Goal: Task Accomplishment & Management: Use online tool/utility

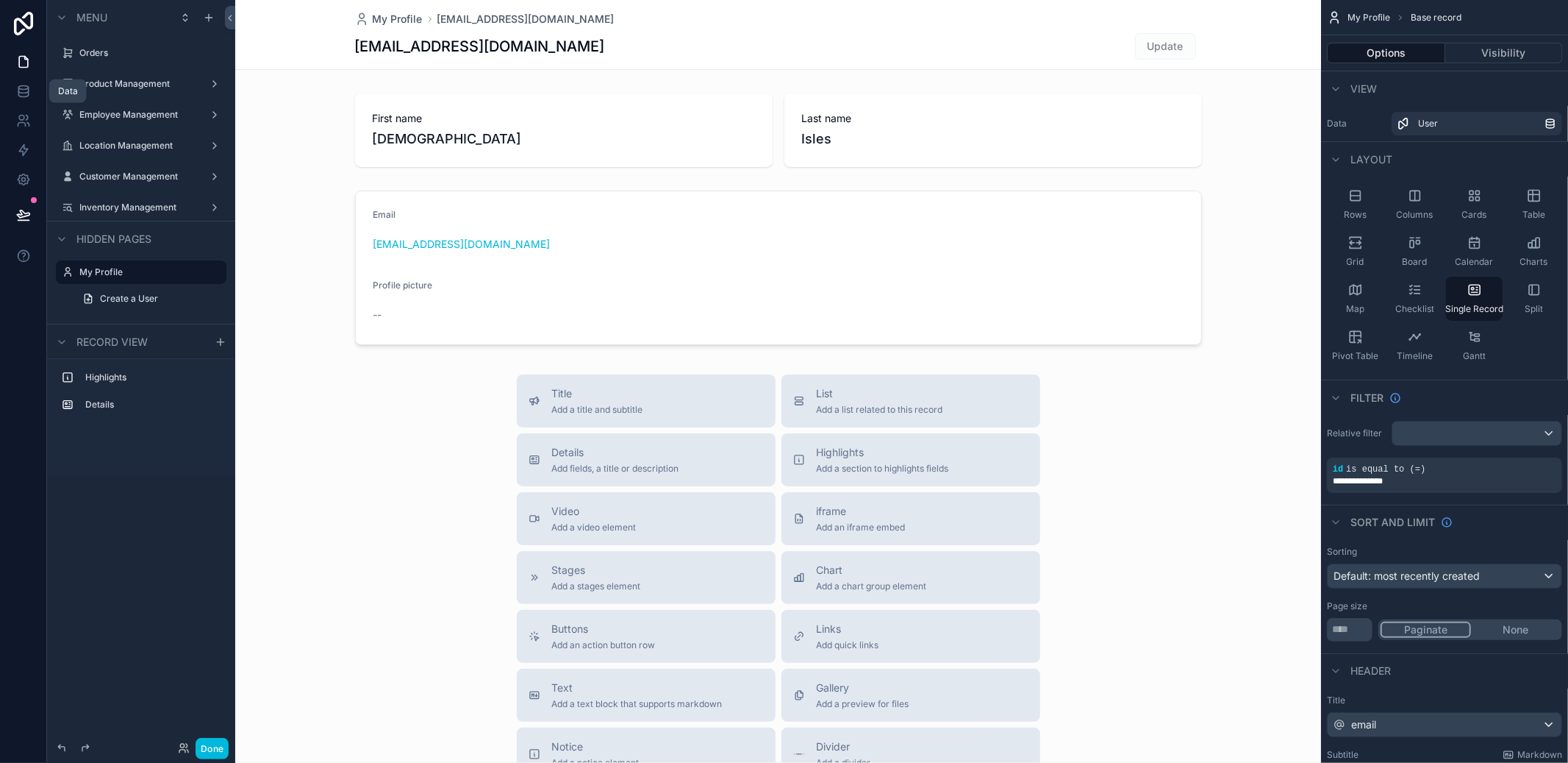
click at [26, 86] on icon at bounding box center [23, 90] width 14 height 14
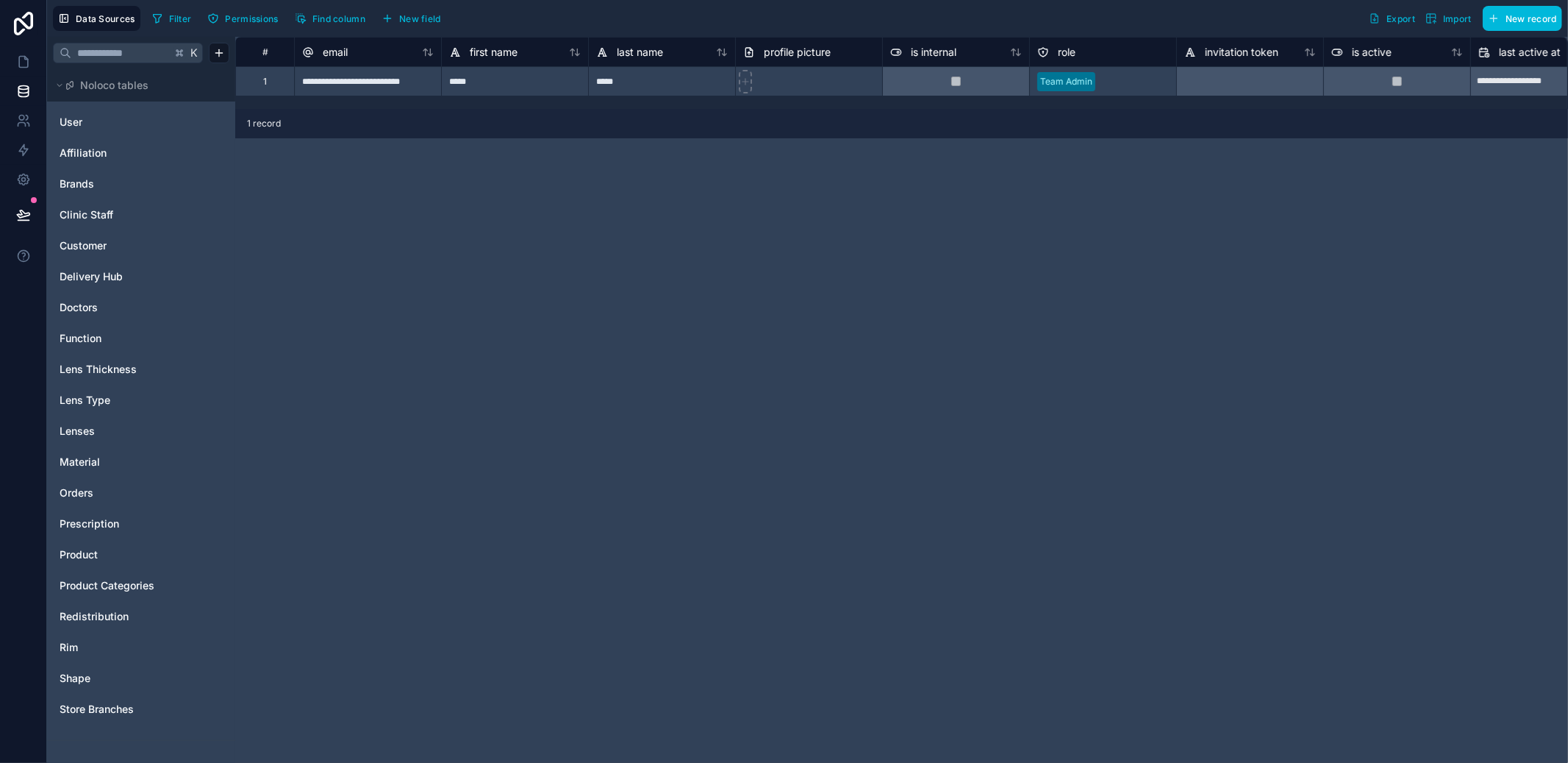
click at [102, 617] on span "Redistribution" at bounding box center [94, 616] width 69 height 14
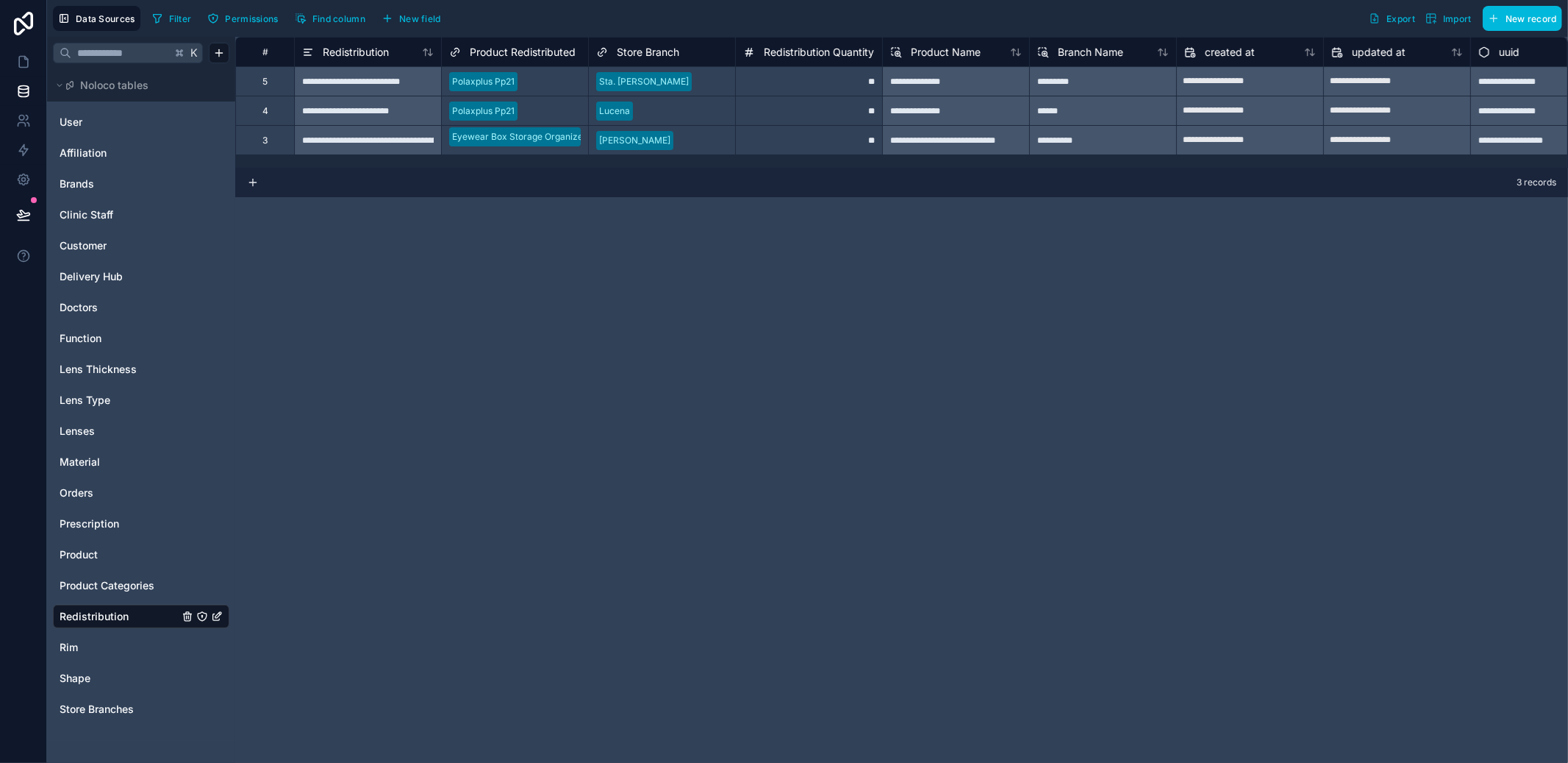
click at [92, 702] on span "Store Branches" at bounding box center [97, 709] width 74 height 14
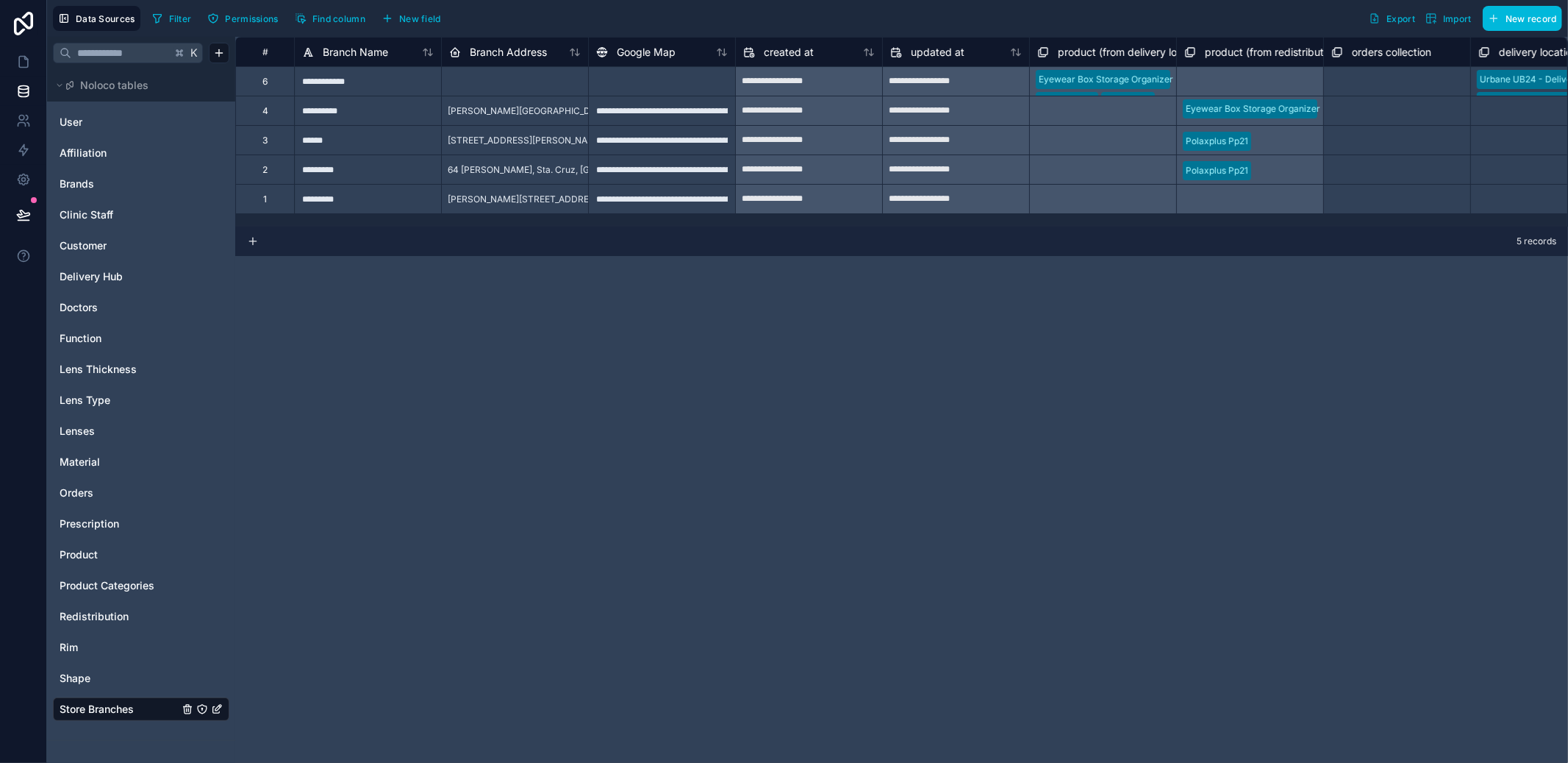
scroll to position [0, 343]
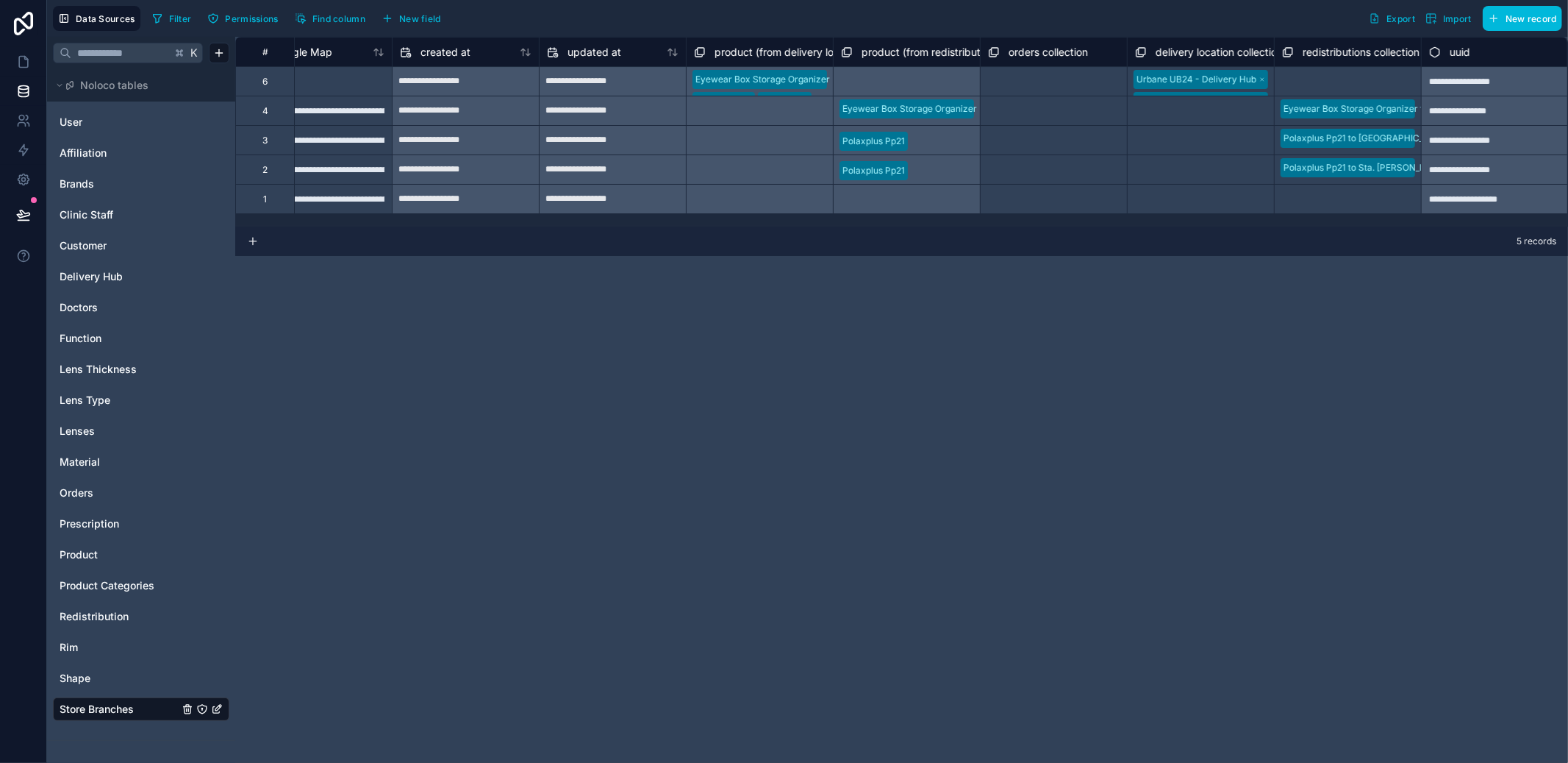
click at [411, 6] on div "Filter Permissions Find column New field" at bounding box center [300, 18] width 306 height 25
click at [461, 21] on div "Filter Permissions Find column New field Export Import New record" at bounding box center [854, 18] width 1416 height 25
click at [375, 21] on div "Filter Permissions Find column New field" at bounding box center [300, 18] width 306 height 25
click at [450, 21] on div "Filter Permissions Find column New field" at bounding box center [300, 18] width 306 height 25
click at [391, 22] on icon "button" at bounding box center [387, 18] width 11 height 11
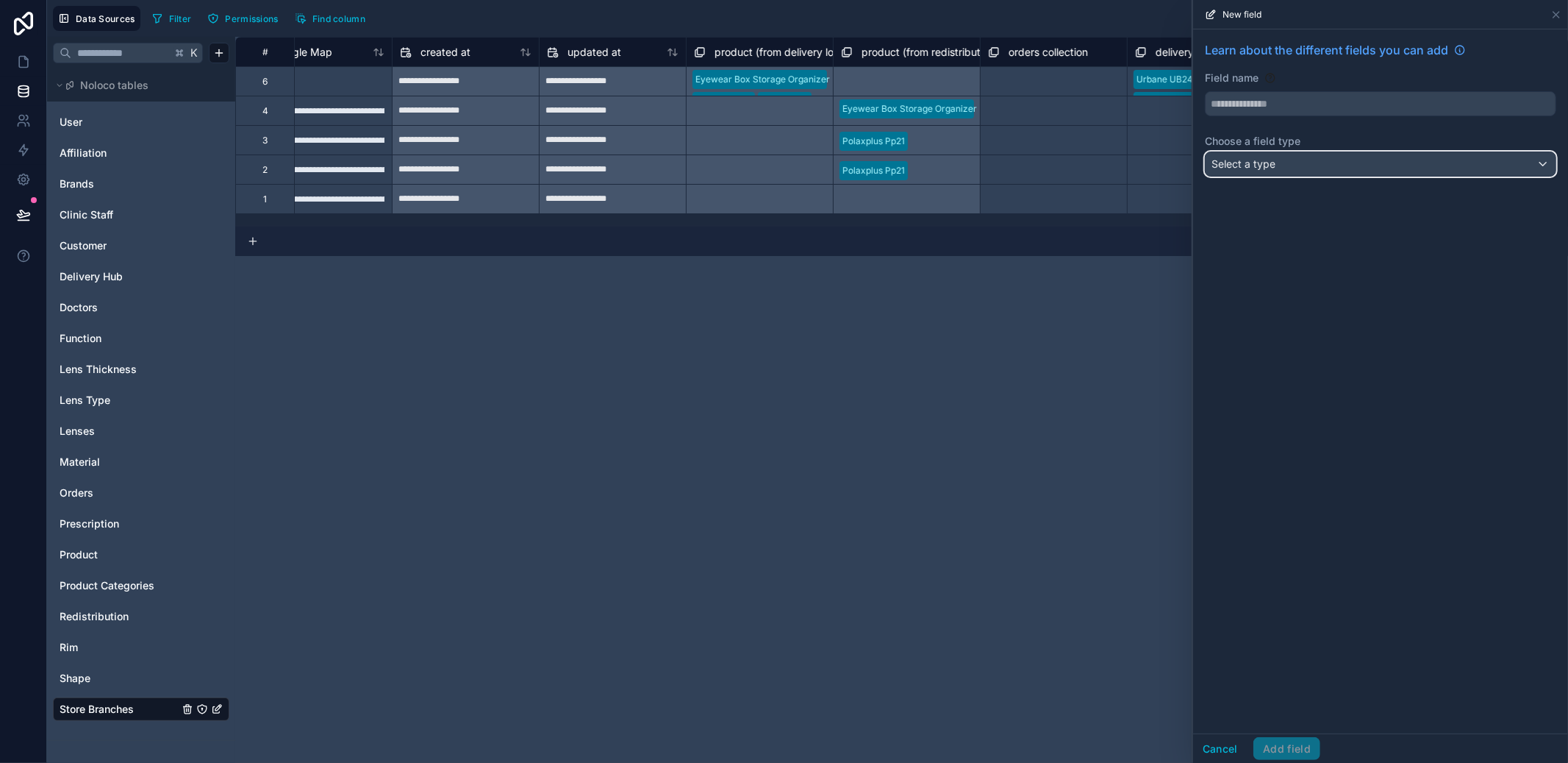
click at [1258, 152] on div "Select a type" at bounding box center [1381, 164] width 350 height 24
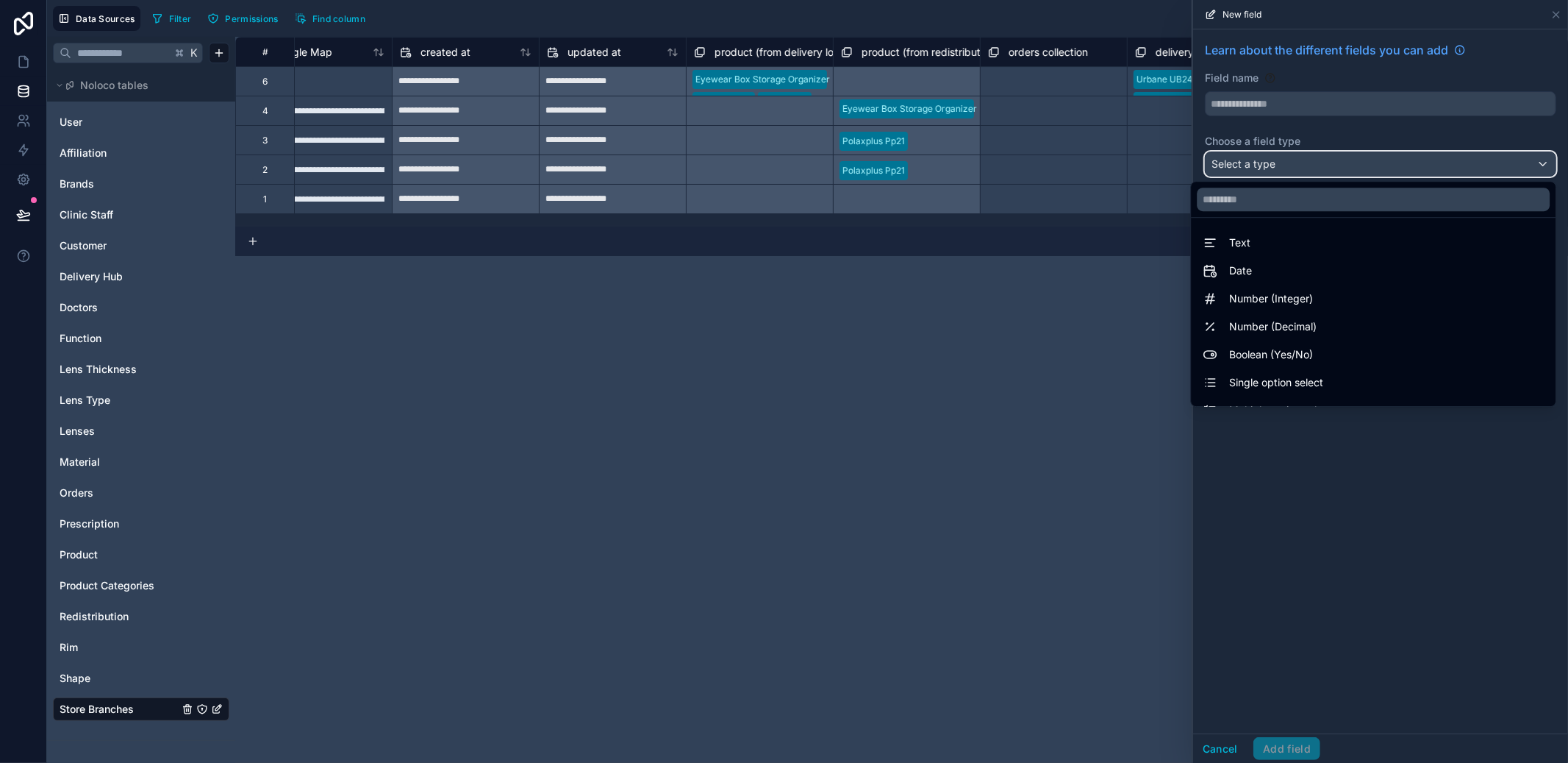
scroll to position [426, 0]
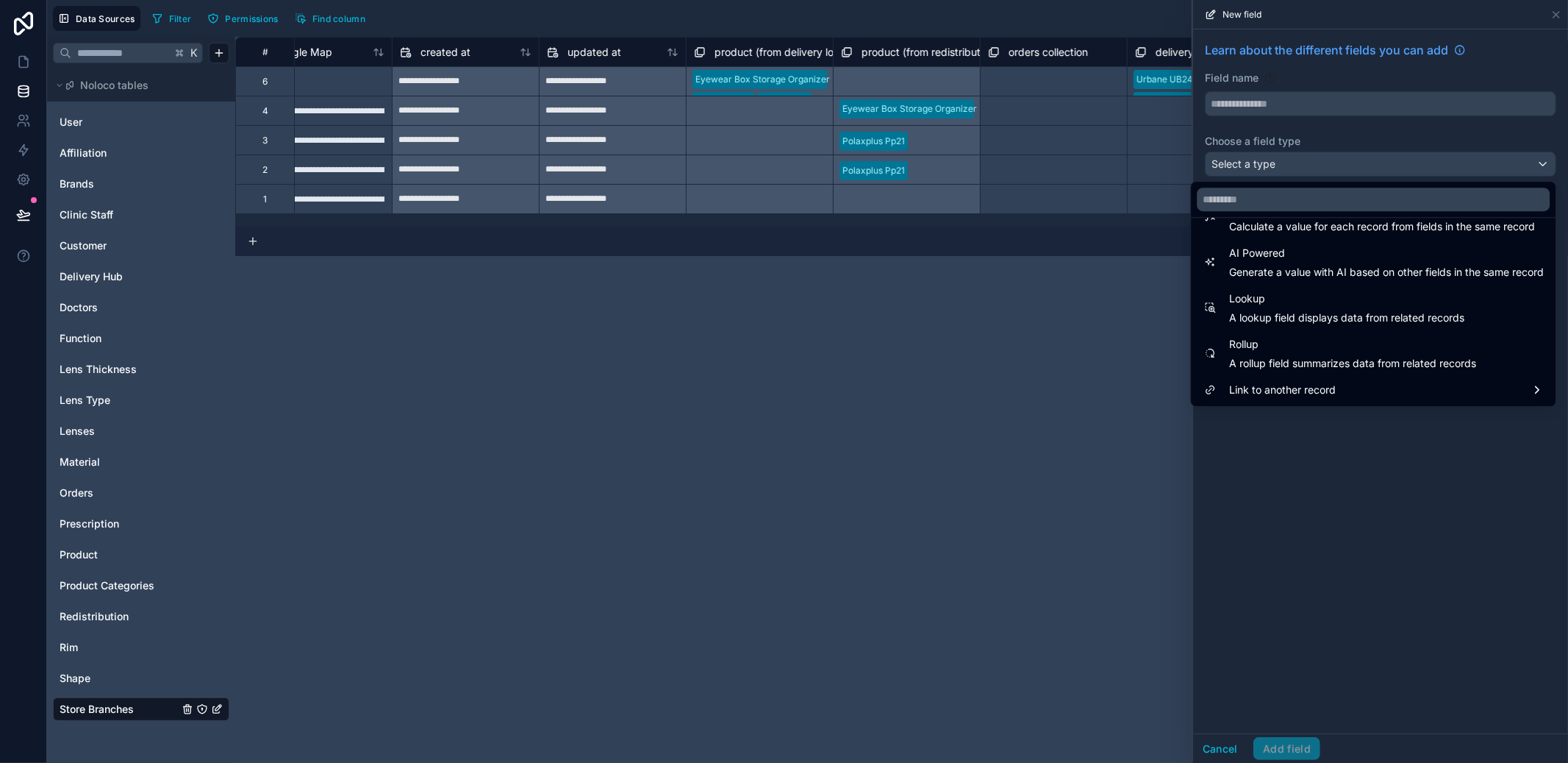
click at [1321, 350] on span "Rollup" at bounding box center [1353, 344] width 247 height 18
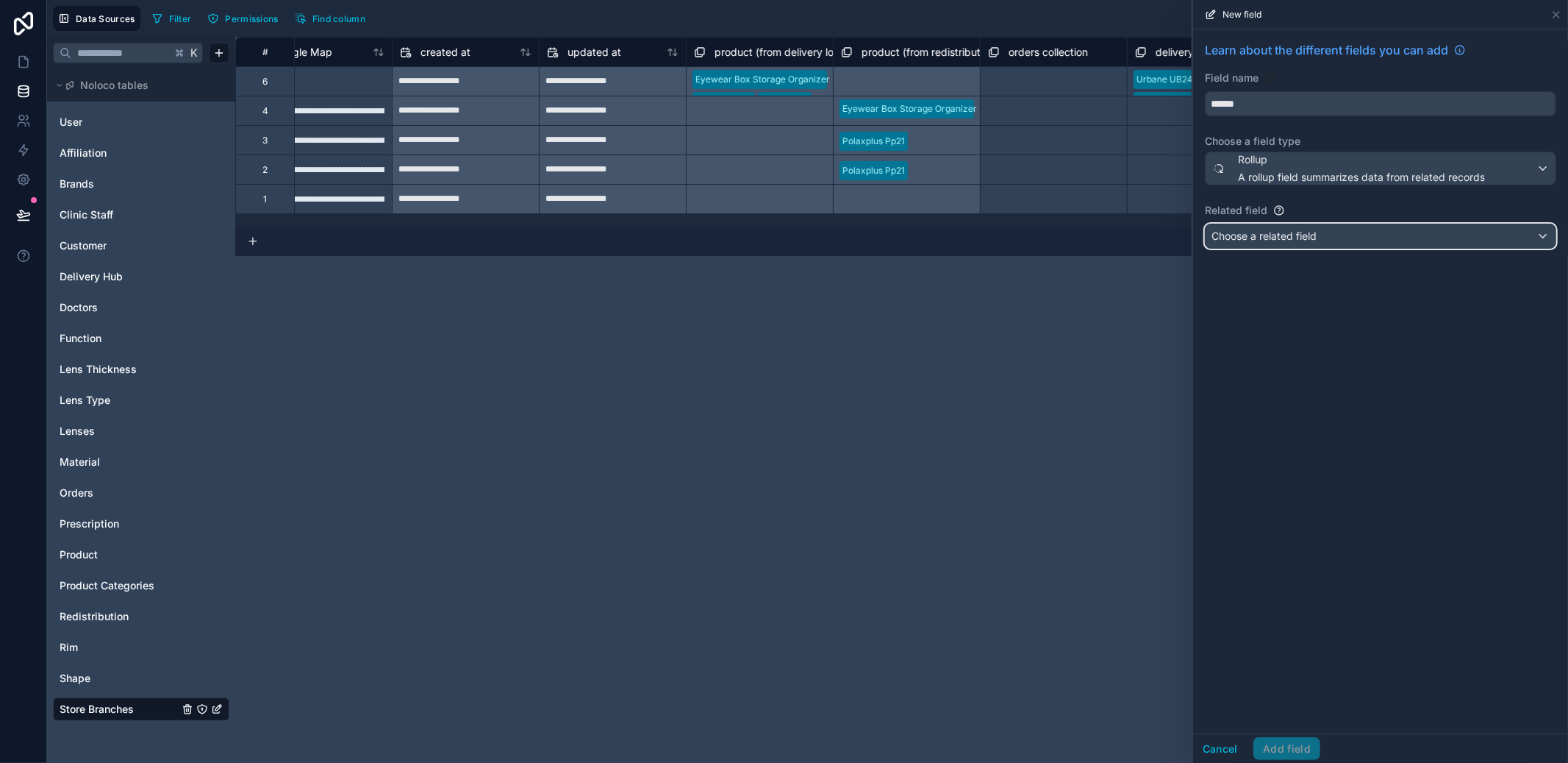
click at [1310, 241] on span "Choose a related field" at bounding box center [1264, 235] width 106 height 12
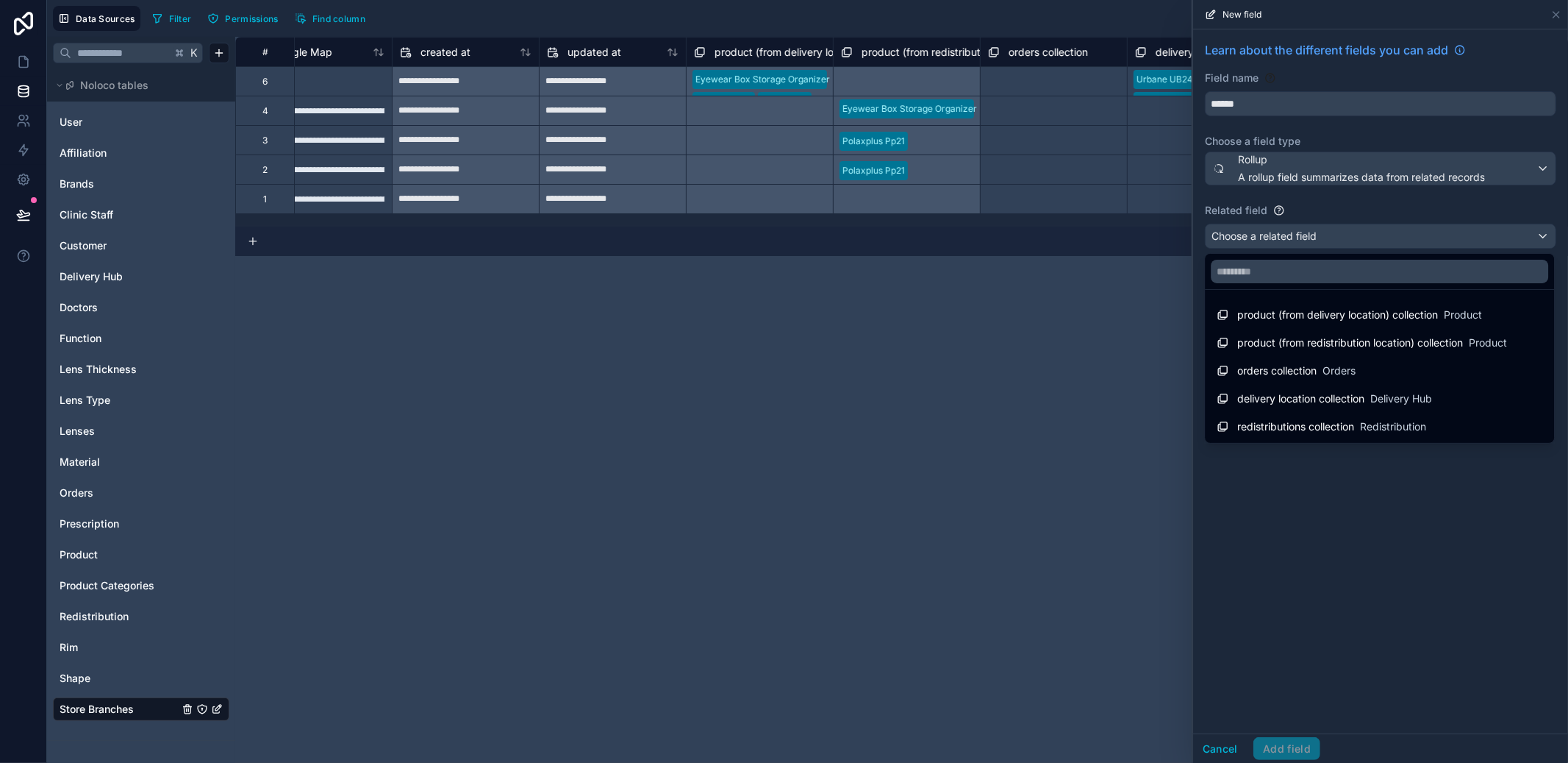
click at [1321, 428] on span "redistributions collection" at bounding box center [1295, 426] width 117 height 14
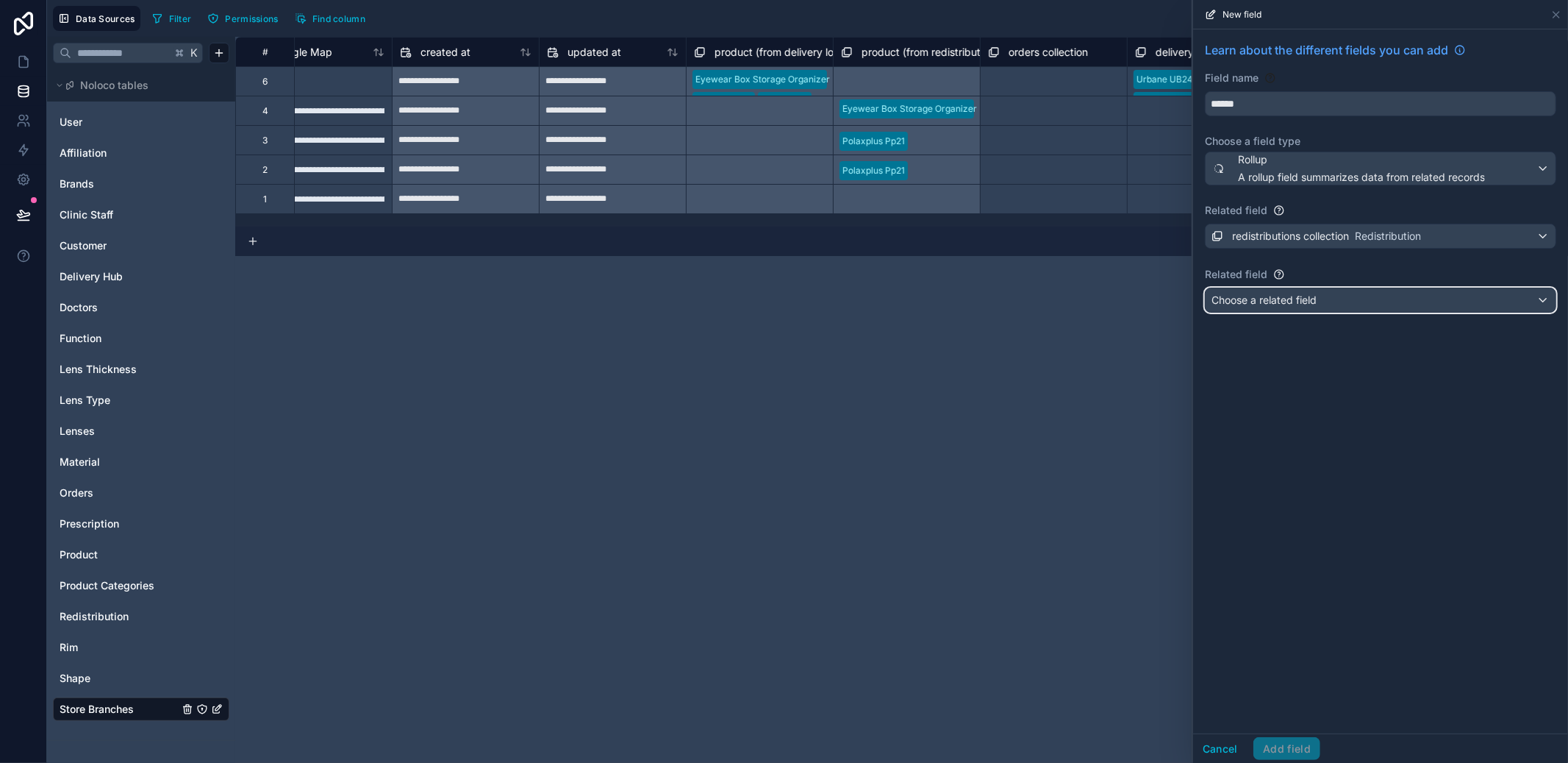
click at [1311, 297] on span "Choose a related field" at bounding box center [1264, 299] width 106 height 12
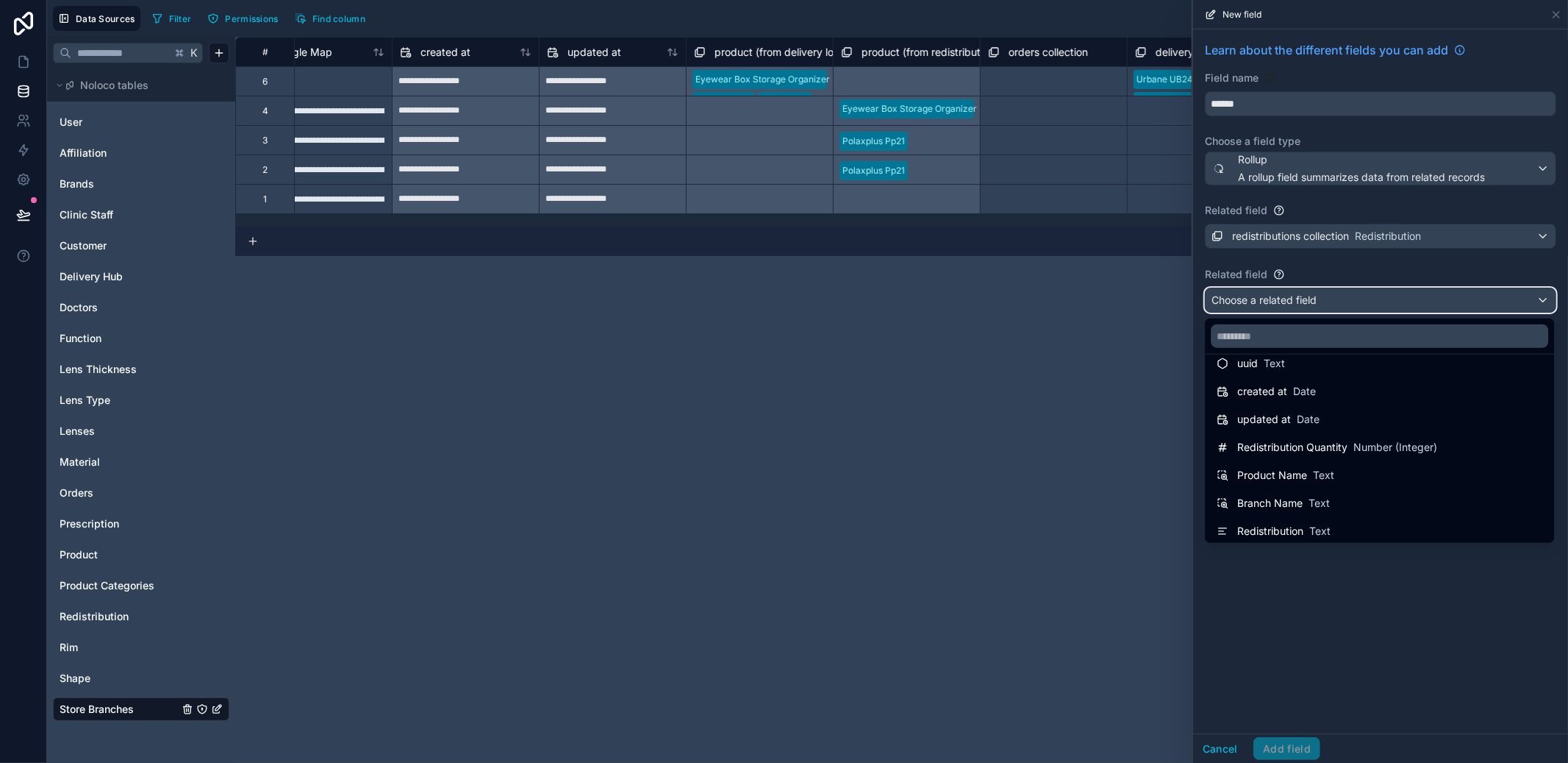
scroll to position [48, 0]
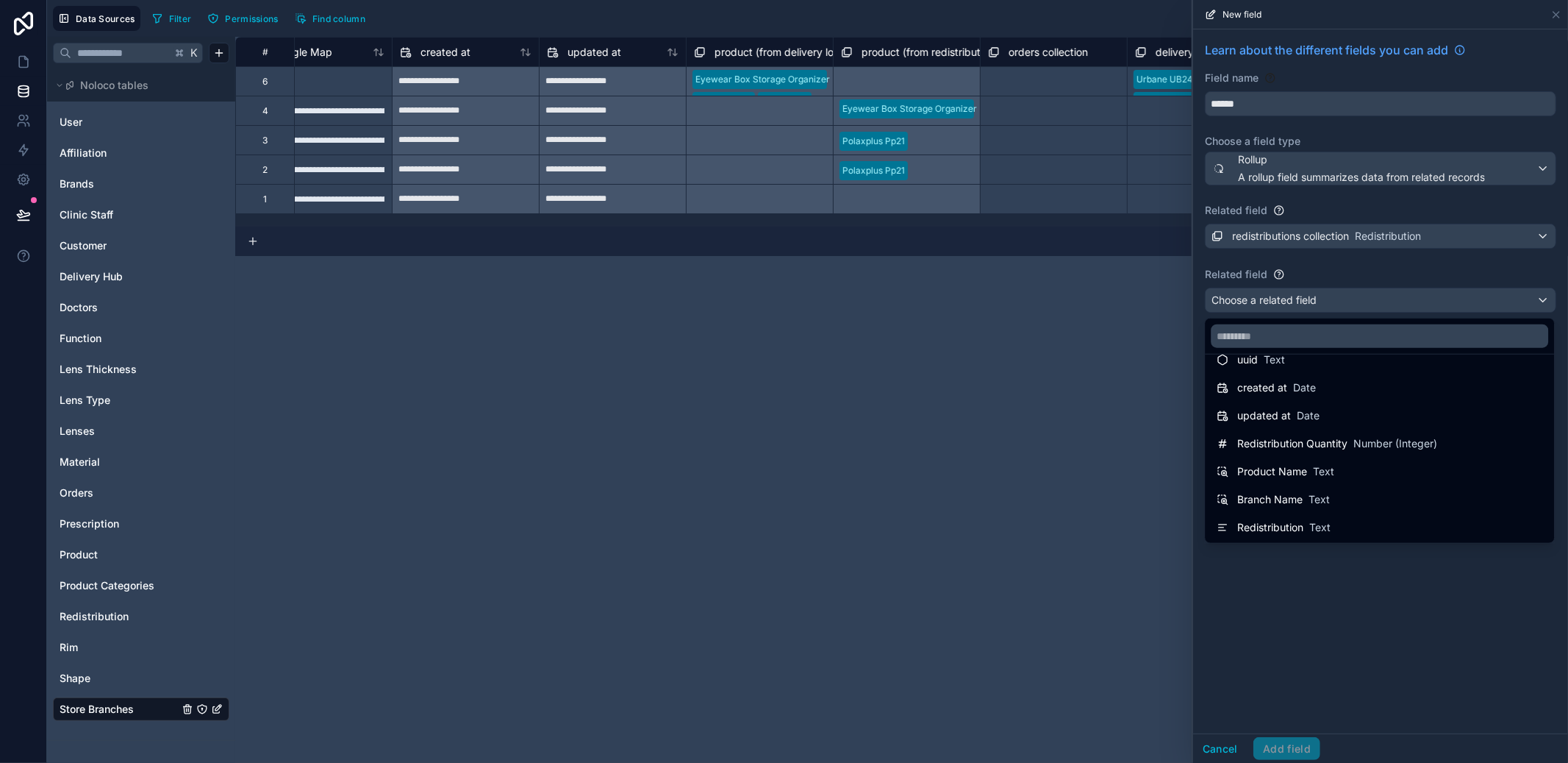
click at [1308, 452] on div "Redistribution Quantity Number (Integer)" at bounding box center [1326, 443] width 221 height 18
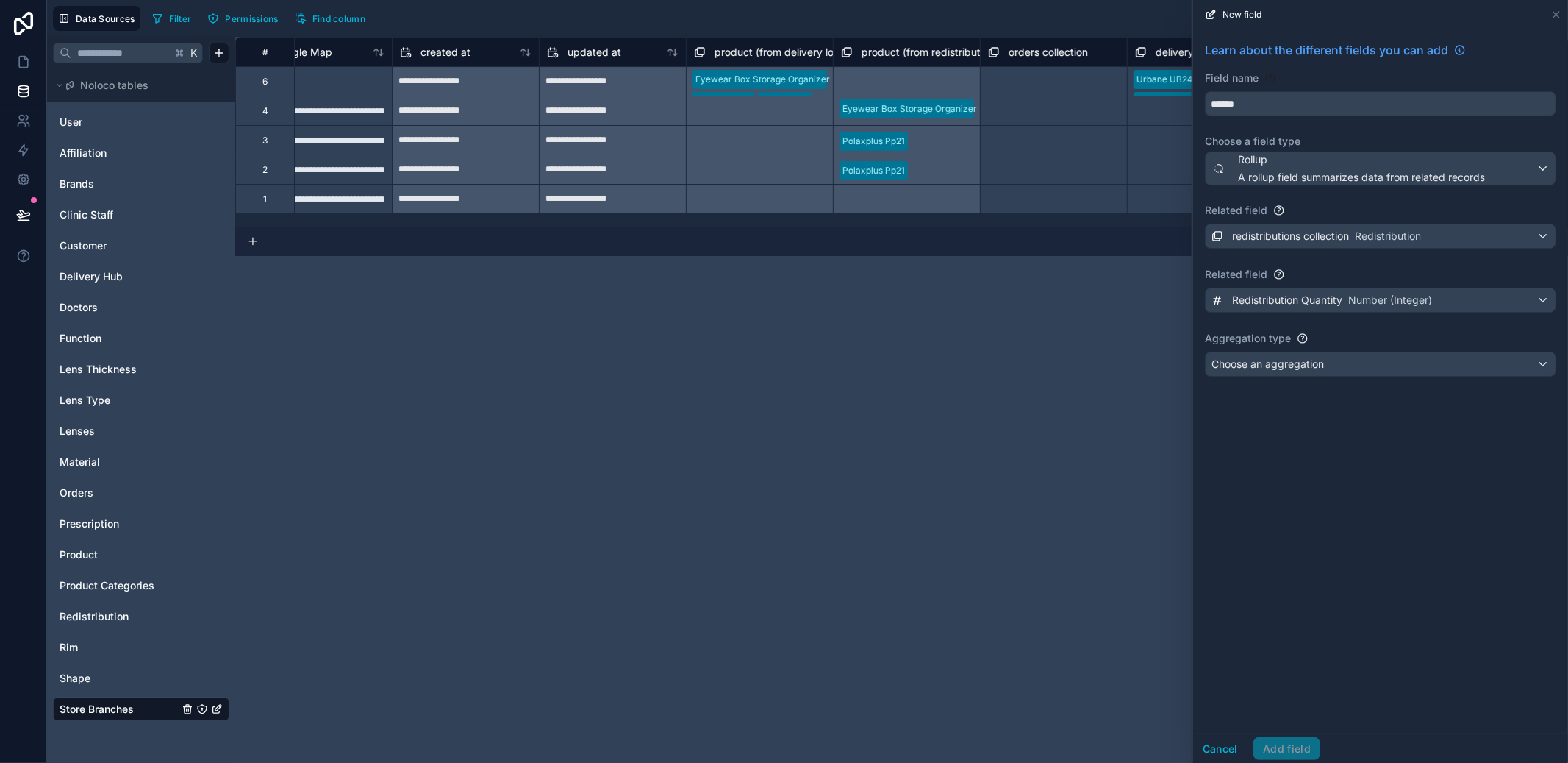
click at [1323, 313] on div "Redistribution Quantity Number (Integer)" at bounding box center [1381, 300] width 352 height 26
click at [1340, 307] on span "Redistribution Quantity" at bounding box center [1287, 300] width 110 height 14
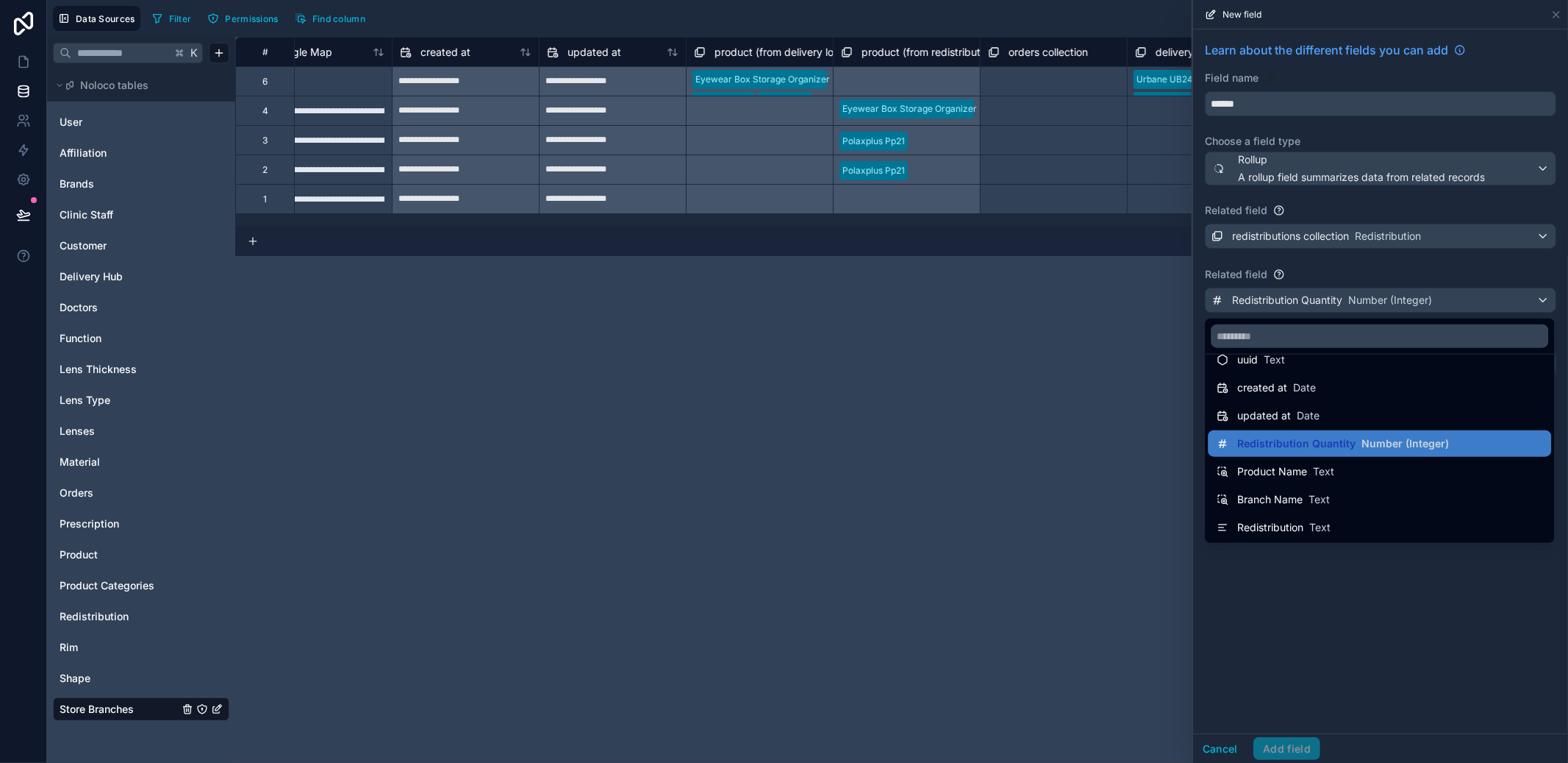
click at [1336, 280] on div at bounding box center [1381, 382] width 375 height 763
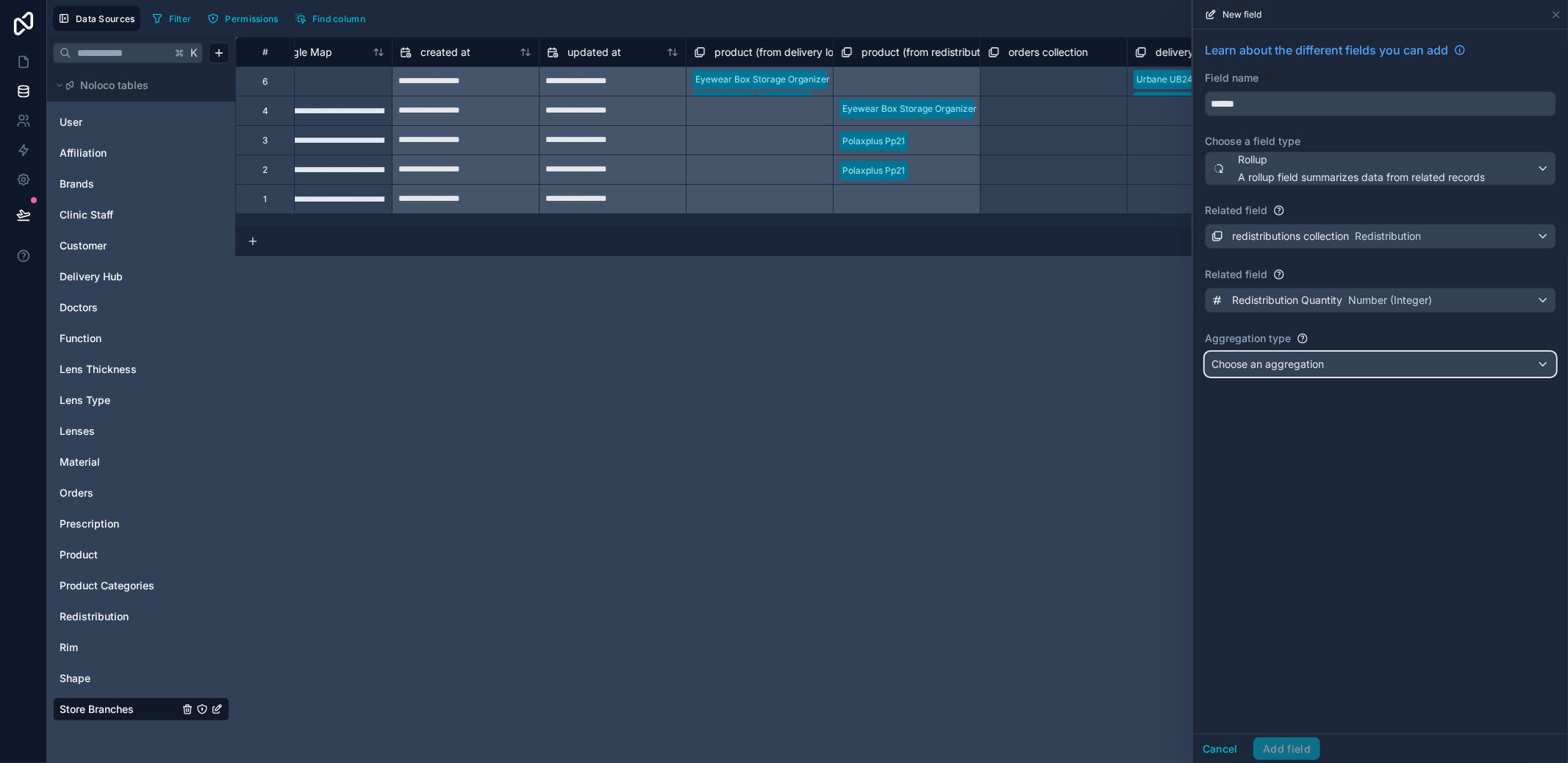
click at [1323, 359] on span "Choose an aggregation" at bounding box center [1268, 363] width 112 height 12
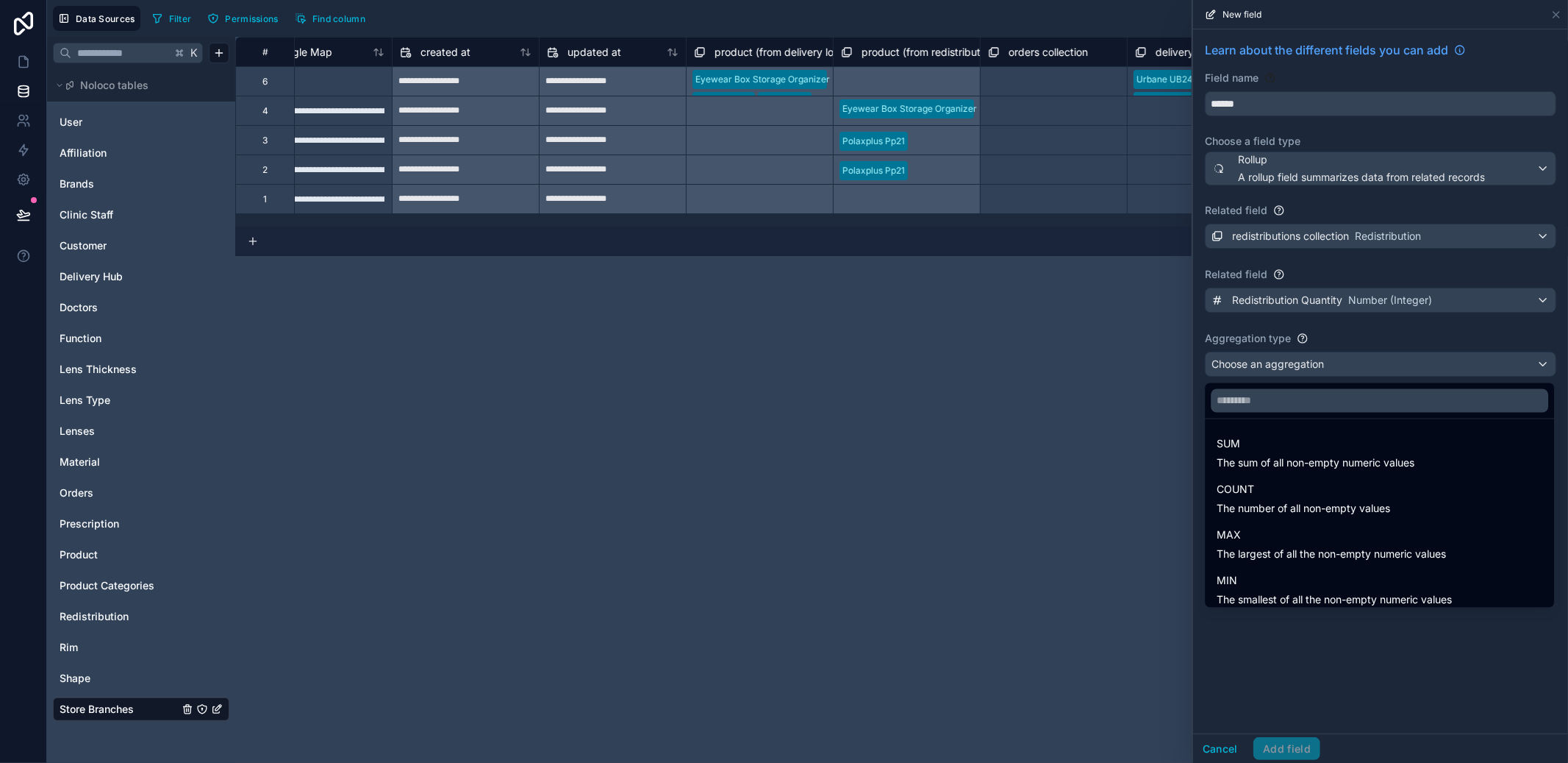
click at [1294, 465] on span "The sum of all non-empty numeric values" at bounding box center [1315, 462] width 198 height 14
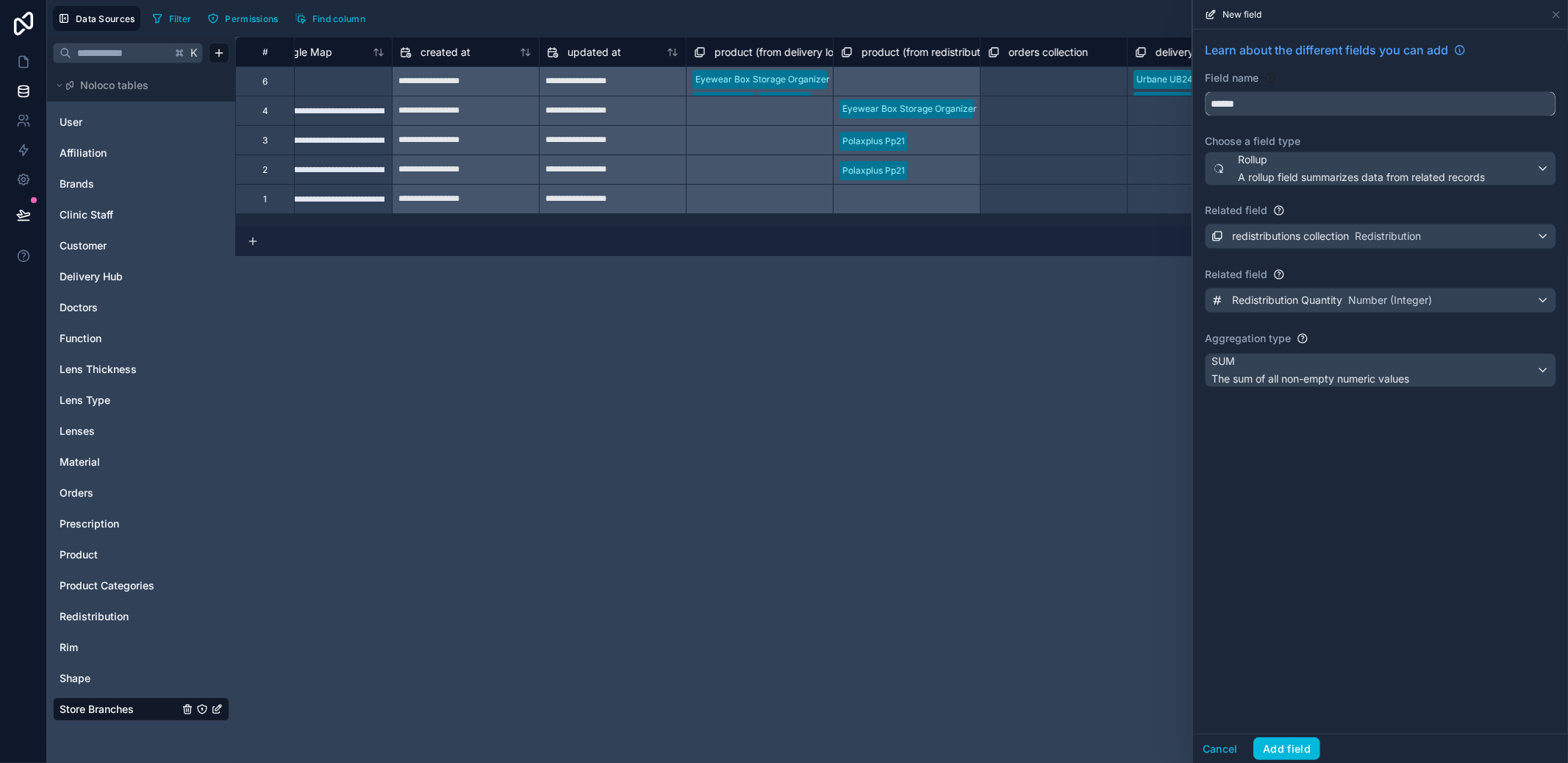
click at [1245, 114] on input "******" at bounding box center [1381, 104] width 350 height 24
drag, startPoint x: 1245, startPoint y: 112, endPoint x: 1209, endPoint y: 108, distance: 36.2
click at [1209, 108] on input "******" at bounding box center [1381, 104] width 350 height 24
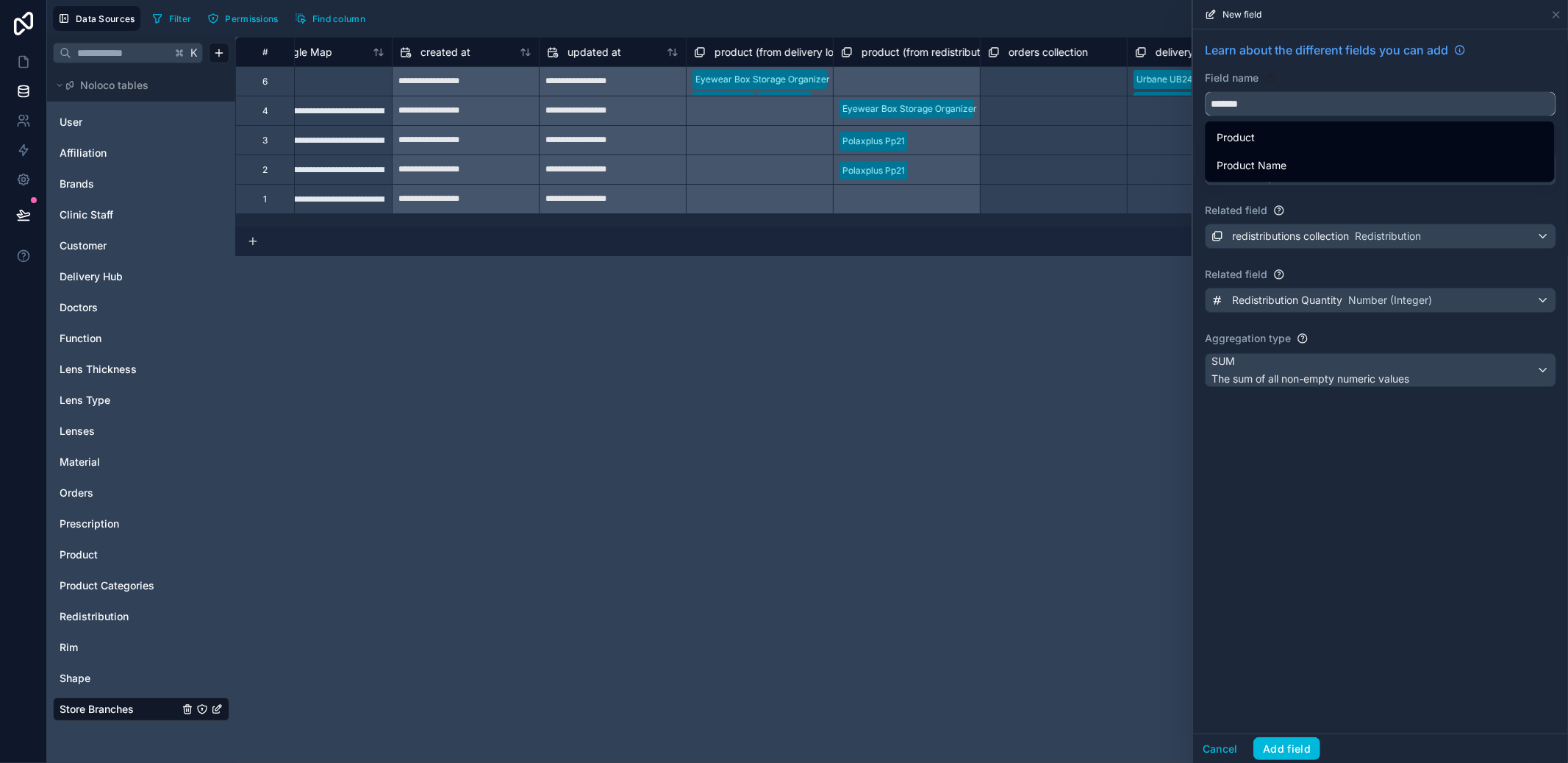
type input "*******"
click at [1205, 91] on button "*******" at bounding box center [1381, 104] width 352 height 25
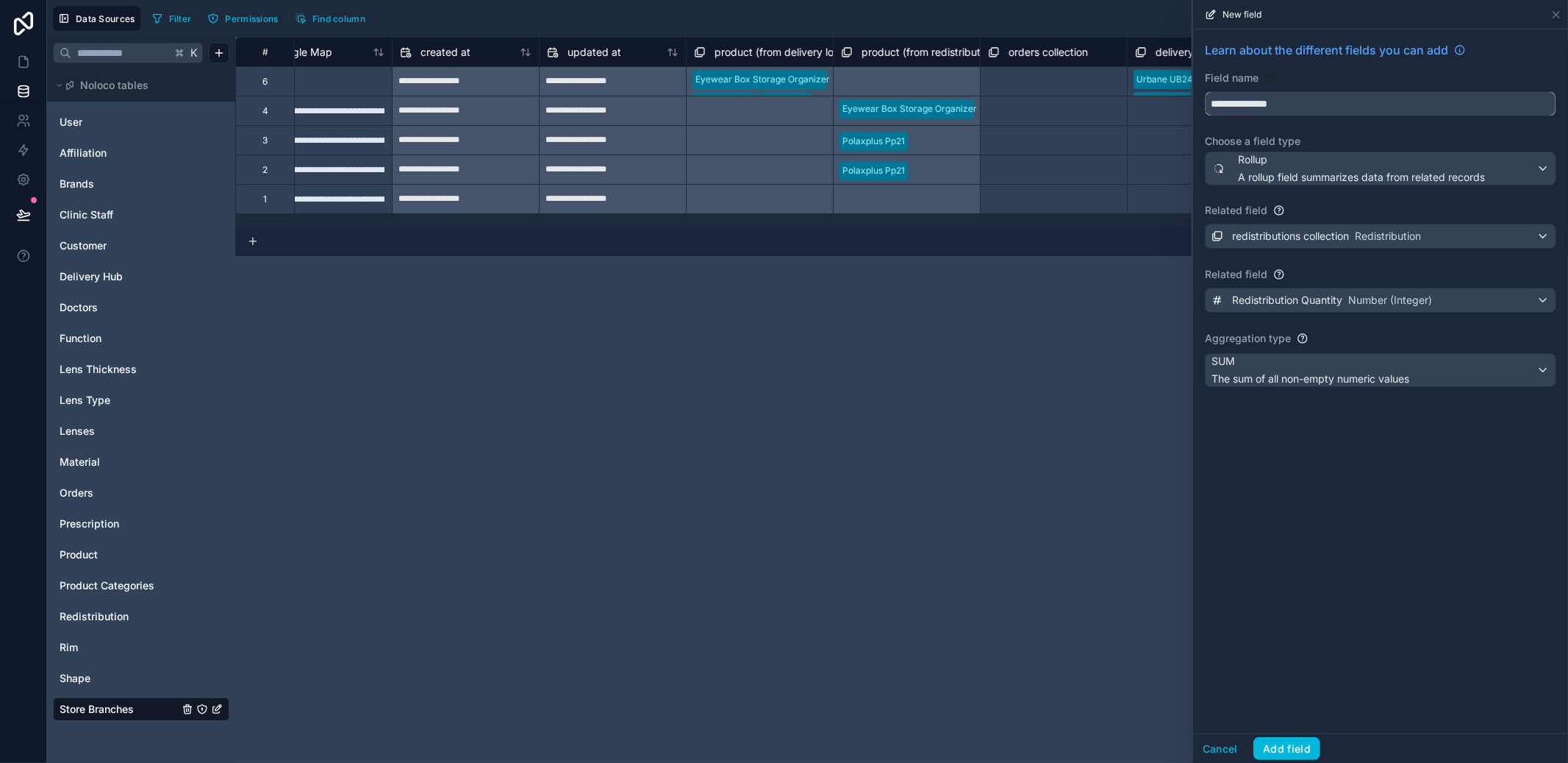
click at [1205, 91] on button "**********" at bounding box center [1381, 104] width 352 height 25
type input "**********"
click at [1300, 758] on button "Add field" at bounding box center [1287, 749] width 67 height 24
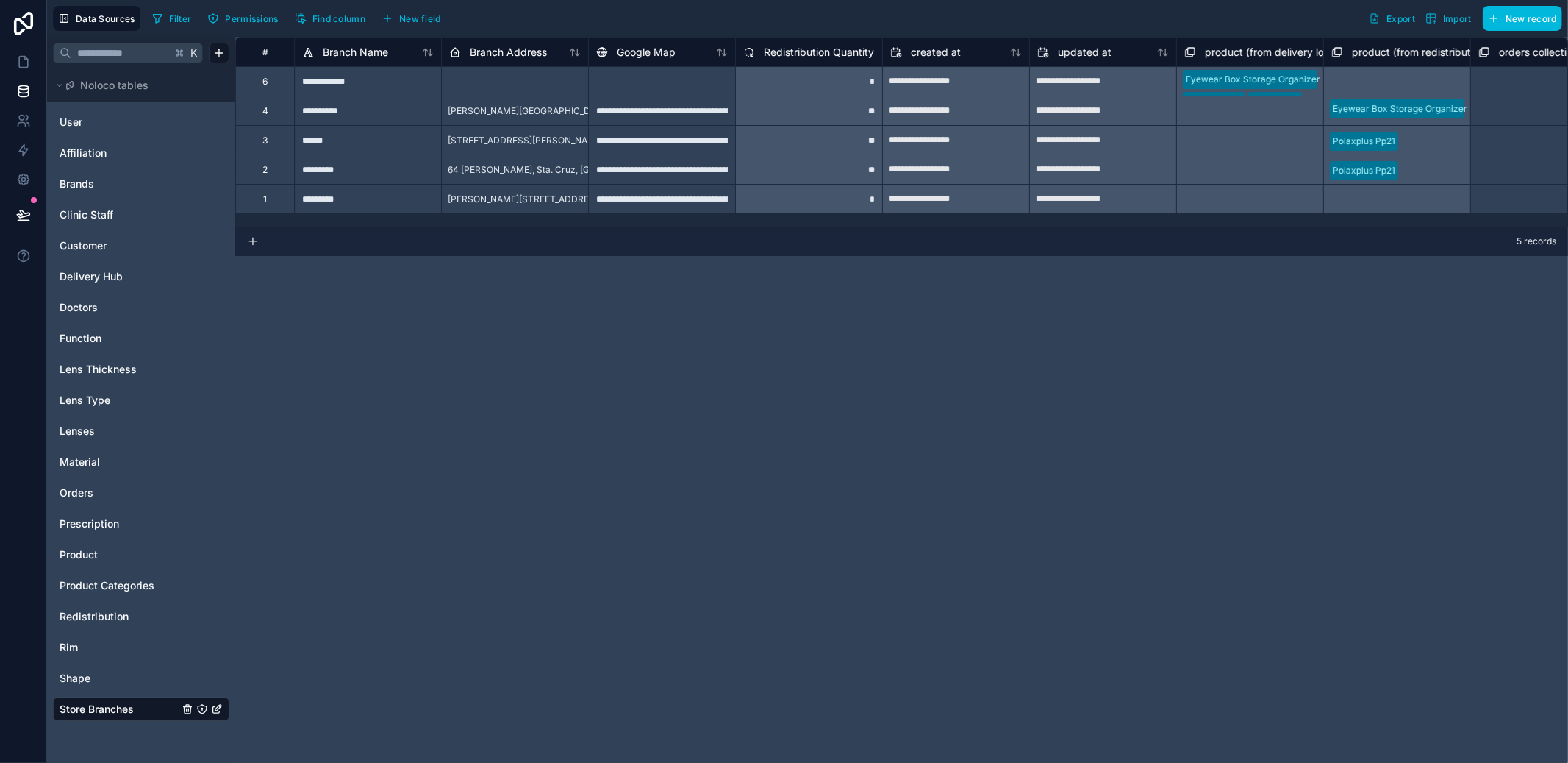
click at [108, 614] on span "Redistribution" at bounding box center [94, 616] width 69 height 14
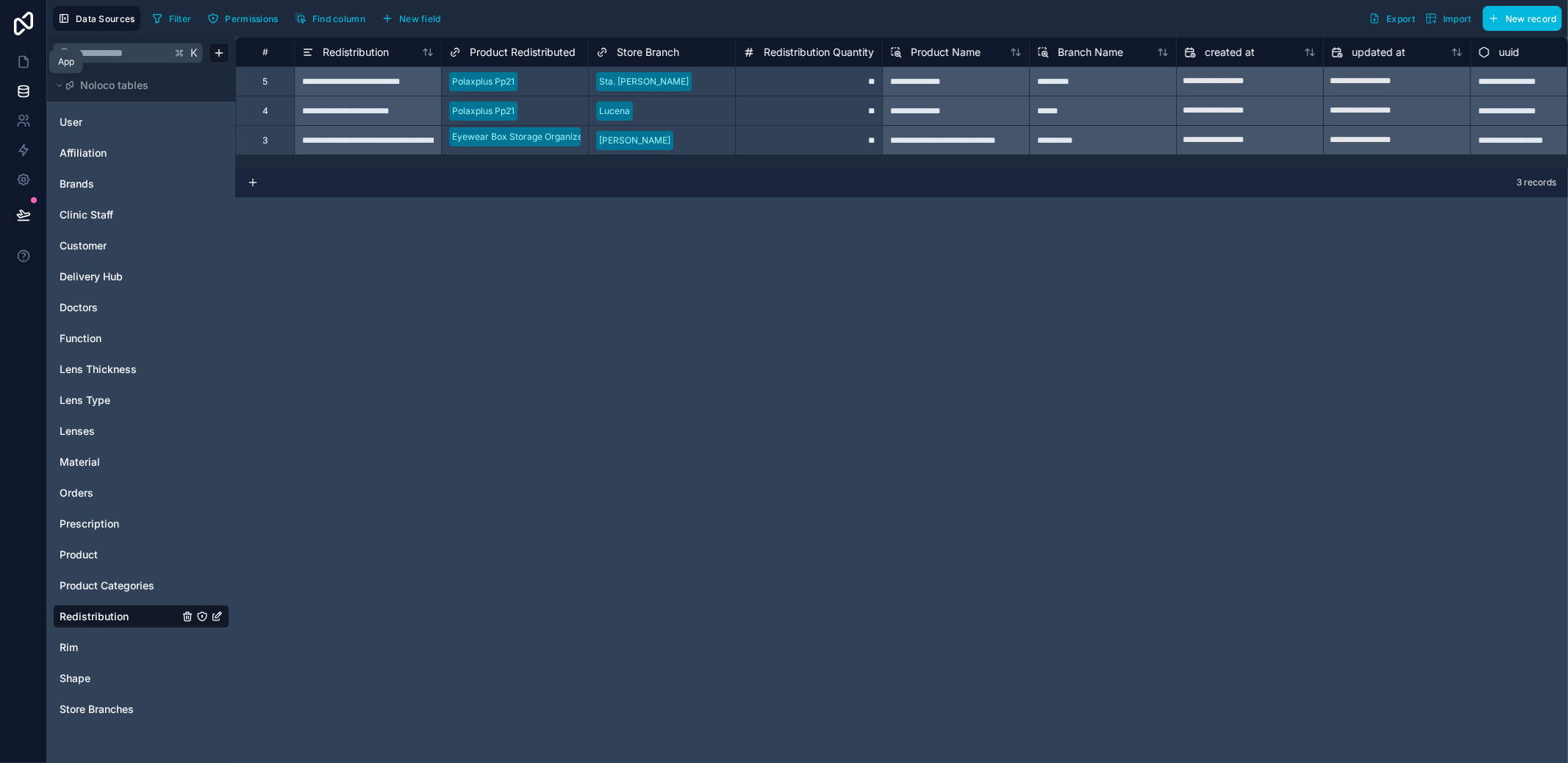
click at [24, 71] on link at bounding box center [23, 61] width 47 height 29
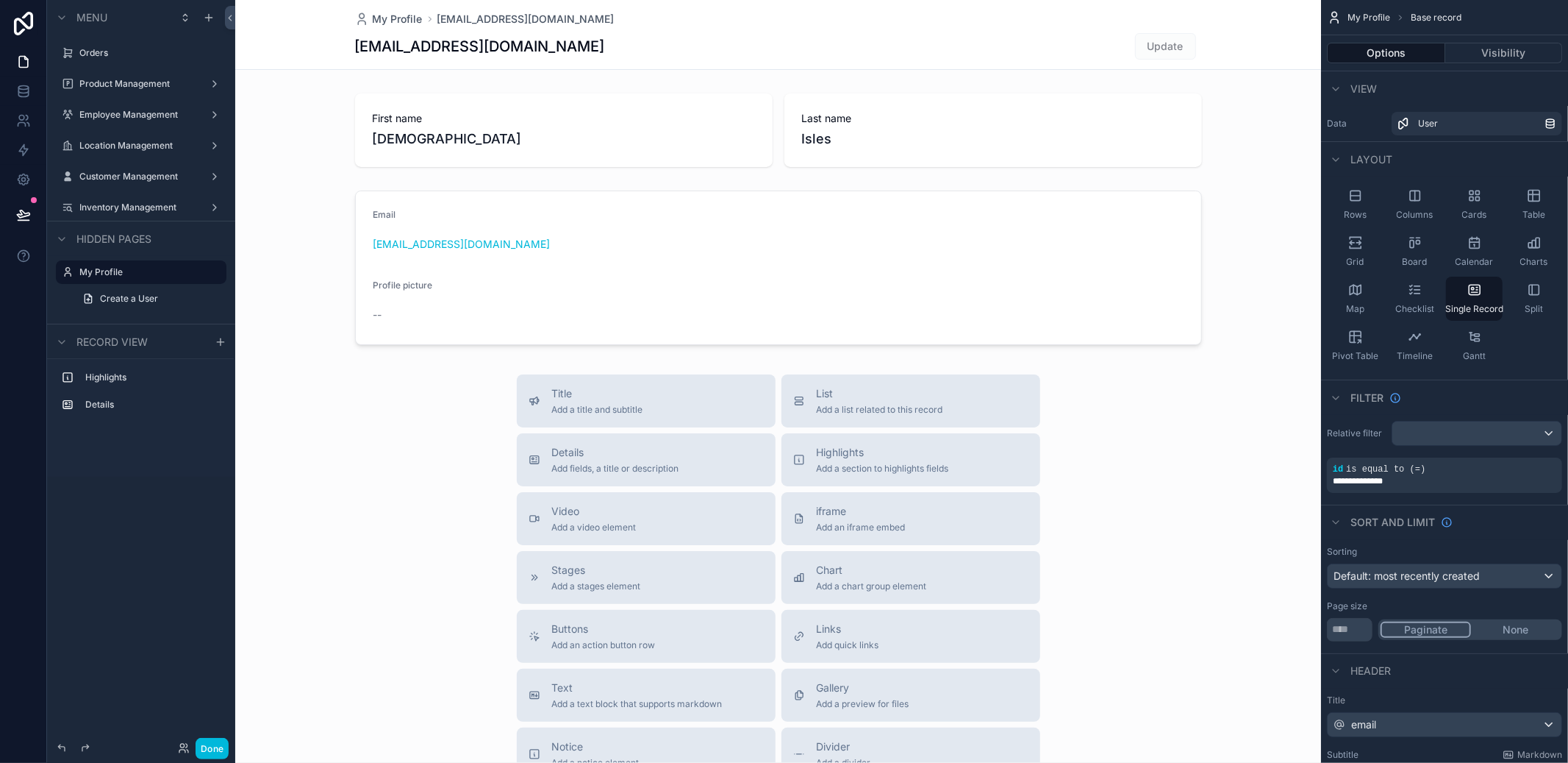
click at [116, 202] on label "Inventory Management" at bounding box center [138, 207] width 118 height 11
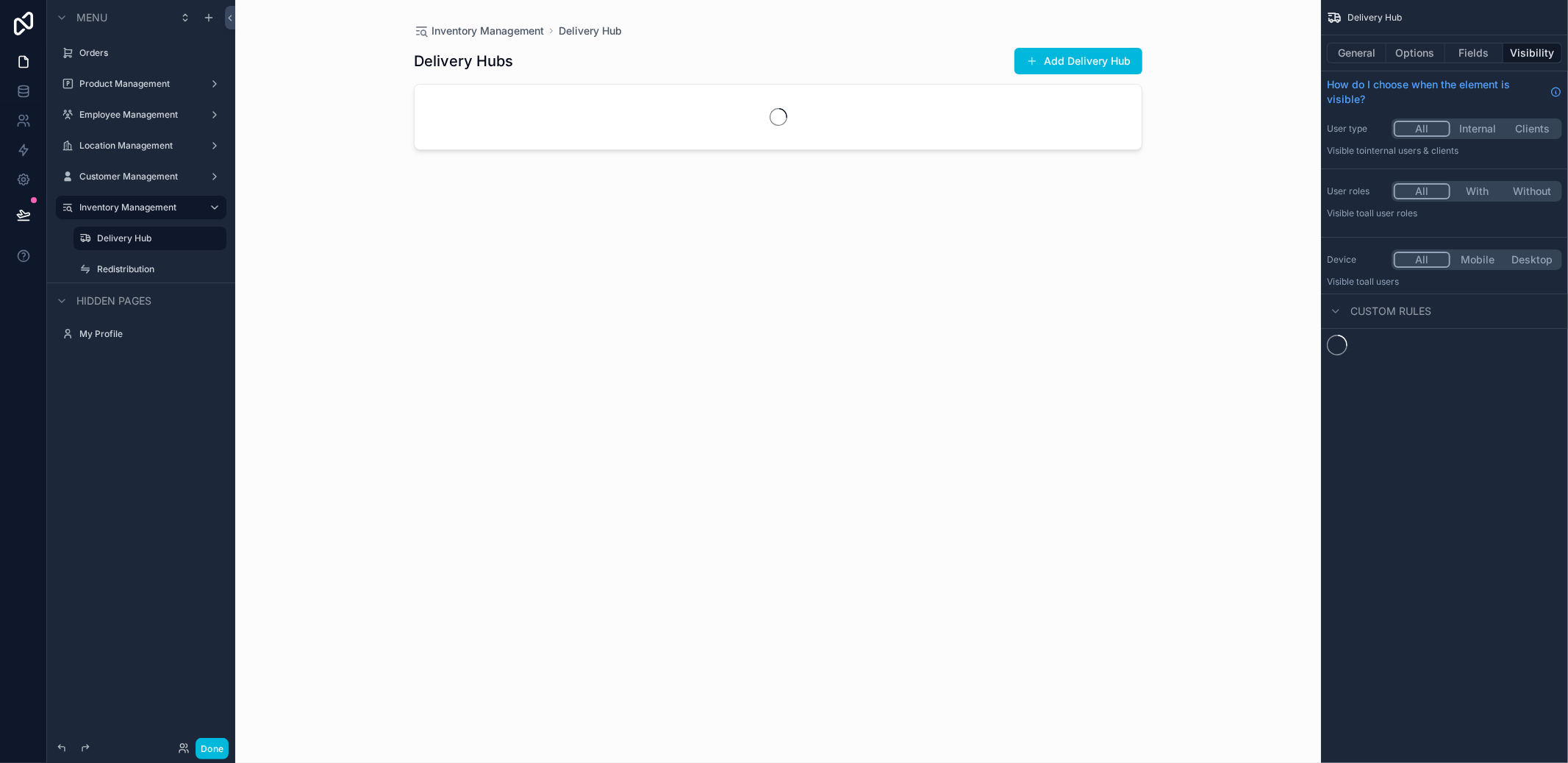
click at [130, 275] on div "Redistribution" at bounding box center [160, 269] width 126 height 11
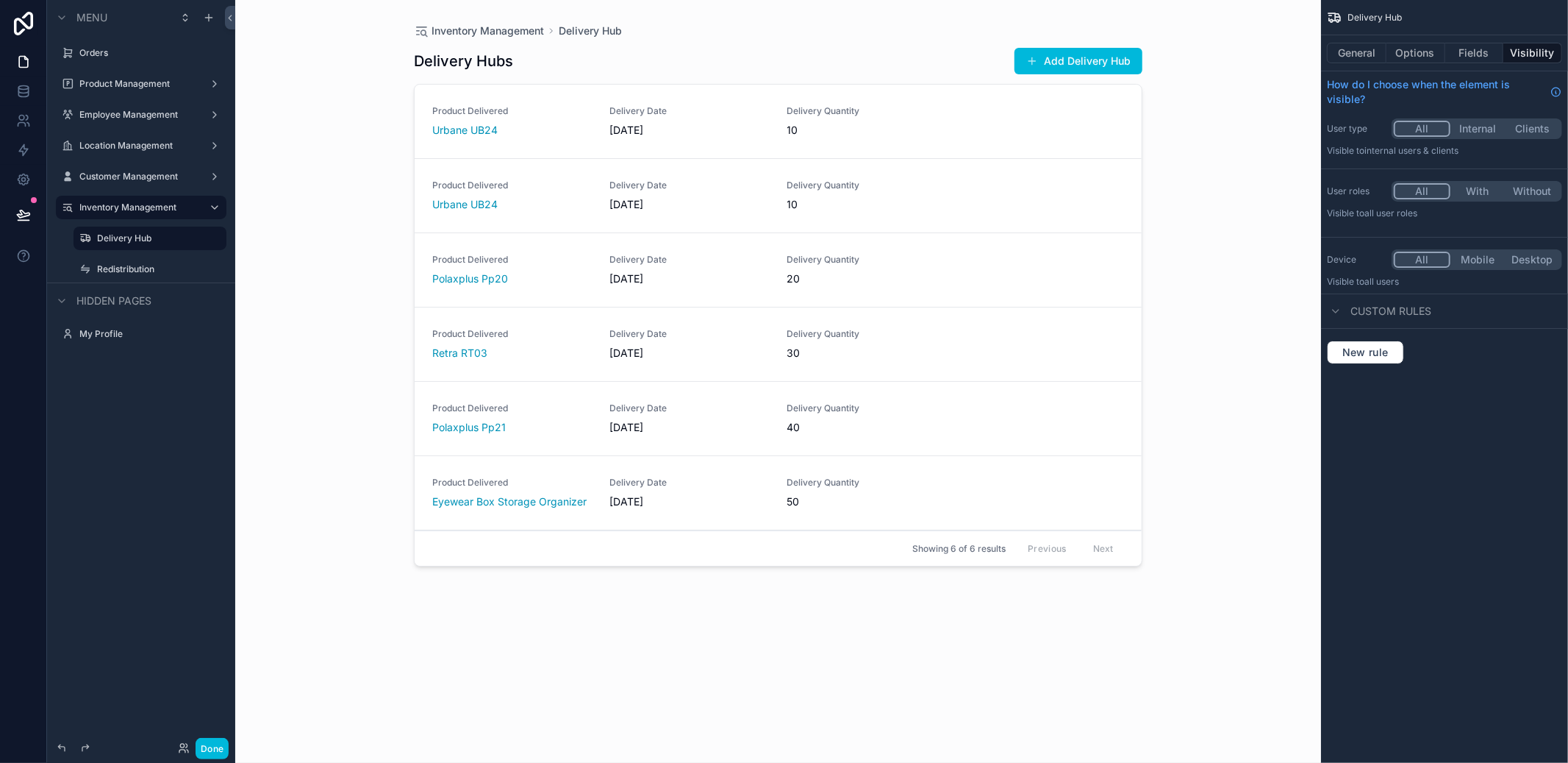
click at [120, 264] on label "Redistribution" at bounding box center [157, 269] width 121 height 11
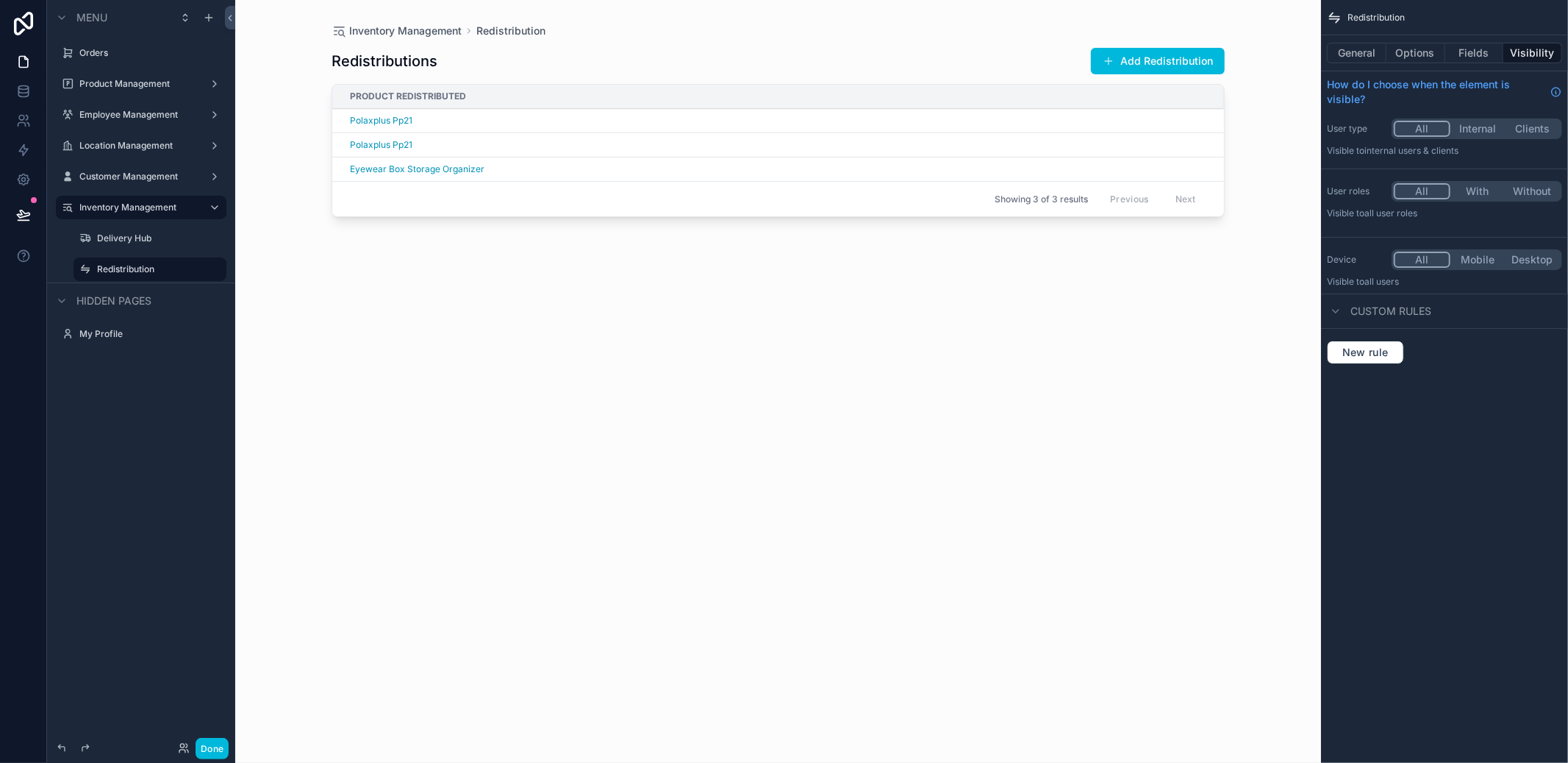
click at [1191, 70] on div "scrollable content" at bounding box center [778, 372] width 940 height 745
click at [1191, 67] on button "Add Redistribution" at bounding box center [1157, 61] width 134 height 27
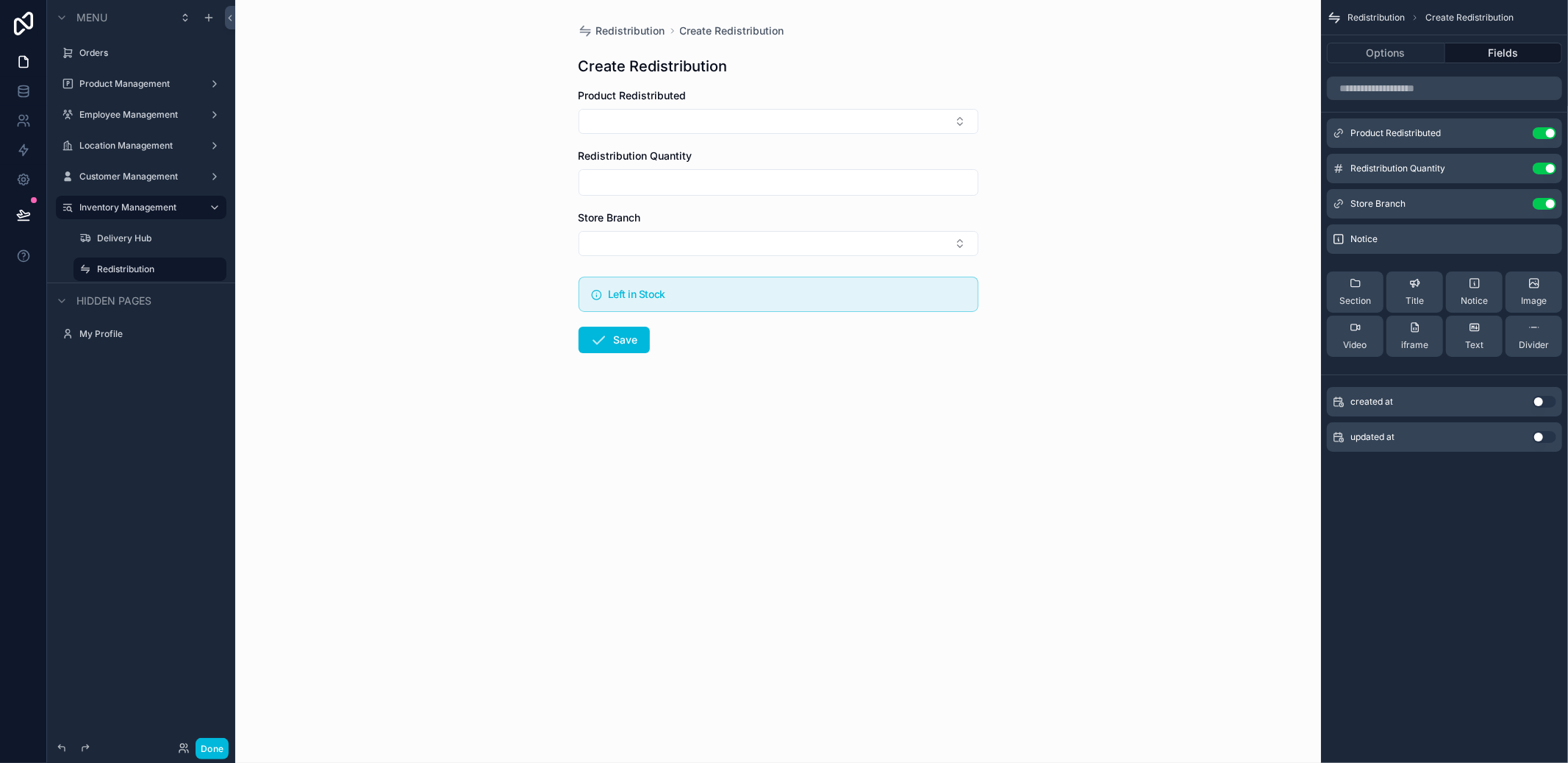
click at [826, 124] on button "Select Button" at bounding box center [778, 121] width 400 height 25
click at [769, 193] on div "Urbane UB24" at bounding box center [777, 183] width 204 height 29
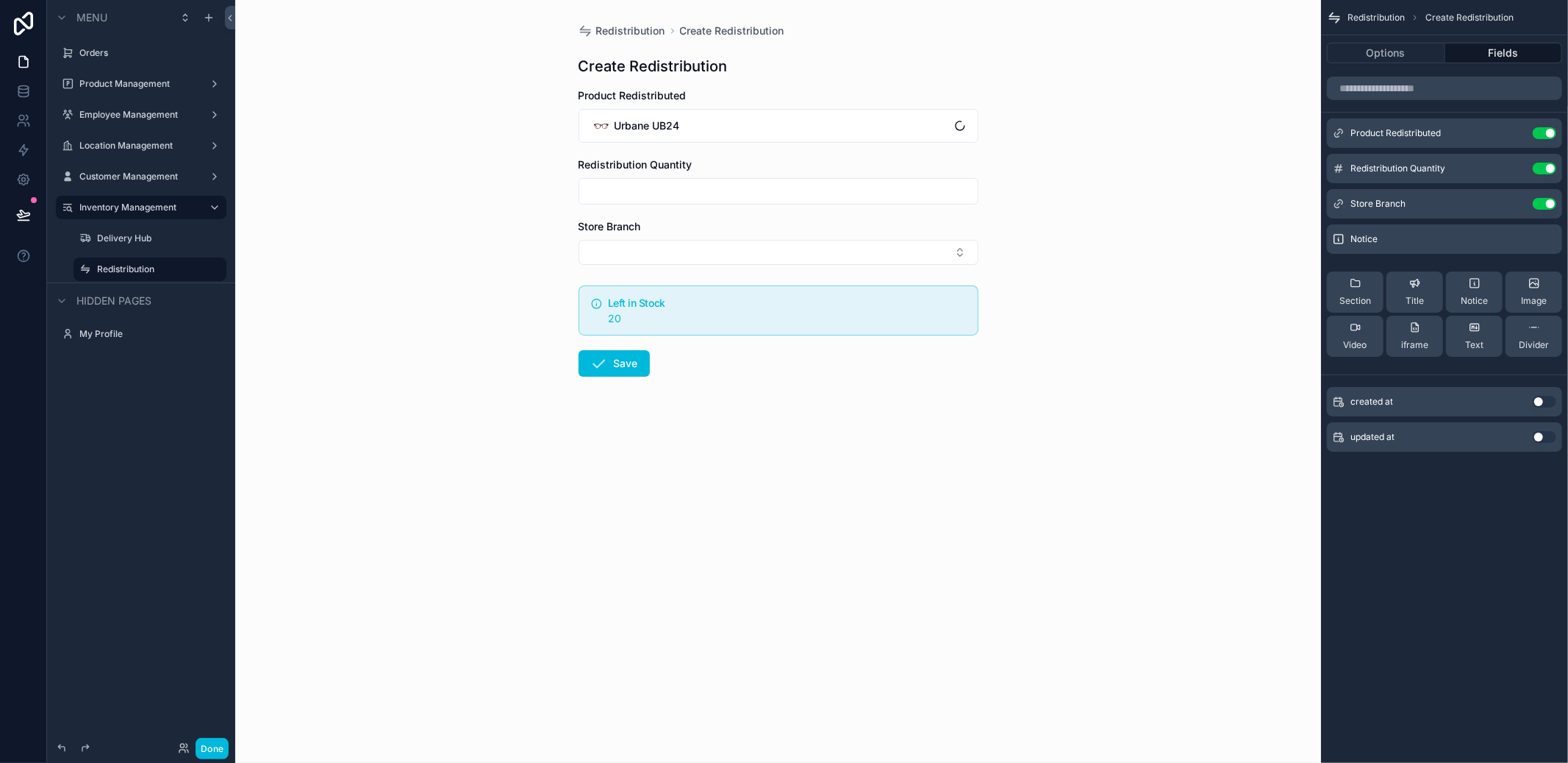
click at [759, 181] on input "scrollable content" at bounding box center [778, 191] width 398 height 21
click at [1081, 193] on div "Redistribution Create Redistribution Create Redistribution Product Redistribute…" at bounding box center [778, 382] width 1086 height 763
click at [735, 201] on input "scrollable content" at bounding box center [778, 191] width 398 height 21
type input "**"
click at [715, 251] on button "Select Button" at bounding box center [778, 252] width 400 height 25
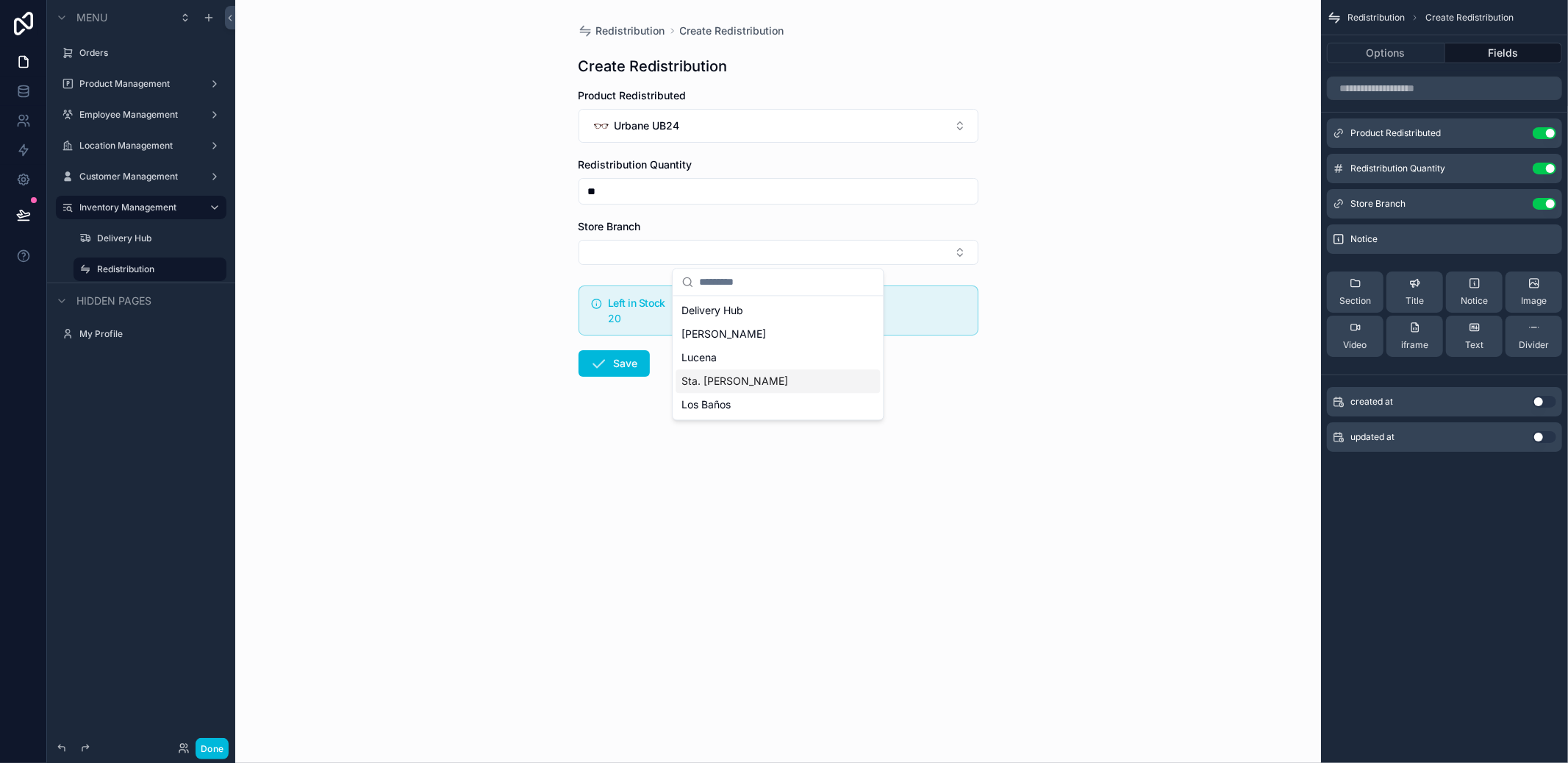
click at [717, 379] on span "Sta. [PERSON_NAME]" at bounding box center [735, 381] width 106 height 14
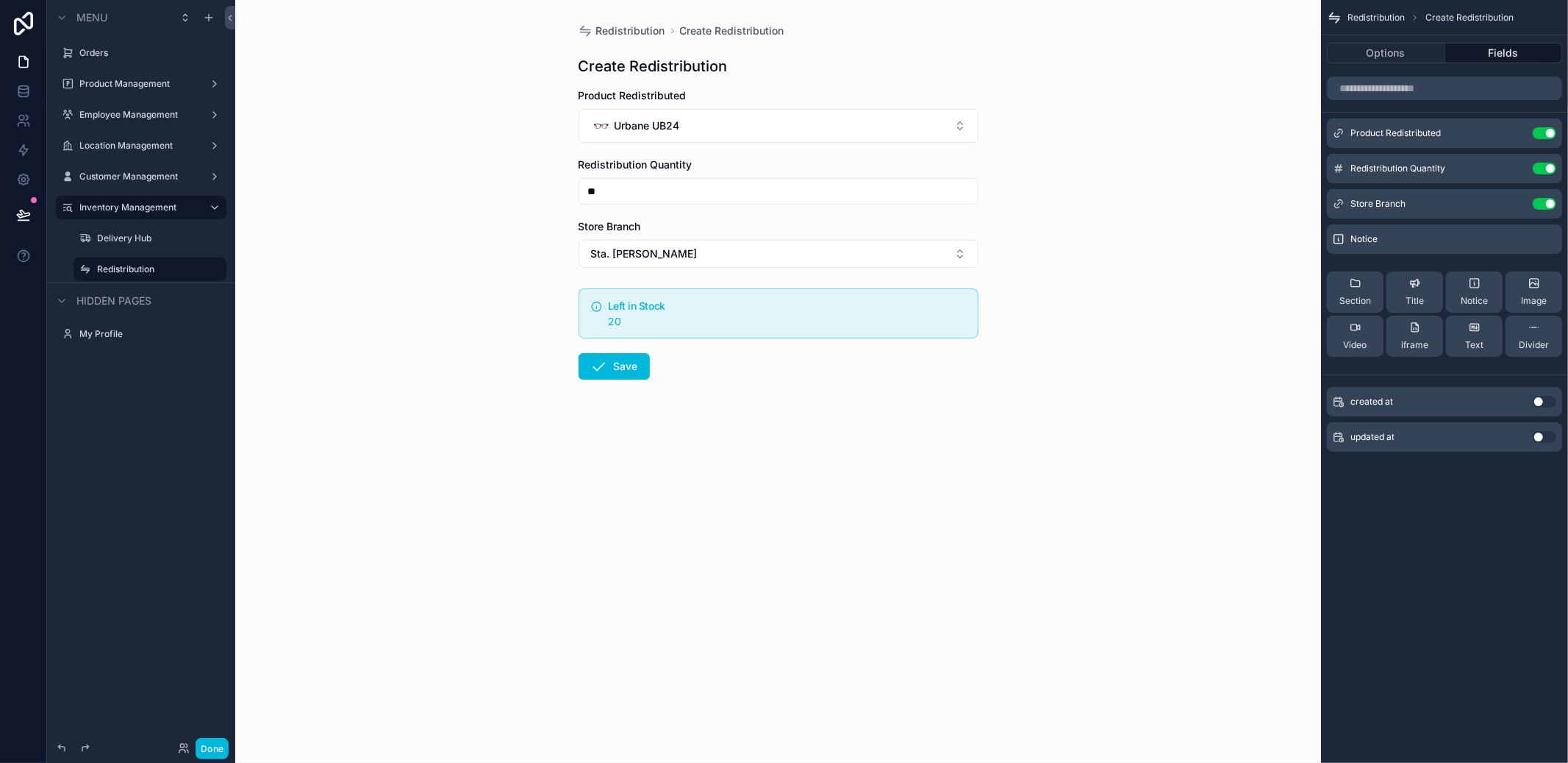
click at [614, 369] on button "Save" at bounding box center [613, 366] width 71 height 27
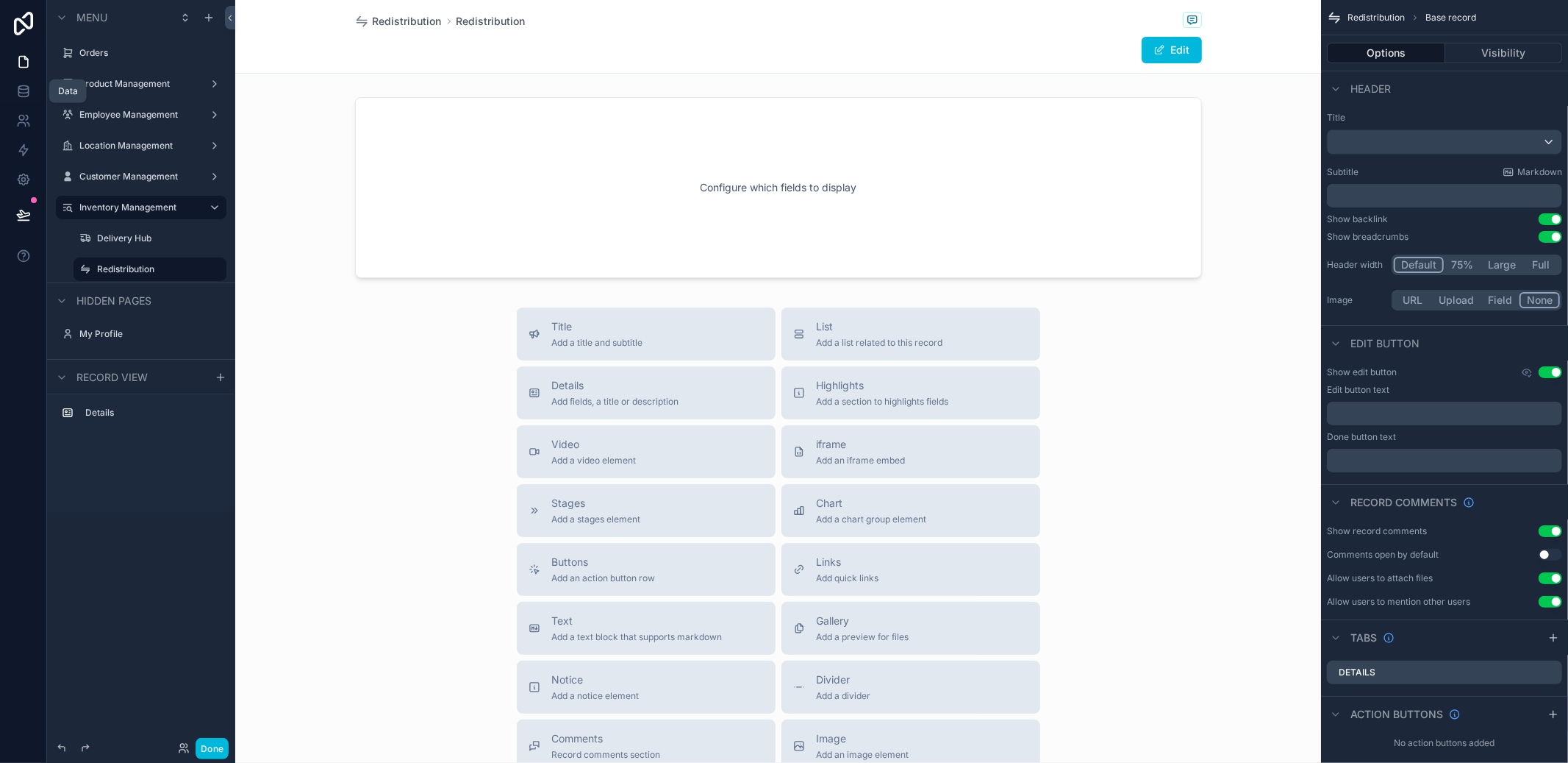
click at [34, 101] on link at bounding box center [23, 90] width 47 height 29
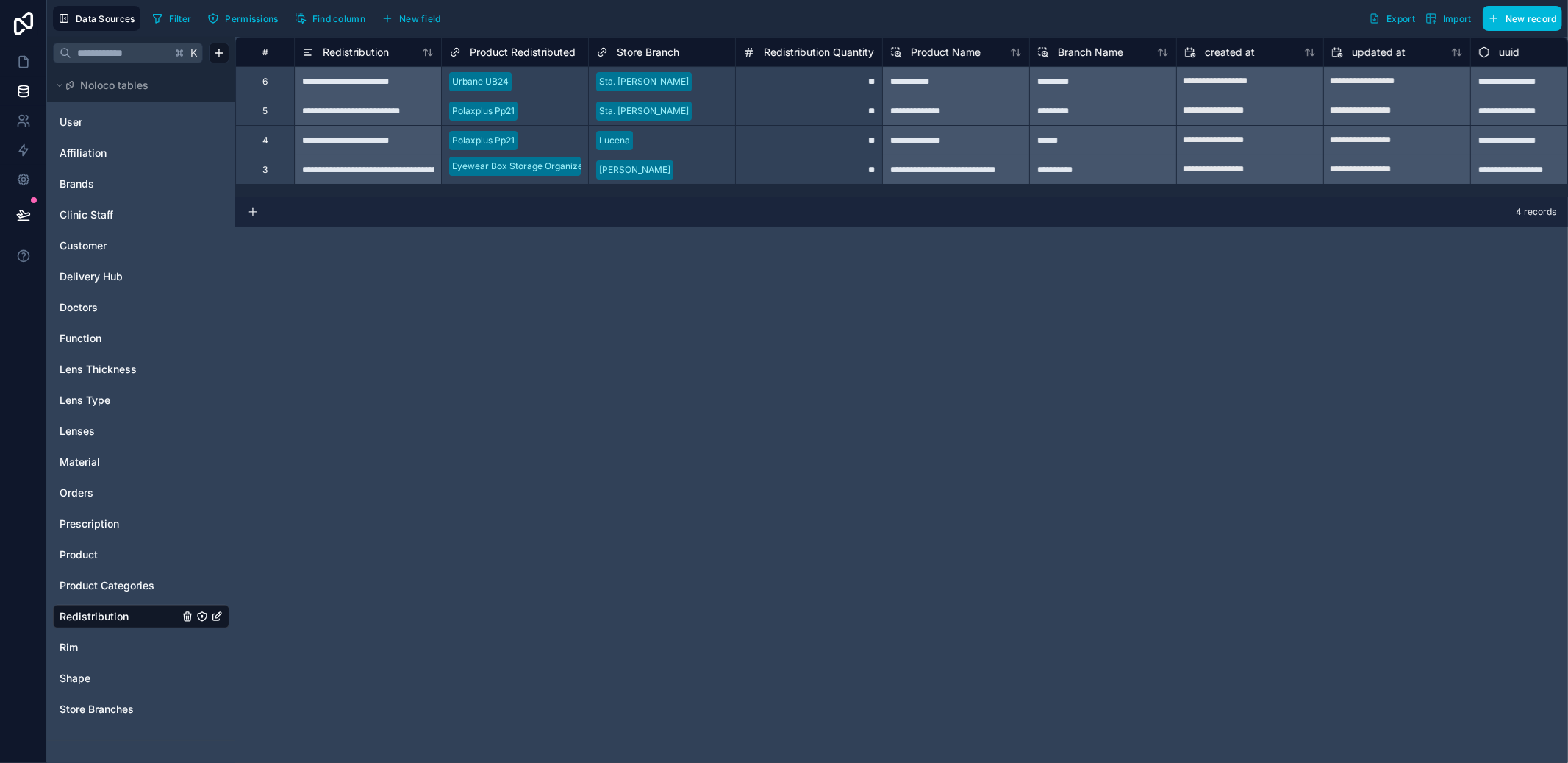
click at [83, 588] on span "Product Categories" at bounding box center [107, 585] width 95 height 14
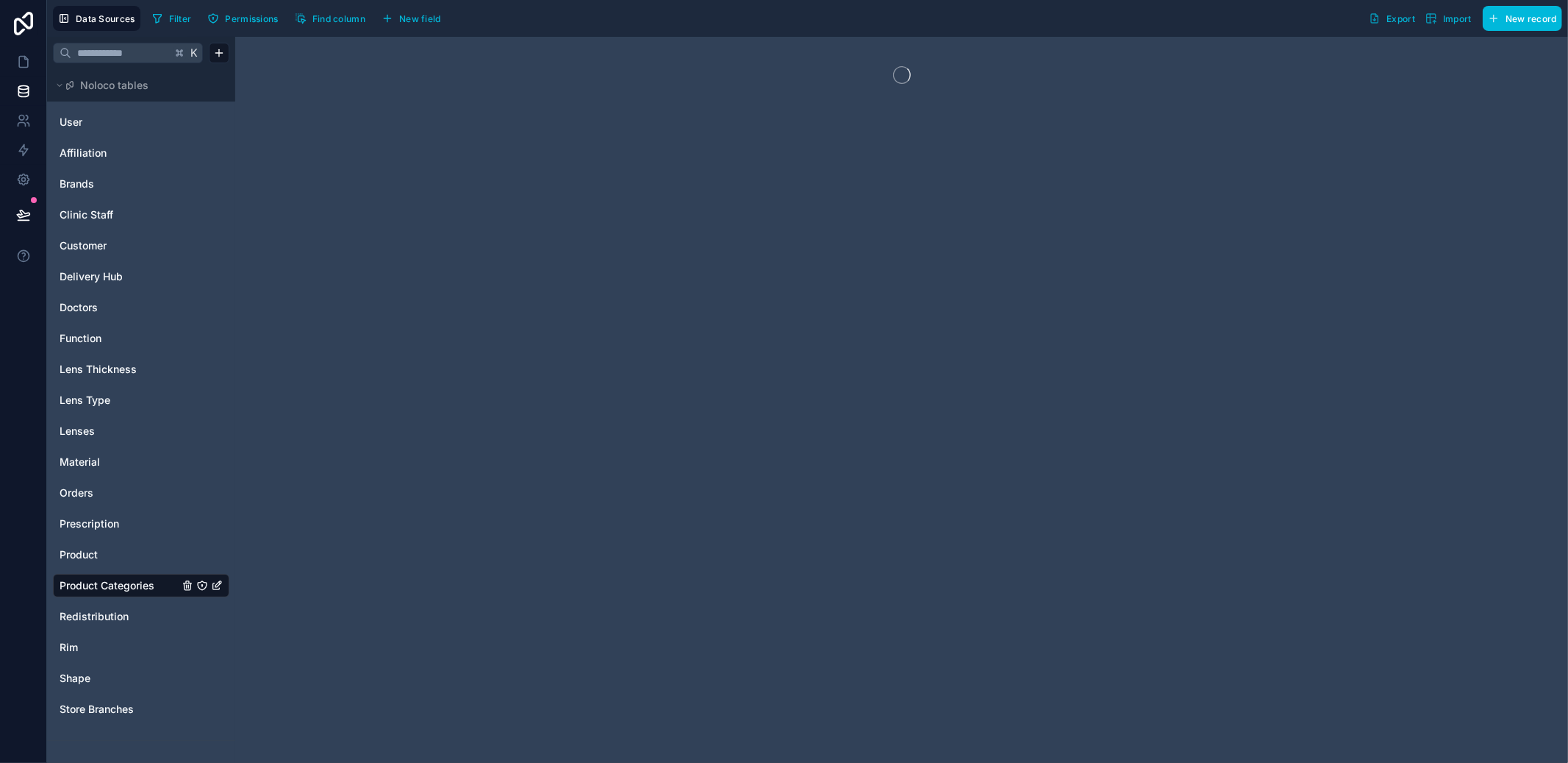
click at [86, 602] on div "User Affiliation Brands Clinic Staff Customer Delivery Hub Doctors Function Len…" at bounding box center [142, 415] width 177 height 621
click at [87, 609] on span "Redistribution" at bounding box center [94, 616] width 69 height 14
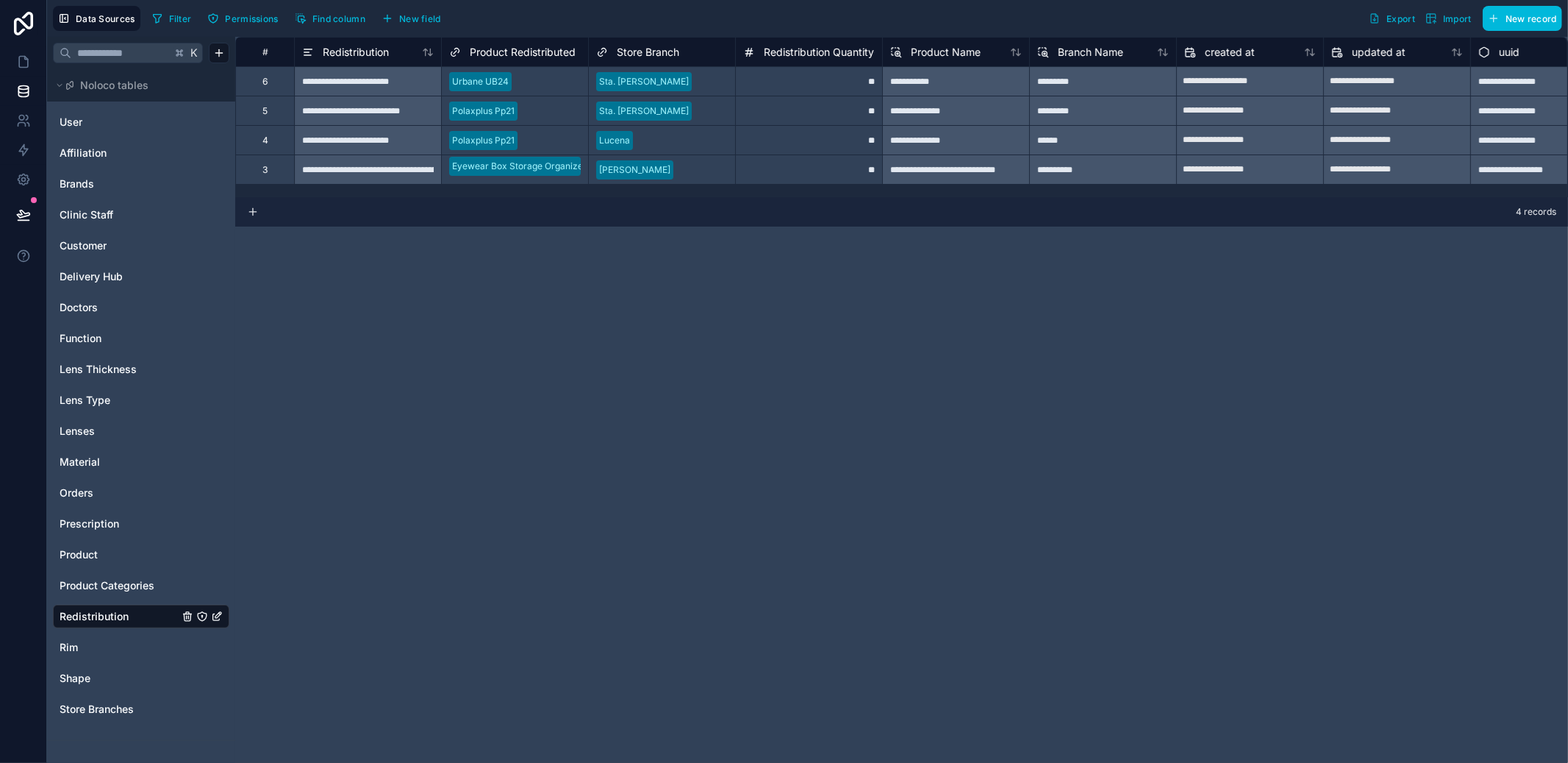
click at [83, 707] on span "Store Branches" at bounding box center [97, 709] width 74 height 14
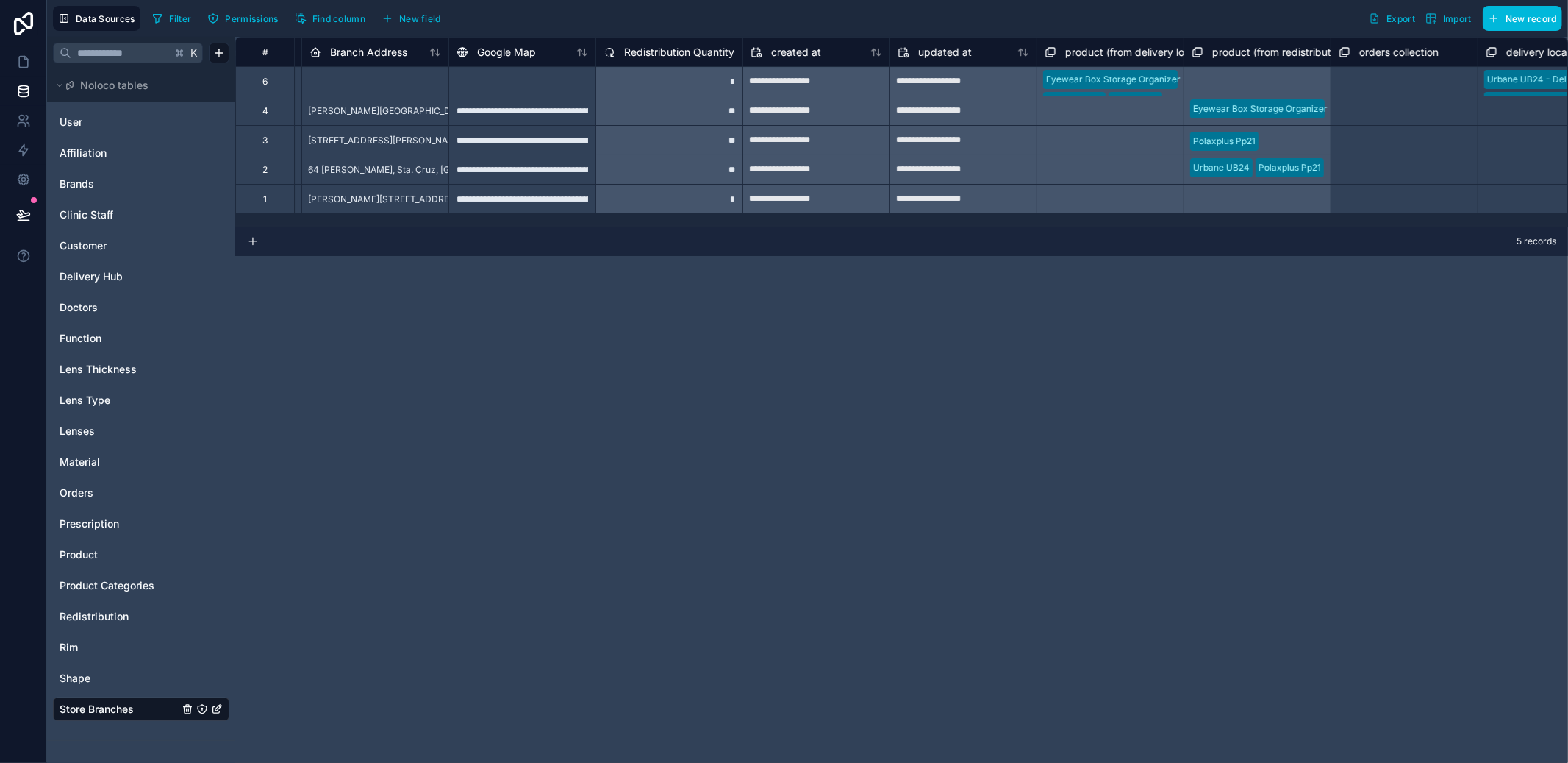
scroll to position [0, 157]
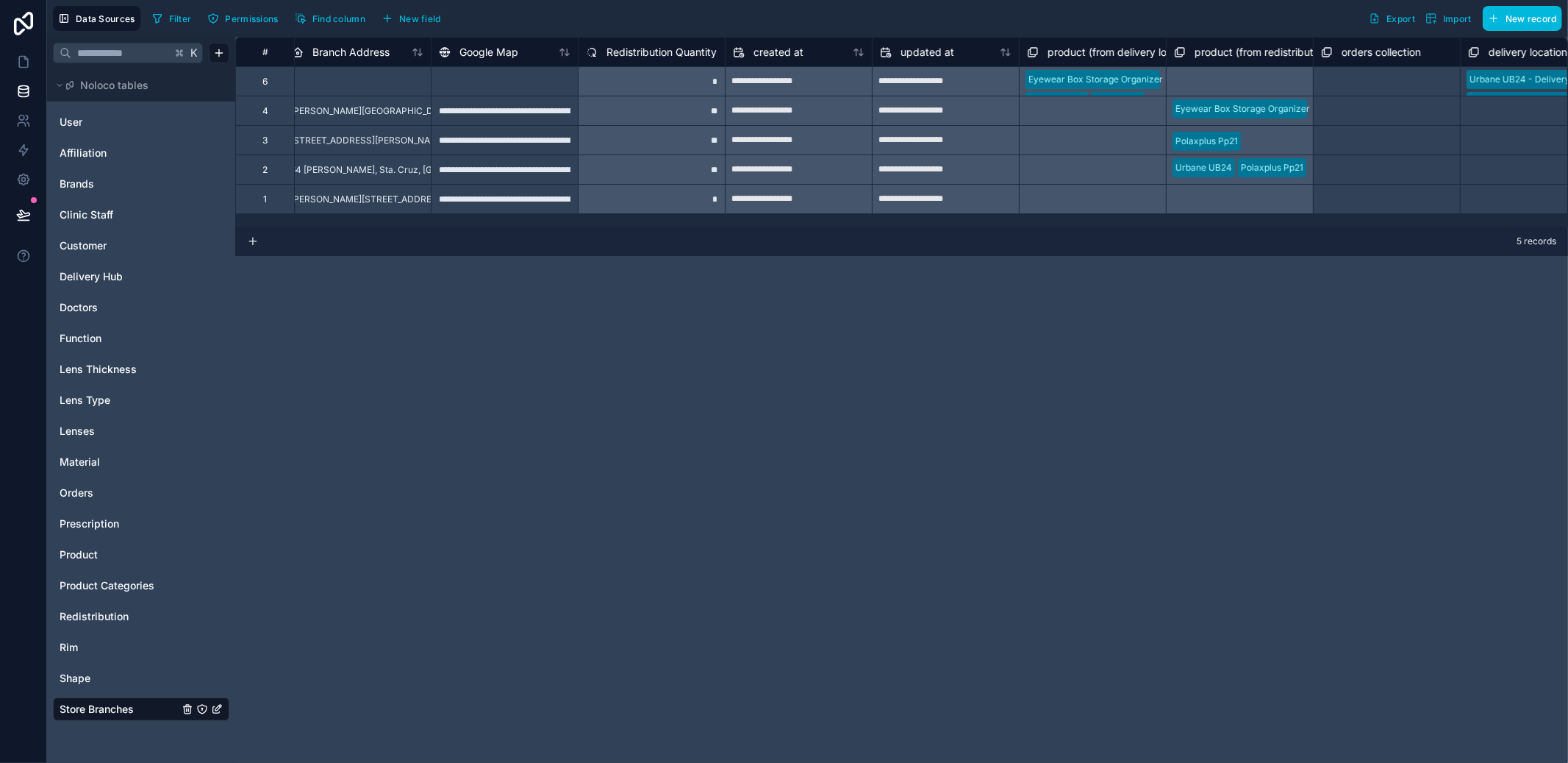
click at [38, 627] on div at bounding box center [23, 382] width 47 height 763
click at [92, 612] on span "Redistribution" at bounding box center [94, 616] width 69 height 14
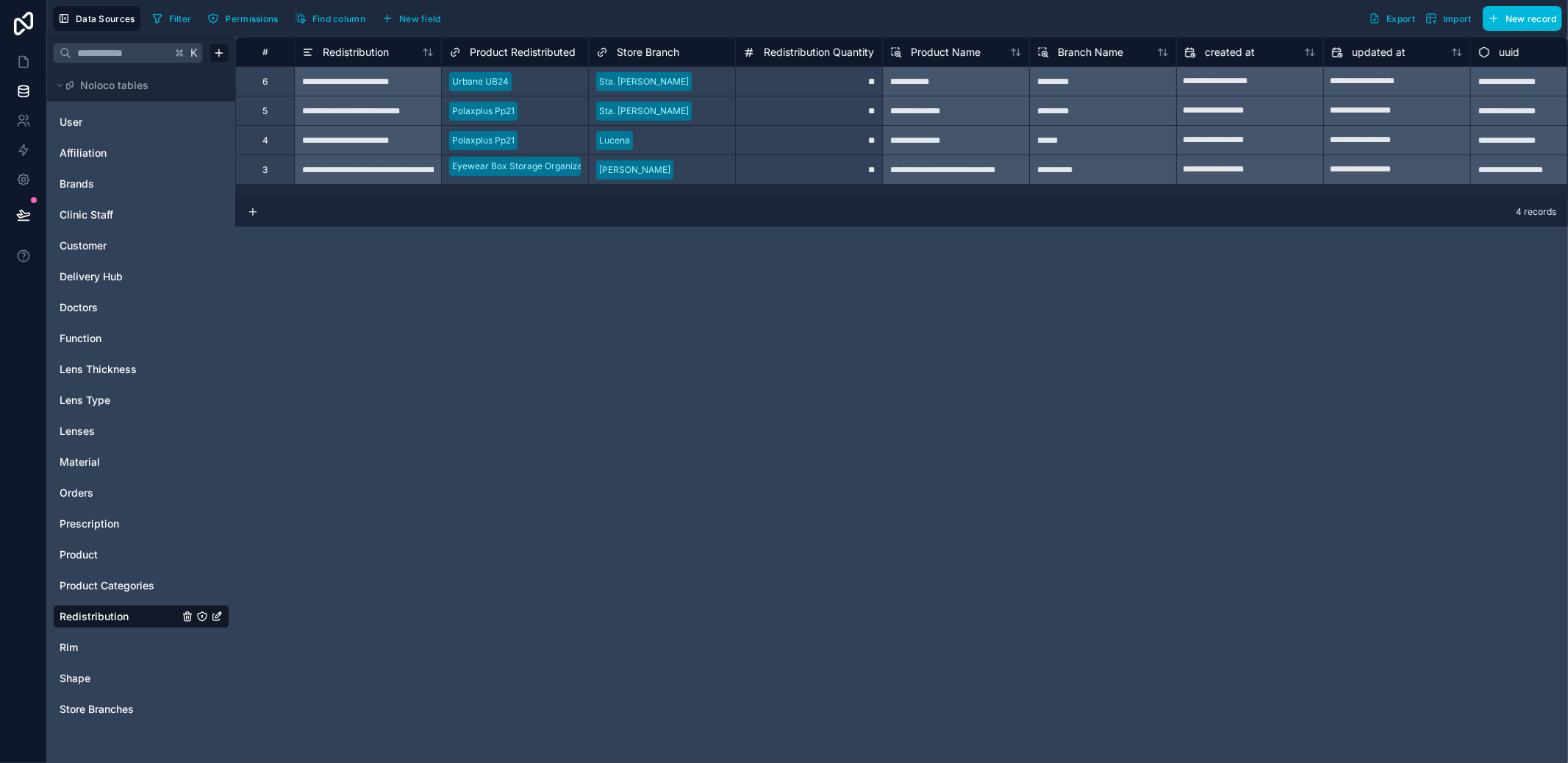
click at [1036, 334] on div "**********" at bounding box center [901, 400] width 1333 height 726
click at [86, 553] on span "Product" at bounding box center [79, 554] width 38 height 14
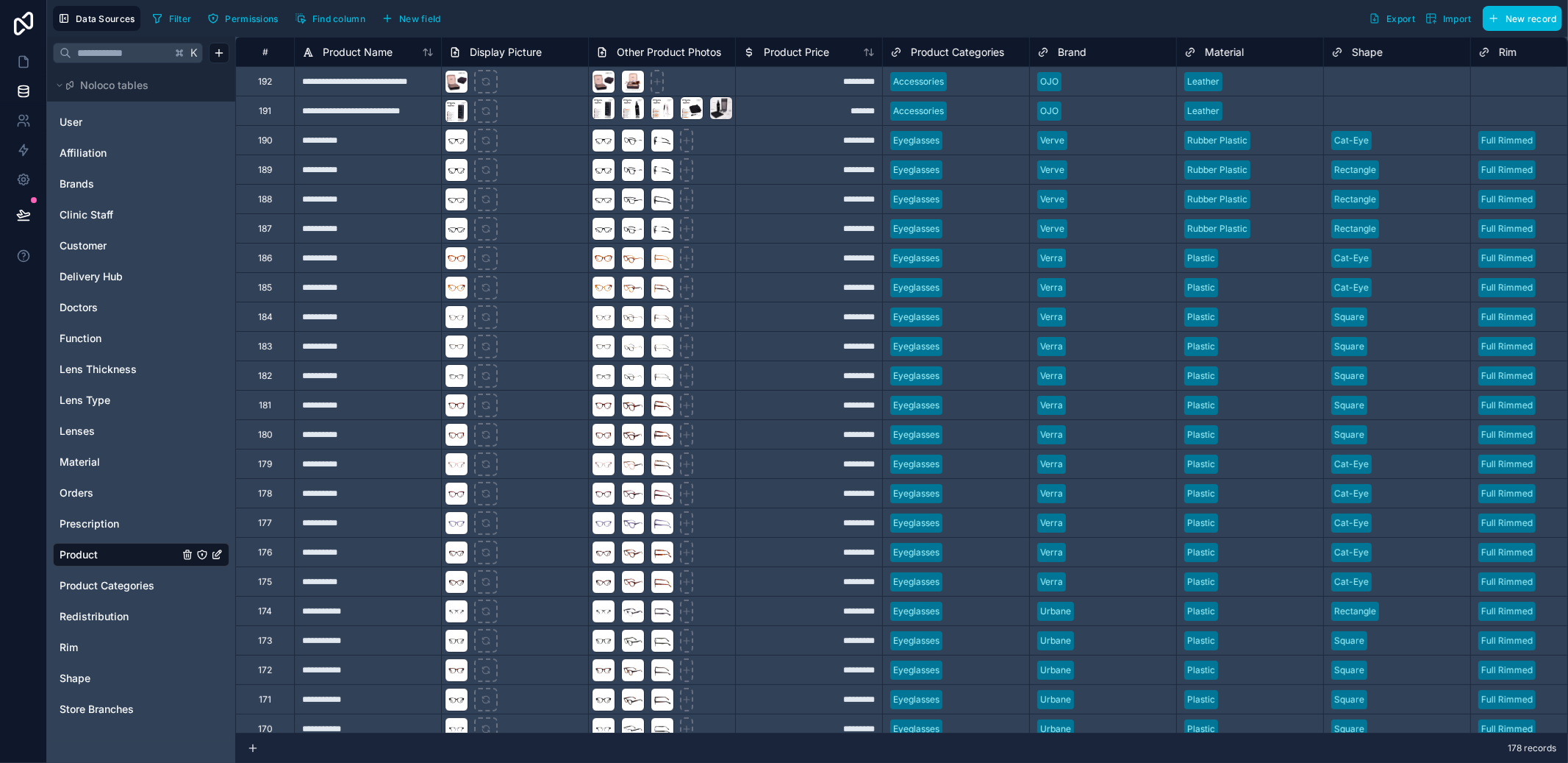
drag, startPoint x: 682, startPoint y: 732, endPoint x: 839, endPoint y: 723, distance: 157.3
click at [1020, 737] on div "178 records" at bounding box center [901, 748] width 1333 height 29
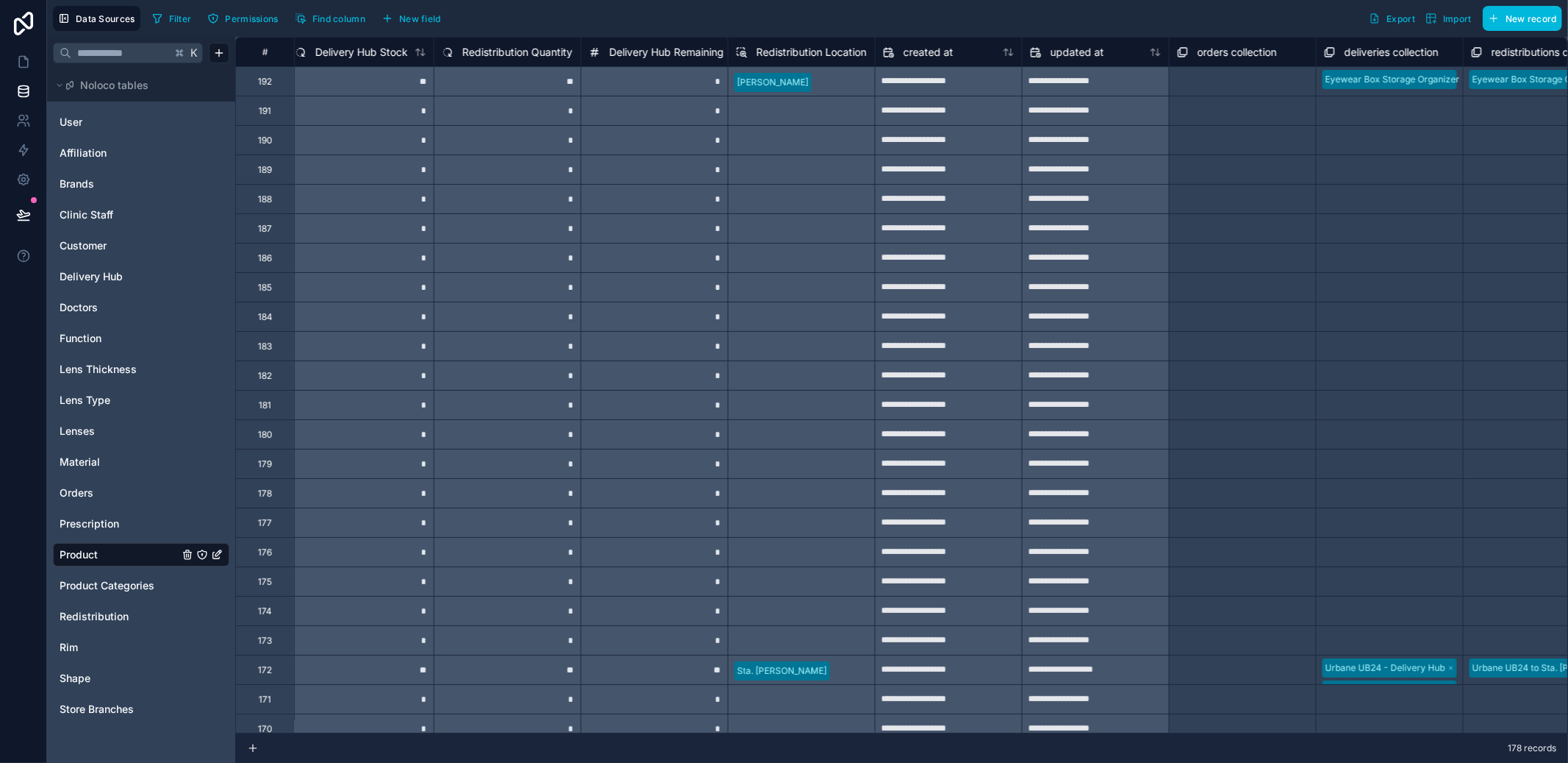
scroll to position [0, 1520]
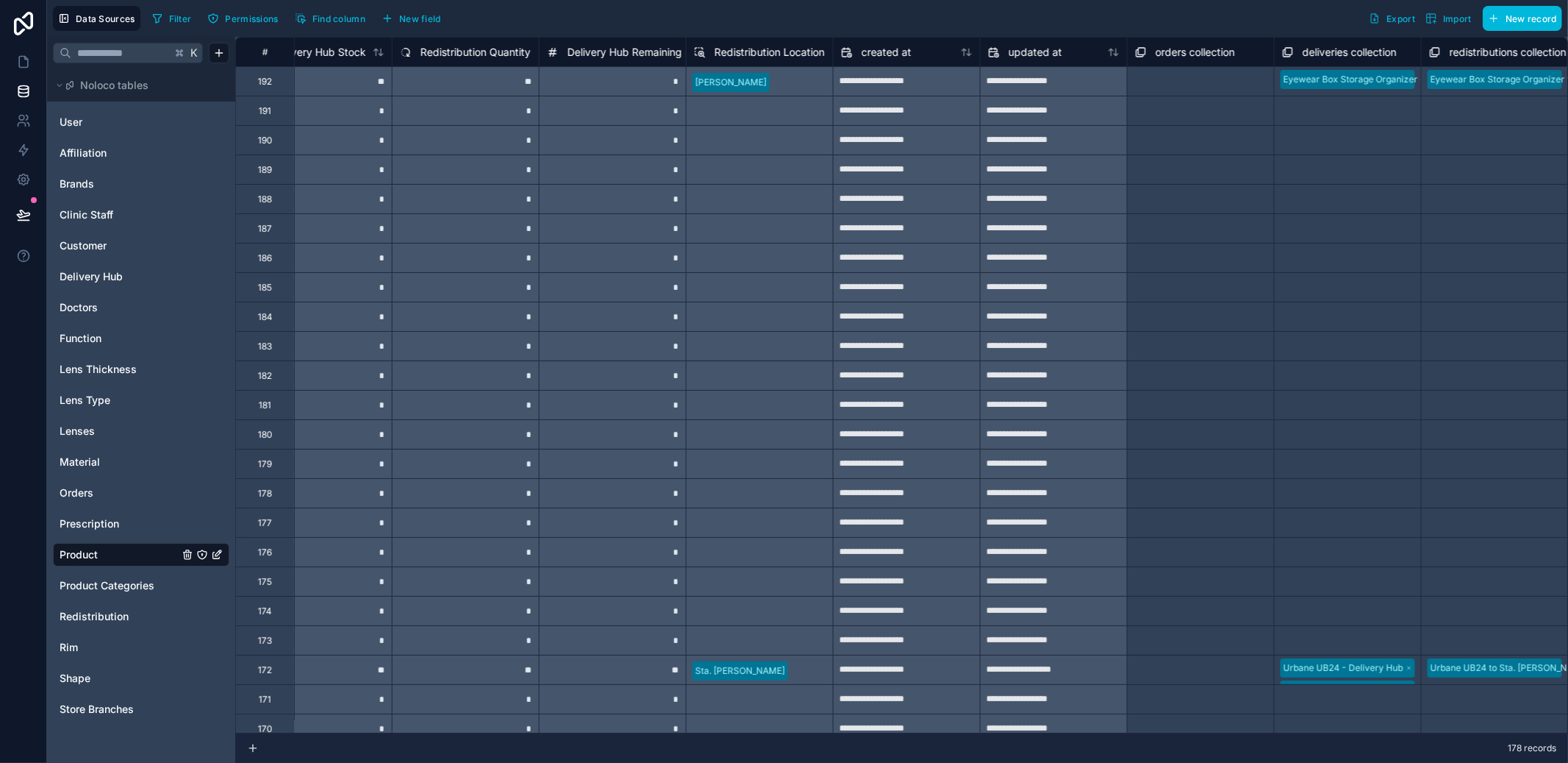
click at [409, 17] on span "New field" at bounding box center [420, 19] width 42 height 11
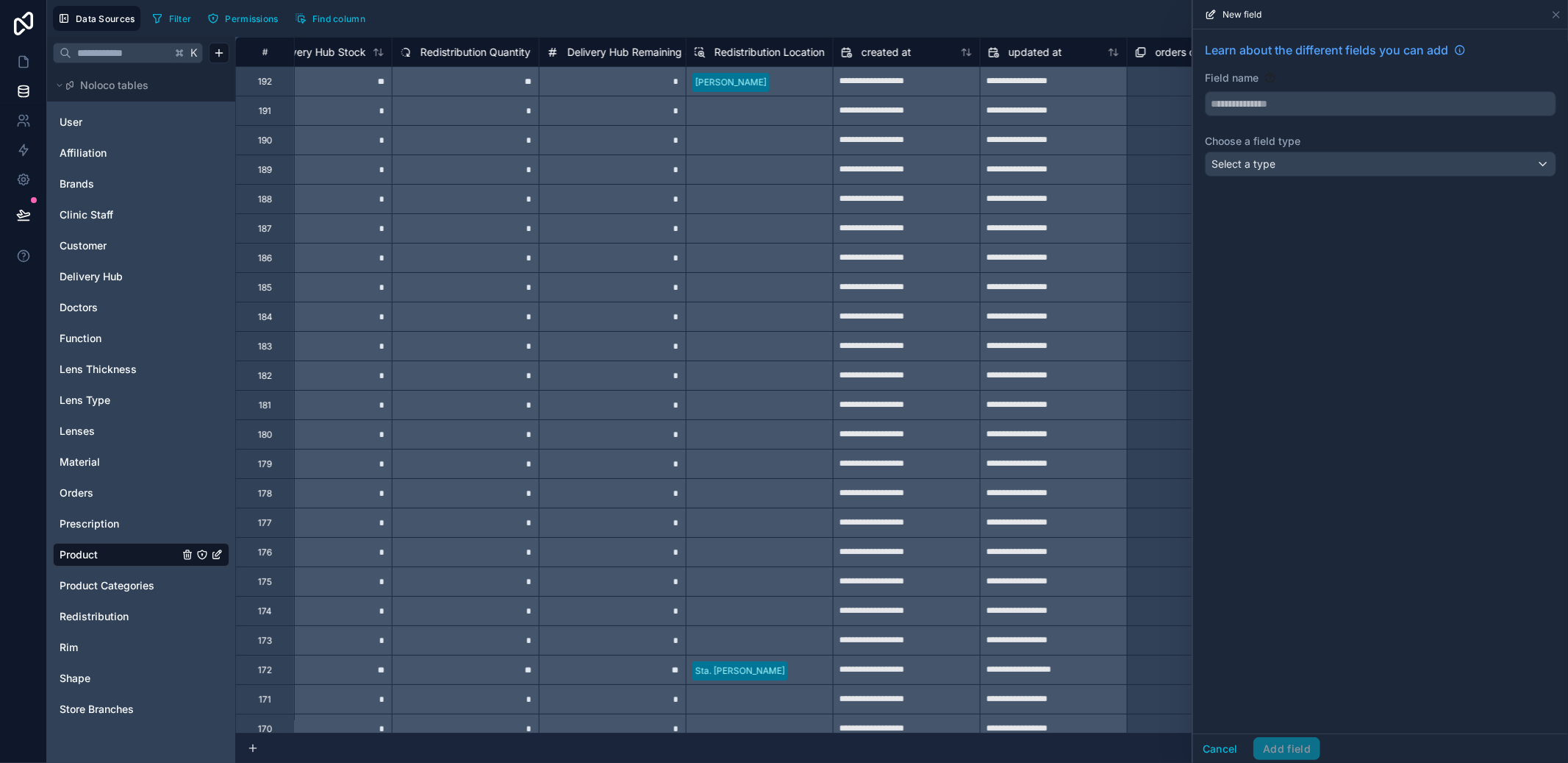
drag, startPoint x: 1271, startPoint y: 150, endPoint x: 1274, endPoint y: 161, distance: 11.4
click at [1271, 150] on div "Learn about the different fields you can add Field name Choose a field type Sel…" at bounding box center [1381, 111] width 375 height 165
click at [1274, 161] on span "Select a type" at bounding box center [1243, 163] width 64 height 12
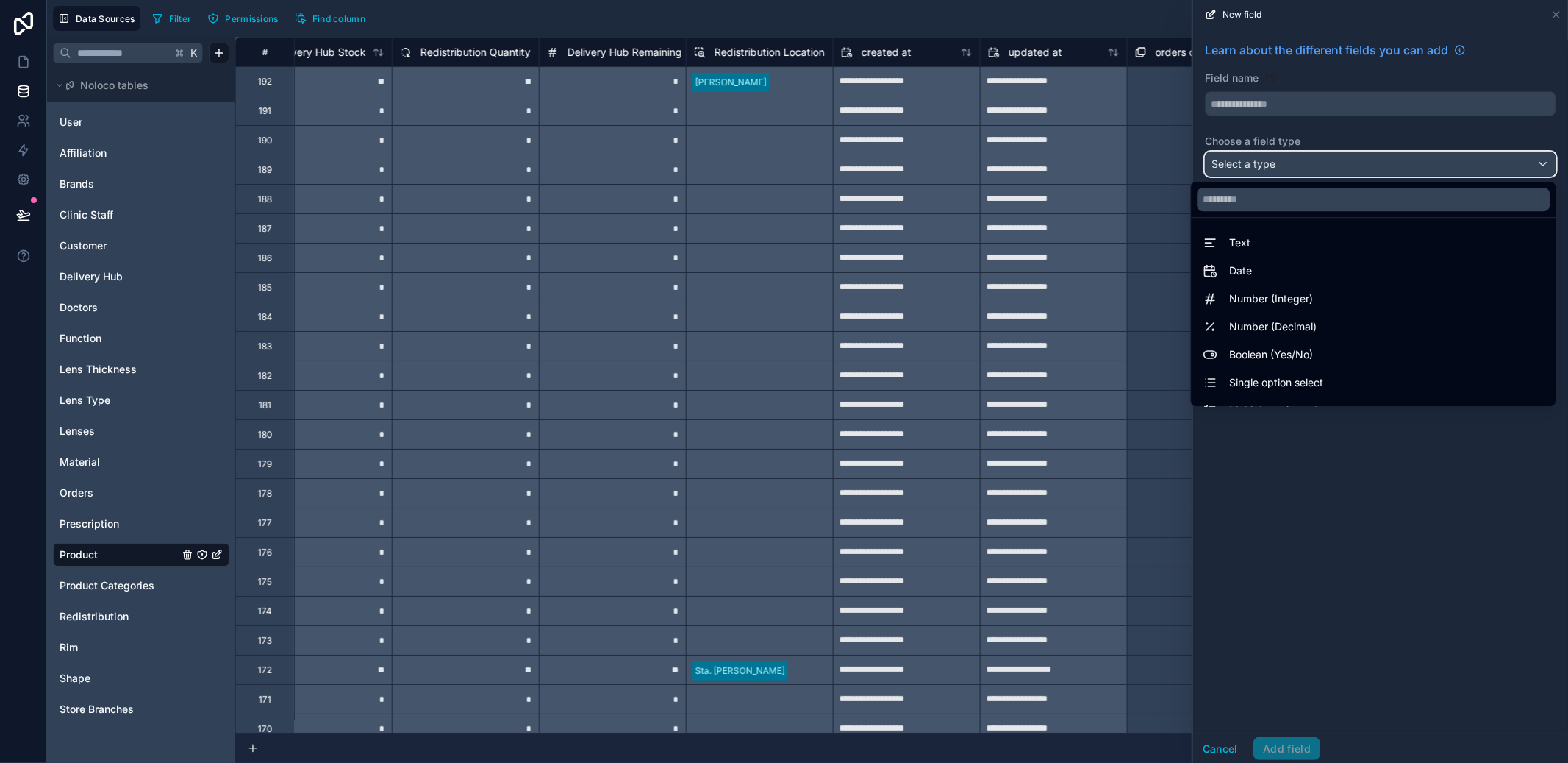
scroll to position [426, 0]
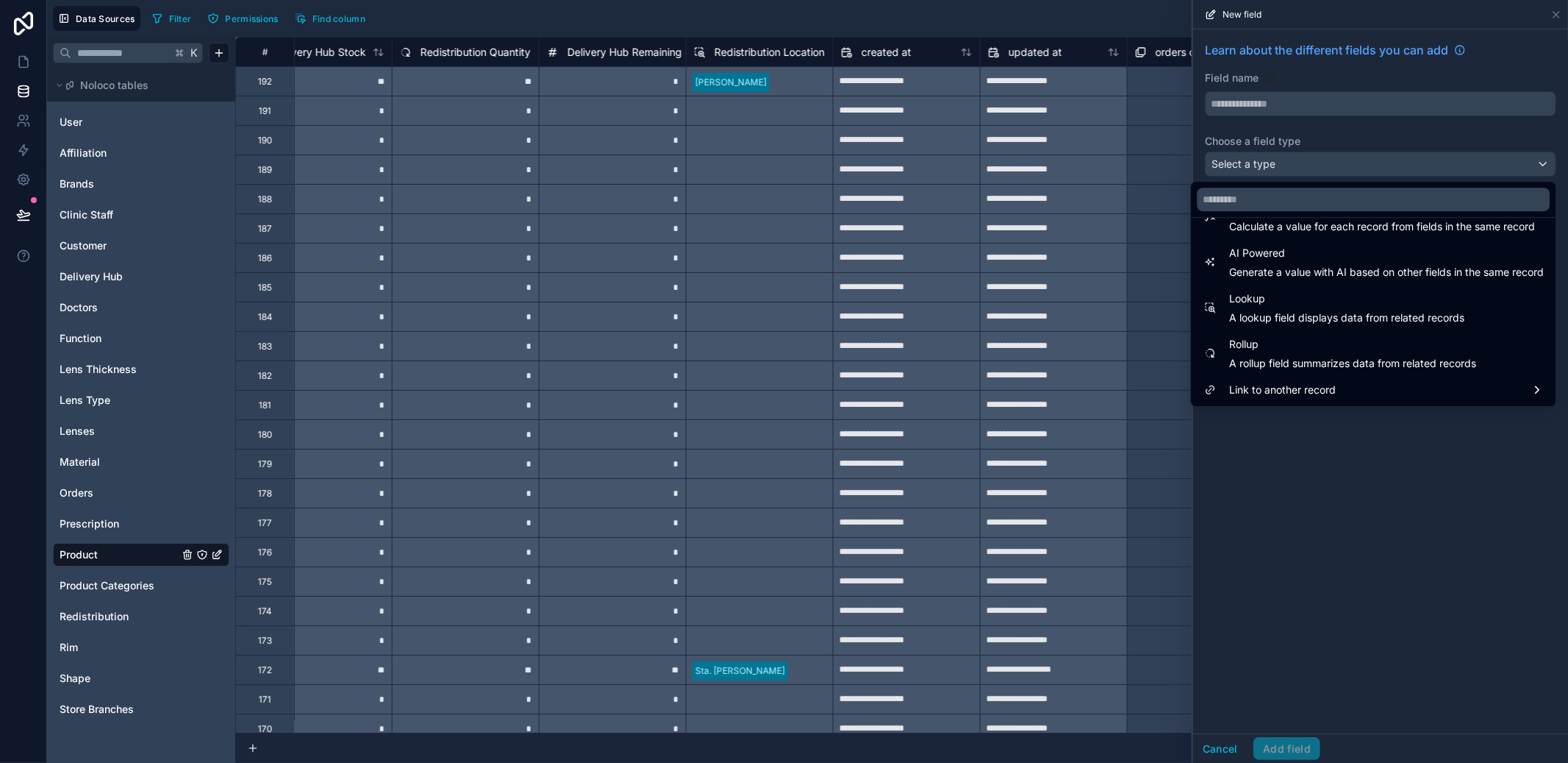
click at [1271, 359] on span "A rollup field summarizes data from related records" at bounding box center [1353, 362] width 247 height 14
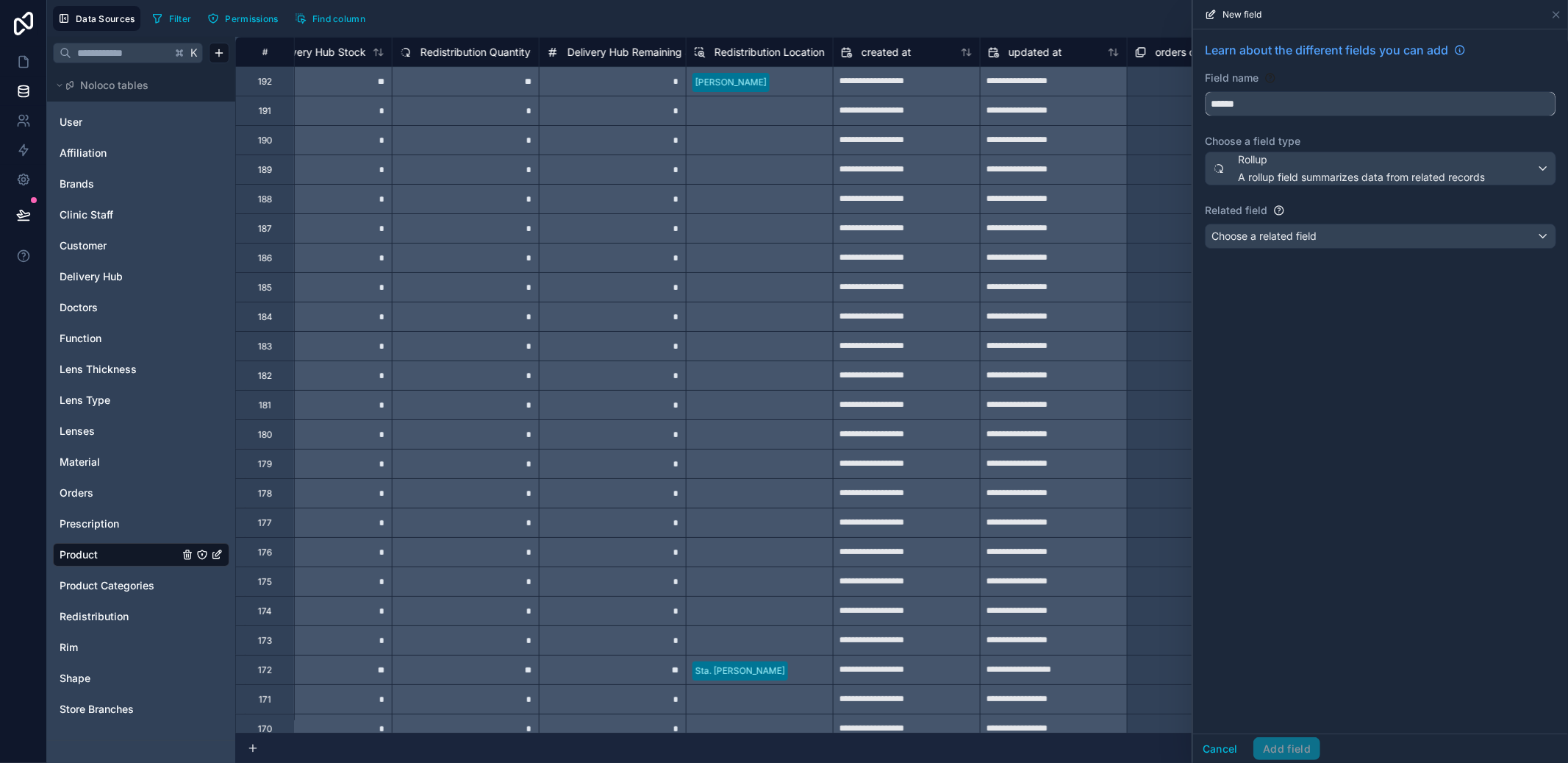
drag, startPoint x: 1306, startPoint y: 100, endPoint x: 1198, endPoint y: 98, distance: 108.0
click at [1198, 98] on div "Learn about the different fields you can add Field name ****** Choose a field t…" at bounding box center [1381, 147] width 375 height 237
type input "*"
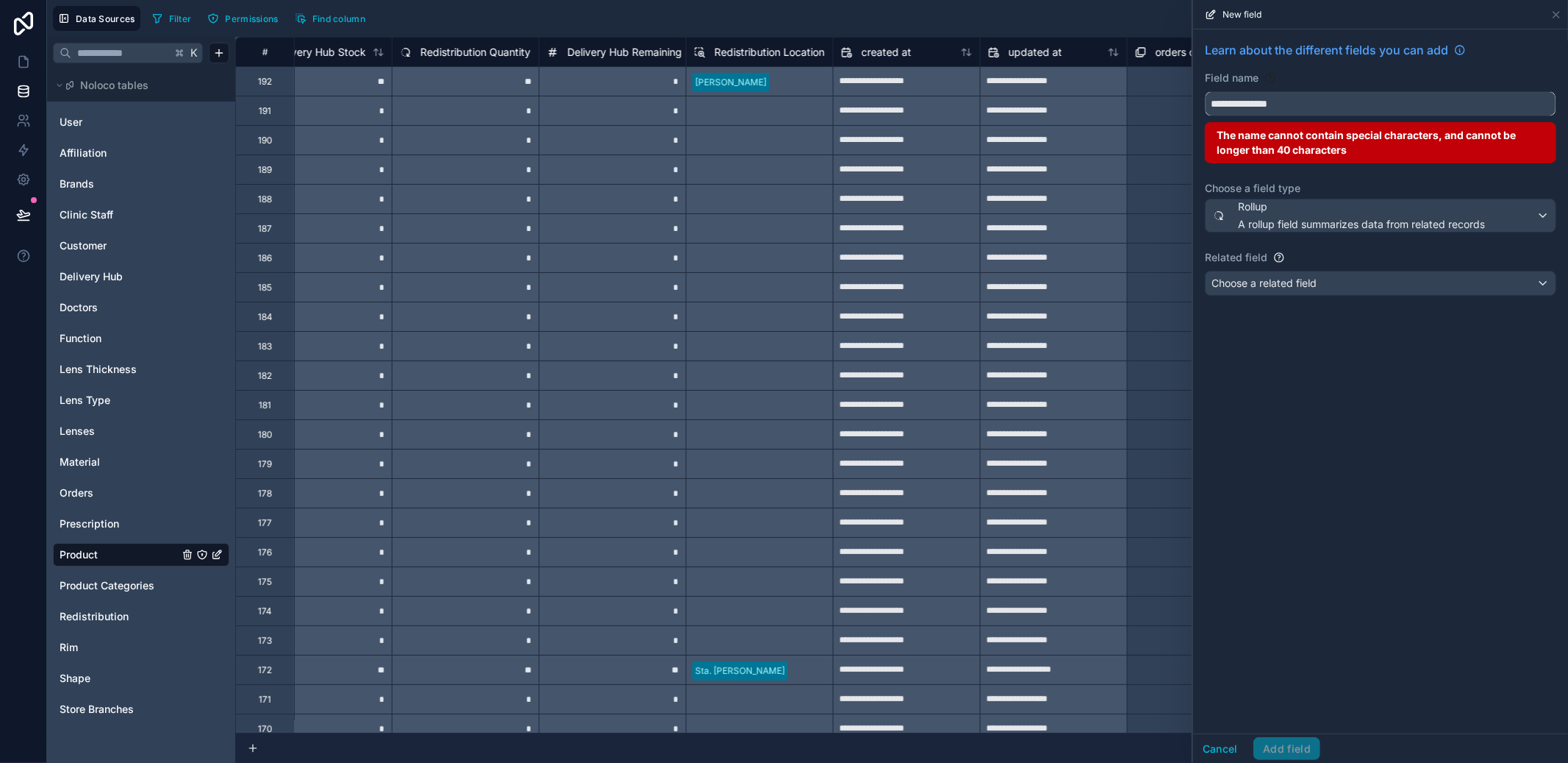
click at [1205, 91] on button "**********" at bounding box center [1381, 104] width 352 height 25
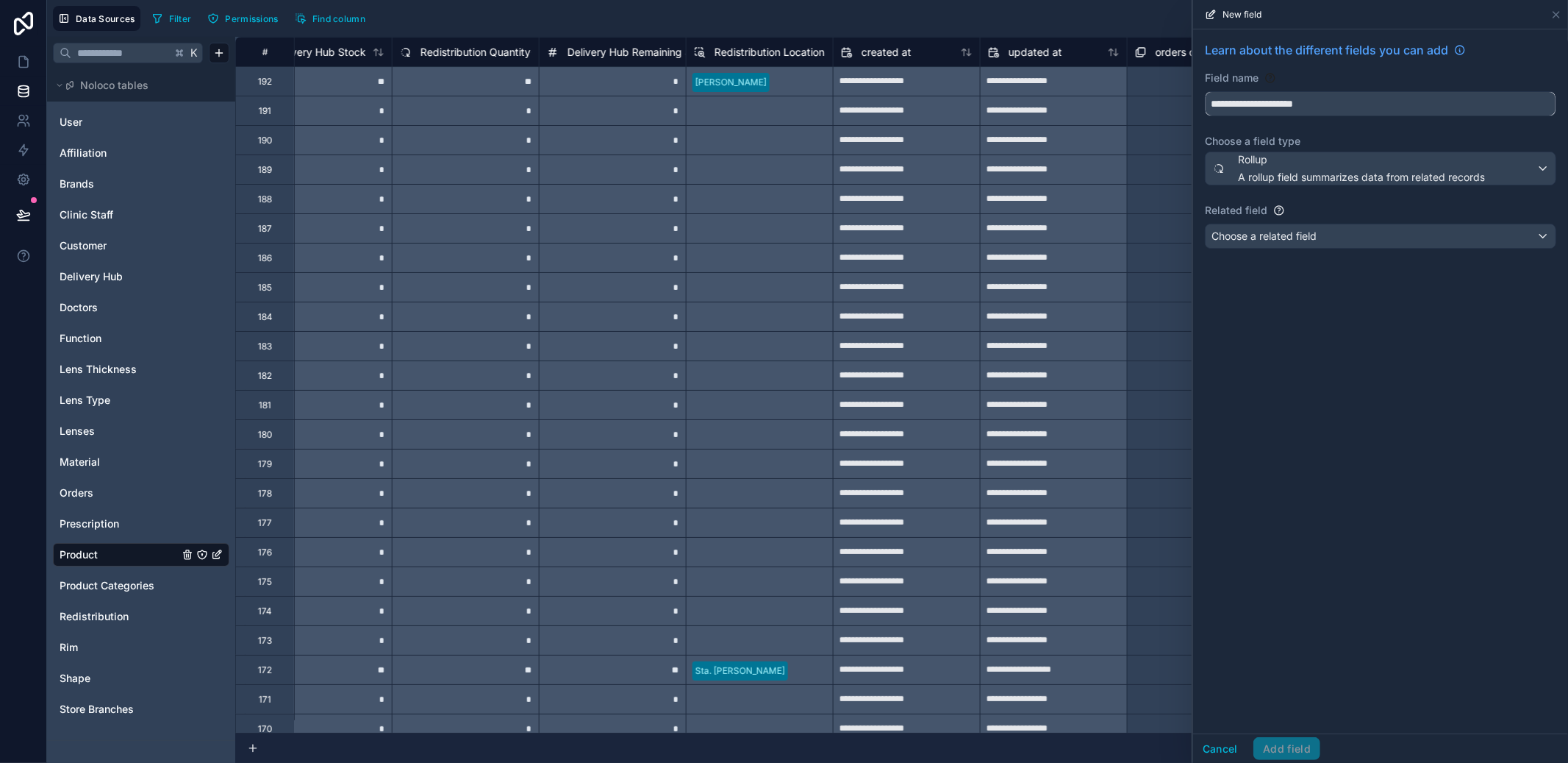
type input "**********"
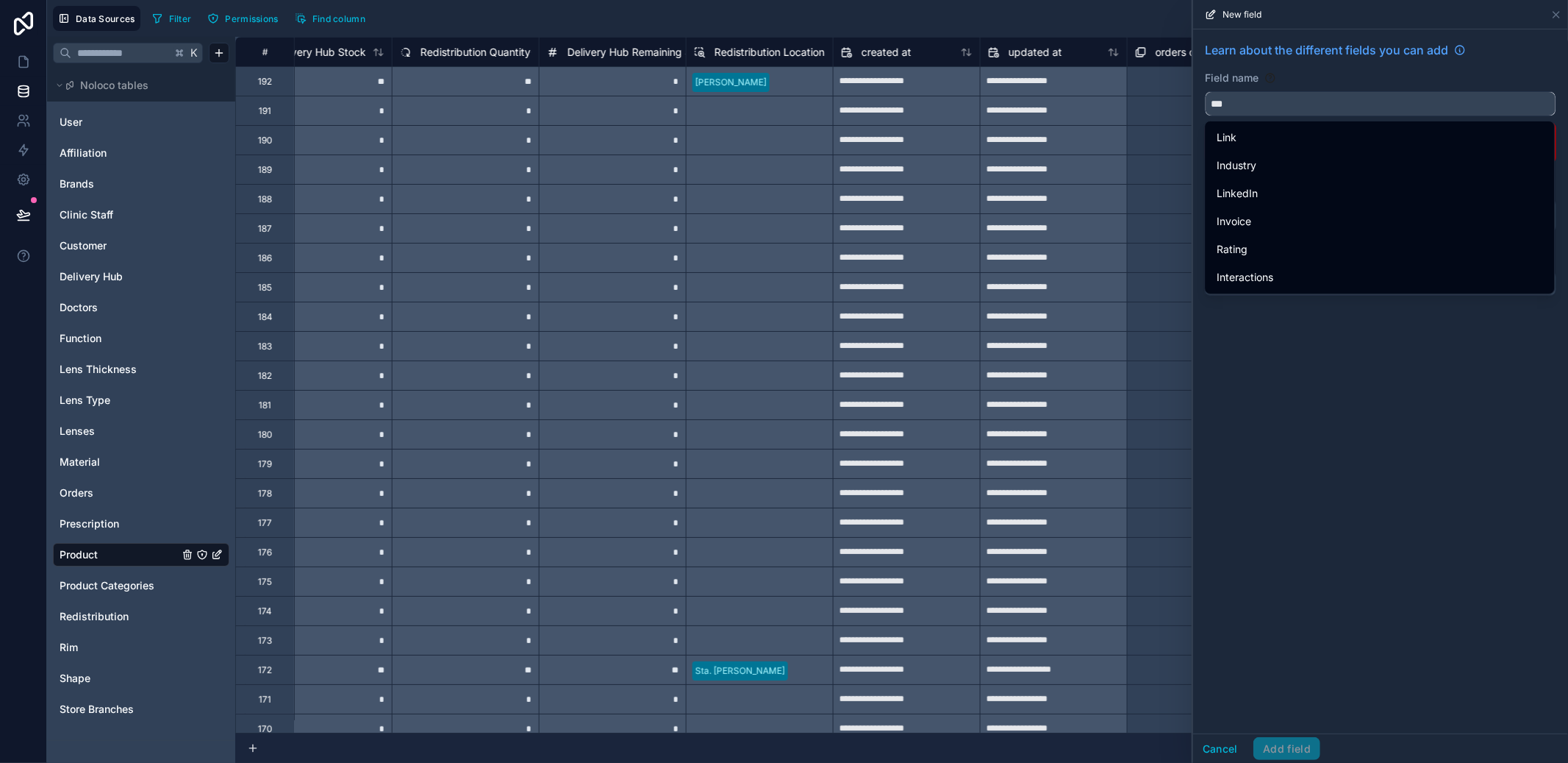
click at [1205, 91] on button "**" at bounding box center [1381, 104] width 352 height 25
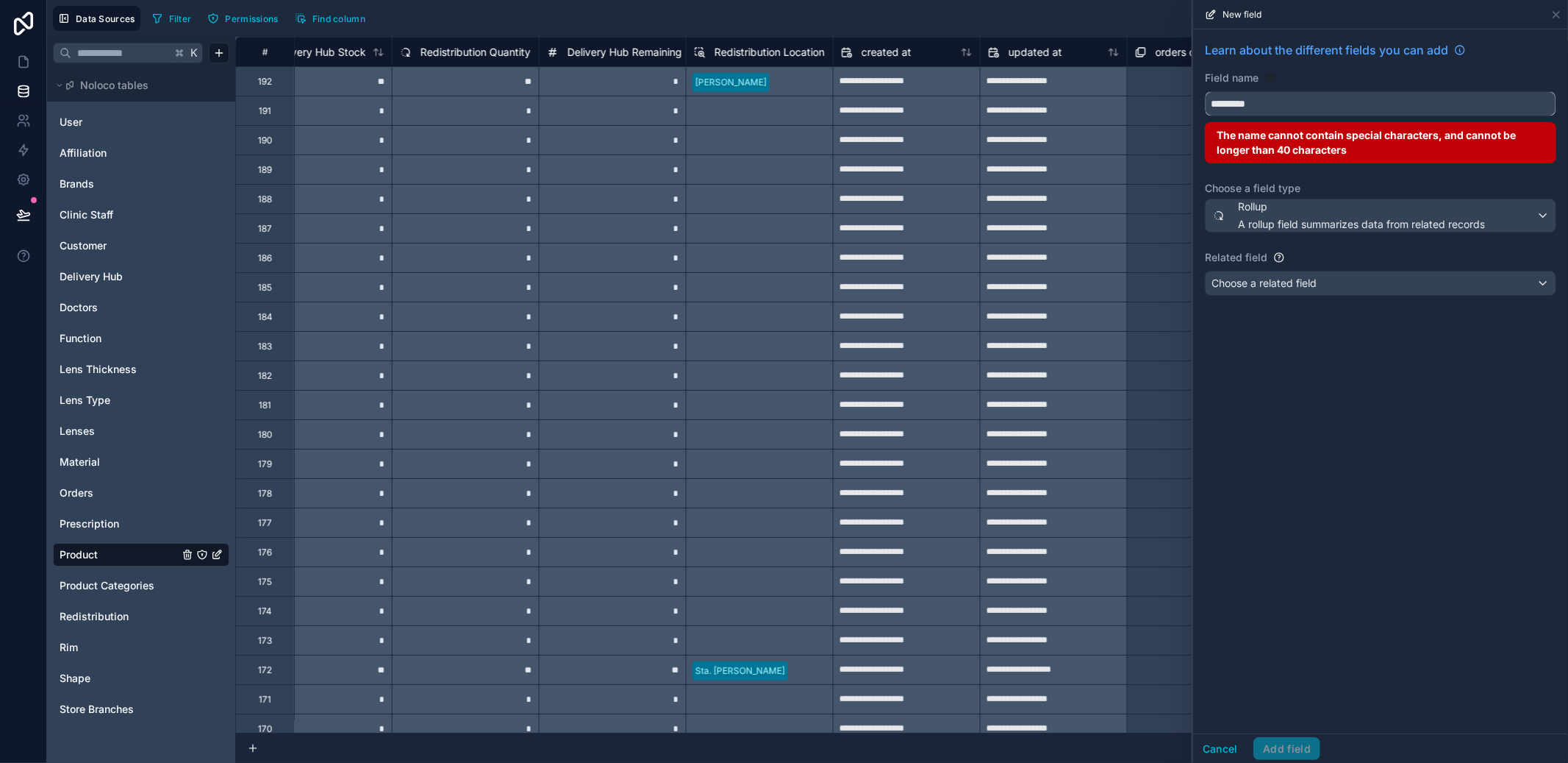
click at [1205, 91] on button "********" at bounding box center [1381, 104] width 352 height 25
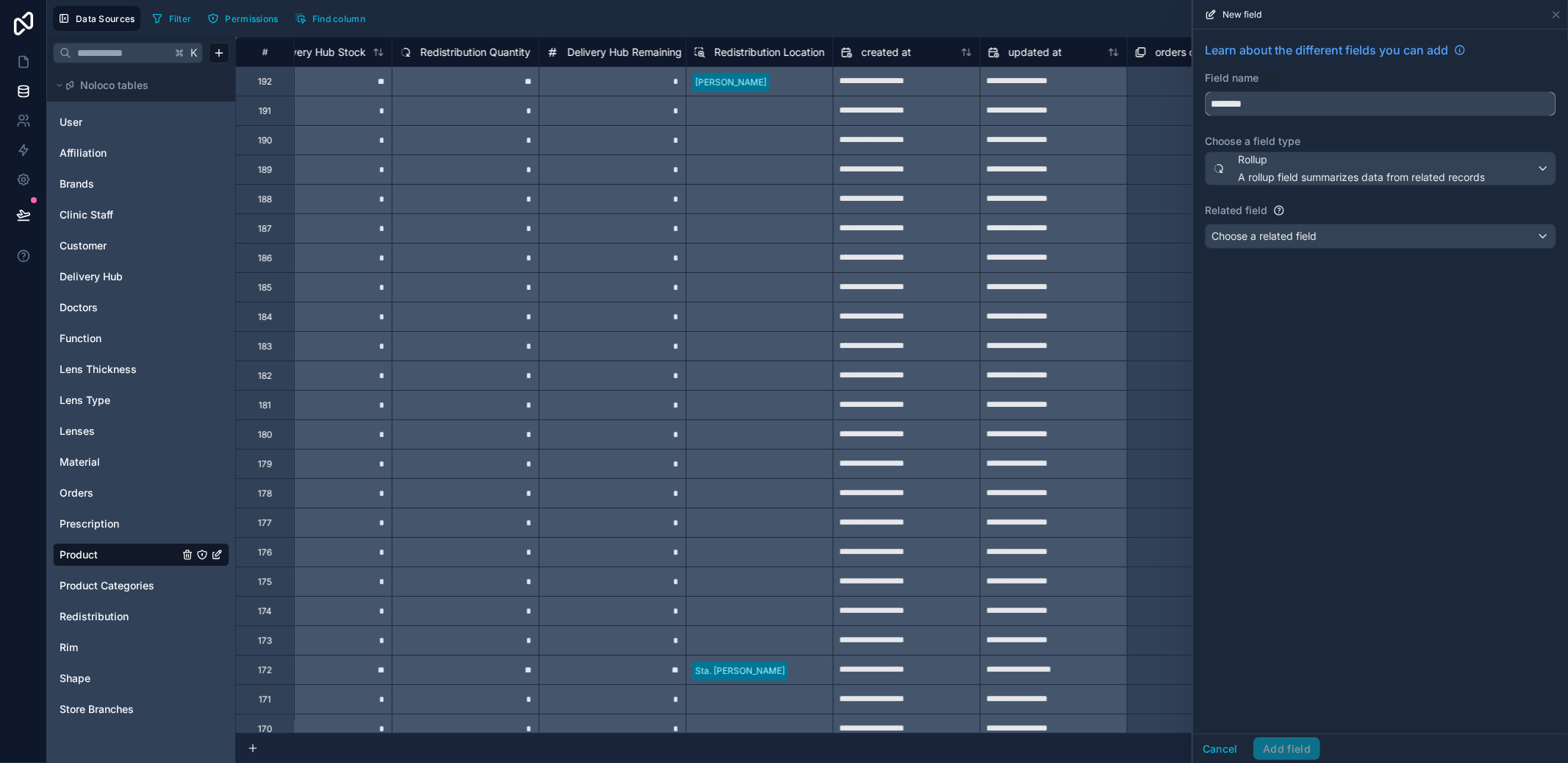
type input "********"
click at [1356, 228] on div "Choose a related field" at bounding box center [1381, 236] width 350 height 24
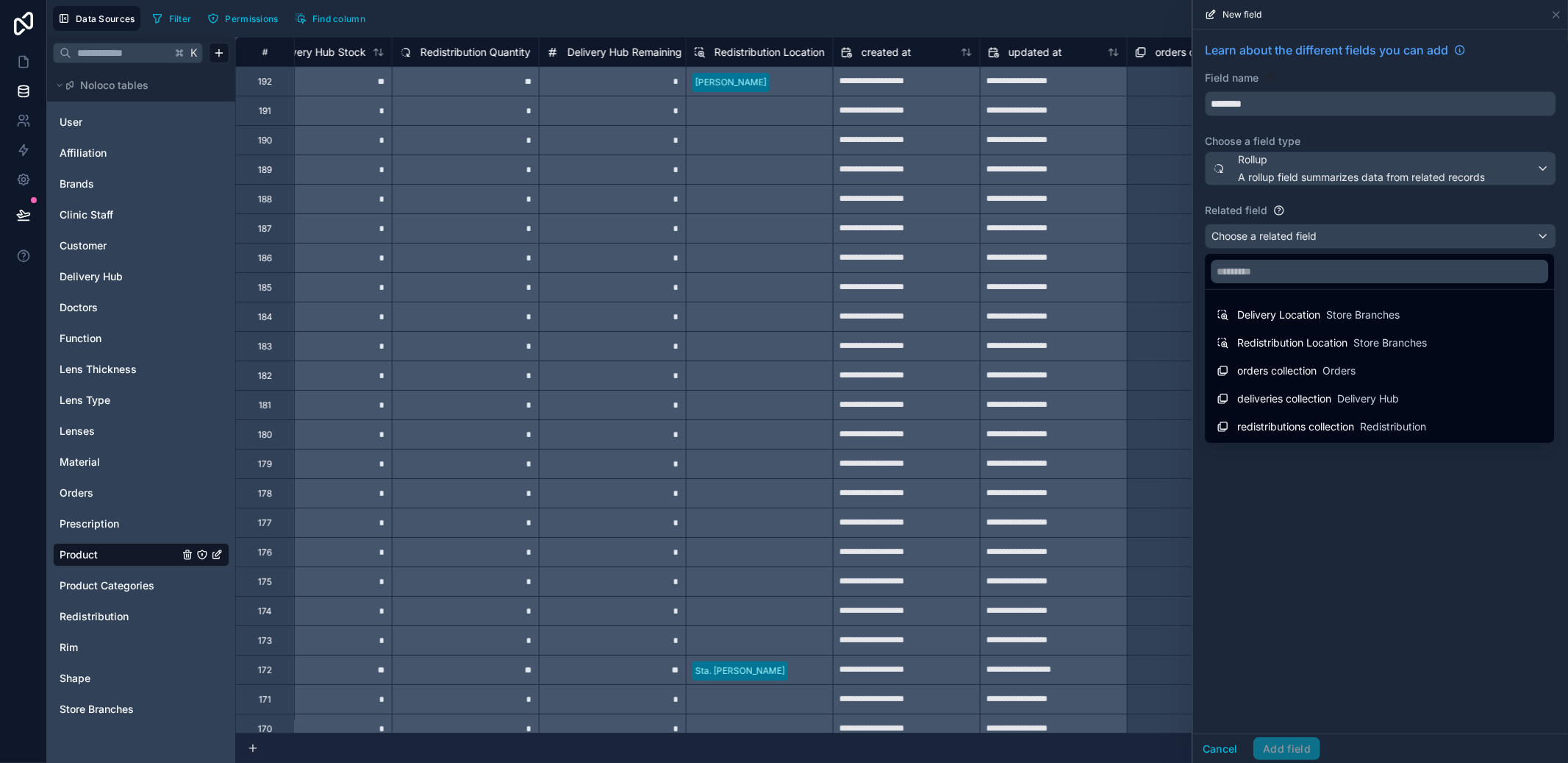
click at [1337, 424] on span "redistributions collection" at bounding box center [1295, 426] width 117 height 14
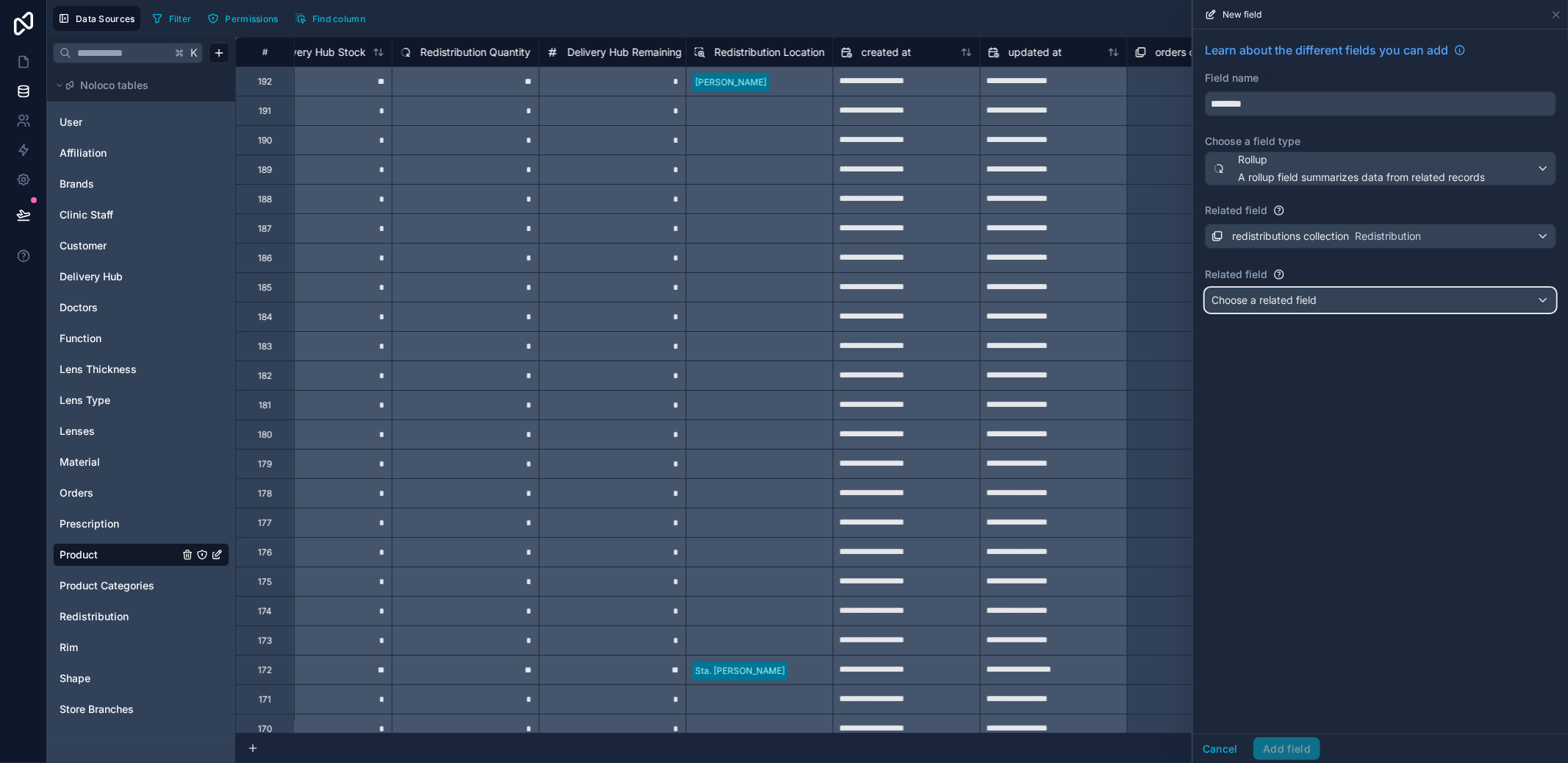
click at [1355, 311] on div "Choose a related field" at bounding box center [1381, 300] width 350 height 24
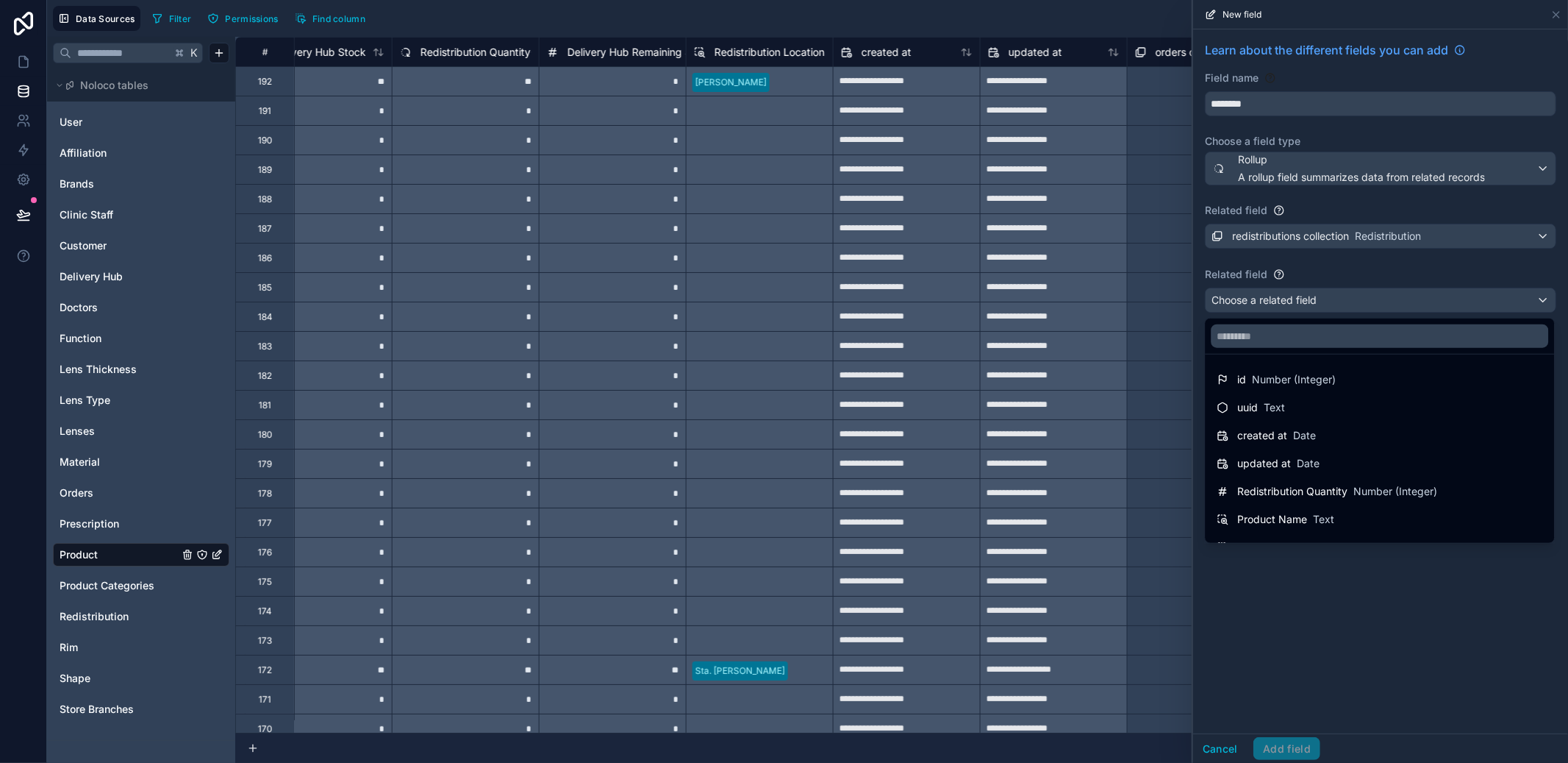
click at [1352, 484] on div "Redistribution Quantity Number (Integer)" at bounding box center [1337, 491] width 200 height 14
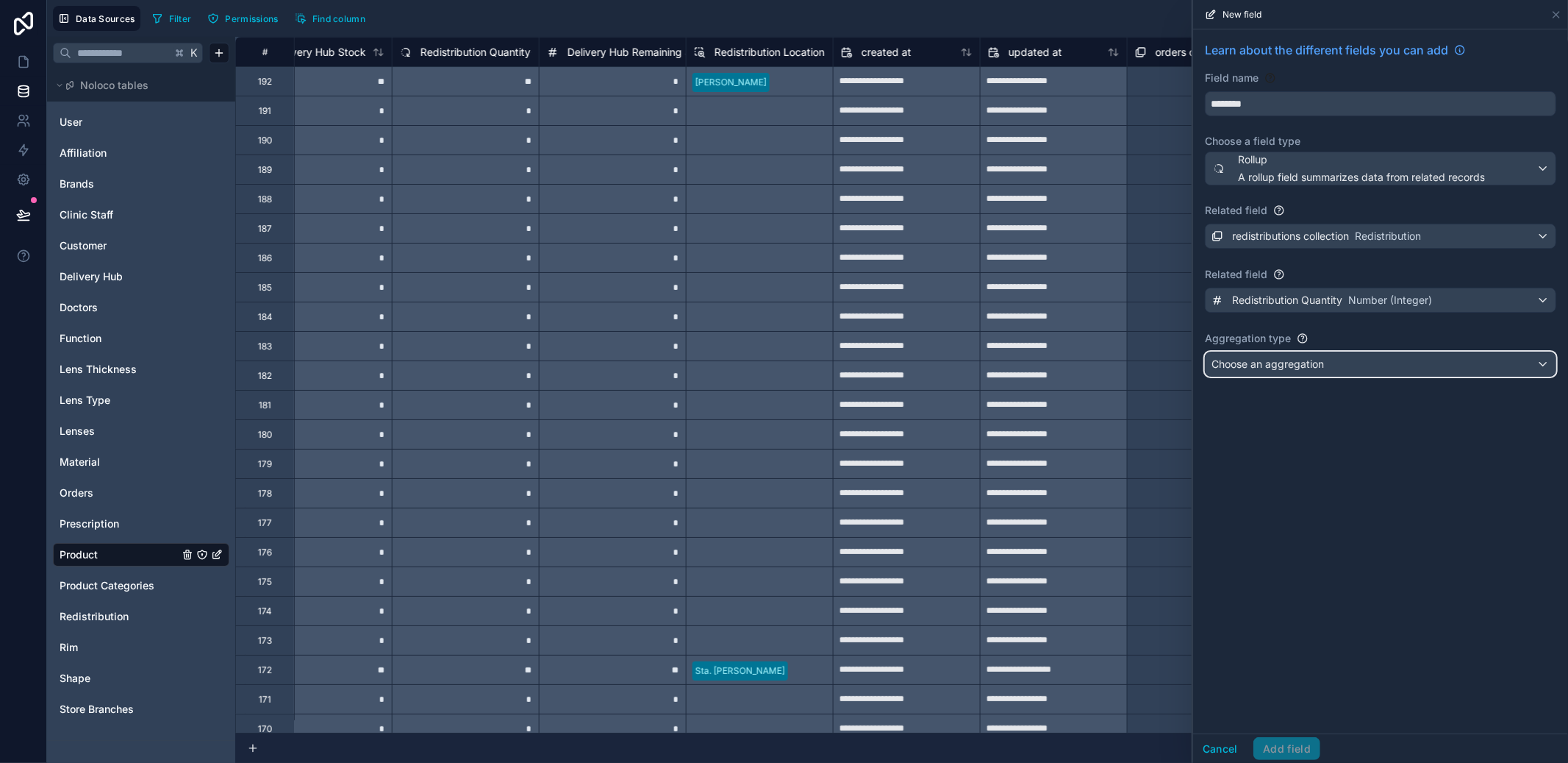
click at [1343, 358] on div "Choose an aggregation" at bounding box center [1381, 363] width 350 height 24
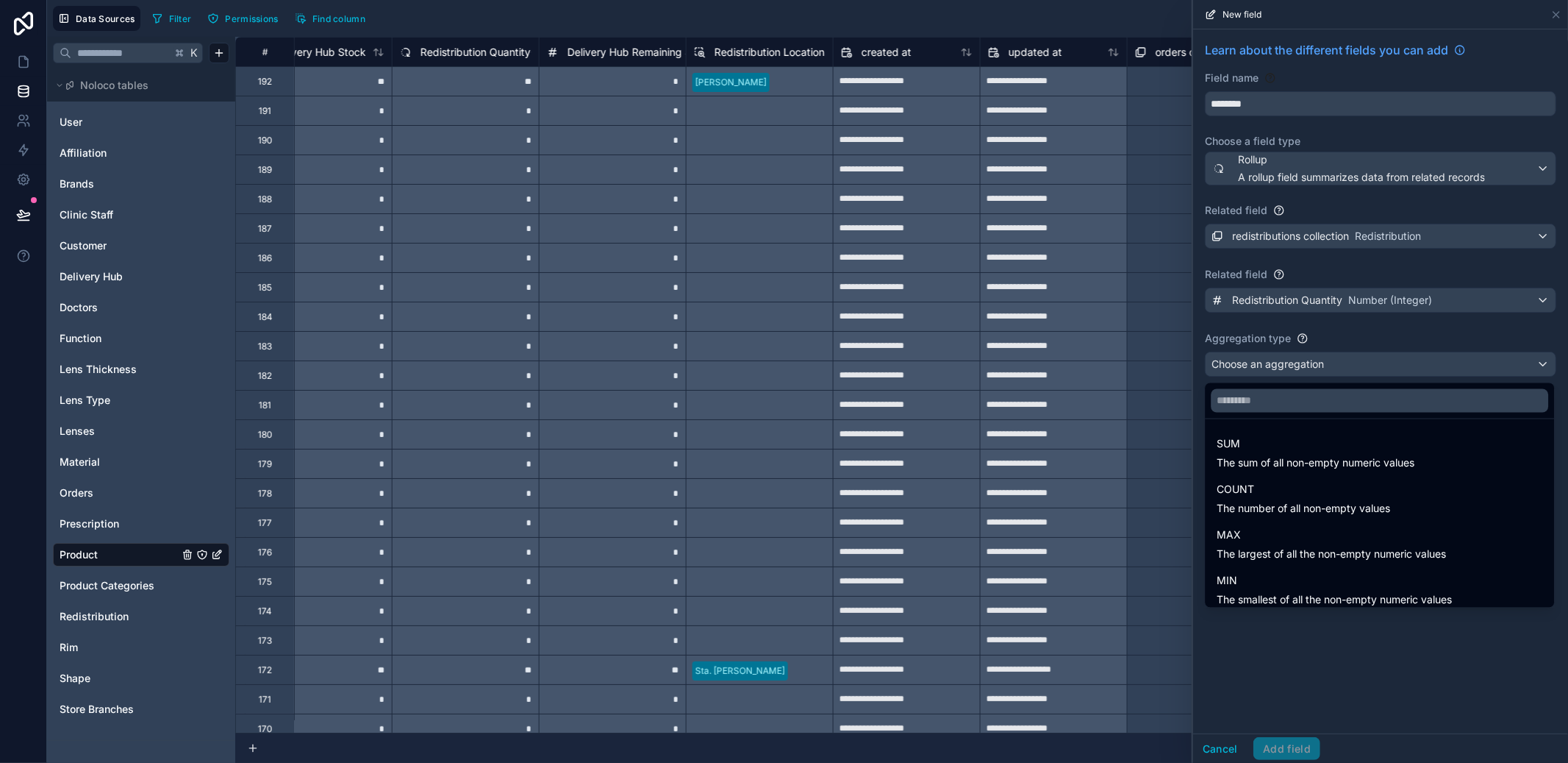
click at [1304, 463] on span "The sum of all non-empty numeric values" at bounding box center [1315, 462] width 198 height 14
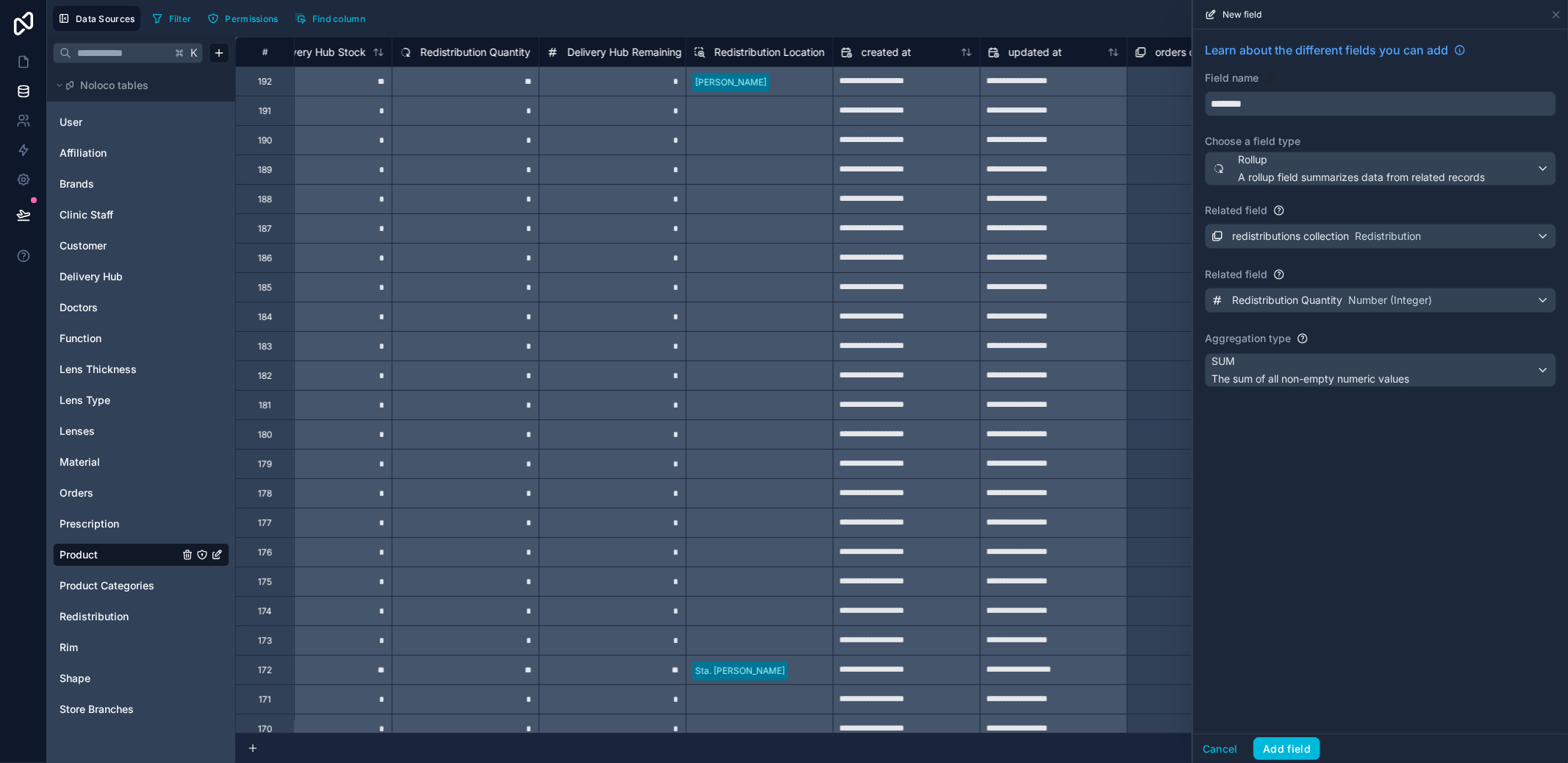
click at [1278, 759] on button "Add field" at bounding box center [1287, 749] width 67 height 24
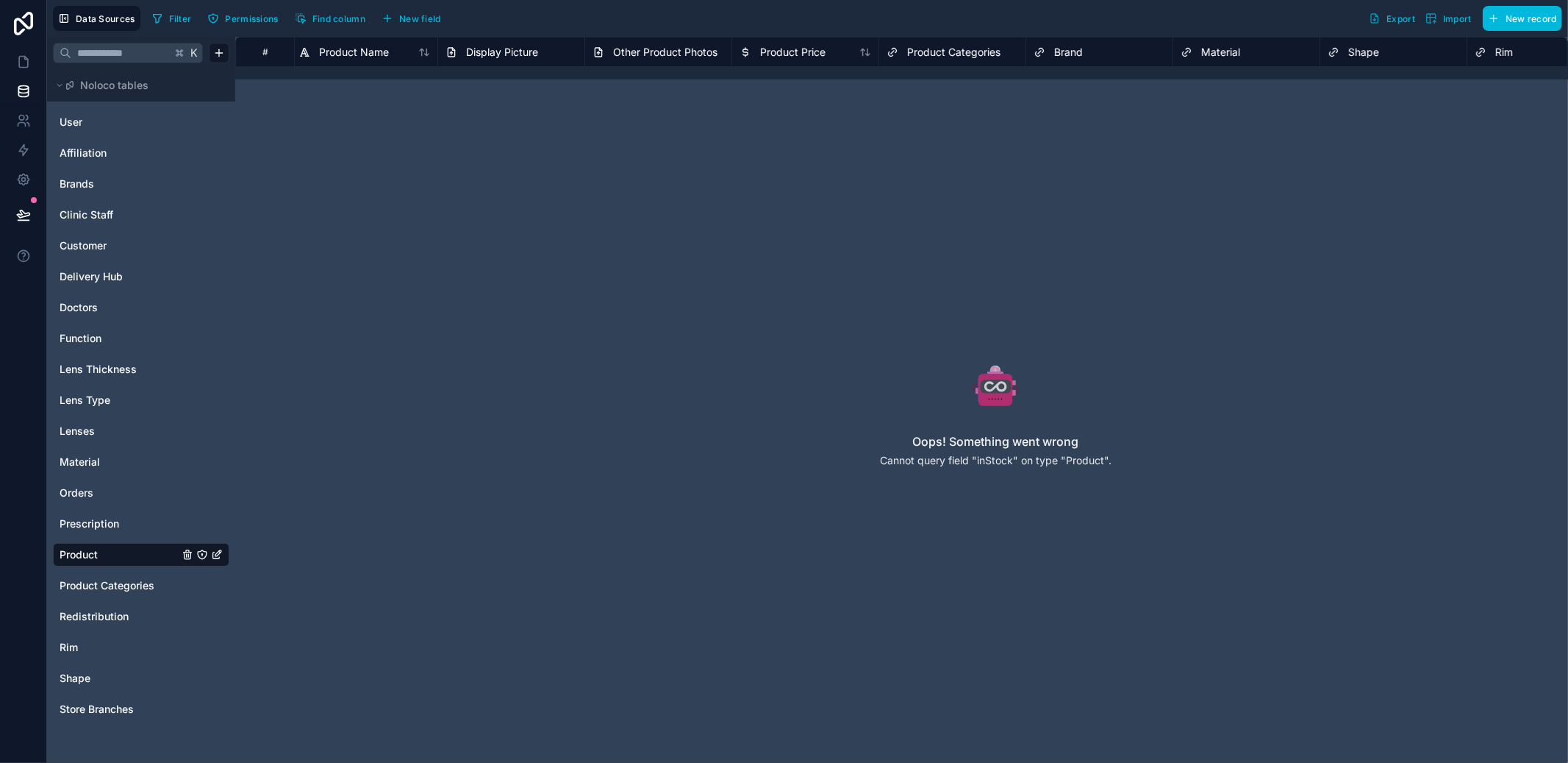
scroll to position [0, 1389]
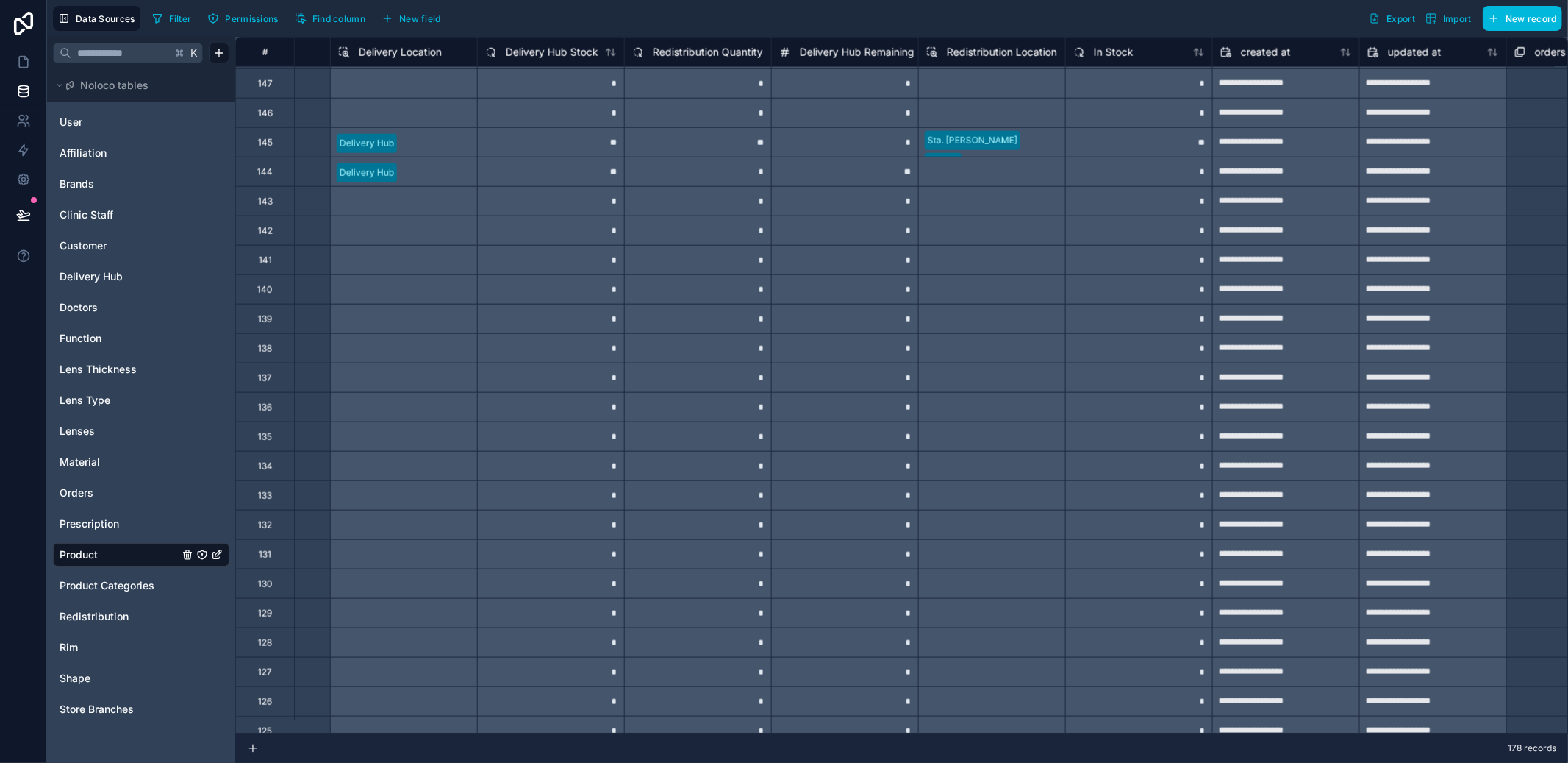
scroll to position [1326, 1287]
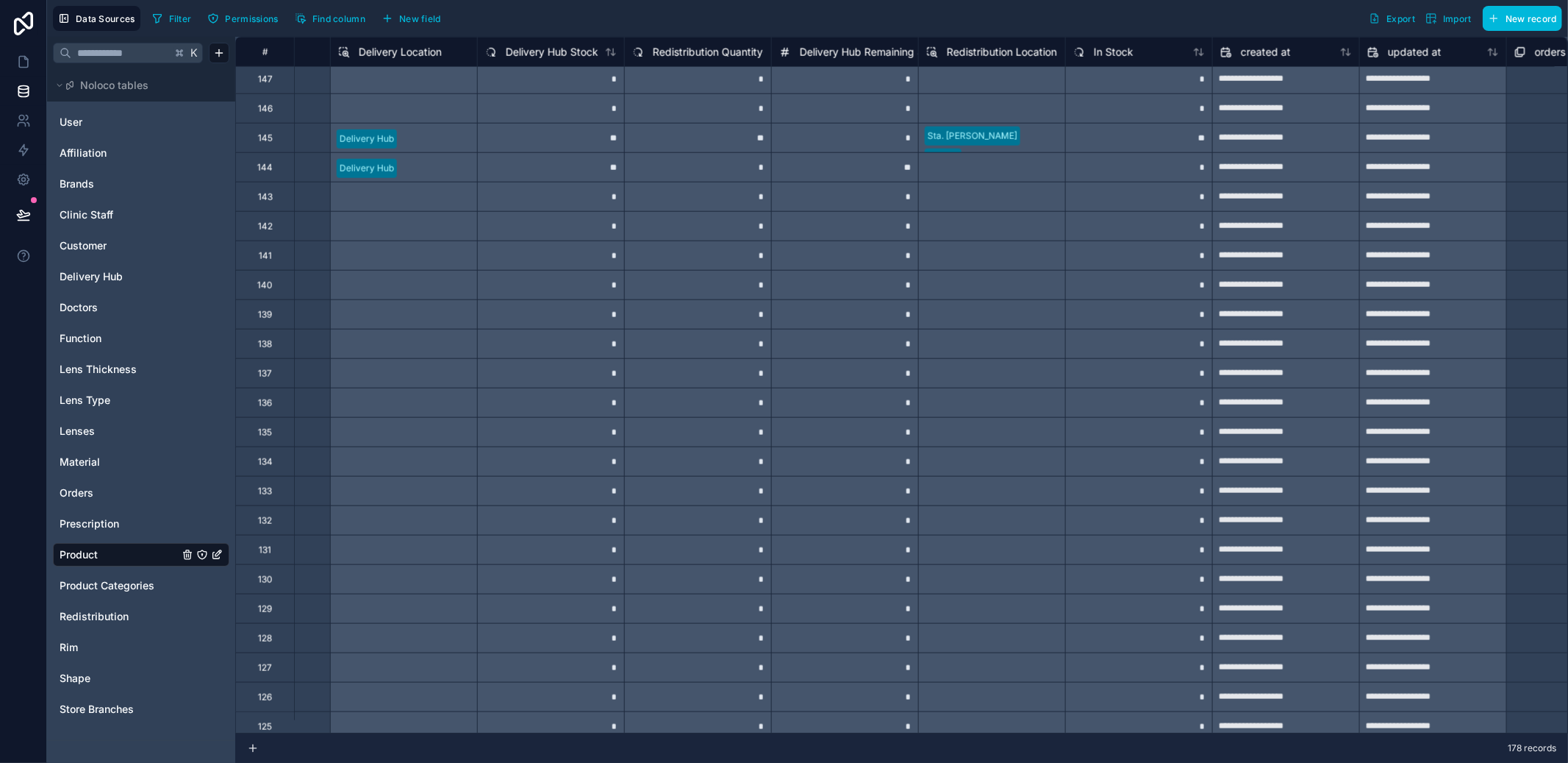
click at [81, 620] on span "Redistribution" at bounding box center [94, 616] width 69 height 14
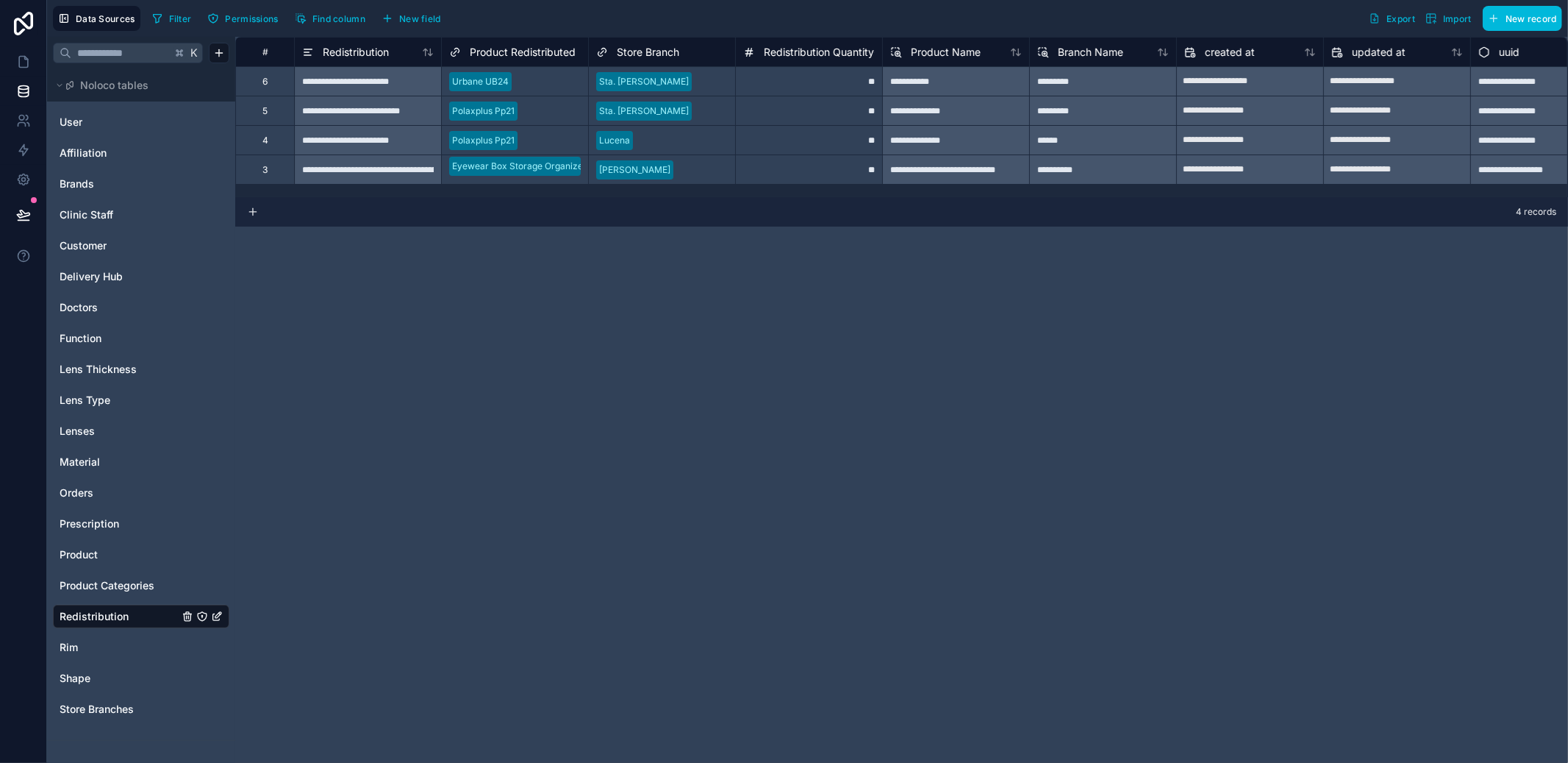
click at [83, 560] on span "Product" at bounding box center [79, 554] width 38 height 14
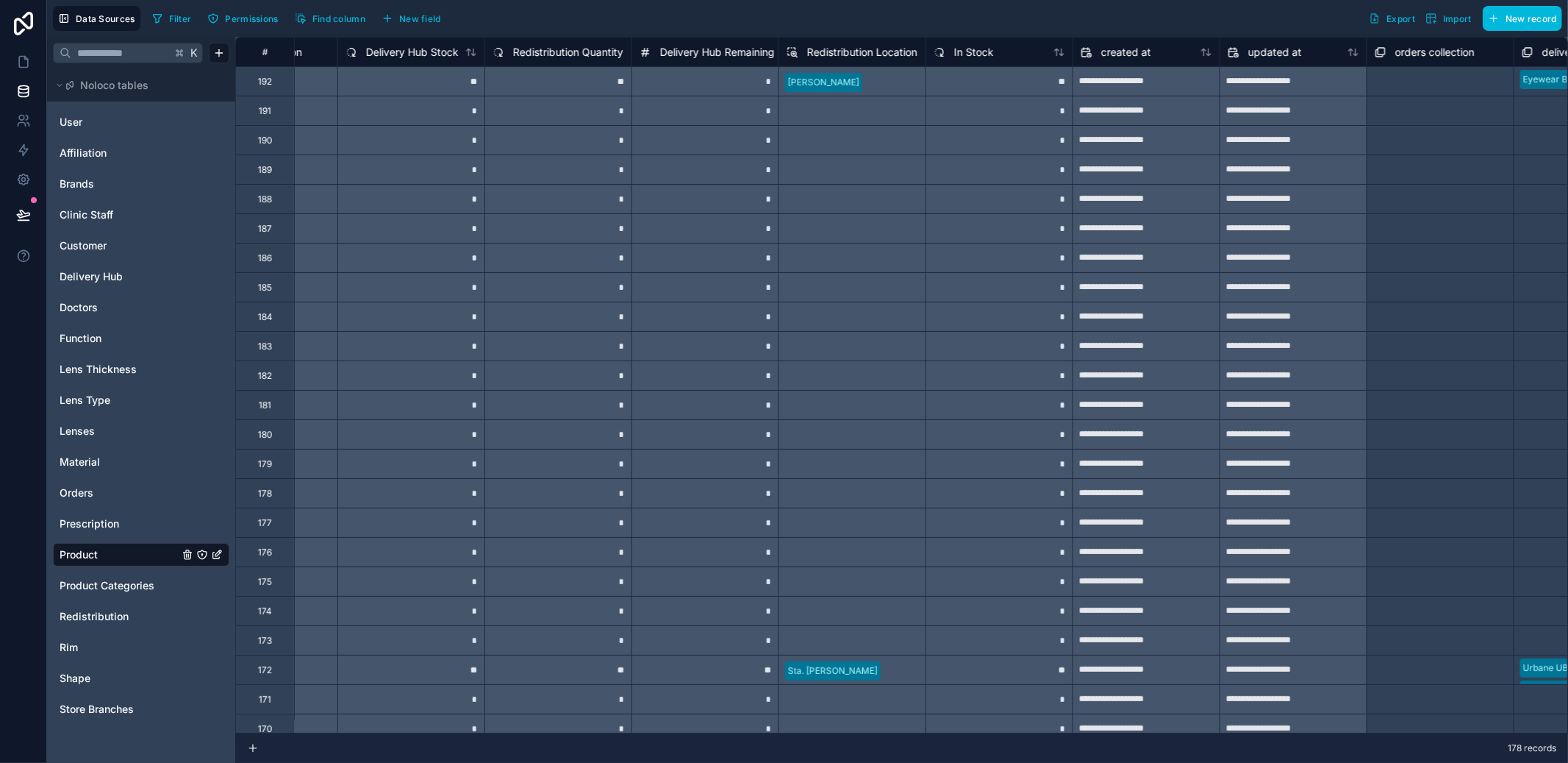
scroll to position [0, 1463]
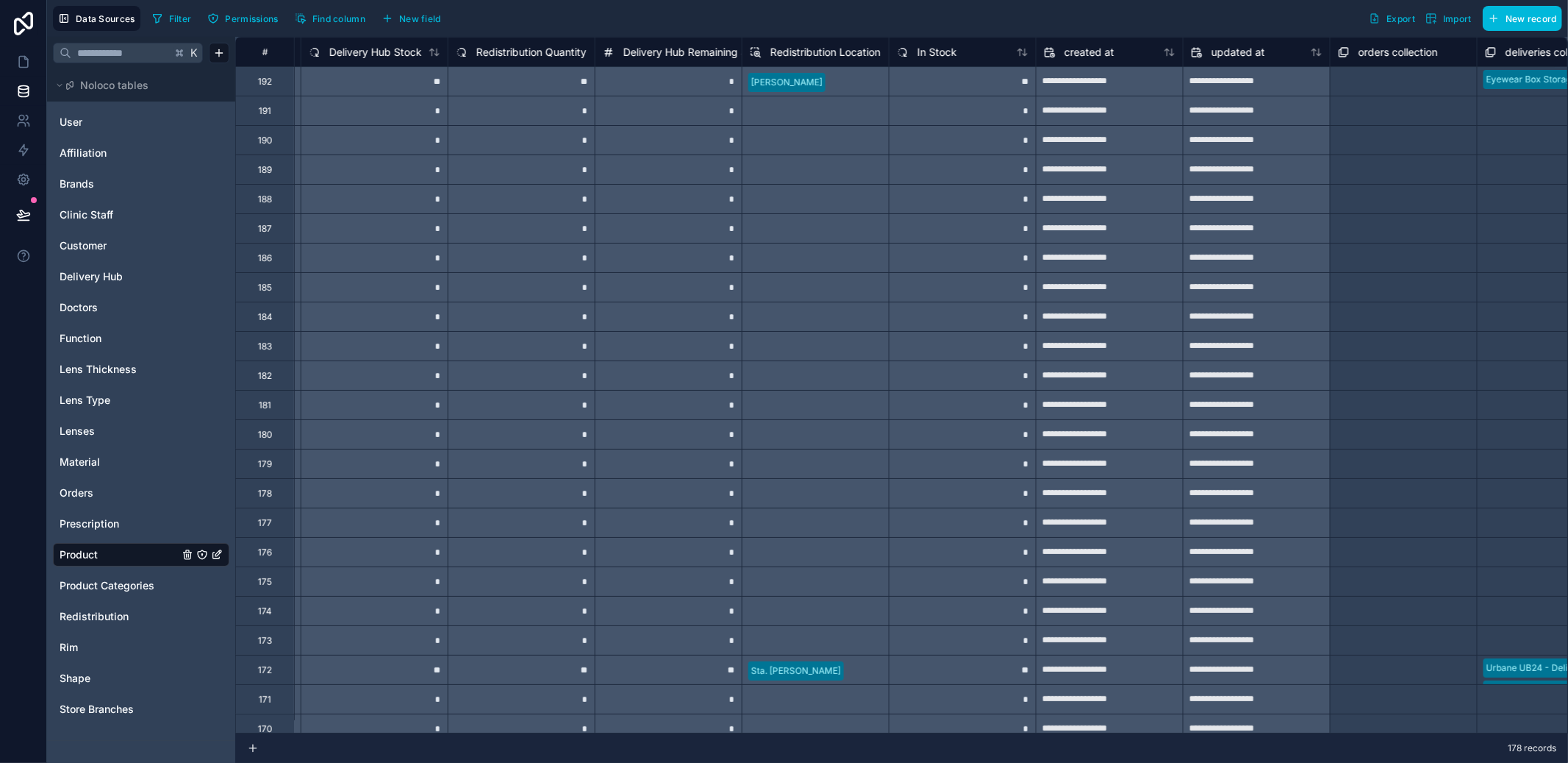
click at [815, 50] on span "Redistribution Location" at bounding box center [825, 51] width 110 height 14
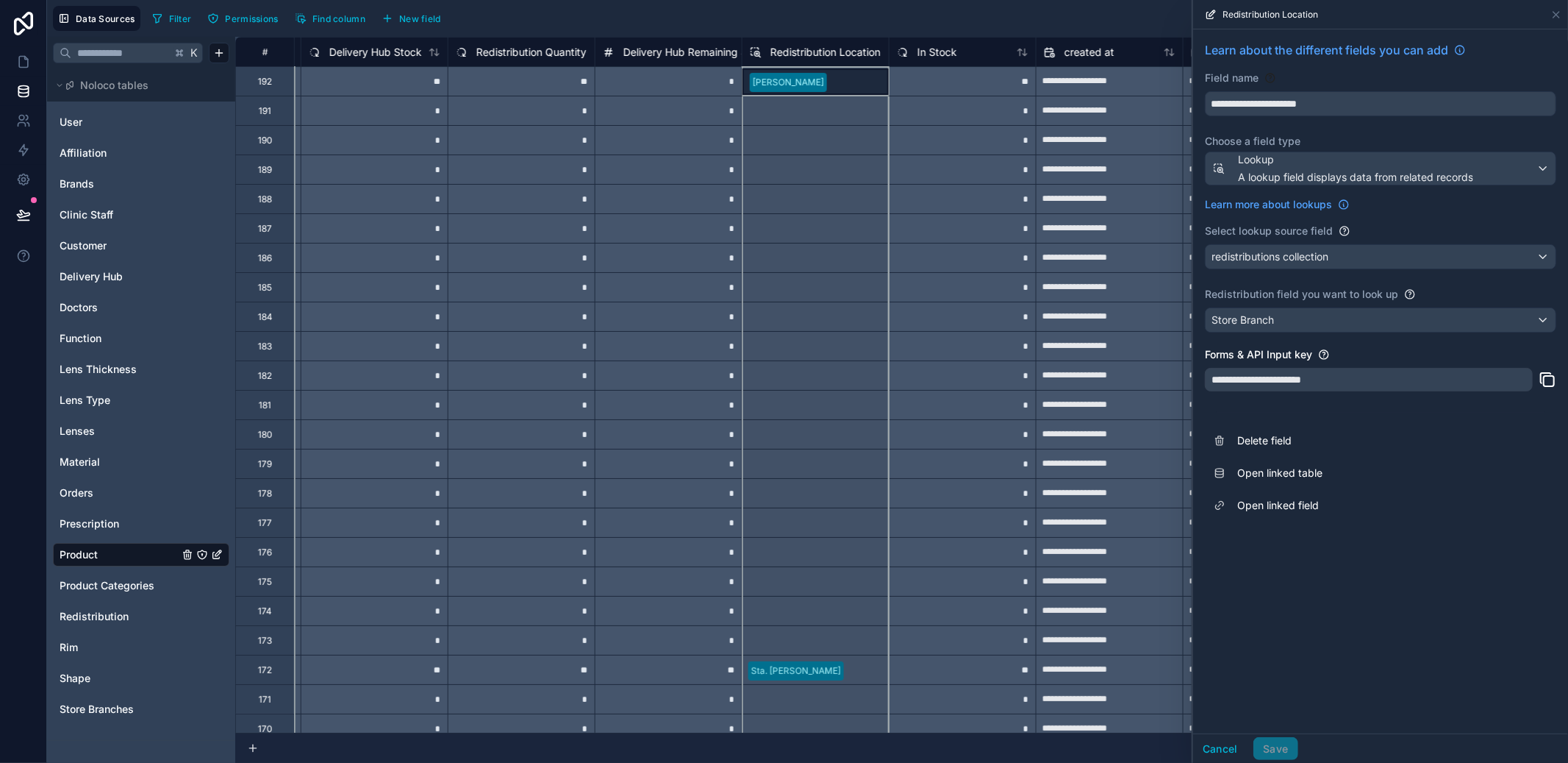
click at [1287, 446] on span "Delete field" at bounding box center [1343, 440] width 212 height 14
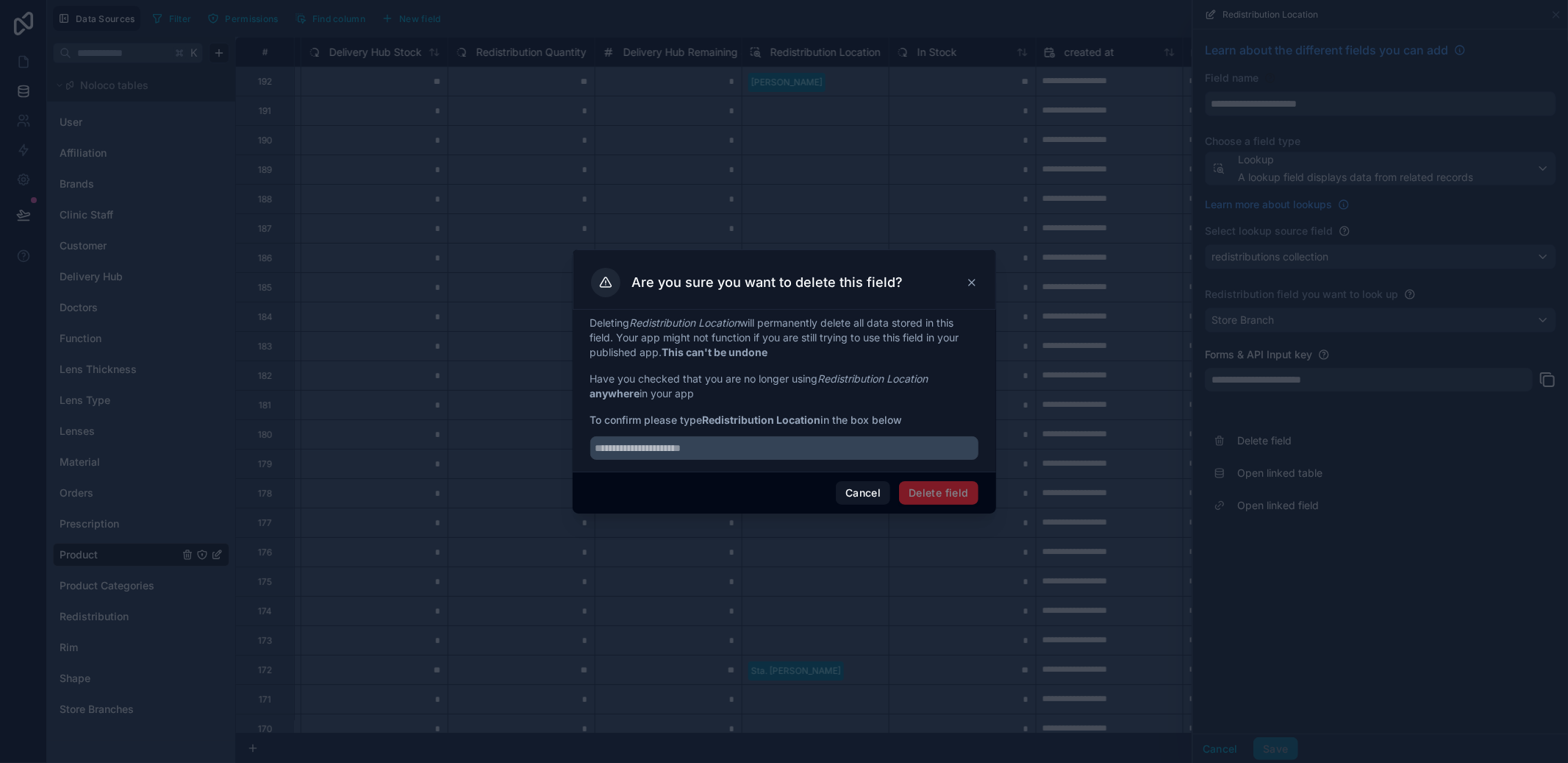
click at [873, 500] on button "Cancel" at bounding box center [862, 493] width 54 height 24
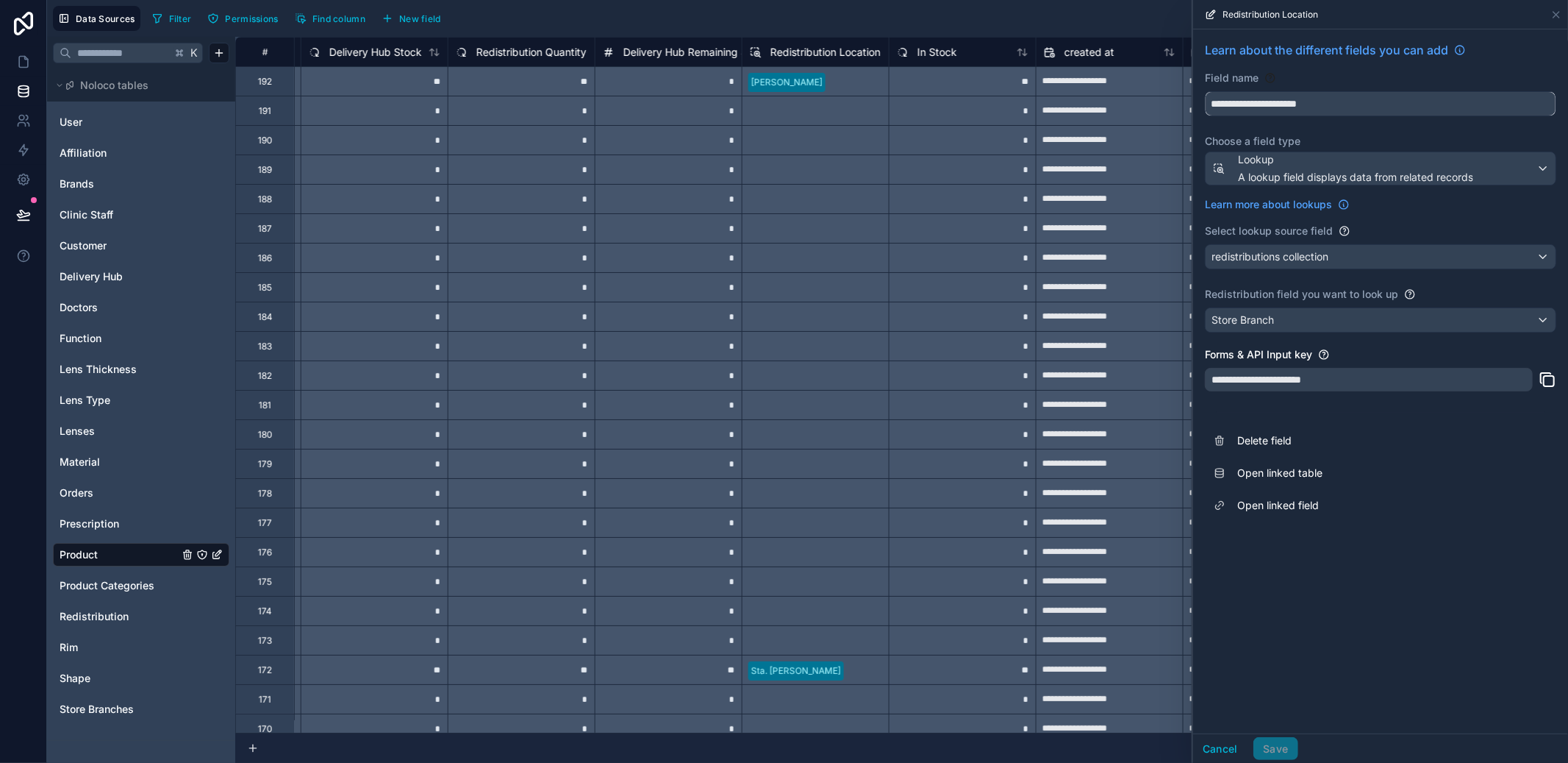
click at [1314, 106] on input "**********" at bounding box center [1381, 104] width 350 height 24
click at [1267, 442] on span "Delete field" at bounding box center [1343, 440] width 212 height 14
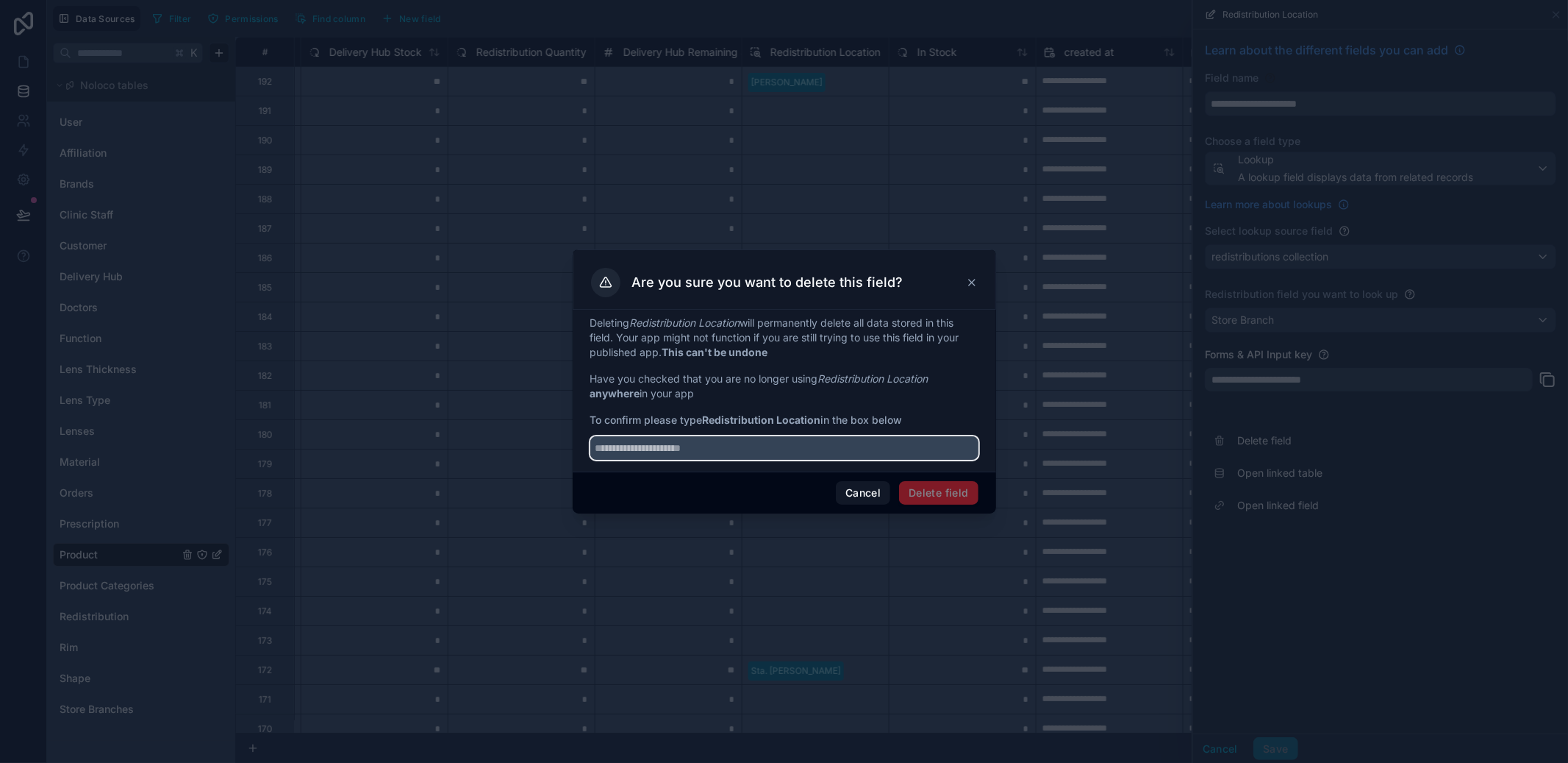
click at [766, 454] on input "text" at bounding box center [784, 447] width 388 height 24
paste input "**********"
type input "**********"
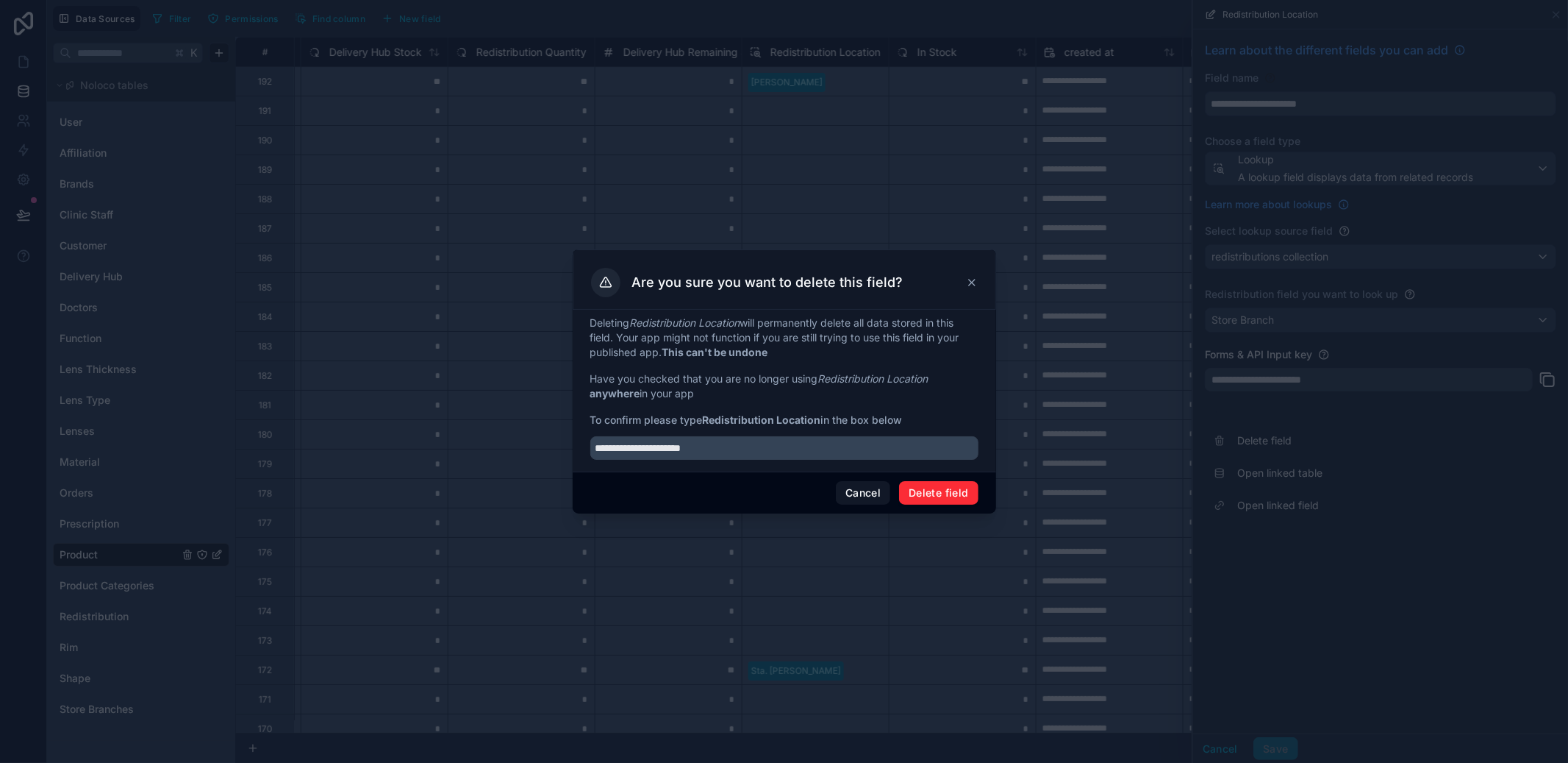
click at [974, 504] on div "Cancel Delete field" at bounding box center [784, 493] width 423 height 42
click at [967, 501] on button "Delete field" at bounding box center [939, 493] width 79 height 24
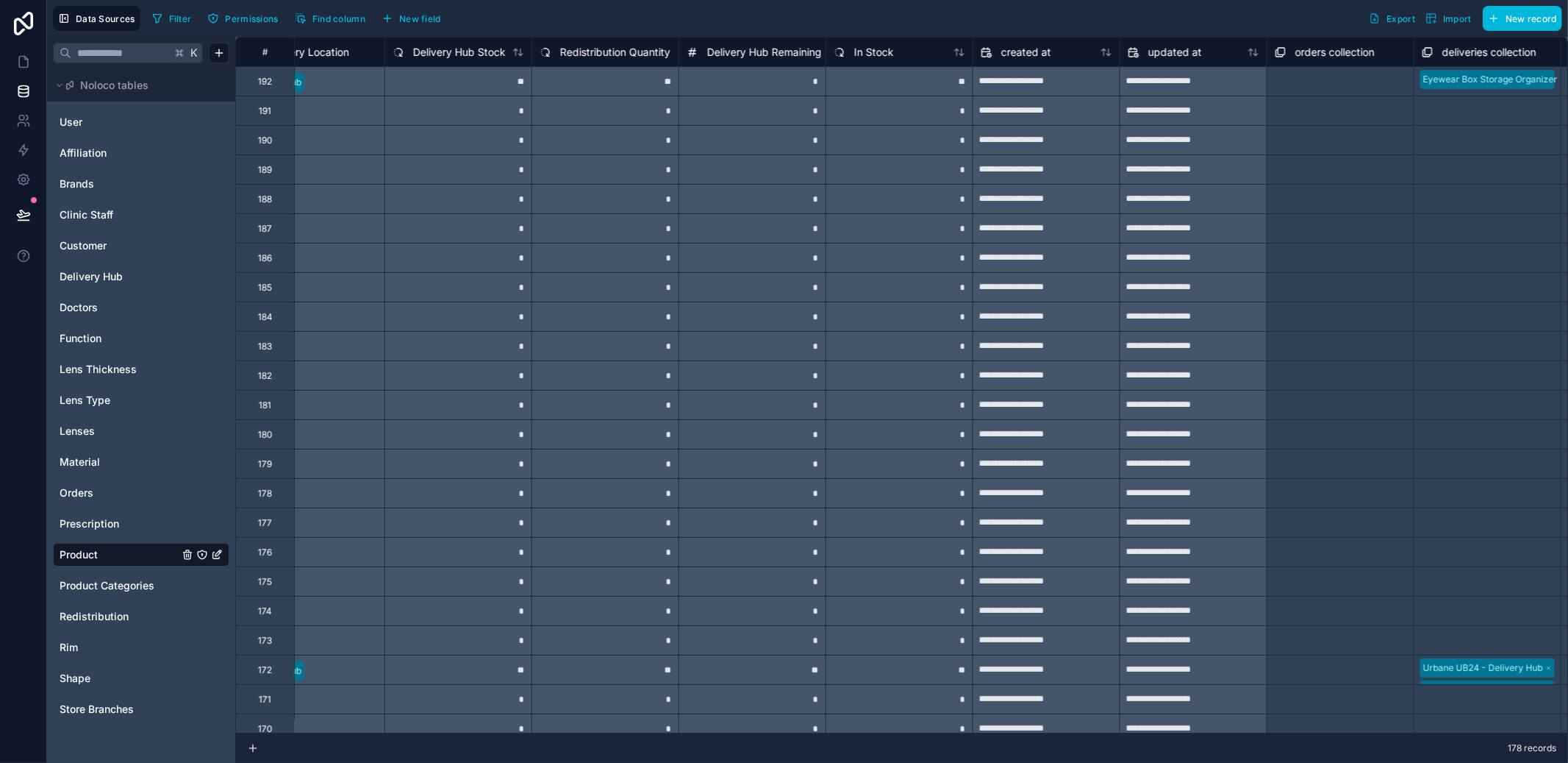
scroll to position [0, 1408]
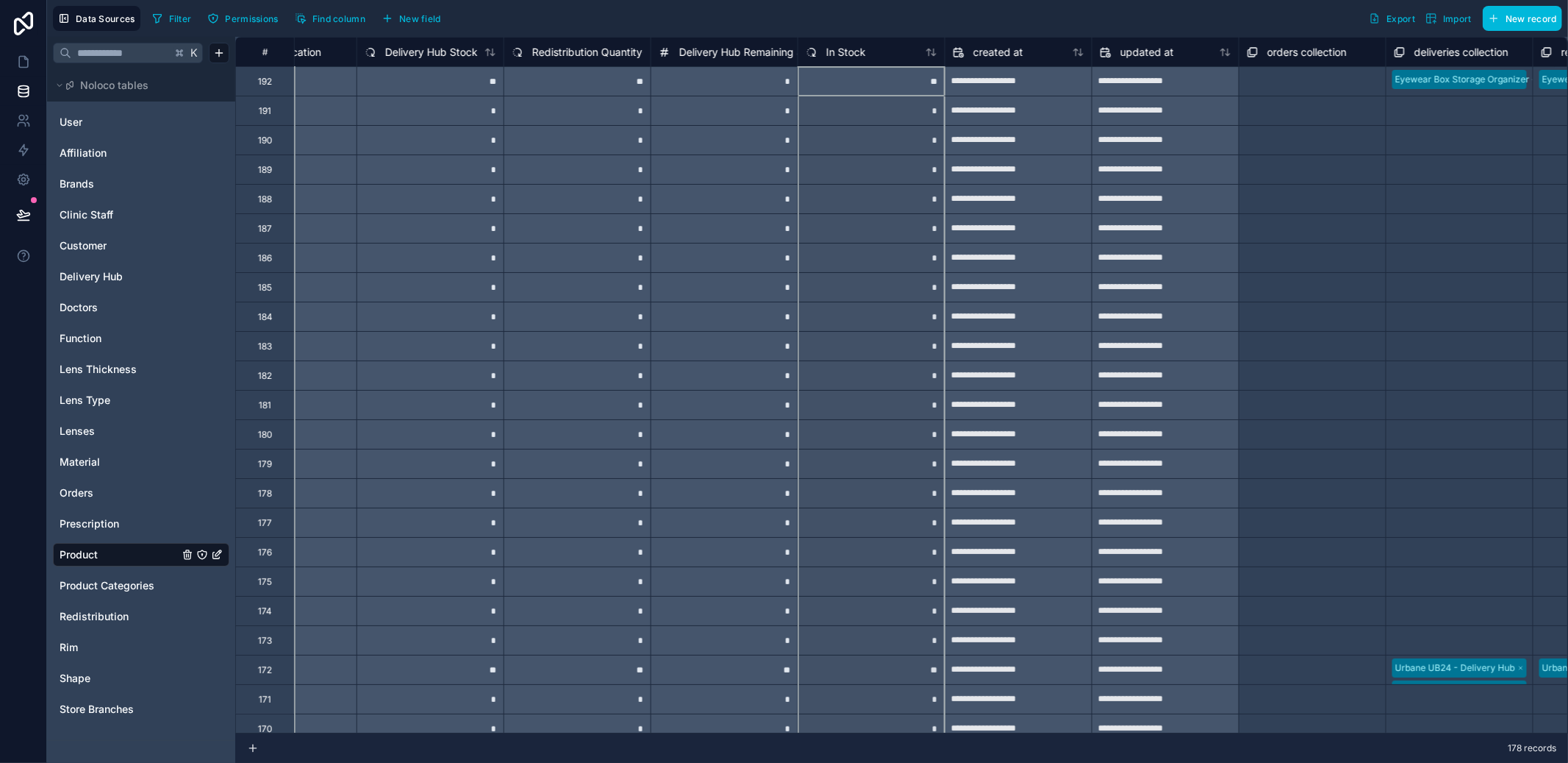
click at [854, 57] on span "In Stock" at bounding box center [846, 51] width 40 height 14
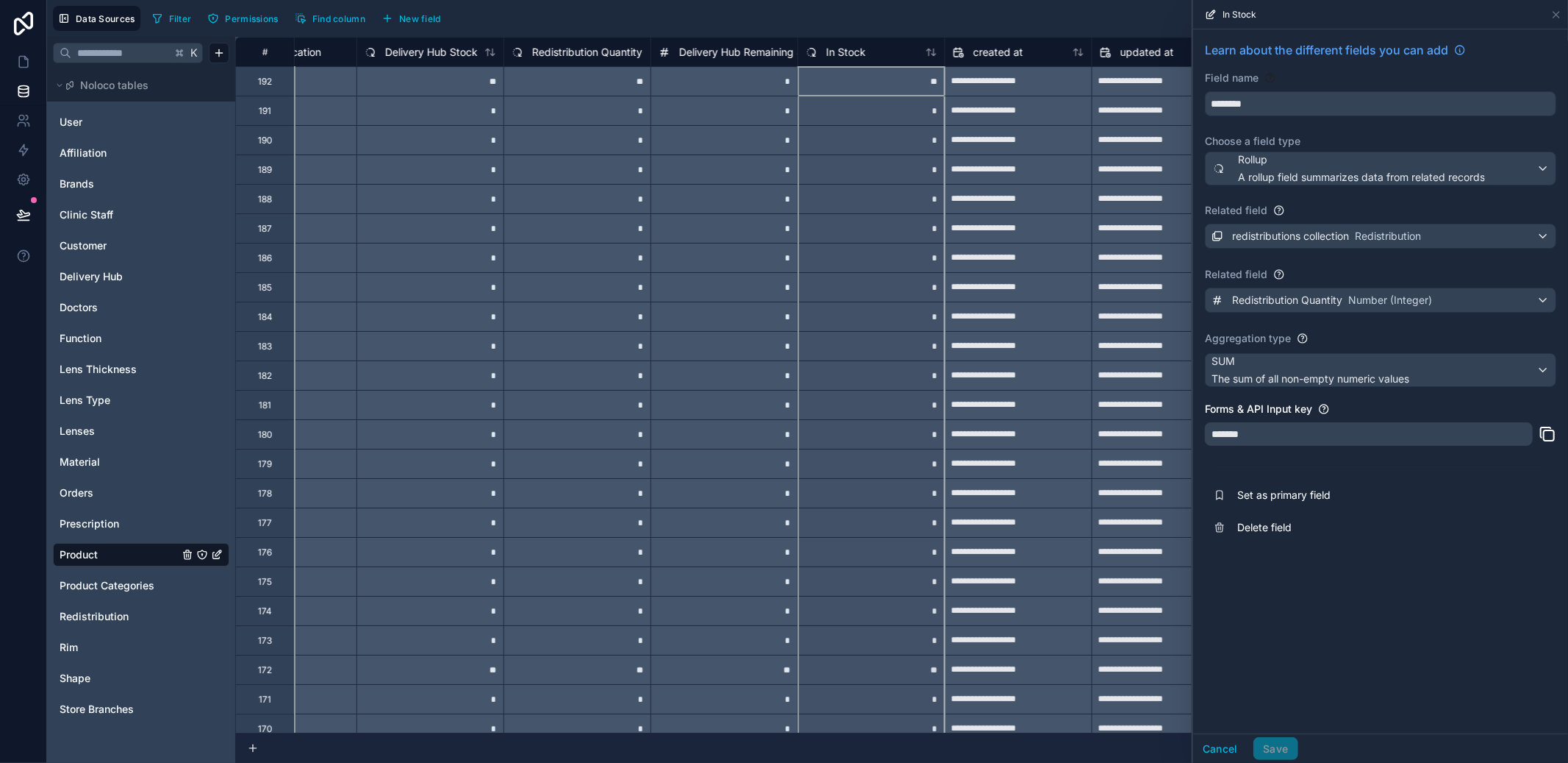
click at [1276, 523] on span "Delete field" at bounding box center [1343, 527] width 212 height 14
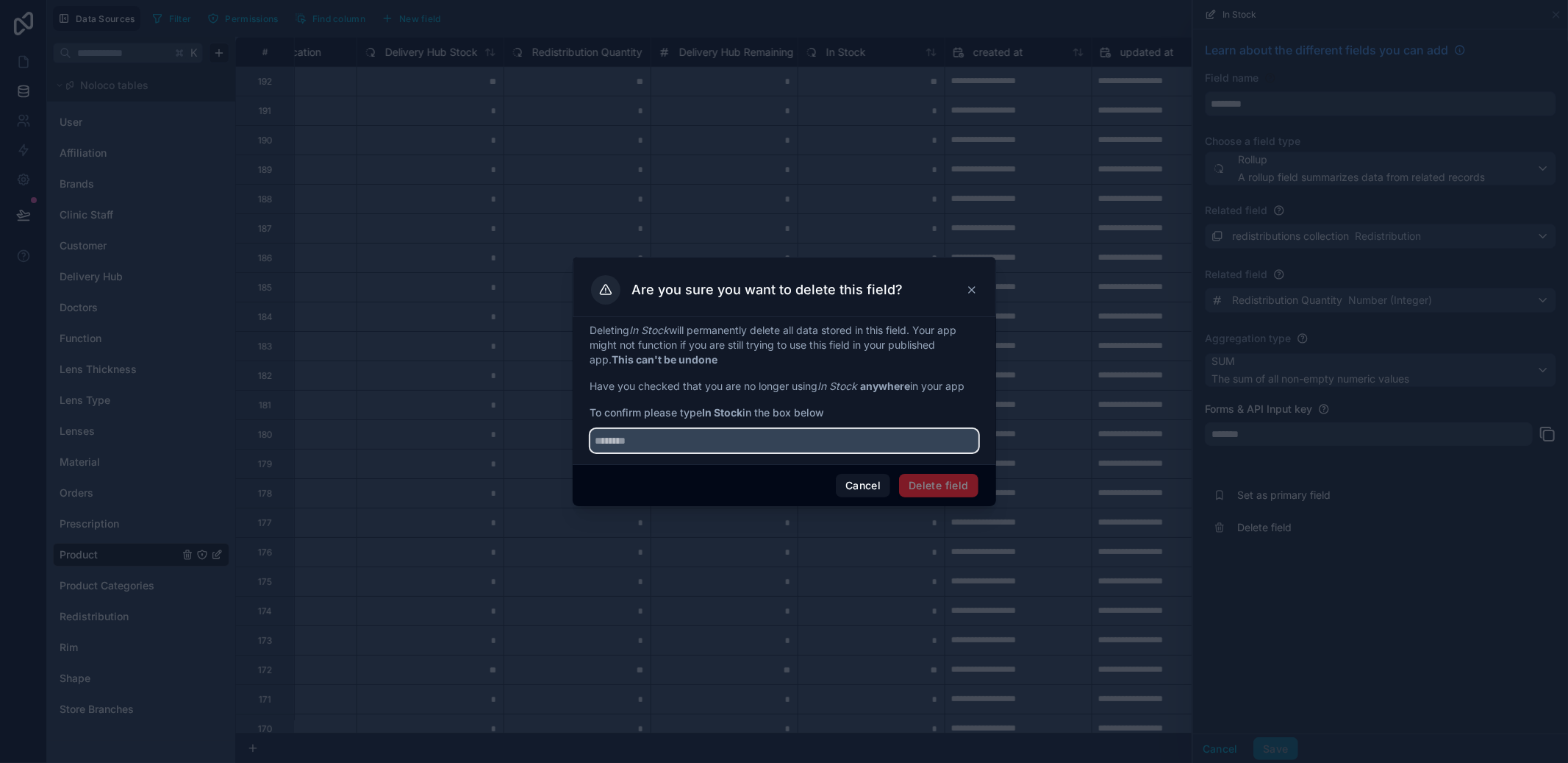
click at [880, 435] on input "text" at bounding box center [784, 440] width 388 height 24
paste input "**********"
type input "**********"
click at [932, 479] on span "Delete field" at bounding box center [939, 485] width 79 height 24
click at [874, 483] on button "Cancel" at bounding box center [862, 485] width 54 height 24
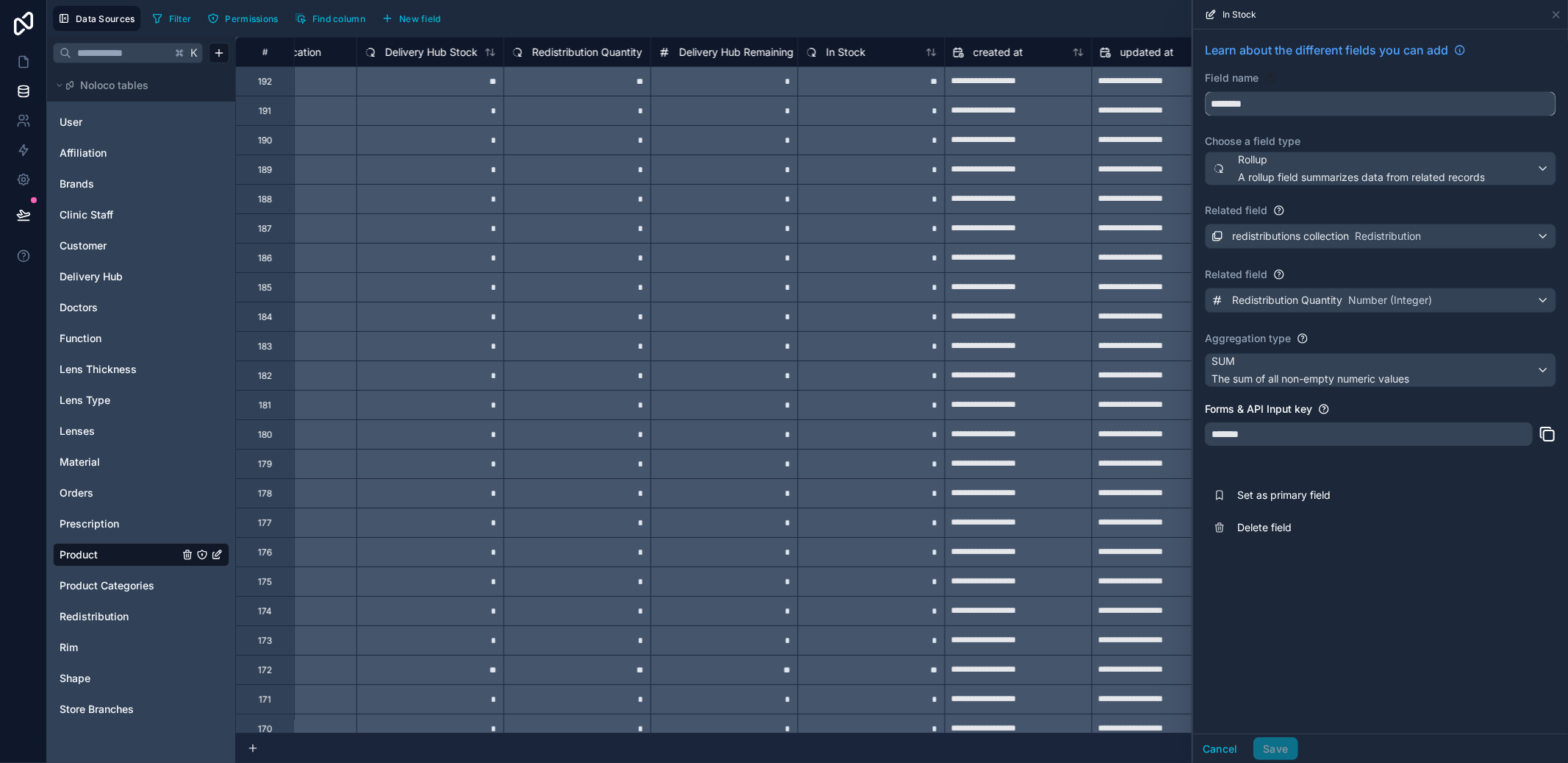
click at [1267, 97] on input "********" at bounding box center [1381, 104] width 350 height 24
click at [1287, 527] on span "Delete field" at bounding box center [1343, 527] width 212 height 14
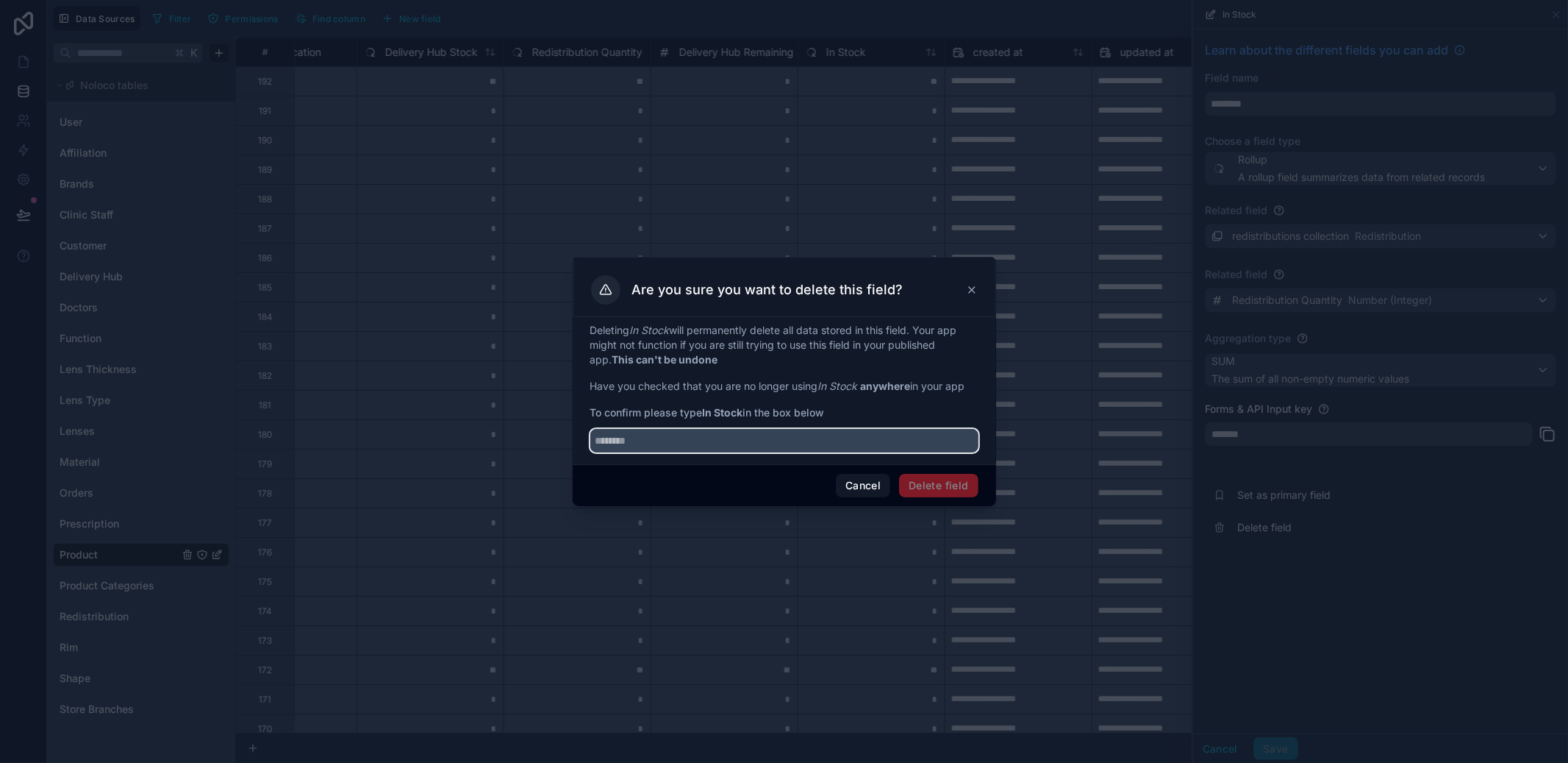
click at [789, 439] on input "text" at bounding box center [784, 440] width 388 height 24
paste input "********"
type input "********"
click at [967, 481] on button "Delete field" at bounding box center [939, 485] width 79 height 24
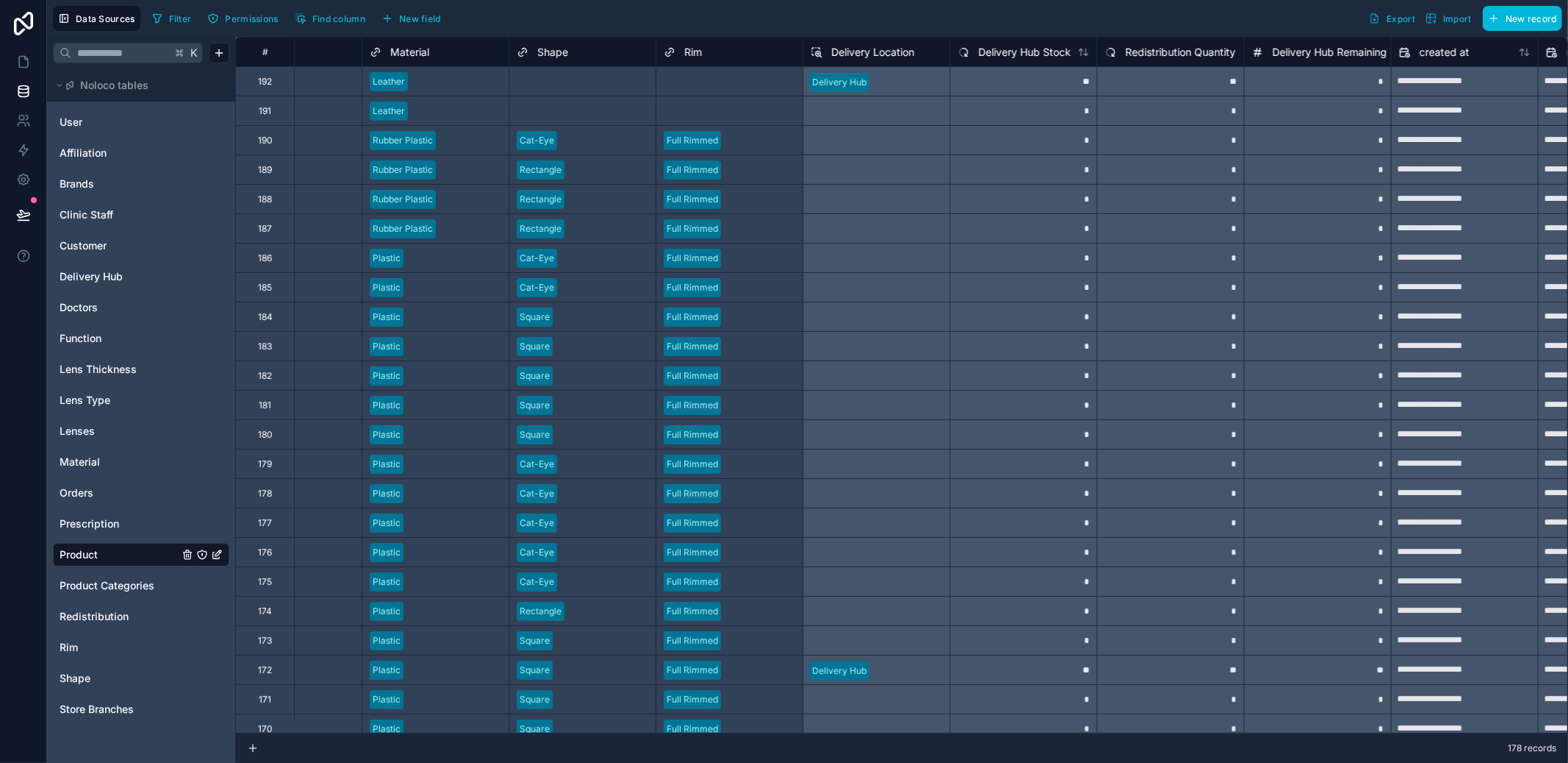
scroll to position [0, 736]
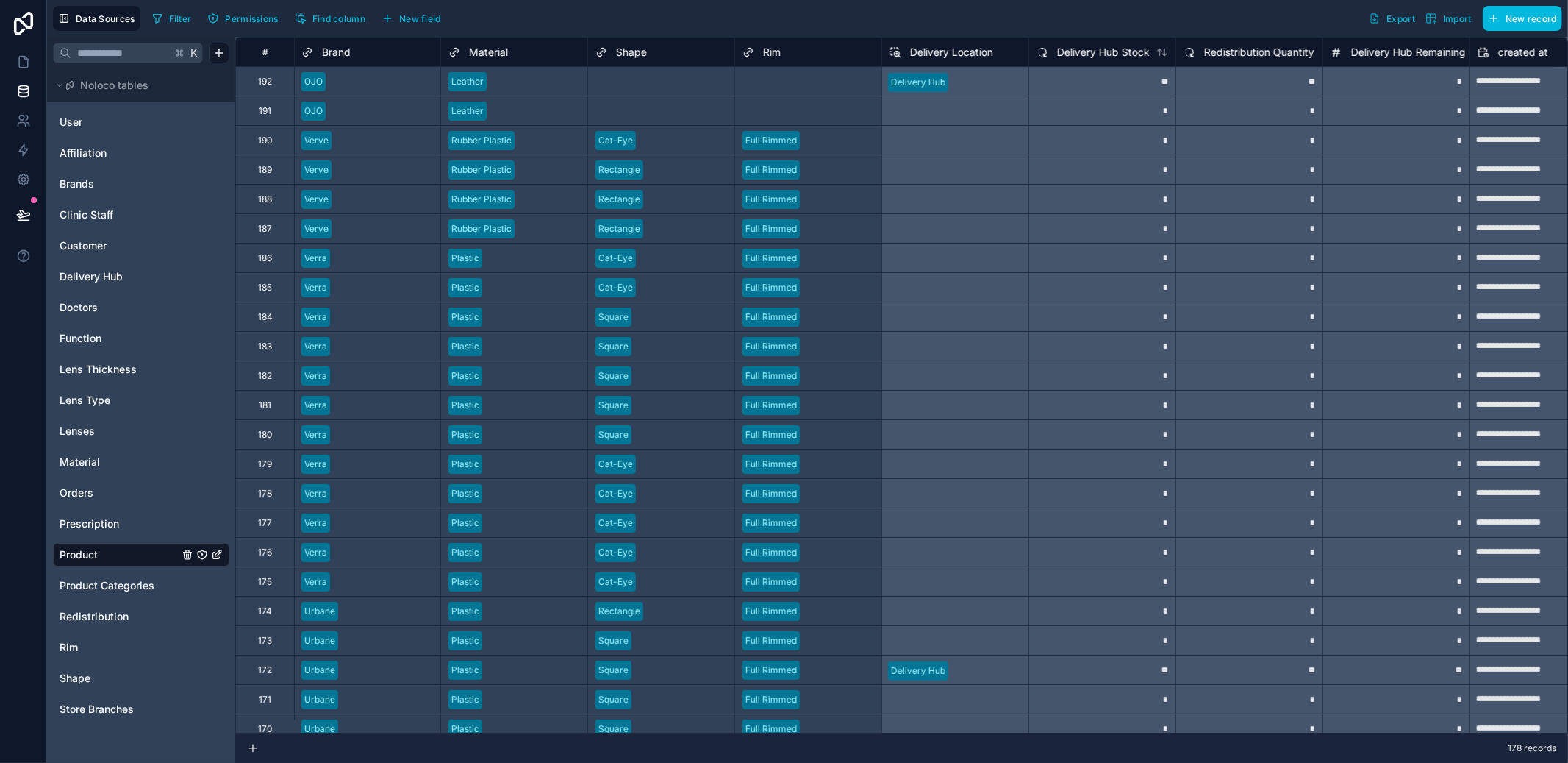
click at [1091, 50] on span "Delivery Hub Stock" at bounding box center [1103, 51] width 92 height 14
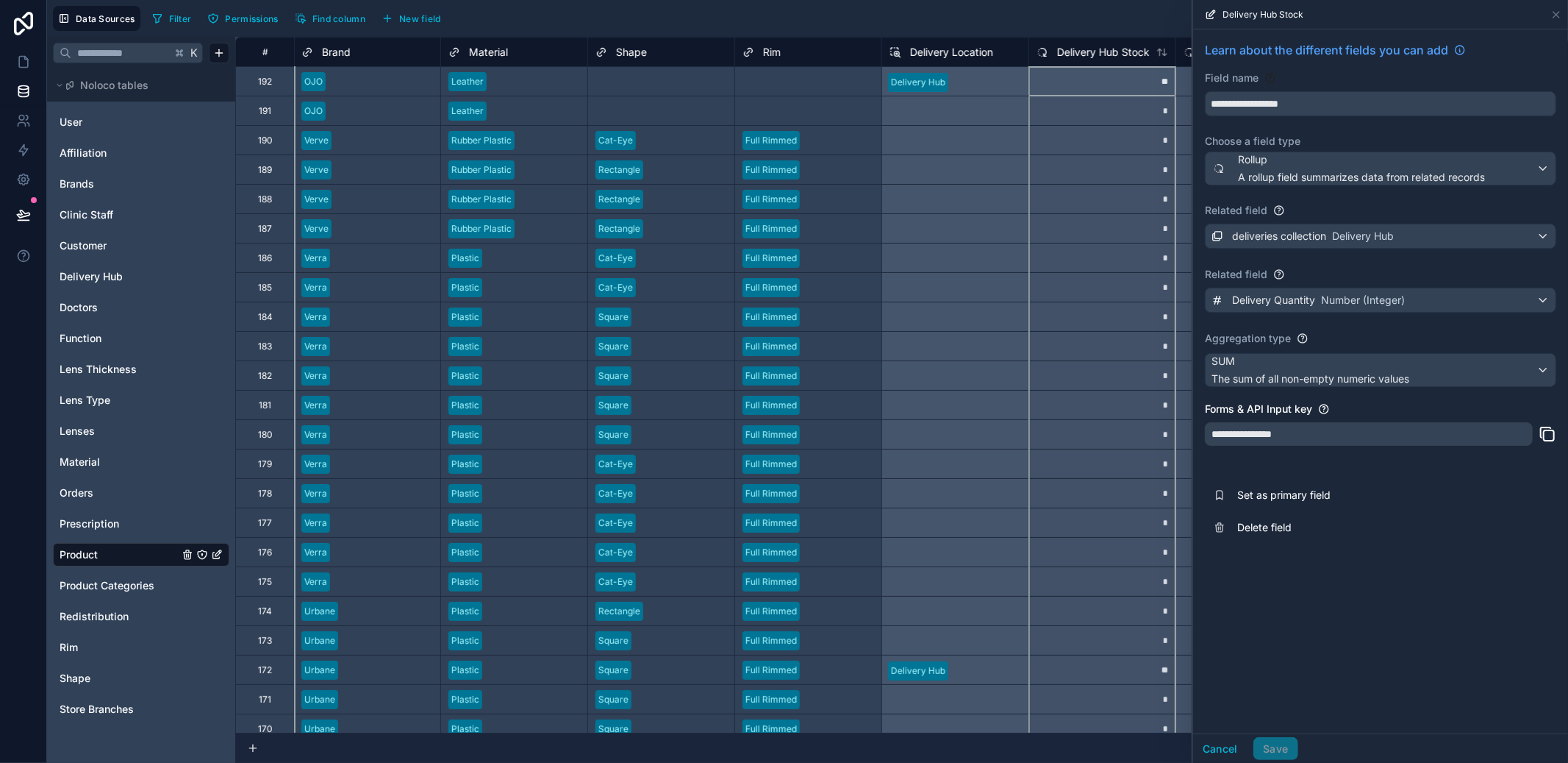
click at [1558, 20] on icon at bounding box center [1556, 14] width 11 height 11
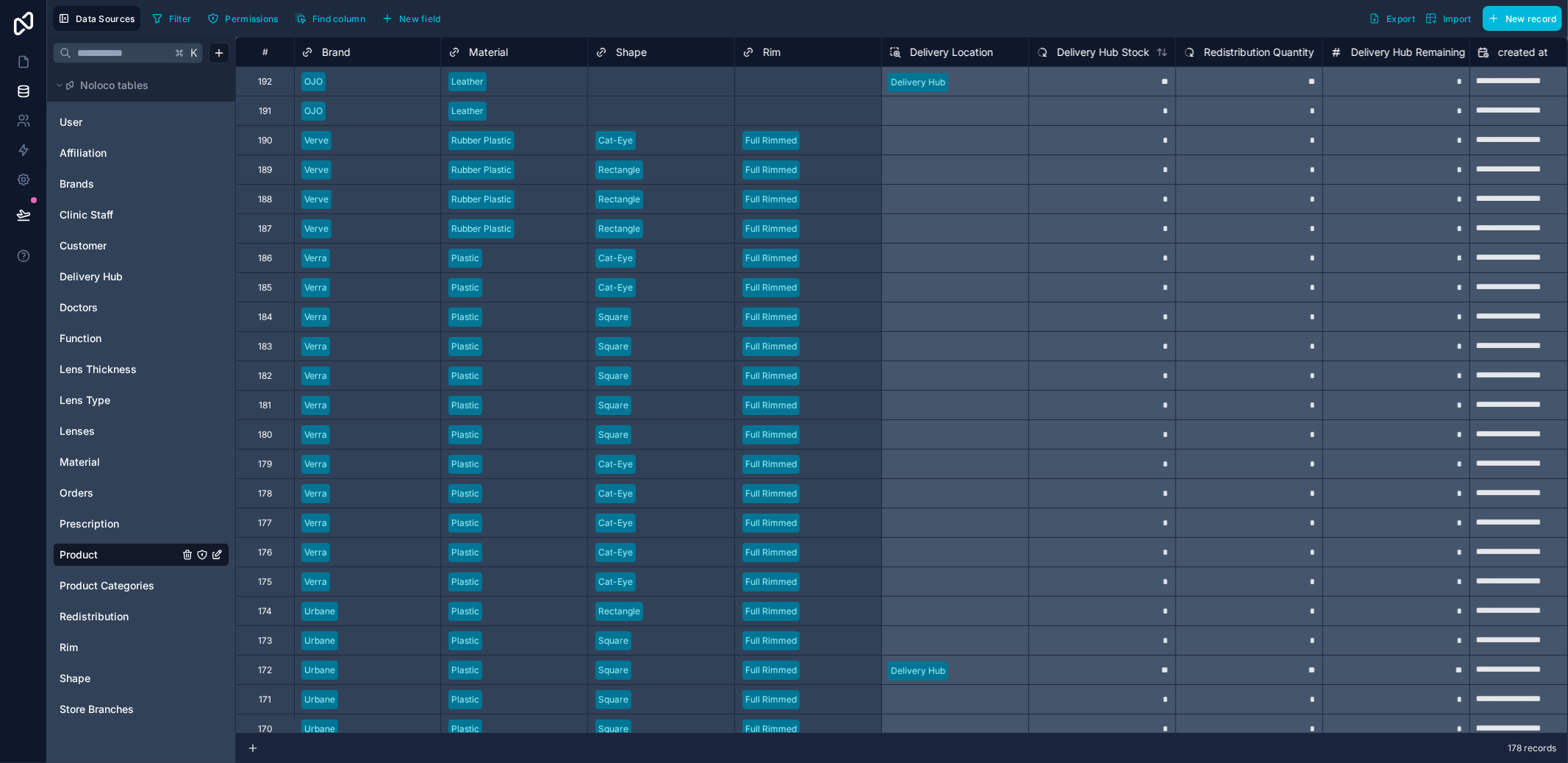
click at [1232, 57] on span "Redistribution Quantity" at bounding box center [1259, 51] width 110 height 14
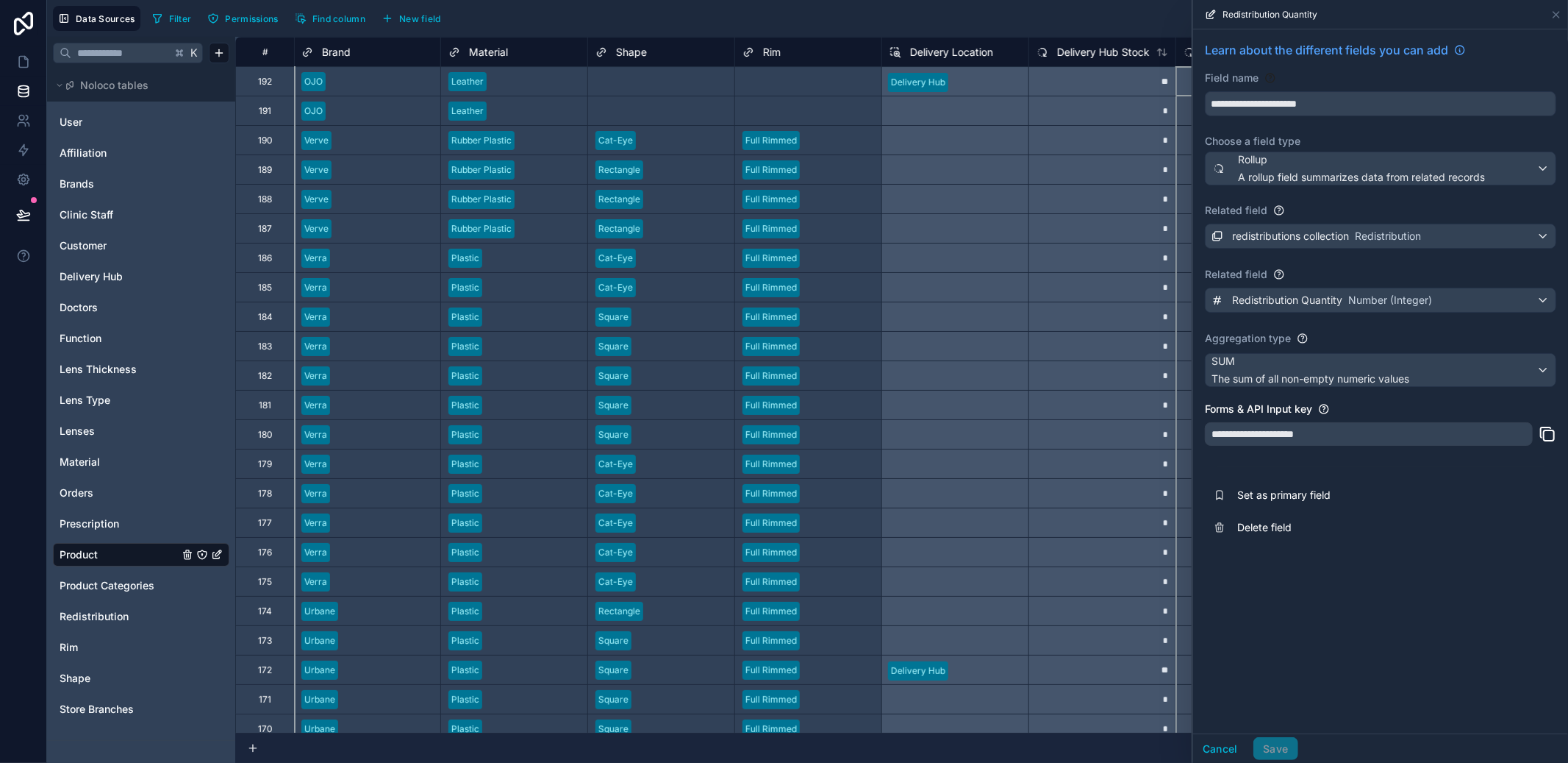
click at [1557, 9] on icon at bounding box center [1556, 14] width 11 height 11
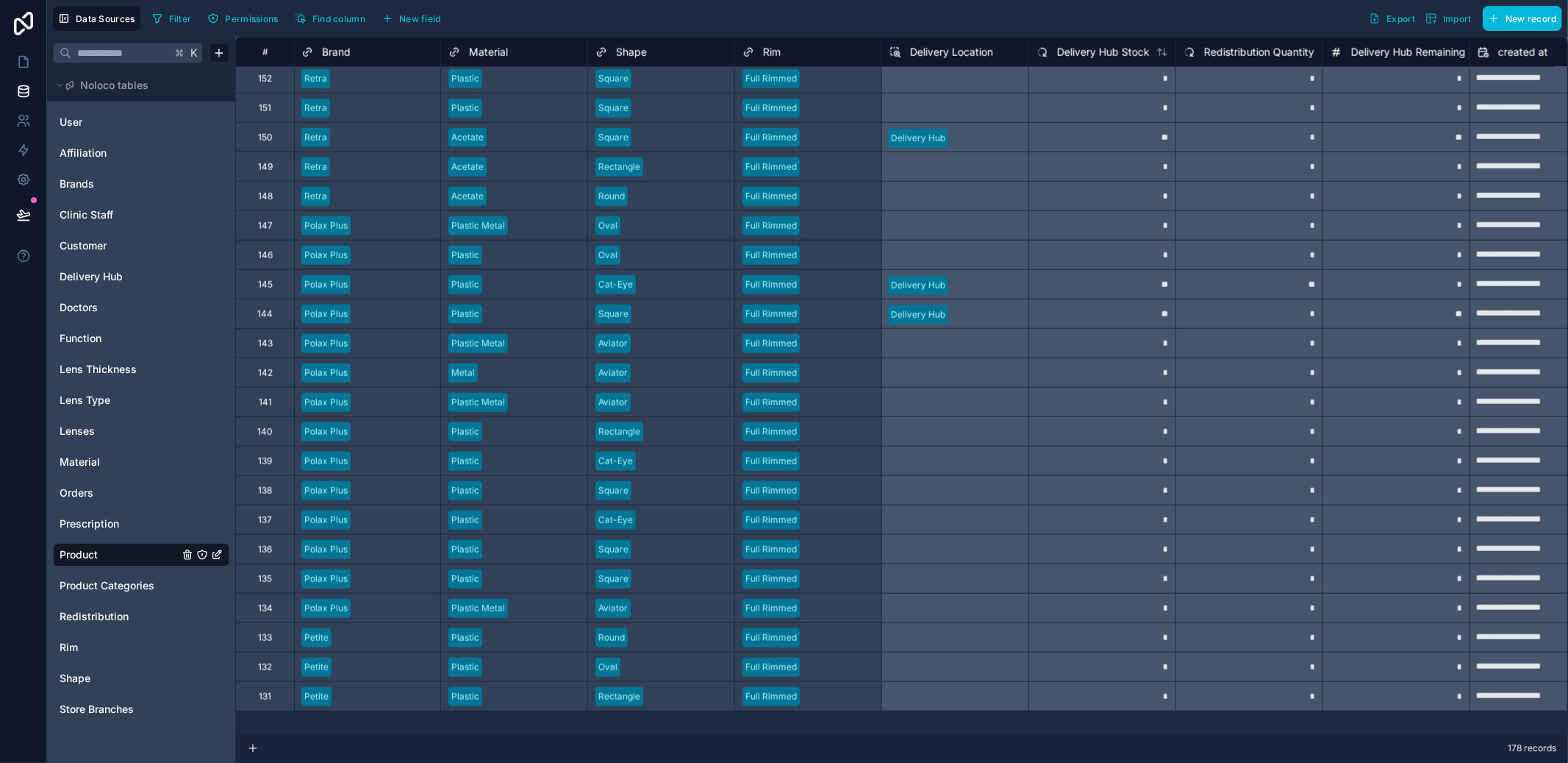
scroll to position [0, 736]
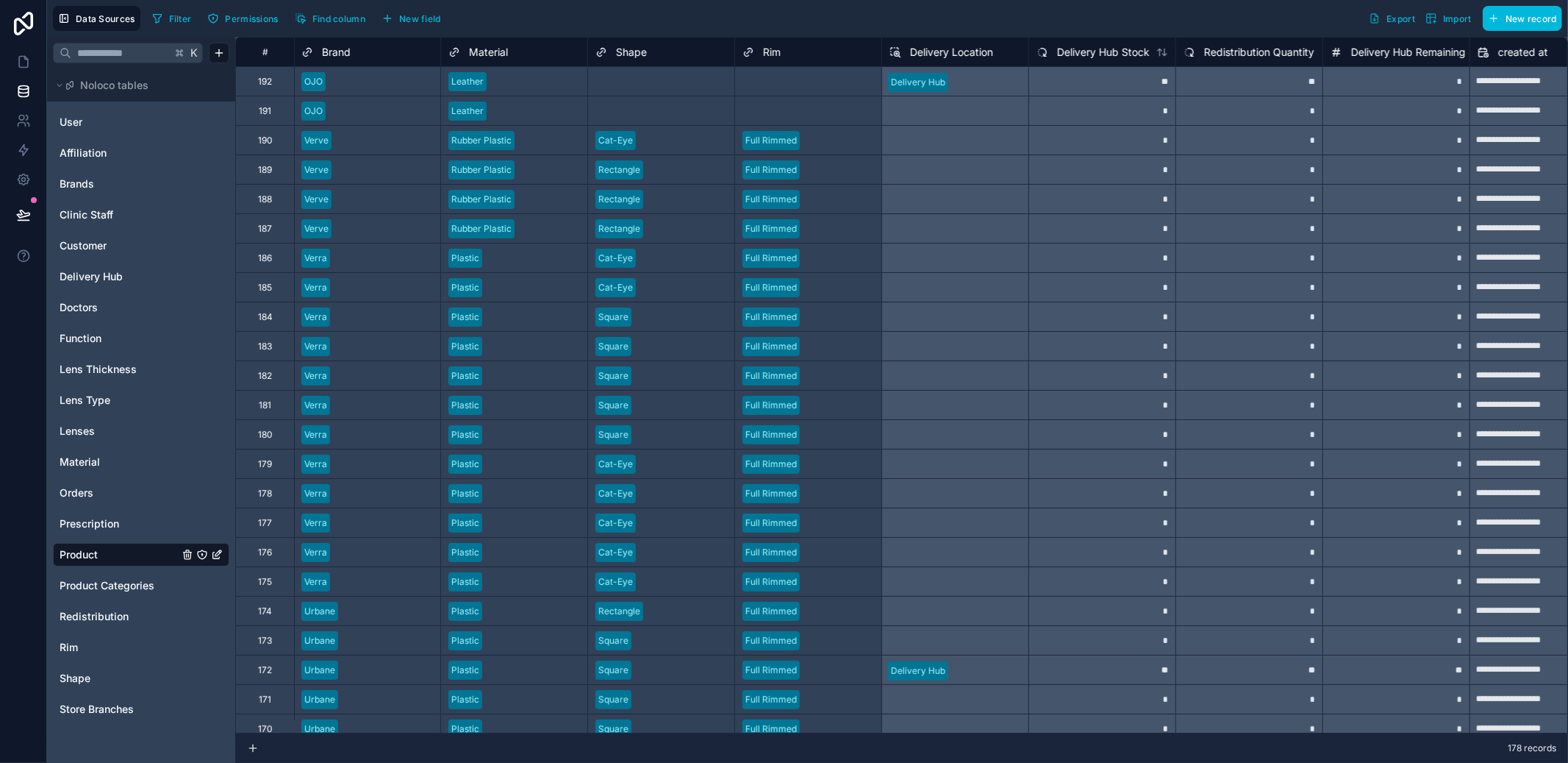
click at [971, 49] on span "Delivery Location" at bounding box center [951, 51] width 83 height 14
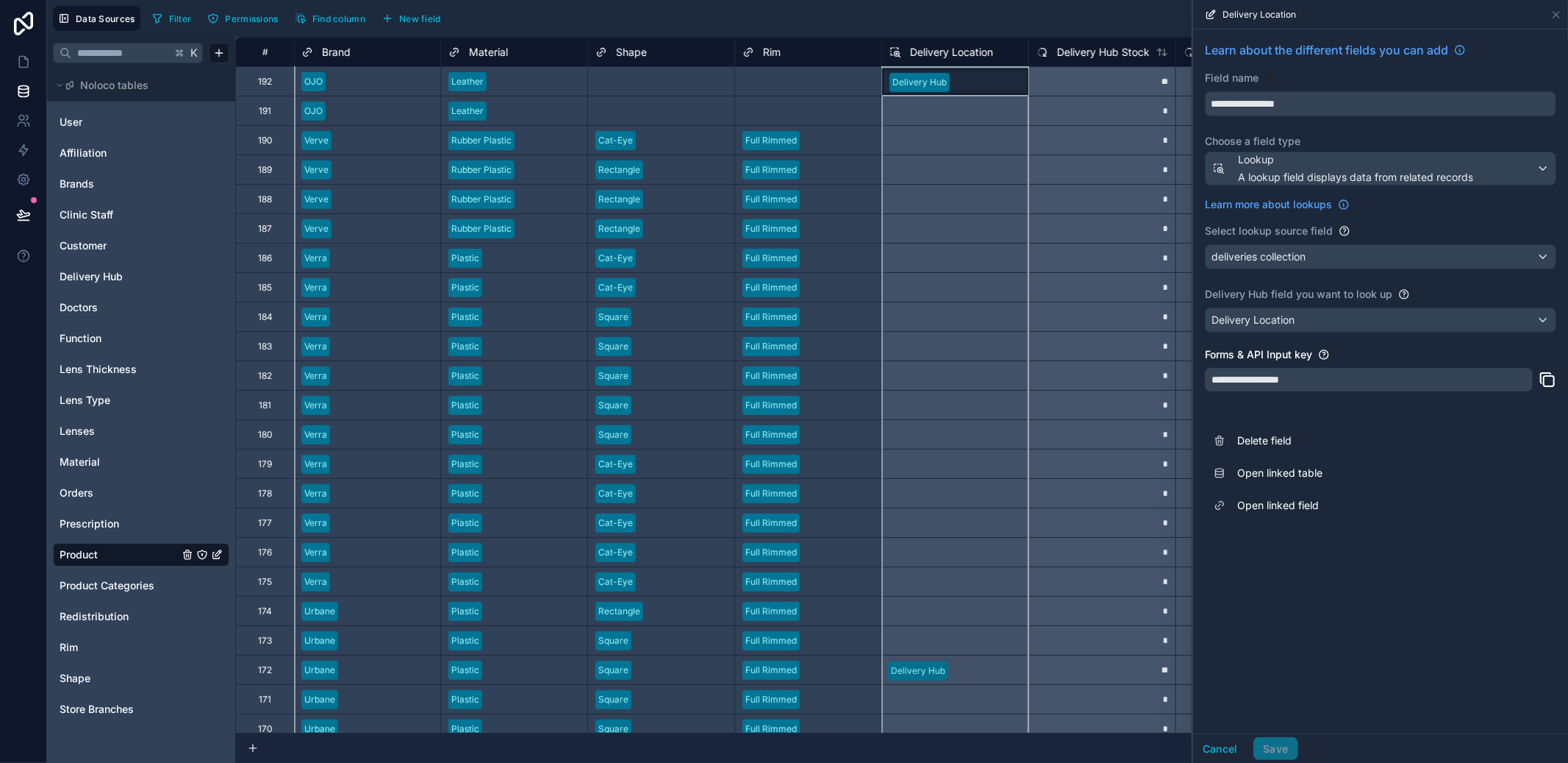
click at [1313, 436] on span "Delete field" at bounding box center [1343, 440] width 212 height 14
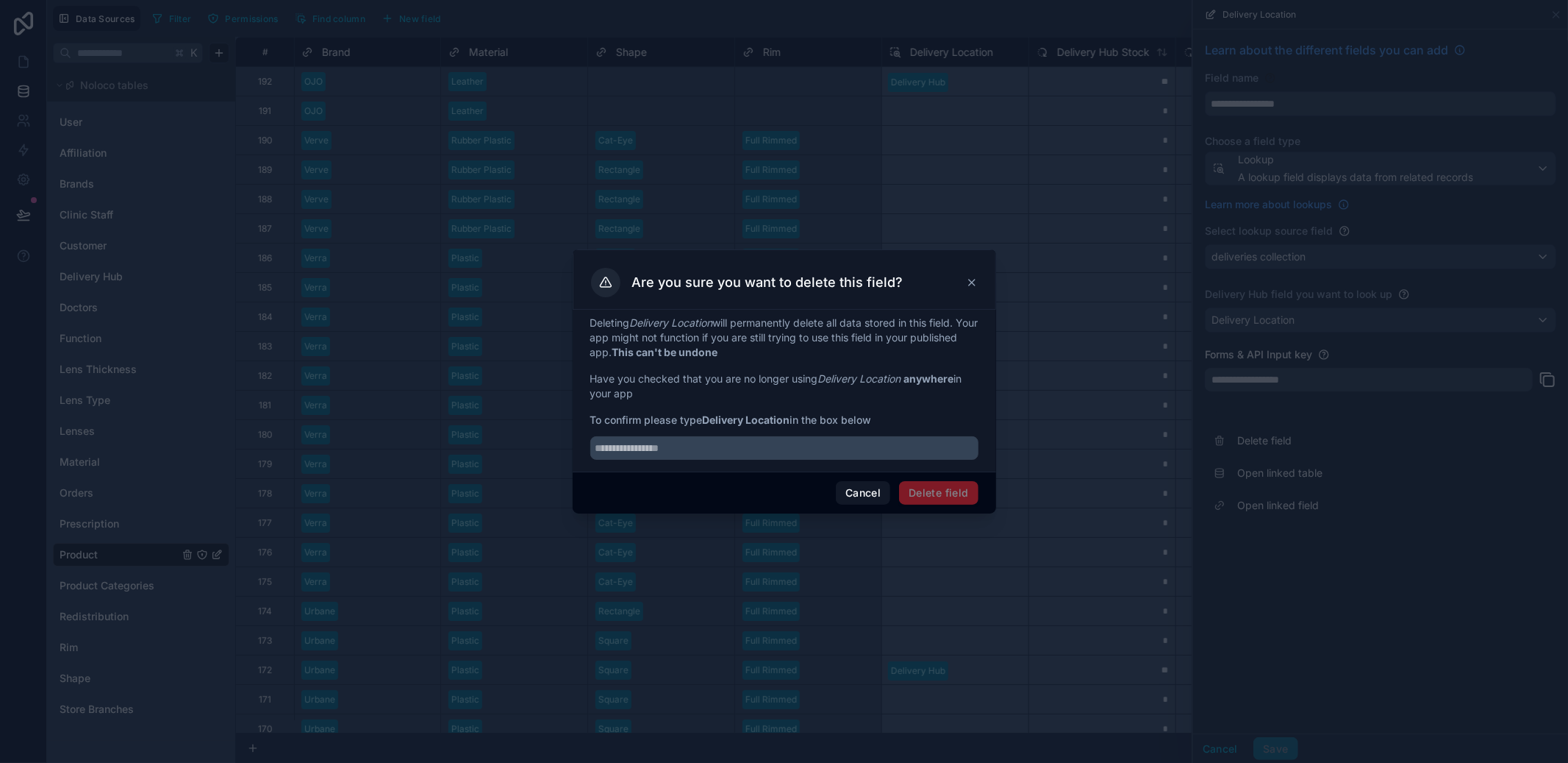
click at [844, 490] on button "Cancel" at bounding box center [862, 493] width 54 height 24
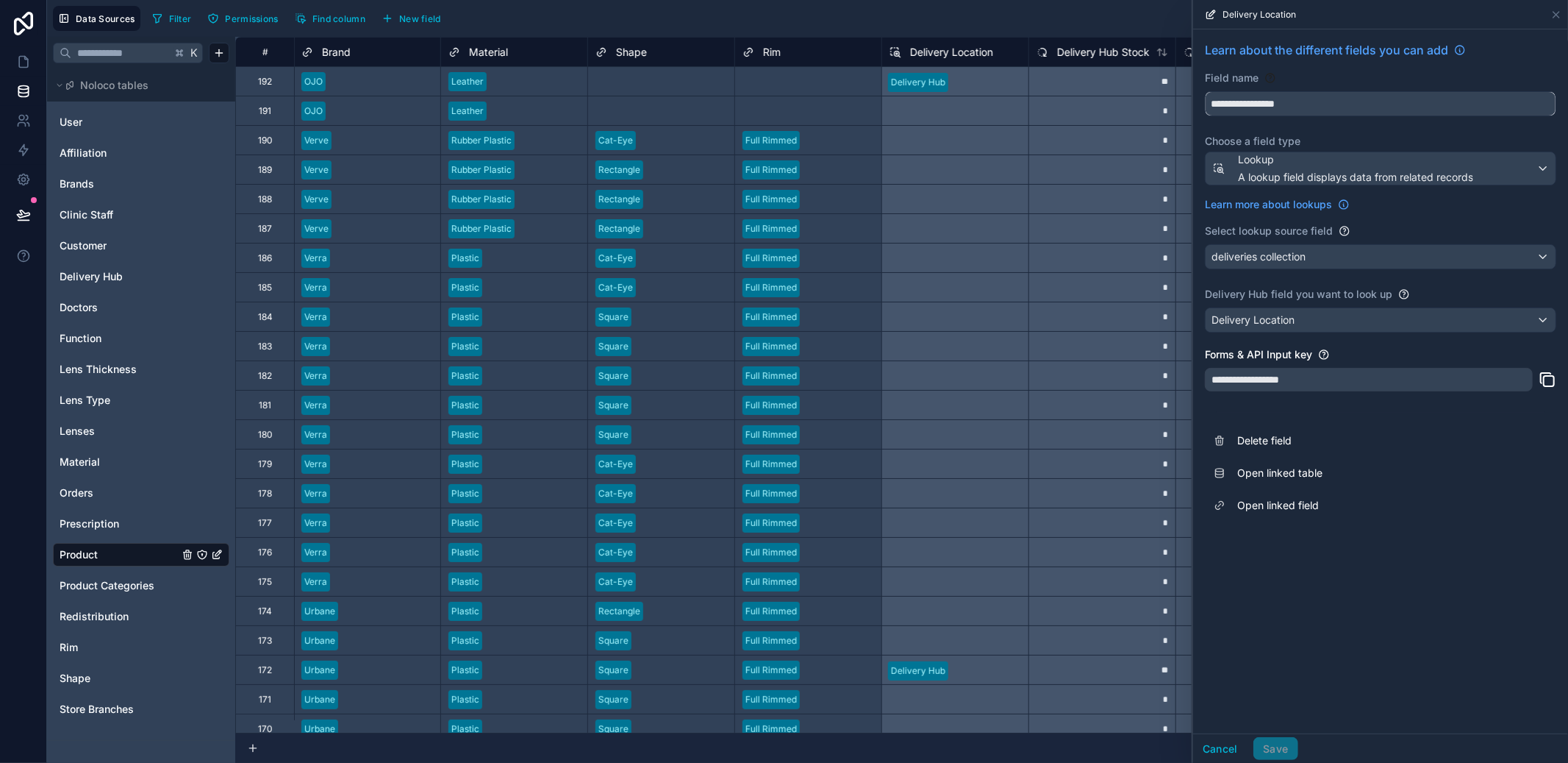
click at [1297, 101] on input "**********" at bounding box center [1381, 104] width 350 height 24
click at [1285, 449] on button "Delete field" at bounding box center [1381, 440] width 352 height 32
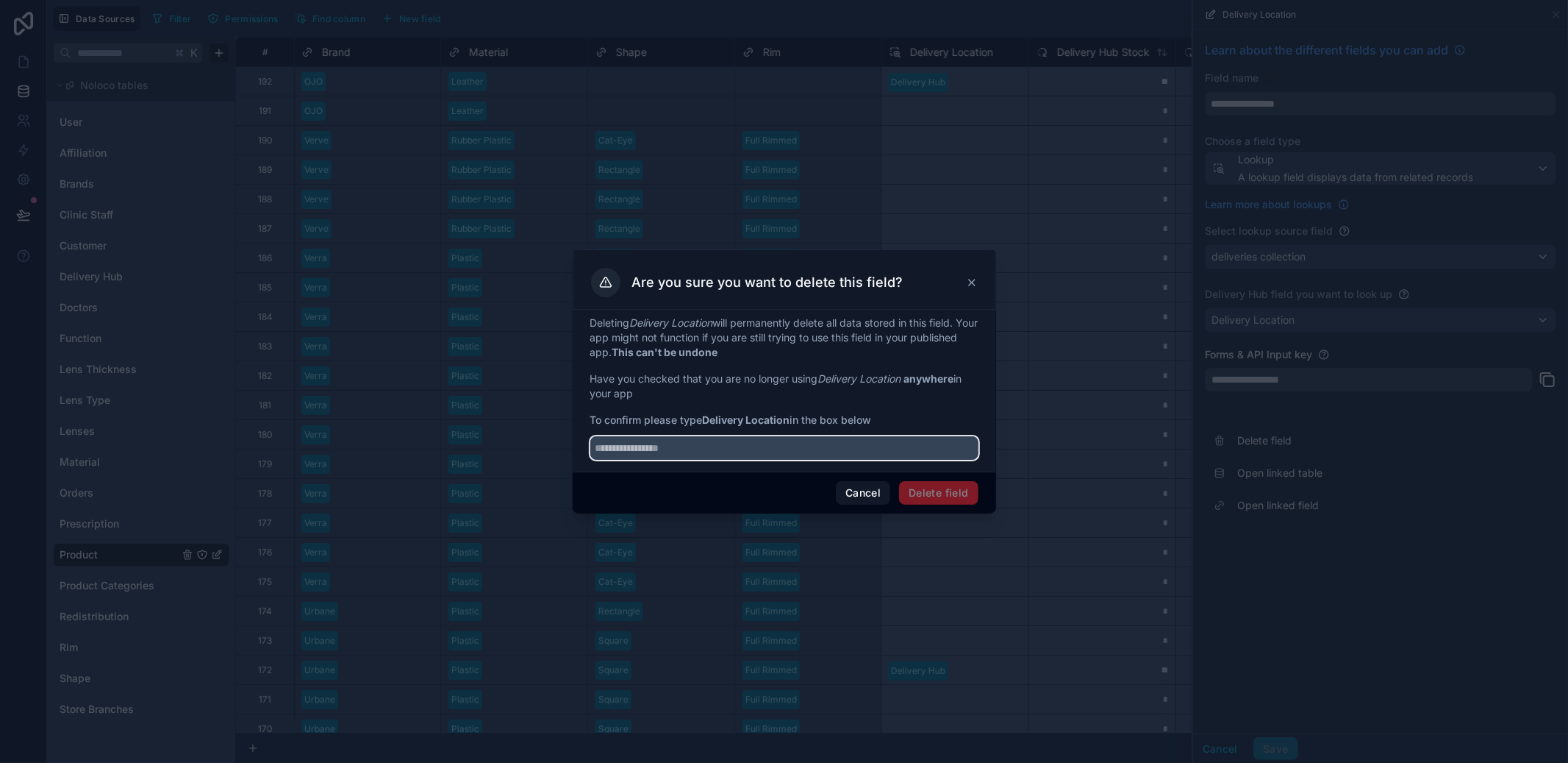
click at [771, 441] on input "text" at bounding box center [784, 447] width 388 height 24
paste input "**********"
type input "**********"
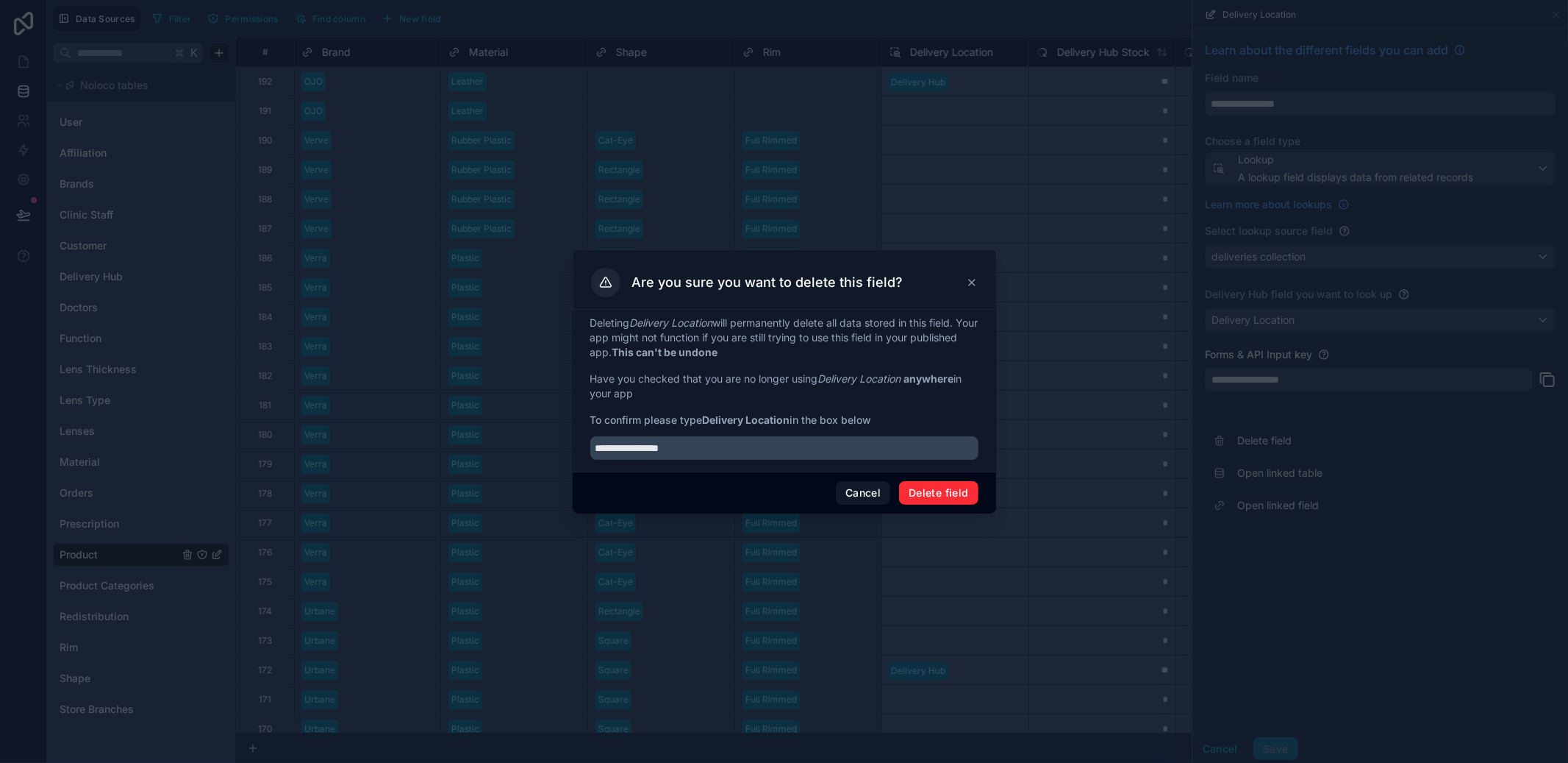
click at [942, 491] on button "Delete field" at bounding box center [939, 493] width 79 height 24
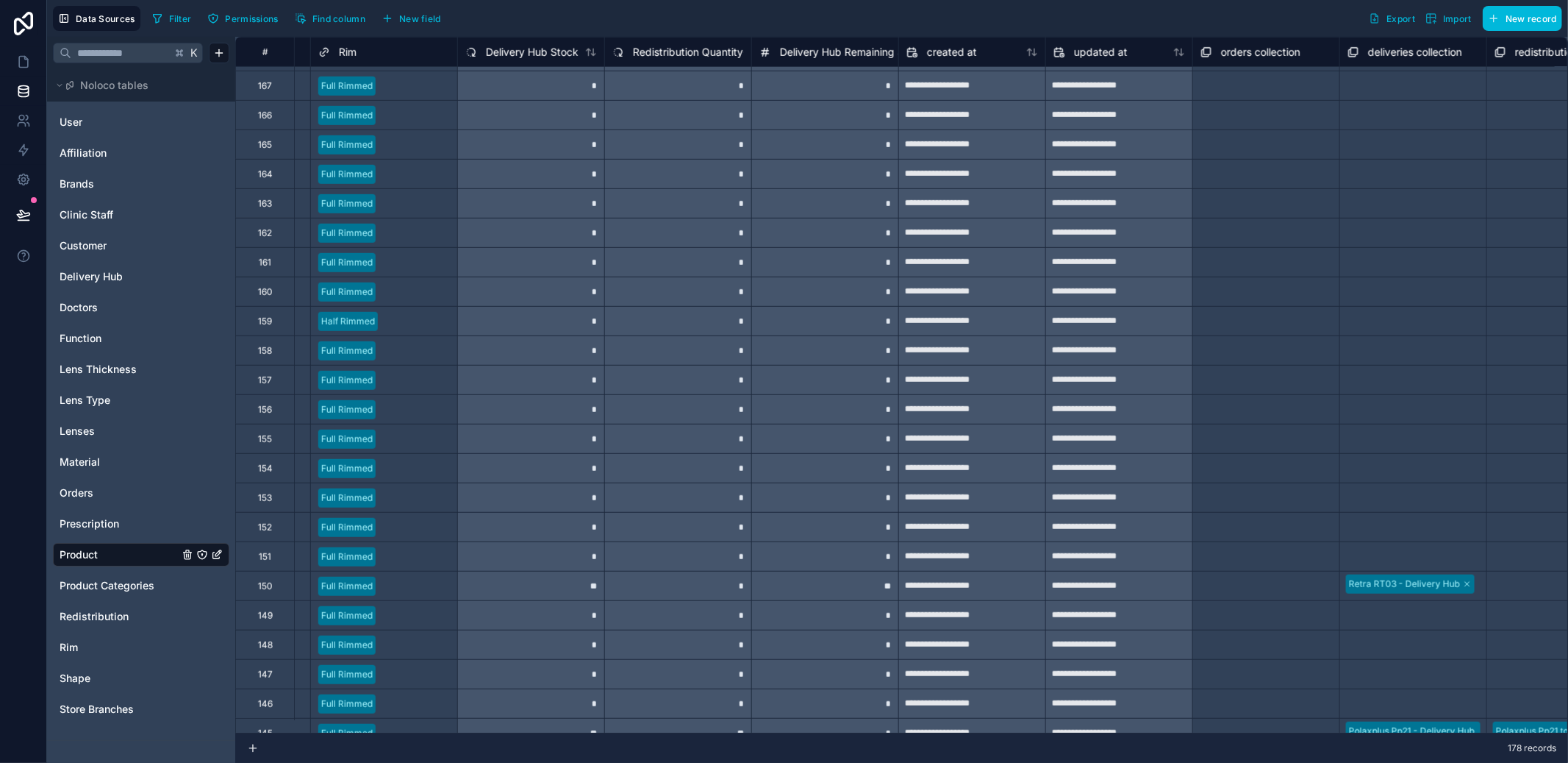
scroll to position [0, 1160]
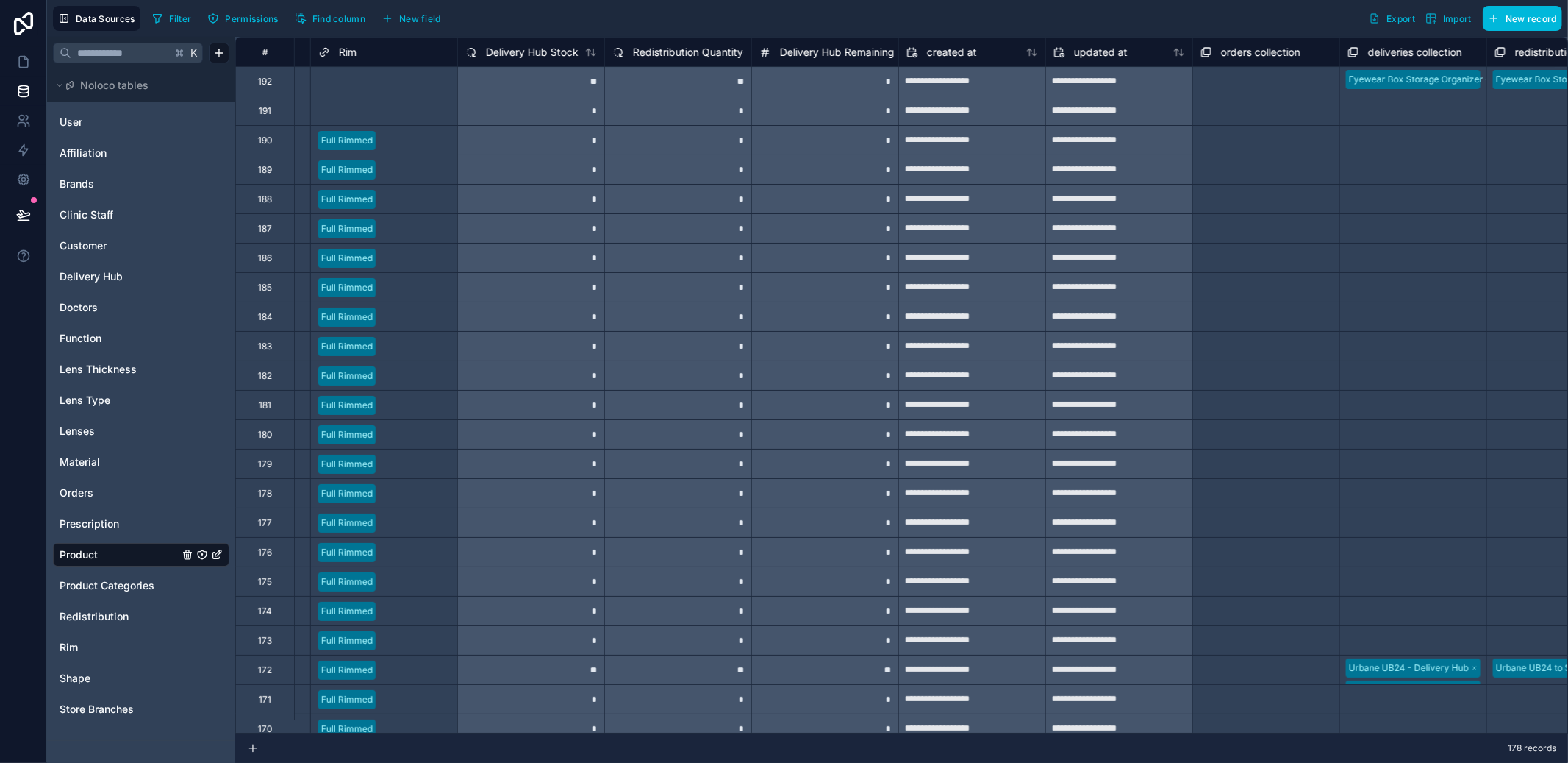
click at [96, 609] on span "Redistribution" at bounding box center [94, 616] width 69 height 14
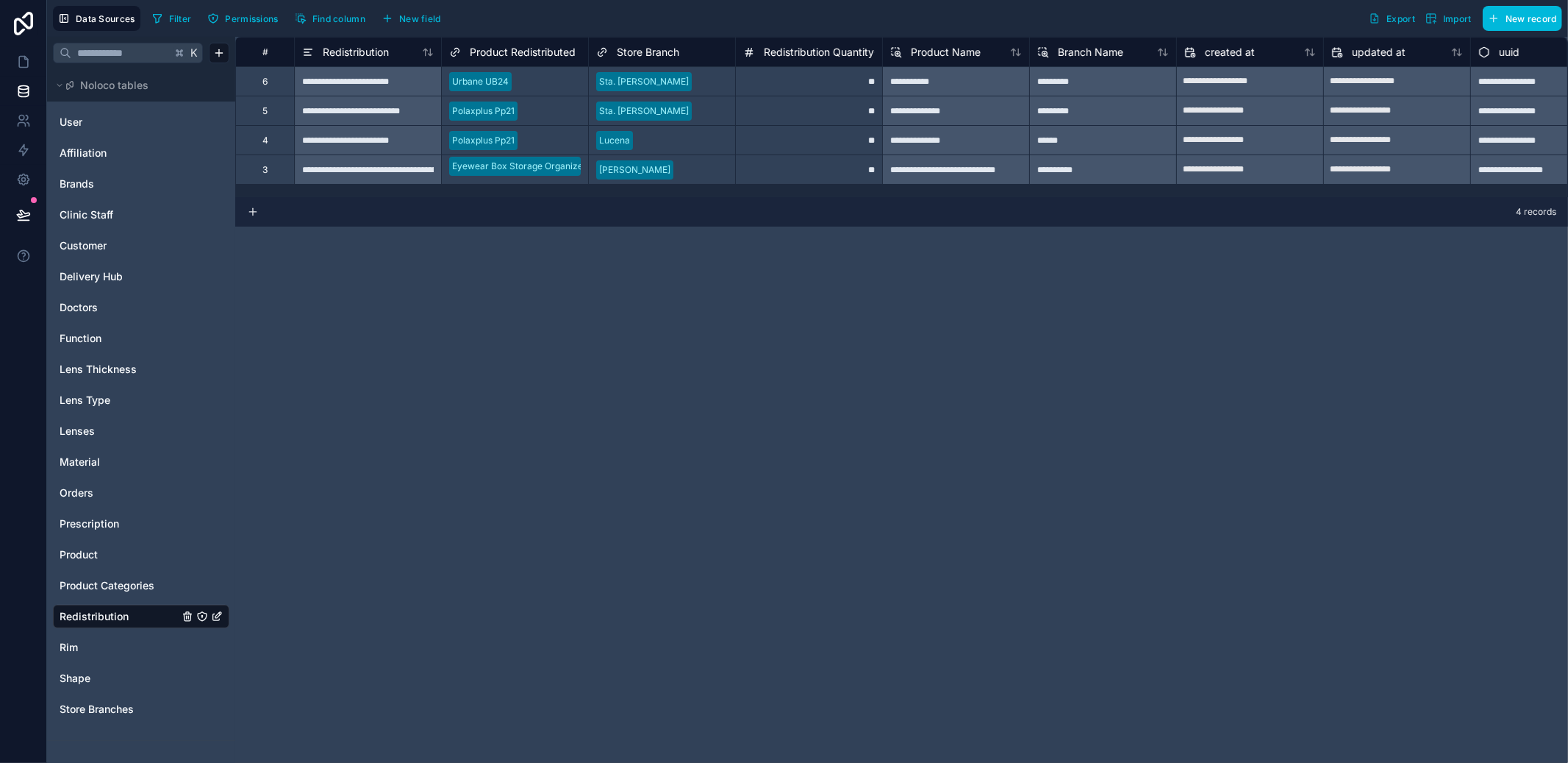
click at [99, 555] on link "Product" at bounding box center [119, 554] width 119 height 14
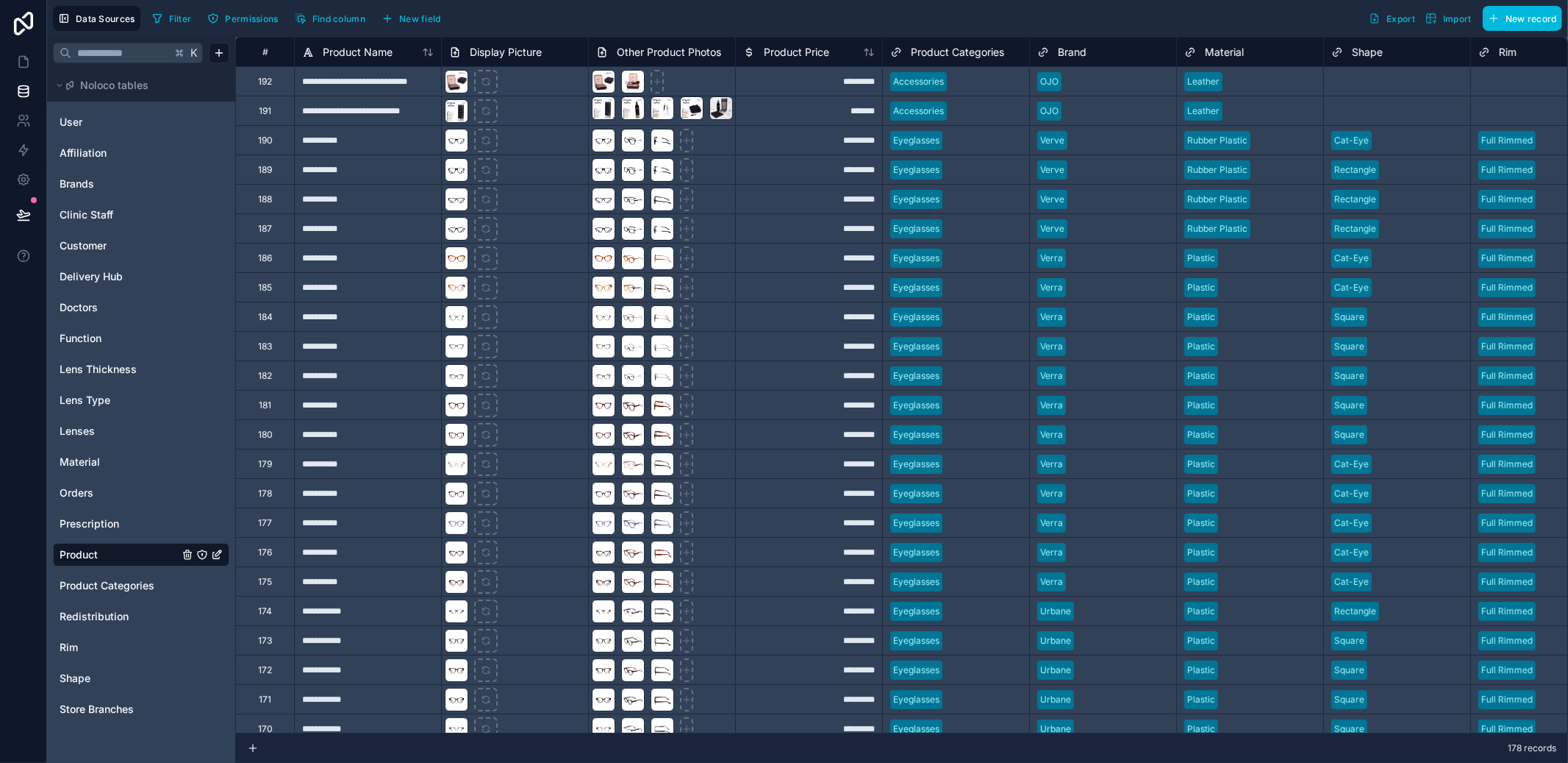
click at [111, 702] on span "Store Branches" at bounding box center [97, 709] width 74 height 14
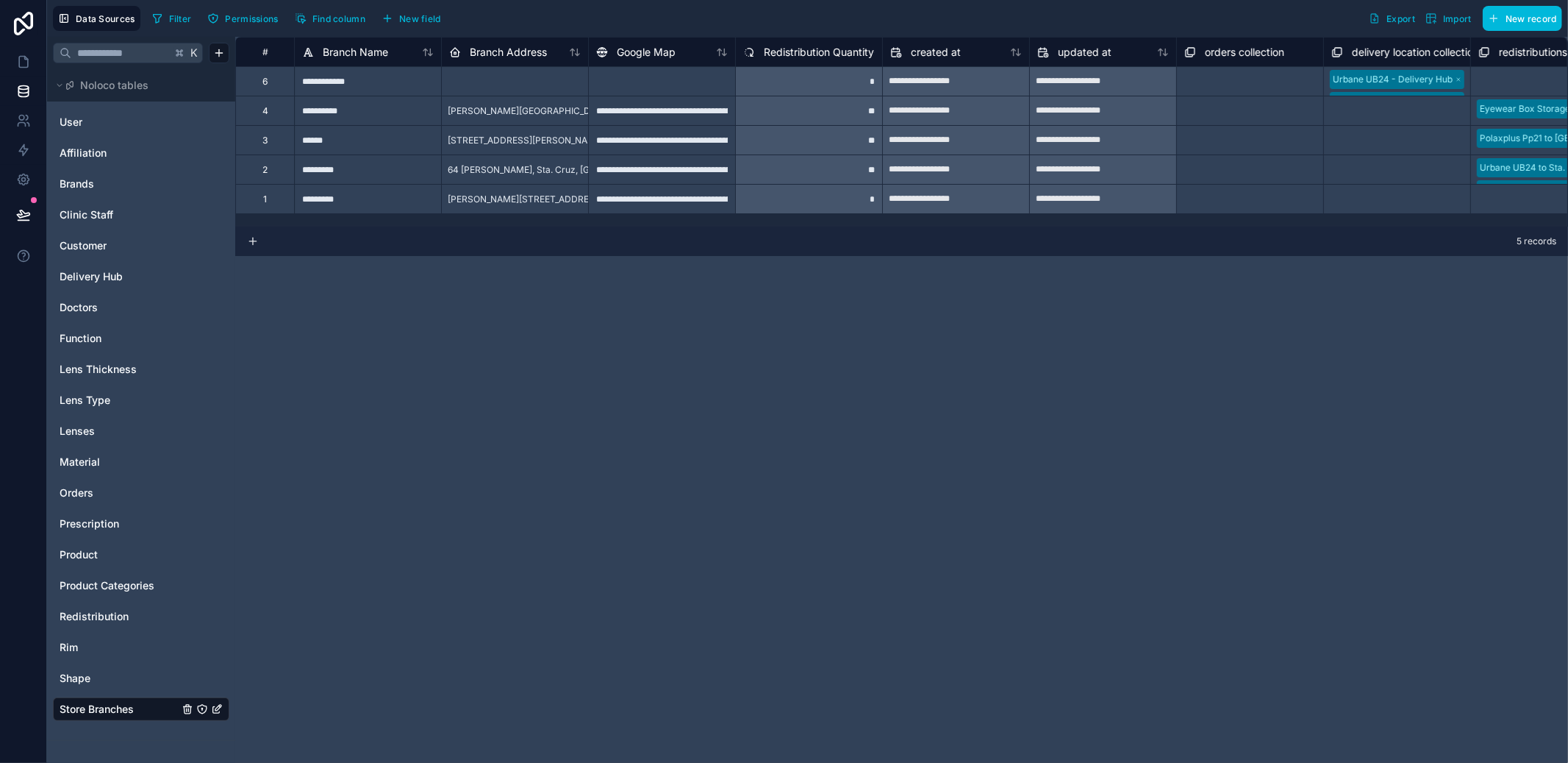
scroll to position [0, 104]
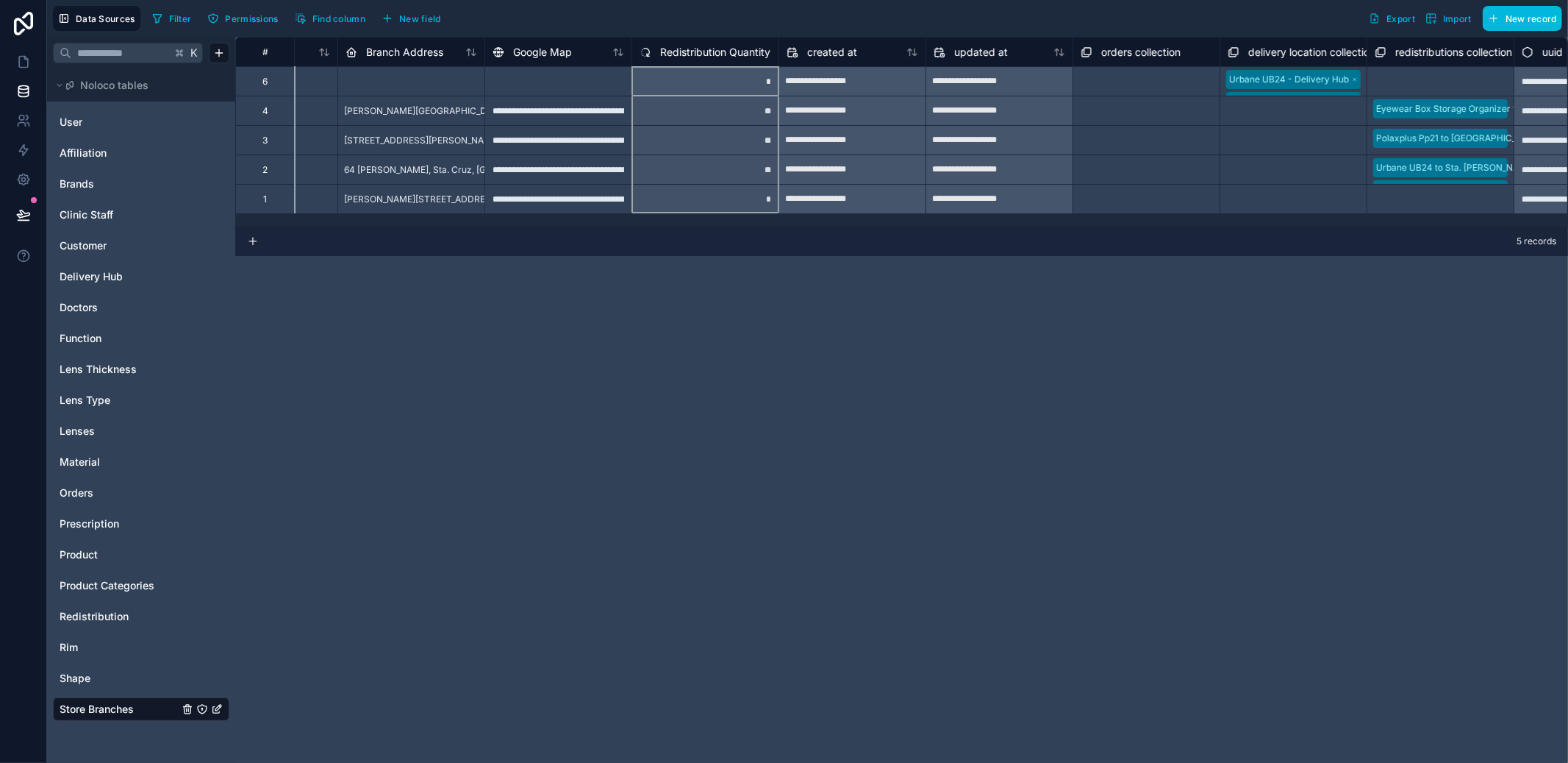
click at [725, 48] on span "Redistribution Quantity" at bounding box center [715, 51] width 110 height 14
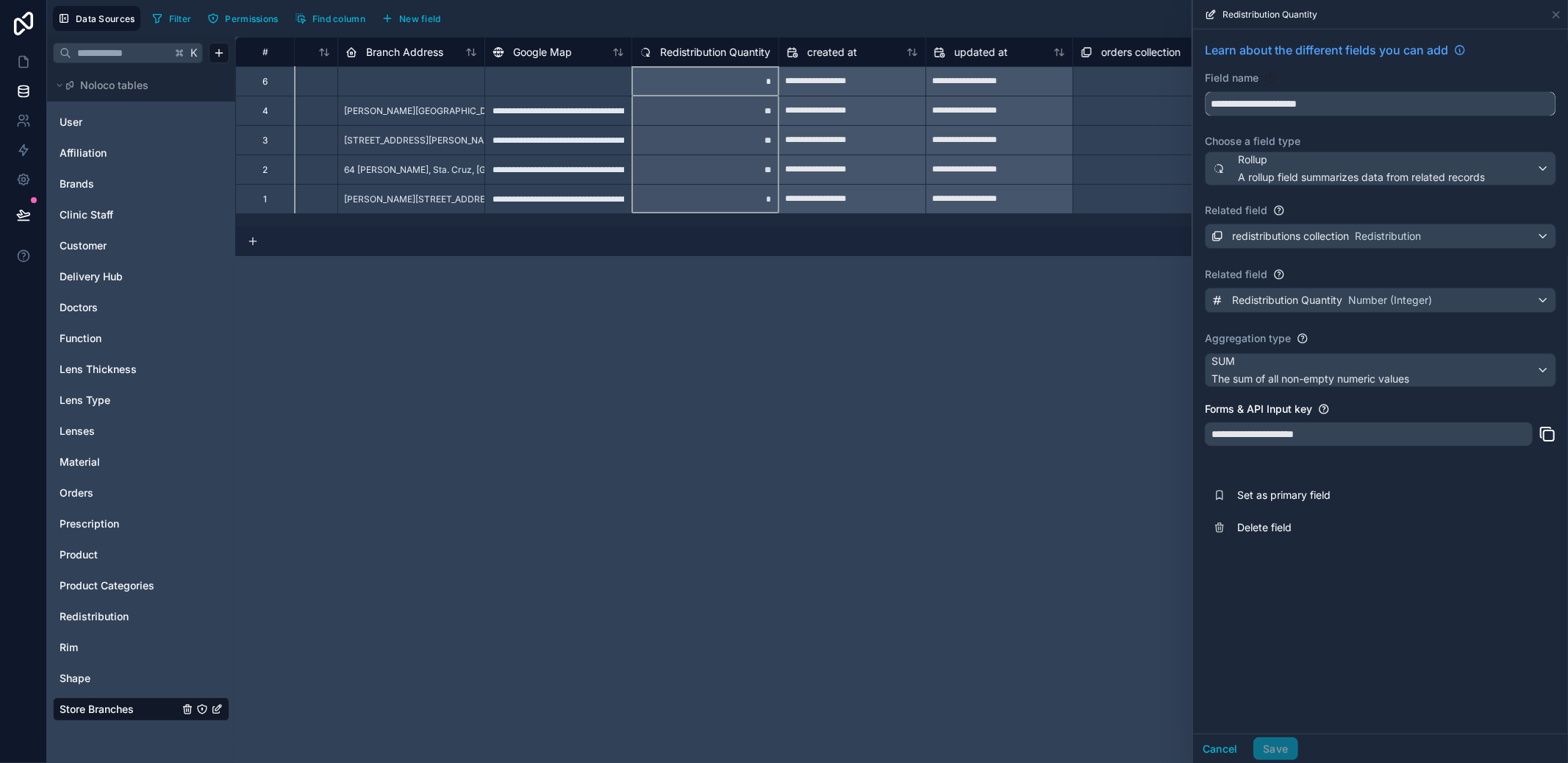
click at [1287, 99] on input "**********" at bounding box center [1381, 104] width 350 height 24
click at [1291, 541] on button "Delete field" at bounding box center [1381, 527] width 352 height 32
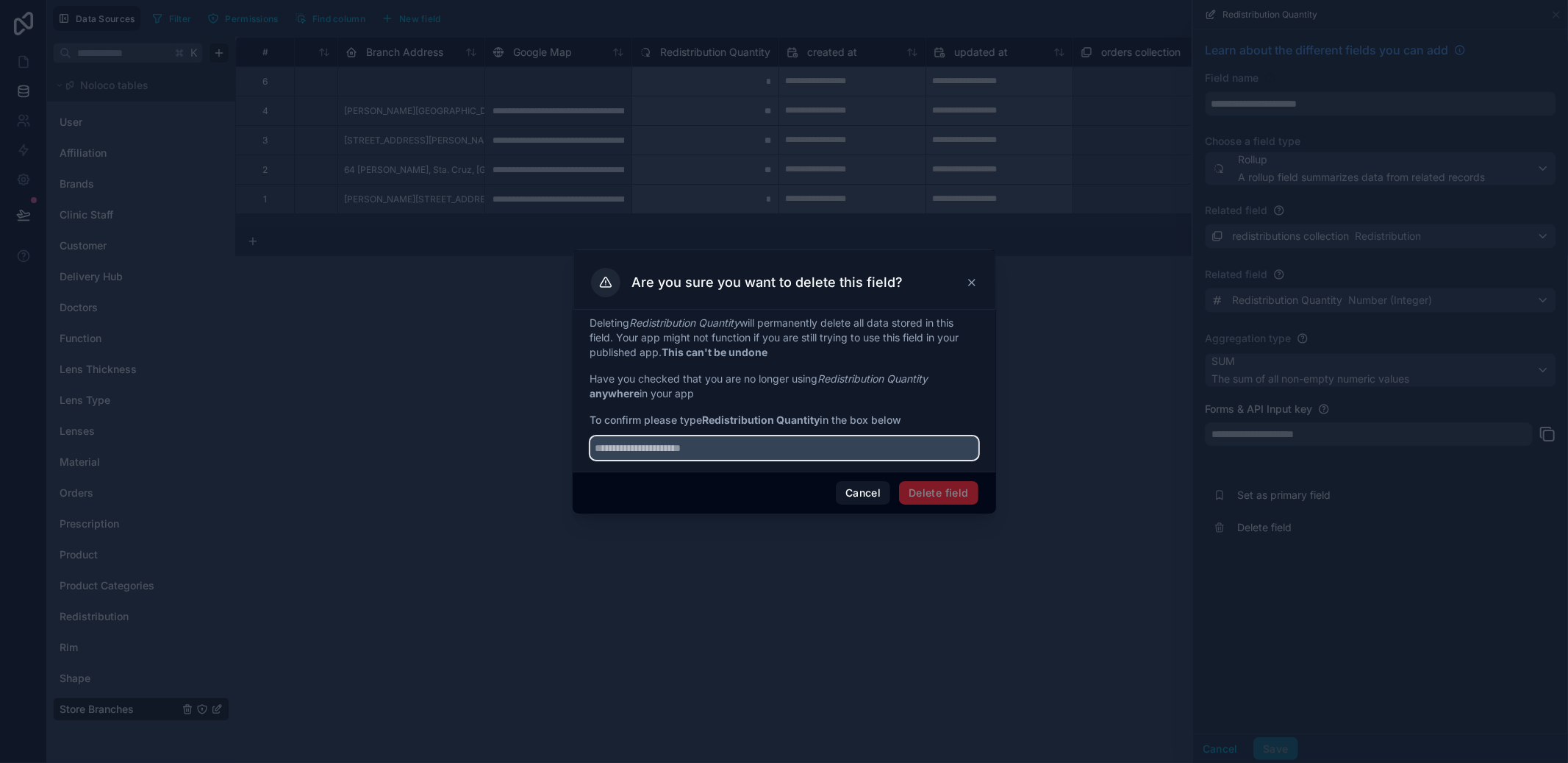
click at [823, 452] on input "text" at bounding box center [784, 447] width 388 height 24
paste input "**********"
type input "**********"
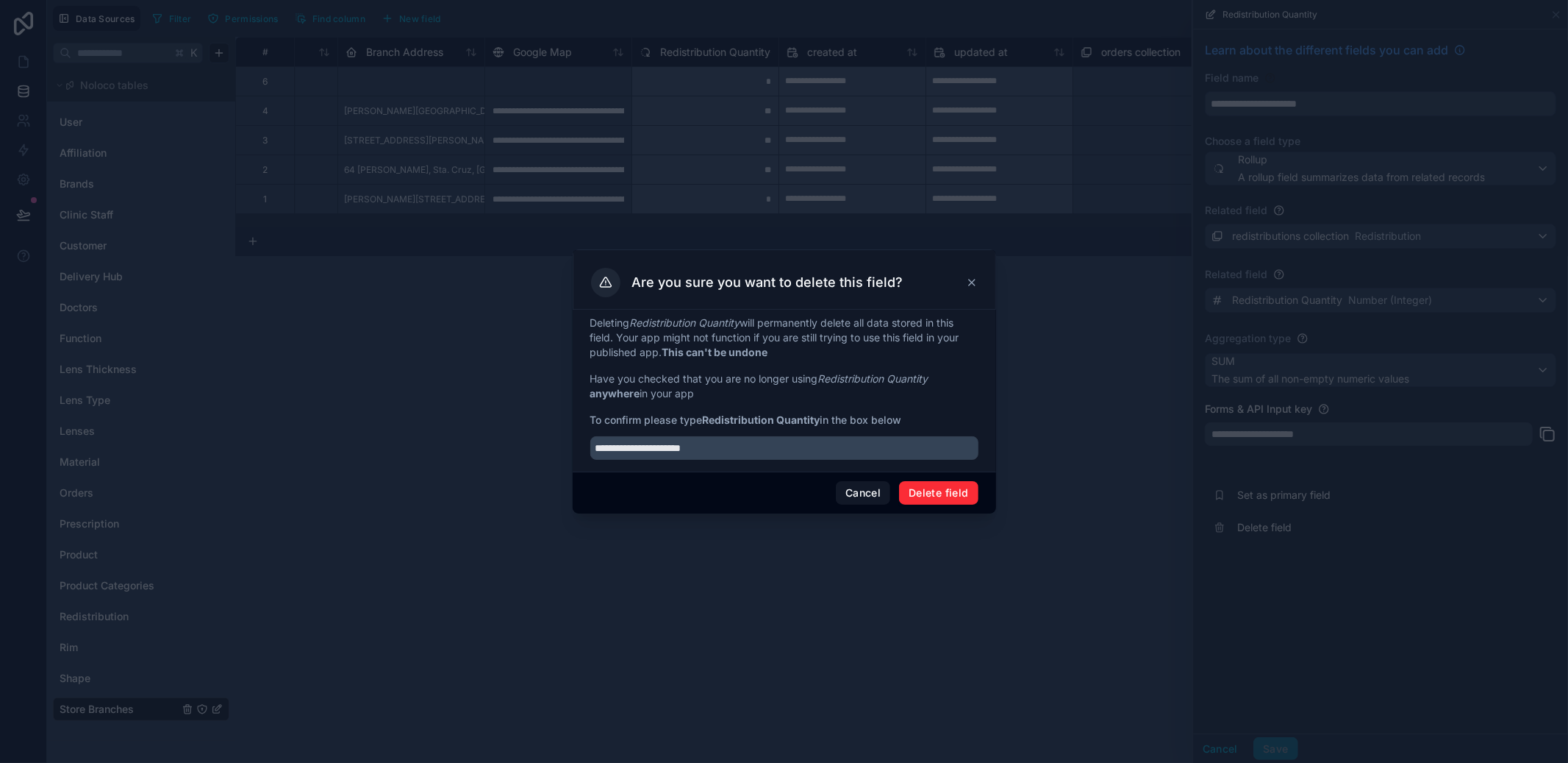
click at [947, 501] on button "Delete field" at bounding box center [939, 493] width 79 height 24
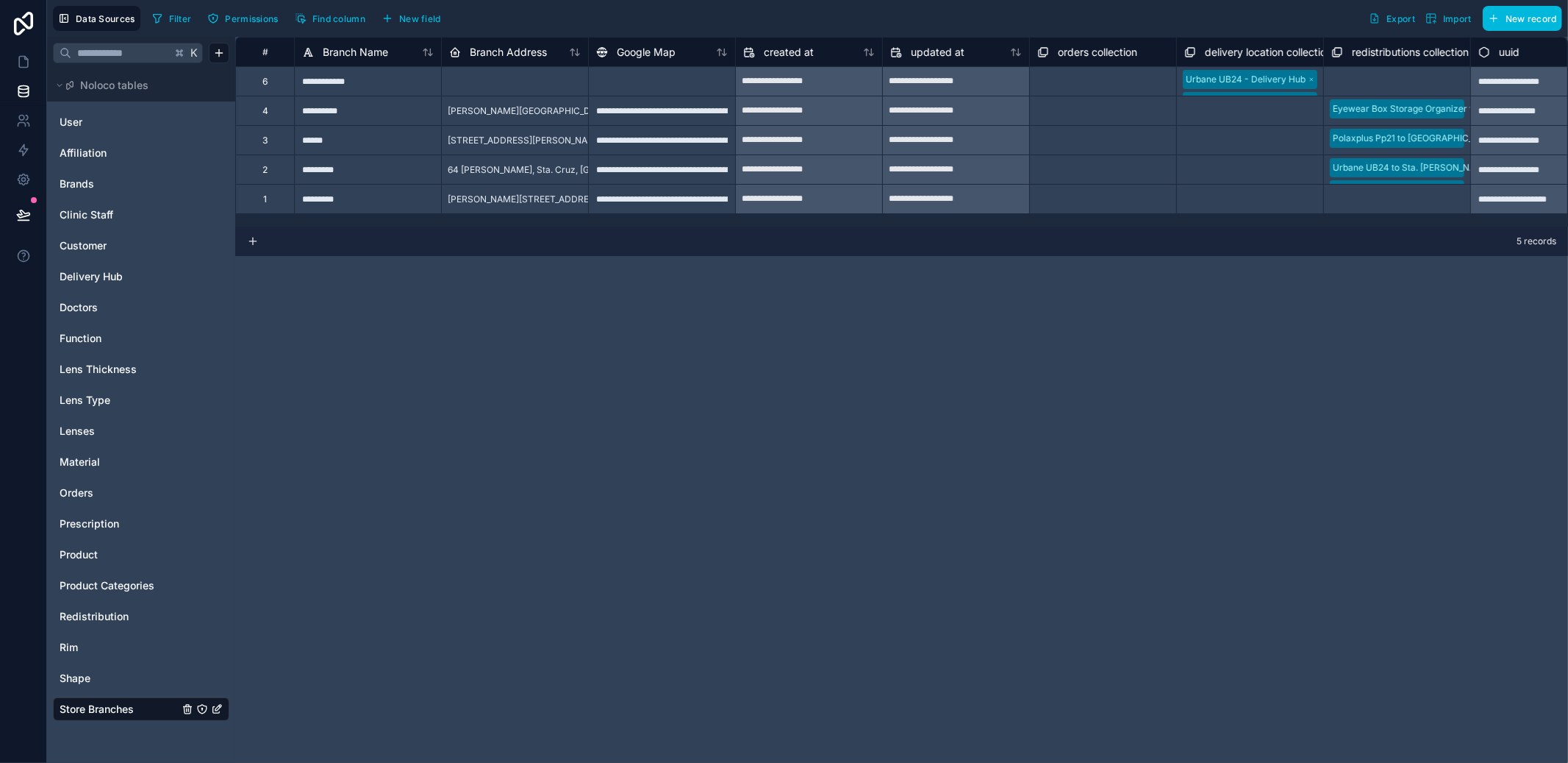
click at [87, 547] on span "Product" at bounding box center [79, 554] width 38 height 14
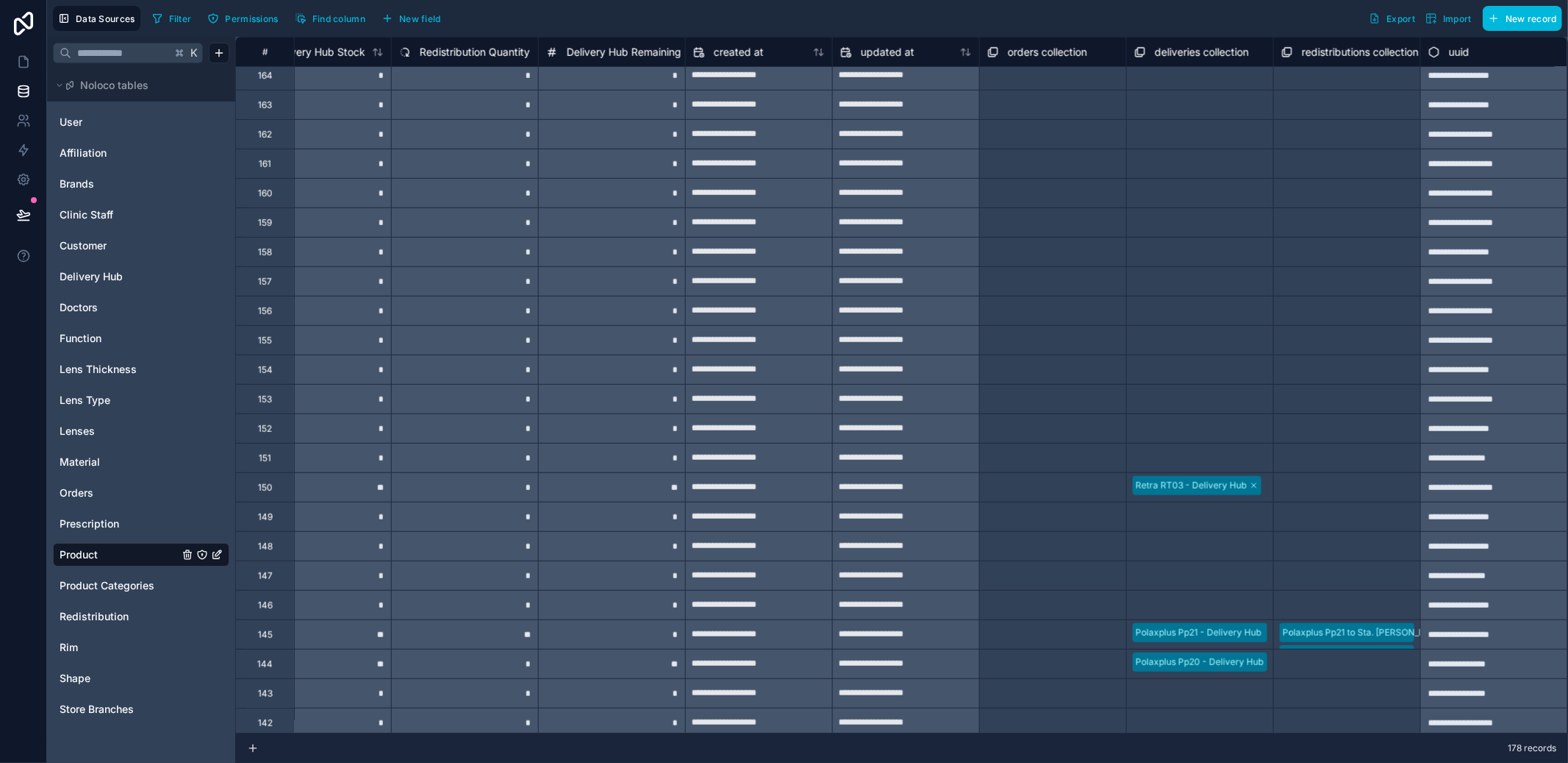
scroll to position [0, 1385]
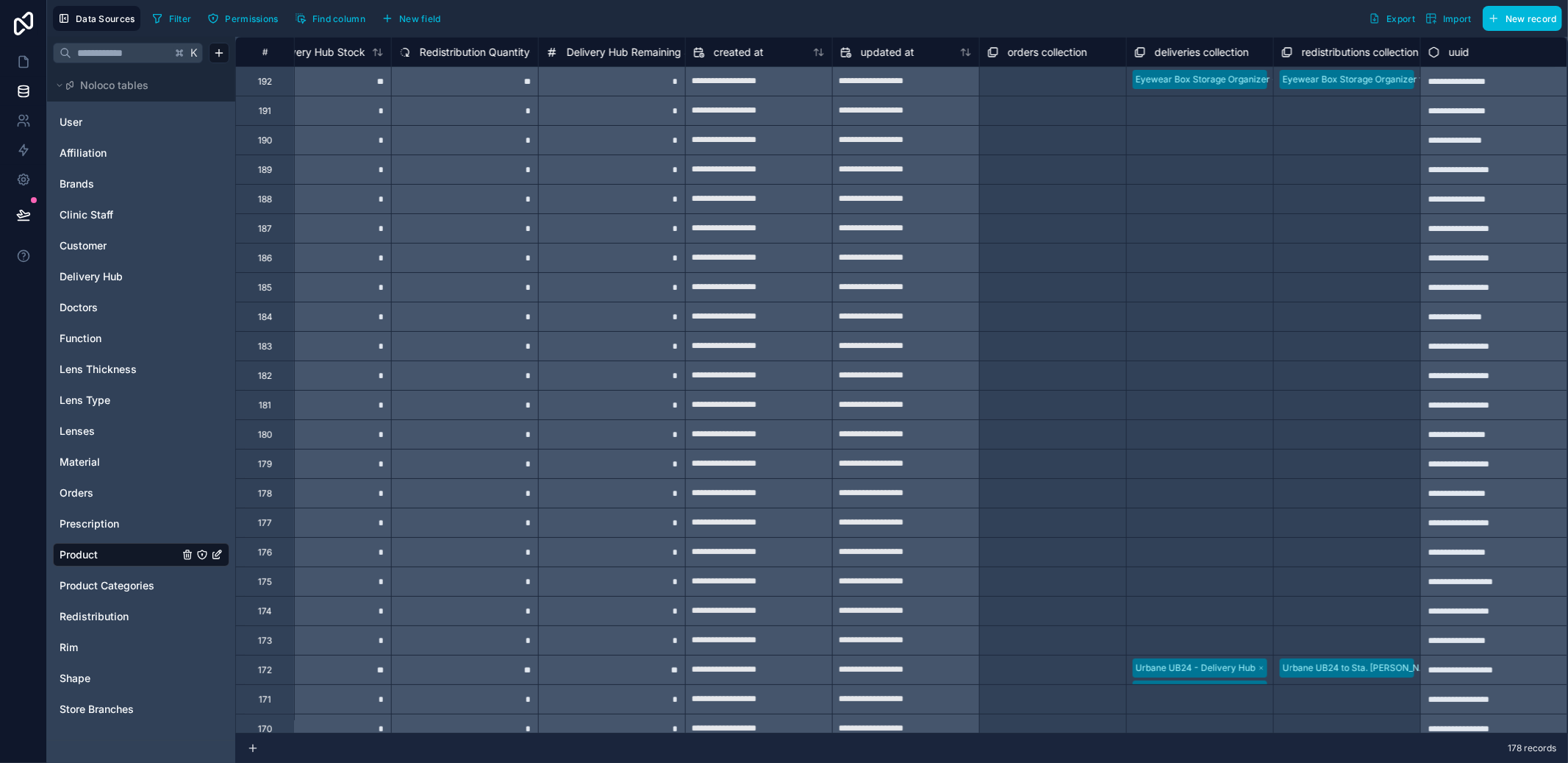
click at [97, 620] on span "Redistribution" at bounding box center [94, 616] width 69 height 14
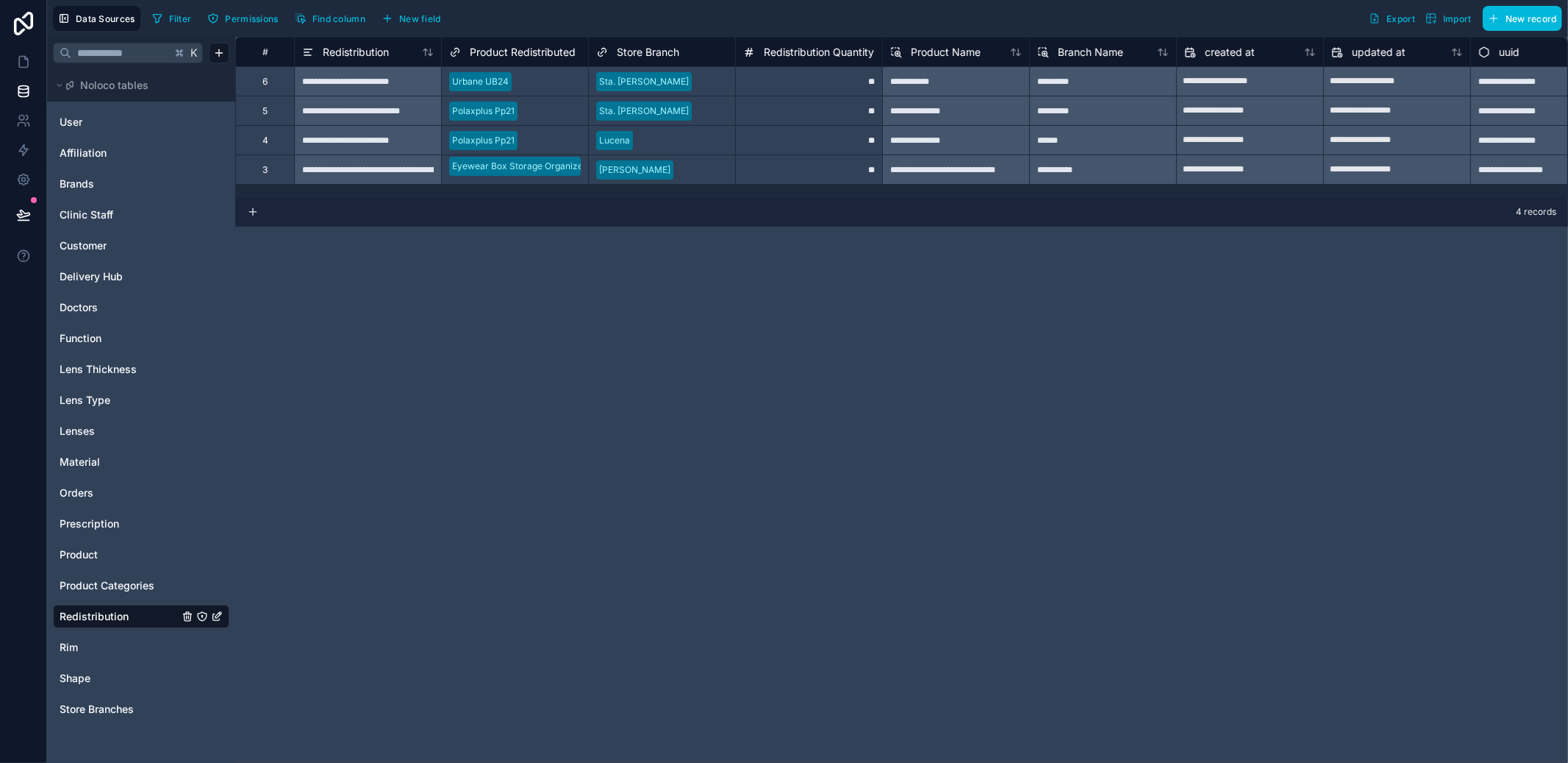
click at [96, 558] on span "Product" at bounding box center [79, 554] width 38 height 14
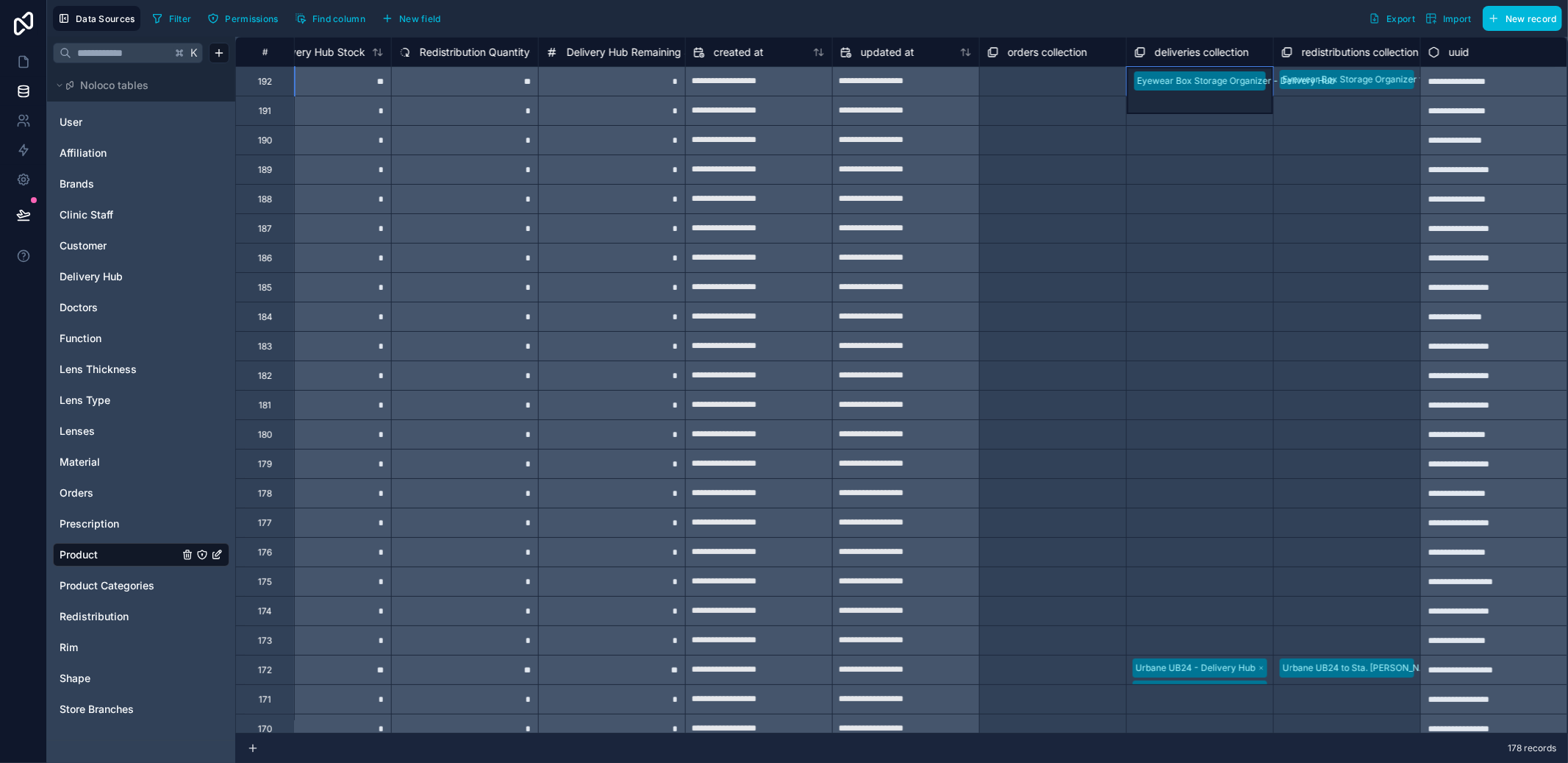
click at [1243, 92] on div "Eyewear Box Storage Organizer - Delivery Hub" at bounding box center [1200, 89] width 146 height 47
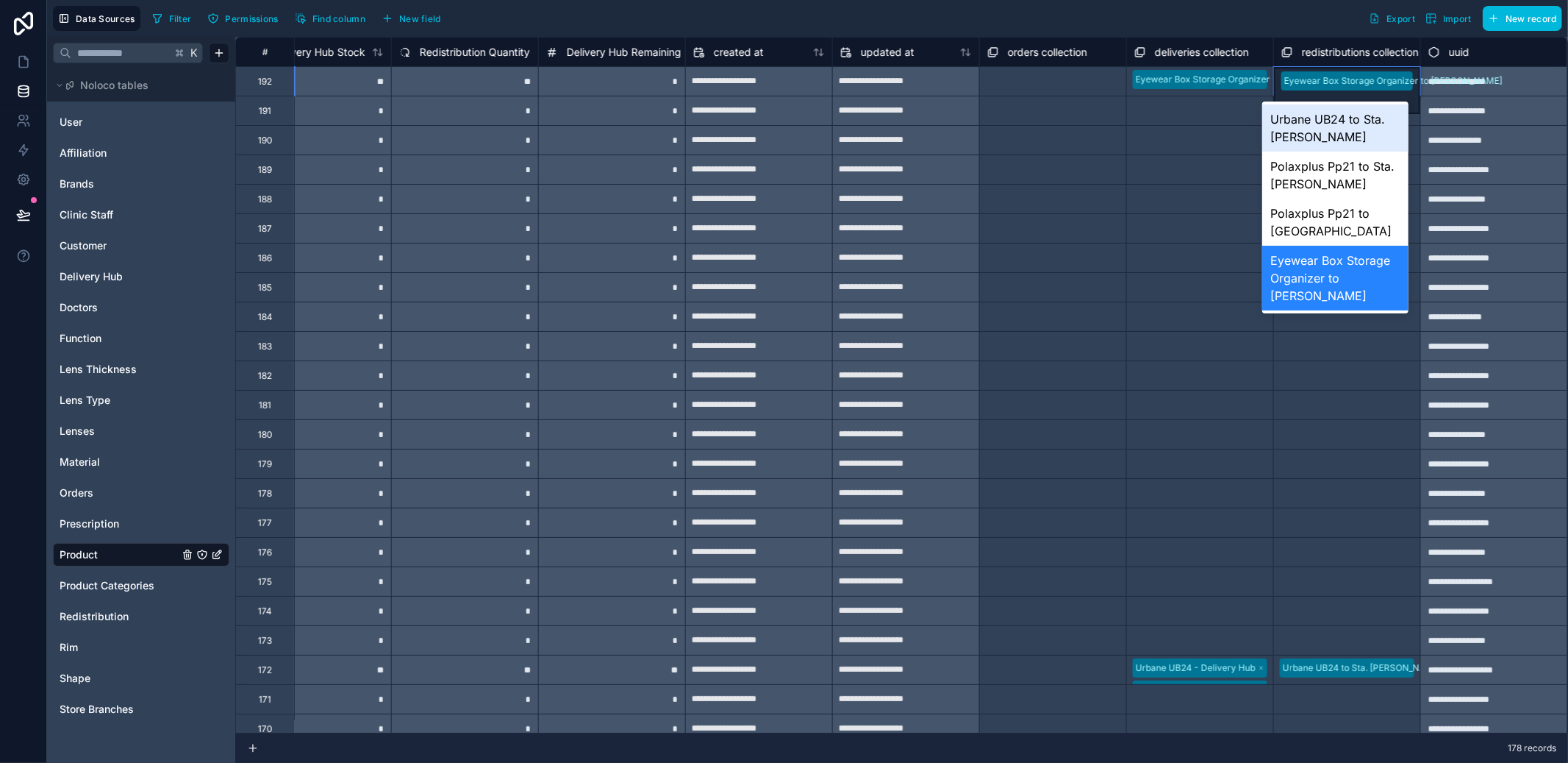
click at [1234, 196] on div "Select a deliveries collection" at bounding box center [1193, 200] width 119 height 11
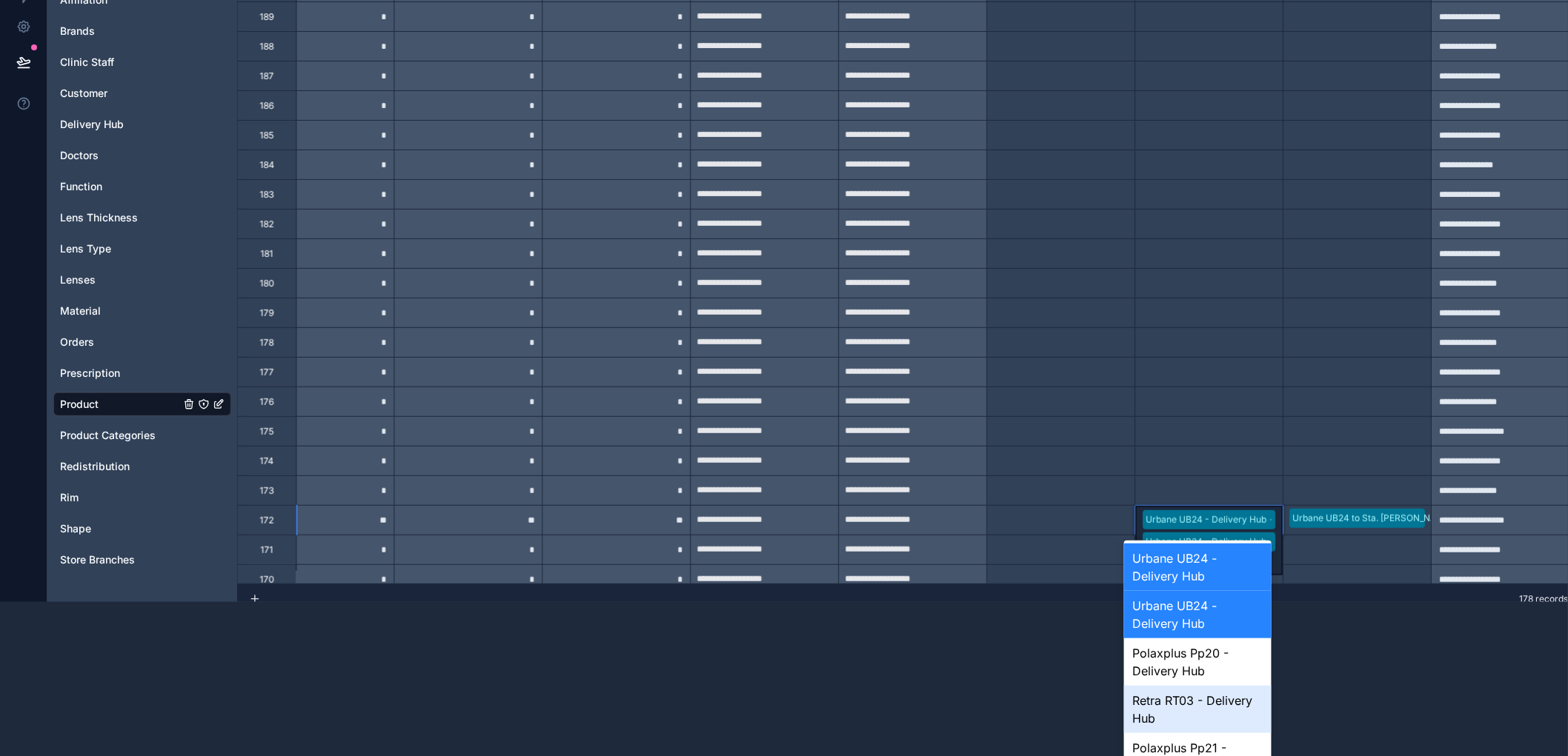
scroll to position [85, 0]
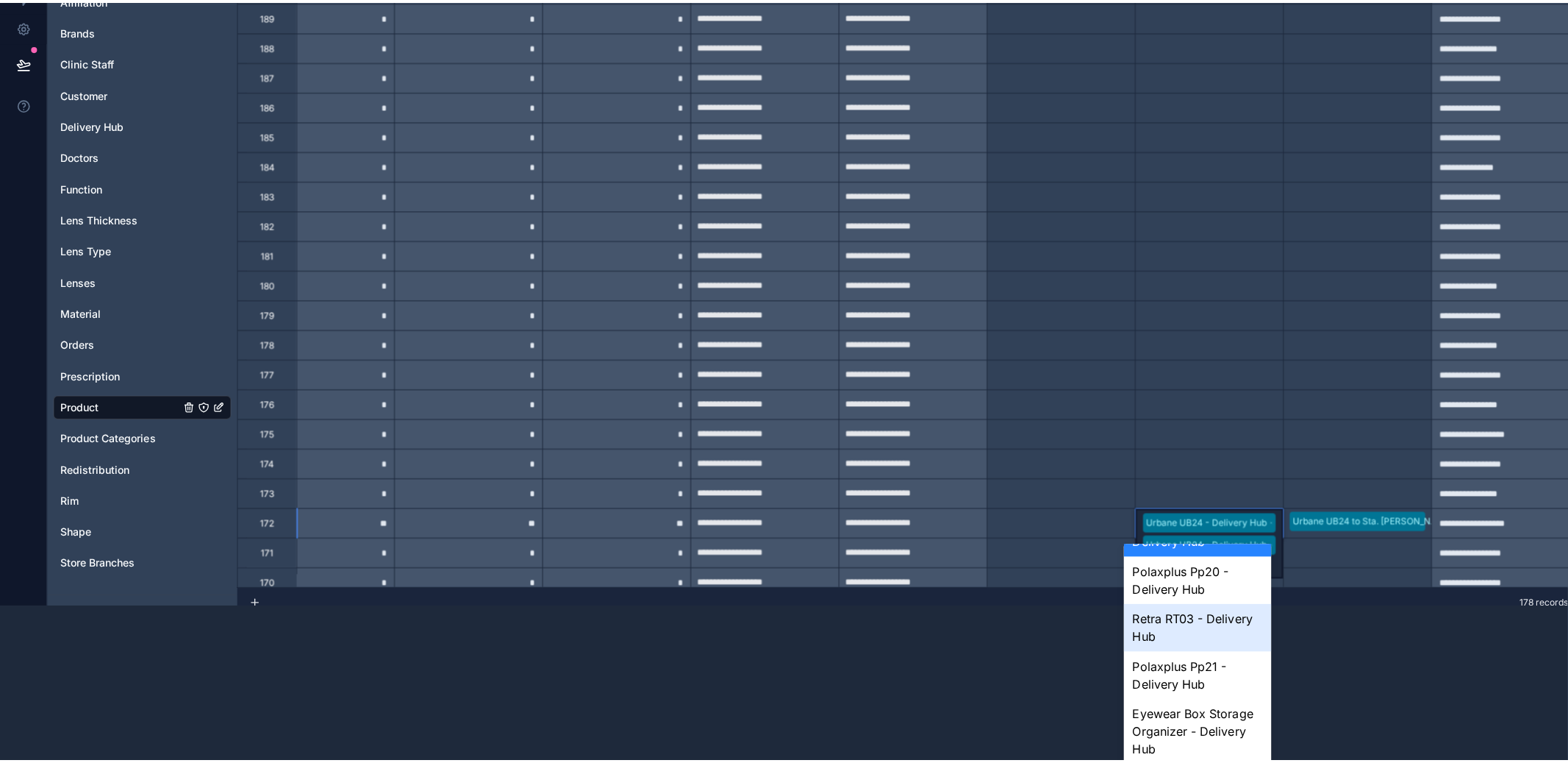
scroll to position [19, 0]
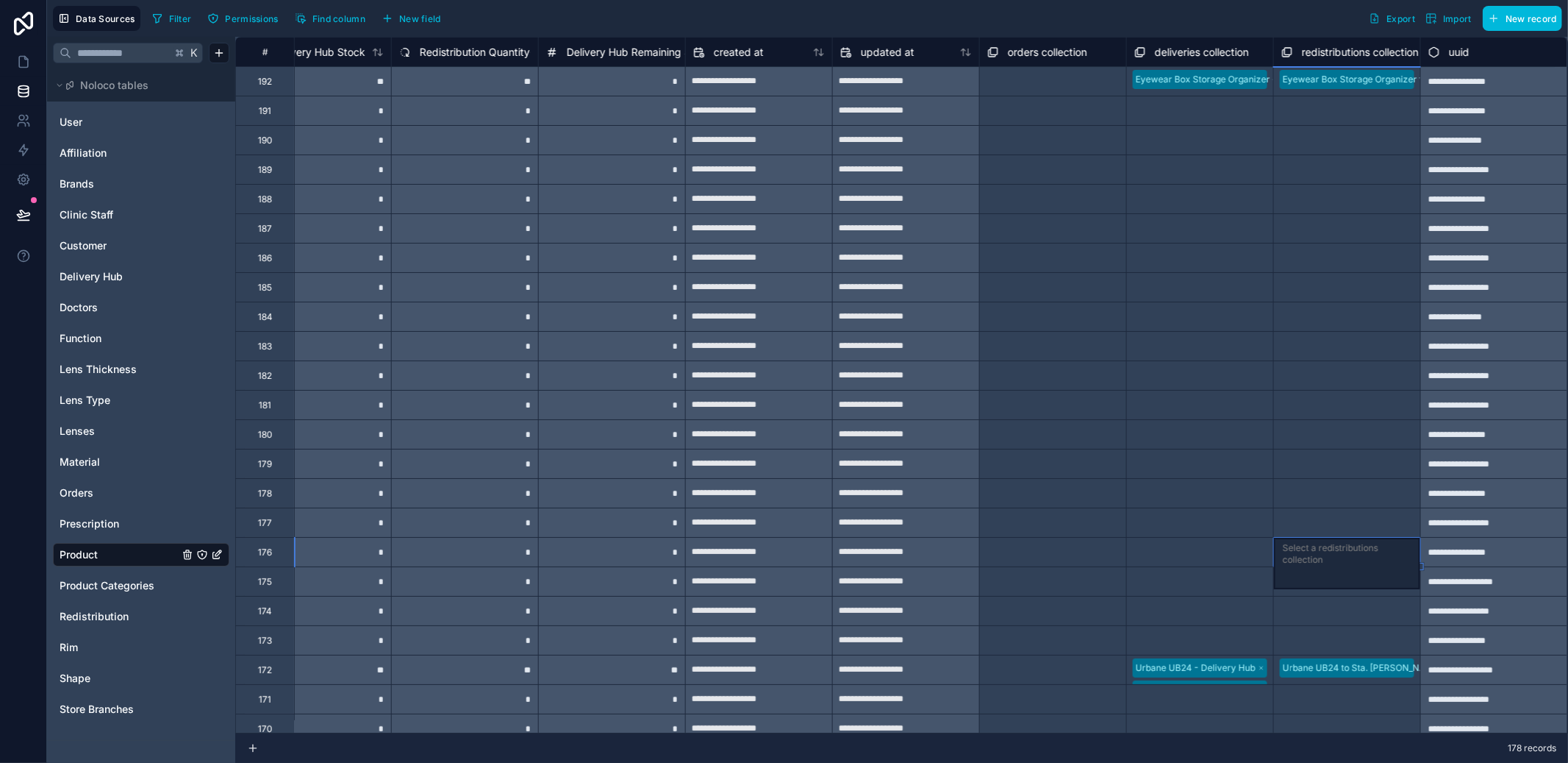
click at [1395, 668] on div "Urbane UB24 to Sta. Cruz" at bounding box center [1347, 670] width 146 height 29
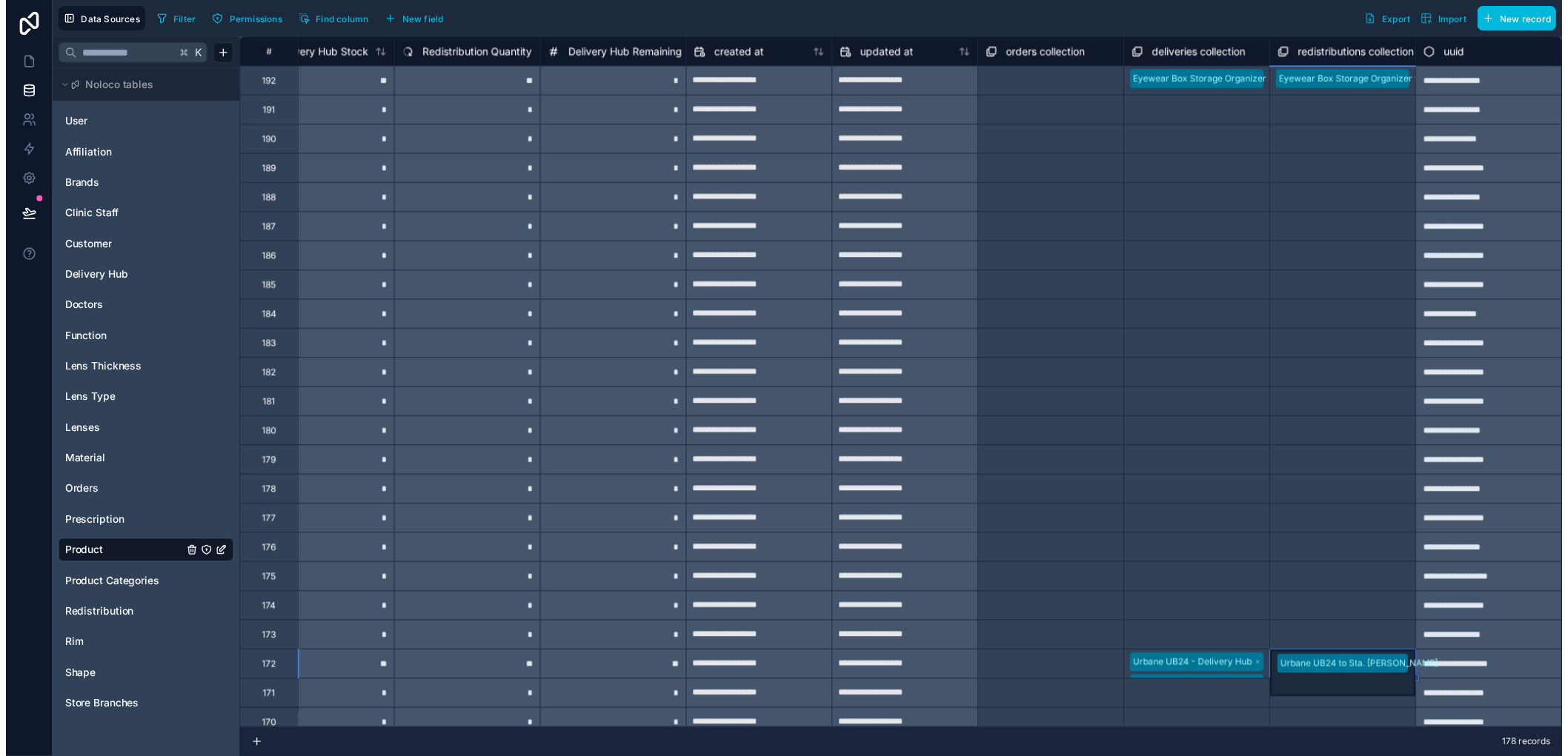
scroll to position [146, 0]
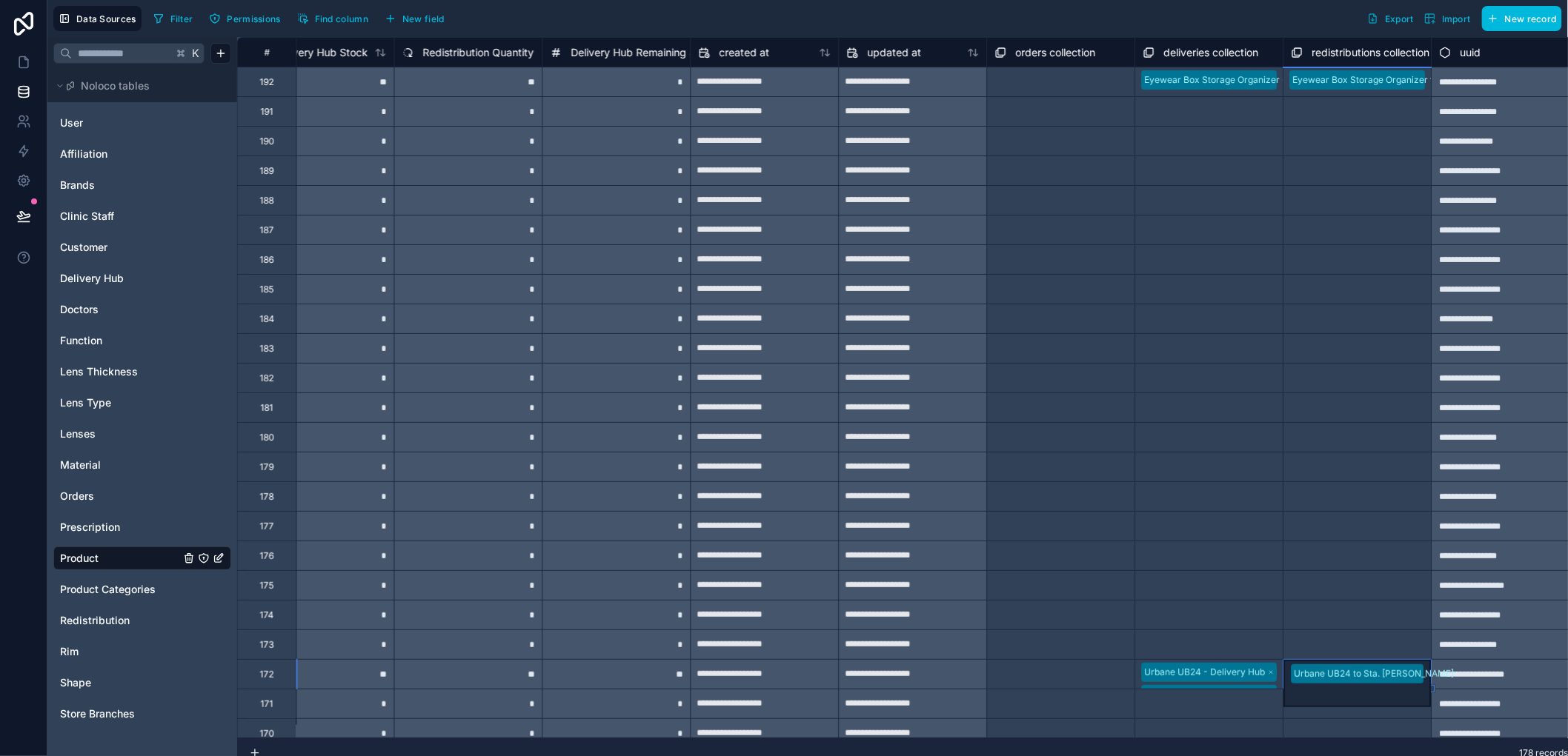
click at [1406, 673] on body "**********" at bounding box center [784, 378] width 1568 height 756
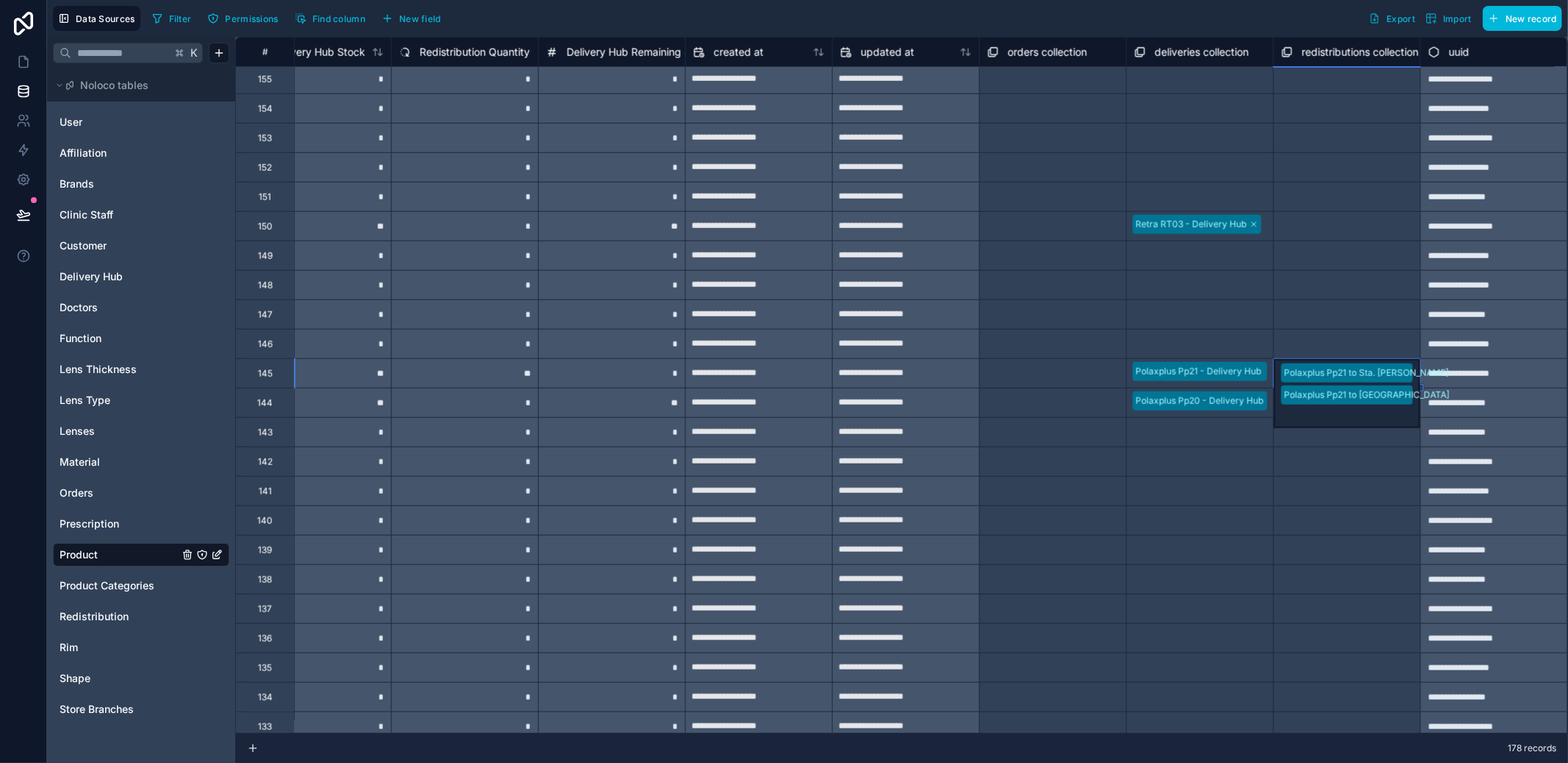
scroll to position [0, 0]
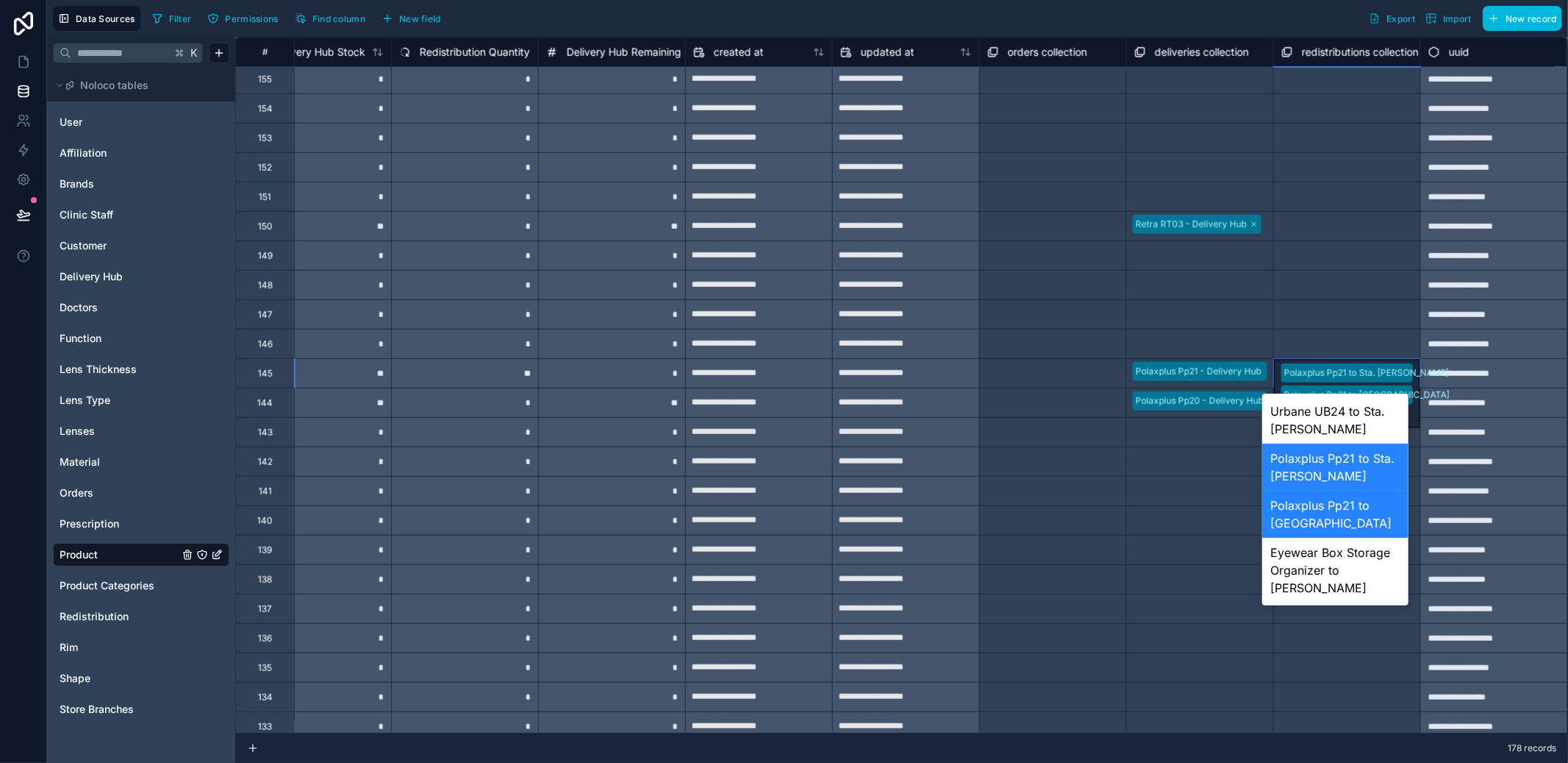
click at [1166, 577] on div "Select a deliveries collection" at bounding box center [1193, 580] width 119 height 11
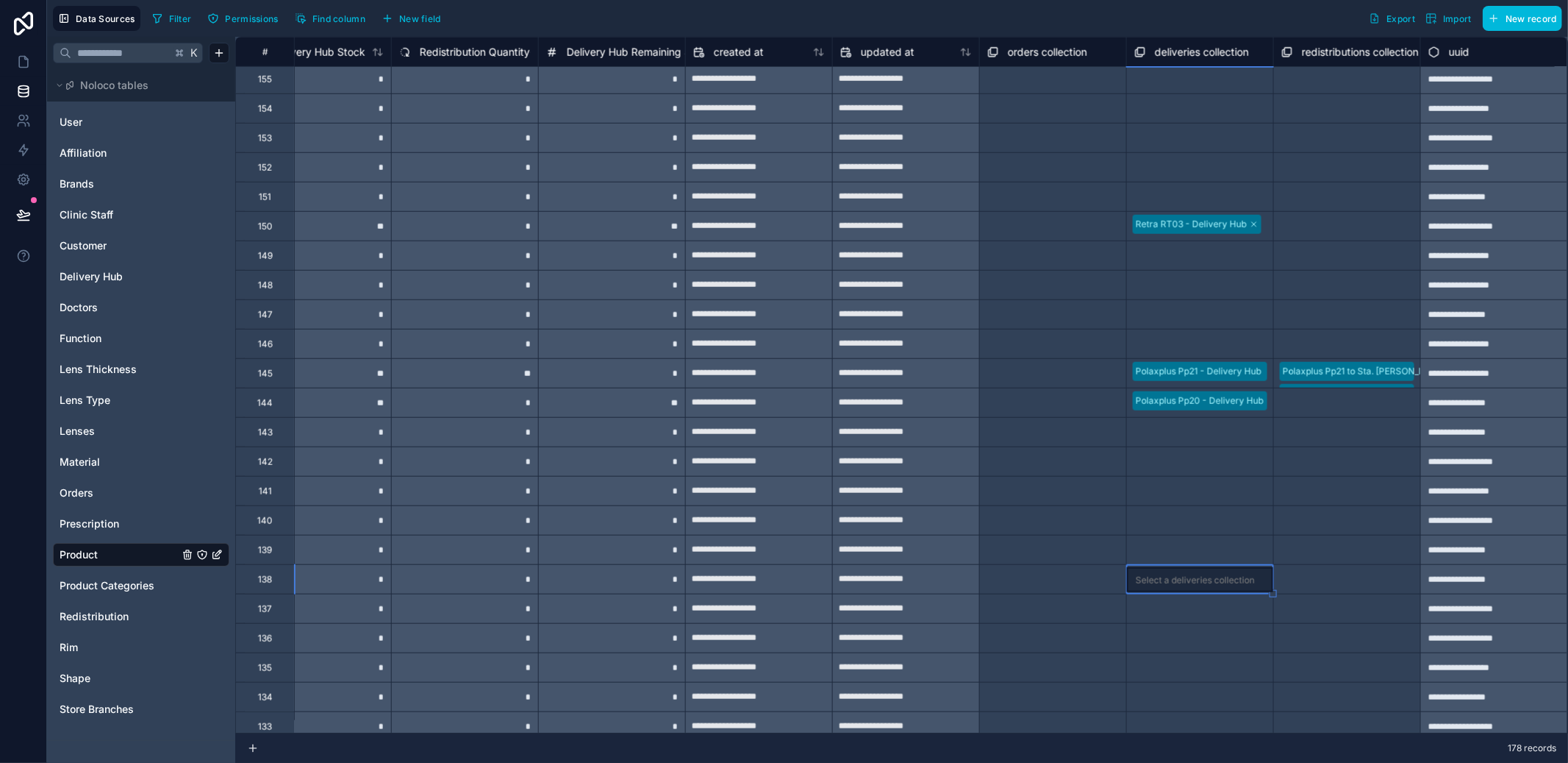
click at [1321, 44] on div "redistributions collection" at bounding box center [1350, 52] width 138 height 18
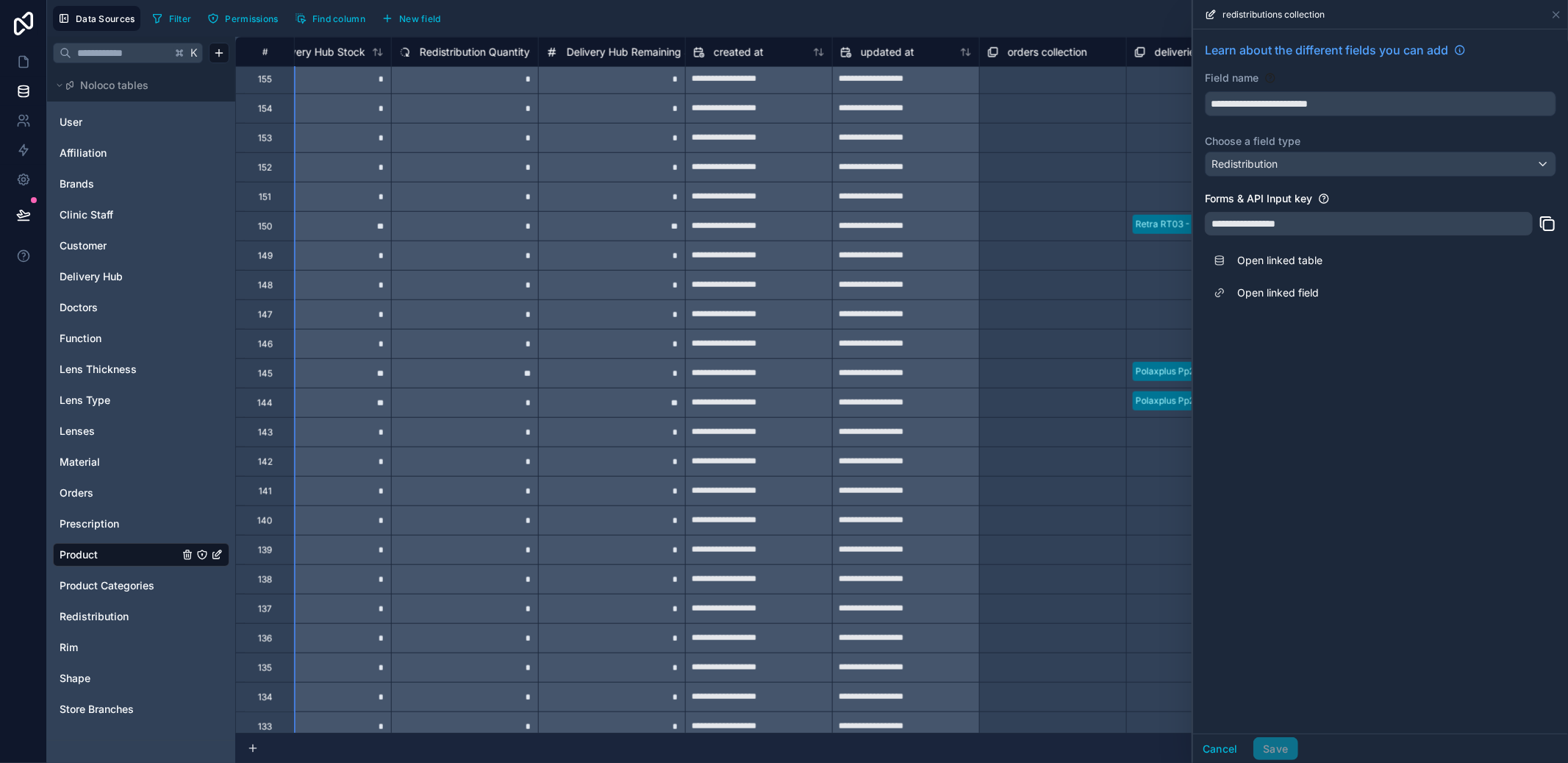
click at [1287, 249] on link "Open linked table" at bounding box center [1381, 261] width 352 height 32
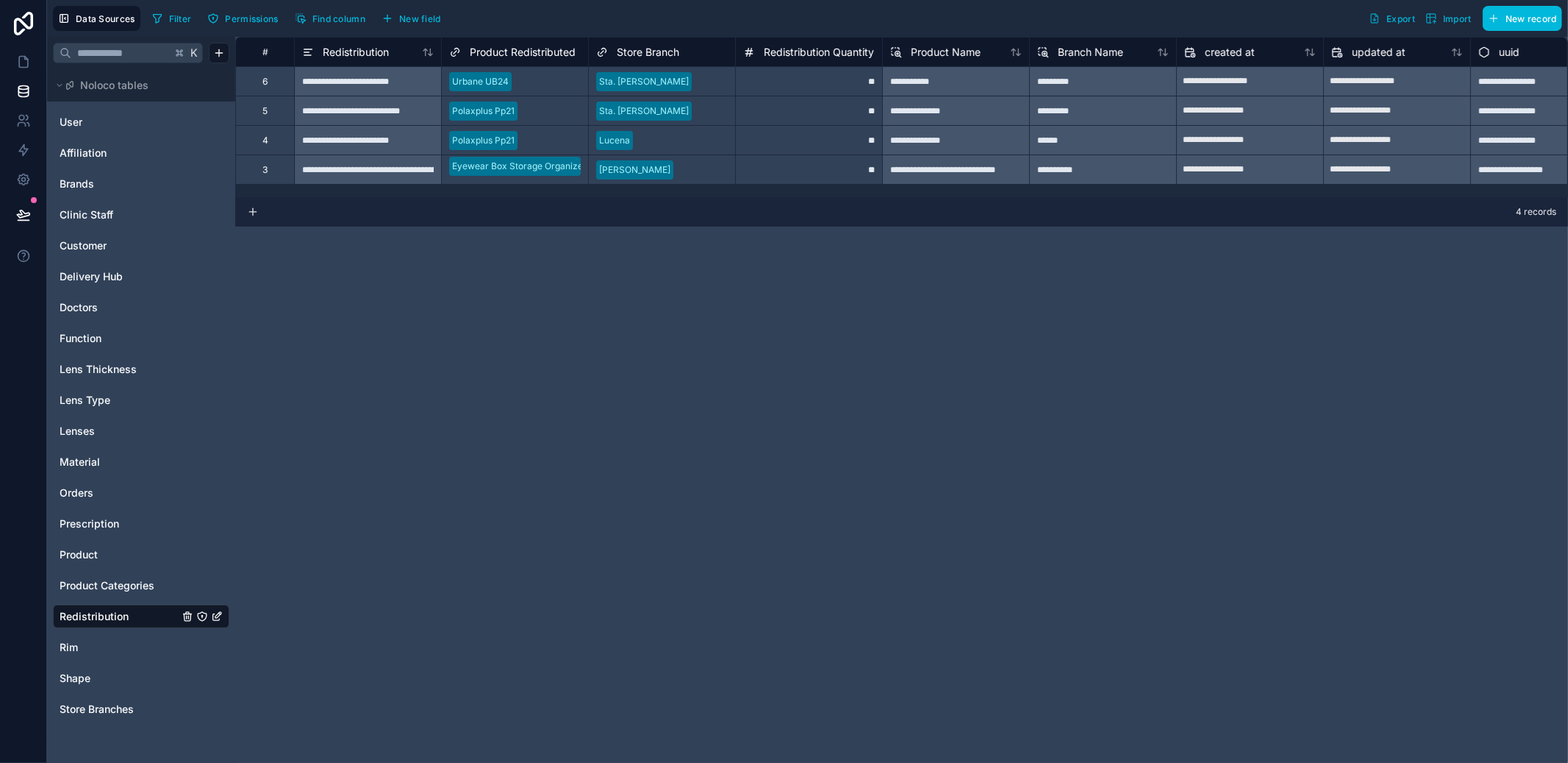
click at [517, 60] on div "Product Redistributed" at bounding box center [512, 52] width 126 height 18
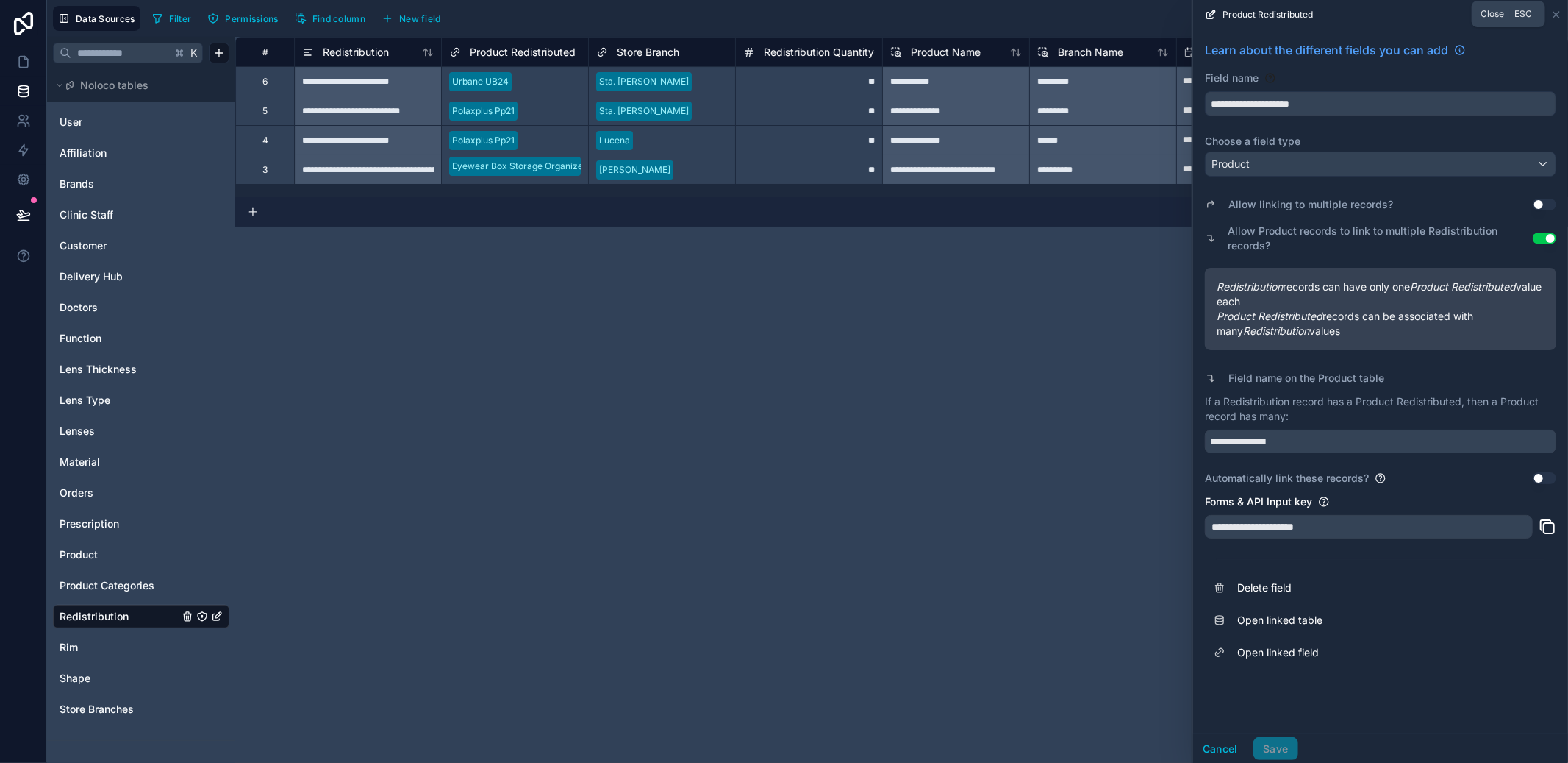
click at [1557, 11] on icon at bounding box center [1556, 14] width 11 height 11
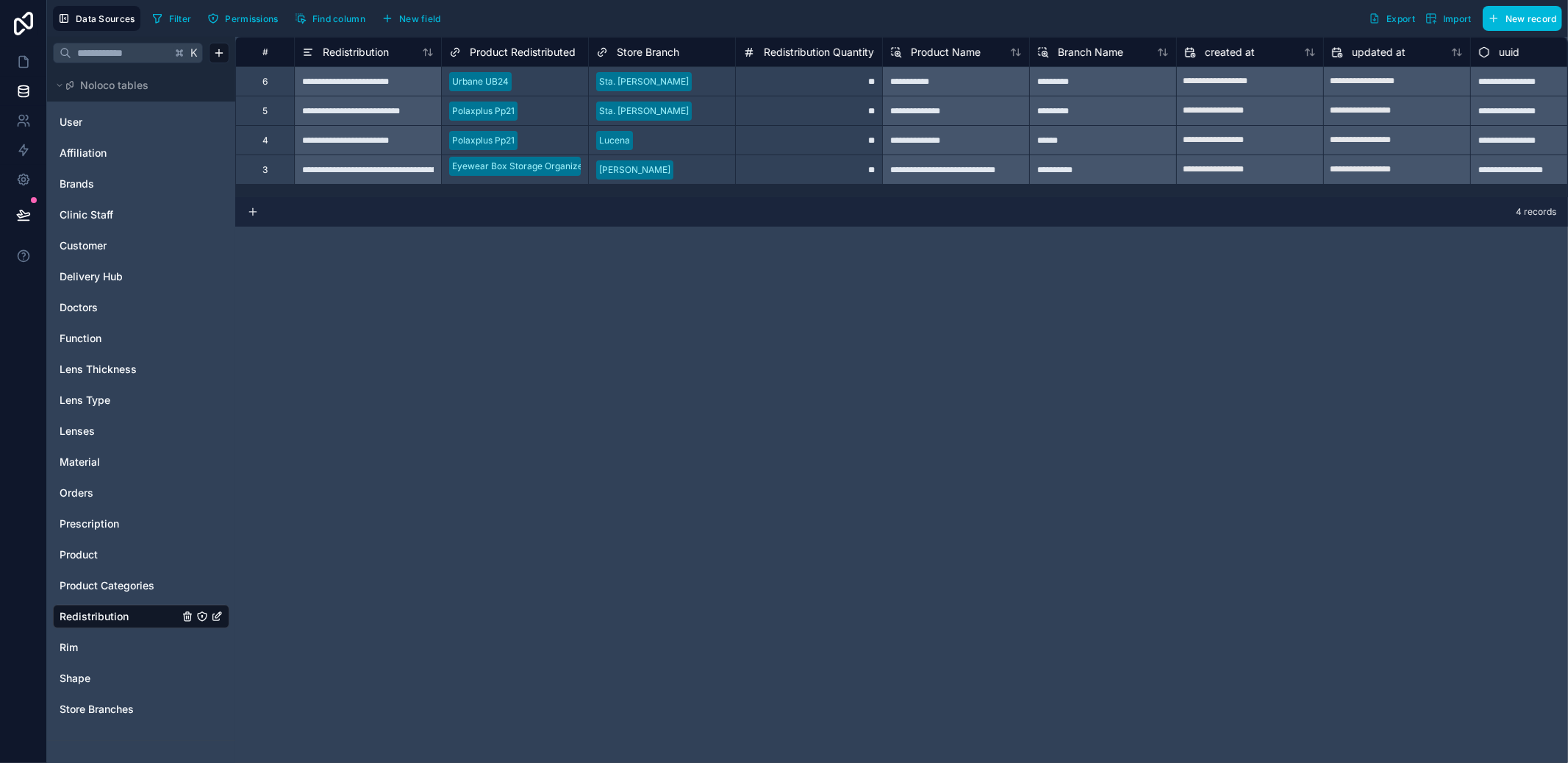
click at [102, 544] on div "Product" at bounding box center [142, 555] width 177 height 24
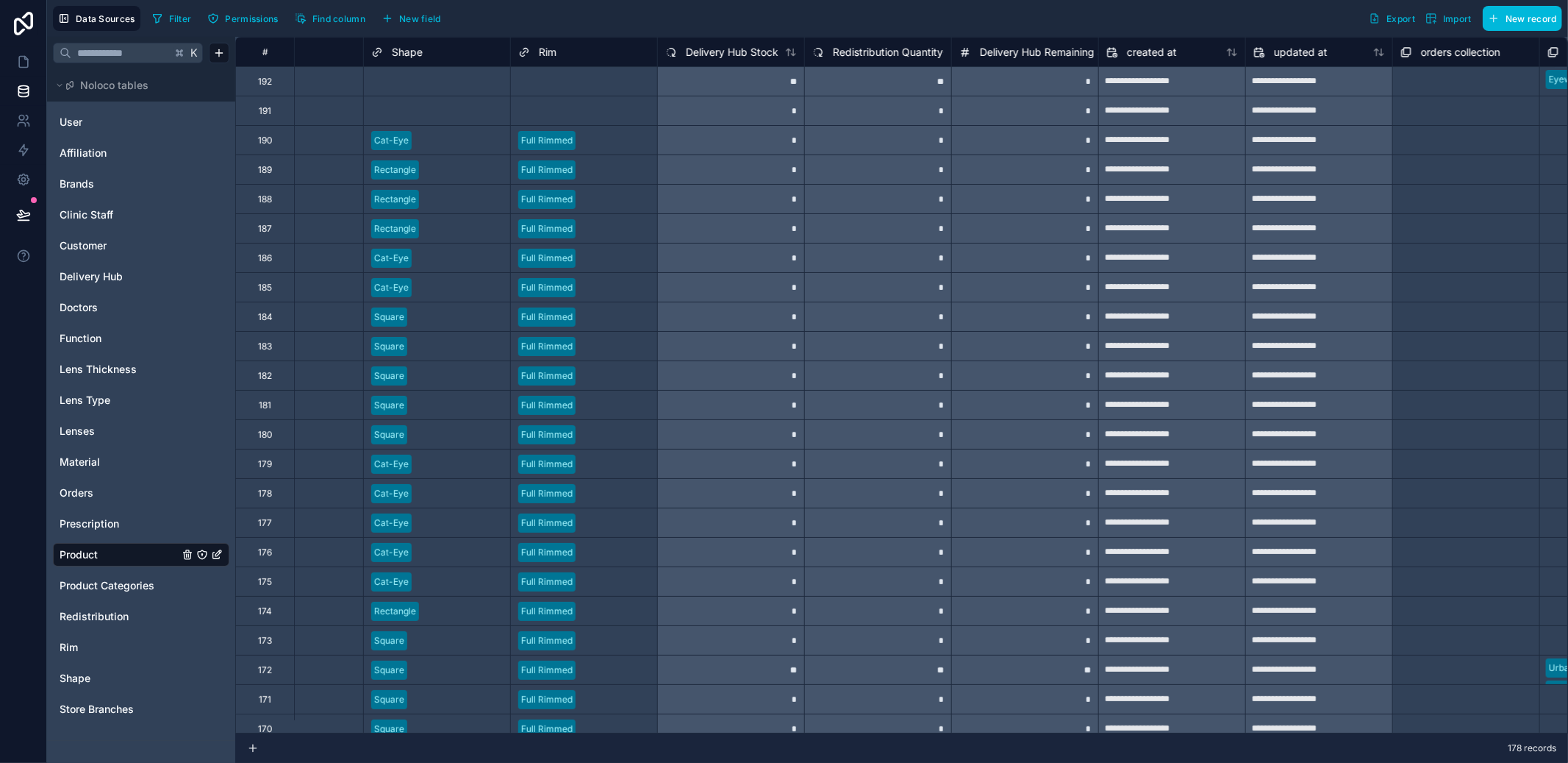
scroll to position [0, 964]
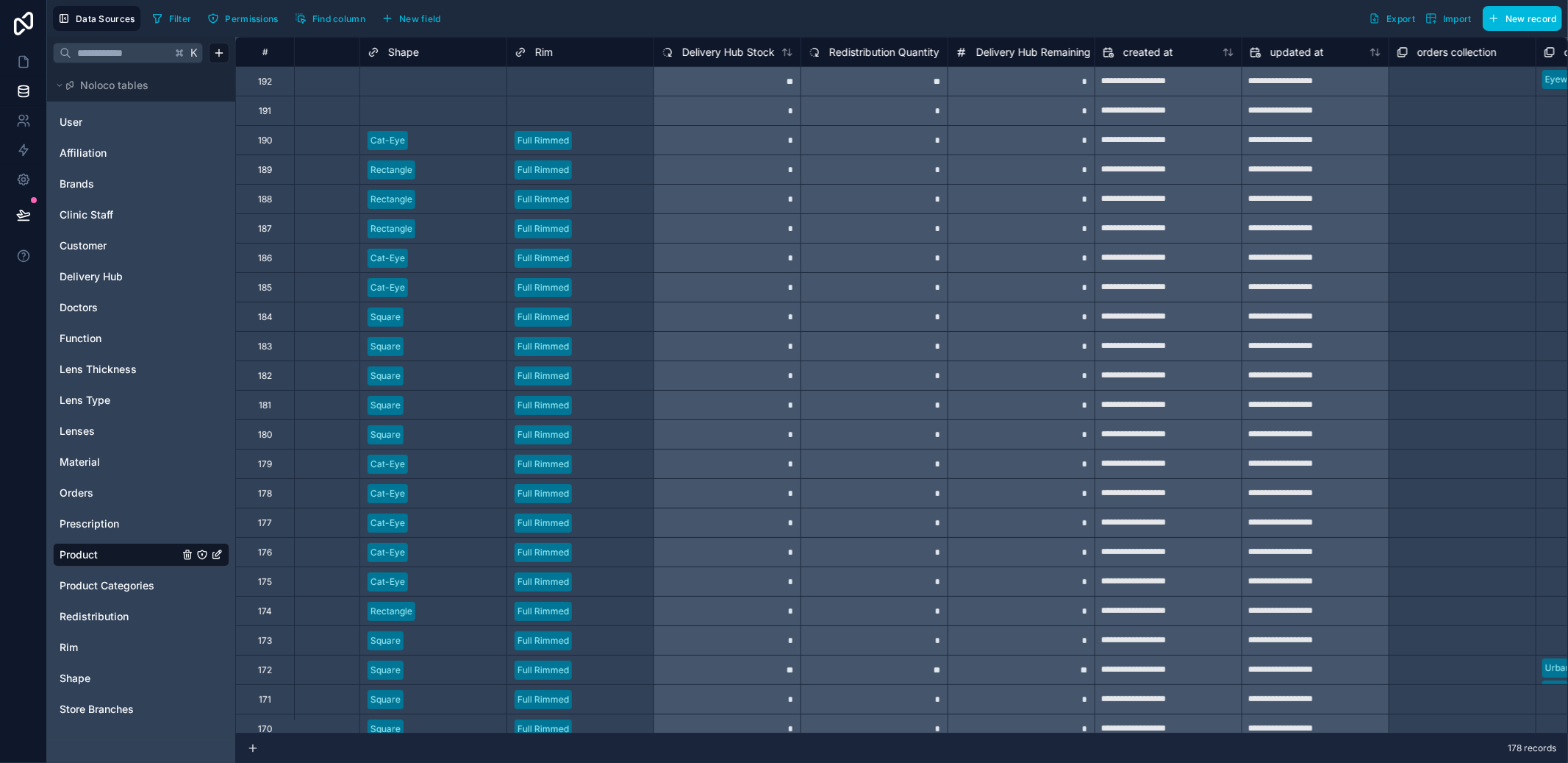
click at [716, 46] on span "Delivery Hub Stock" at bounding box center [727, 51] width 92 height 14
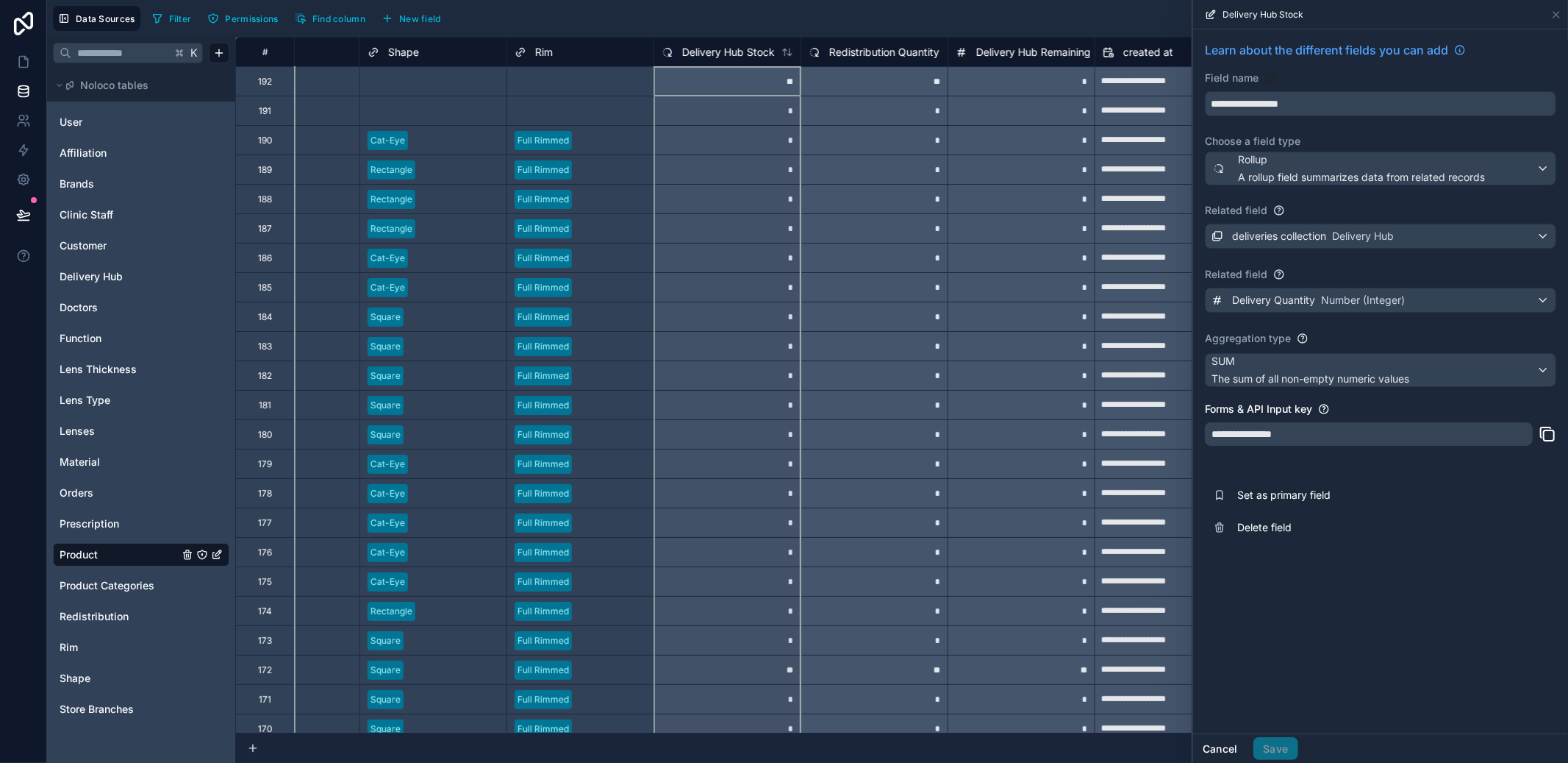
click at [1209, 747] on button "Cancel" at bounding box center [1220, 749] width 54 height 24
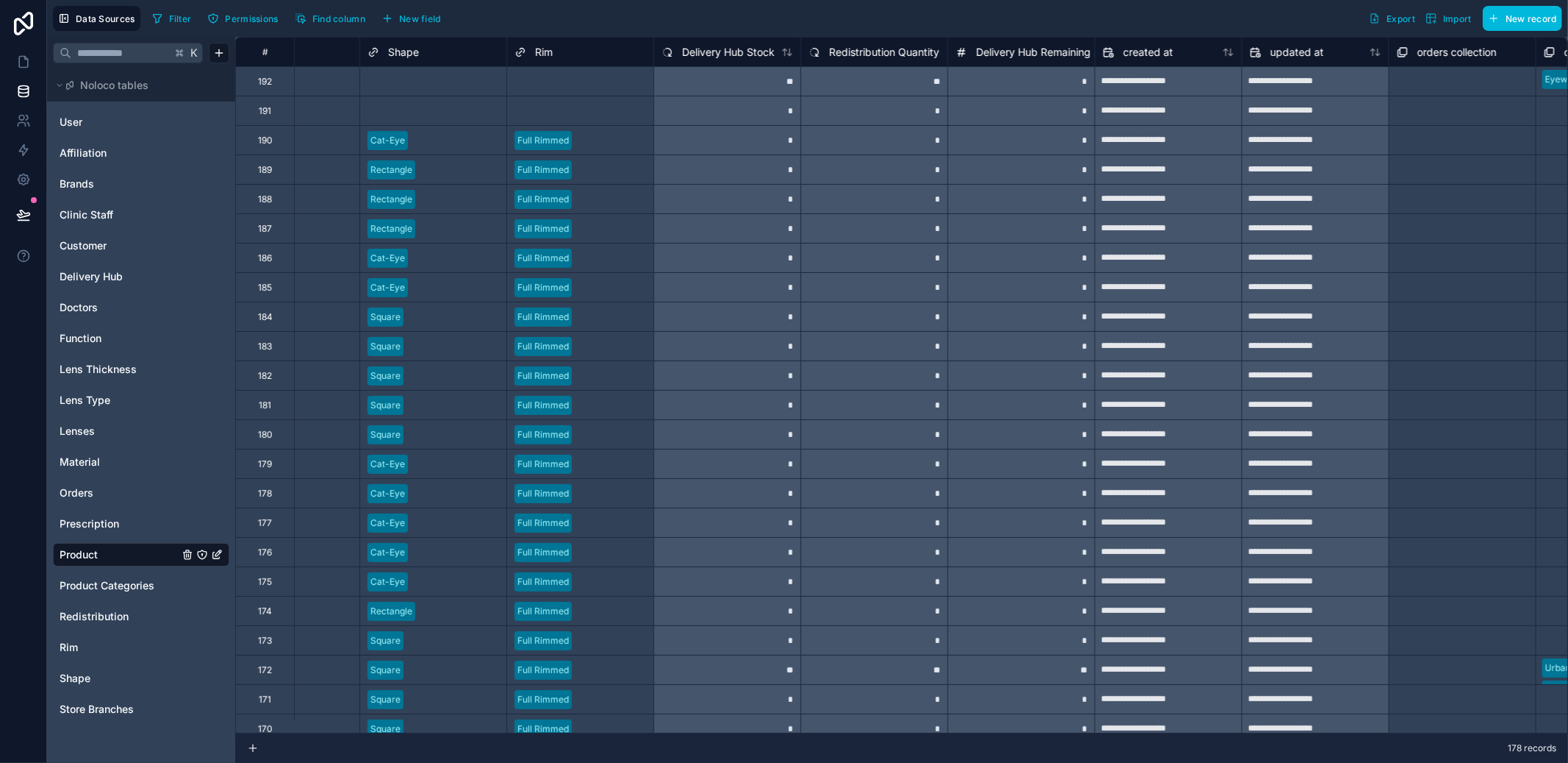
click at [208, 57] on html "**********" at bounding box center [784, 382] width 1568 height 763
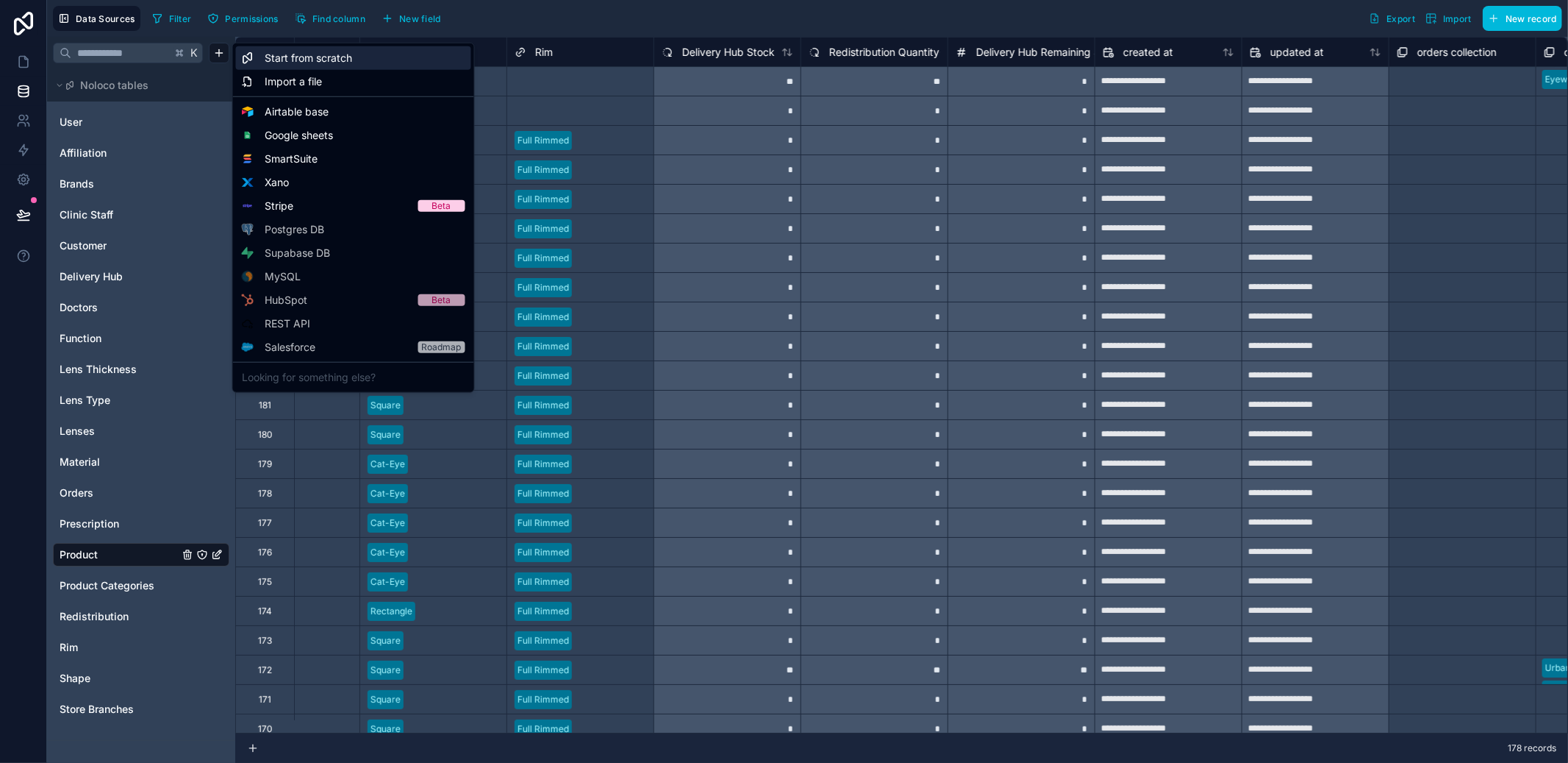
click at [352, 60] on span "Start from scratch" at bounding box center [309, 57] width 87 height 14
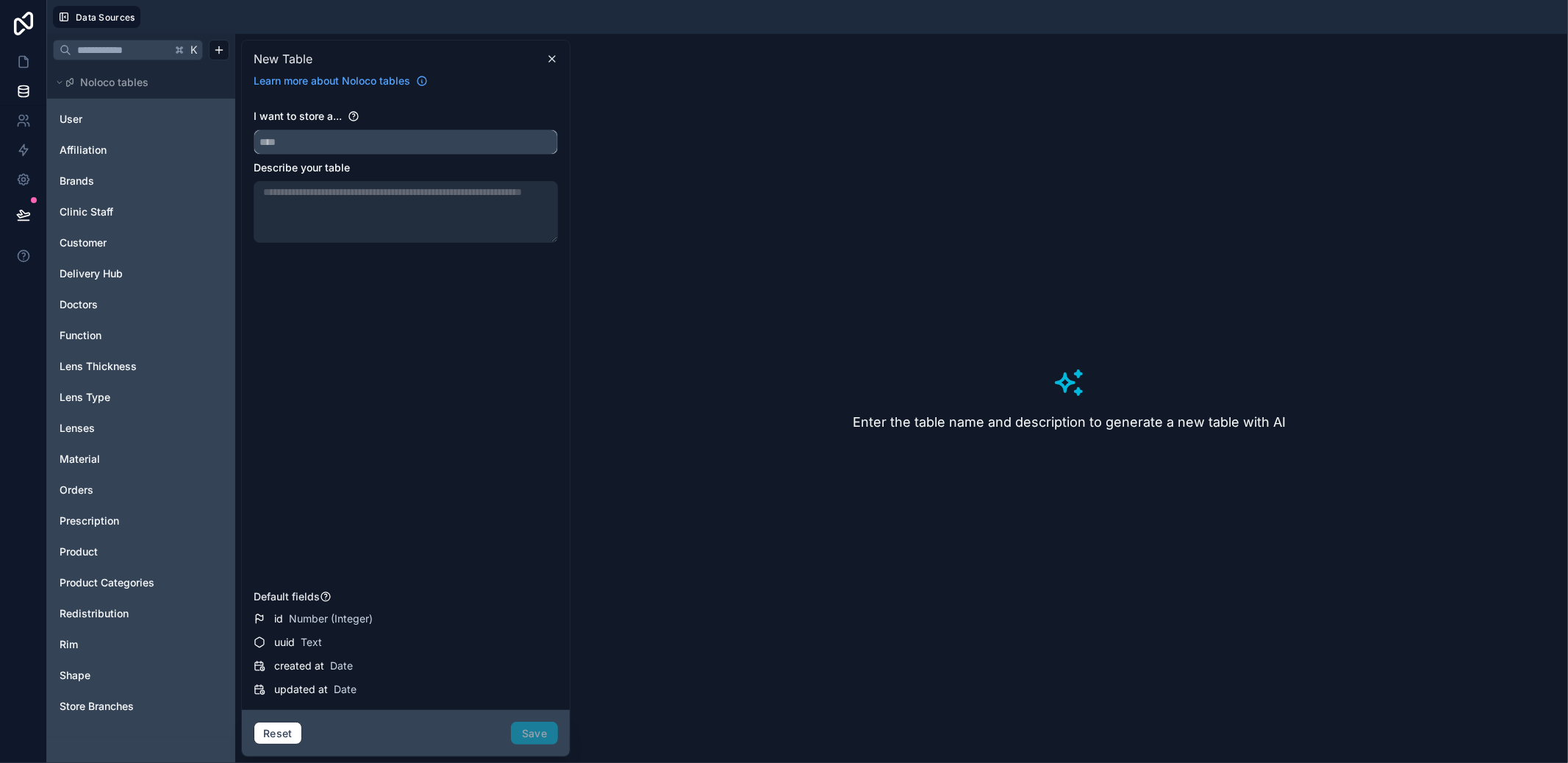
click at [345, 149] on input "text" at bounding box center [405, 142] width 303 height 24
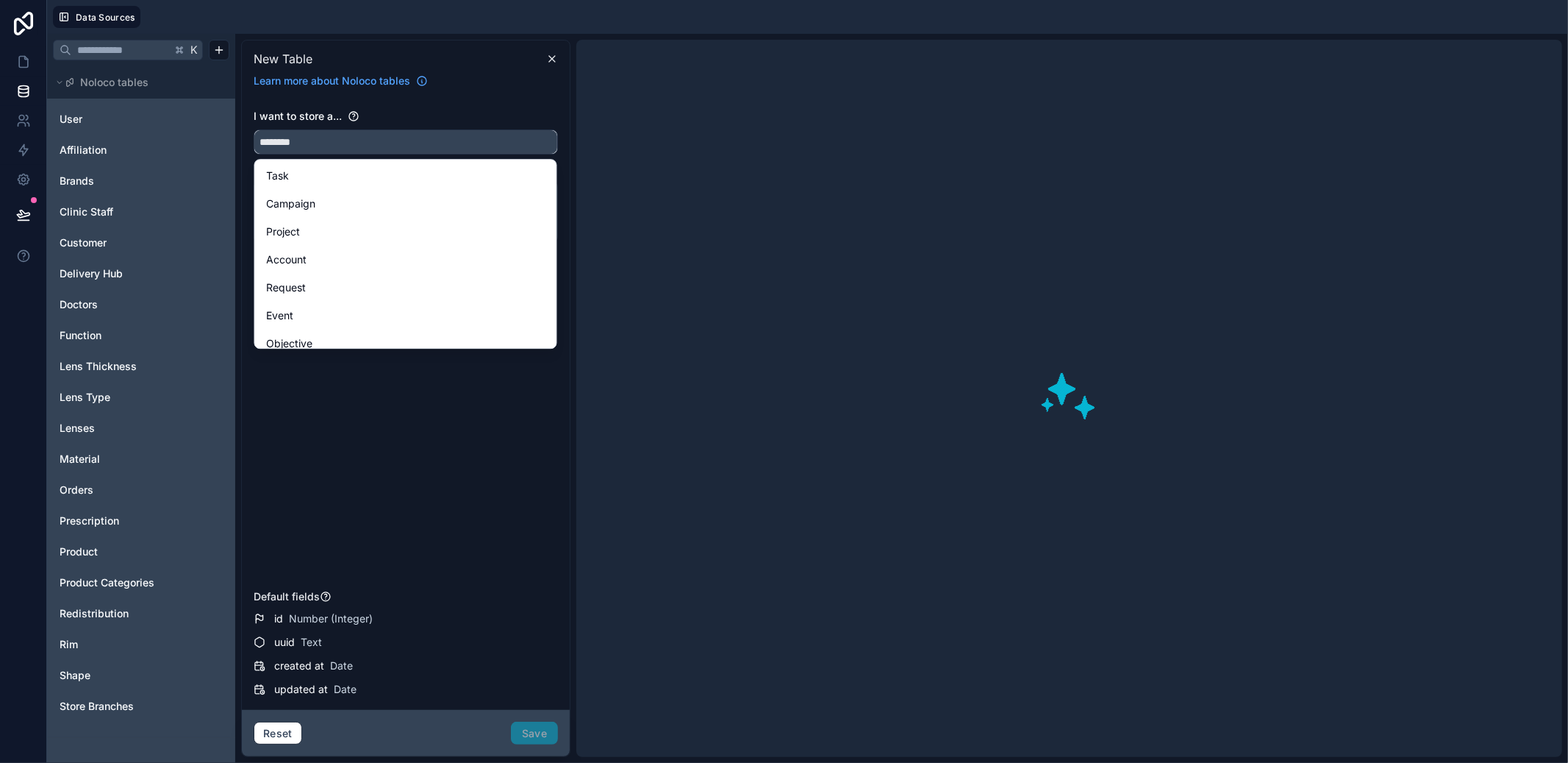
click at [254, 129] on button "*******" at bounding box center [406, 142] width 304 height 25
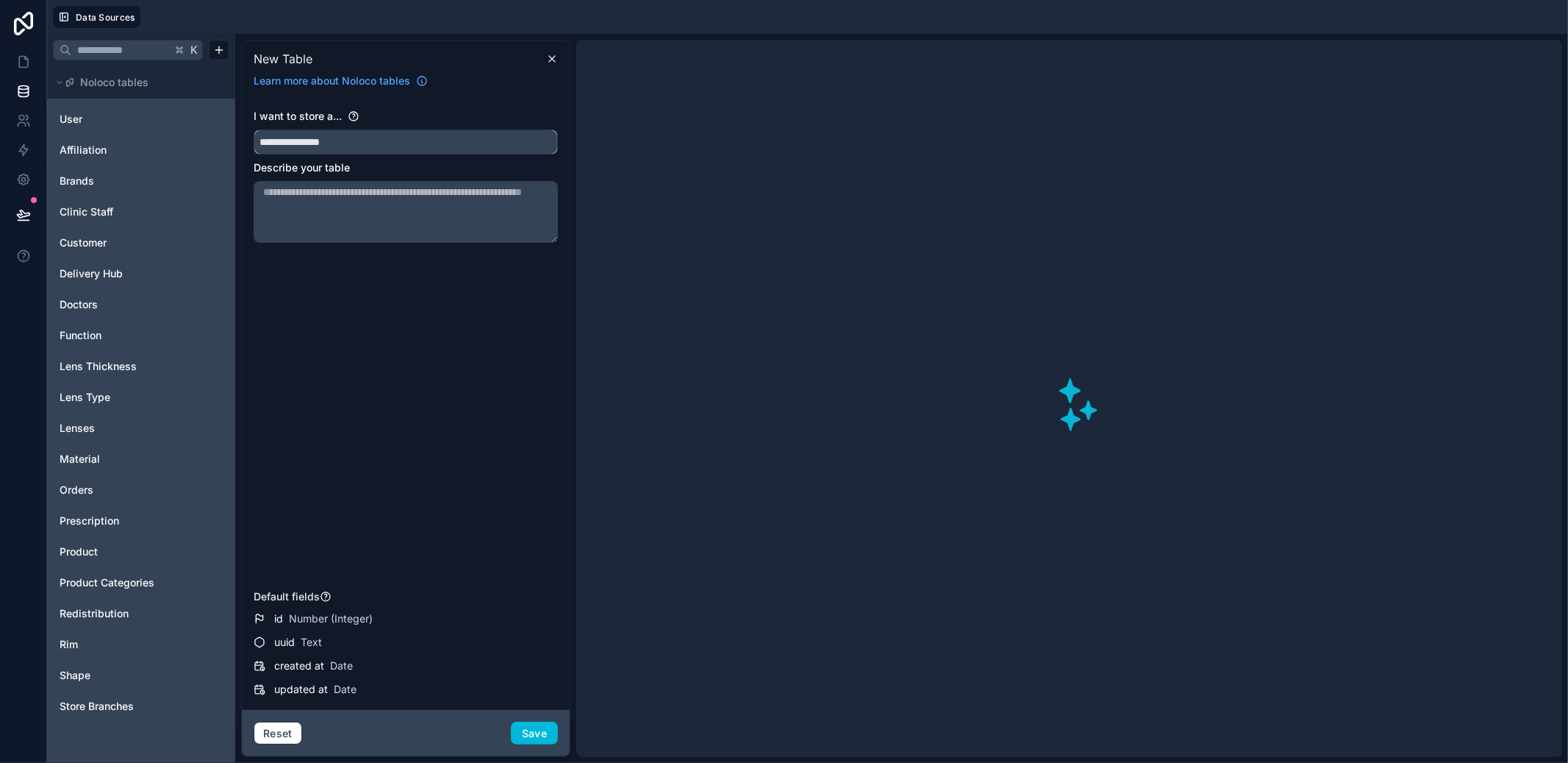
type input "**********"
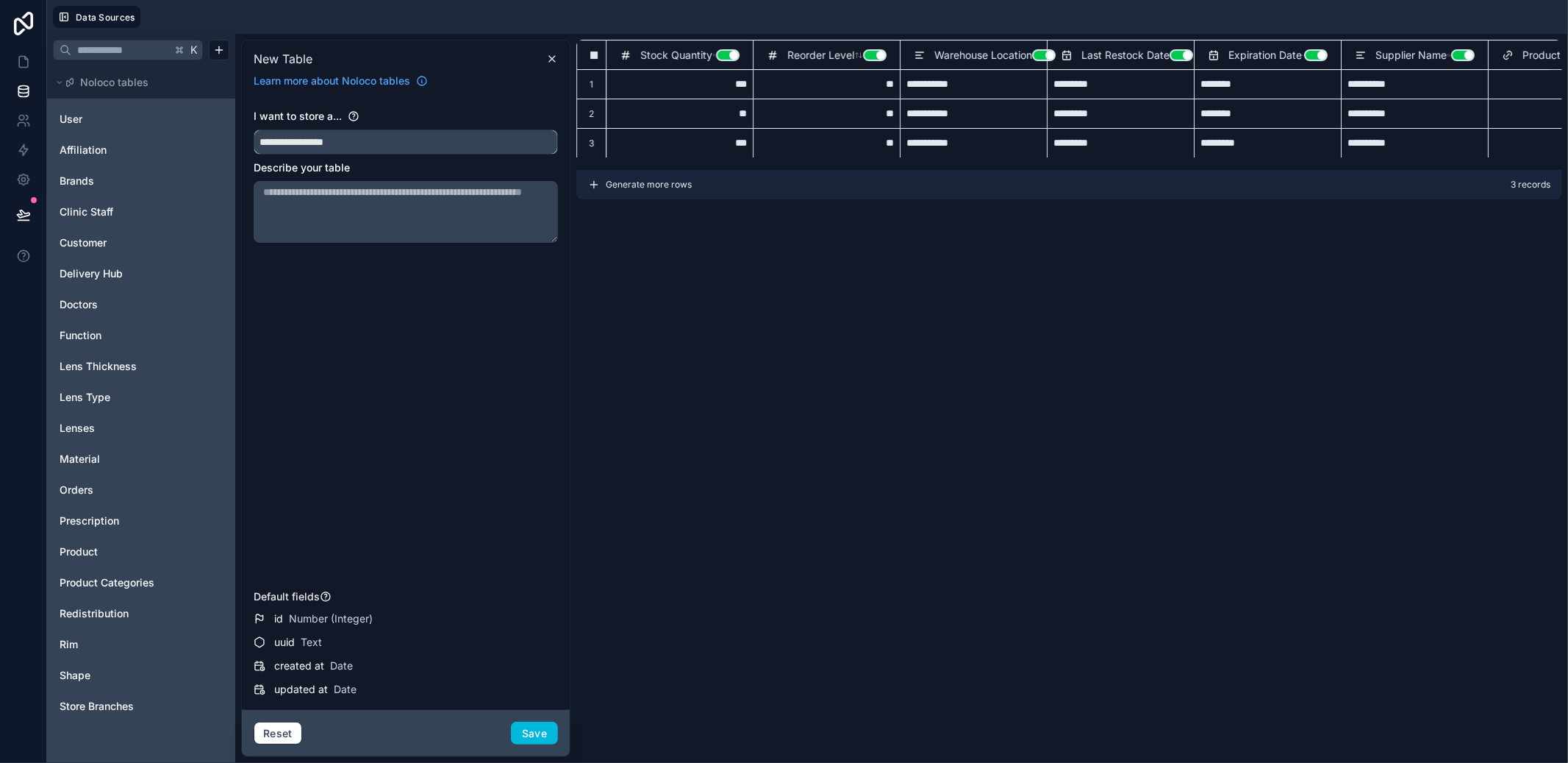
type input "**"
type input "*****"
type input "**"
type input "*****"
type input "*********"
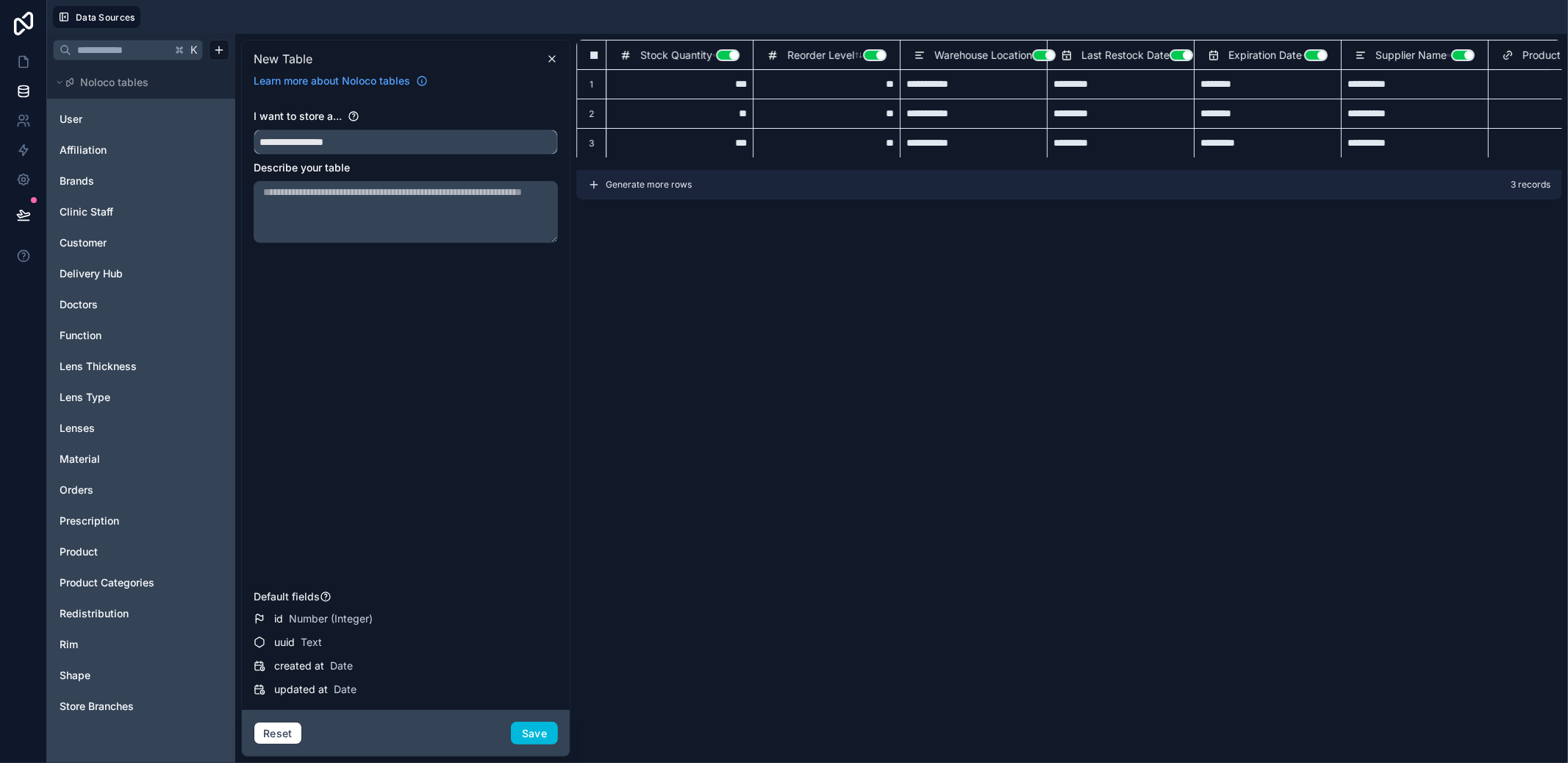
type input "**"
type input "*****"
type input "*********"
type input "**********"
click at [1128, 290] on div "Stock Quantity Use setting Reorder Level Use setting Warehouse Location Use set…" at bounding box center [1069, 399] width 986 height 717
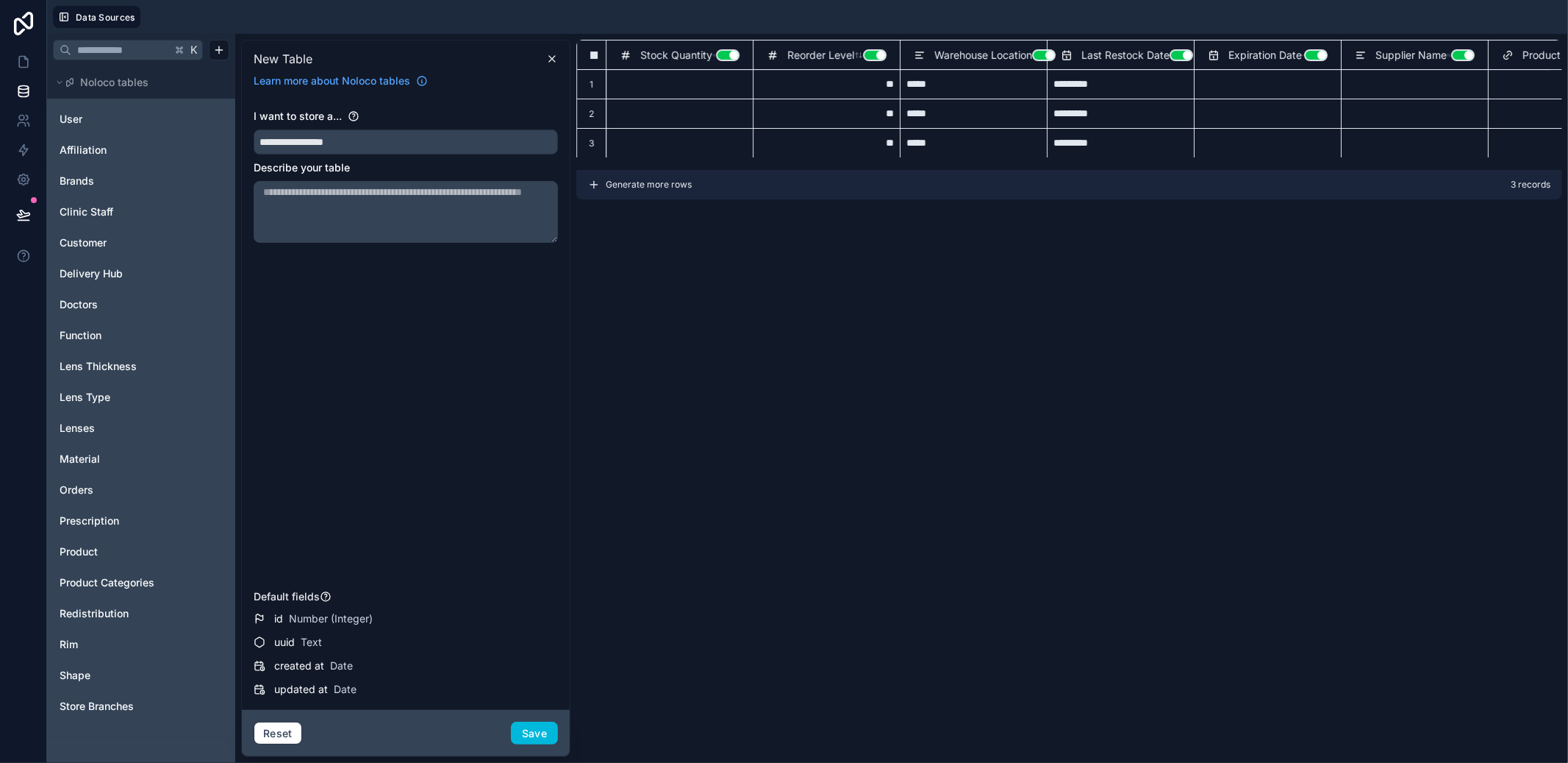
click at [744, 49] on div "Stock Quantity Use setting" at bounding box center [679, 55] width 134 height 18
click at [735, 54] on button "Use setting" at bounding box center [727, 55] width 24 height 11
click at [868, 57] on button "Use setting" at bounding box center [875, 55] width 24 height 11
click at [1043, 56] on button "Use setting" at bounding box center [1043, 55] width 24 height 11
click at [1175, 54] on button "Use setting" at bounding box center [1181, 55] width 24 height 11
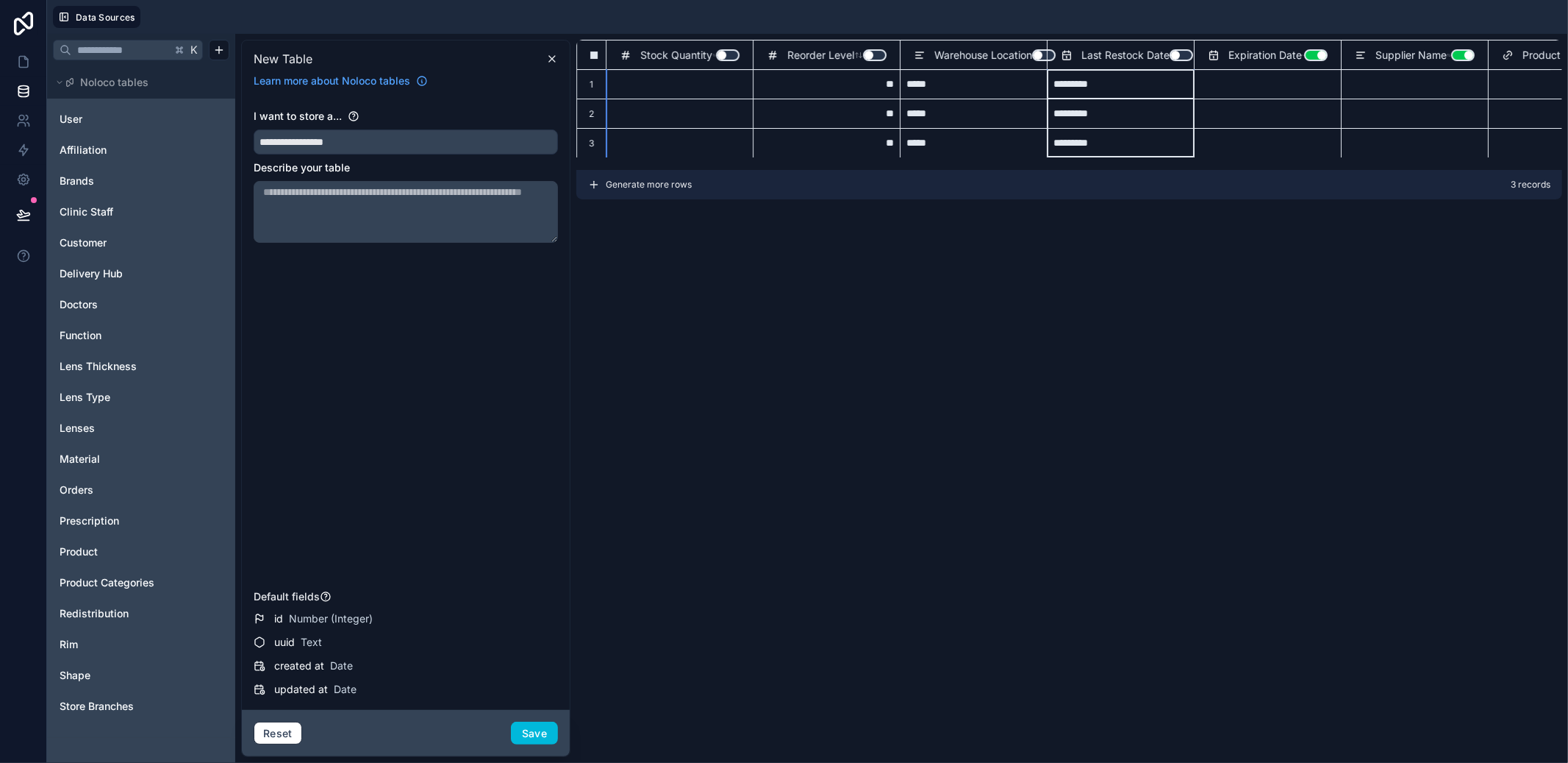
scroll to position [0, 85]
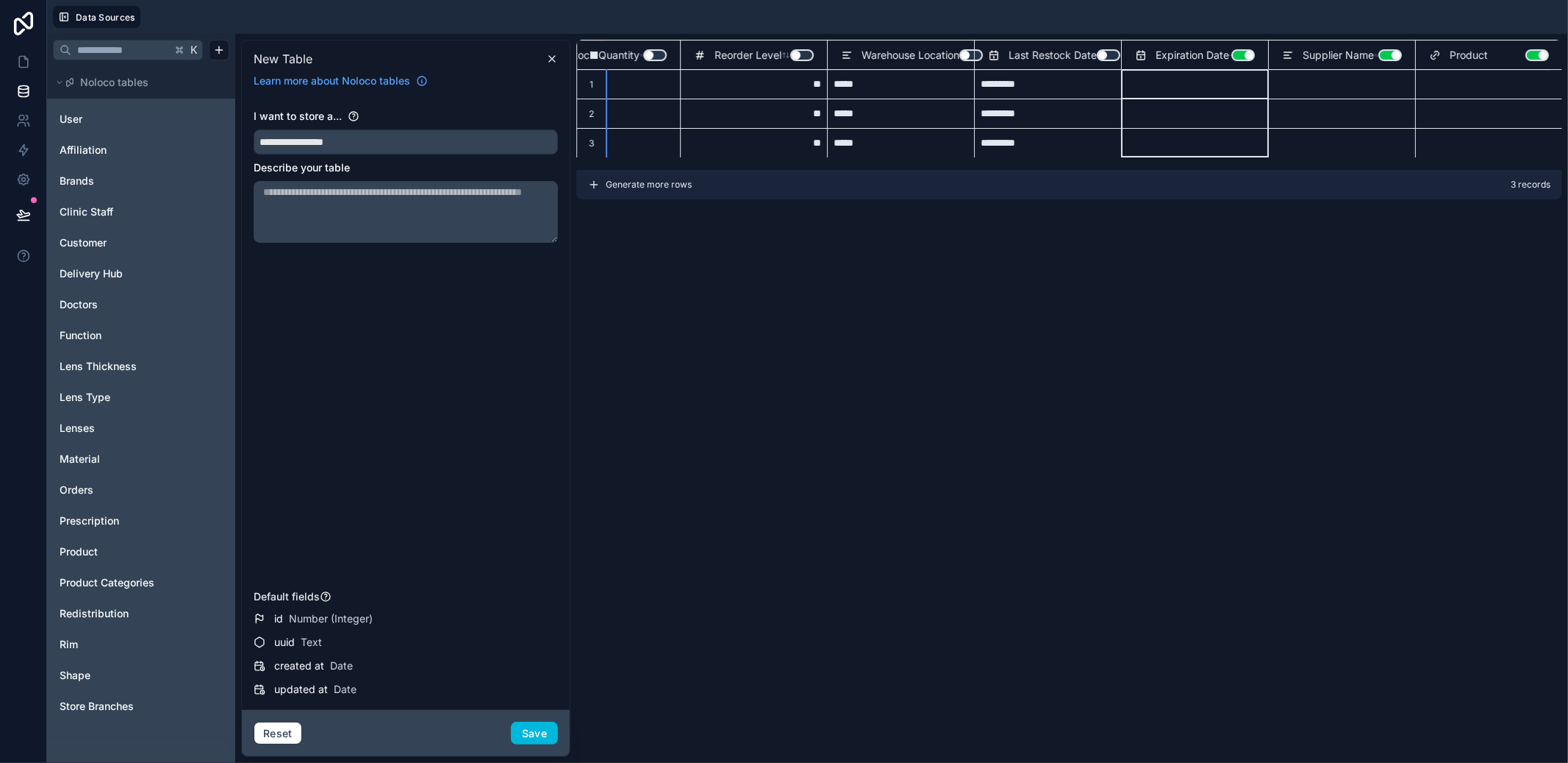
click at [1240, 57] on button "Use setting" at bounding box center [1243, 55] width 24 height 11
click at [1379, 60] on button "Use setting" at bounding box center [1390, 55] width 24 height 11
click at [1527, 60] on div "Product Use setting" at bounding box center [1489, 55] width 120 height 18
click at [1528, 55] on button "Use setting" at bounding box center [1537, 55] width 24 height 11
click at [547, 63] on icon at bounding box center [552, 59] width 11 height 11
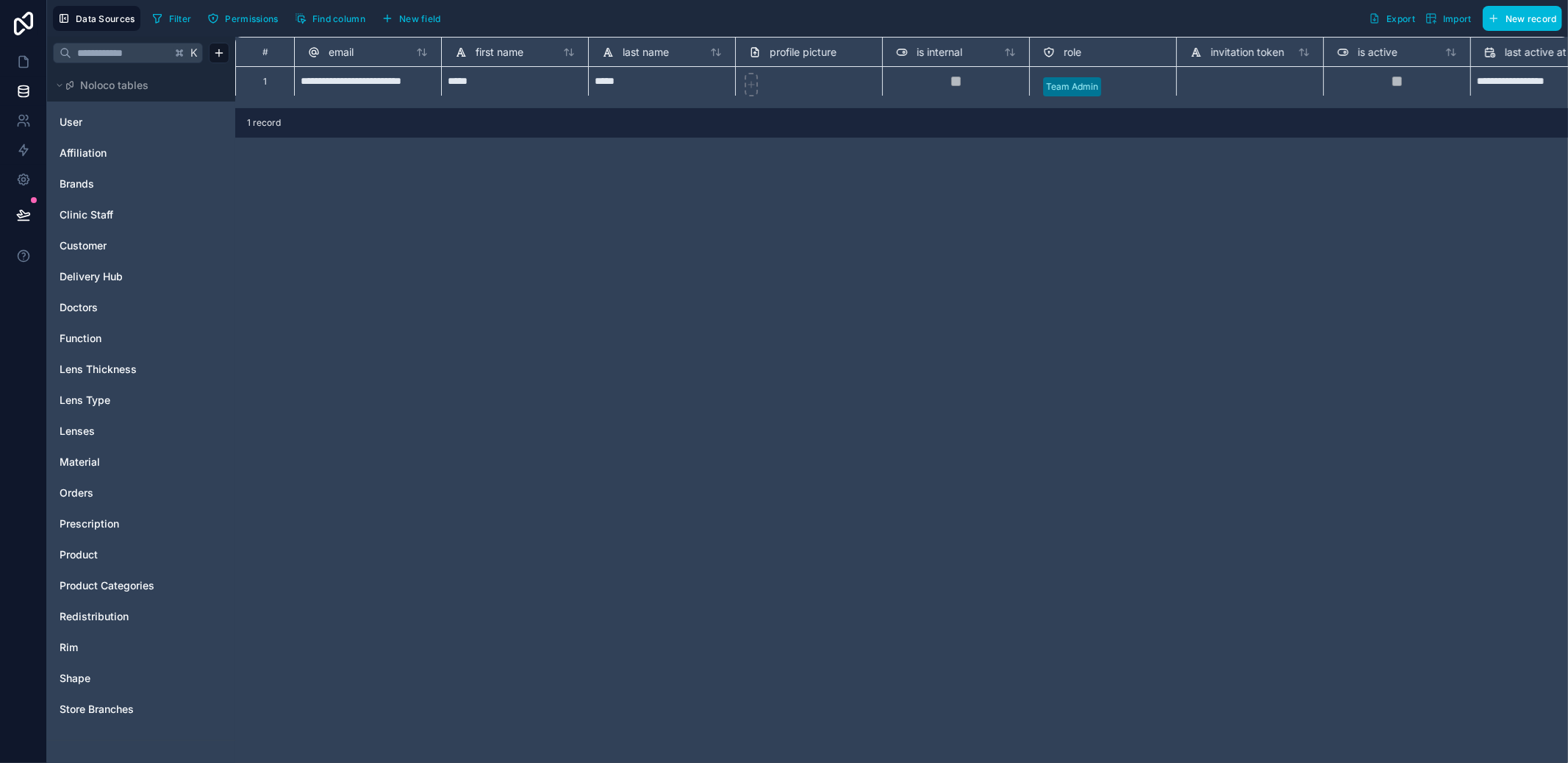
click at [100, 617] on span "Redistribution" at bounding box center [94, 616] width 69 height 14
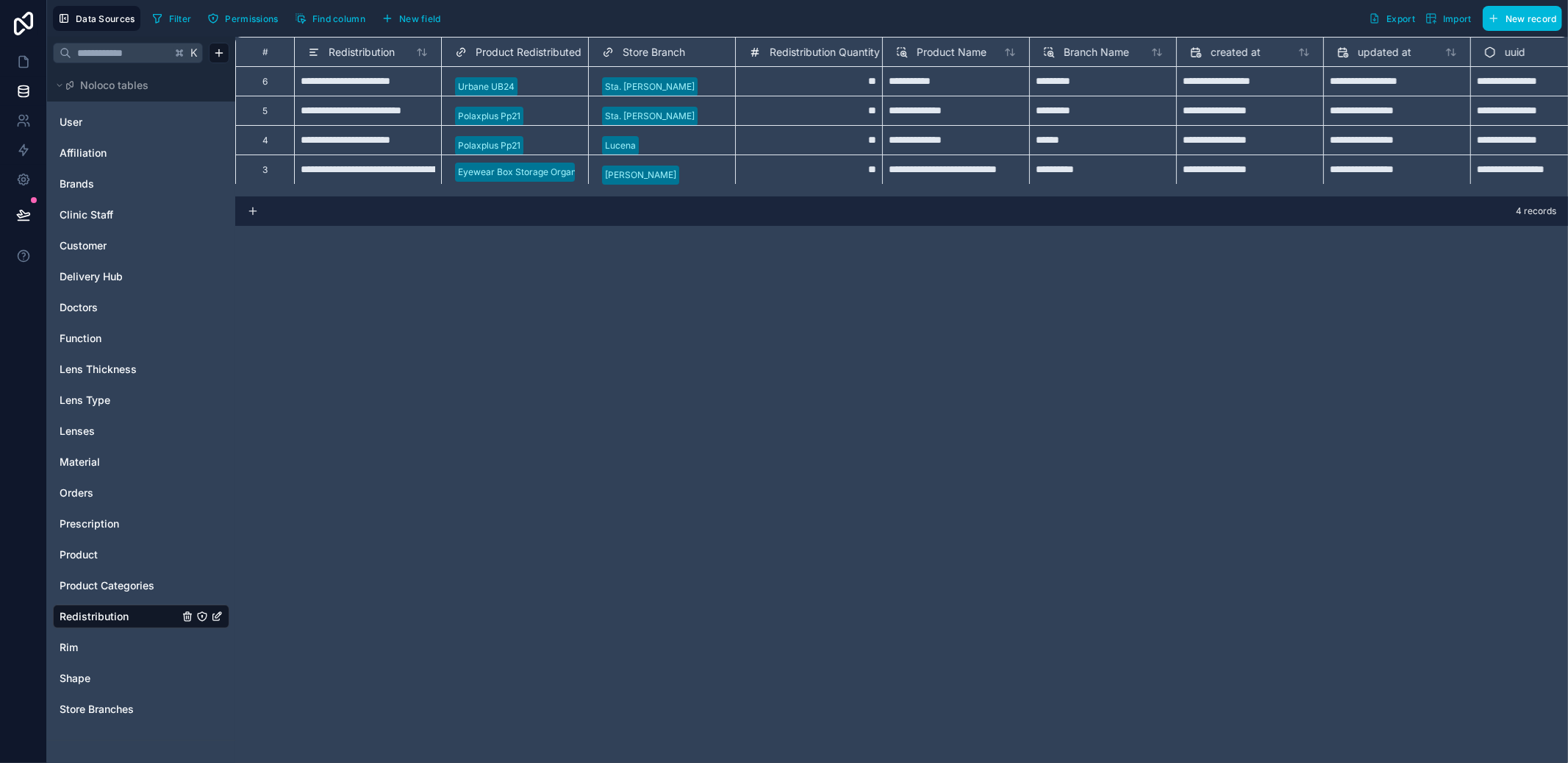
click at [488, 487] on div "**********" at bounding box center [901, 400] width 1333 height 726
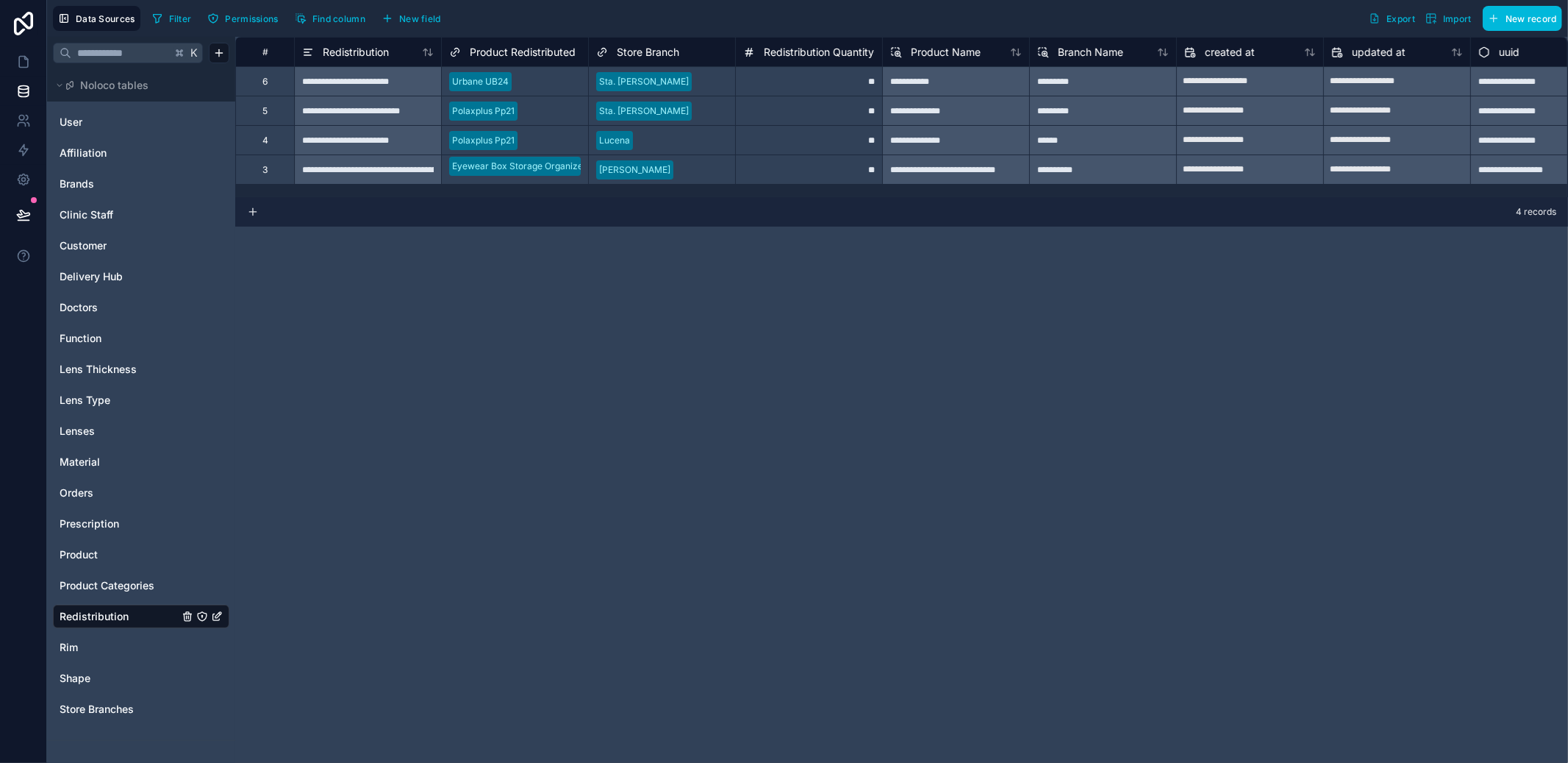
click at [103, 283] on span "Delivery Hub" at bounding box center [91, 276] width 63 height 14
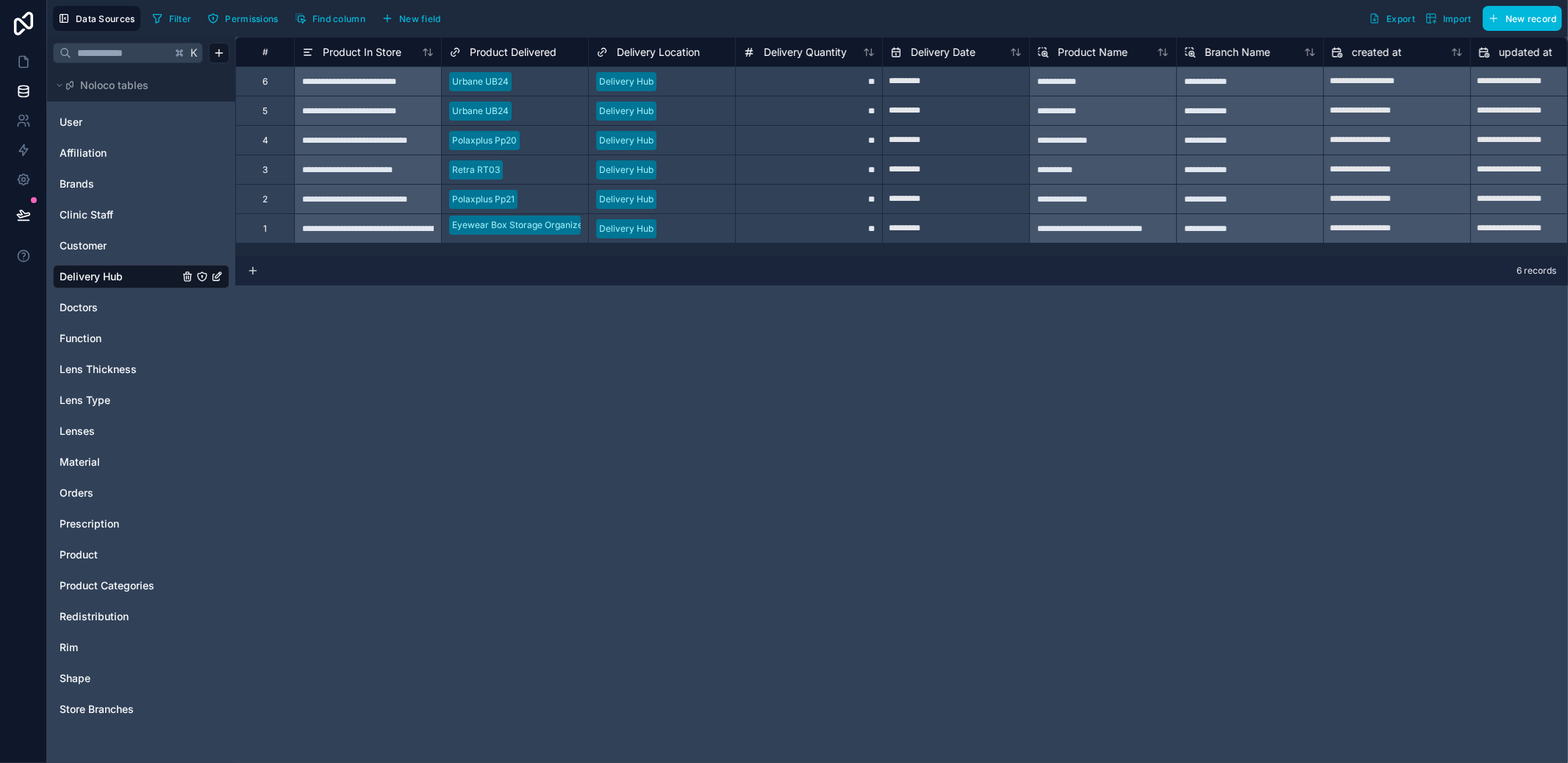
click at [92, 547] on span "Product" at bounding box center [79, 554] width 38 height 14
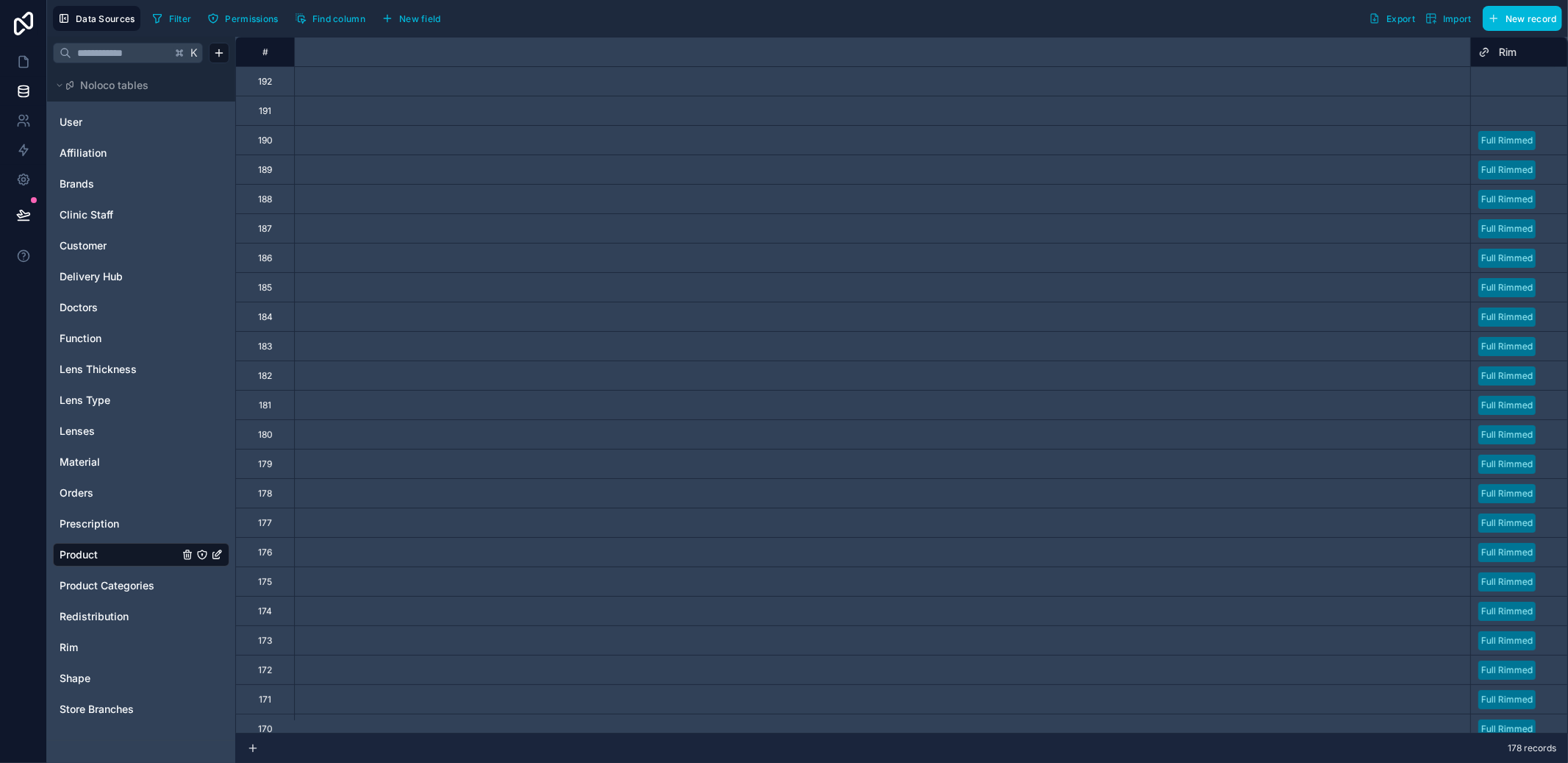
scroll to position [0, 1385]
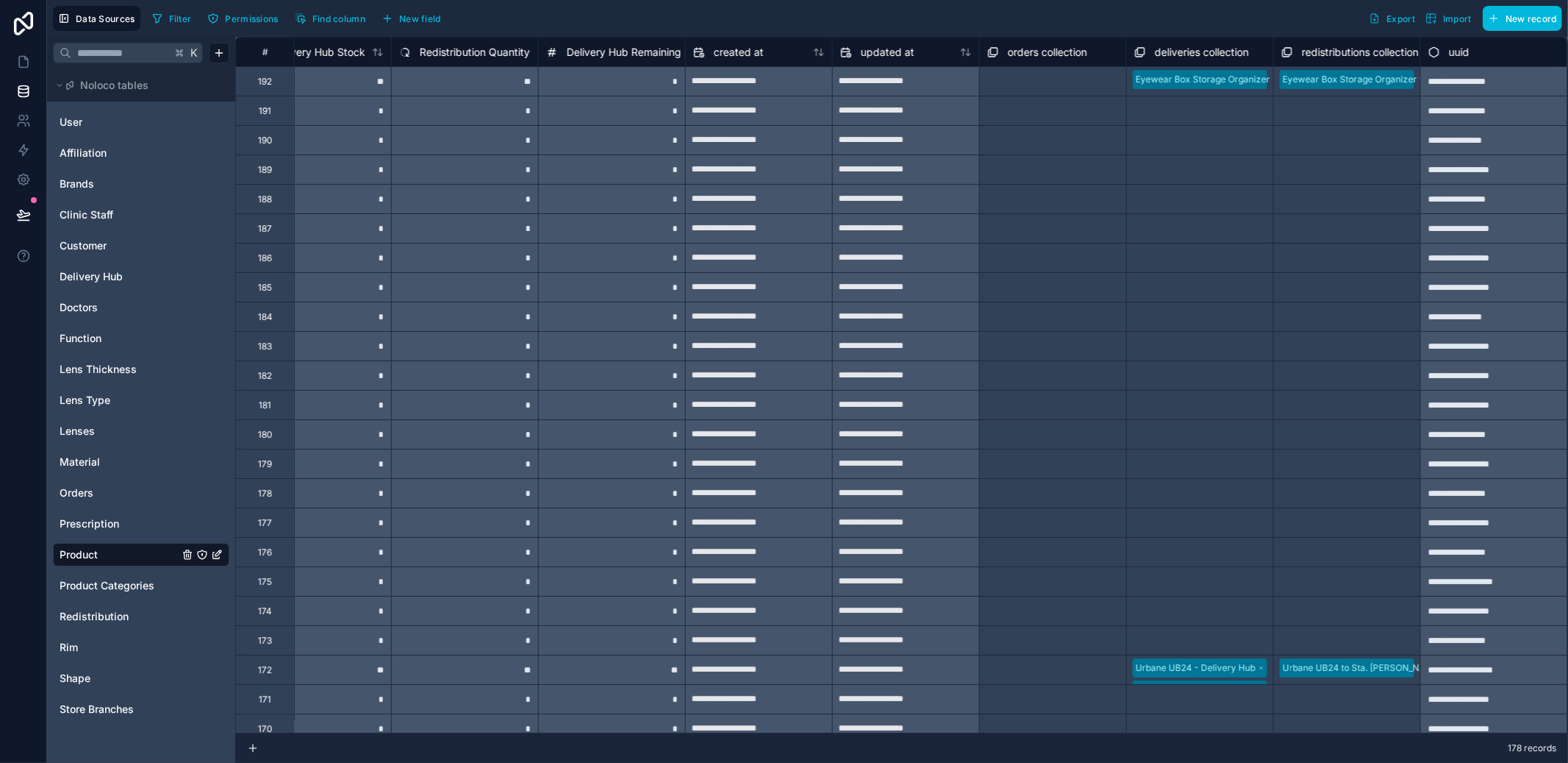
click at [1330, 50] on span "redistributions collection" at bounding box center [1360, 51] width 117 height 14
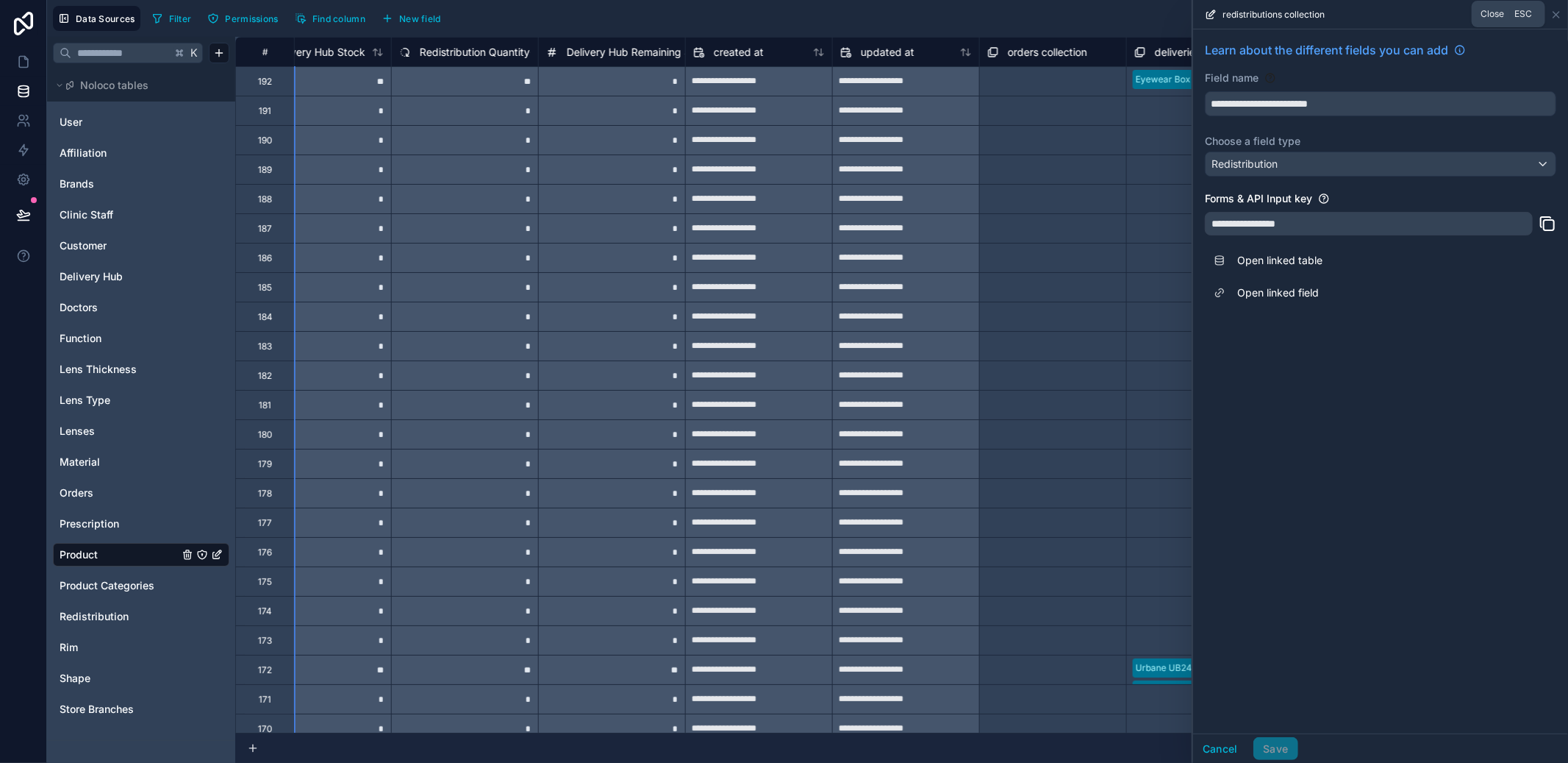
click at [1553, 16] on icon at bounding box center [1556, 14] width 11 height 11
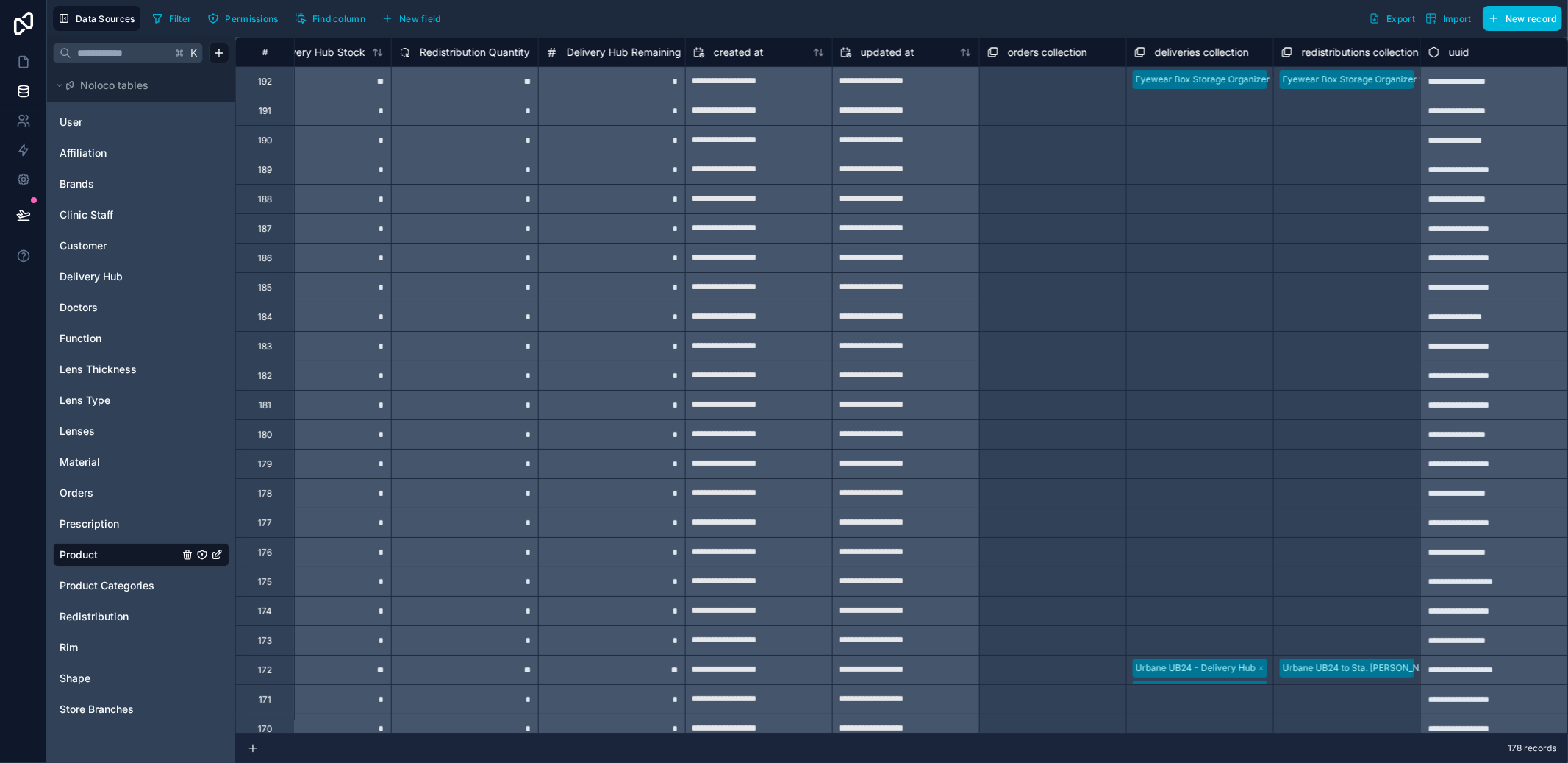
click at [111, 258] on div "User Affiliation Brands Clinic Staff Customer Delivery Hub Doctors Function Len…" at bounding box center [142, 415] width 177 height 621
click at [106, 269] on span "Delivery Hub" at bounding box center [91, 276] width 63 height 14
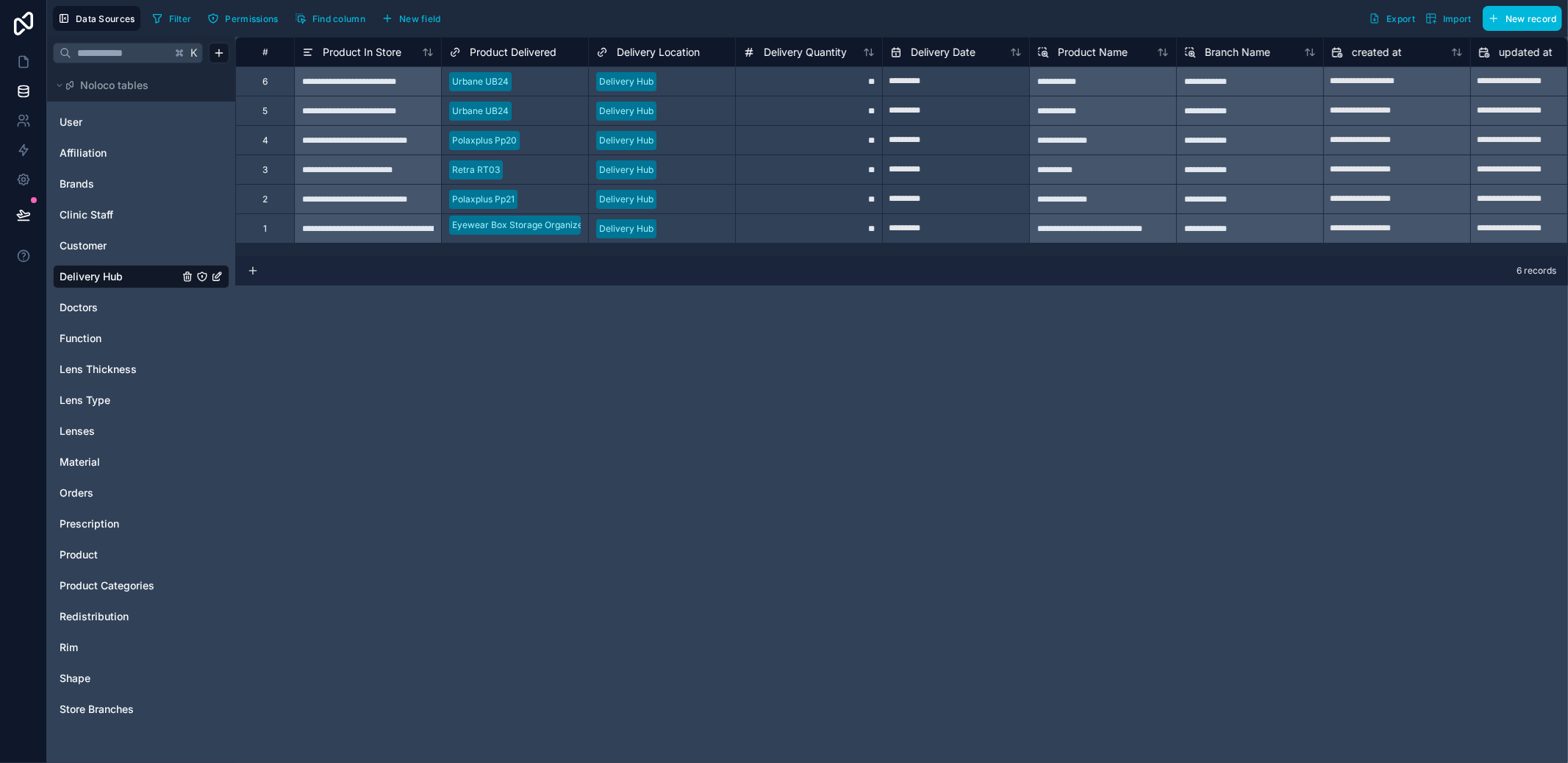
click at [476, 55] on span "Product Delivered" at bounding box center [513, 51] width 87 height 14
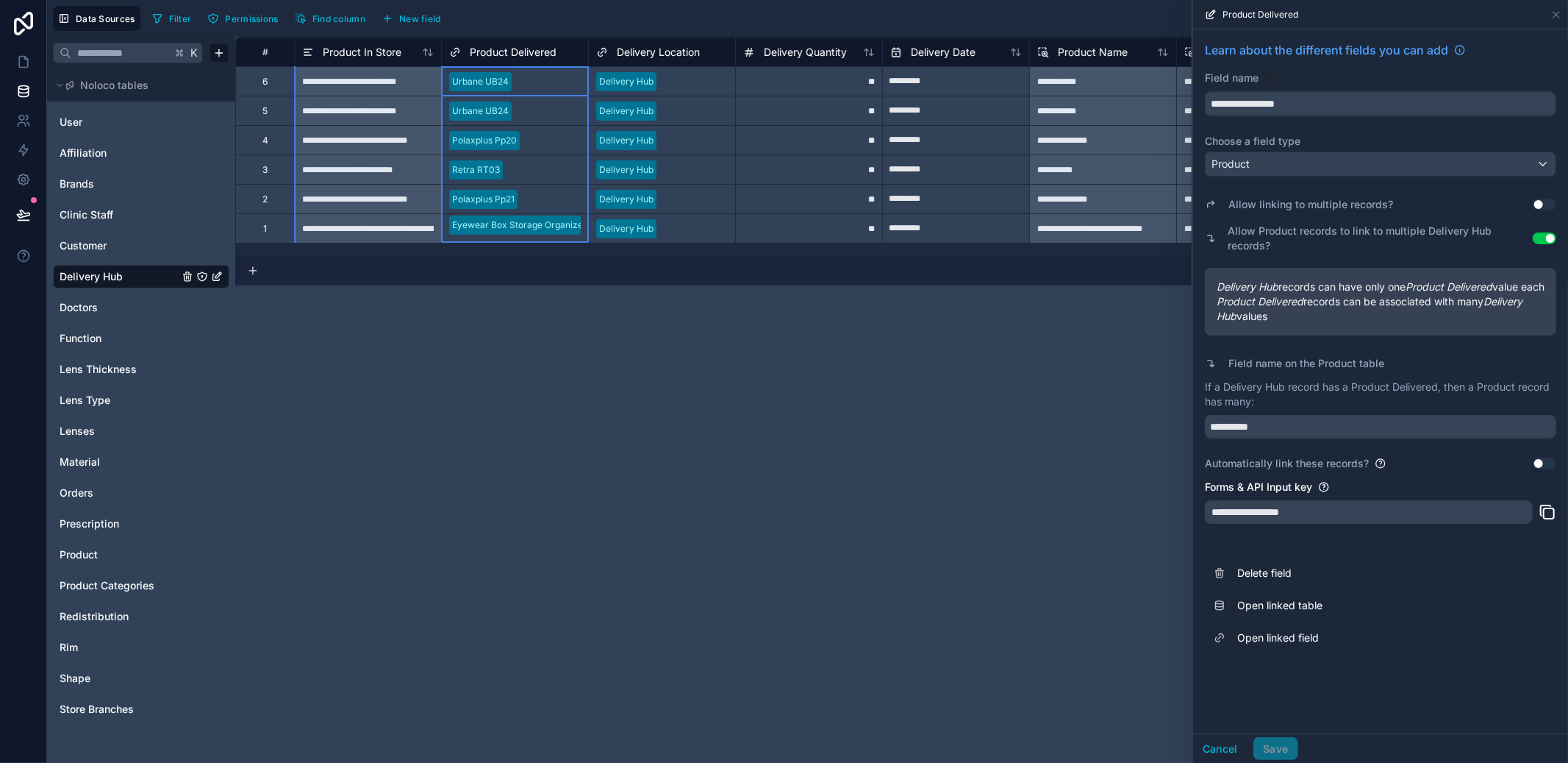
click at [1554, 244] on div "Allow Product records to link to multiple Delivery Hub records? Use setting" at bounding box center [1381, 238] width 352 height 35
click at [1551, 241] on button "Use setting" at bounding box center [1544, 238] width 24 height 11
click at [1289, 737] on button "Save" at bounding box center [1275, 749] width 44 height 24
click at [1271, 615] on link "Open linked table" at bounding box center [1381, 605] width 352 height 32
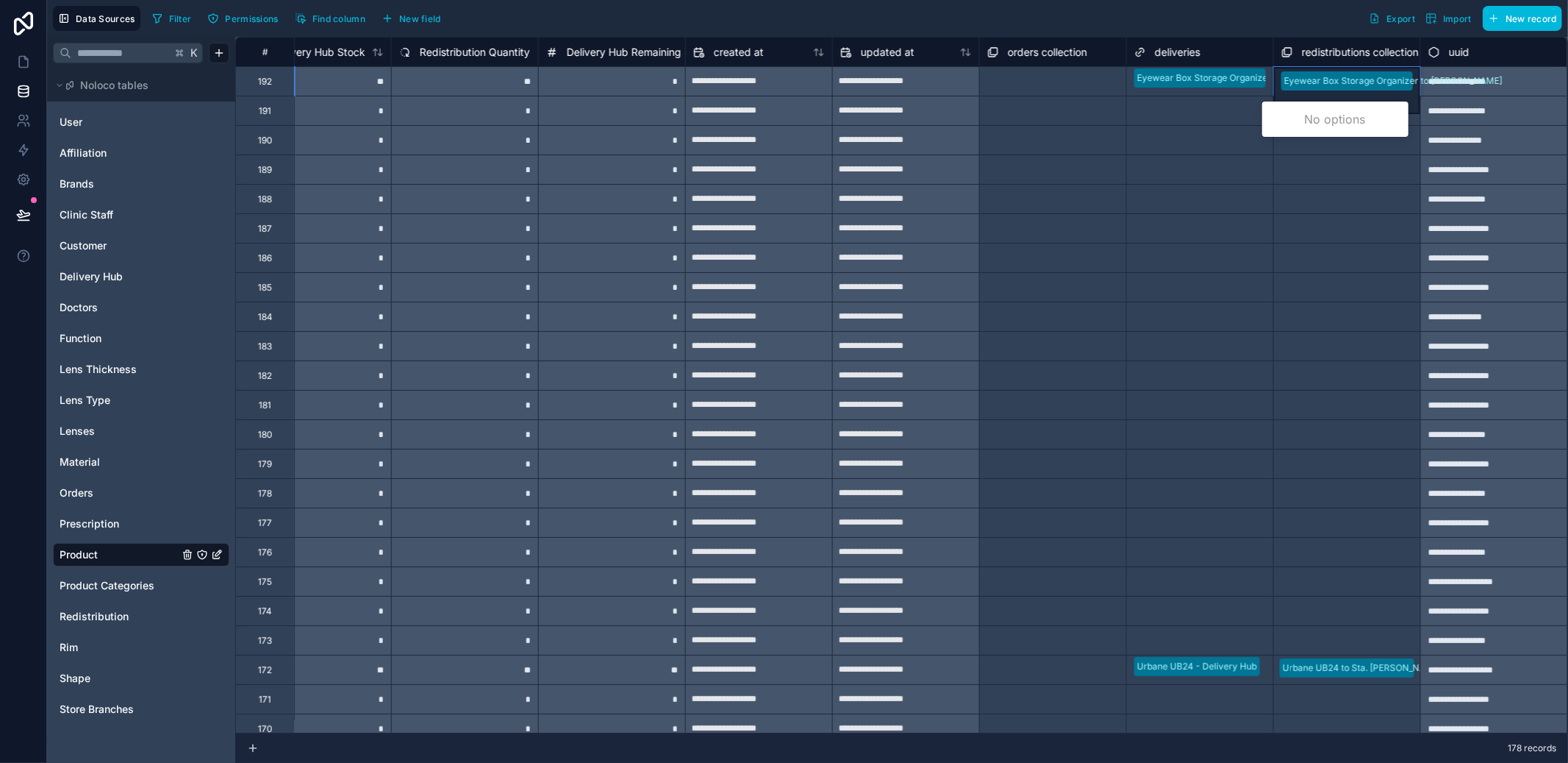
click at [1223, 90] on div "Eyewear Box Storage Organizer - Delivery Hub" at bounding box center [1200, 81] width 146 height 29
click at [1223, 90] on div "Eyewear Box Storage Organizer - Delivery Hub" at bounding box center [1200, 88] width 146 height 43
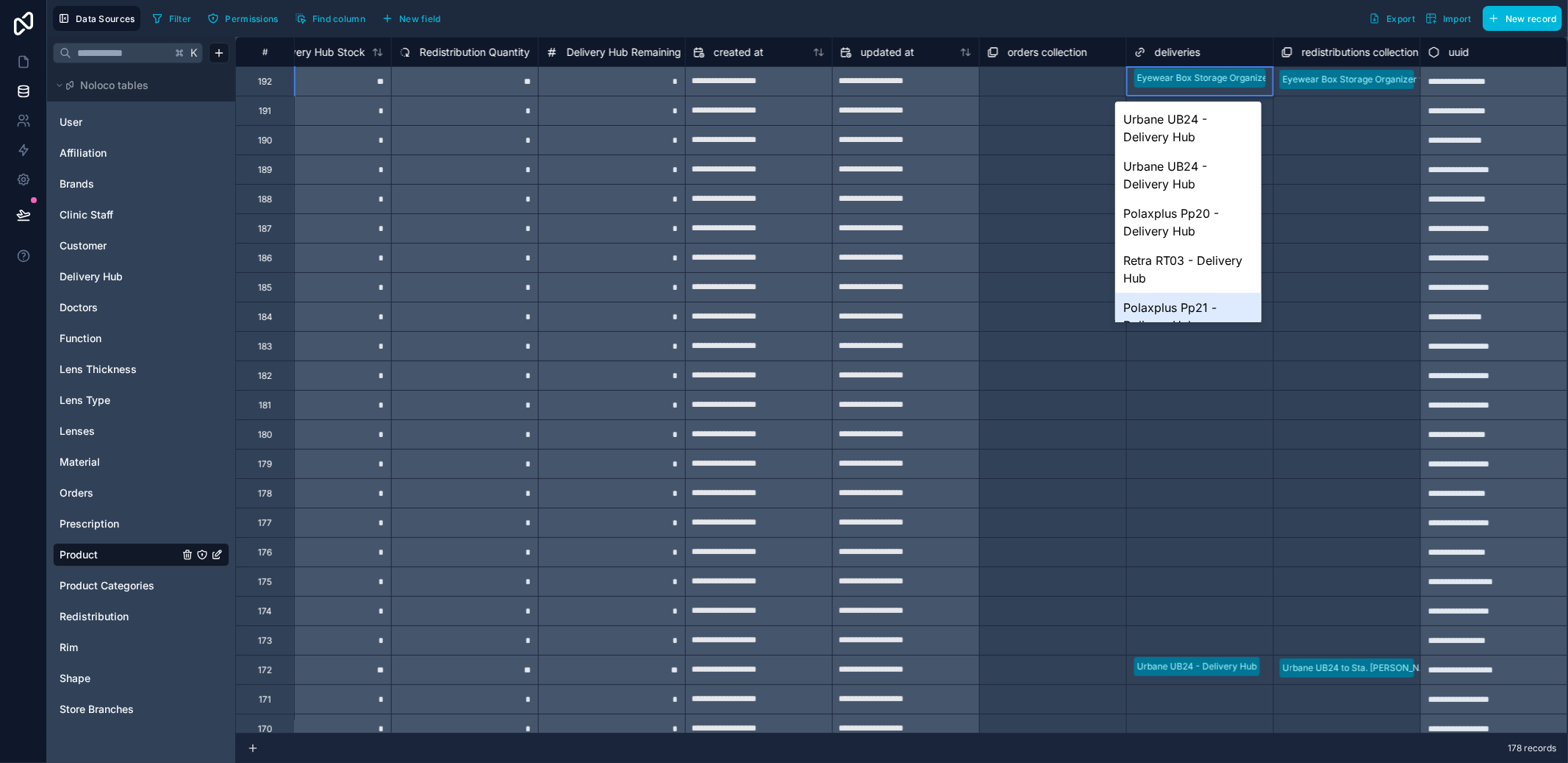
click at [1229, 308] on div "Polaxplus Pp21 - Delivery Hub" at bounding box center [1189, 316] width 146 height 47
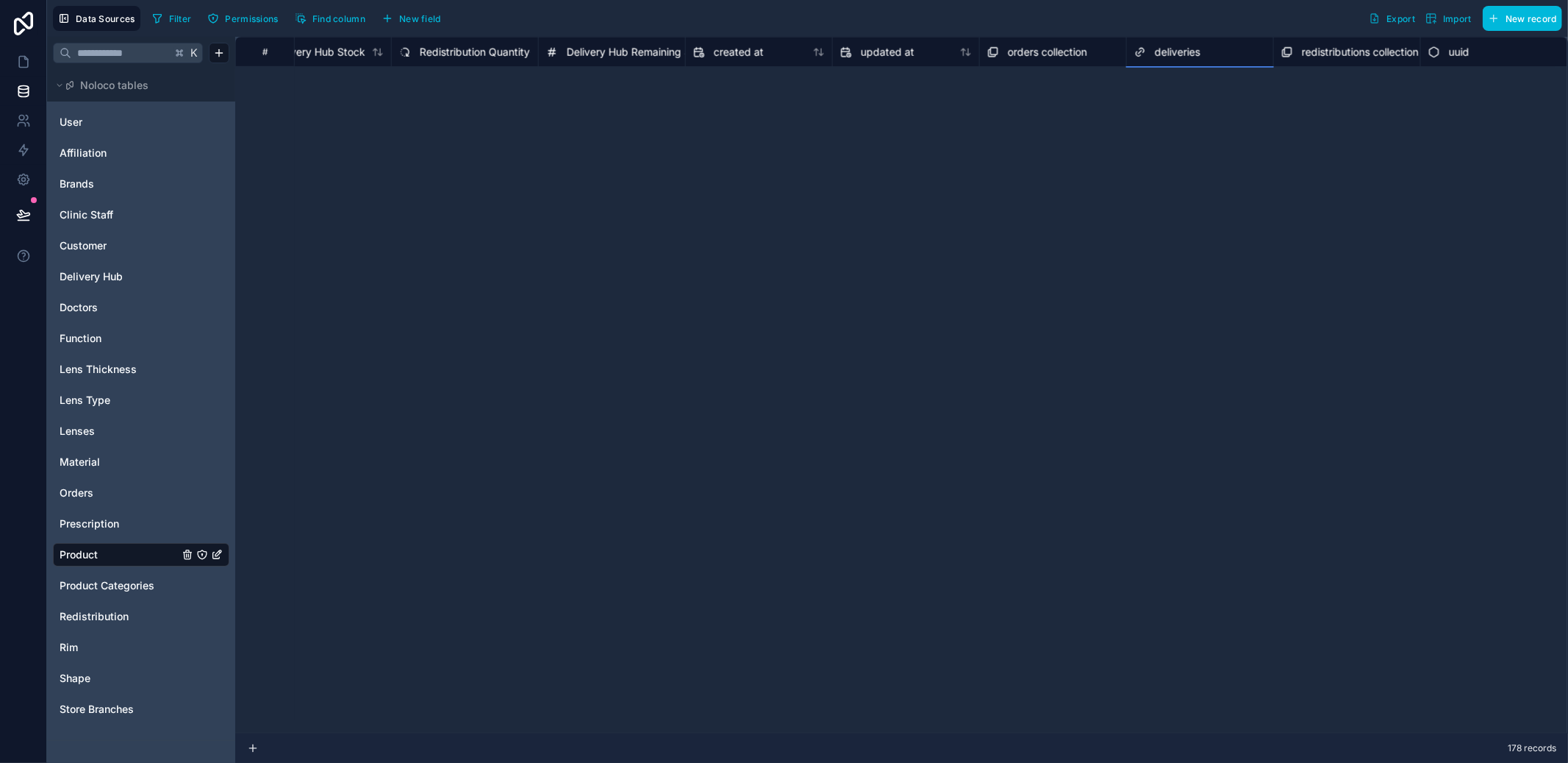
scroll to position [0, 1385]
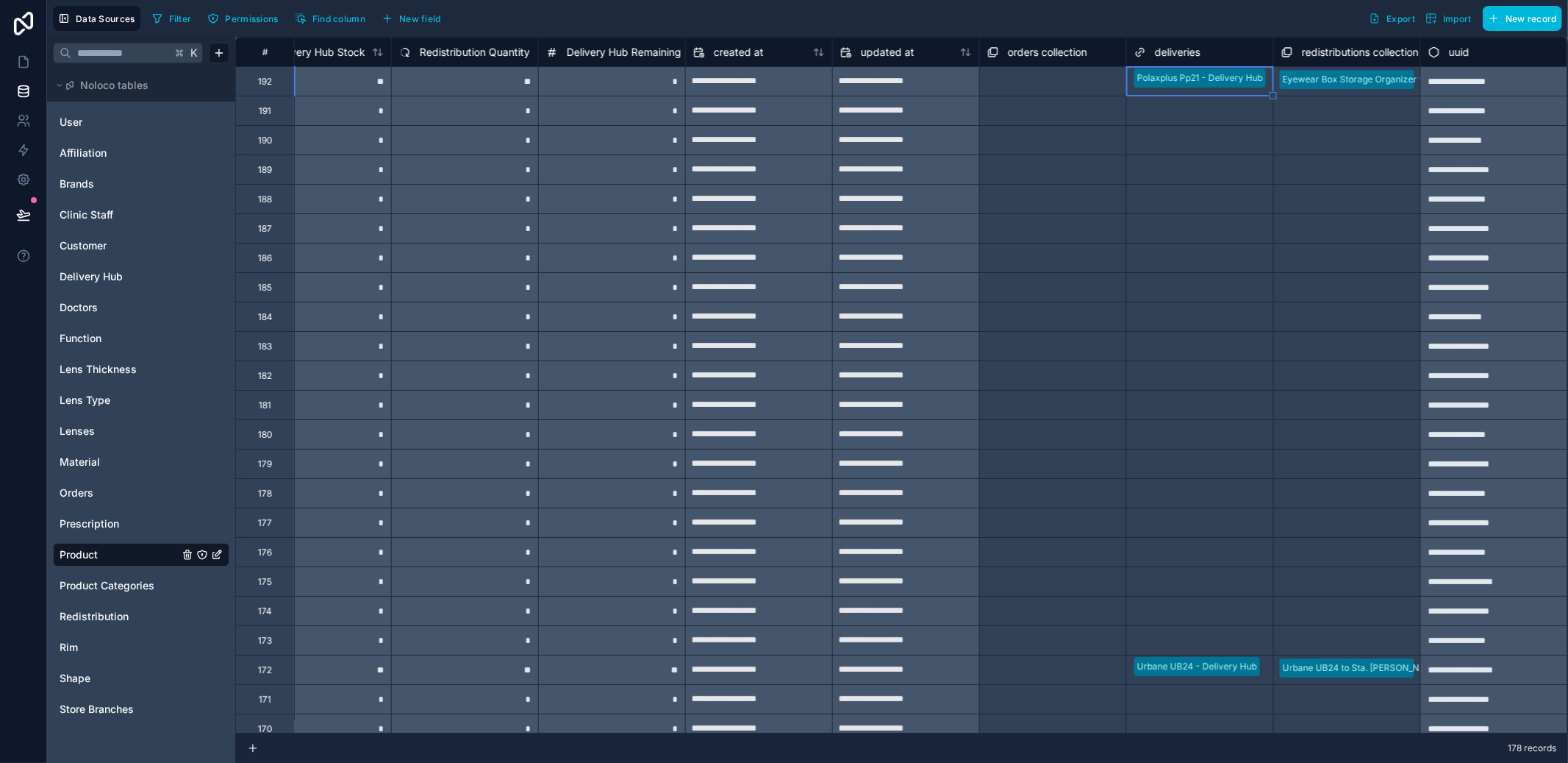
click at [1207, 324] on div "Select a deliveries" at bounding box center [1200, 317] width 146 height 21
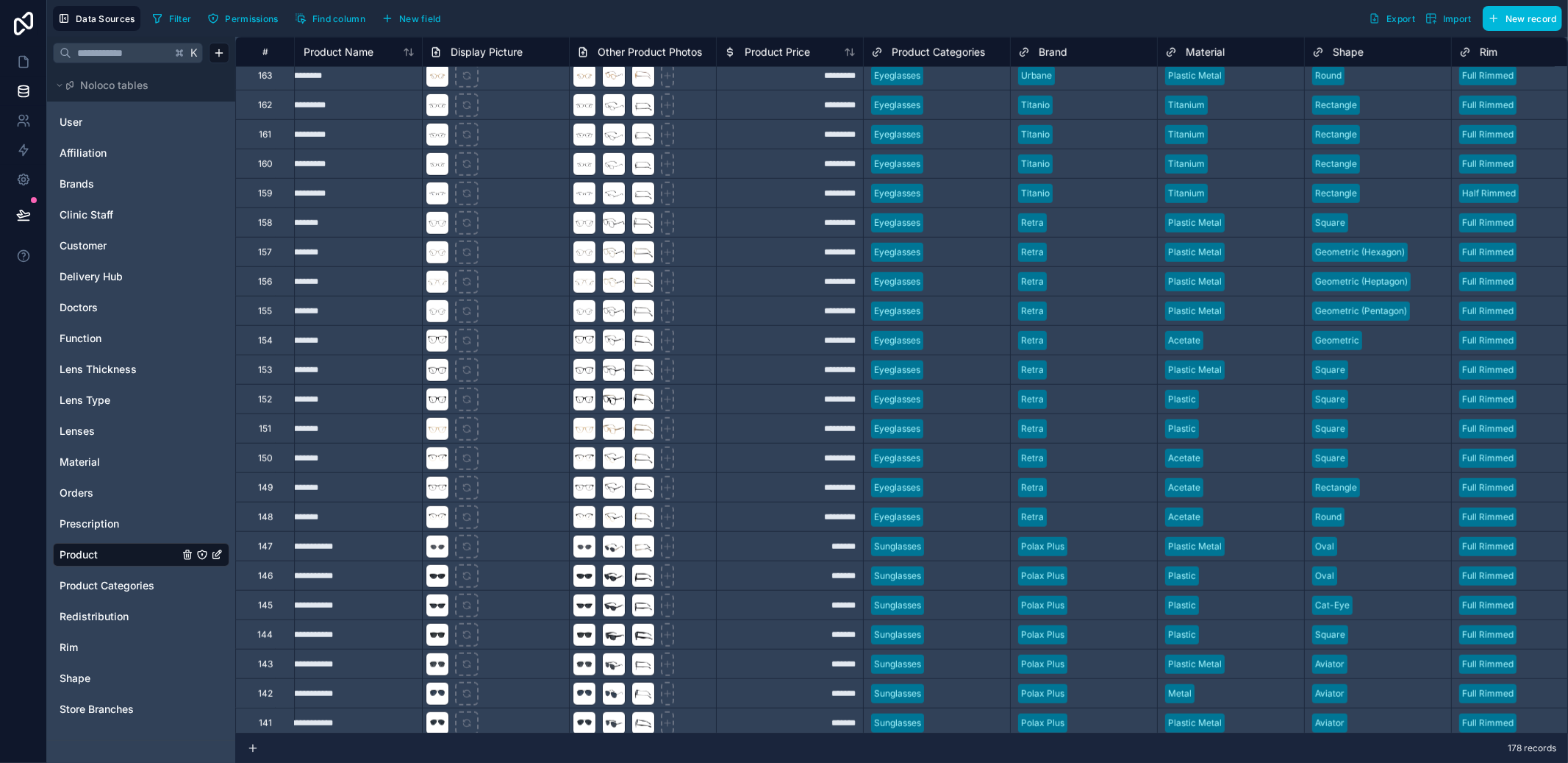
scroll to position [859, 0]
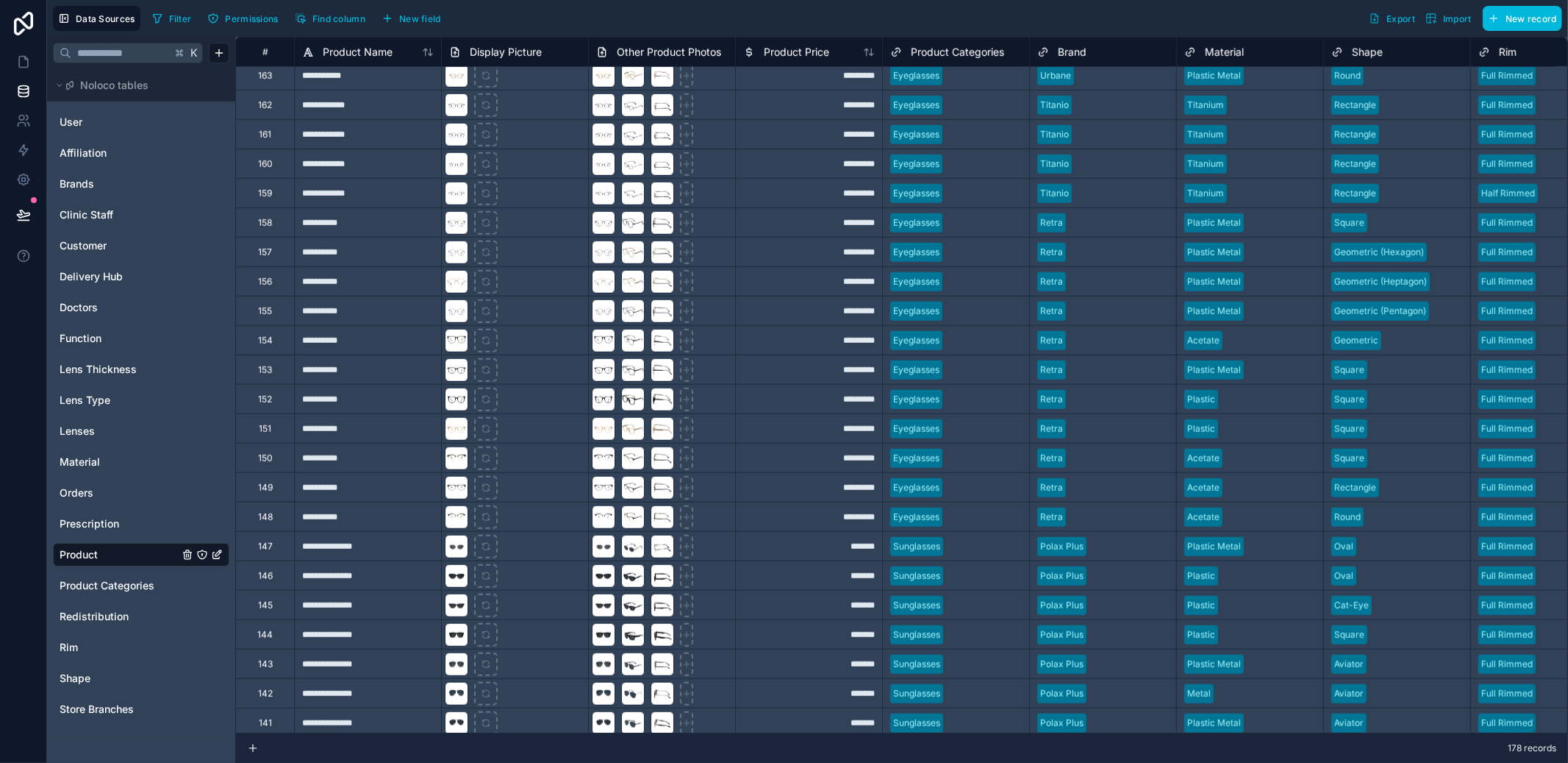
click at [108, 285] on div "Delivery Hub" at bounding box center [142, 276] width 177 height 24
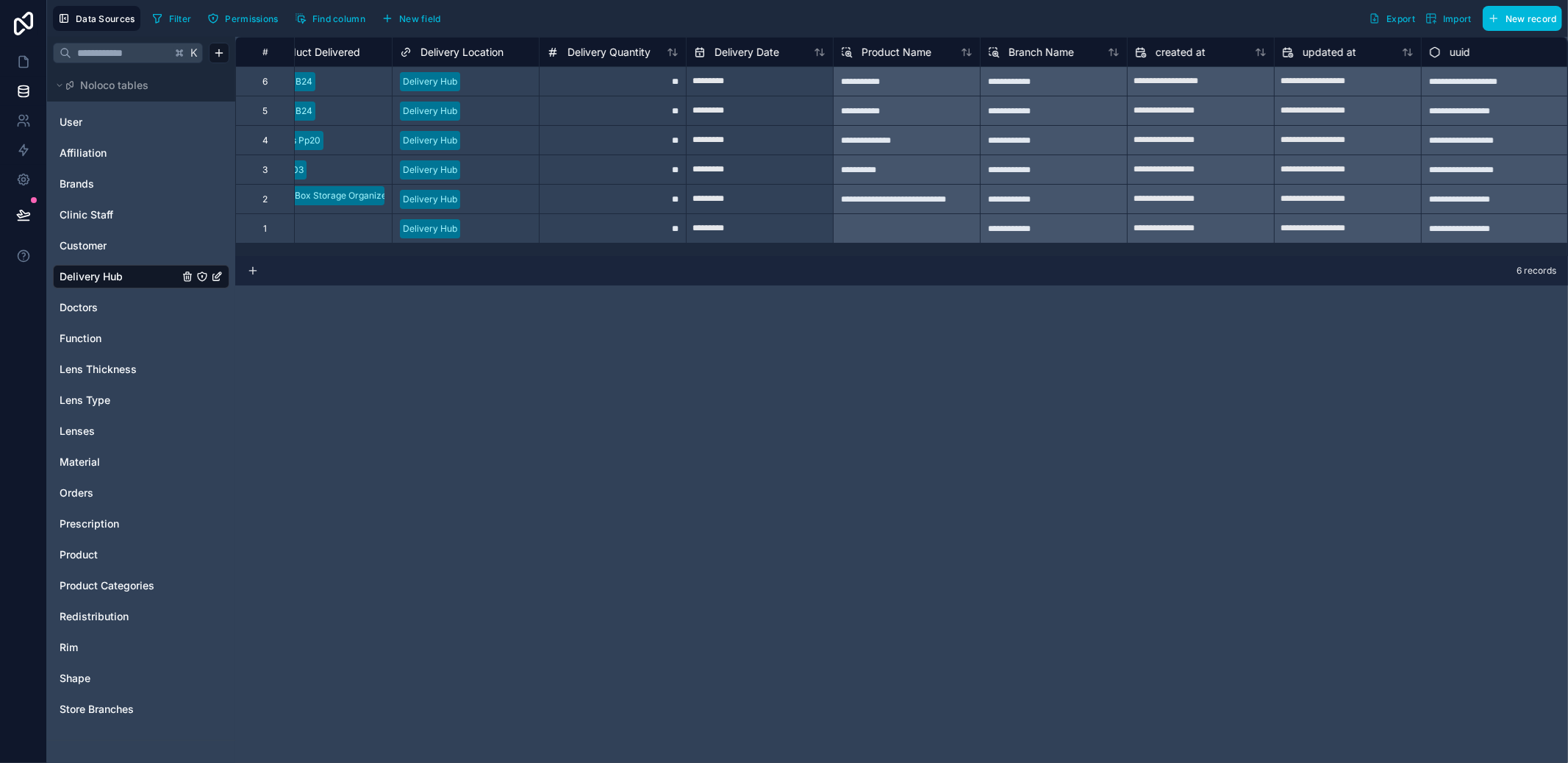
scroll to position [0, 25]
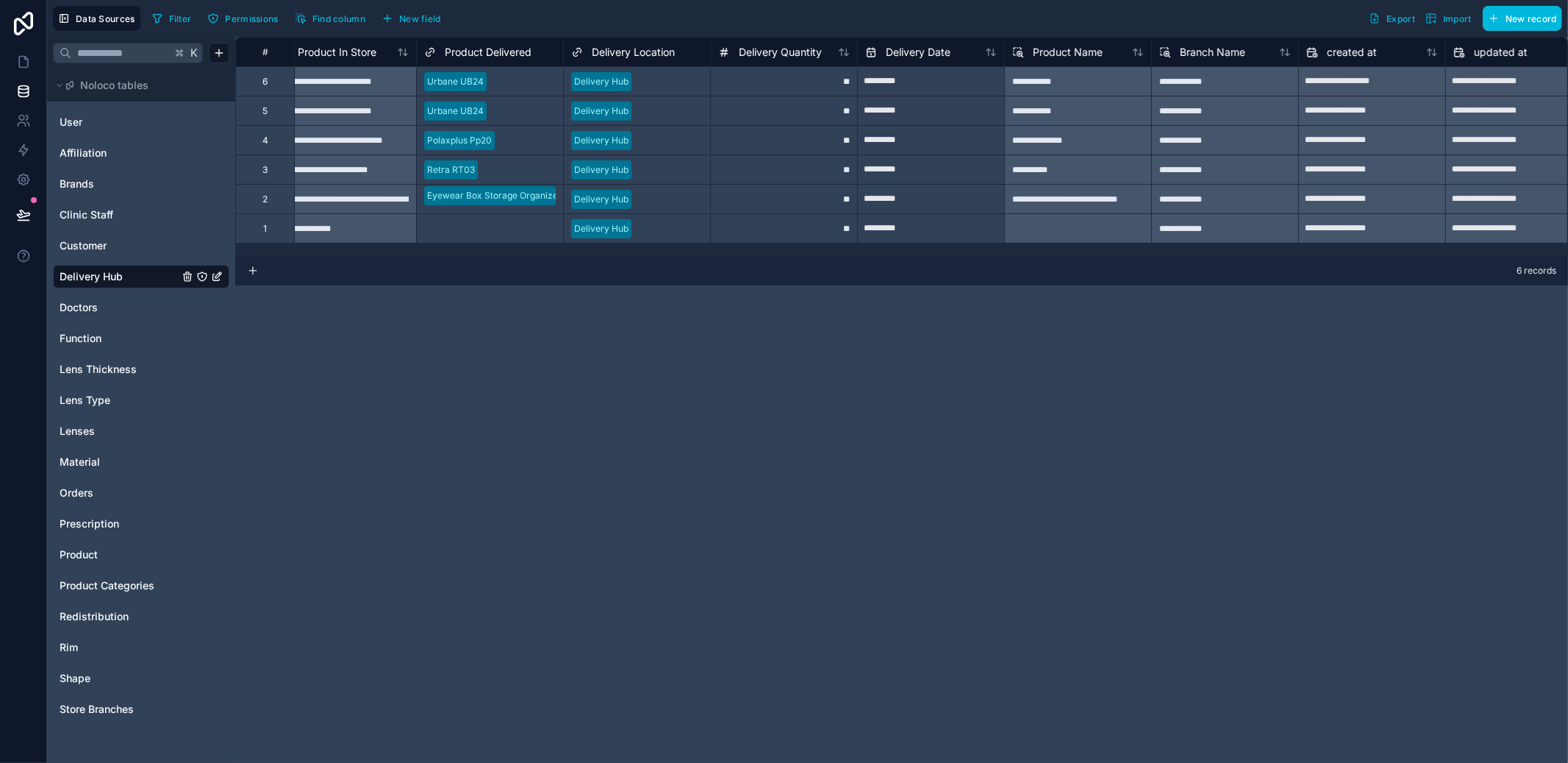
click at [504, 227] on div "Select a Product Delivered" at bounding box center [480, 228] width 112 height 11
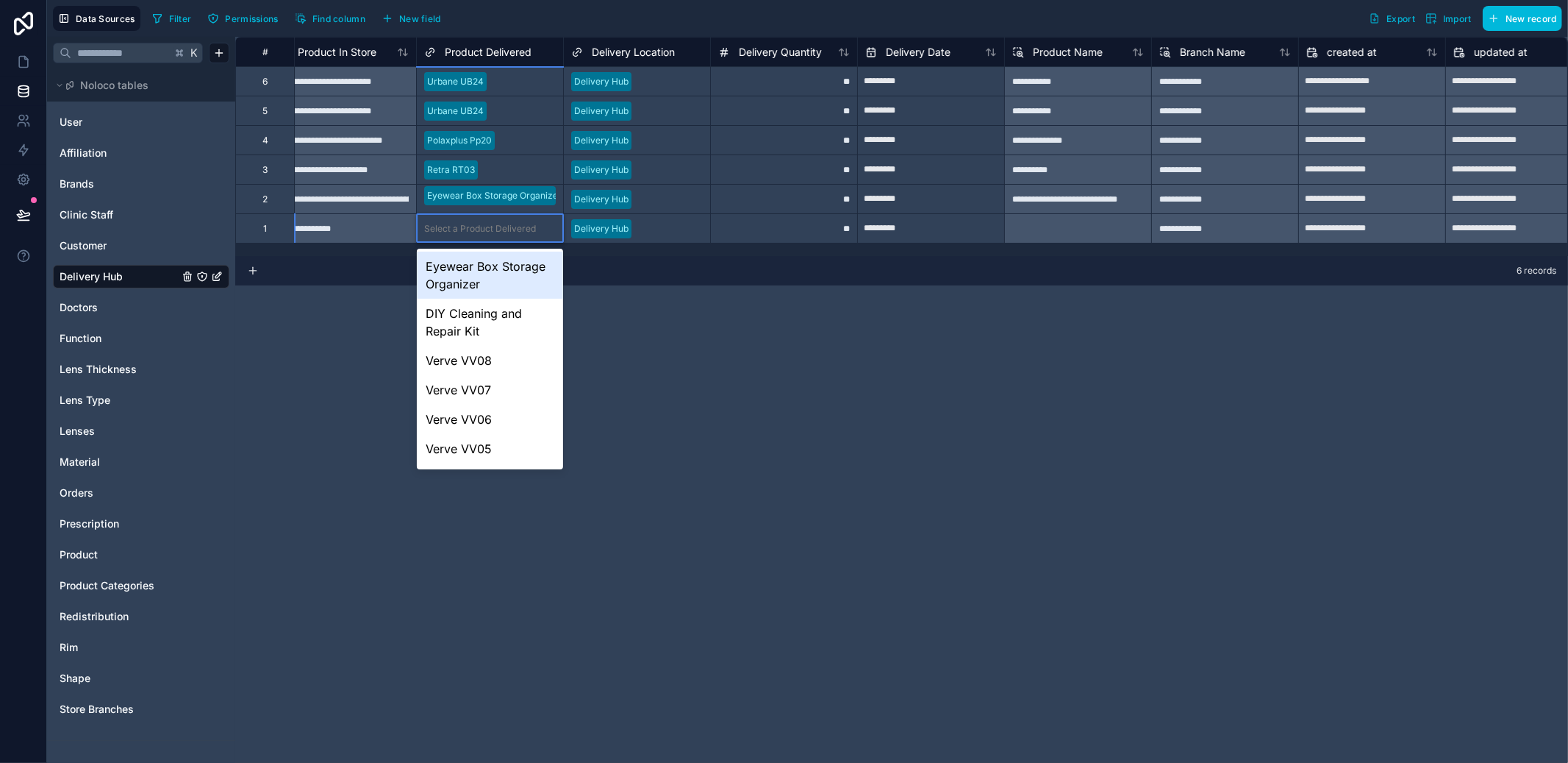
click at [523, 275] on div "Eyewear Box Storage Organizer" at bounding box center [490, 274] width 146 height 47
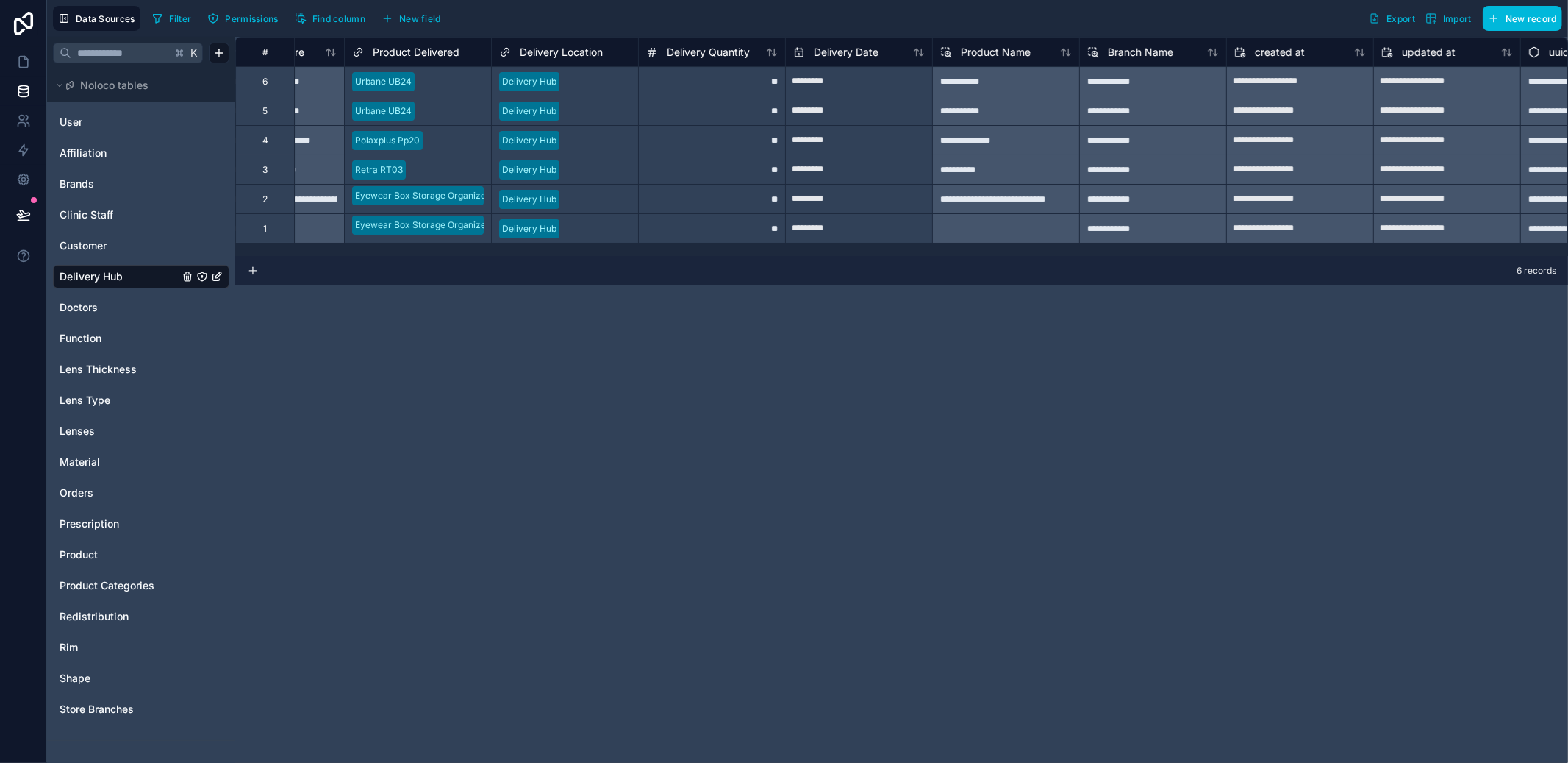
scroll to position [0, 125]
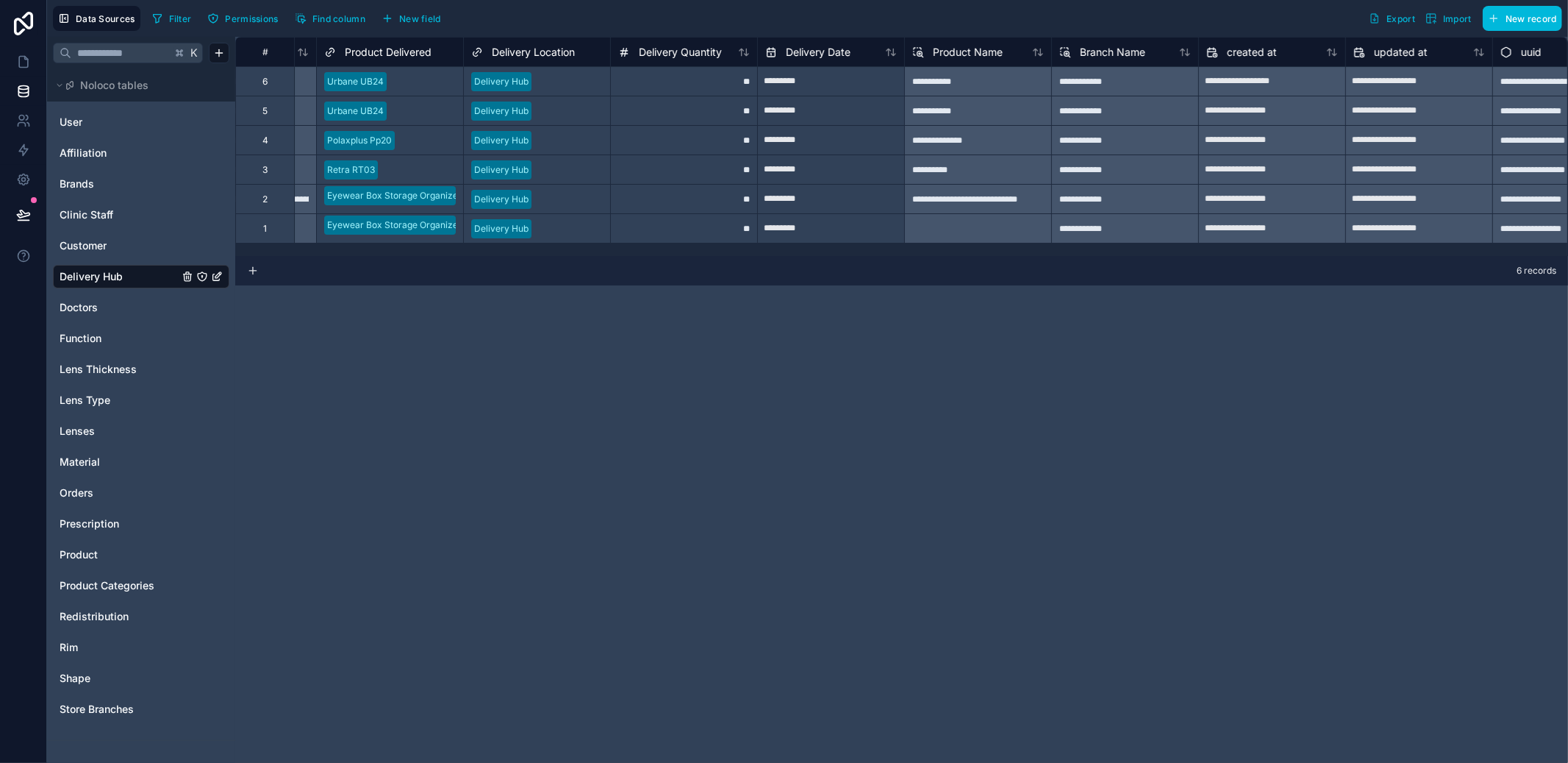
click at [108, 304] on link "Doctors" at bounding box center [119, 306] width 119 height 14
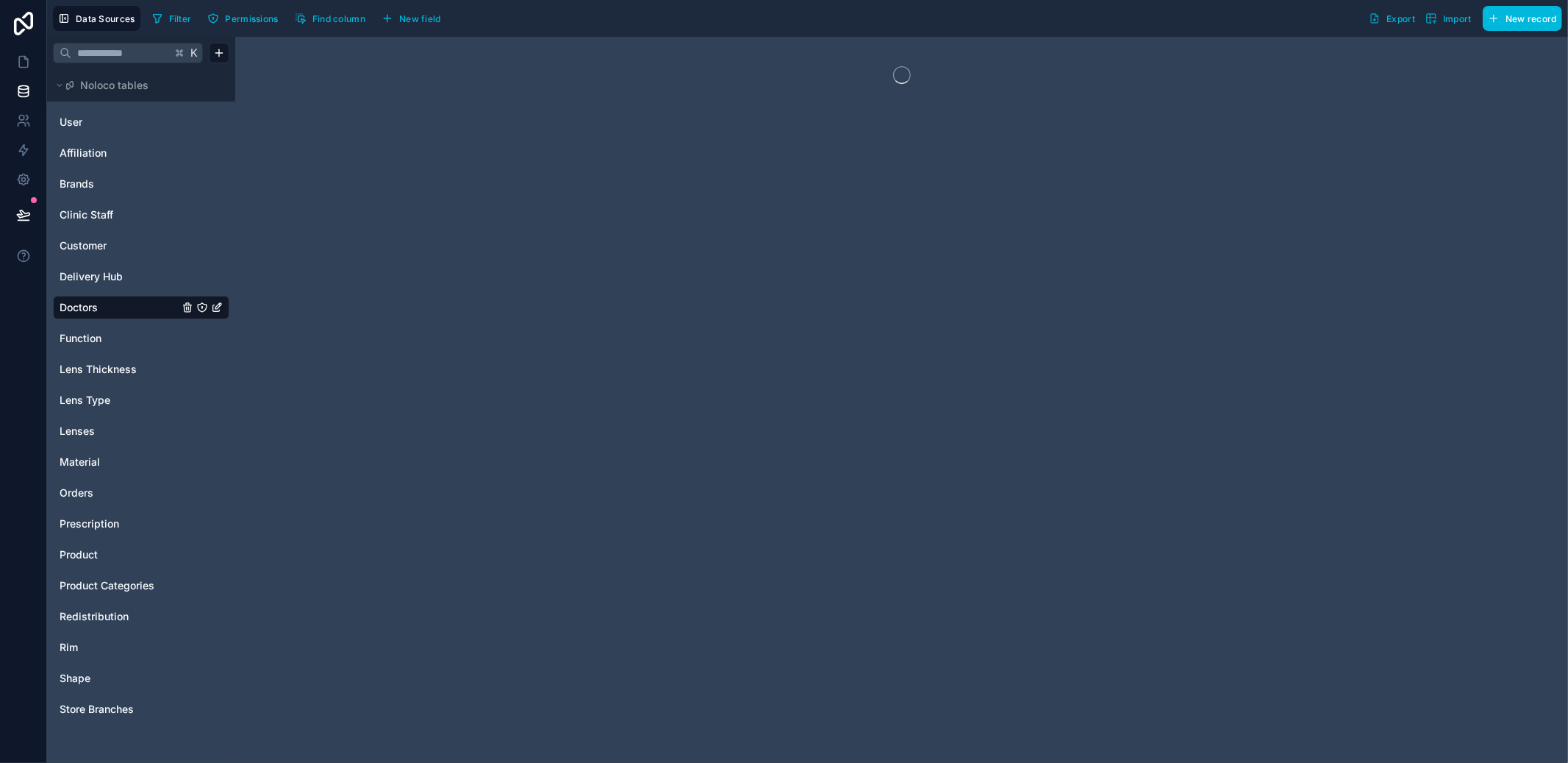
click at [108, 287] on div "Delivery Hub" at bounding box center [142, 276] width 177 height 24
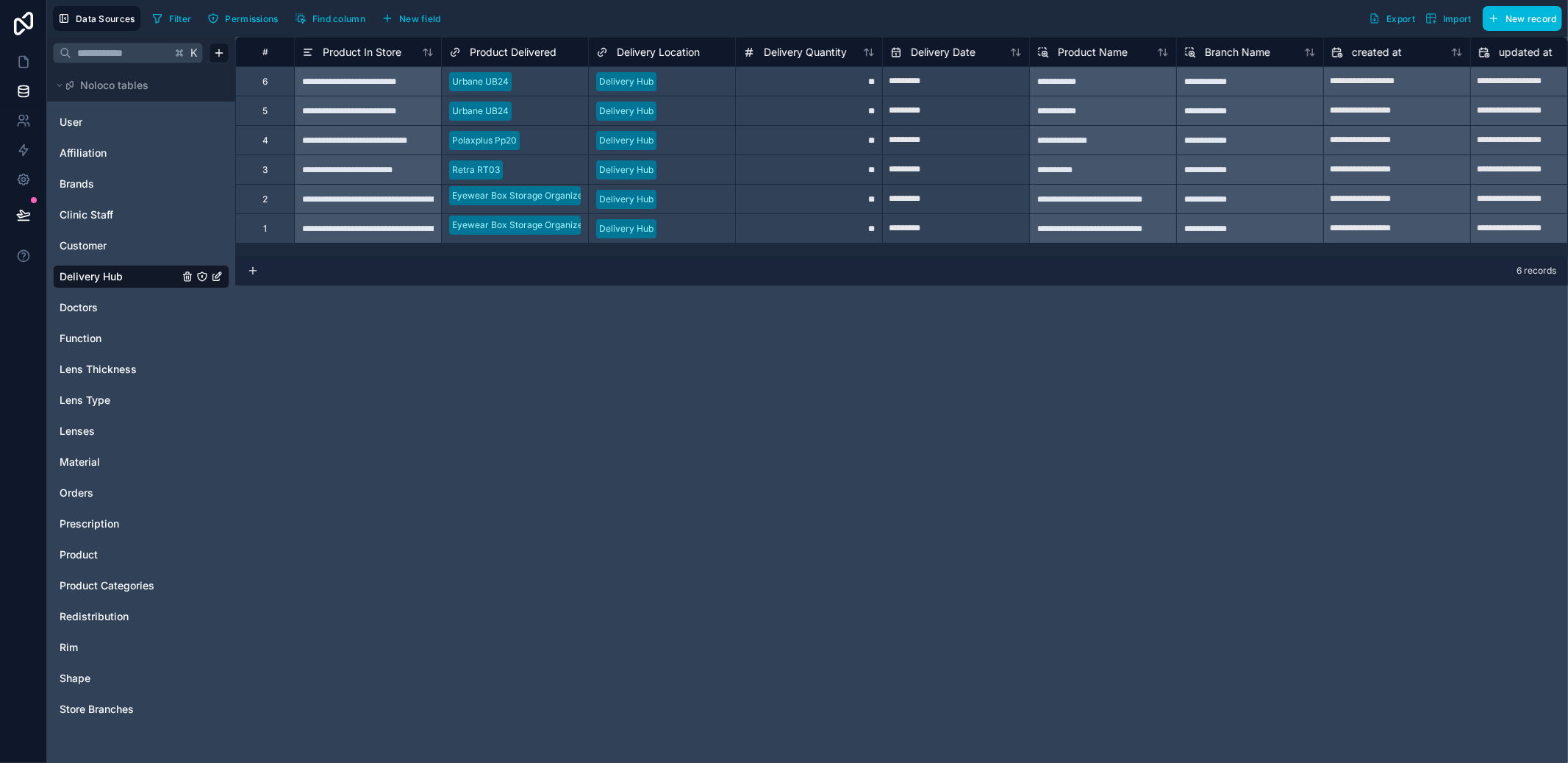
click at [72, 556] on span "Product" at bounding box center [79, 554] width 38 height 14
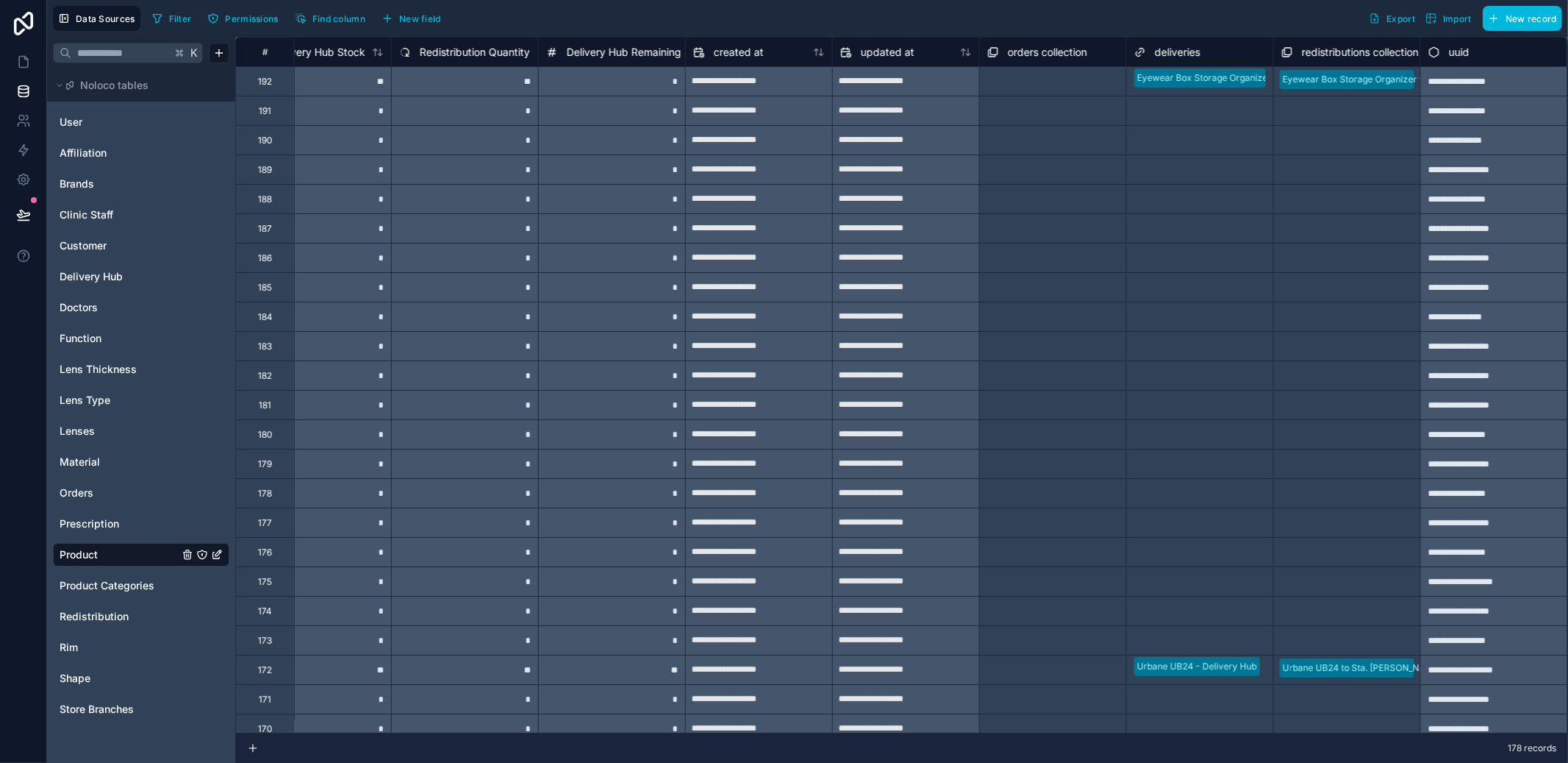
scroll to position [0, 1380]
click at [106, 281] on span "Delivery Hub" at bounding box center [91, 276] width 63 height 14
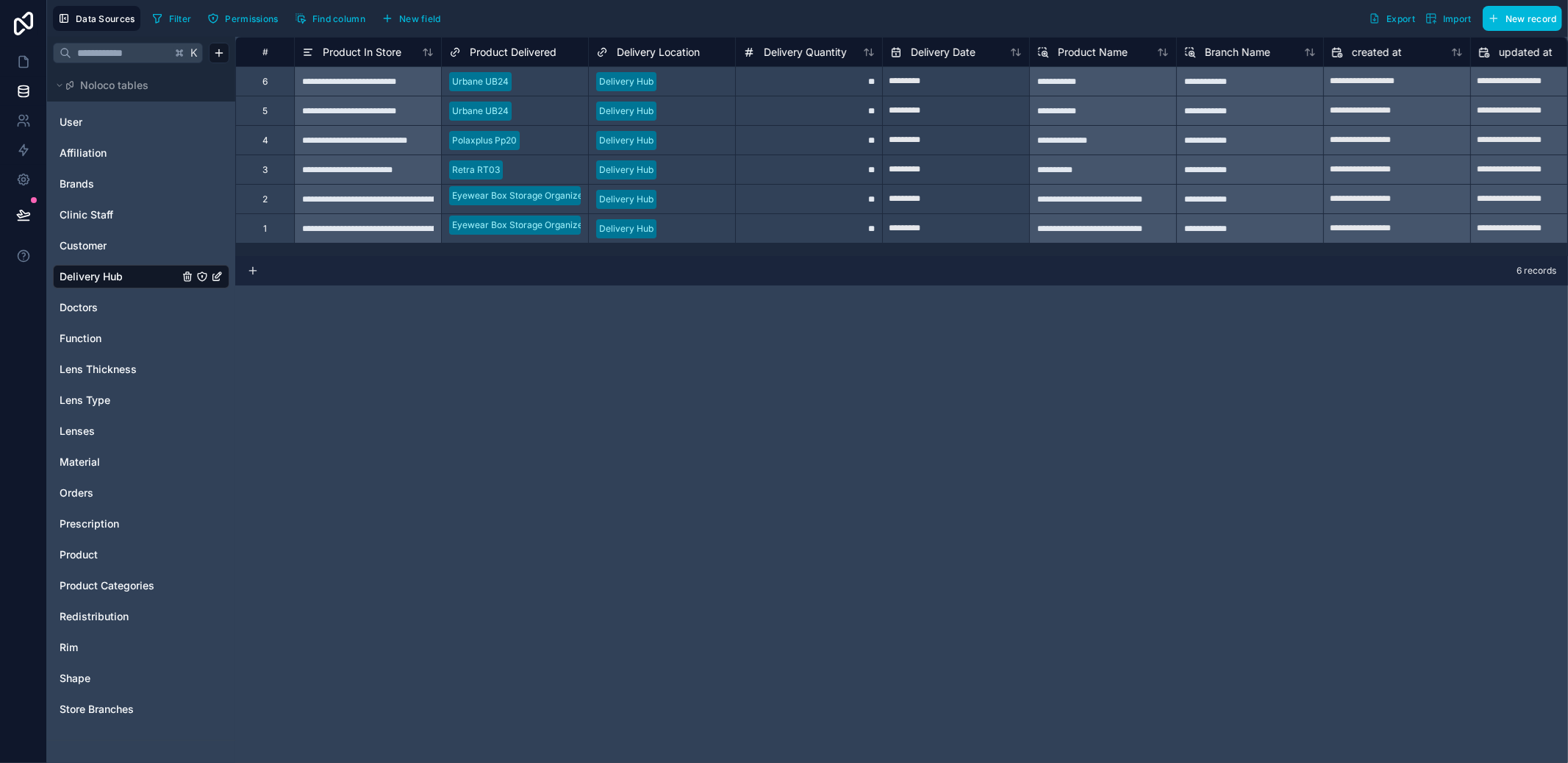
click at [539, 49] on span "Product Delivered" at bounding box center [513, 51] width 87 height 14
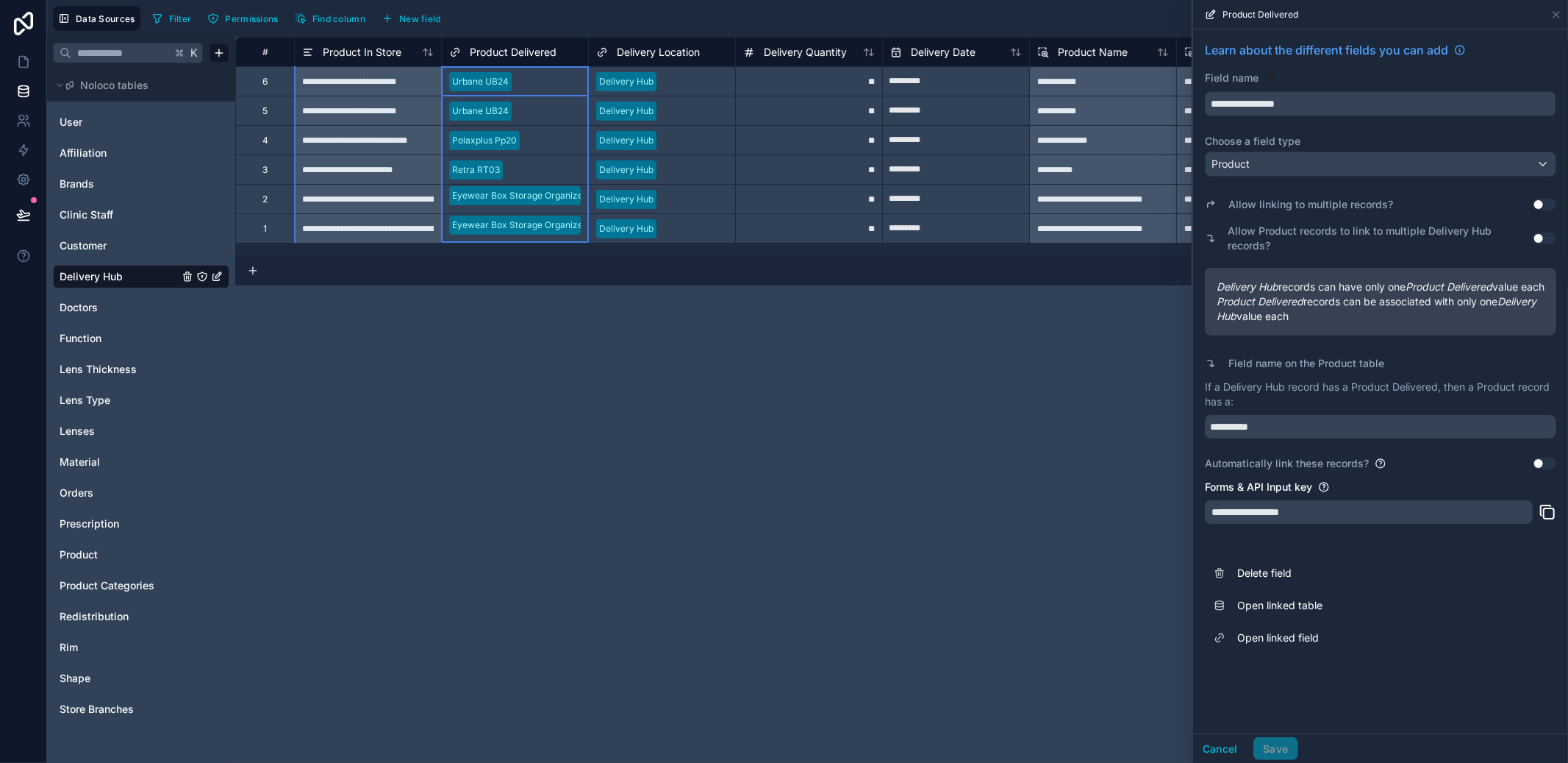
click at [1554, 238] on button "Use setting" at bounding box center [1544, 238] width 24 height 11
click at [1294, 739] on button "Save" at bounding box center [1275, 749] width 44 height 24
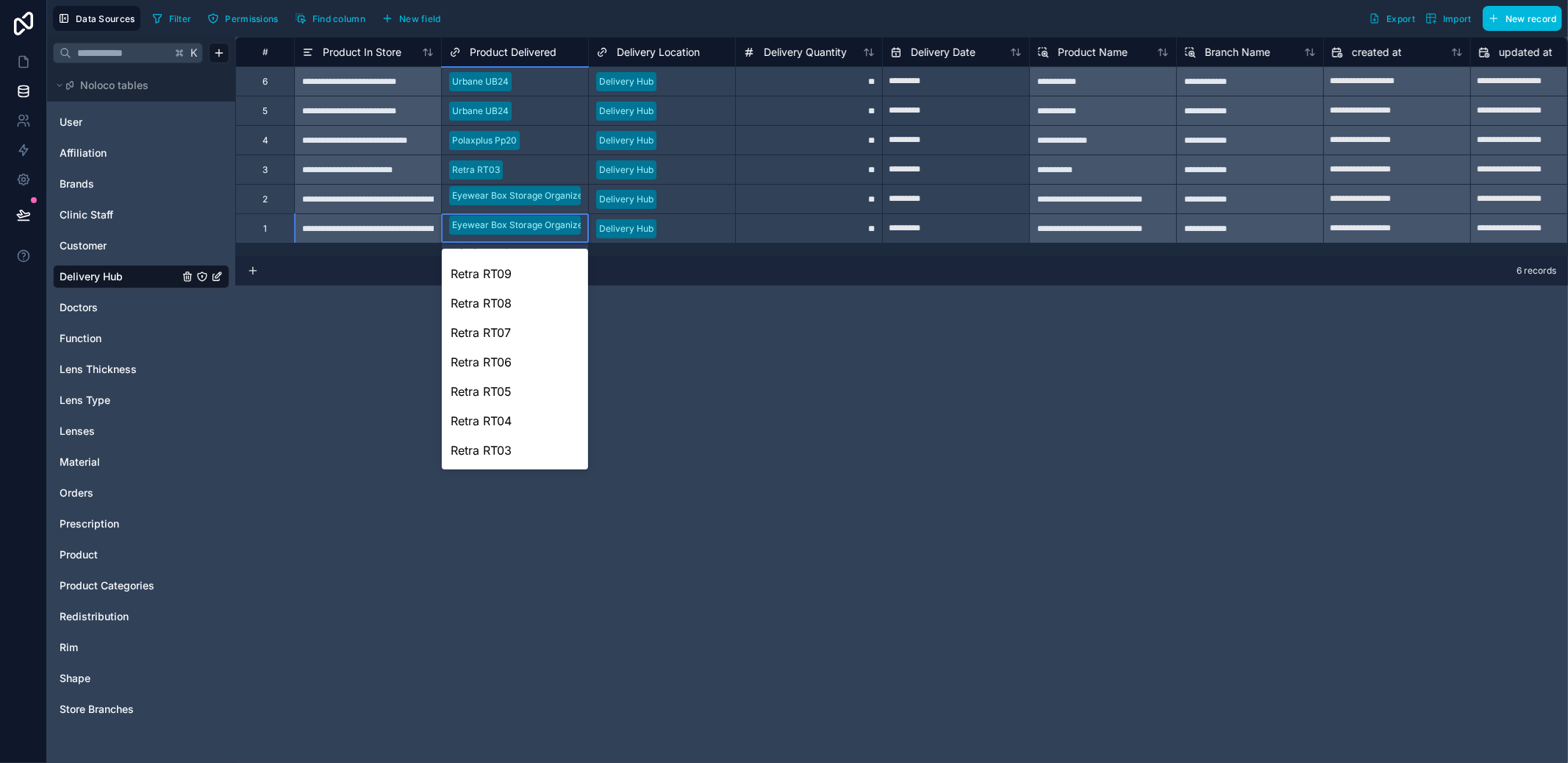
scroll to position [1291, 0]
click at [536, 420] on div "Polaxplus Pp20" at bounding box center [515, 422] width 146 height 29
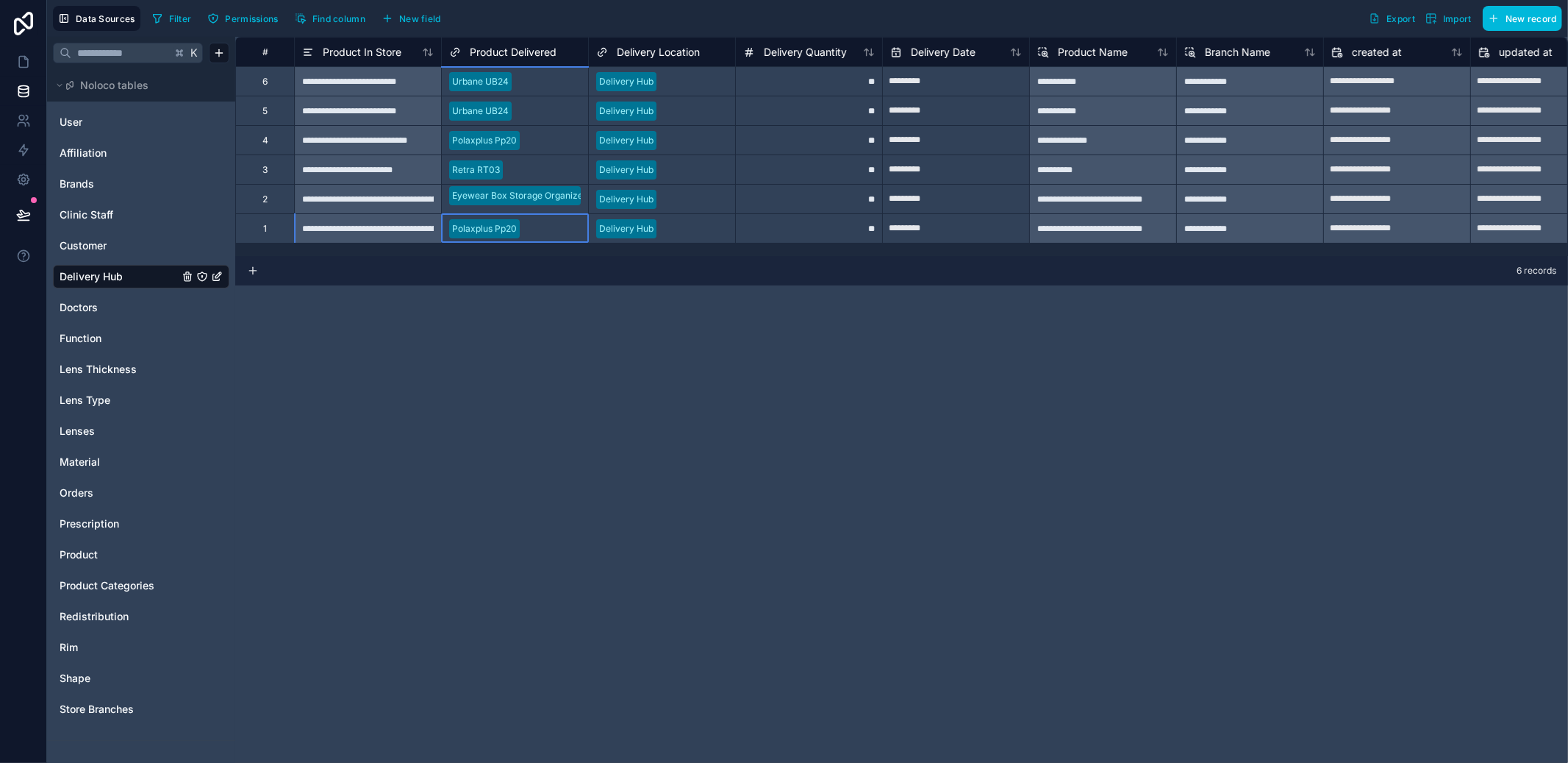
click at [536, 420] on div "**********" at bounding box center [901, 400] width 1333 height 726
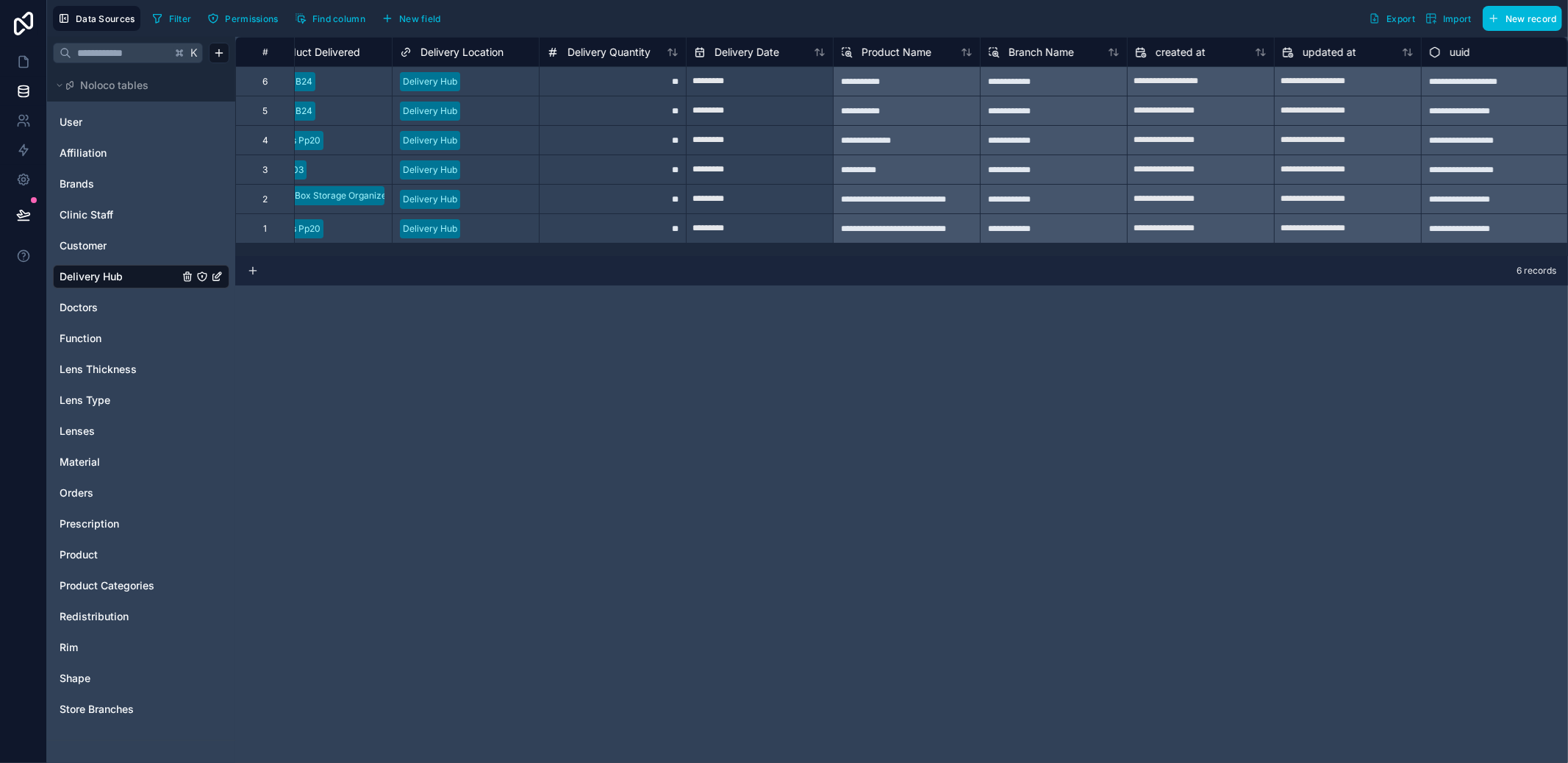
scroll to position [0, 0]
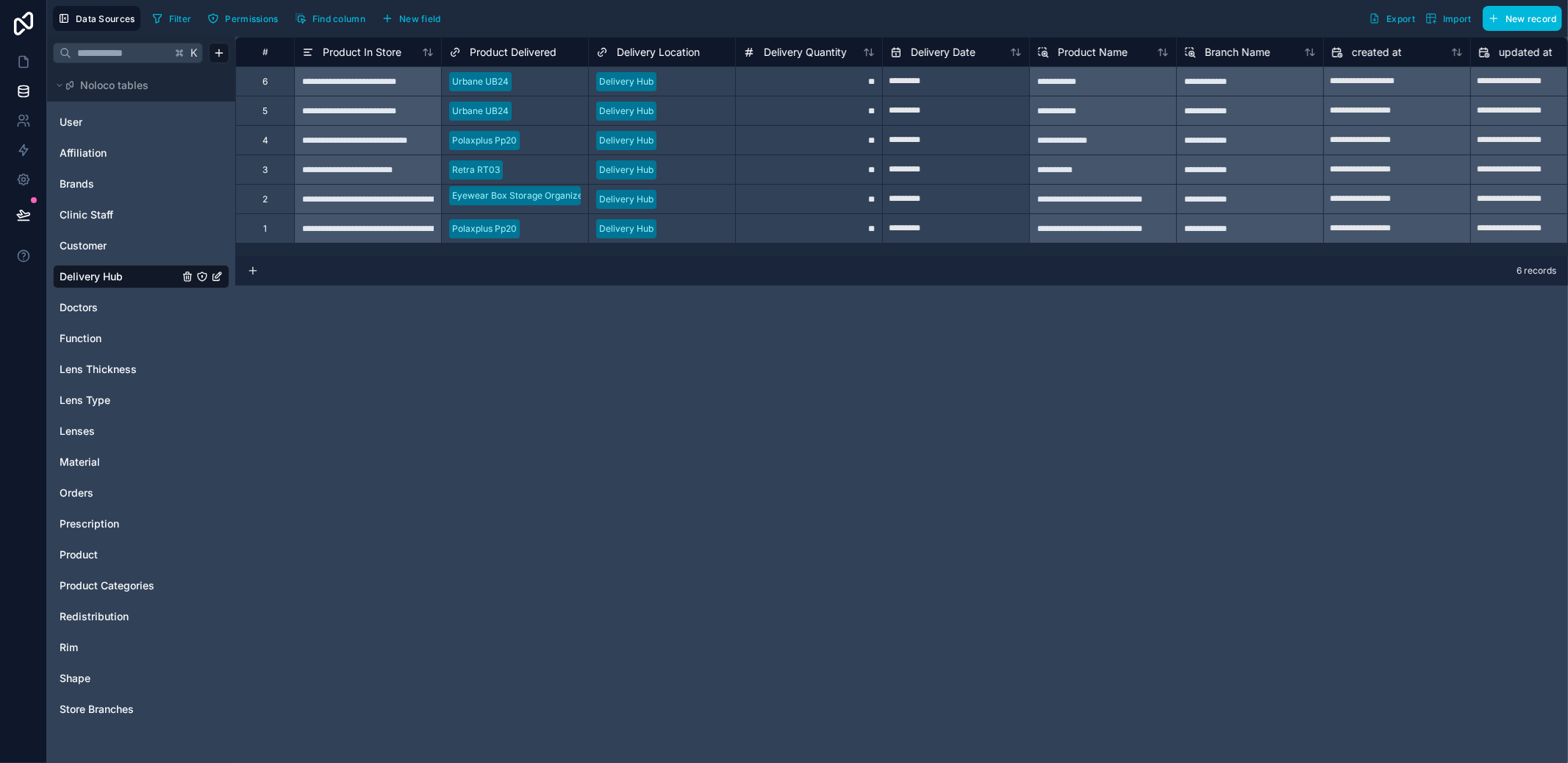
click at [117, 313] on link "Doctors" at bounding box center [119, 306] width 119 height 14
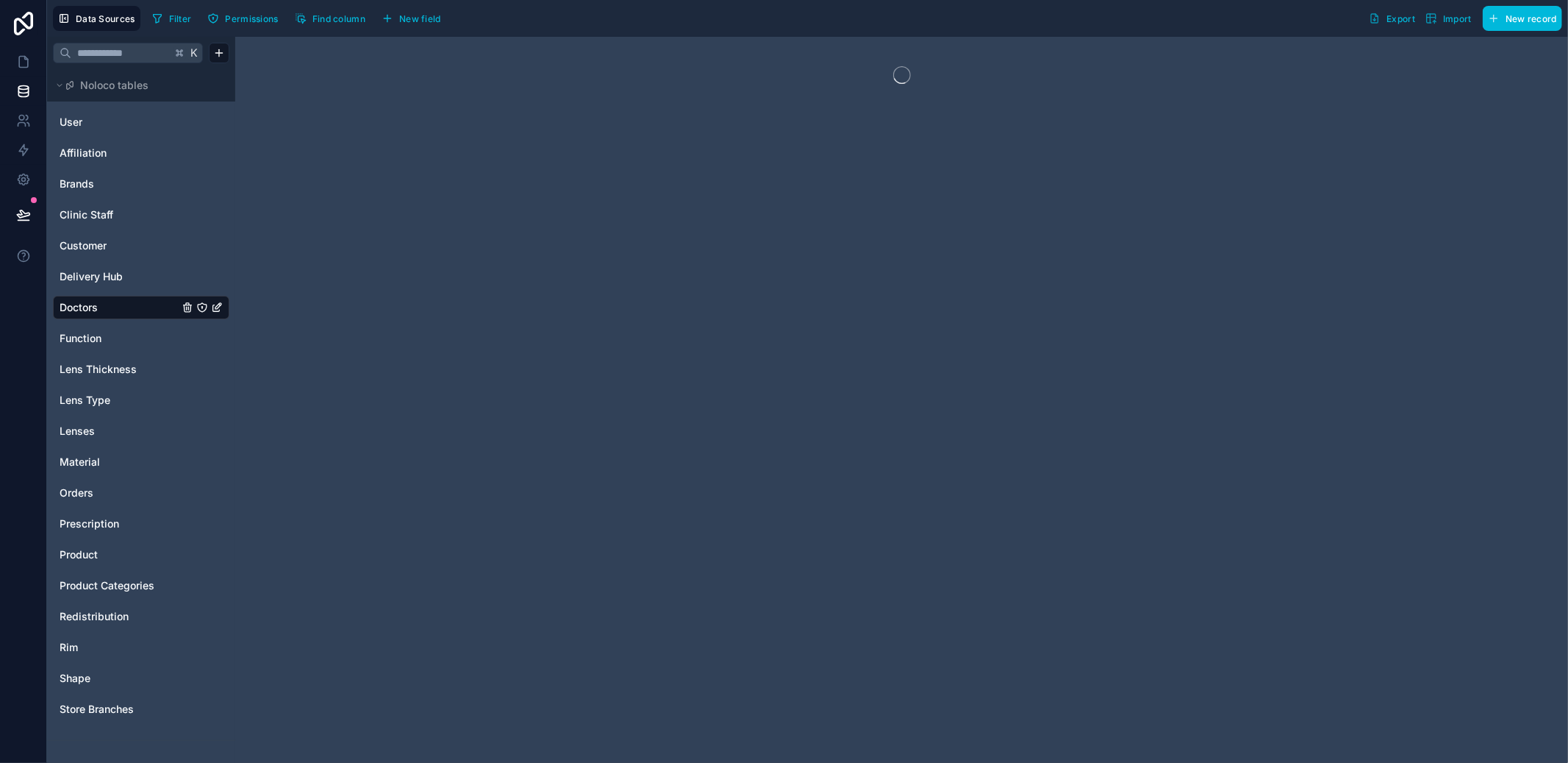
click at [117, 296] on div "Doctors" at bounding box center [142, 307] width 177 height 24
click at [118, 287] on div "Delivery Hub" at bounding box center [142, 276] width 177 height 24
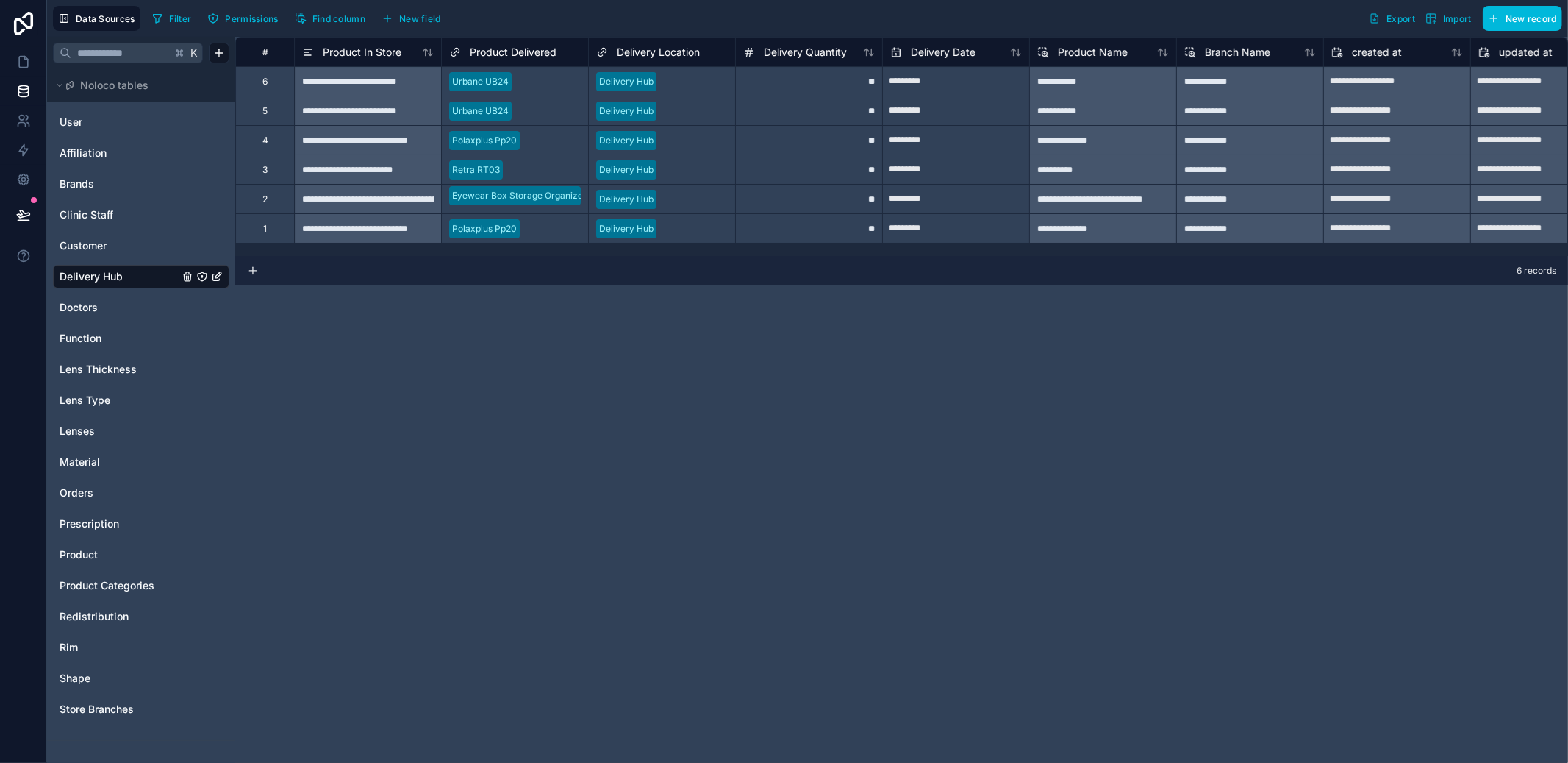
click at [89, 557] on span "Product" at bounding box center [79, 554] width 38 height 14
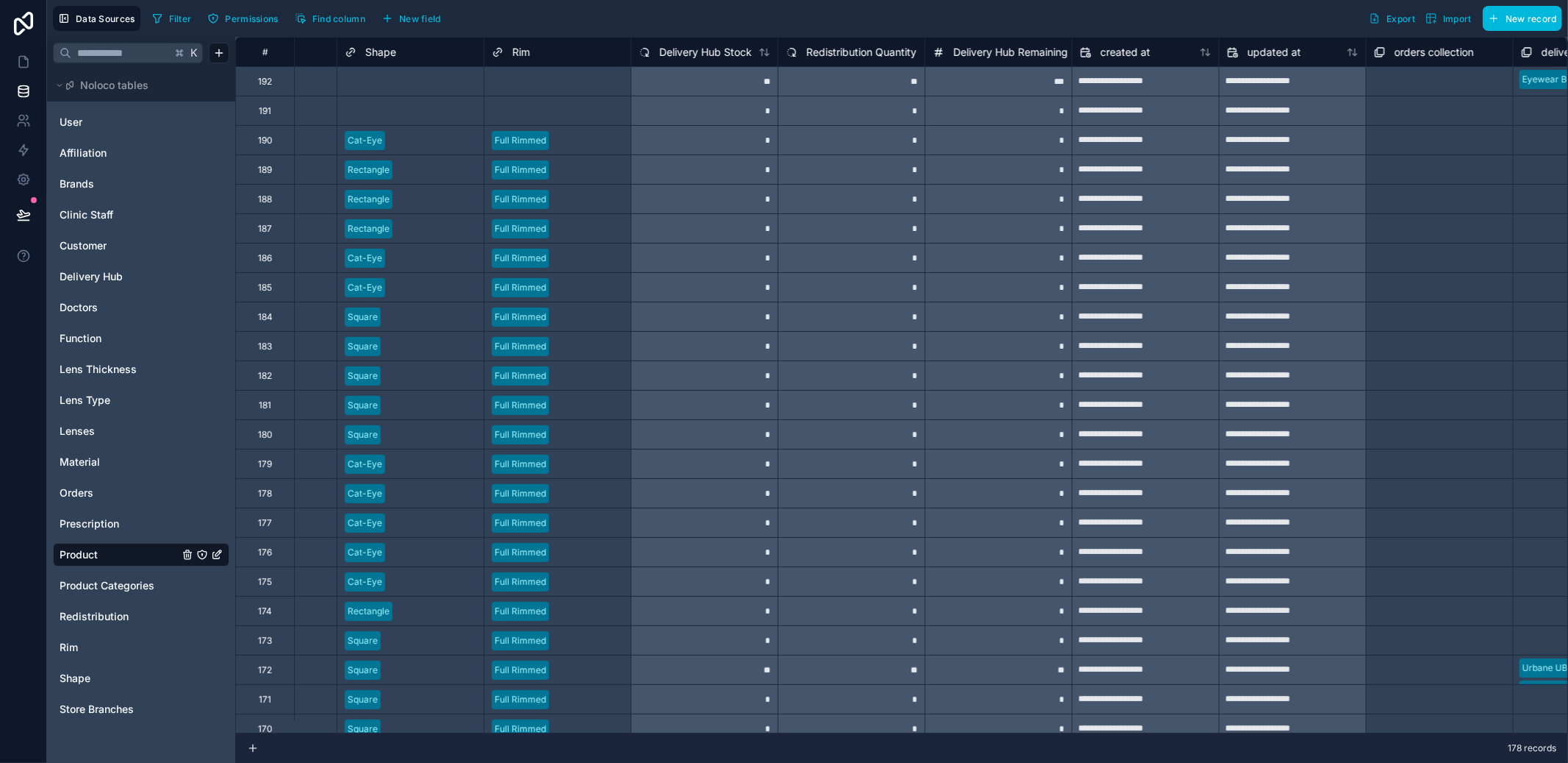
scroll to position [0, 993]
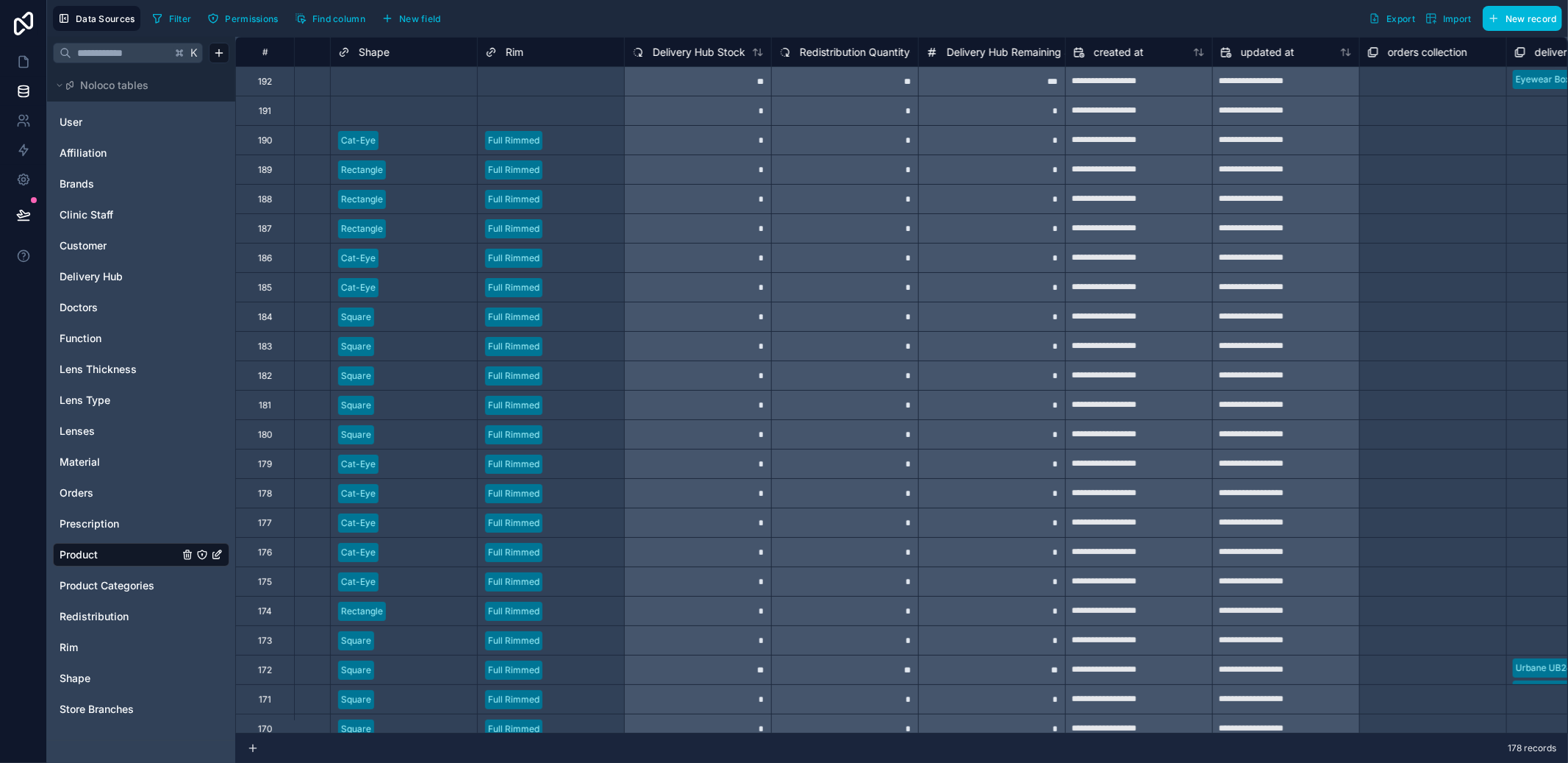
click at [980, 50] on span "Delivery Hub Remaining Stock" at bounding box center [1019, 51] width 145 height 14
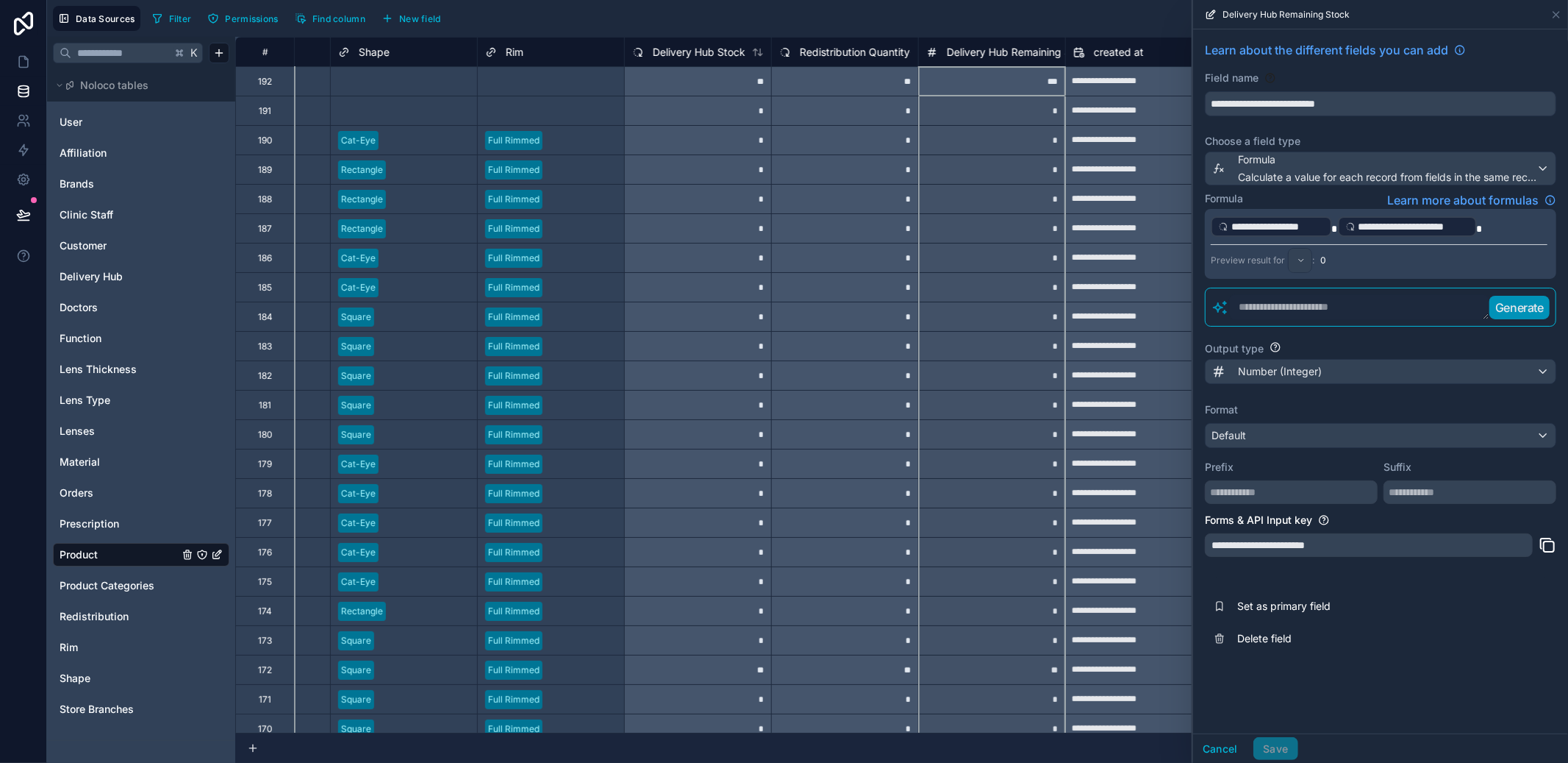
click at [1285, 636] on span "Delete field" at bounding box center [1343, 637] width 212 height 14
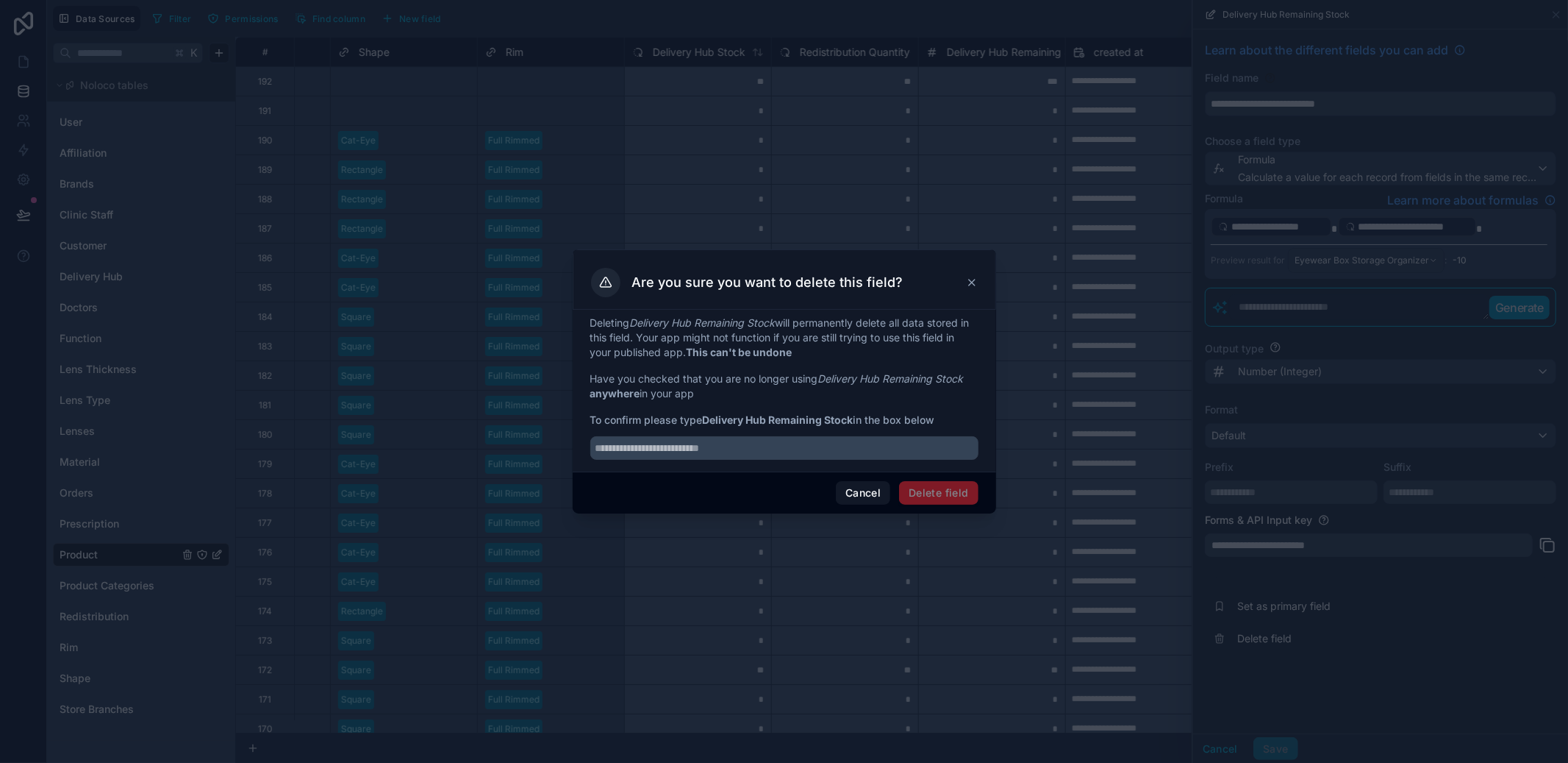
click at [871, 489] on button "Cancel" at bounding box center [862, 493] width 54 height 24
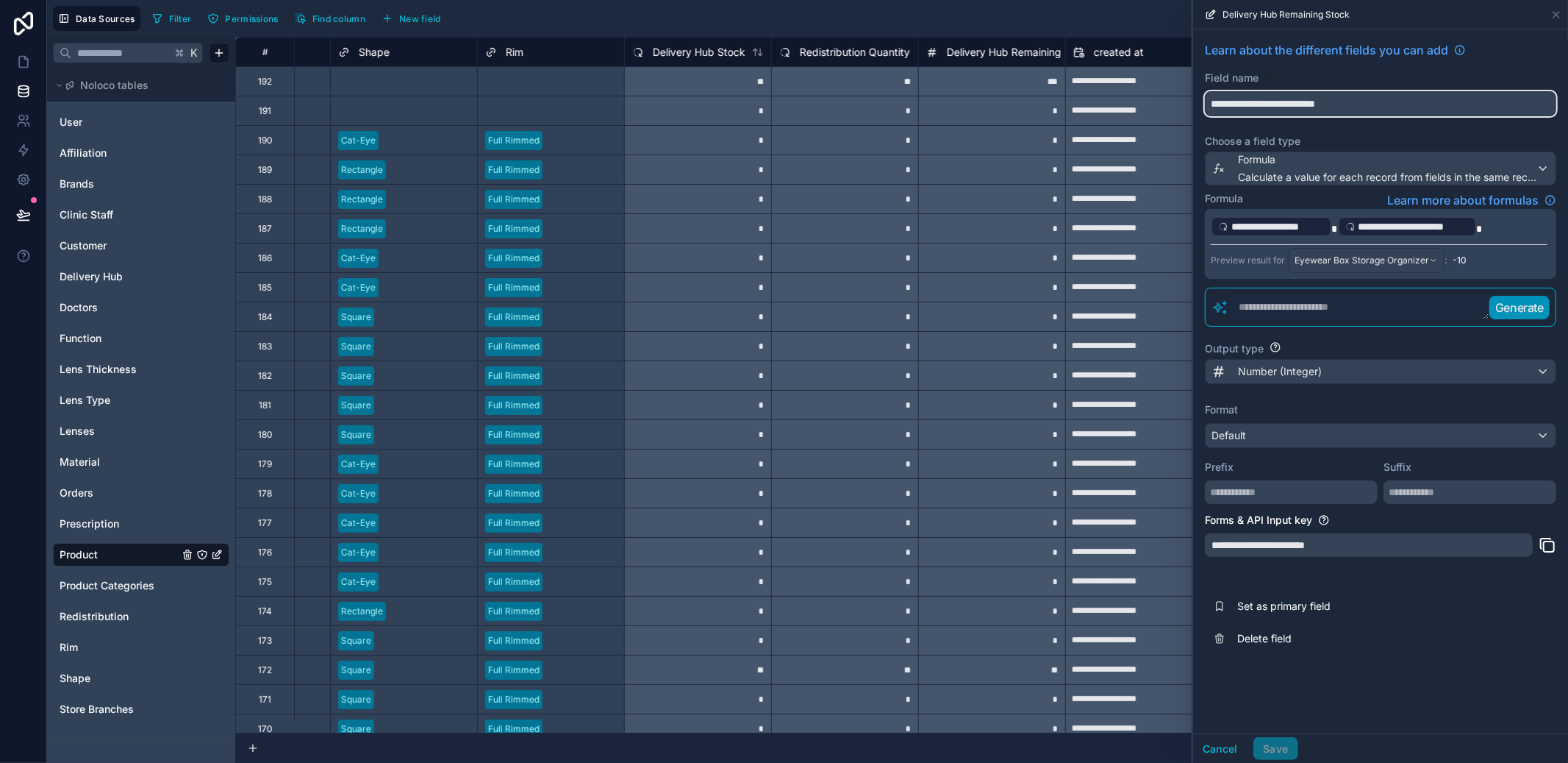
click at [1298, 91] on button "**********" at bounding box center [1381, 104] width 352 height 25
click at [1296, 96] on input "**********" at bounding box center [1381, 104] width 350 height 24
click at [1243, 654] on button "Delete field" at bounding box center [1381, 638] width 352 height 32
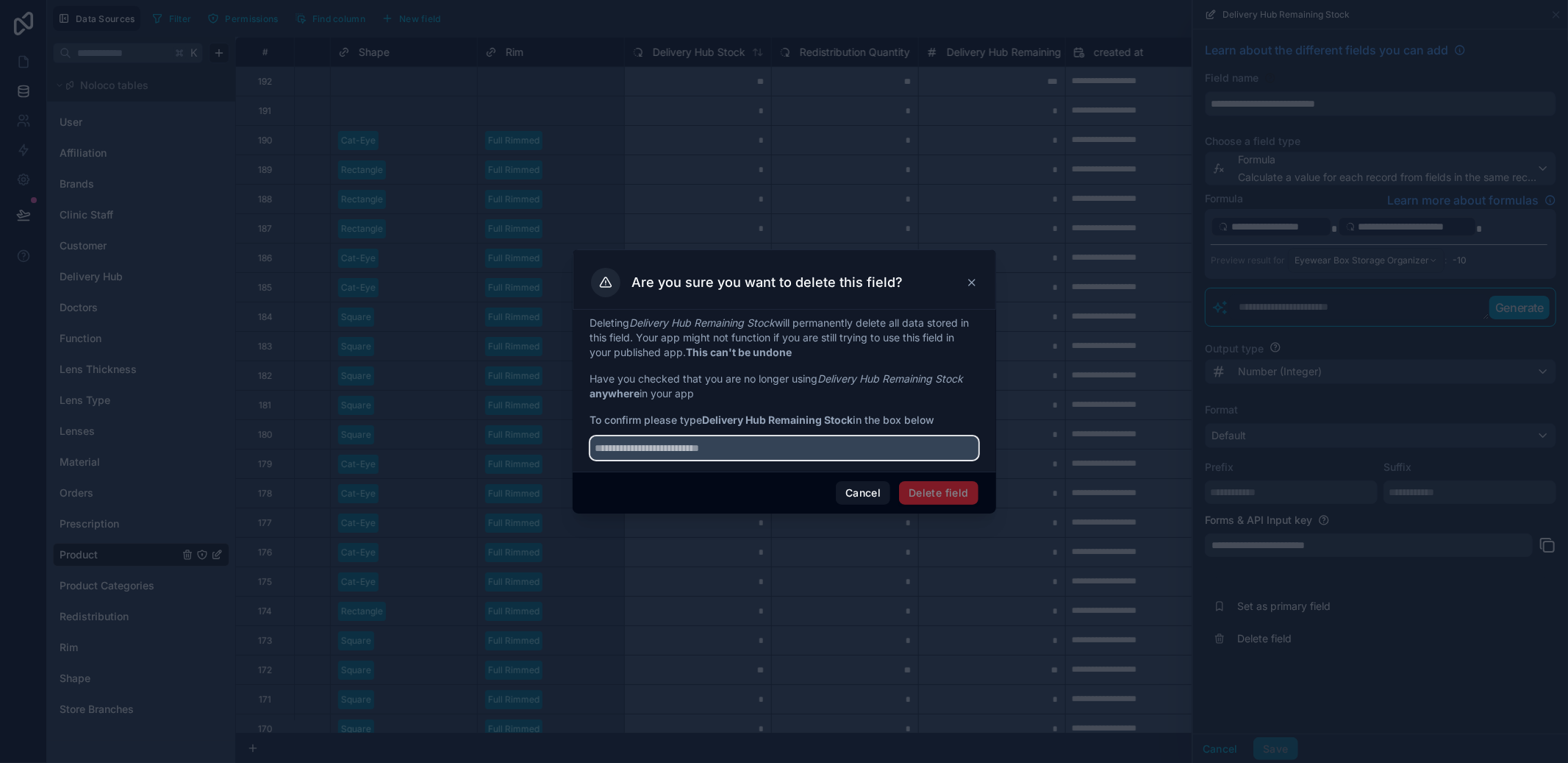
click at [861, 444] on input "text" at bounding box center [784, 447] width 388 height 24
paste input "**********"
type input "**********"
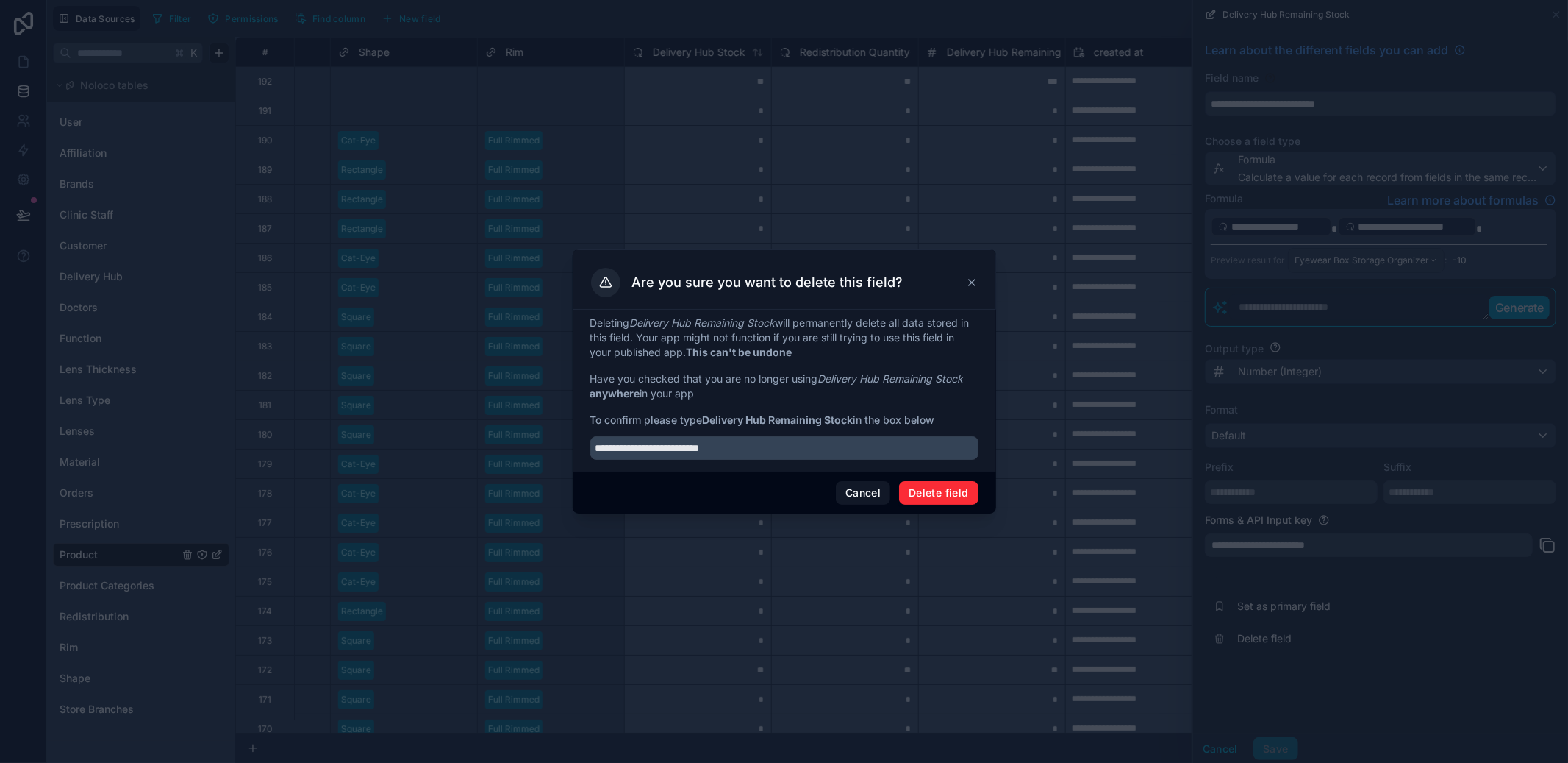
click at [935, 492] on button "Delete field" at bounding box center [939, 493] width 79 height 24
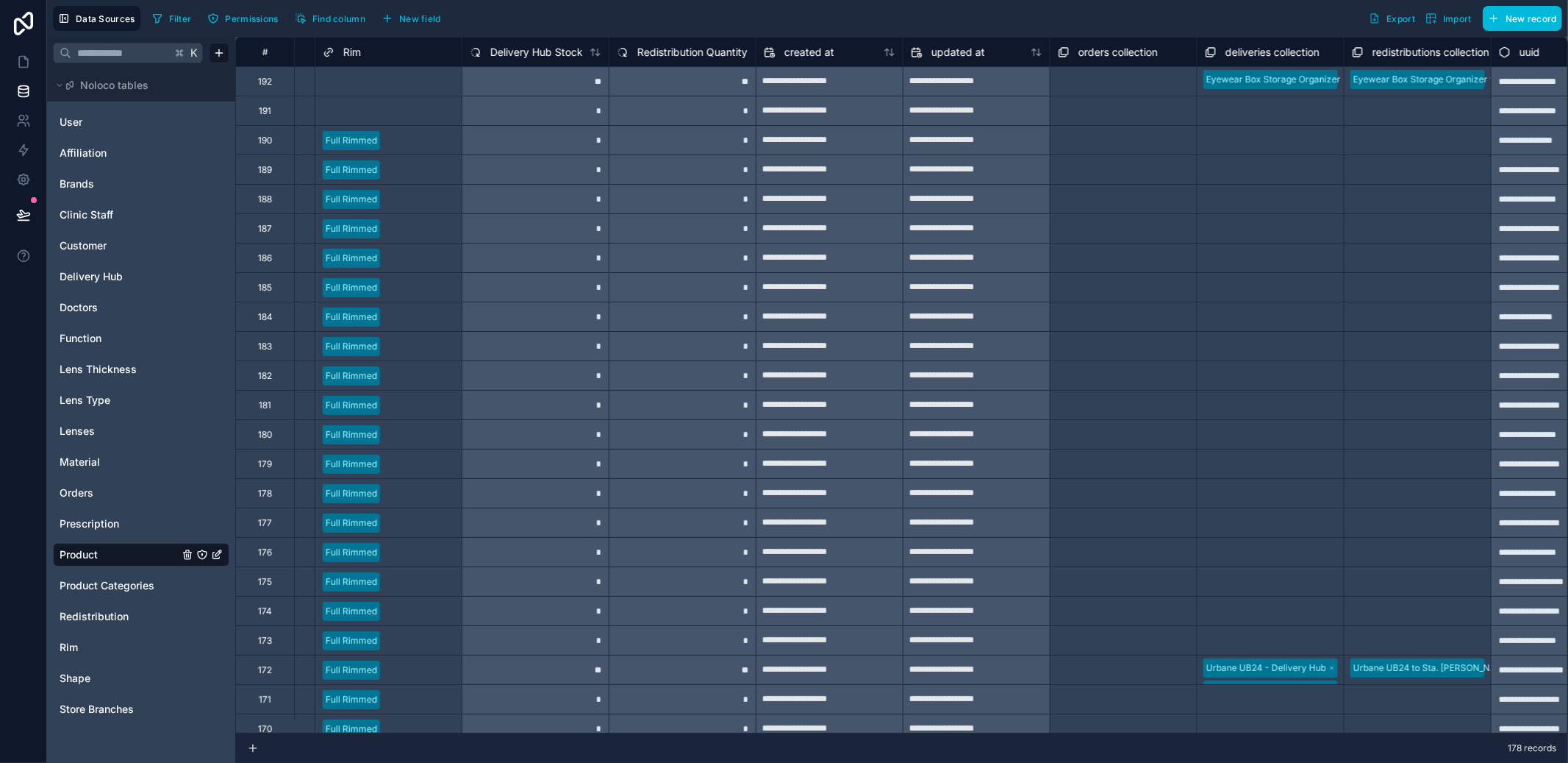
scroll to position [0, 1238]
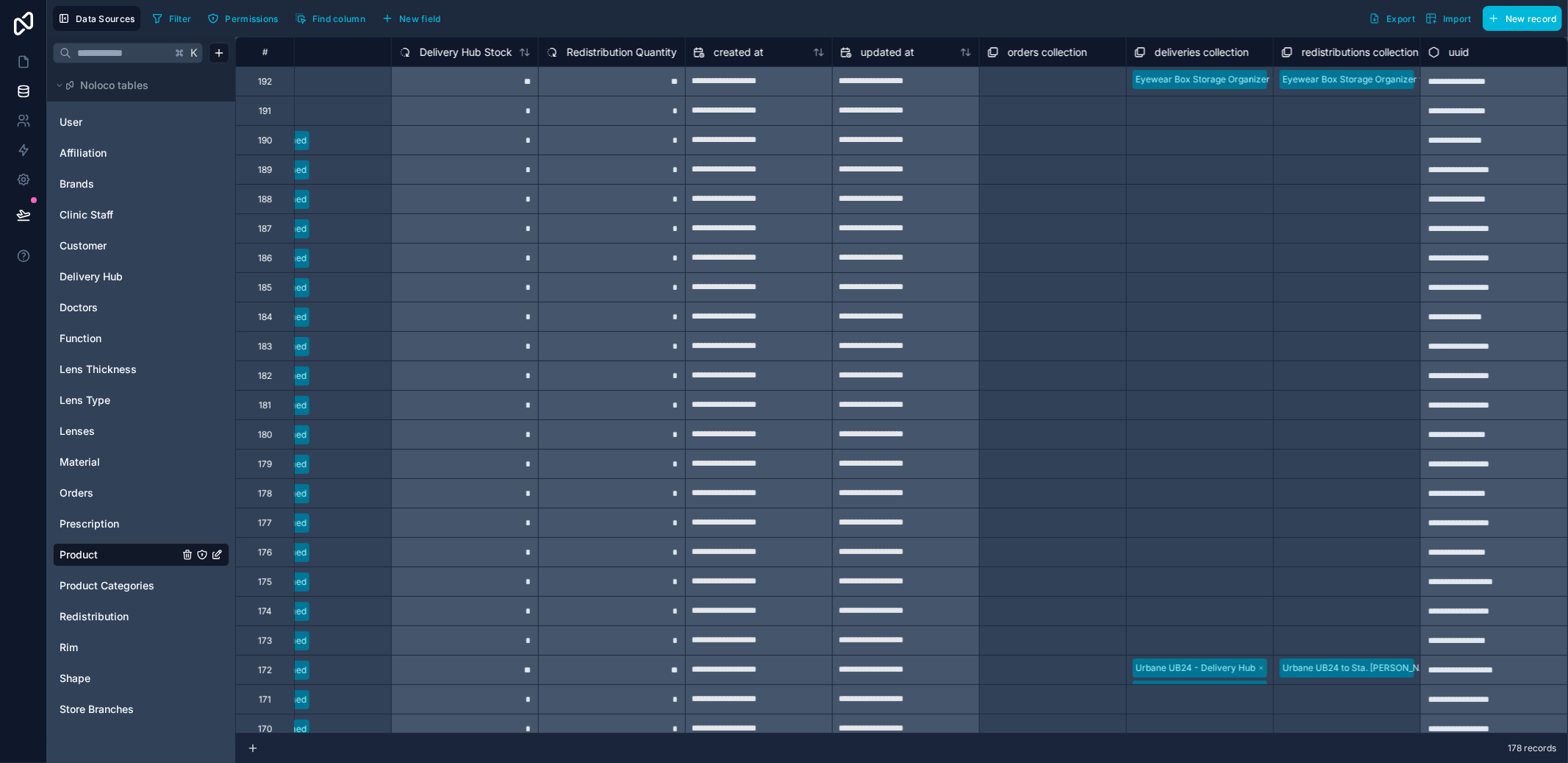
click at [596, 49] on span "Redistribution Quantity" at bounding box center [622, 51] width 110 height 14
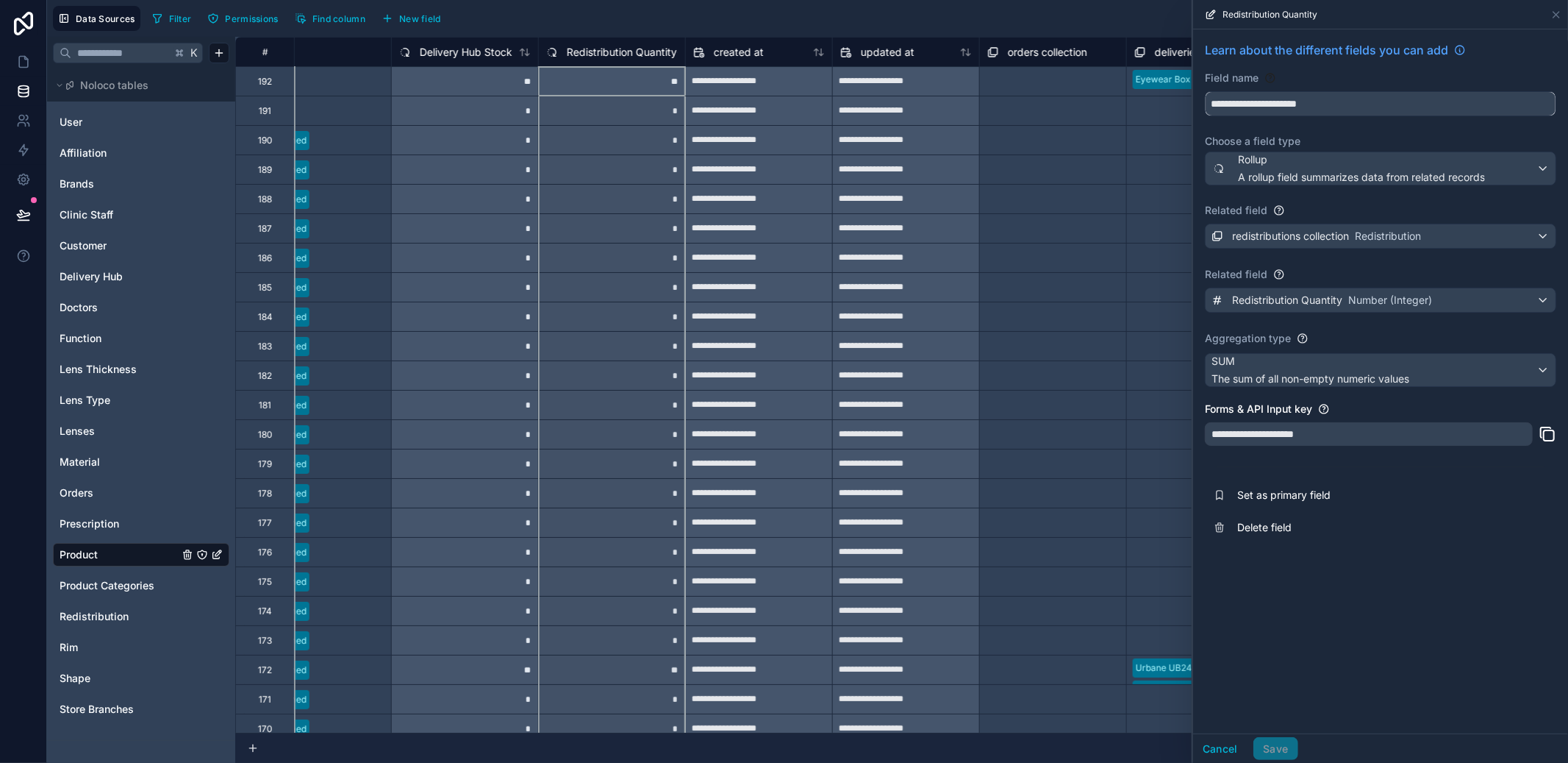
click at [1294, 107] on input "**********" at bounding box center [1381, 104] width 350 height 24
click at [1287, 538] on button "Delete field" at bounding box center [1381, 527] width 352 height 32
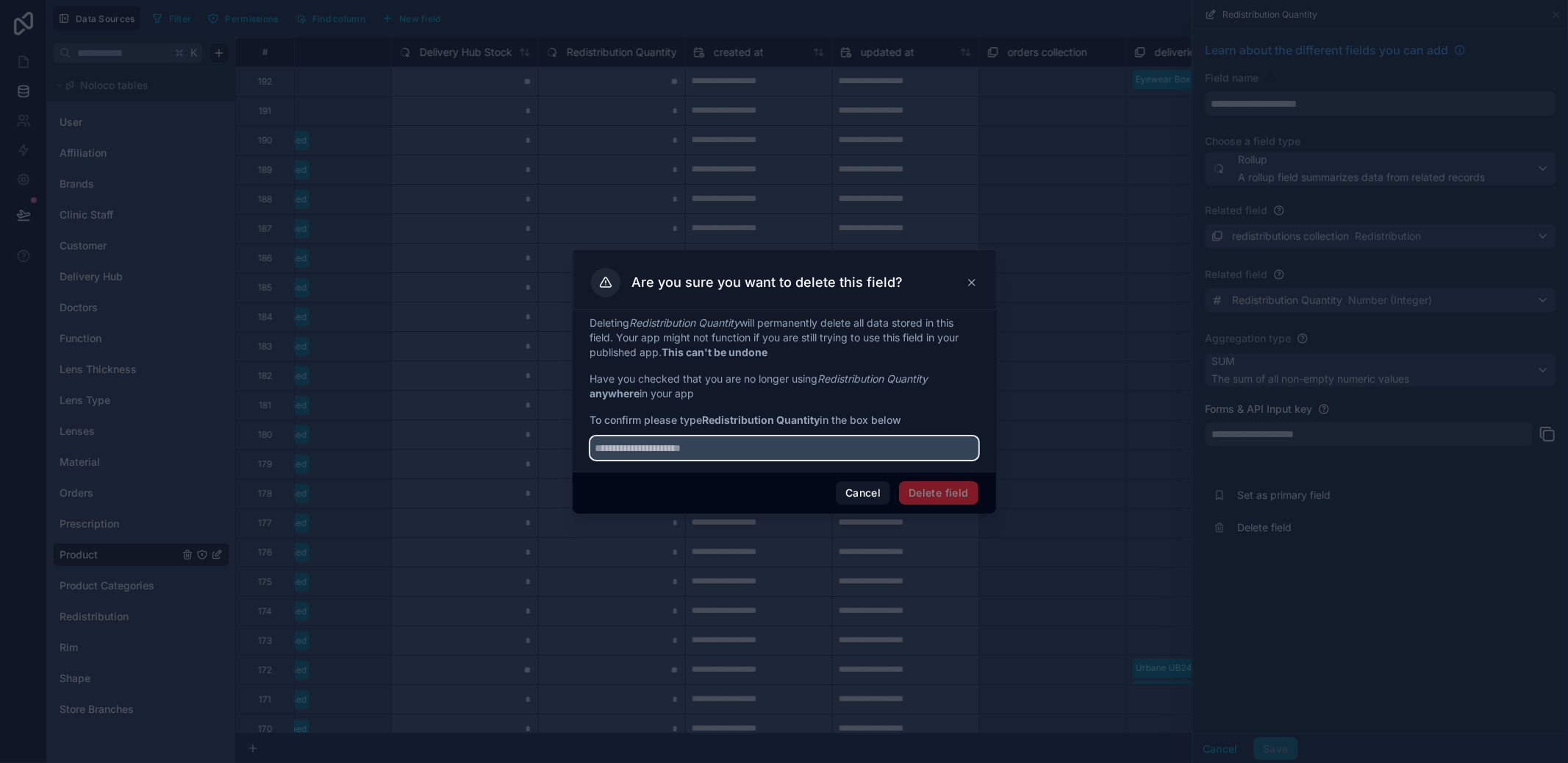
click at [866, 457] on input "text" at bounding box center [784, 447] width 388 height 24
paste input "**********"
type input "**********"
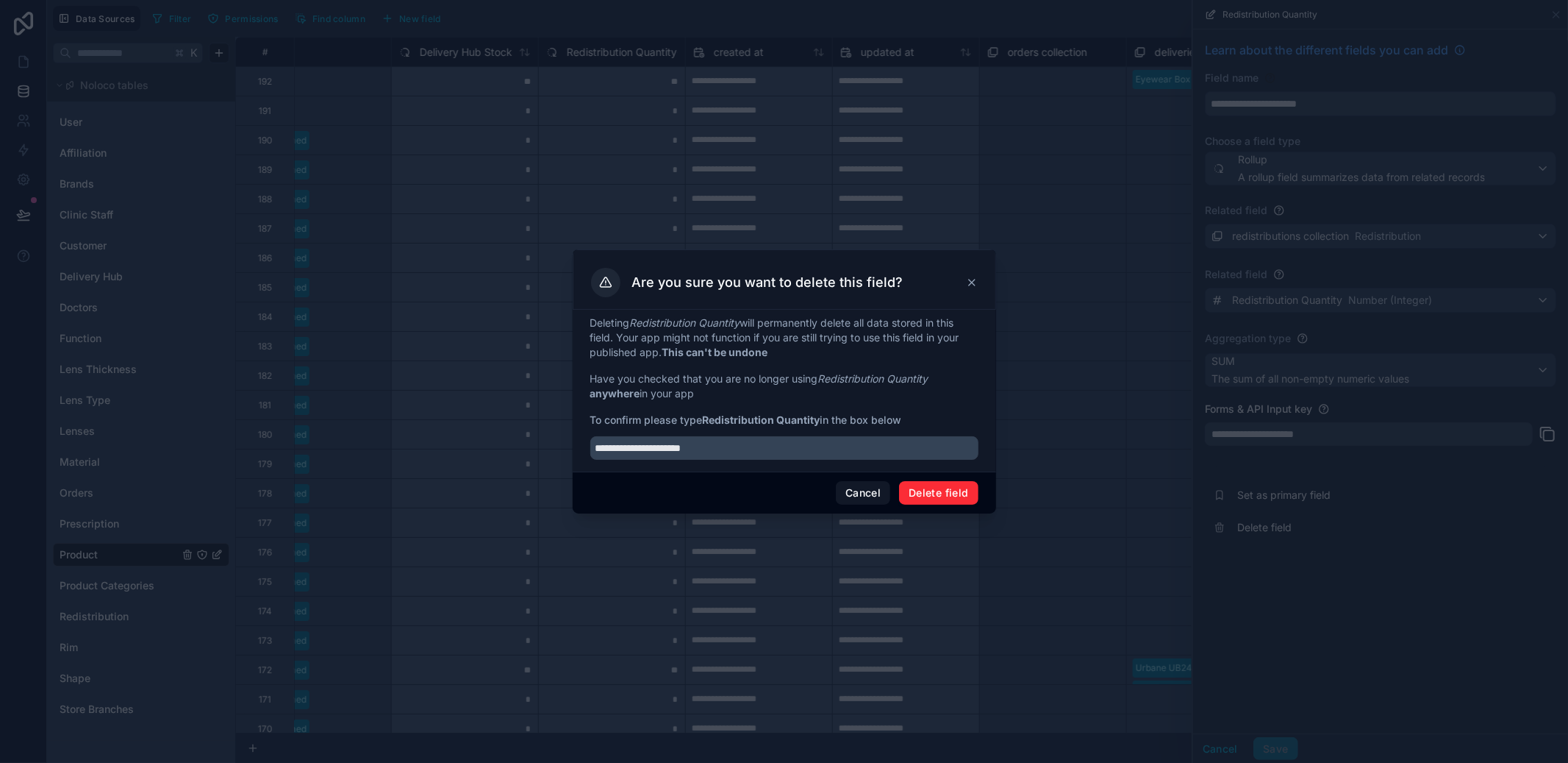
click at [943, 498] on button "Delete field" at bounding box center [939, 493] width 79 height 24
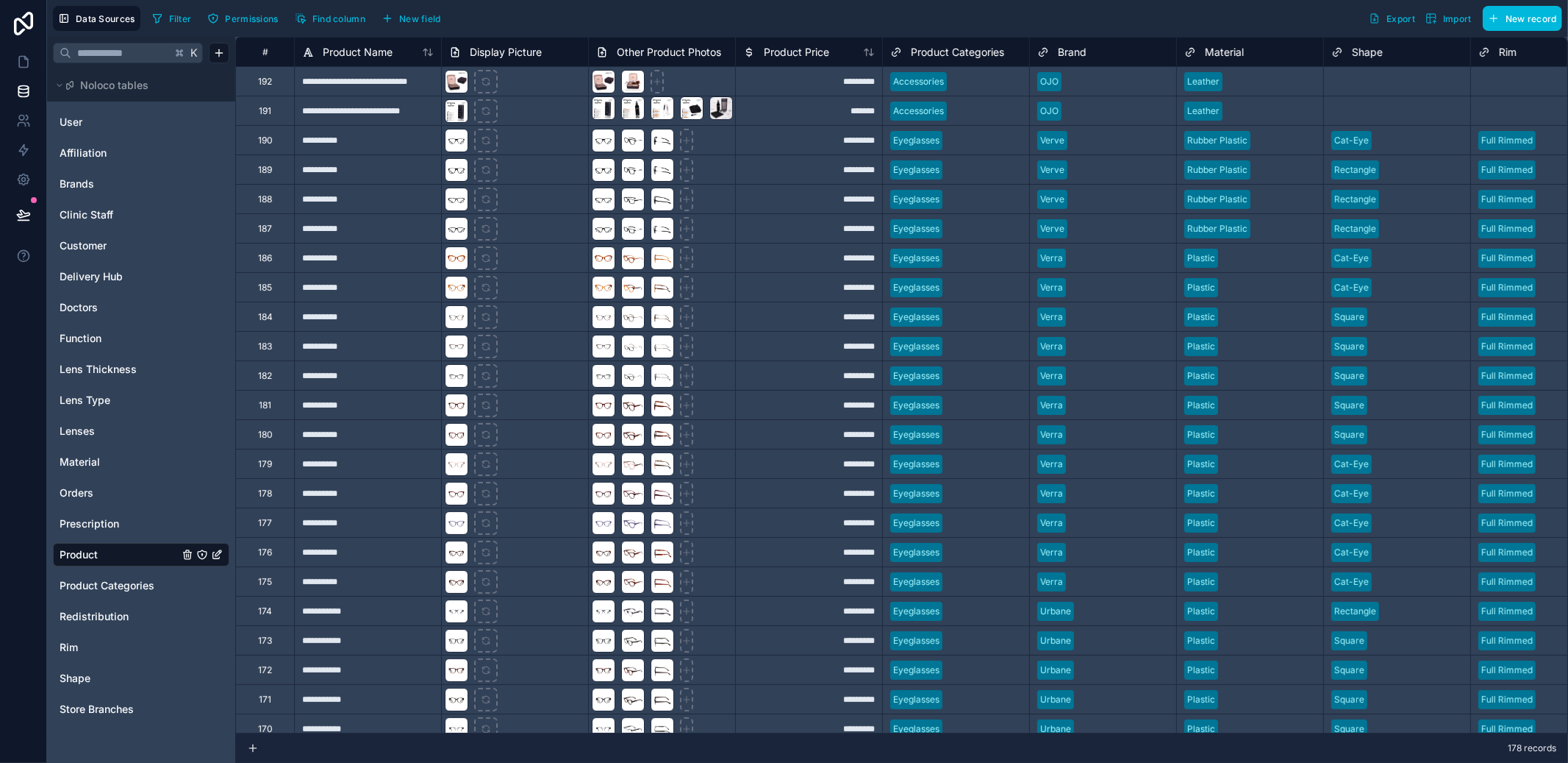
drag, startPoint x: 858, startPoint y: 732, endPoint x: 912, endPoint y: 732, distance: 54.0
click at [912, 732] on div "**********" at bounding box center [901, 385] width 1333 height 696
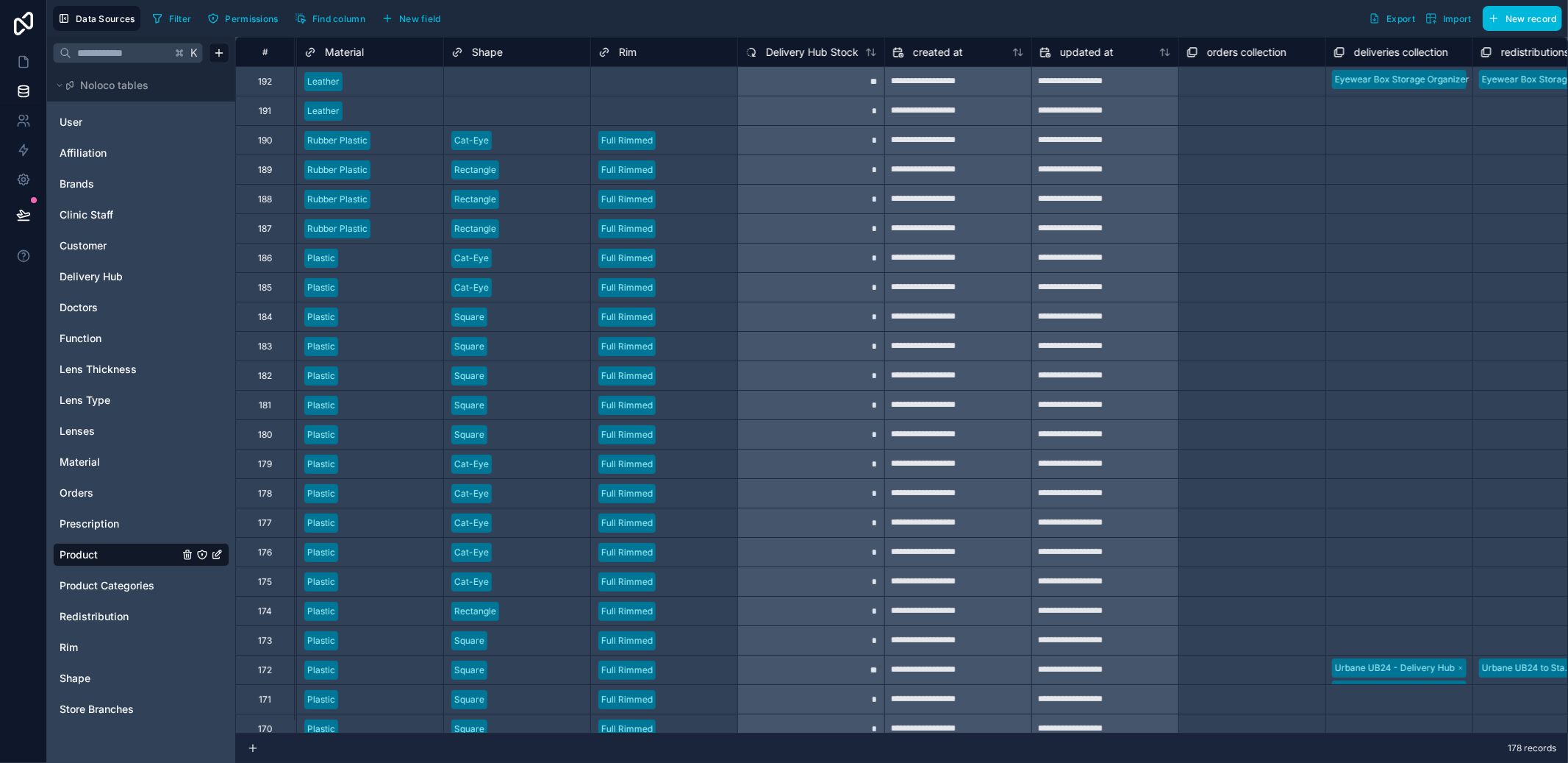
scroll to position [0, 883]
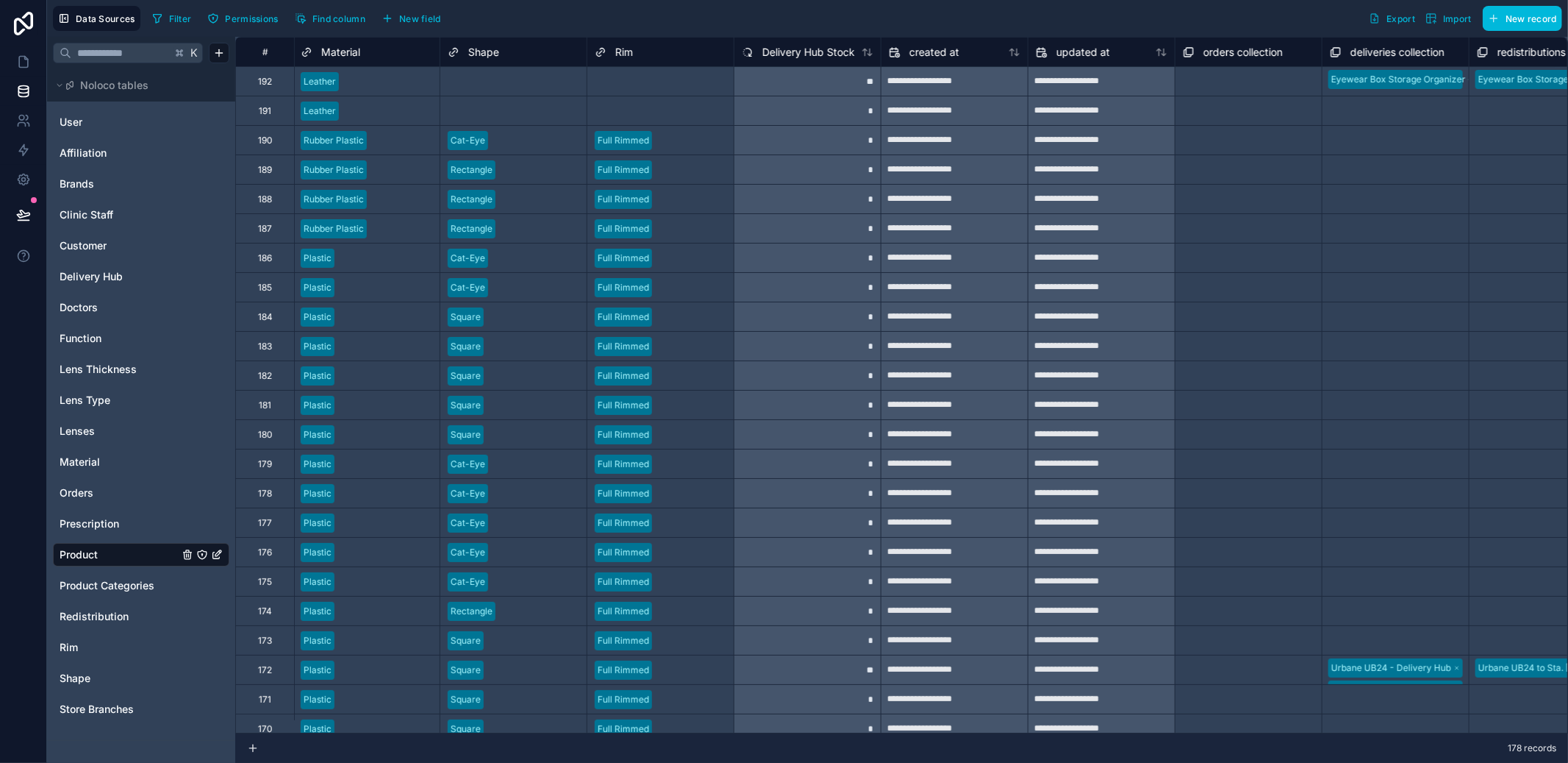
click at [816, 57] on span "Delivery Hub Stock" at bounding box center [808, 51] width 92 height 14
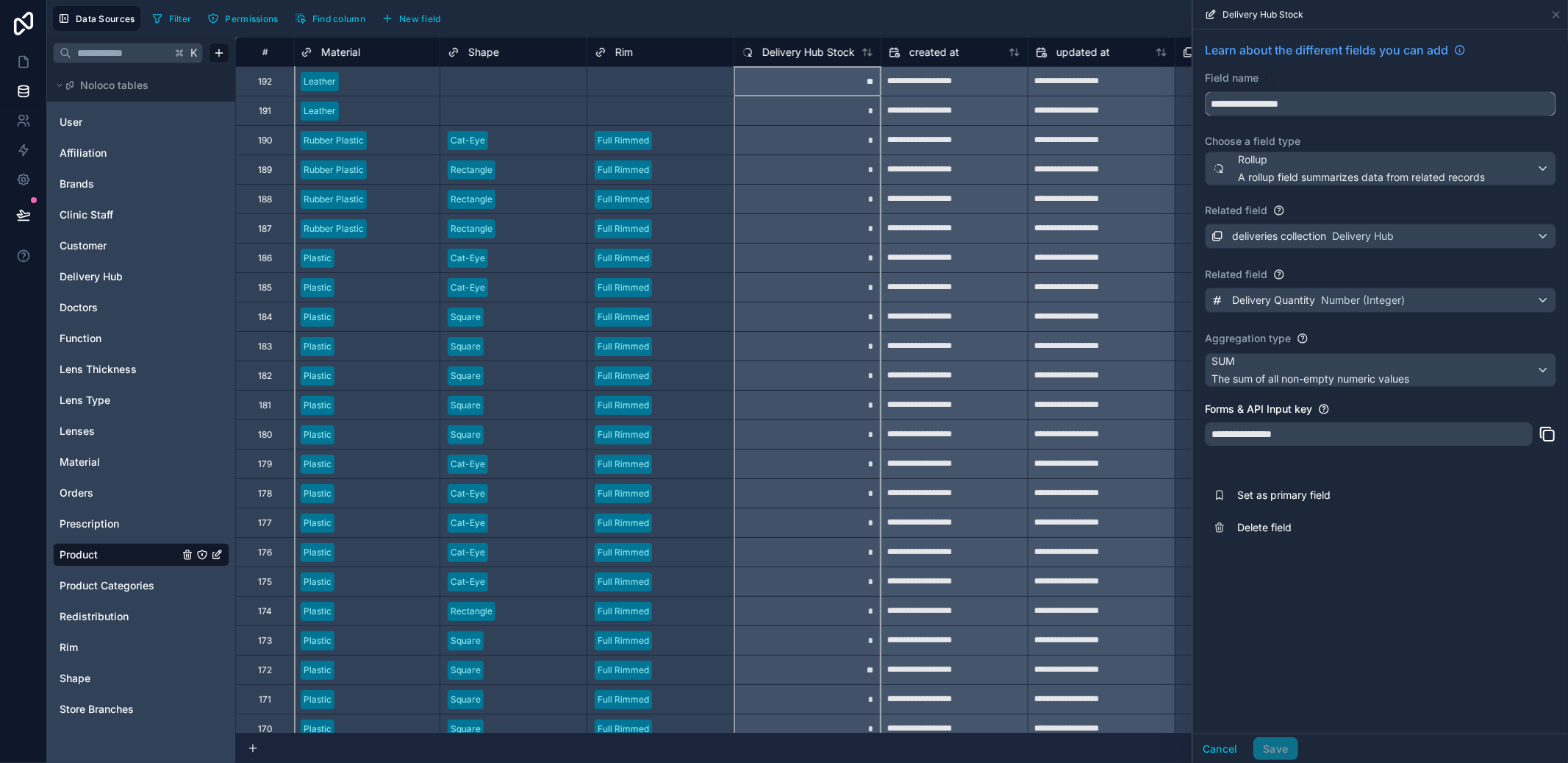
click at [1290, 108] on input "**********" at bounding box center [1381, 104] width 350 height 24
click at [1275, 517] on button "Delete field" at bounding box center [1381, 527] width 352 height 32
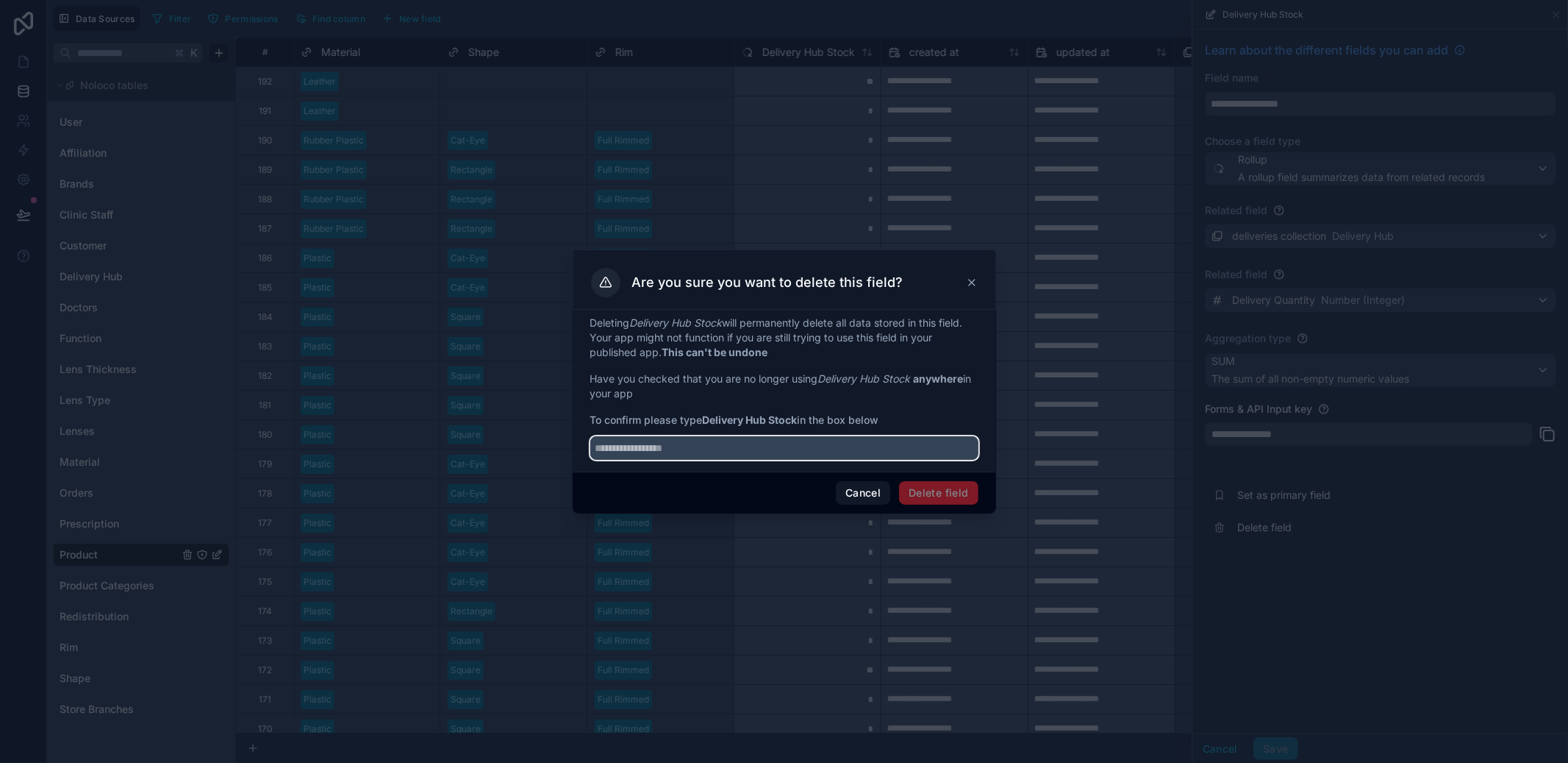
click at [746, 442] on input "text" at bounding box center [784, 447] width 388 height 24
paste input "**********"
type input "**********"
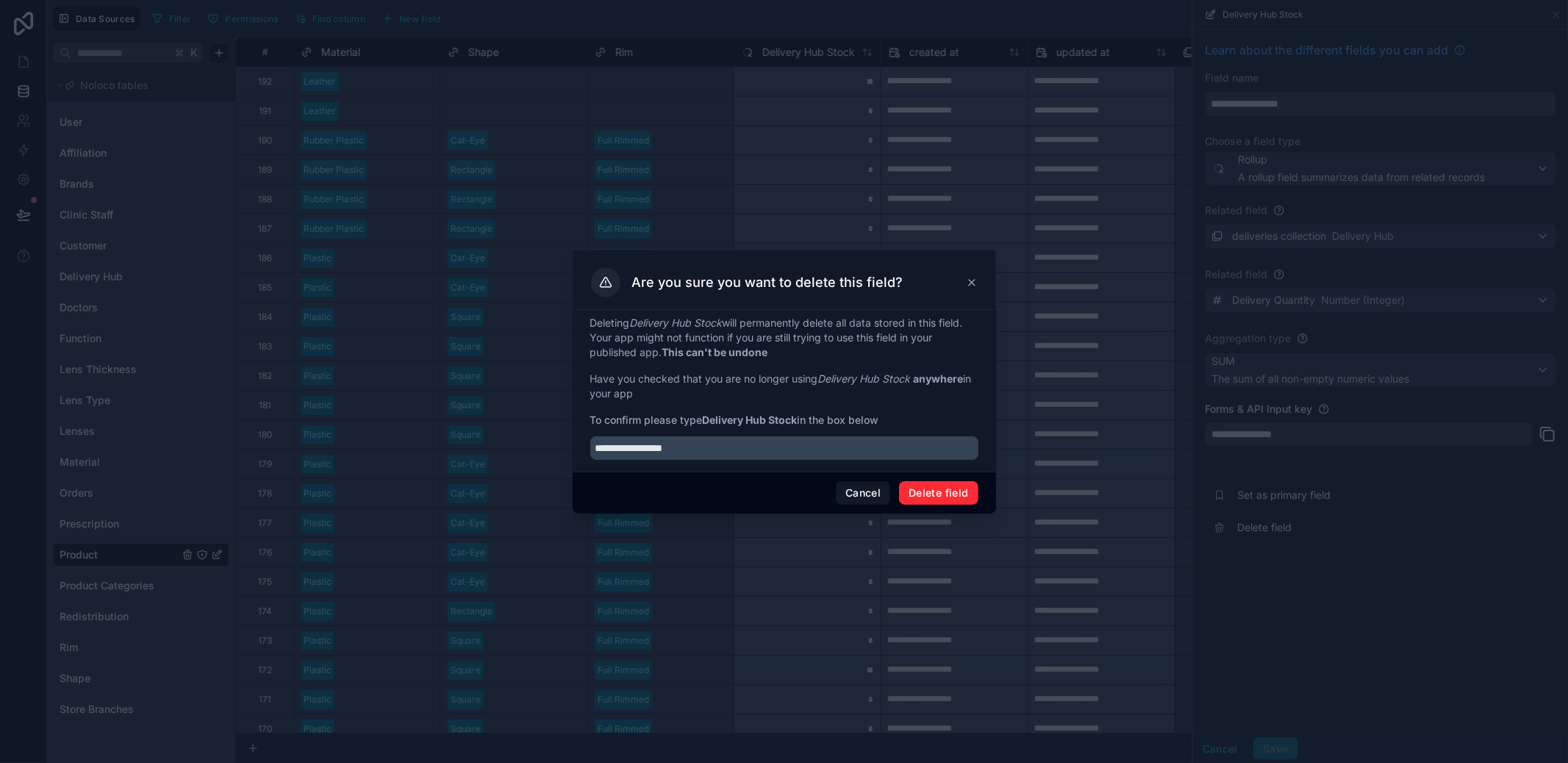
click at [928, 491] on button "Delete field" at bounding box center [939, 493] width 79 height 24
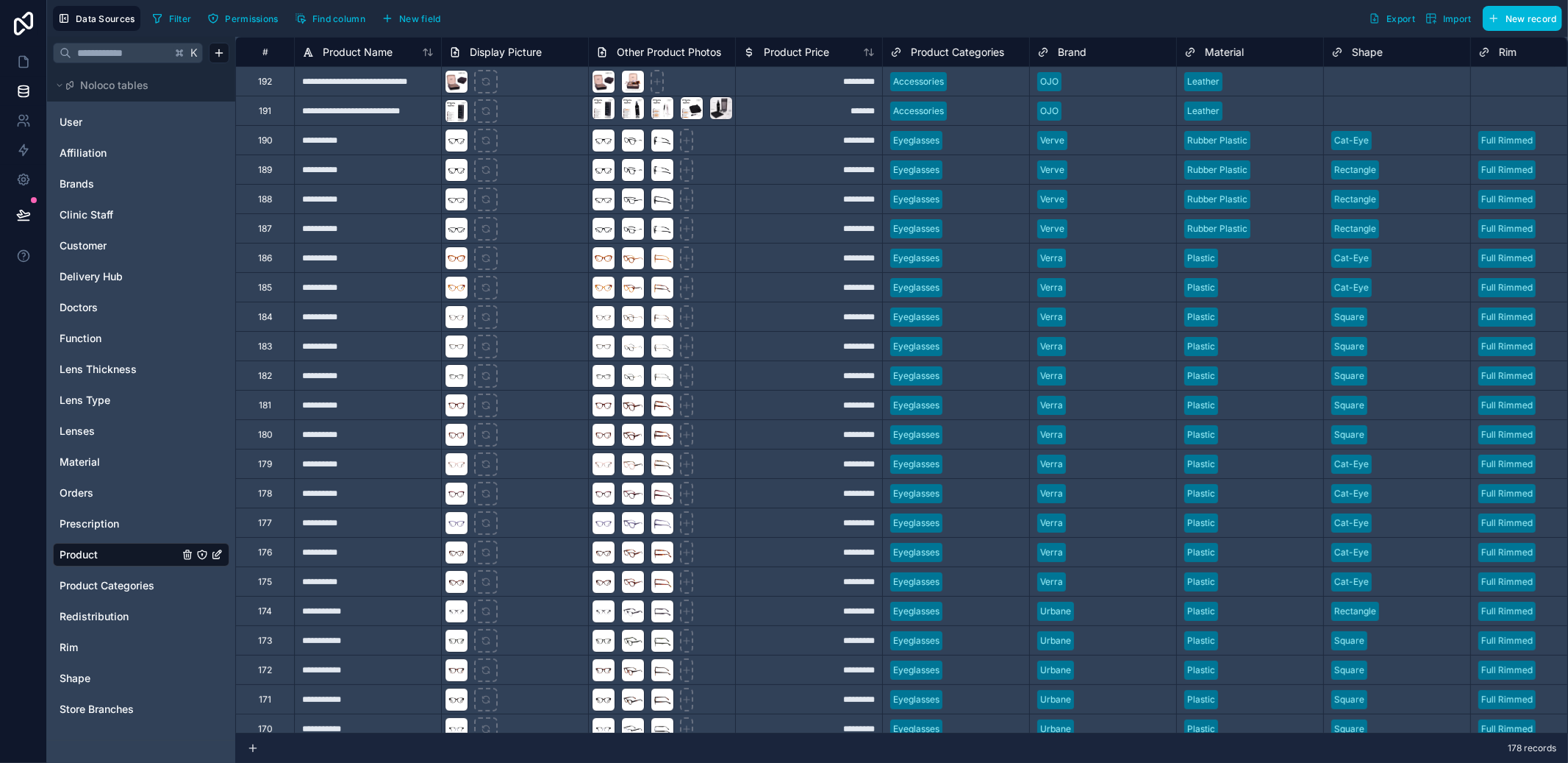
click at [95, 624] on div "Redistribution" at bounding box center [142, 616] width 177 height 24
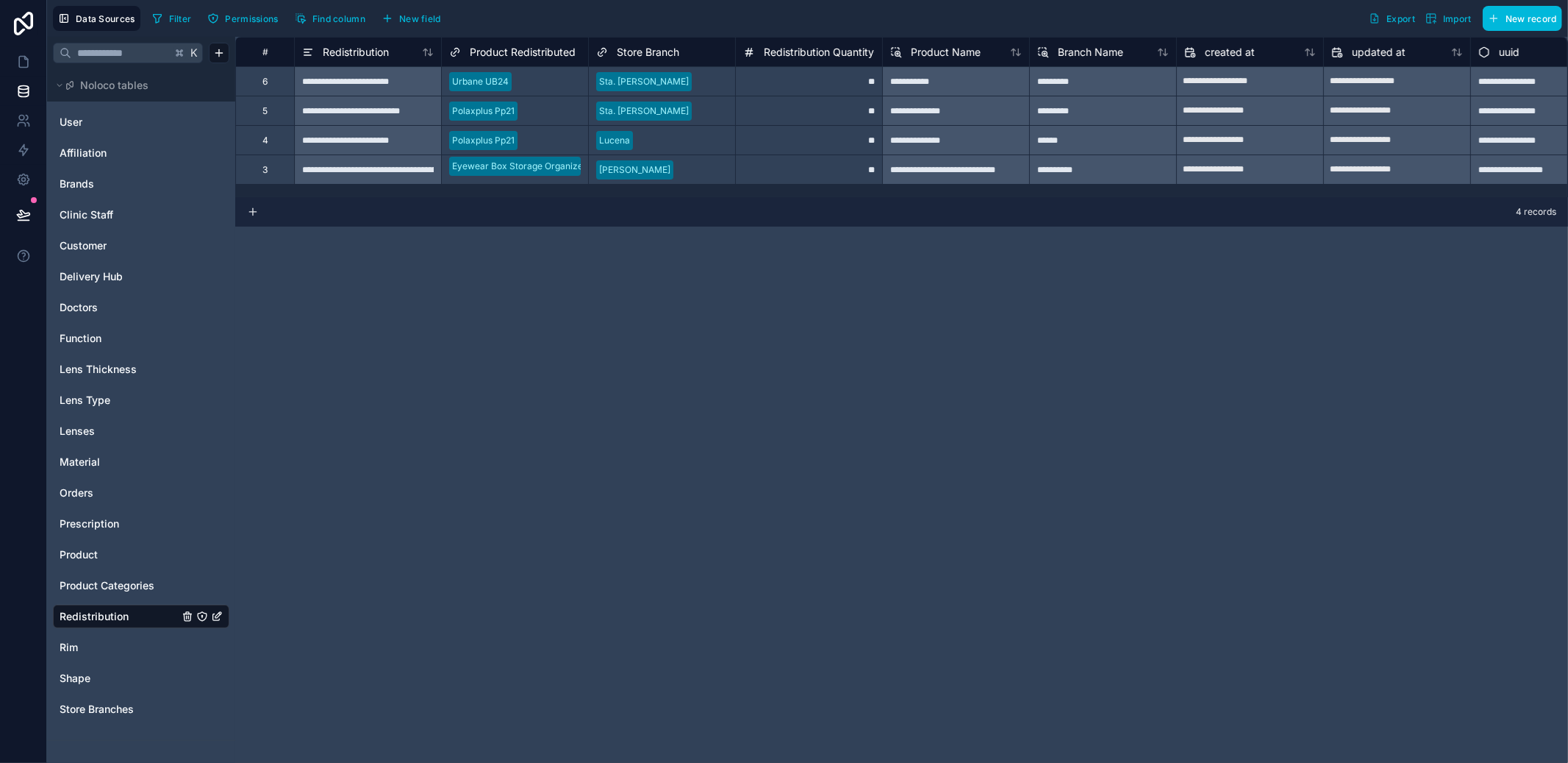
click at [100, 279] on span "Delivery Hub" at bounding box center [91, 276] width 63 height 14
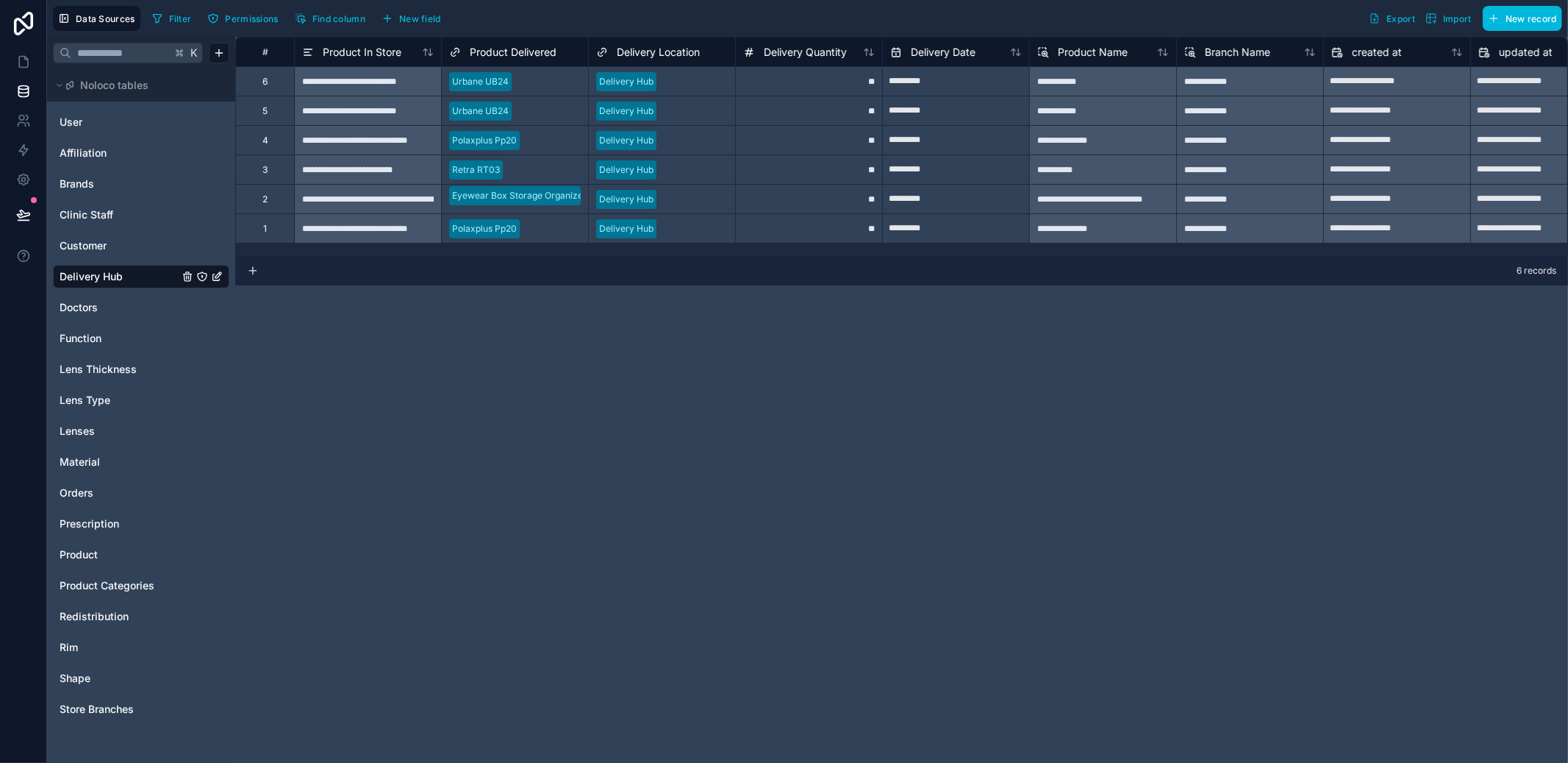
click at [67, 303] on span "Doctors" at bounding box center [79, 306] width 38 height 14
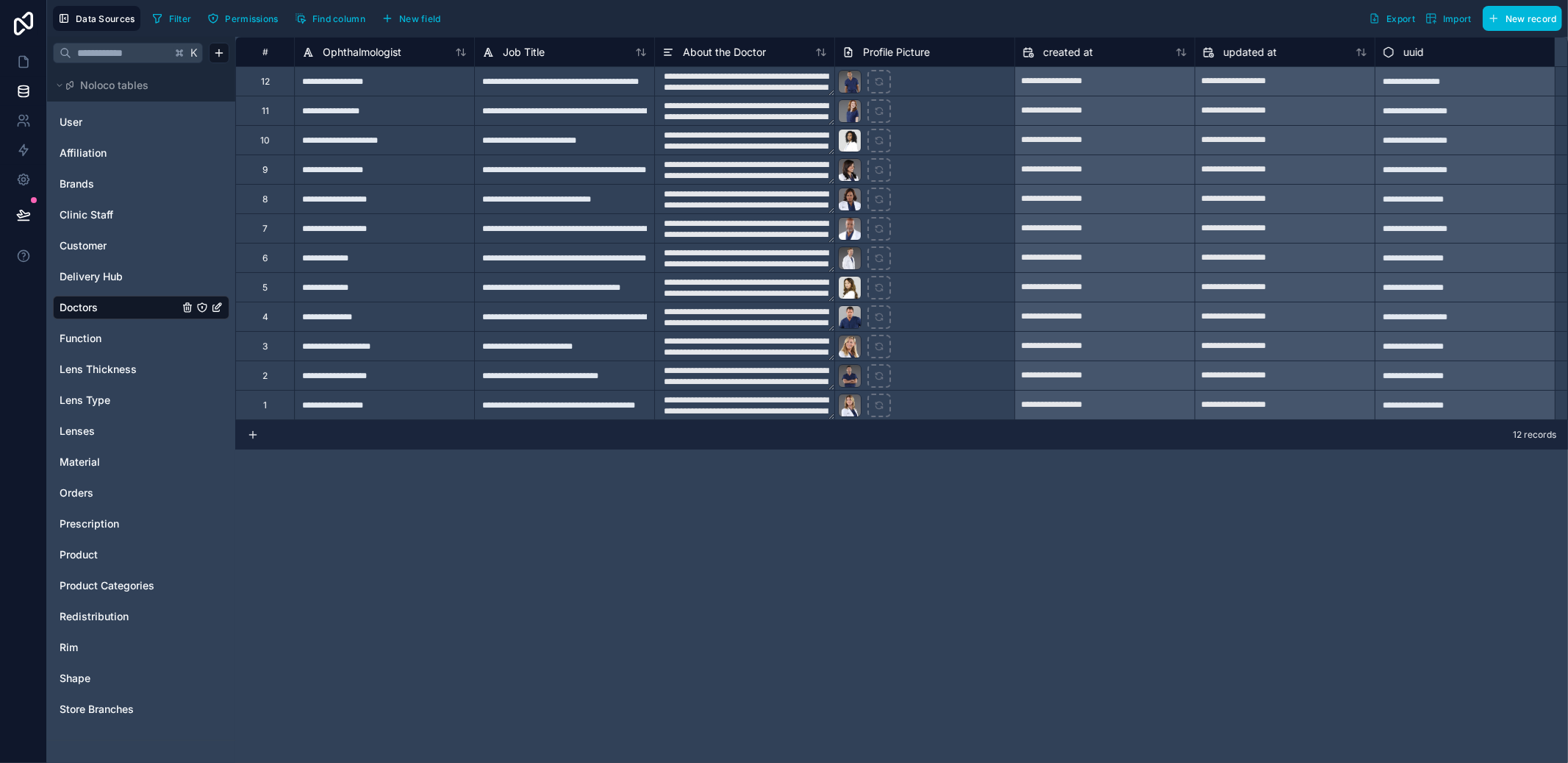
click at [106, 564] on div "Product" at bounding box center [142, 555] width 177 height 24
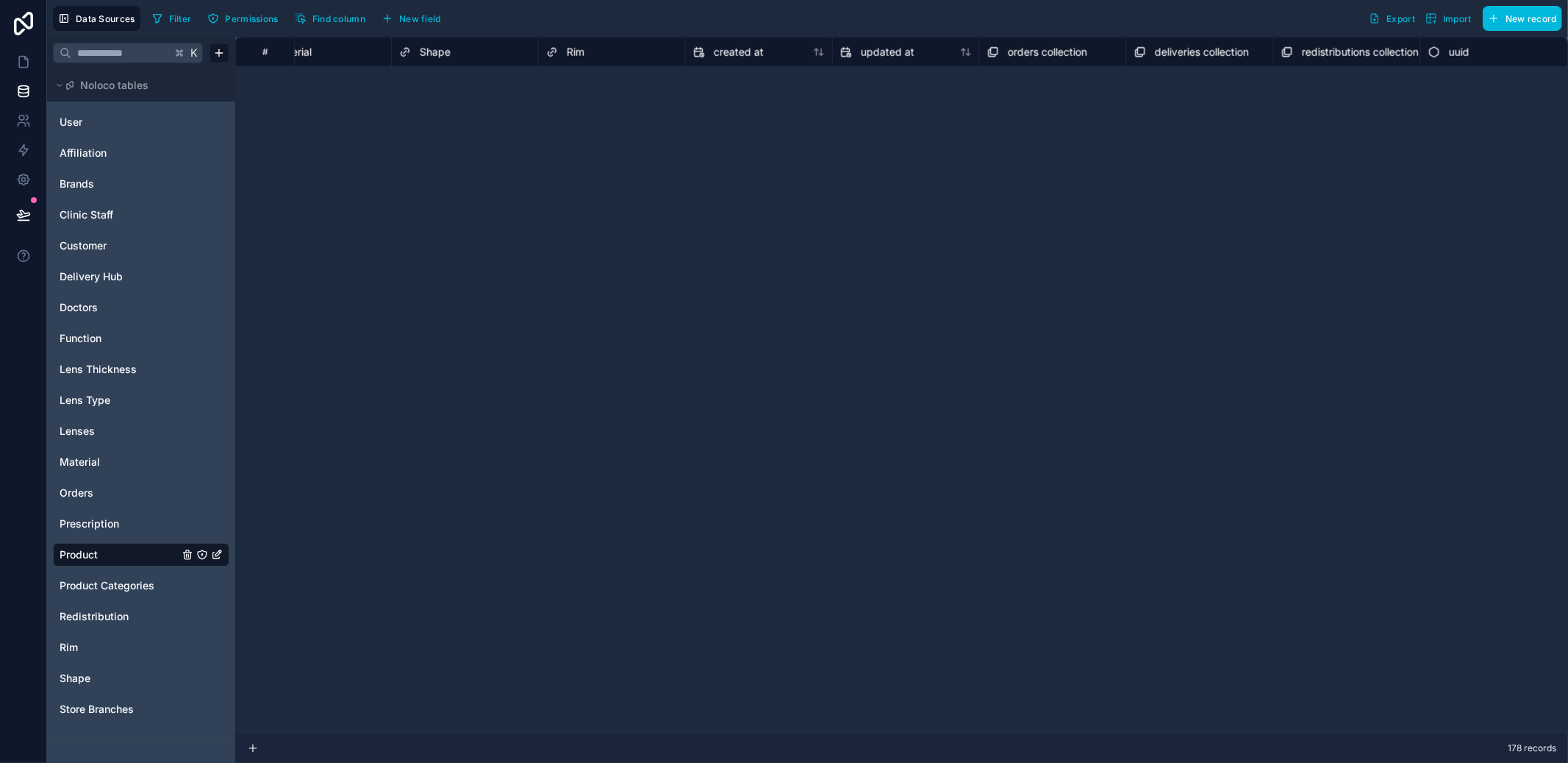
scroll to position [2288, 944]
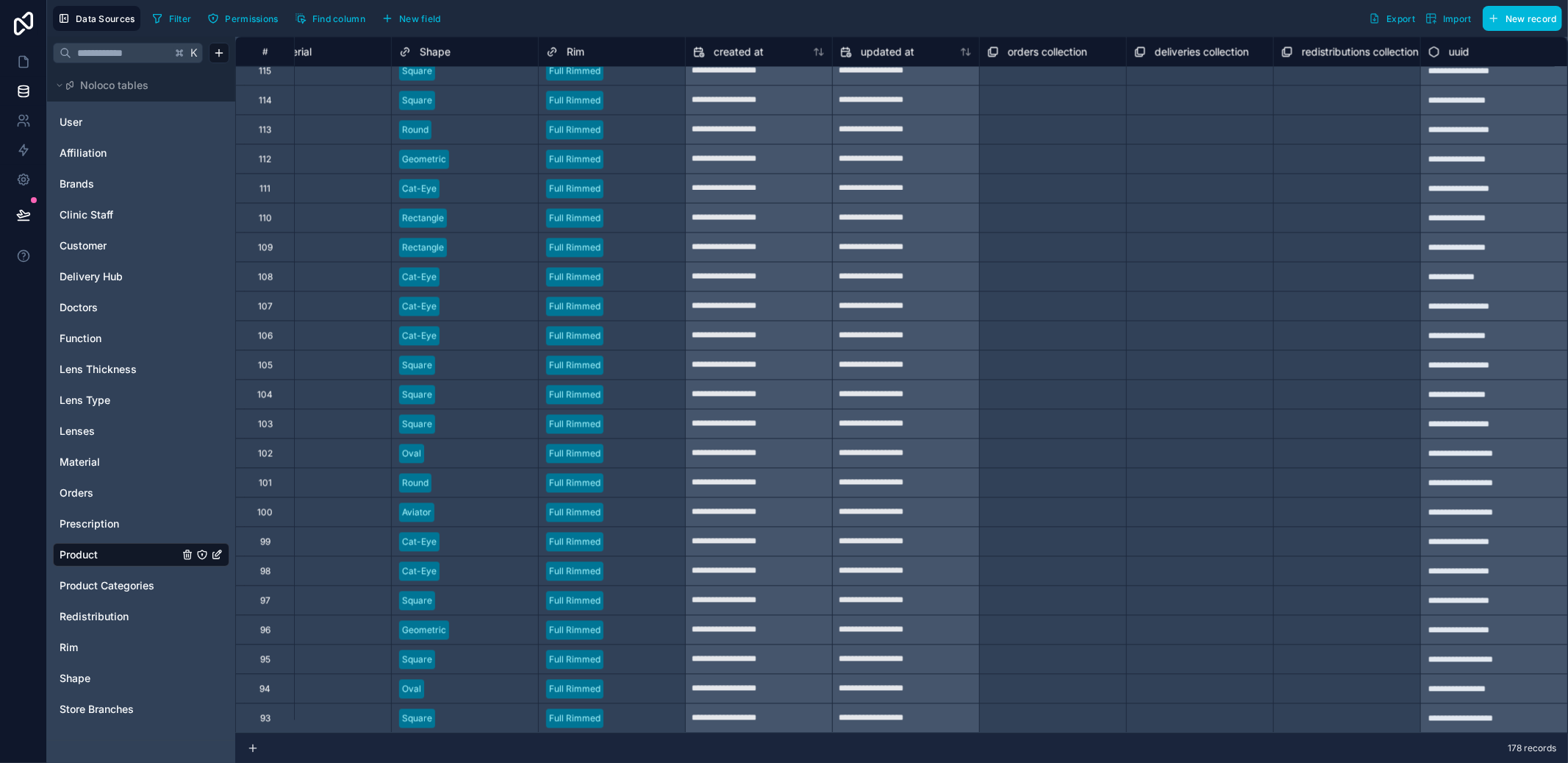
click at [117, 609] on span "Redistribution" at bounding box center [94, 616] width 69 height 14
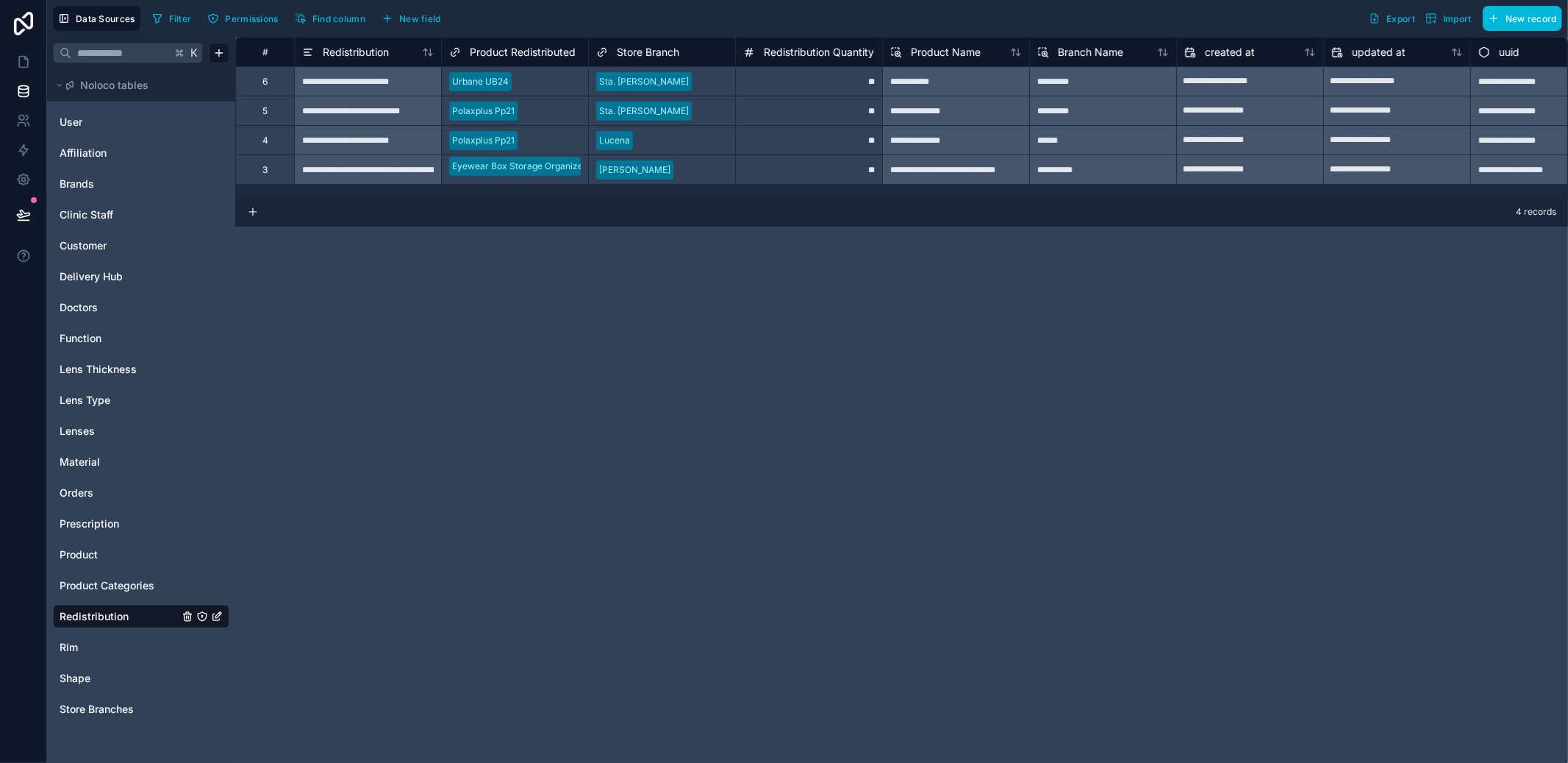
click at [110, 549] on link "Product" at bounding box center [119, 554] width 119 height 14
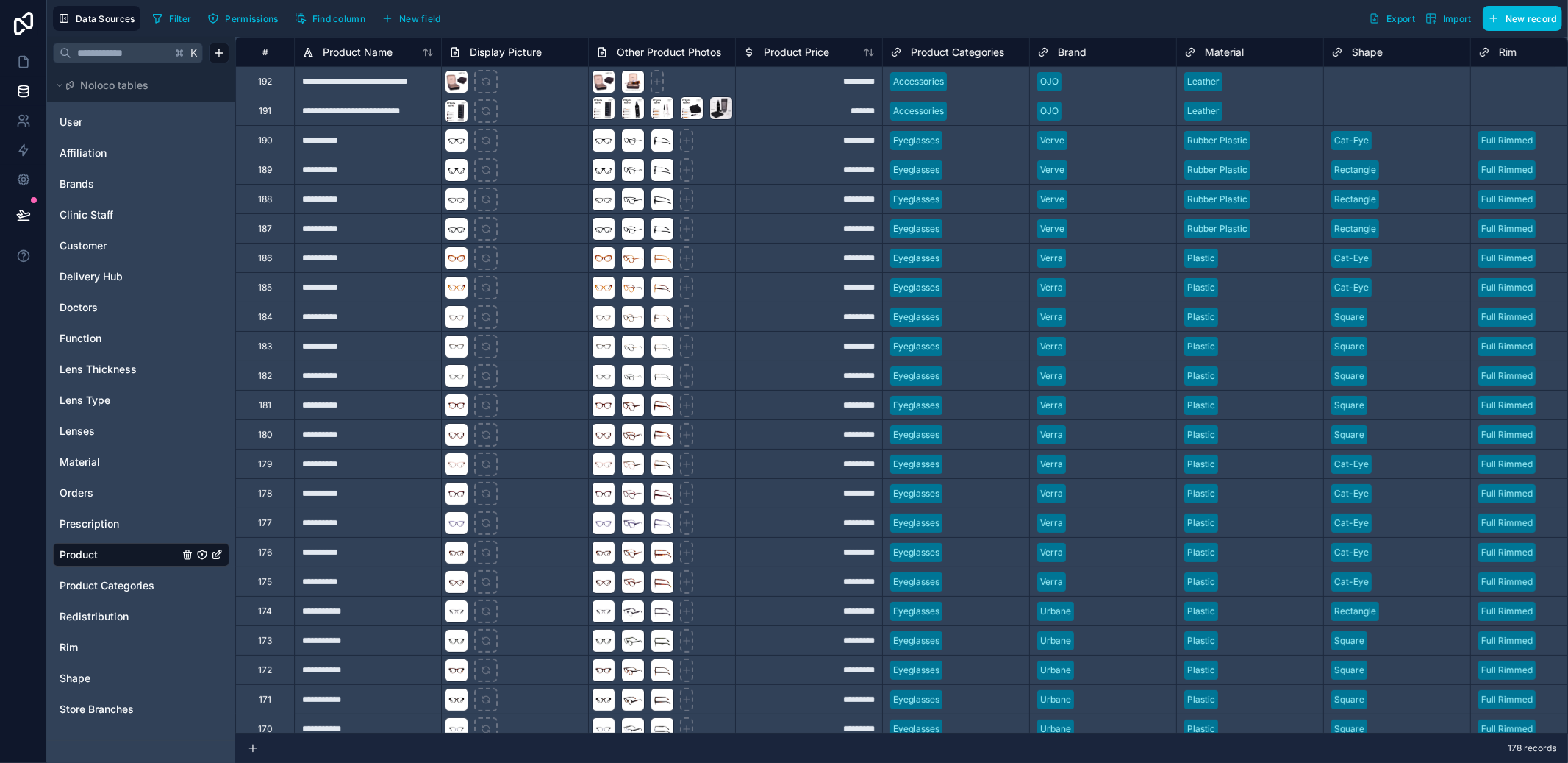
click at [120, 282] on span "Delivery Hub" at bounding box center [91, 276] width 63 height 14
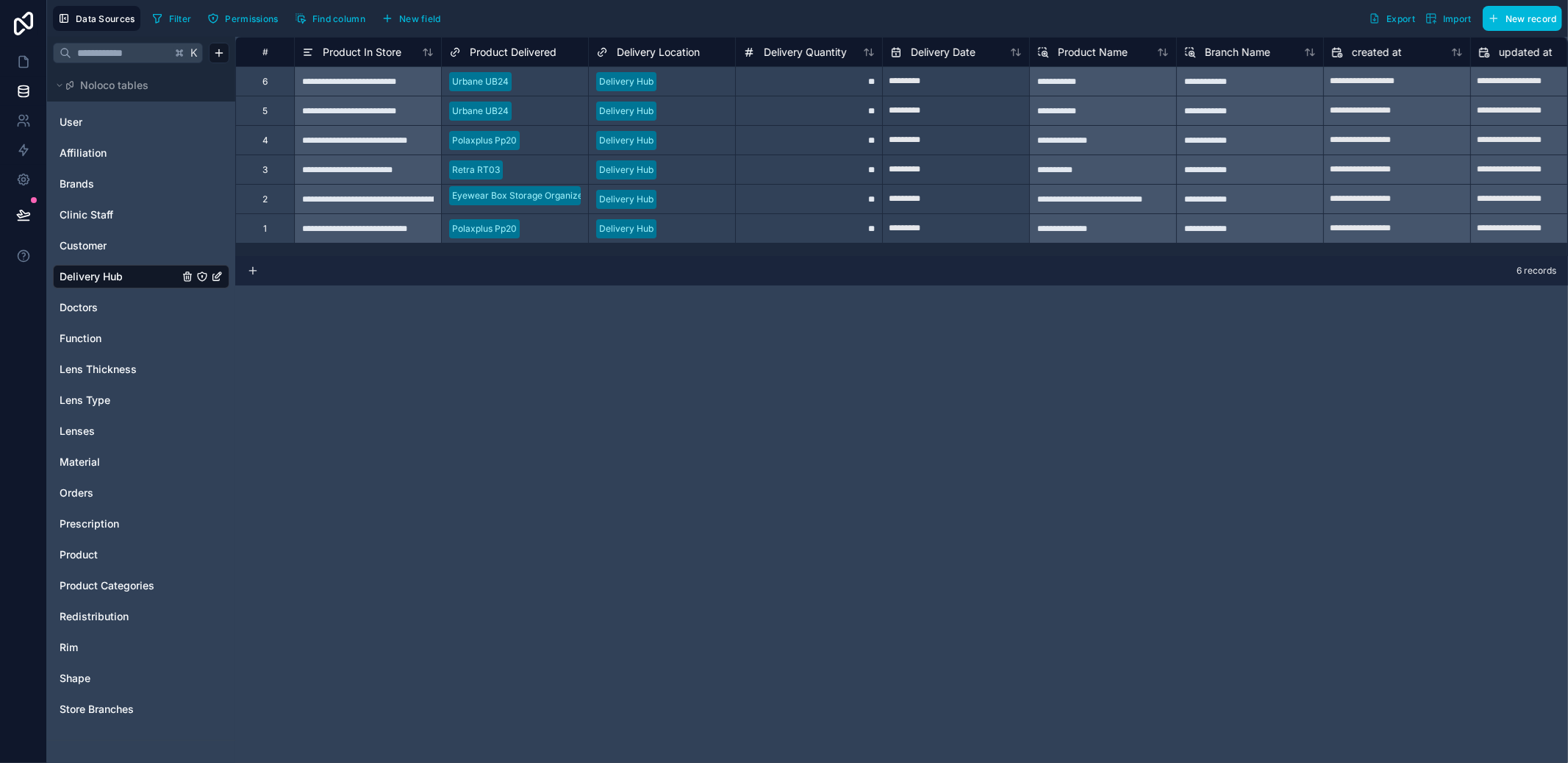
click at [223, 55] on html "**********" at bounding box center [784, 382] width 1568 height 763
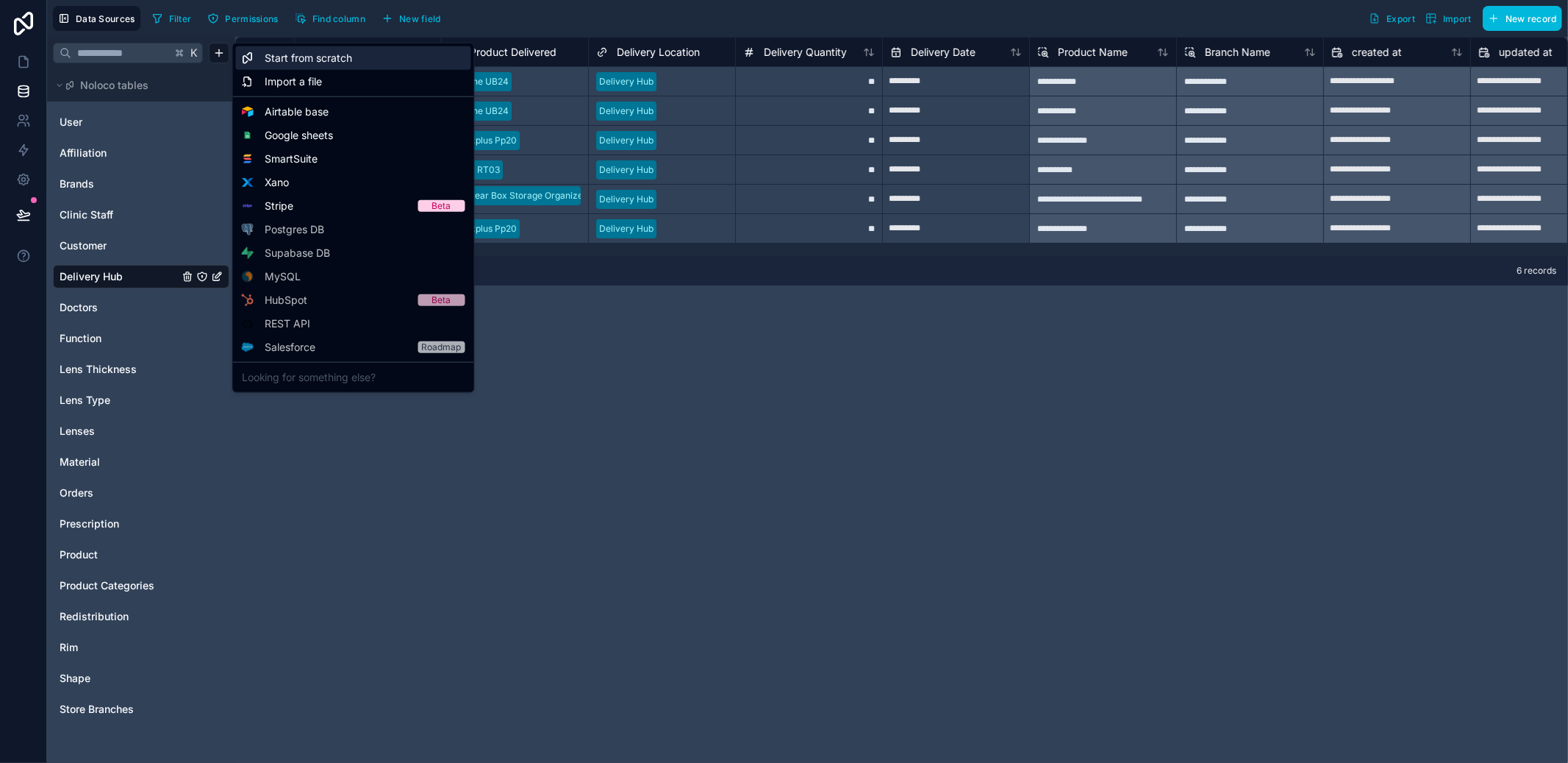
click at [334, 67] on div "Start from scratch" at bounding box center [353, 58] width 235 height 24
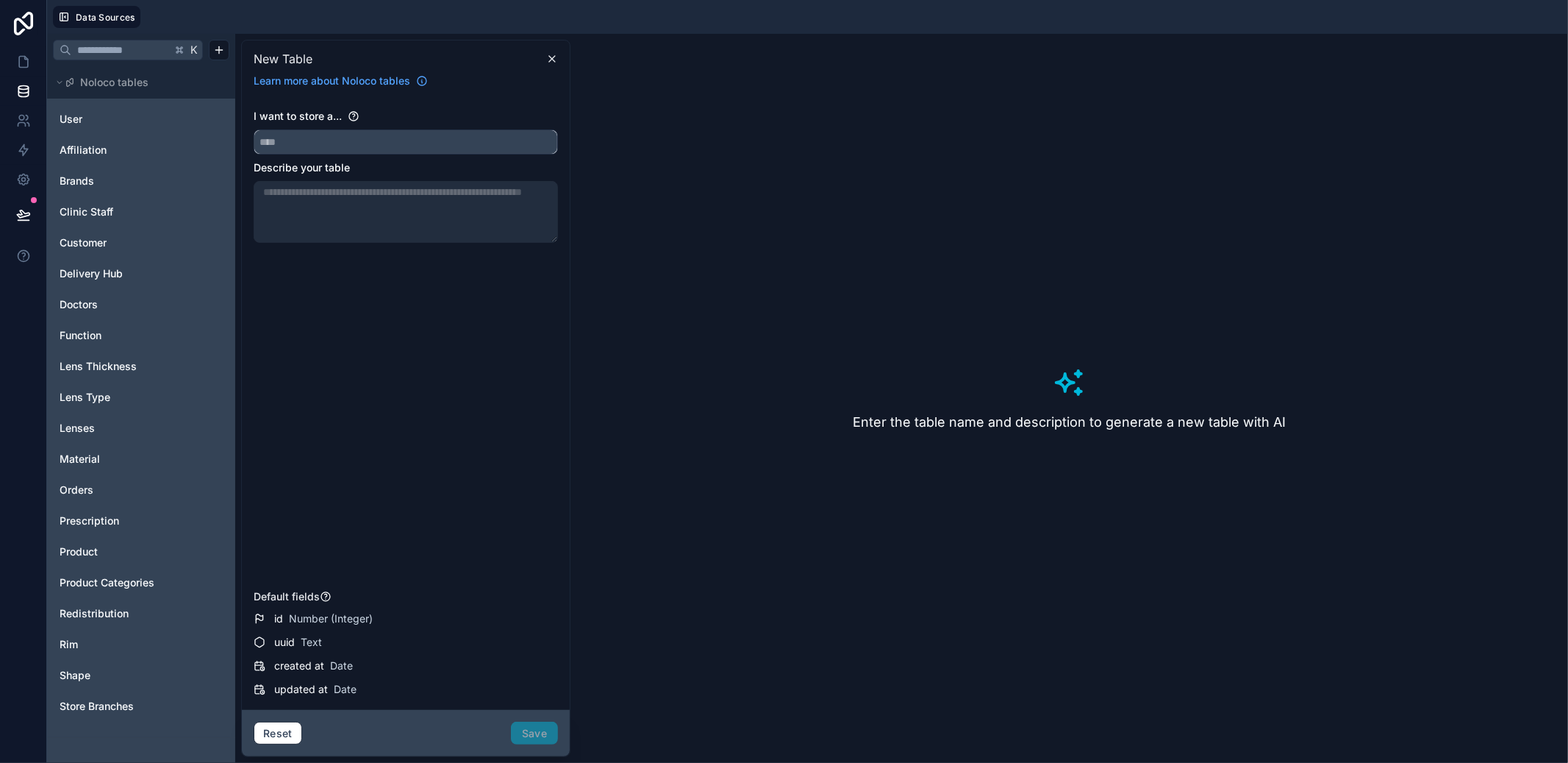
click at [418, 151] on input "text" at bounding box center [405, 142] width 303 height 24
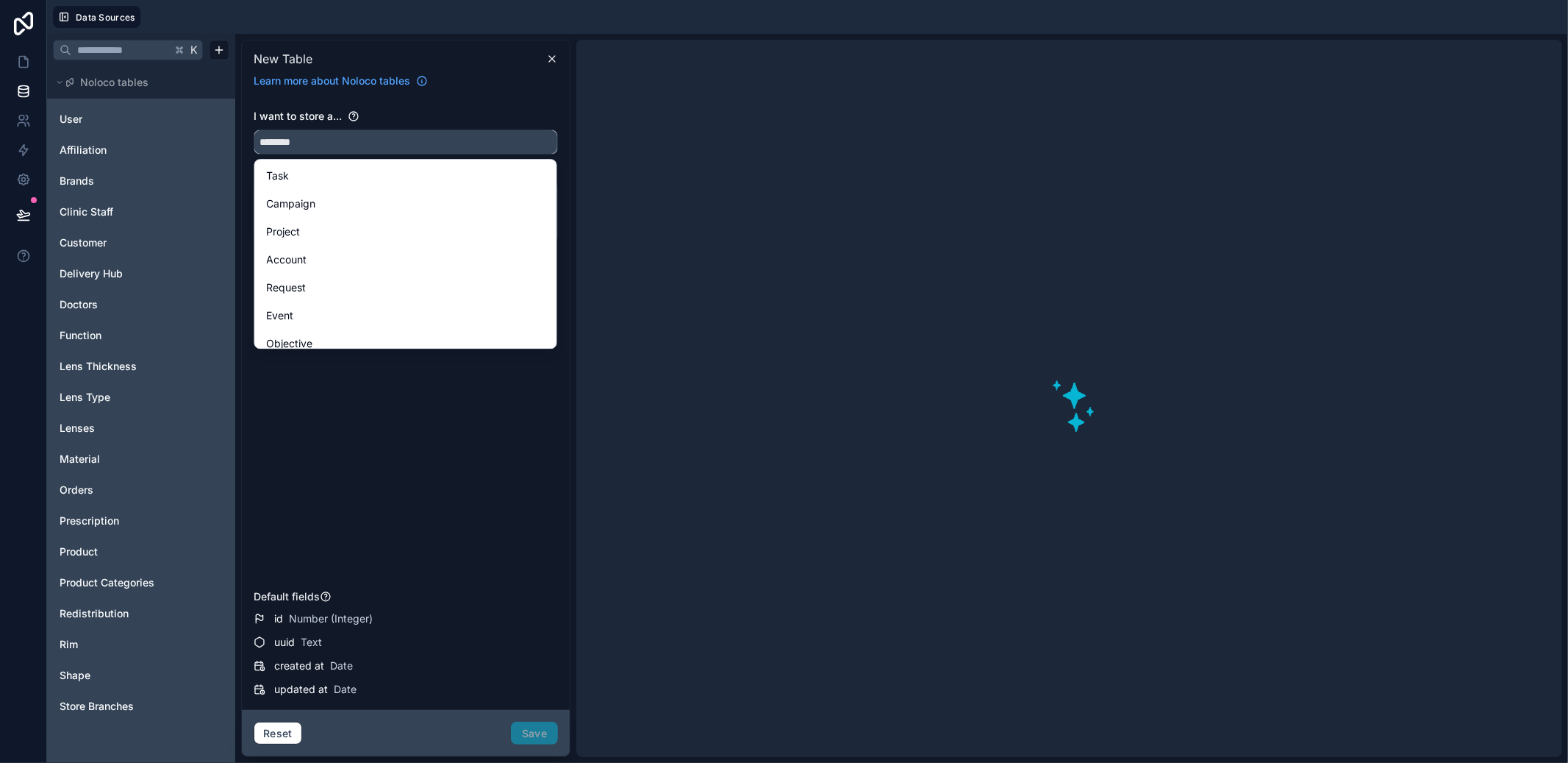
click at [254, 129] on button "*******" at bounding box center [406, 142] width 304 height 25
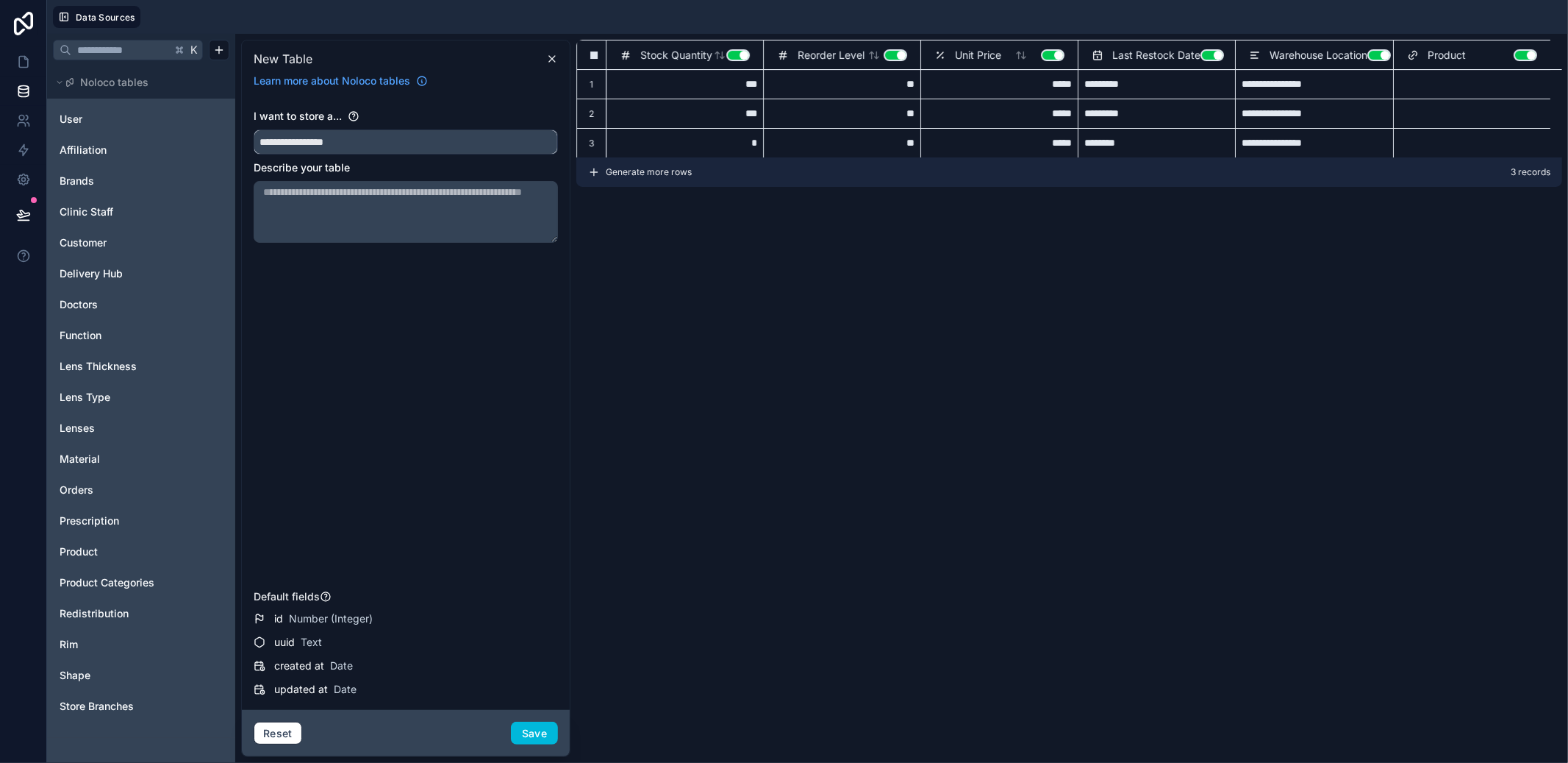
type input "**********"
click at [743, 60] on button "Use setting" at bounding box center [738, 55] width 24 height 11
type input "**"
type input "*********"
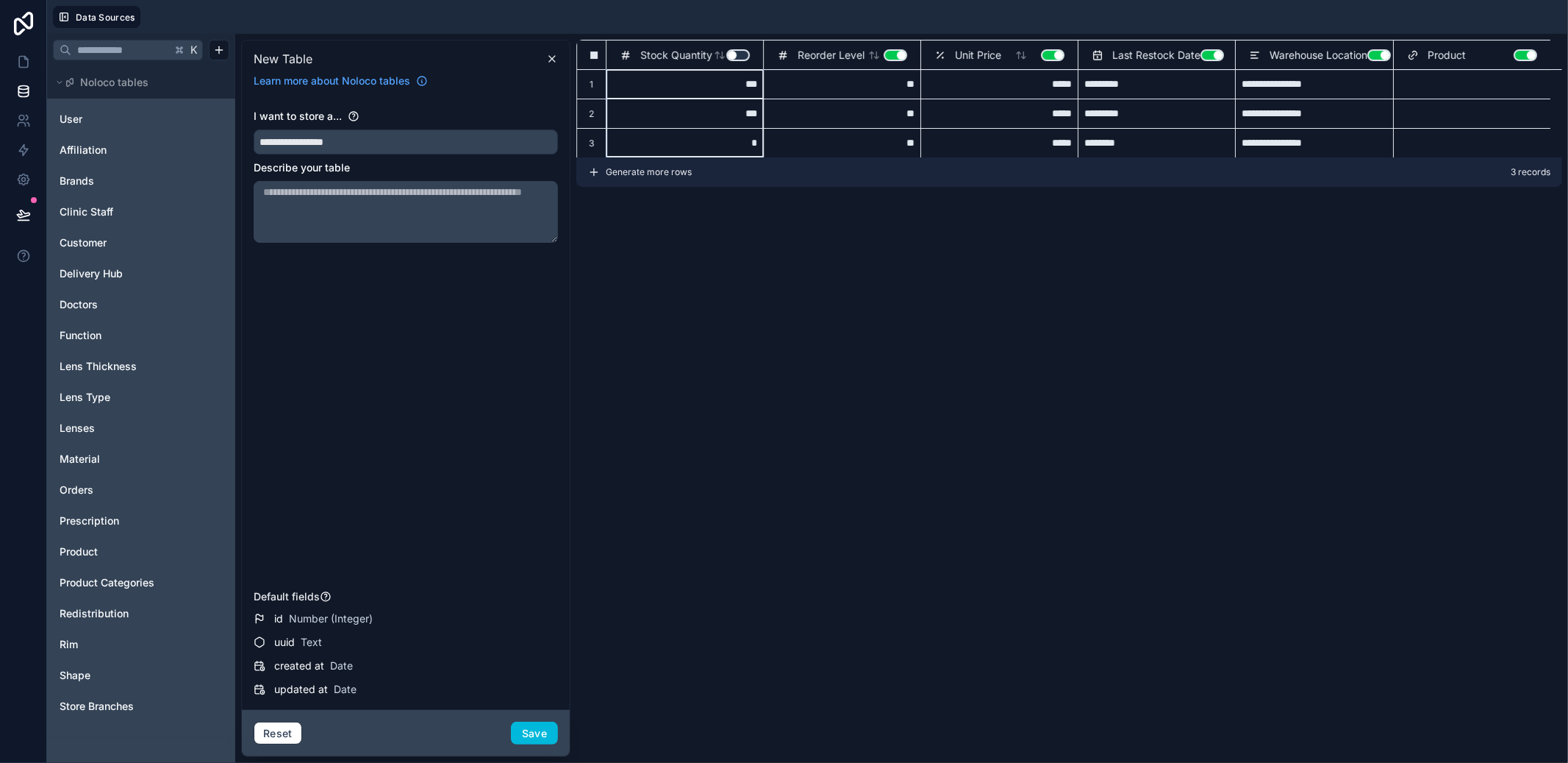
type input "**"
type input "*********"
click at [886, 55] on button "Use setting" at bounding box center [895, 55] width 24 height 11
click at [1048, 53] on button "Use setting" at bounding box center [1053, 55] width 24 height 11
click at [1205, 53] on button "Use setting" at bounding box center [1211, 55] width 24 height 11
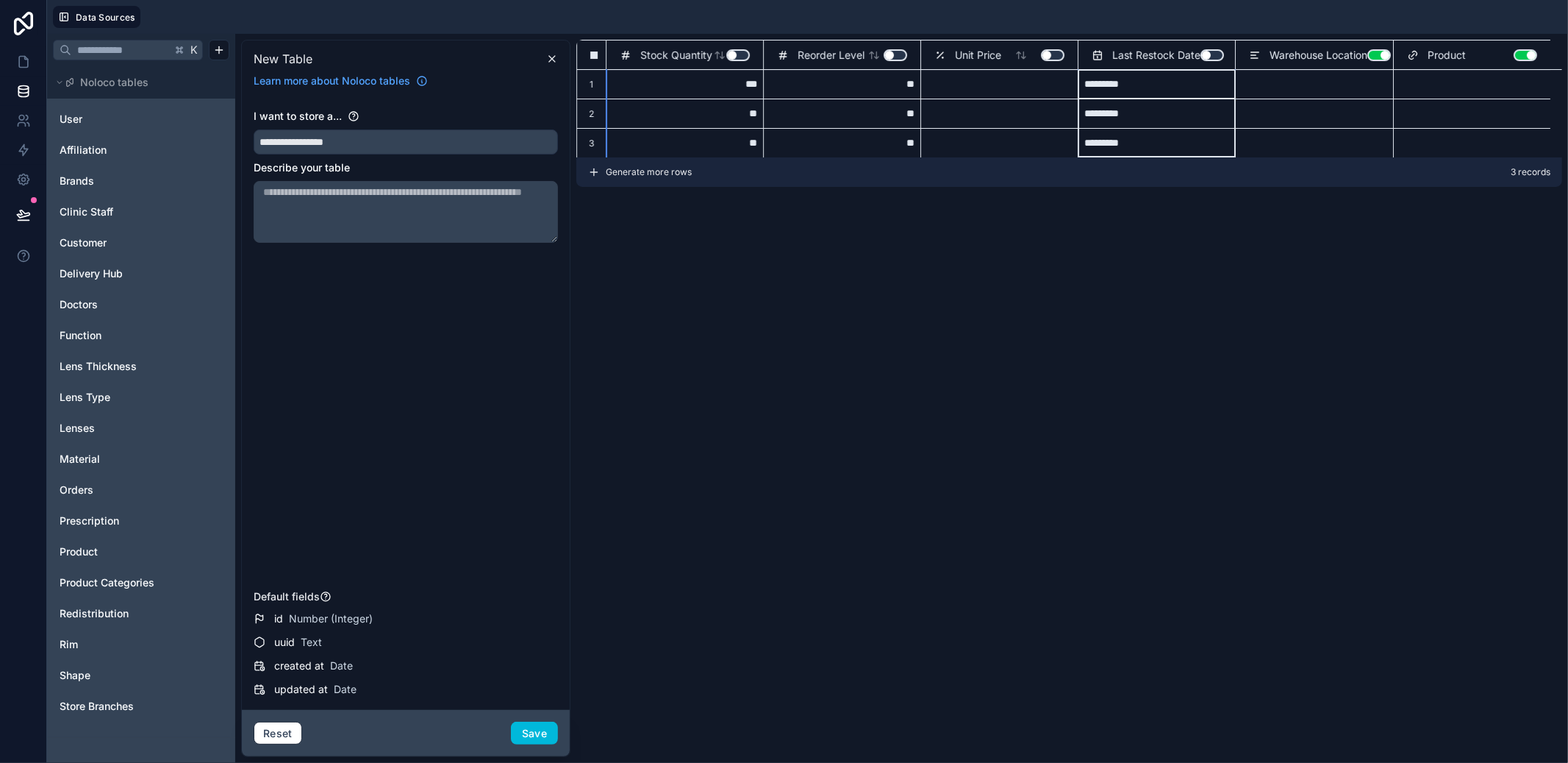
click at [1388, 53] on button "Use setting" at bounding box center [1379, 55] width 24 height 11
click at [1517, 57] on button "Use setting" at bounding box center [1525, 55] width 24 height 11
click at [513, 134] on input "**********" at bounding box center [405, 142] width 303 height 24
click at [511, 134] on input "**********" at bounding box center [405, 142] width 303 height 24
click at [504, 144] on input "**********" at bounding box center [405, 142] width 303 height 24
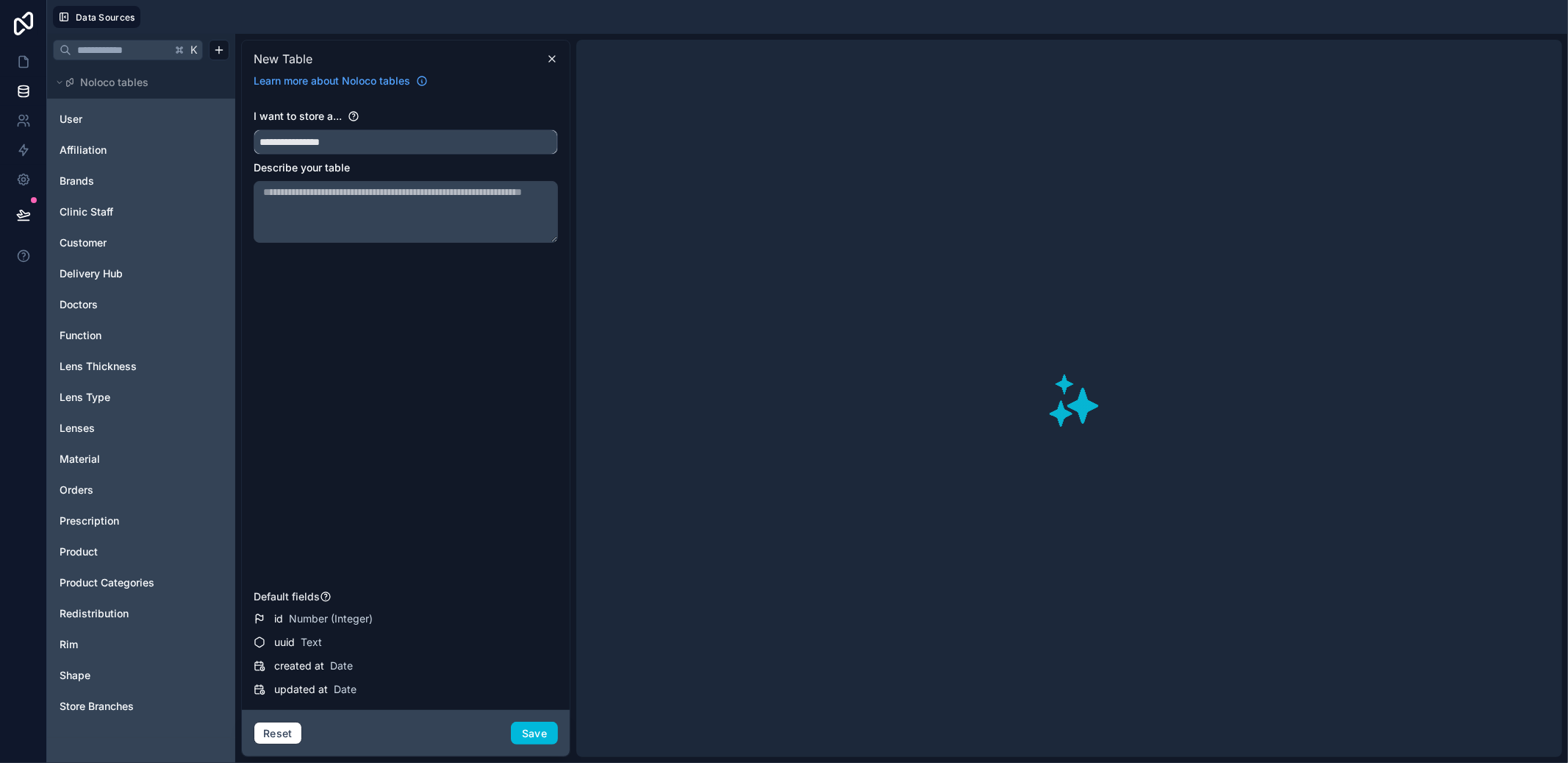
type input "**********"
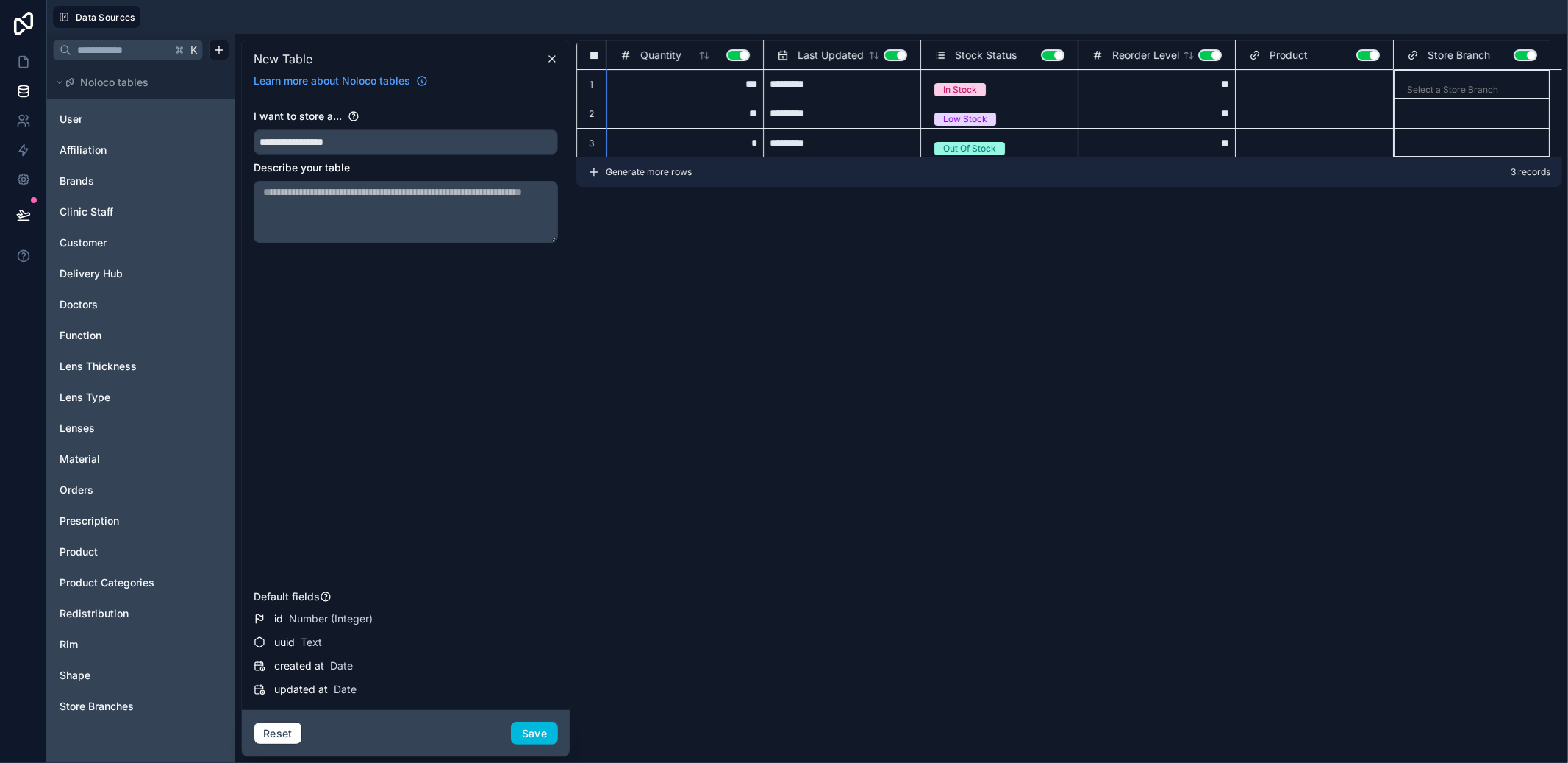
click at [1531, 57] on button "Use setting" at bounding box center [1525, 55] width 24 height 11
click at [1360, 56] on button "Use setting" at bounding box center [1367, 55] width 24 height 11
click at [1210, 60] on div "Reorder Level Use setting" at bounding box center [1156, 55] width 130 height 18
click at [1203, 51] on button "Use setting" at bounding box center [1210, 55] width 24 height 11
click at [1059, 55] on button "Use setting" at bounding box center [1053, 55] width 24 height 11
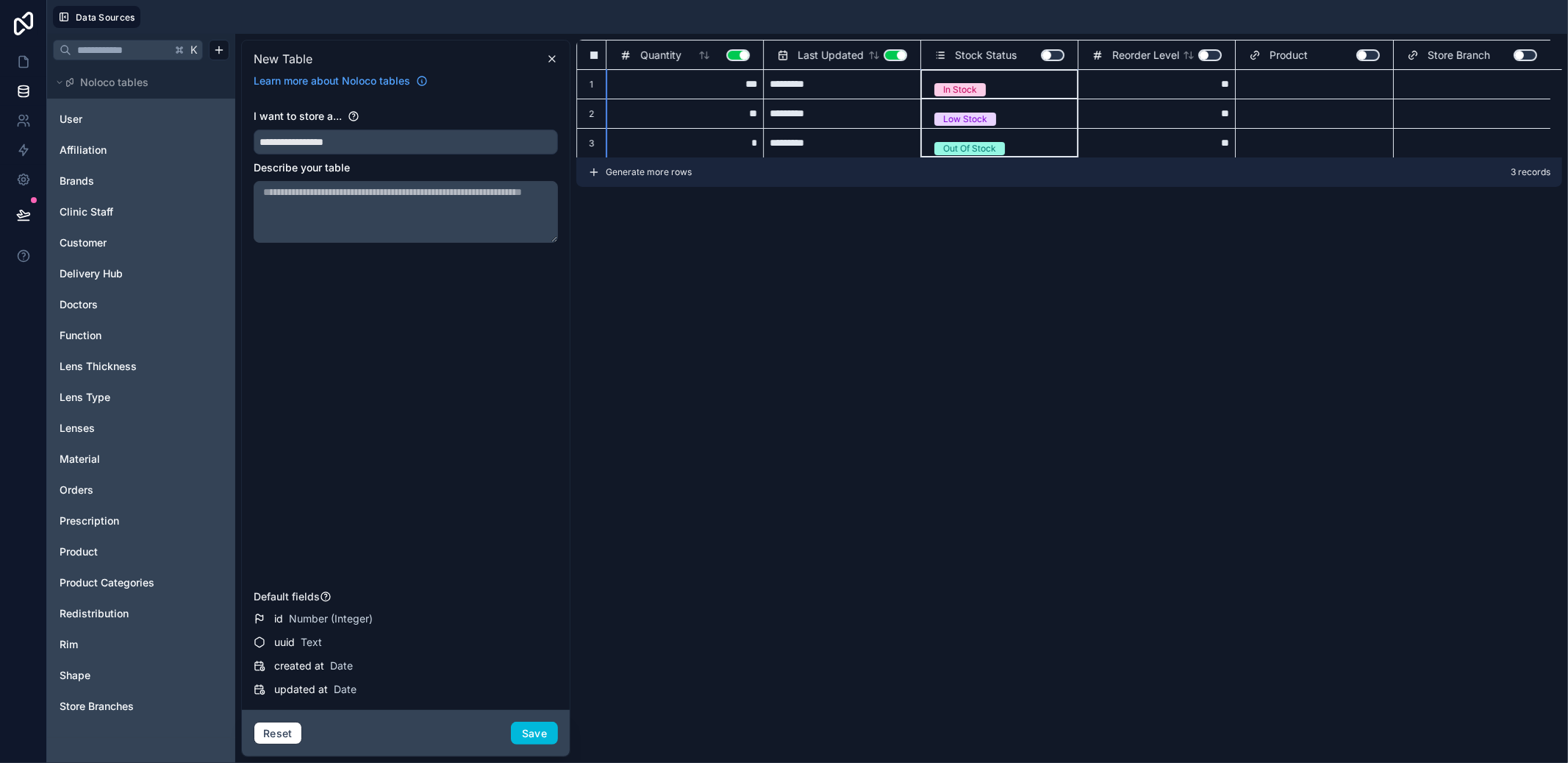
click at [891, 54] on button "Use setting" at bounding box center [895, 55] width 24 height 11
click at [739, 53] on button "Use setting" at bounding box center [738, 55] width 24 height 11
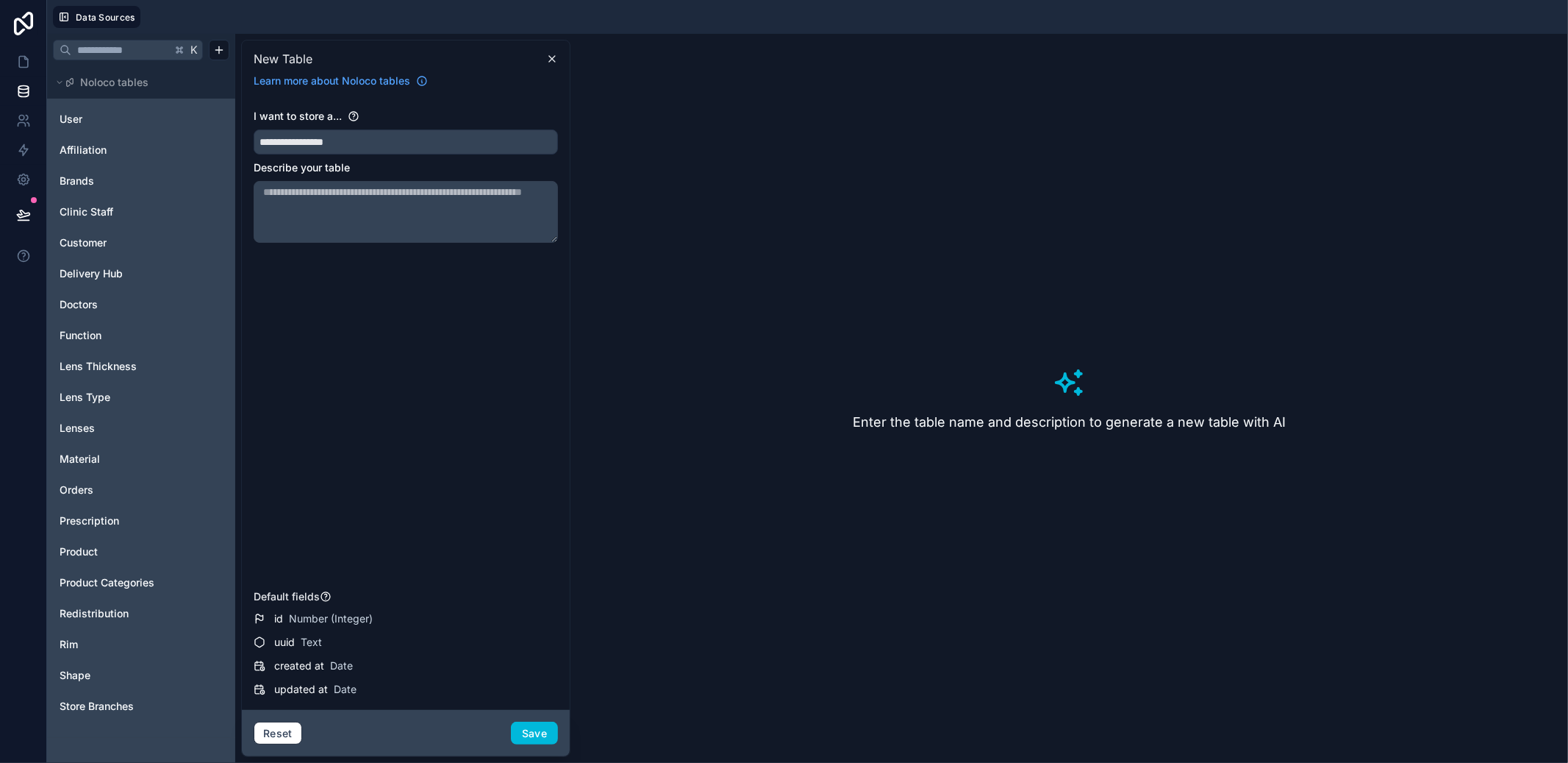
click at [546, 726] on button "Save" at bounding box center [533, 733] width 47 height 24
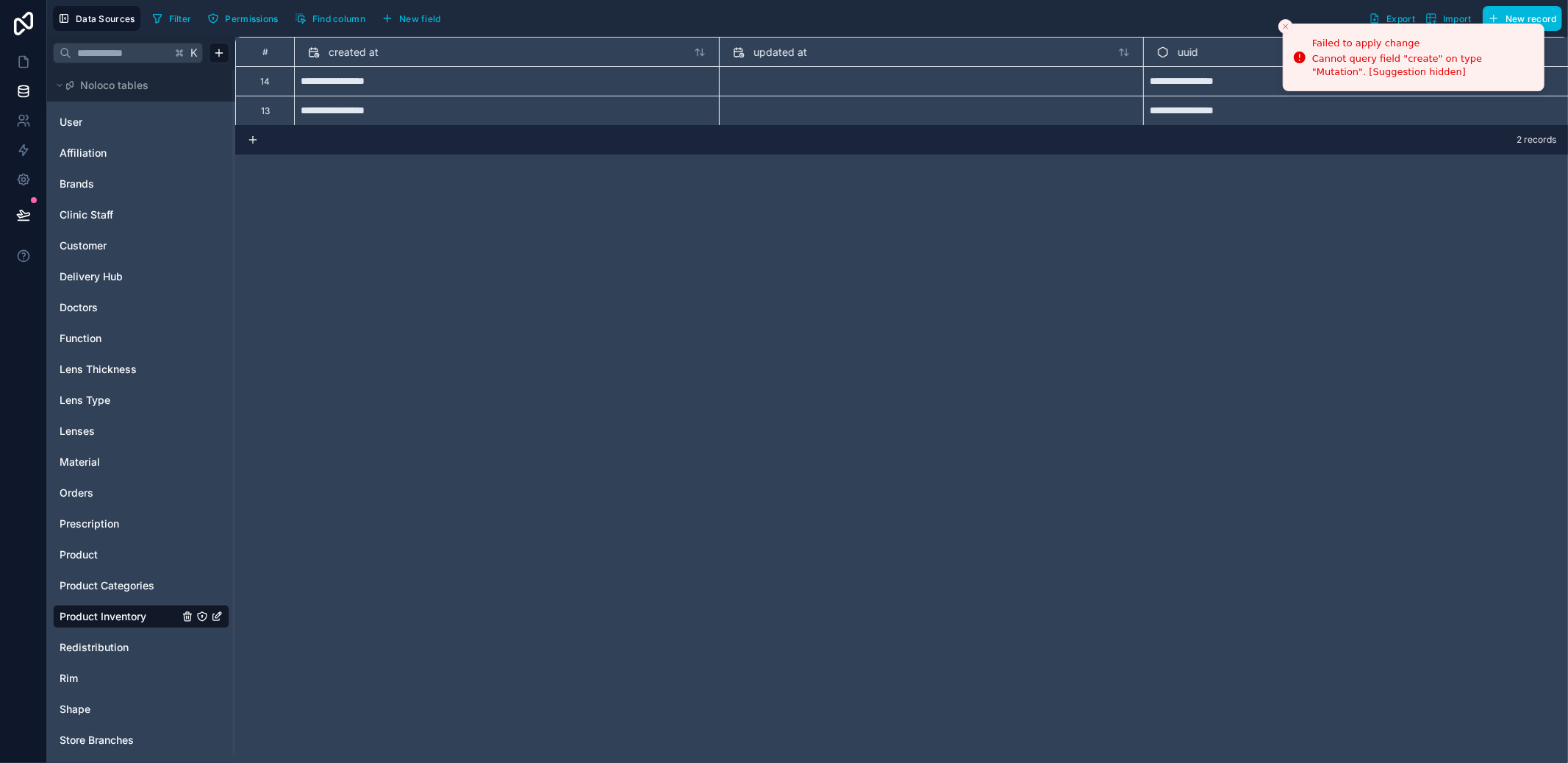
click at [1287, 28] on line "Close toast" at bounding box center [1286, 27] width 5 height 5
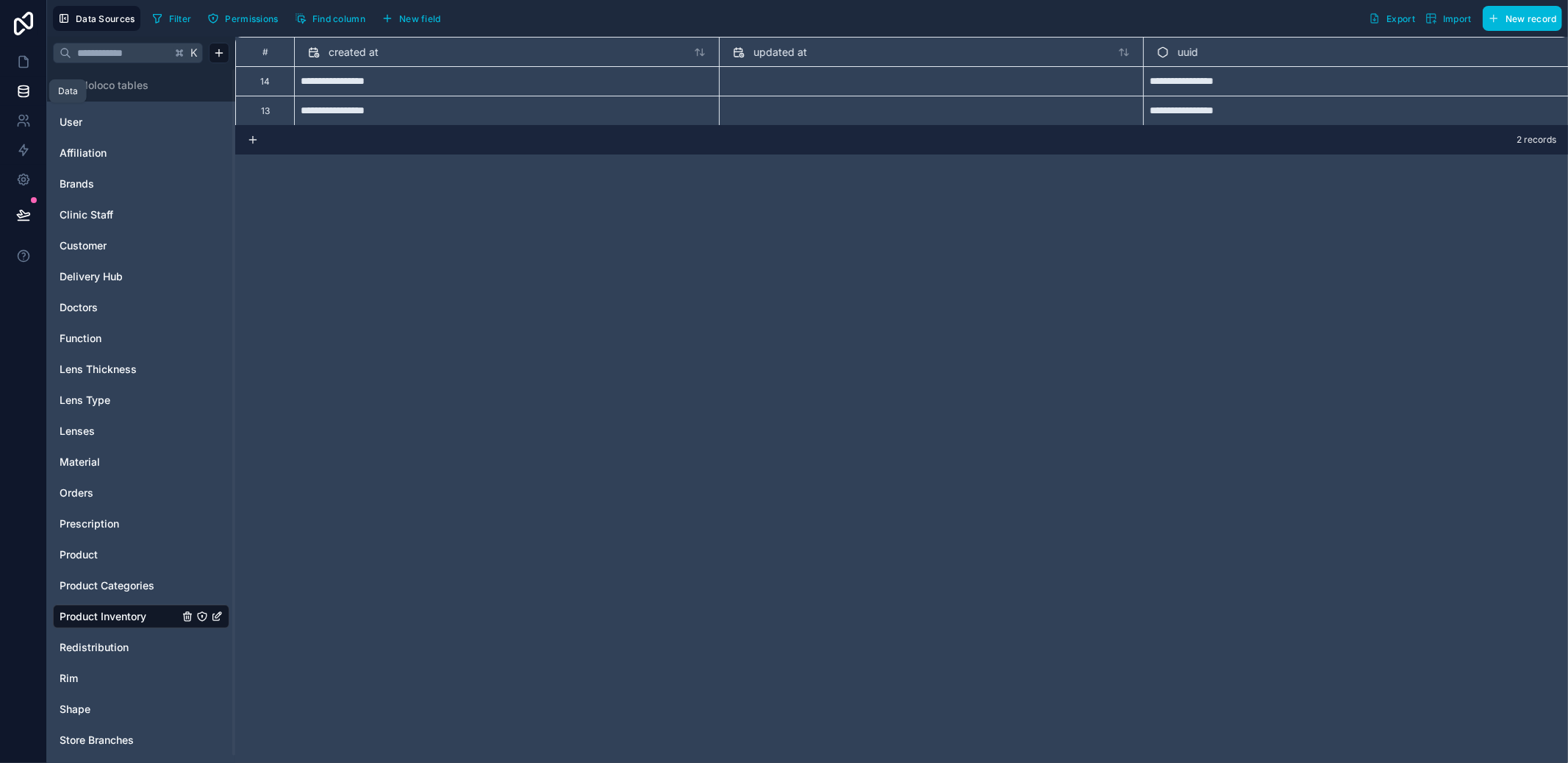
click at [16, 102] on link at bounding box center [23, 90] width 47 height 29
click at [21, 65] on icon at bounding box center [23, 61] width 14 height 14
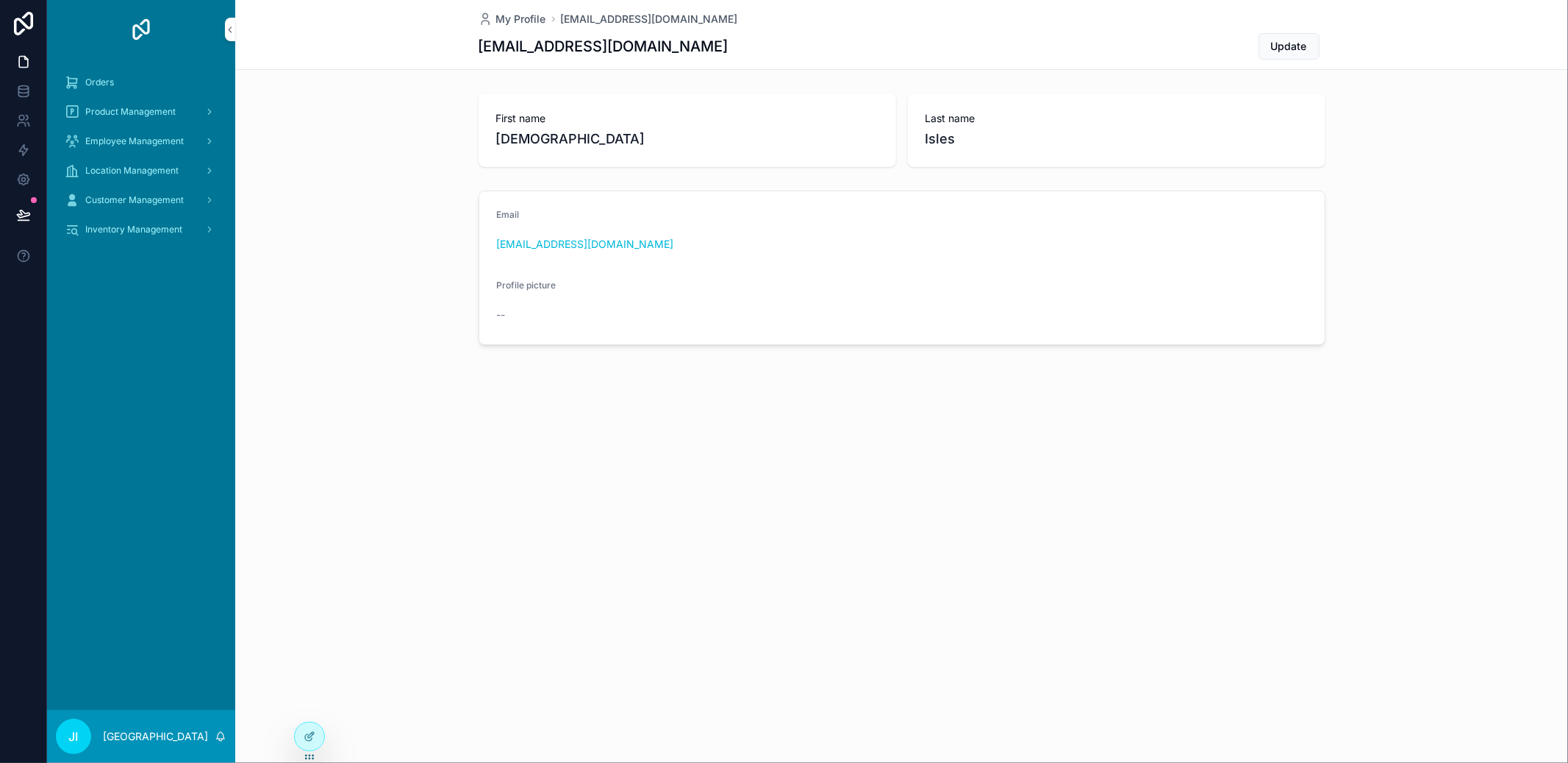
click at [131, 225] on span "Inventory Management" at bounding box center [134, 229] width 97 height 11
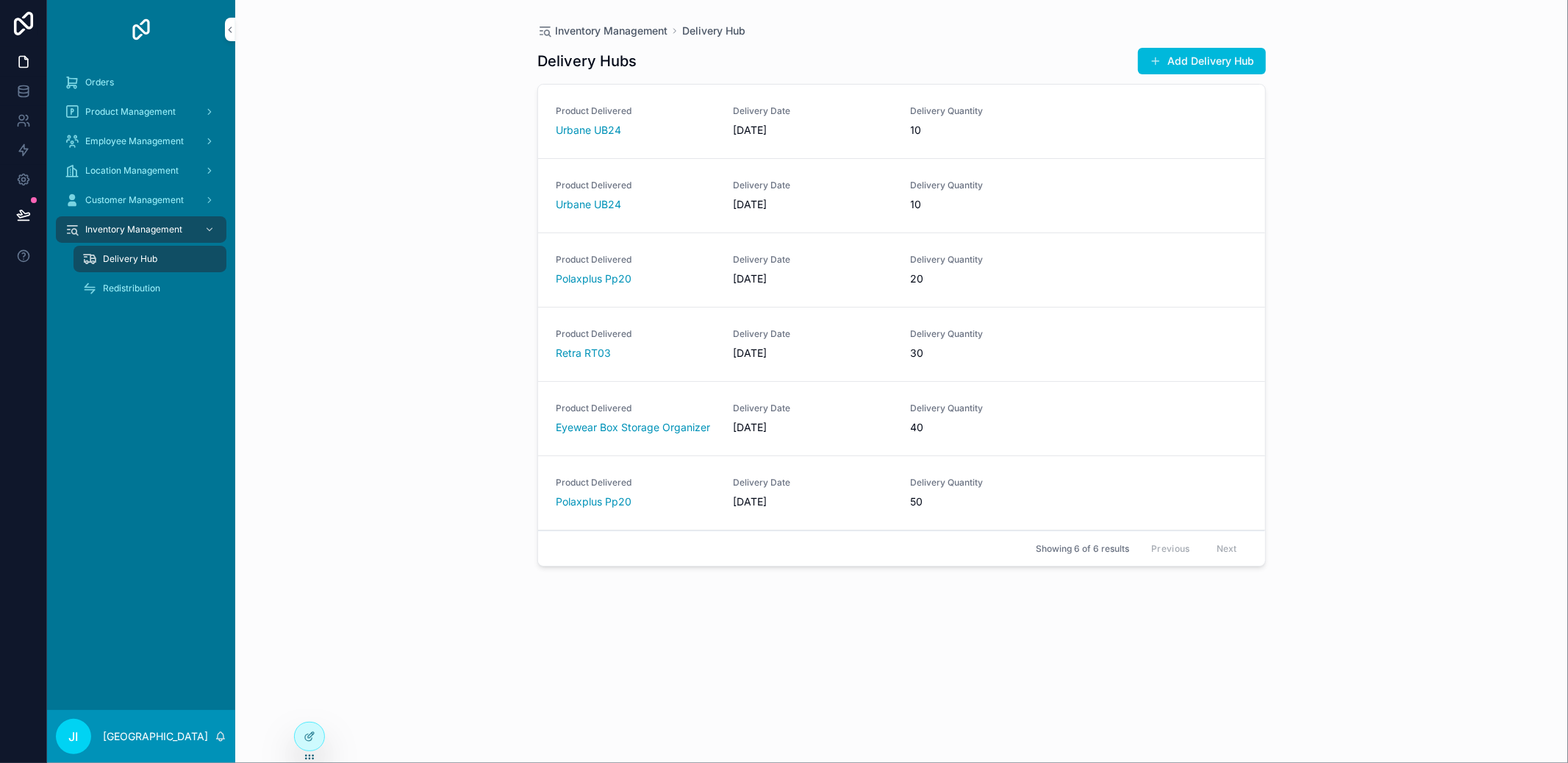
click at [316, 747] on div at bounding box center [309, 735] width 29 height 28
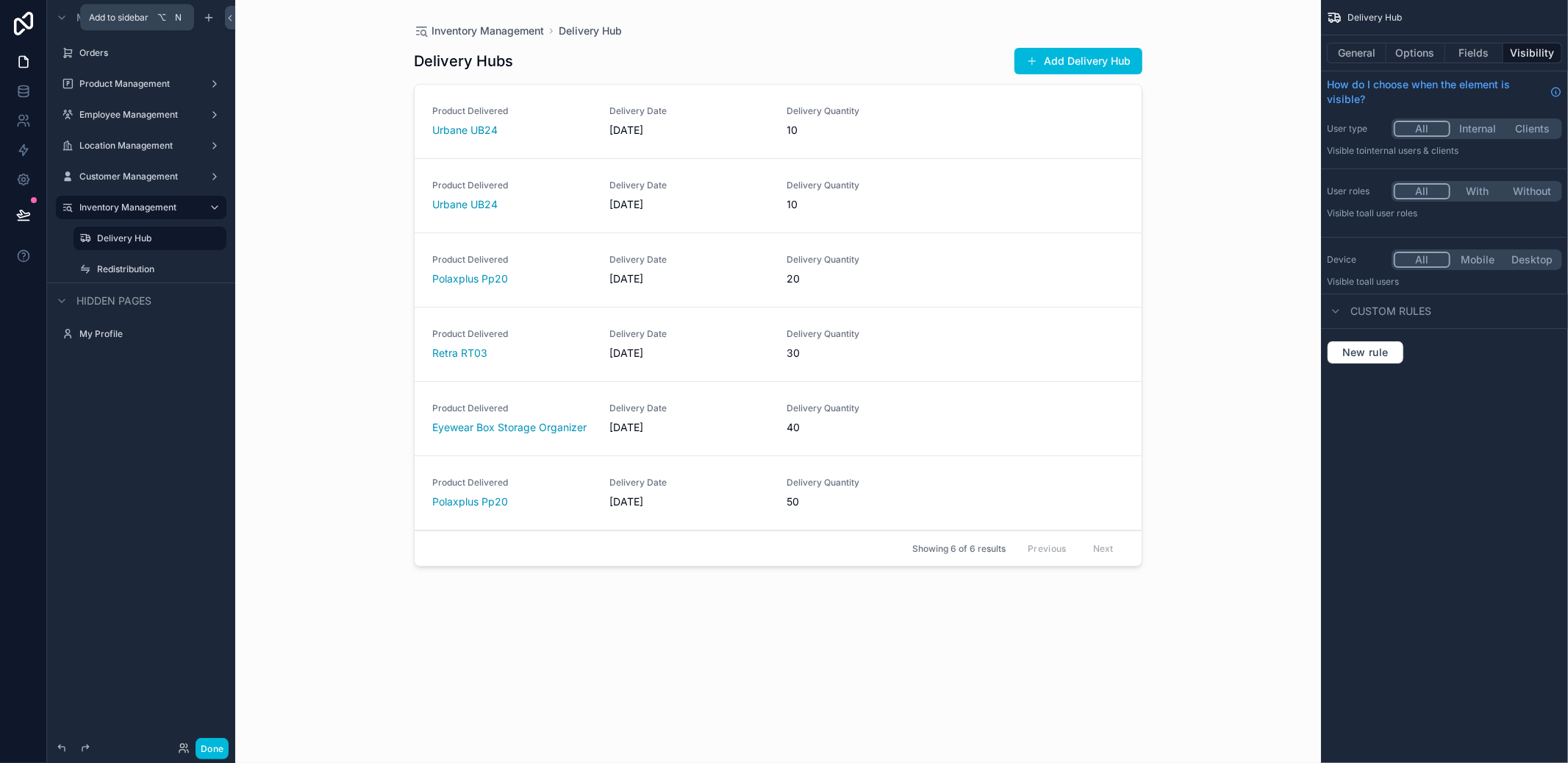
click at [211, 19] on icon "scrollable content" at bounding box center [208, 17] width 11 height 11
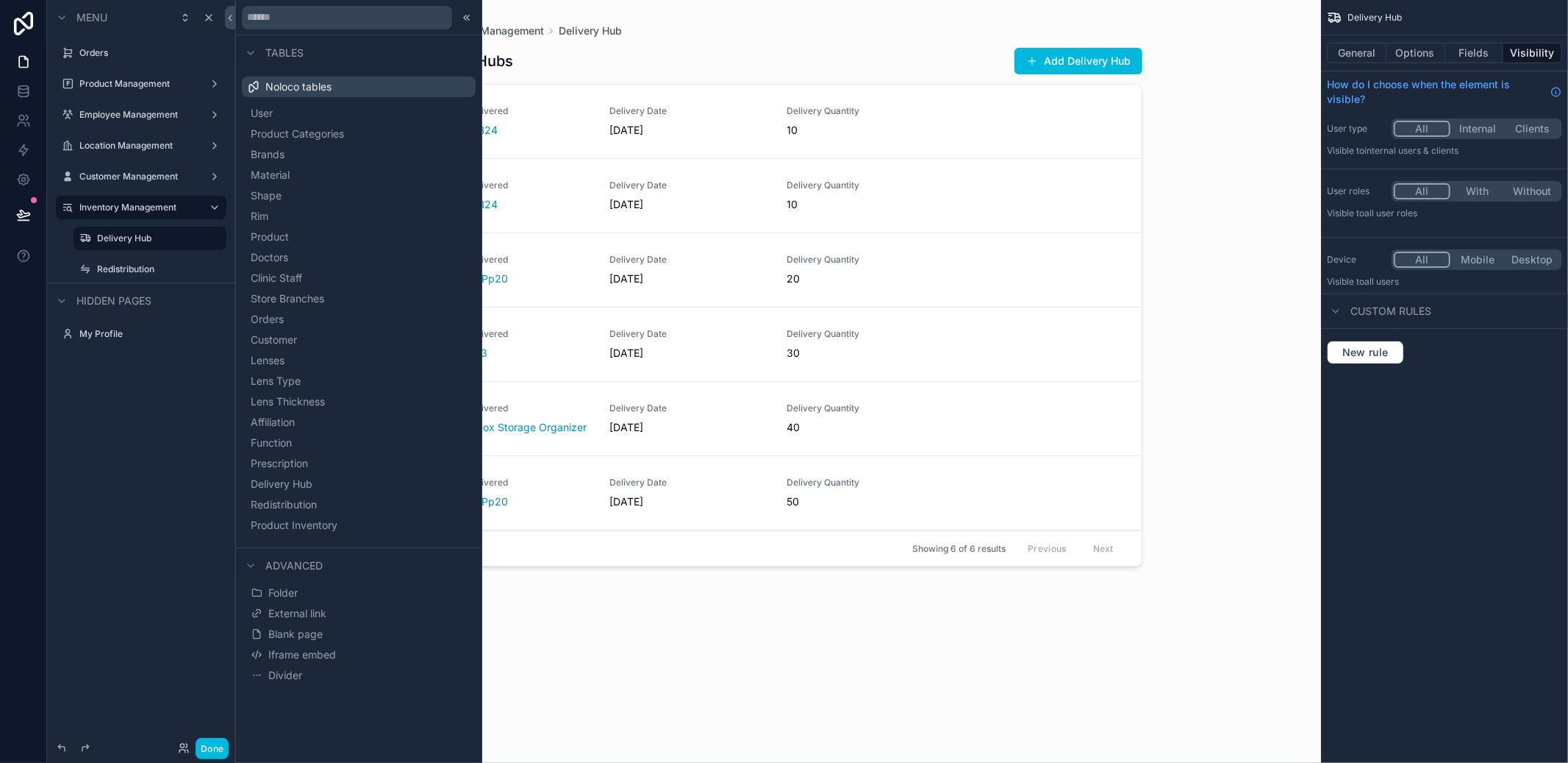
click at [290, 518] on span "Product Inventory" at bounding box center [294, 524] width 87 height 14
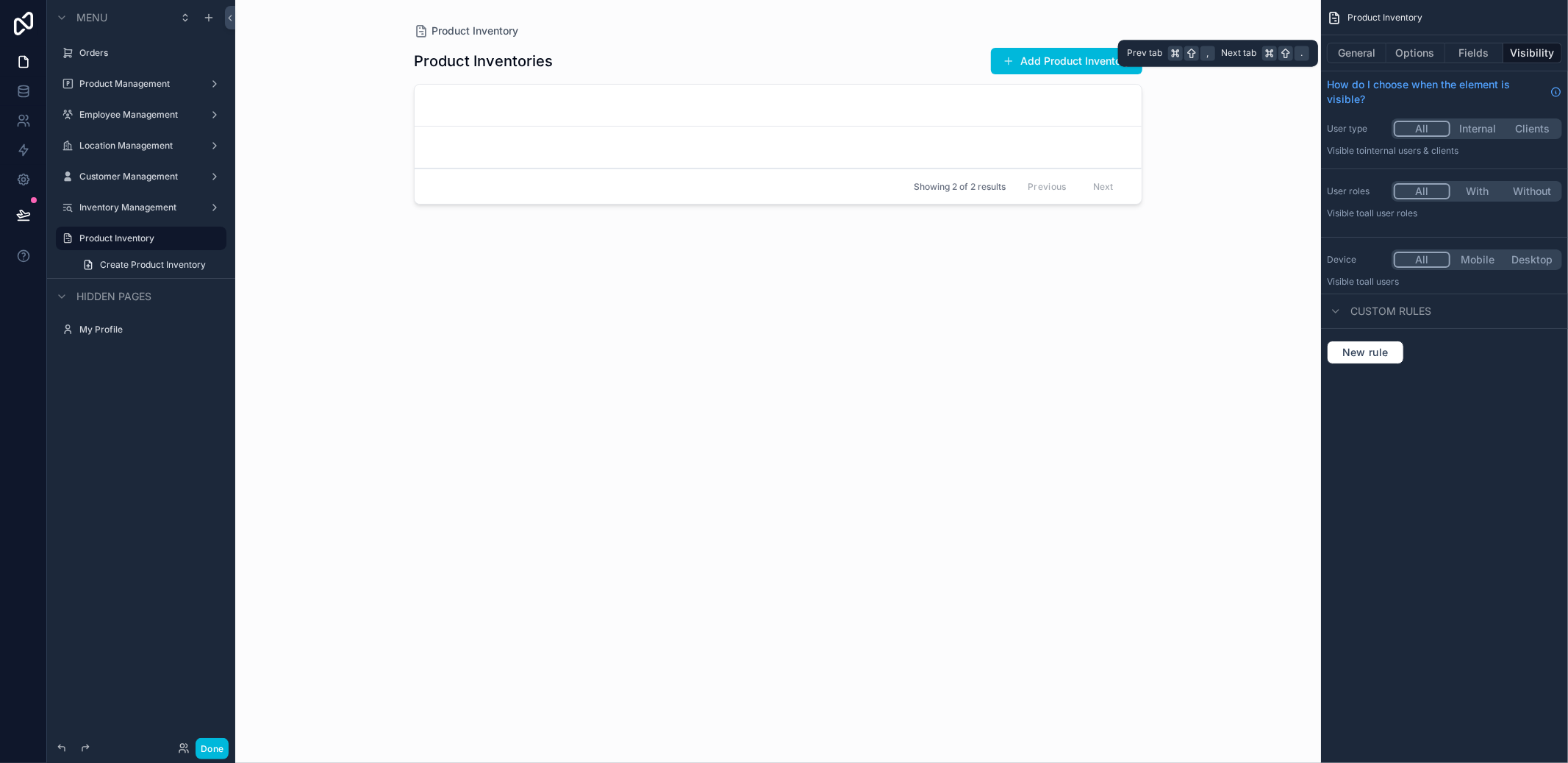
click at [1462, 53] on button "Fields" at bounding box center [1475, 53] width 59 height 21
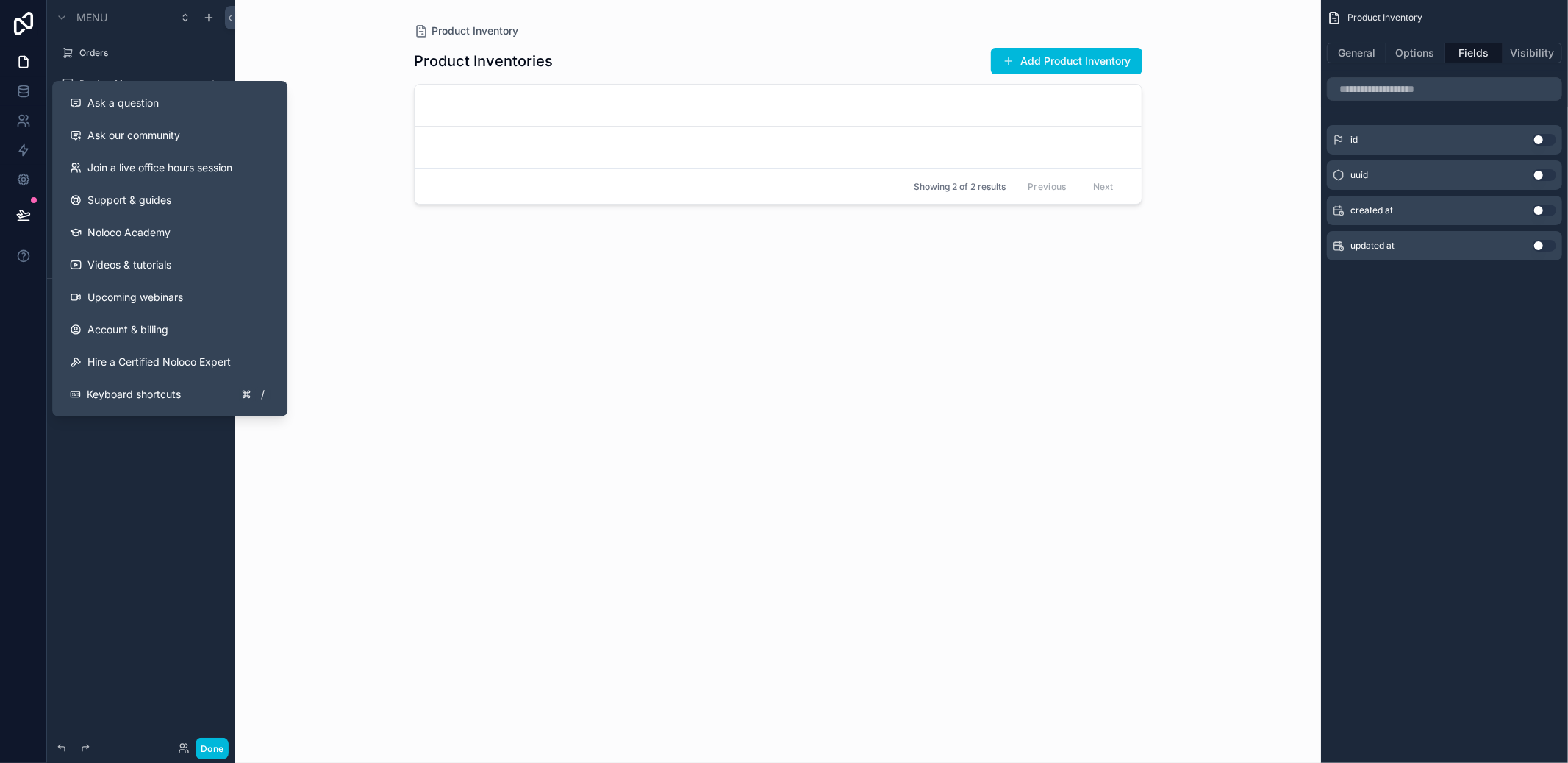
click at [489, 345] on div "scrollable content" at bounding box center [778, 372] width 752 height 745
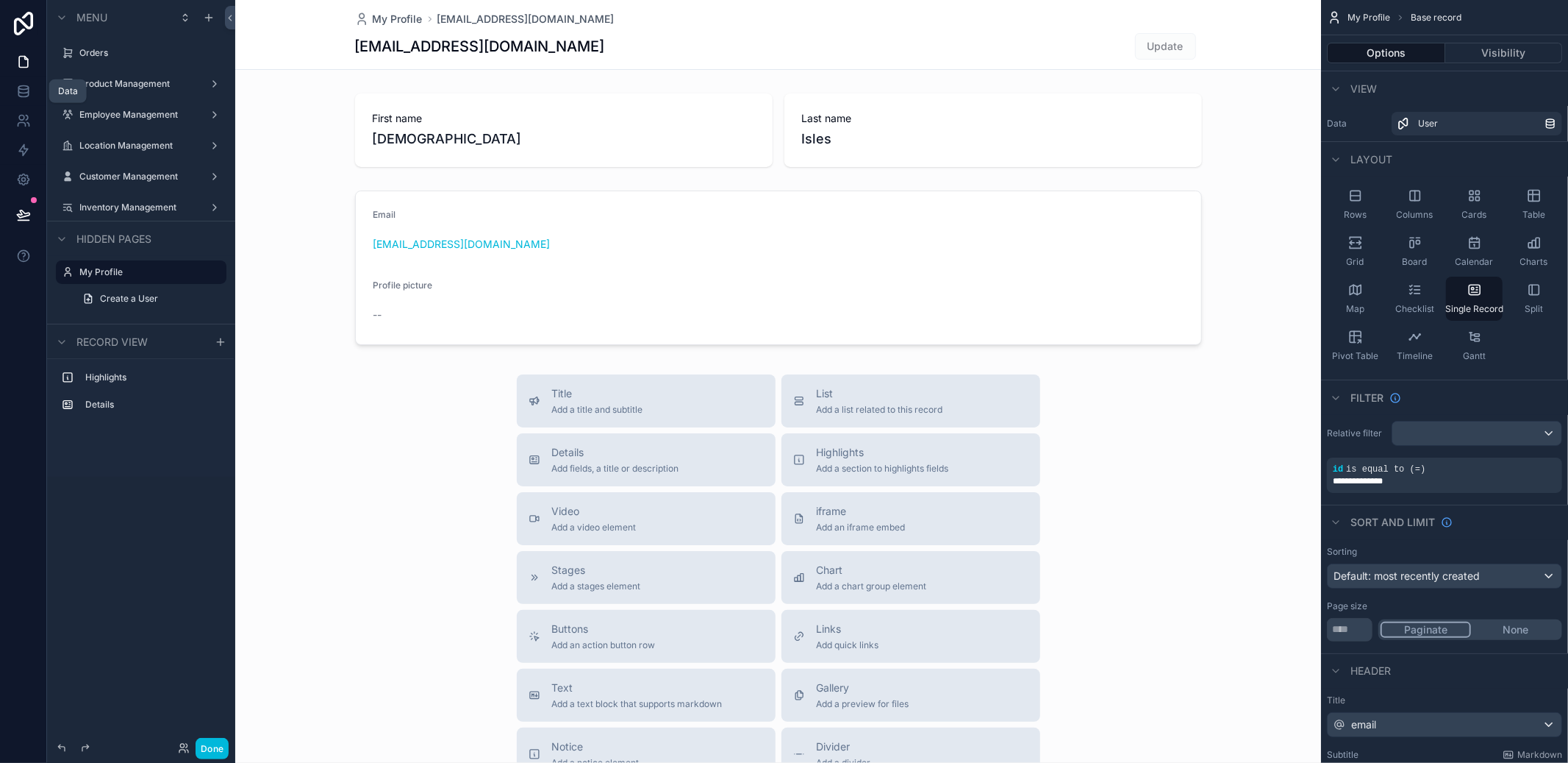
click at [28, 94] on icon at bounding box center [23, 94] width 10 height 6
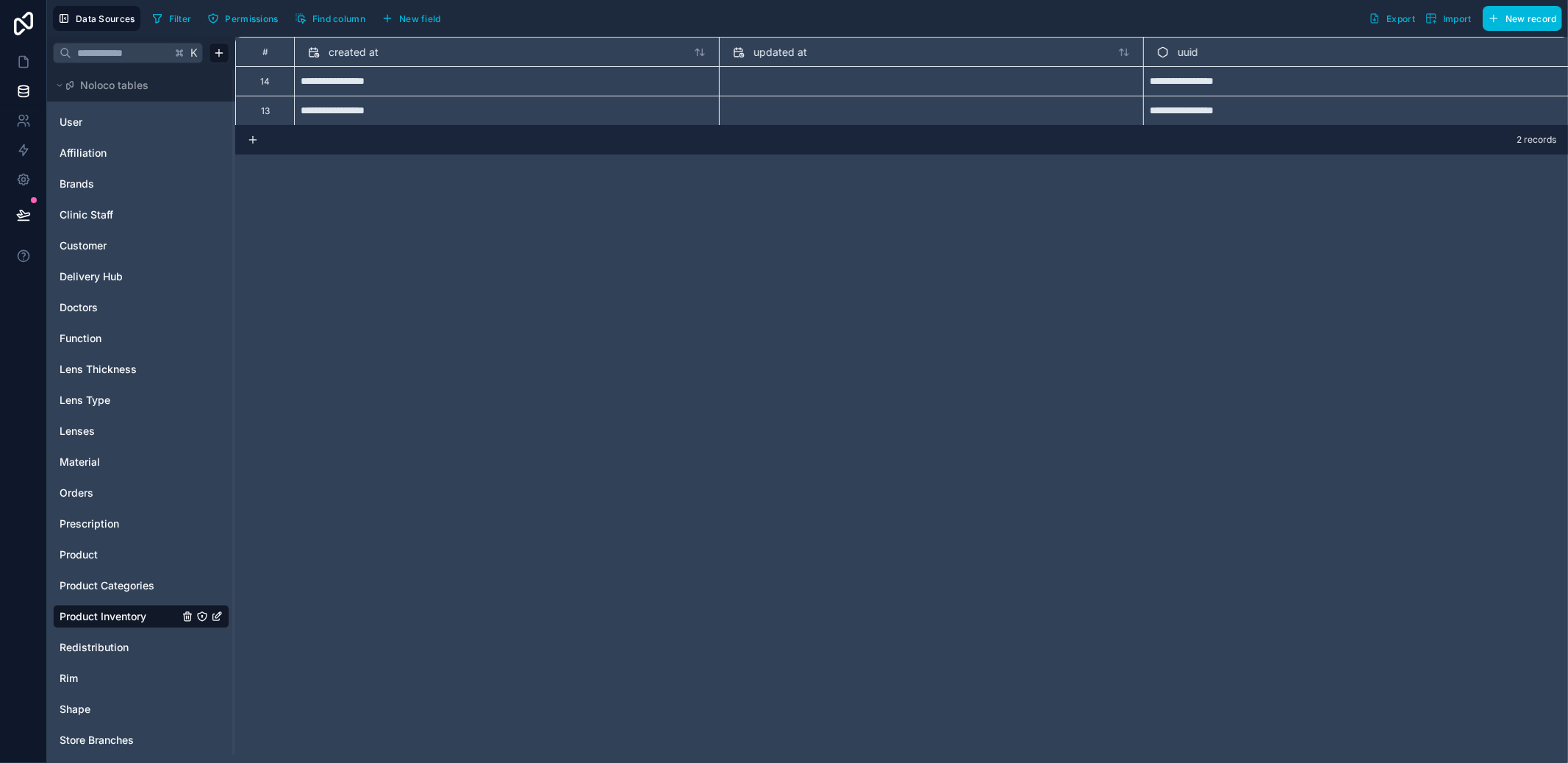
click at [426, 27] on button "New field" at bounding box center [411, 18] width 69 height 22
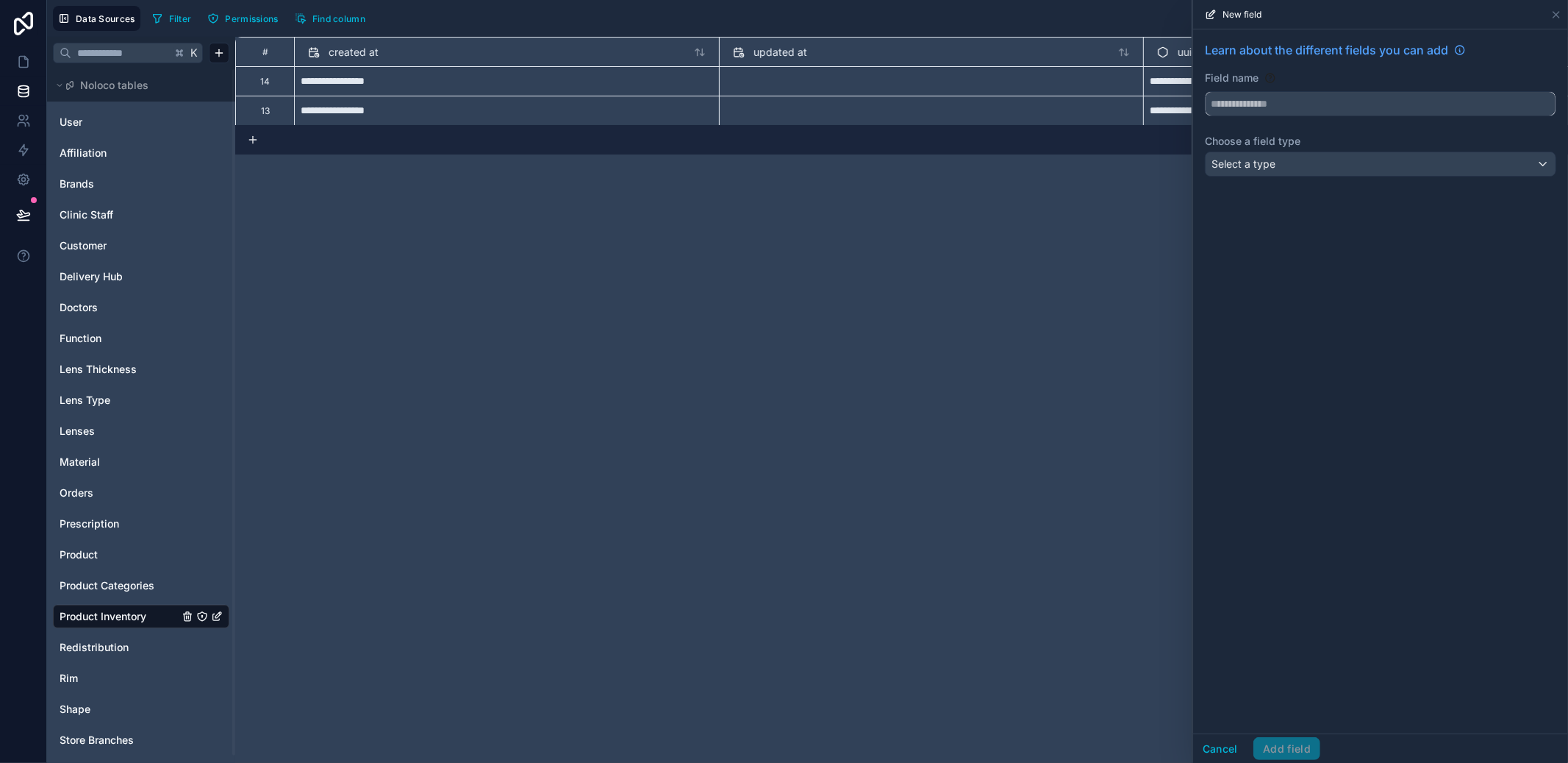
click at [1283, 113] on input "text" at bounding box center [1381, 104] width 350 height 24
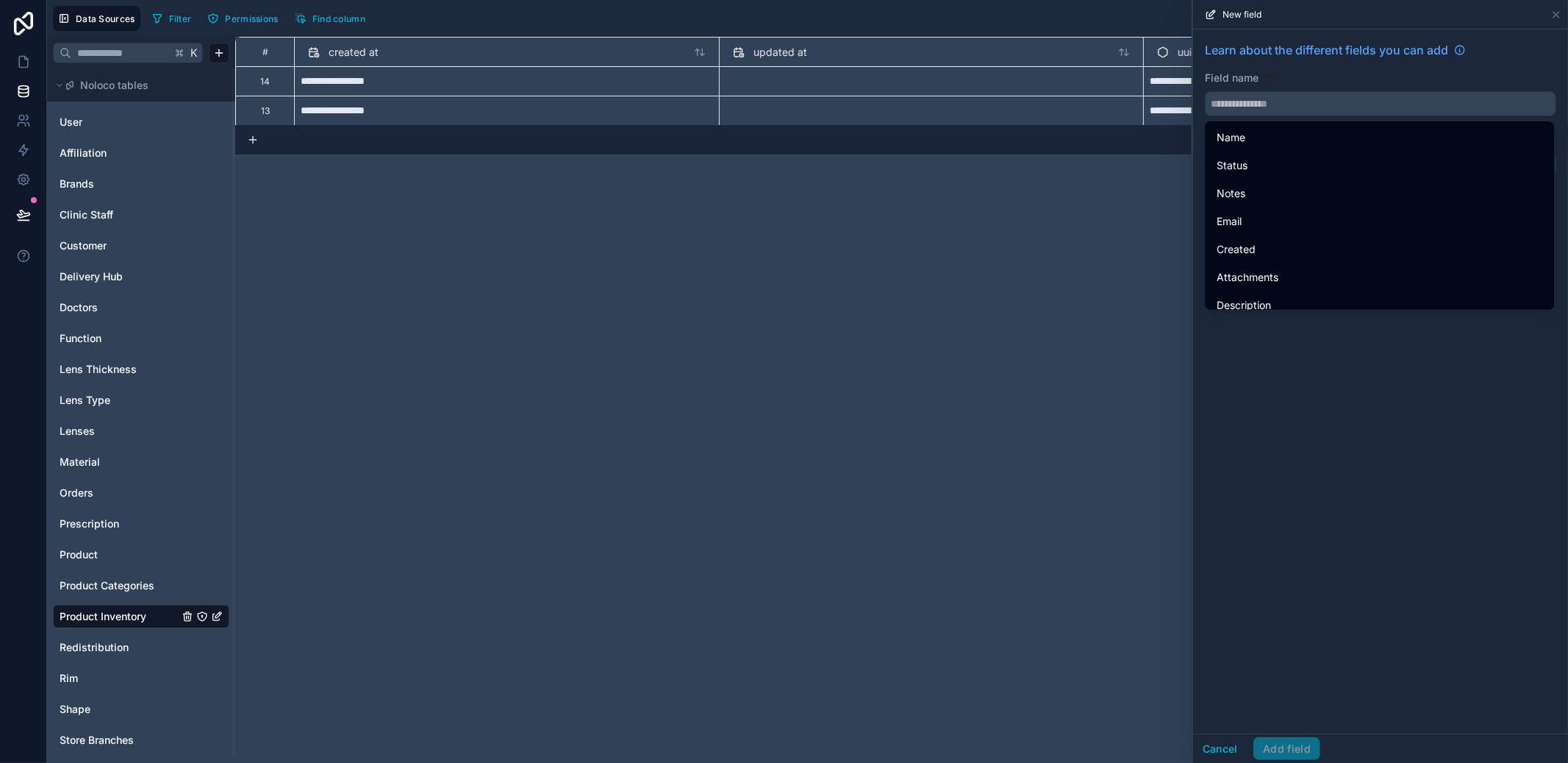
click at [1306, 80] on div "Field name" at bounding box center [1381, 77] width 352 height 14
click at [1338, 459] on div "Learn about the different fields you can add Field name Choose a field type Sel…" at bounding box center [1381, 382] width 375 height 704
click at [1560, 10] on icon at bounding box center [1556, 14] width 11 height 11
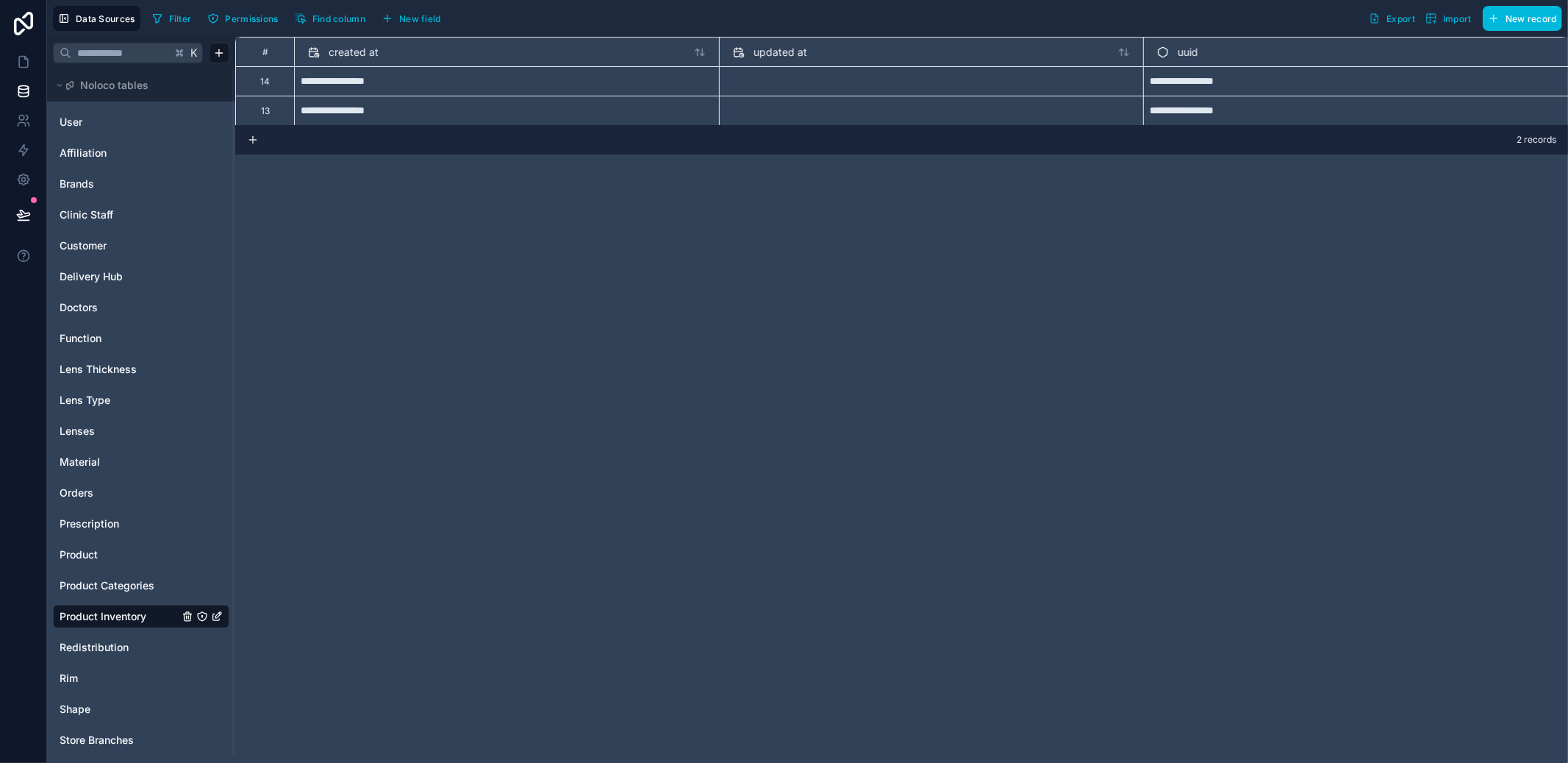
click at [434, 21] on span "New field" at bounding box center [420, 19] width 42 height 11
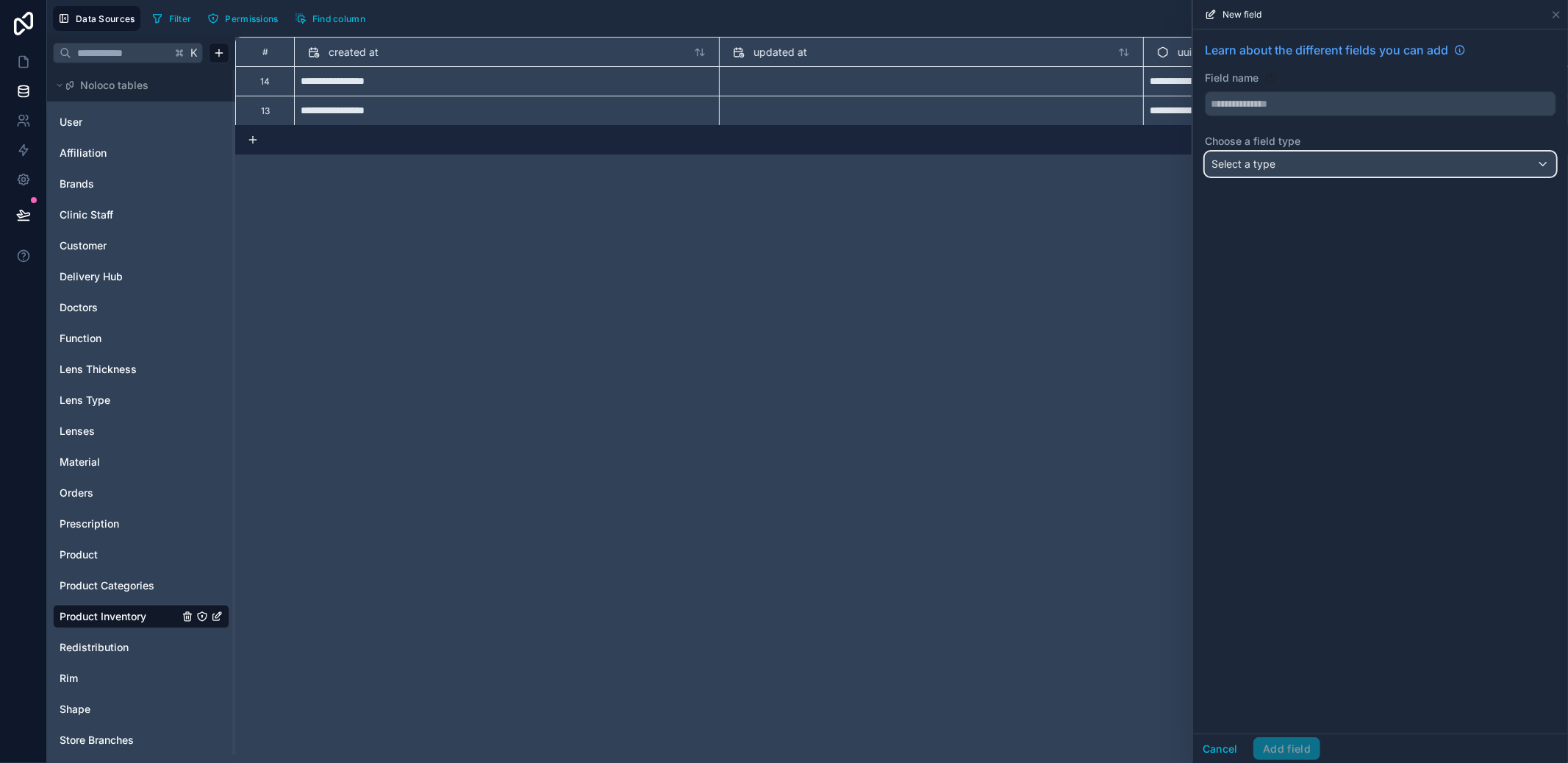
click at [1325, 166] on div "Select a type" at bounding box center [1381, 164] width 350 height 24
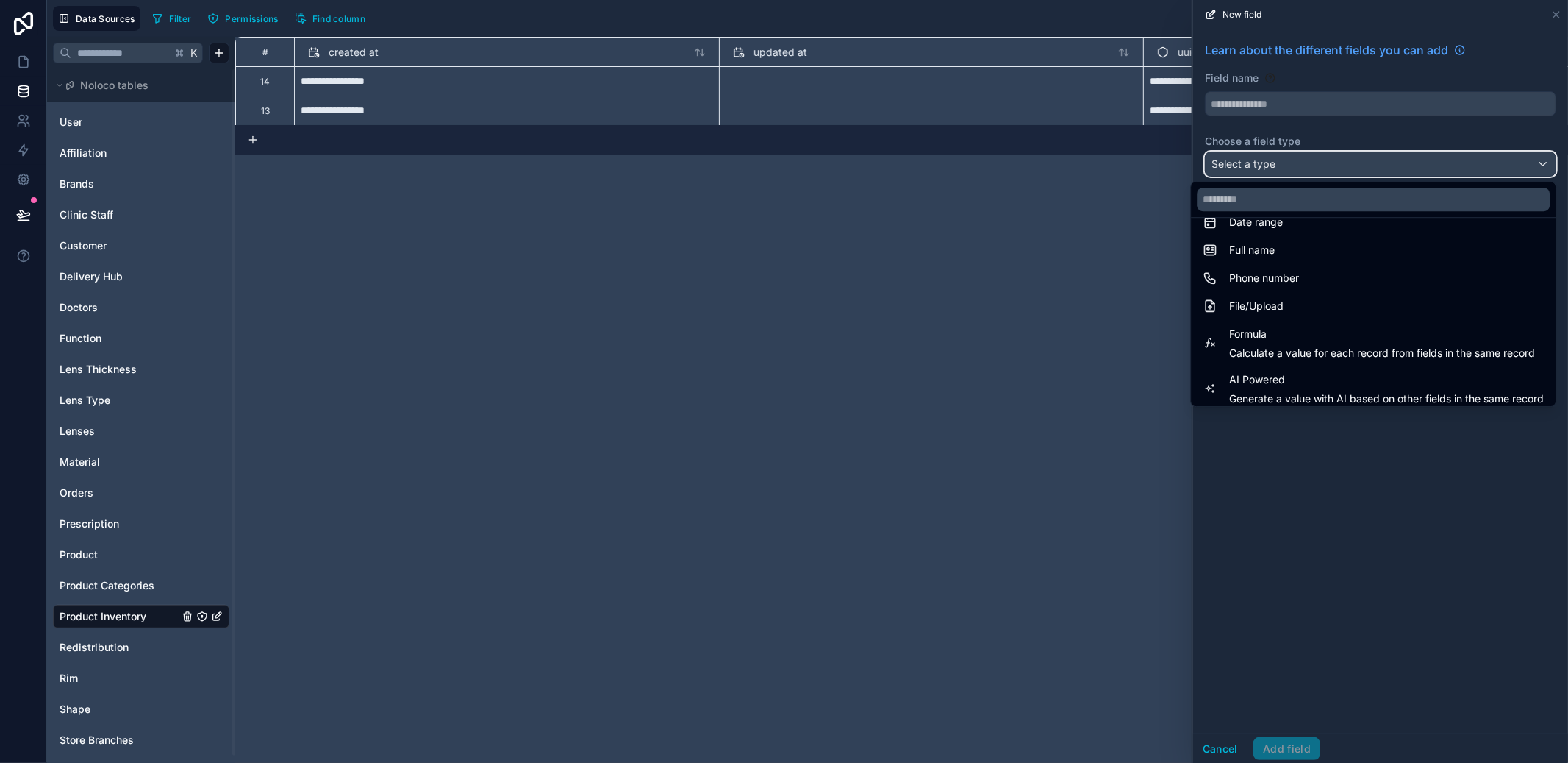
scroll to position [426, 0]
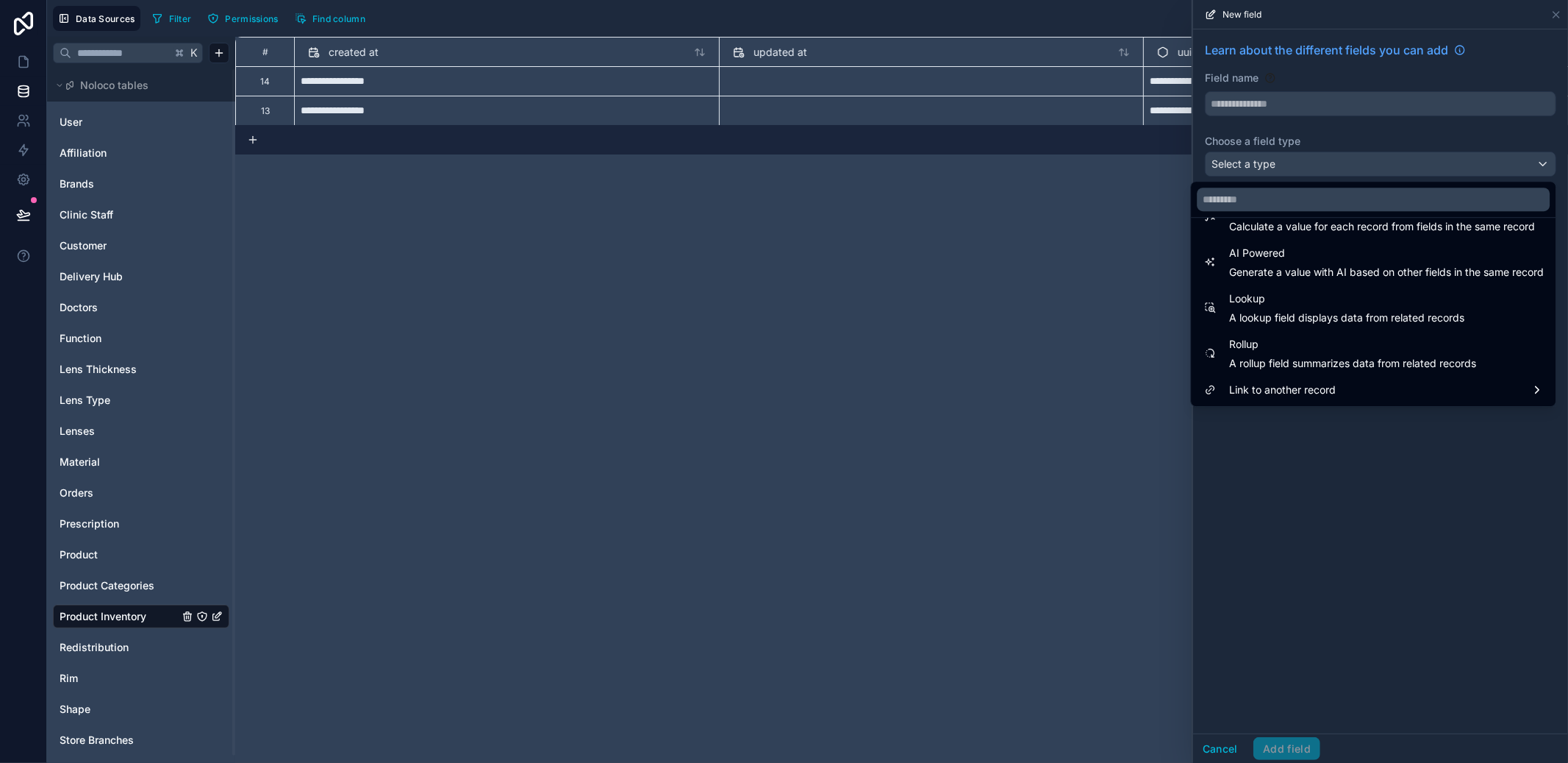
click at [1326, 381] on div "Link to another record" at bounding box center [1373, 389] width 341 height 18
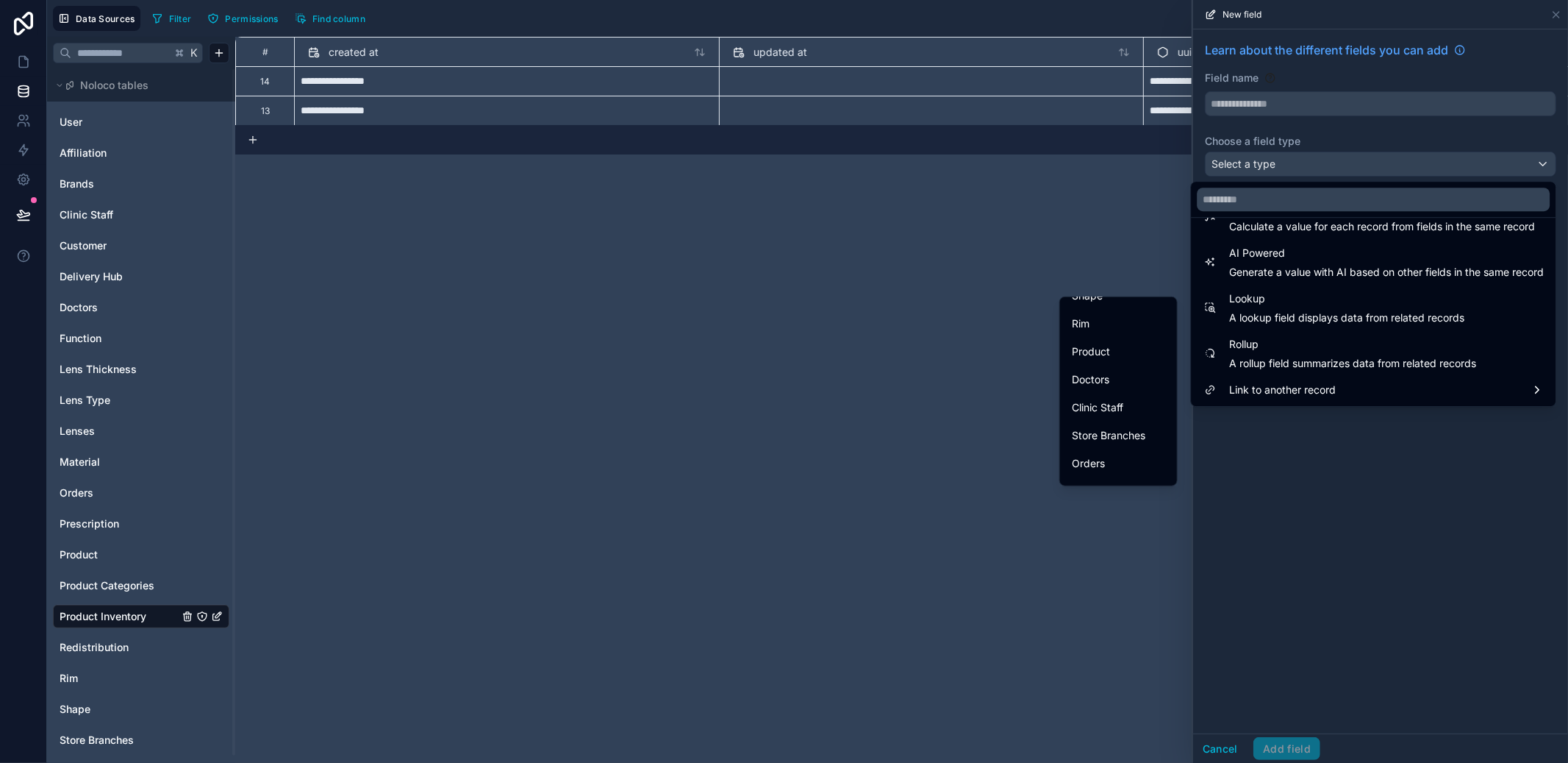
scroll to position [424, 0]
click at [1114, 405] on span "Delivery Hub" at bounding box center [1102, 414] width 62 height 18
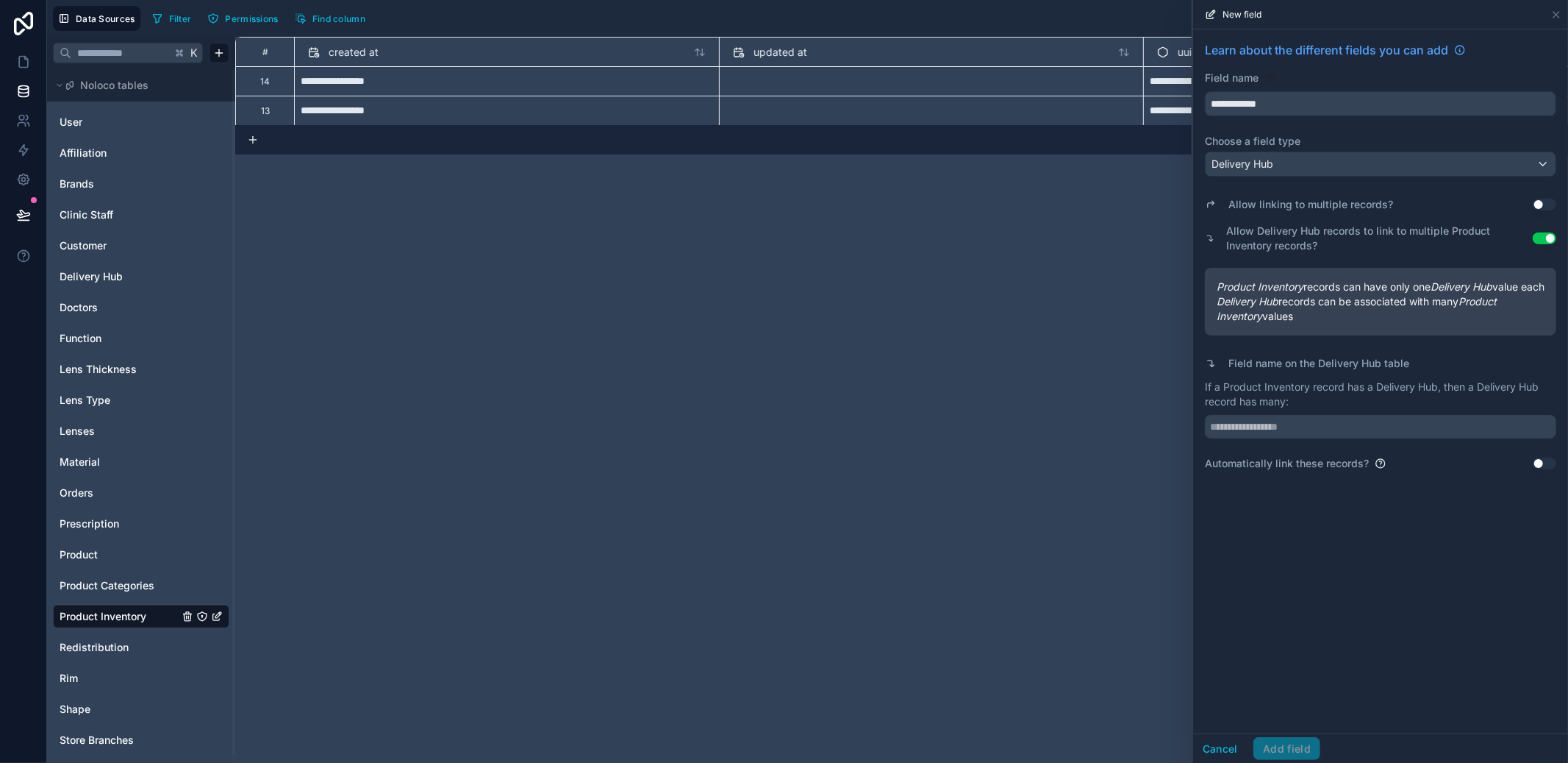
click at [1550, 235] on button "Use setting" at bounding box center [1544, 238] width 24 height 11
click at [1431, 169] on div "Delivery Hub" at bounding box center [1381, 164] width 350 height 24
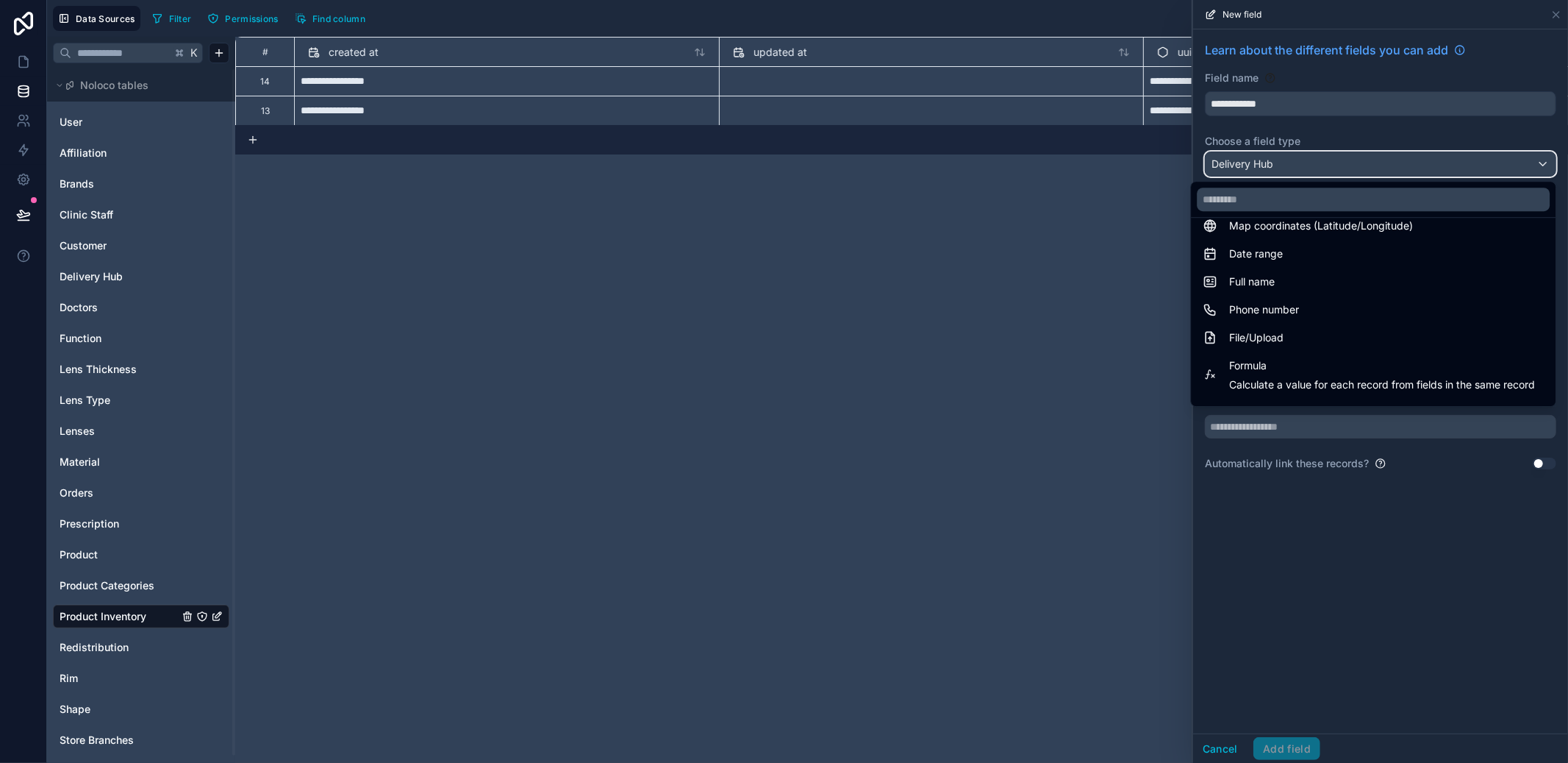
scroll to position [426, 0]
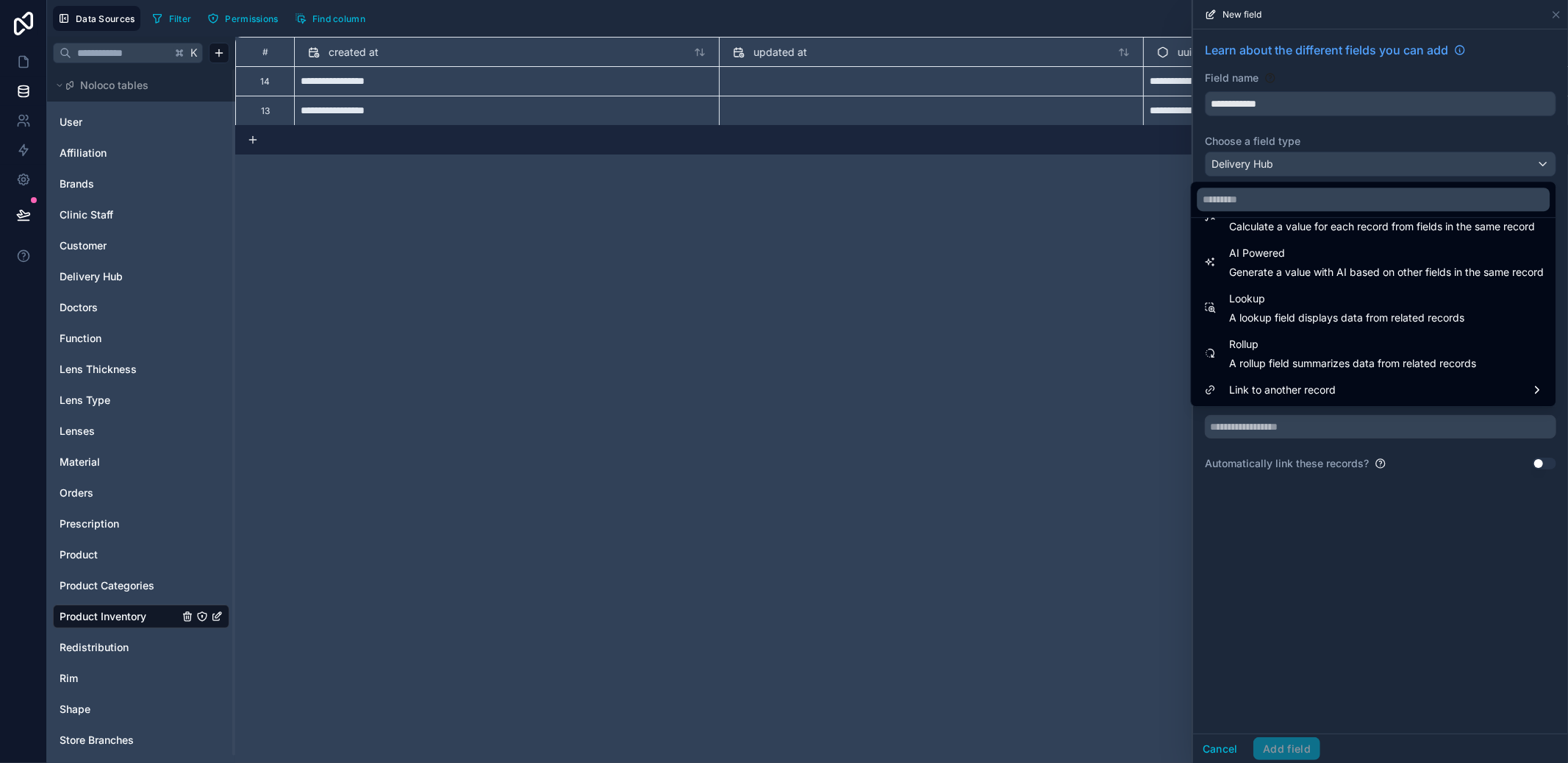
click at [1358, 397] on div "Link to another record" at bounding box center [1373, 389] width 341 height 18
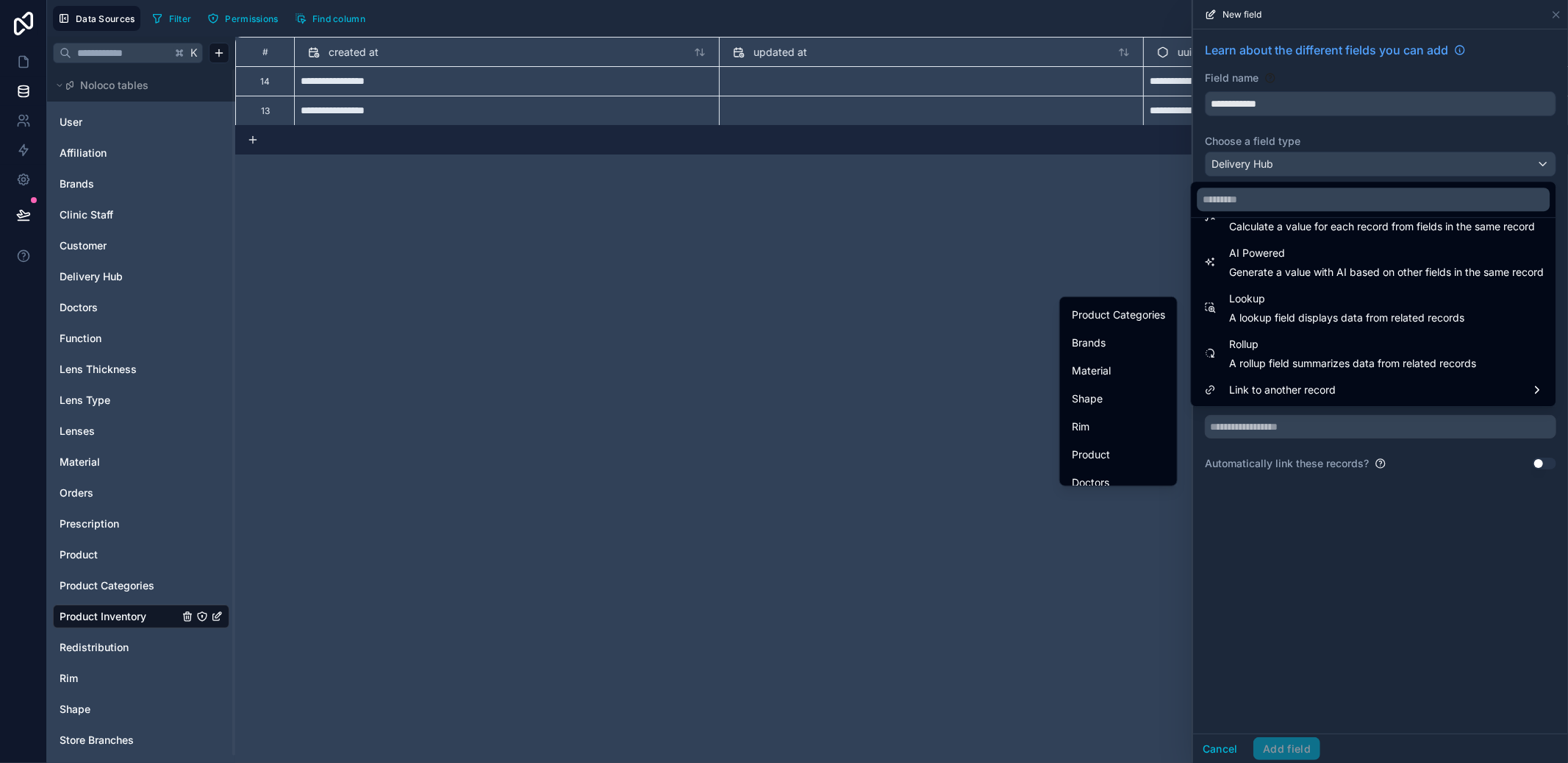
scroll to position [396, 0]
click at [1096, 464] on span "Redistribution" at bounding box center [1105, 471] width 67 height 18
type input "**********"
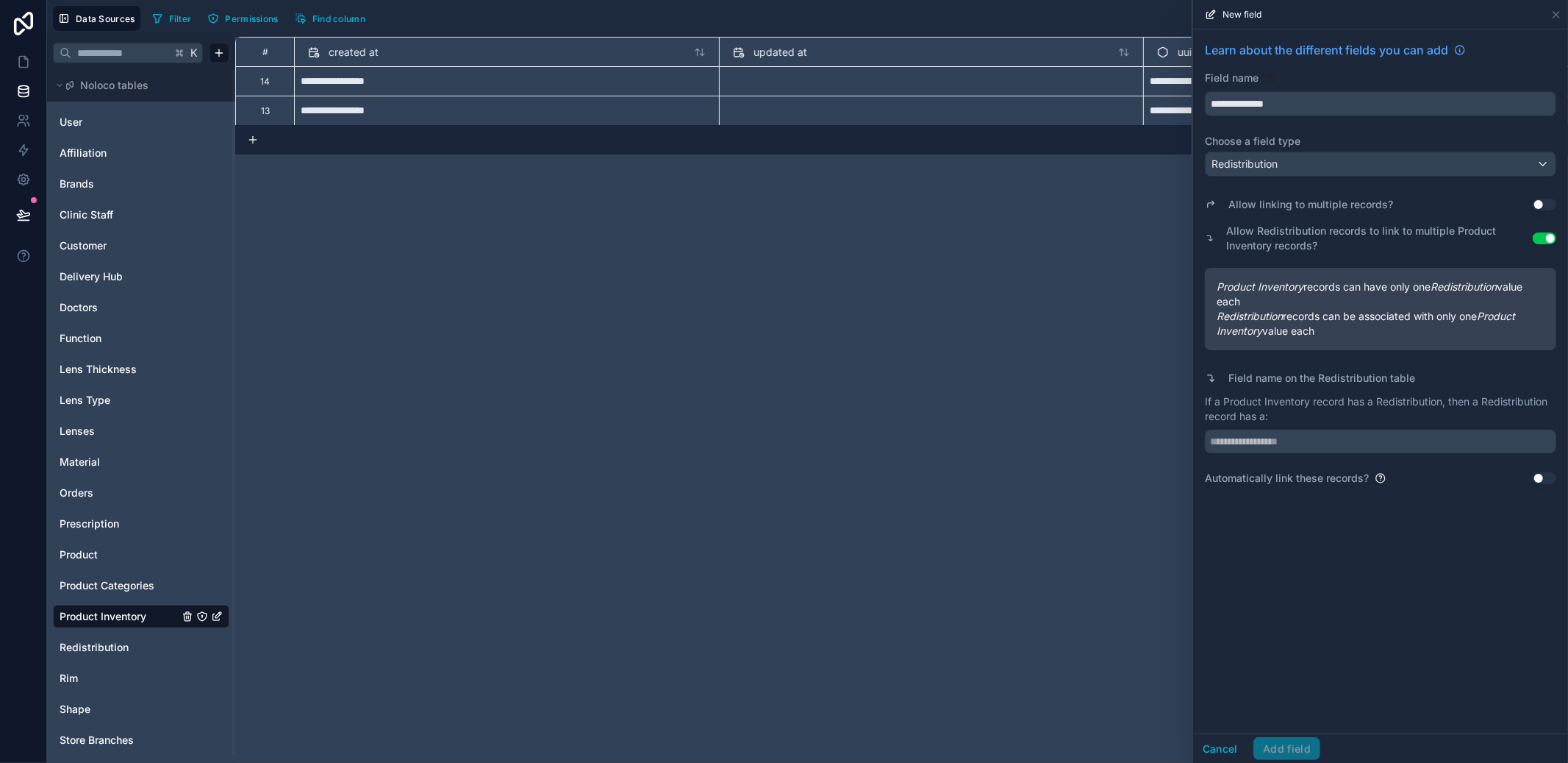
drag, startPoint x: 1538, startPoint y: 245, endPoint x: 1544, endPoint y: 239, distance: 8.5
click at [1539, 245] on div "Allow Redistribution records to link to multiple Product Inventory records? Use…" at bounding box center [1381, 238] width 352 height 35
click at [1546, 238] on button "Use setting" at bounding box center [1544, 238] width 24 height 11
click at [1308, 428] on div "If a Product Inventory record has a Redistribution, then a Redistribution recor…" at bounding box center [1381, 423] width 352 height 59
click at [1307, 433] on input "text" at bounding box center [1381, 440] width 352 height 24
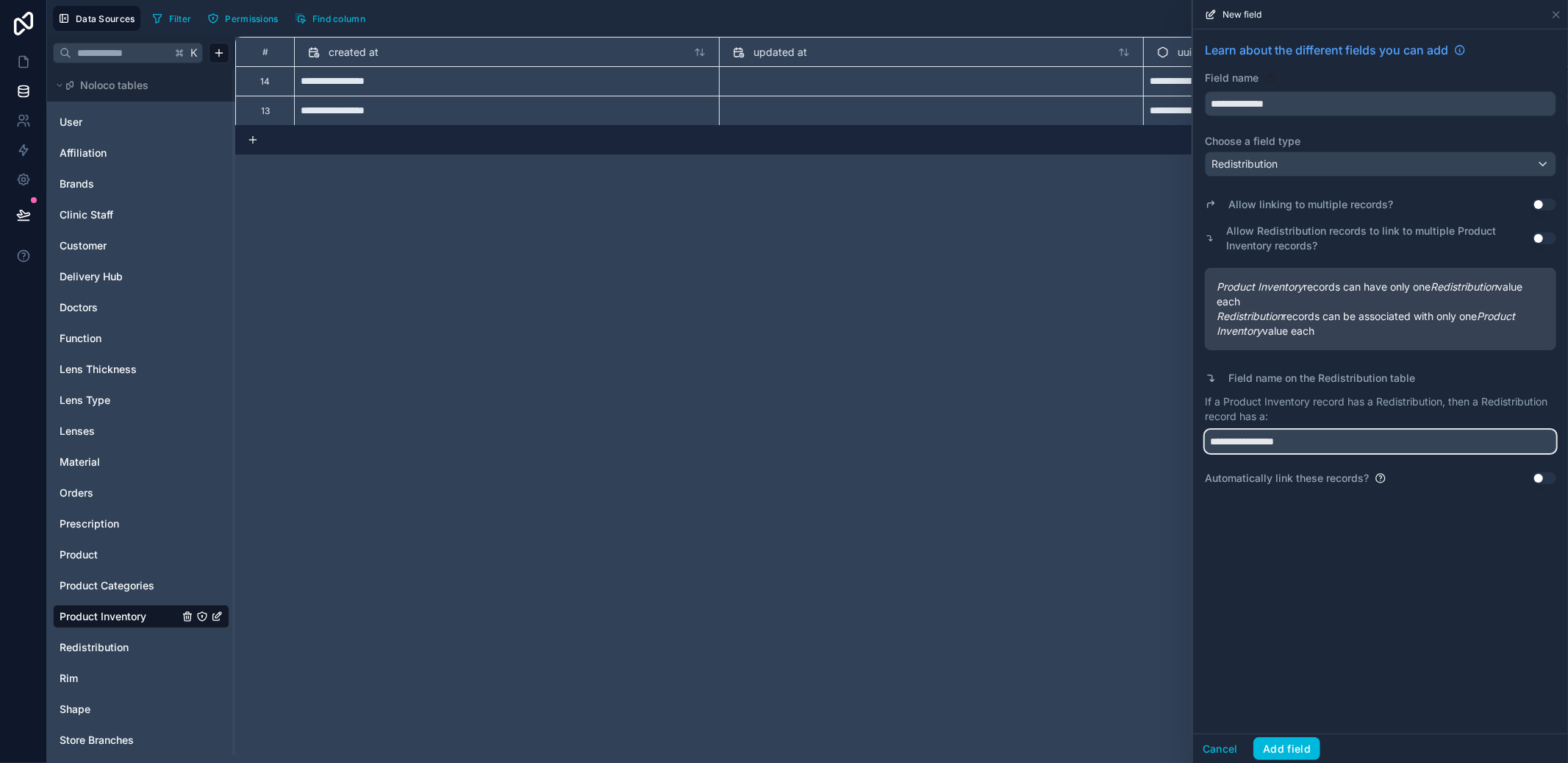
type input "**********"
click at [1309, 107] on input "**********" at bounding box center [1381, 104] width 350 height 24
type input "**********"
click at [1310, 756] on button "Add field" at bounding box center [1287, 749] width 67 height 24
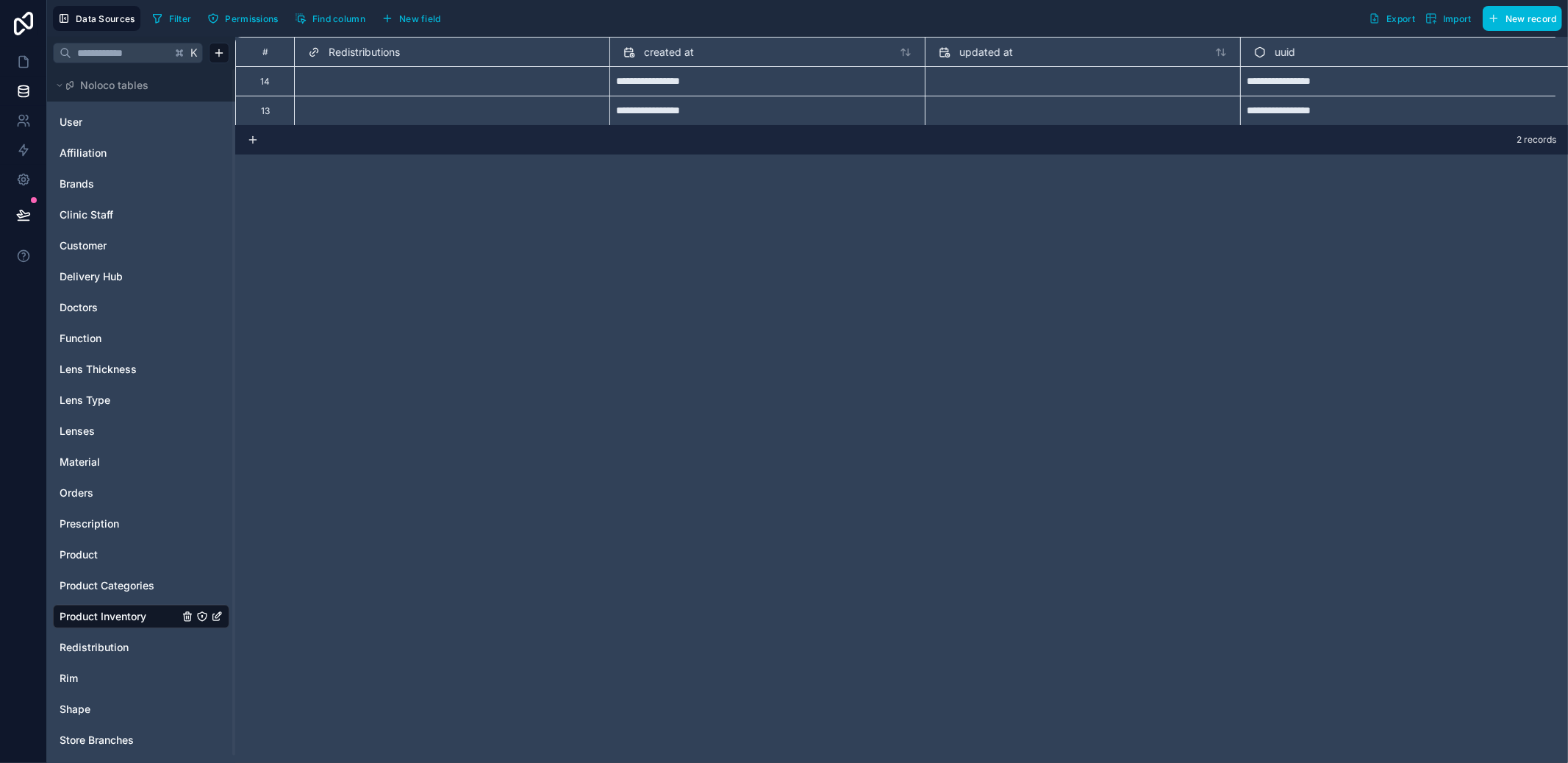
click at [121, 578] on span "Product Categories" at bounding box center [107, 585] width 95 height 14
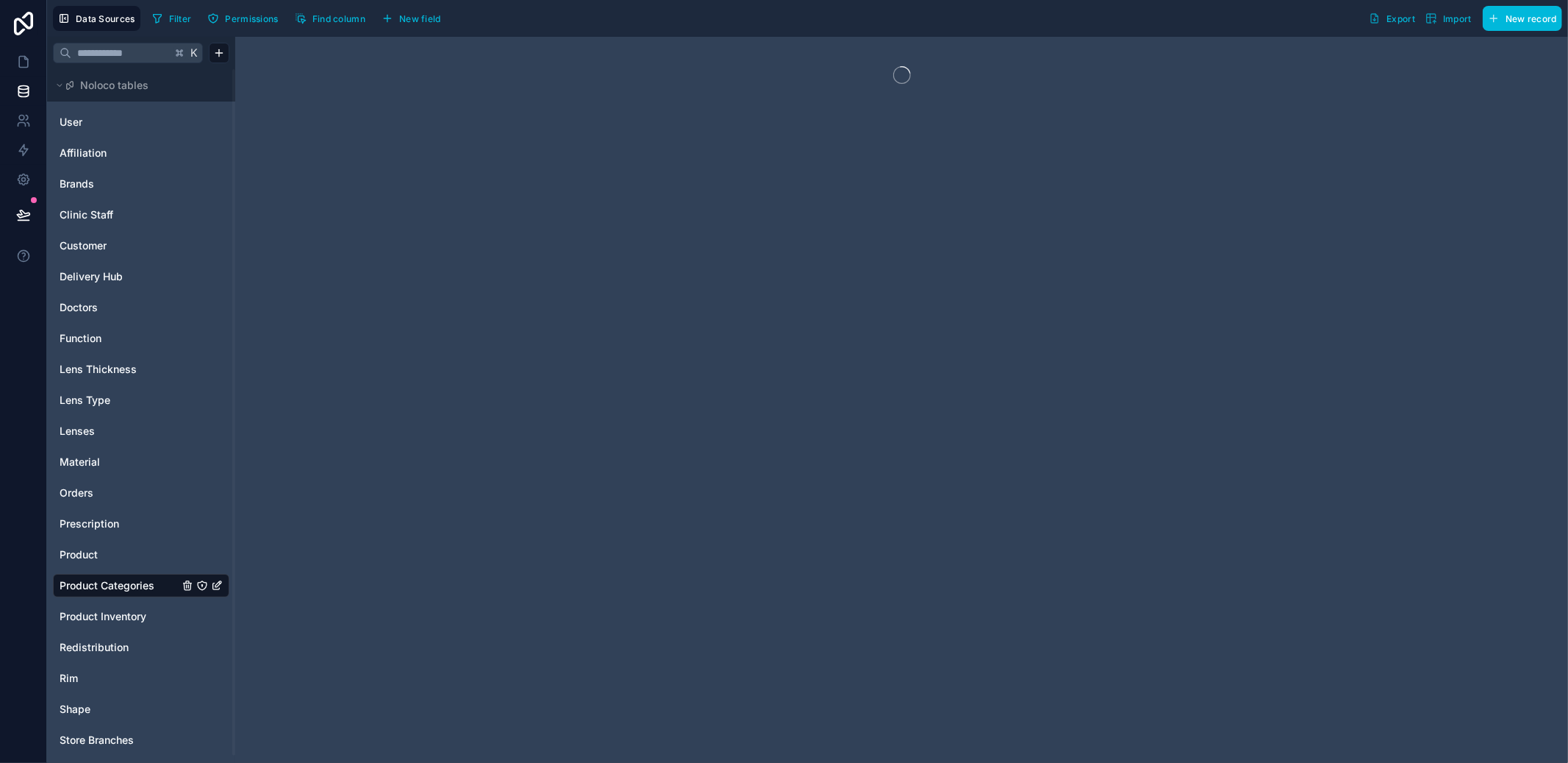
click at [94, 618] on span "Product Inventory" at bounding box center [103, 616] width 87 height 14
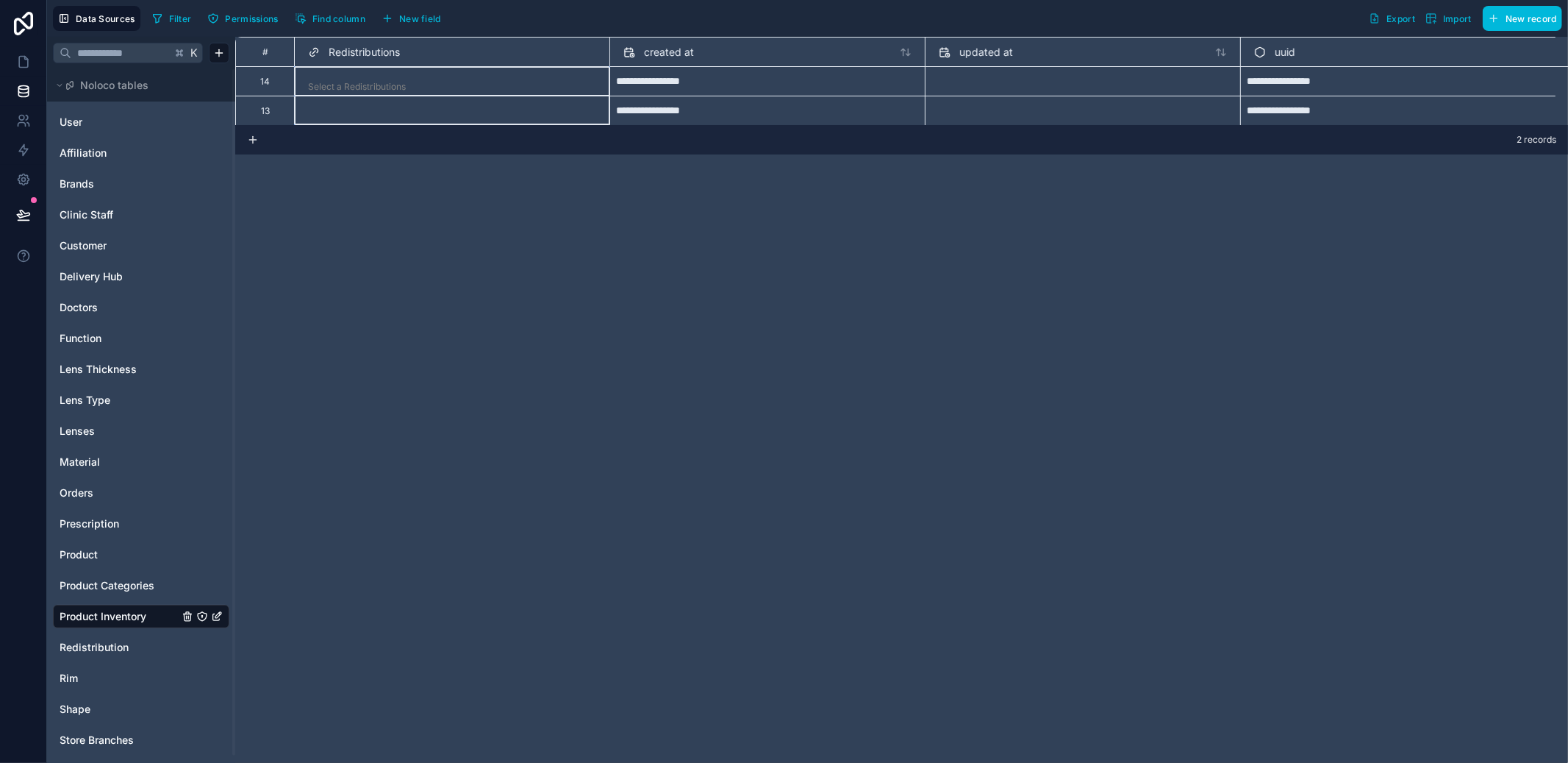
click at [377, 66] on div "Redistributions" at bounding box center [452, 51] width 316 height 29
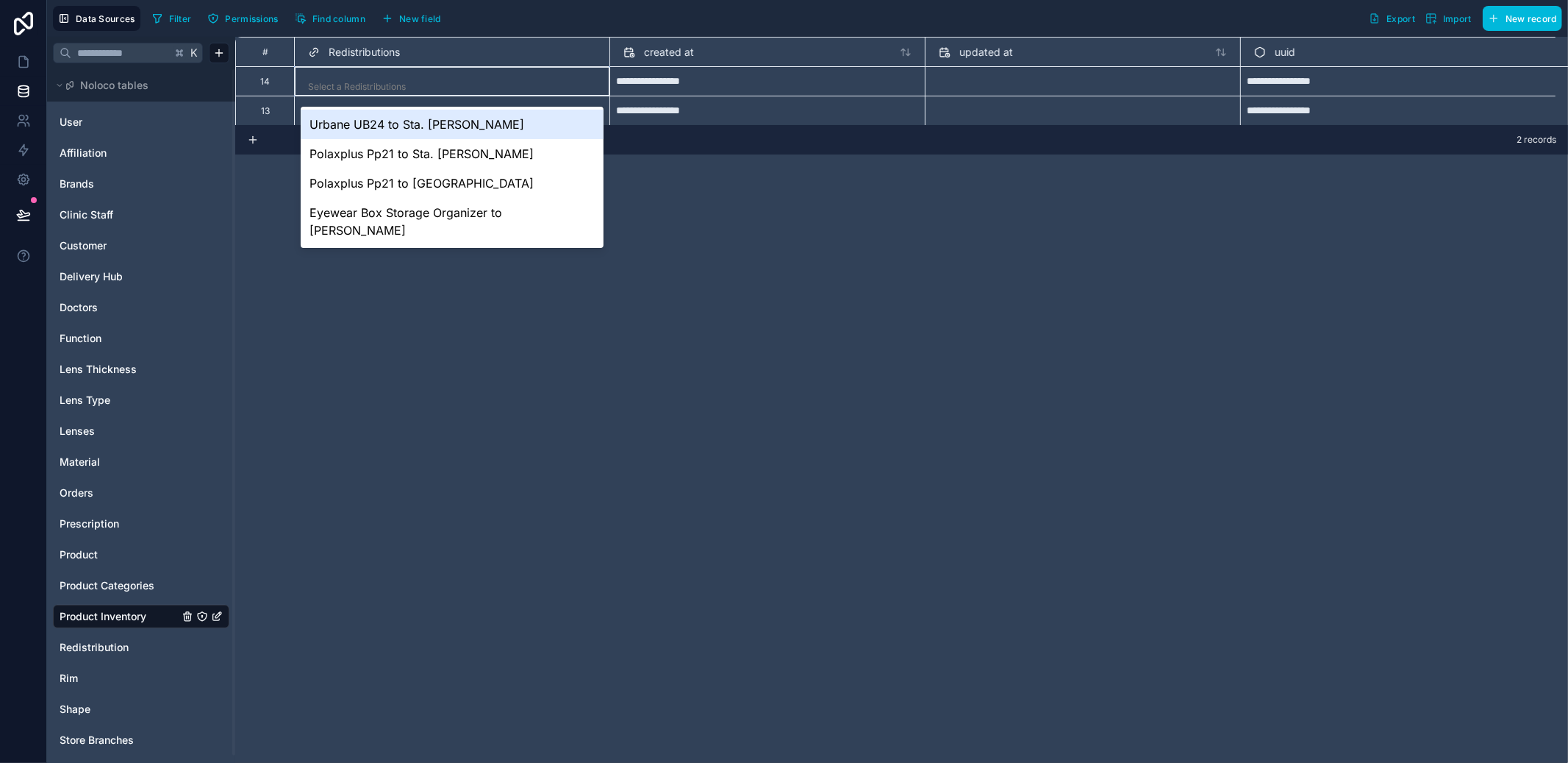
click at [368, 76] on div "Select a Redistributions" at bounding box center [452, 87] width 303 height 21
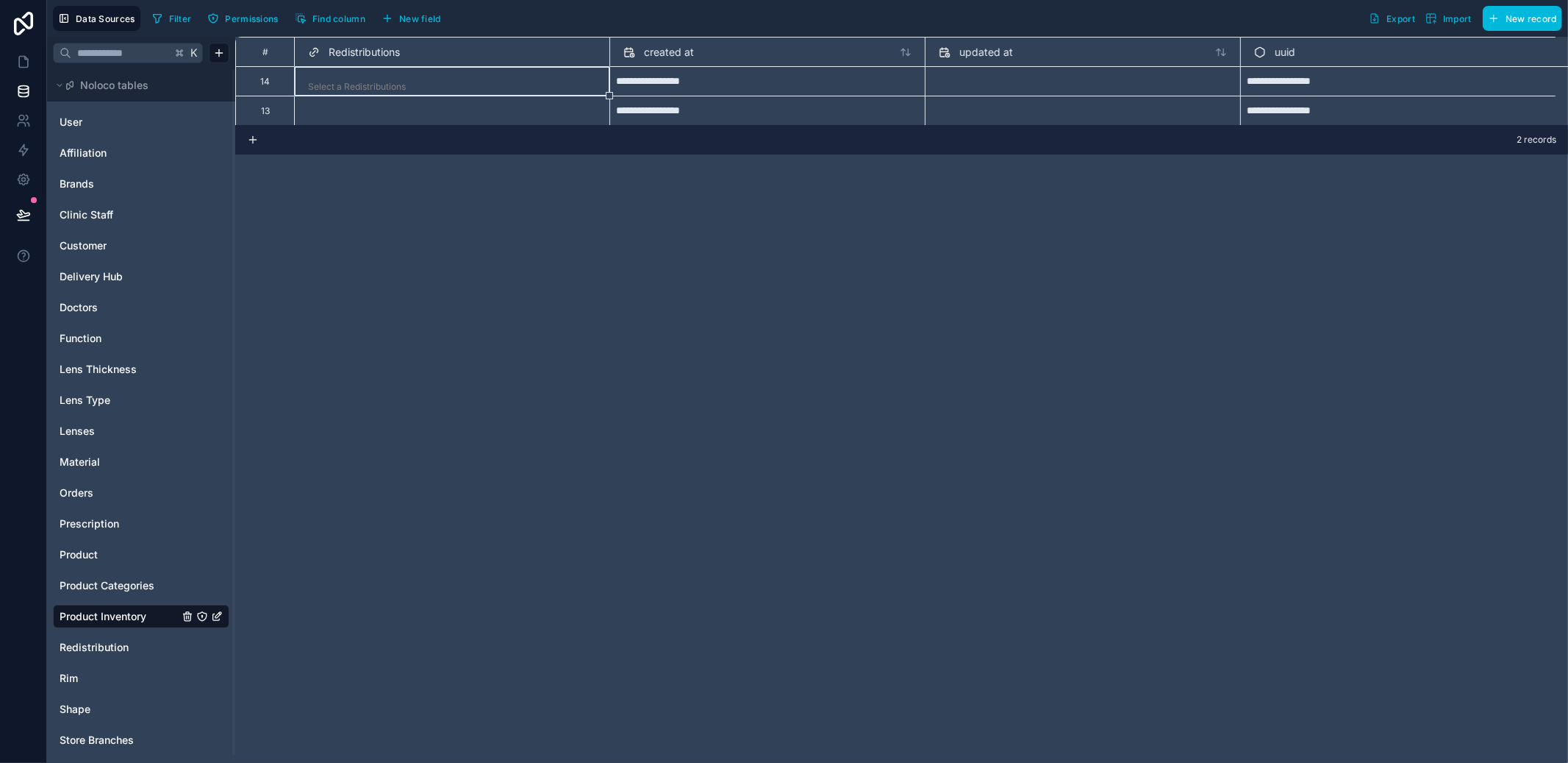
click at [842, 163] on div "**********" at bounding box center [901, 400] width 1333 height 726
click at [435, 15] on span "New field" at bounding box center [420, 19] width 42 height 11
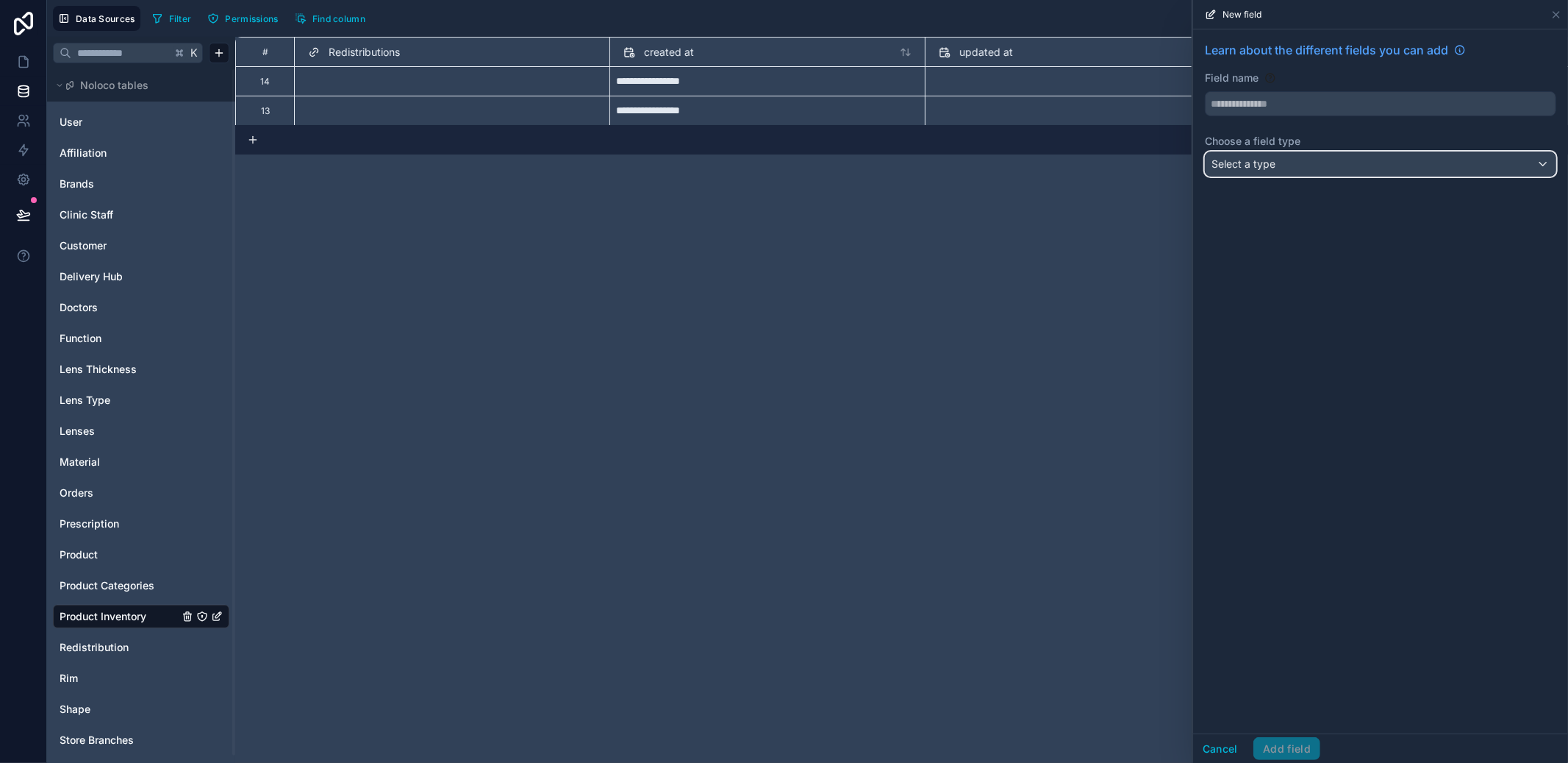
click at [1288, 170] on div "Select a type" at bounding box center [1381, 164] width 350 height 24
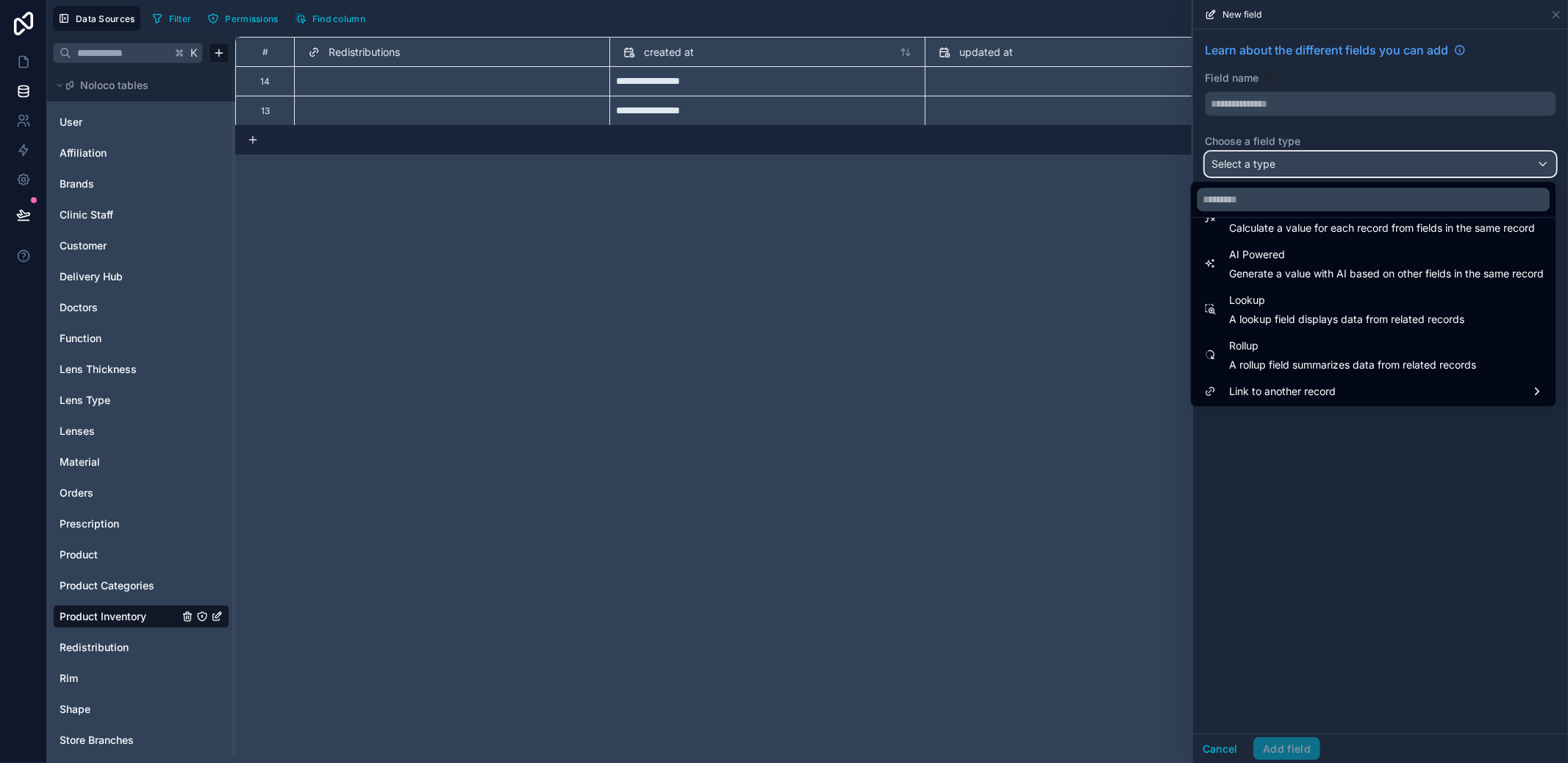
scroll to position [426, 0]
click at [1291, 314] on span "A lookup field displays data from related records" at bounding box center [1346, 317] width 235 height 14
type input "******"
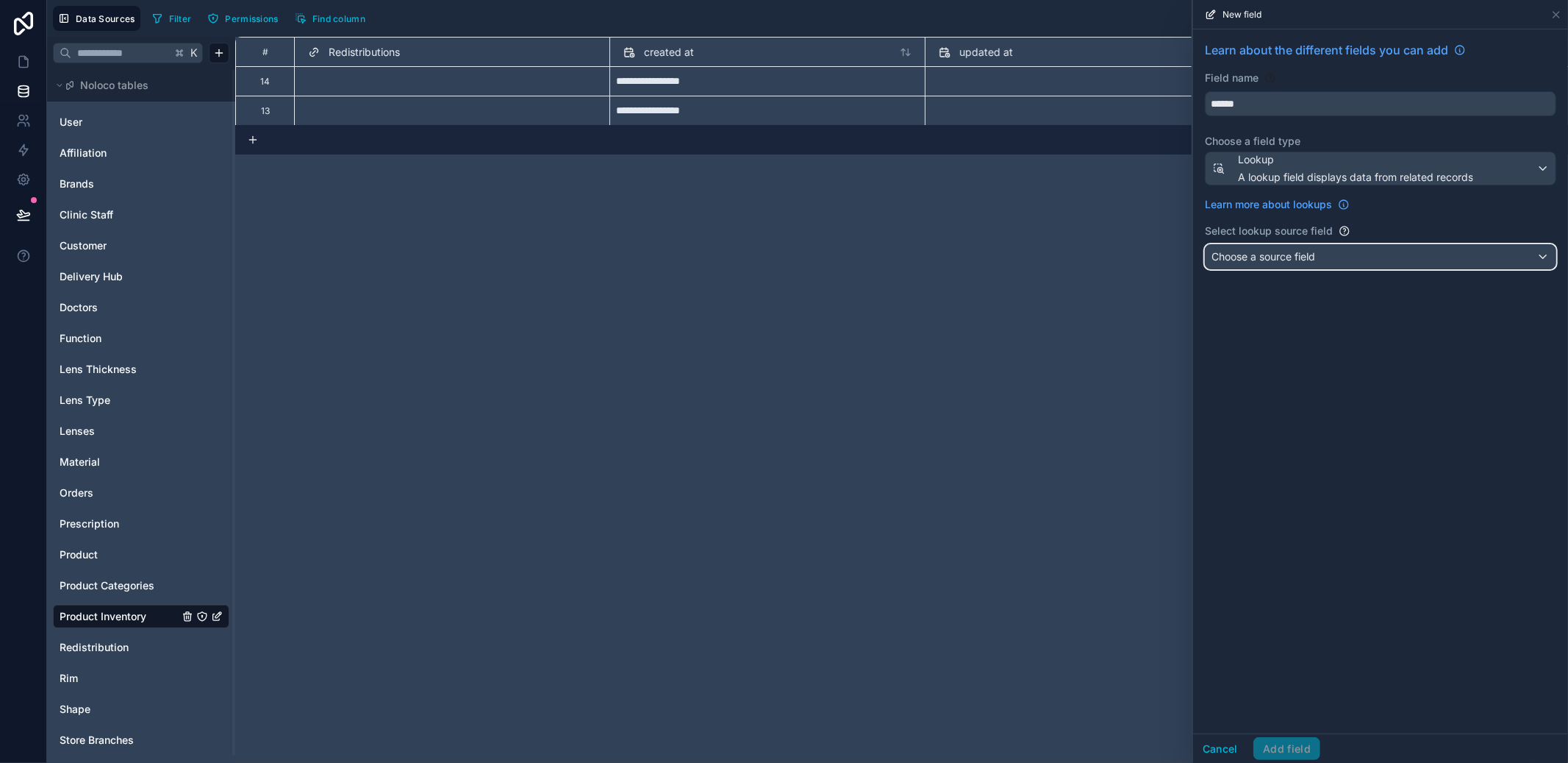
click at [1304, 264] on div "Choose a source field" at bounding box center [1381, 256] width 350 height 24
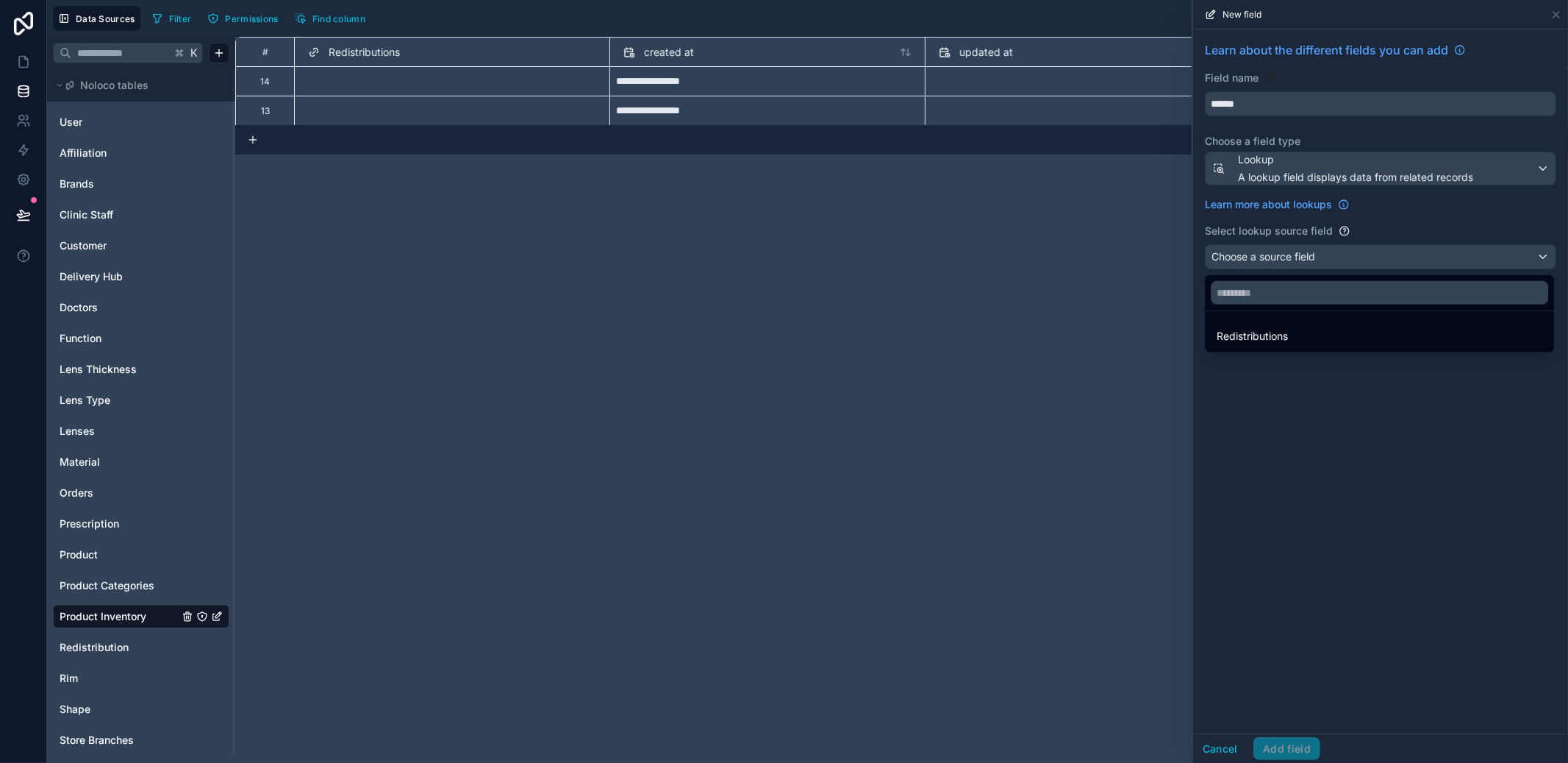
click at [1321, 329] on div "Redistributions" at bounding box center [1379, 336] width 325 height 18
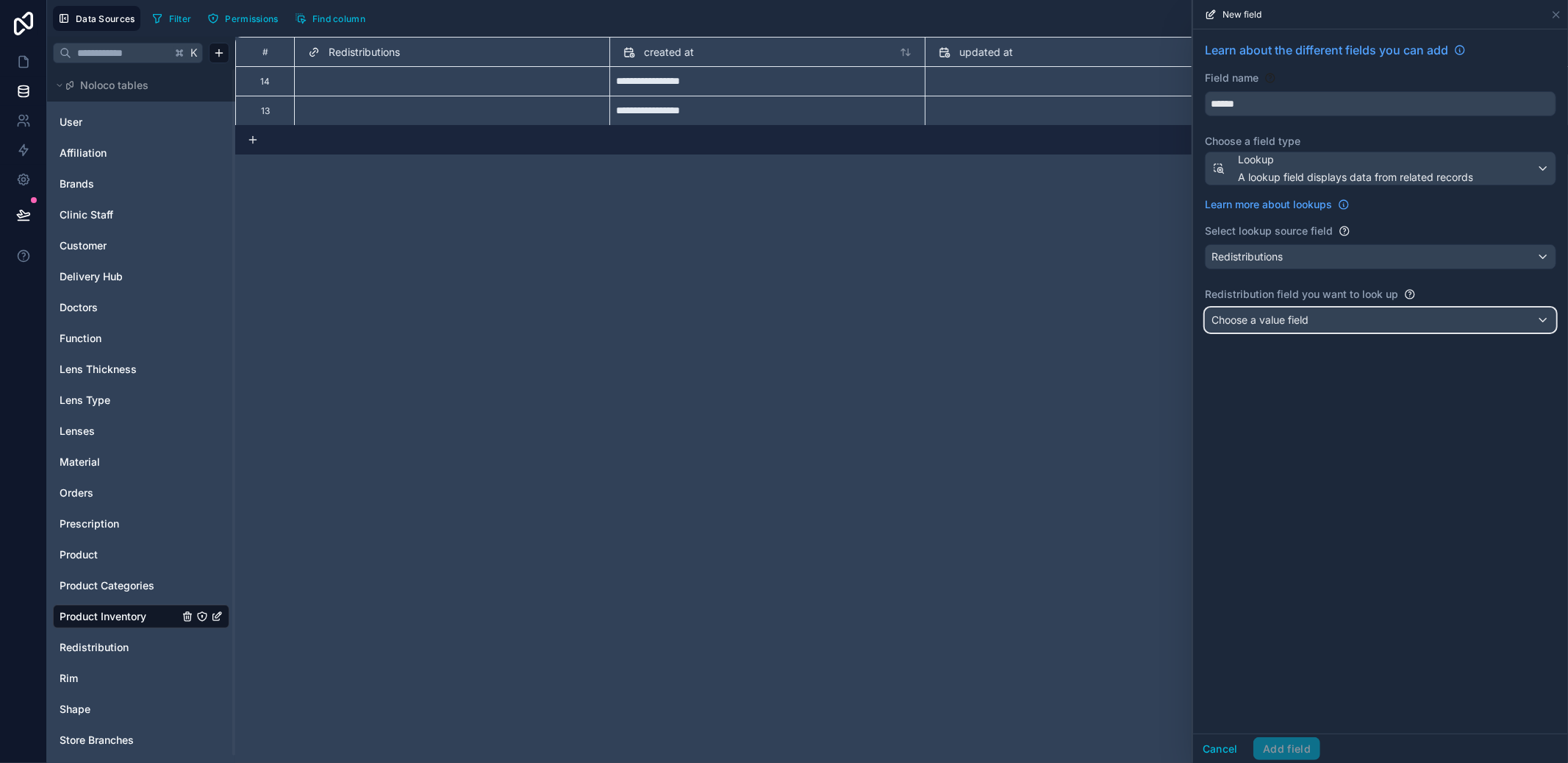
click at [1320, 323] on div "Choose a value field" at bounding box center [1381, 320] width 350 height 24
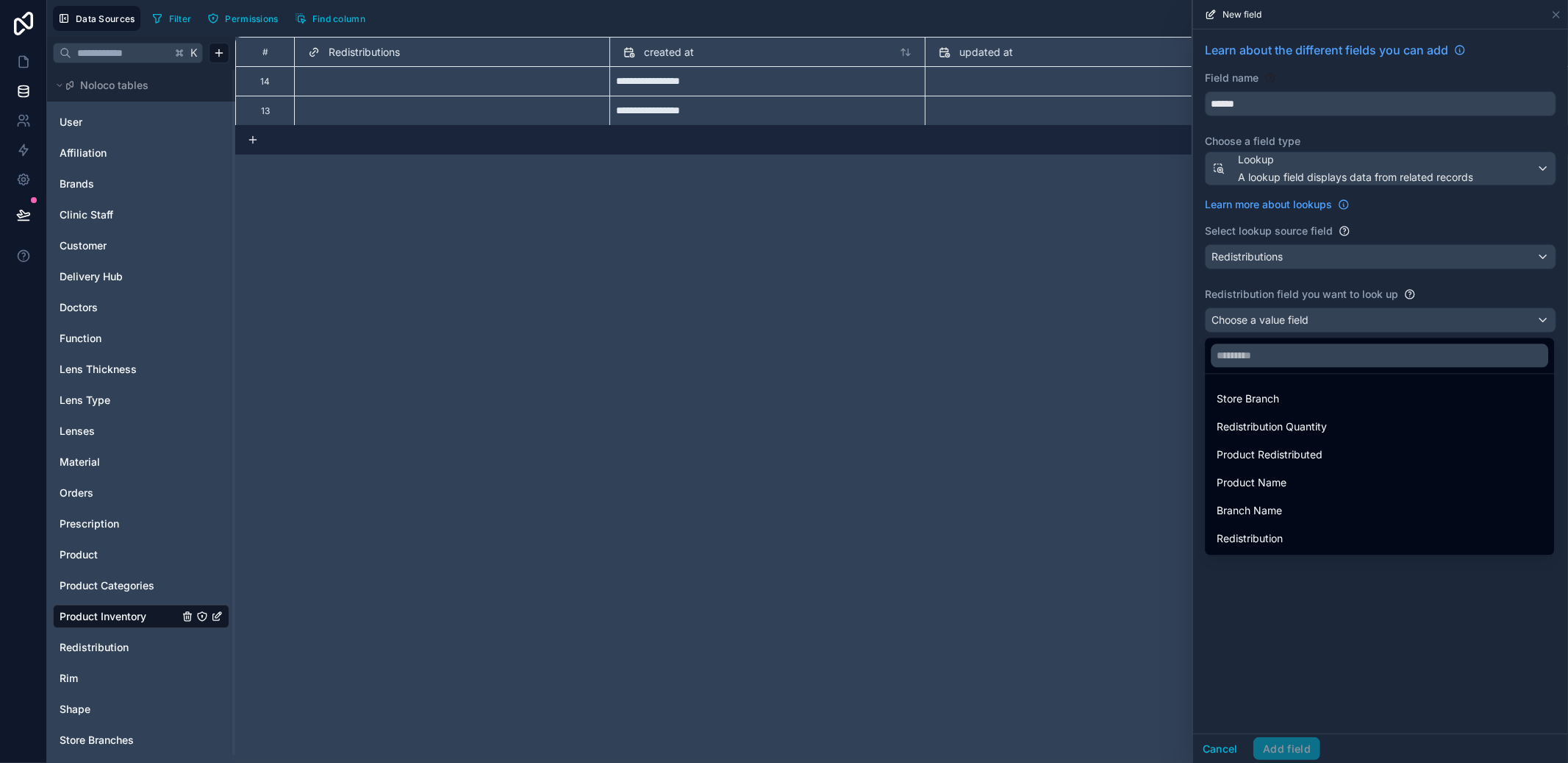
click at [1557, 14] on div at bounding box center [1381, 382] width 375 height 763
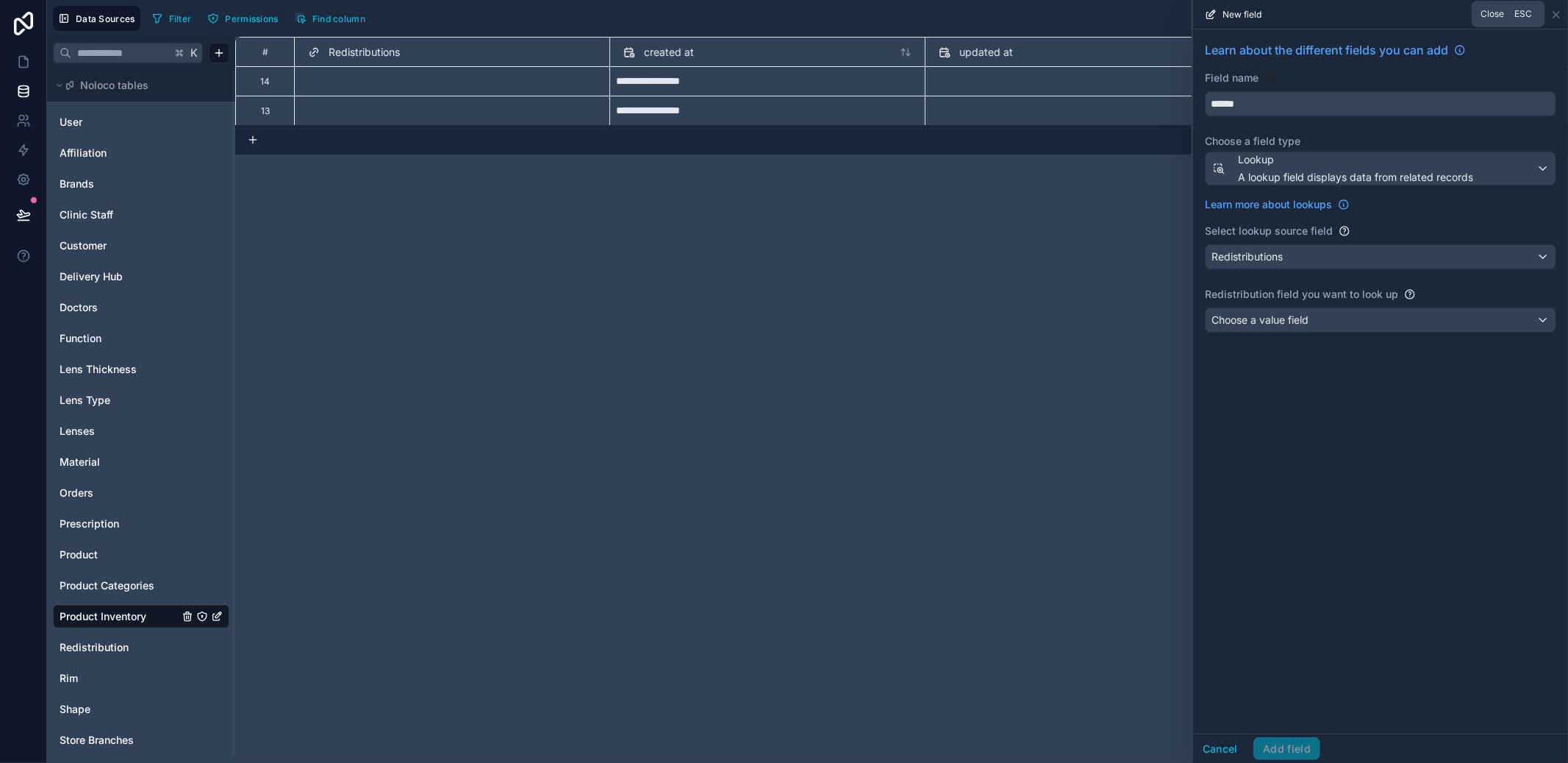
click at [1557, 14] on icon at bounding box center [1557, 14] width 6 height 6
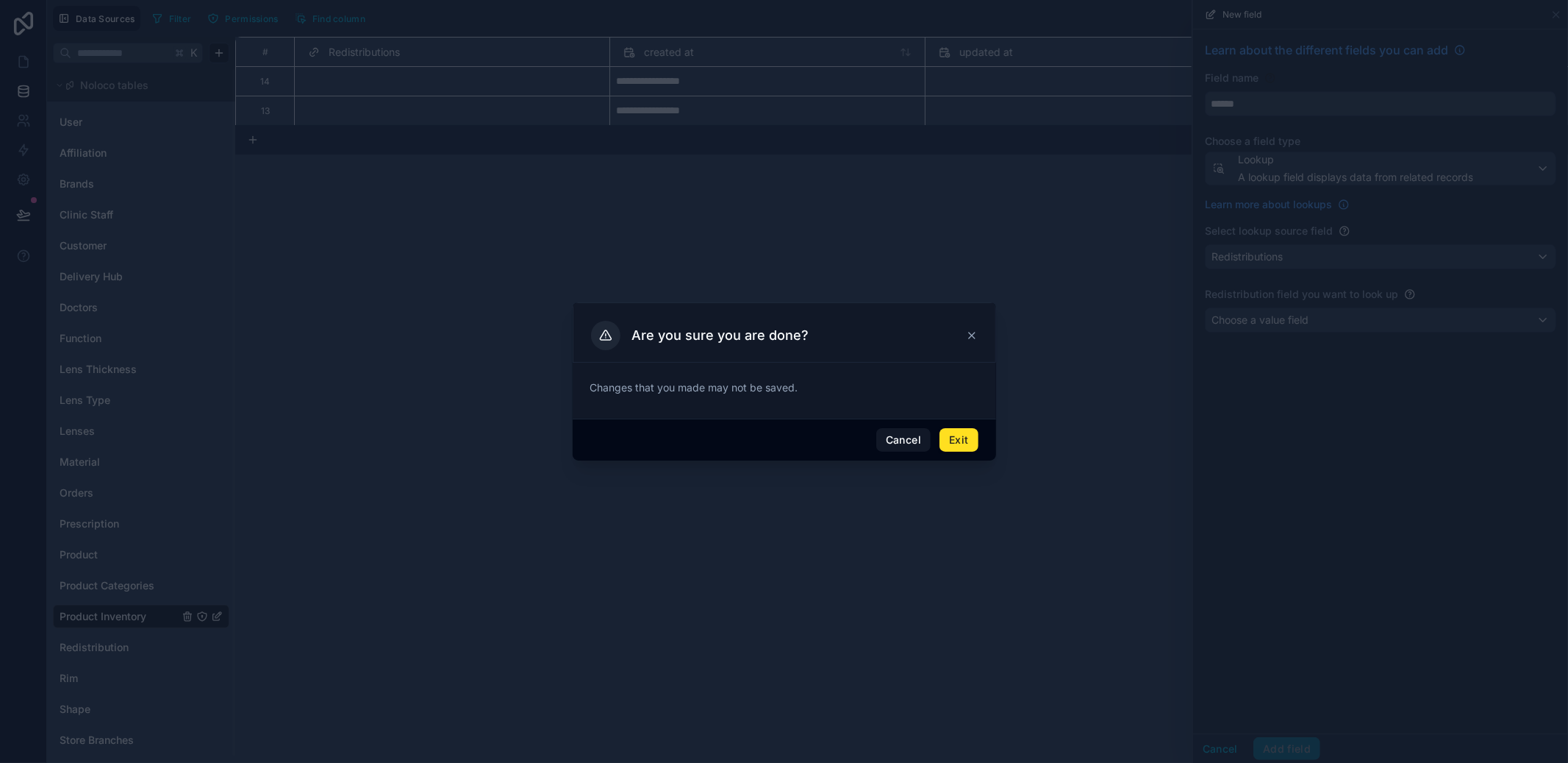
click at [980, 433] on div "Cancel Exit" at bounding box center [784, 440] width 423 height 42
click at [957, 443] on button "Exit" at bounding box center [958, 440] width 38 height 24
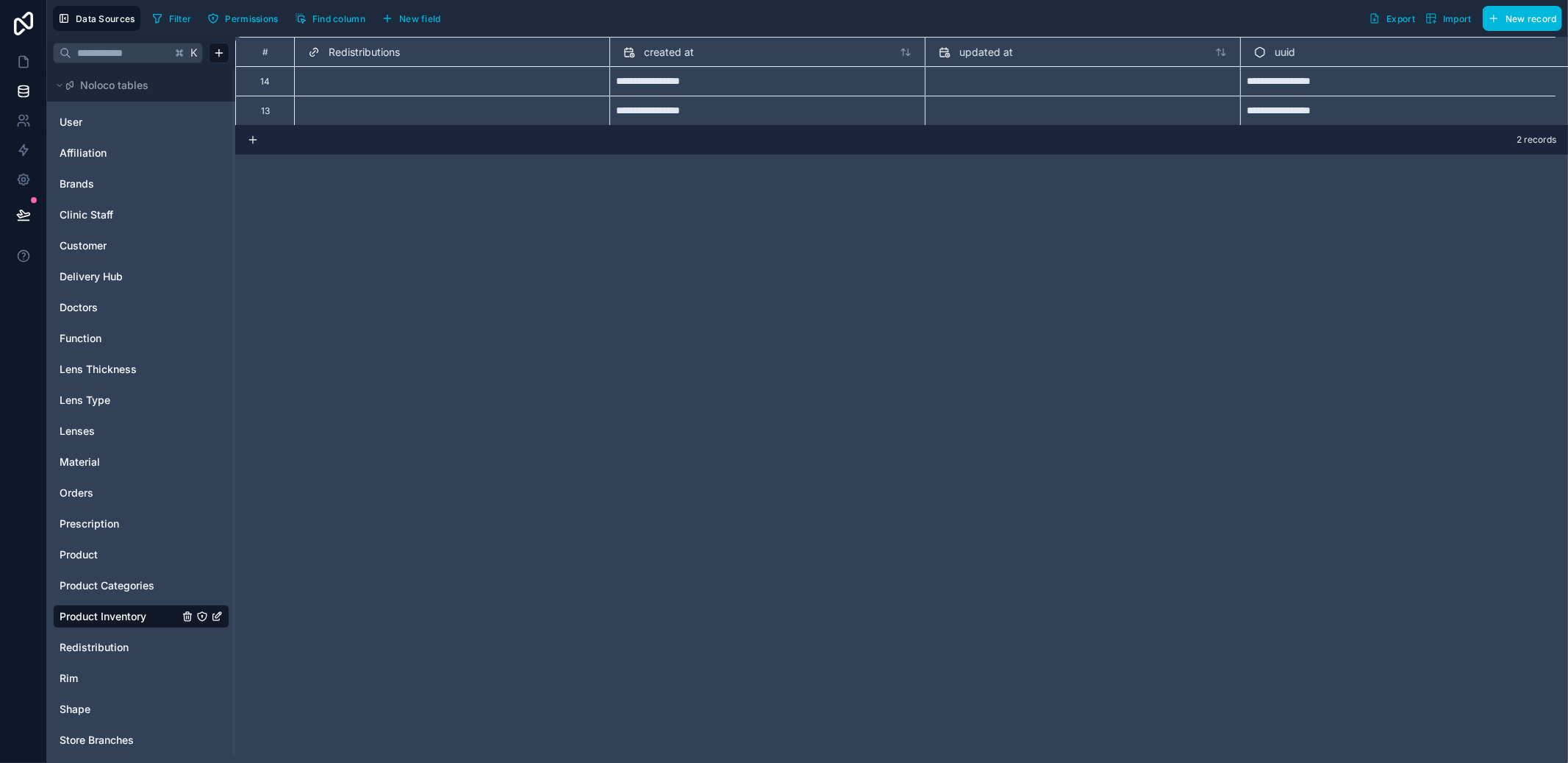
click at [428, 13] on span "New field" at bounding box center [420, 19] width 42 height 11
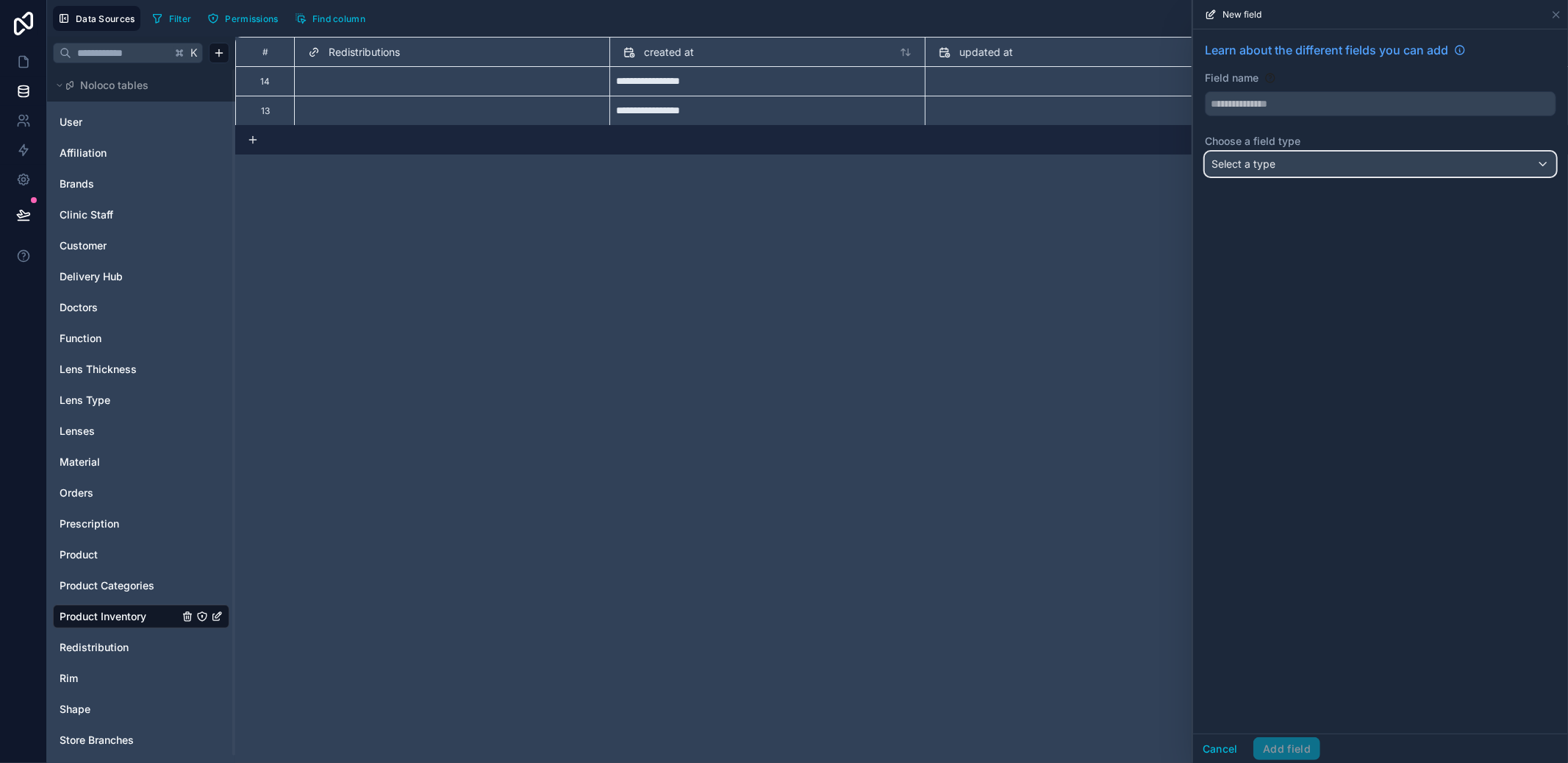
click at [1294, 176] on button "Select a type" at bounding box center [1381, 164] width 352 height 25
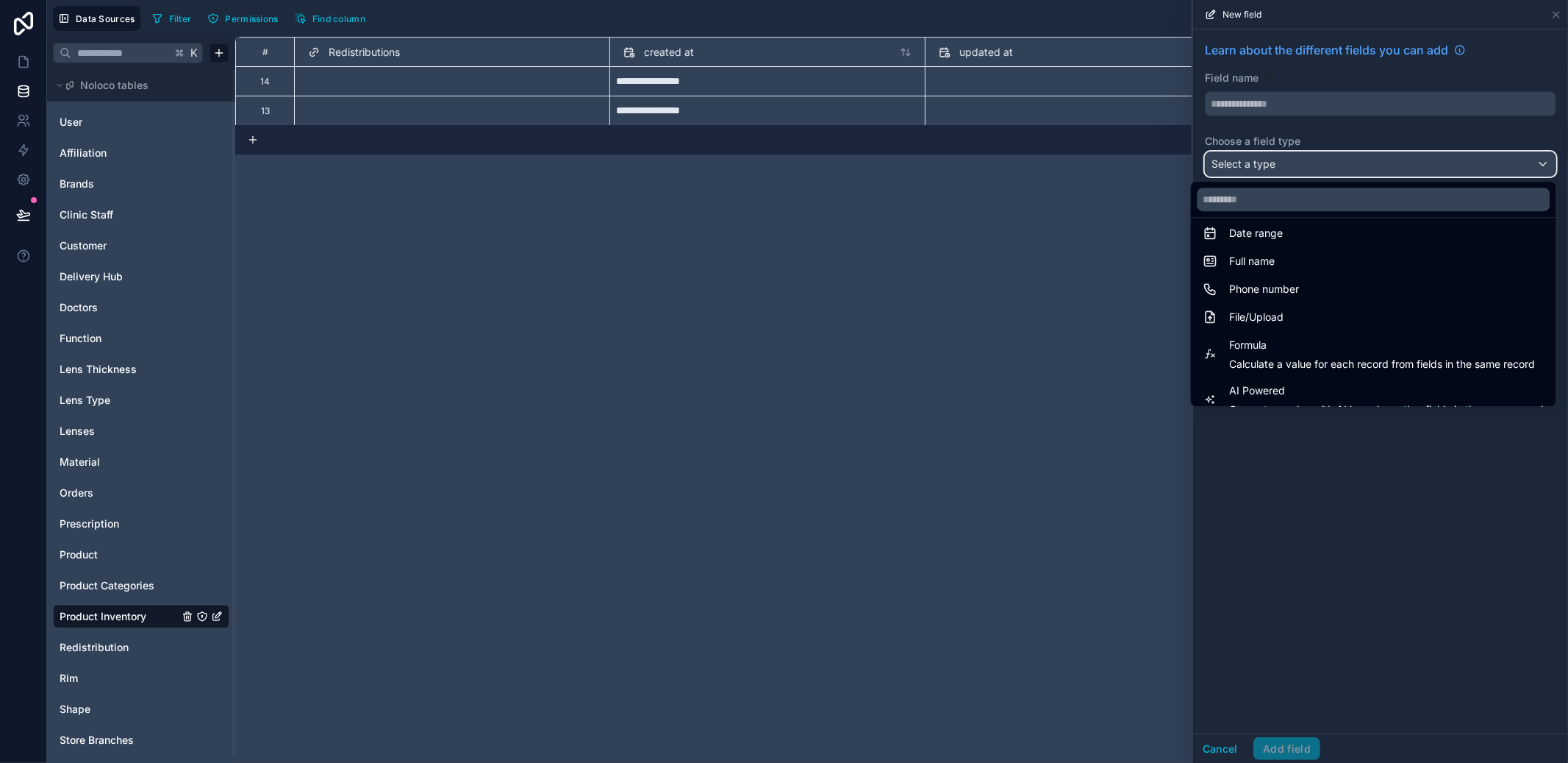
scroll to position [232, 0]
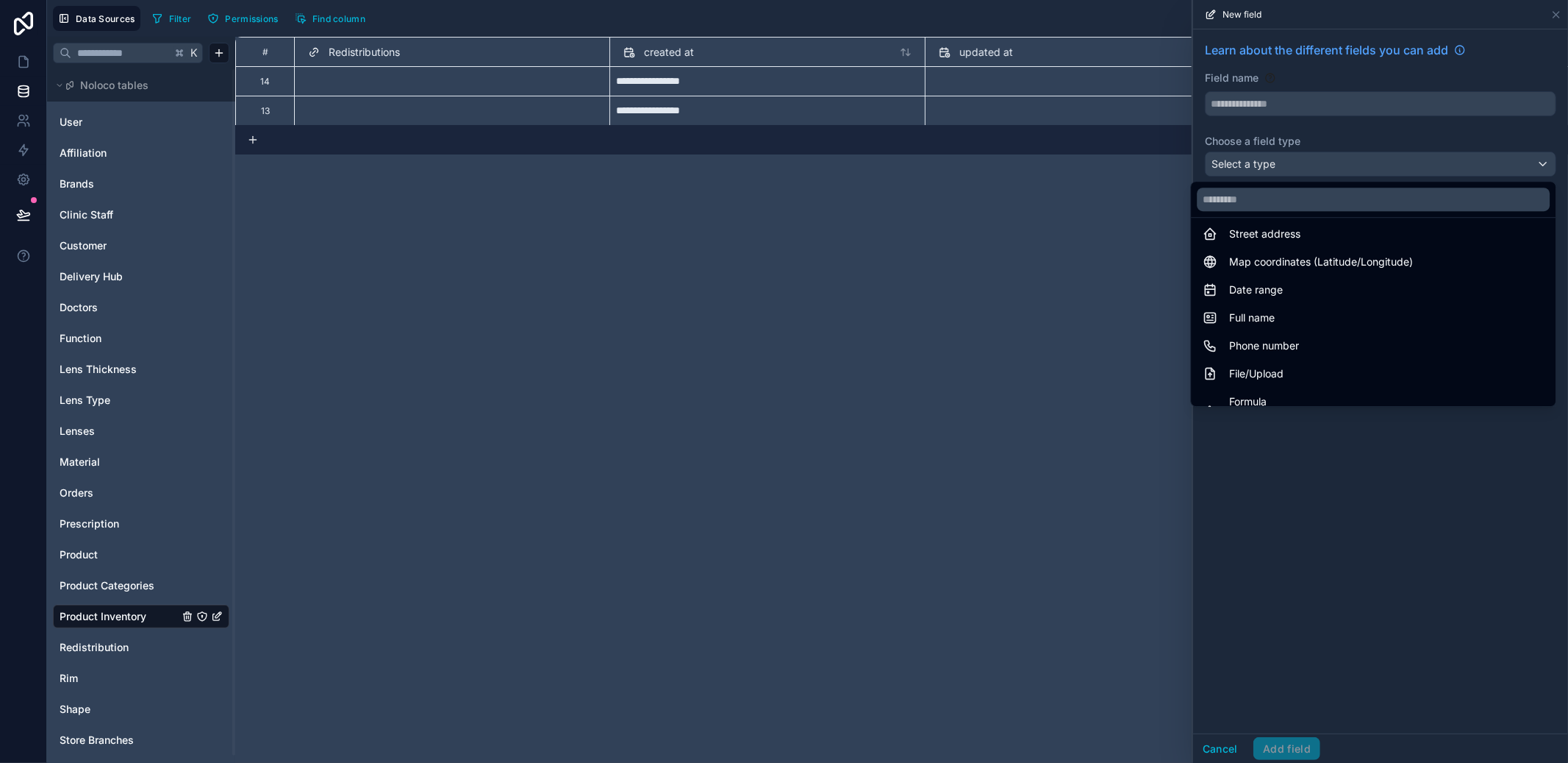
click at [1558, 18] on div at bounding box center [1381, 382] width 375 height 763
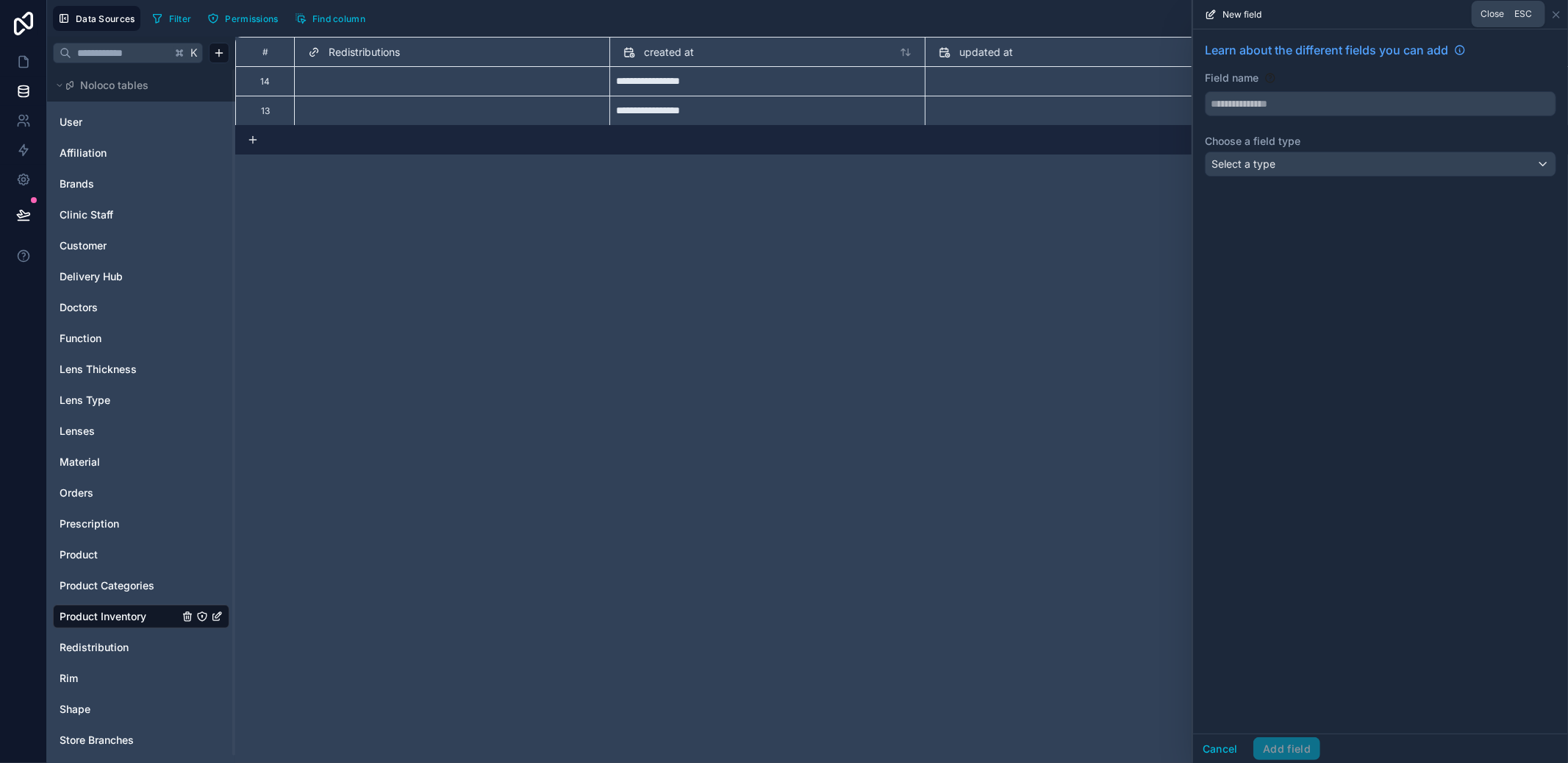
click at [1555, 16] on icon at bounding box center [1557, 14] width 6 height 6
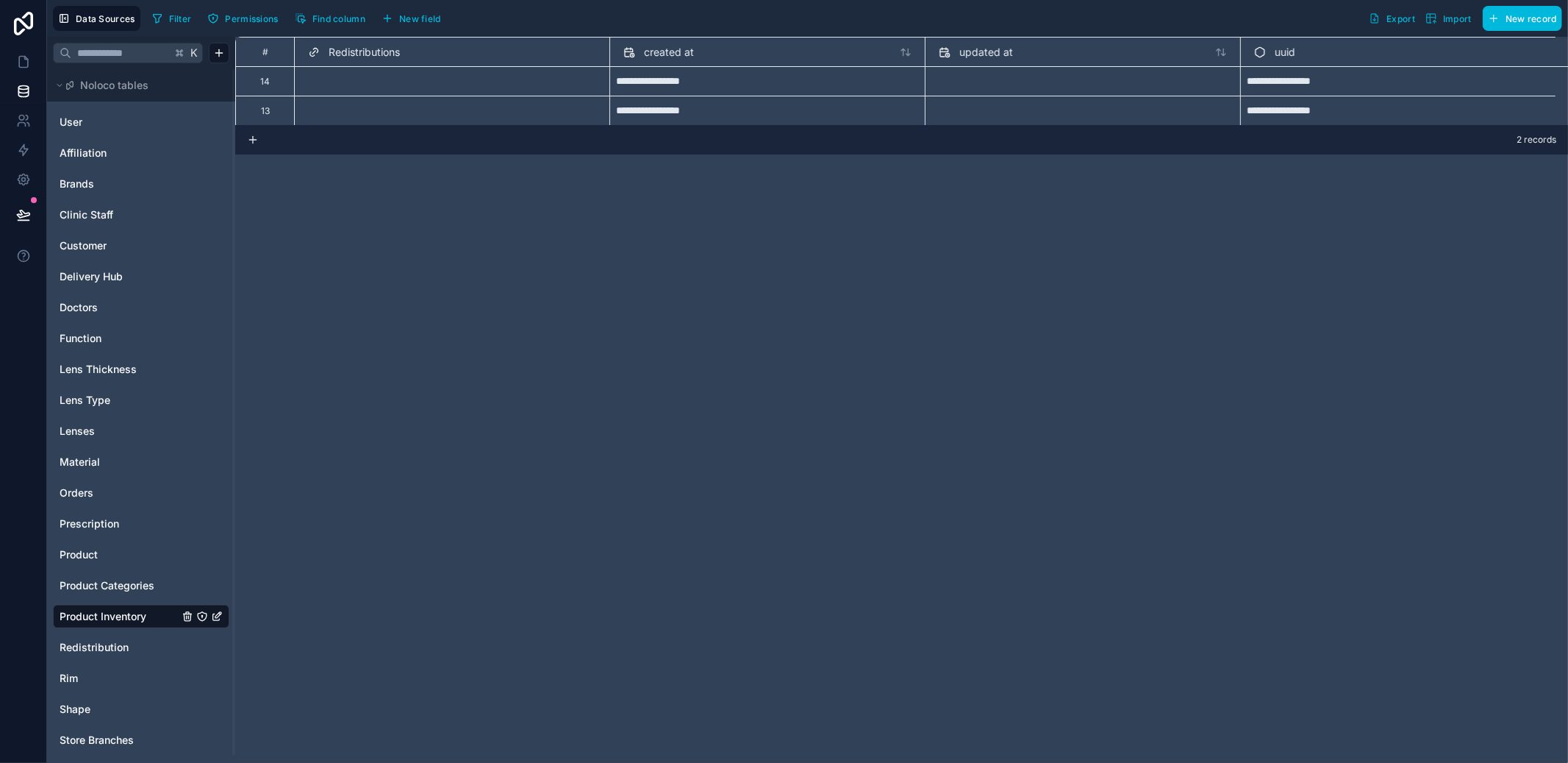
click at [445, 20] on button "New field" at bounding box center [411, 18] width 69 height 22
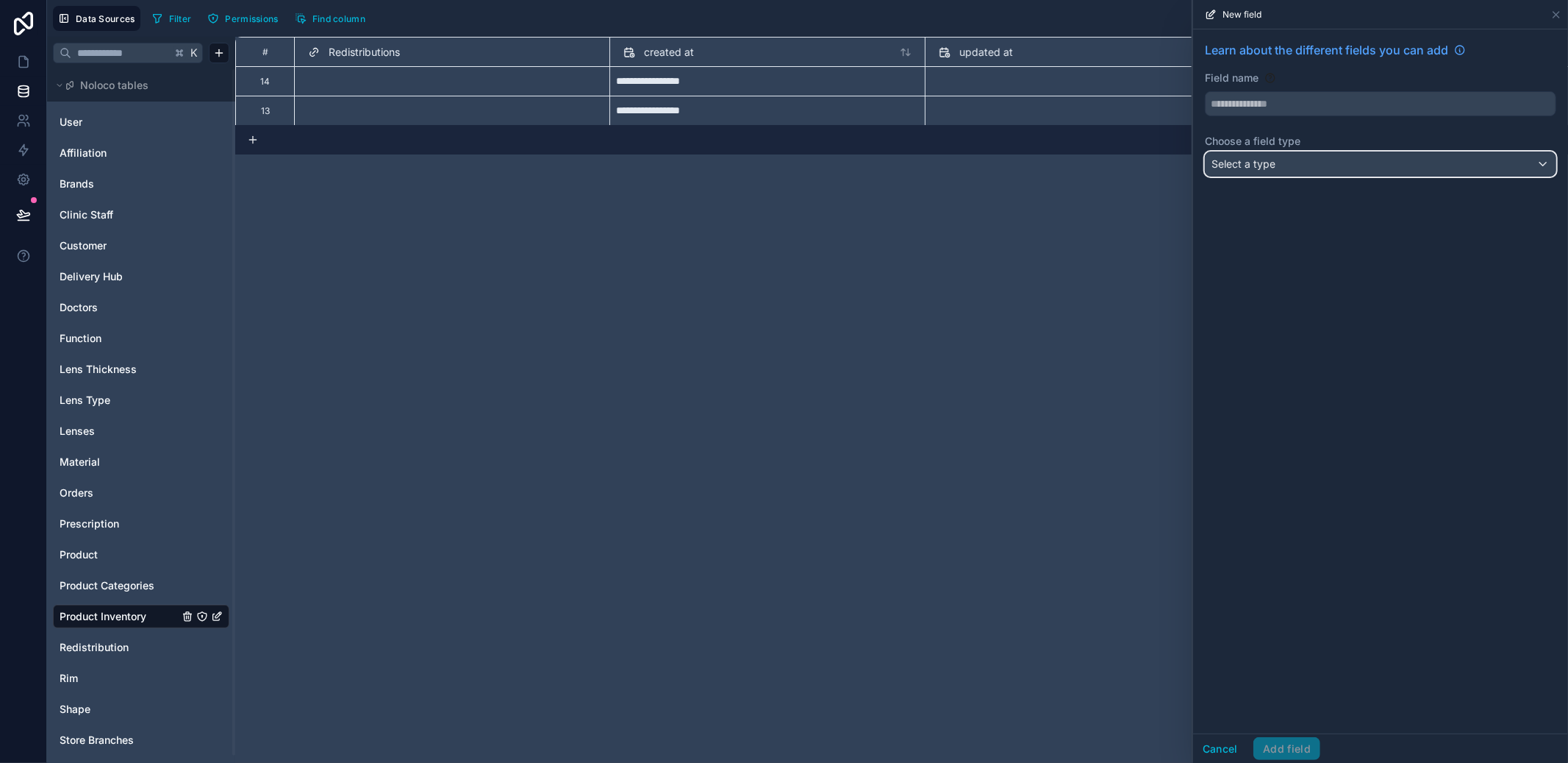
click at [1286, 167] on div "Select a type" at bounding box center [1381, 164] width 350 height 24
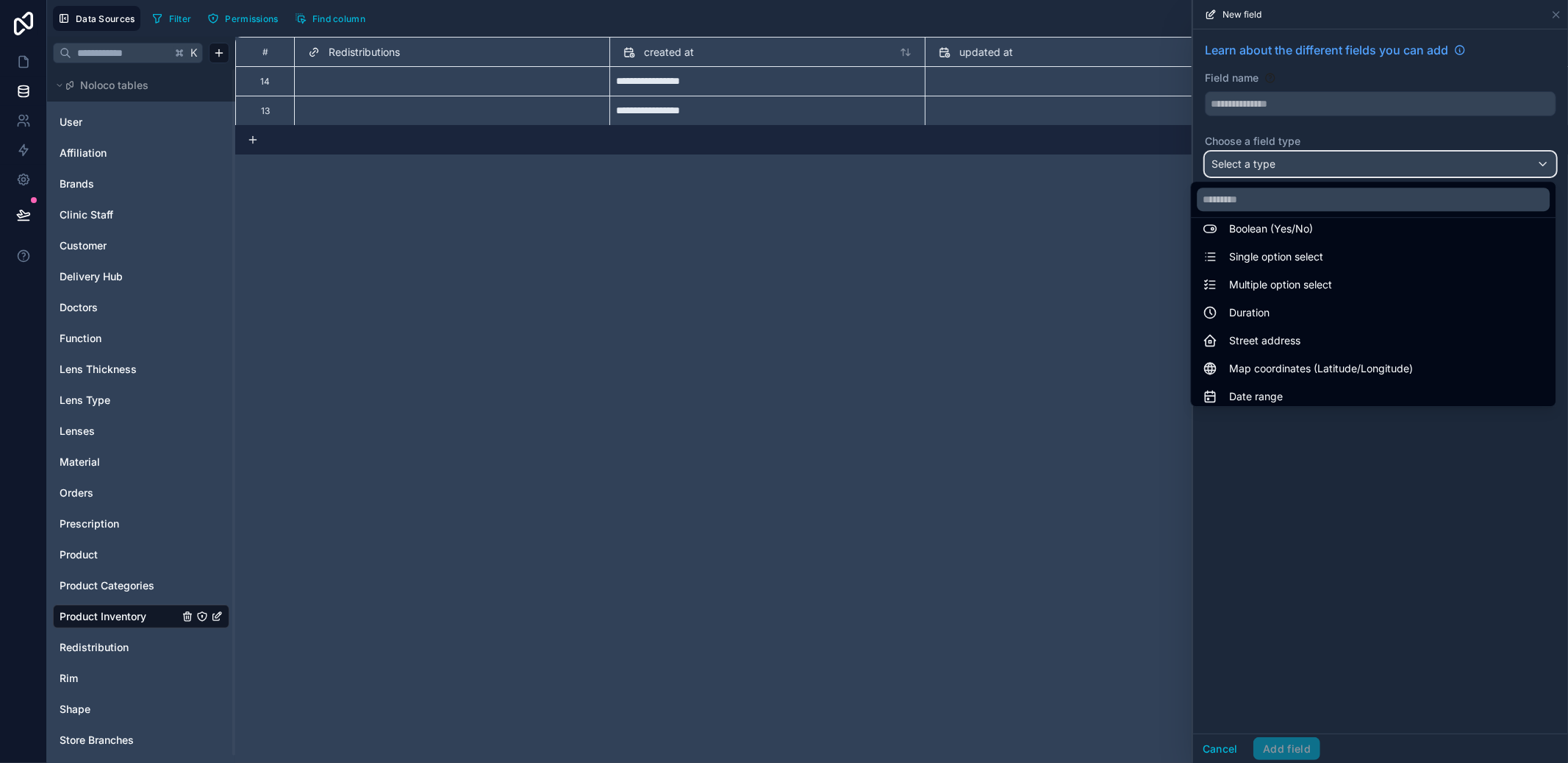
scroll to position [426, 0]
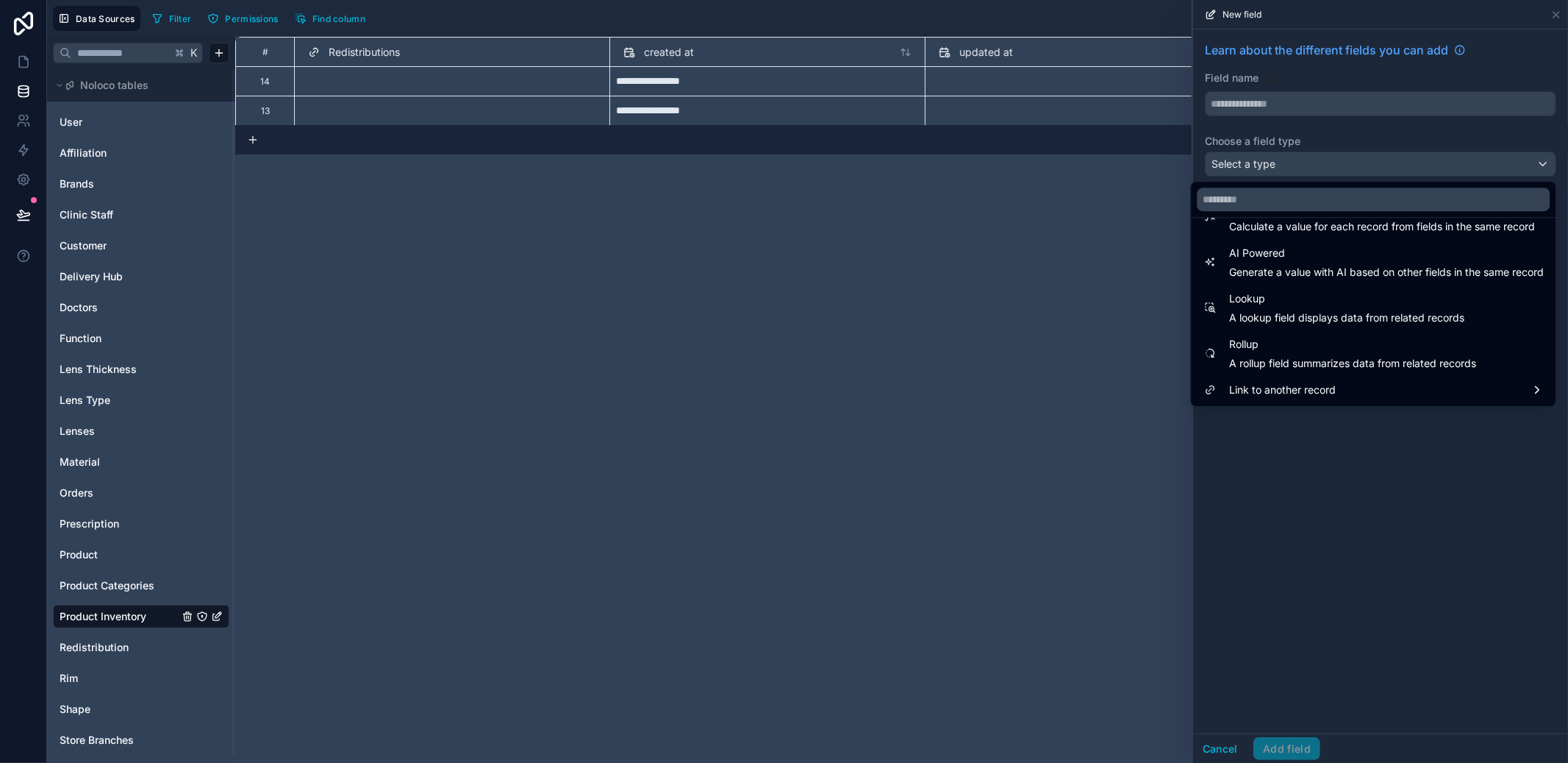
drag, startPoint x: 1372, startPoint y: 514, endPoint x: 1453, endPoint y: 277, distance: 250.5
click at [1372, 514] on div at bounding box center [1381, 382] width 375 height 763
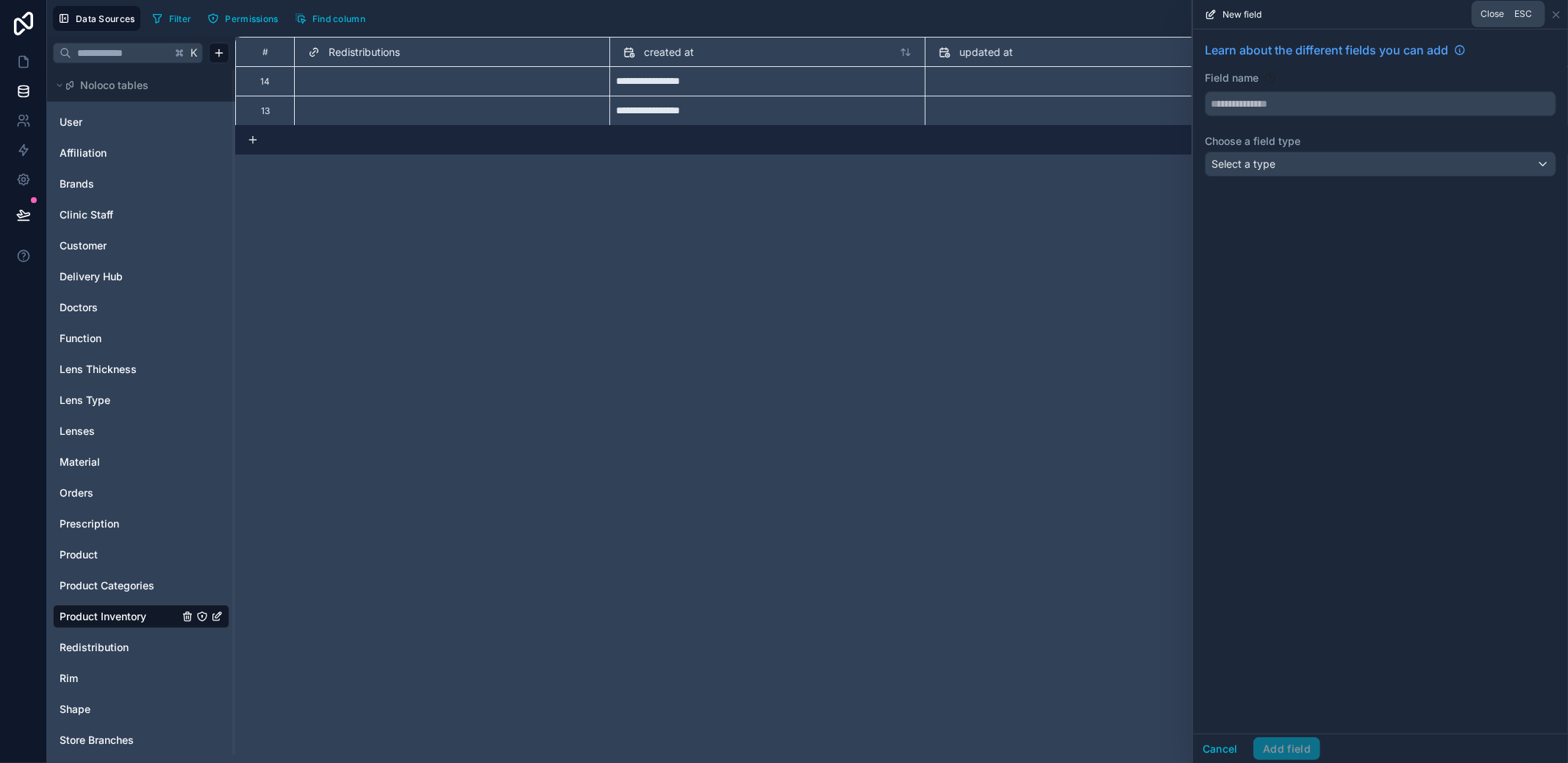
click at [1560, 14] on icon at bounding box center [1556, 14] width 11 height 11
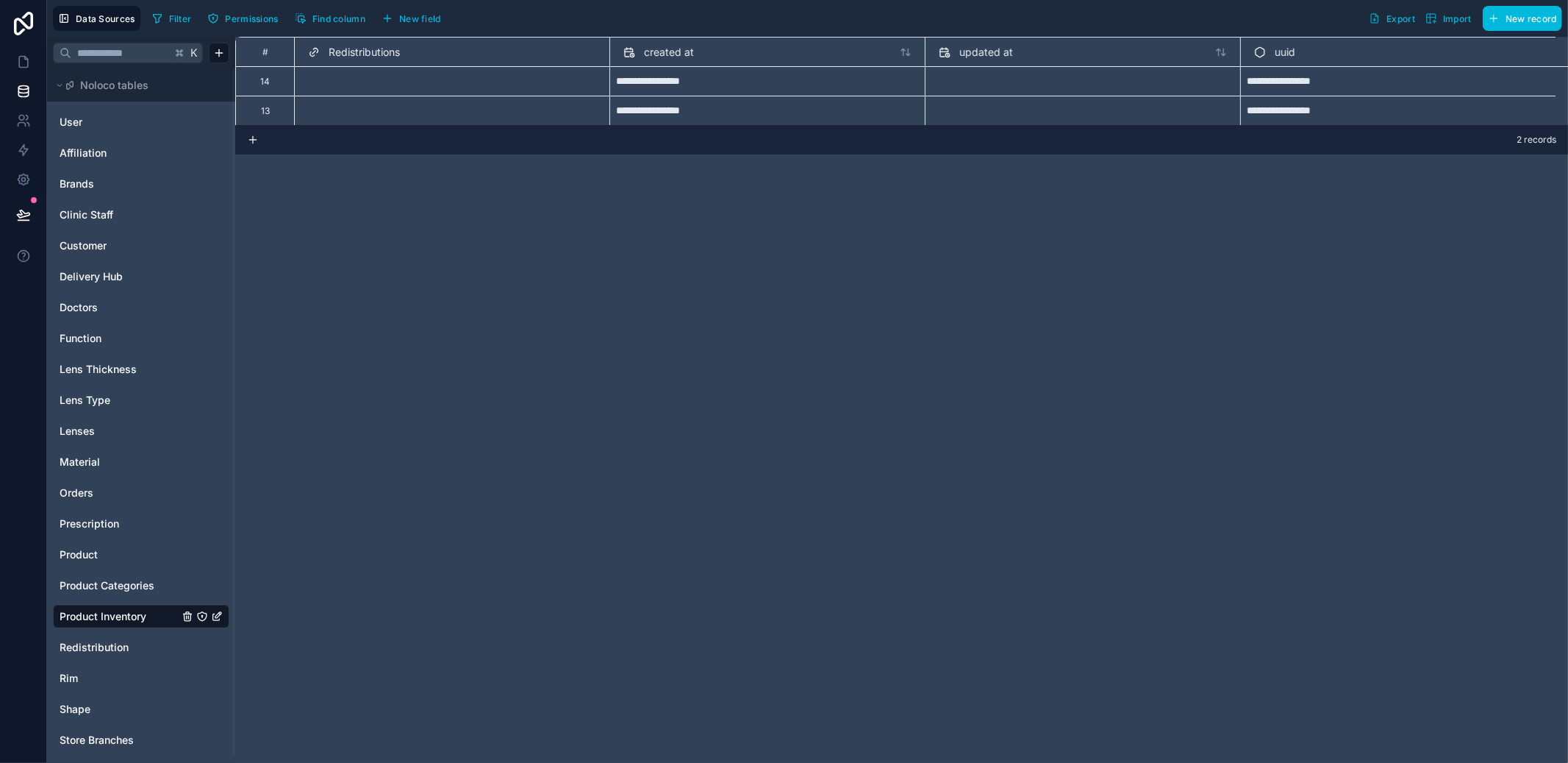
click at [458, 96] on div "Select a Redistributions" at bounding box center [452, 110] width 316 height 29
click at [457, 92] on div at bounding box center [504, 86] width 184 height 14
click at [837, 163] on div "**********" at bounding box center [901, 400] width 1333 height 726
click at [427, 11] on button "New field" at bounding box center [411, 18] width 69 height 22
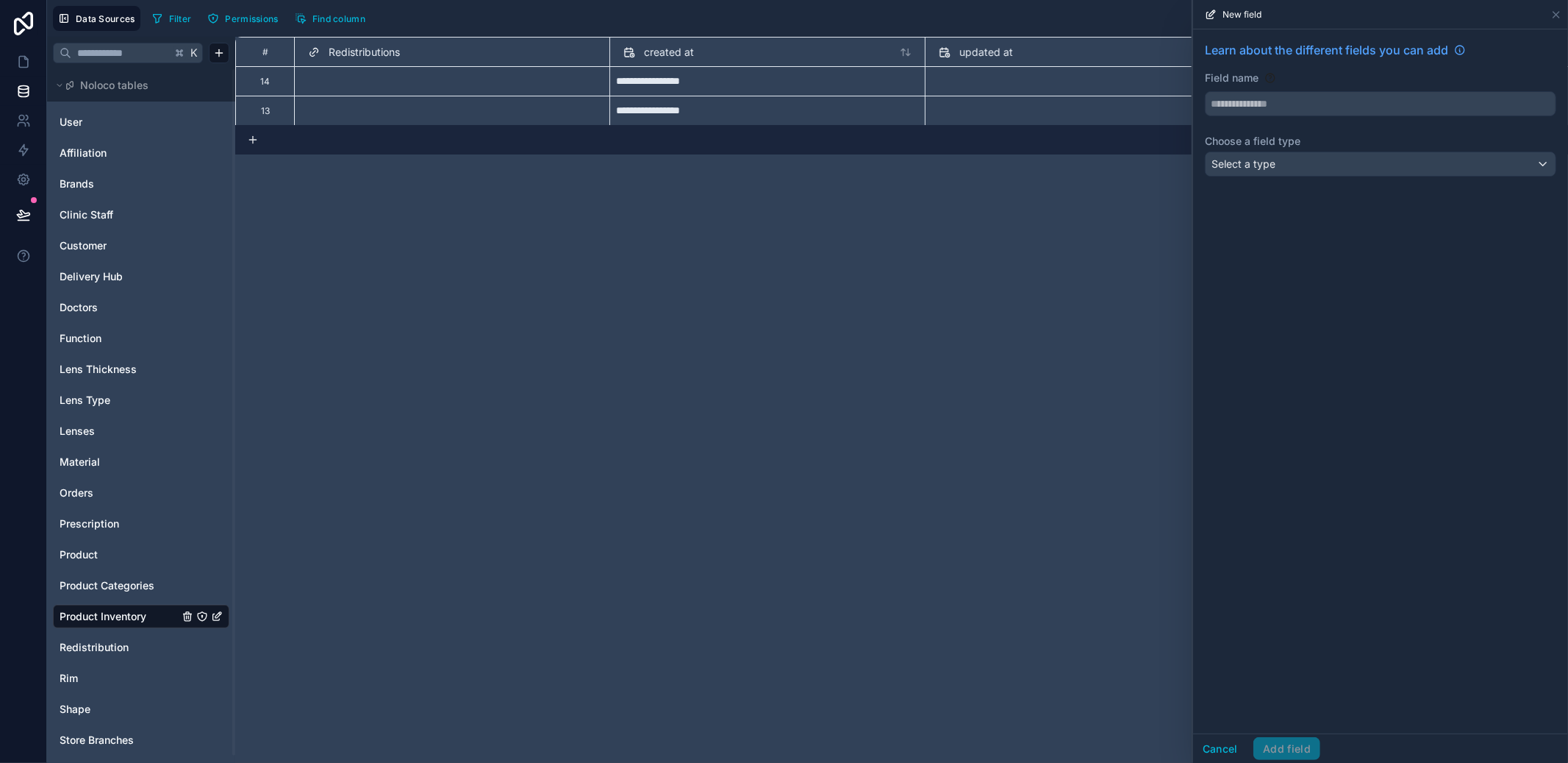
click at [1314, 151] on div "Select a type" at bounding box center [1381, 164] width 352 height 25
click at [1321, 146] on label "Choose a field type" at bounding box center [1381, 141] width 352 height 14
click at [1345, 169] on div "Select a type" at bounding box center [1381, 164] width 350 height 24
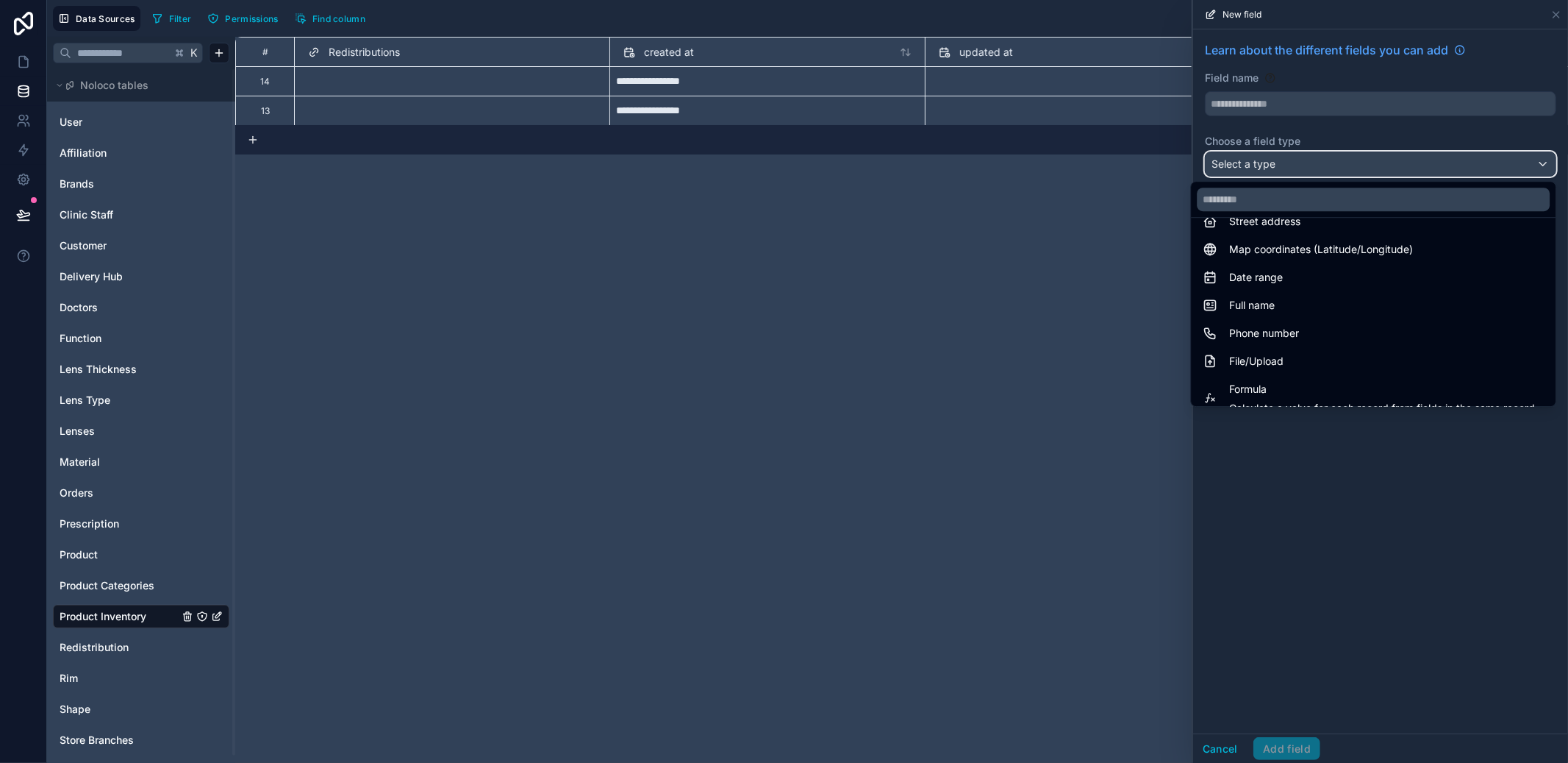
scroll to position [426, 0]
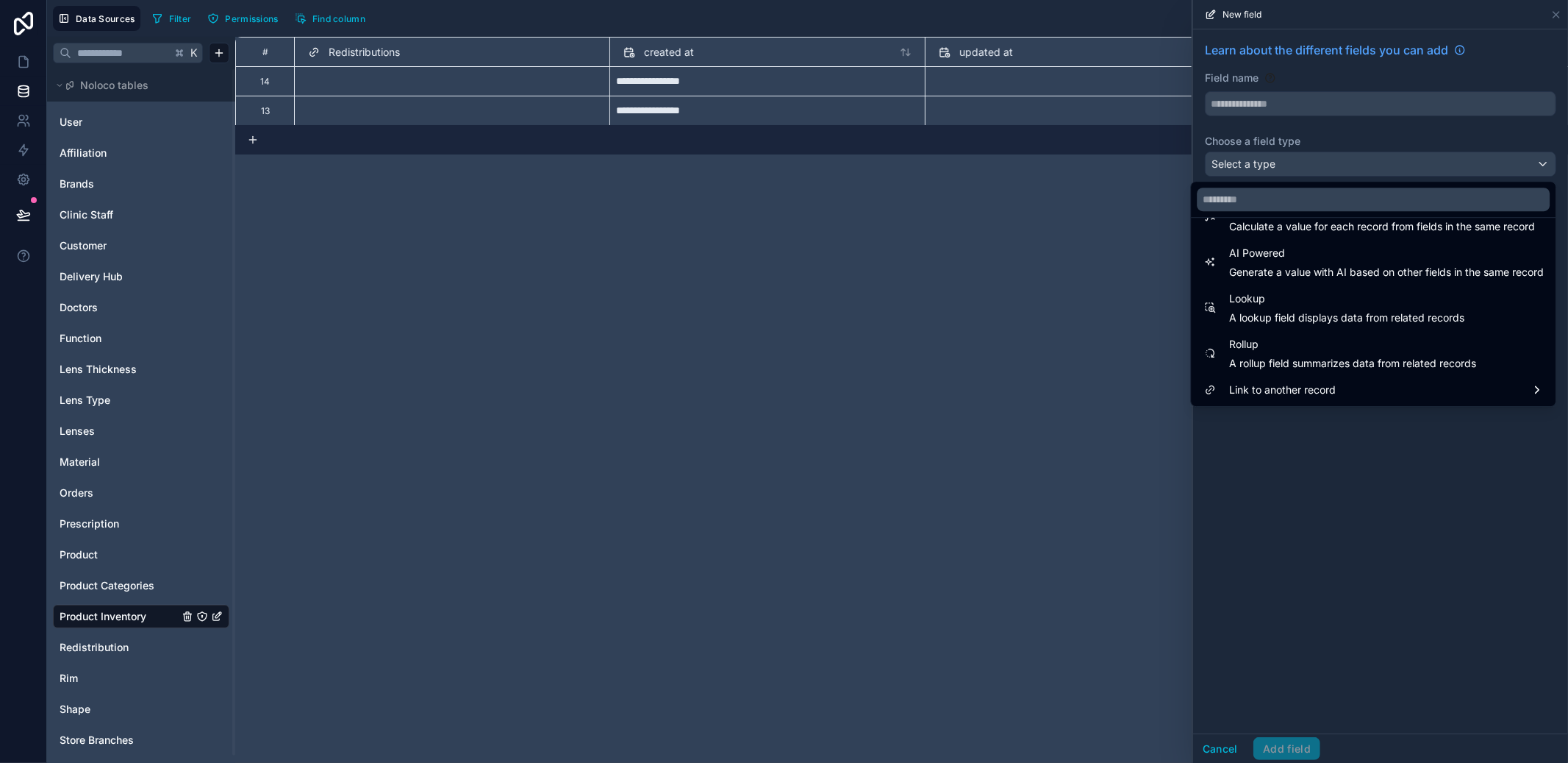
click at [1310, 356] on span "A rollup field summarizes data from related records" at bounding box center [1353, 362] width 247 height 14
type input "******"
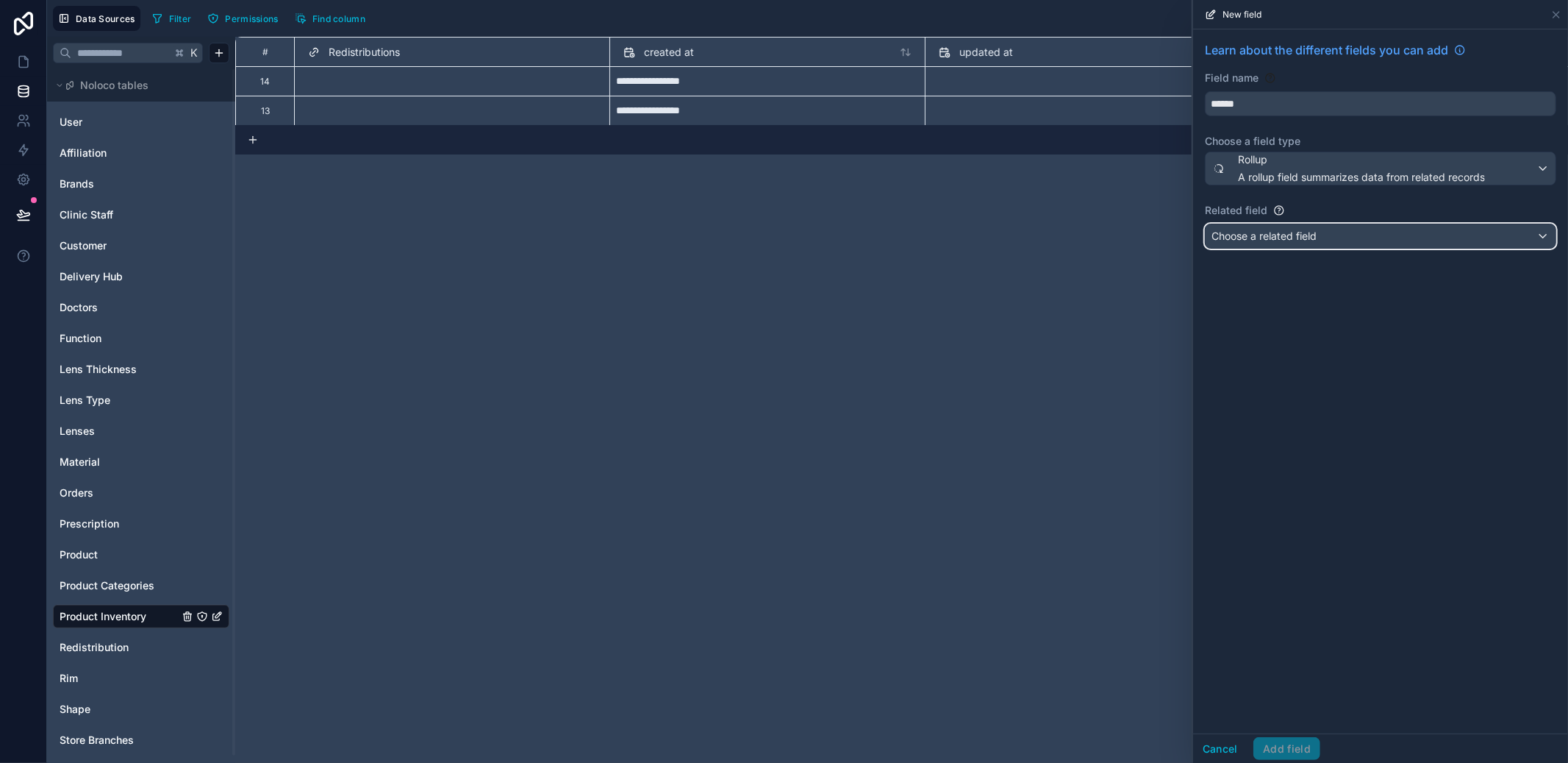
click at [1327, 246] on div "Choose a related field" at bounding box center [1381, 236] width 350 height 24
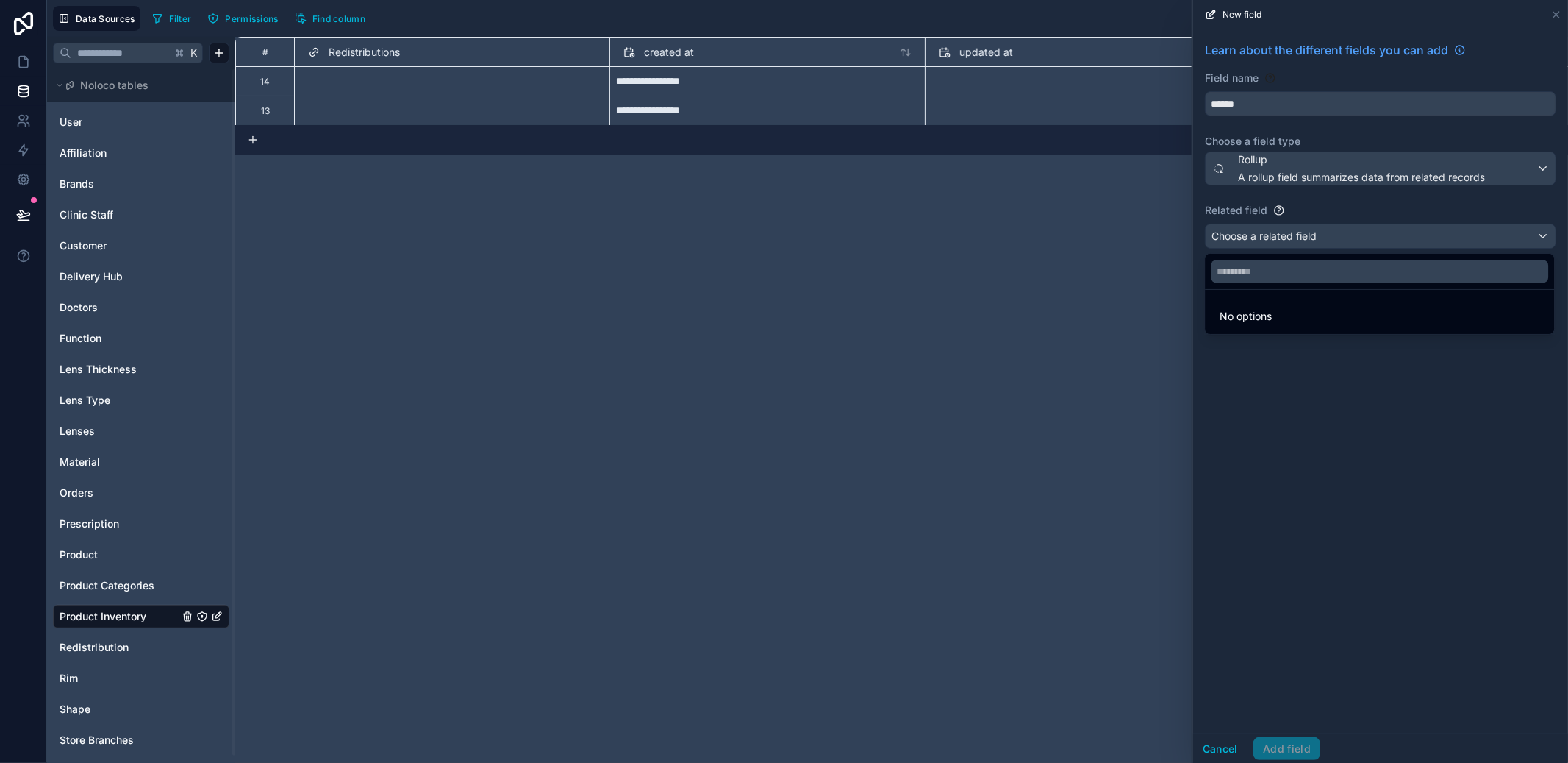
click at [1349, 248] on div at bounding box center [1381, 382] width 375 height 763
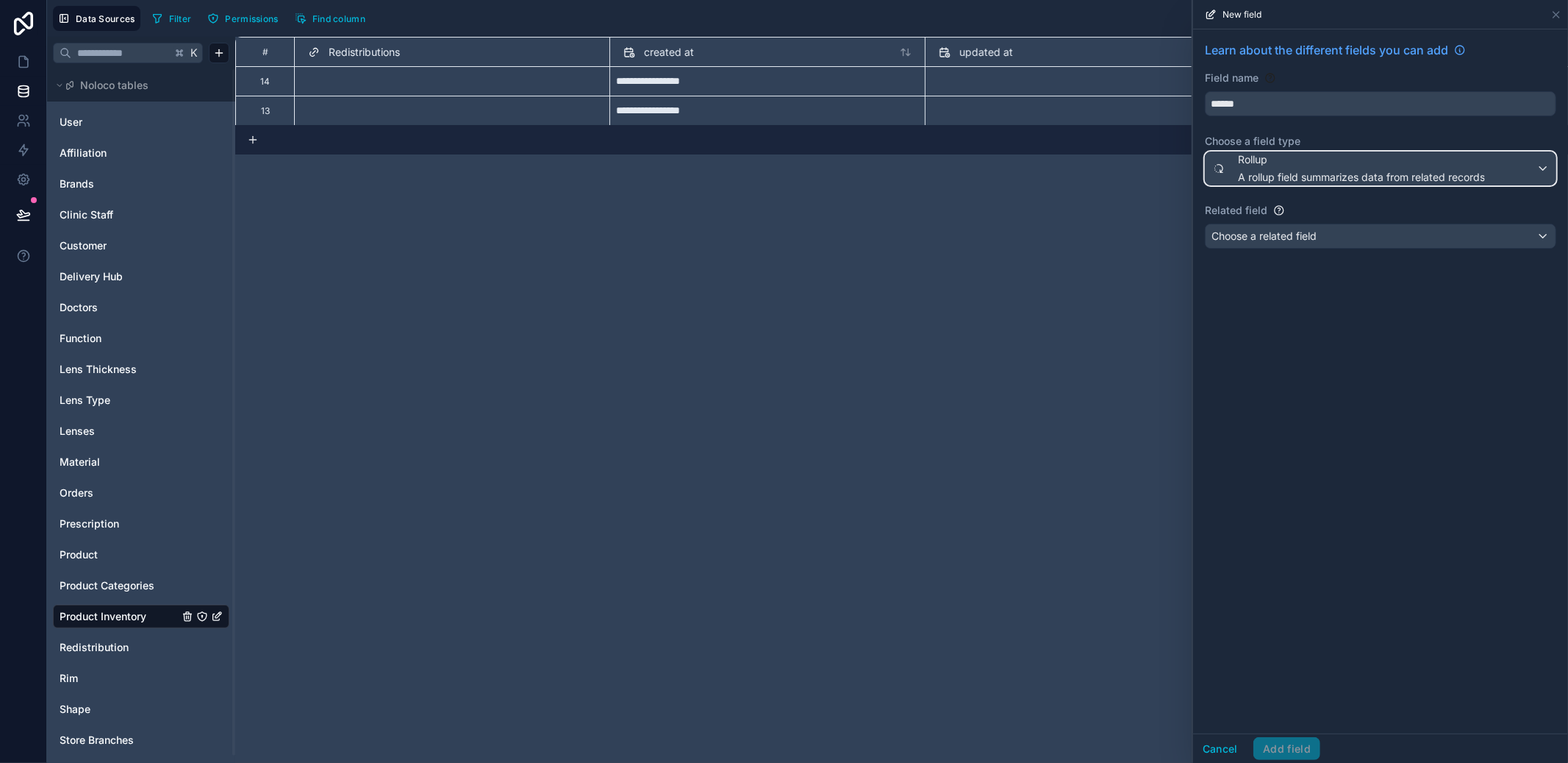
click at [1338, 170] on span "A rollup field summarizes data from related records" at bounding box center [1362, 177] width 247 height 14
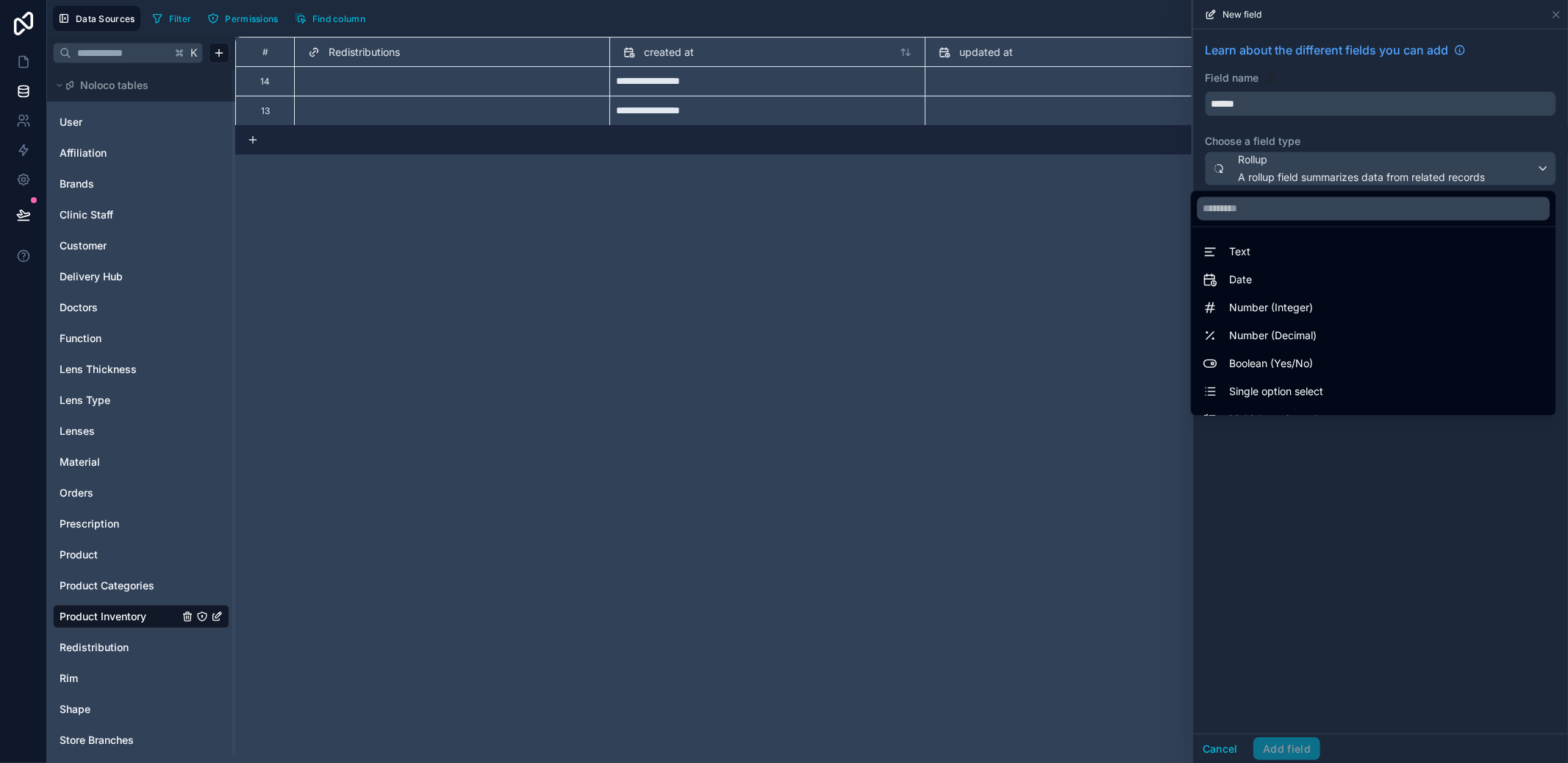
click at [1338, 170] on div at bounding box center [1381, 382] width 375 height 763
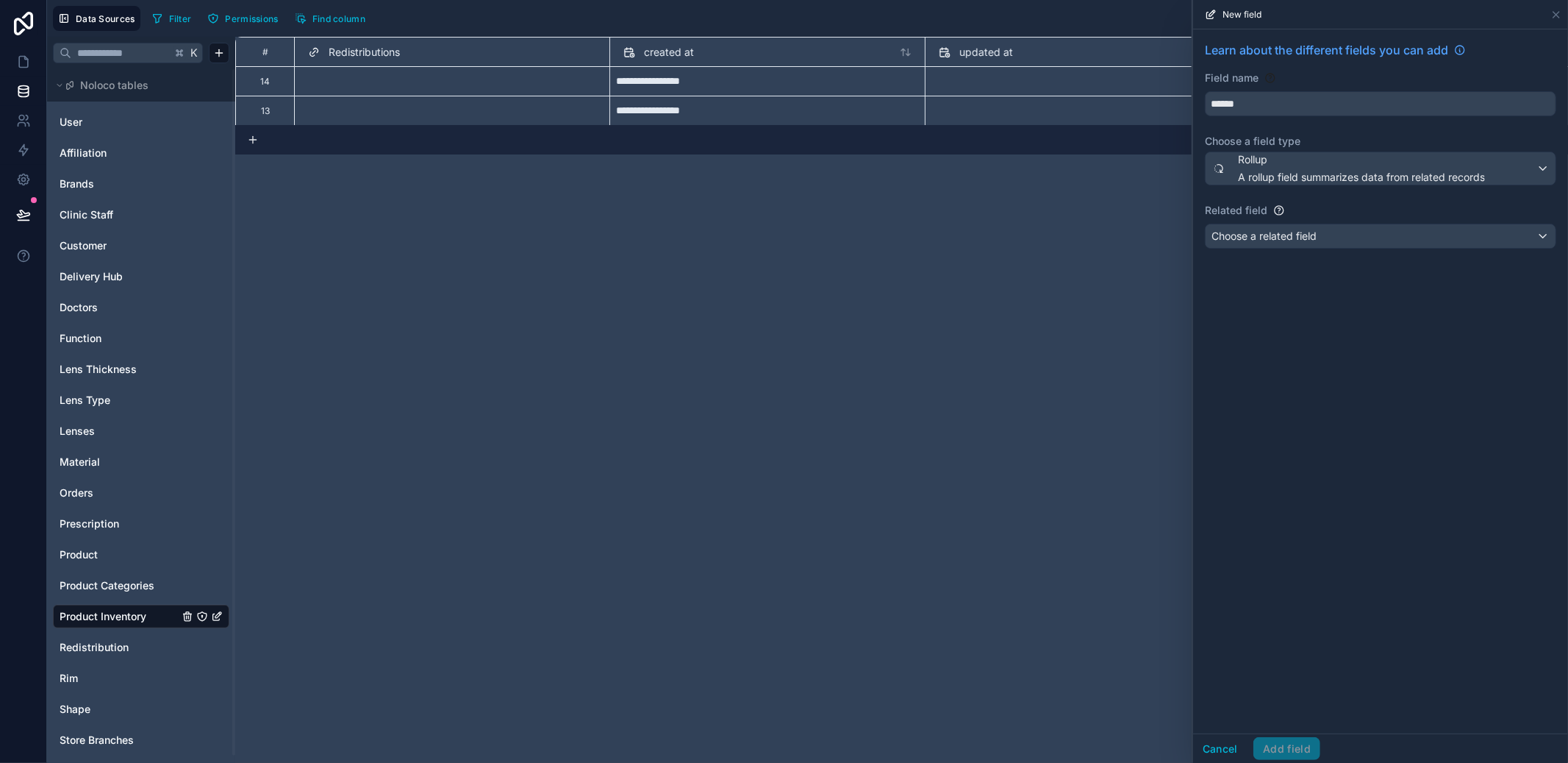
click at [1338, 259] on div "Learn about the different fields you can add Field name ****** Choose a field t…" at bounding box center [1381, 147] width 375 height 237
click at [1346, 248] on button "Choose a related field" at bounding box center [1381, 236] width 352 height 25
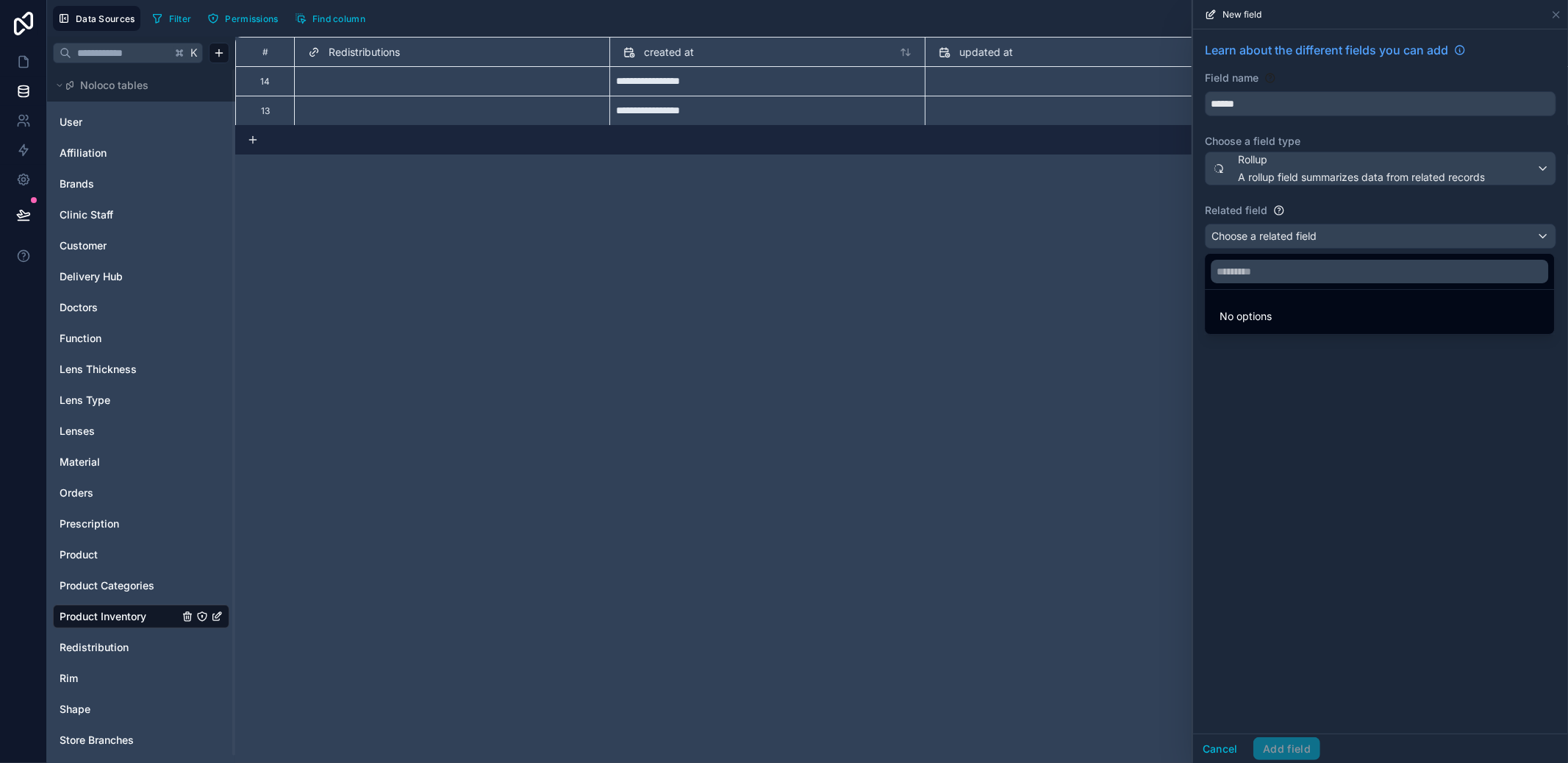
click at [1558, 9] on div at bounding box center [1381, 382] width 375 height 763
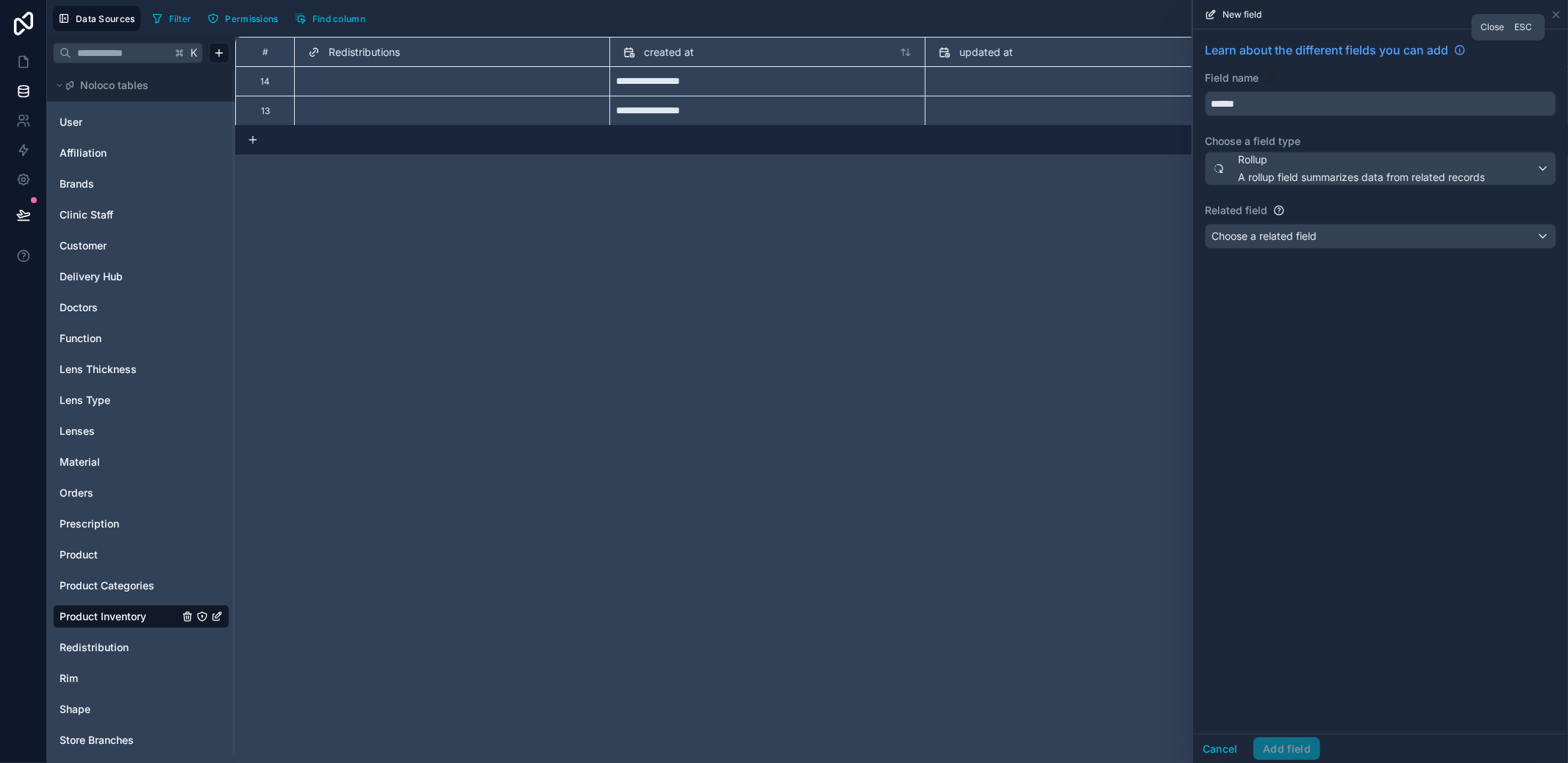
click at [1558, 11] on icon at bounding box center [1557, 14] width 6 height 6
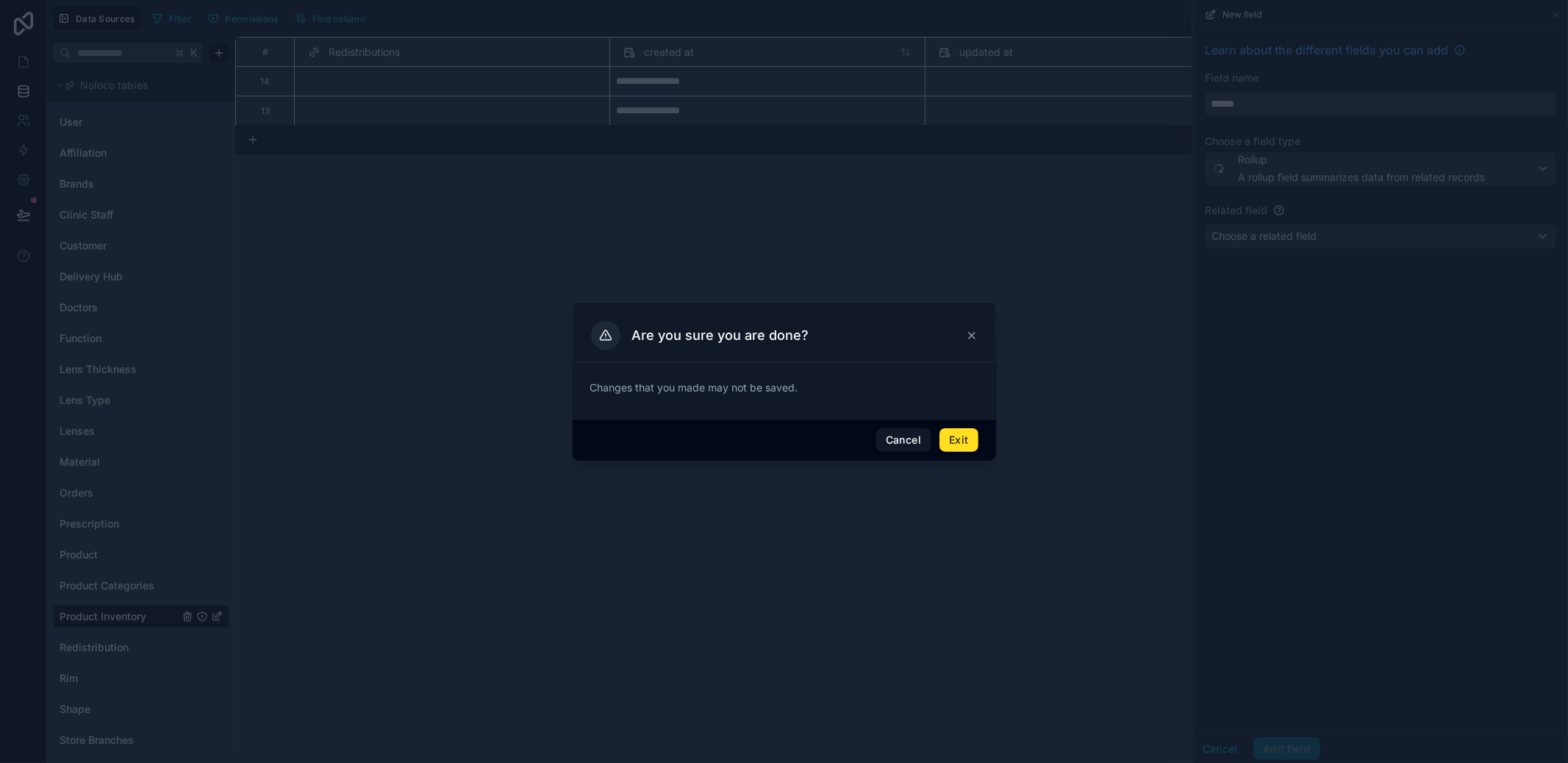
click at [967, 436] on button "Exit" at bounding box center [958, 440] width 38 height 24
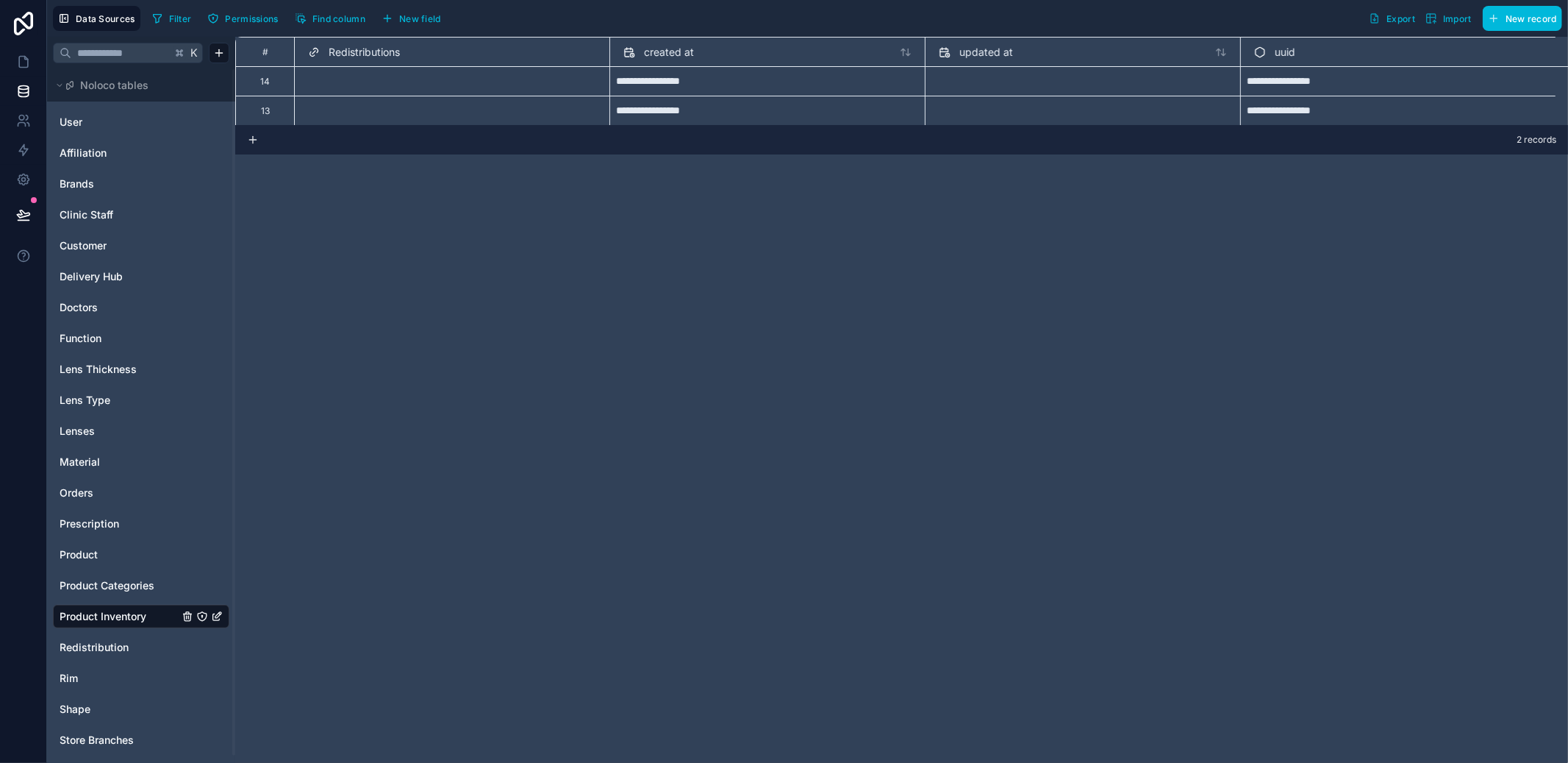
click at [92, 553] on span "Product" at bounding box center [79, 554] width 38 height 14
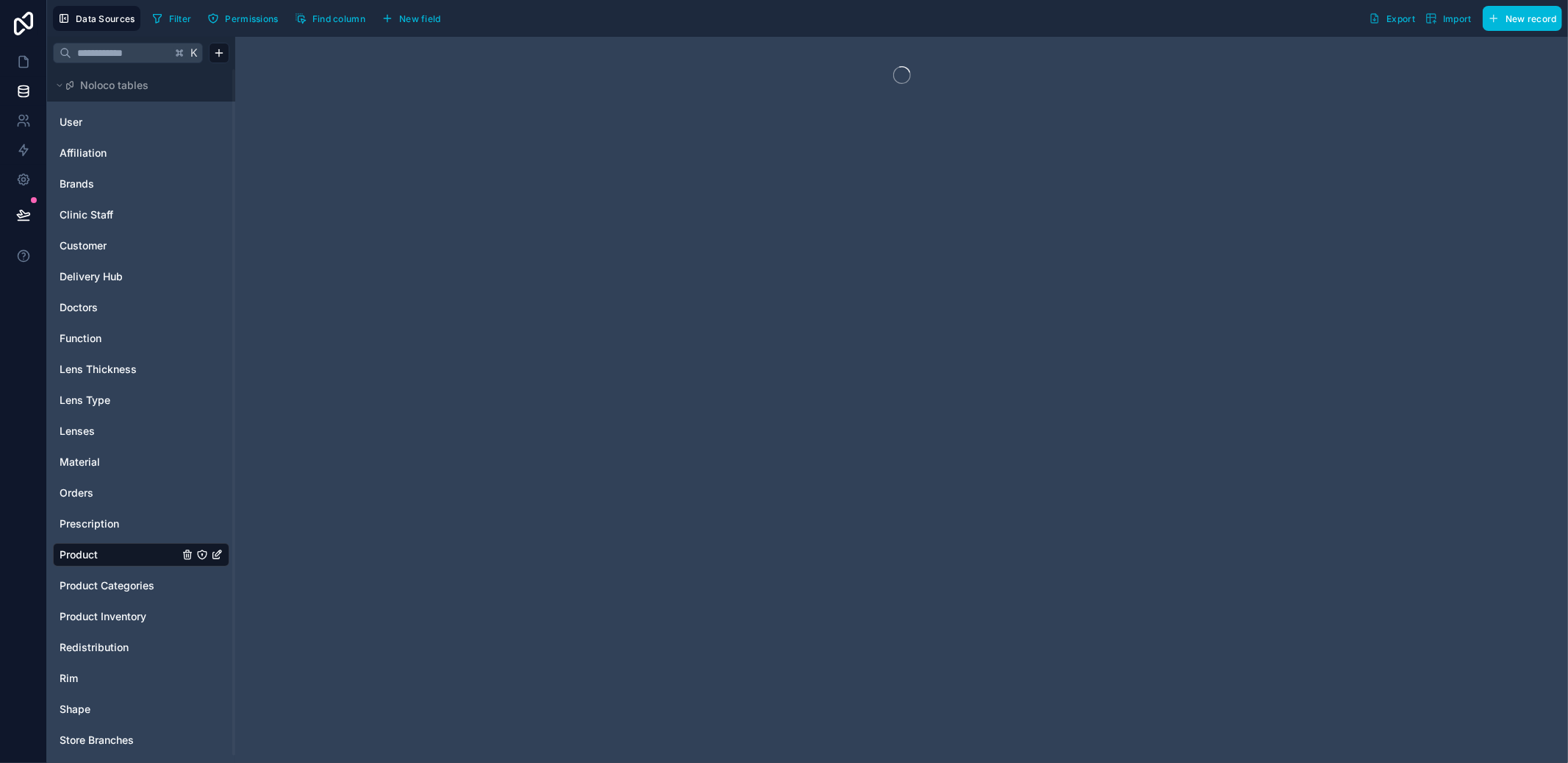
click at [85, 487] on span "Orders" at bounding box center [77, 492] width 34 height 14
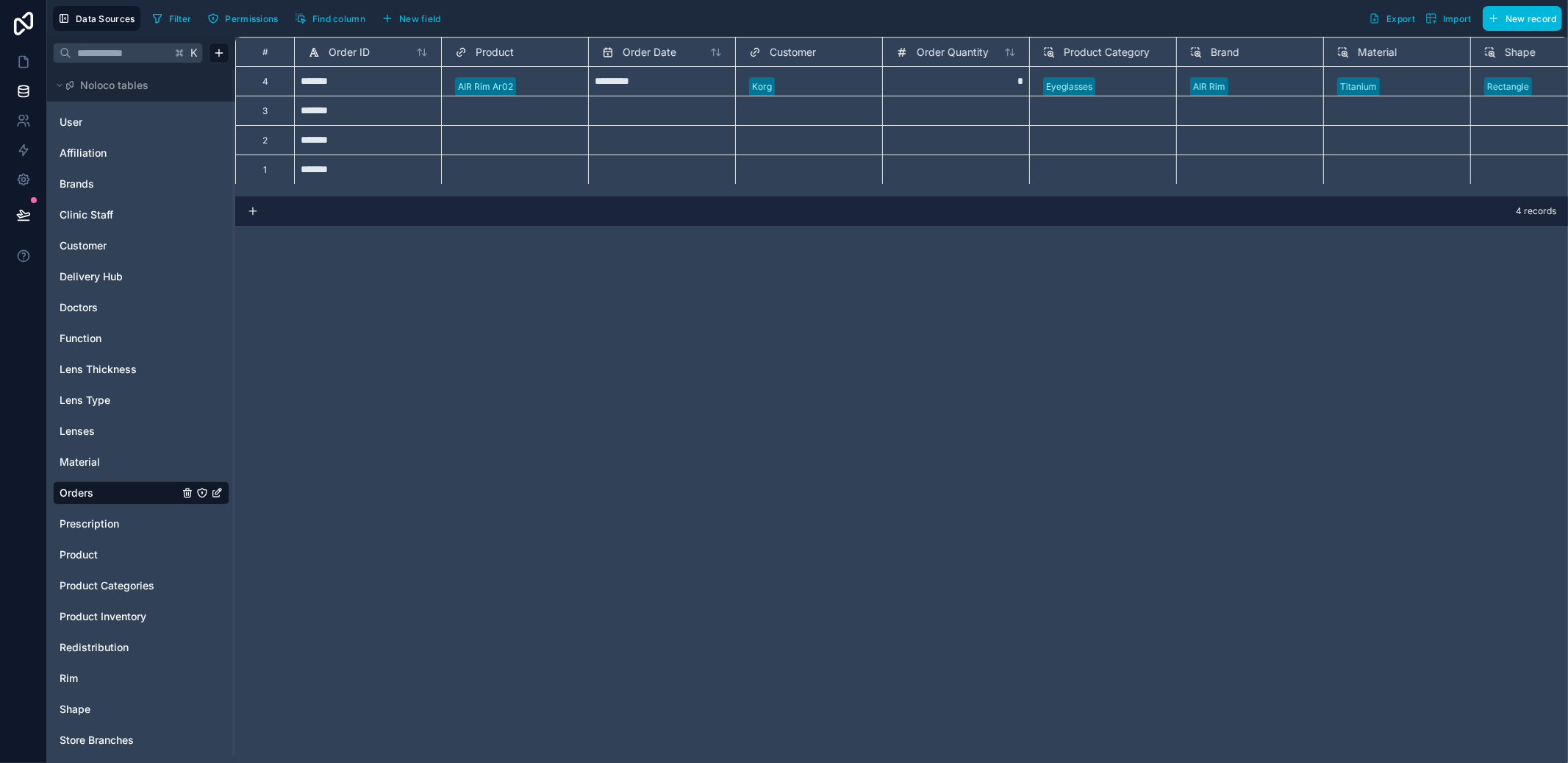
click at [436, 22] on span "New field" at bounding box center [420, 19] width 42 height 11
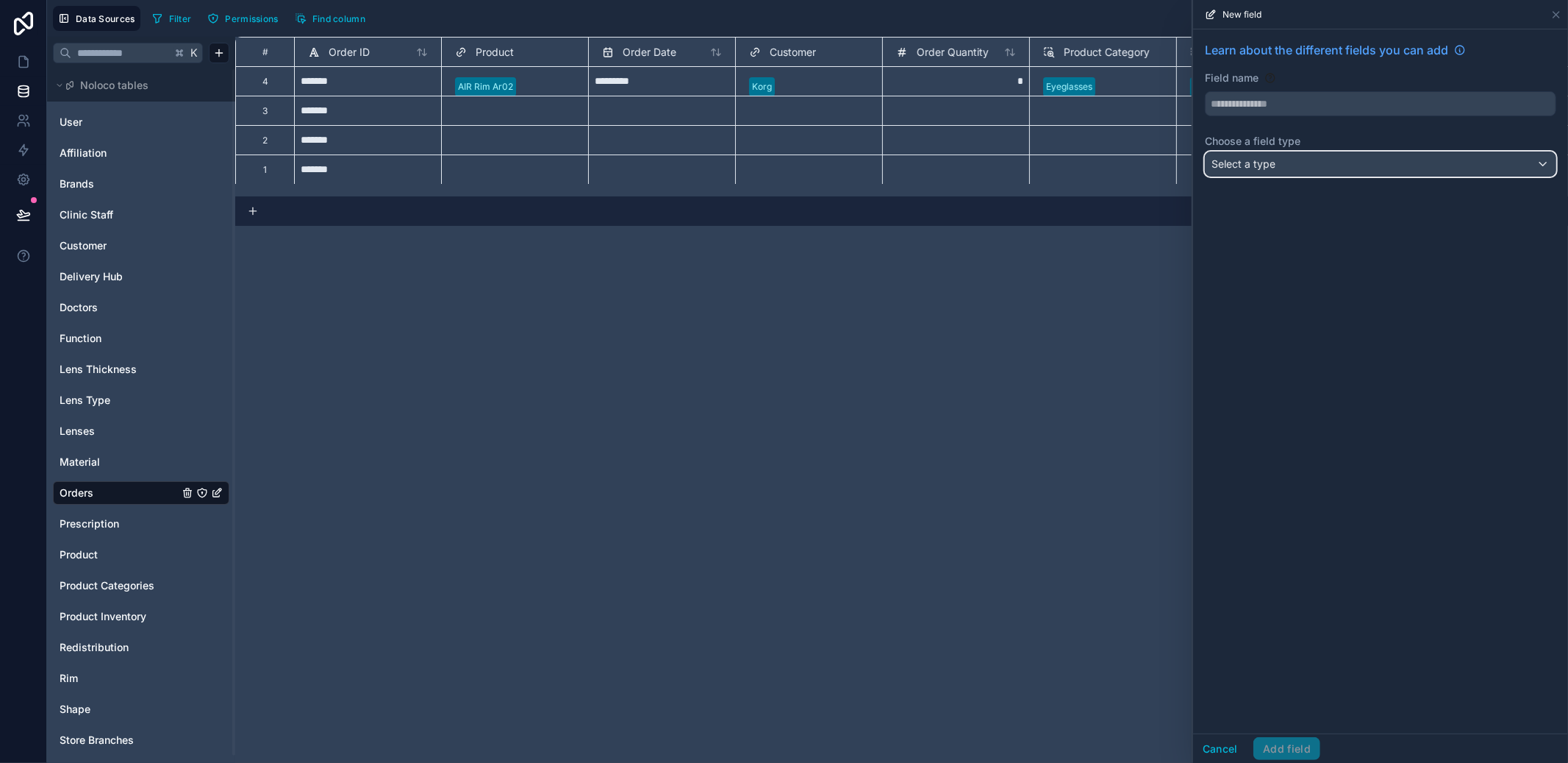
click at [1287, 160] on div "Select a type" at bounding box center [1381, 164] width 350 height 24
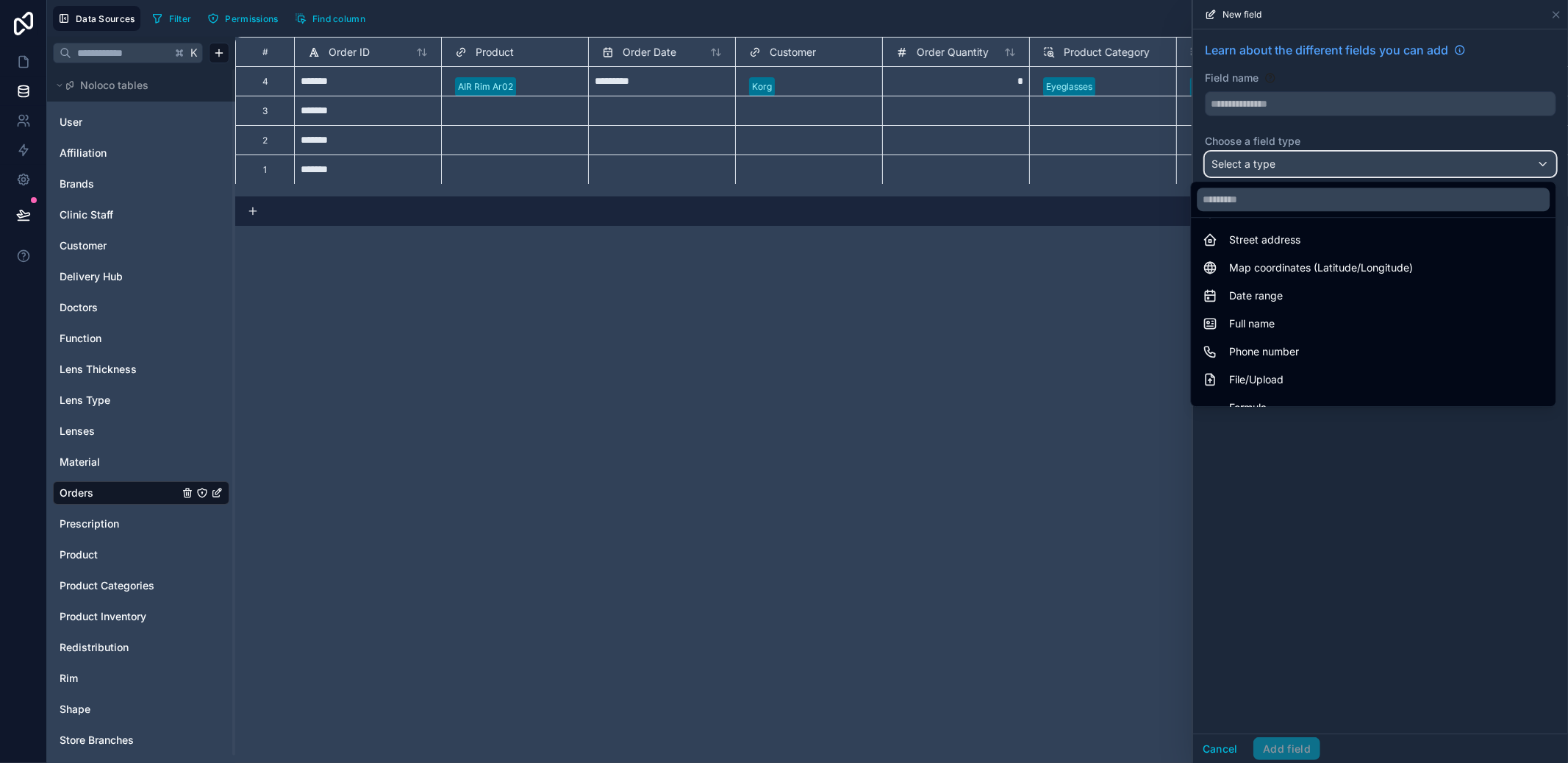
scroll to position [426, 0]
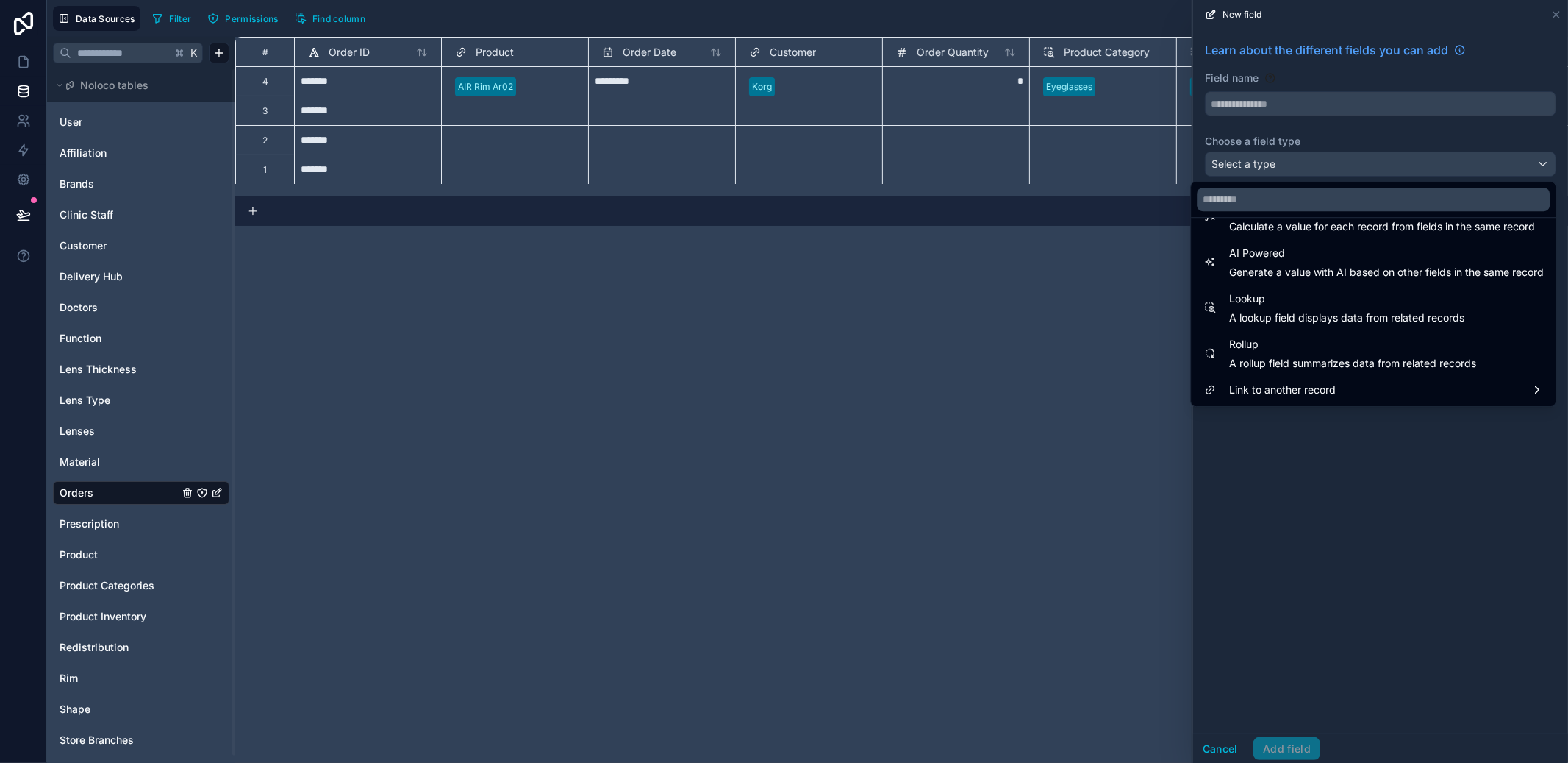
click at [1325, 358] on span "A rollup field summarizes data from related records" at bounding box center [1353, 362] width 247 height 14
type input "******"
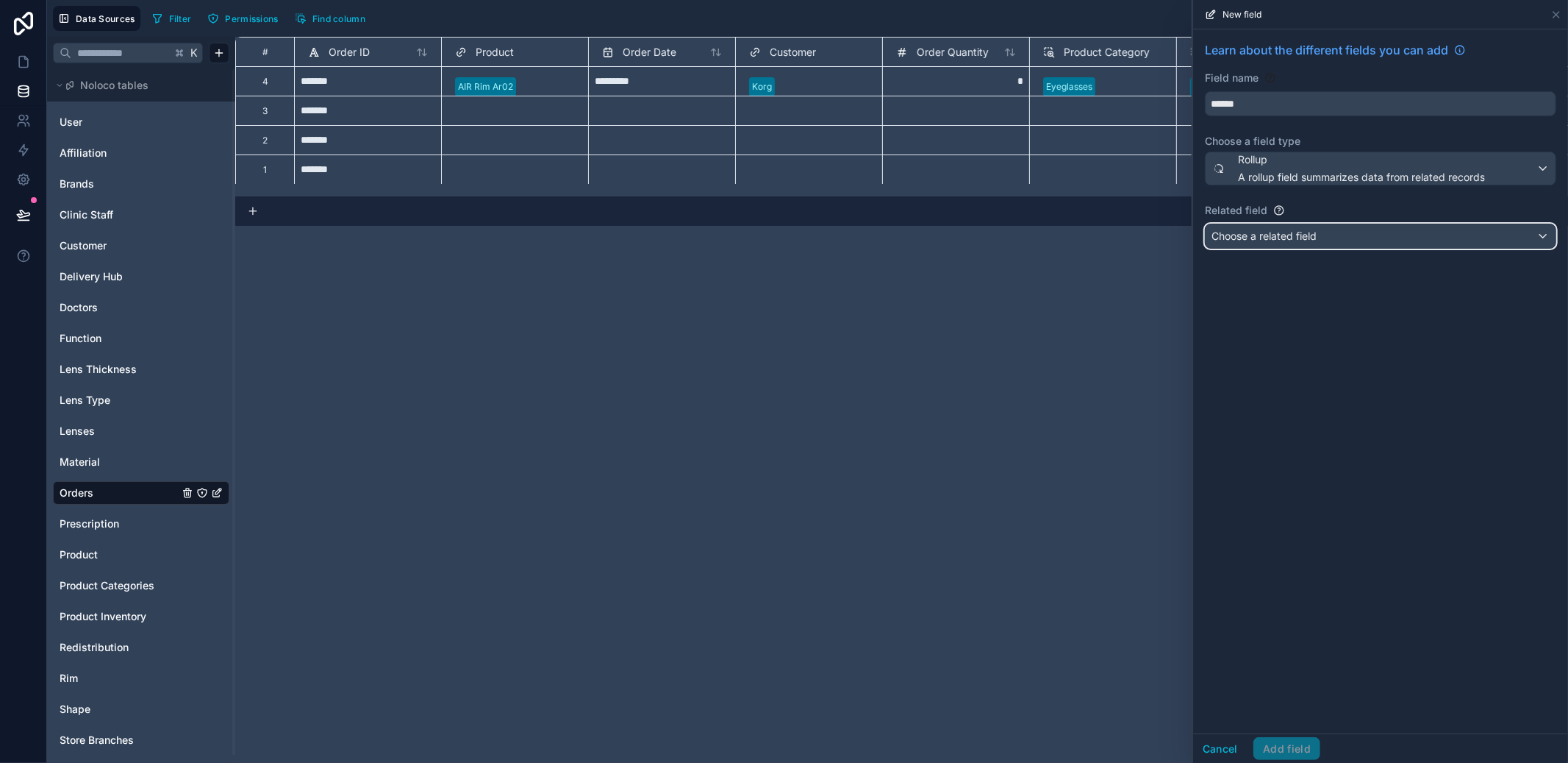
click at [1331, 228] on div "Choose a related field" at bounding box center [1381, 236] width 350 height 24
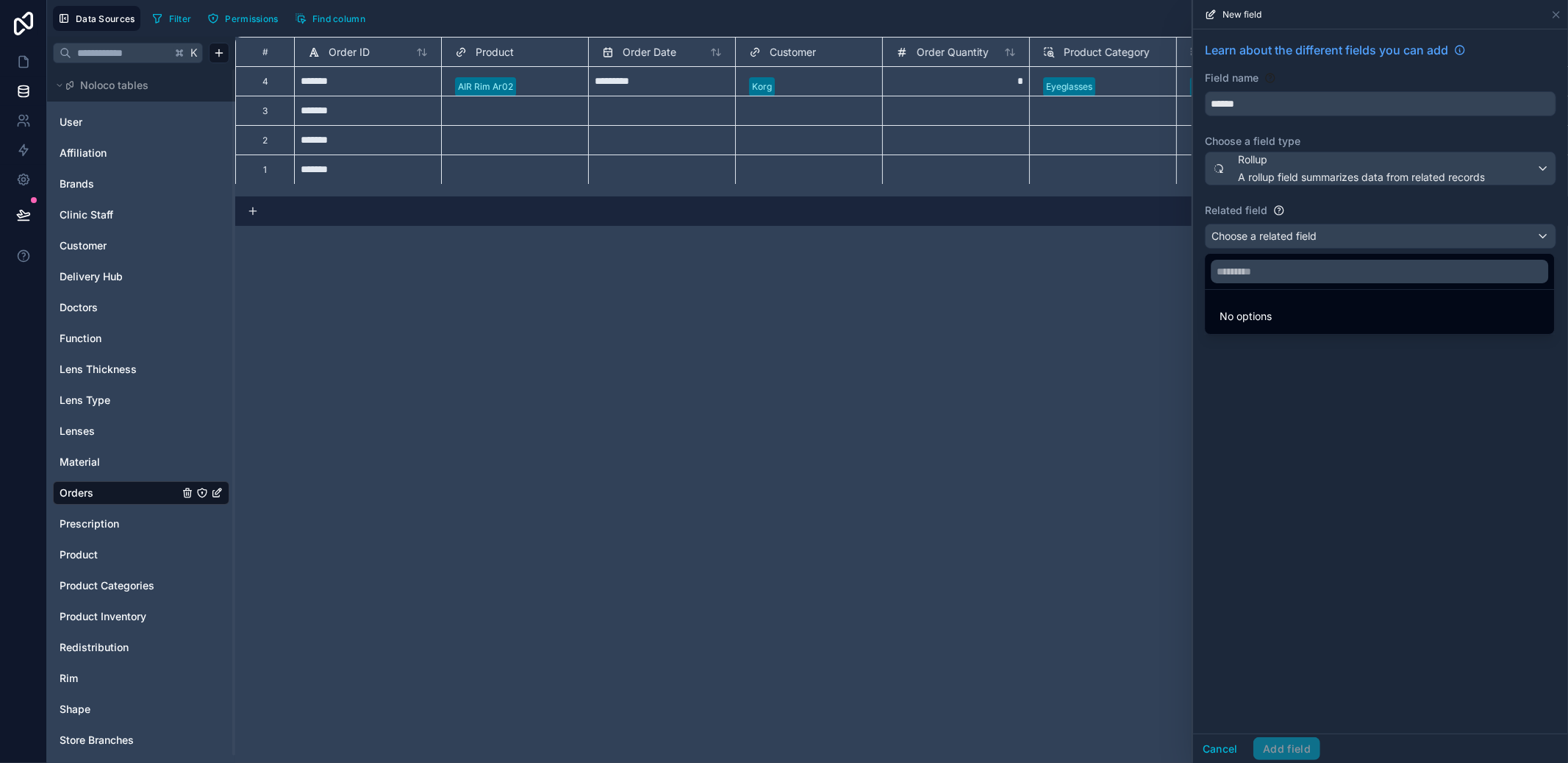
click at [1331, 228] on div at bounding box center [1381, 382] width 375 height 763
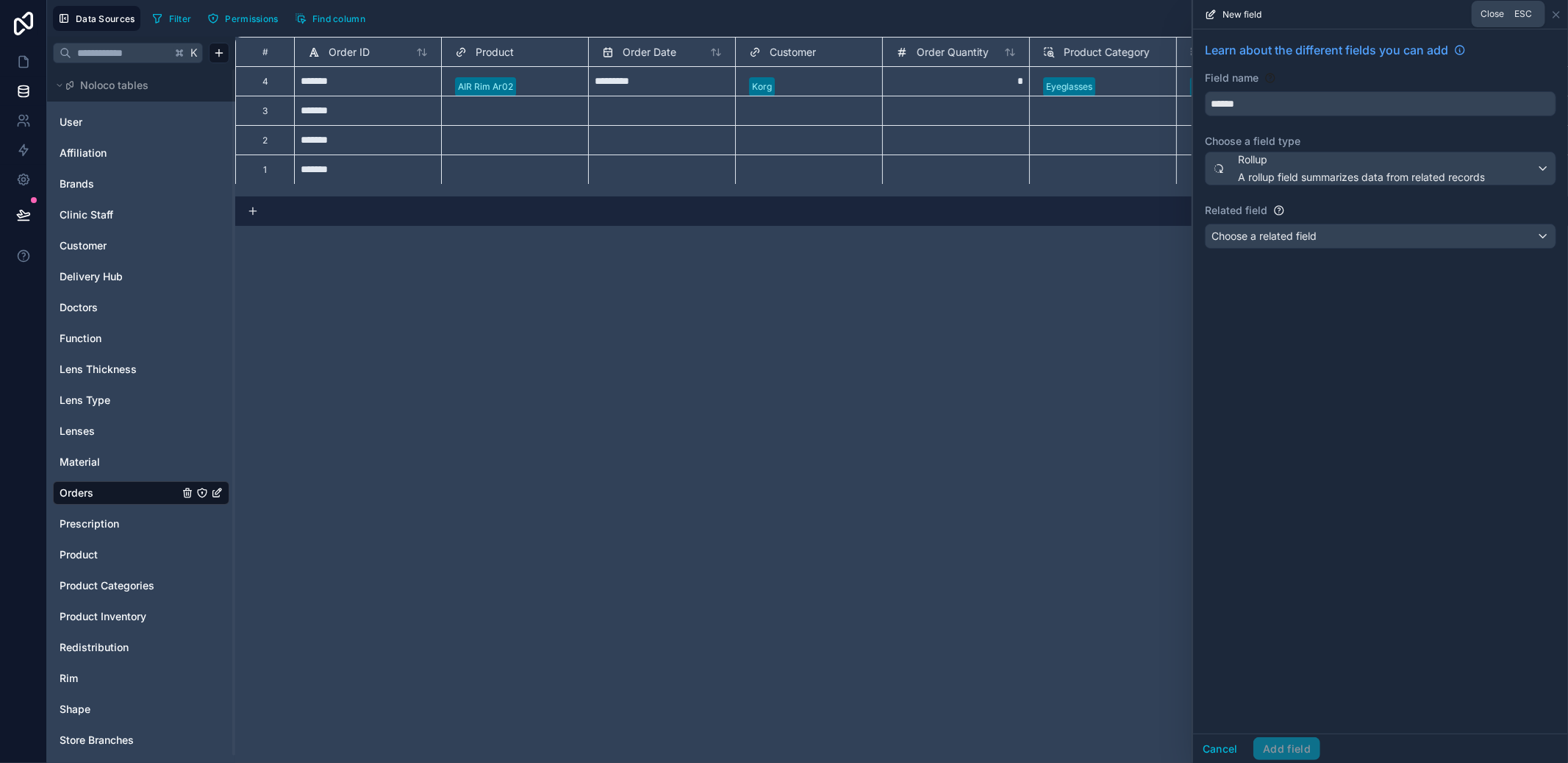
click at [1556, 17] on icon at bounding box center [1556, 14] width 11 height 11
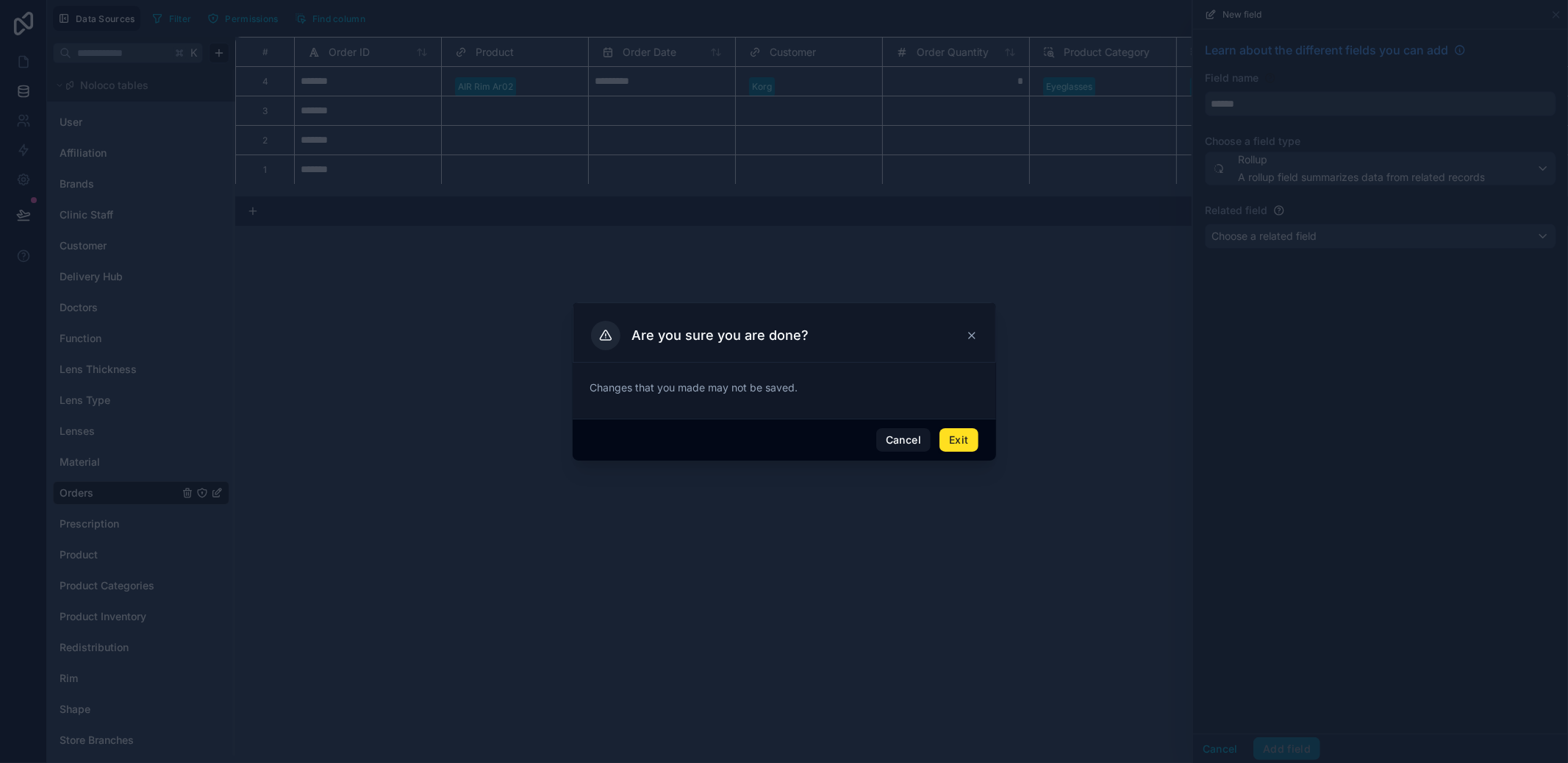
click at [951, 440] on button "Exit" at bounding box center [958, 440] width 38 height 24
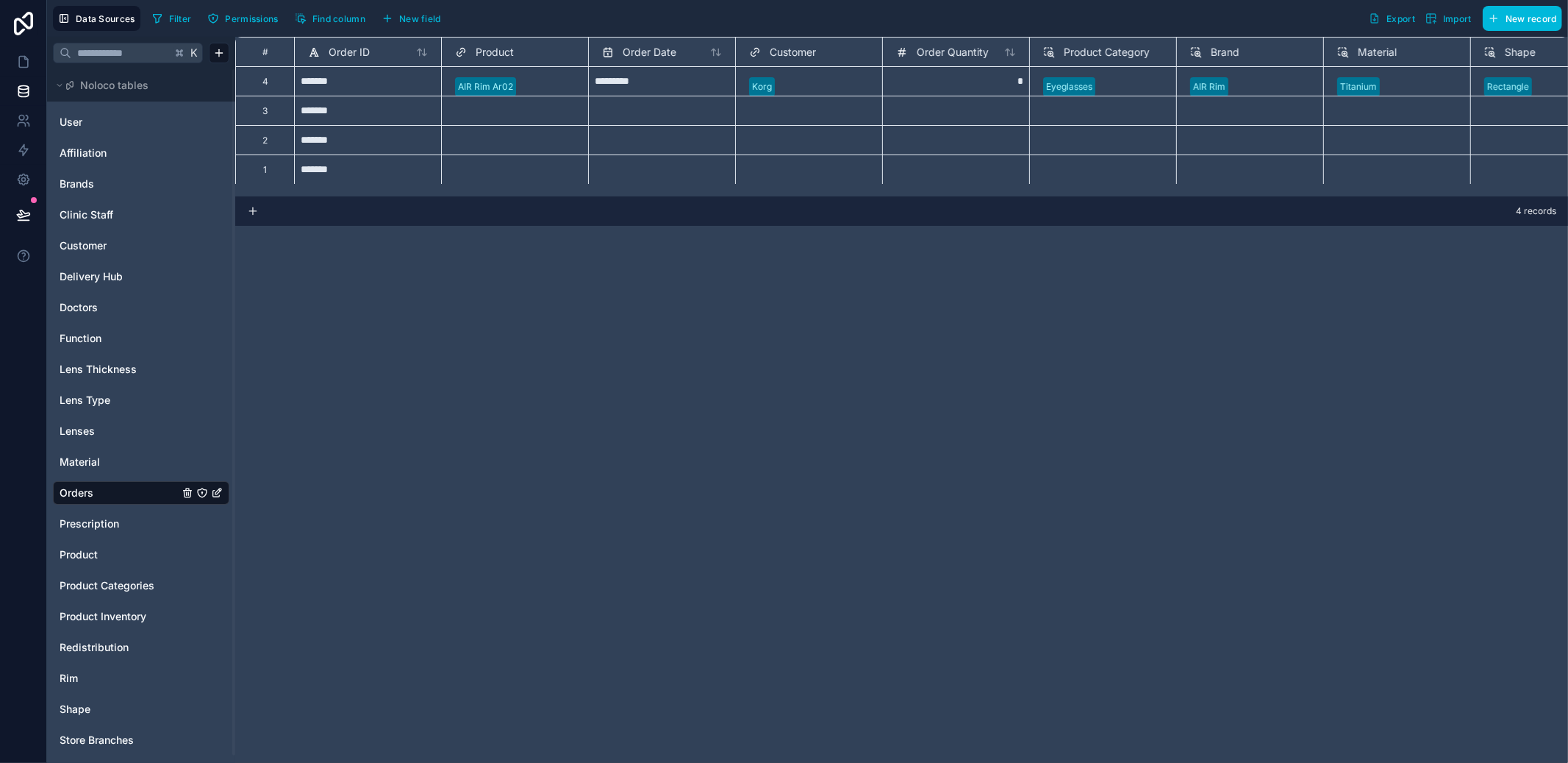
click at [76, 552] on span "Product" at bounding box center [79, 554] width 38 height 14
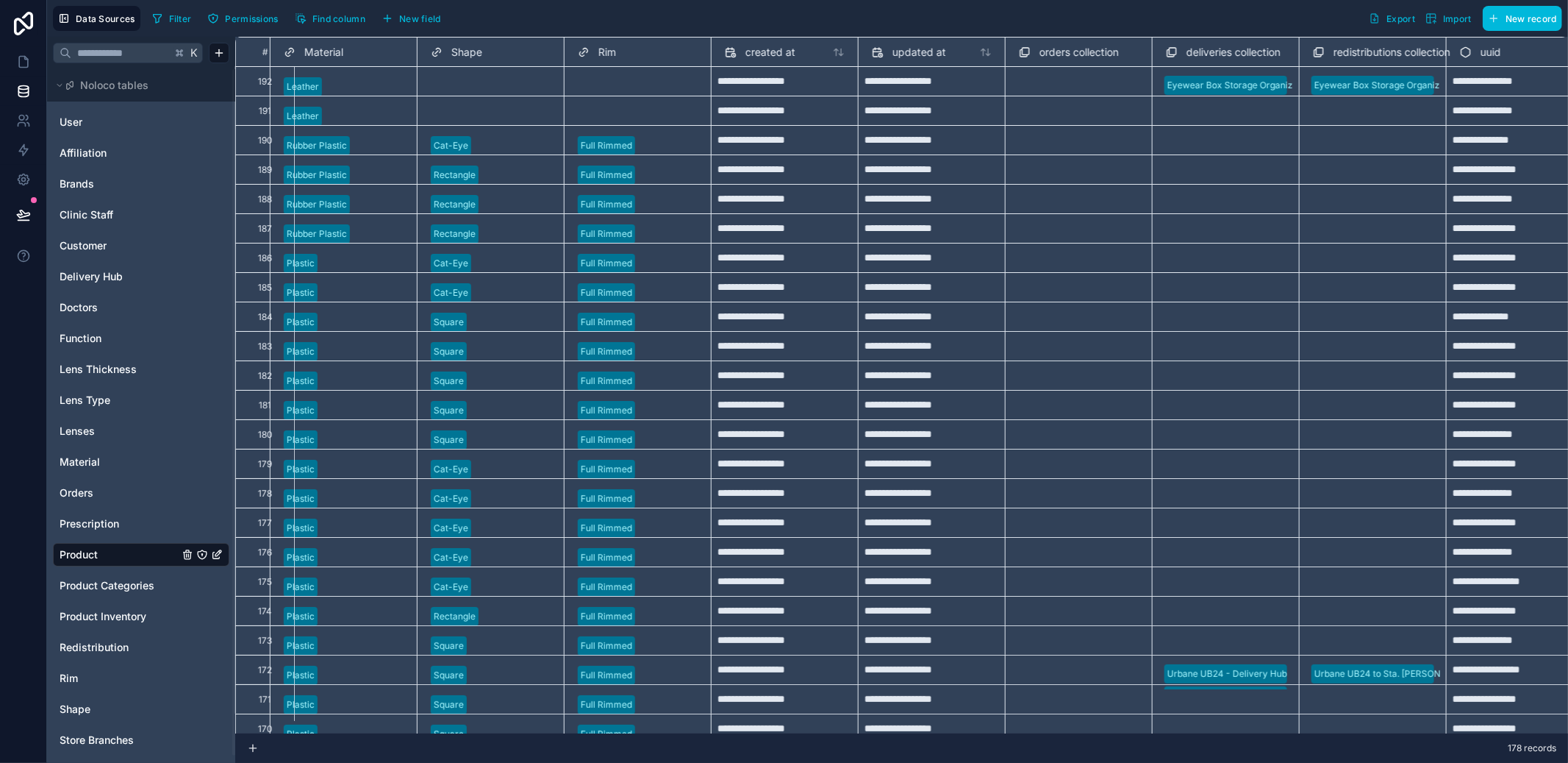
scroll to position [0, 943]
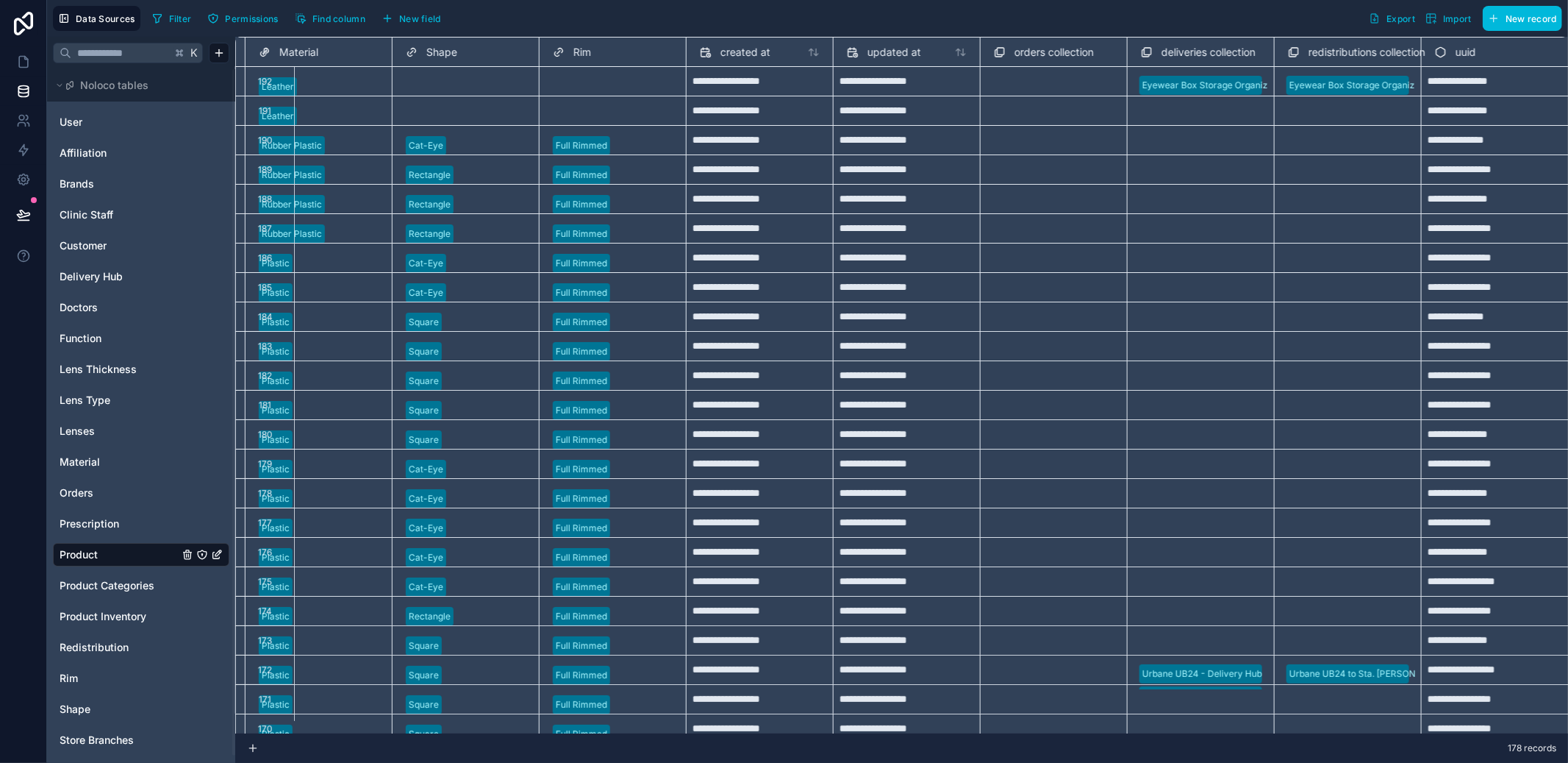
click at [95, 278] on span "Delivery Hub" at bounding box center [91, 276] width 63 height 14
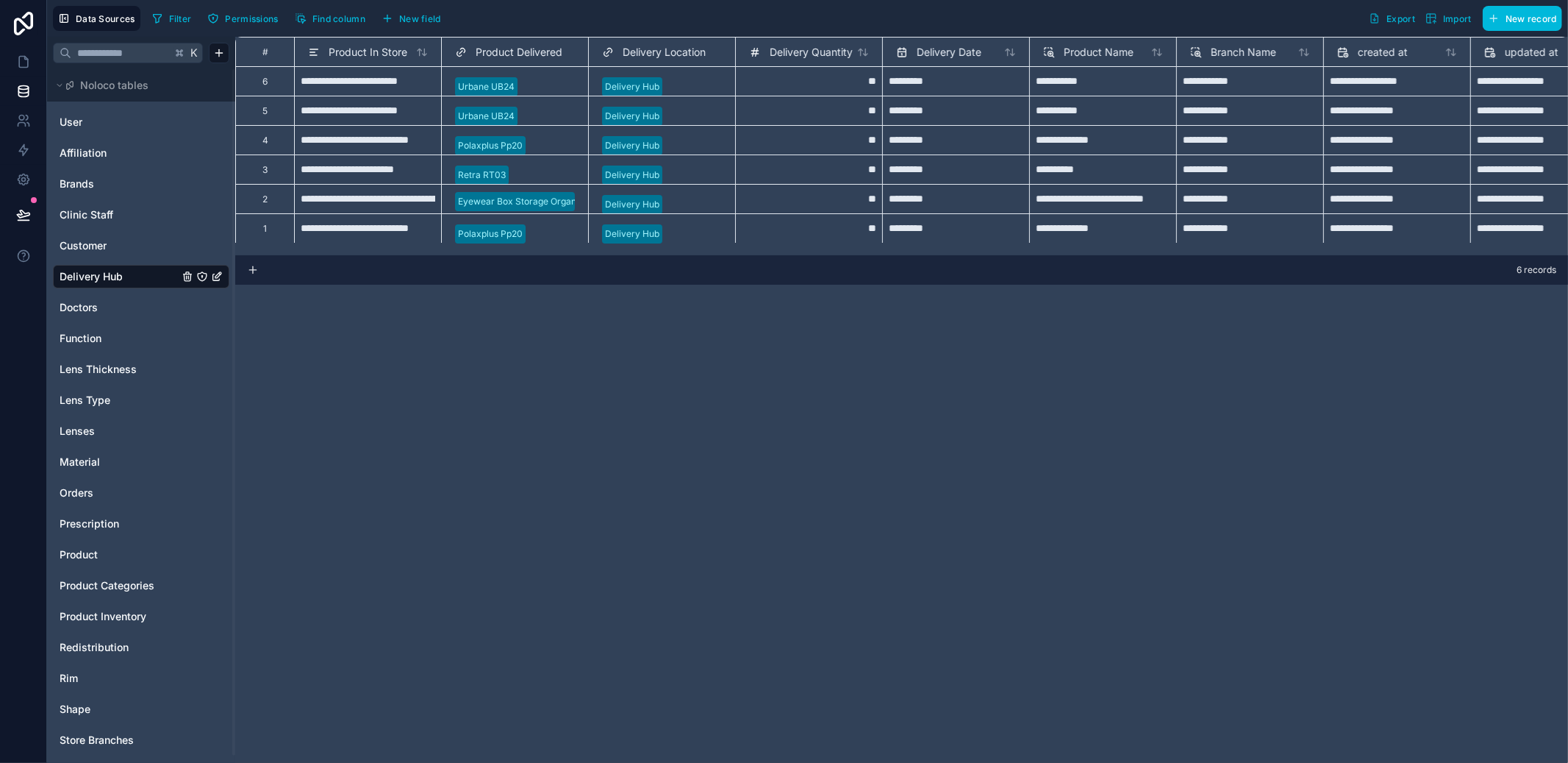
click at [696, 225] on div "Delivery Hub" at bounding box center [661, 233] width 134 height 22
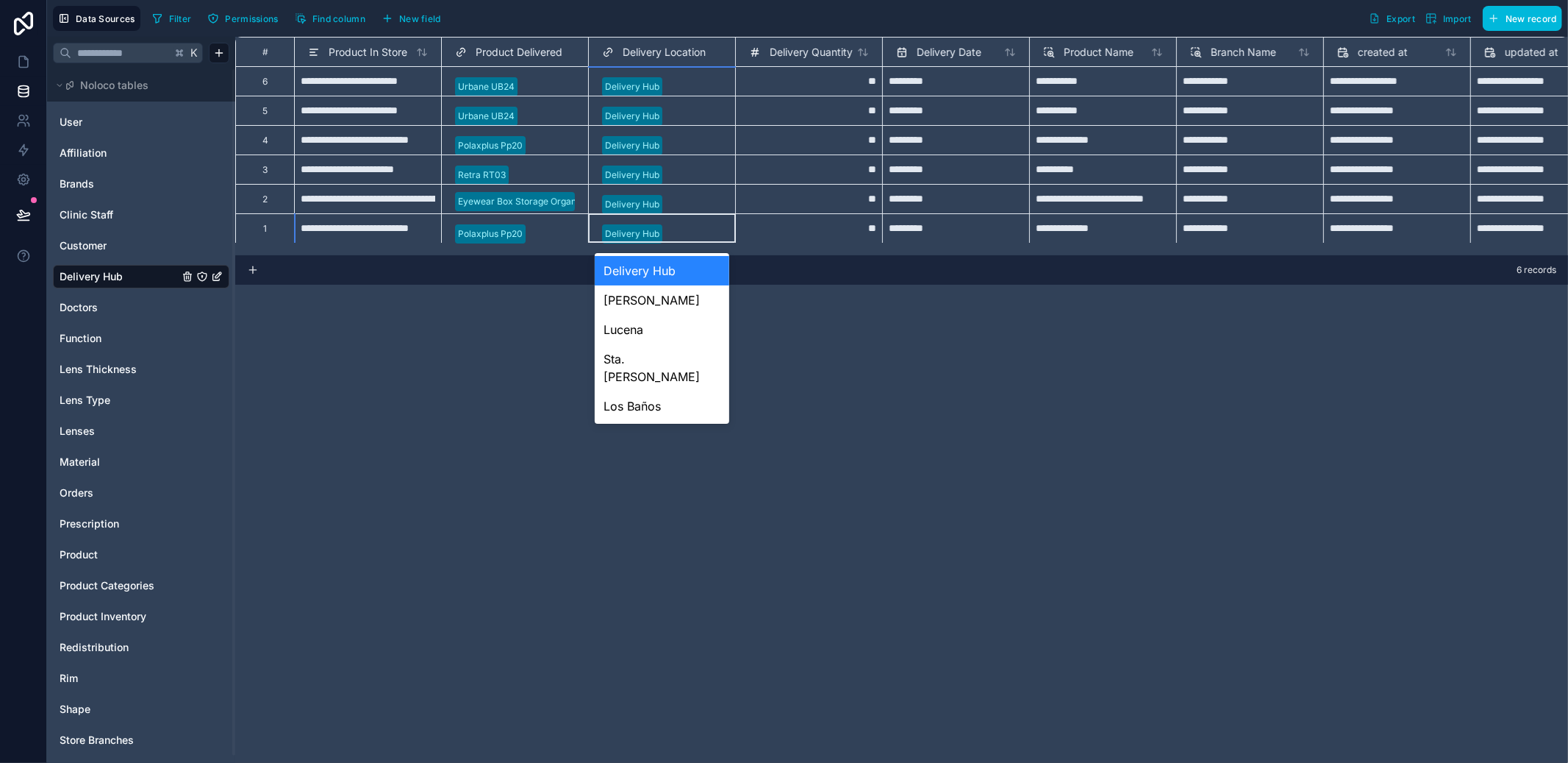
click at [696, 225] on div "Delivery Hub" at bounding box center [661, 233] width 134 height 22
click at [953, 338] on div "**********" at bounding box center [901, 400] width 1333 height 726
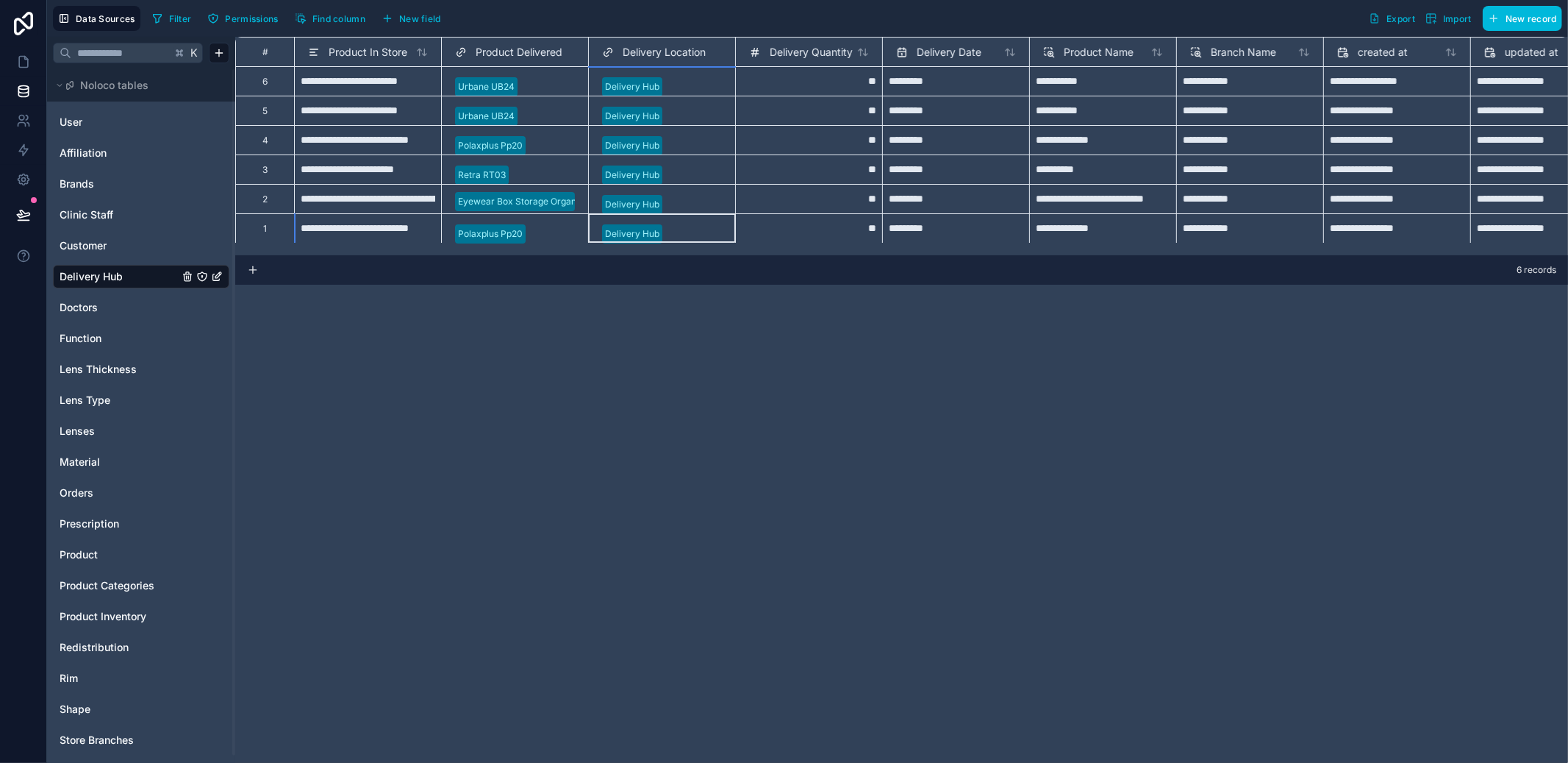
click at [953, 338] on div "**********" at bounding box center [901, 400] width 1333 height 726
click at [104, 650] on span "Redistribution" at bounding box center [94, 647] width 69 height 14
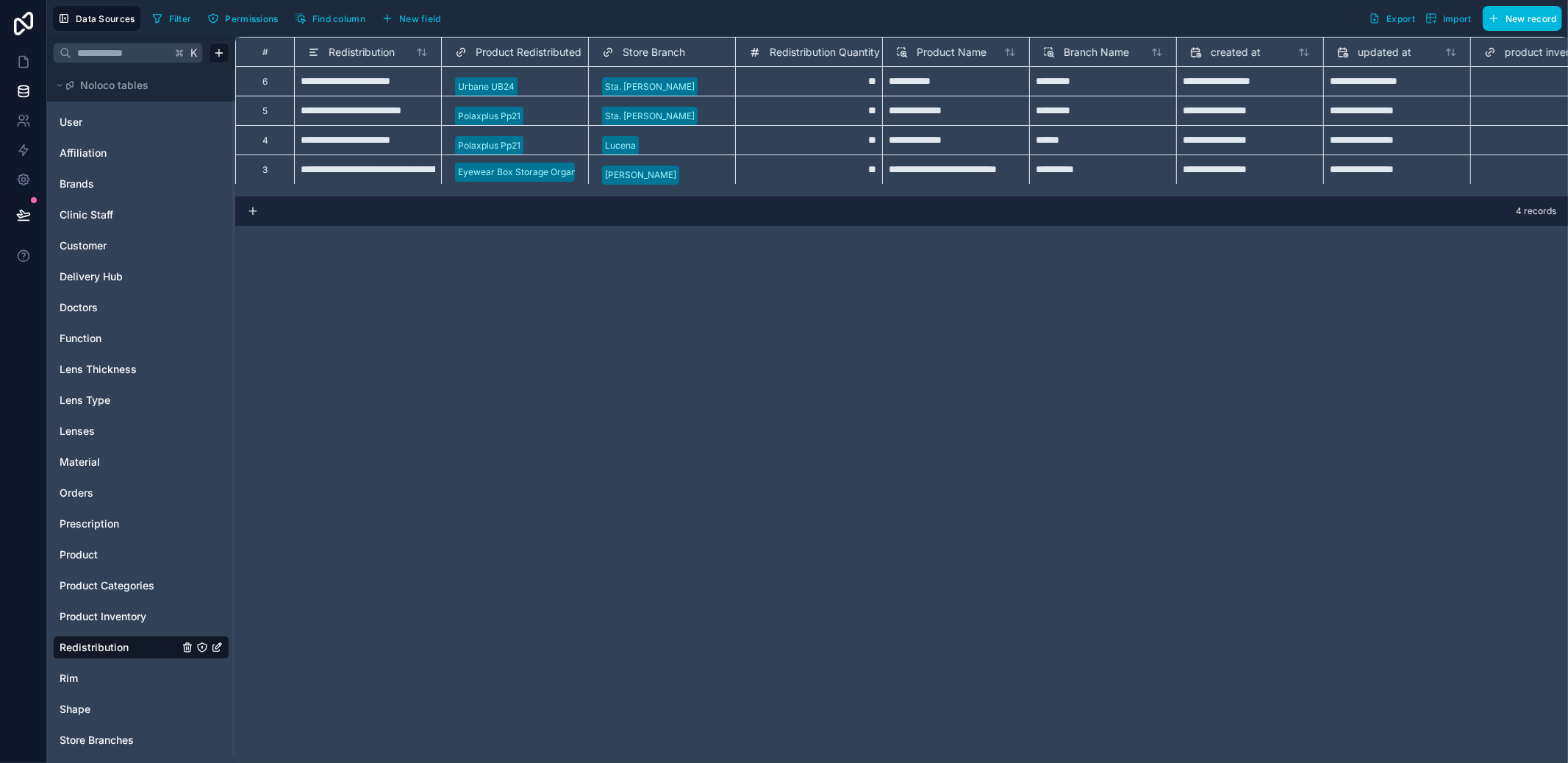
click at [81, 610] on span "Product Inventory" at bounding box center [103, 616] width 87 height 14
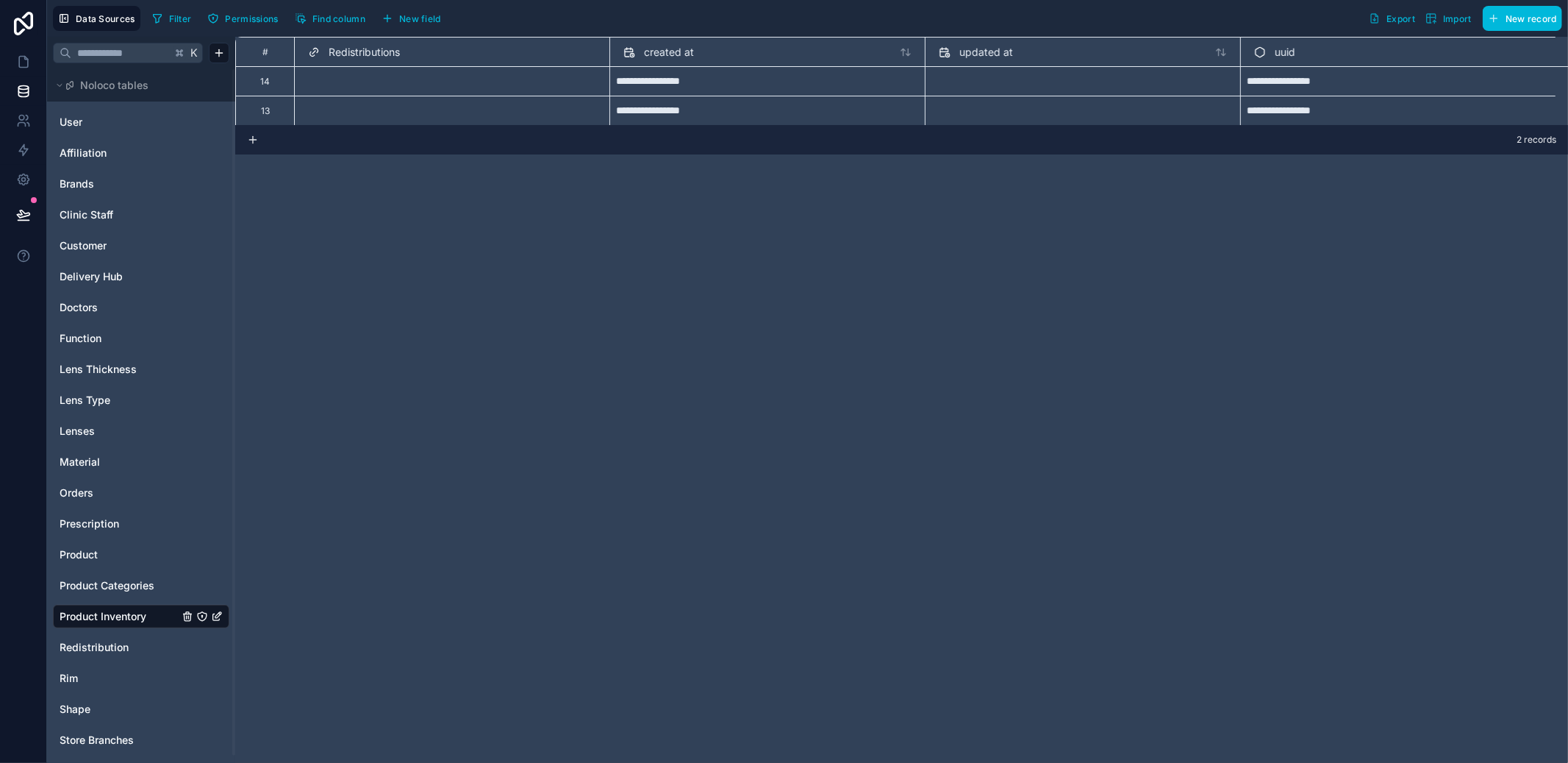
click at [550, 79] on div at bounding box center [504, 86] width 184 height 14
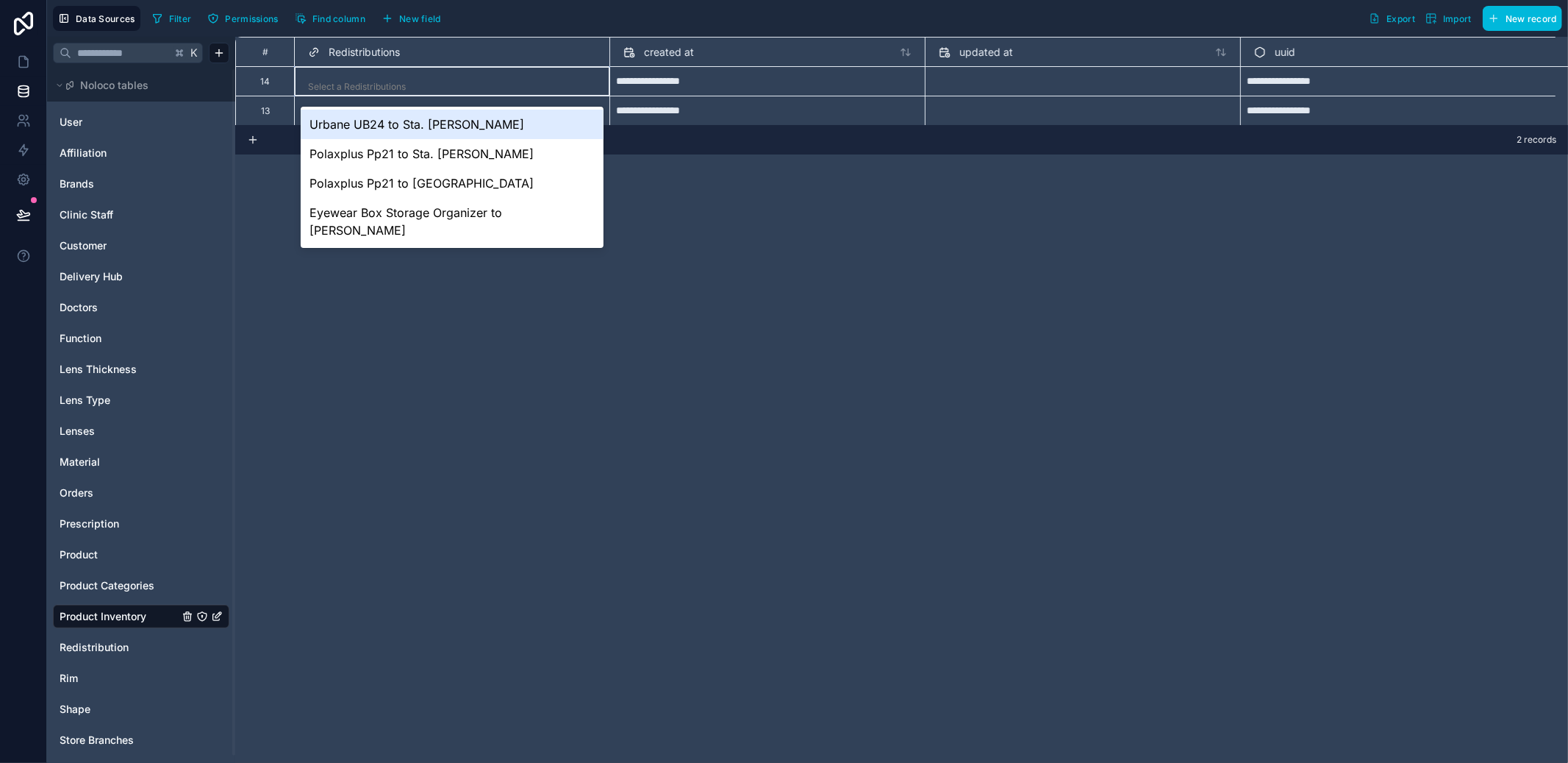
click at [878, 196] on div "**********" at bounding box center [901, 400] width 1333 height 726
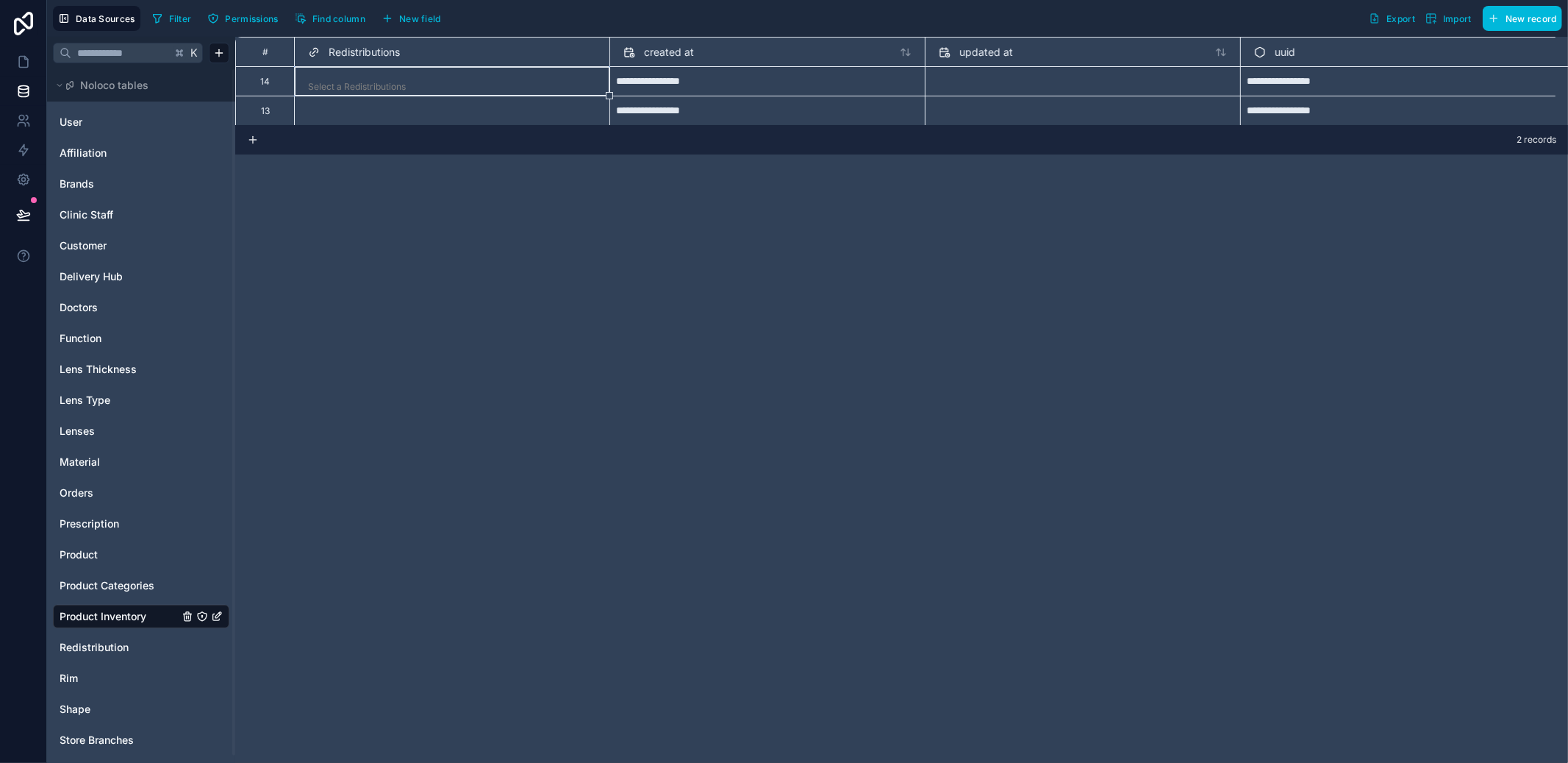
click at [96, 640] on span "Redistribution" at bounding box center [94, 647] width 69 height 14
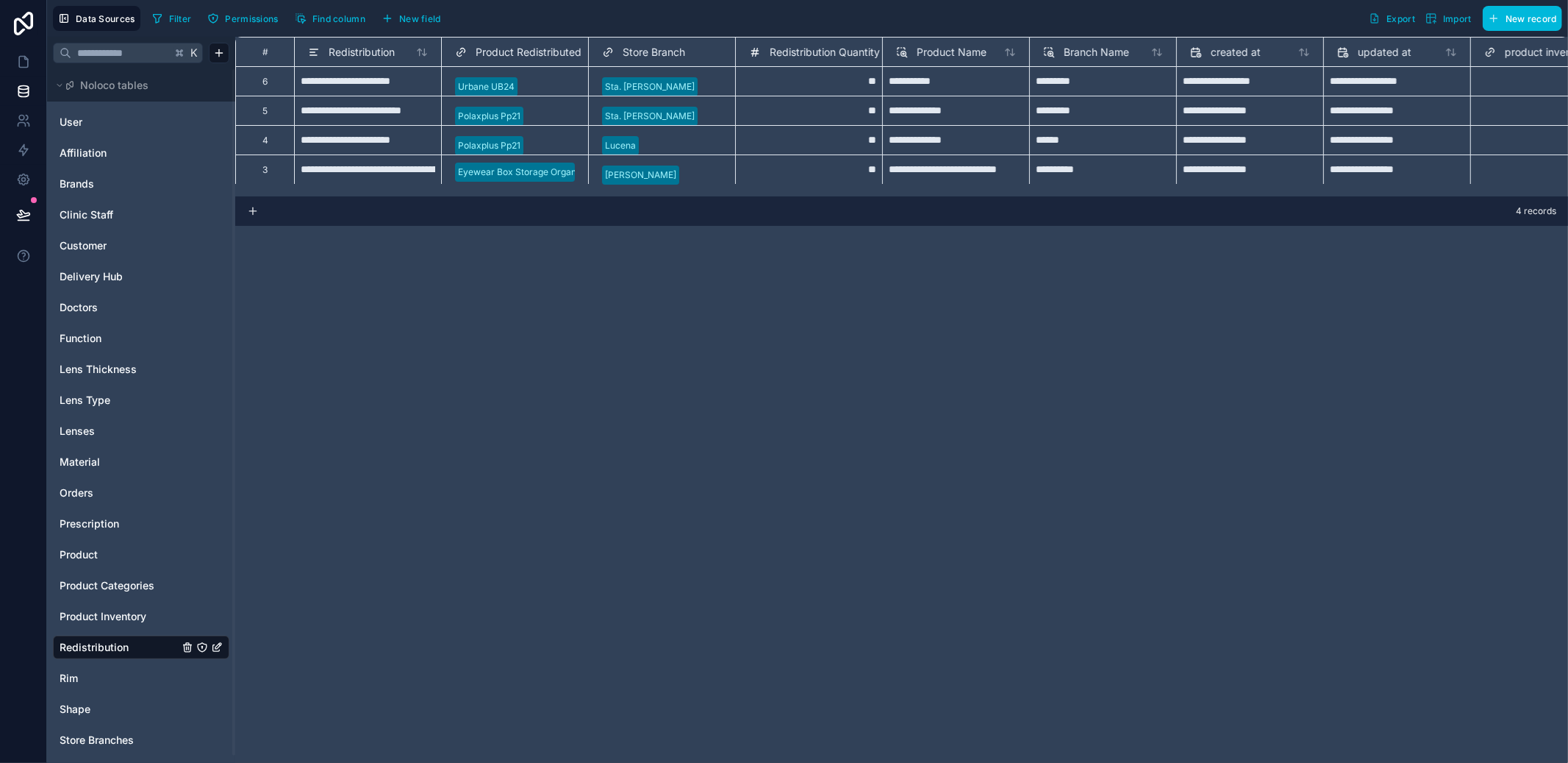
click at [108, 621] on span "Product Inventory" at bounding box center [103, 616] width 87 height 14
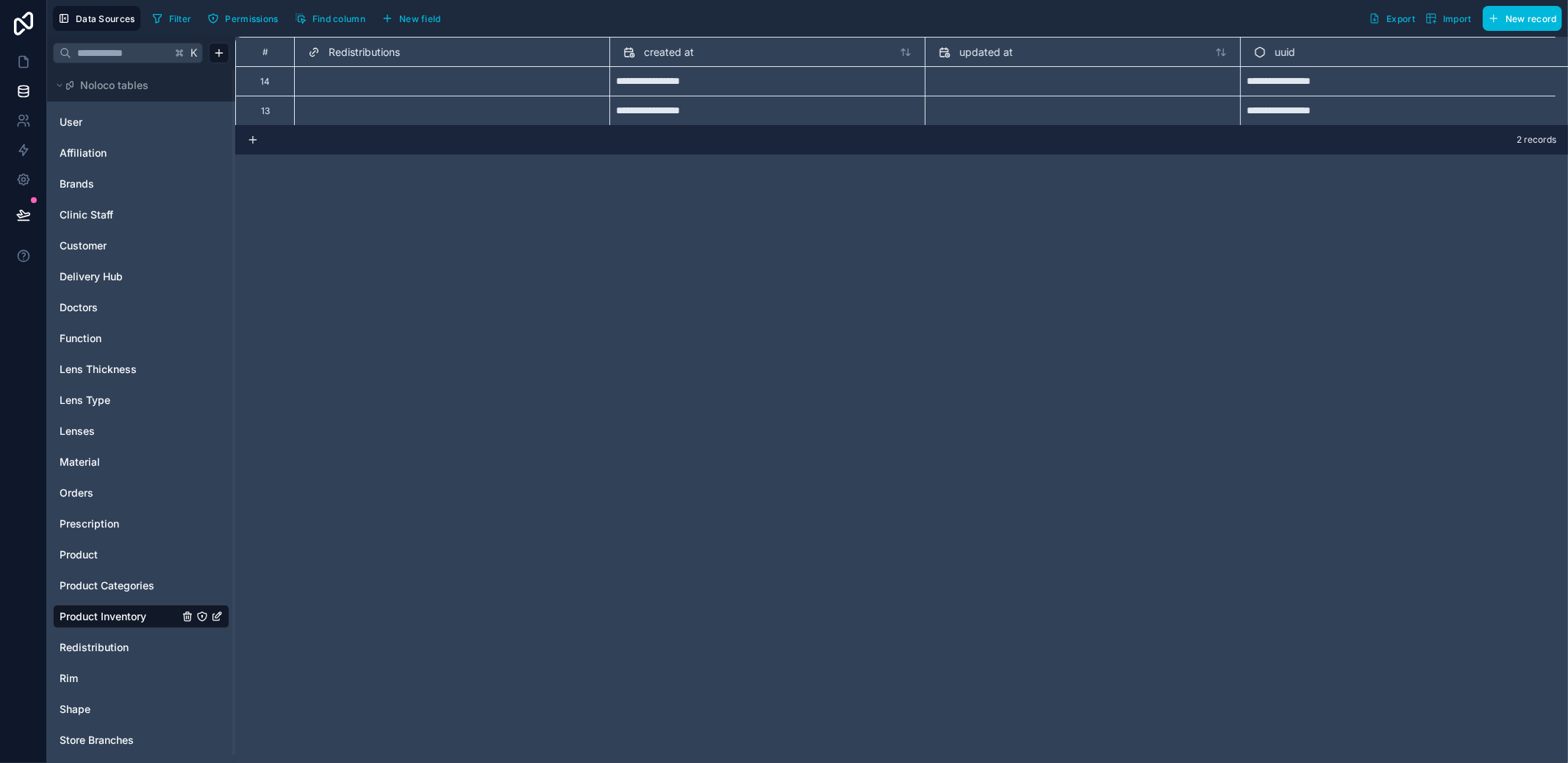
click at [442, 21] on button "New field" at bounding box center [411, 18] width 69 height 22
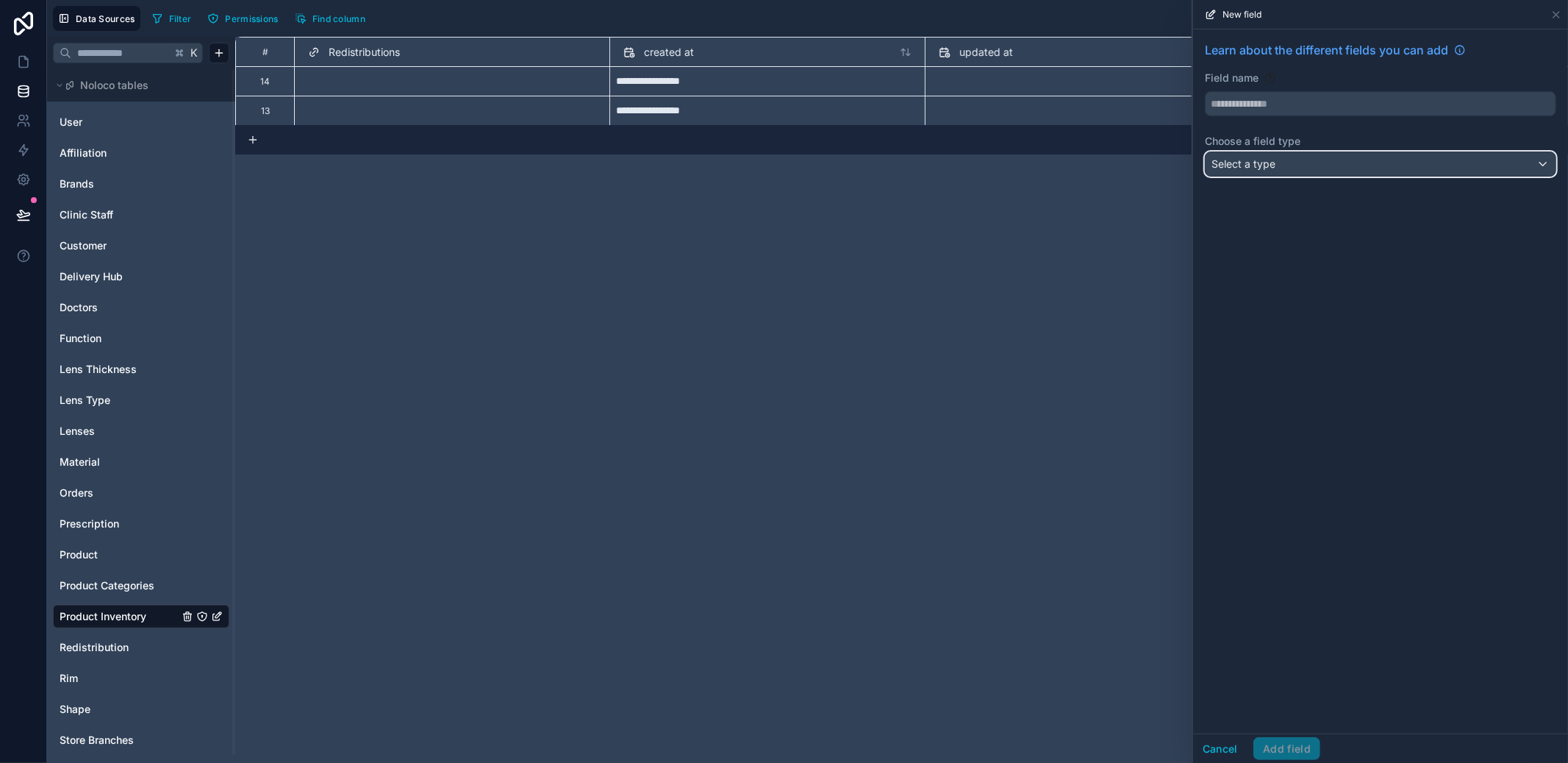
click at [1267, 161] on span "Select a type" at bounding box center [1243, 163] width 64 height 12
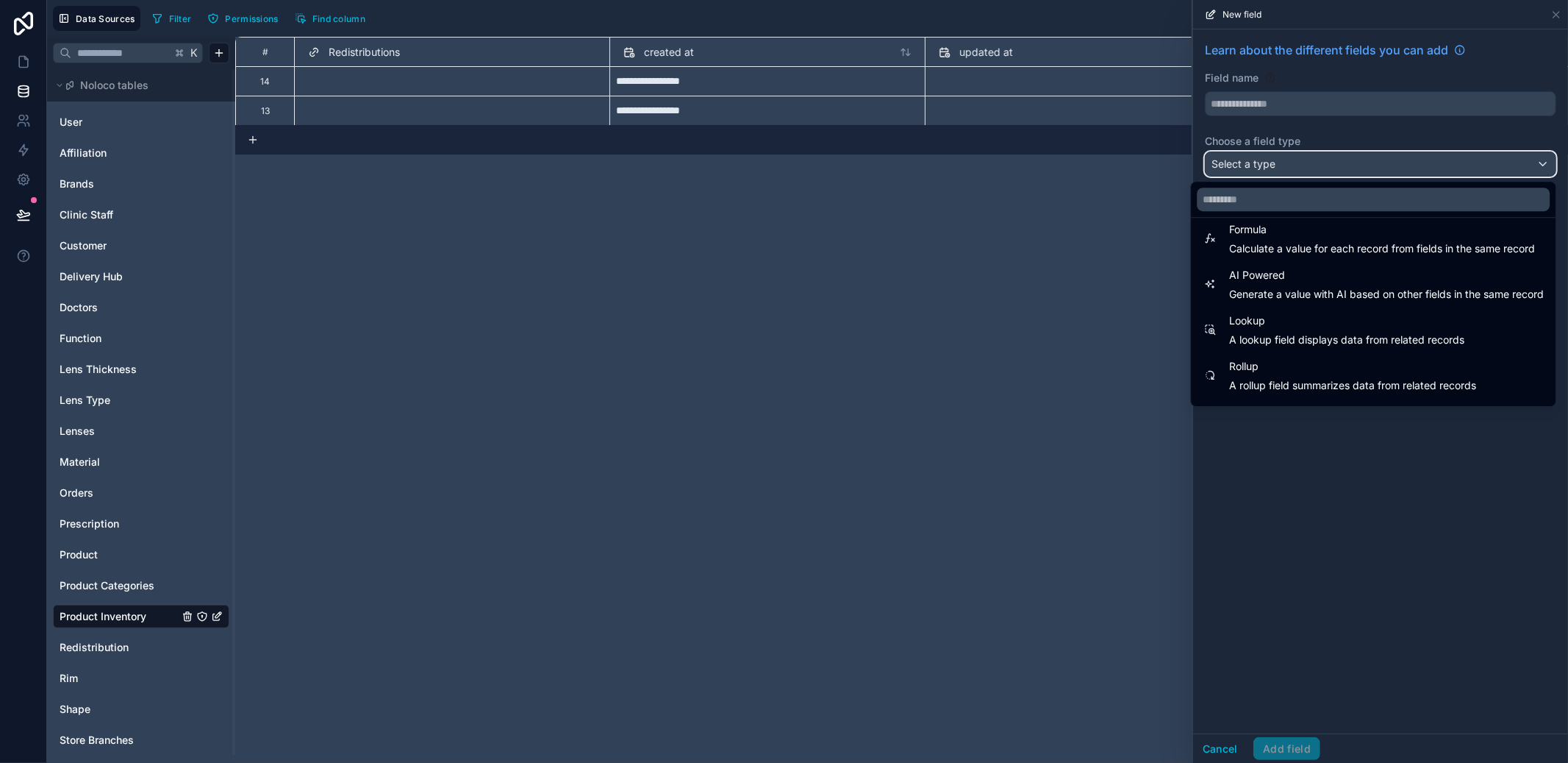
scroll to position [426, 0]
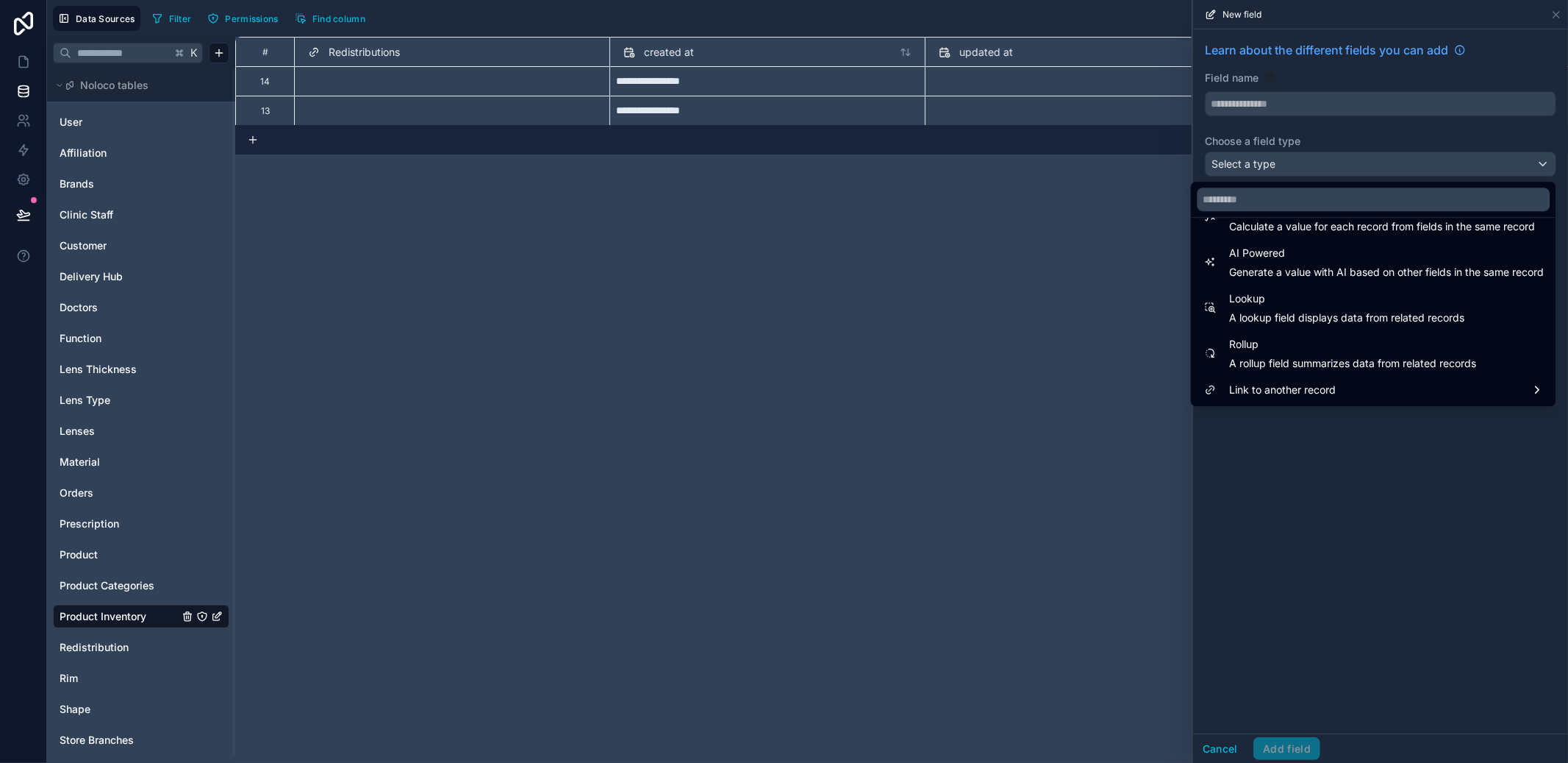
click at [1294, 297] on span "Lookup" at bounding box center [1346, 299] width 235 height 18
type input "******"
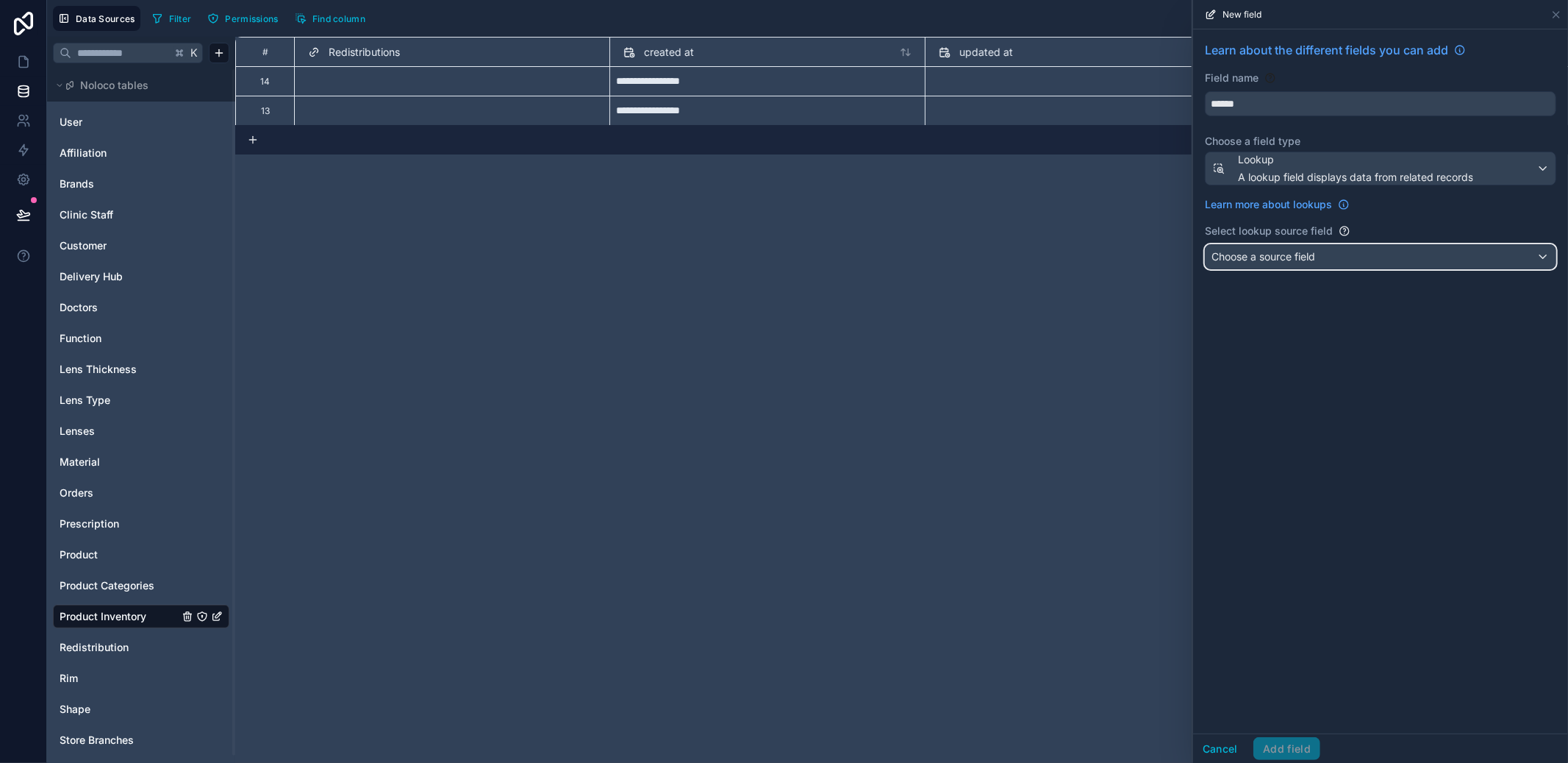
click at [1297, 266] on div "Choose a source field" at bounding box center [1381, 256] width 350 height 24
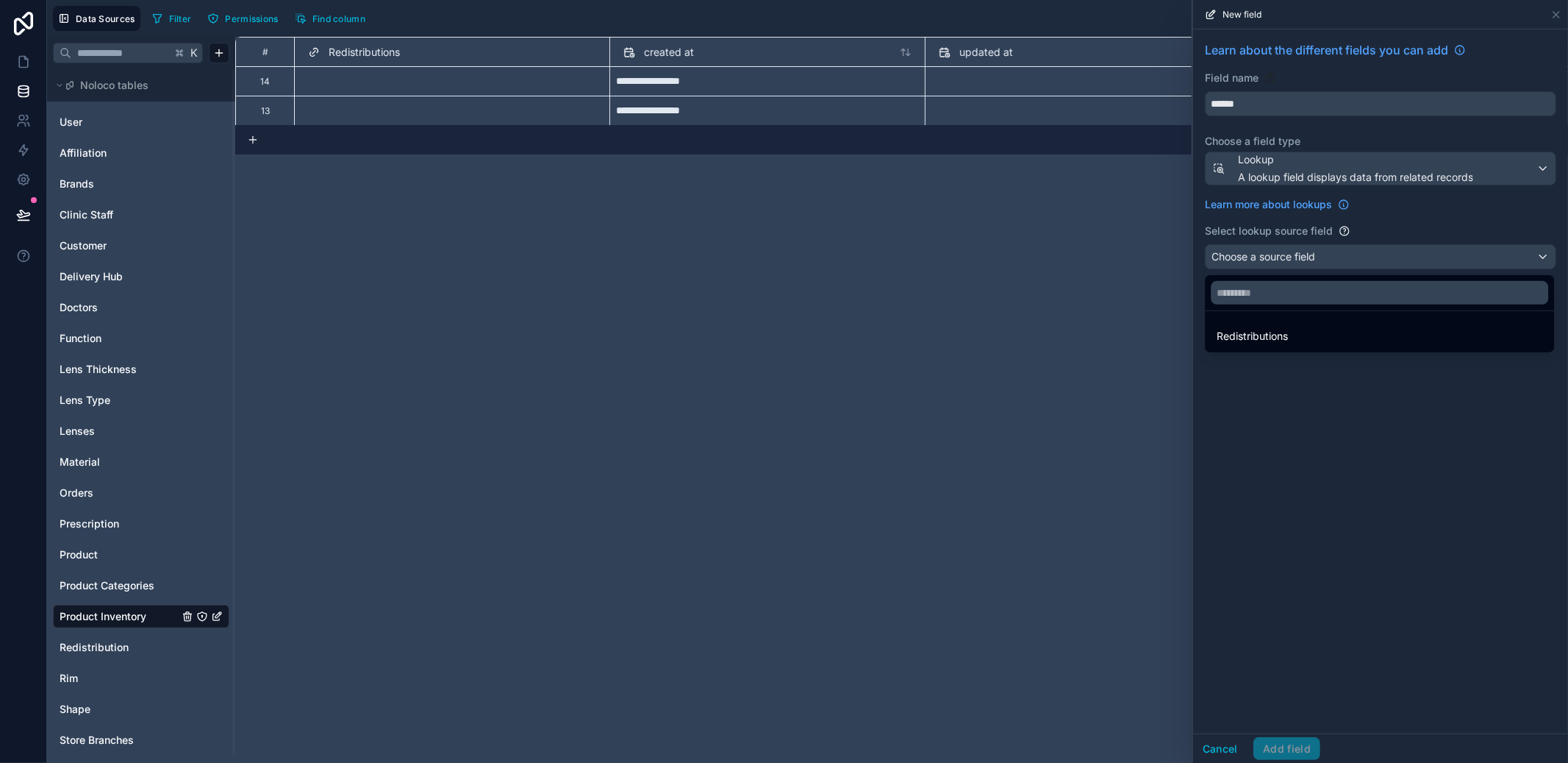
click at [1294, 339] on div "Redistributions" at bounding box center [1379, 336] width 325 height 18
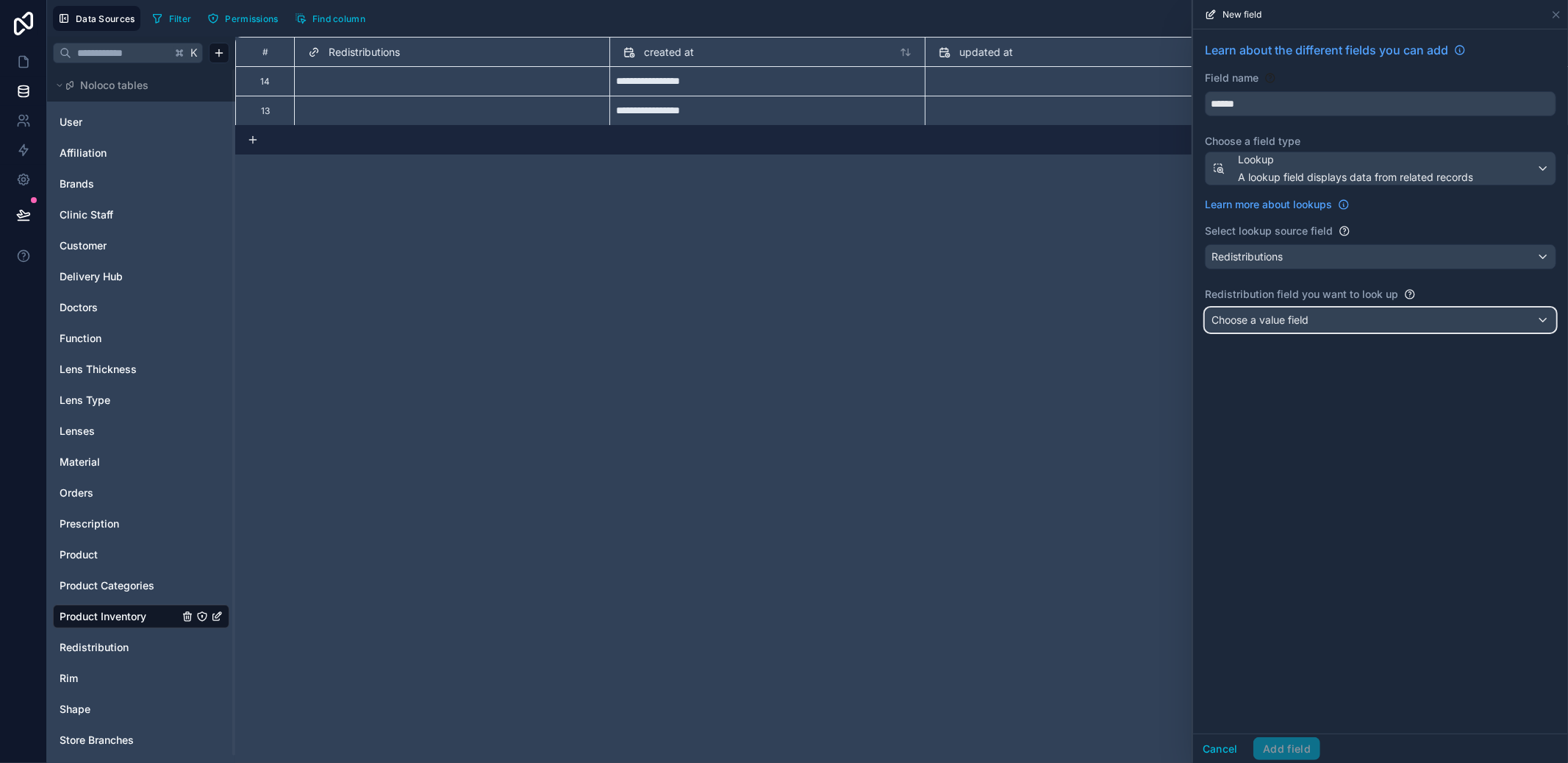
click at [1298, 325] on span "Choose a value field" at bounding box center [1260, 319] width 97 height 12
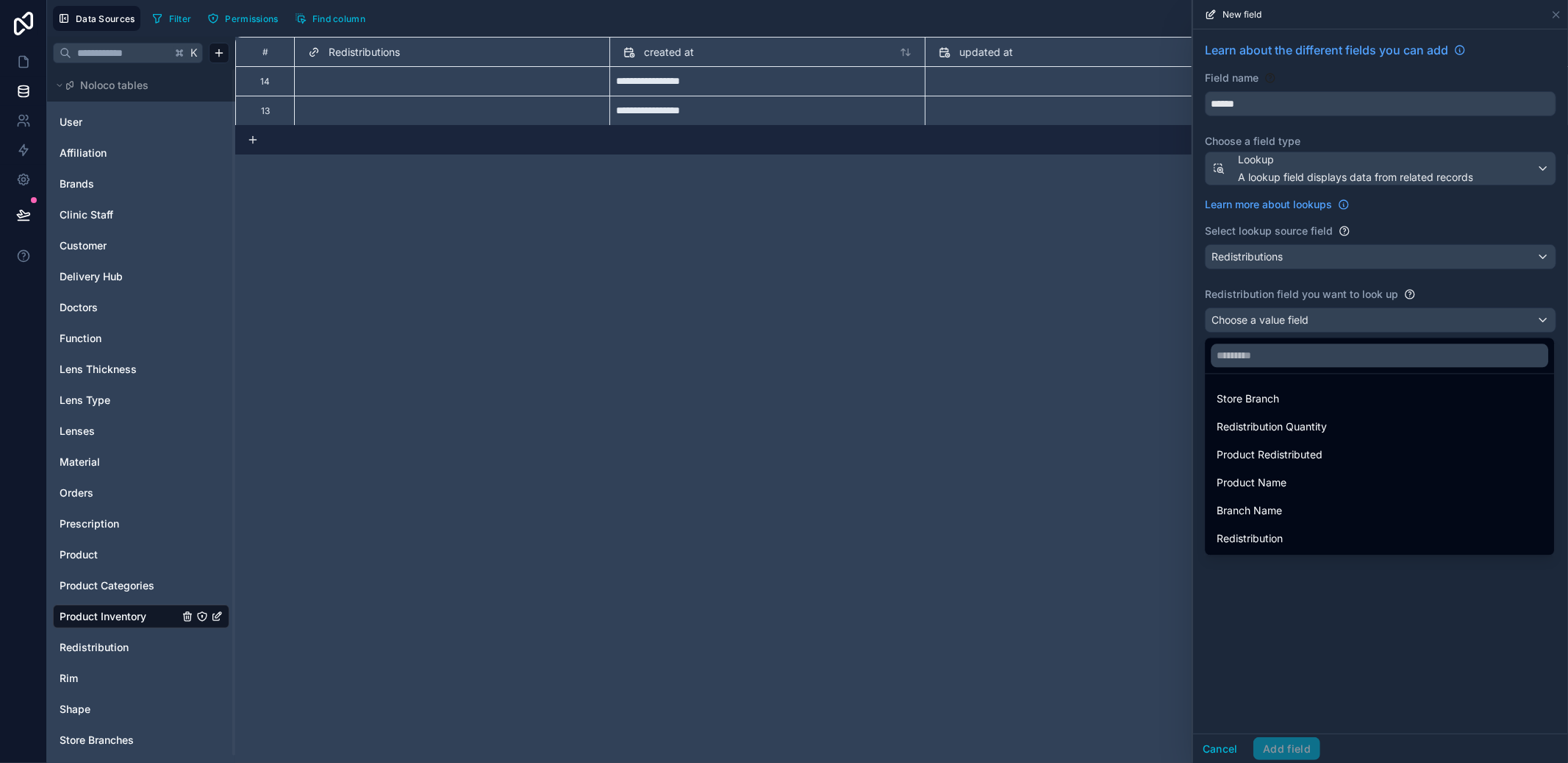
click at [1560, 14] on div at bounding box center [1381, 382] width 375 height 763
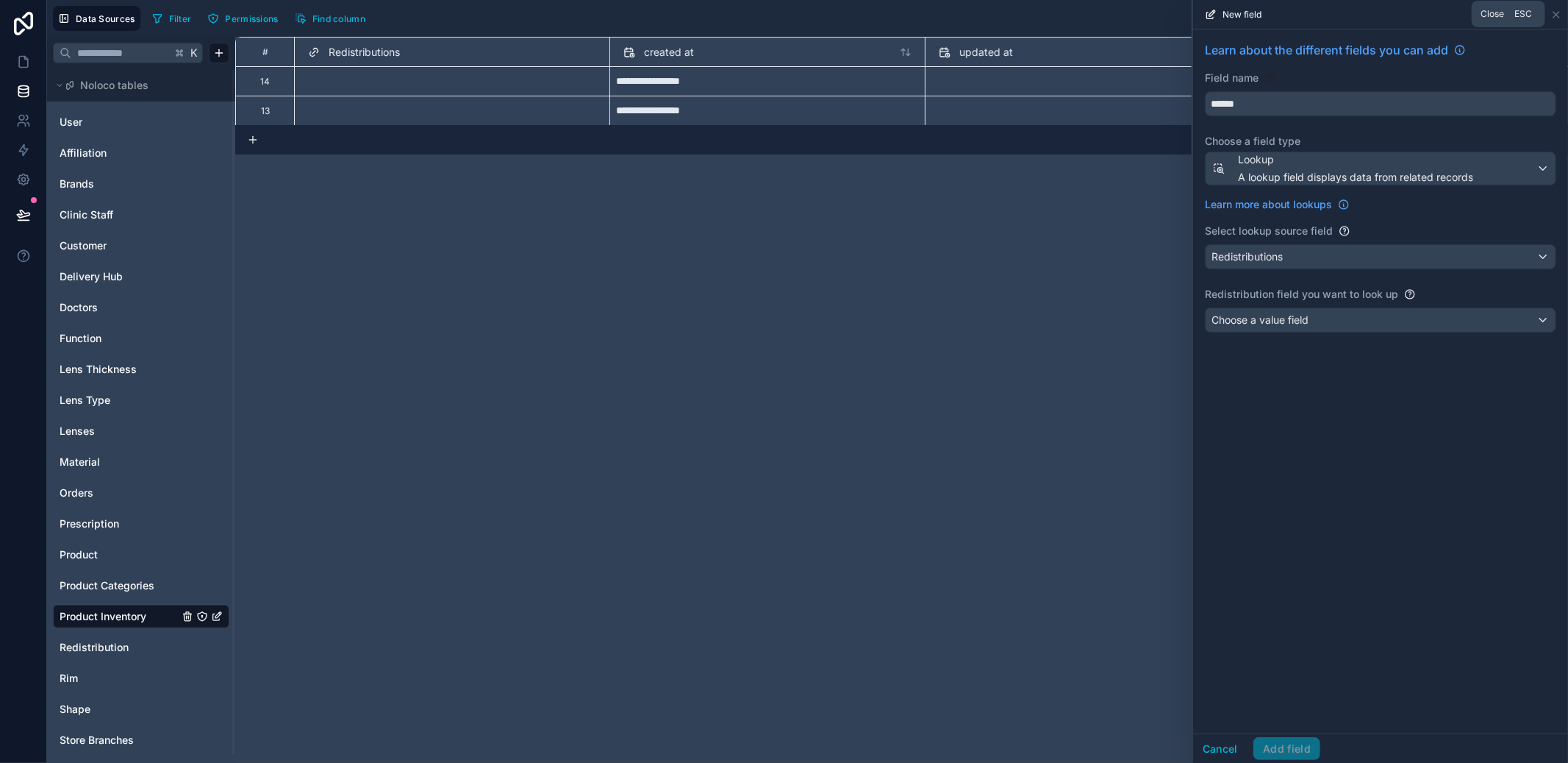
click at [1560, 14] on icon at bounding box center [1556, 14] width 11 height 11
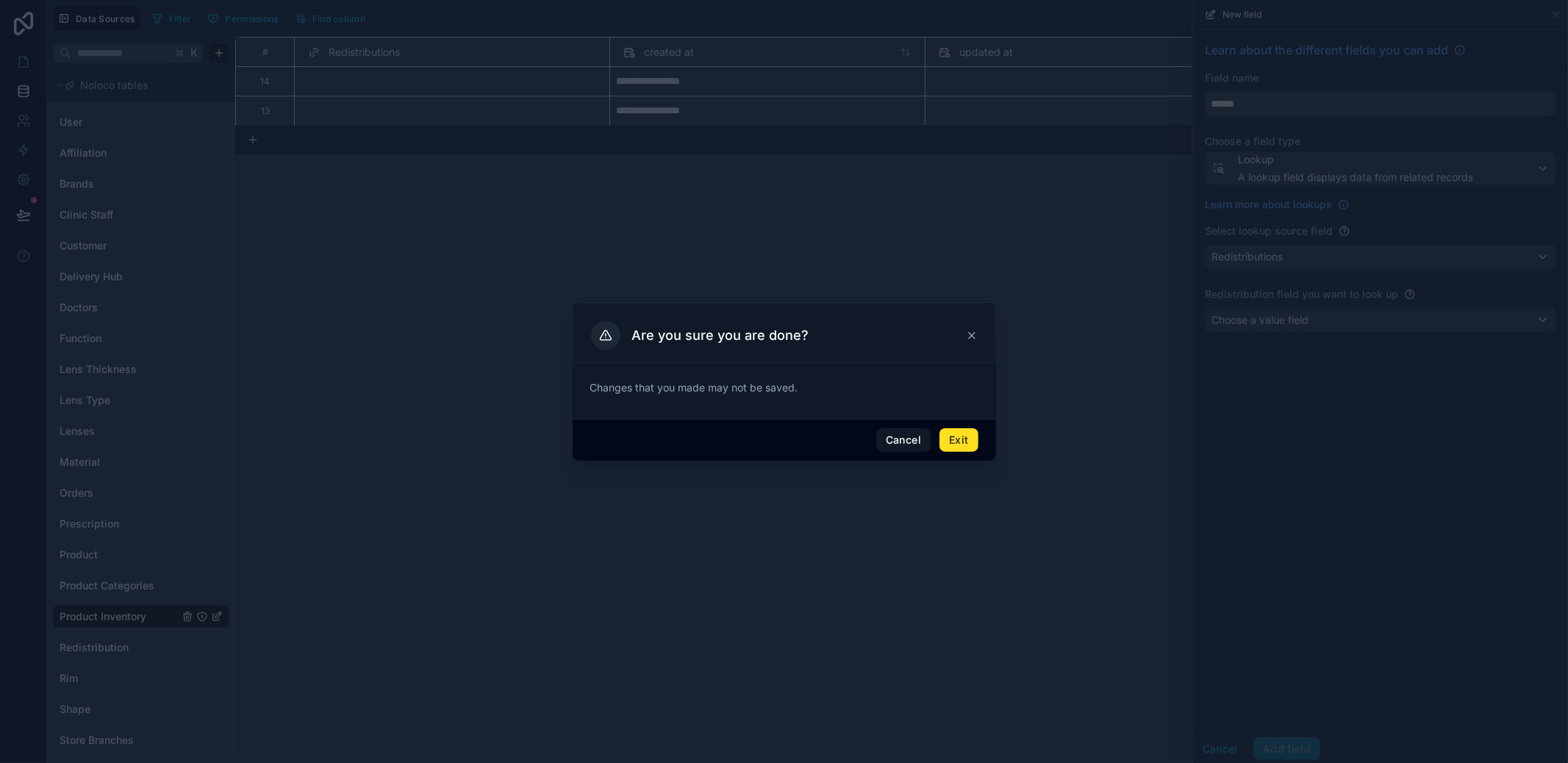
click at [961, 449] on button "Exit" at bounding box center [958, 440] width 38 height 24
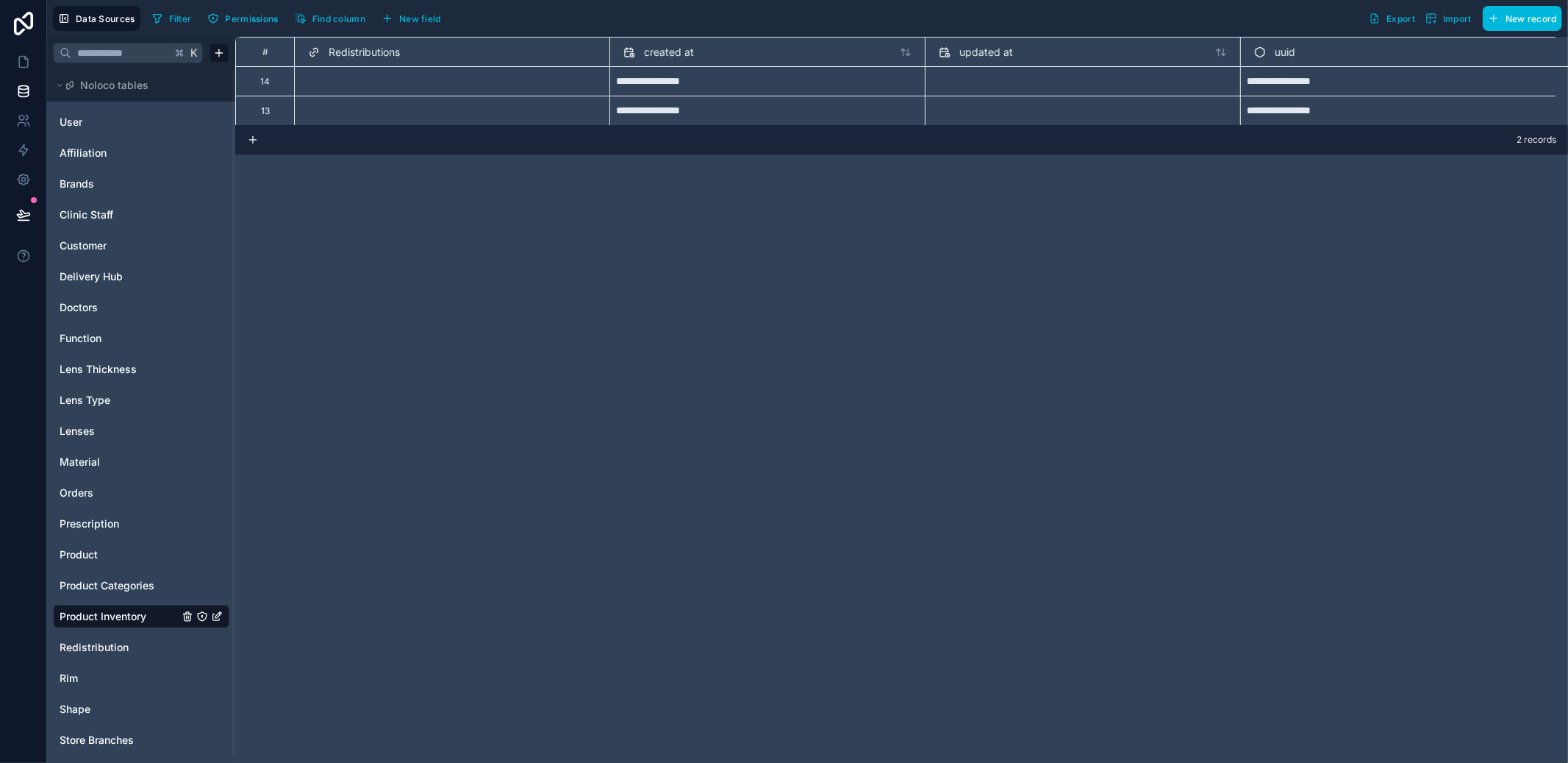
click at [426, 18] on span "New field" at bounding box center [420, 19] width 42 height 11
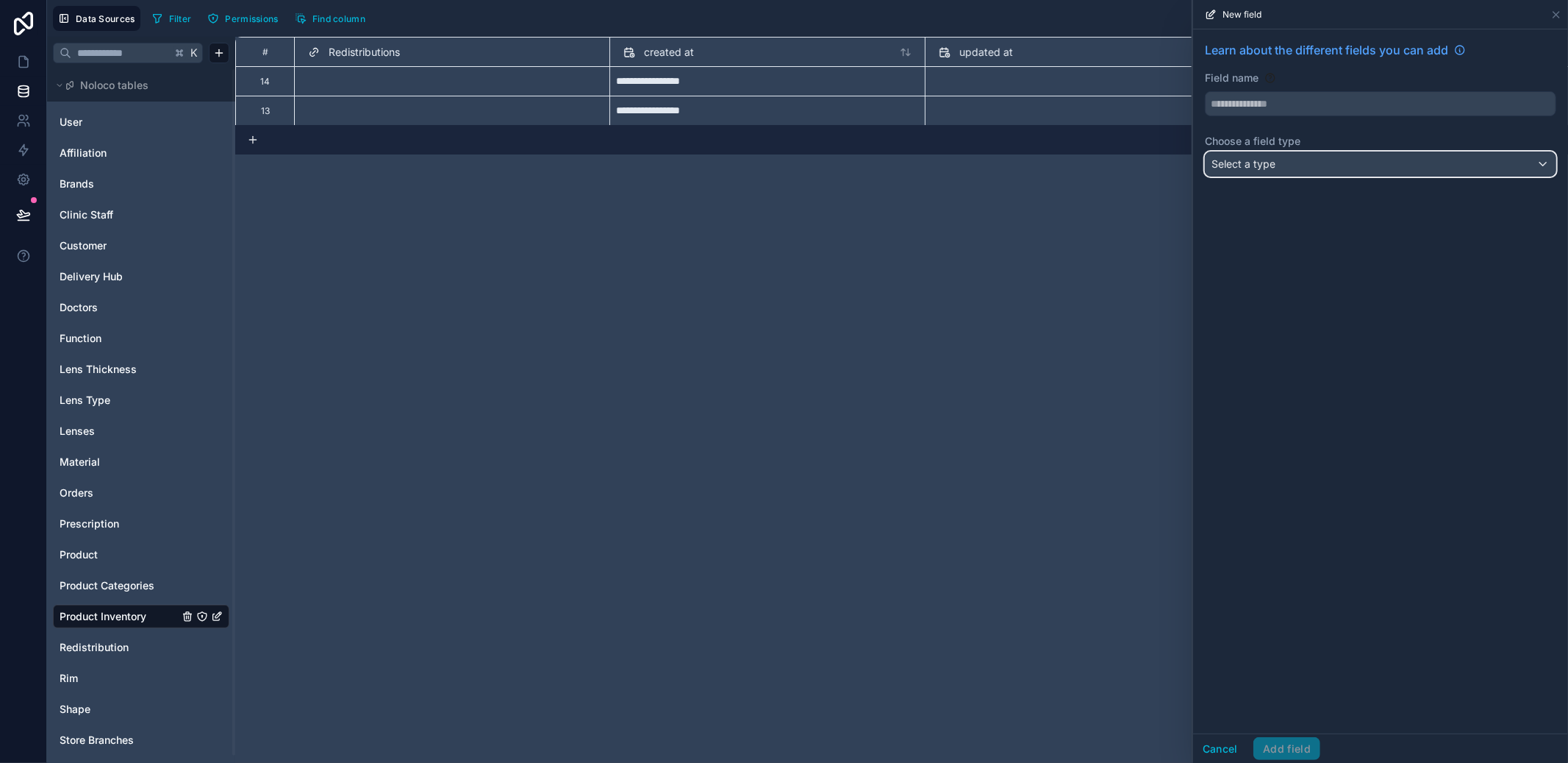
click at [1259, 166] on span "Select a type" at bounding box center [1243, 163] width 64 height 12
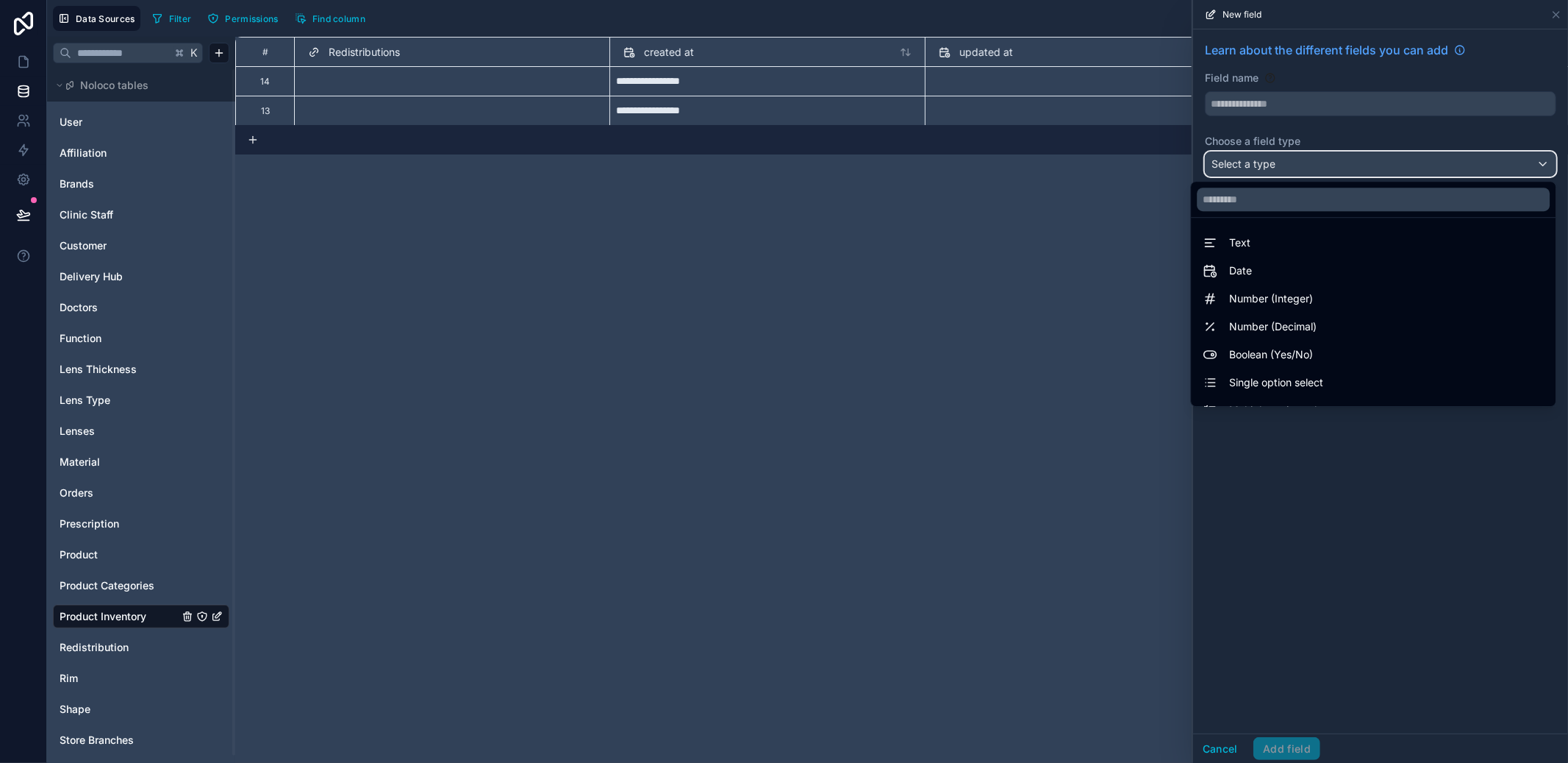
scroll to position [426, 0]
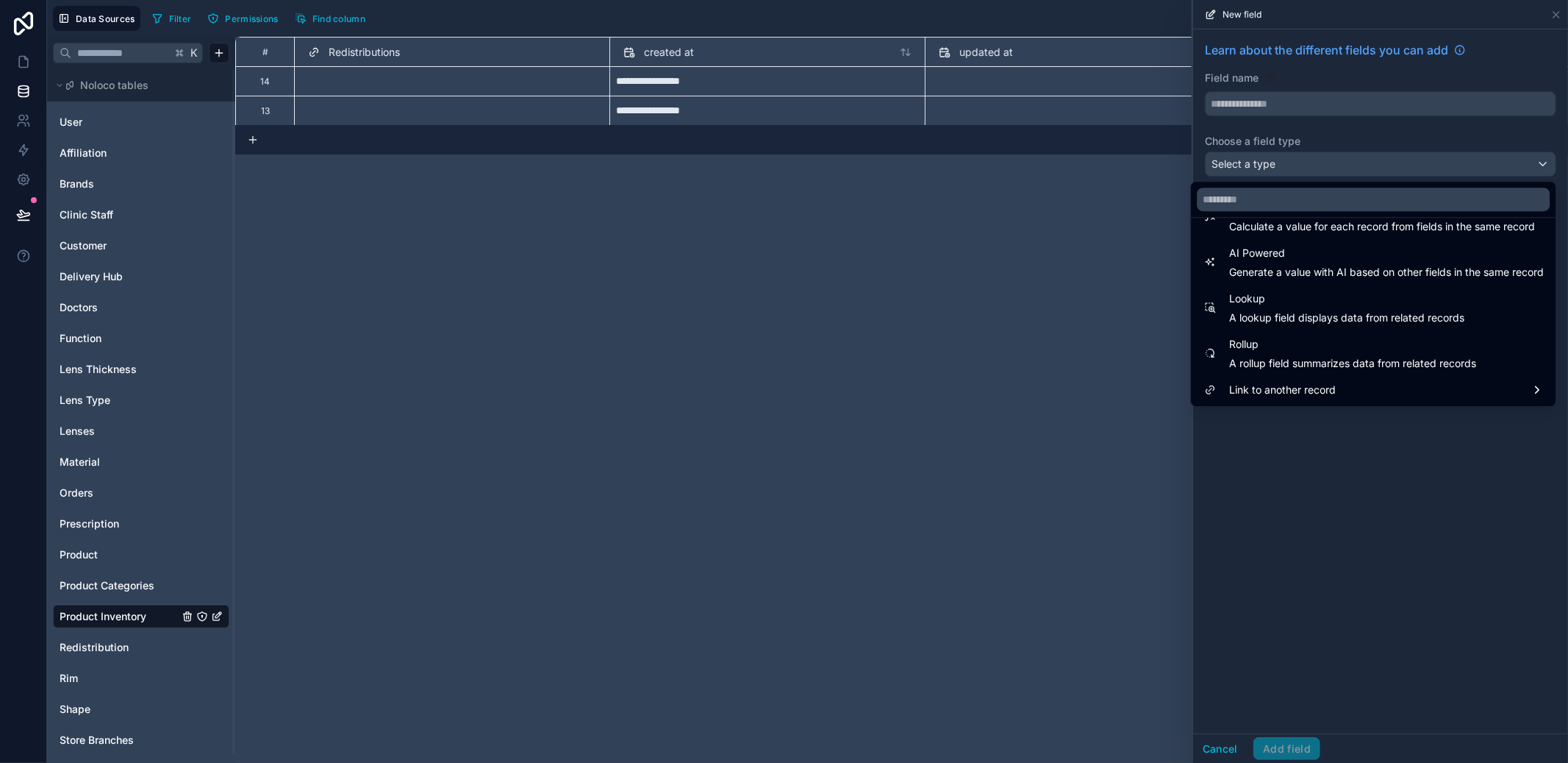
click at [1307, 396] on span "Link to another record" at bounding box center [1283, 389] width 106 height 18
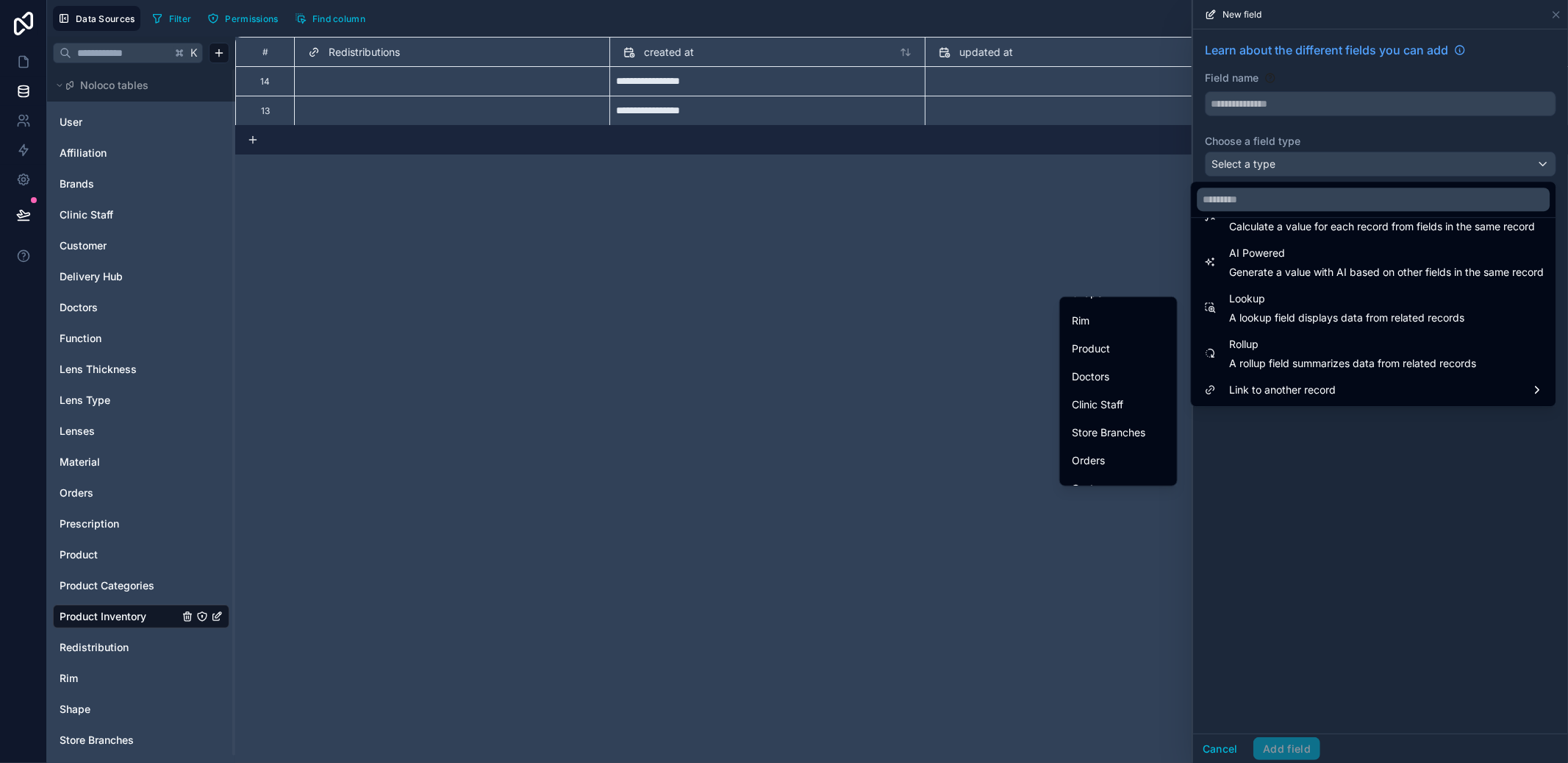
scroll to position [424, 0]
click at [1091, 436] on span "Redistribution" at bounding box center [1105, 441] width 67 height 18
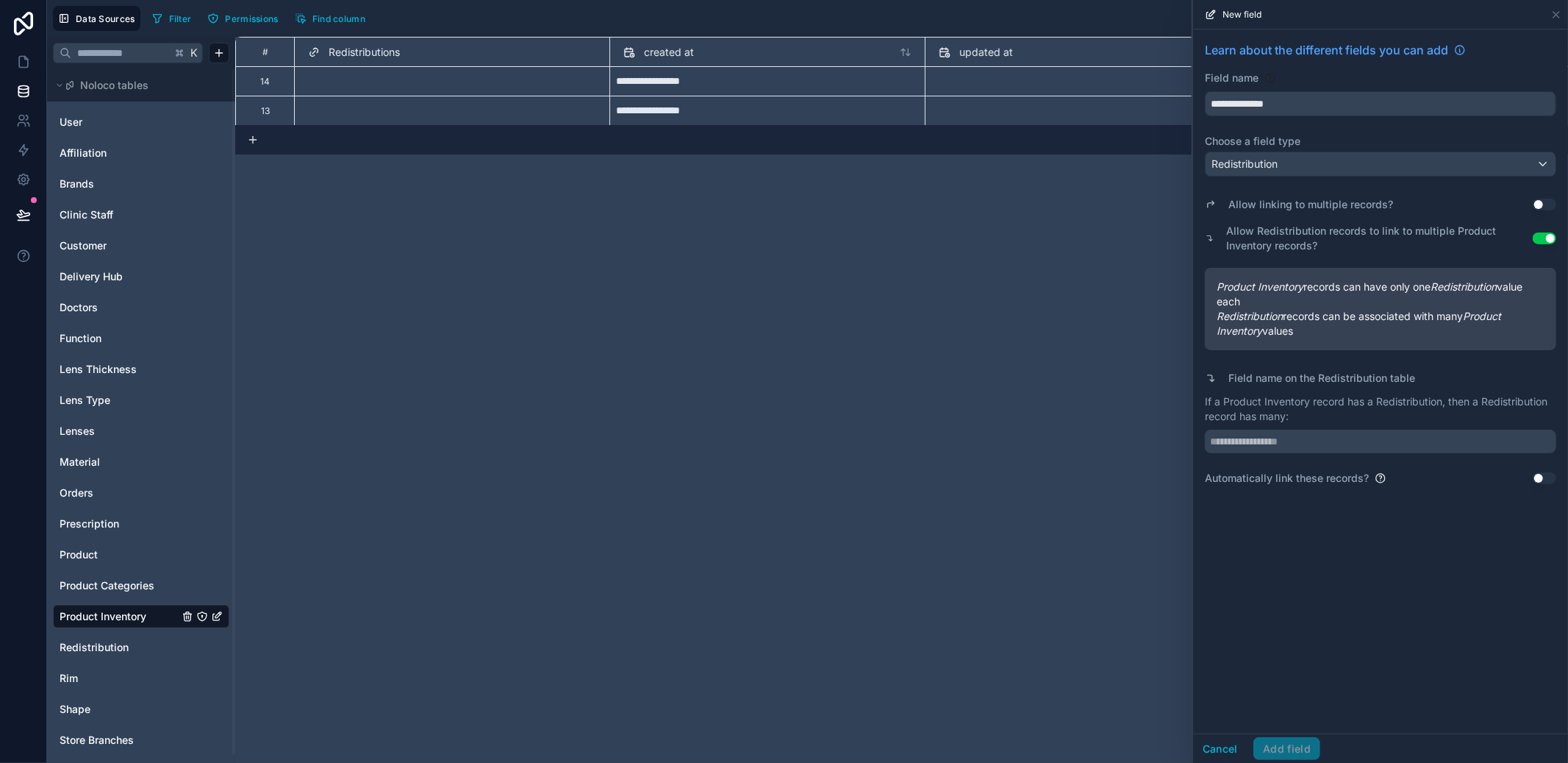
click at [1539, 234] on button "Use setting" at bounding box center [1544, 238] width 24 height 11
click at [1346, 184] on div "Allow linking to multiple records? Use setting Allow Redistribution records to …" at bounding box center [1381, 334] width 352 height 303
click at [1346, 166] on div "Redistribution" at bounding box center [1381, 164] width 350 height 24
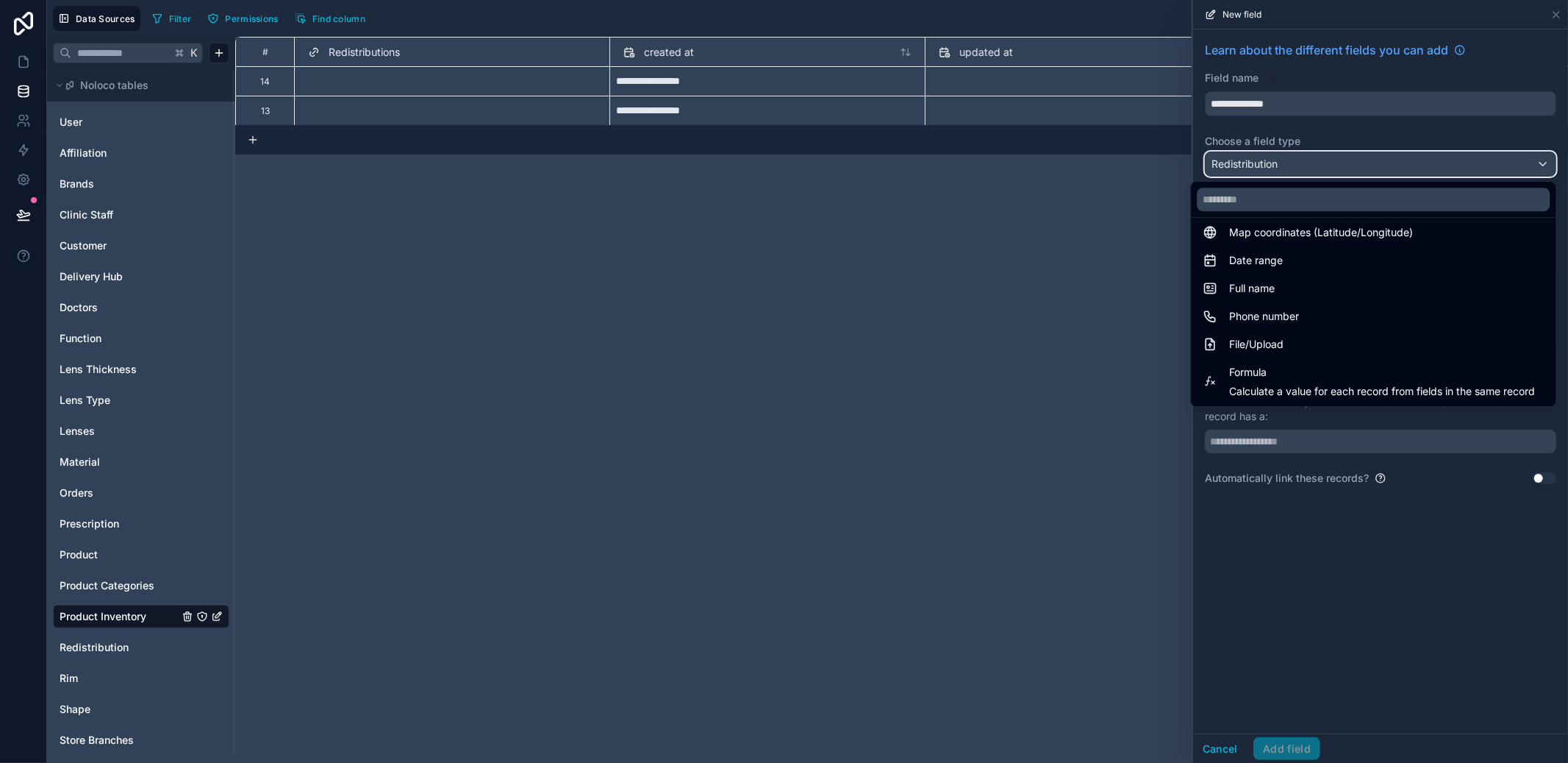
scroll to position [426, 0]
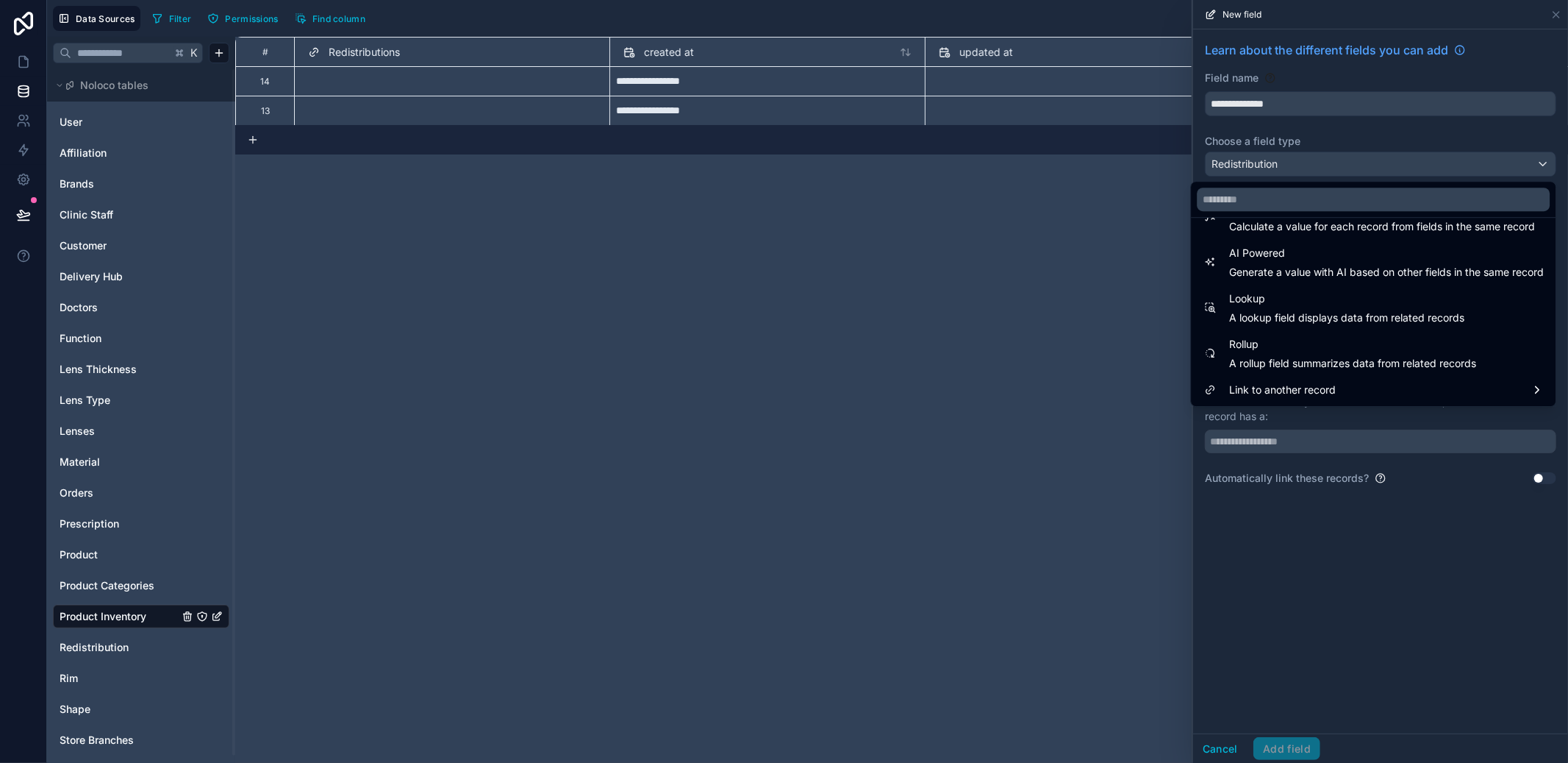
click at [1322, 383] on div "Link to another record" at bounding box center [1373, 389] width 341 height 18
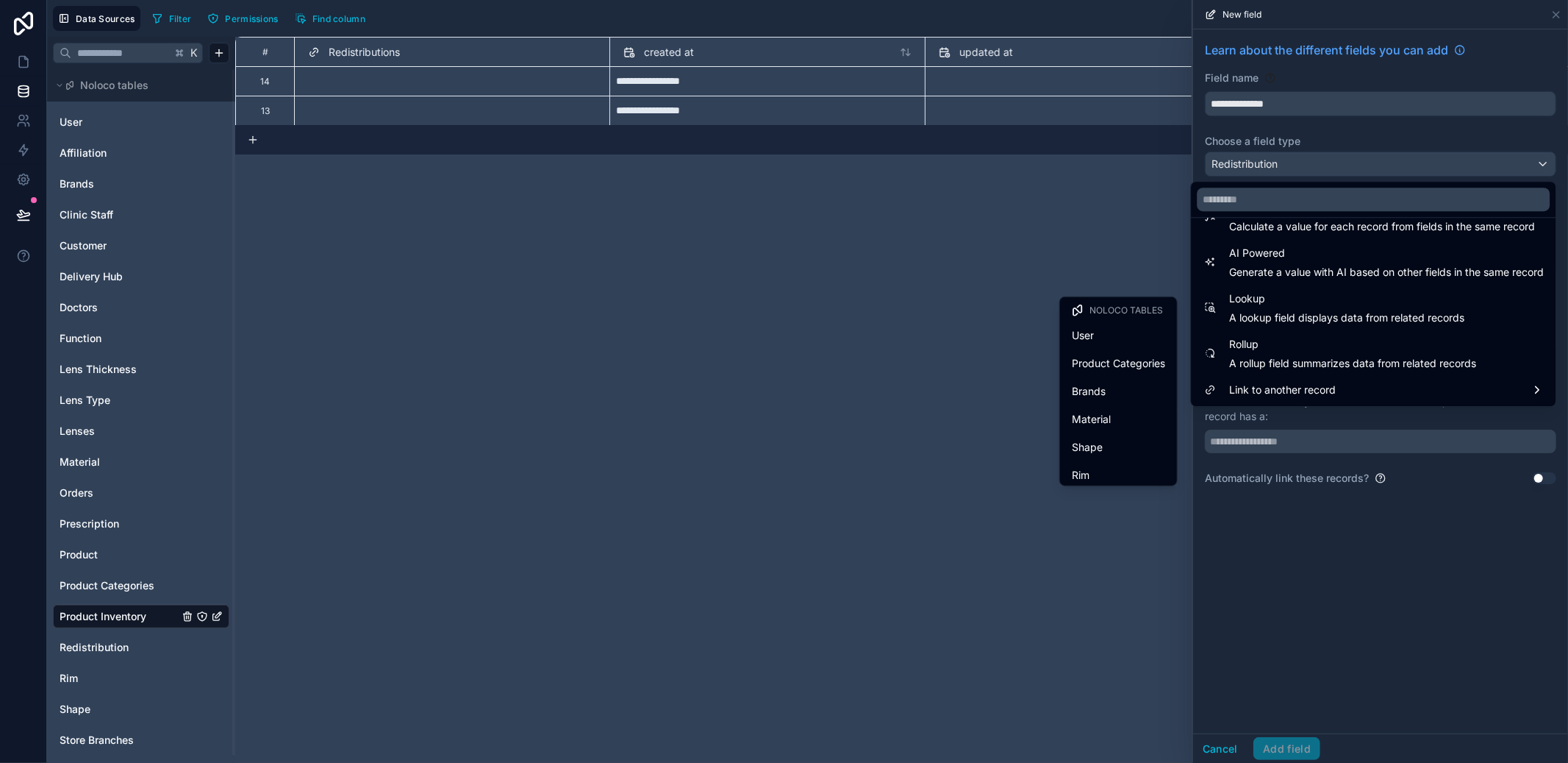
scroll to position [424, 0]
click at [1107, 405] on span "Delivery Hub" at bounding box center [1102, 414] width 62 height 18
type input "**********"
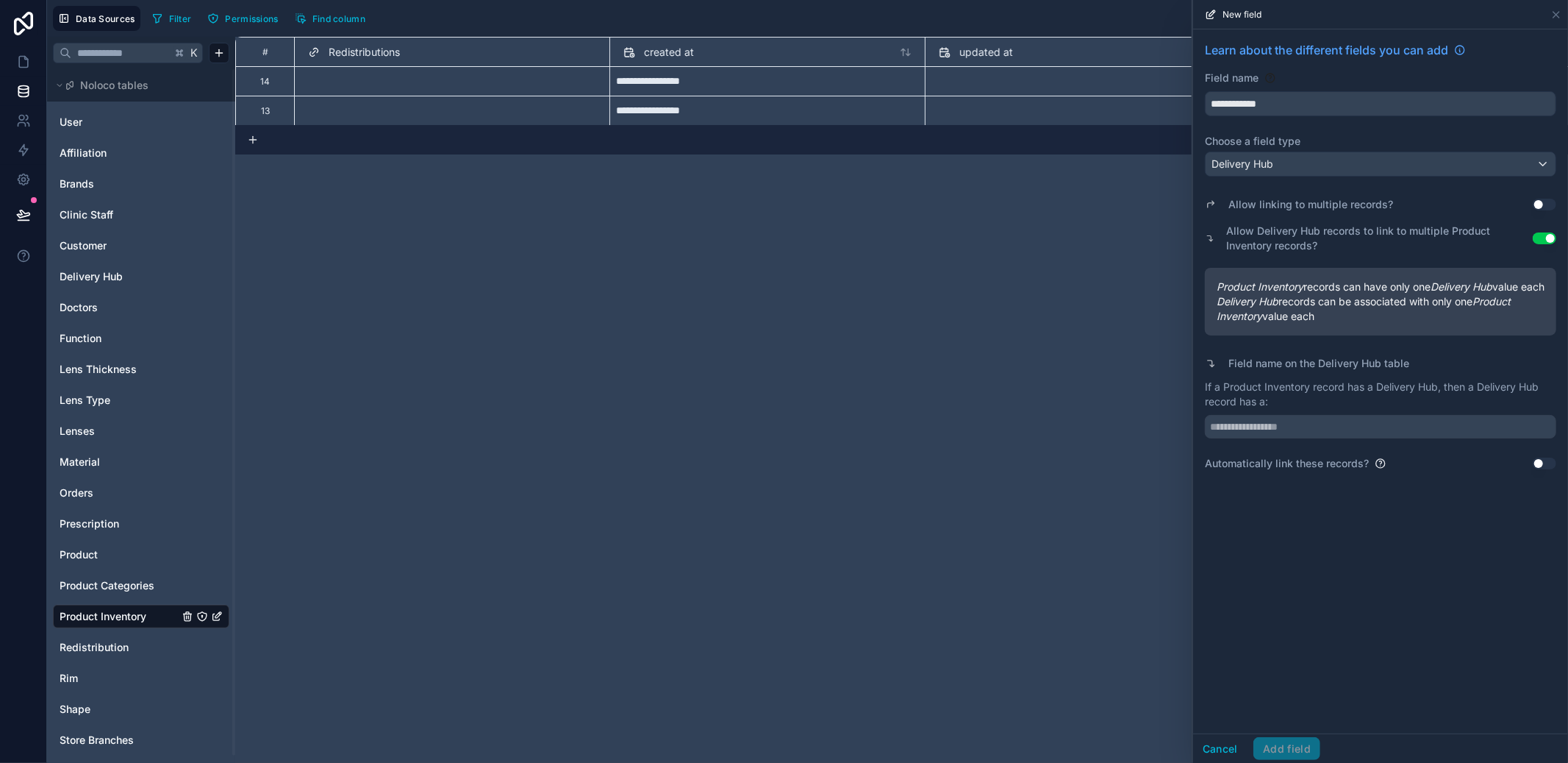
click at [1544, 238] on button "Use setting" at bounding box center [1544, 238] width 24 height 11
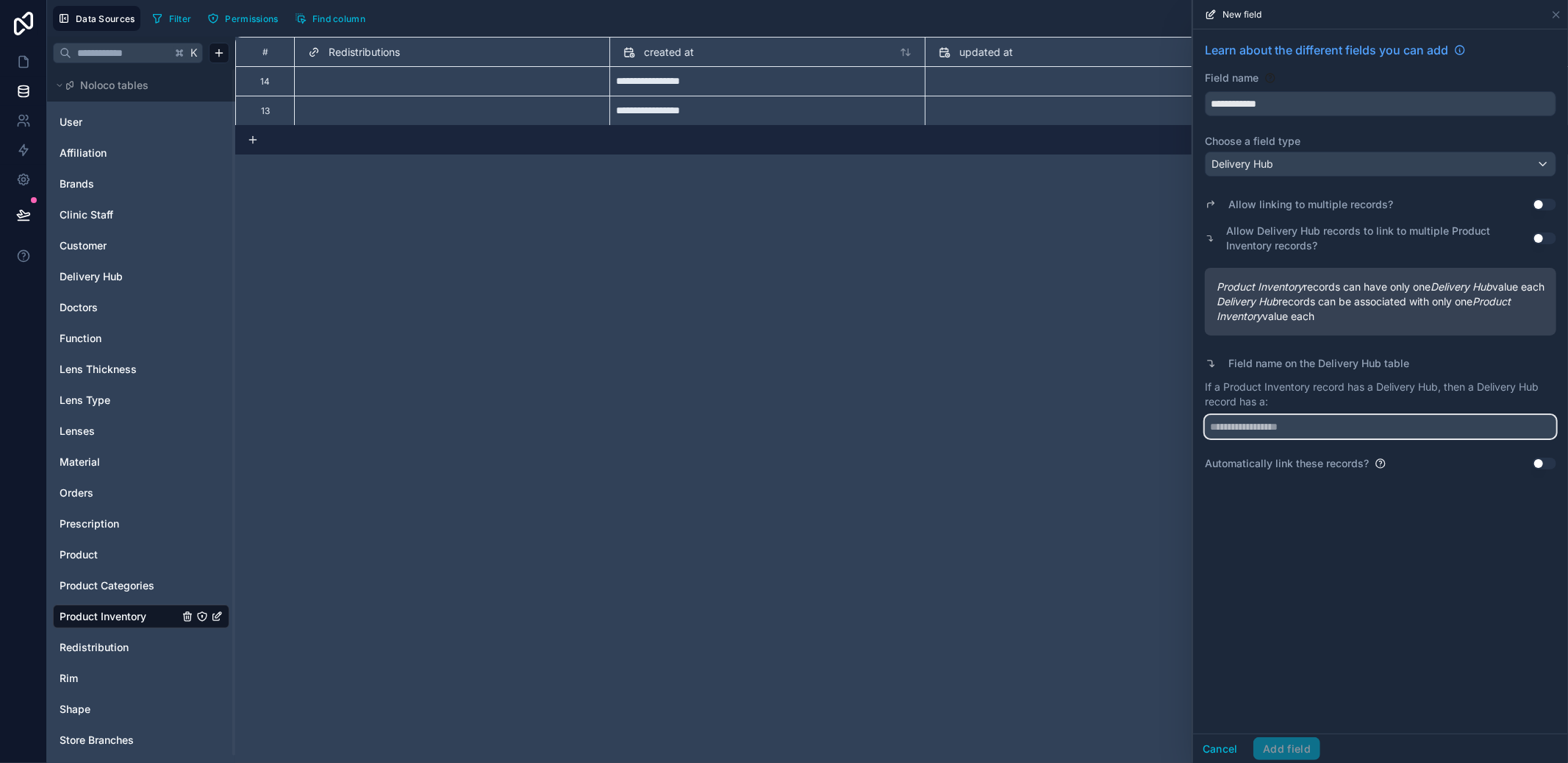
click at [1287, 439] on input "text" at bounding box center [1381, 426] width 352 height 24
type input "**********"
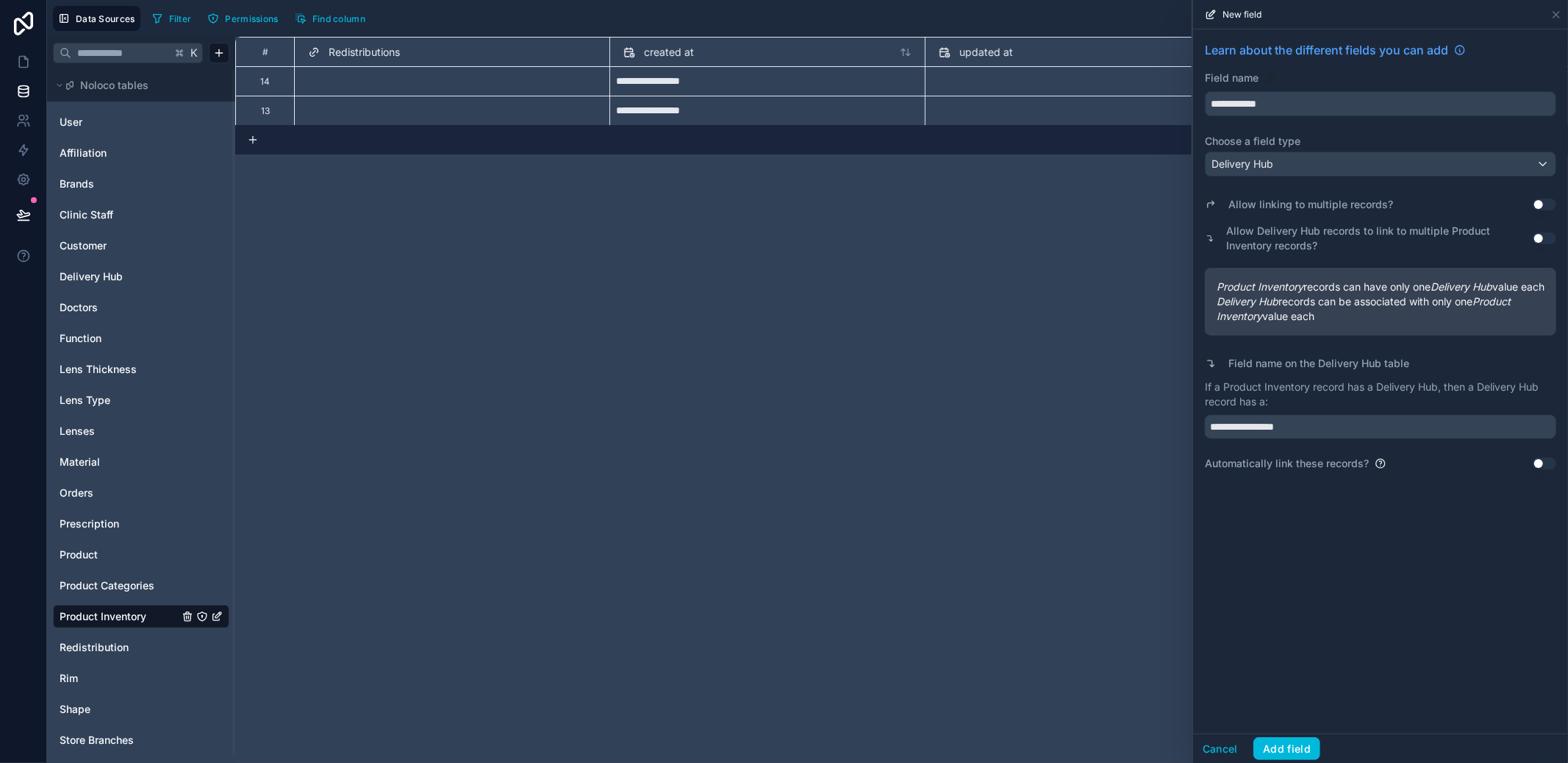
click at [1301, 747] on button "Add field" at bounding box center [1287, 749] width 67 height 24
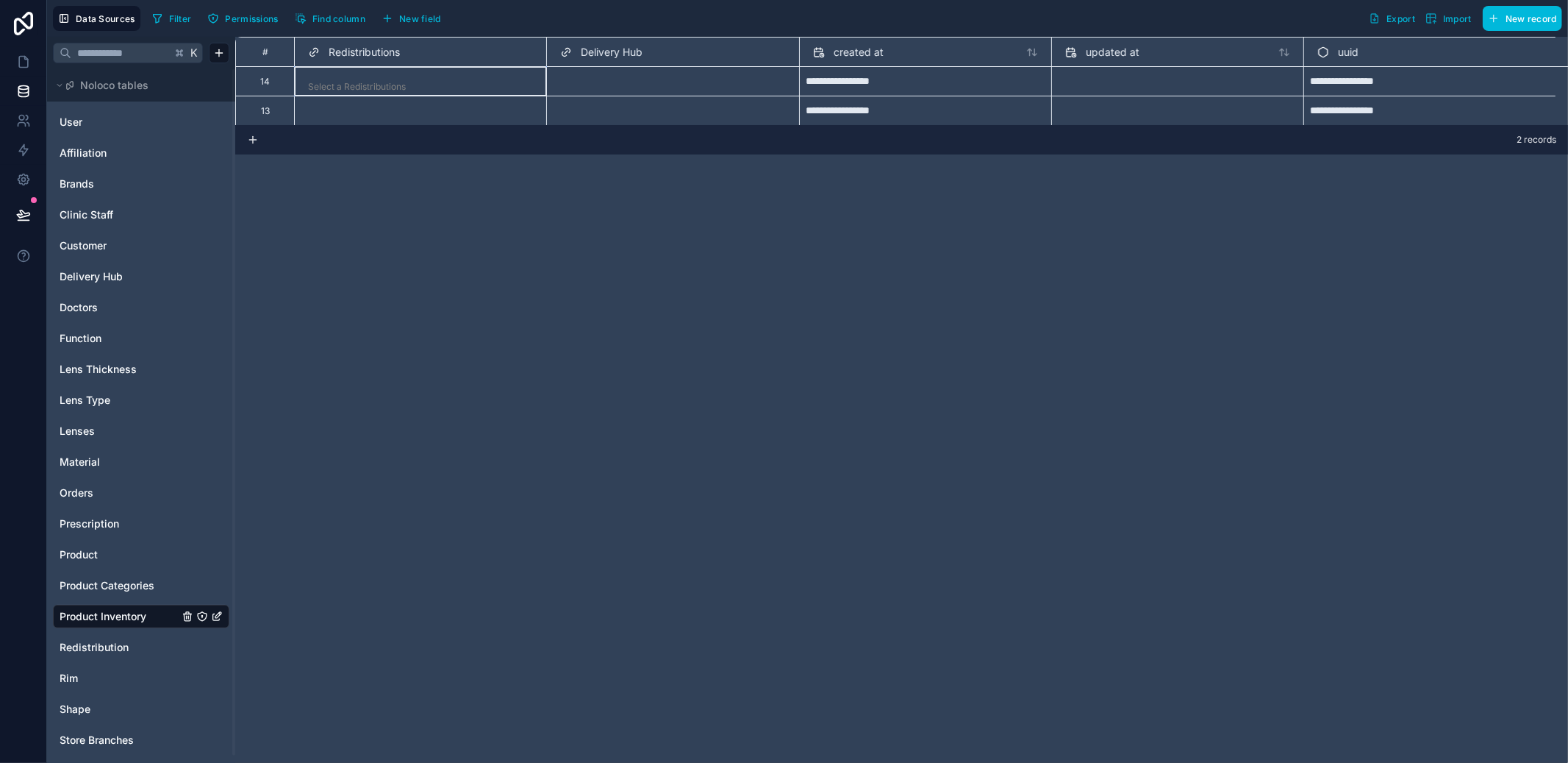
click at [368, 67] on div "Select a Redistributions" at bounding box center [419, 81] width 252 height 29
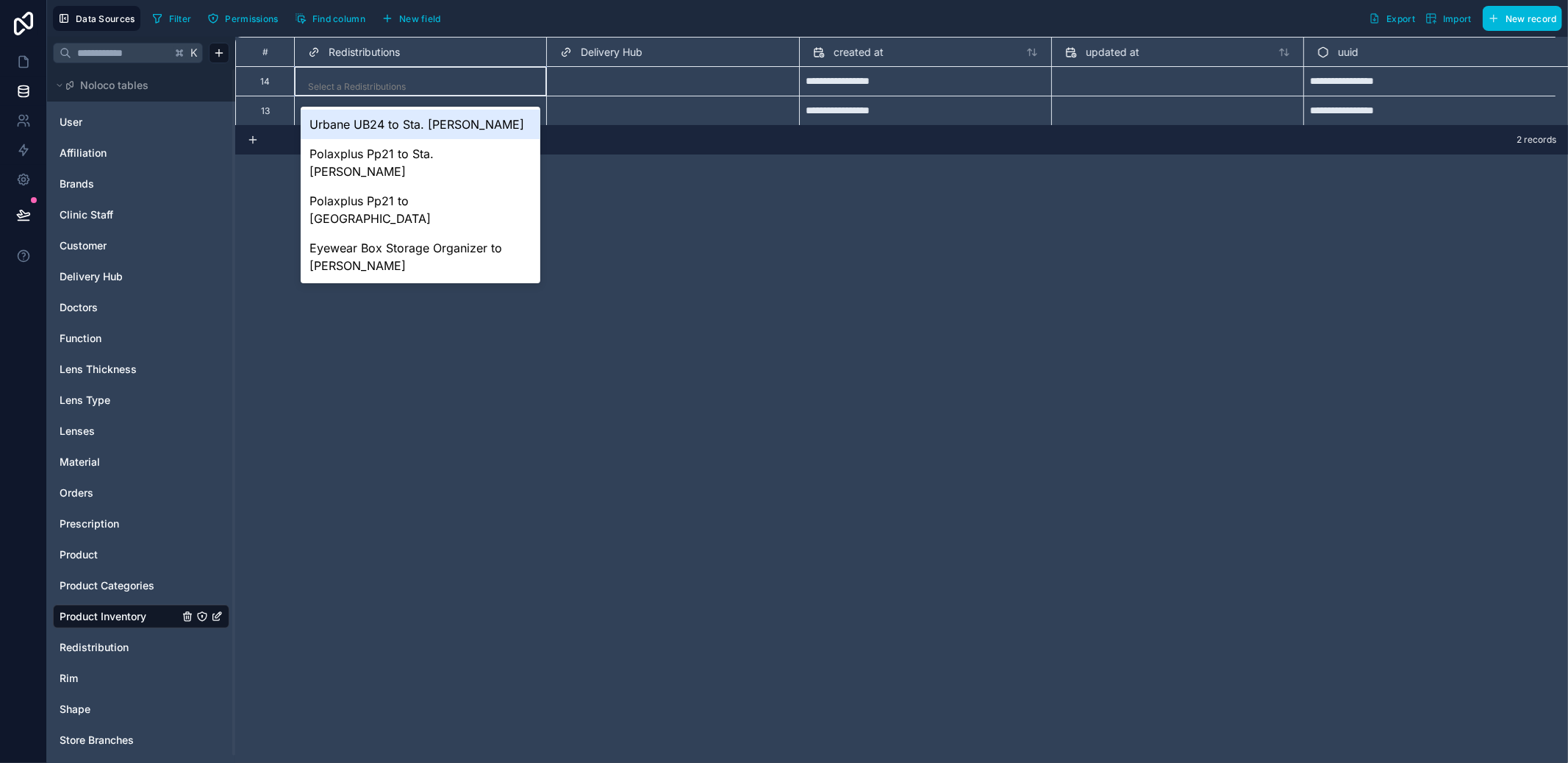
click at [362, 79] on div "Select a Redistributions" at bounding box center [420, 87] width 240 height 21
click at [526, 79] on div at bounding box center [473, 86] width 122 height 14
click at [571, 79] on div "Select a Delivery Hub" at bounding box center [672, 87] width 240 height 21
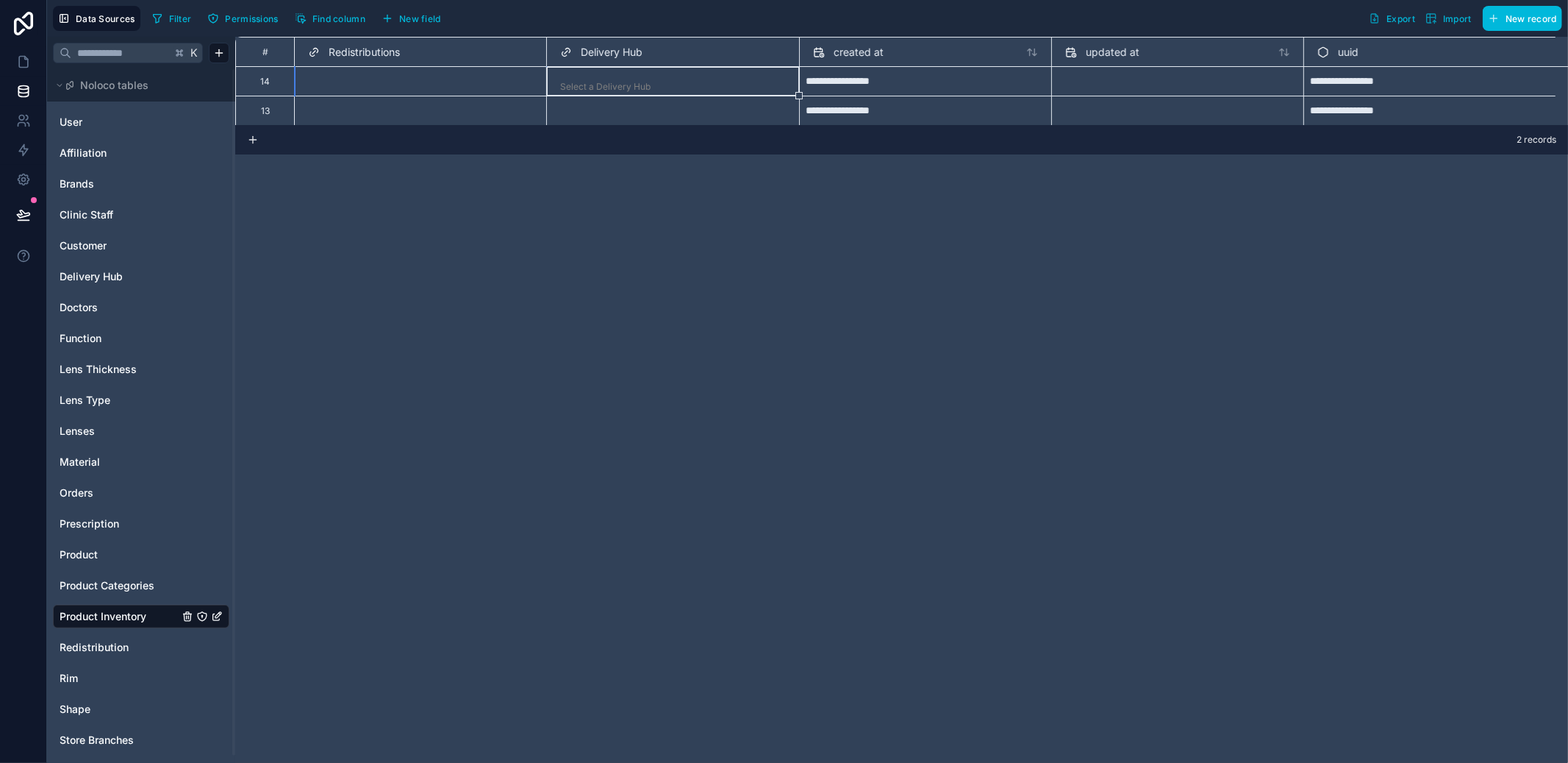
click at [571, 79] on div "Select a Delivery Hub" at bounding box center [672, 87] width 240 height 21
click at [436, 82] on div at bounding box center [473, 86] width 122 height 14
click at [332, 20] on span "Find column" at bounding box center [339, 19] width 53 height 11
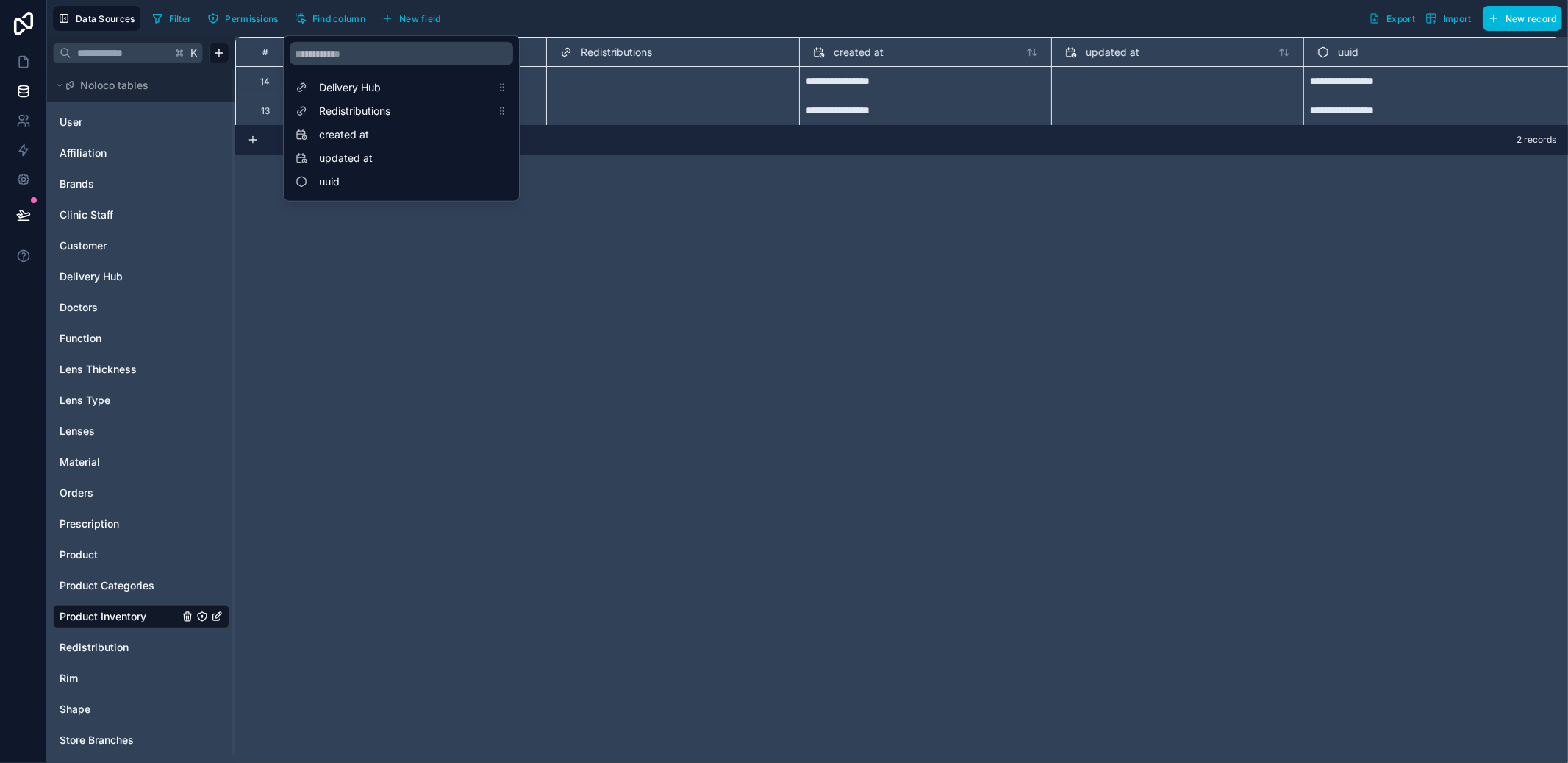
click at [613, 264] on div "**********" at bounding box center [901, 400] width 1333 height 726
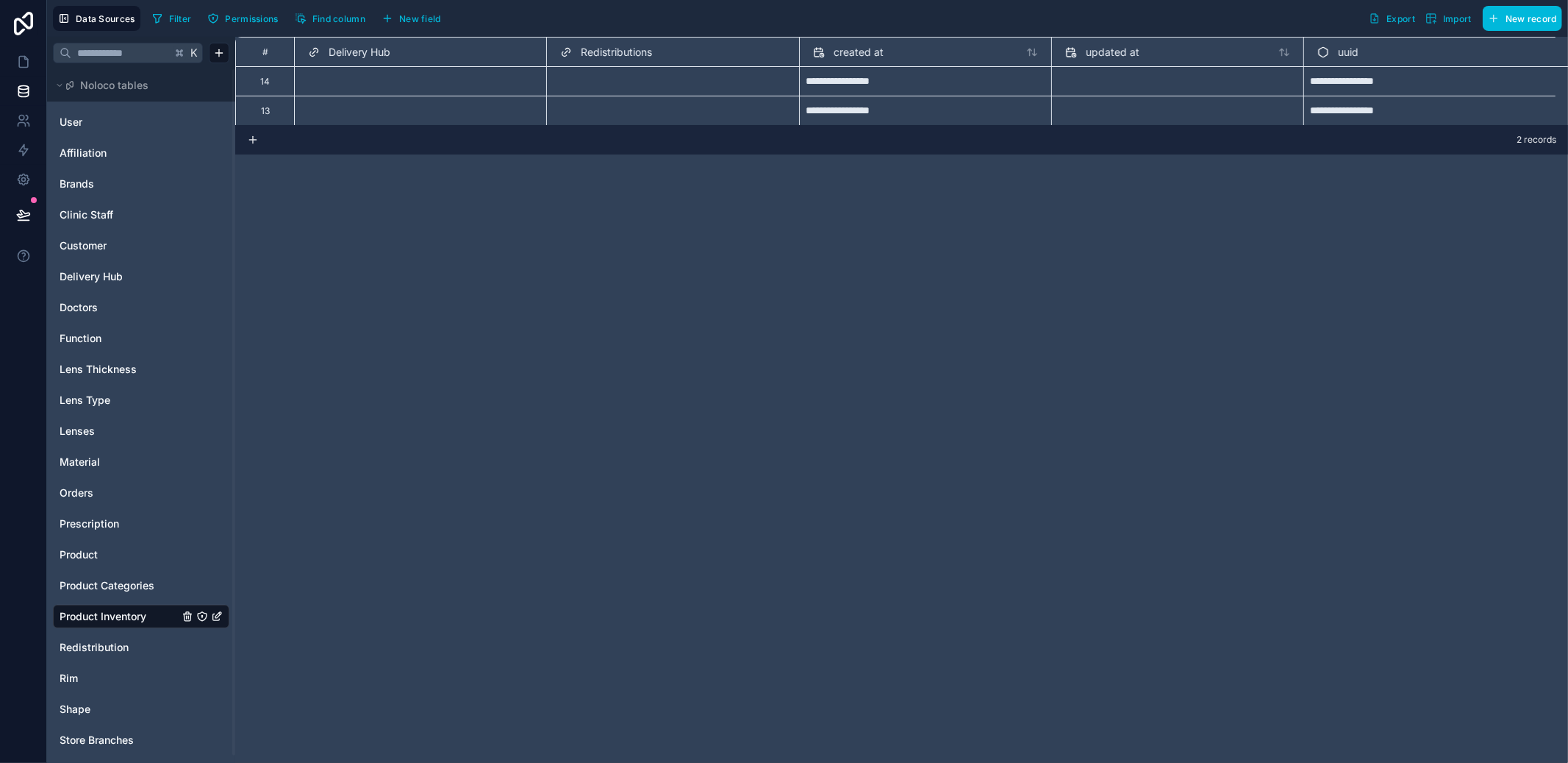
click at [368, 51] on span "Delivery Hub" at bounding box center [359, 51] width 62 height 14
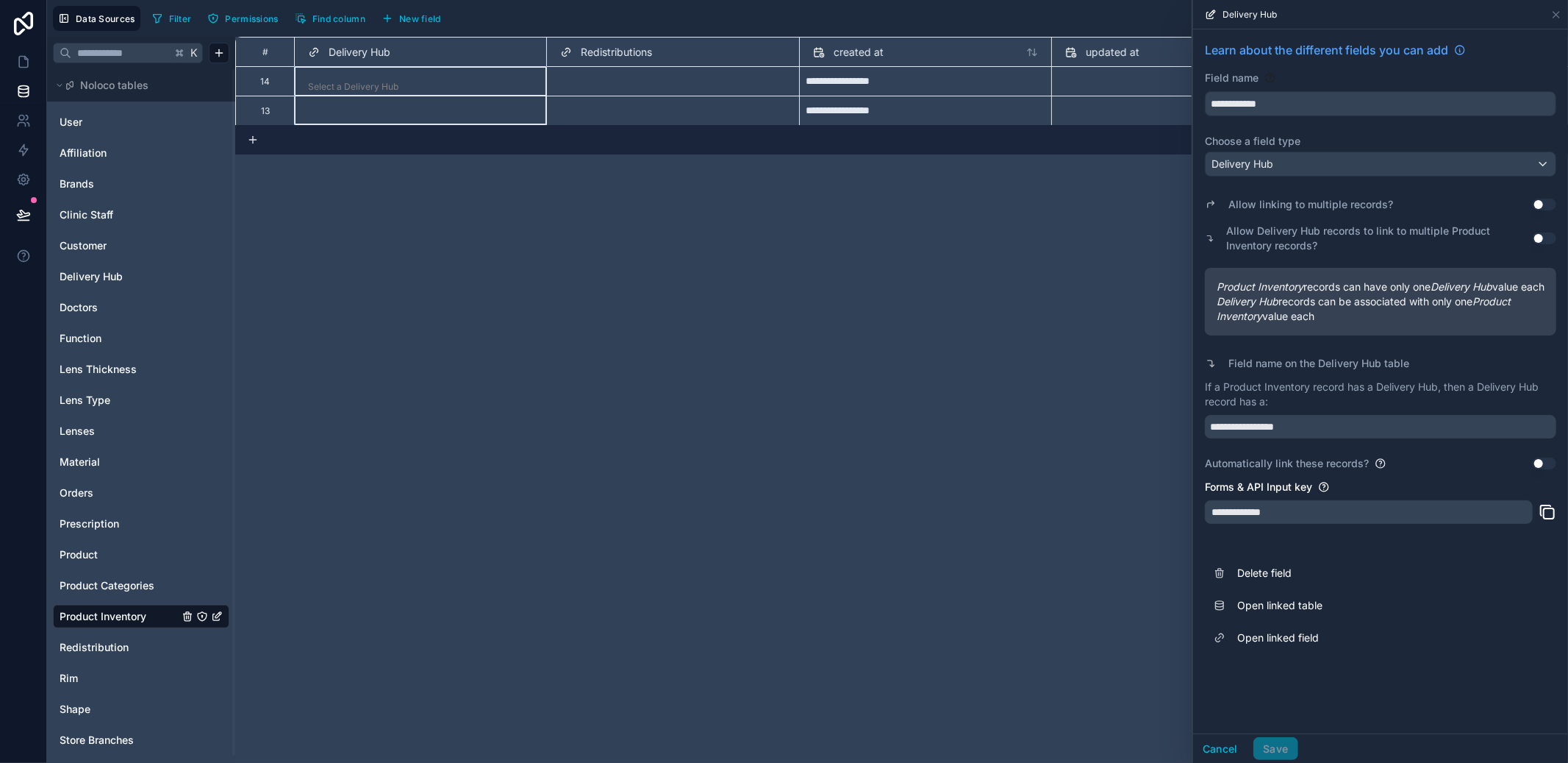
click at [1288, 589] on button "Delete field" at bounding box center [1381, 573] width 352 height 32
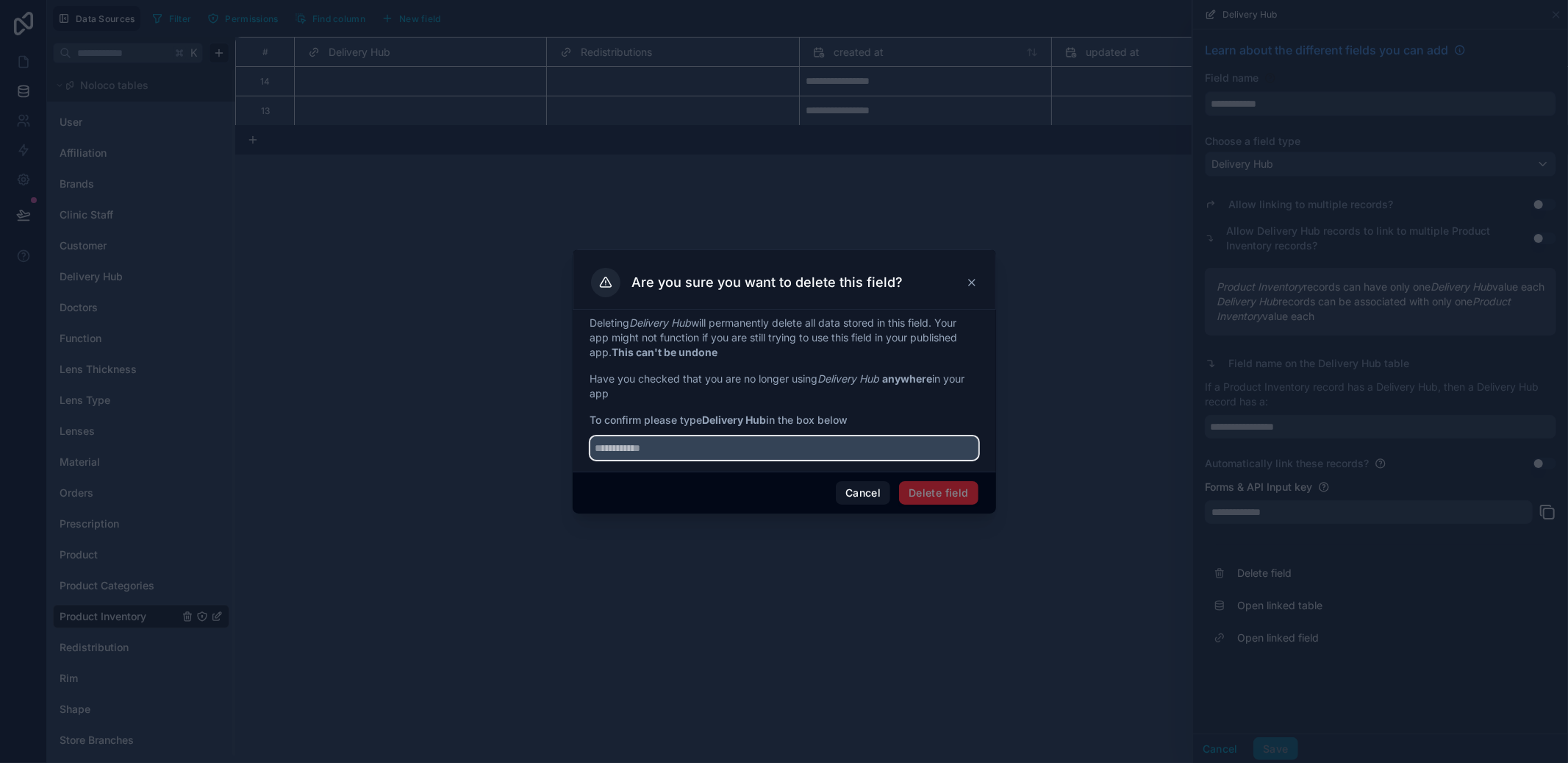
click at [716, 441] on input "text" at bounding box center [784, 447] width 388 height 24
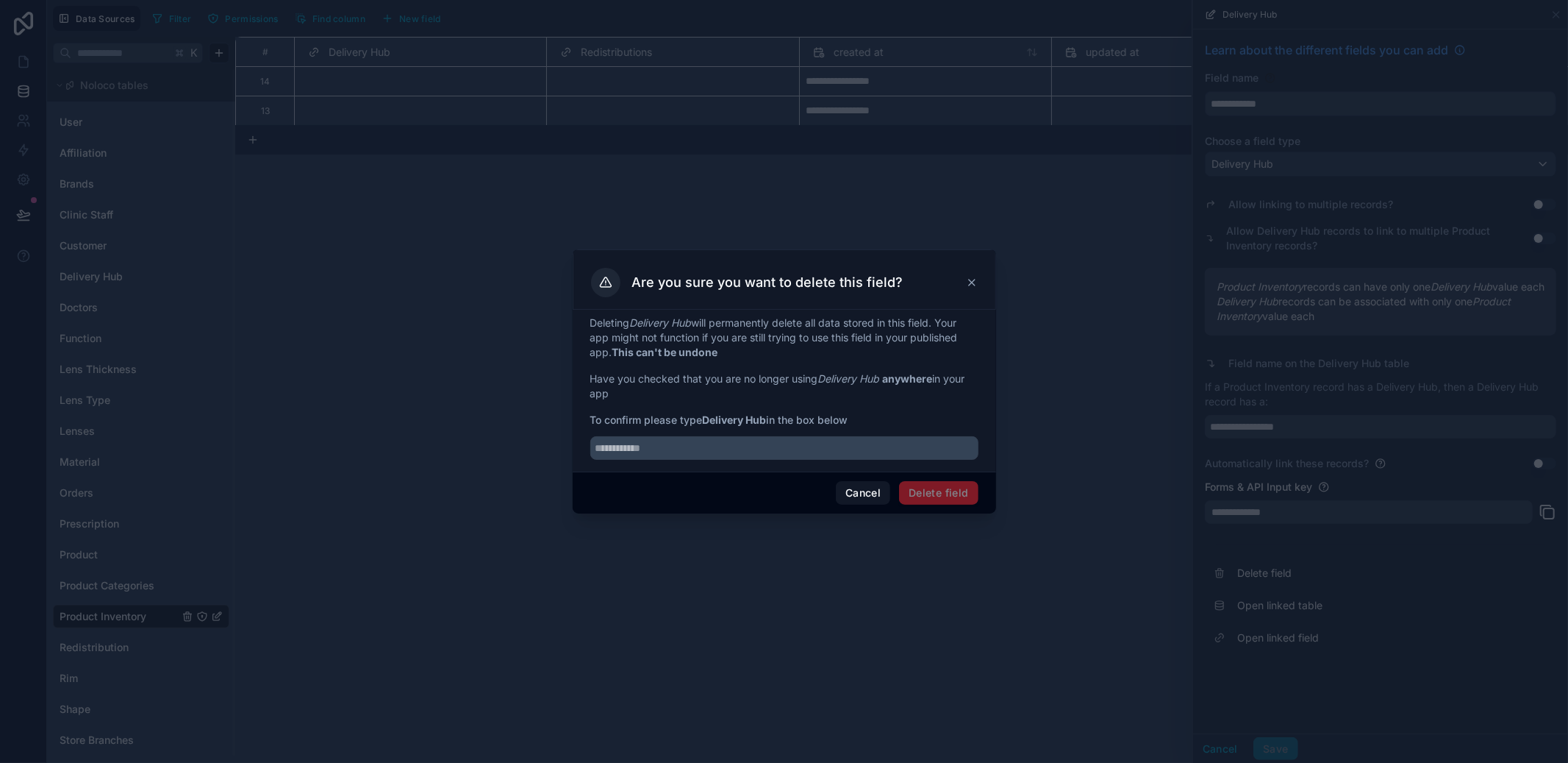
click at [873, 494] on button "Cancel" at bounding box center [862, 493] width 54 height 24
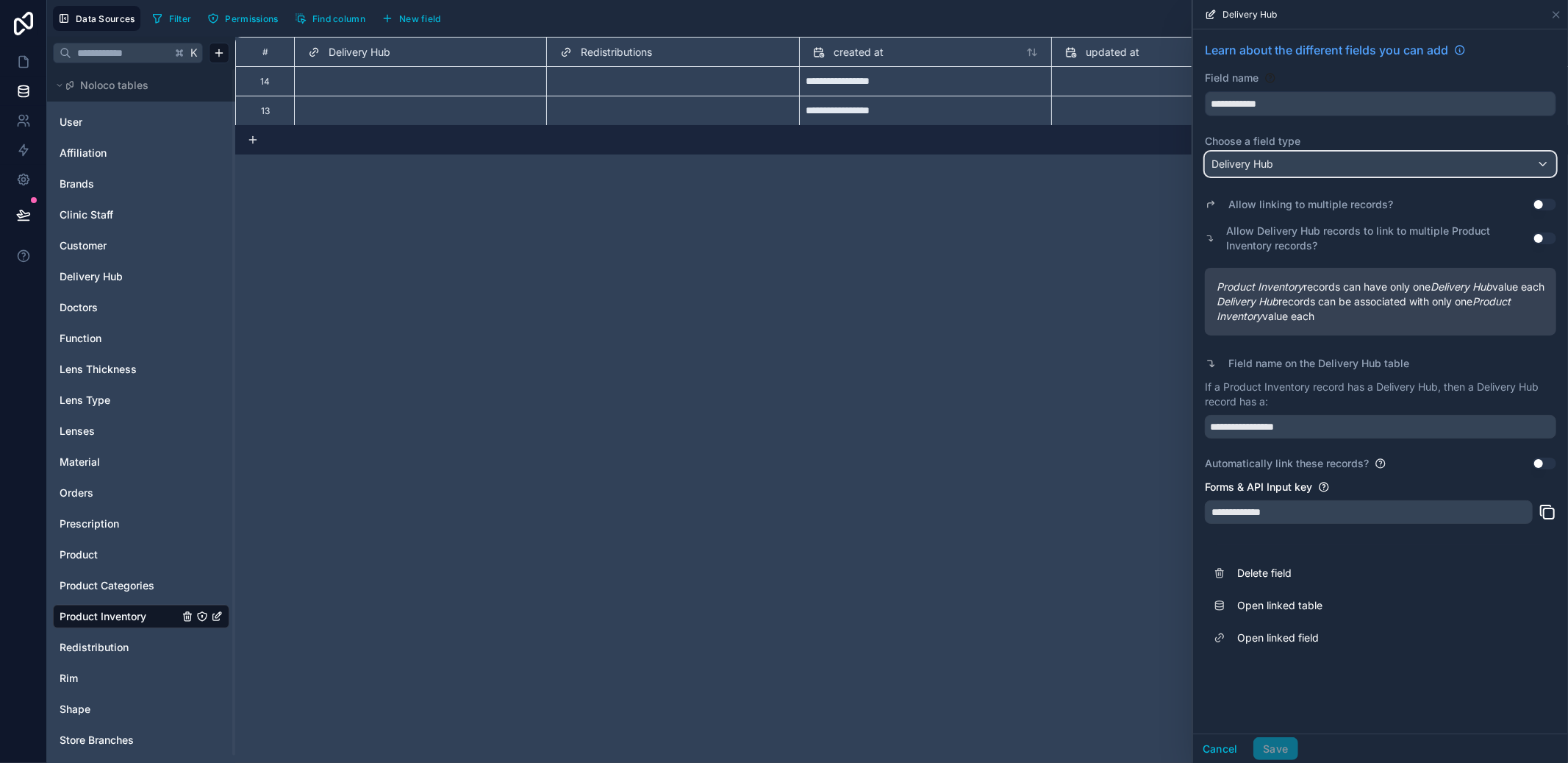
click at [1282, 162] on div "Delivery Hub" at bounding box center [1381, 164] width 350 height 24
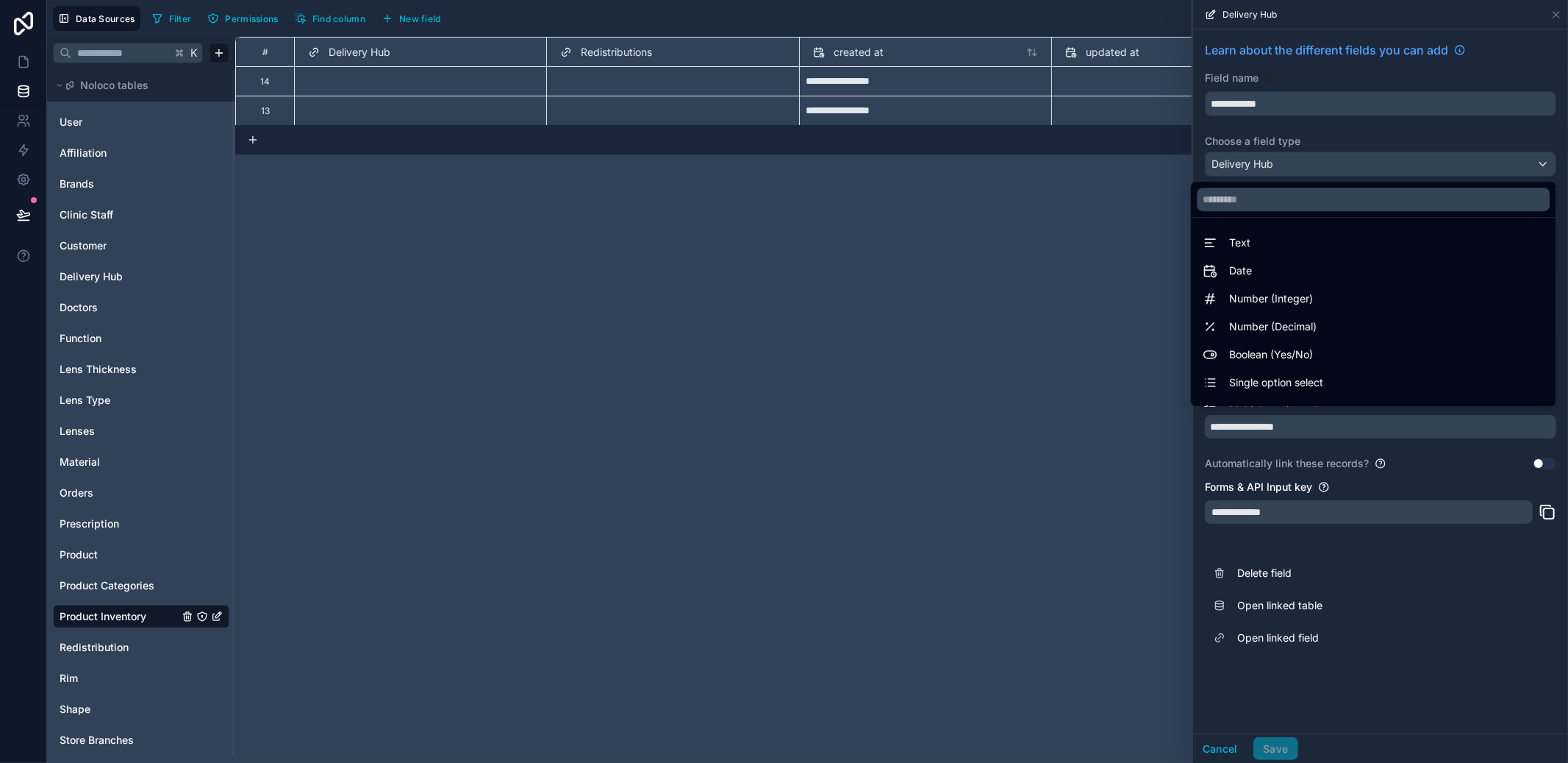
click at [1282, 162] on div at bounding box center [1381, 382] width 375 height 763
click at [1282, 162] on div "Delivery Hub" at bounding box center [1381, 164] width 350 height 24
click at [1271, 76] on div at bounding box center [1381, 382] width 375 height 763
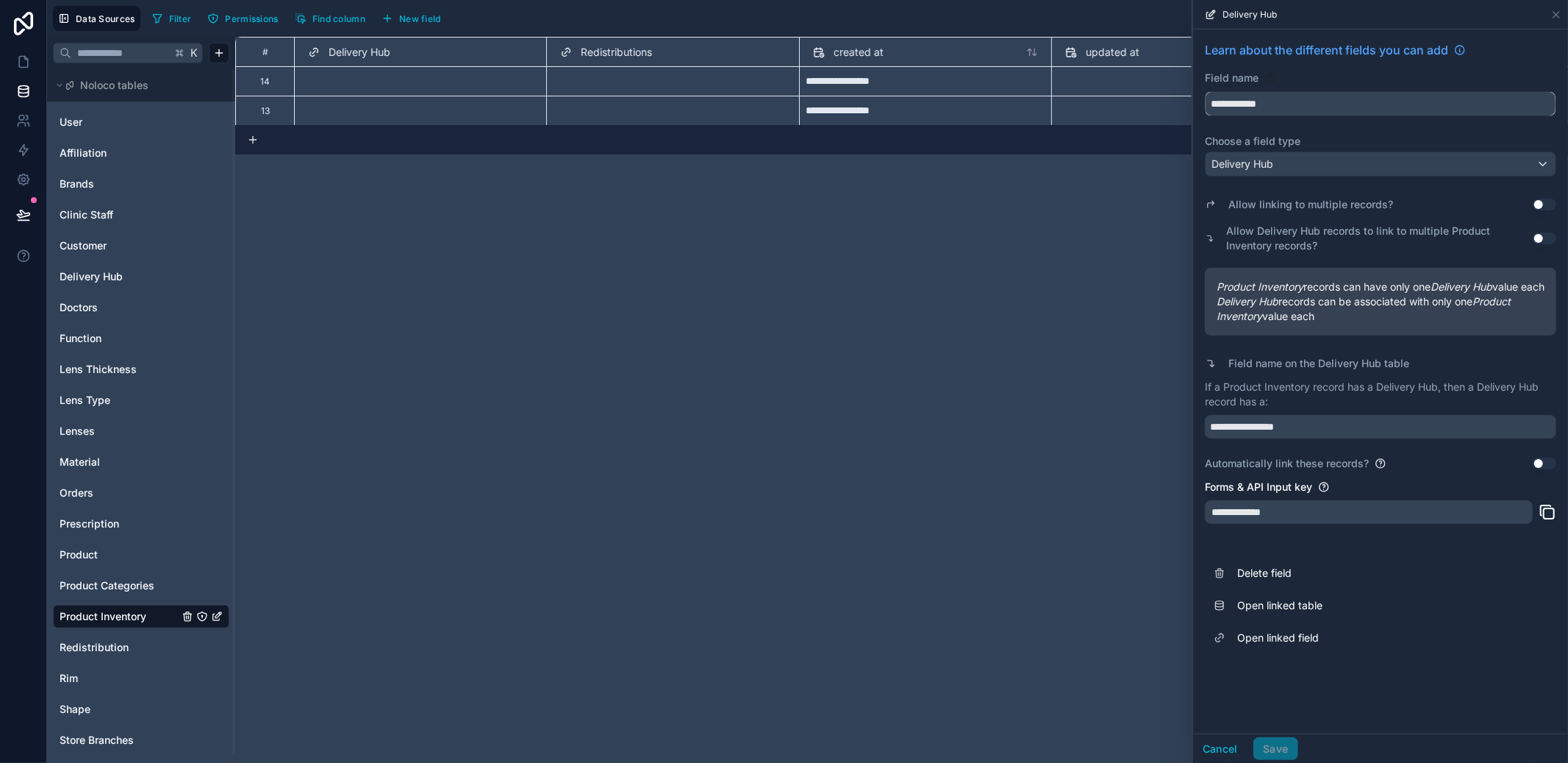
click at [1259, 107] on input "**********" at bounding box center [1381, 104] width 350 height 24
click at [1249, 589] on button "Delete field" at bounding box center [1381, 573] width 352 height 32
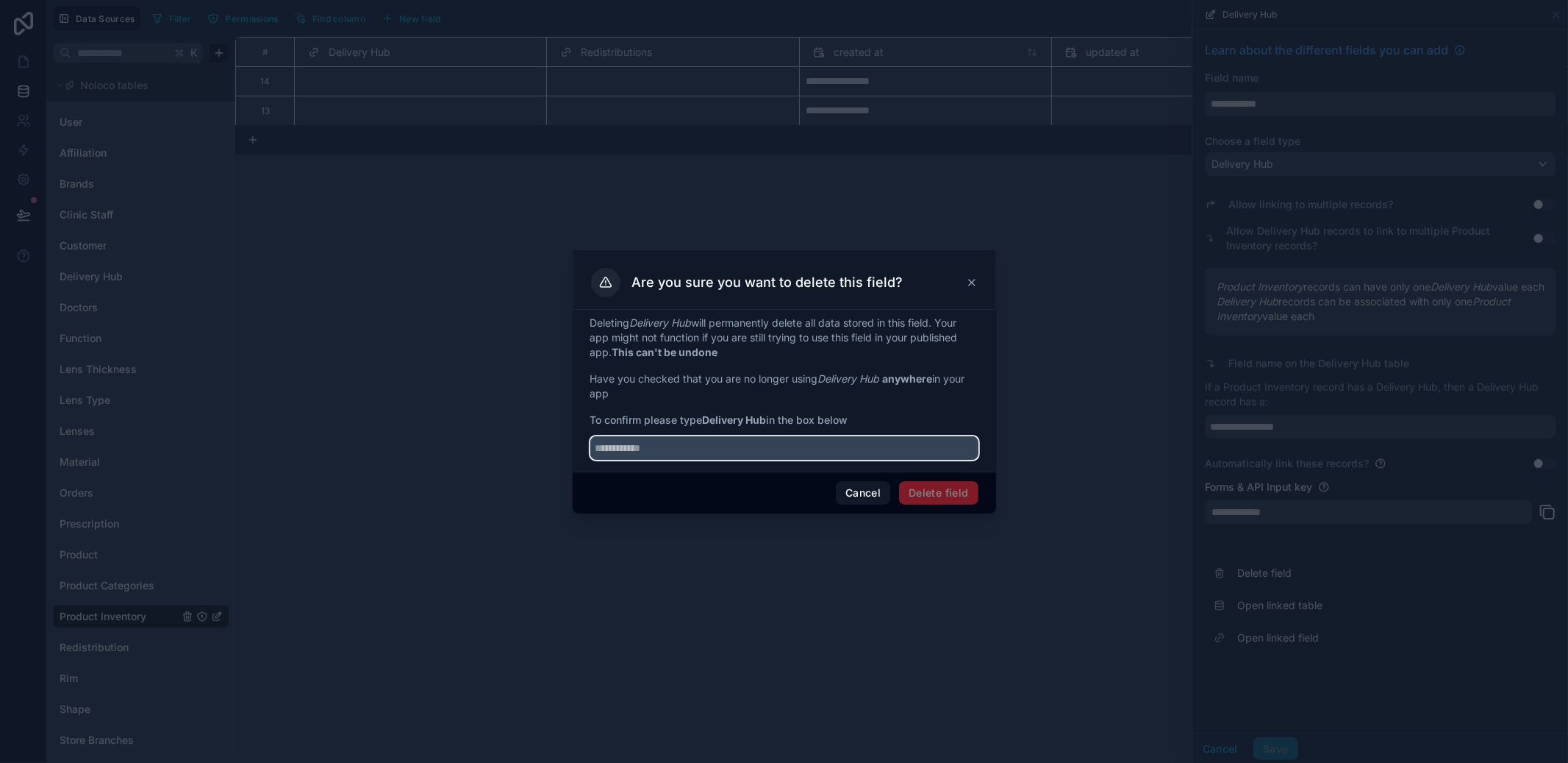
click at [736, 457] on input "text" at bounding box center [784, 447] width 388 height 24
paste input "**********"
type input "**********"
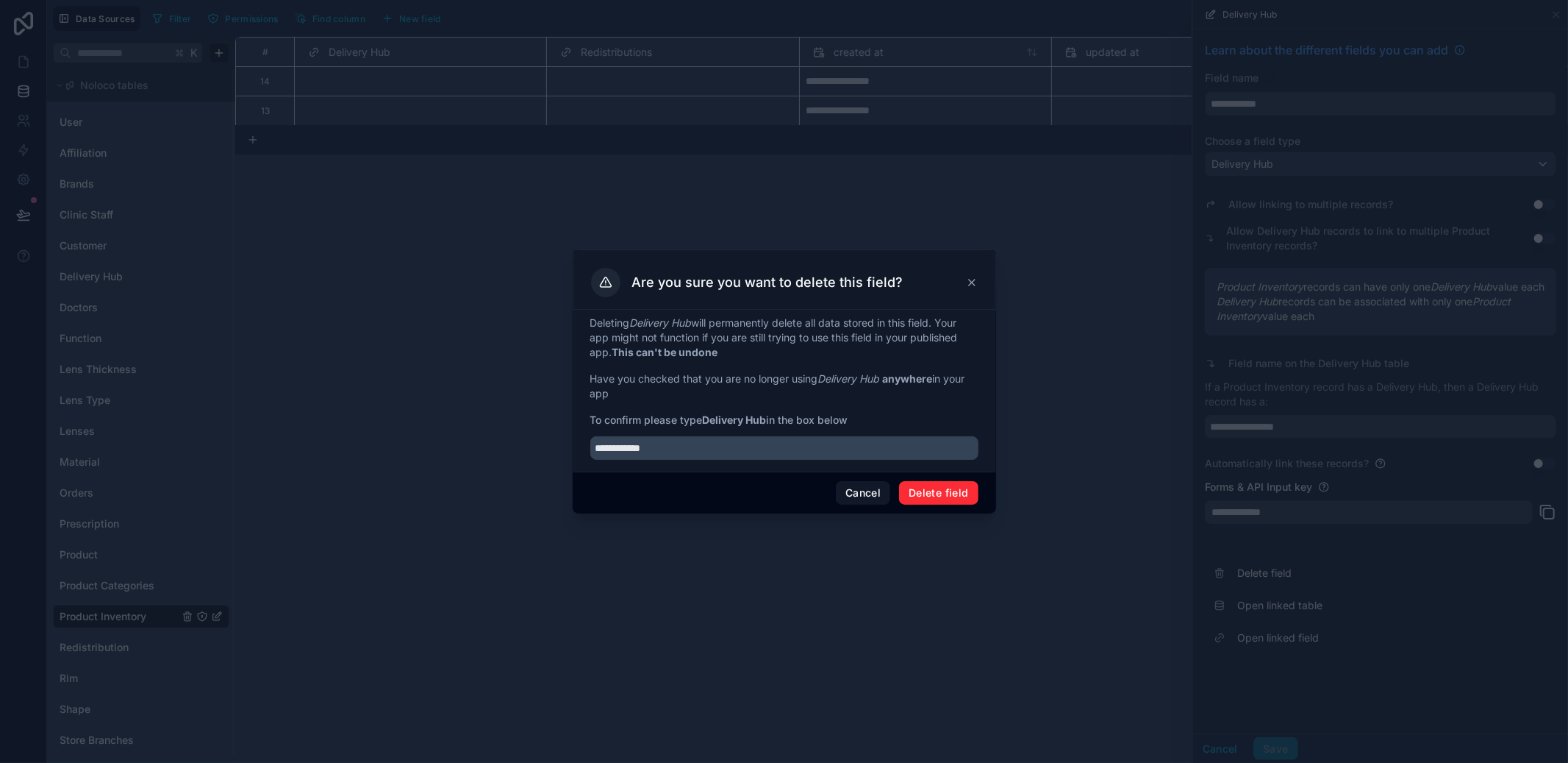
click at [965, 496] on button "Delete field" at bounding box center [939, 493] width 79 height 24
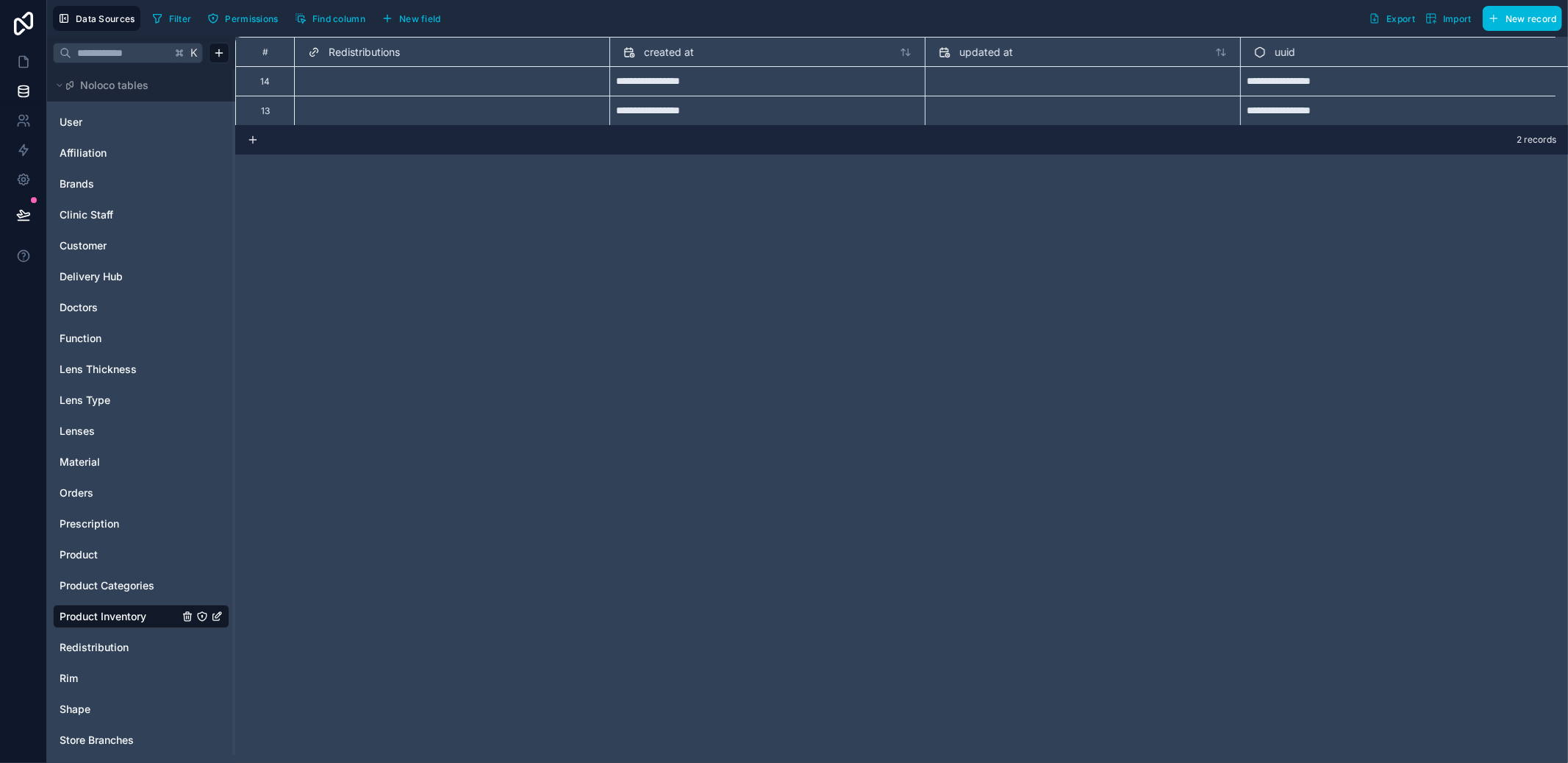
click at [416, 4] on div "Data Sources Filter Permissions Find column New field Export Import New record" at bounding box center [807, 18] width 1521 height 37
click at [416, 13] on span "New field" at bounding box center [420, 19] width 42 height 11
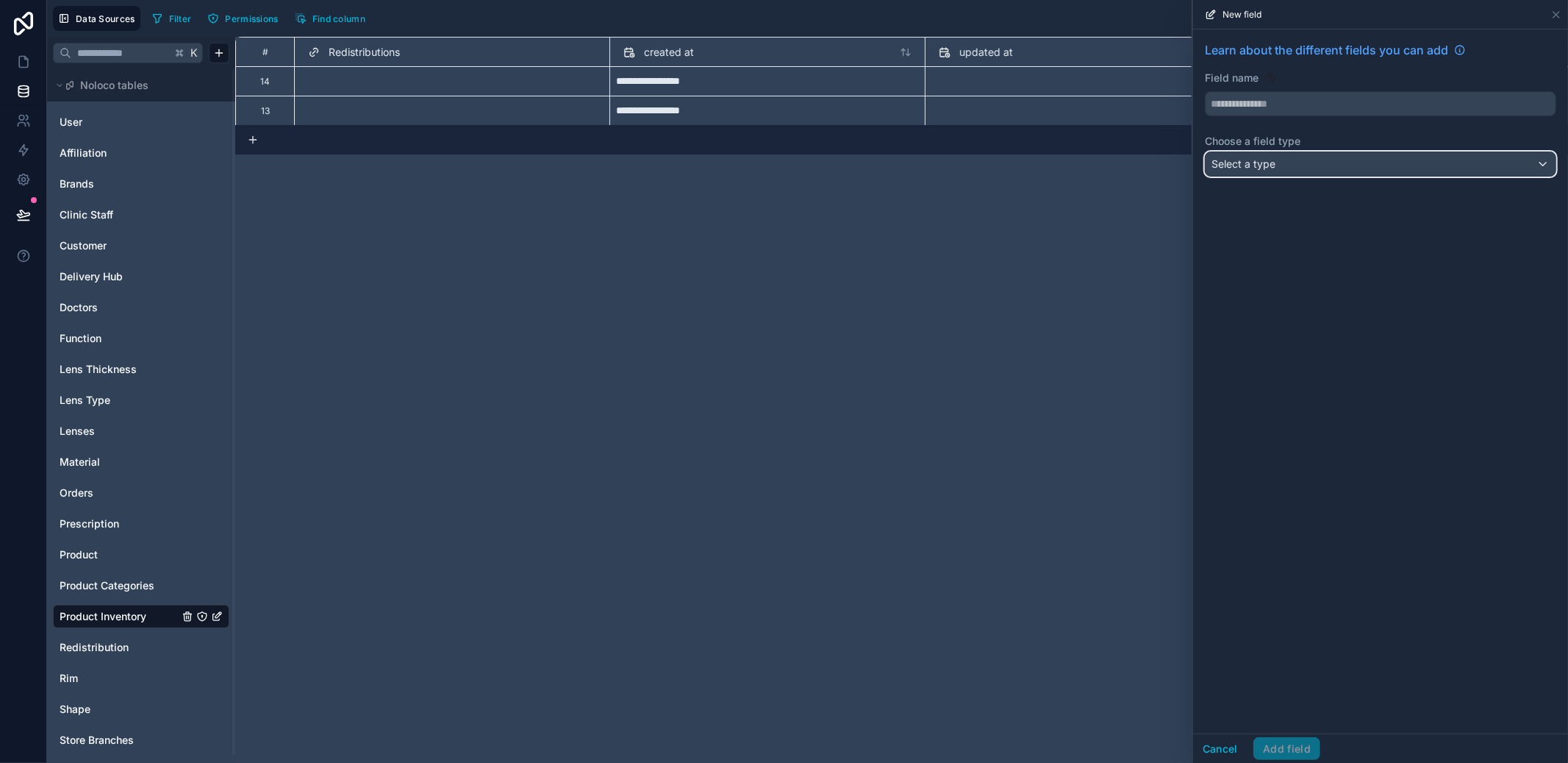
click at [1329, 174] on div "Select a type" at bounding box center [1381, 164] width 350 height 24
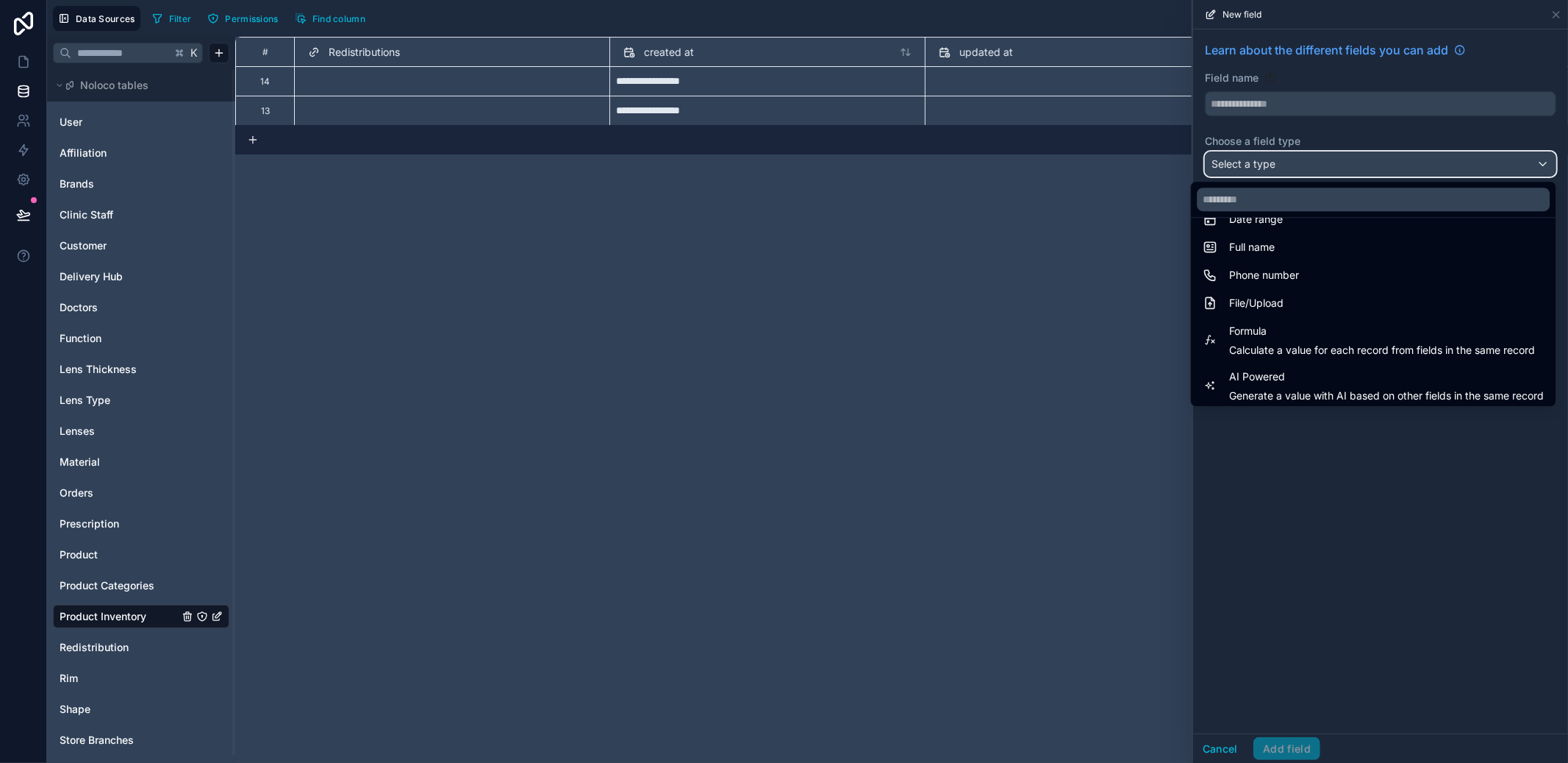
scroll to position [426, 0]
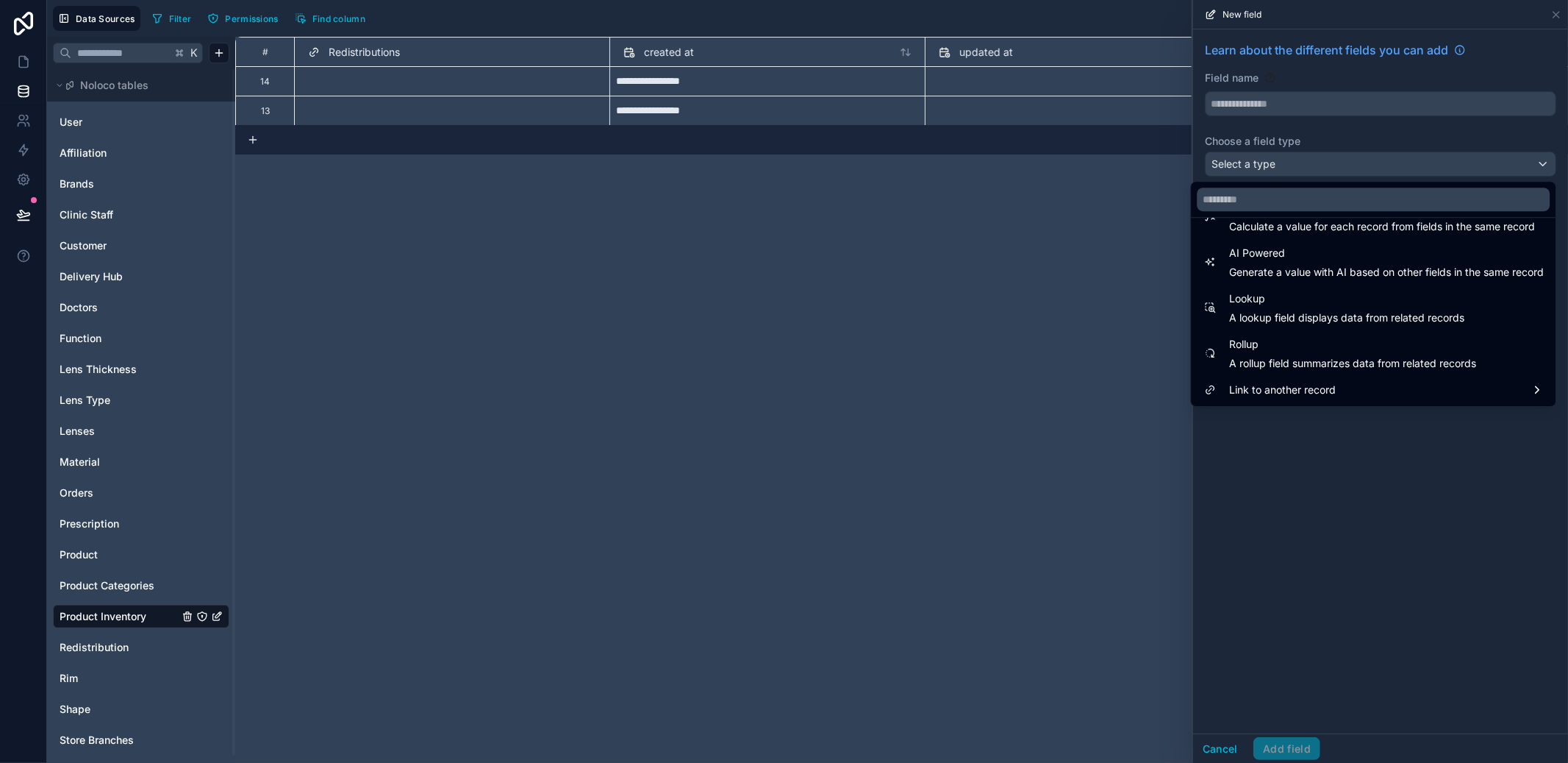
click at [1300, 306] on span "Lookup" at bounding box center [1346, 299] width 235 height 18
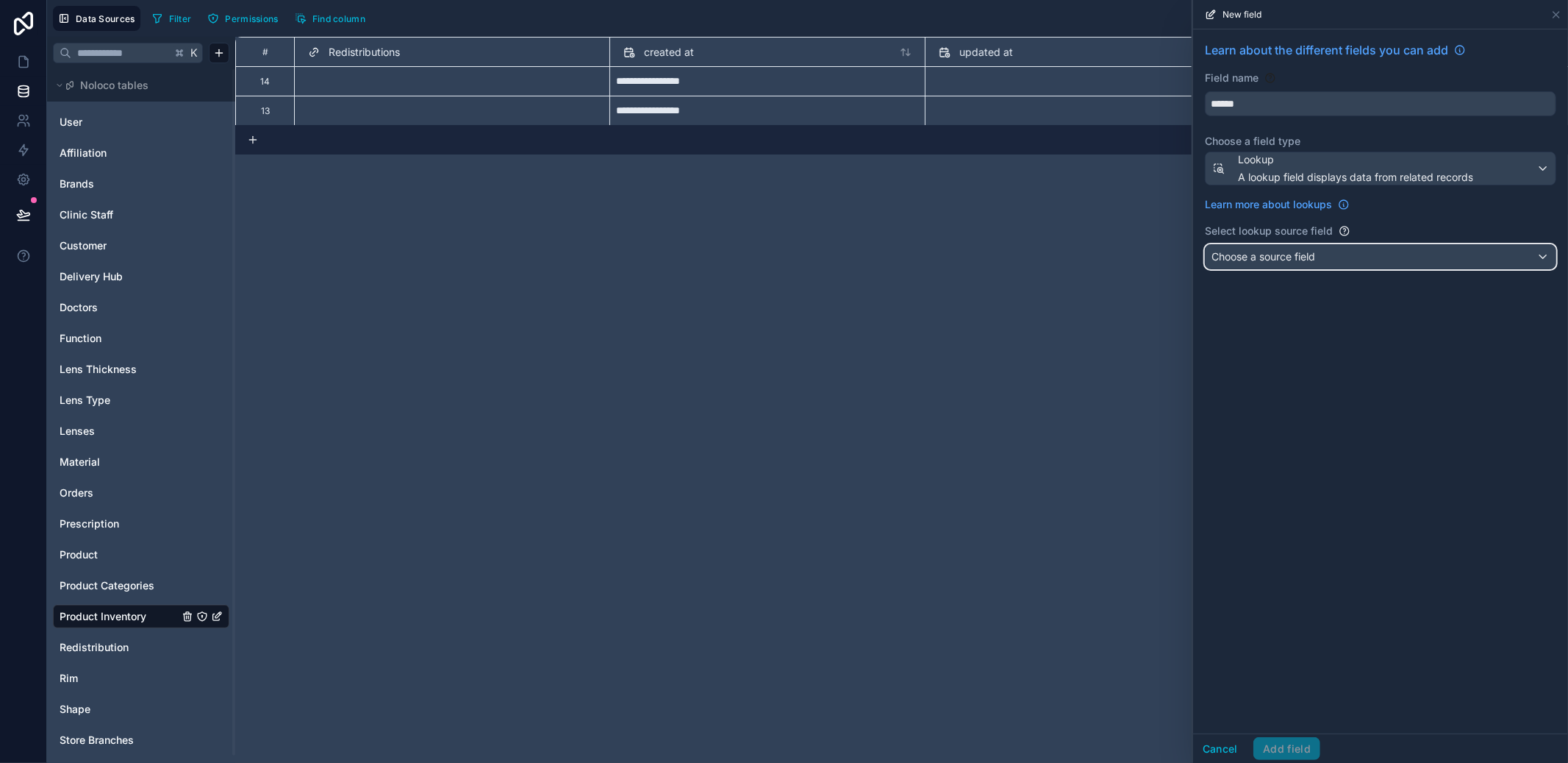
click at [1302, 261] on span "Choose a source field" at bounding box center [1263, 256] width 104 height 12
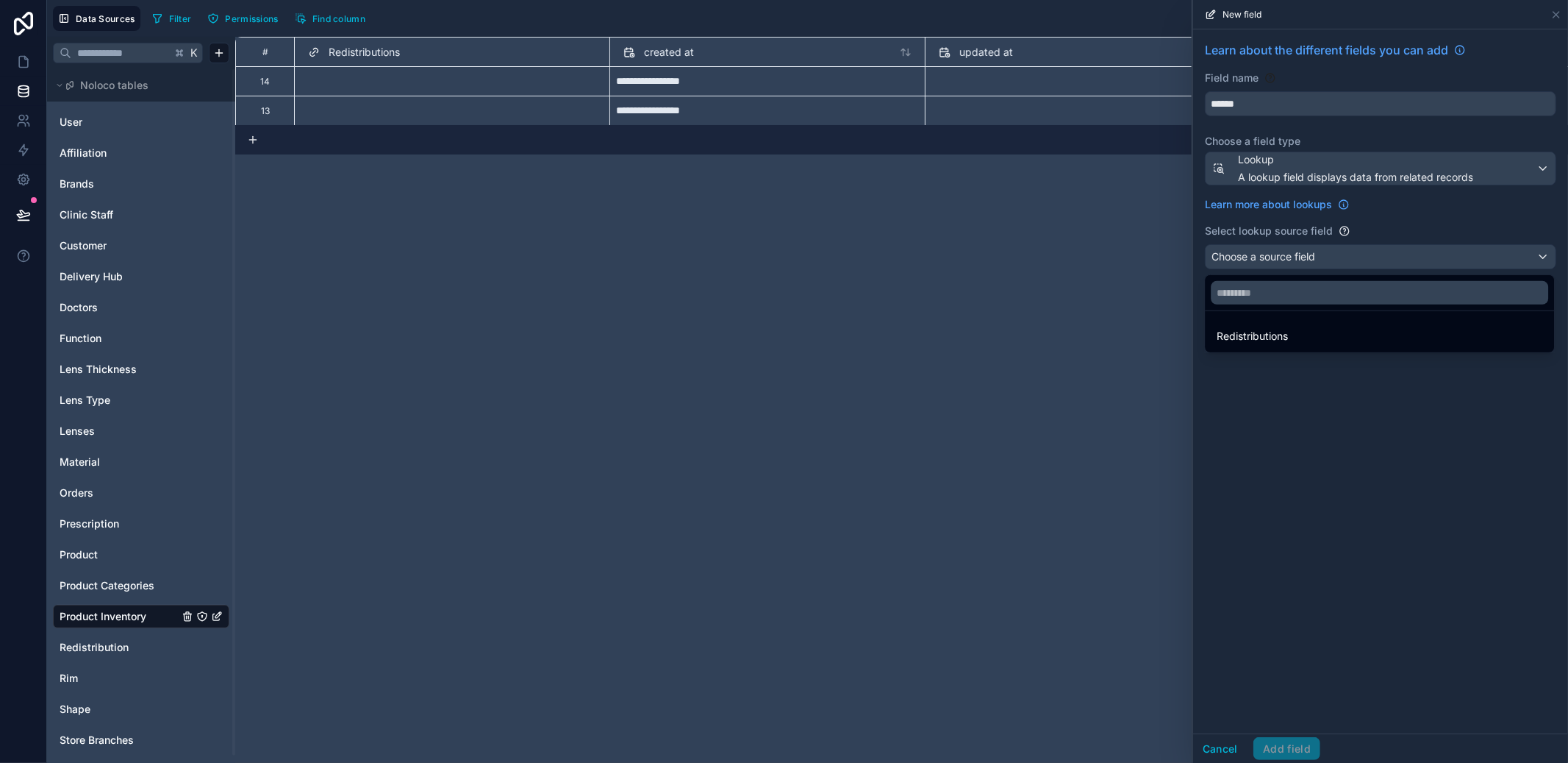
click at [1294, 324] on div "Redistributions" at bounding box center [1379, 336] width 343 height 27
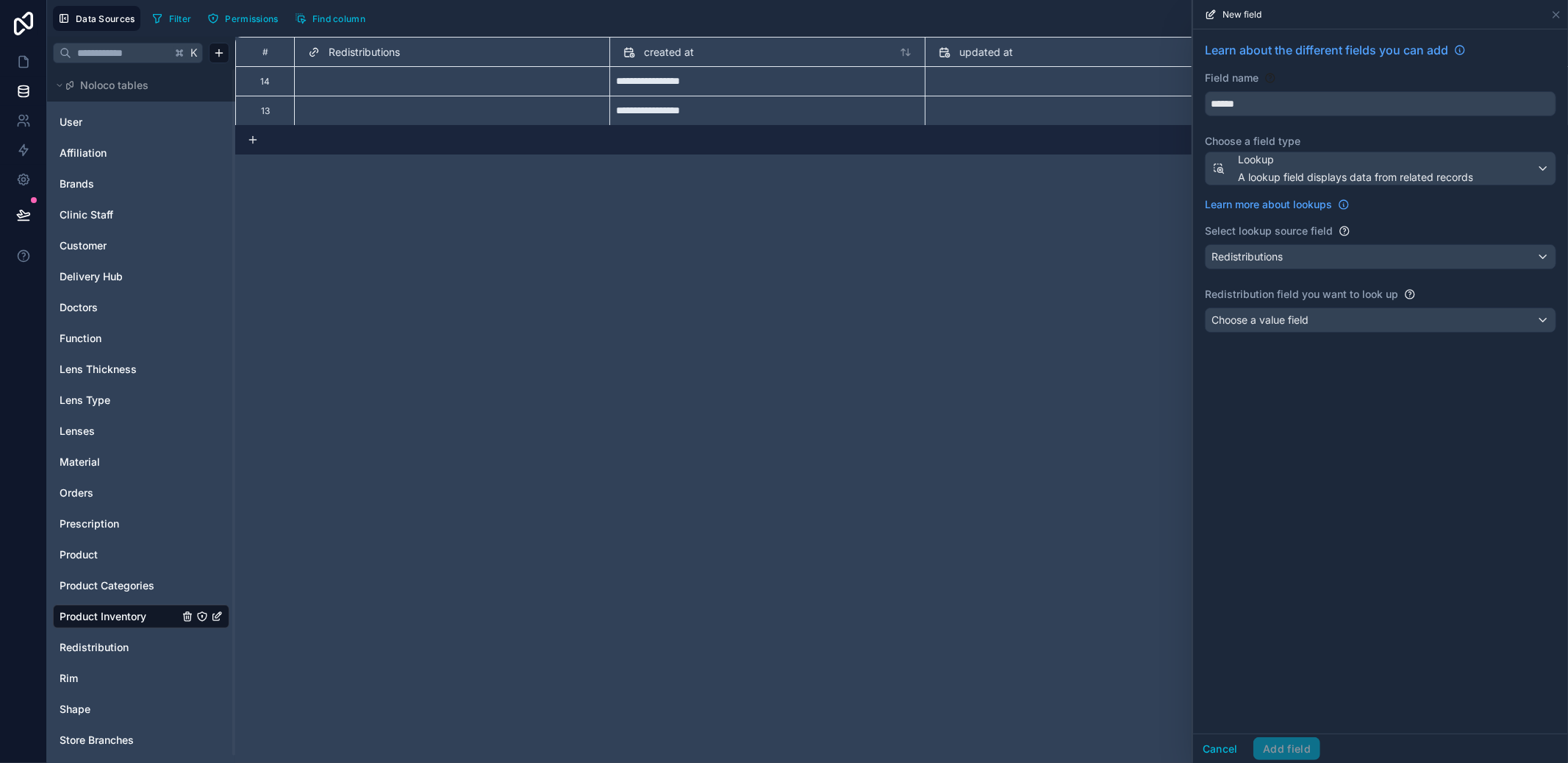
click at [1300, 303] on div "Learn about the different fields you can add Field name ****** Choose a field t…" at bounding box center [1381, 189] width 375 height 321
click at [1301, 310] on div "Choose a value field" at bounding box center [1381, 320] width 350 height 24
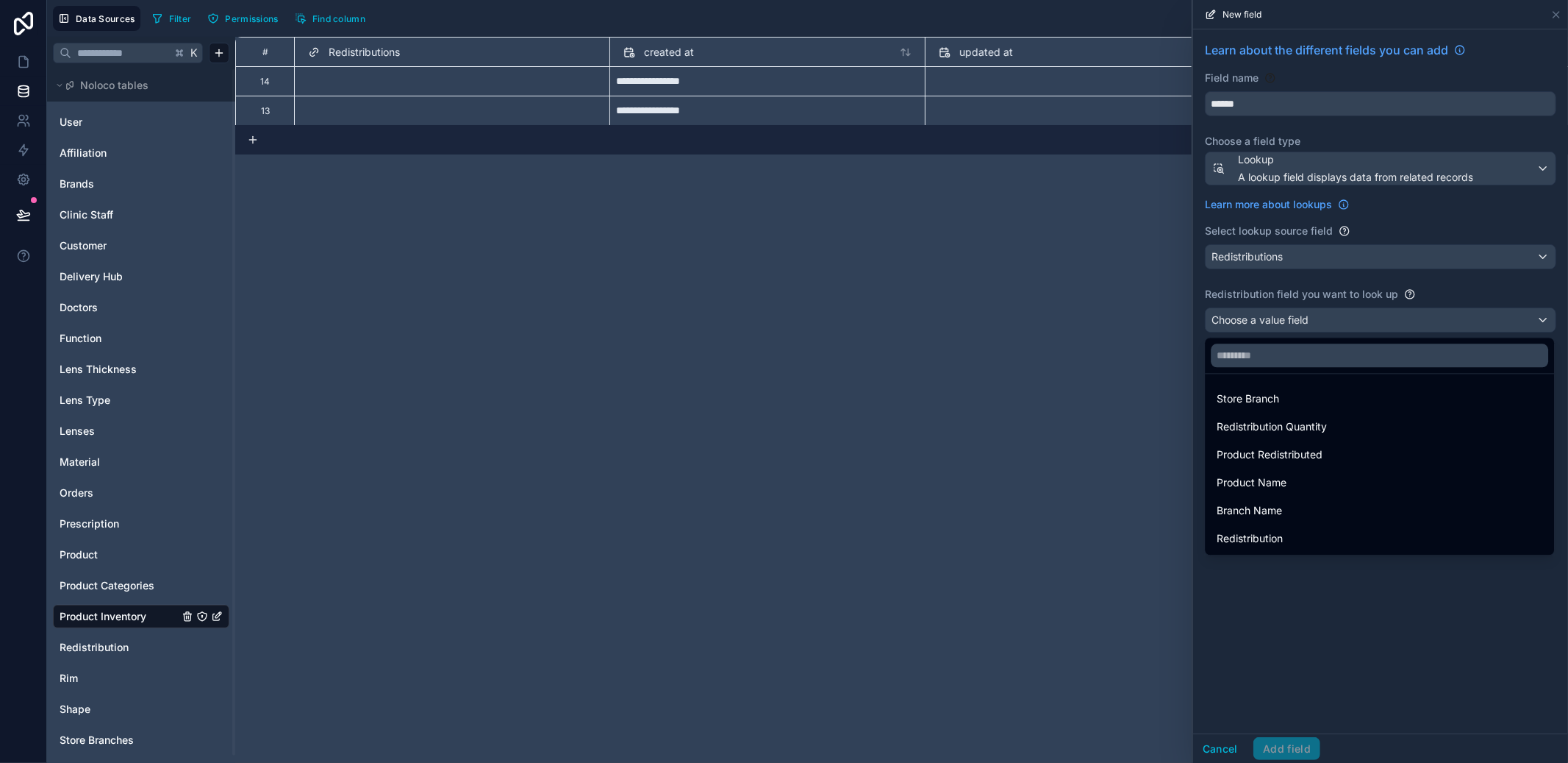
click at [1298, 462] on span "Product Redistributed" at bounding box center [1268, 455] width 106 height 18
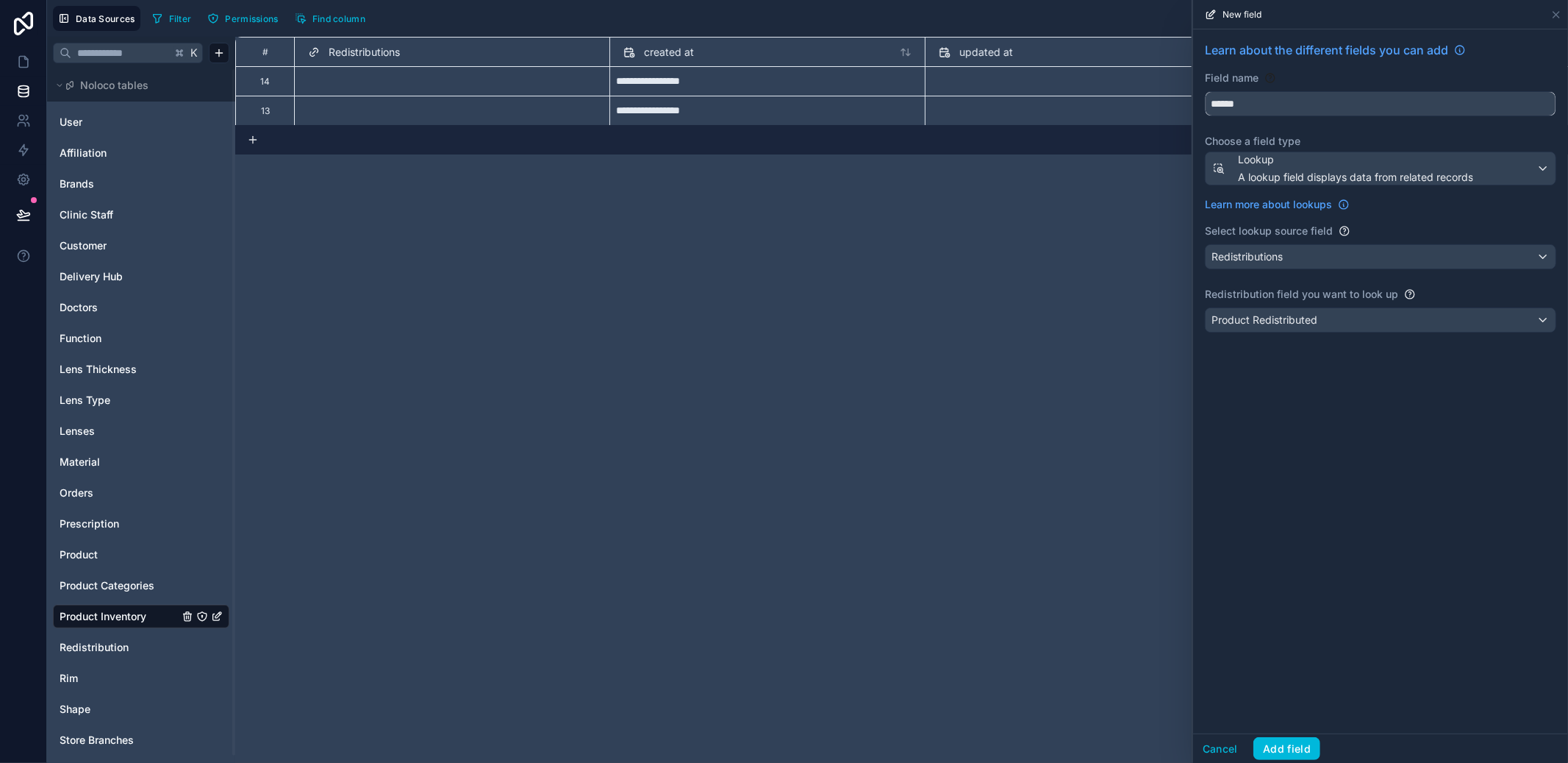
drag, startPoint x: 1299, startPoint y: 110, endPoint x: 1125, endPoint y: 88, distance: 175.4
click at [1125, 88] on div "**********" at bounding box center [807, 382] width 1521 height 763
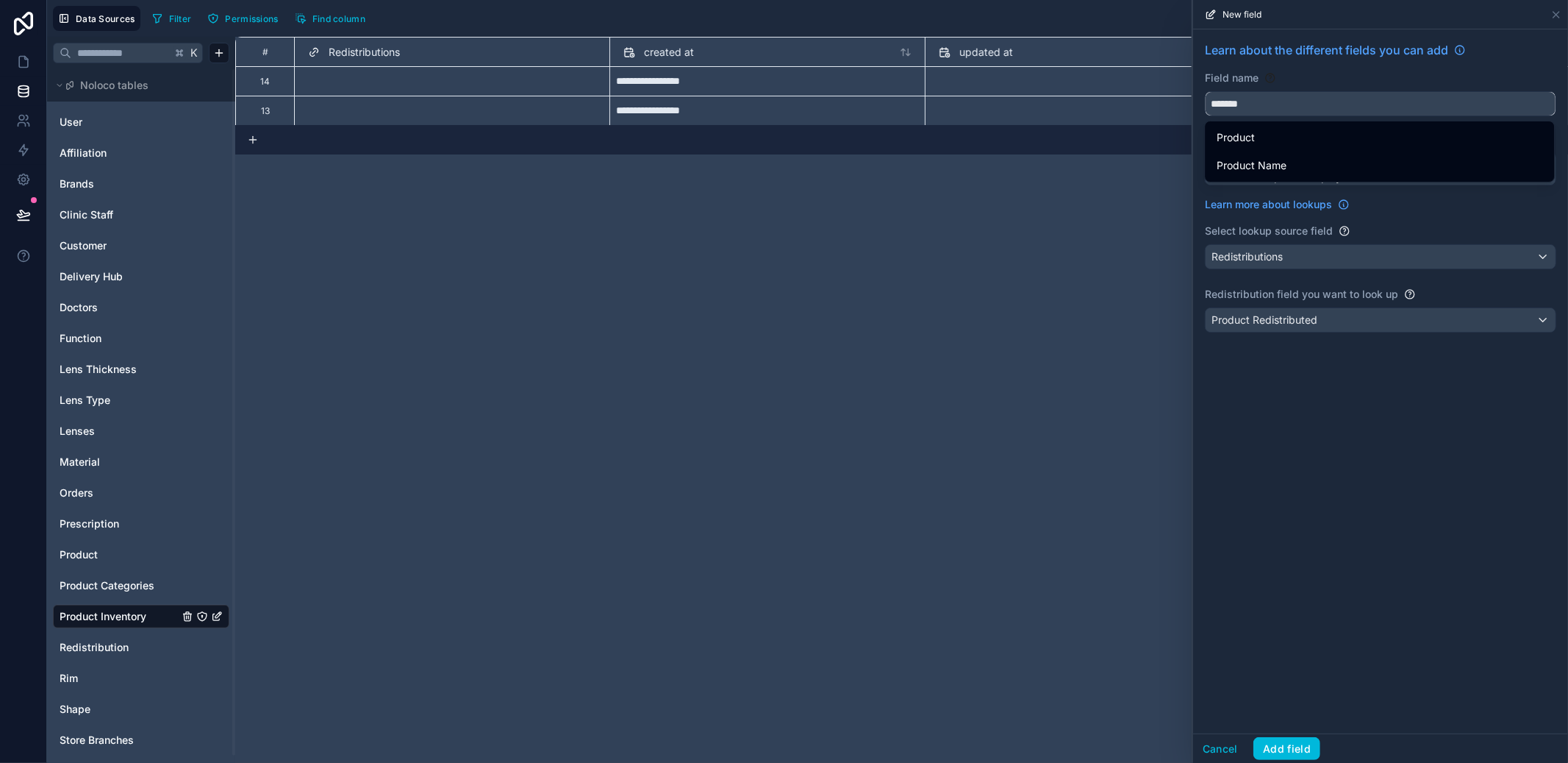
type input "*******"
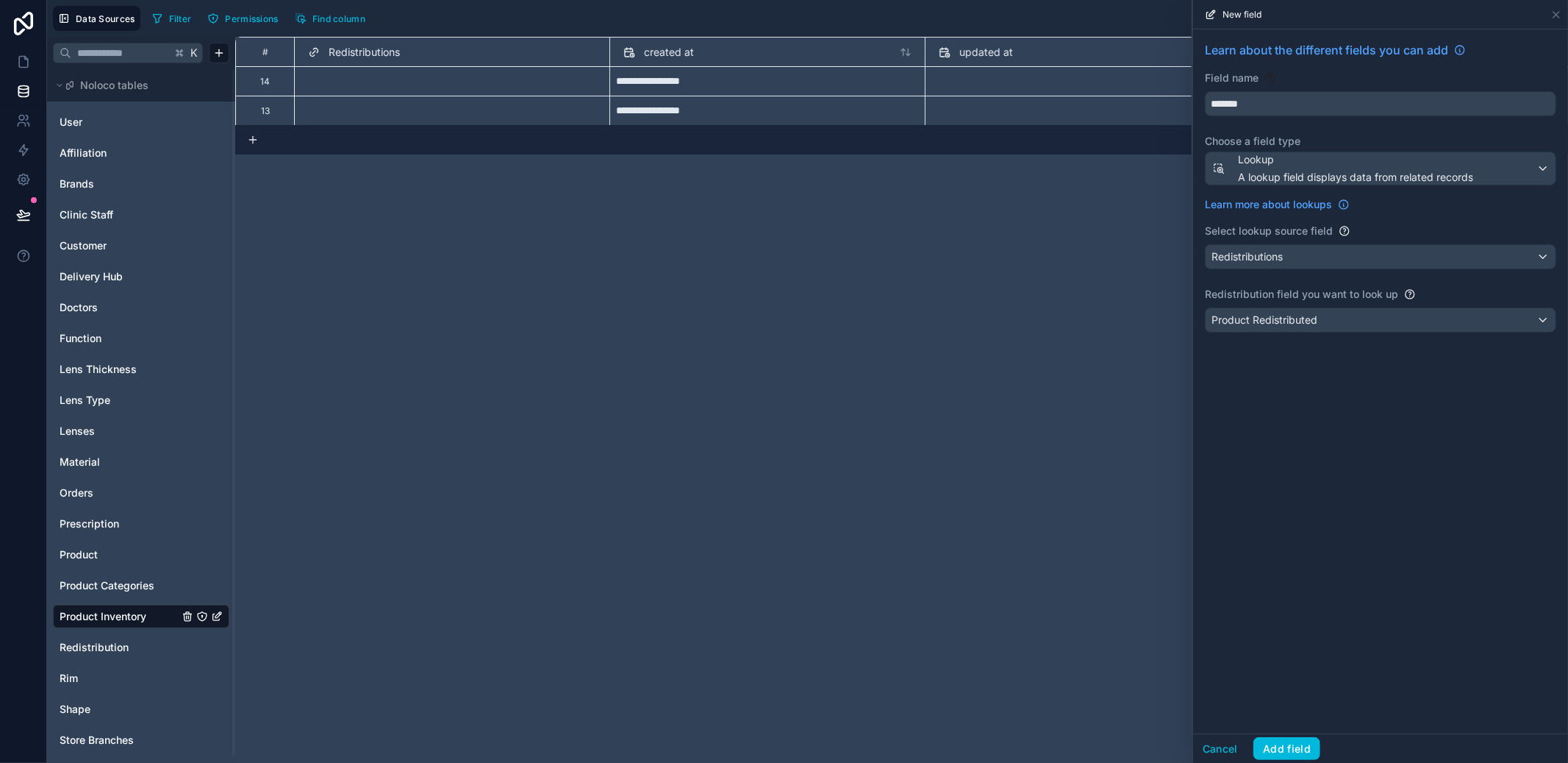
click at [1292, 738] on button "Add field" at bounding box center [1287, 749] width 67 height 24
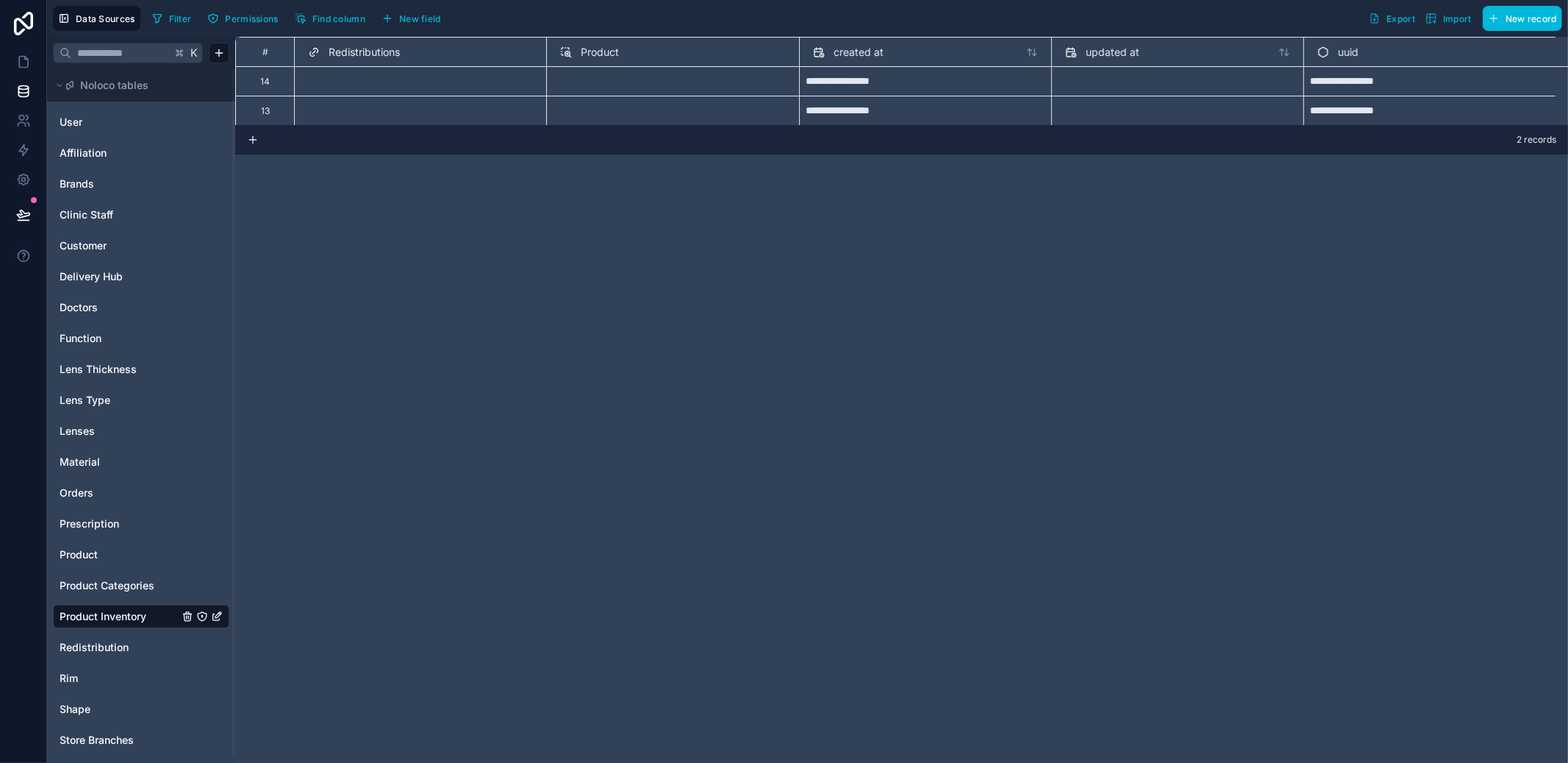
click at [491, 83] on div at bounding box center [473, 86] width 122 height 14
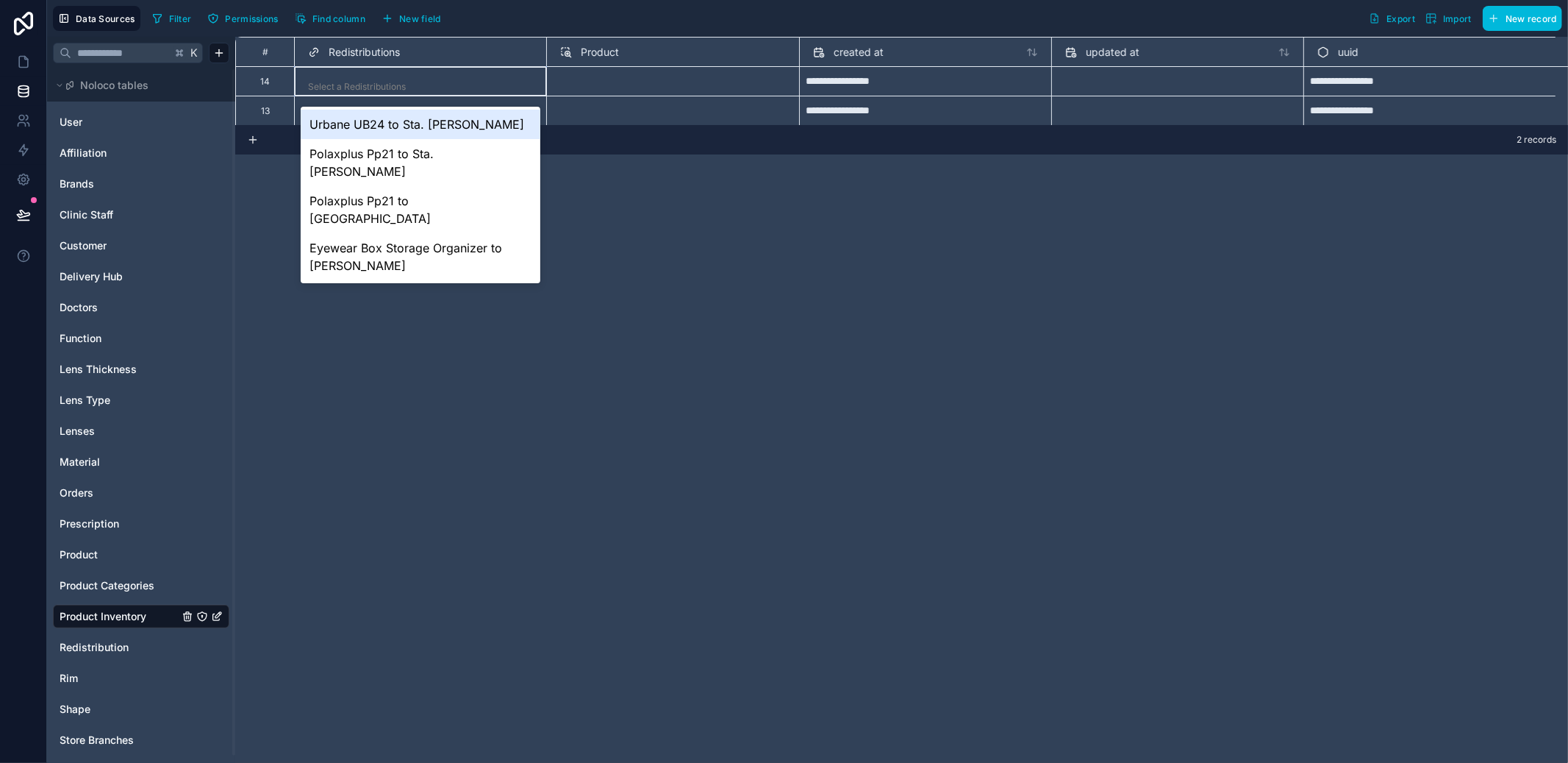
click at [491, 83] on div at bounding box center [473, 86] width 122 height 14
click at [451, 122] on div "Urbane UB24 to Sta. Cruz" at bounding box center [420, 124] width 240 height 29
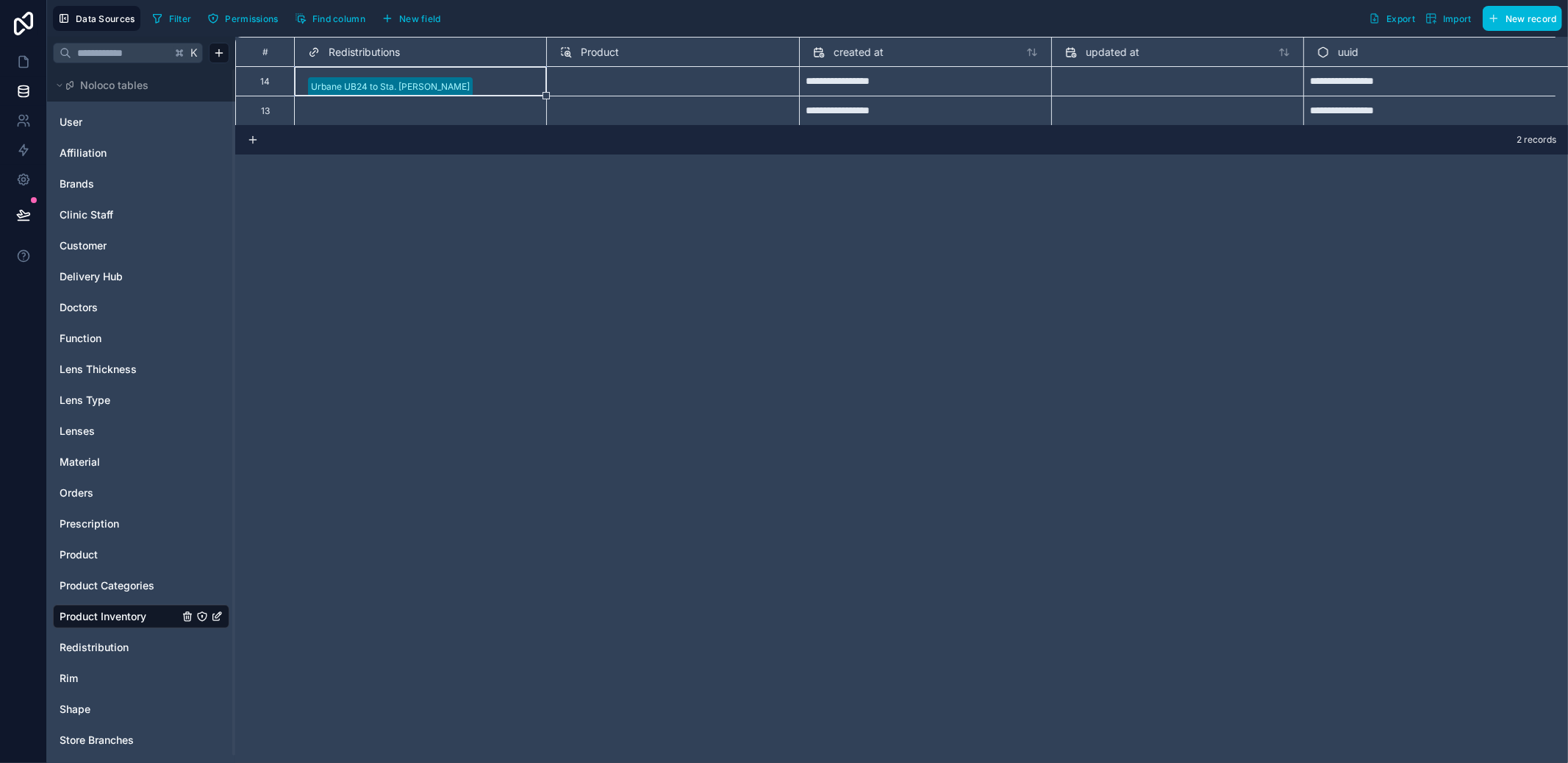
click at [375, 6] on div "Filter Permissions Find column New field" at bounding box center [300, 18] width 306 height 25
click at [420, 8] on button "New field" at bounding box center [411, 18] width 69 height 22
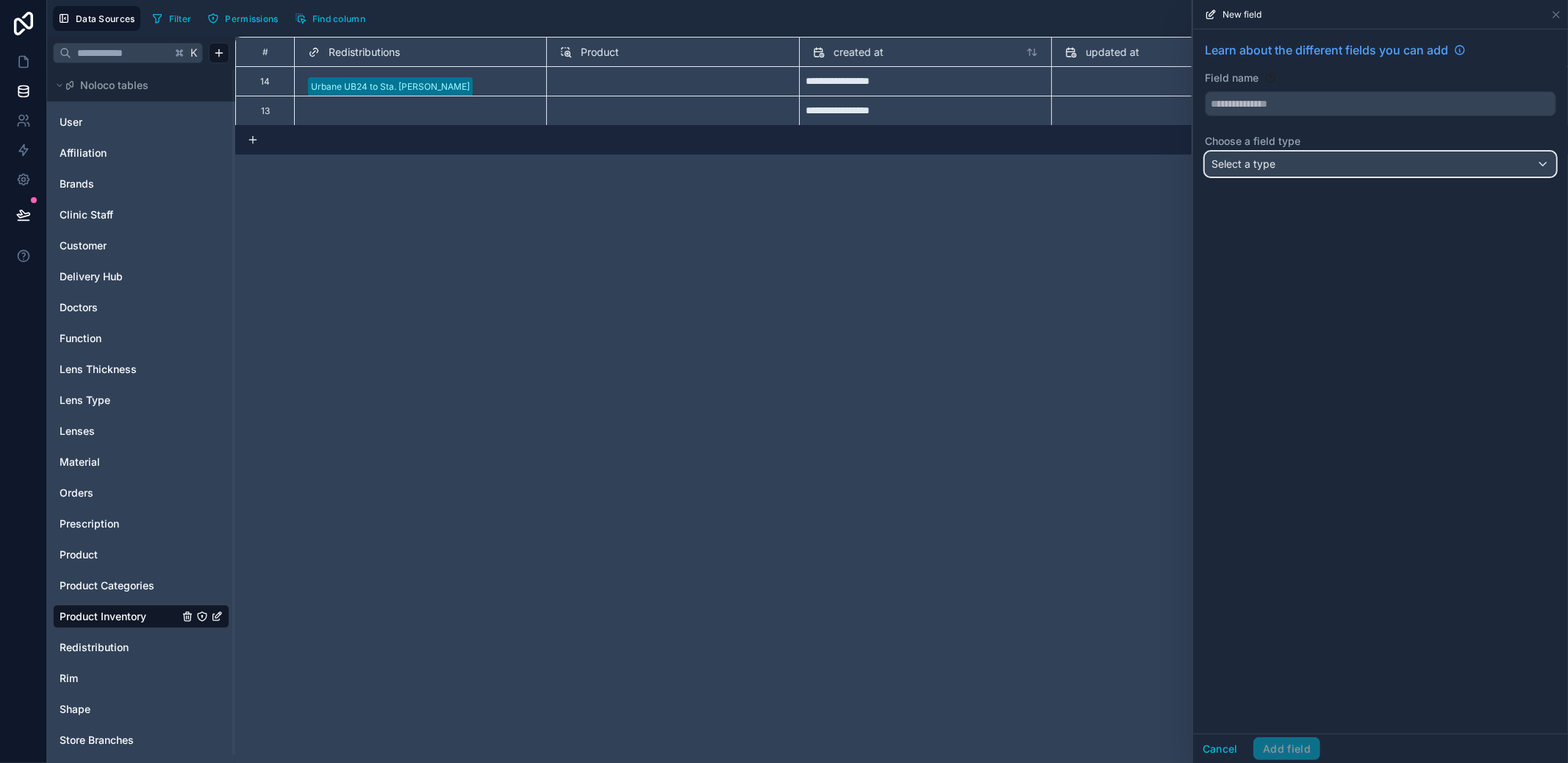
click at [1229, 174] on div "Select a type" at bounding box center [1381, 164] width 350 height 24
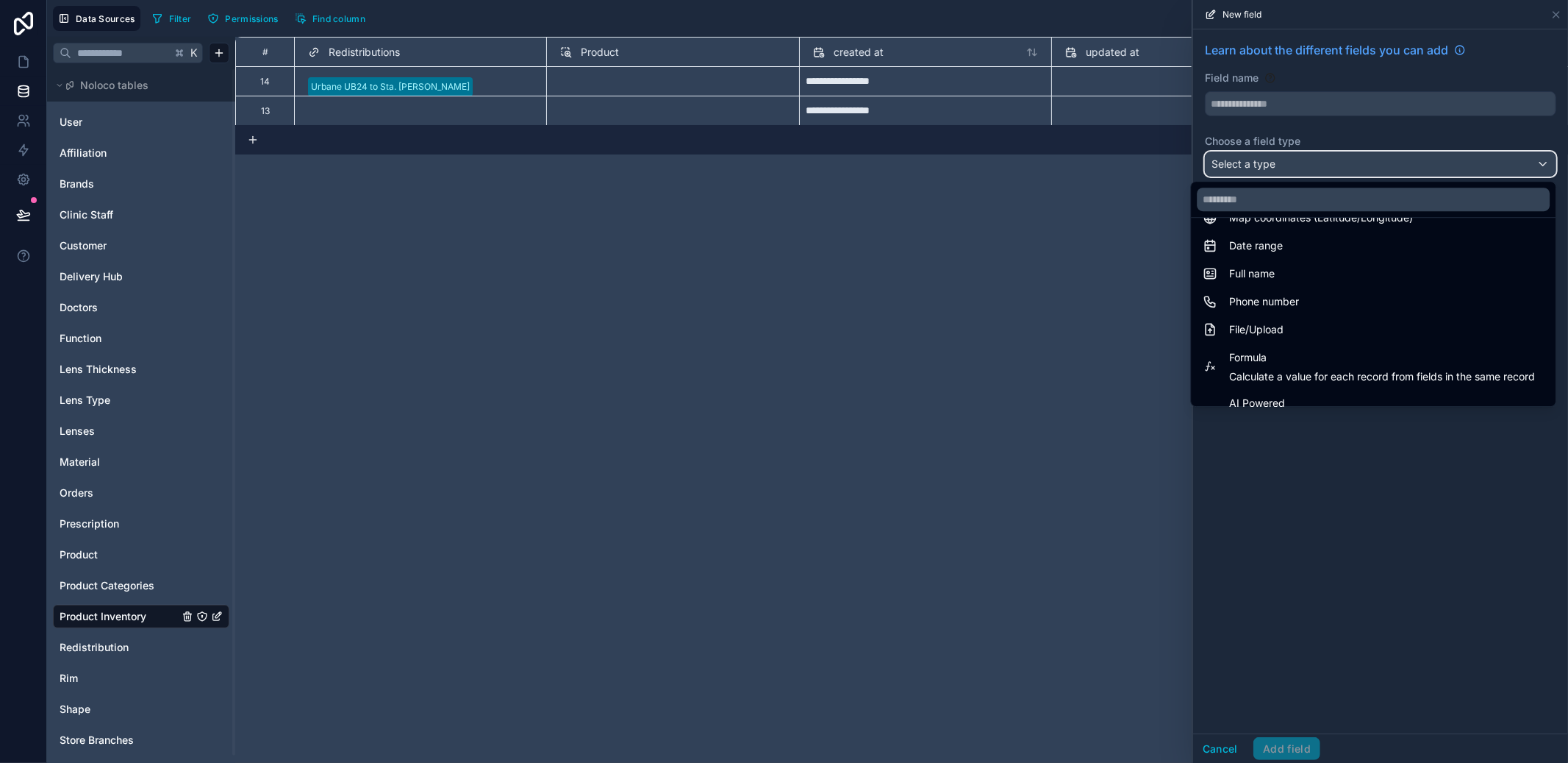
scroll to position [426, 0]
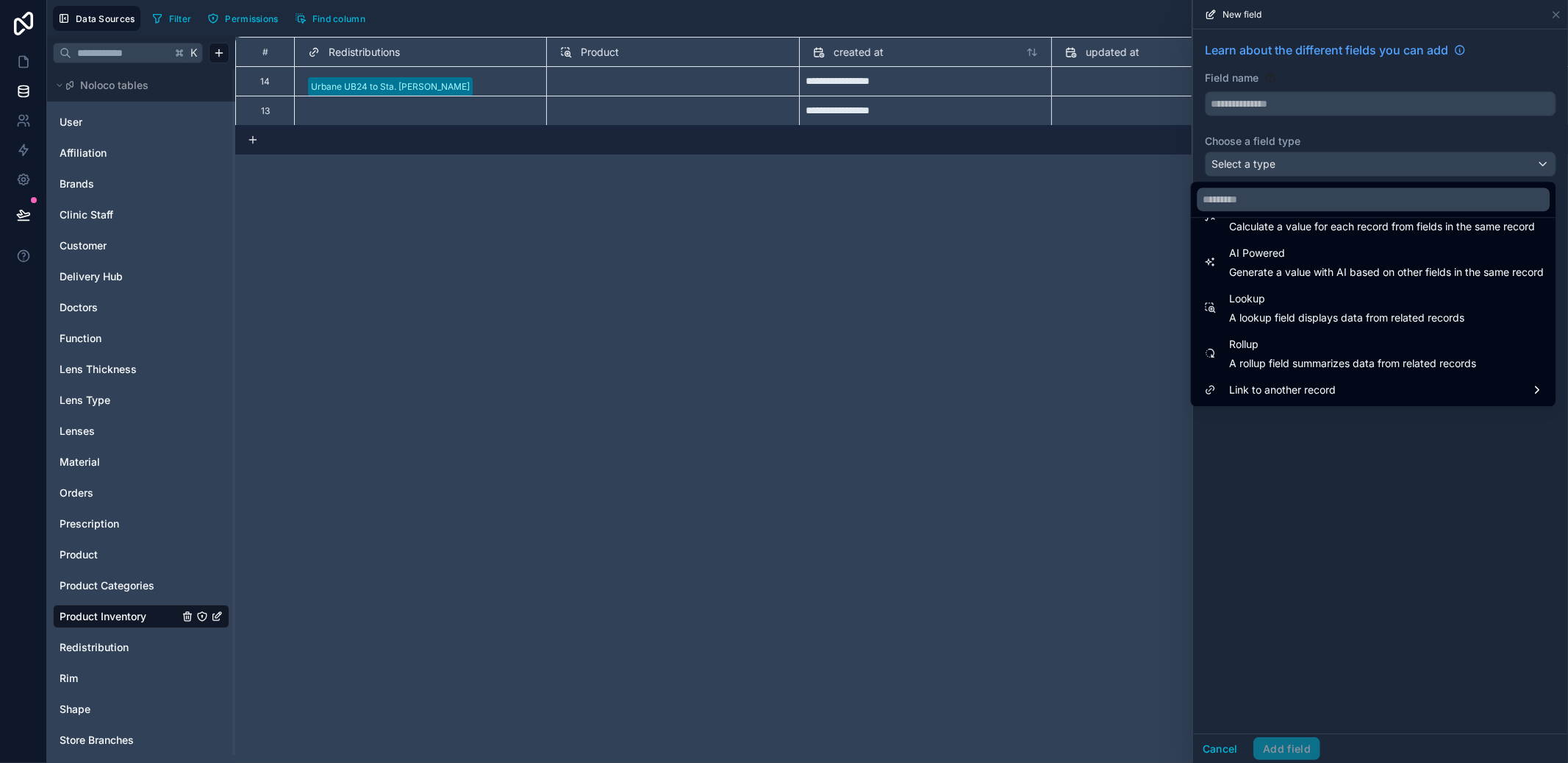
click at [1300, 292] on span "Lookup" at bounding box center [1346, 299] width 235 height 18
type input "******"
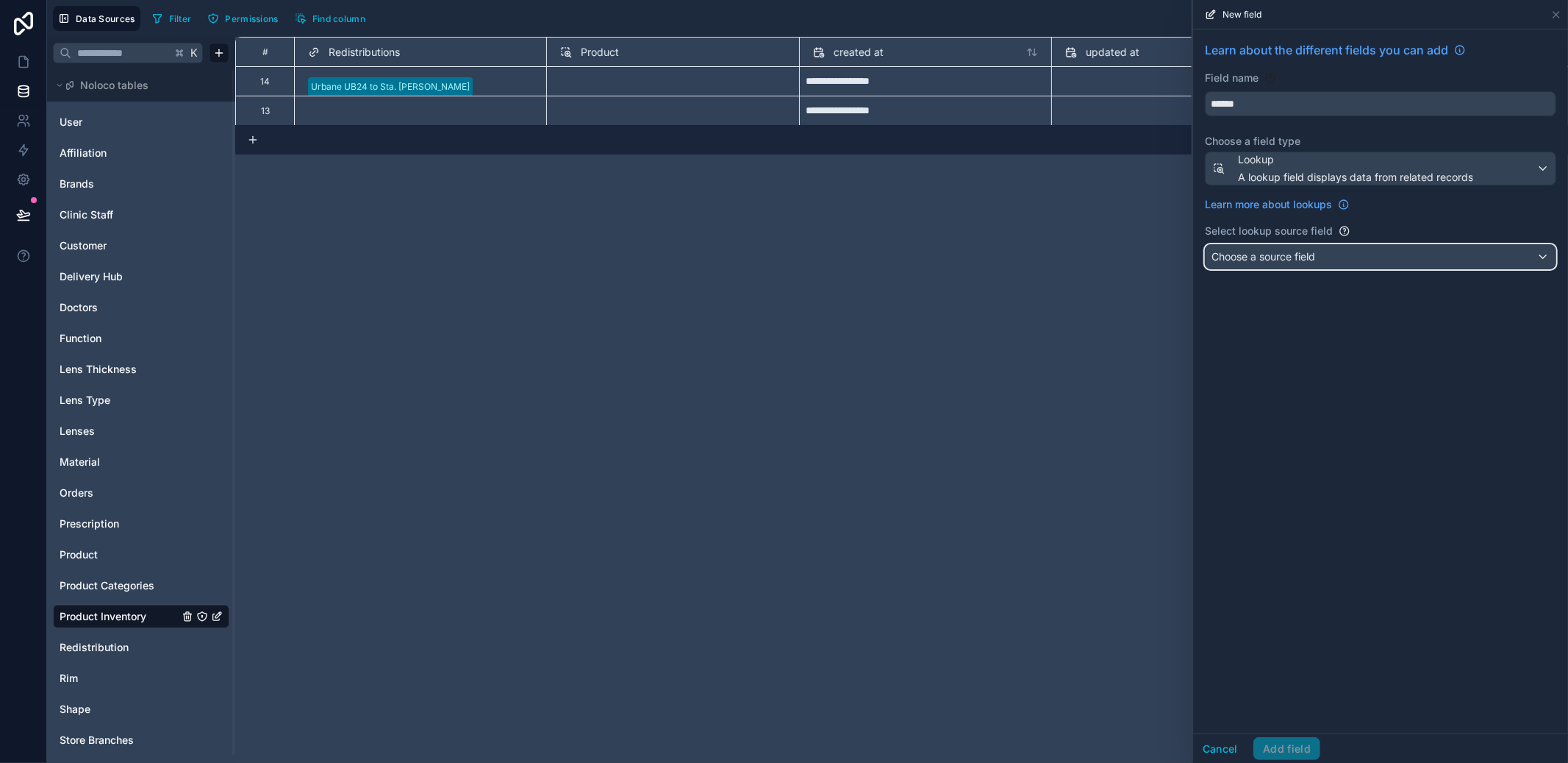
click at [1300, 245] on button "Choose a source field" at bounding box center [1381, 257] width 352 height 25
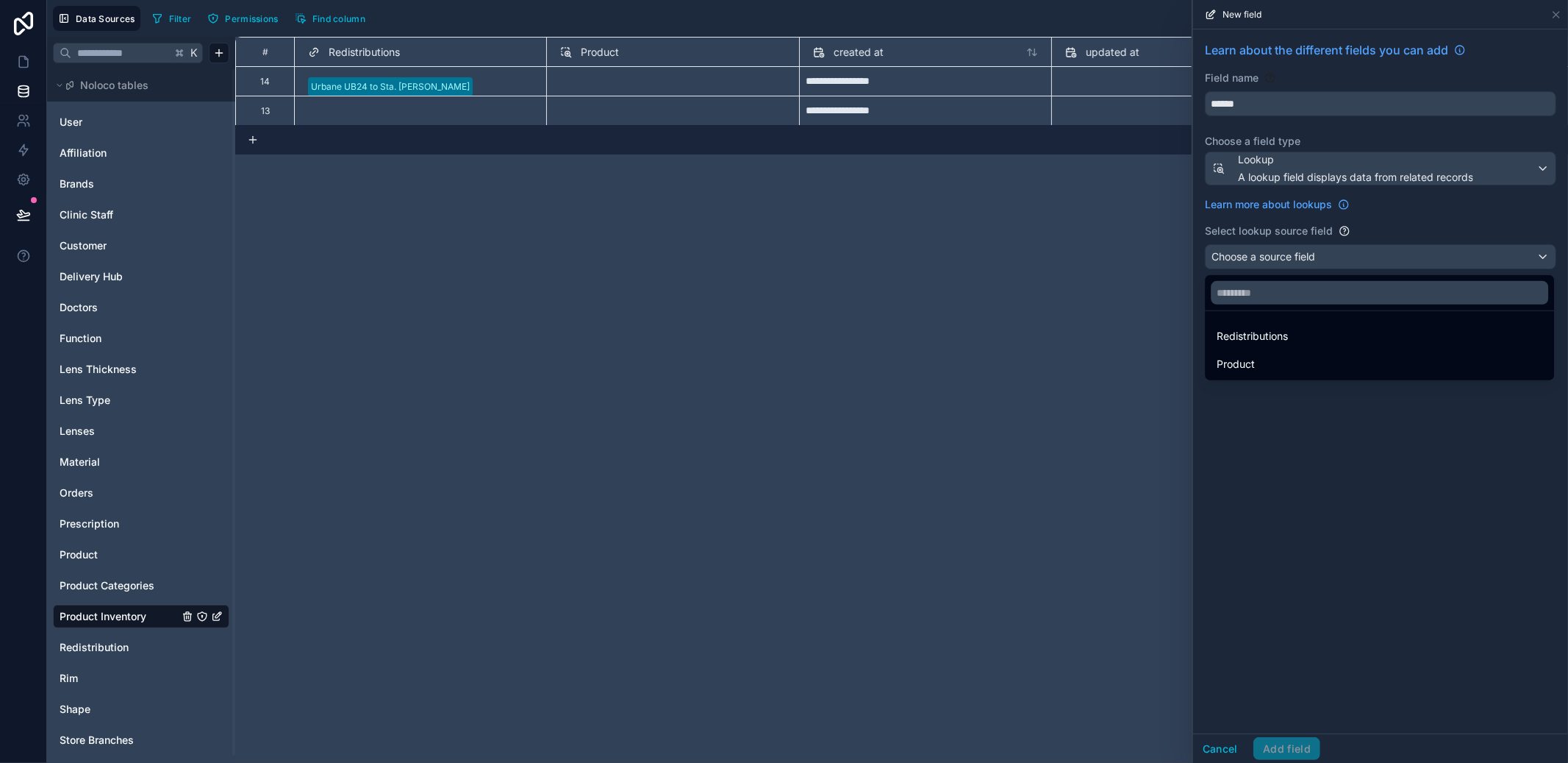
click at [1297, 336] on div "Redistributions" at bounding box center [1379, 336] width 325 height 18
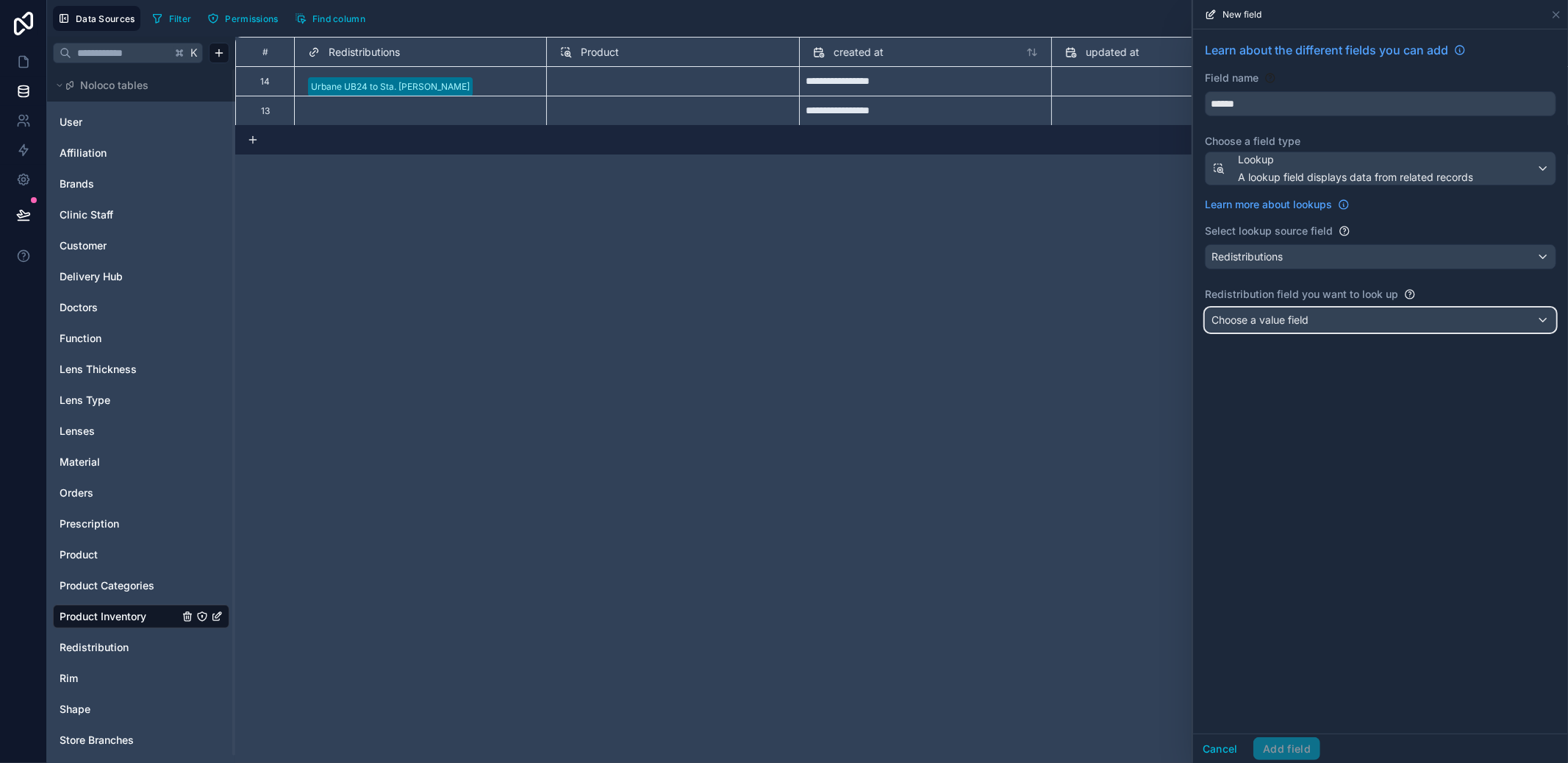
click at [1297, 327] on span "Choose a value field" at bounding box center [1260, 320] width 97 height 14
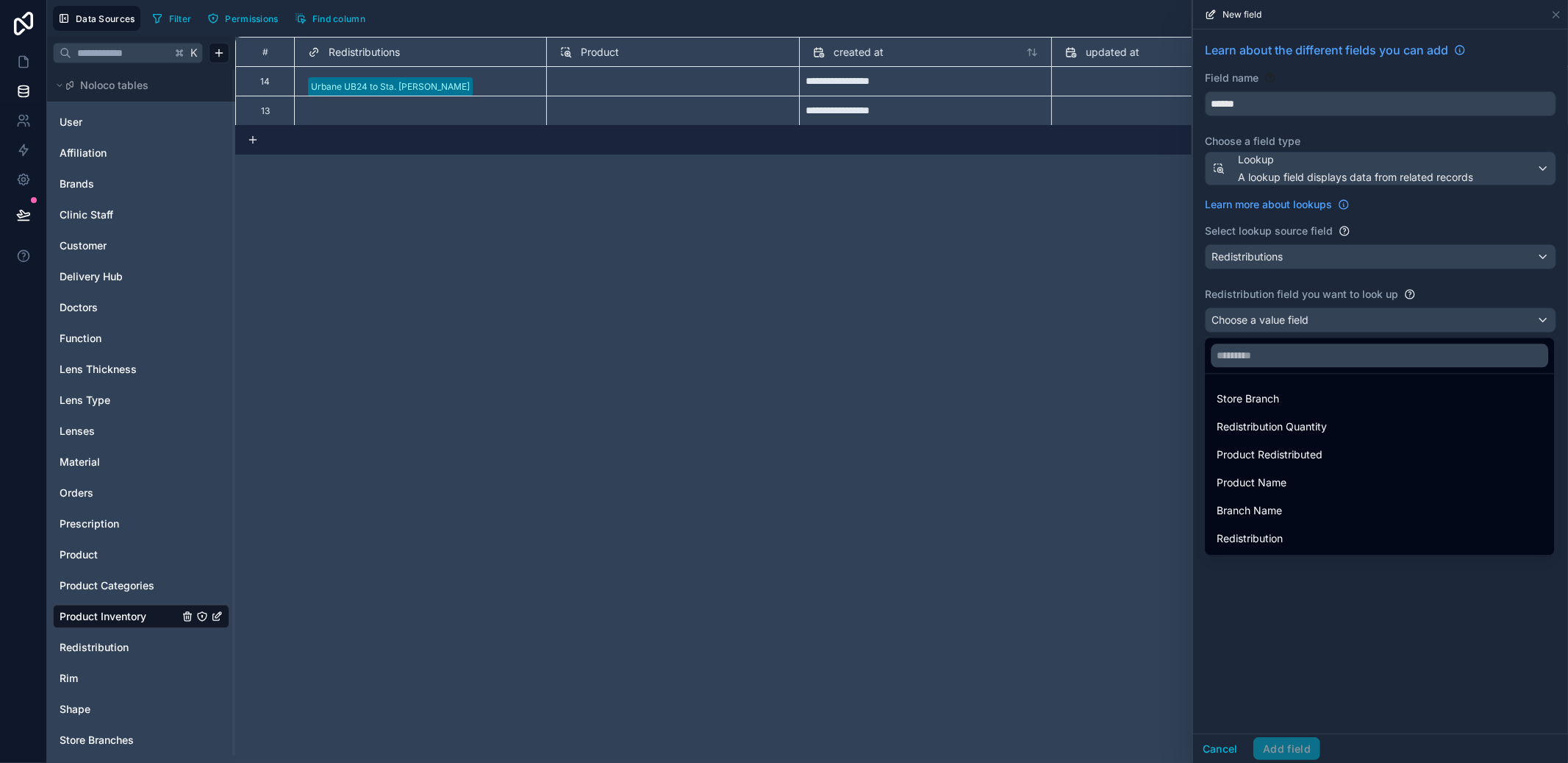
click at [1319, 321] on div at bounding box center [1381, 382] width 375 height 763
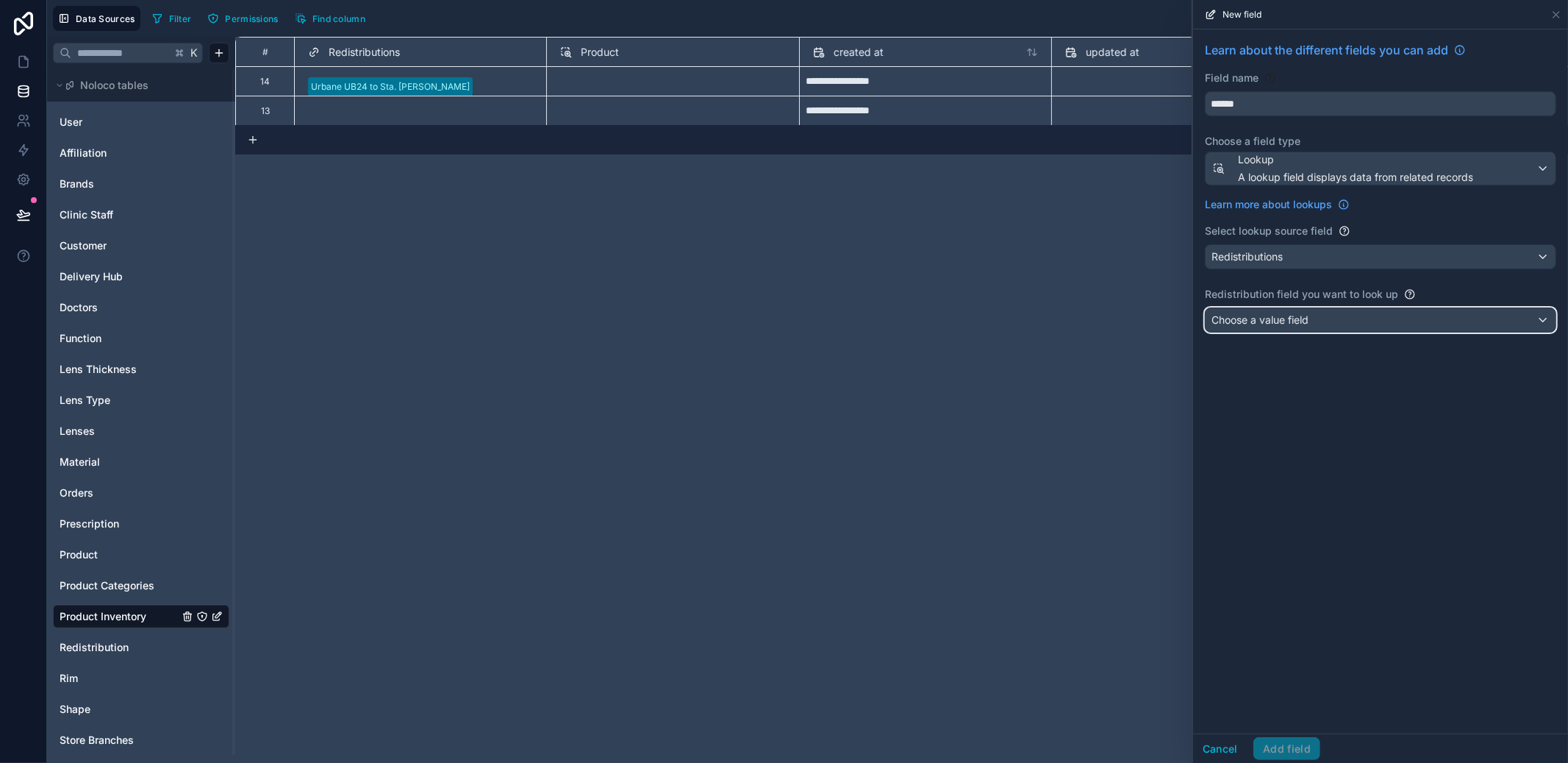
click at [1319, 321] on div "Choose a value field" at bounding box center [1381, 320] width 350 height 24
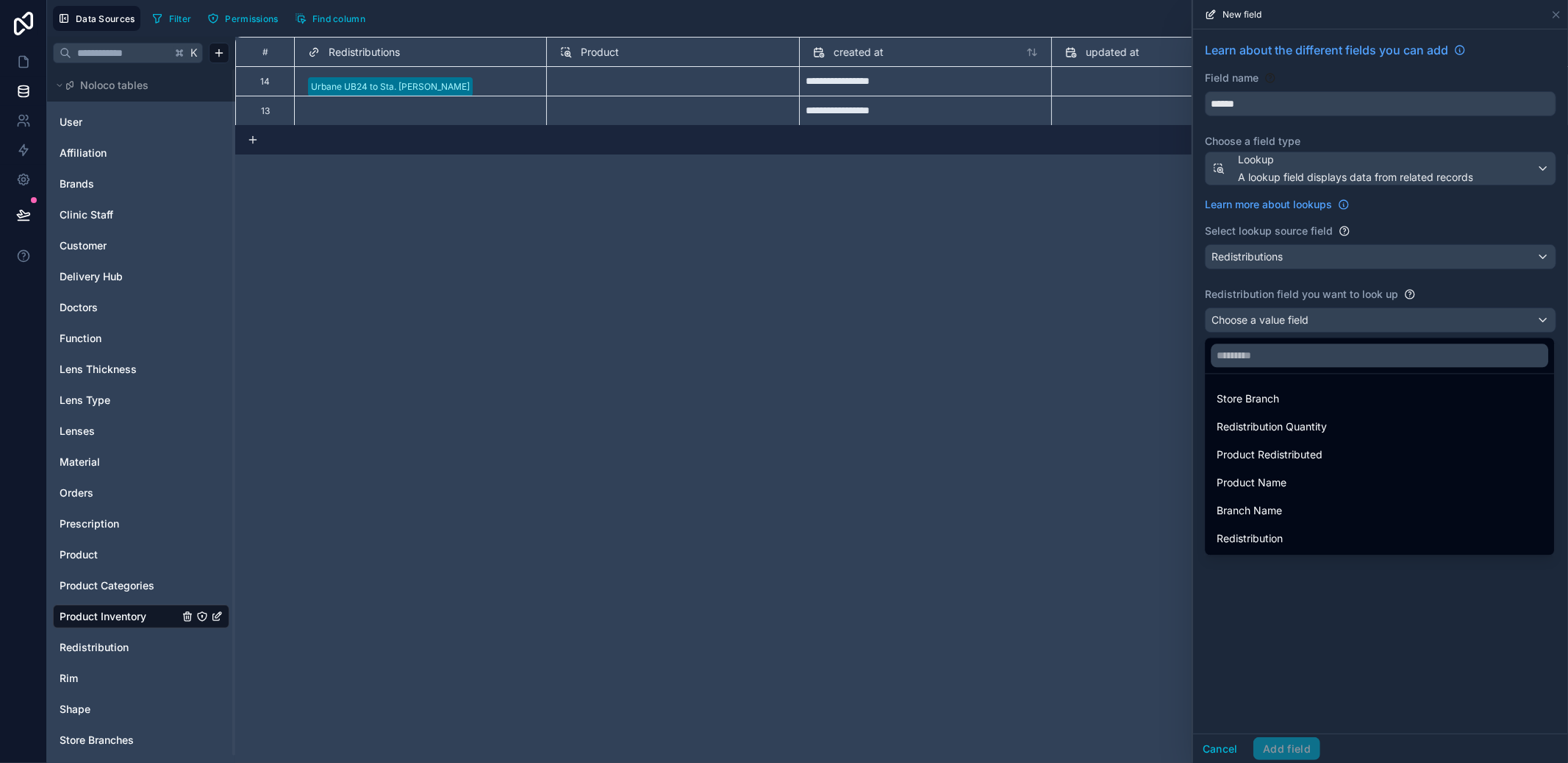
click at [1307, 242] on div at bounding box center [1381, 382] width 375 height 763
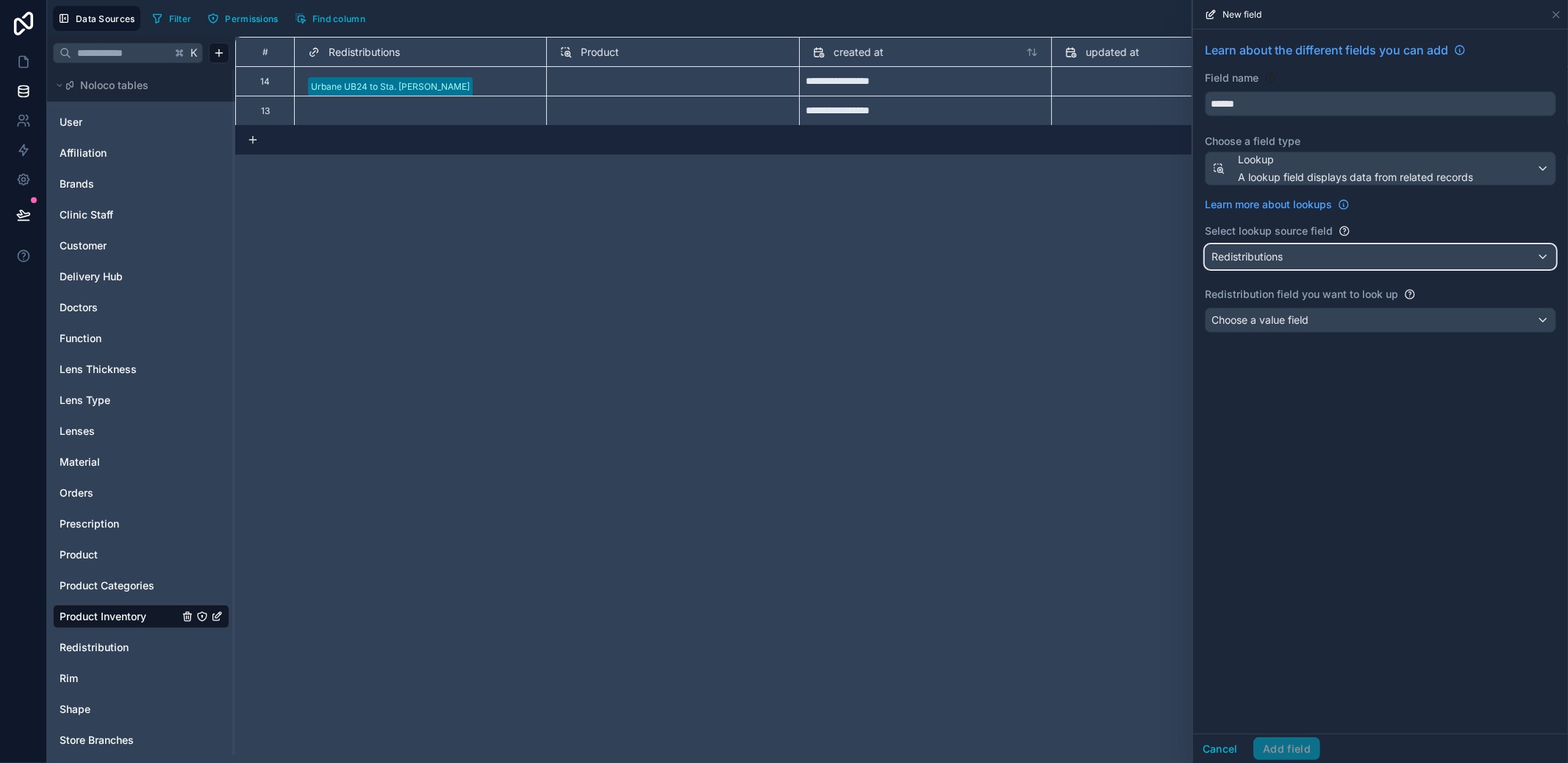
click at [1304, 253] on div "Redistributions" at bounding box center [1381, 256] width 350 height 24
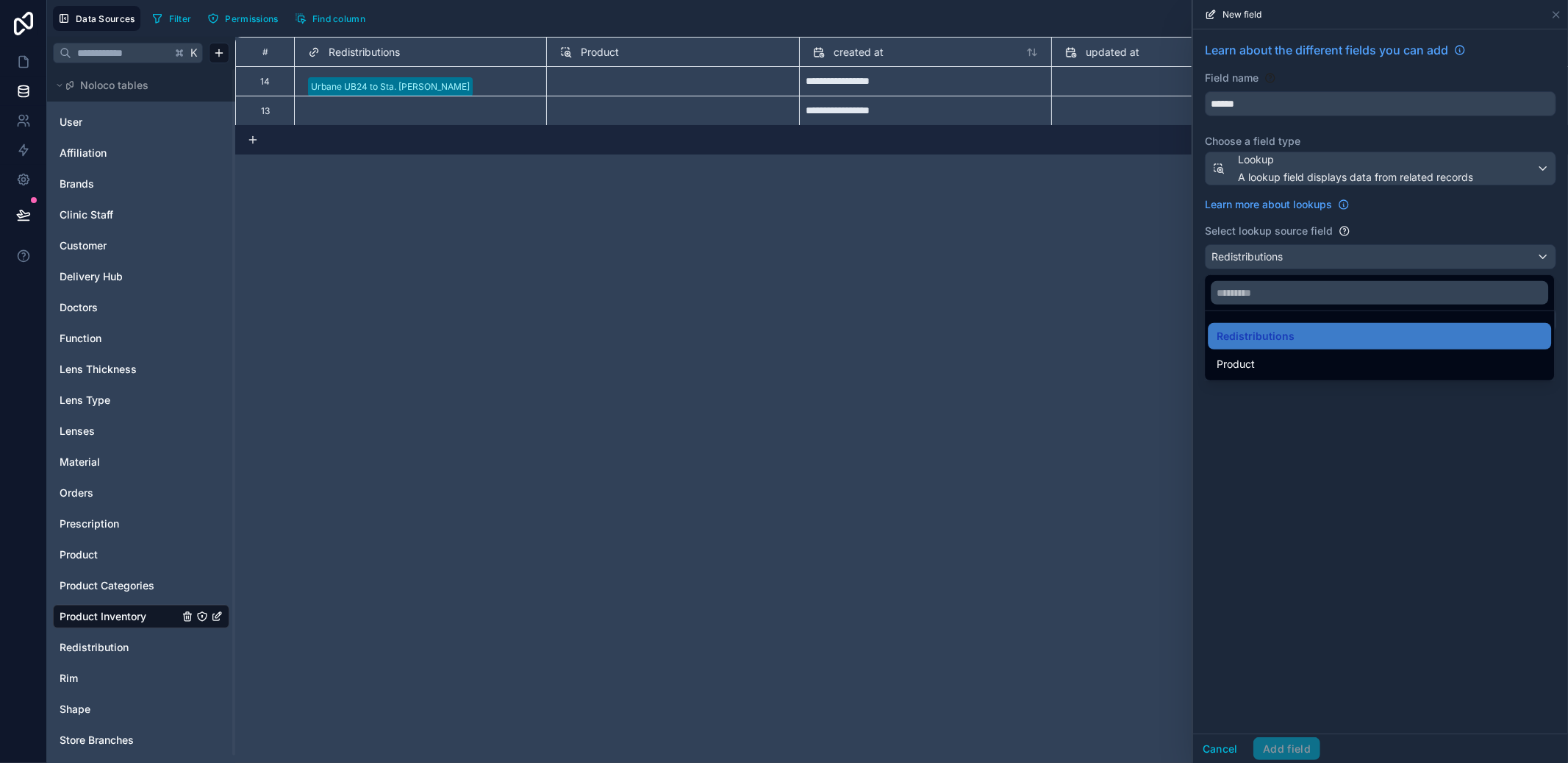
click at [1266, 354] on div "Product" at bounding box center [1379, 364] width 343 height 27
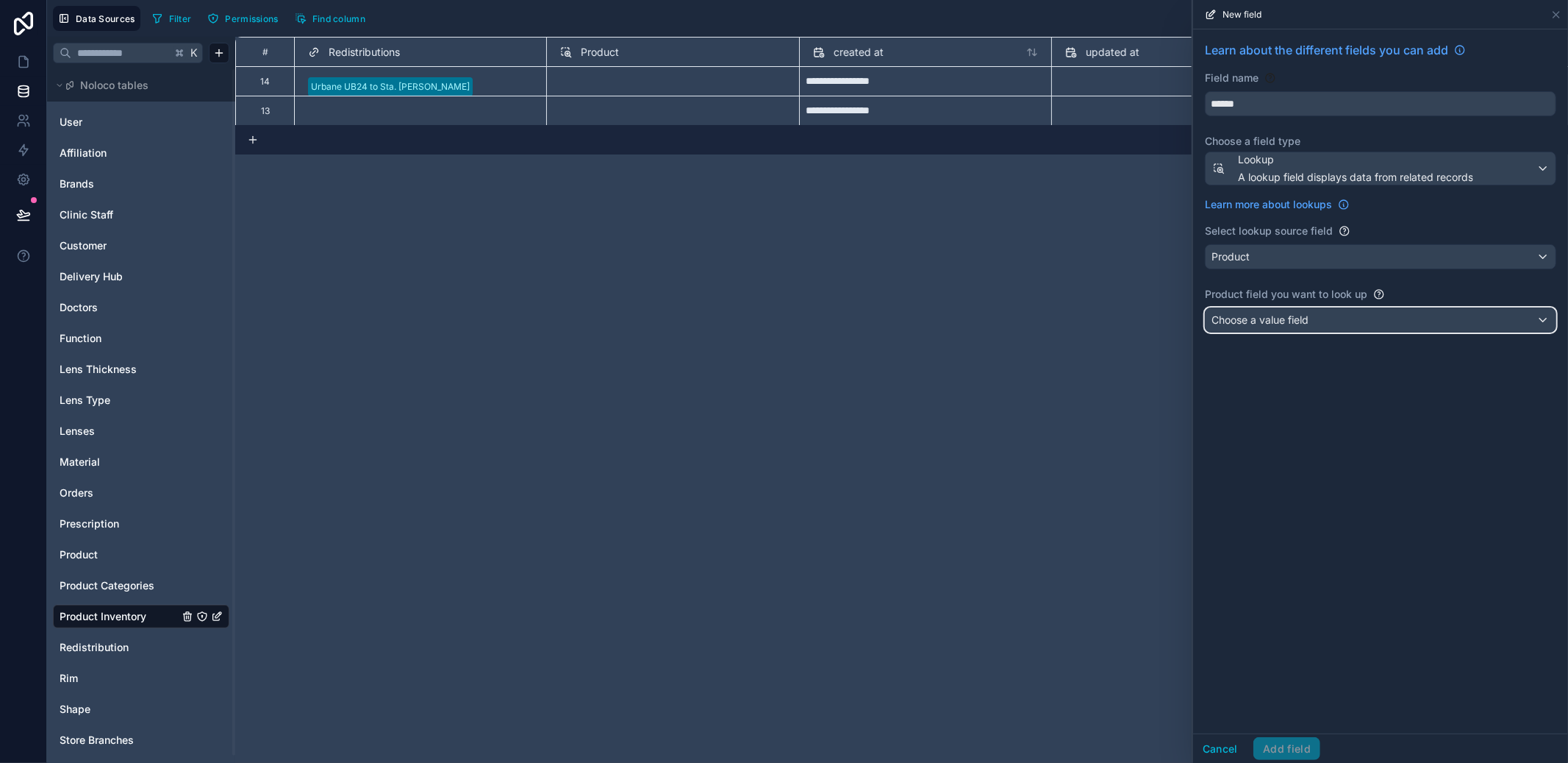
click at [1275, 330] on div "Choose a value field" at bounding box center [1381, 320] width 350 height 24
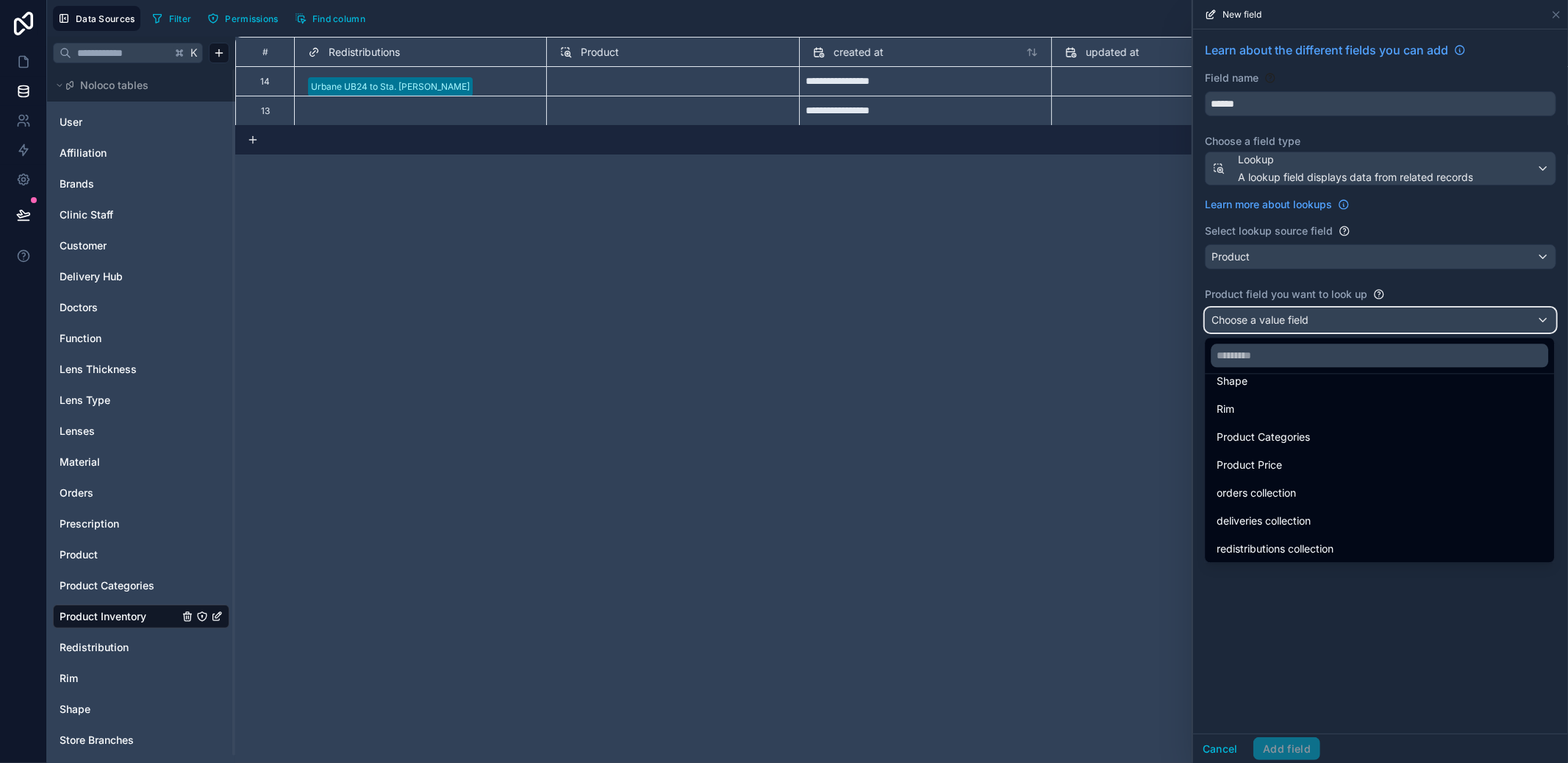
scroll to position [105, 0]
click at [1271, 534] on div "redistributions collection" at bounding box center [1379, 546] width 343 height 27
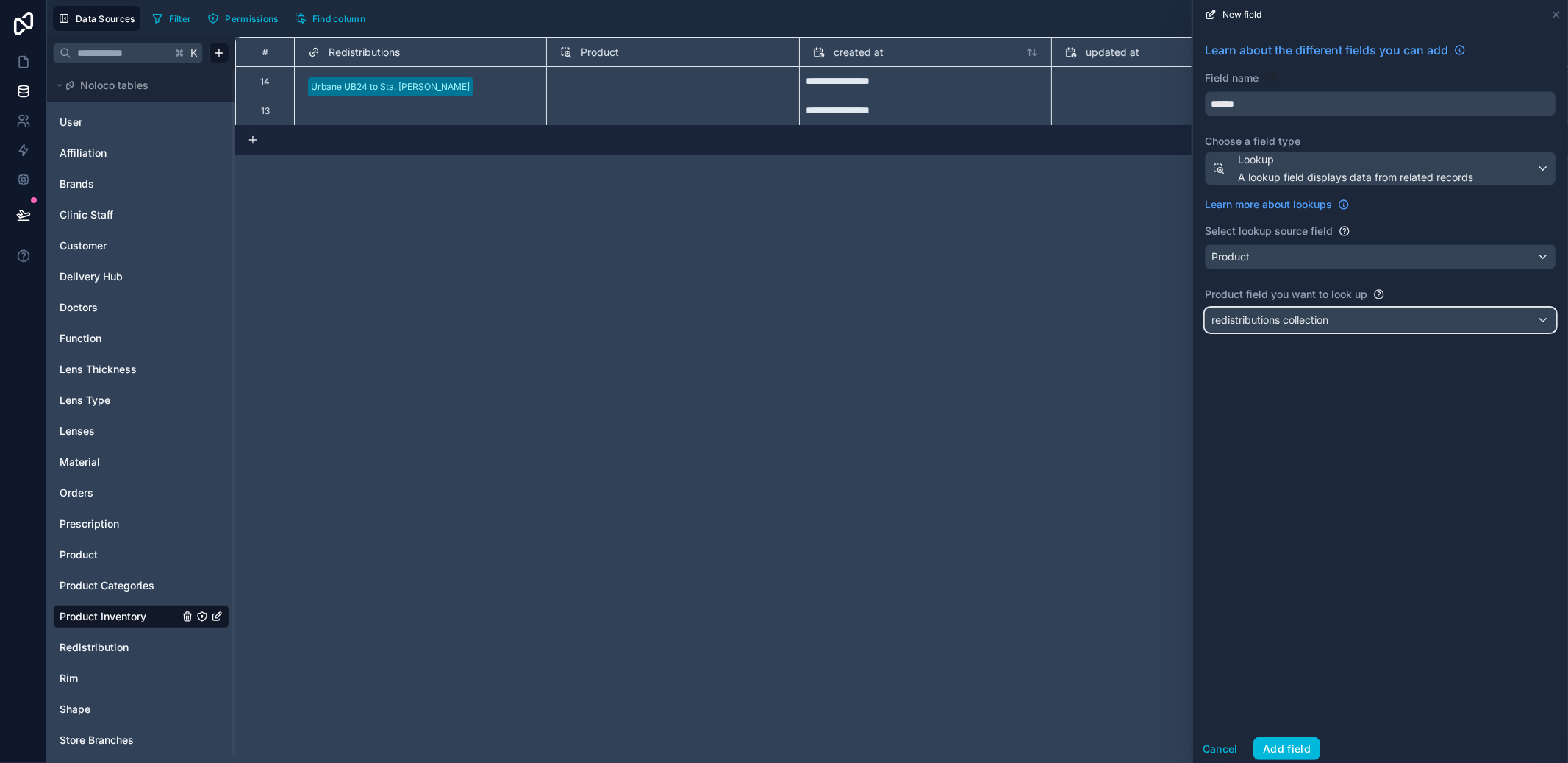
click at [1310, 323] on span "redistributions collection" at bounding box center [1269, 320] width 117 height 14
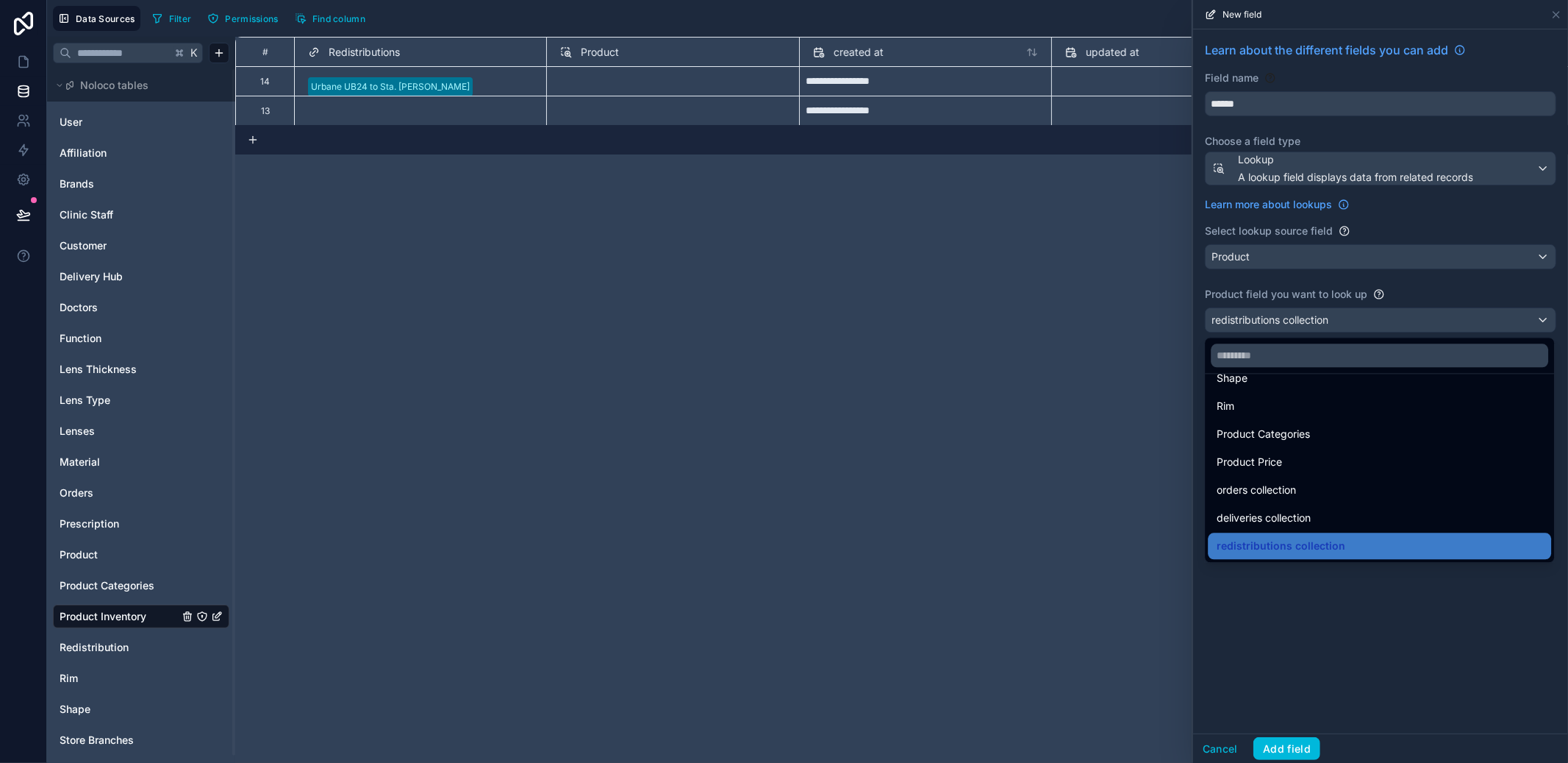
click at [1291, 552] on span "redistributions collection" at bounding box center [1280, 545] width 128 height 18
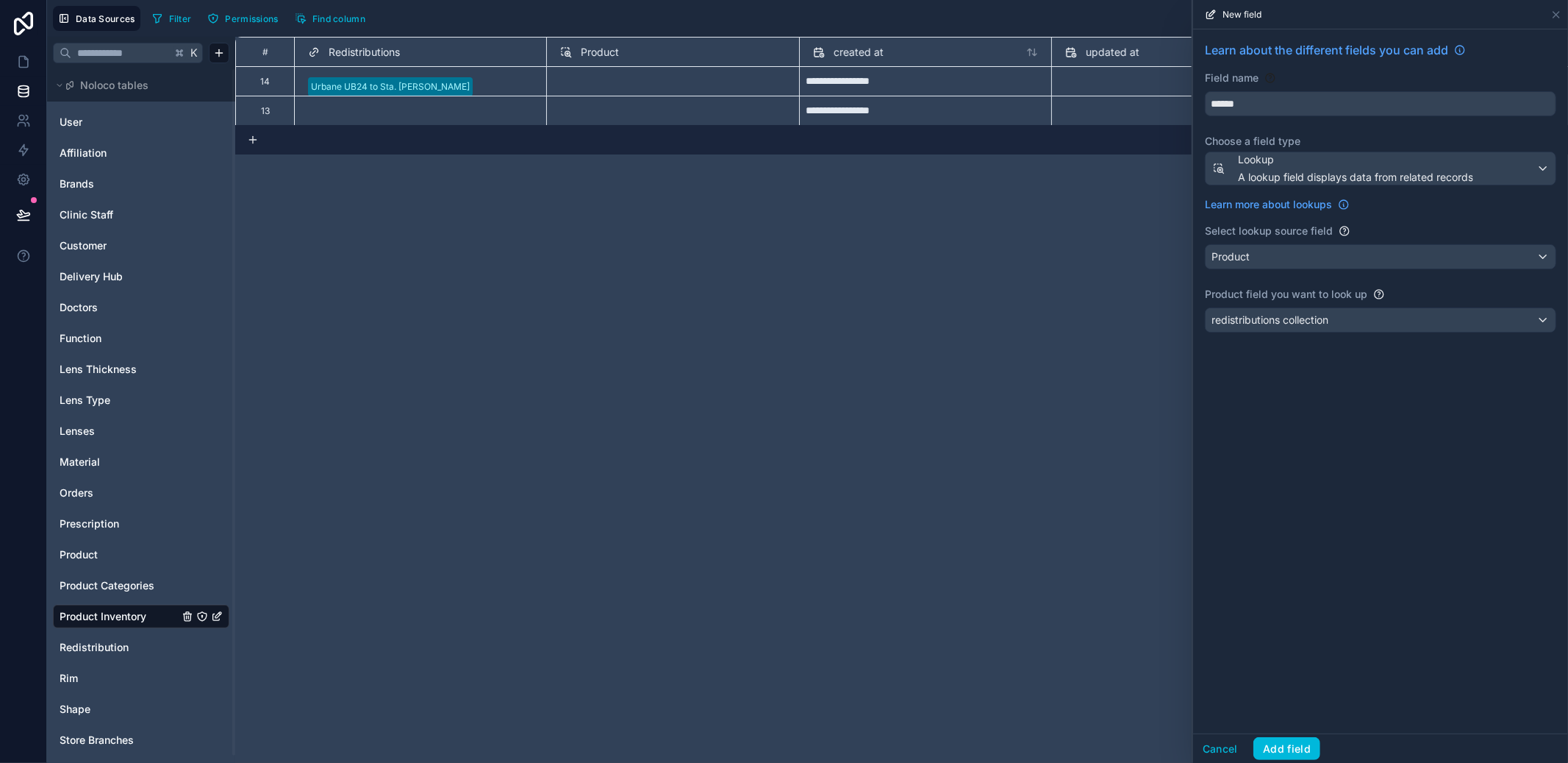
click at [1278, 741] on button "Add field" at bounding box center [1287, 749] width 67 height 24
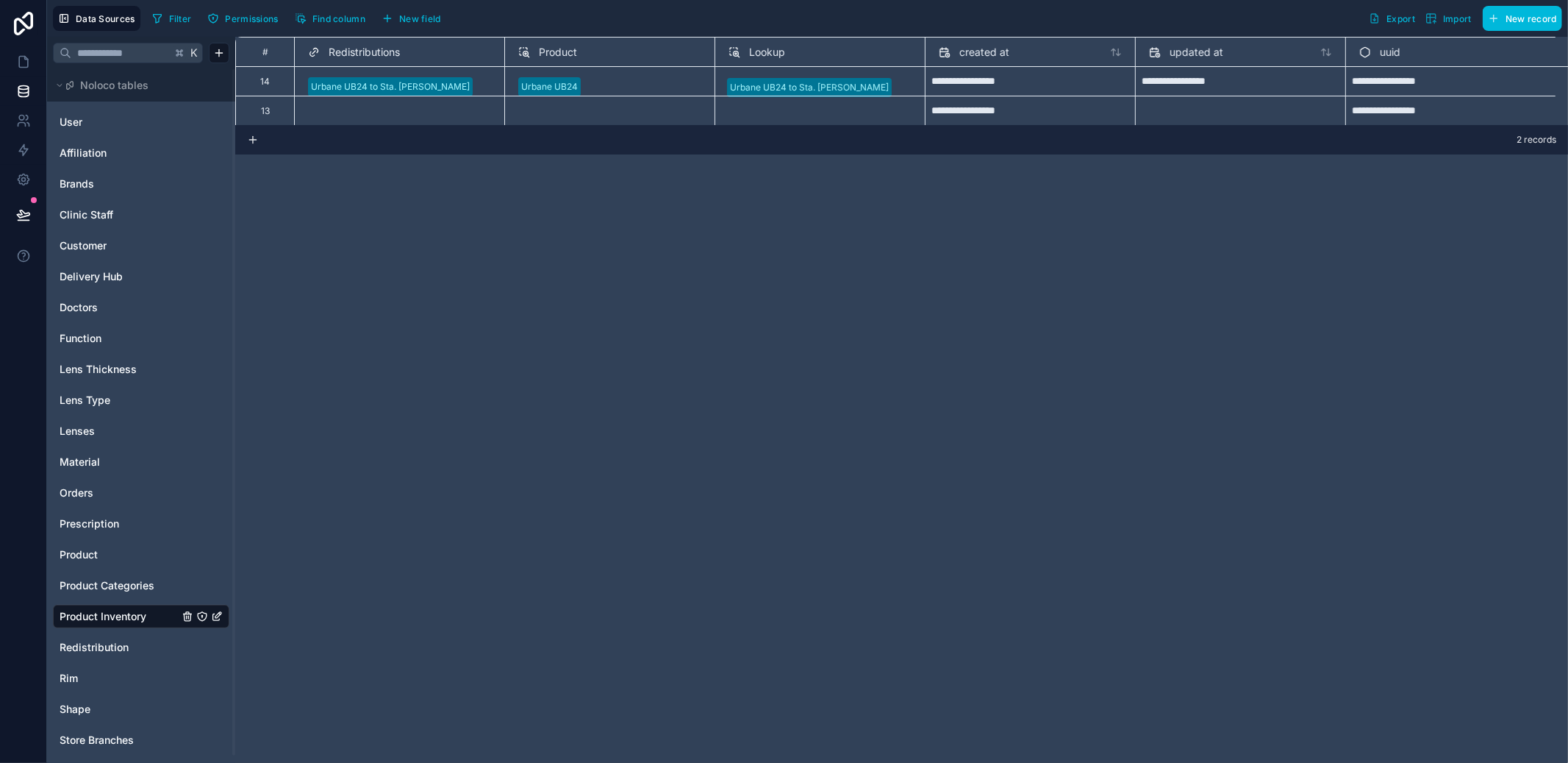
click at [865, 90] on div "Urbane UB24 to Sta. Cruz" at bounding box center [819, 81] width 210 height 29
click at [760, 52] on span "Lookup" at bounding box center [767, 51] width 36 height 14
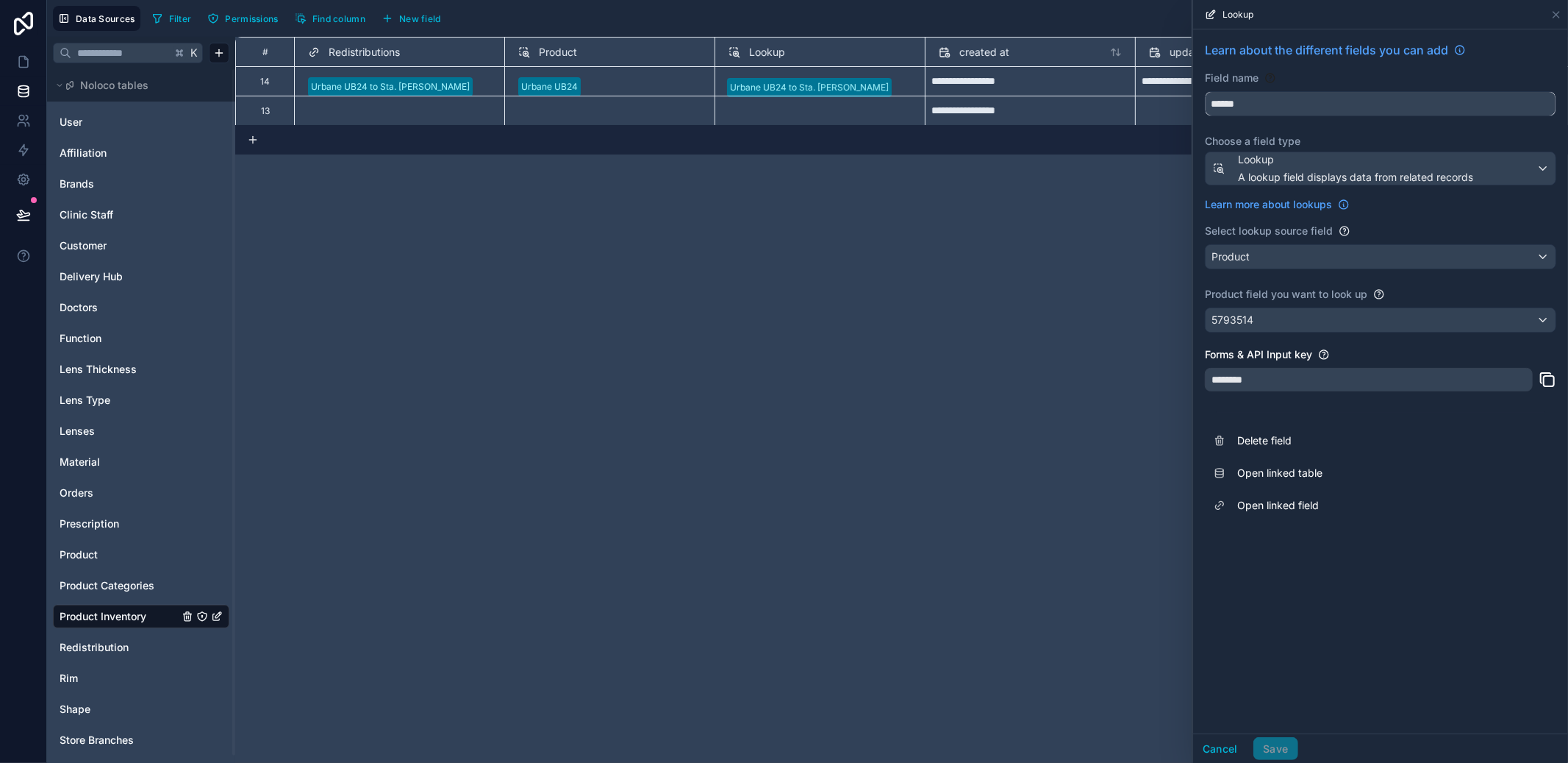
click at [1268, 99] on input "******" at bounding box center [1381, 104] width 350 height 24
click at [1265, 442] on span "Delete field" at bounding box center [1343, 440] width 212 height 14
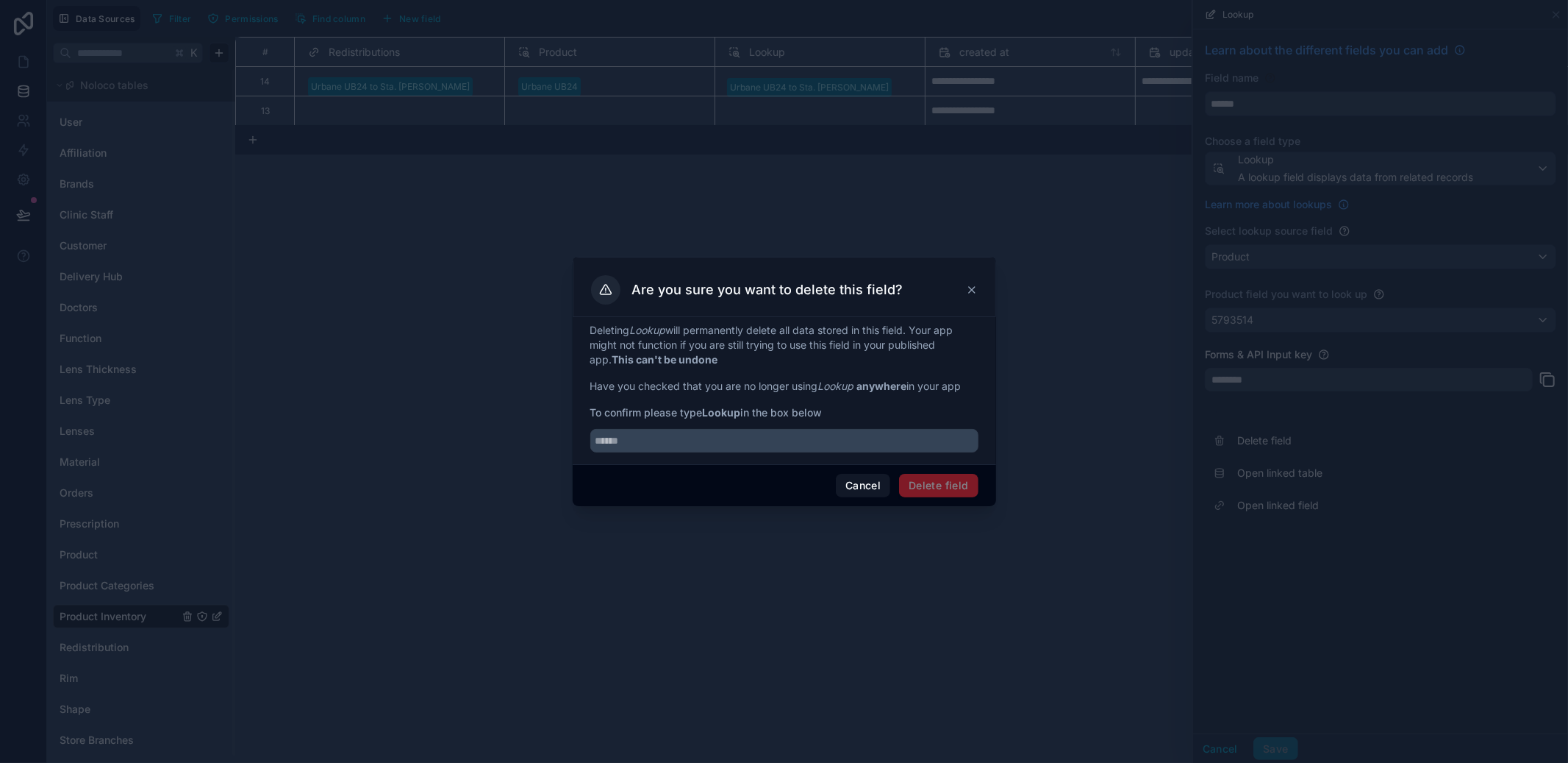
click at [872, 498] on button "Cancel" at bounding box center [862, 485] width 54 height 24
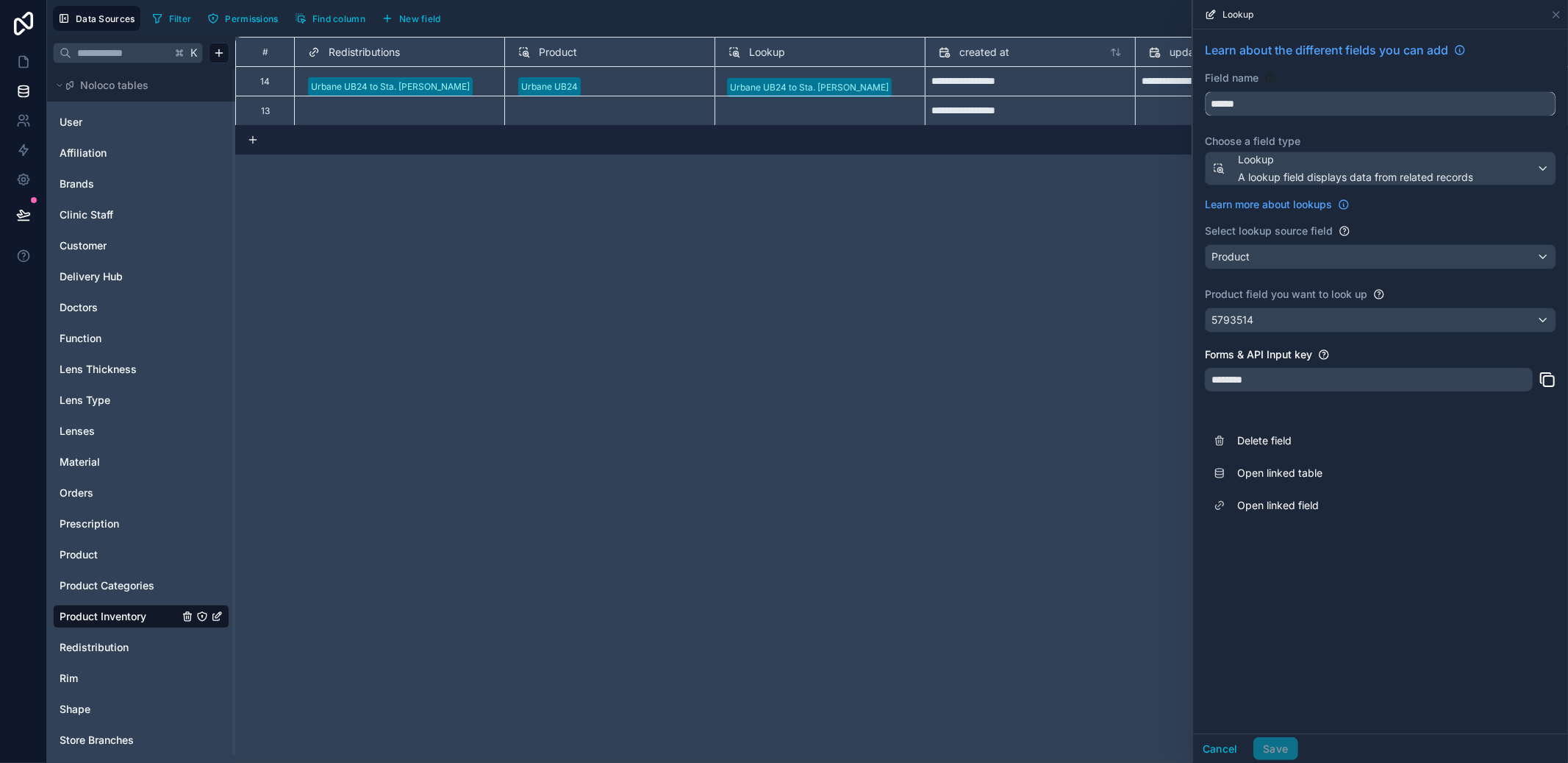
click at [1267, 96] on input "******" at bounding box center [1381, 104] width 350 height 24
click at [1265, 101] on input "******" at bounding box center [1381, 104] width 350 height 24
click at [1265, 102] on input "******" at bounding box center [1381, 104] width 350 height 24
click at [1265, 431] on button "Delete field" at bounding box center [1381, 440] width 352 height 32
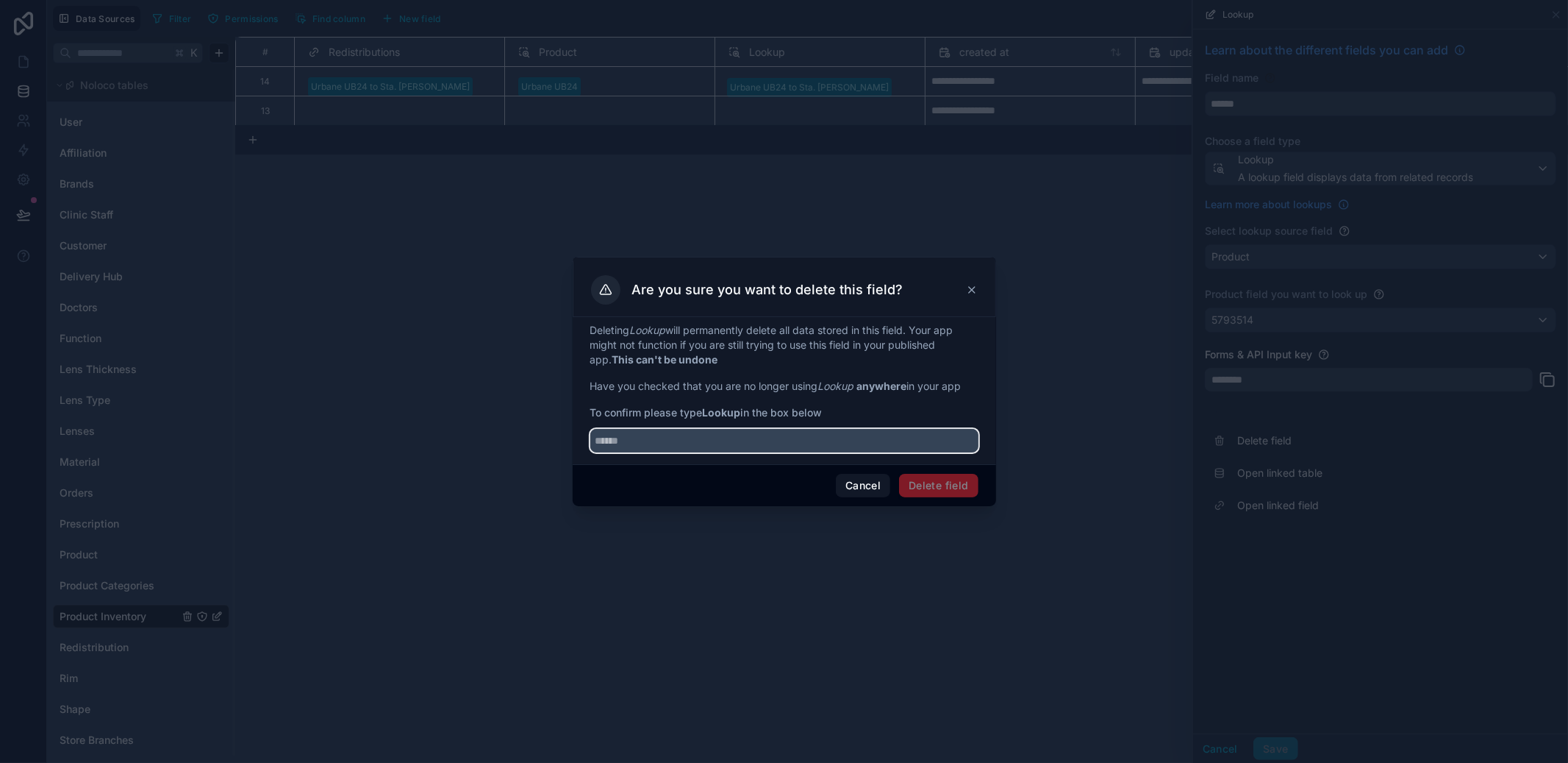
click at [813, 433] on input "text" at bounding box center [784, 440] width 388 height 24
paste input "******"
type input "******"
click at [934, 487] on button "Delete field" at bounding box center [939, 485] width 79 height 24
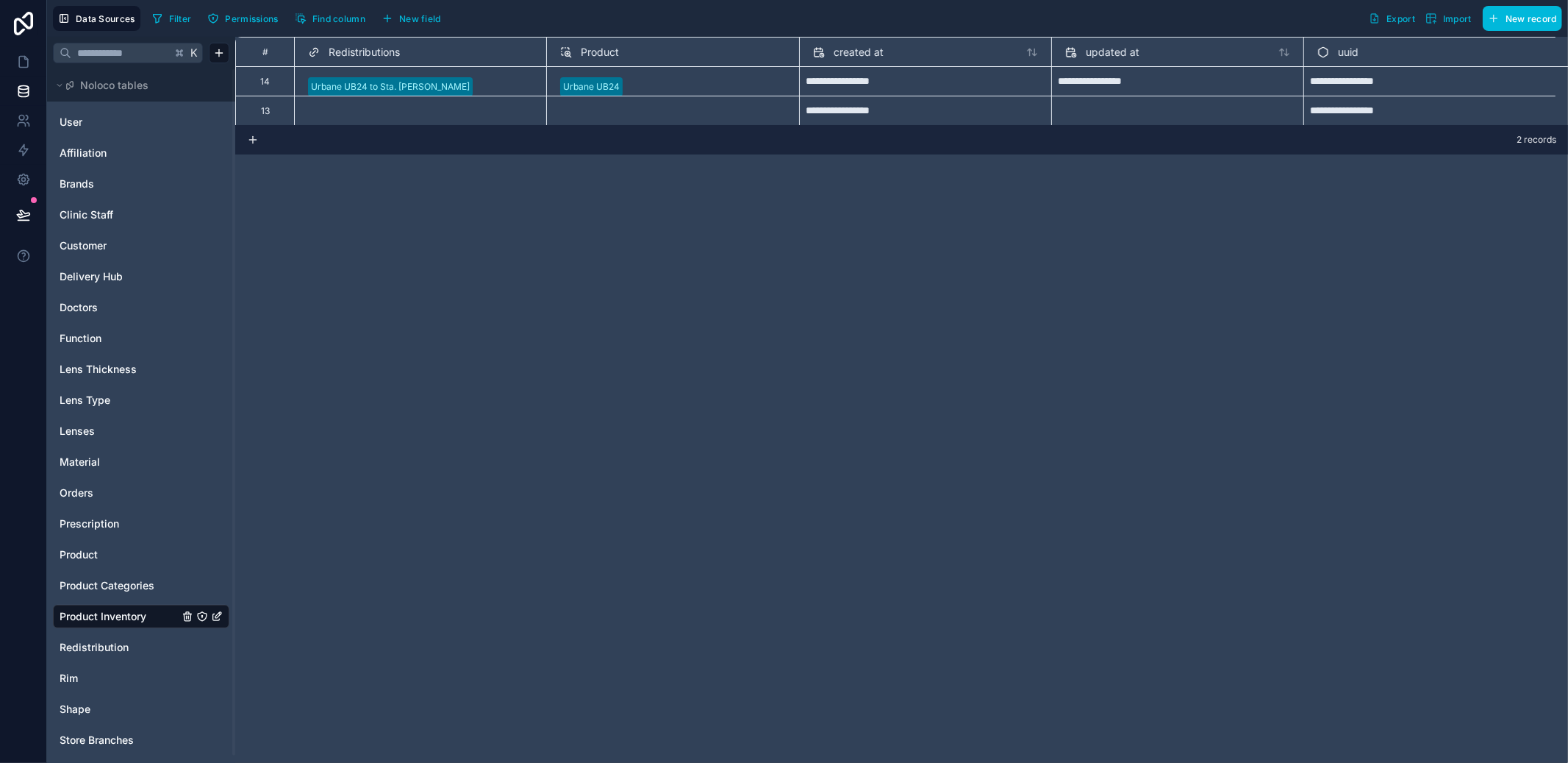
click at [420, 9] on button "New field" at bounding box center [411, 18] width 69 height 22
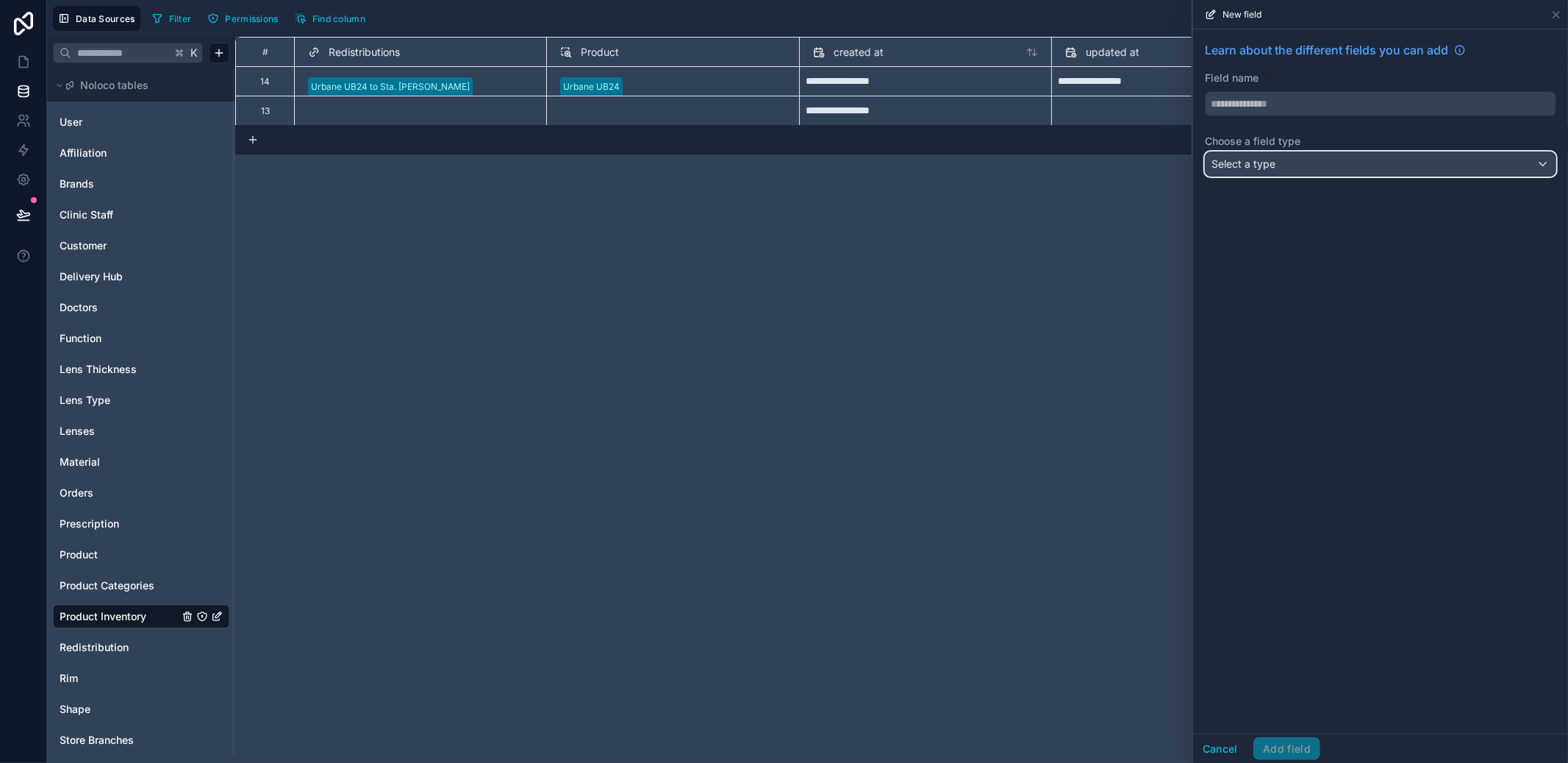
click at [1299, 164] on div "Select a type" at bounding box center [1381, 164] width 350 height 24
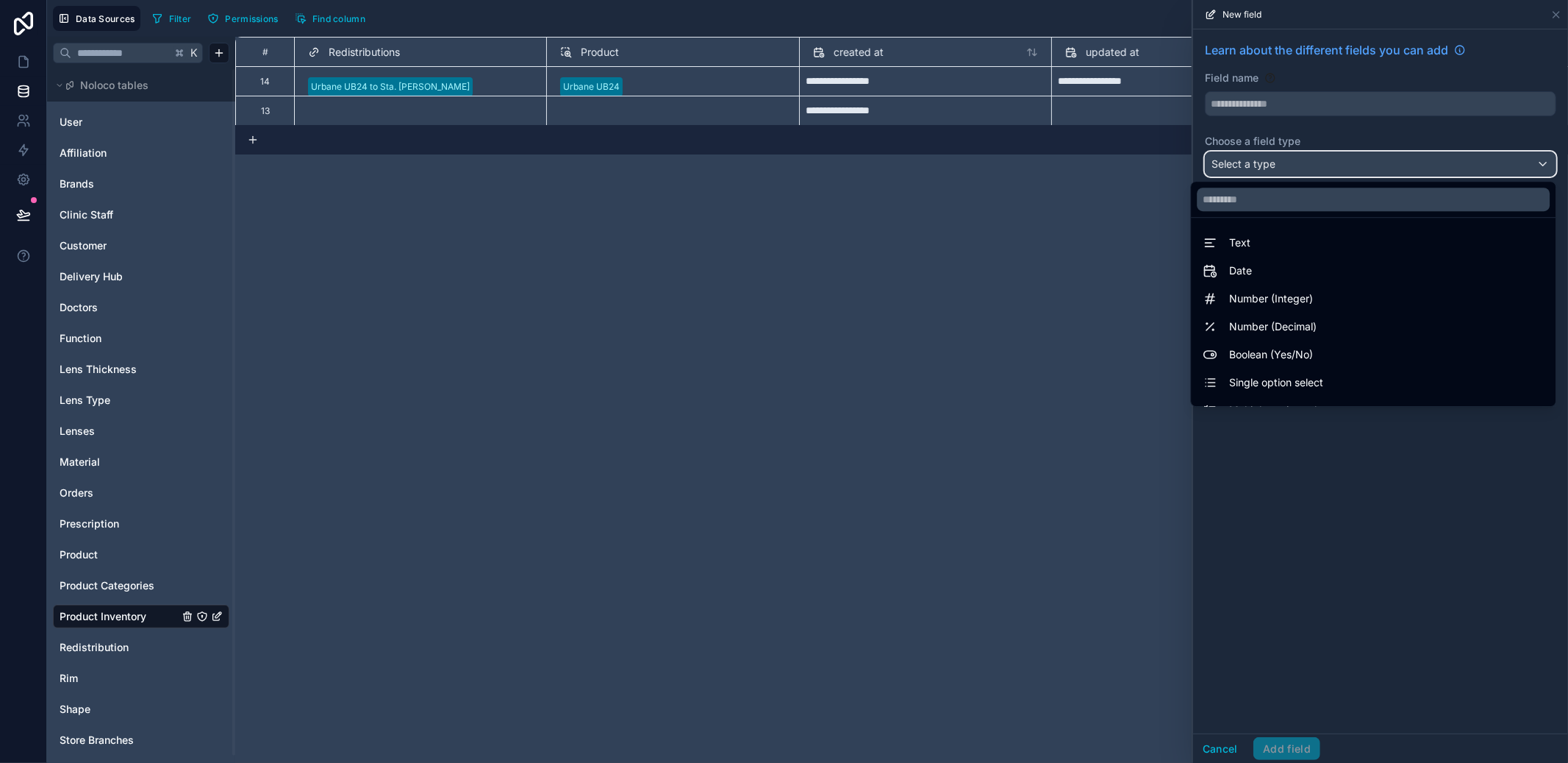
scroll to position [426, 0]
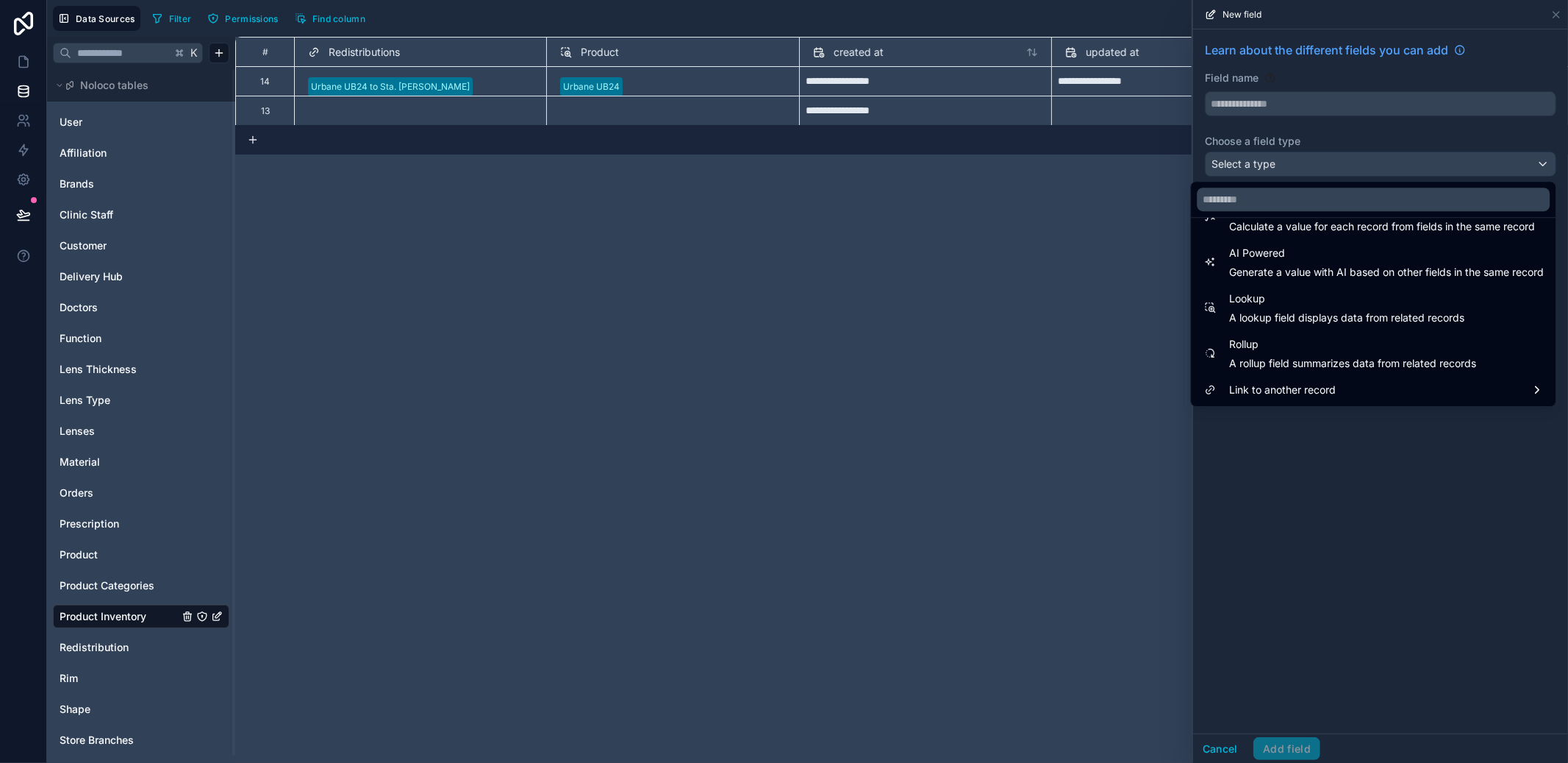
click at [1324, 324] on span "A lookup field displays data from related records" at bounding box center [1346, 317] width 235 height 14
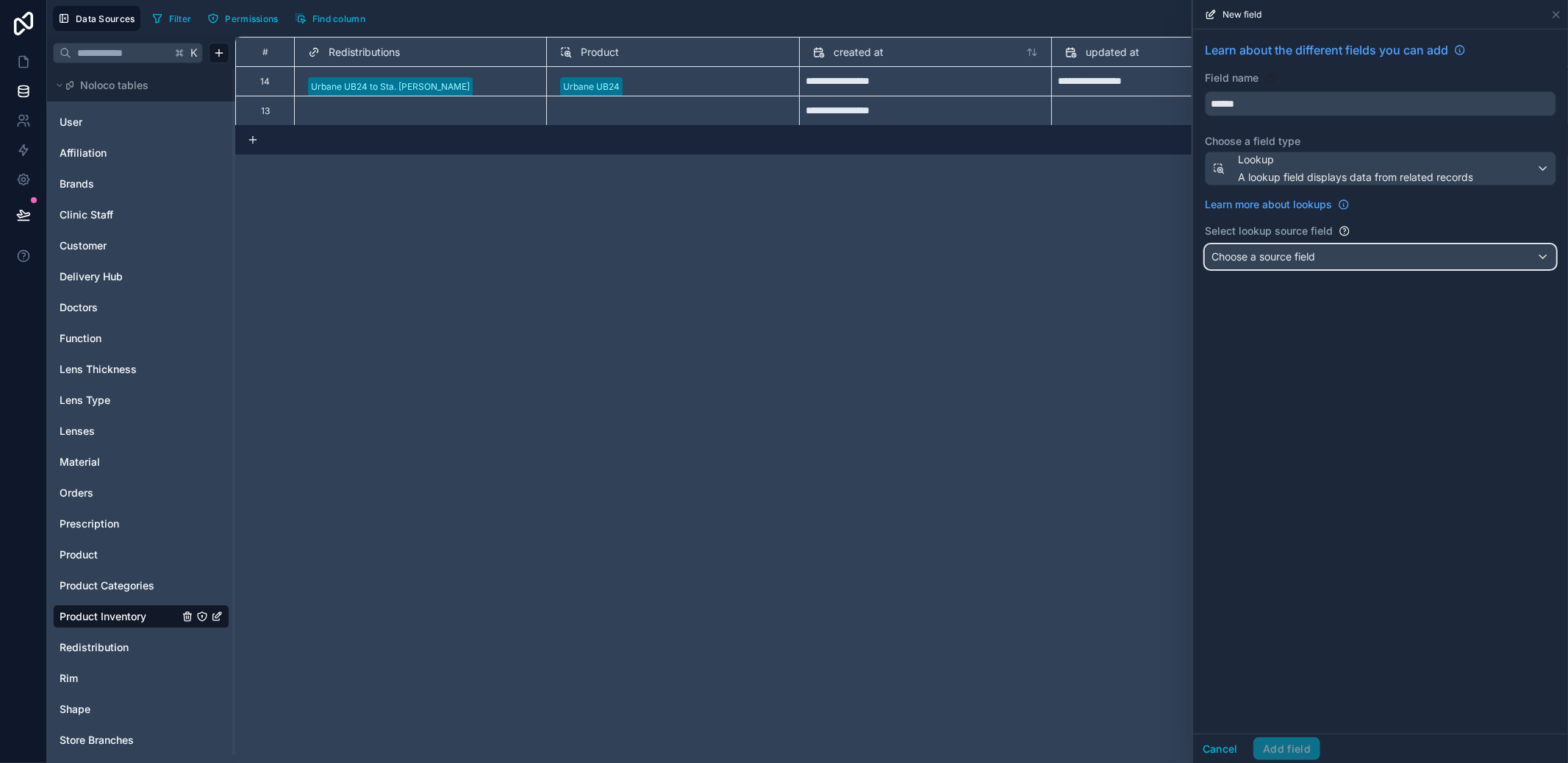
click at [1315, 255] on span "Choose a source field" at bounding box center [1263, 256] width 104 height 12
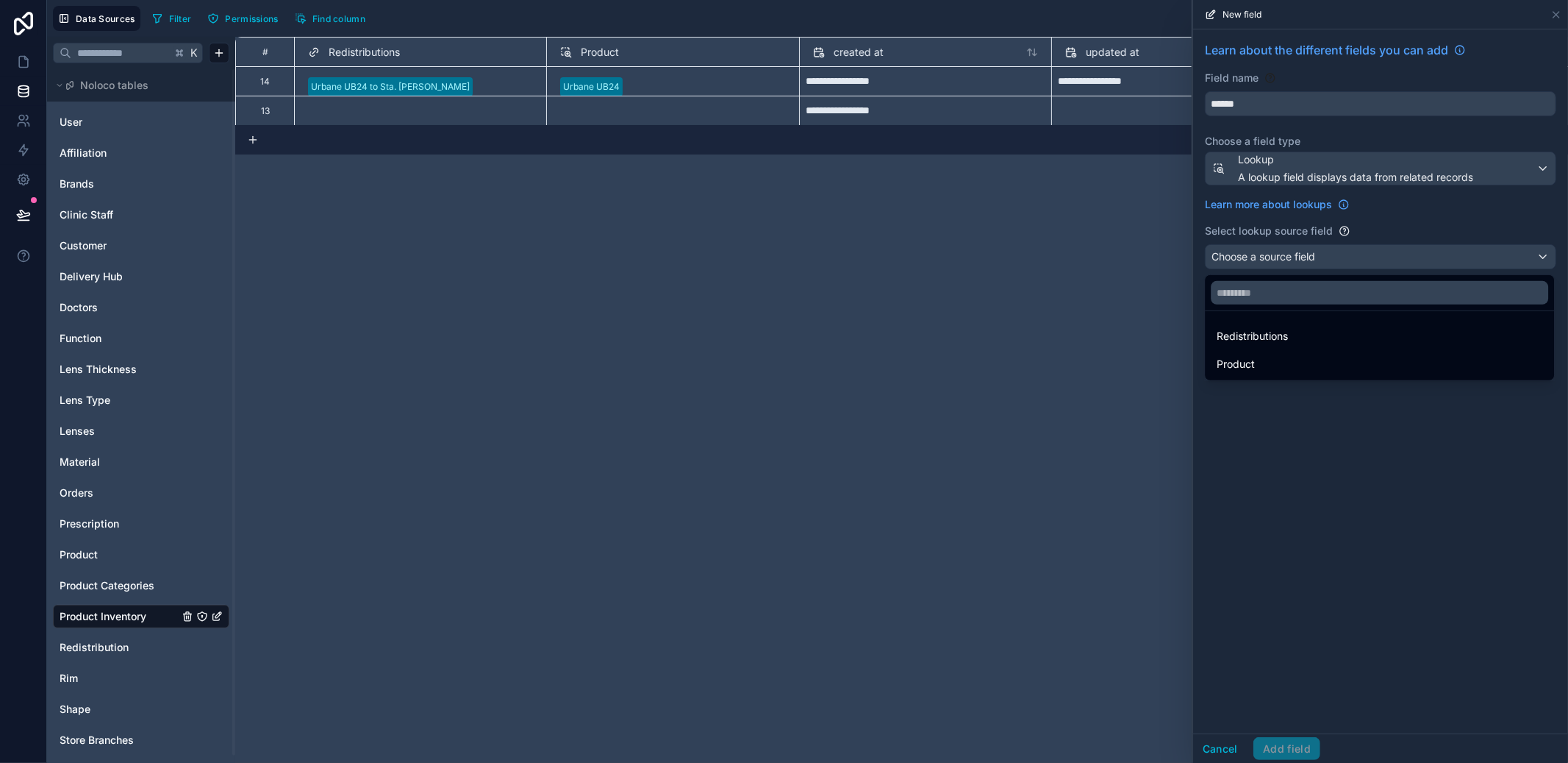
click at [1317, 345] on div "Redistributions" at bounding box center [1379, 336] width 325 height 18
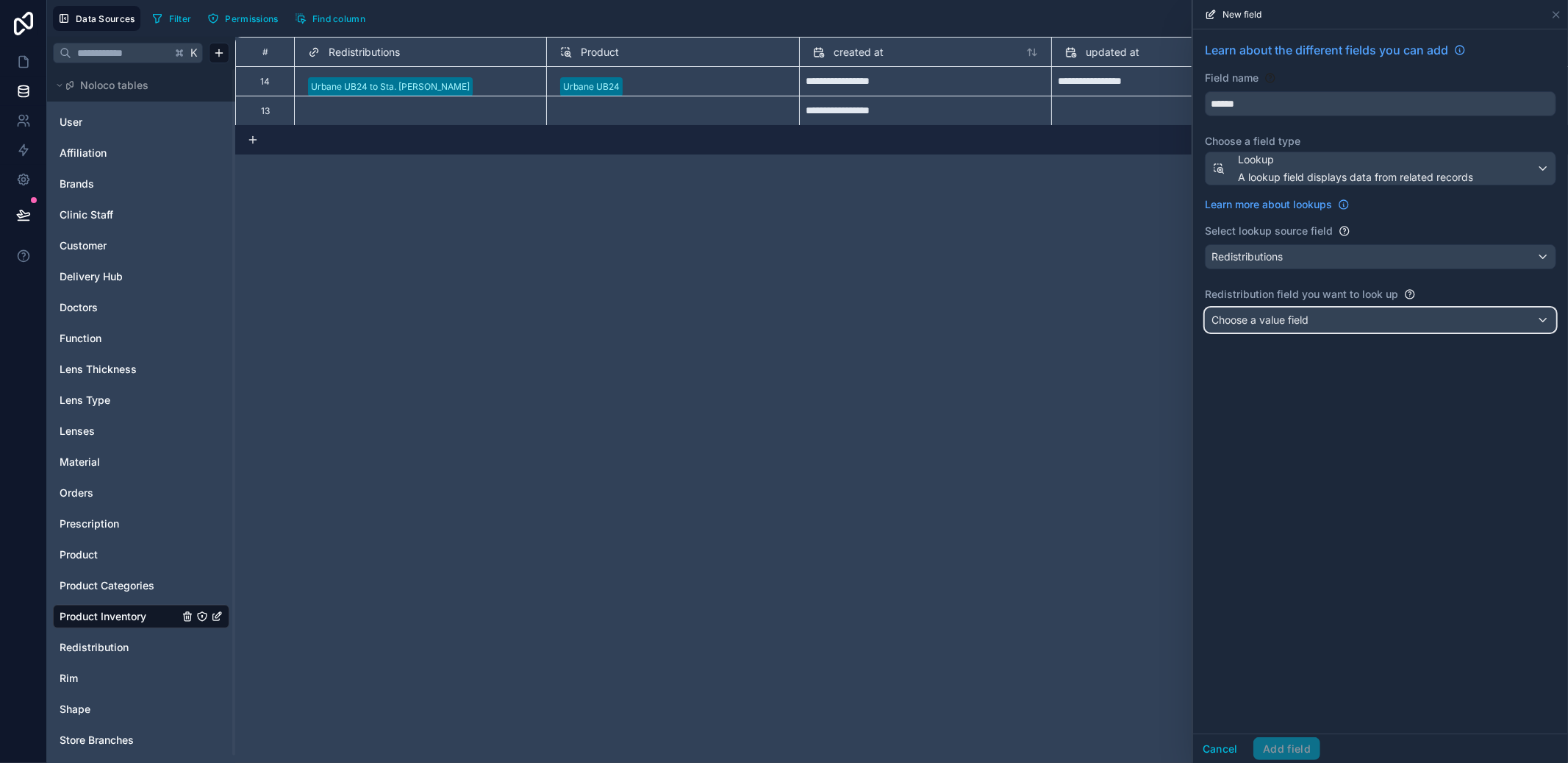
click at [1318, 327] on div "Choose a value field" at bounding box center [1381, 320] width 350 height 24
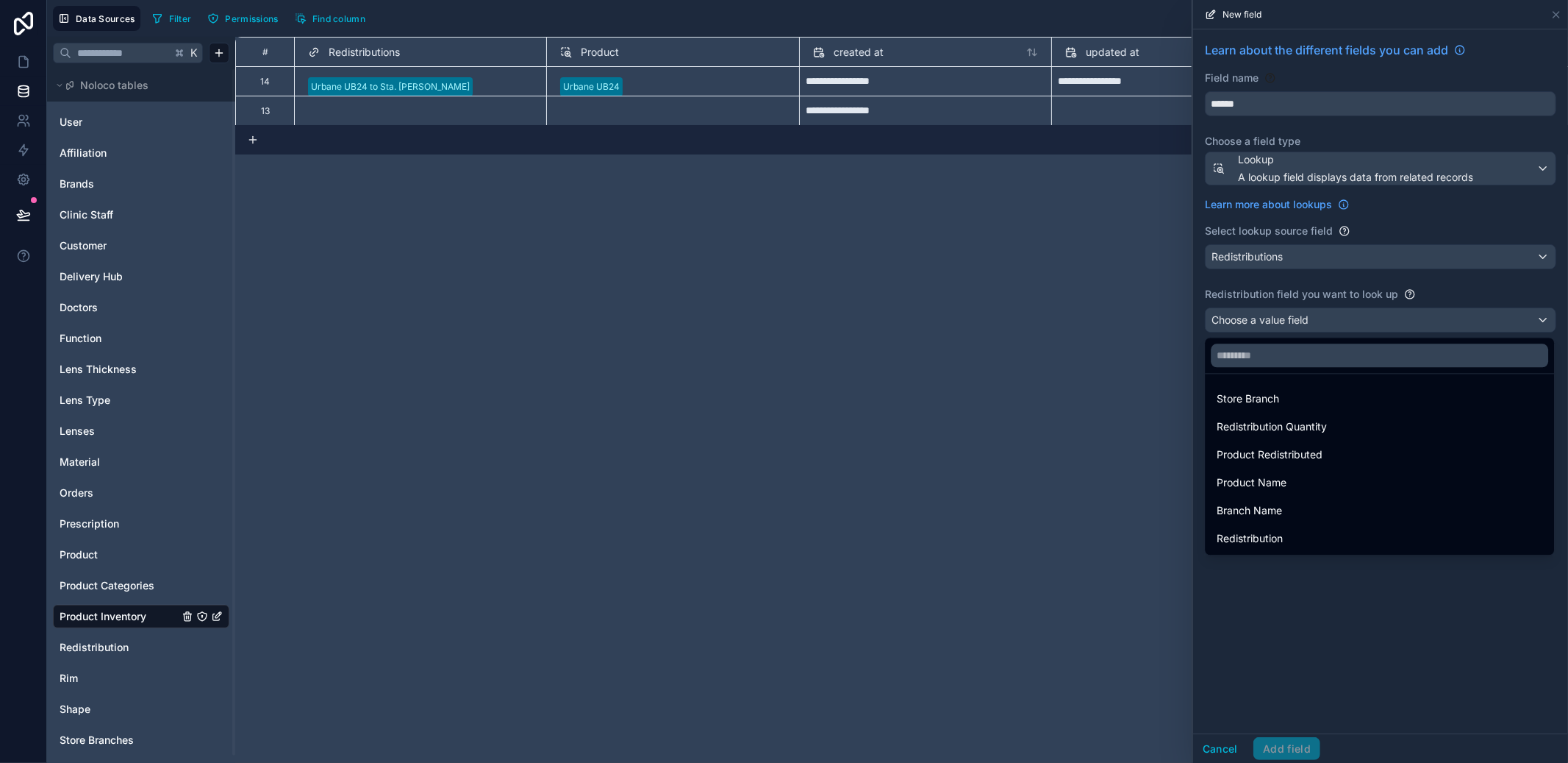
click at [1308, 404] on div "Store Branch" at bounding box center [1379, 399] width 325 height 18
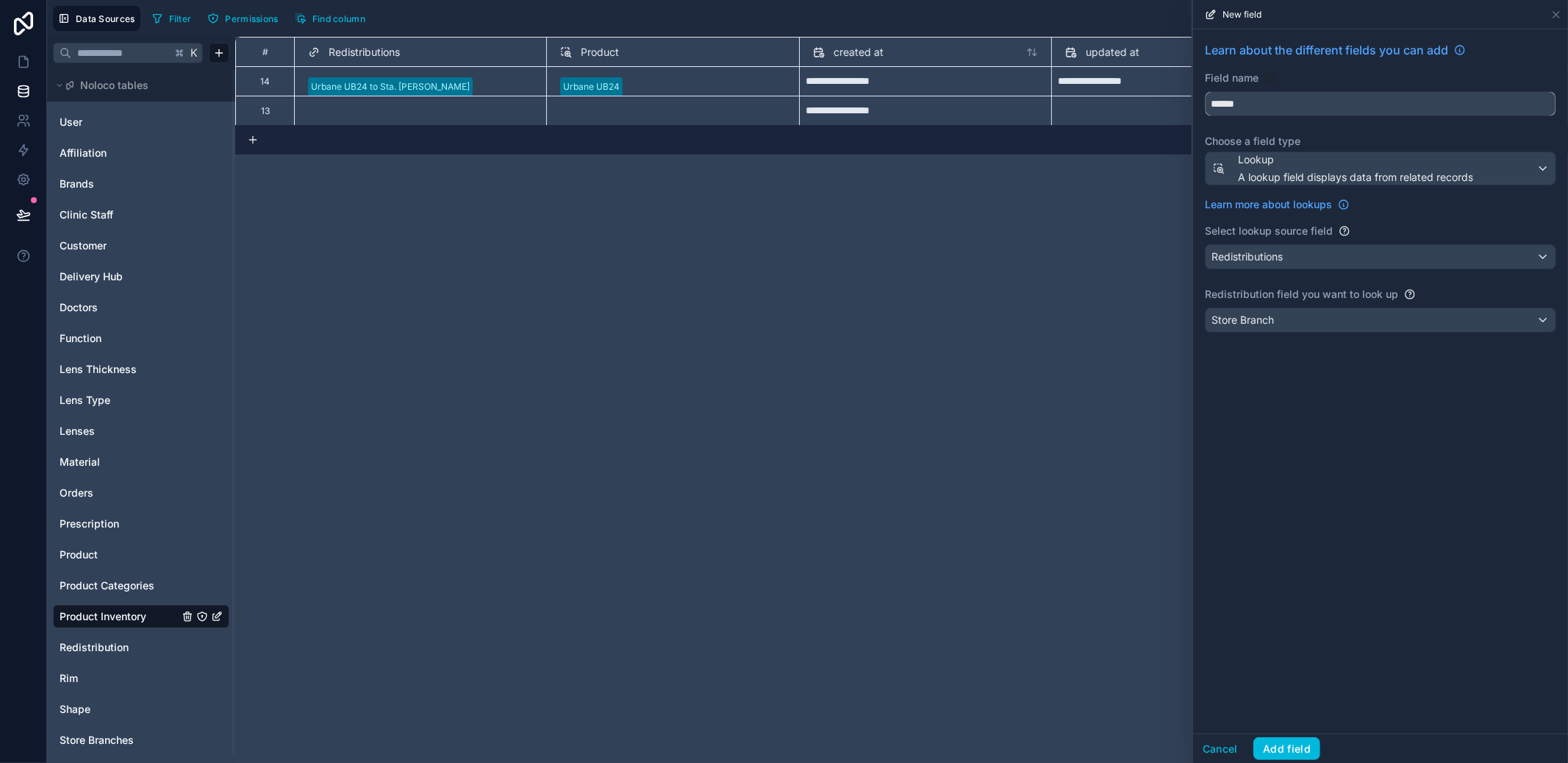
click at [1256, 109] on input "******" at bounding box center [1381, 104] width 350 height 24
type input "********"
click at [1262, 130] on div "Location" at bounding box center [1379, 137] width 325 height 18
click at [1289, 755] on button "Add field" at bounding box center [1287, 749] width 67 height 24
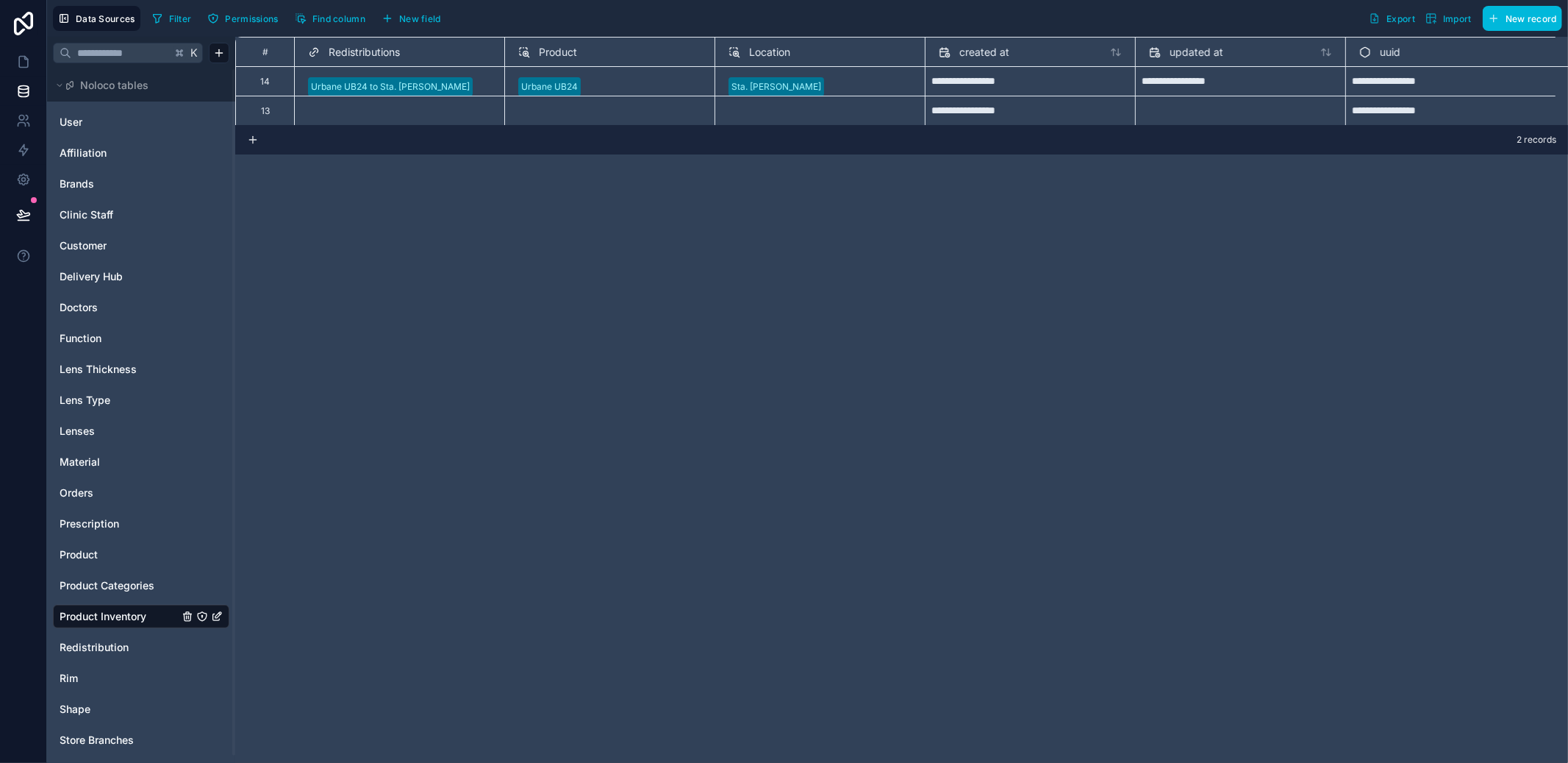
click at [431, 17] on span "New field" at bounding box center [420, 19] width 42 height 11
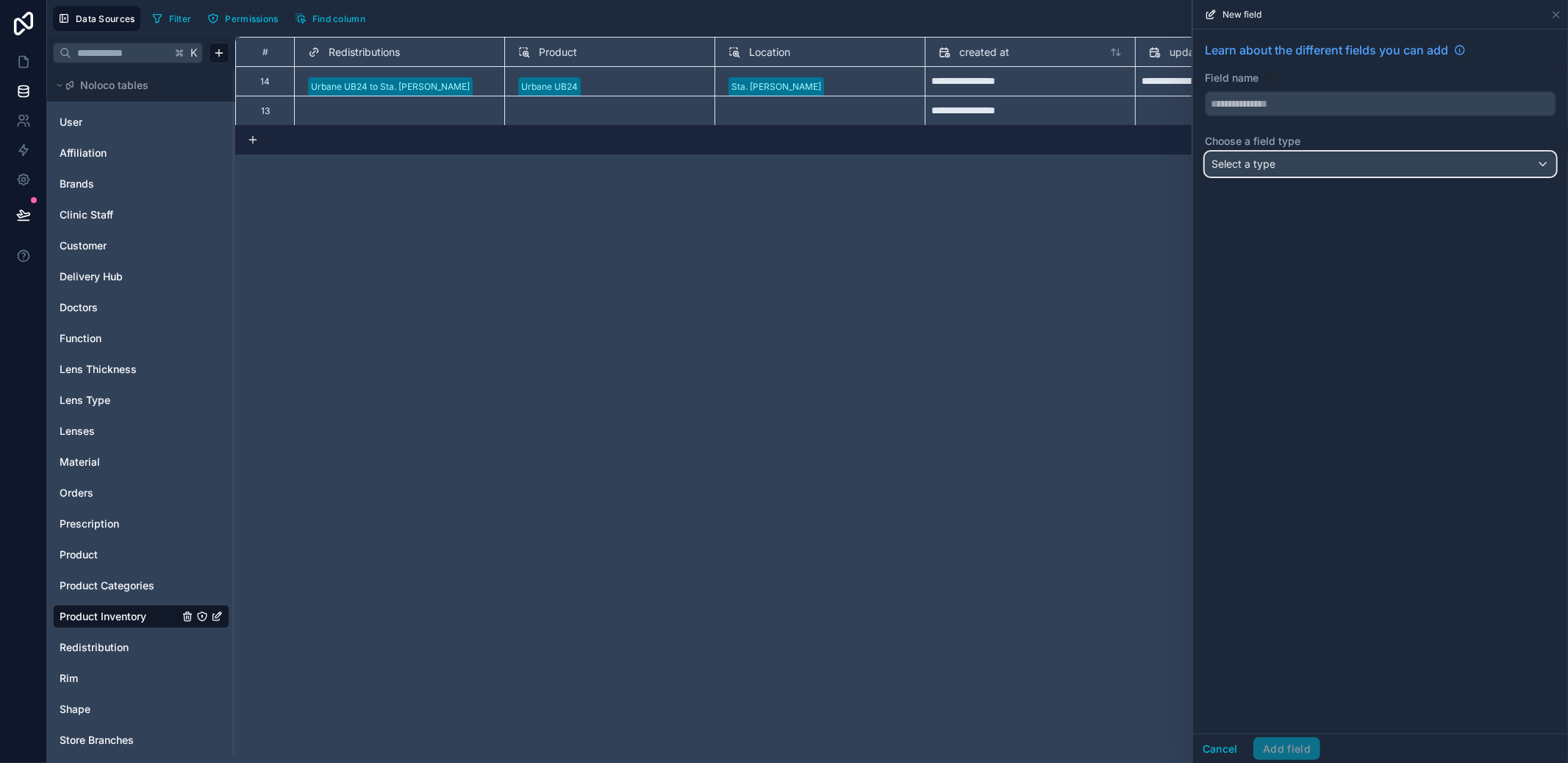
click at [1232, 157] on span "Select a type" at bounding box center [1243, 164] width 64 height 14
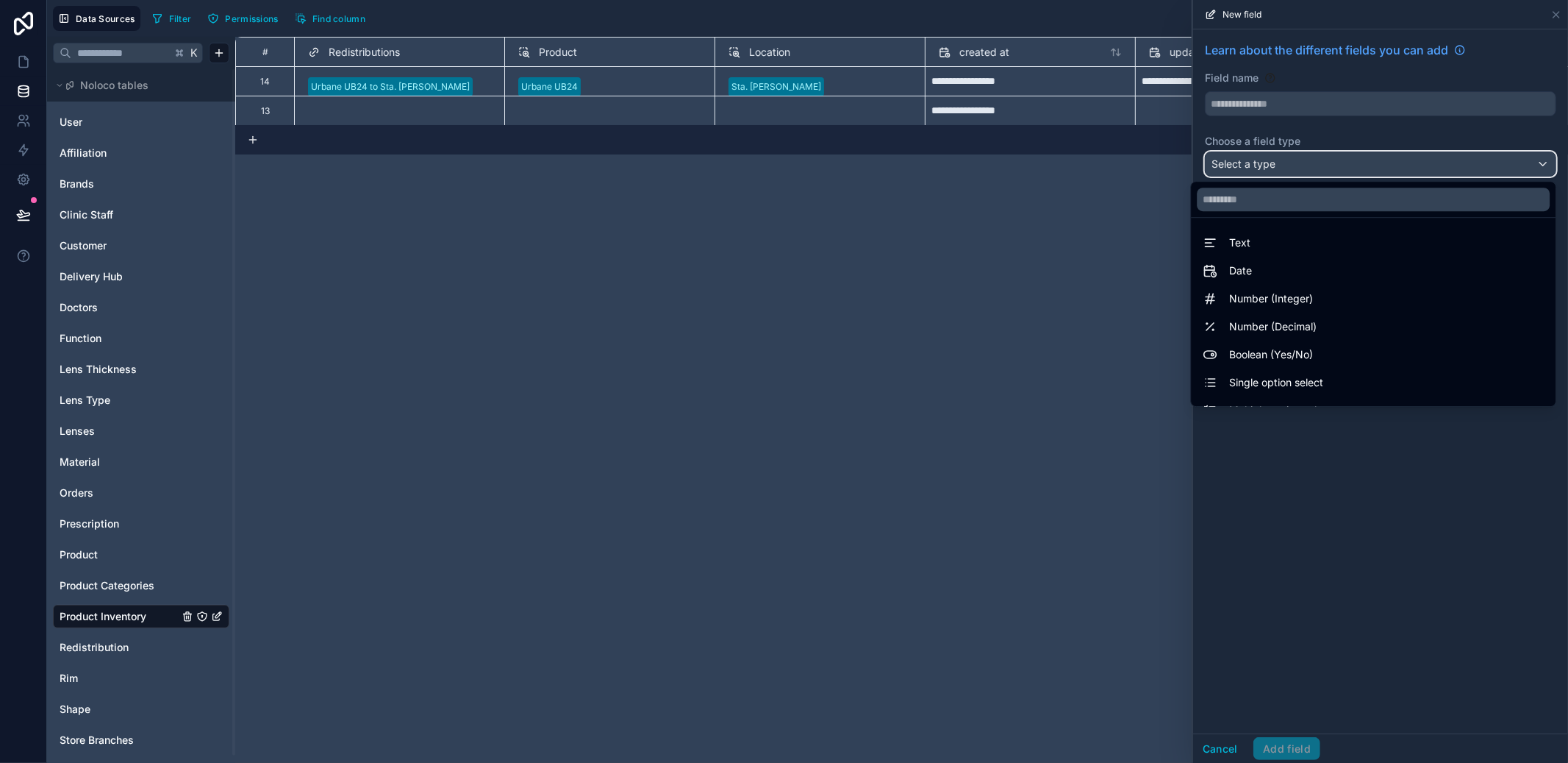
scroll to position [426, 0]
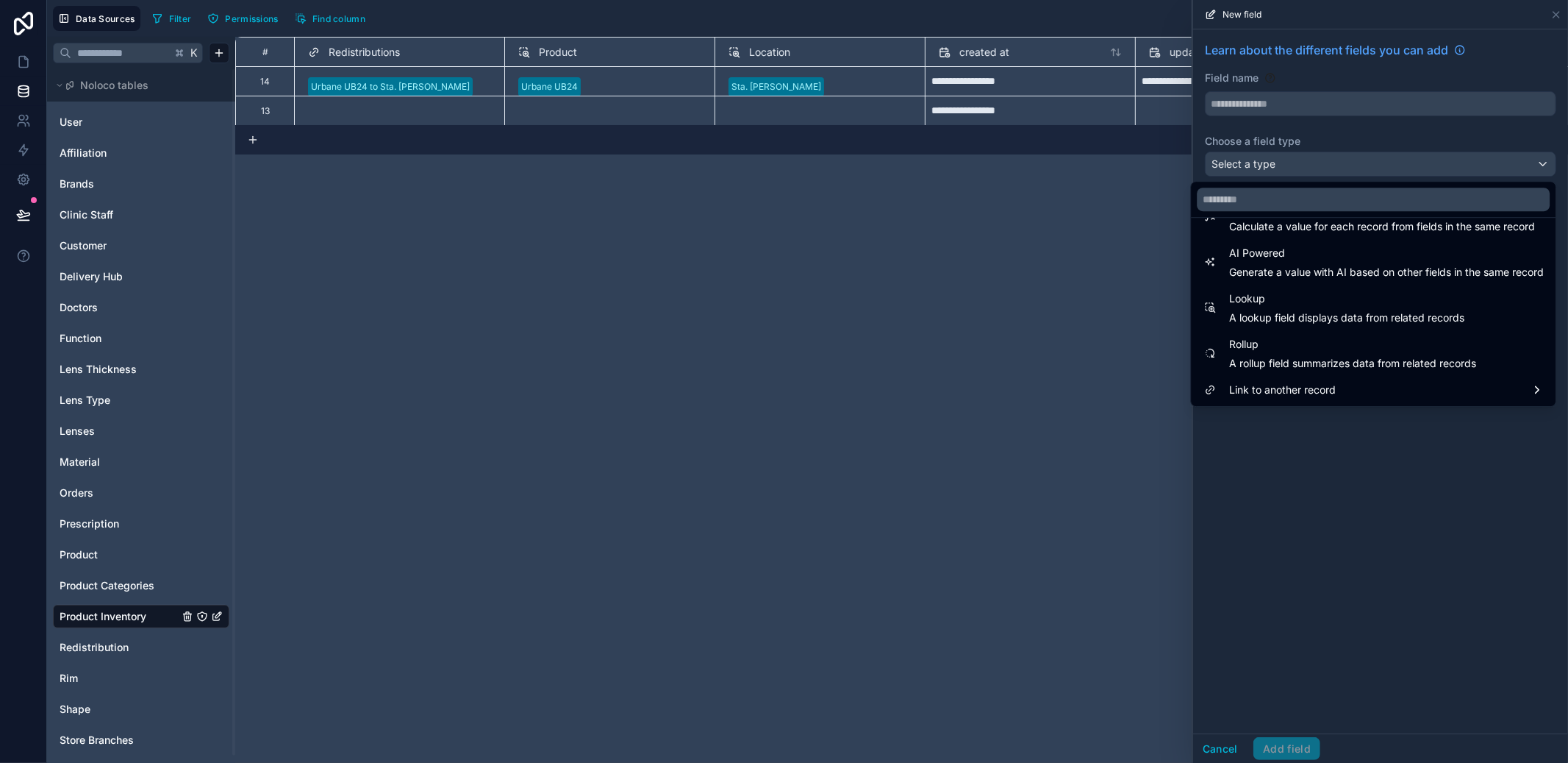
click at [1314, 323] on span "A lookup field displays data from related records" at bounding box center [1346, 317] width 235 height 14
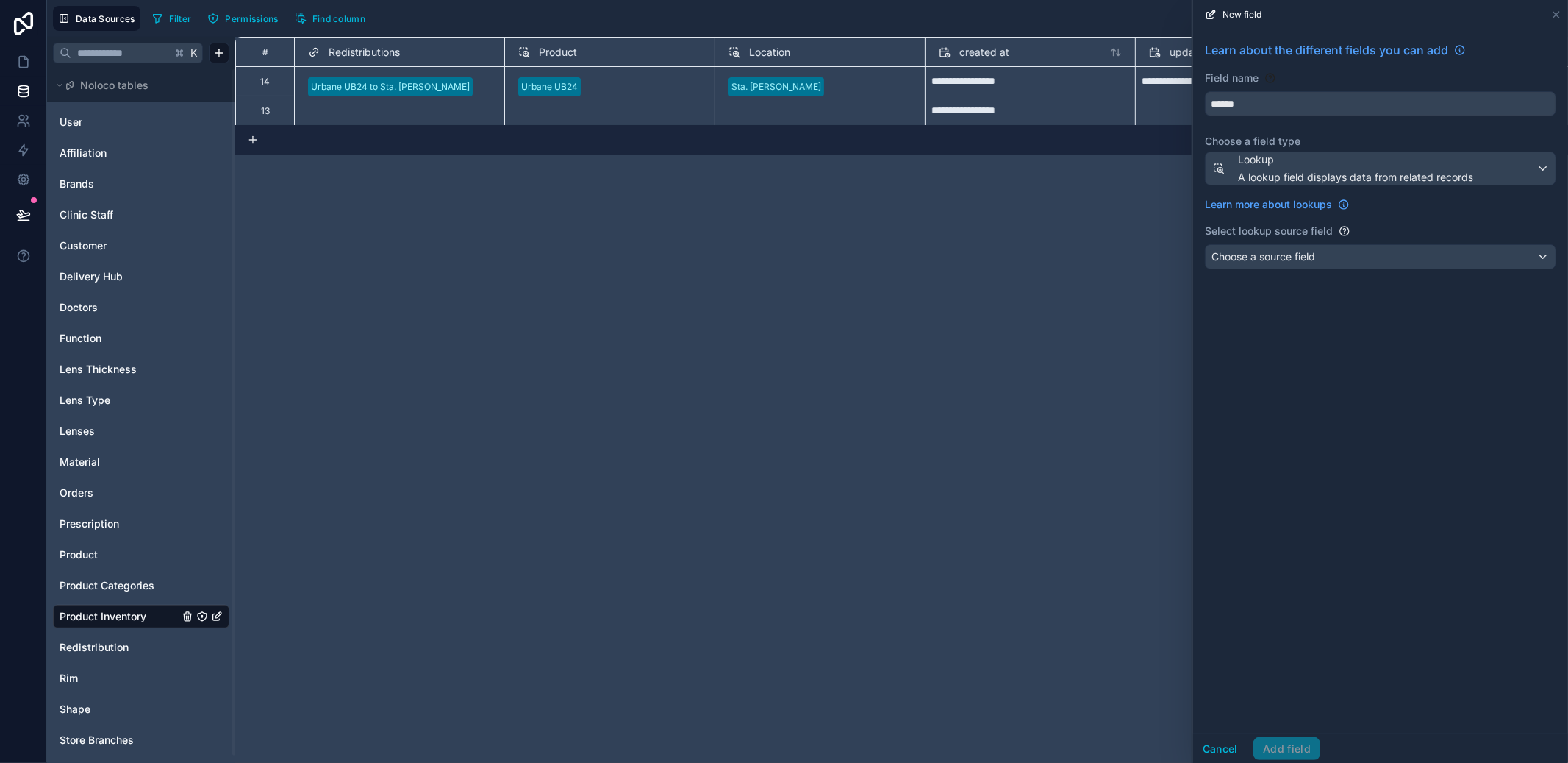
click at [1312, 277] on div "Learn about the different fields you can add Field name ****** Choose a field t…" at bounding box center [1381, 158] width 375 height 258
click at [1317, 266] on div "Choose a source field" at bounding box center [1381, 256] width 350 height 24
click at [1315, 267] on div "Choose a source field" at bounding box center [1381, 256] width 350 height 24
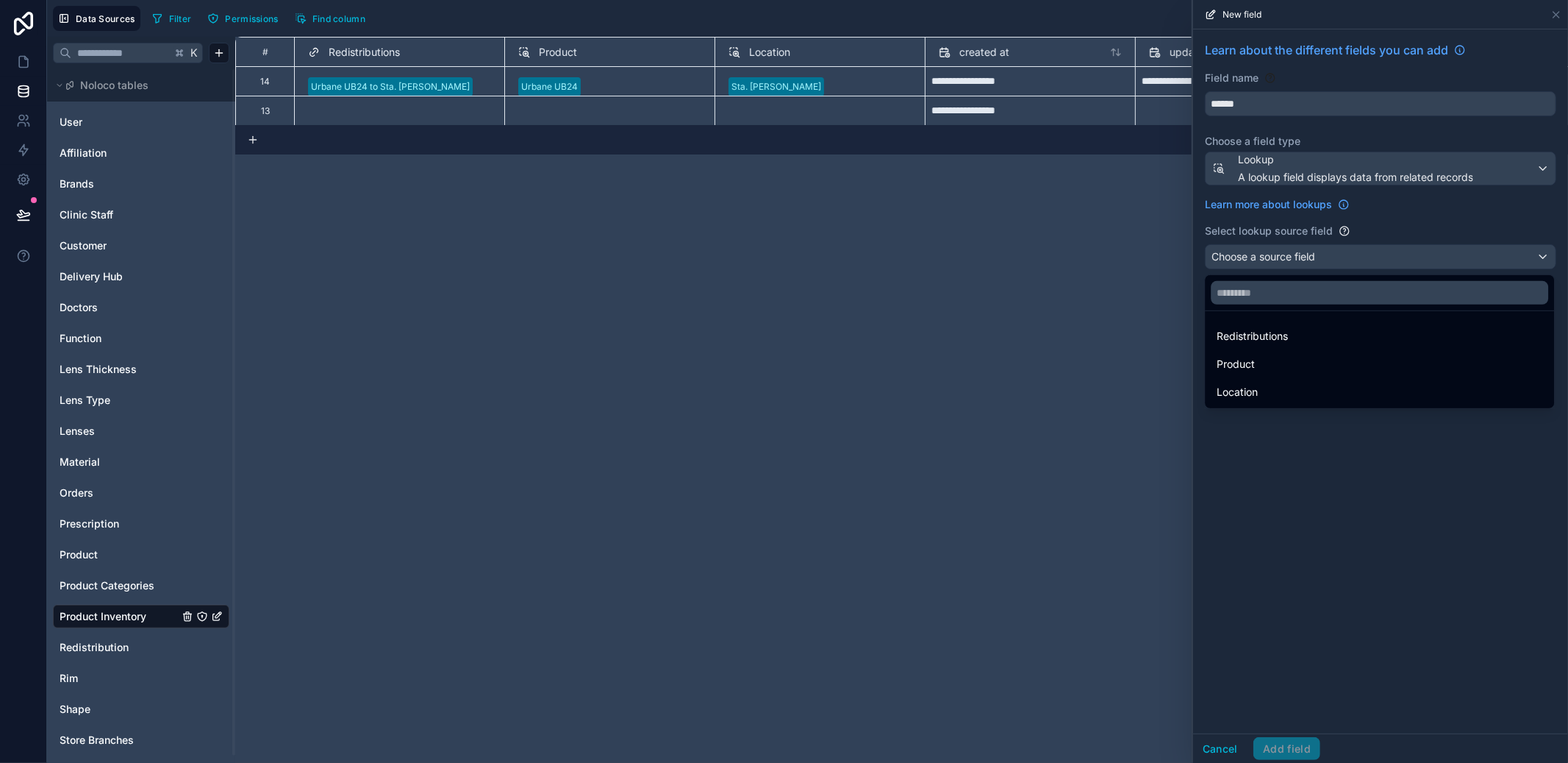
click at [1300, 339] on div "Redistributions" at bounding box center [1379, 336] width 325 height 18
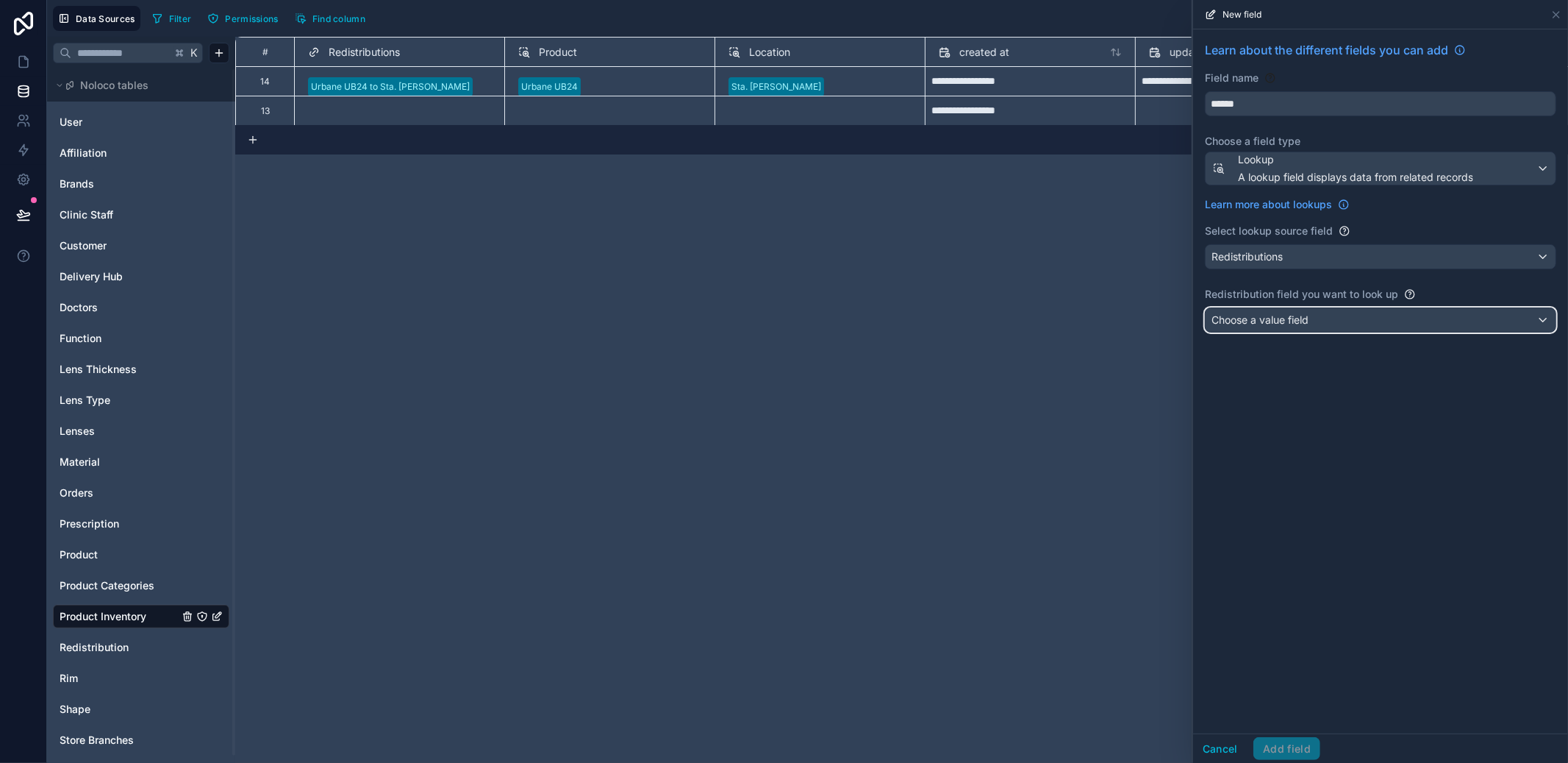
click at [1305, 316] on span "Choose a value field" at bounding box center [1260, 319] width 97 height 12
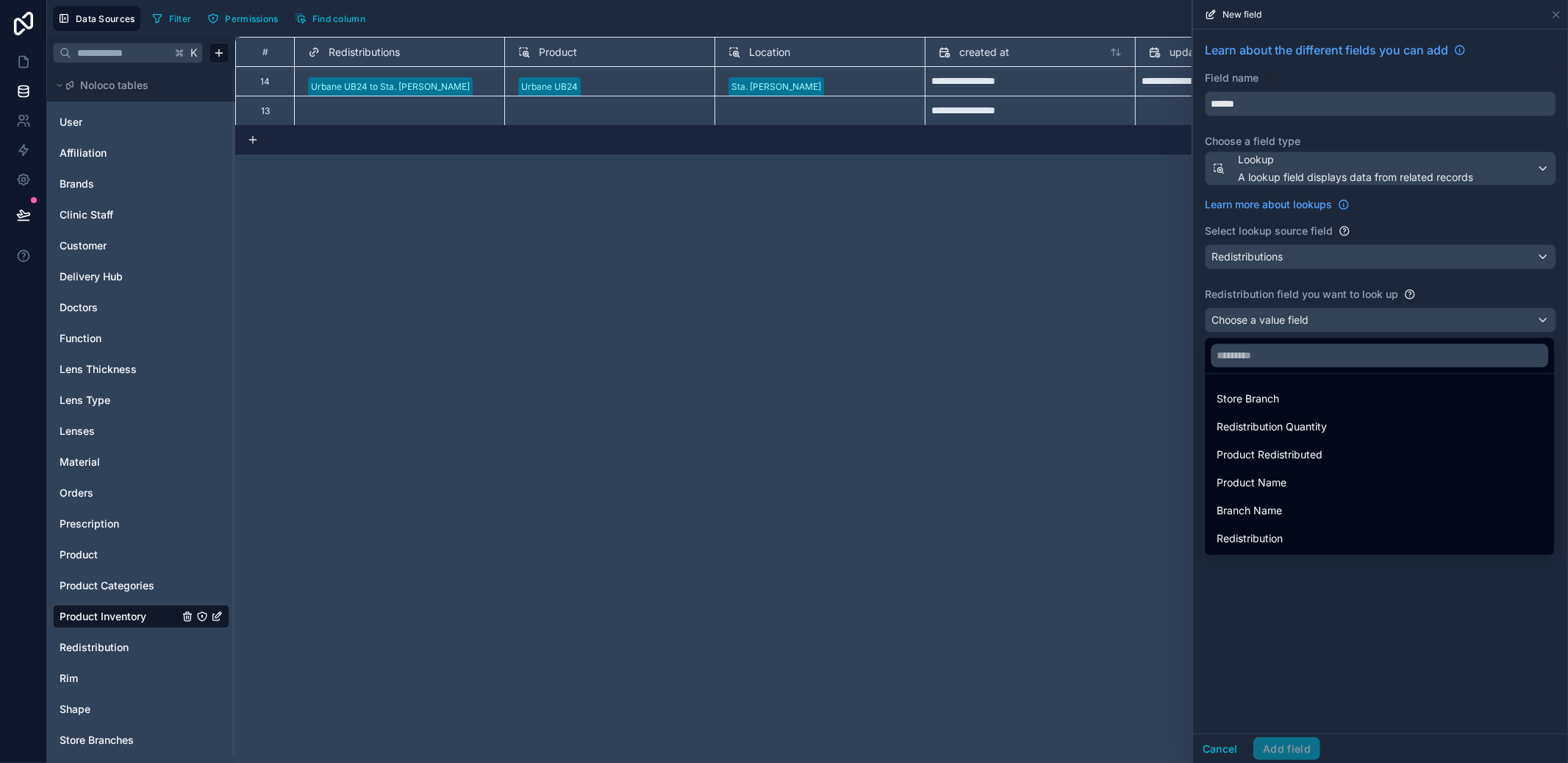
click at [1298, 426] on span "Redistribution Quantity" at bounding box center [1271, 426] width 110 height 18
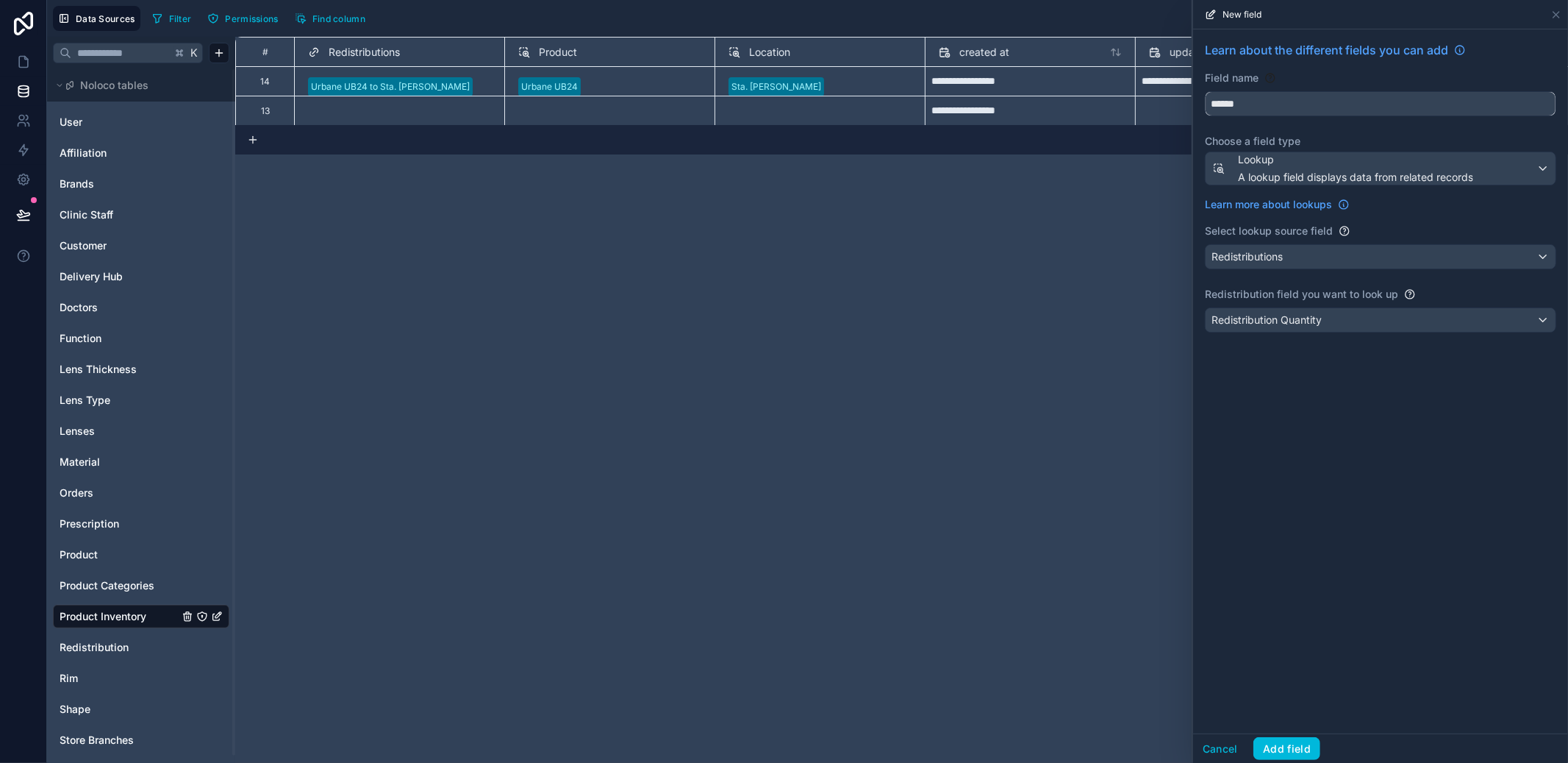
click at [1279, 108] on input "******" at bounding box center [1381, 104] width 350 height 24
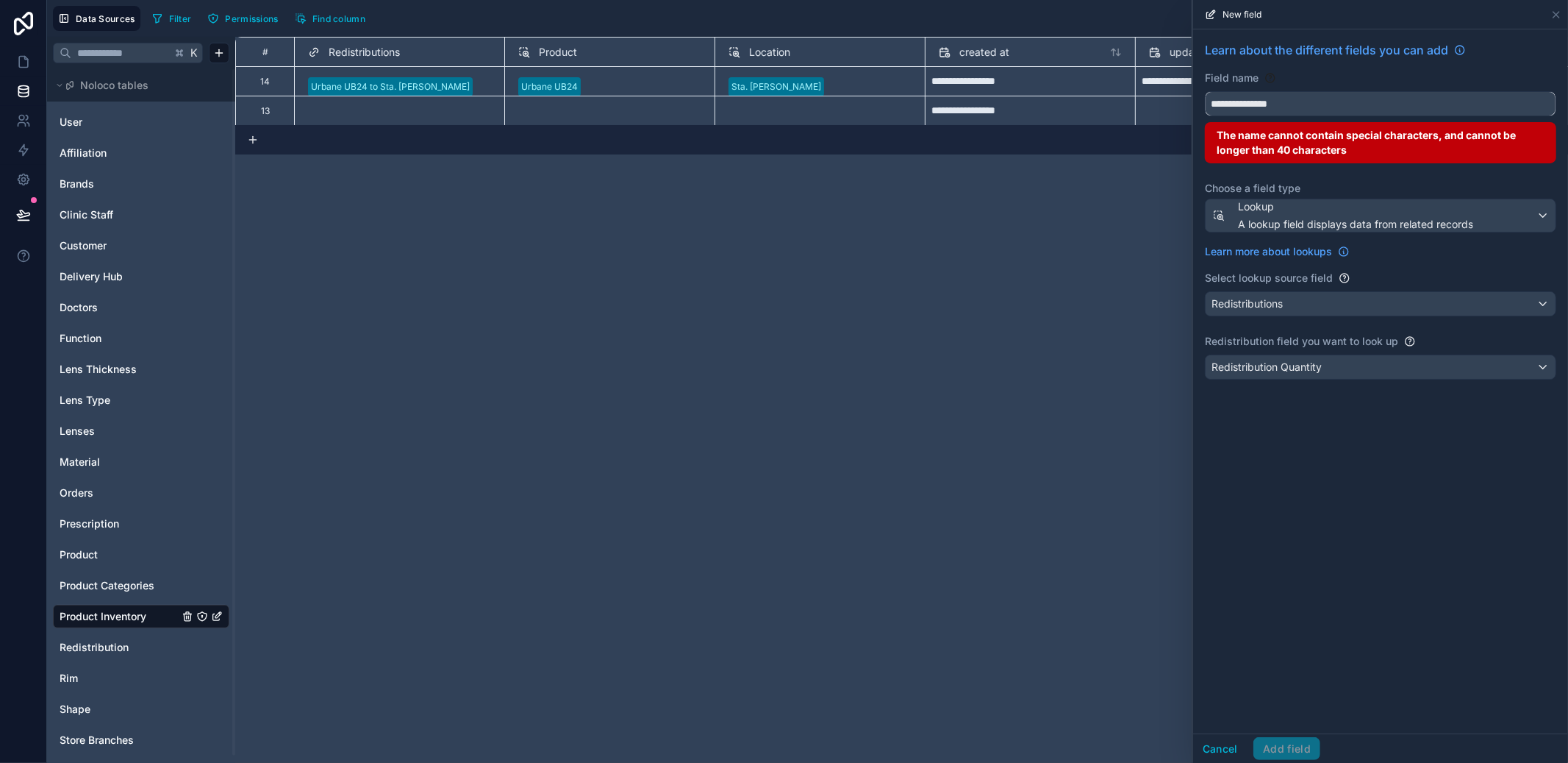
click at [1205, 91] on button "**********" at bounding box center [1381, 104] width 352 height 25
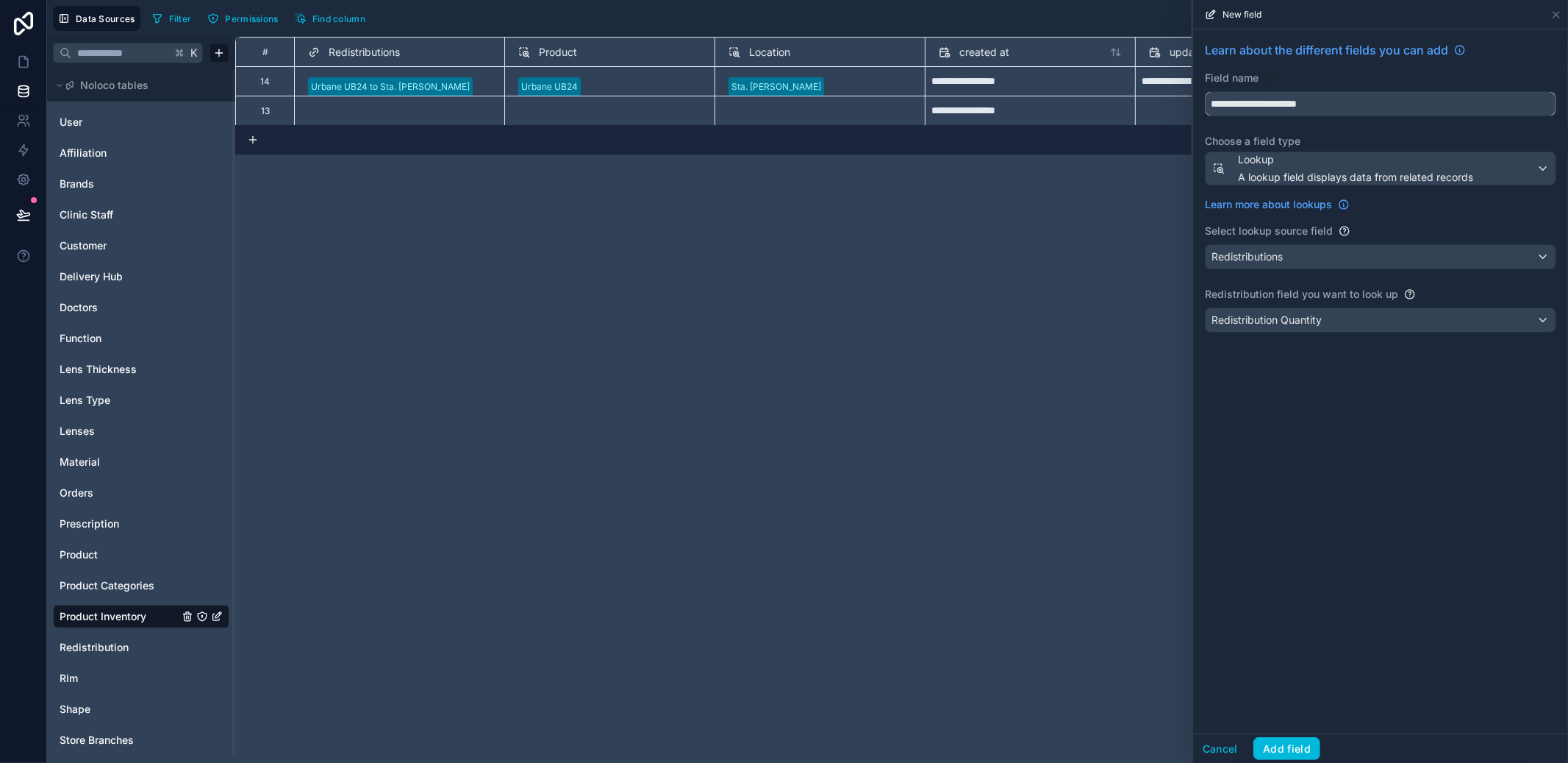
type input "**********"
click at [1275, 734] on div "Cancel Add field" at bounding box center [1381, 748] width 375 height 29
click at [1278, 744] on button "Add field" at bounding box center [1287, 749] width 67 height 24
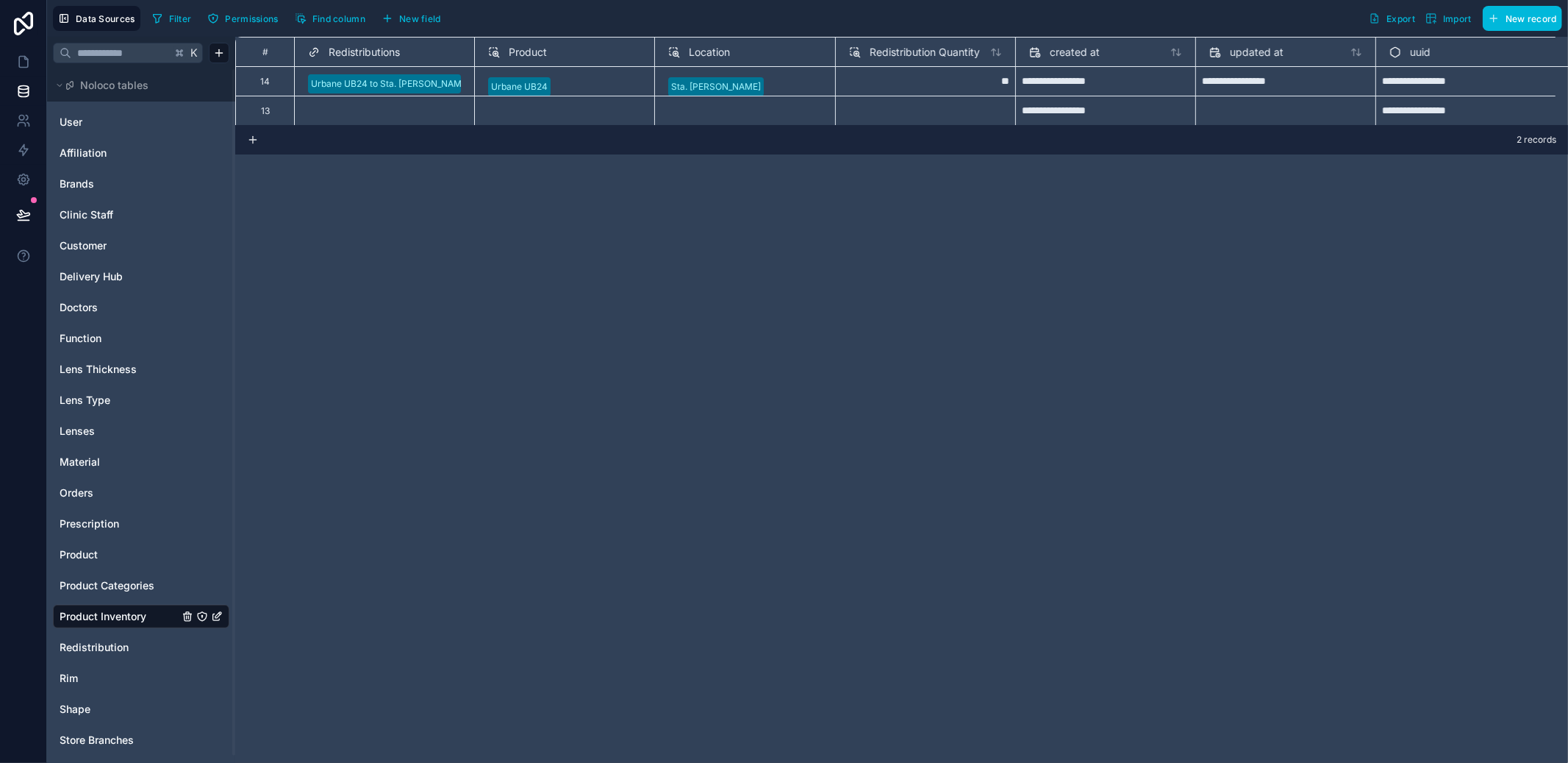
click at [72, 540] on div "User Affiliation Brands Clinic Staff Customer Delivery Hub Doctors Function Len…" at bounding box center [142, 430] width 177 height 652
click at [73, 550] on span "Product" at bounding box center [79, 554] width 38 height 14
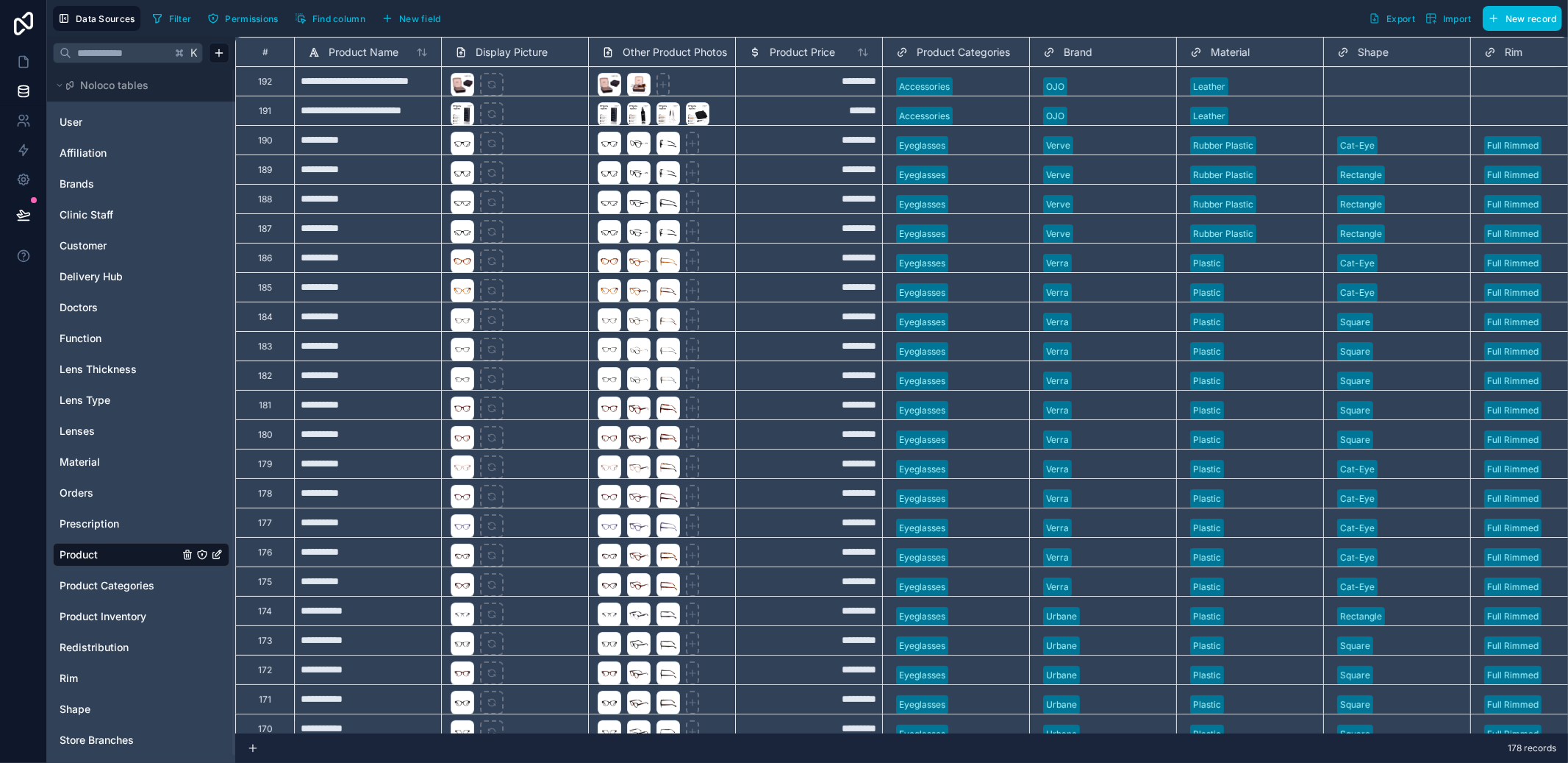
click at [83, 489] on span "Orders" at bounding box center [77, 492] width 34 height 14
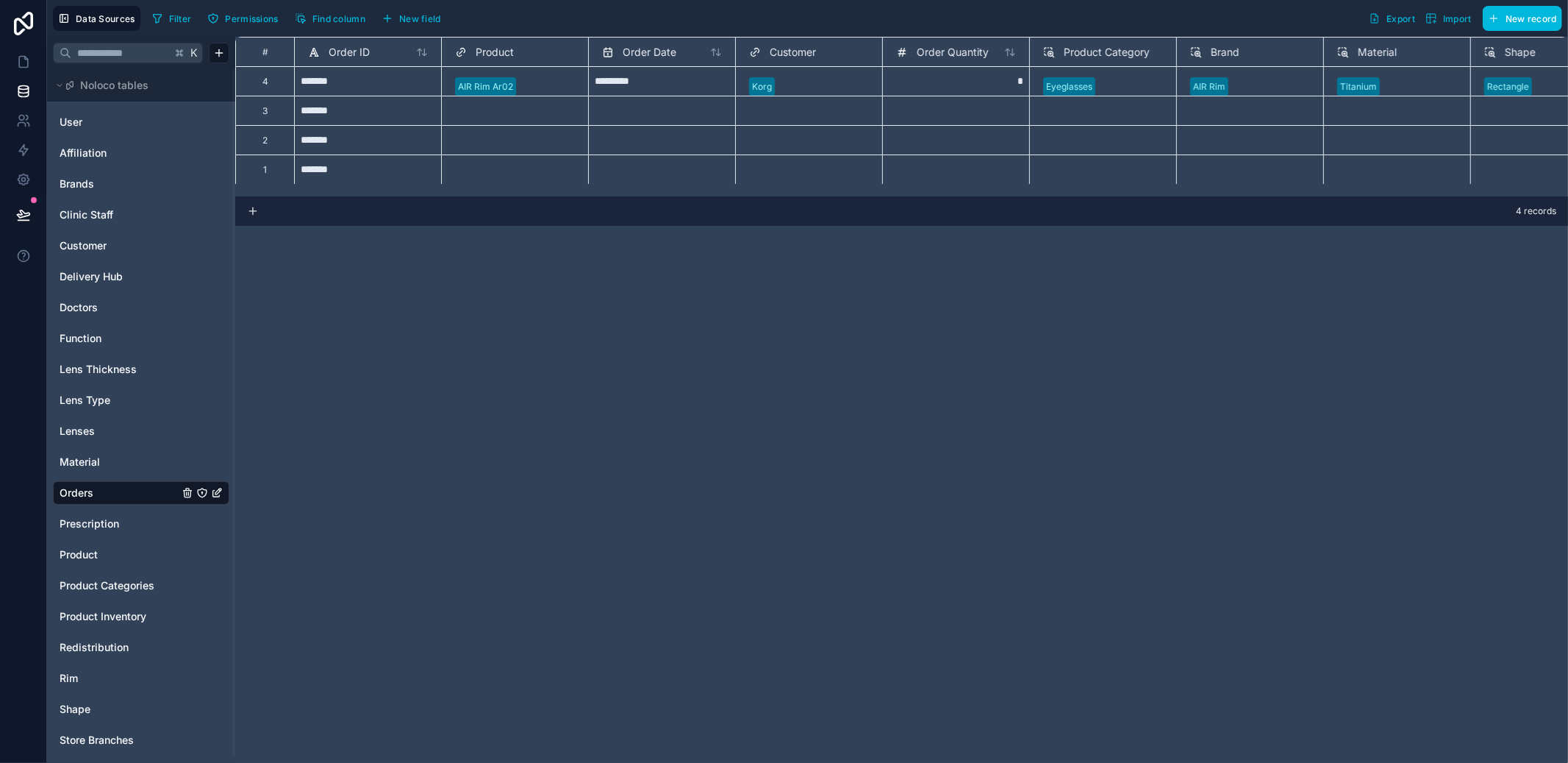
click at [411, 14] on span "New field" at bounding box center [420, 19] width 42 height 11
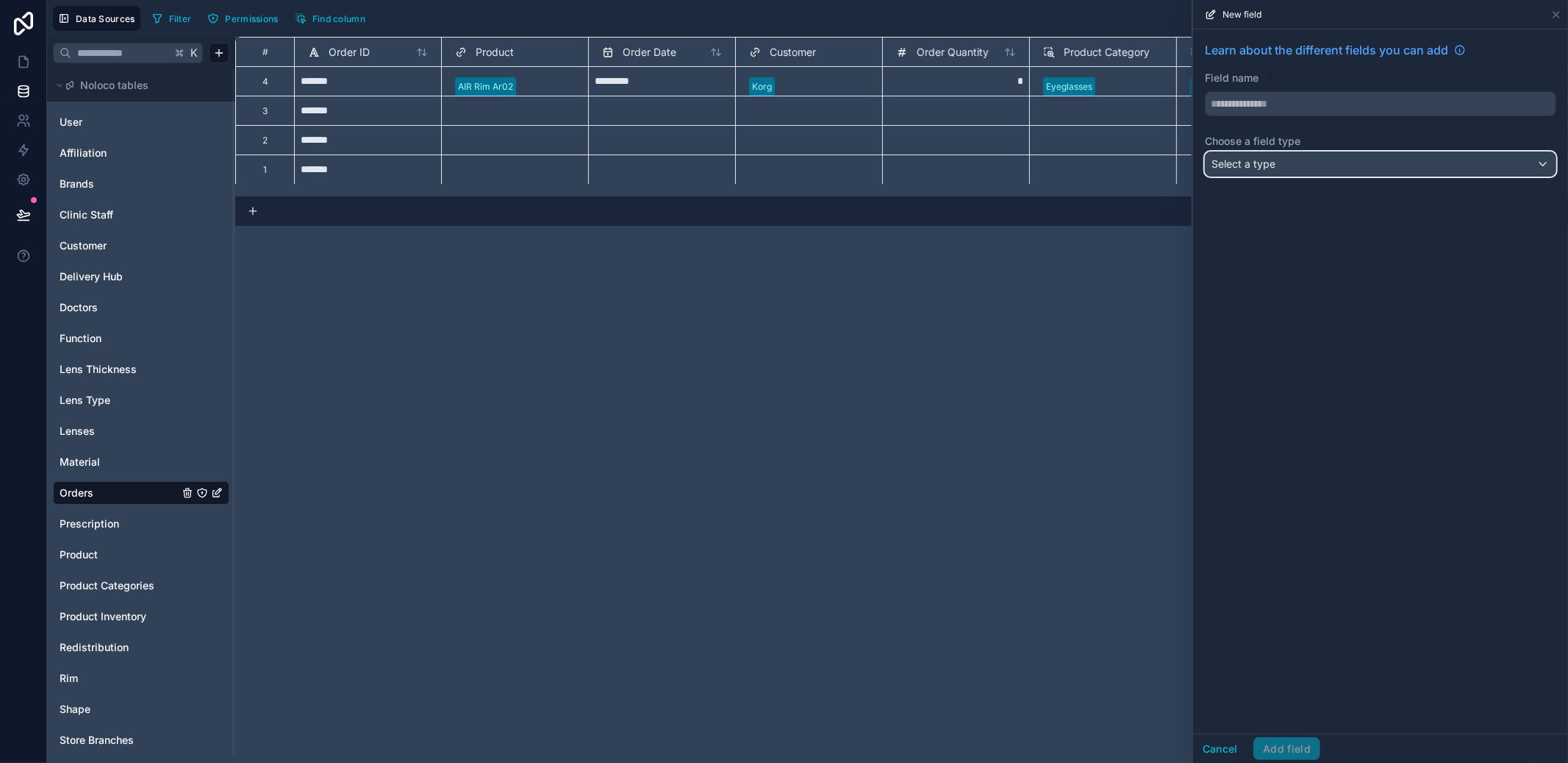
click at [1310, 161] on div "Select a type" at bounding box center [1381, 164] width 350 height 24
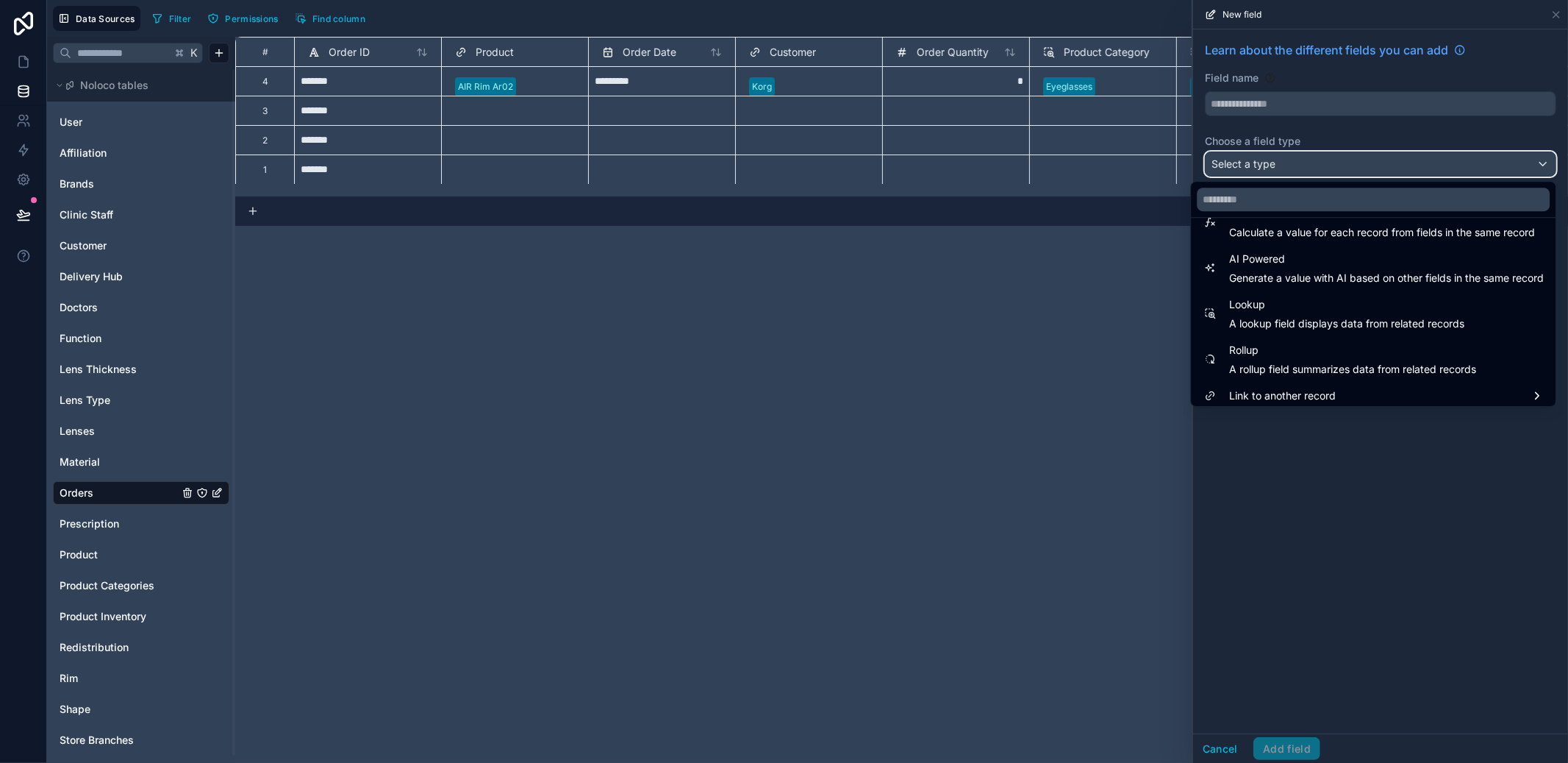
scroll to position [426, 0]
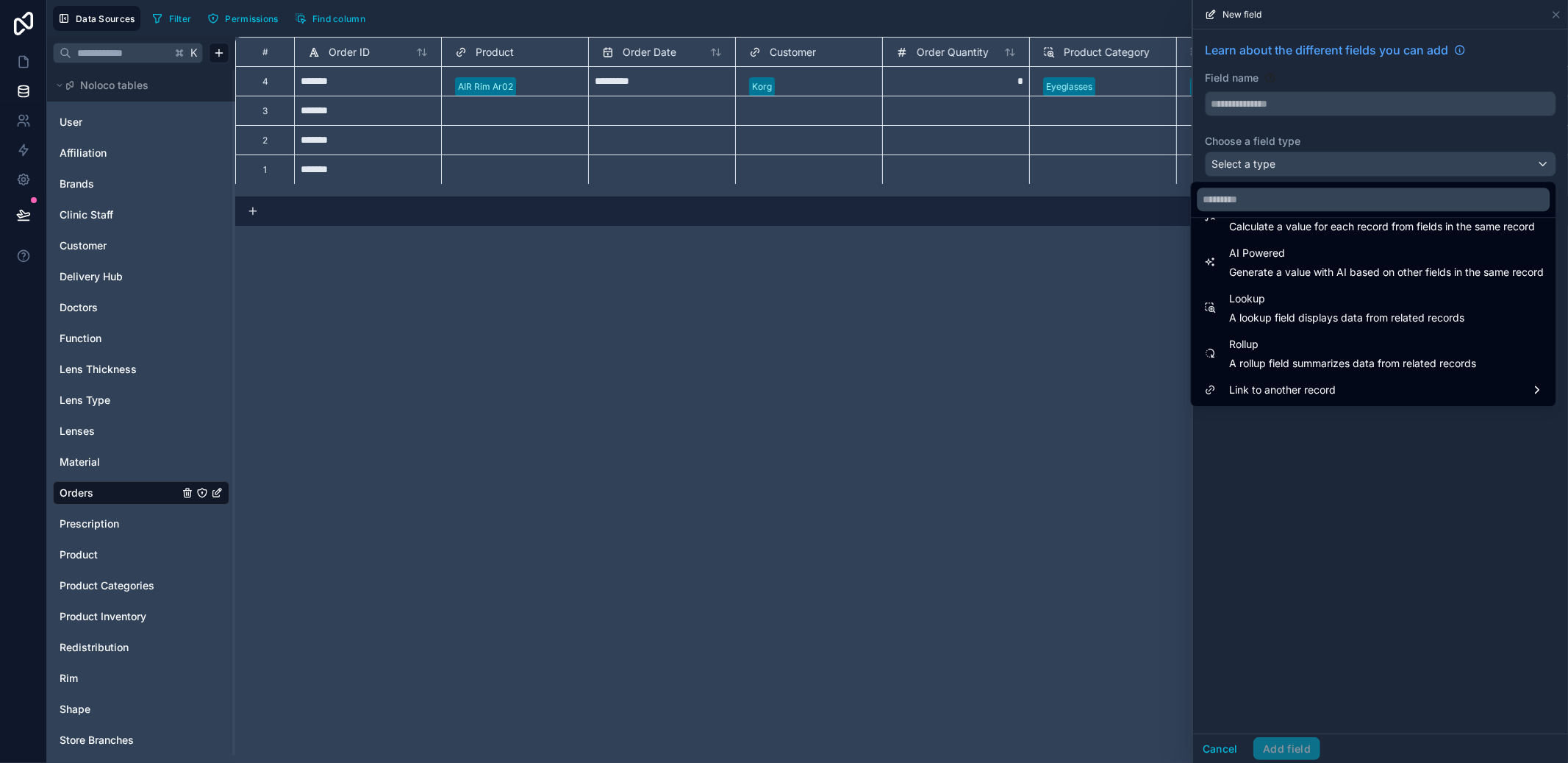
click at [1298, 384] on span "Link to another record" at bounding box center [1283, 389] width 106 height 18
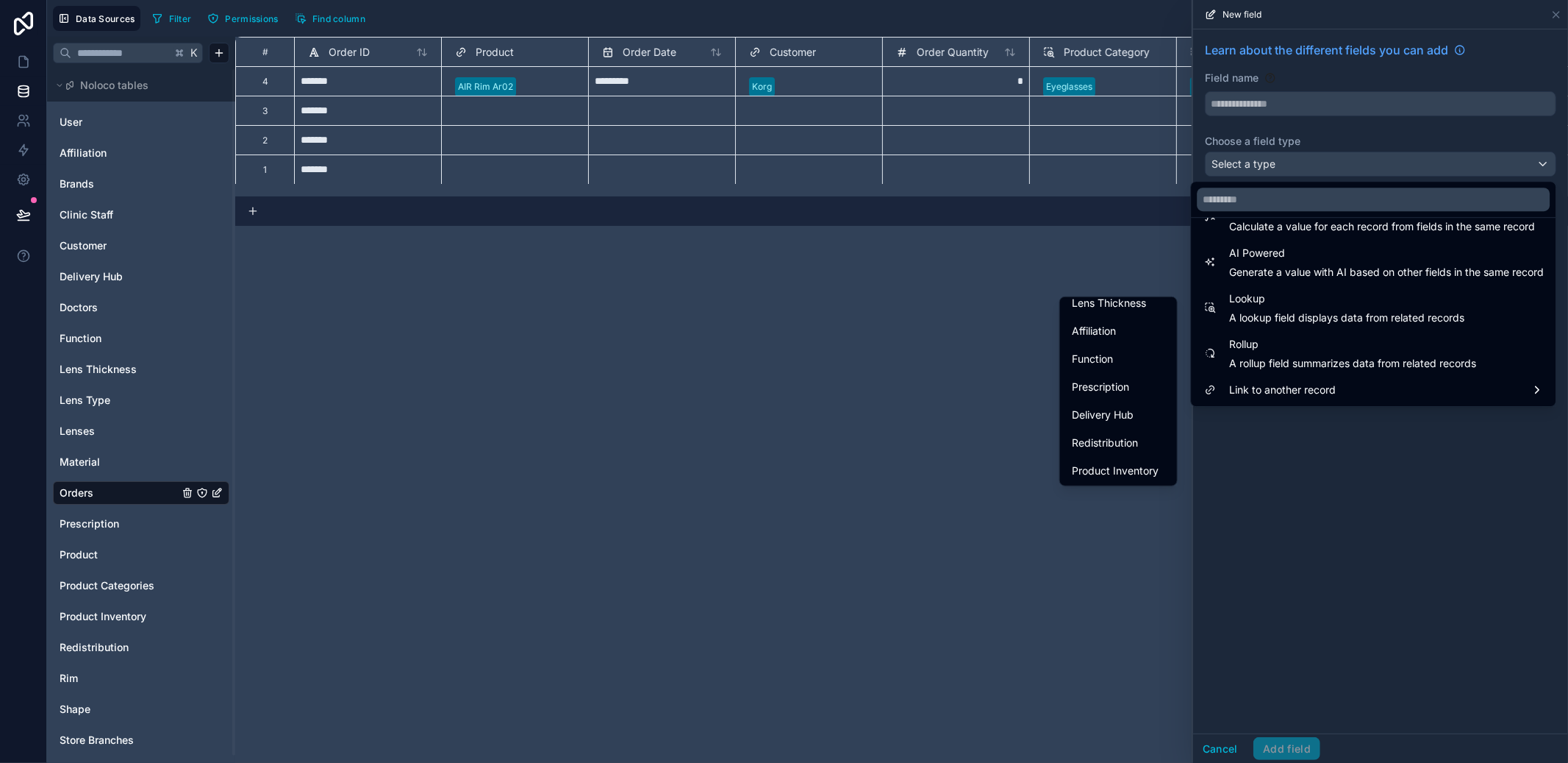
scroll to position [424, 0]
click at [1100, 461] on span "Product Inventory" at bounding box center [1114, 470] width 87 height 18
type input "**********"
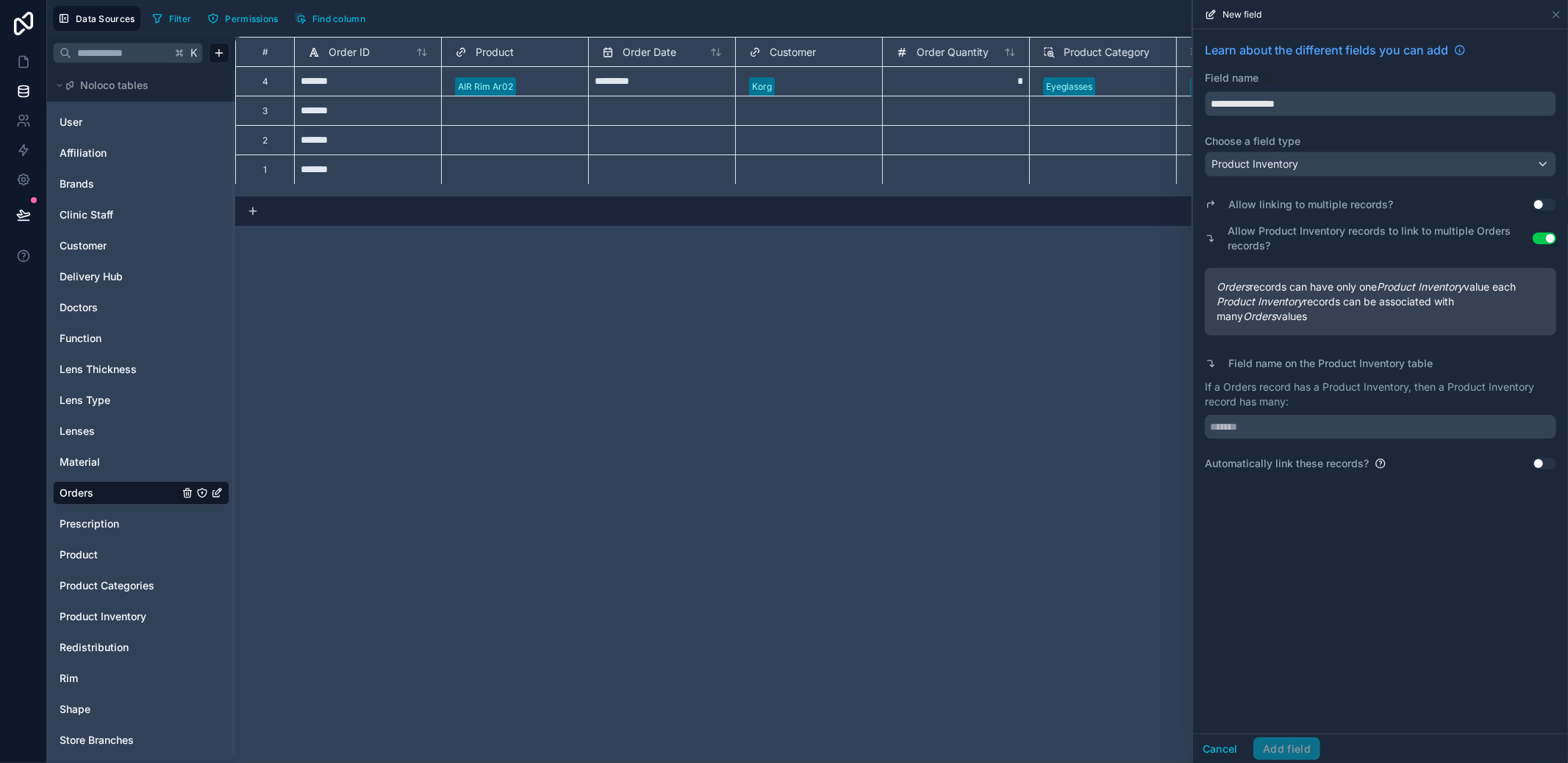
click at [1548, 240] on button "Use setting" at bounding box center [1544, 238] width 24 height 11
click at [1281, 440] on div "Allow linking to multiple records? Use setting Allow Product Inventory records …" at bounding box center [1381, 326] width 352 height 288
click at [1291, 415] on input "text" at bounding box center [1381, 426] width 352 height 24
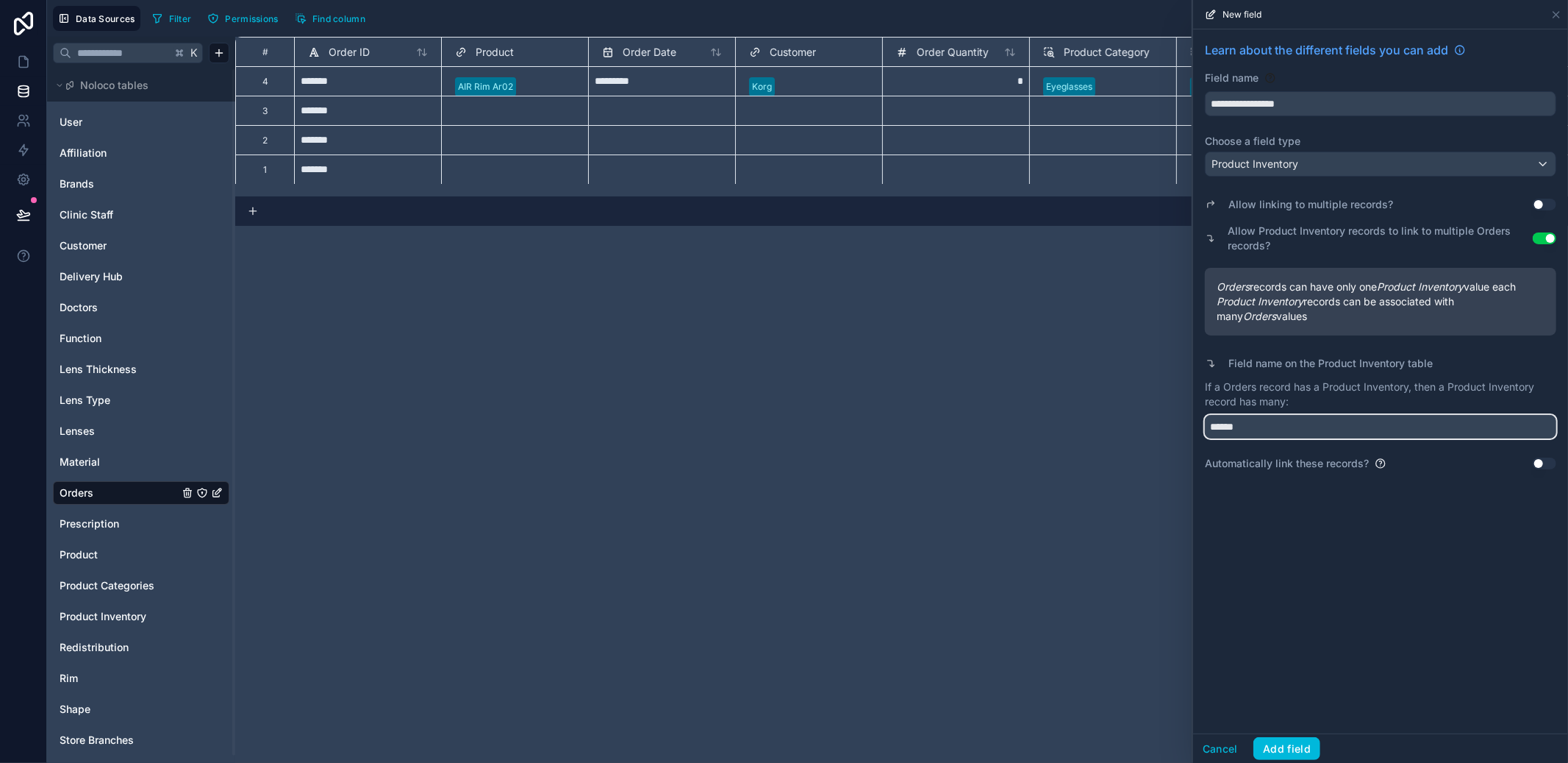
type input "******"
click at [1311, 756] on button "Add field" at bounding box center [1287, 749] width 67 height 24
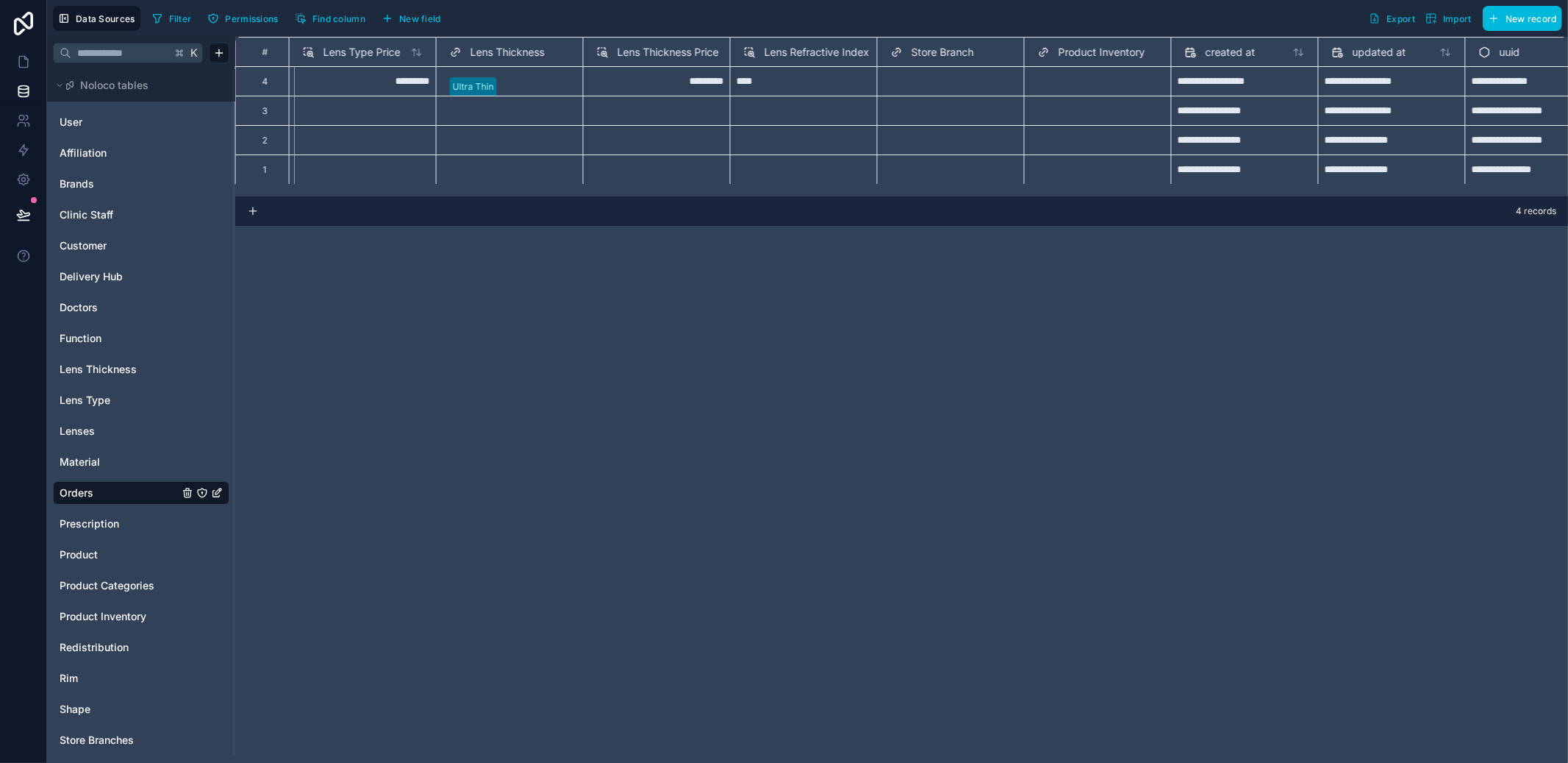
scroll to position [0, 2120]
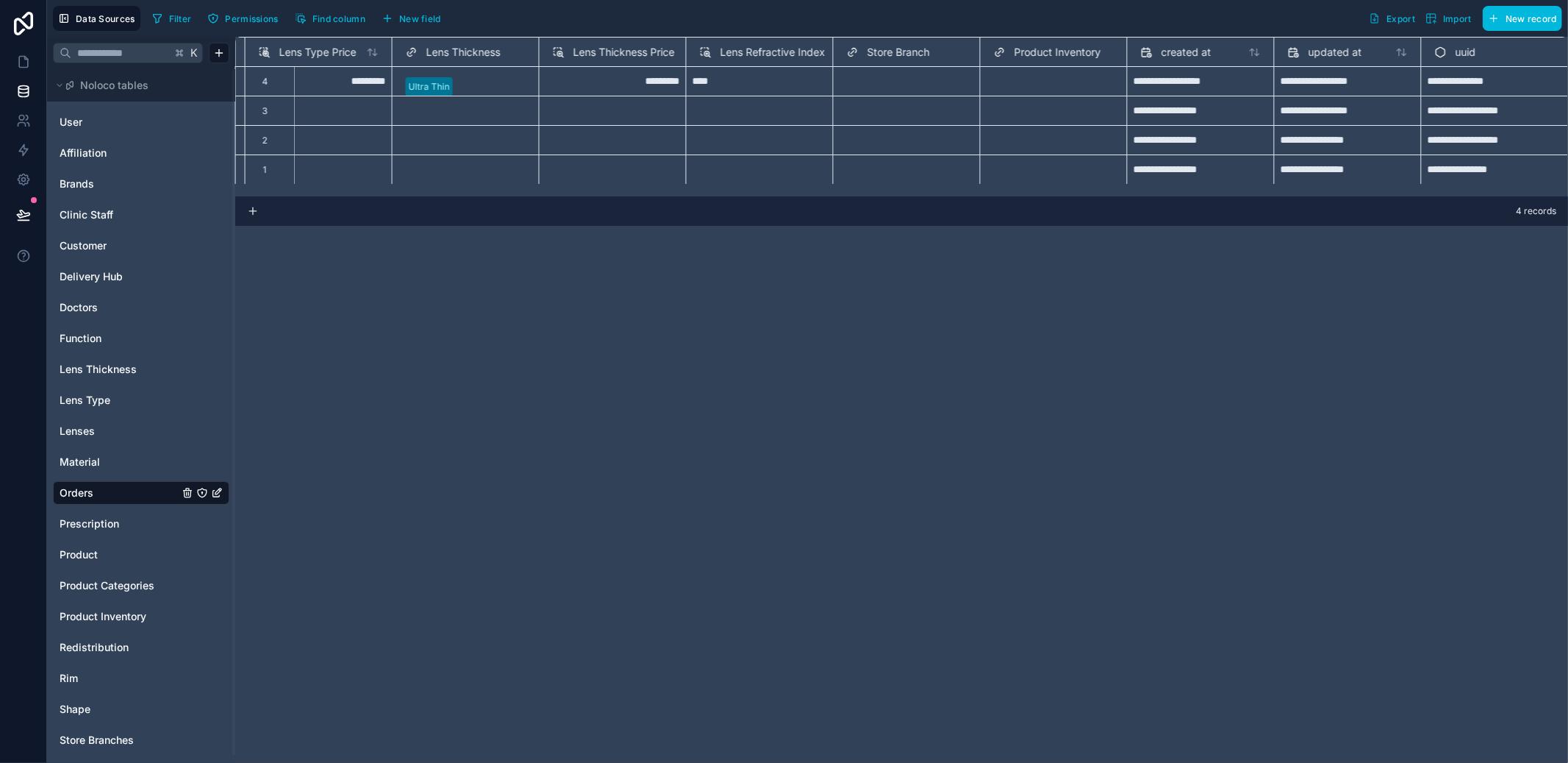
click at [1015, 79] on div "Select a Product Inventory" at bounding box center [1054, 87] width 134 height 21
click at [1019, 47] on span "Product Inventory" at bounding box center [1057, 51] width 87 height 14
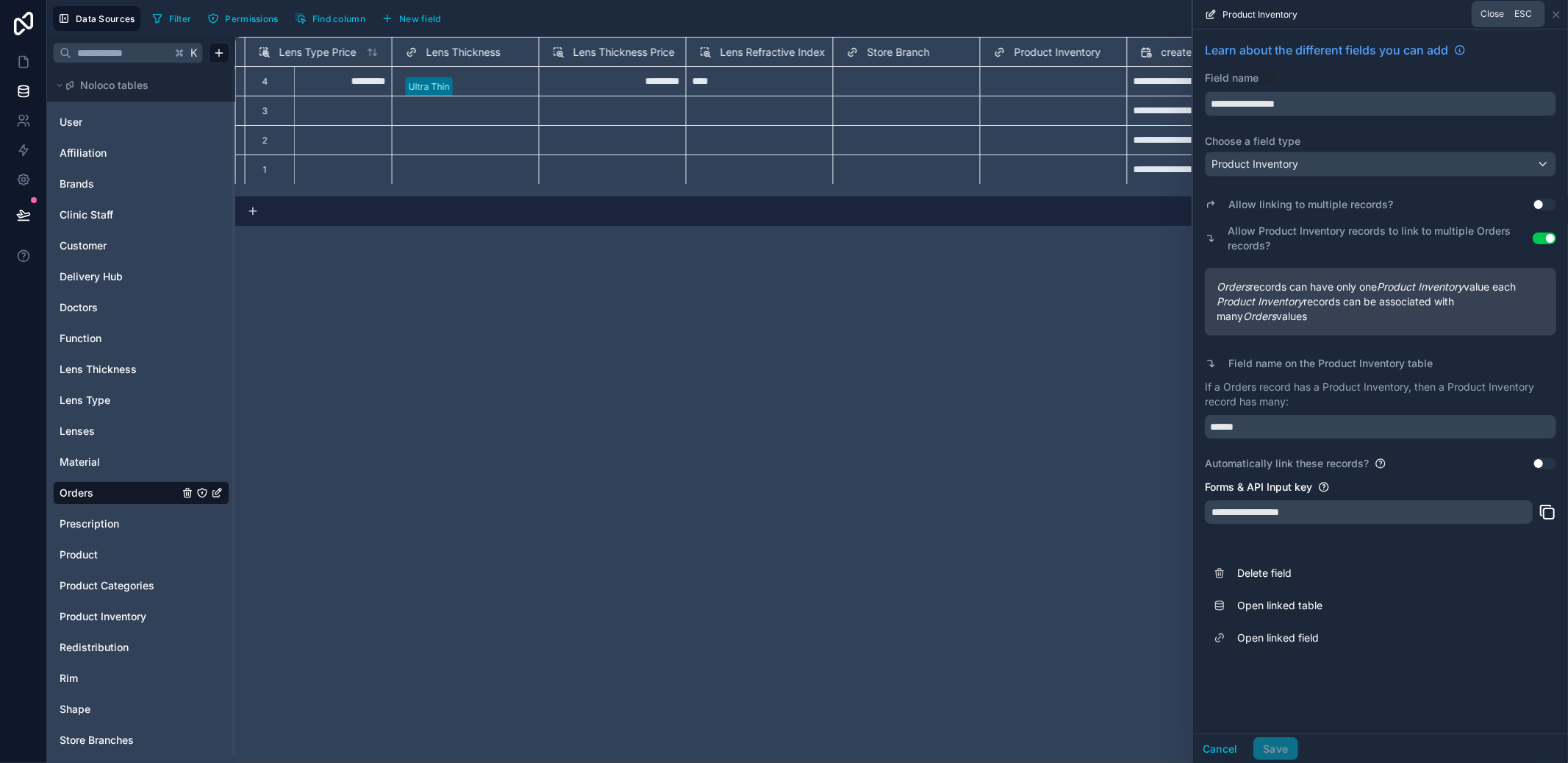
click at [1554, 10] on icon at bounding box center [1556, 14] width 11 height 11
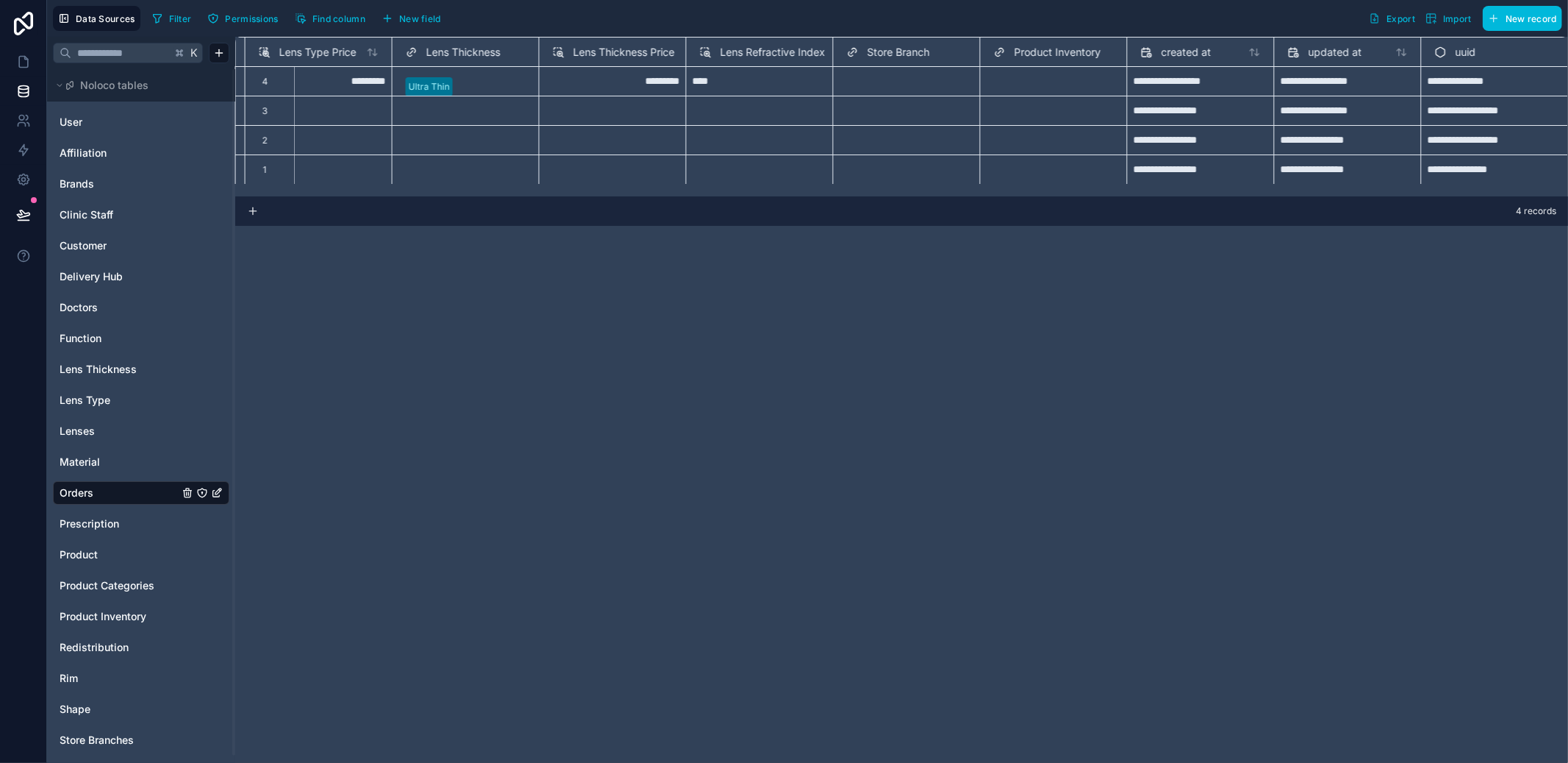
click at [111, 632] on html "**********" at bounding box center [784, 382] width 1568 height 763
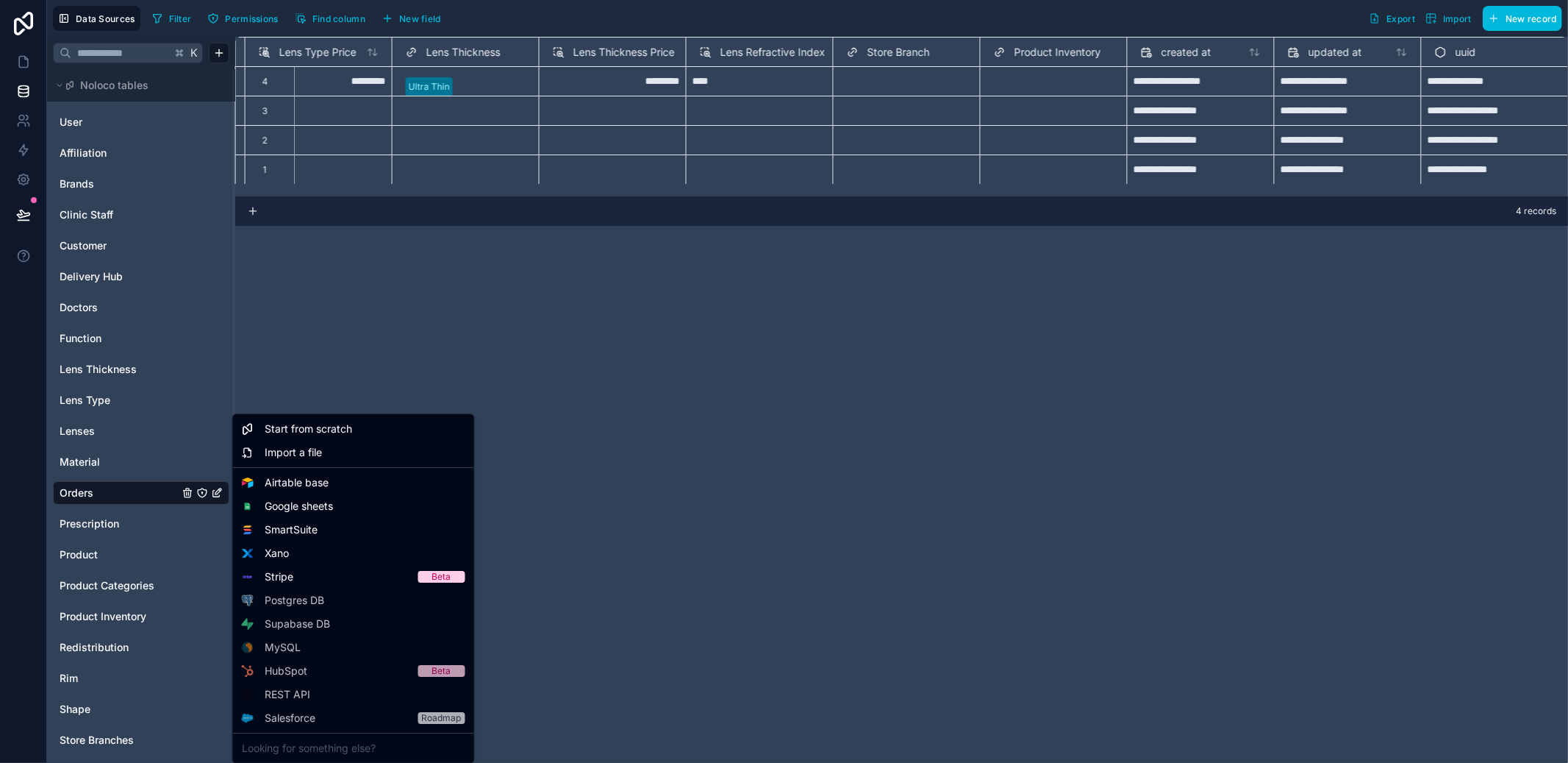
click at [115, 625] on html "**********" at bounding box center [784, 382] width 1568 height 763
click at [116, 622] on span "Product Inventory" at bounding box center [103, 616] width 87 height 14
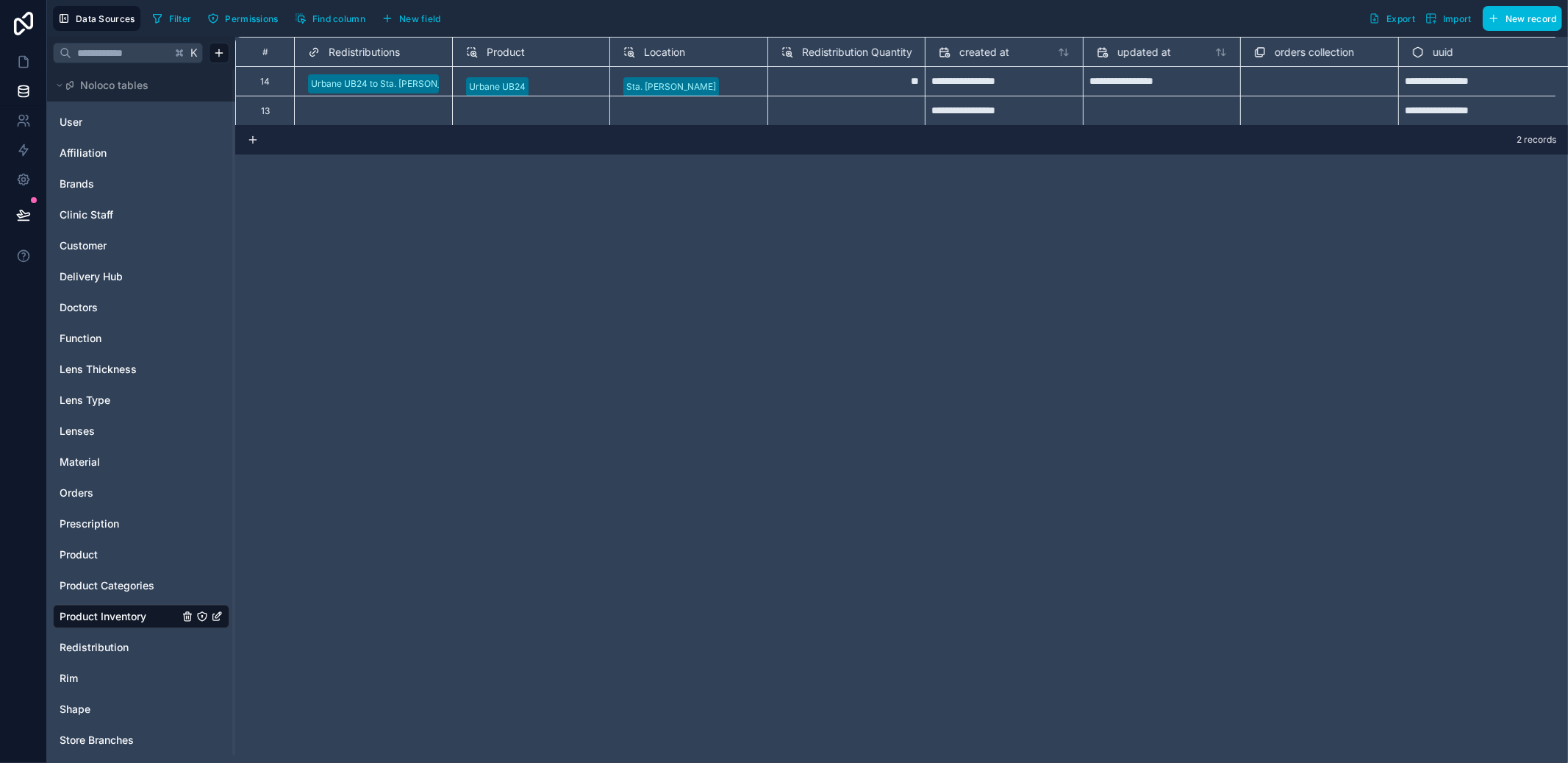
click at [528, 53] on div "Product" at bounding box center [532, 52] width 131 height 18
click at [515, 51] on span "Product" at bounding box center [506, 51] width 38 height 14
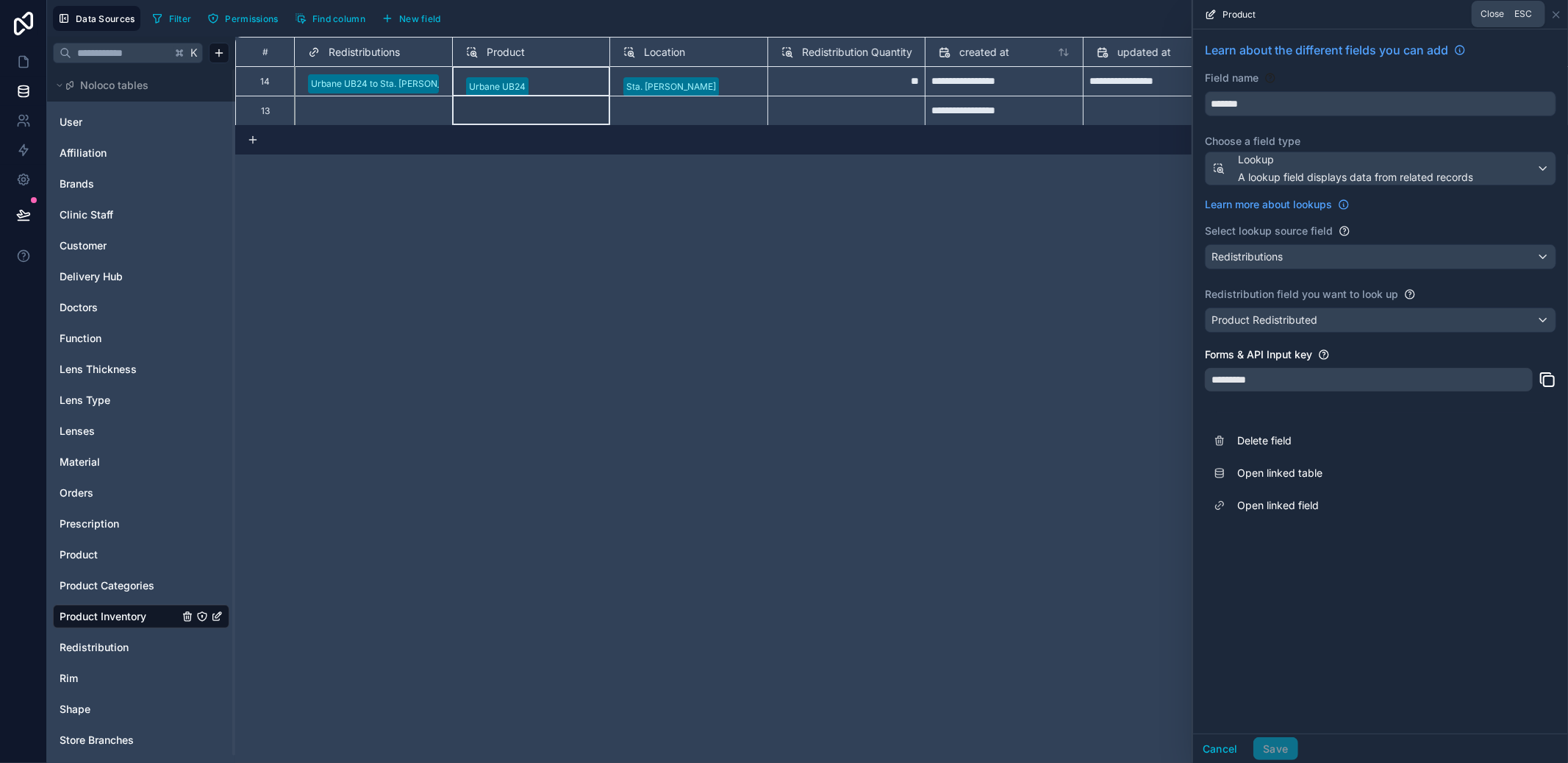
click at [1558, 19] on icon at bounding box center [1556, 14] width 11 height 11
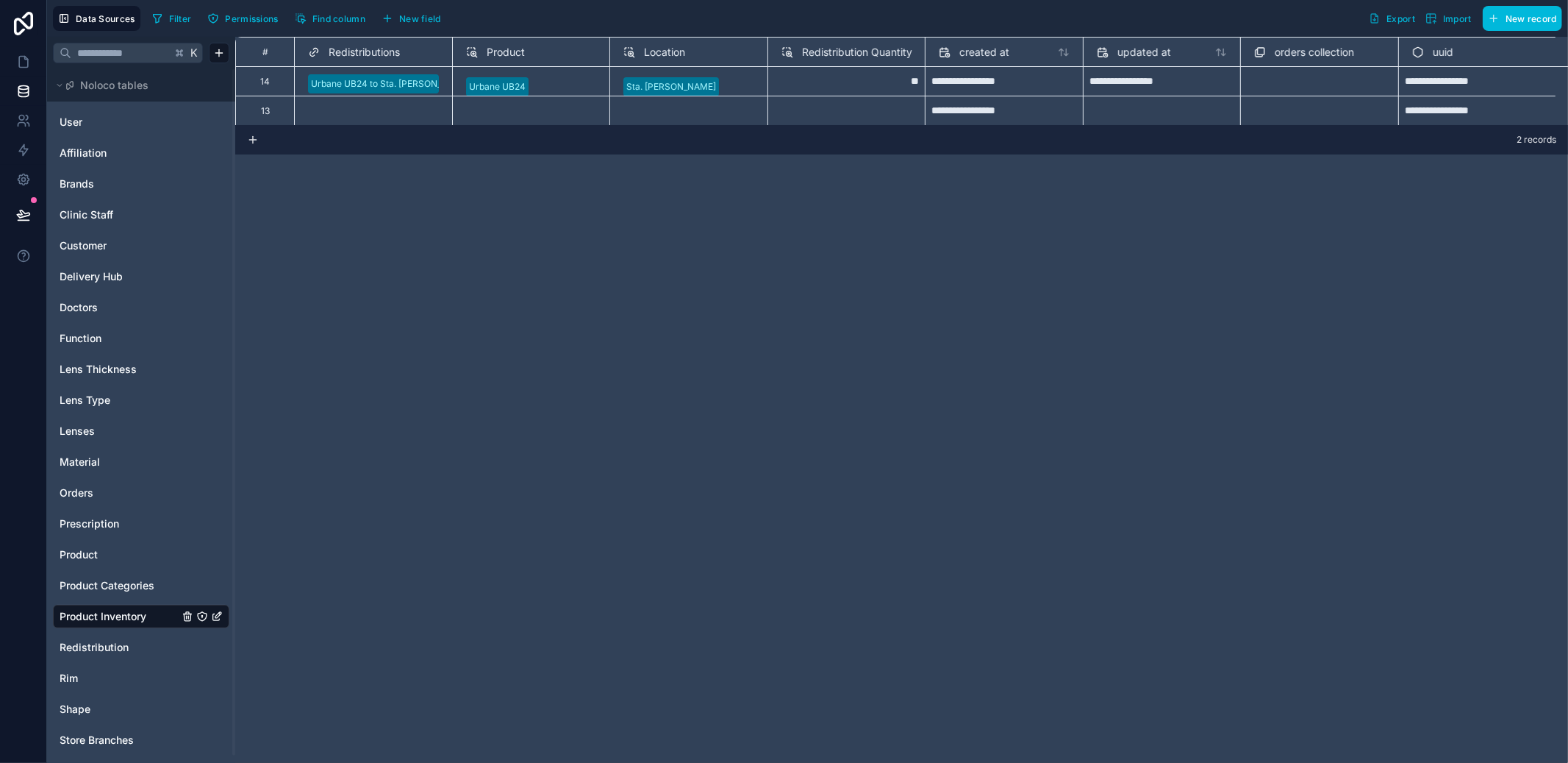
click at [83, 550] on span "Product" at bounding box center [79, 554] width 38 height 14
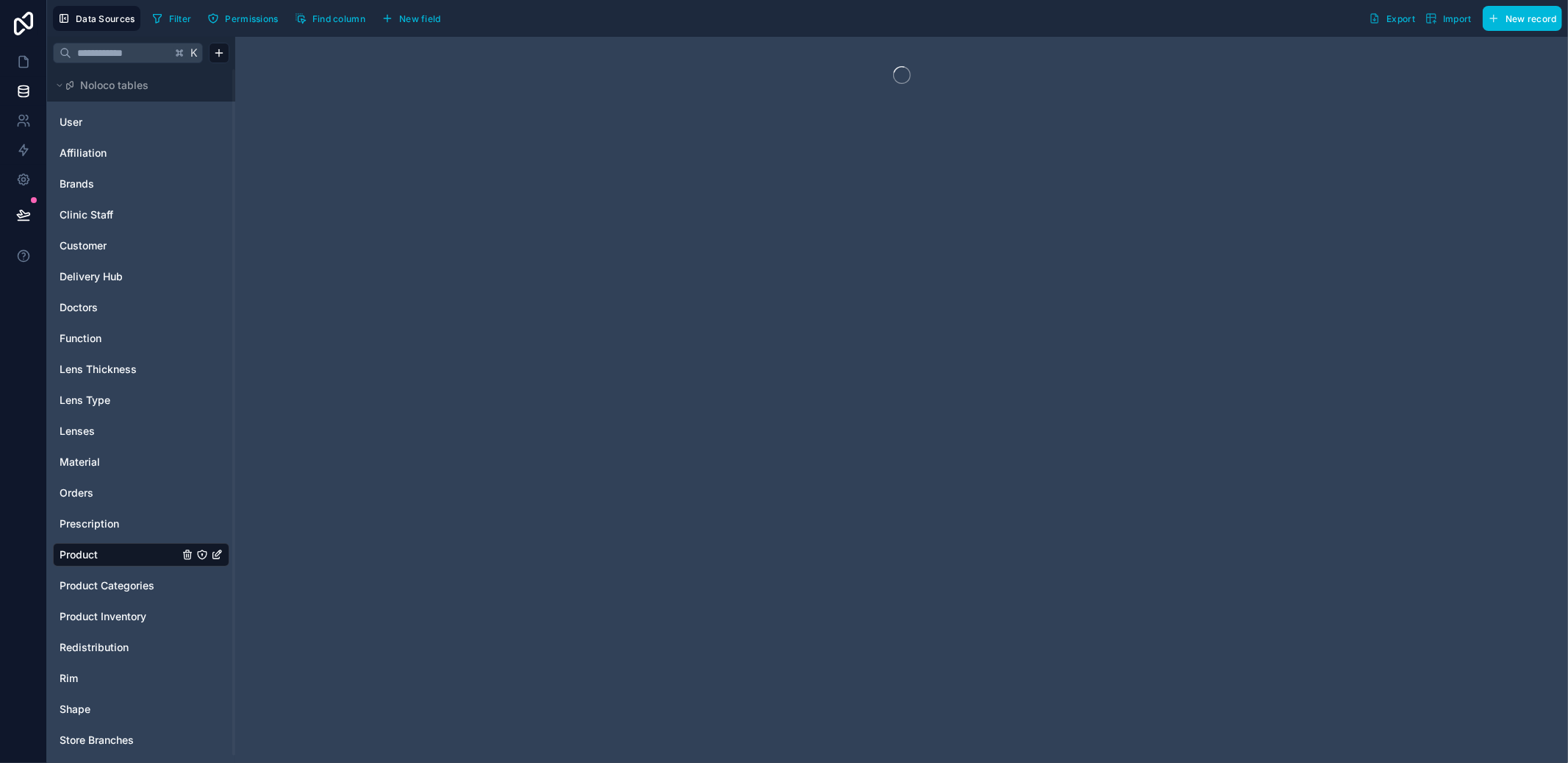
click at [83, 489] on span "Orders" at bounding box center [77, 492] width 34 height 14
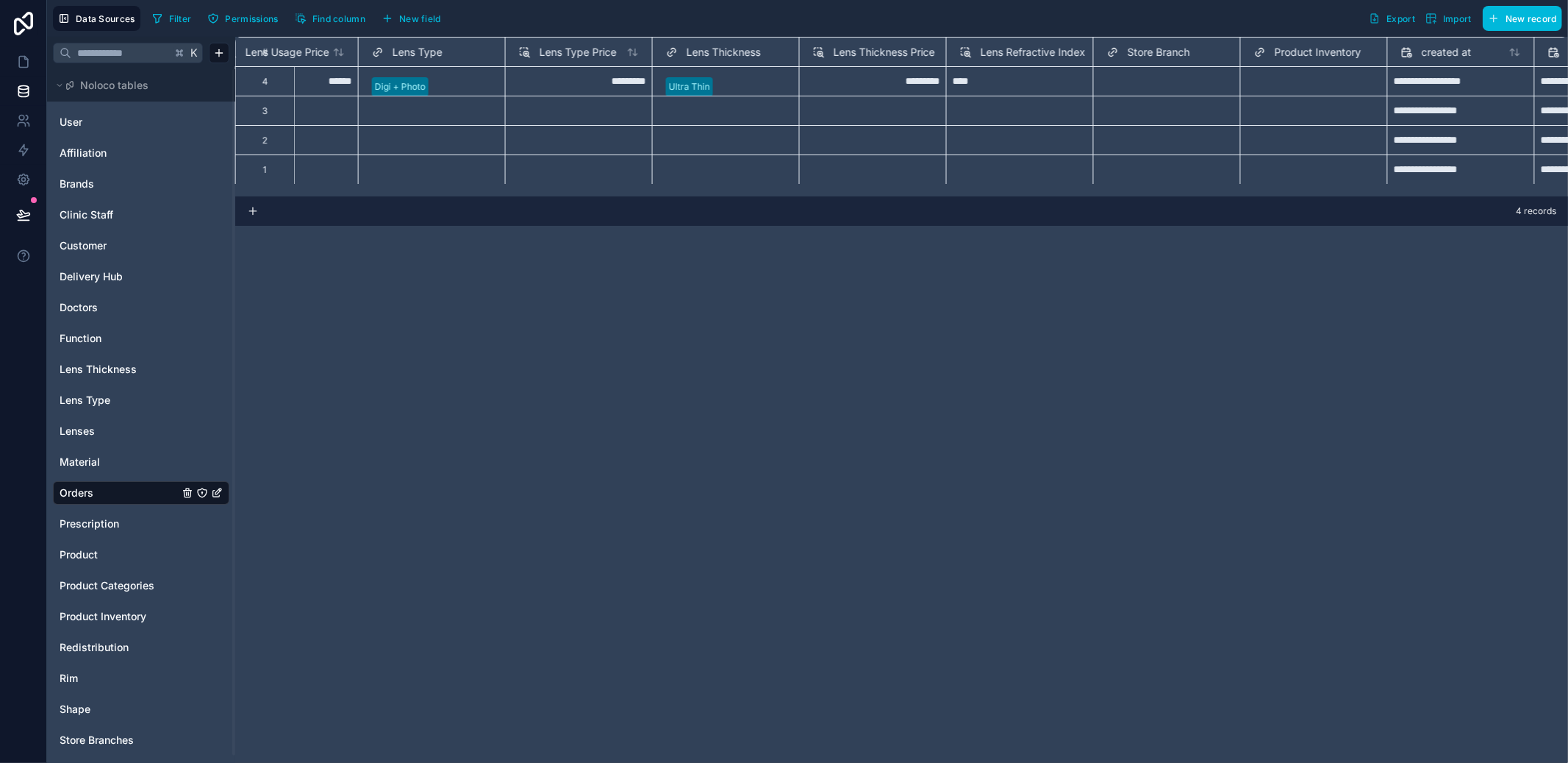
scroll to position [0, 2120]
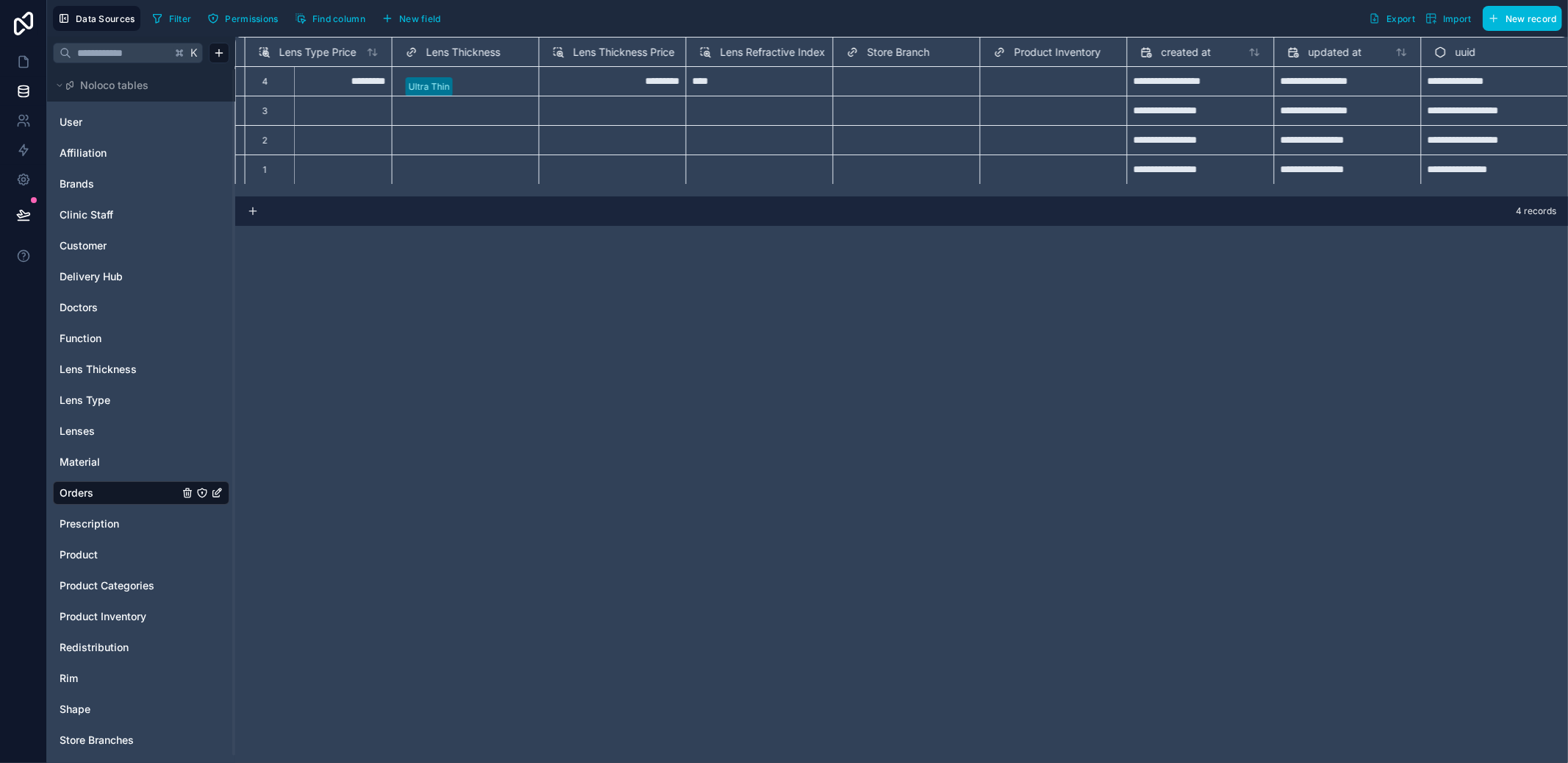
click at [1033, 54] on span "Product Inventory" at bounding box center [1057, 51] width 87 height 14
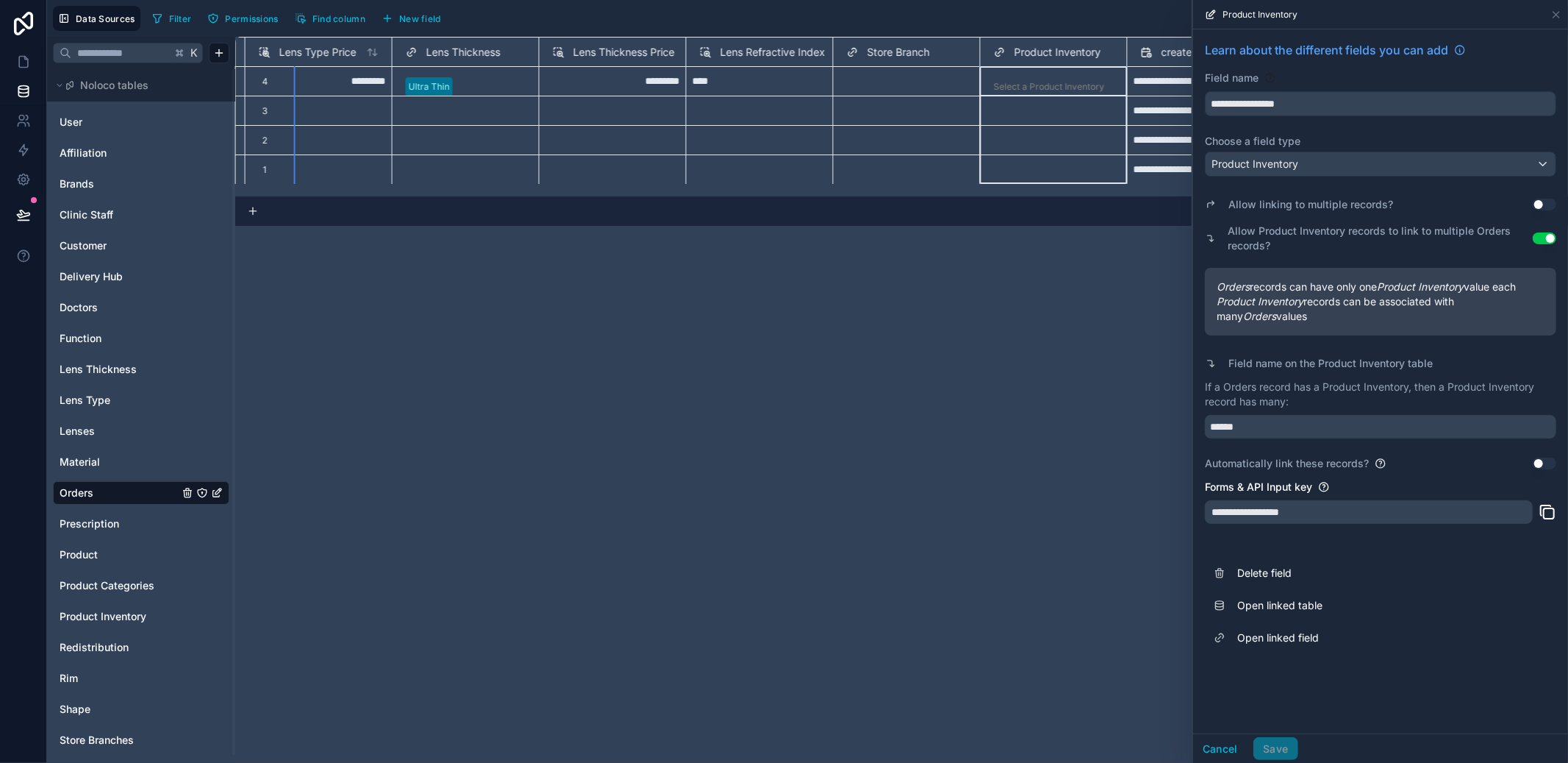
click at [1264, 579] on span "Delete field" at bounding box center [1343, 573] width 212 height 14
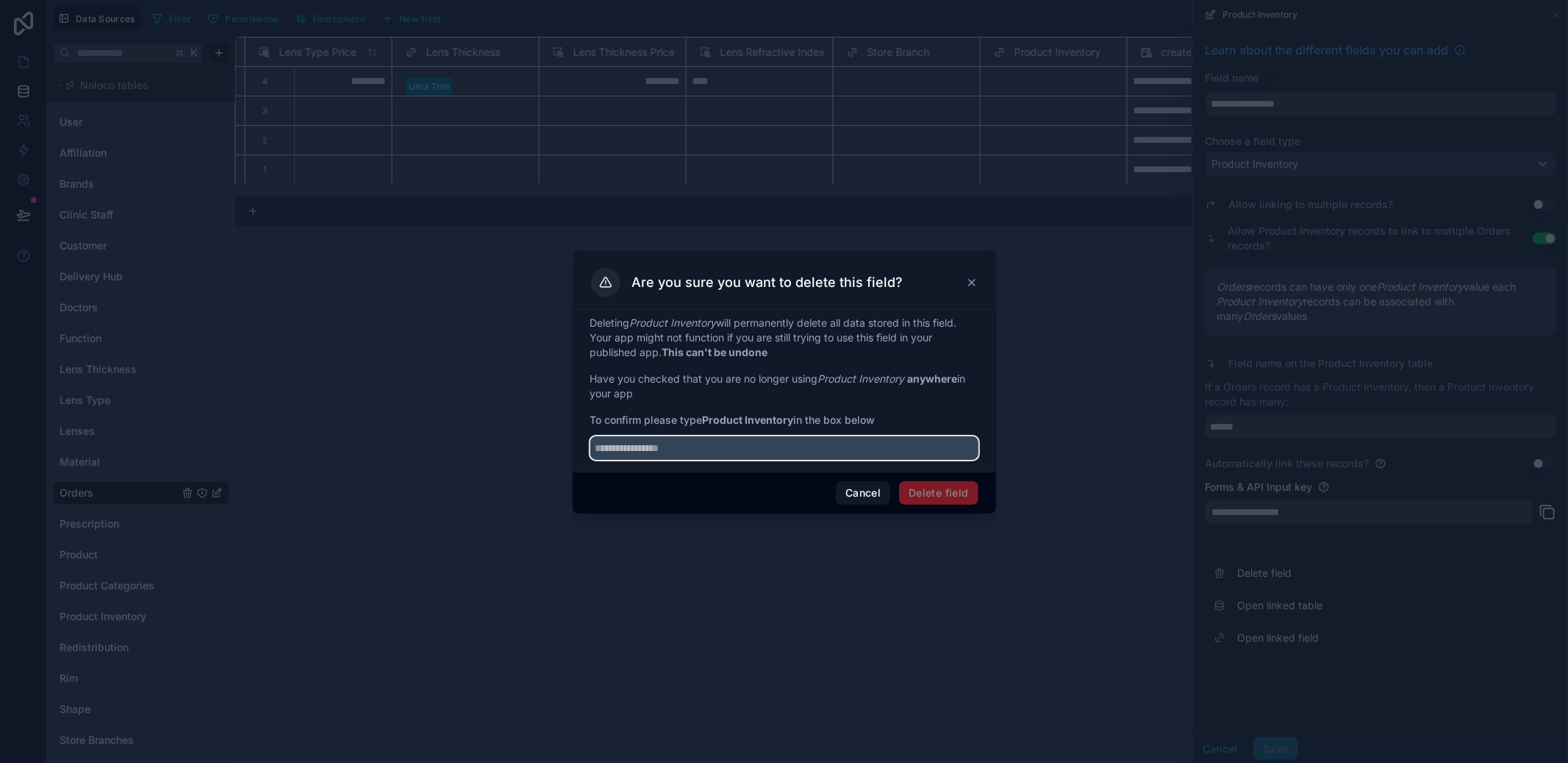
click at [707, 453] on input "text" at bounding box center [784, 447] width 388 height 24
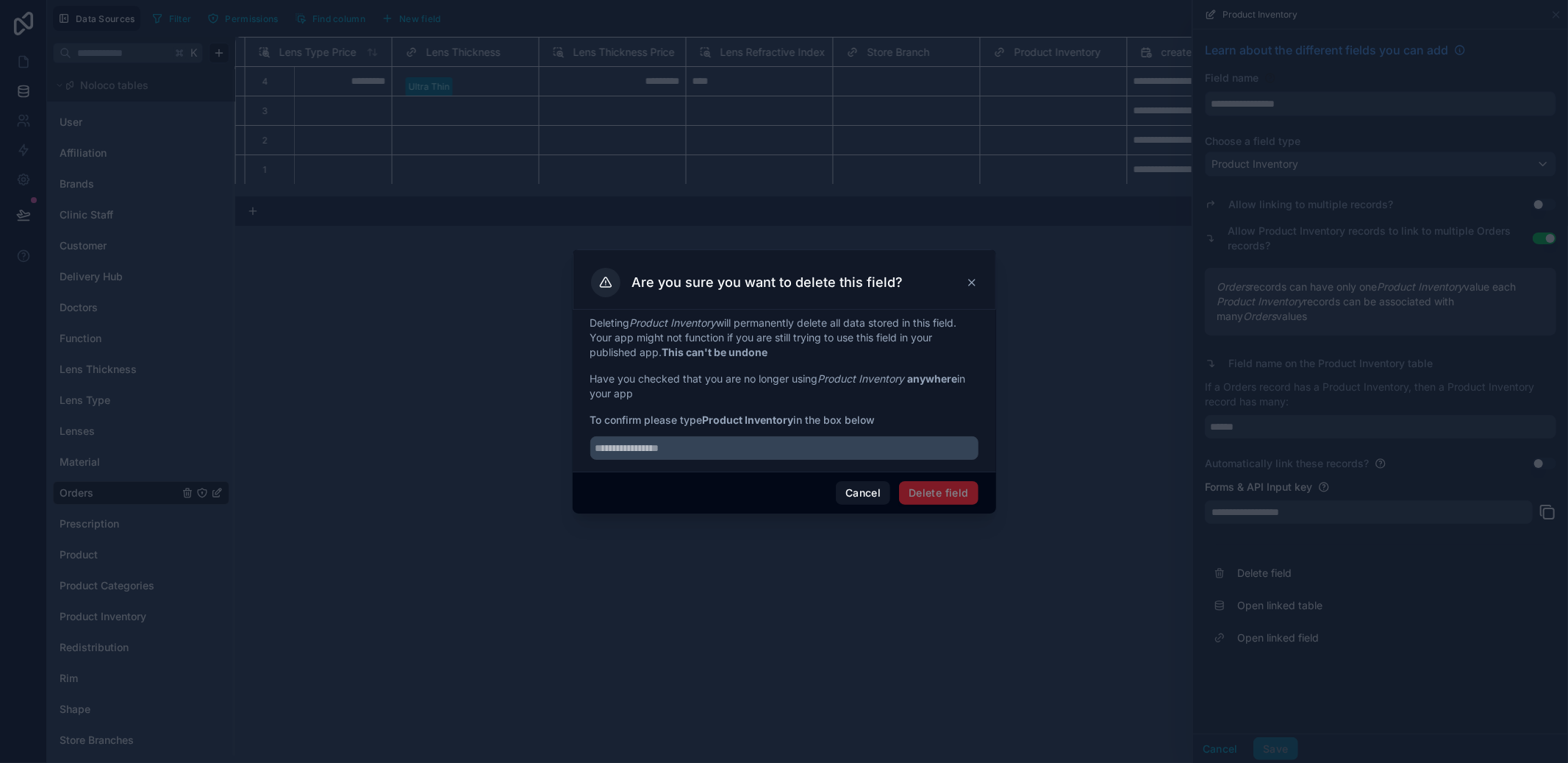
click at [877, 499] on button "Cancel" at bounding box center [862, 493] width 54 height 24
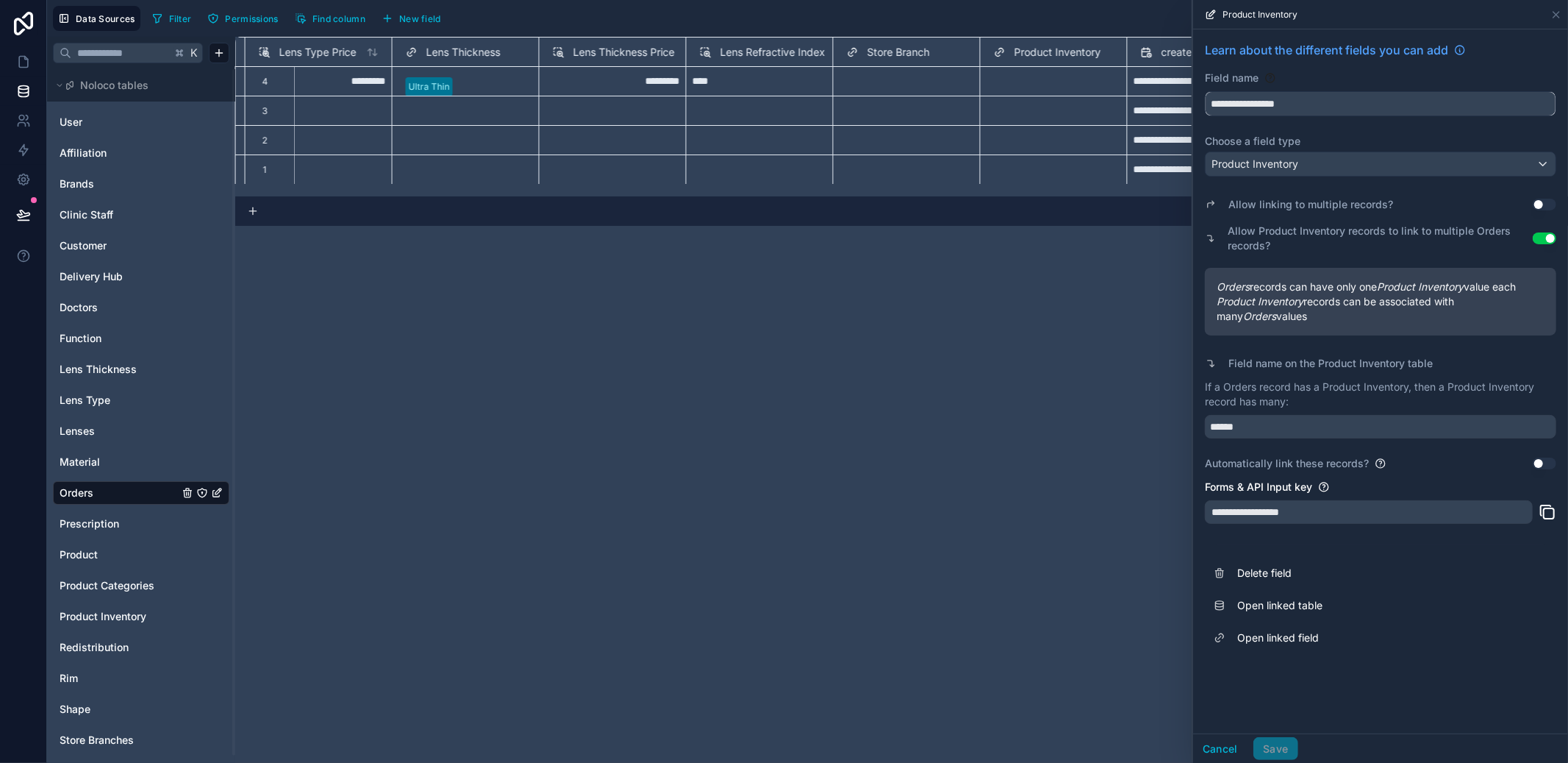
click at [1280, 108] on input "**********" at bounding box center [1381, 104] width 350 height 24
click at [1284, 582] on button "Delete field" at bounding box center [1381, 573] width 352 height 32
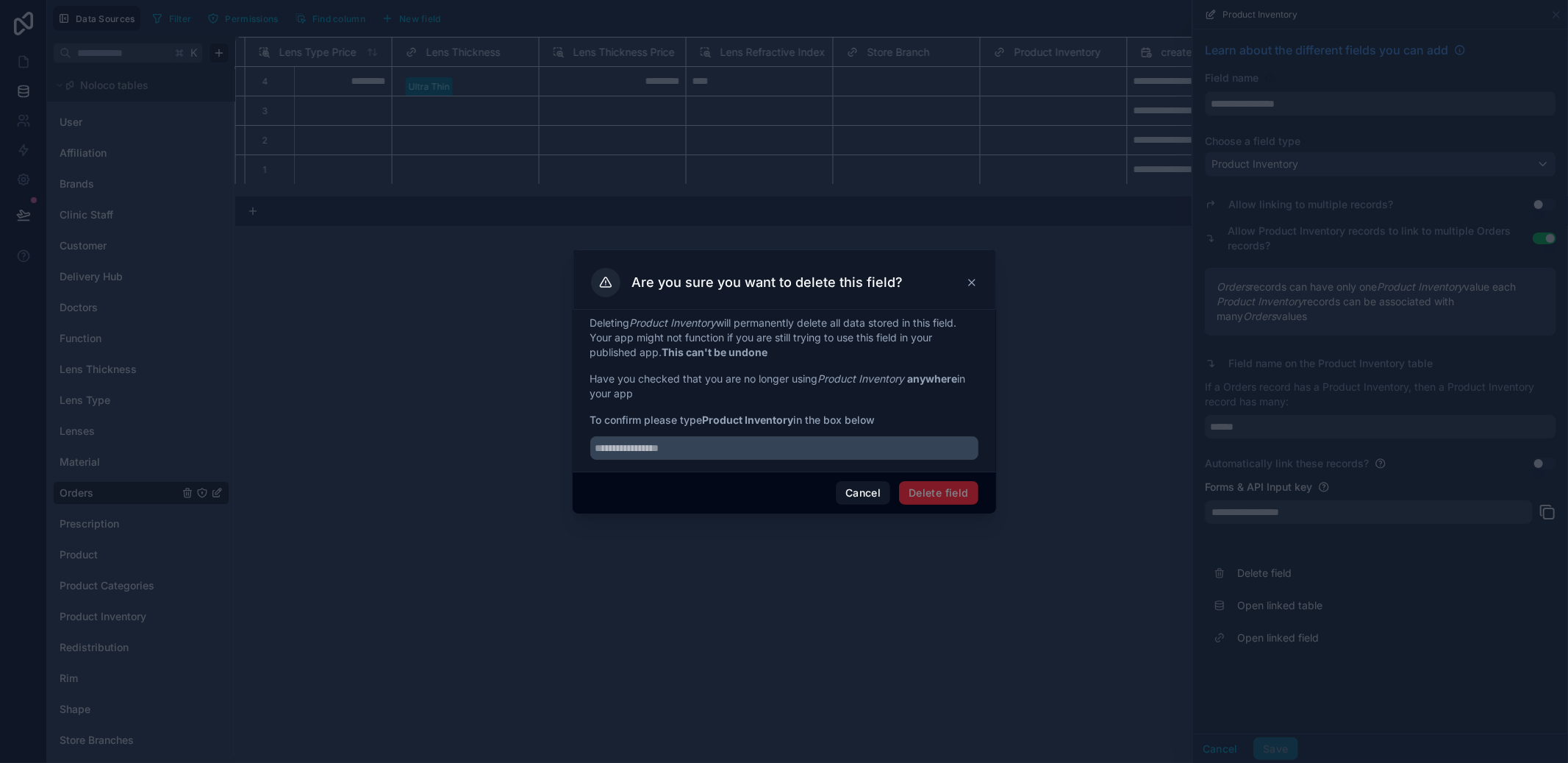
click at [834, 462] on div "Deleting Product Inventory will permanently delete all data stored in this fiel…" at bounding box center [784, 390] width 423 height 162
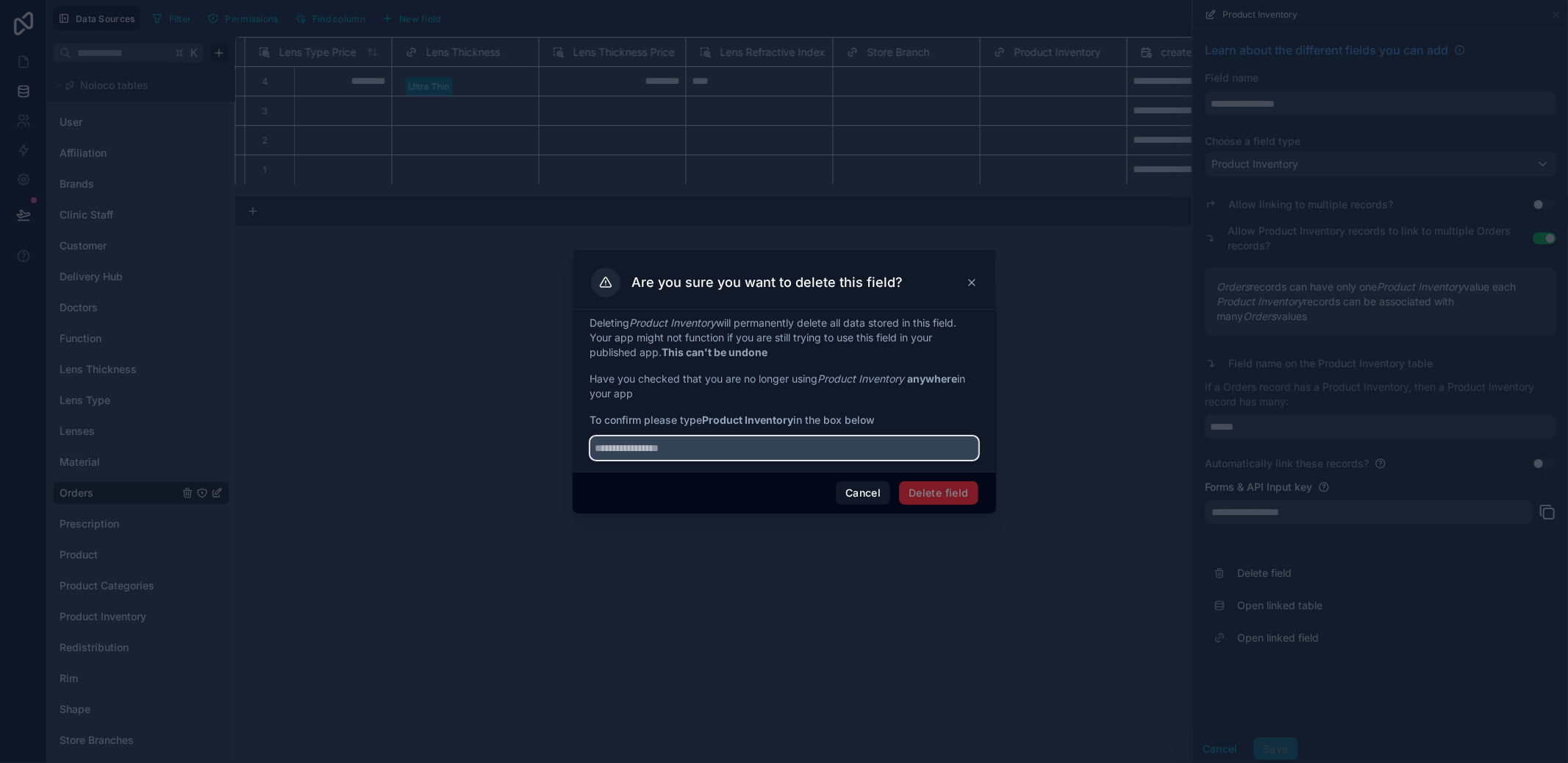
click at [823, 449] on input "text" at bounding box center [784, 447] width 388 height 24
paste input "**********"
type input "**********"
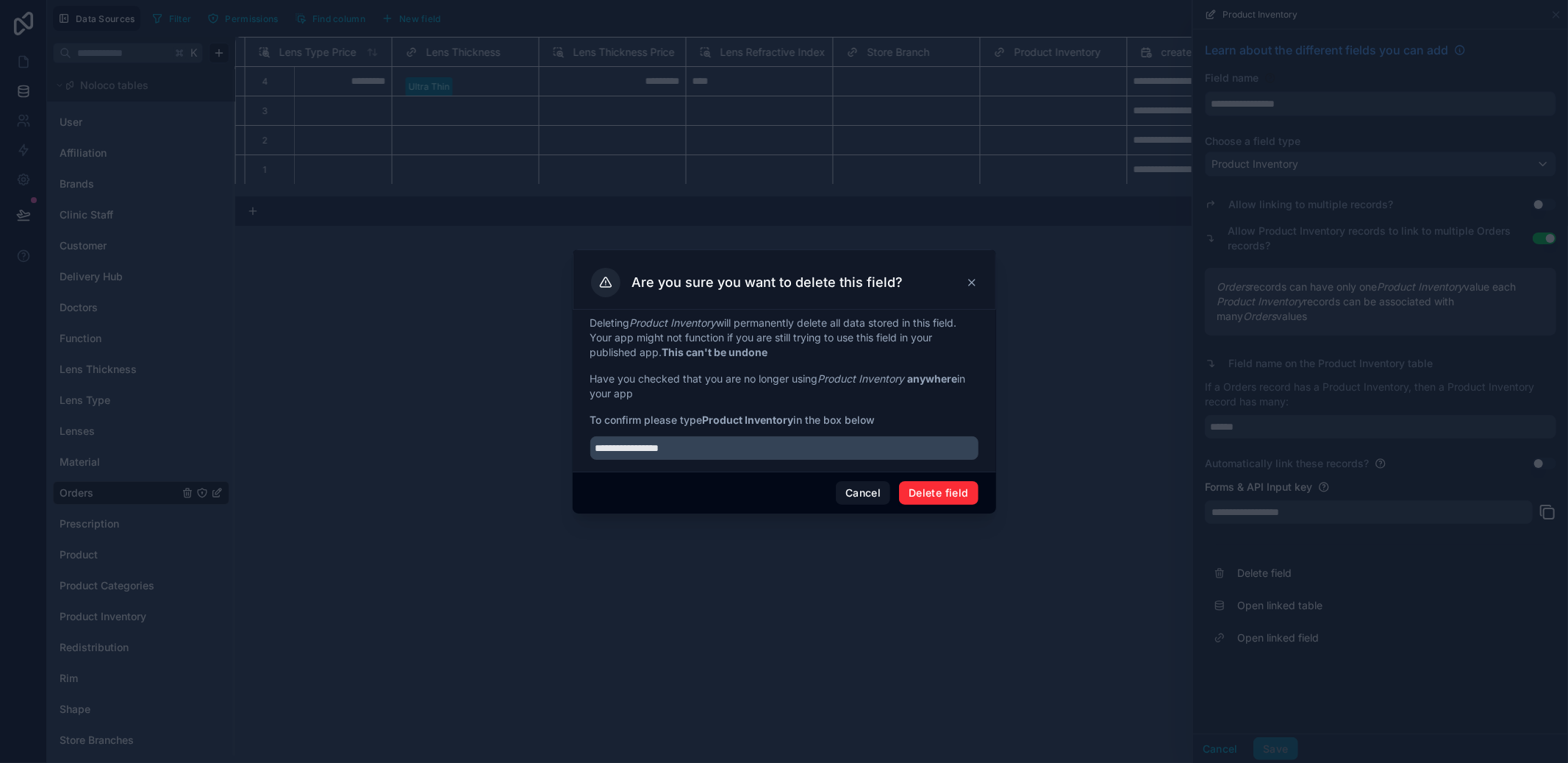
click at [958, 485] on button "Delete field" at bounding box center [939, 493] width 79 height 24
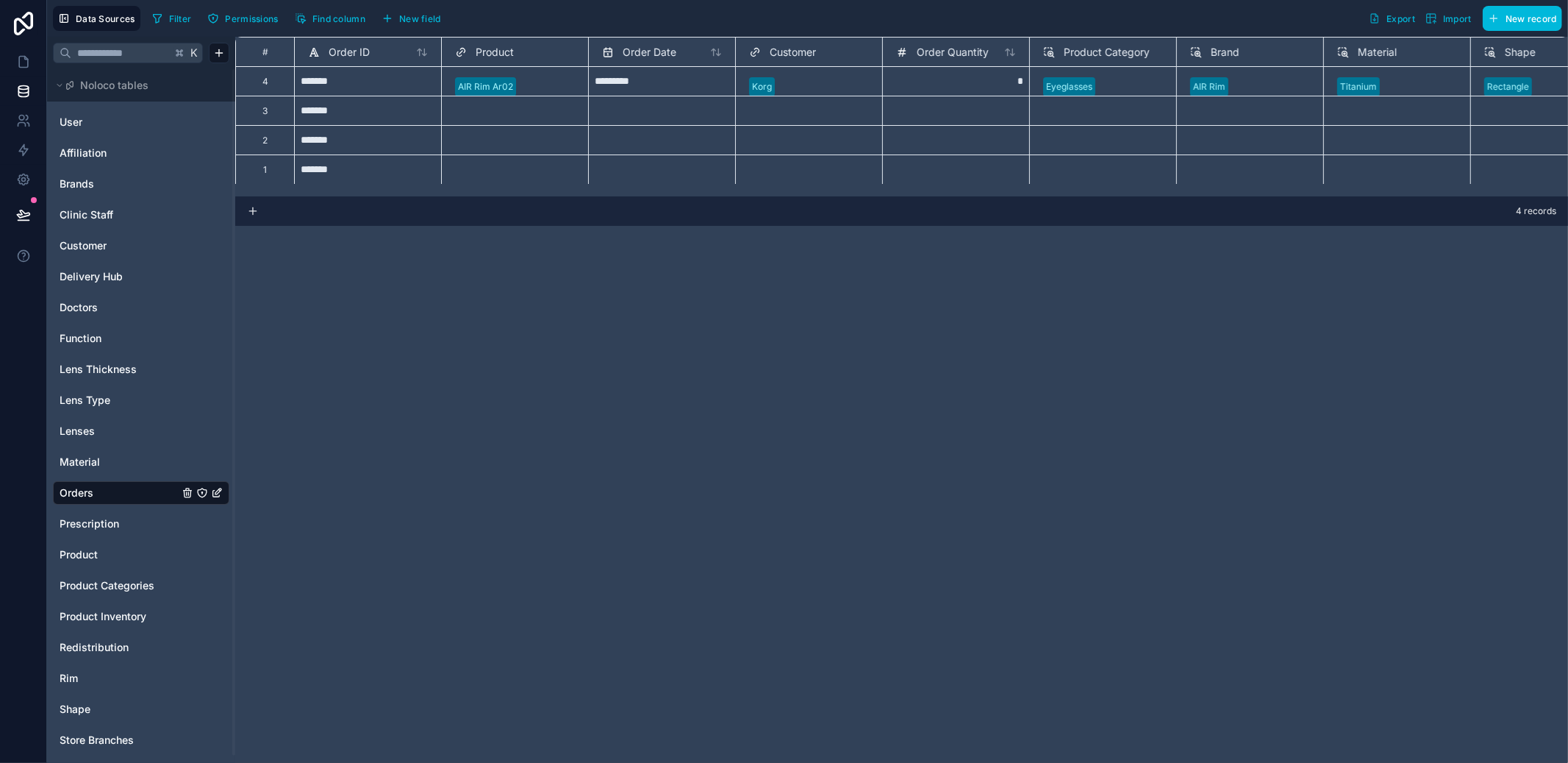
click at [103, 615] on span "Product Inventory" at bounding box center [103, 616] width 87 height 14
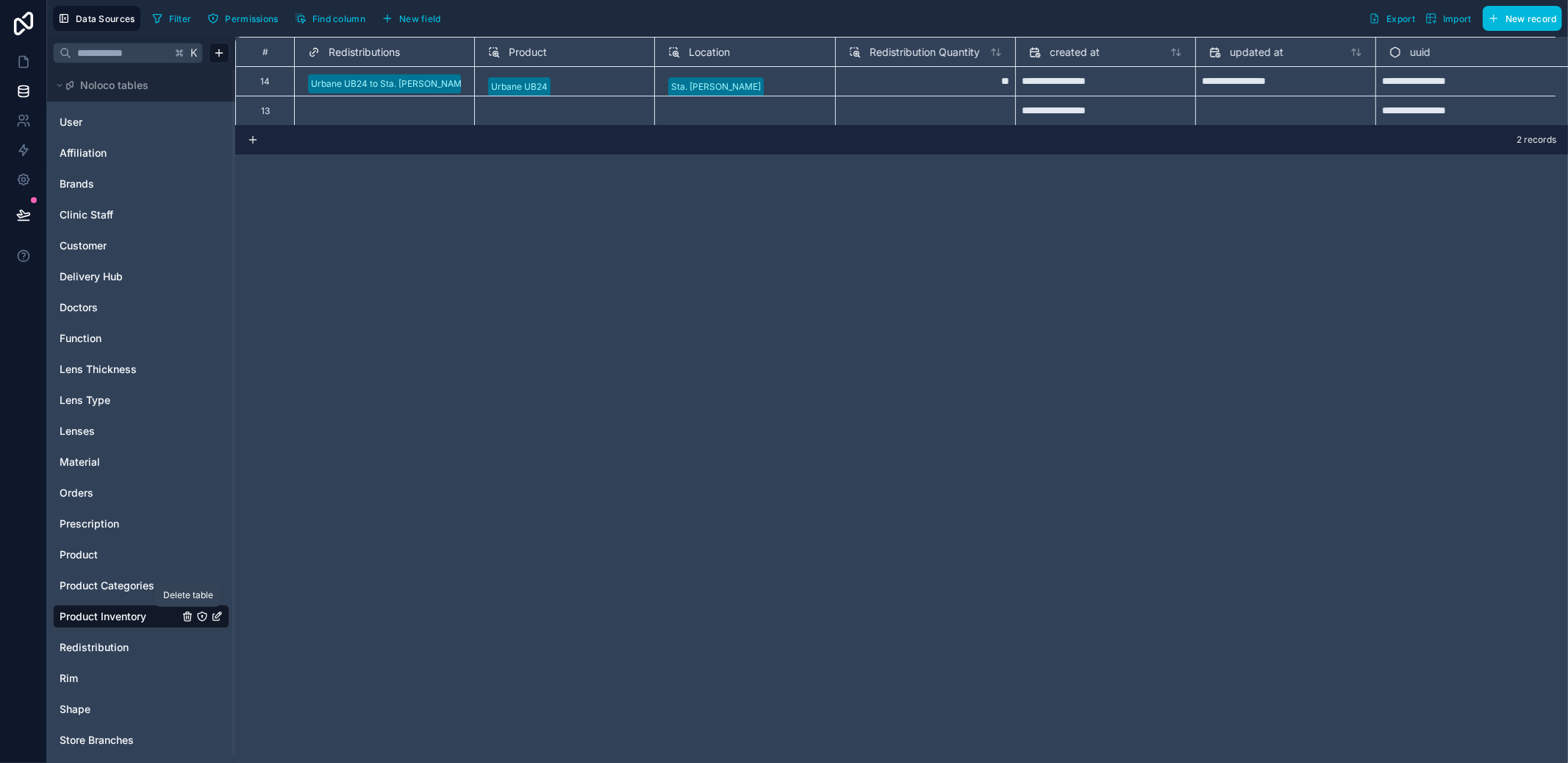
click at [184, 621] on icon "Product Inventory" at bounding box center [187, 616] width 11 height 11
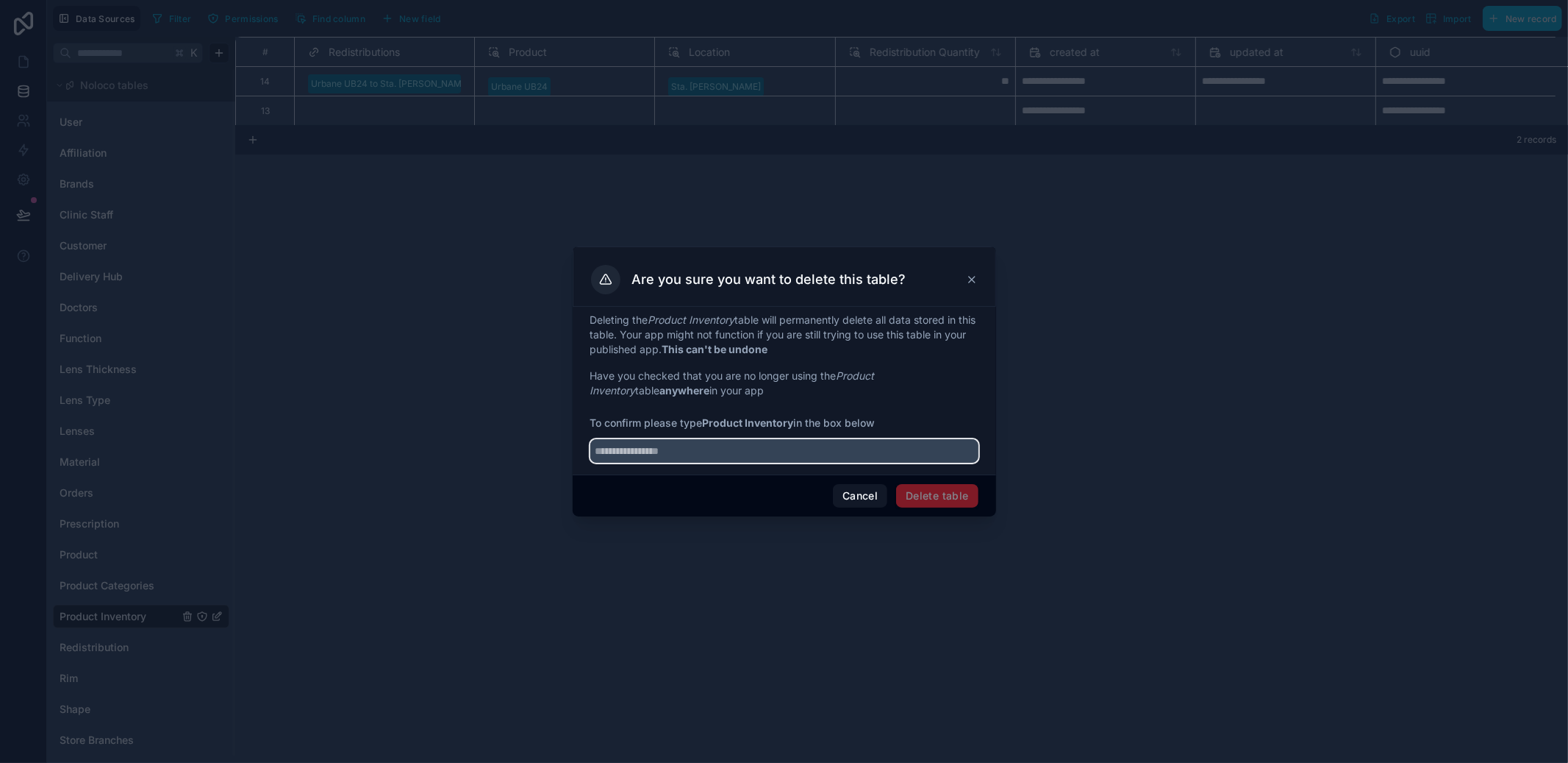
click at [799, 445] on input "text" at bounding box center [784, 451] width 388 height 24
paste input "**********"
type input "**********"
click at [964, 492] on button "Delete table" at bounding box center [937, 496] width 82 height 24
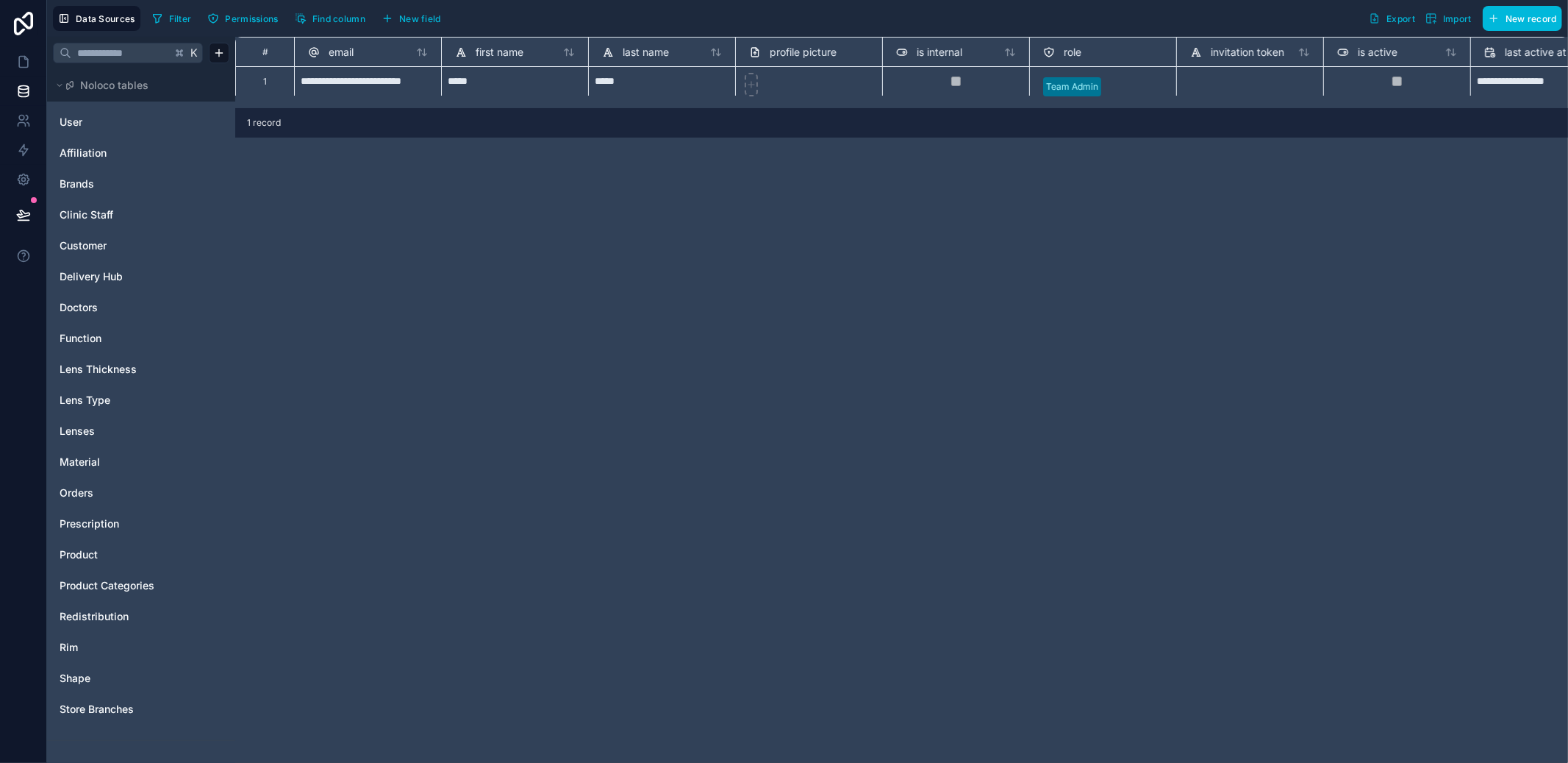
click at [115, 613] on span "Redistribution" at bounding box center [94, 616] width 69 height 14
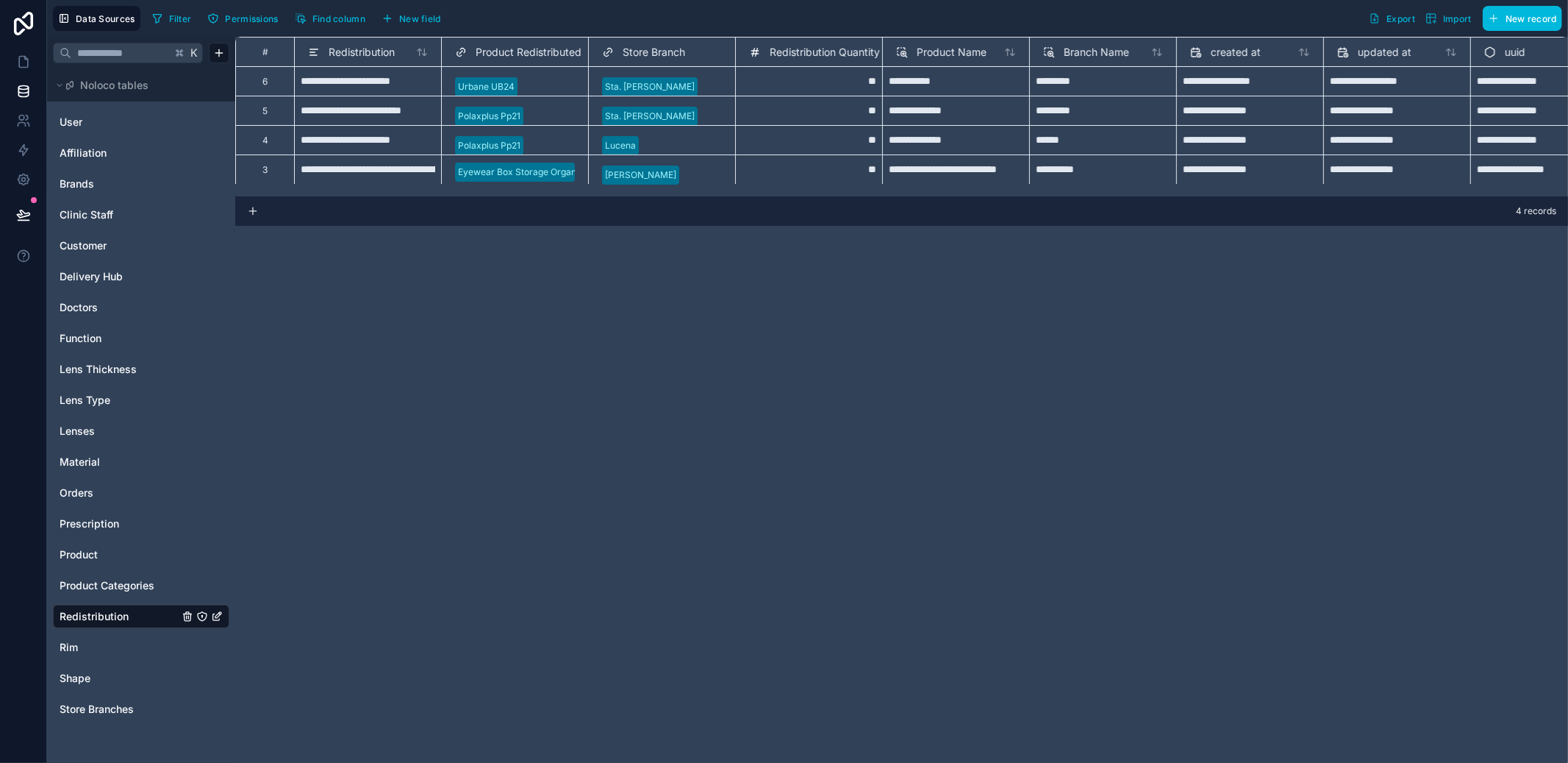
scroll to position [0, 61]
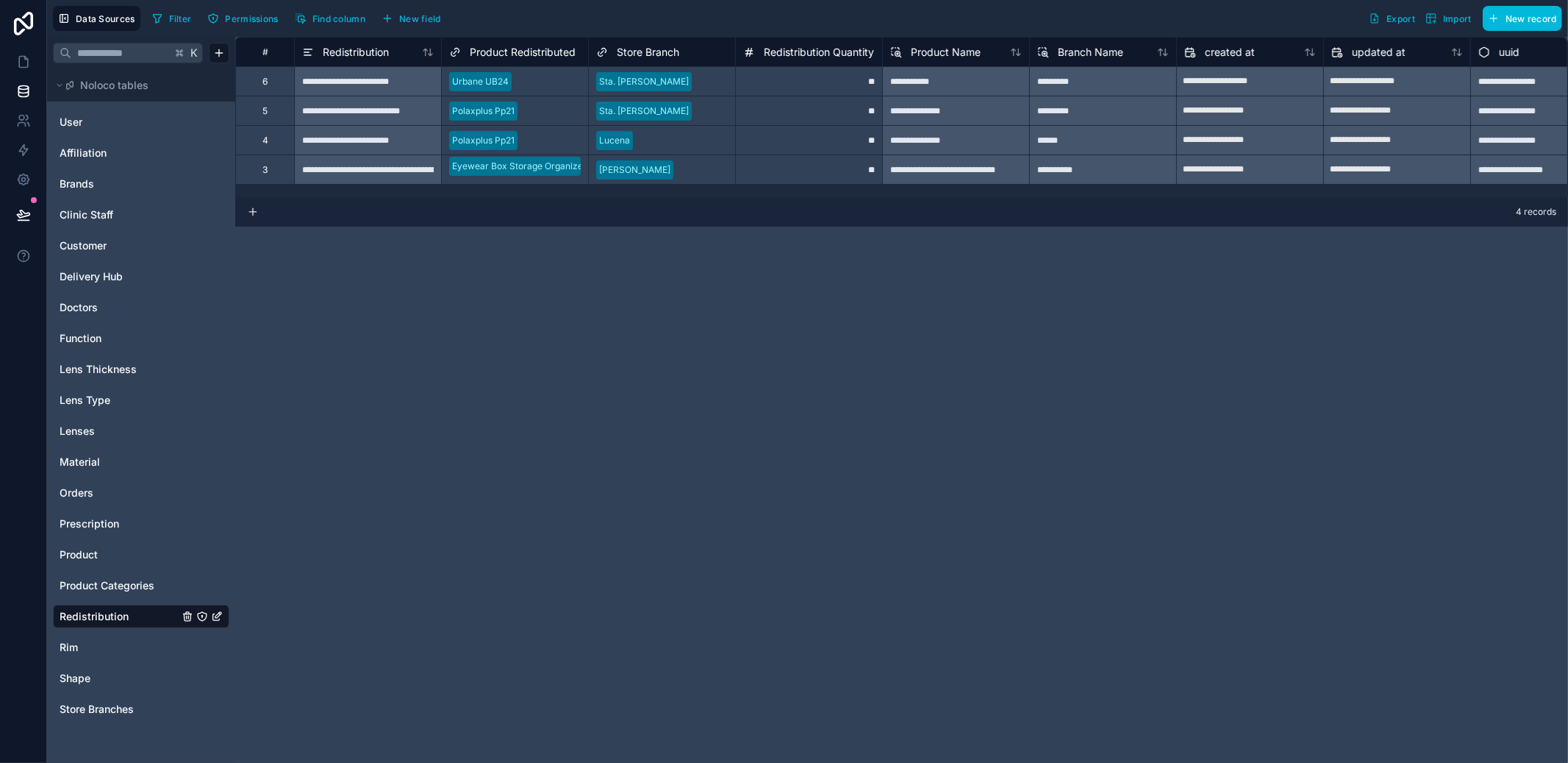
click at [120, 585] on span "Product Categories" at bounding box center [107, 585] width 95 height 14
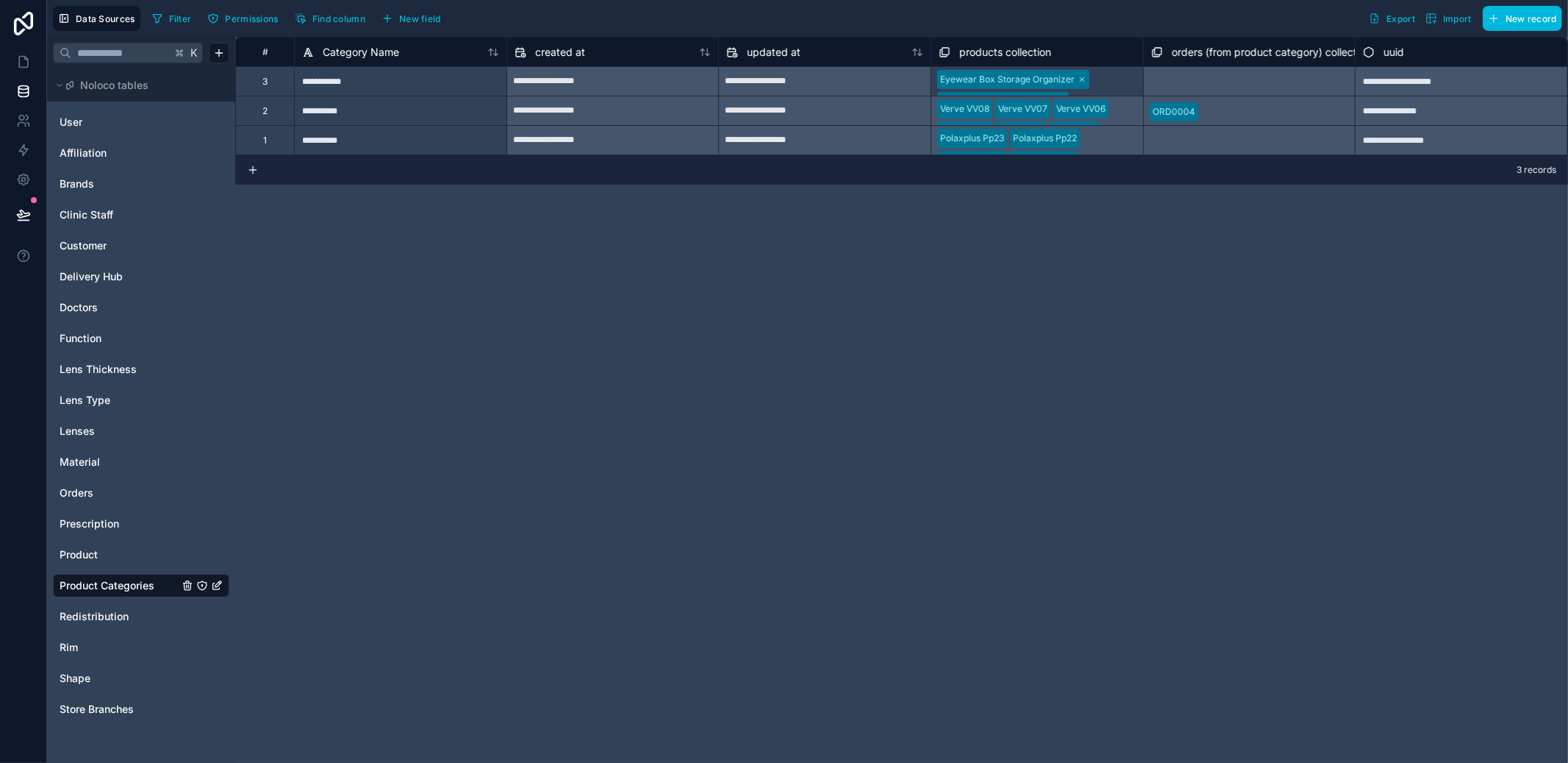
click at [104, 609] on span "Redistribution" at bounding box center [94, 616] width 69 height 14
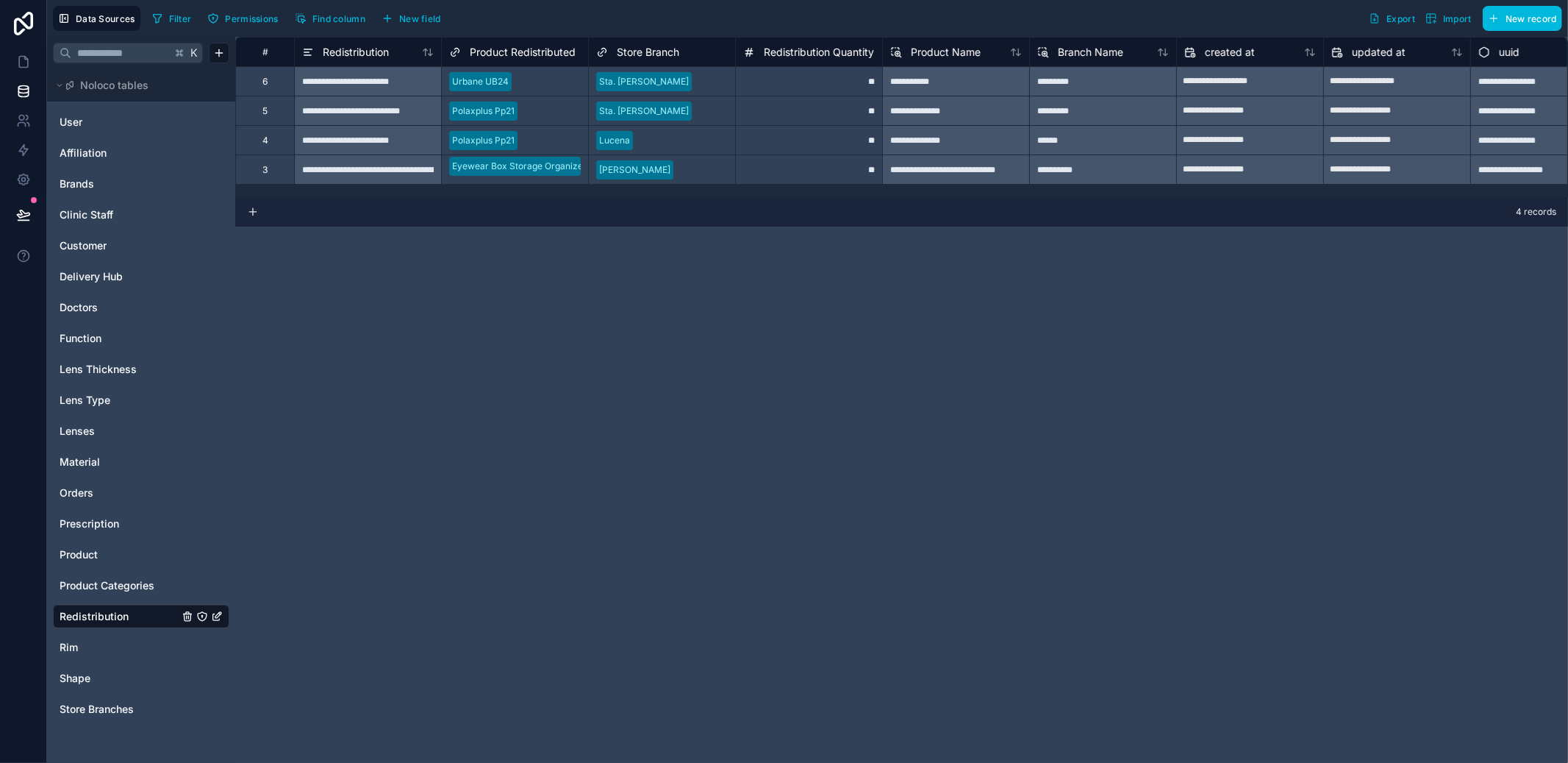
click at [121, 481] on div "Orders" at bounding box center [142, 493] width 177 height 24
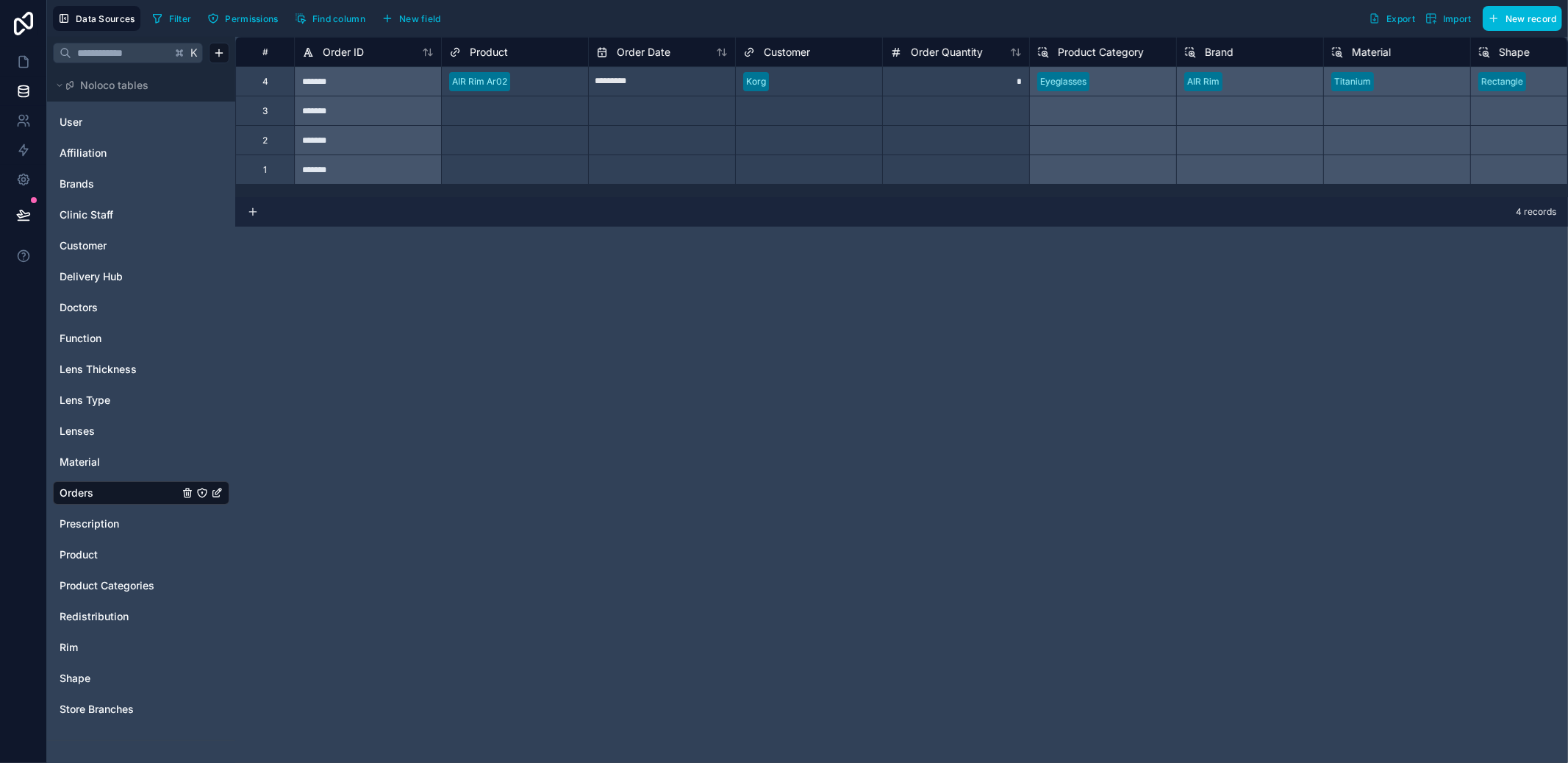
click at [108, 597] on div "User Affiliation Brands Clinic Staff Customer Delivery Hub Doctors Function Len…" at bounding box center [142, 415] width 177 height 621
click at [102, 615] on span "Redistribution" at bounding box center [94, 616] width 69 height 14
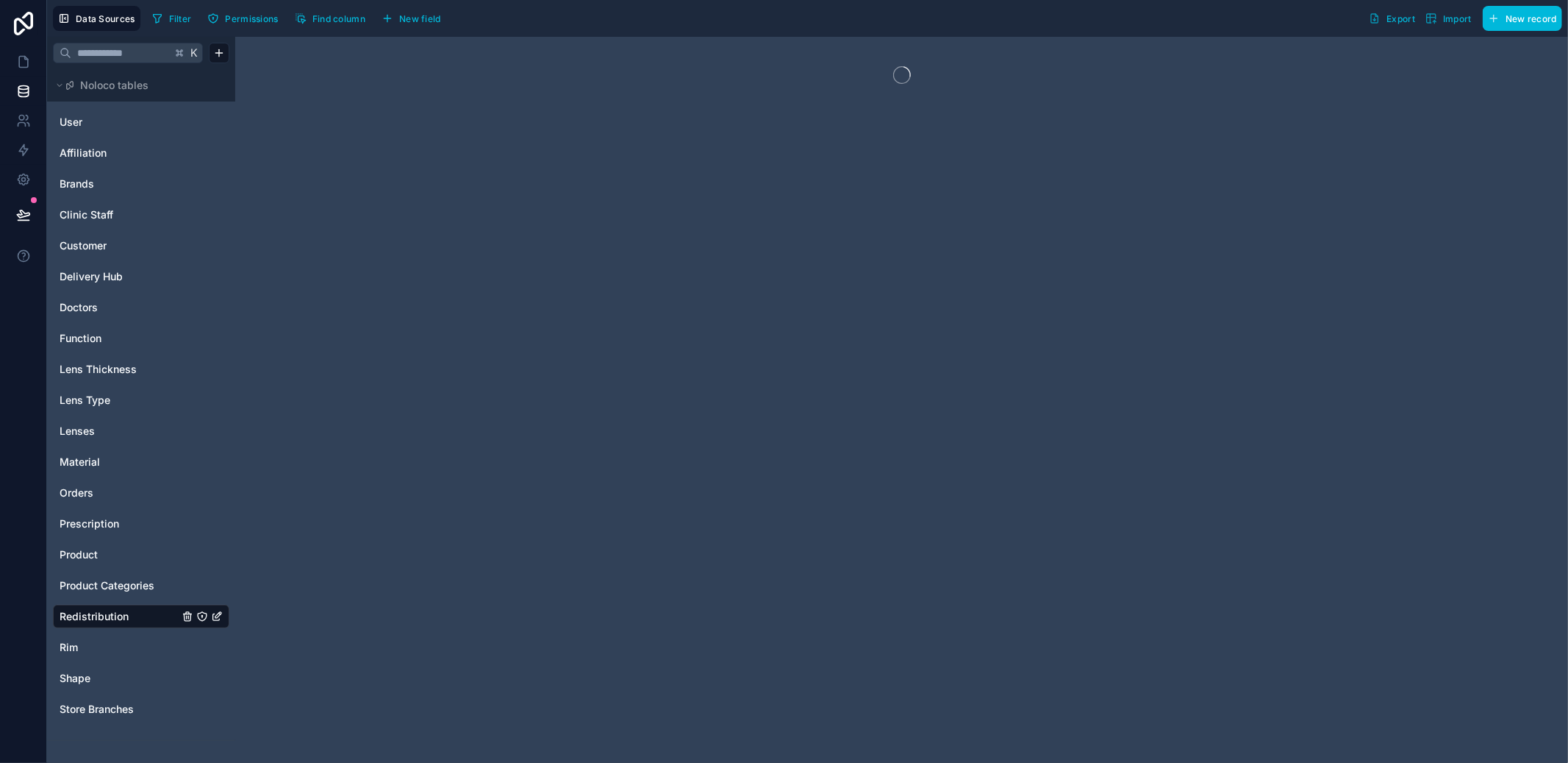
click at [96, 562] on div "Product" at bounding box center [142, 555] width 177 height 24
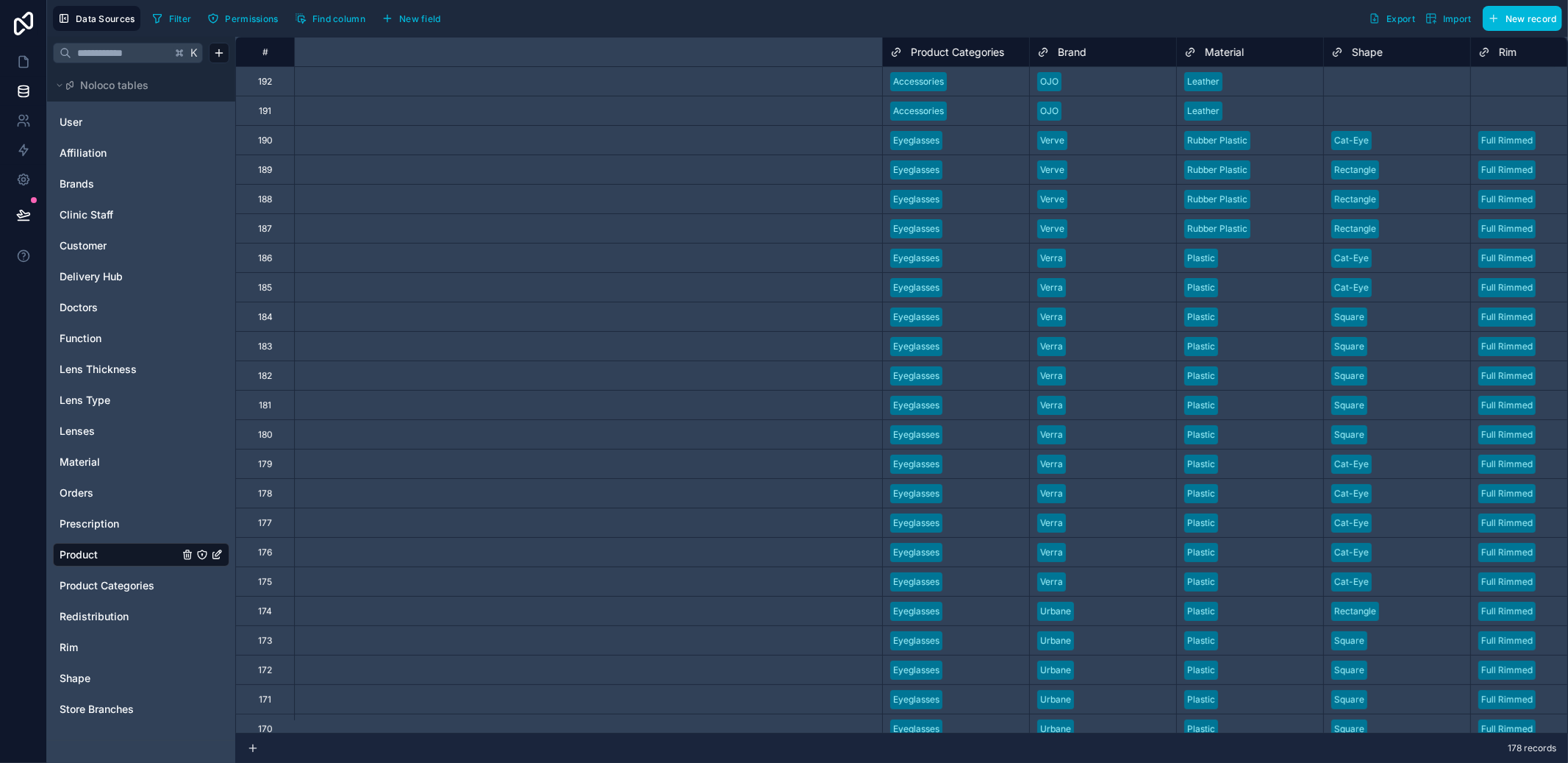
scroll to position [0, 924]
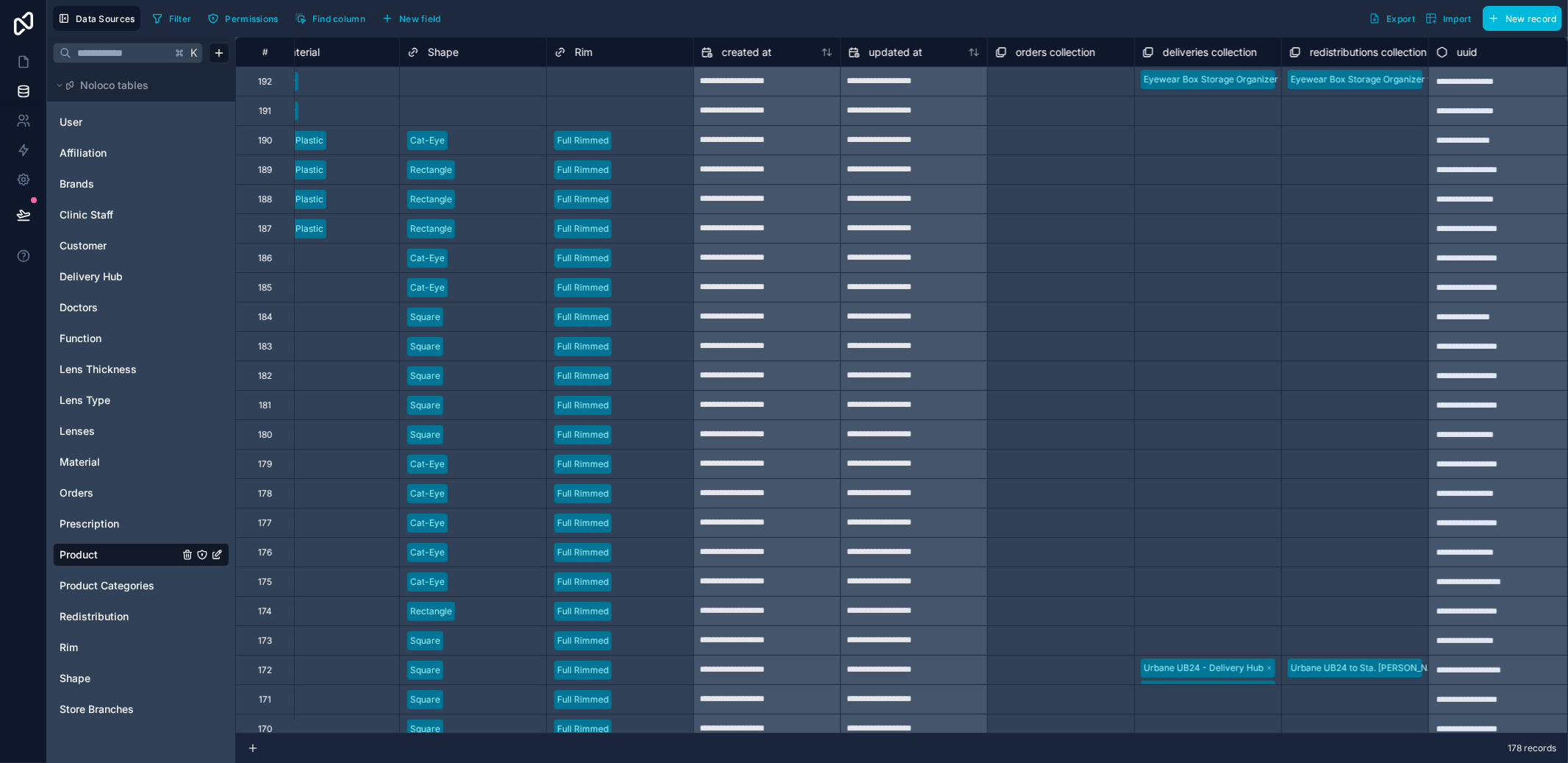
click at [436, 30] on div "Filter Permissions Find column New field" at bounding box center [300, 18] width 306 height 25
click at [435, 26] on button "New field" at bounding box center [411, 18] width 69 height 22
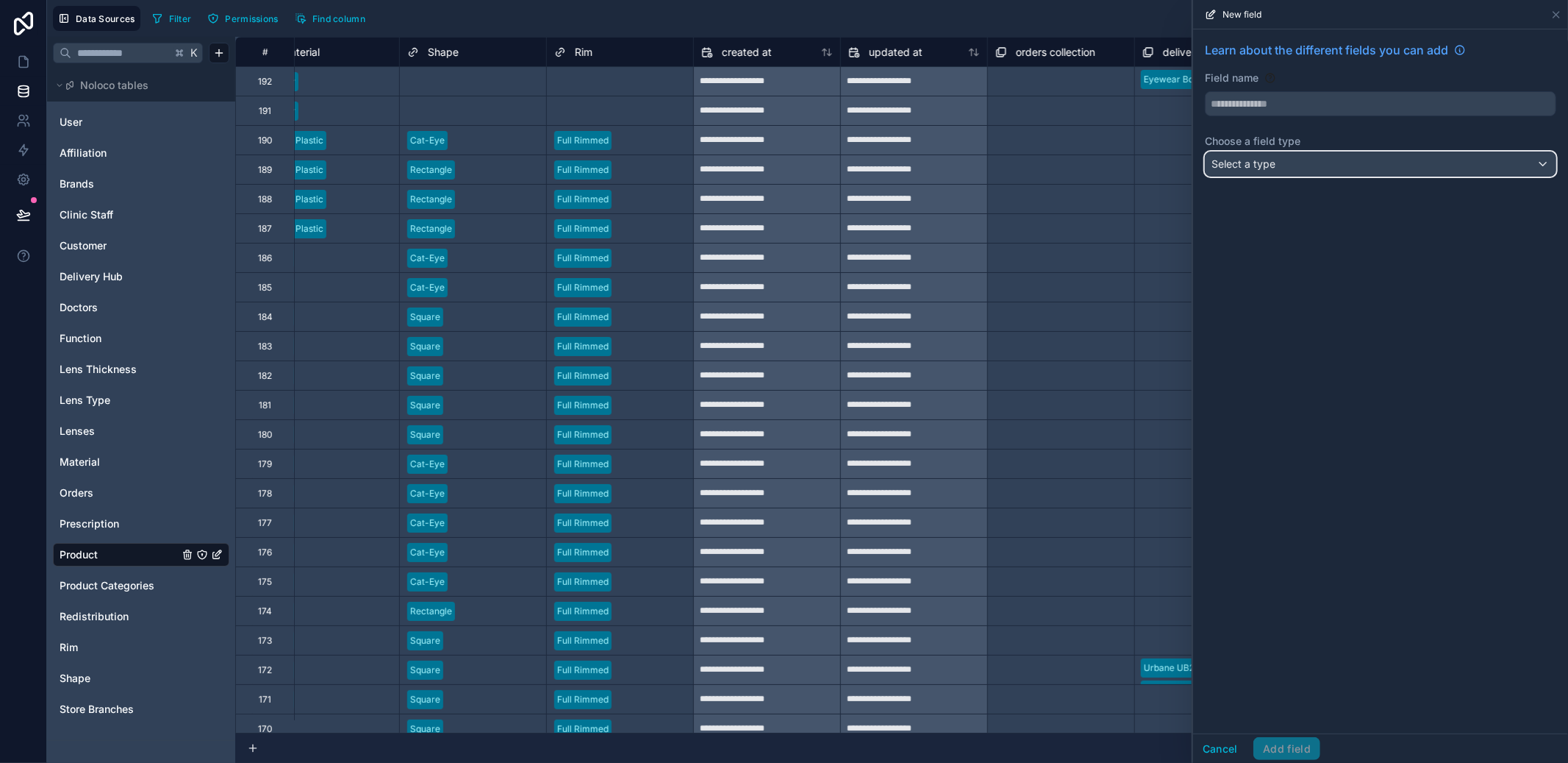
click at [1232, 161] on span "Select a type" at bounding box center [1243, 163] width 64 height 12
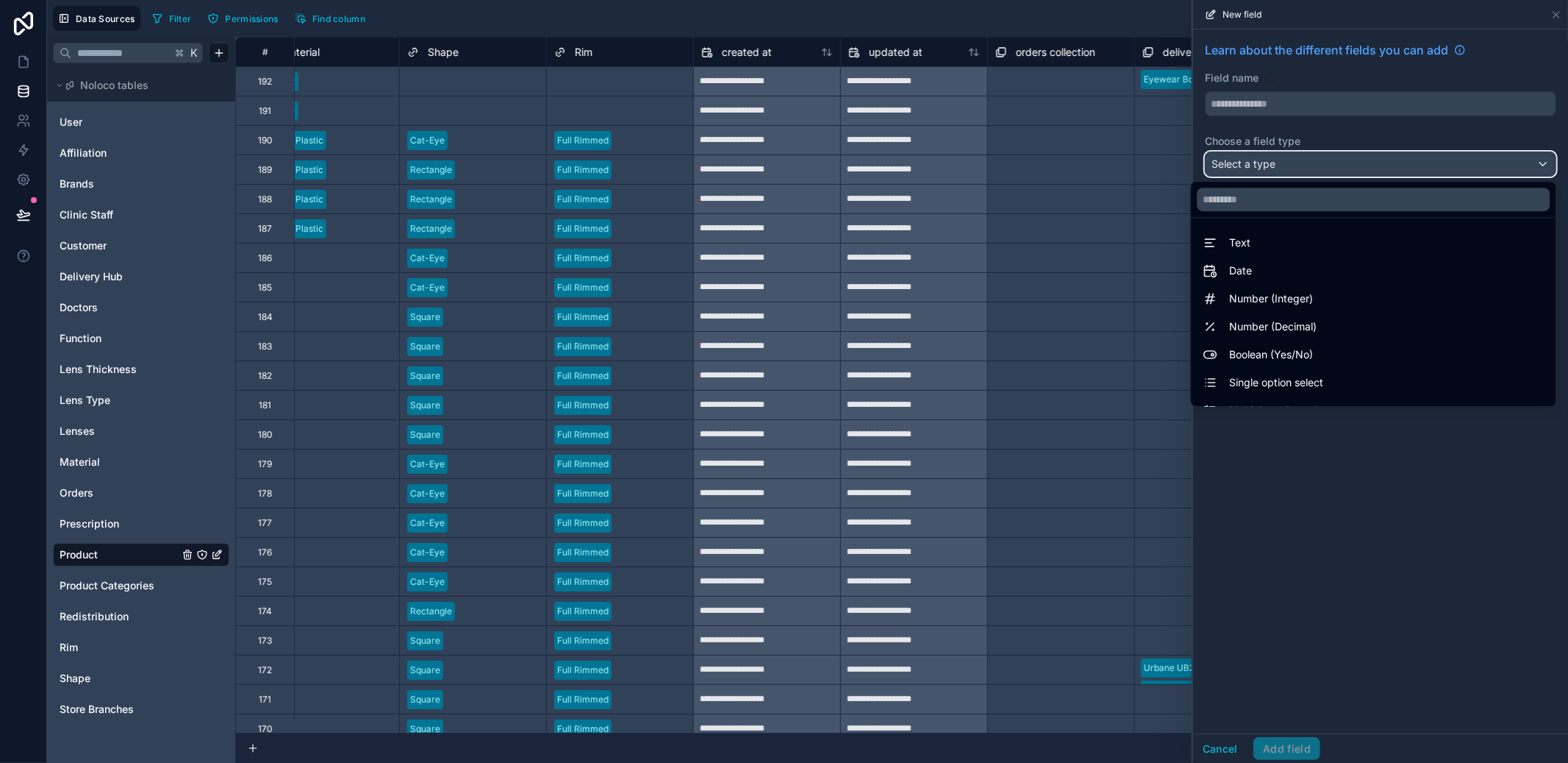
scroll to position [426, 0]
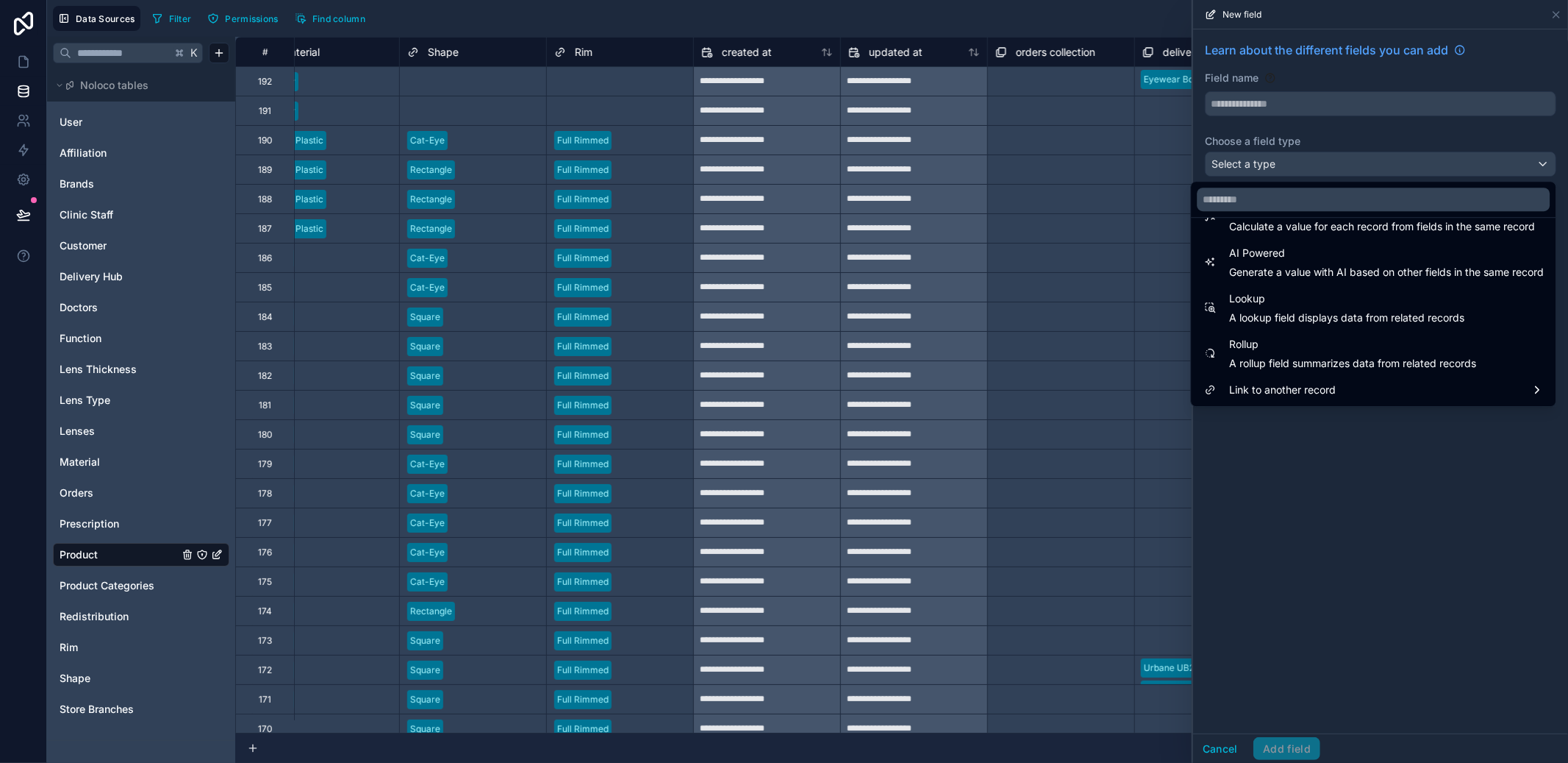
click at [1336, 310] on span "A lookup field displays data from related records" at bounding box center [1346, 317] width 235 height 14
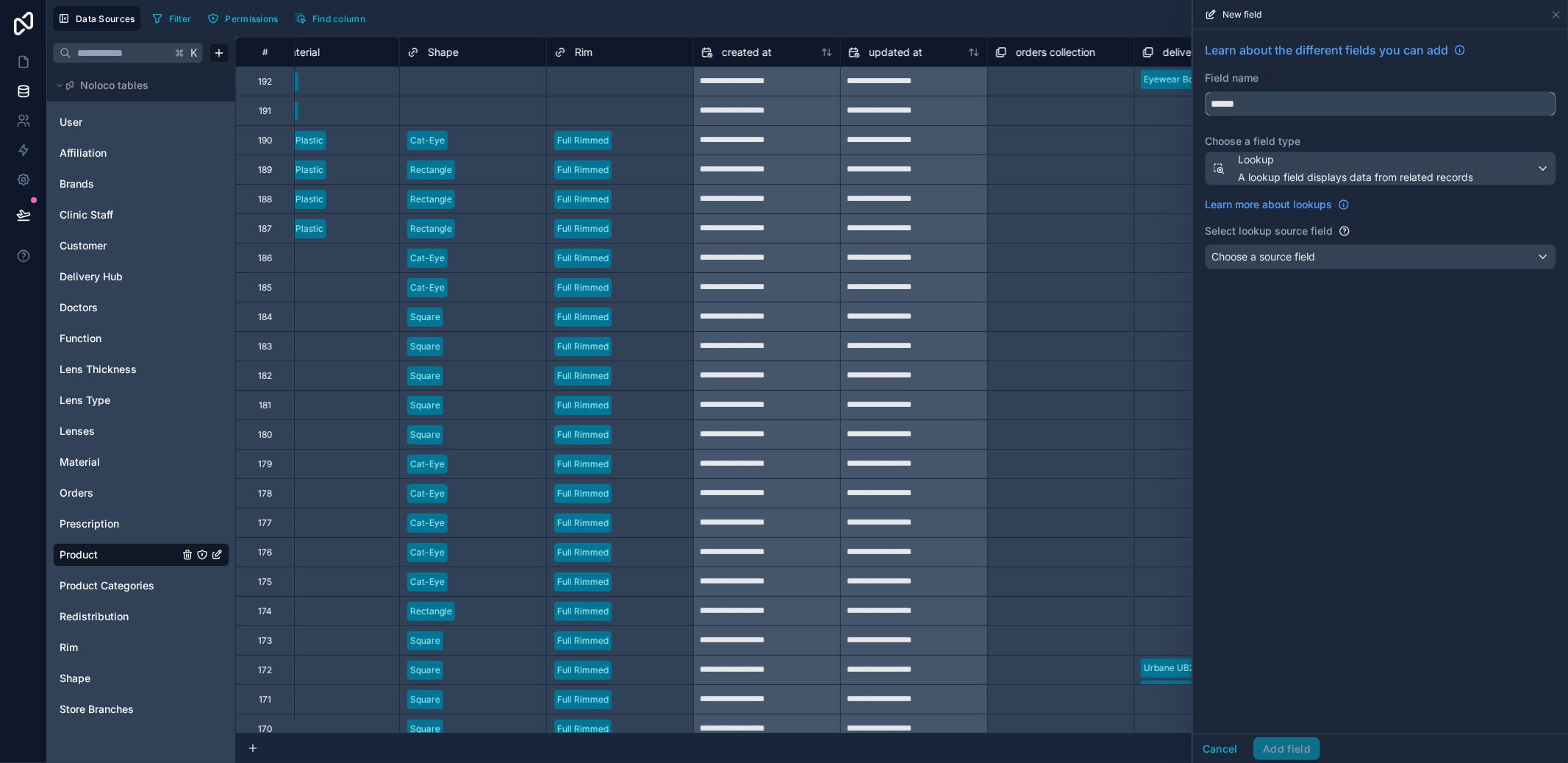
click at [1347, 112] on input "******" at bounding box center [1381, 104] width 350 height 24
click at [1333, 255] on div "Choose a source field" at bounding box center [1381, 256] width 350 height 24
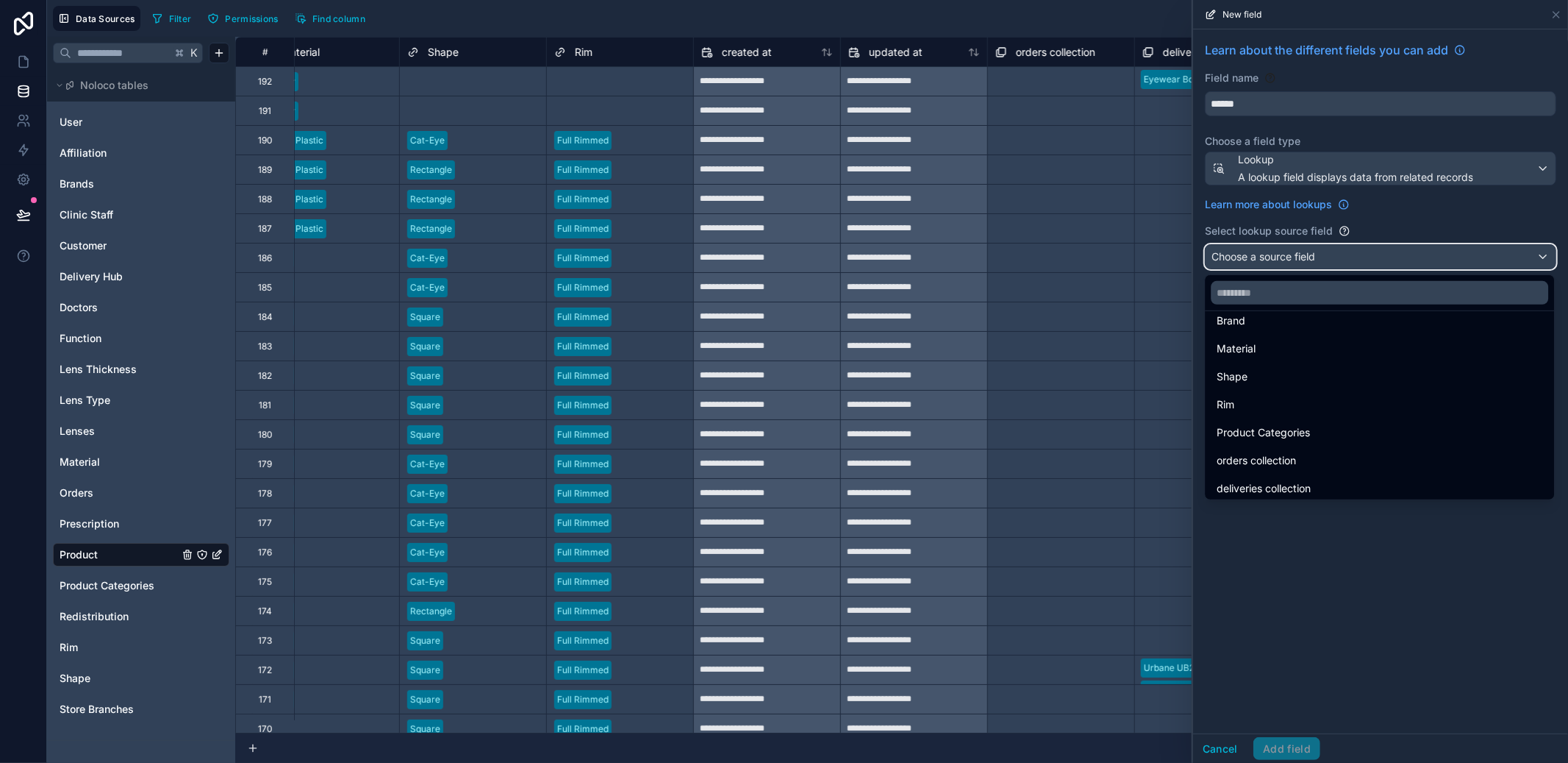
scroll to position [48, 0]
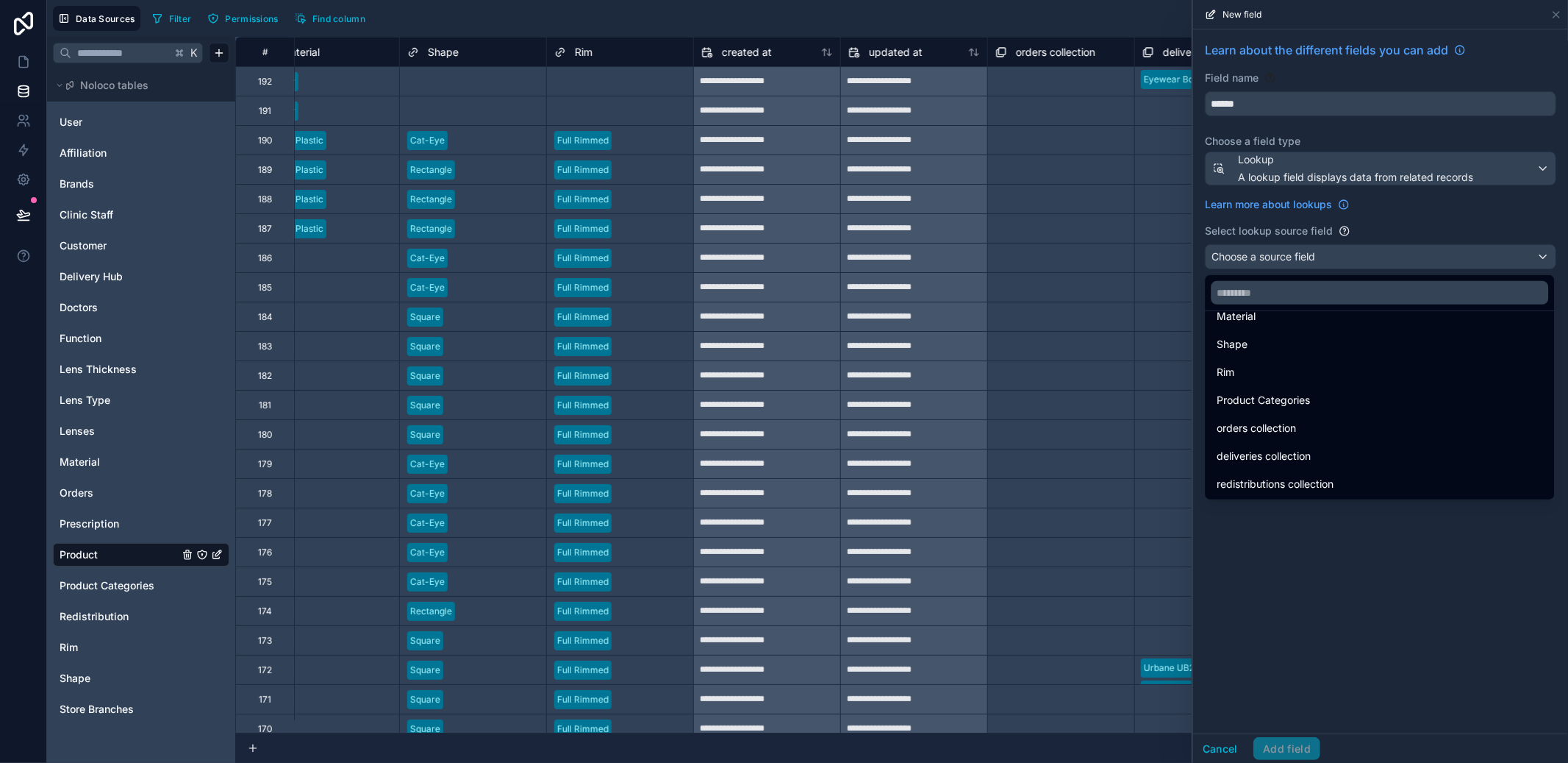
click at [1309, 485] on span "redistributions collection" at bounding box center [1274, 483] width 117 height 18
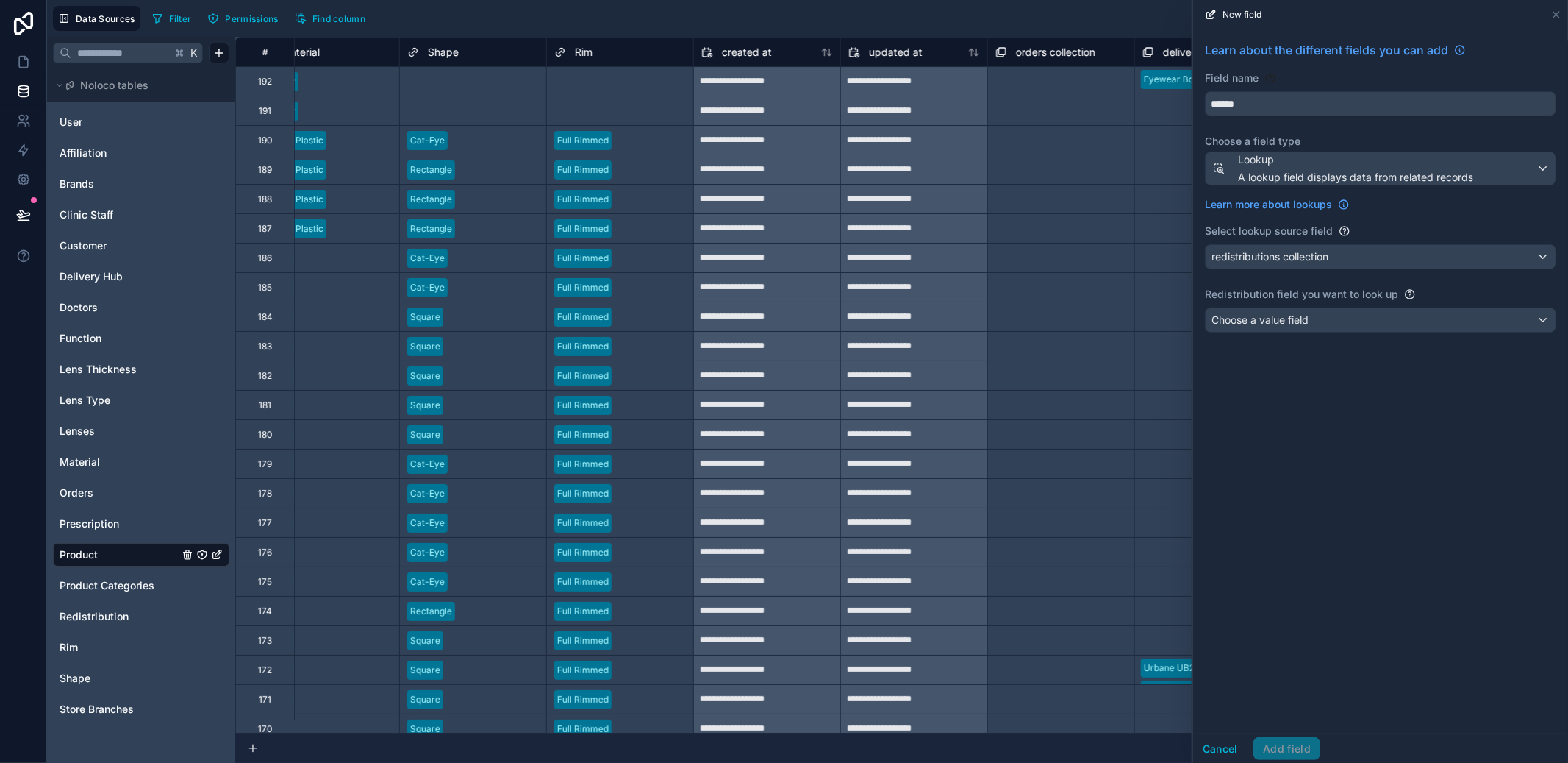
click at [1342, 303] on div "Learn about the different fields you can add Field name ****** Choose a field t…" at bounding box center [1381, 189] width 375 height 321
click at [1340, 320] on div "Choose a value field" at bounding box center [1381, 320] width 350 height 24
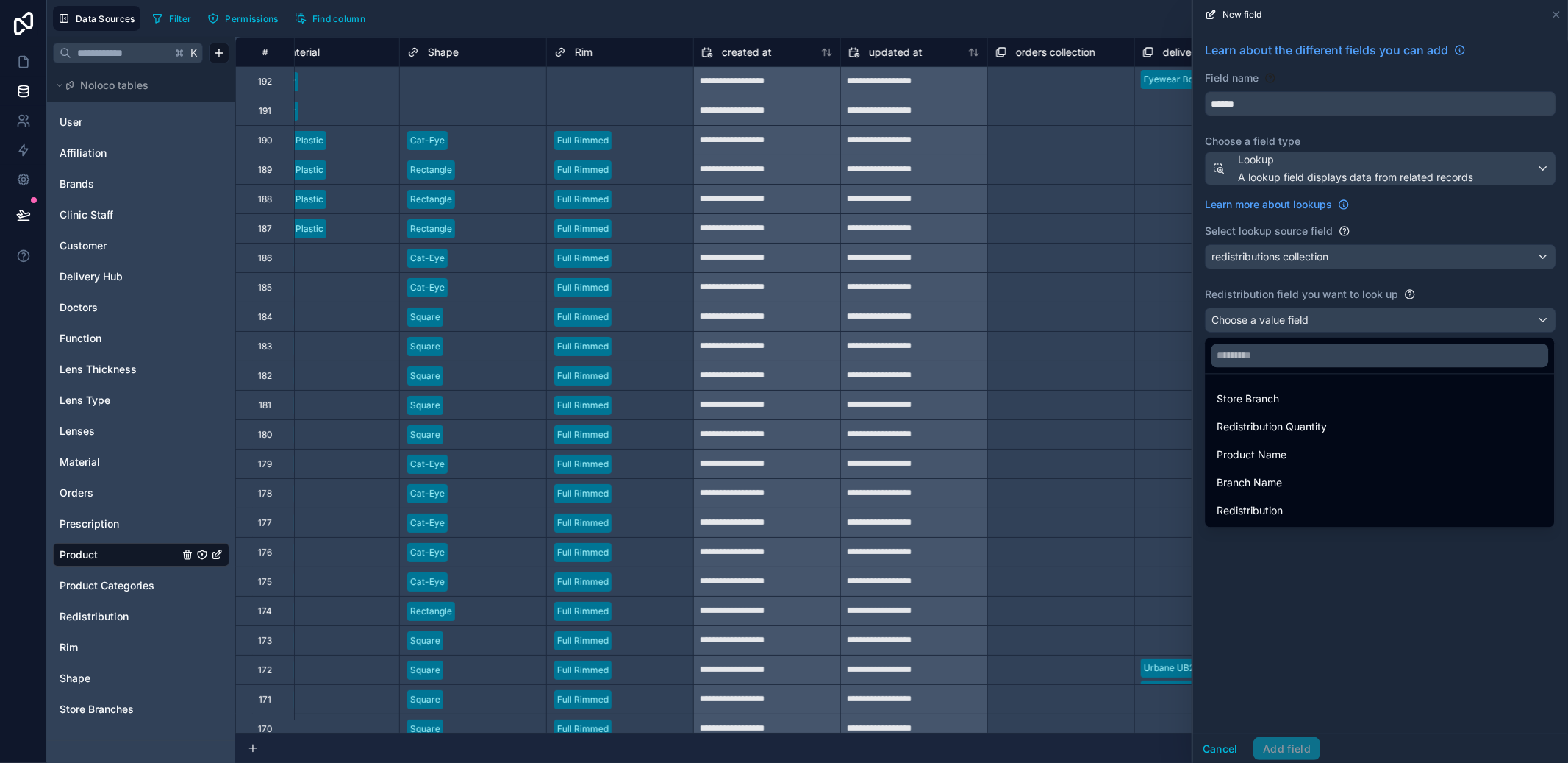
click at [1337, 421] on div "Redistribution Quantity" at bounding box center [1379, 426] width 325 height 18
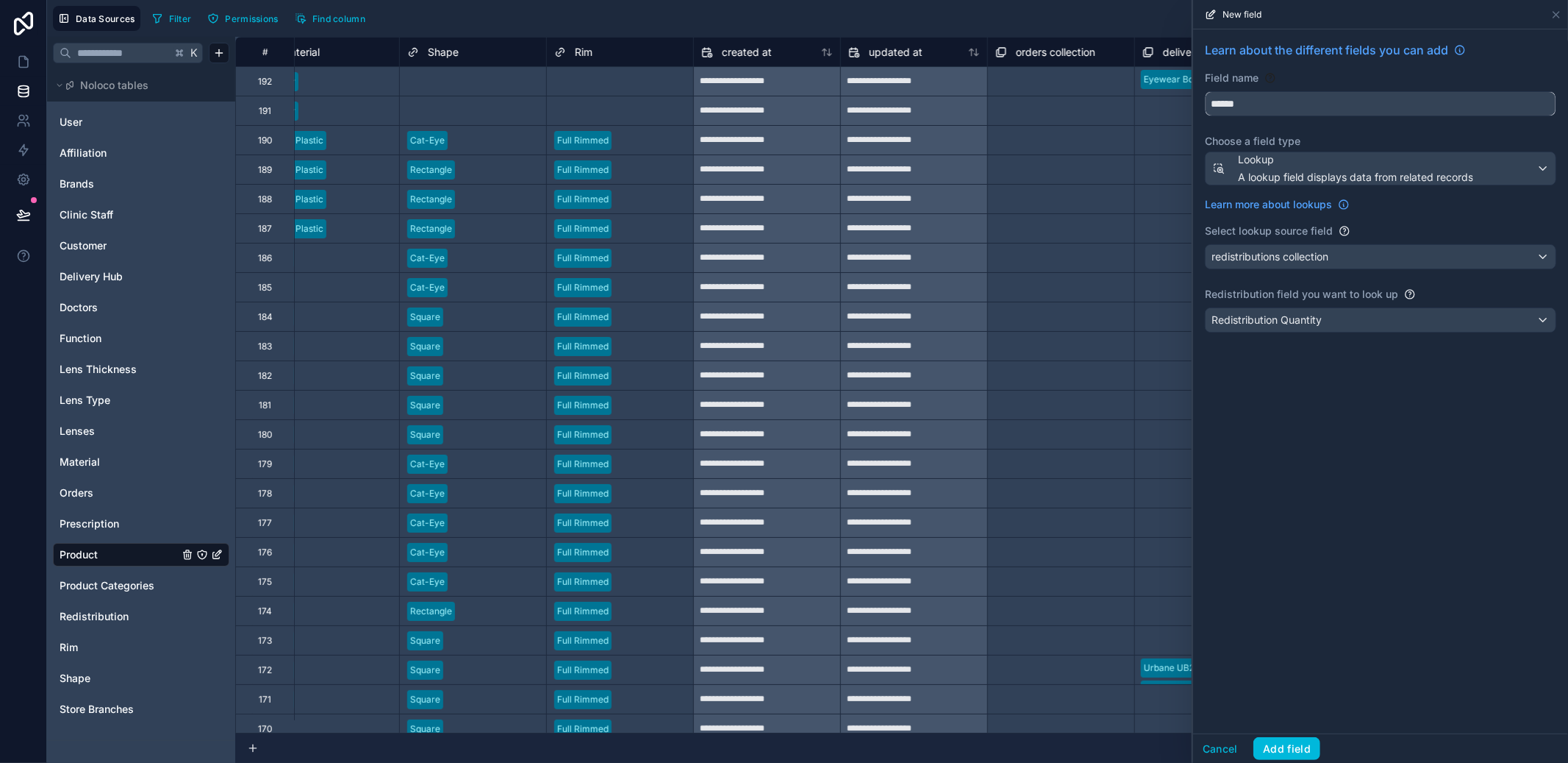
click at [1275, 109] on input "******" at bounding box center [1381, 104] width 350 height 24
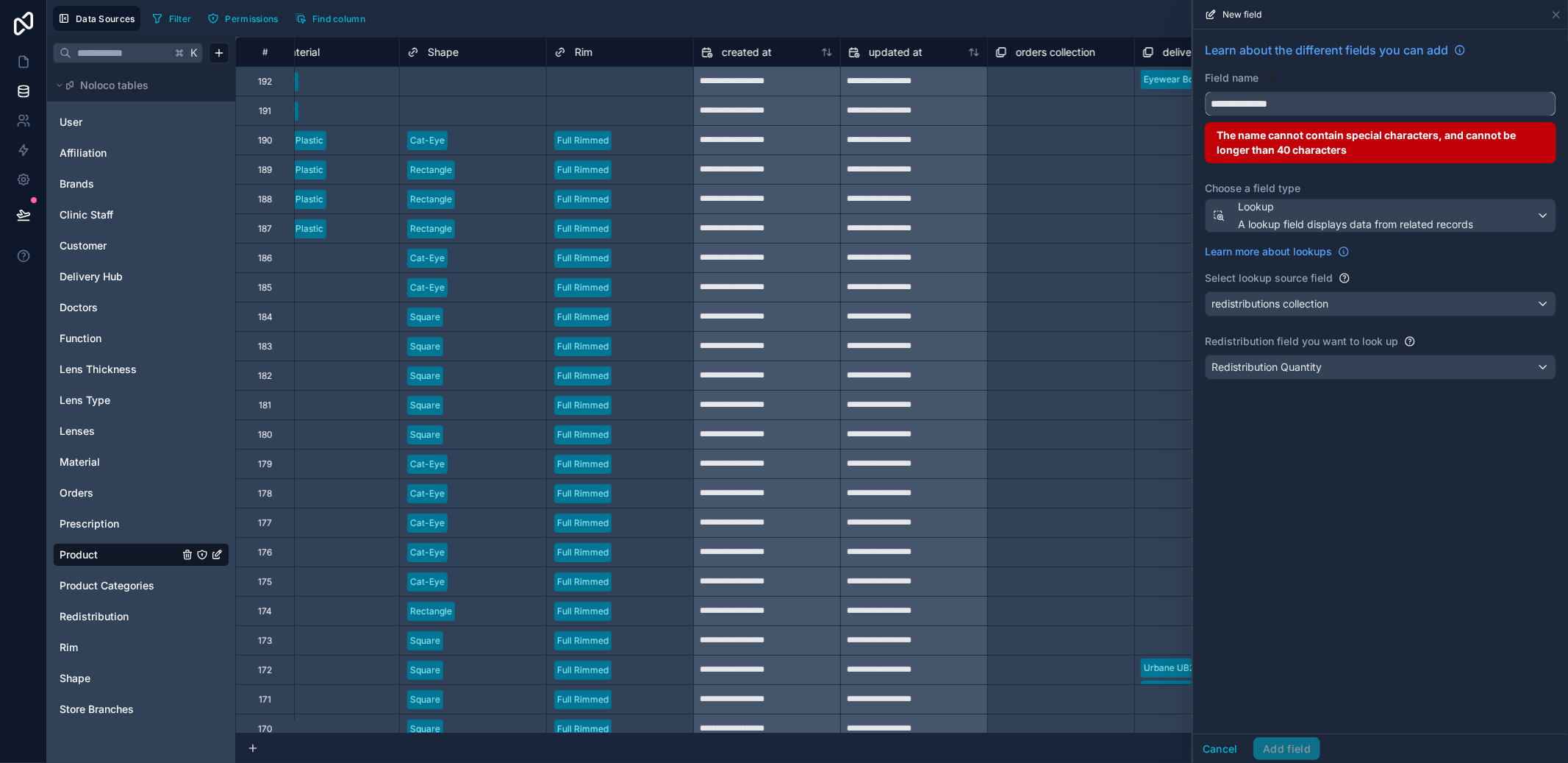
click at [1205, 91] on button "**********" at bounding box center [1381, 104] width 352 height 25
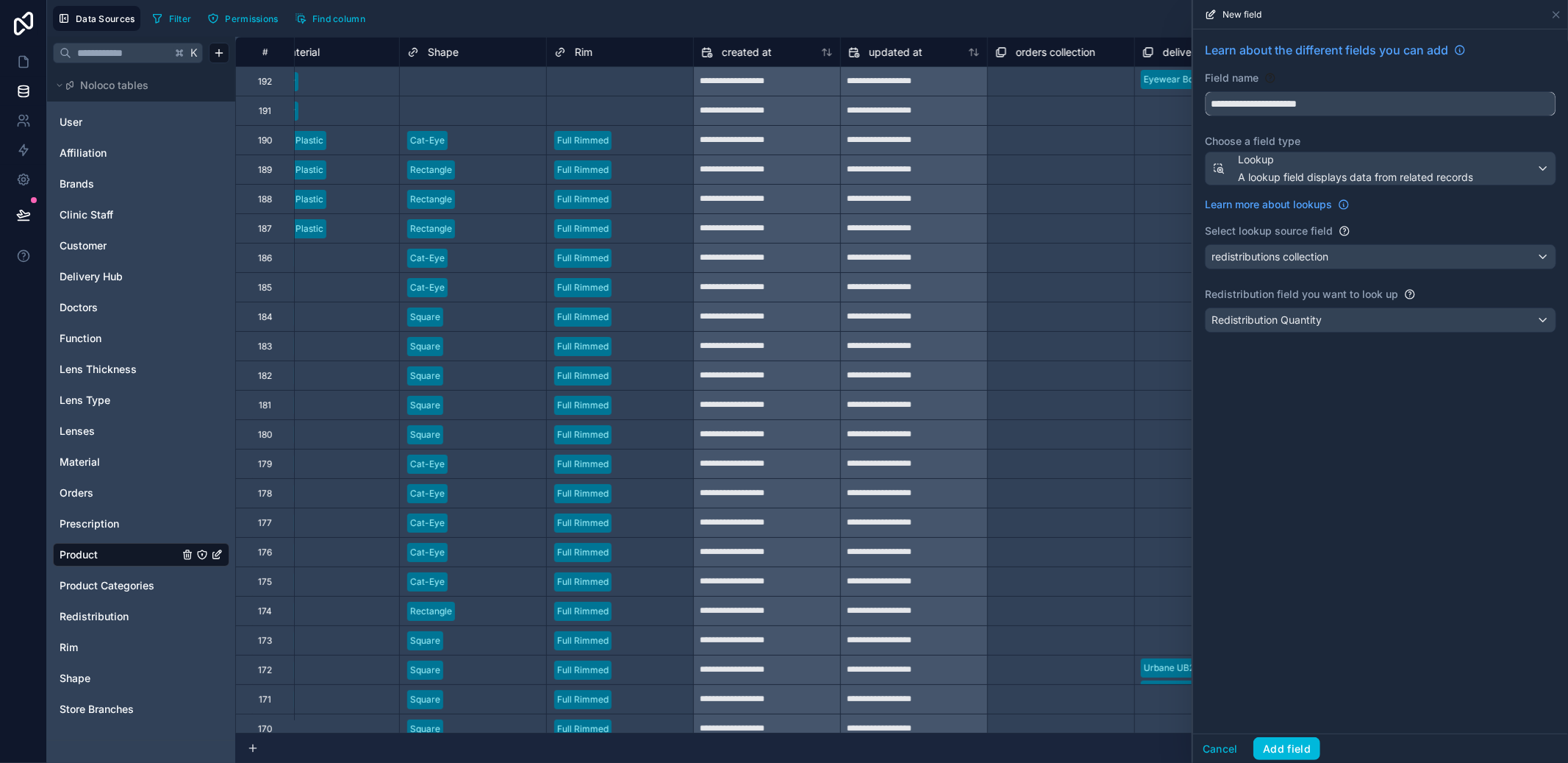
type input "**********"
click at [1285, 744] on button "Add field" at bounding box center [1287, 749] width 67 height 24
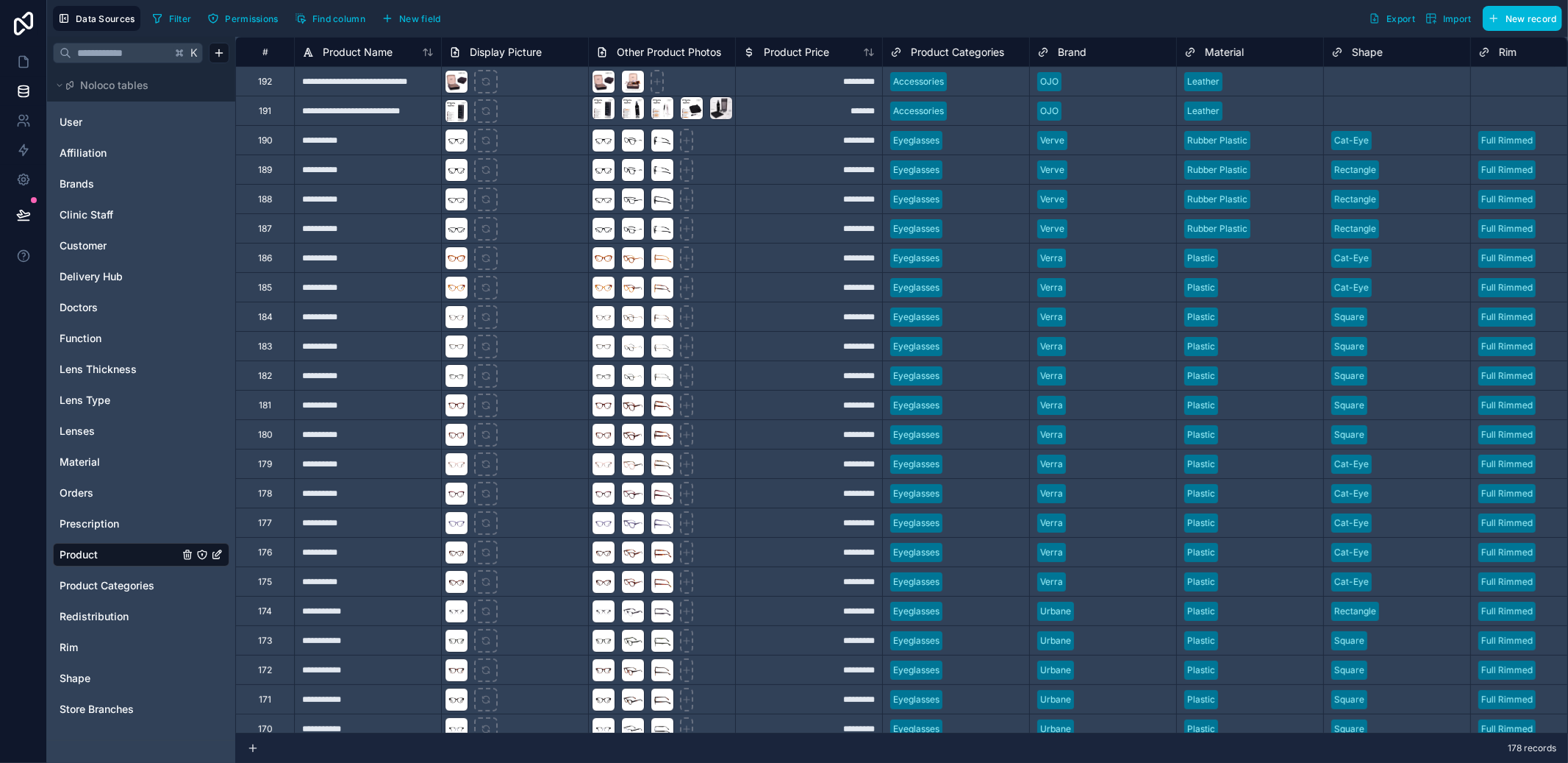
drag, startPoint x: 793, startPoint y: 734, endPoint x: 912, endPoint y: 733, distance: 119.0
click at [912, 733] on div "**********" at bounding box center [901, 400] width 1333 height 726
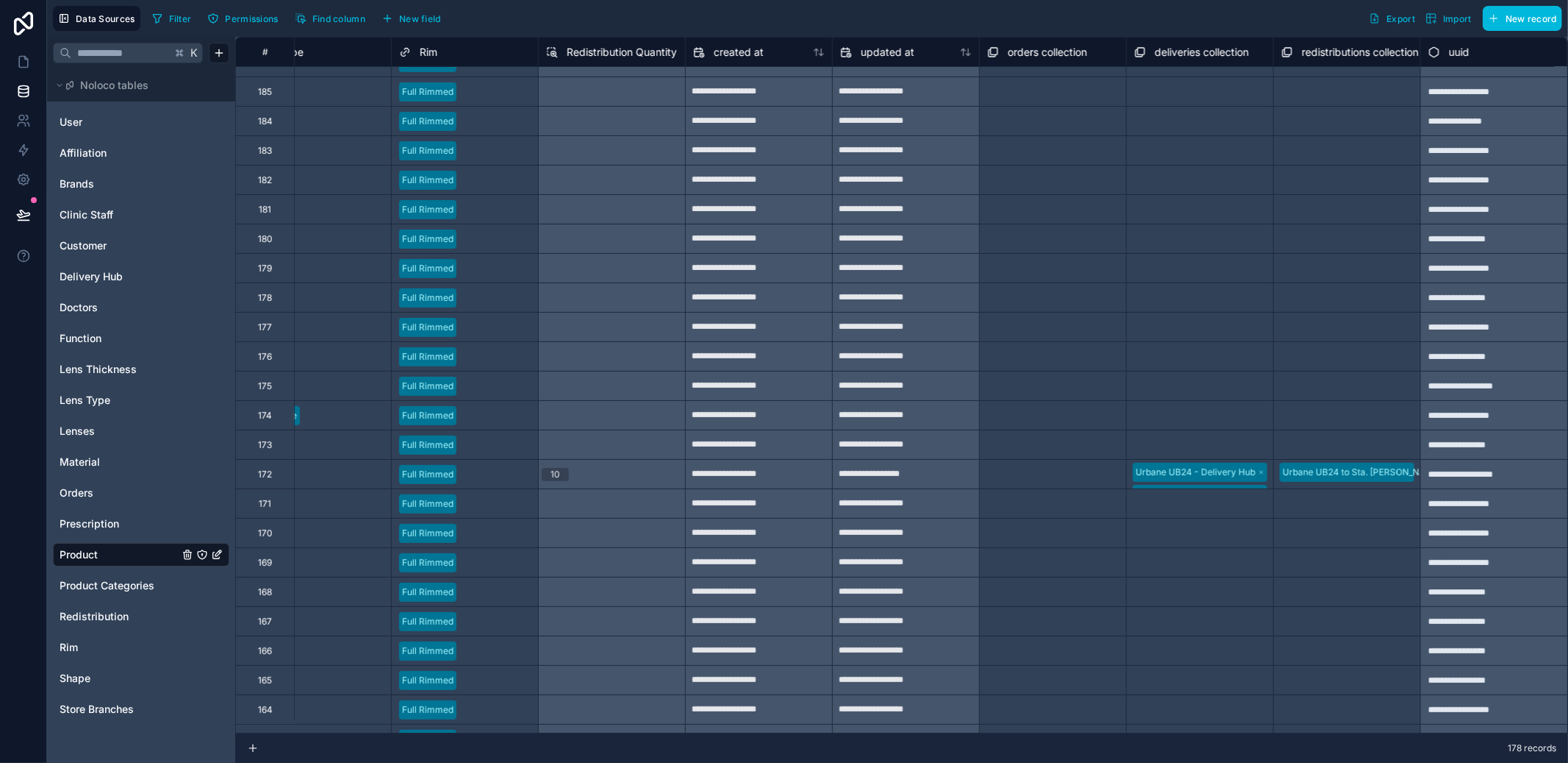
scroll to position [951, 1091]
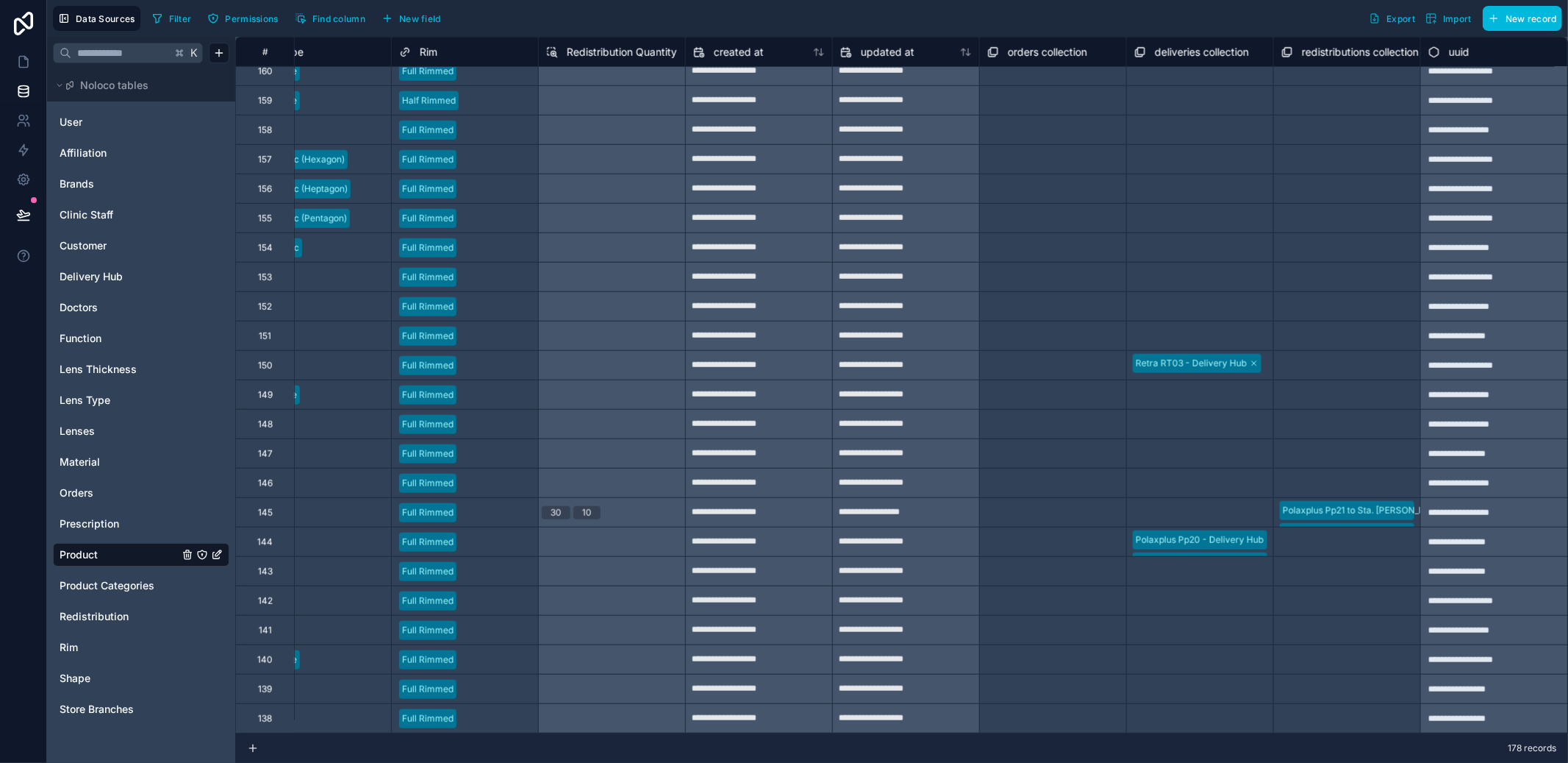
click at [612, 524] on div "30 10" at bounding box center [611, 512] width 147 height 29
click at [603, 517] on div "30 10" at bounding box center [611, 512] width 147 height 29
click at [22, 73] on link at bounding box center [23, 61] width 47 height 29
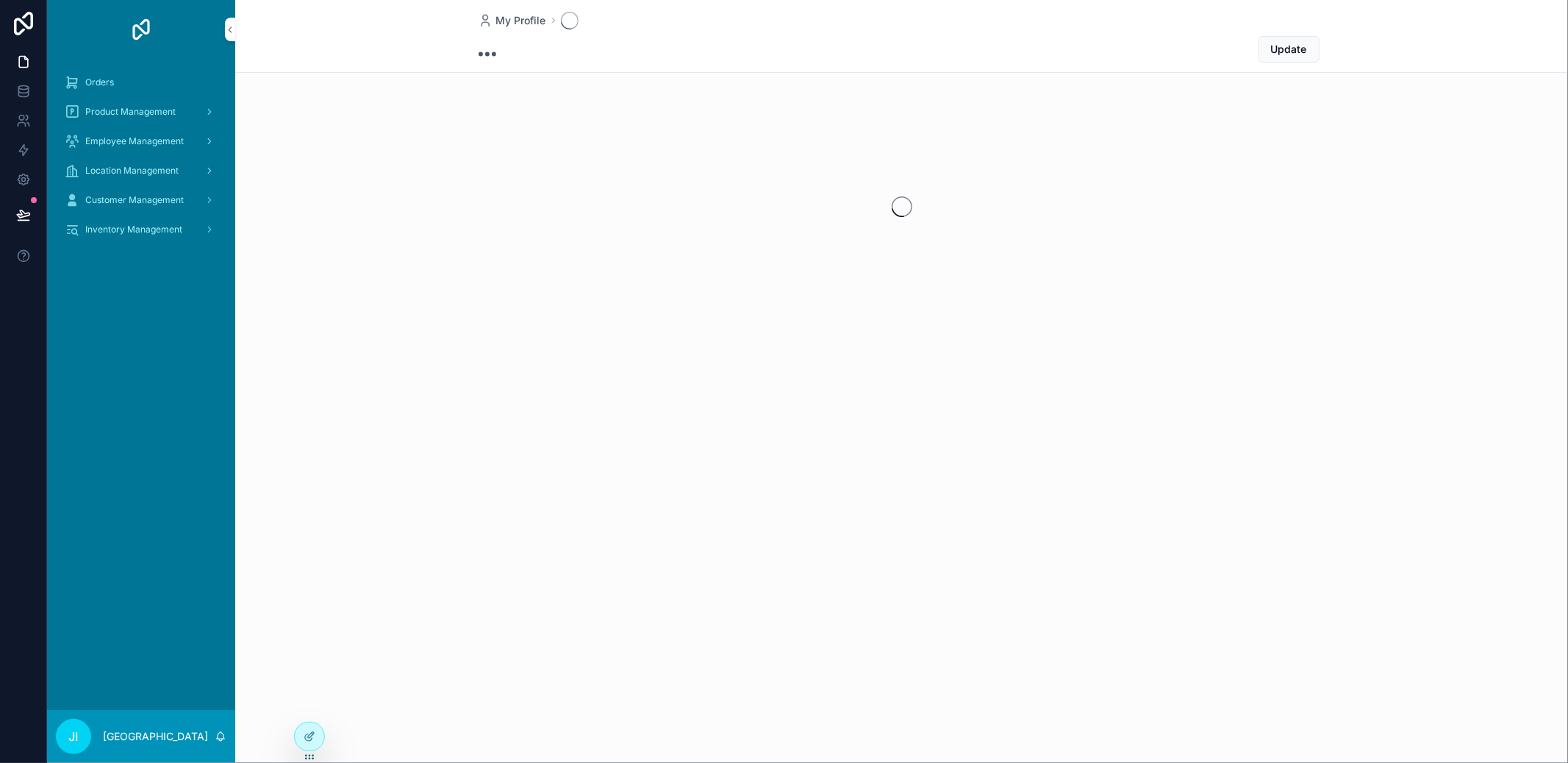
click at [138, 233] on span "Inventory Management" at bounding box center [134, 229] width 97 height 11
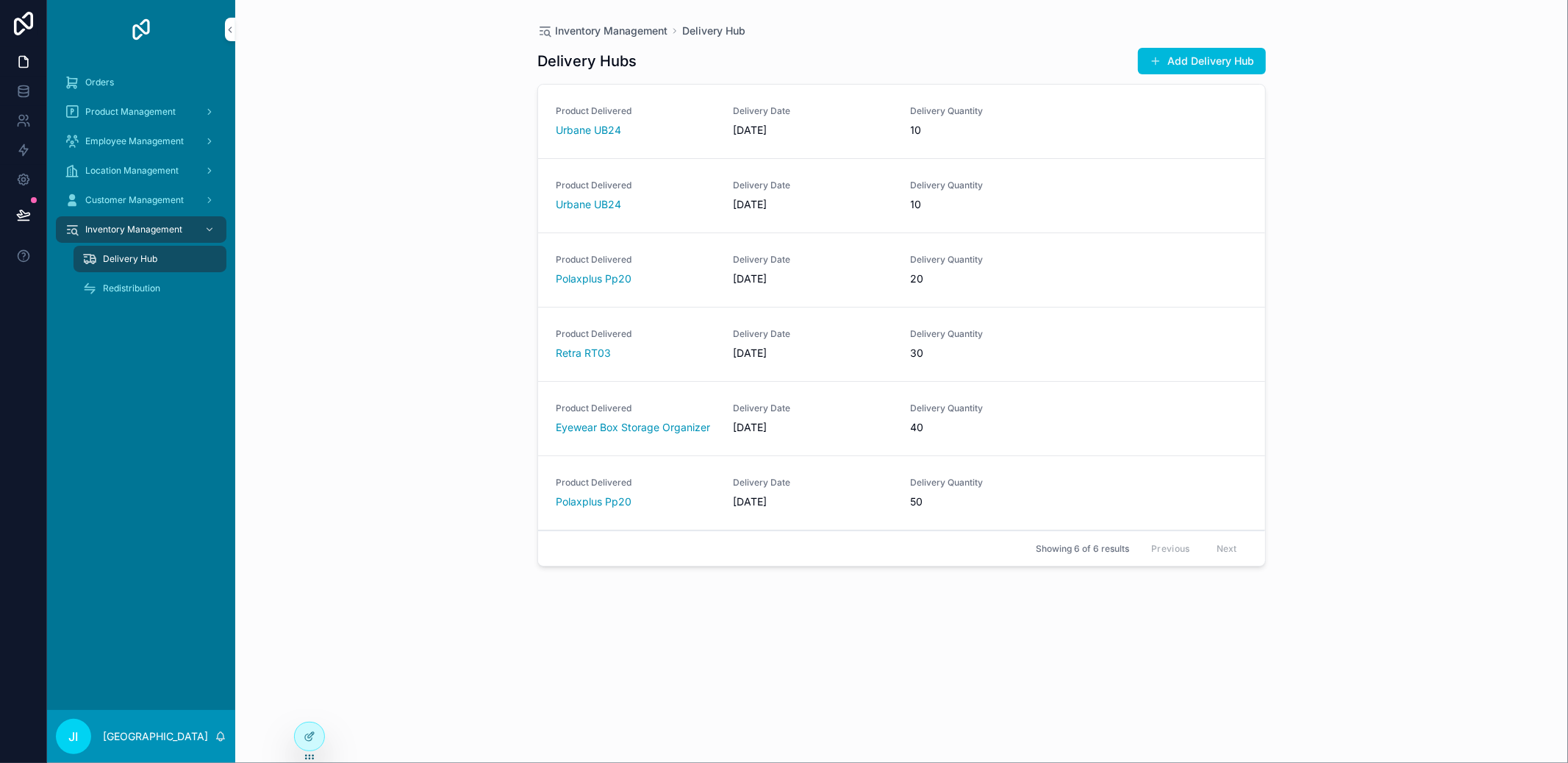
click at [135, 104] on div "Product Management" at bounding box center [141, 111] width 153 height 24
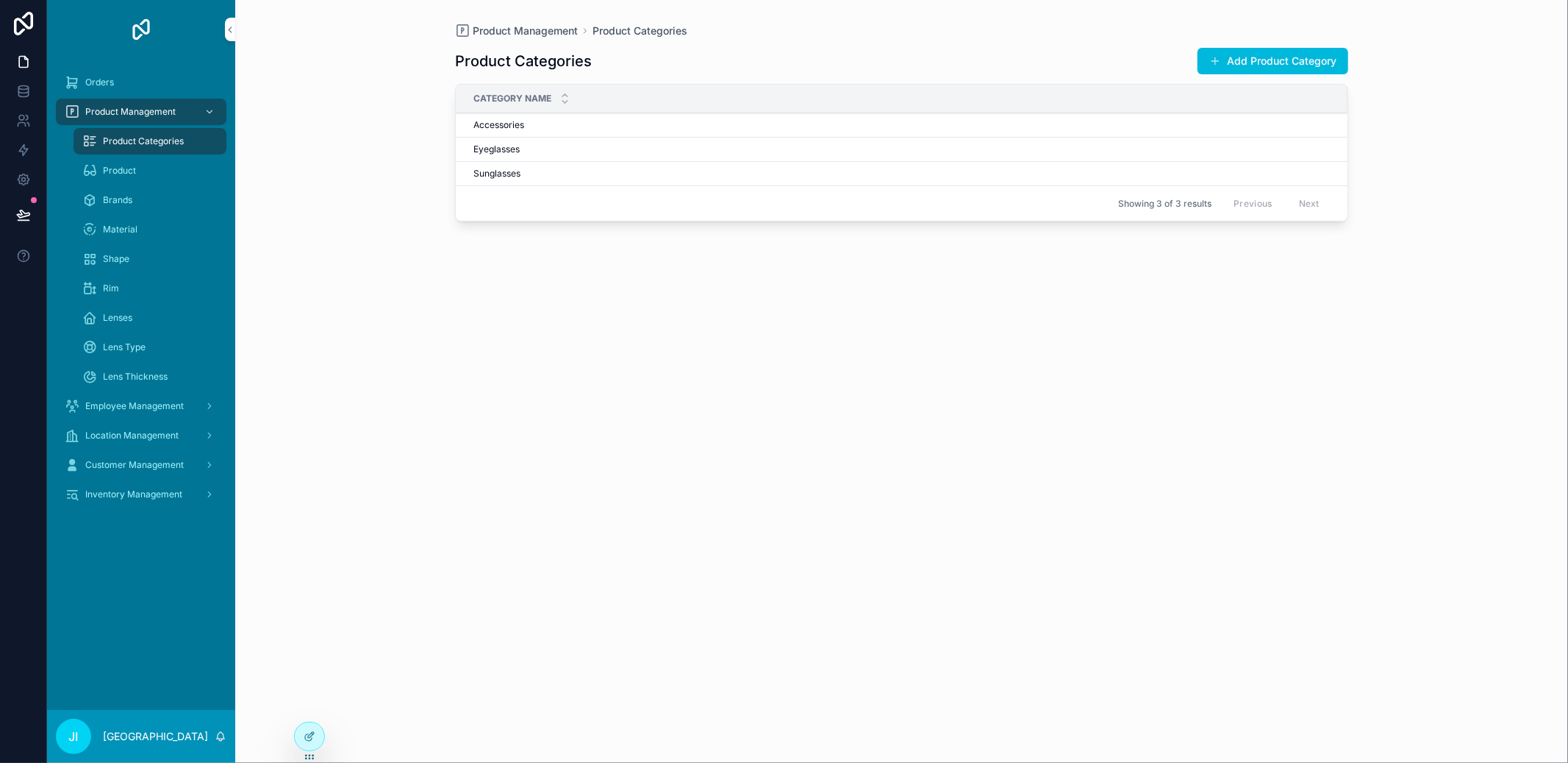
click at [118, 169] on span "Product" at bounding box center [119, 170] width 33 height 11
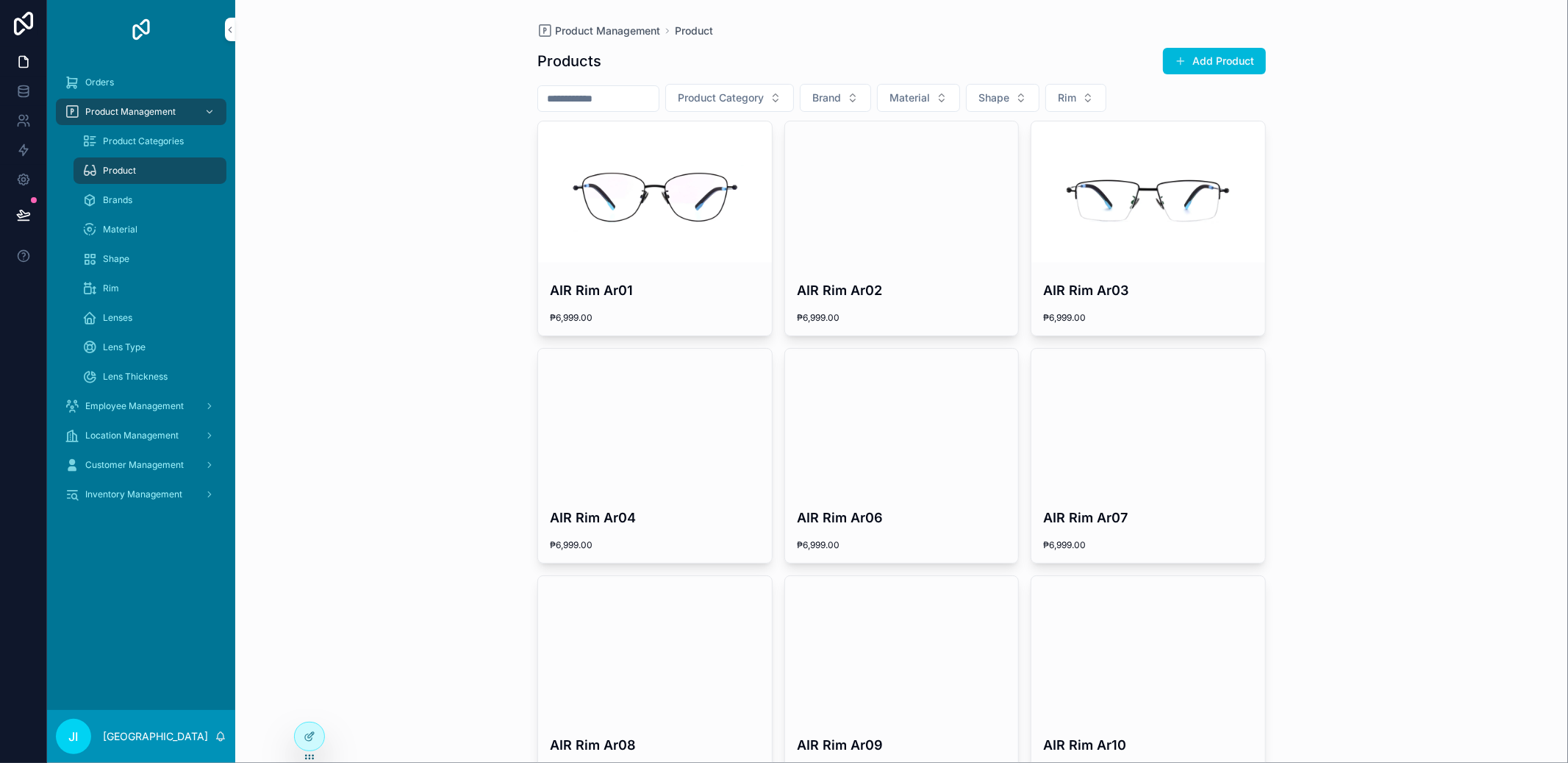
click at [309, 729] on div at bounding box center [309, 735] width 29 height 28
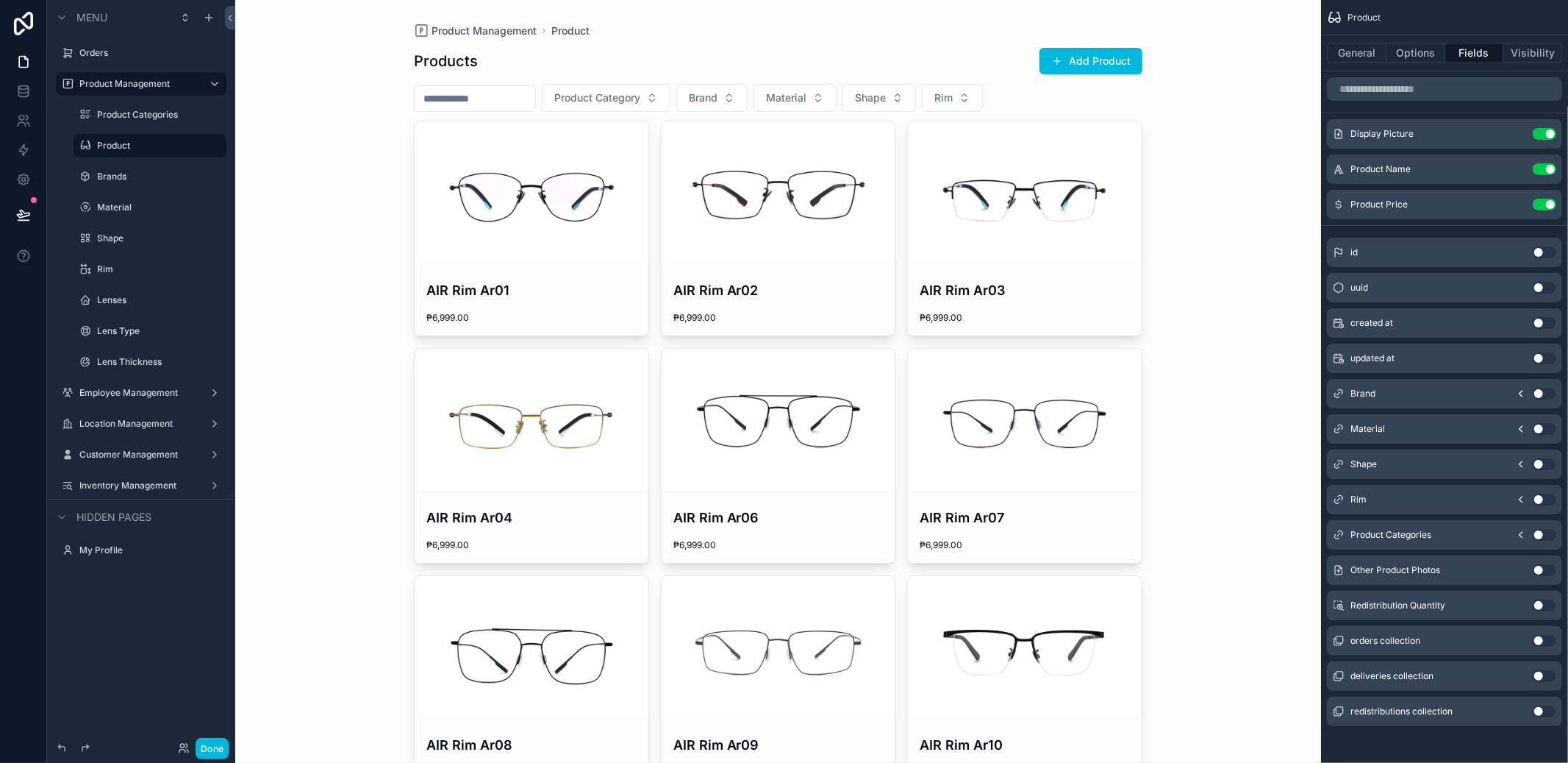
click at [209, 737] on button "Done" at bounding box center [212, 748] width 33 height 21
click at [0, 0] on div "JI Jeiah Isles" at bounding box center [0, 0] width 0 height 0
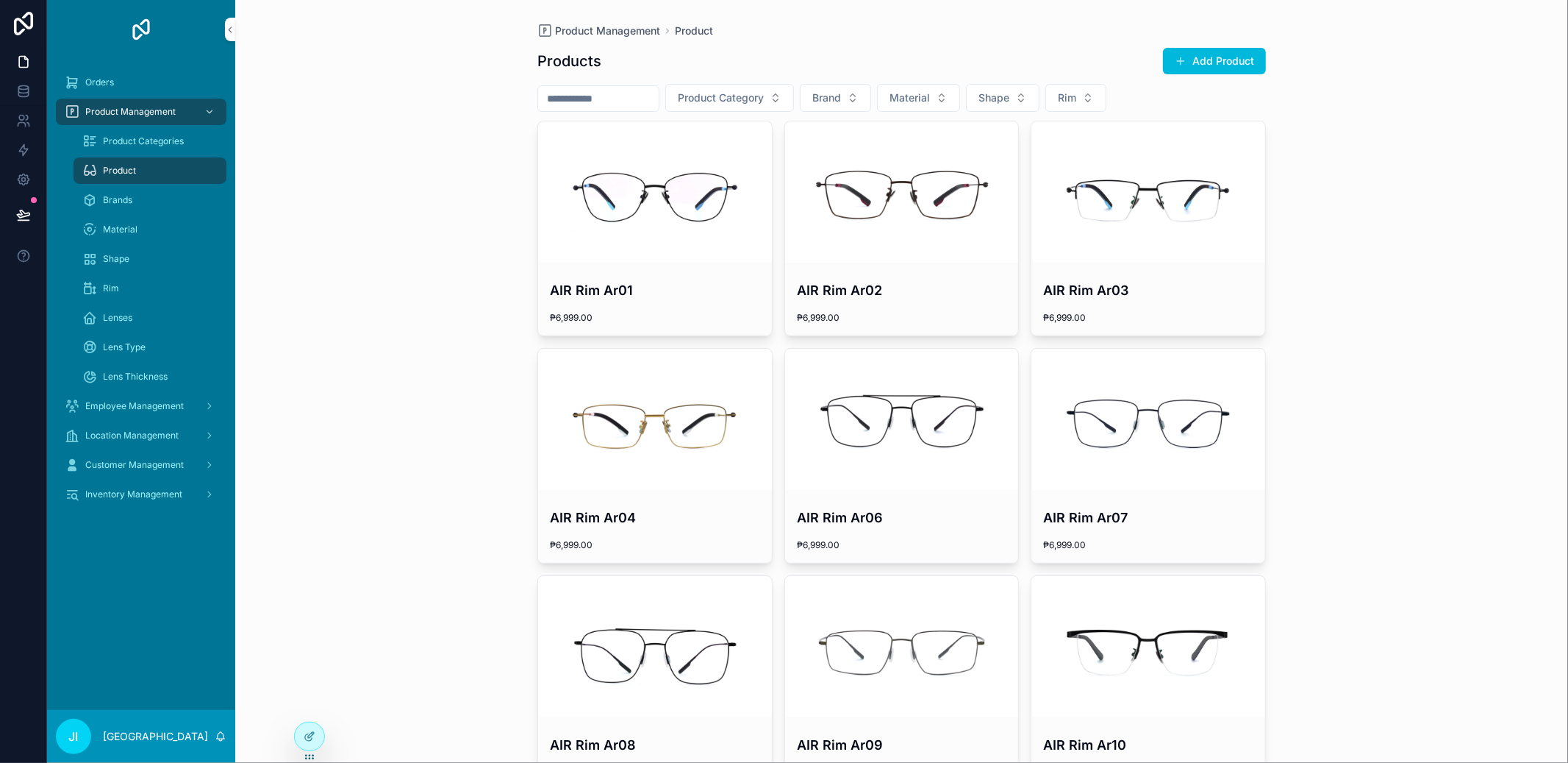
click at [315, 738] on icon at bounding box center [309, 736] width 11 height 11
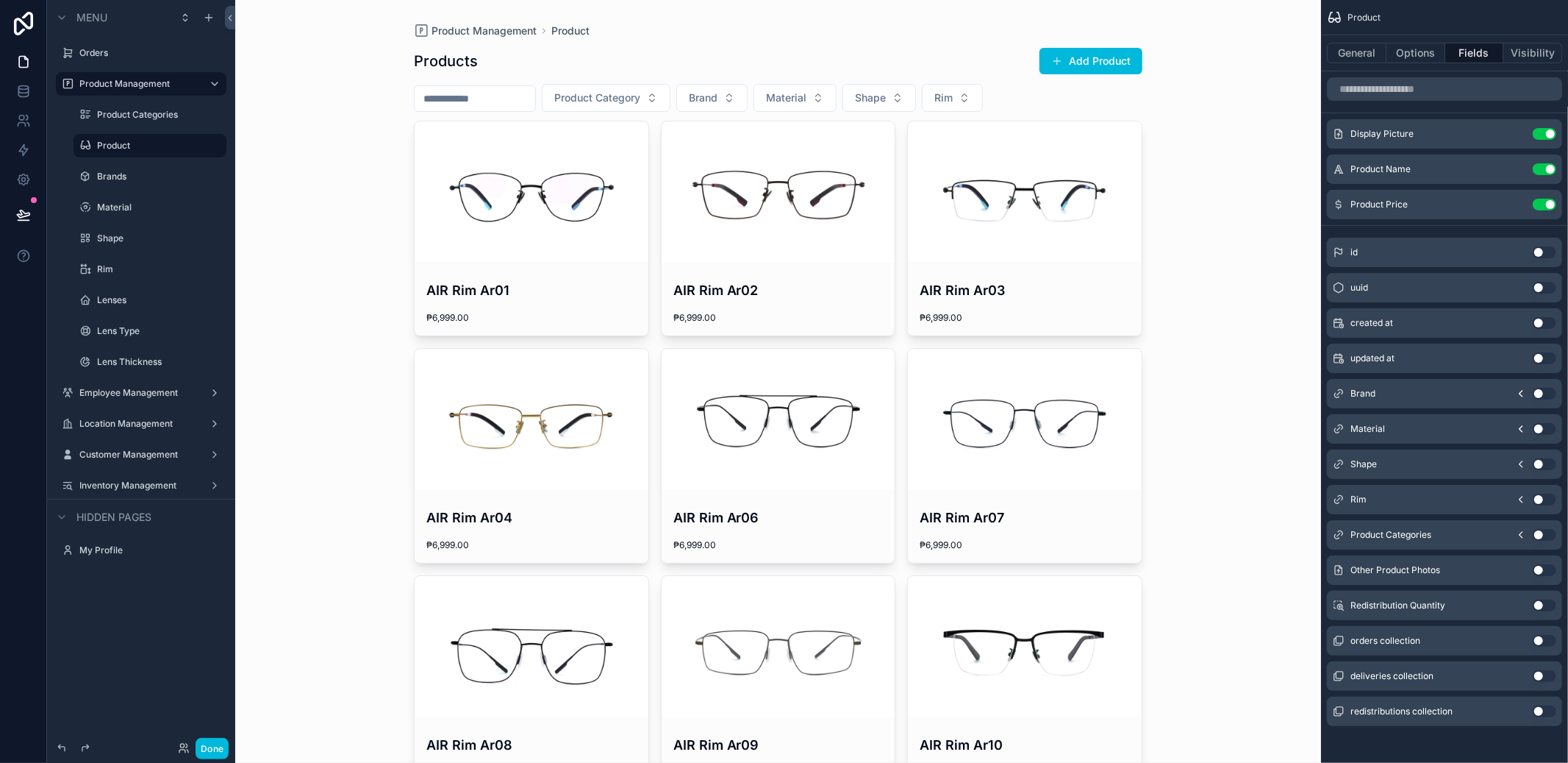
click at [802, 243] on div "scrollable content" at bounding box center [779, 192] width 234 height 141
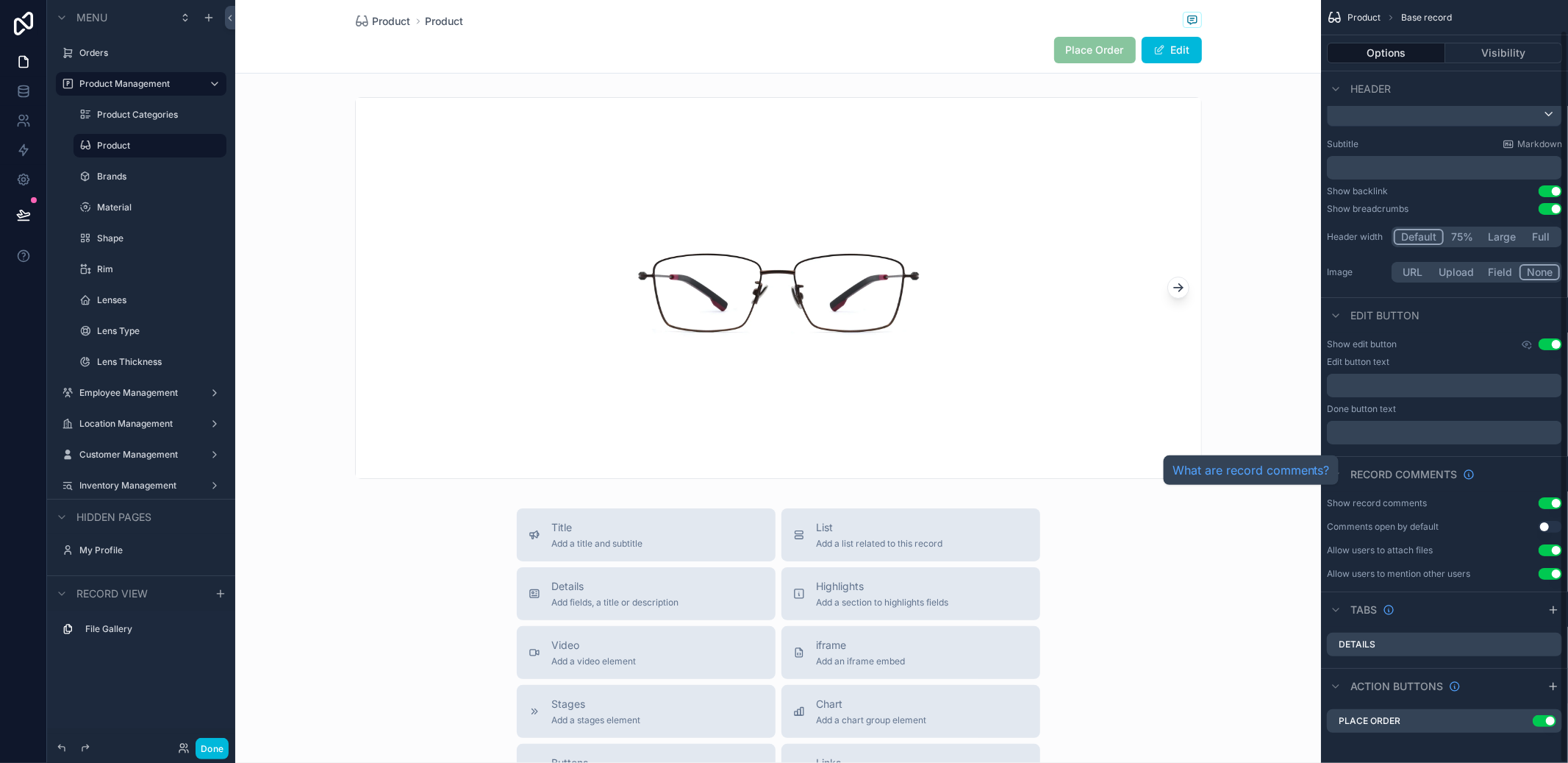
scroll to position [31, 0]
click at [0, 0] on icon "scrollable content" at bounding box center [0, 0] width 0 height 0
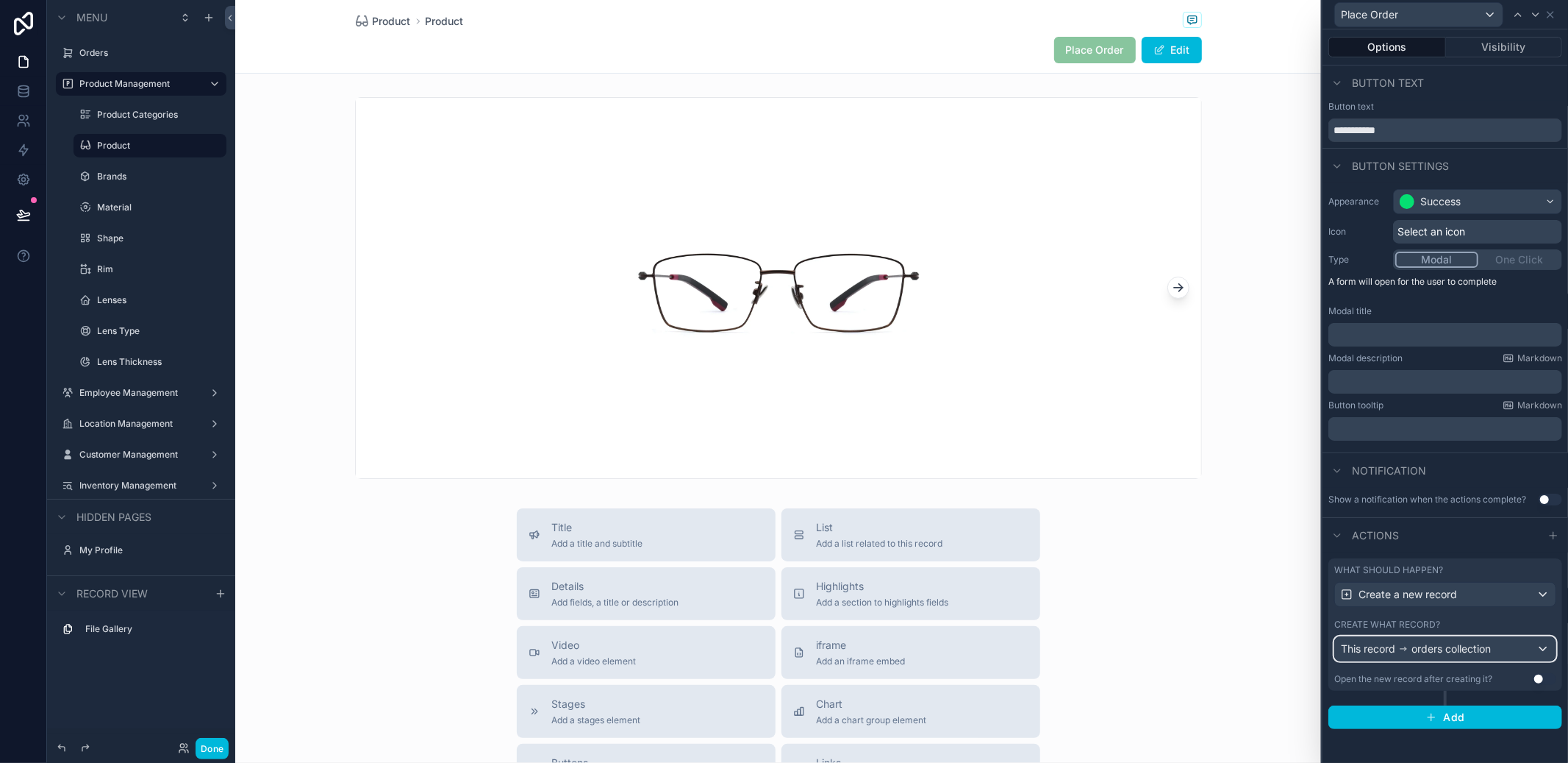
click at [1476, 653] on span "orders collection" at bounding box center [1450, 648] width 79 height 14
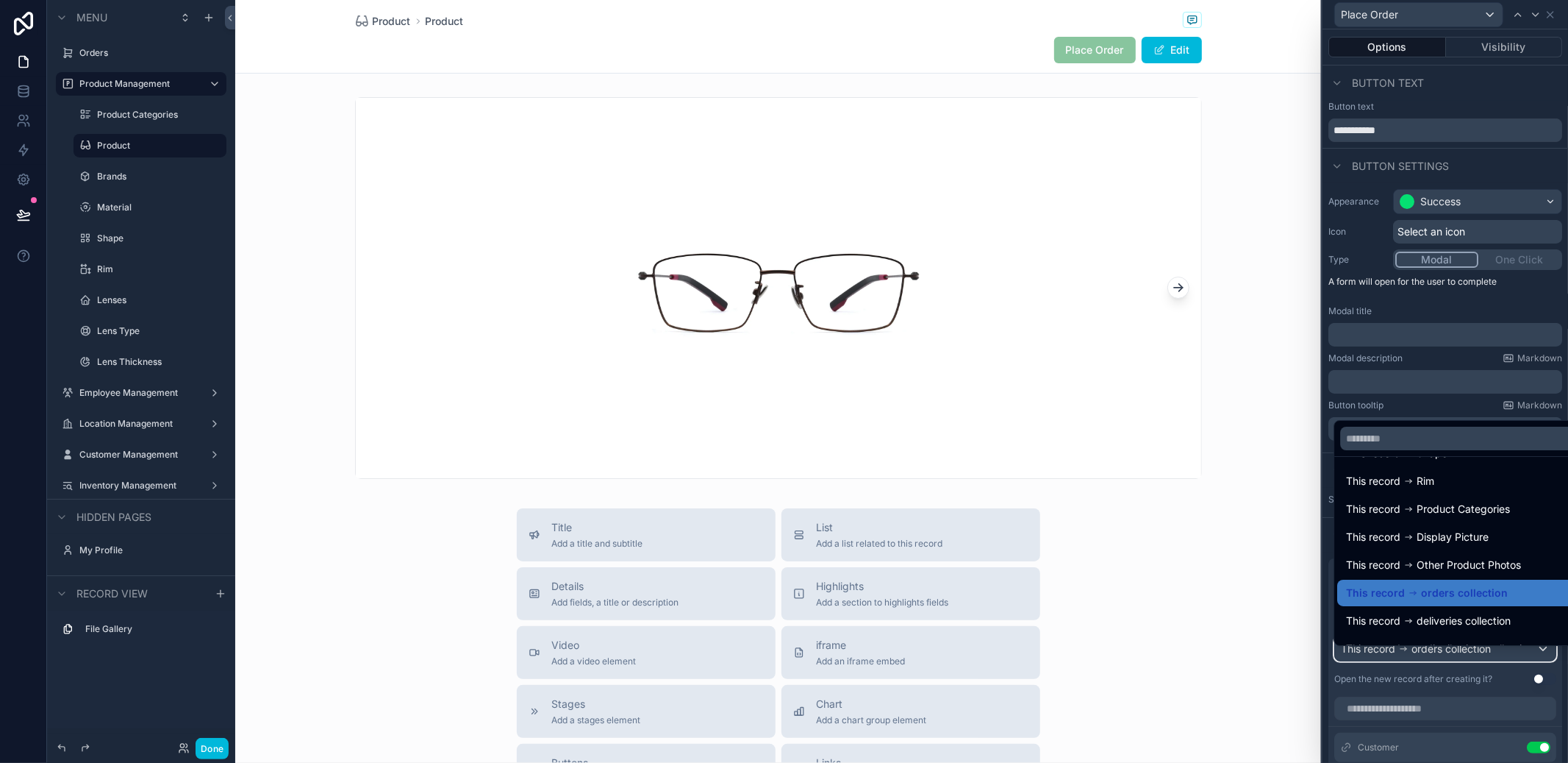
scroll to position [105, 0]
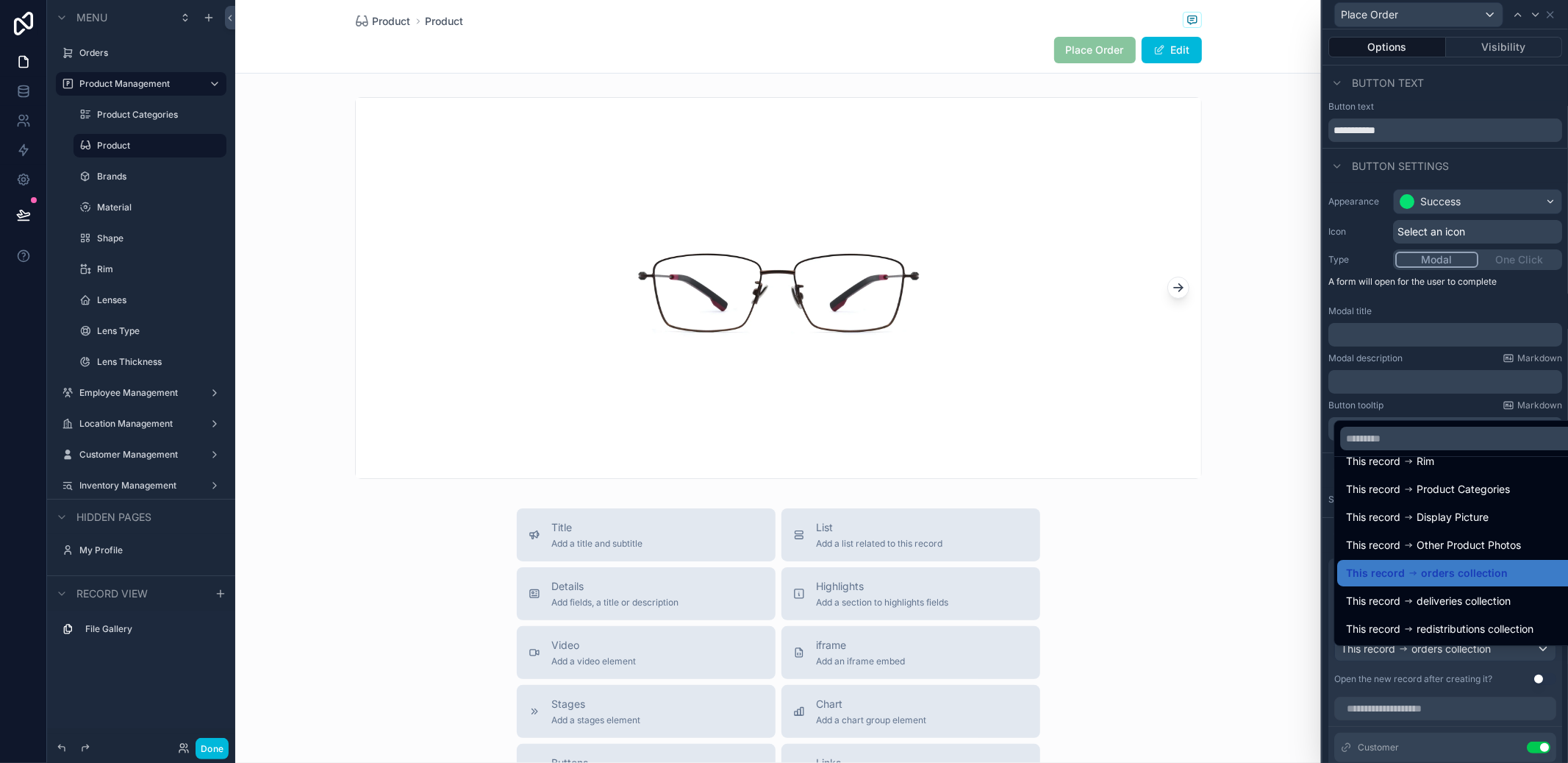
click at [1477, 576] on span "orders collection" at bounding box center [1463, 573] width 87 height 18
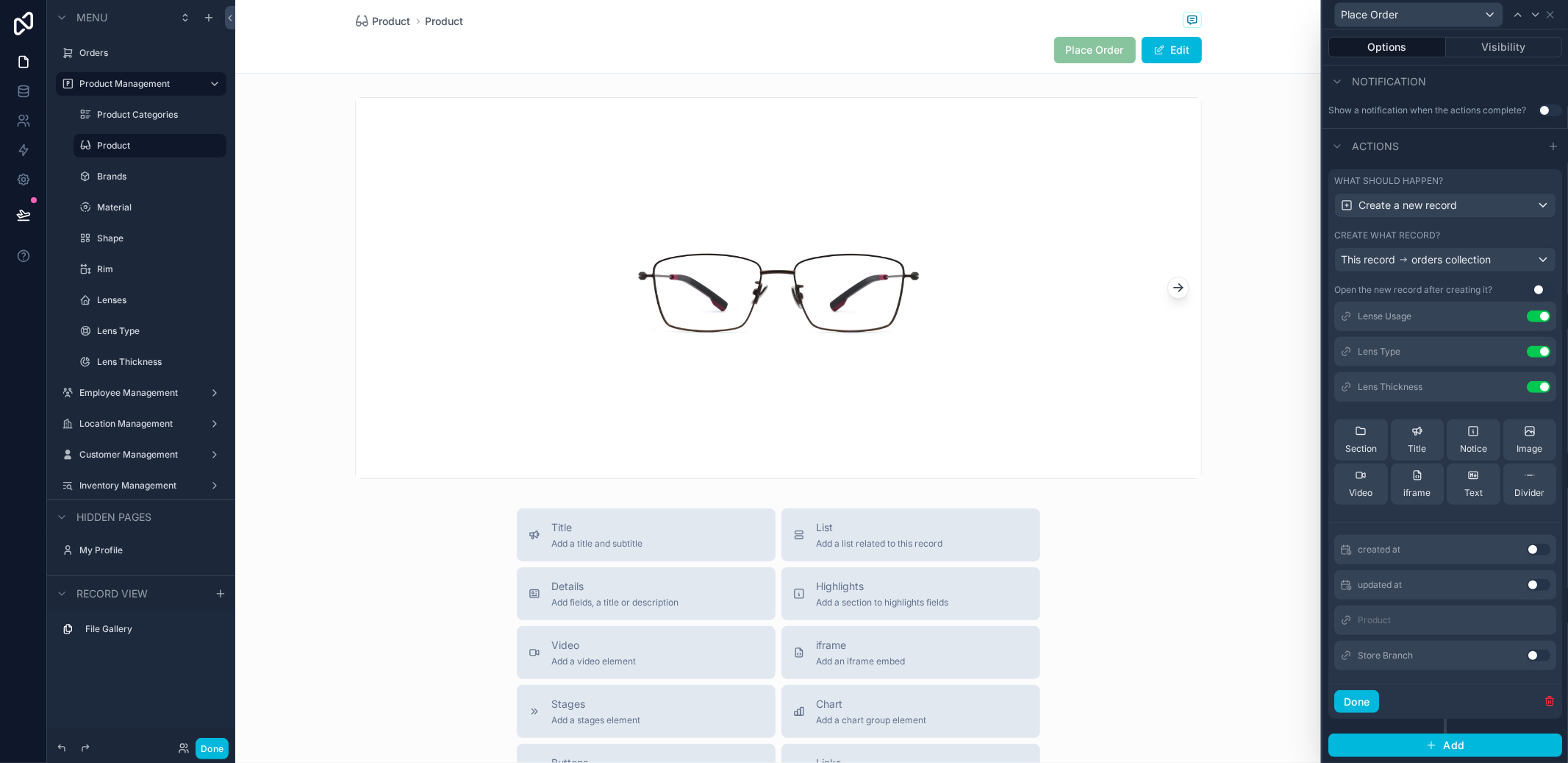
scroll to position [151, 0]
click at [1527, 657] on button "Use setting" at bounding box center [1539, 652] width 24 height 11
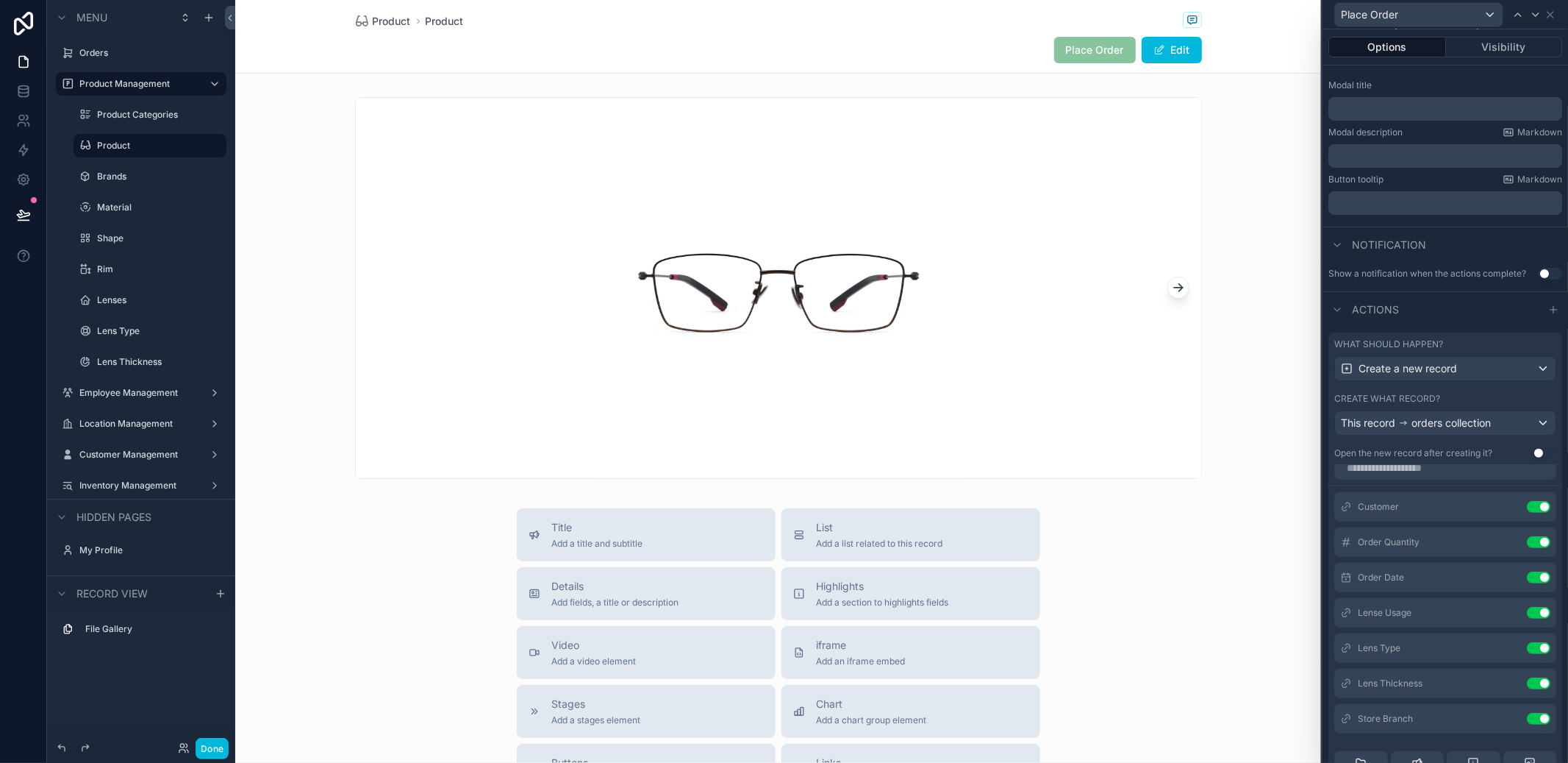
scroll to position [0, 0]
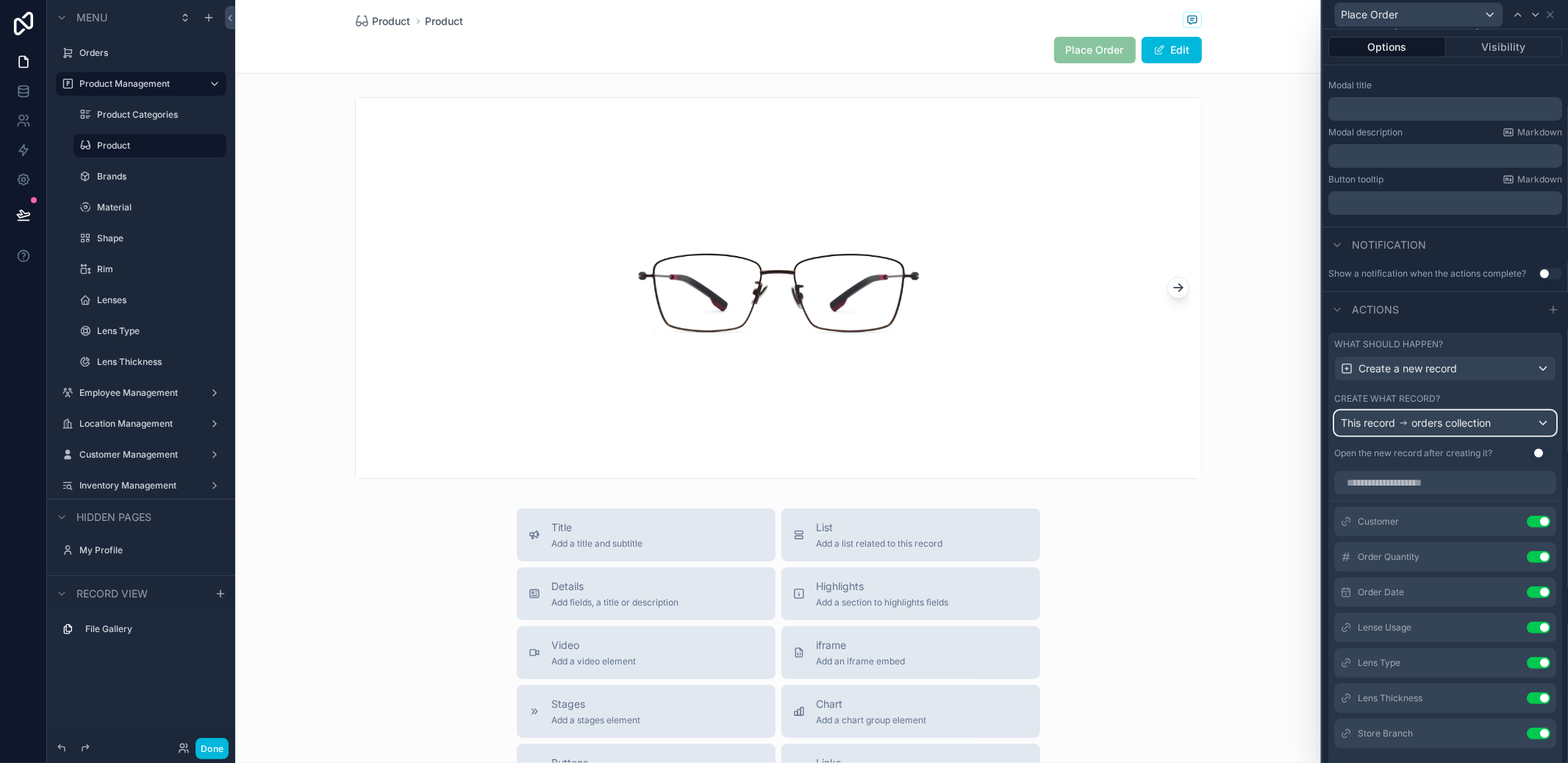
click at [1478, 430] on span "orders collection" at bounding box center [1450, 422] width 79 height 14
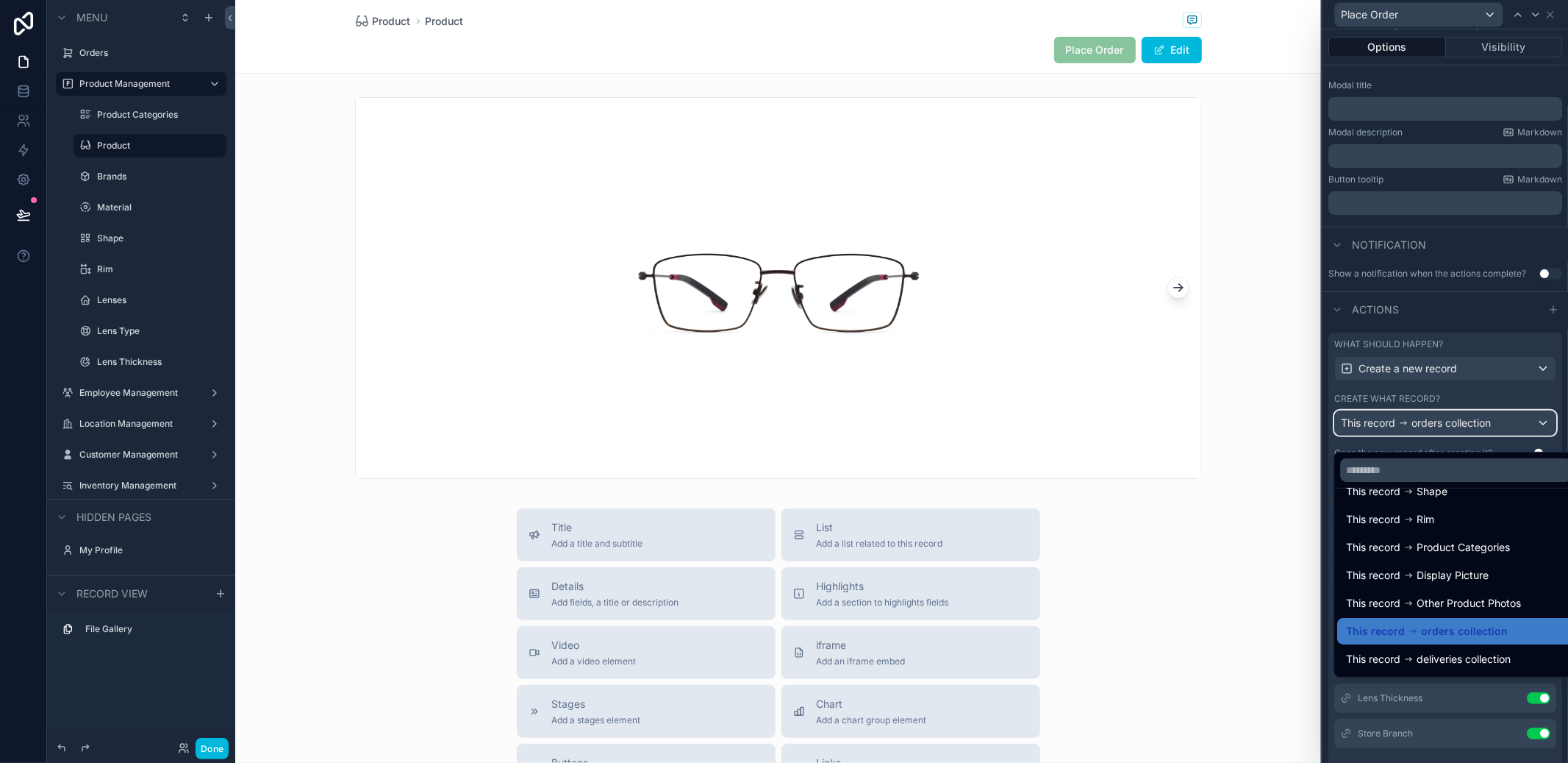
scroll to position [105, 0]
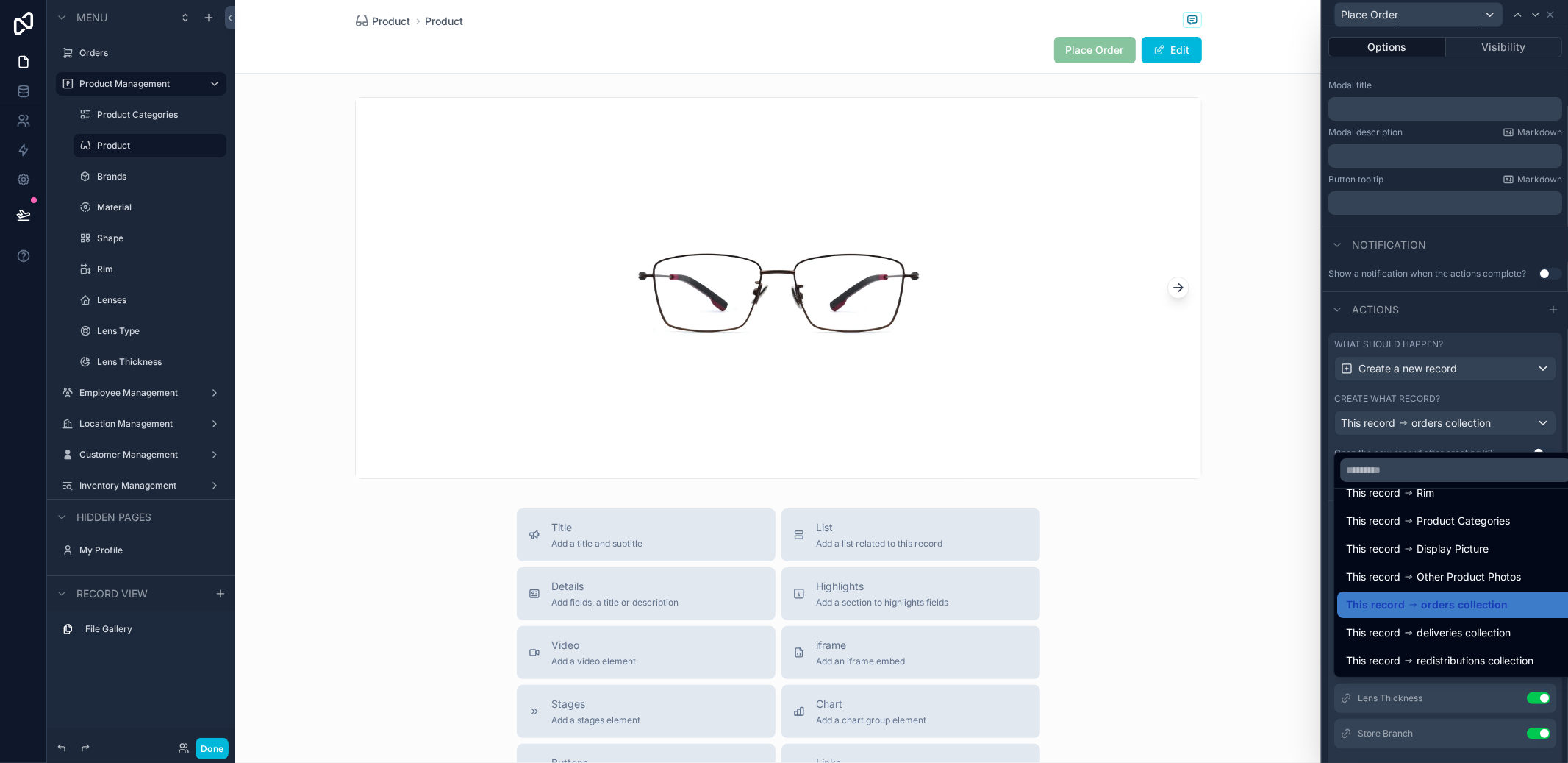
click at [1458, 594] on div "This record orders collection" at bounding box center [1455, 605] width 237 height 27
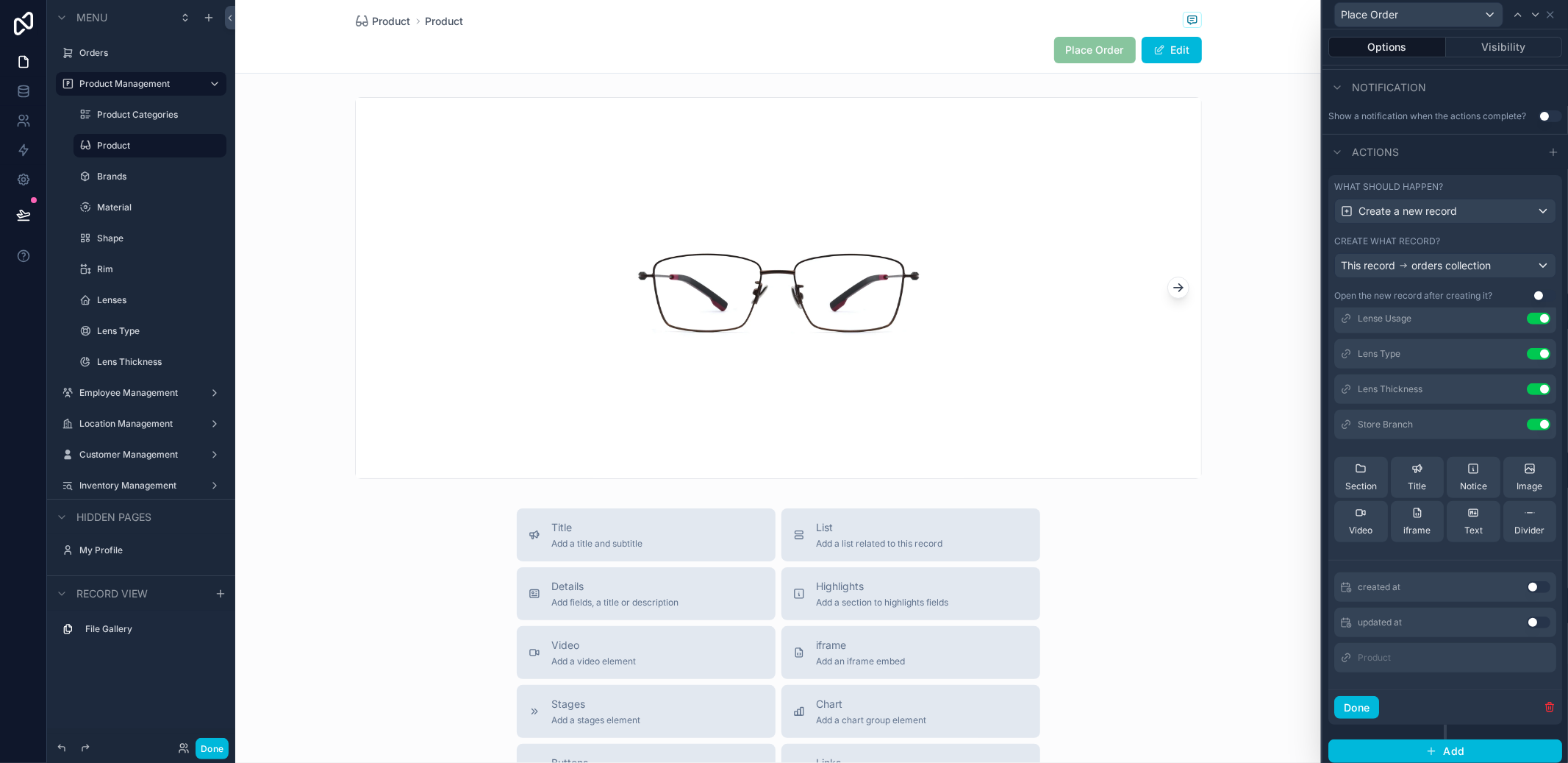
scroll to position [401, 0]
click at [1474, 511] on button "Text" at bounding box center [1473, 515] width 53 height 41
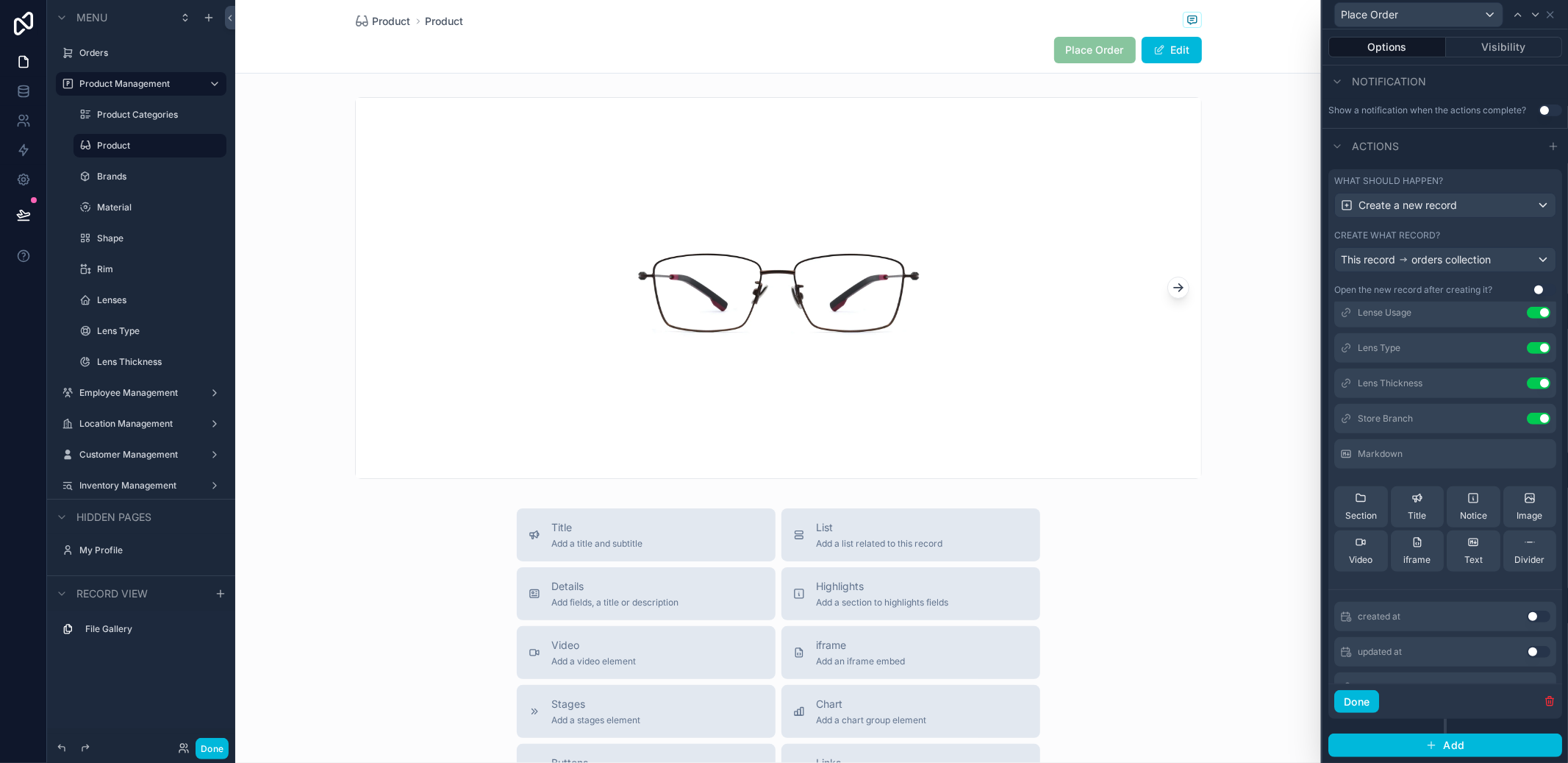
click at [1550, 454] on div at bounding box center [1550, 454] width 0 height 0
click at [0, 0] on icon at bounding box center [0, 0] width 0 height 0
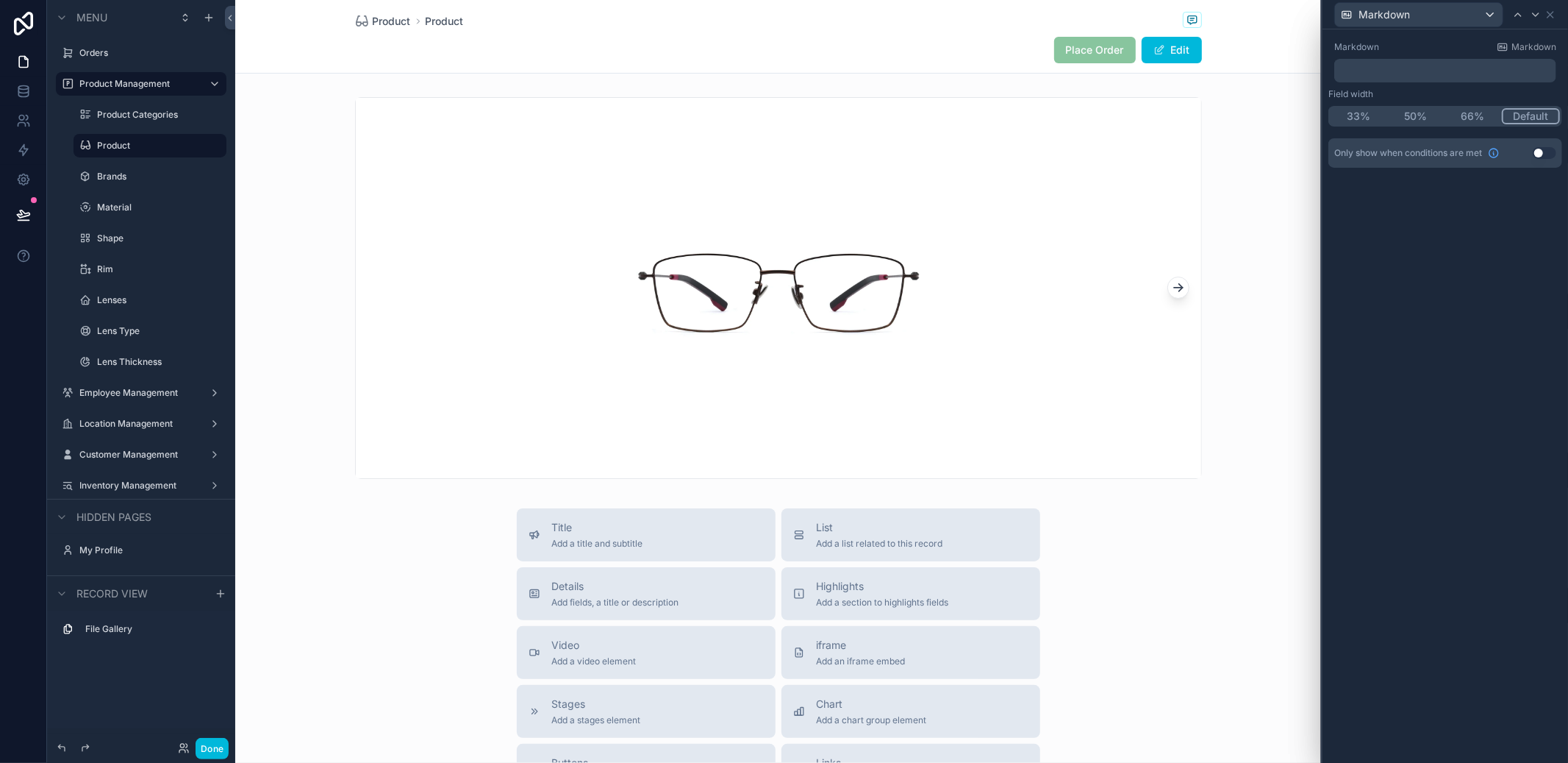
click at [1441, 68] on p "﻿" at bounding box center [1446, 69] width 213 height 14
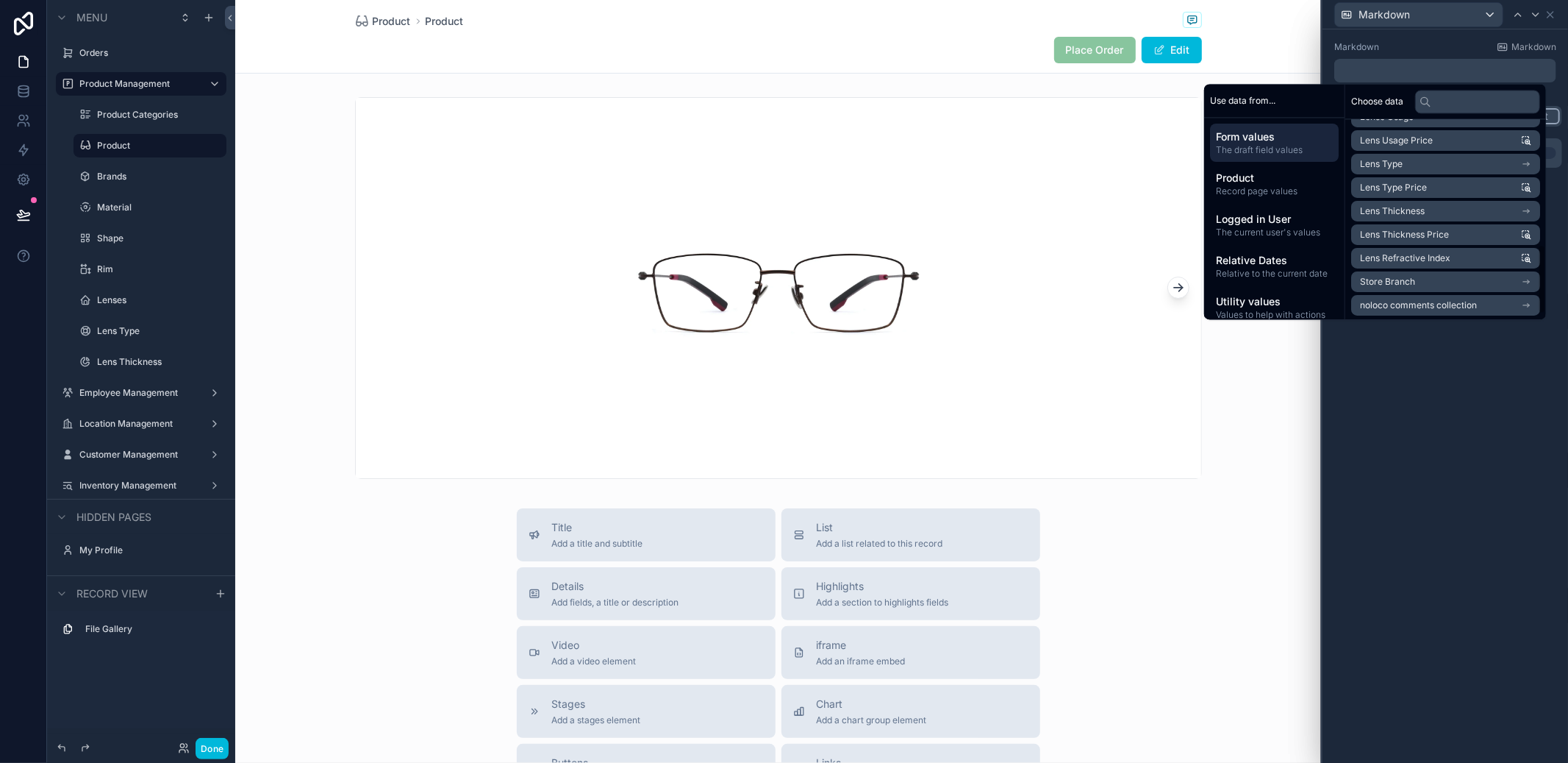
scroll to position [372, 0]
click at [1279, 193] on span "Record page values" at bounding box center [1274, 192] width 117 height 11
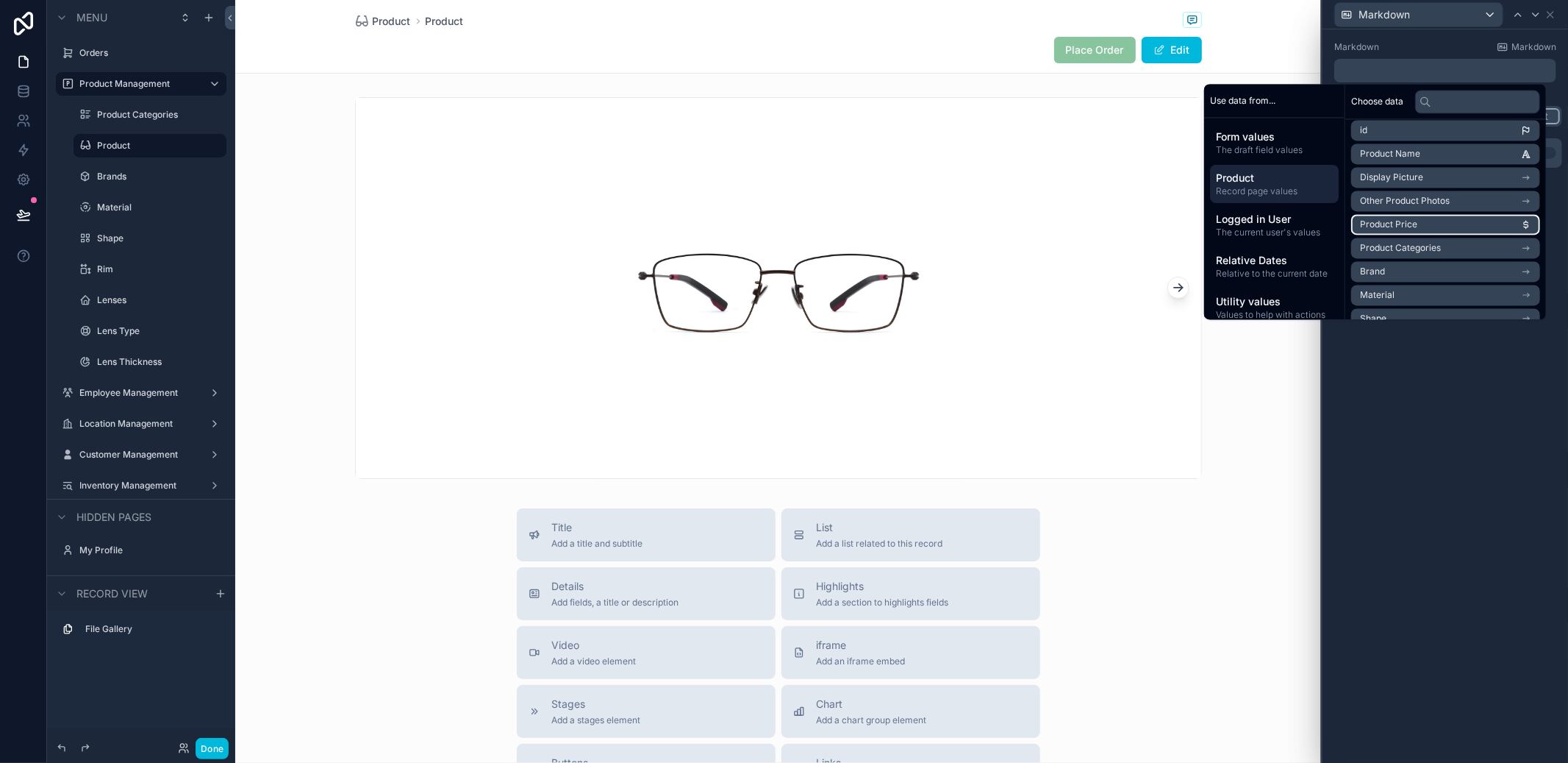
scroll to position [208, 0]
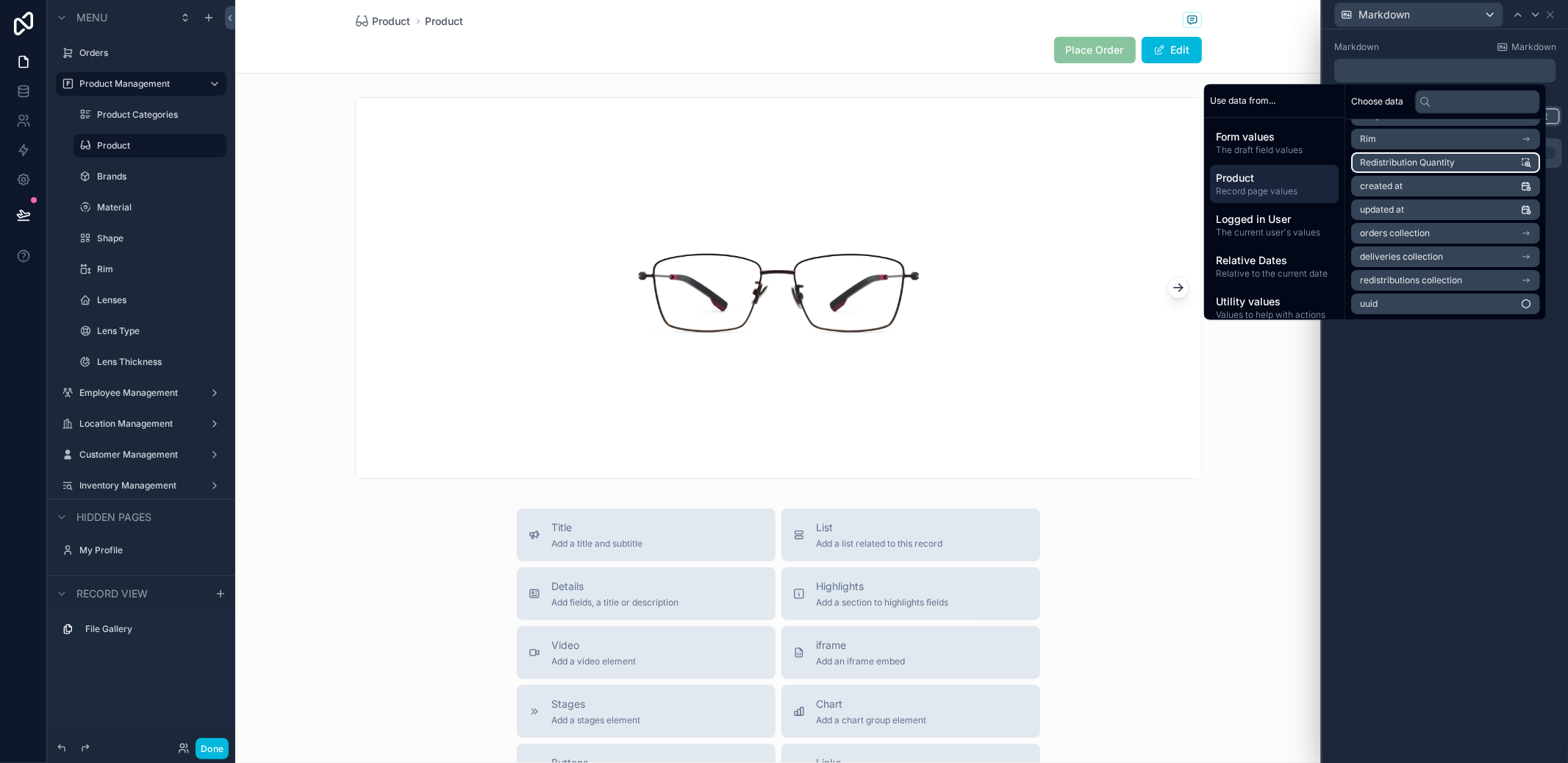
click at [1439, 159] on span "Redistribution Quantity" at bounding box center [1407, 163] width 95 height 11
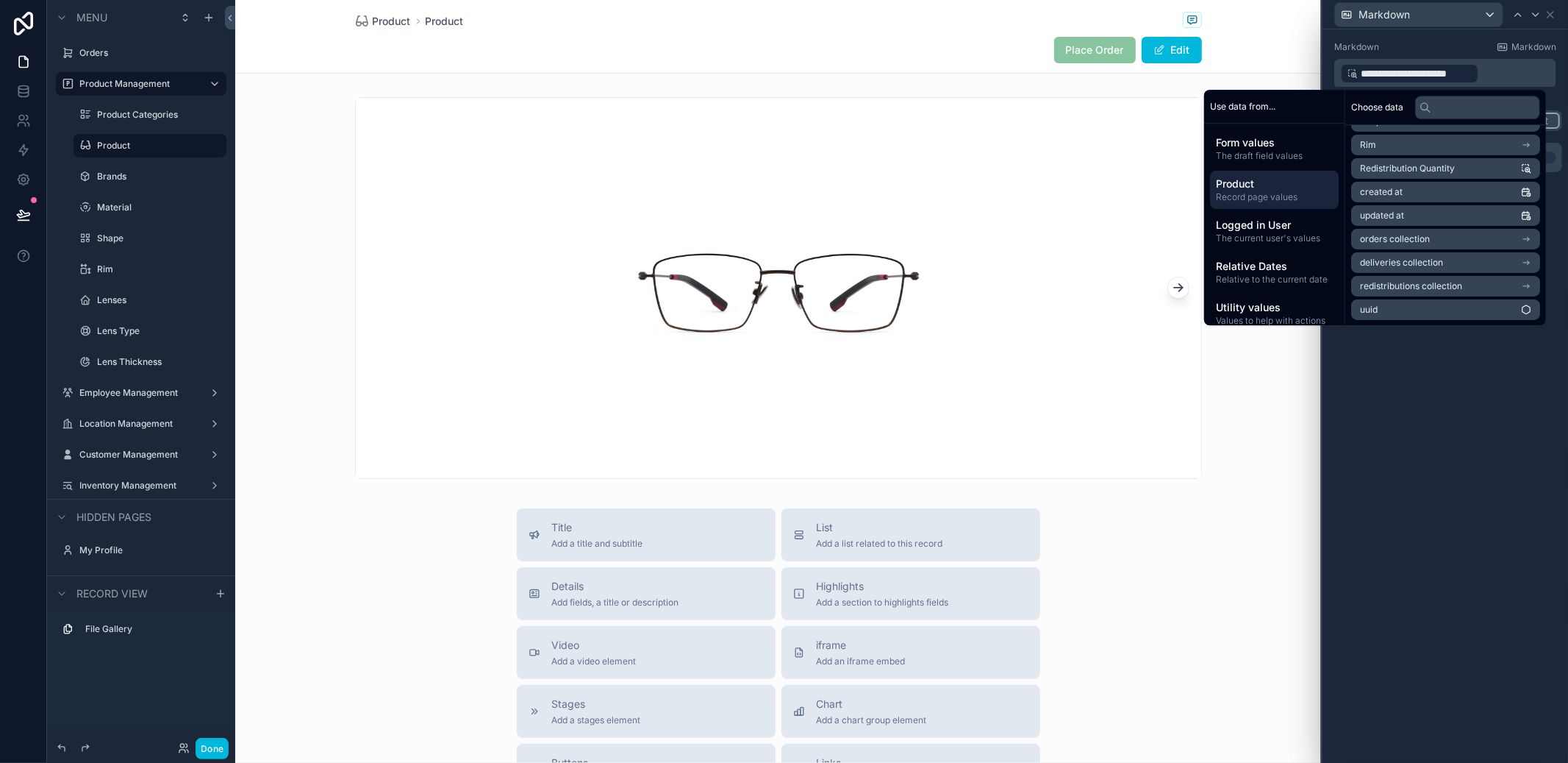
click at [1499, 340] on div "**********" at bounding box center [1445, 396] width 245 height 734
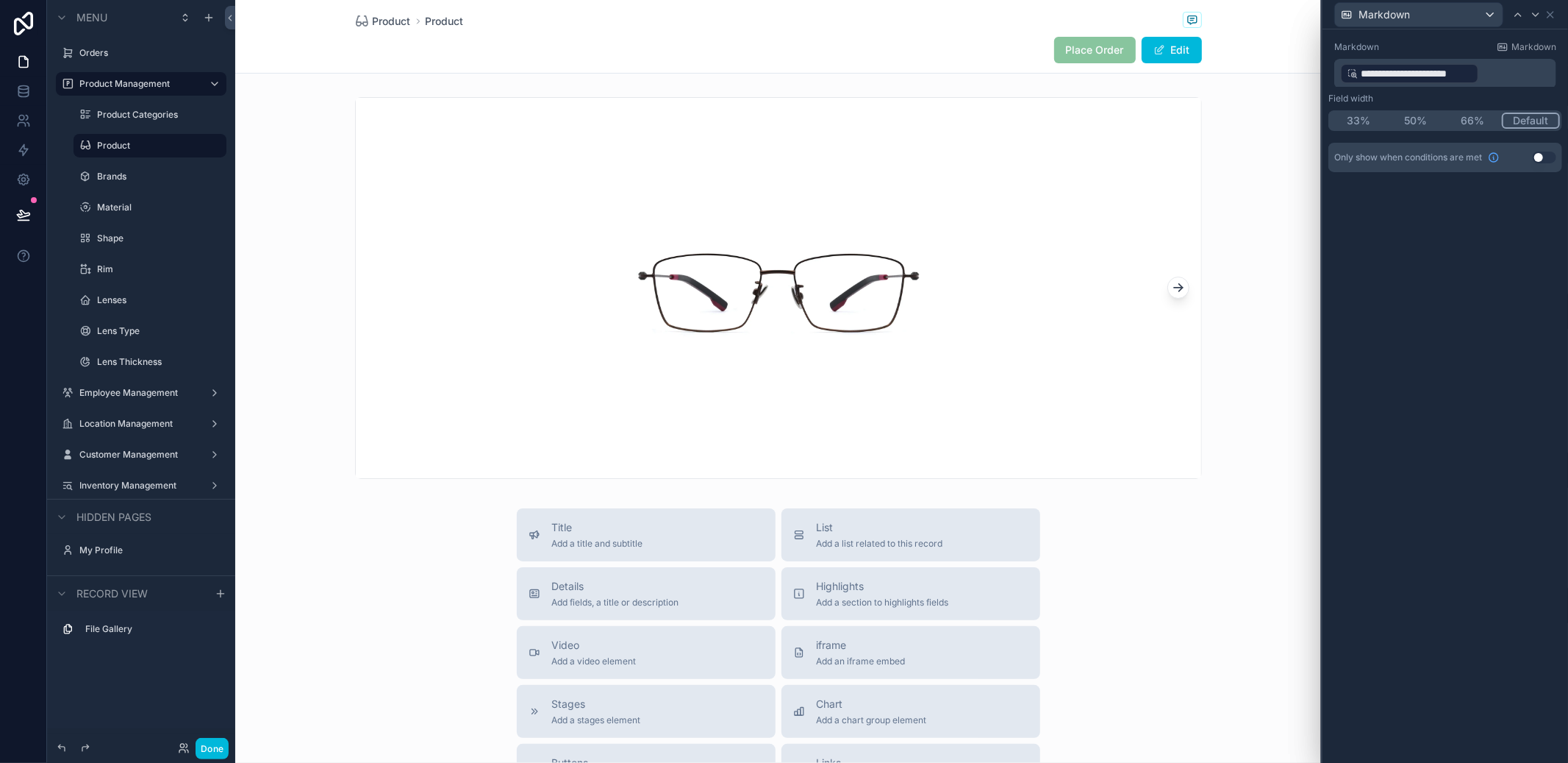
click at [1537, 63] on p "**********" at bounding box center [1446, 73] width 213 height 24
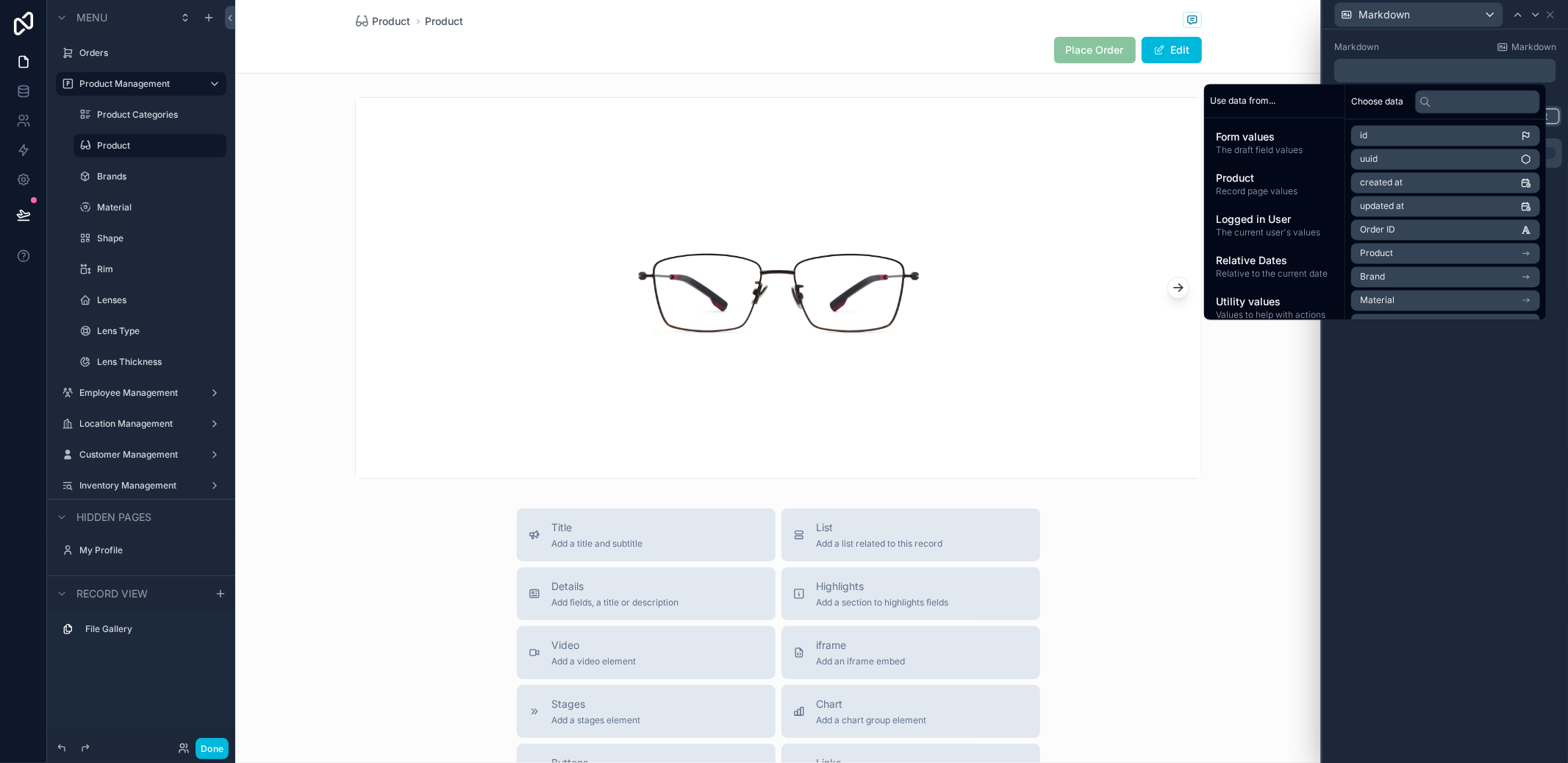
click at [1552, 18] on icon at bounding box center [1550, 14] width 11 height 11
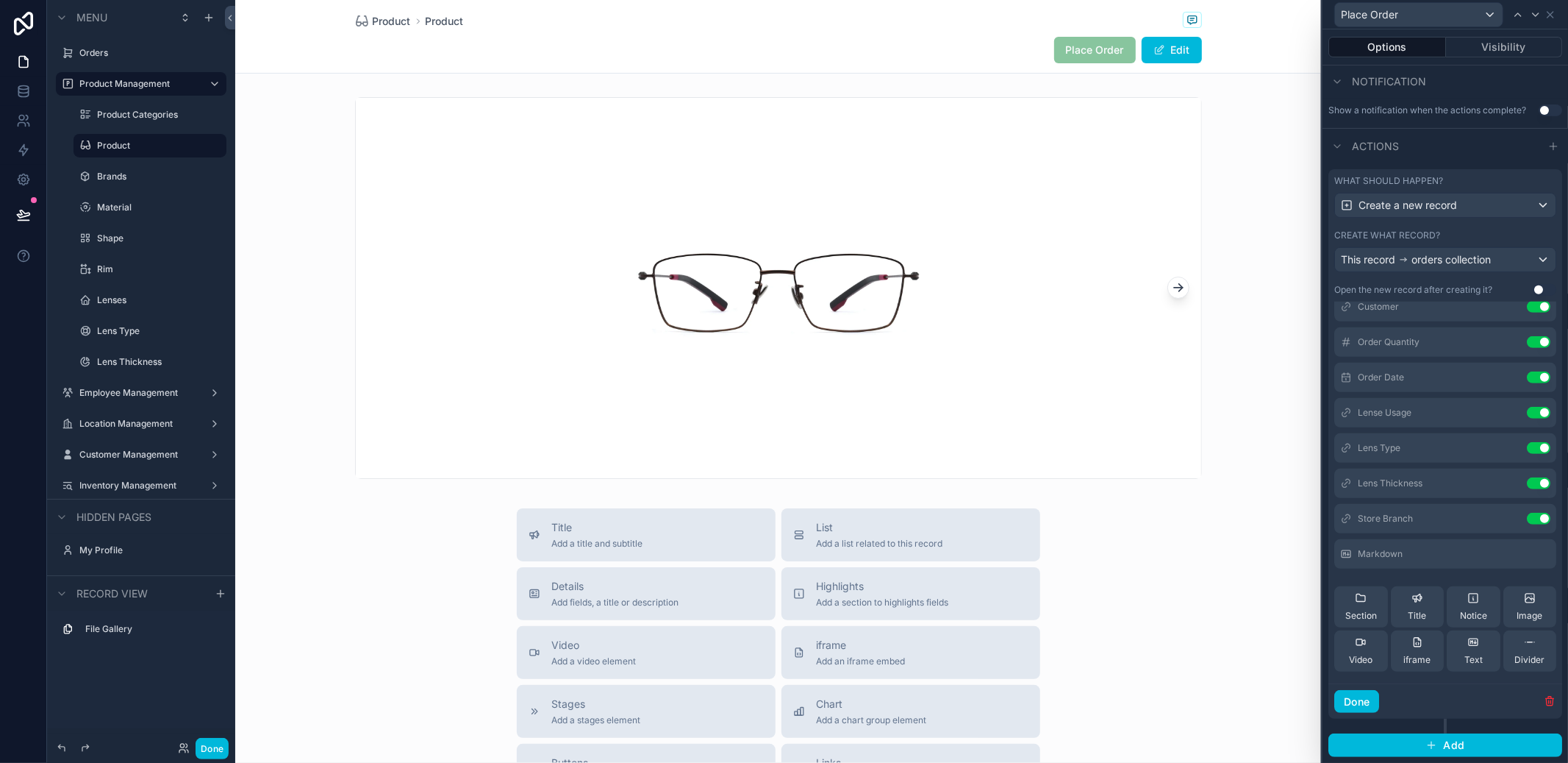
scroll to position [55, 0]
click at [1473, 595] on icon at bounding box center [1473, 596] width 1 height 2
click at [1550, 585] on div at bounding box center [1550, 585] width 0 height 0
click at [0, 0] on icon at bounding box center [0, 0] width 0 height 0
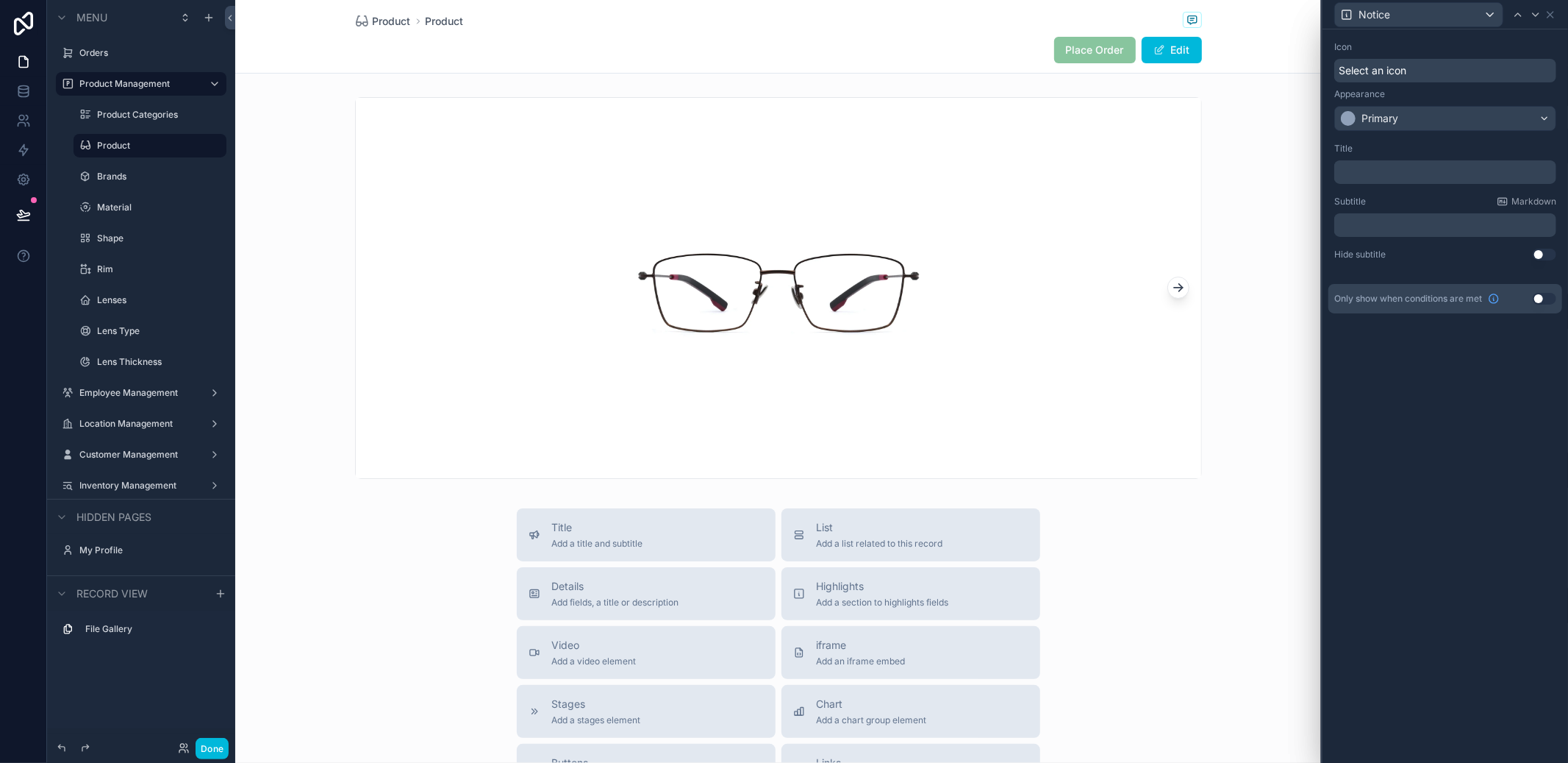
click at [1482, 174] on p "﻿" at bounding box center [1446, 171] width 213 height 14
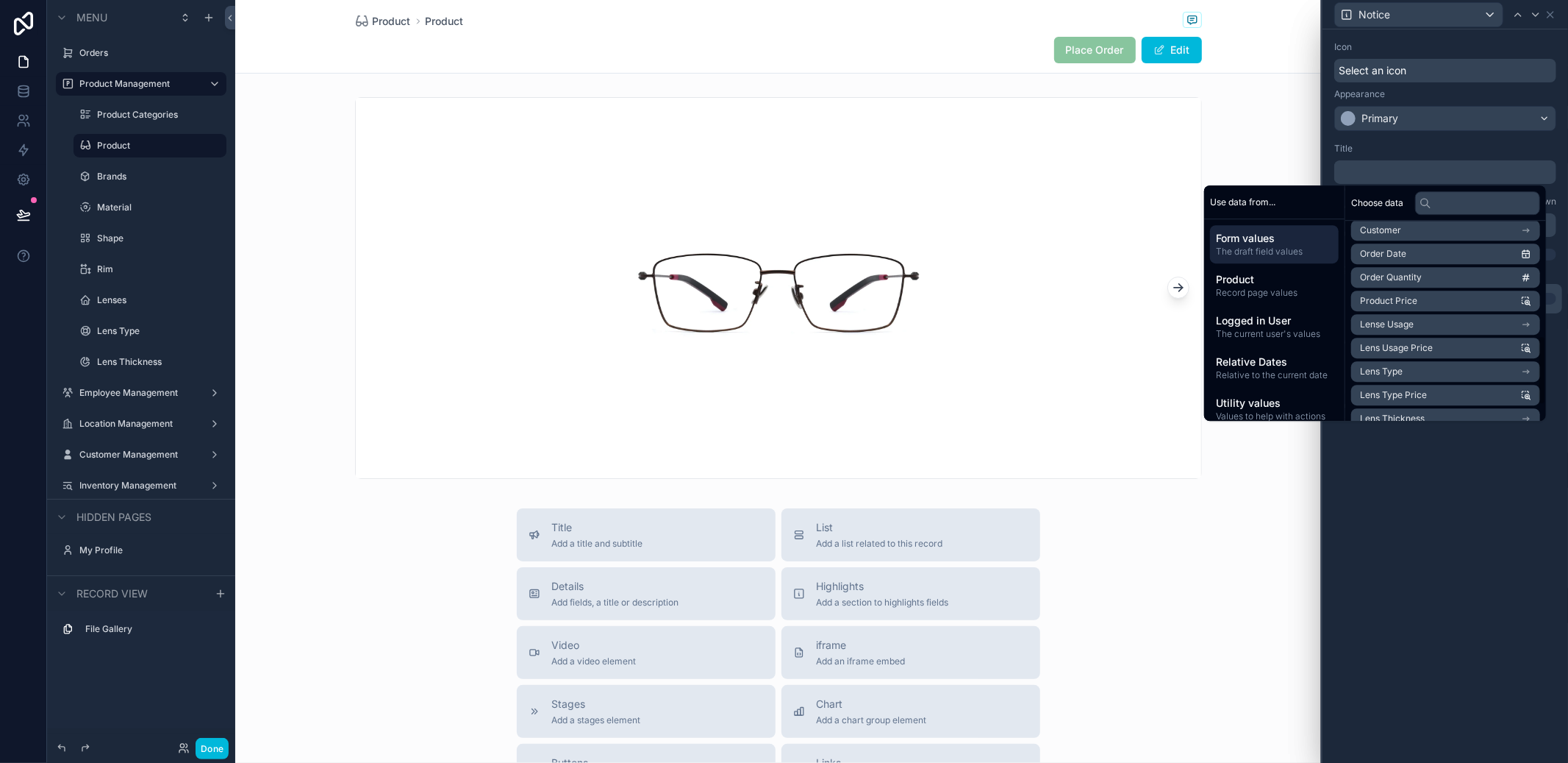
scroll to position [188, 0]
click at [1244, 293] on span "Record page values" at bounding box center [1274, 293] width 117 height 11
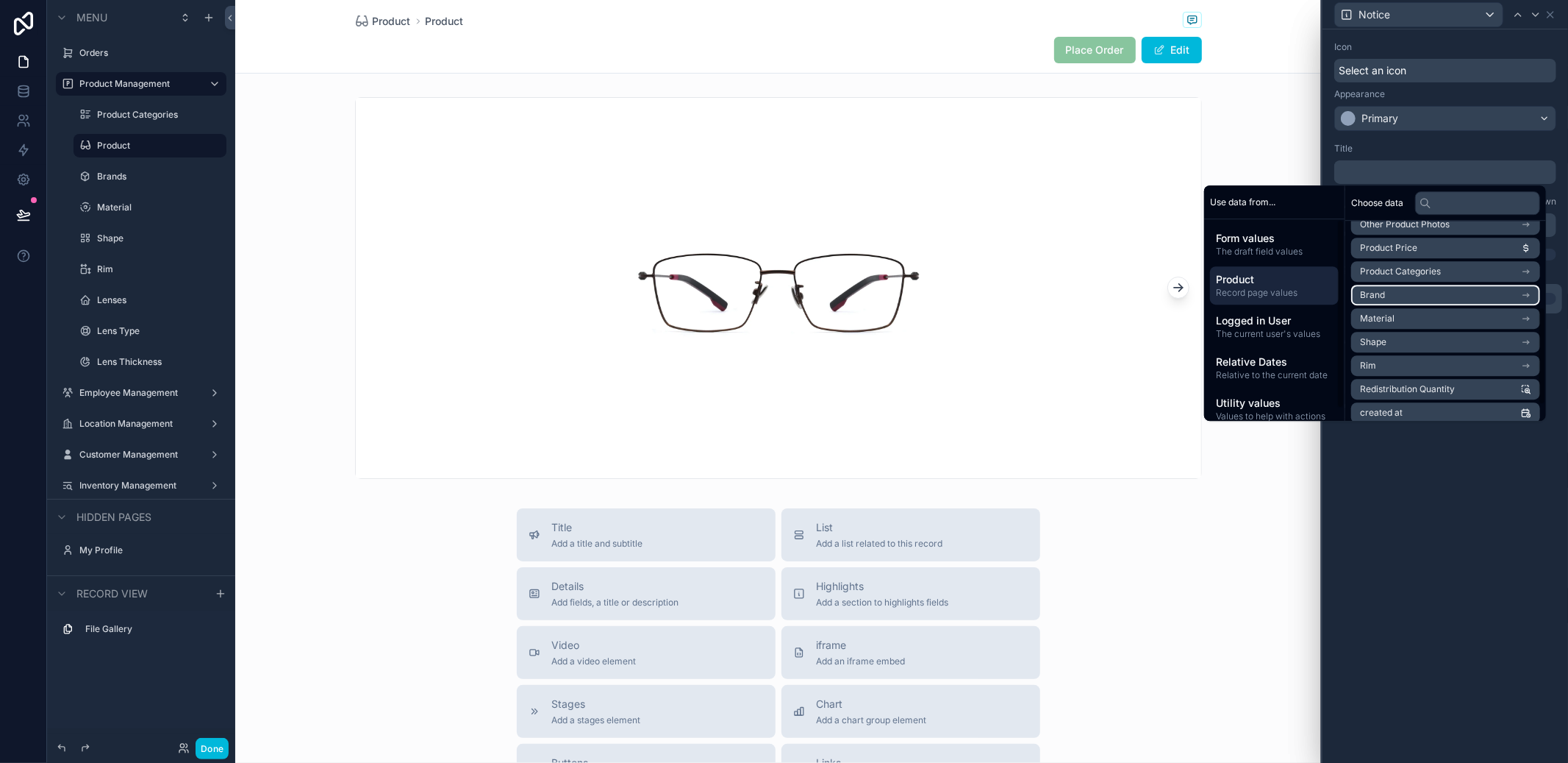
scroll to position [208, 0]
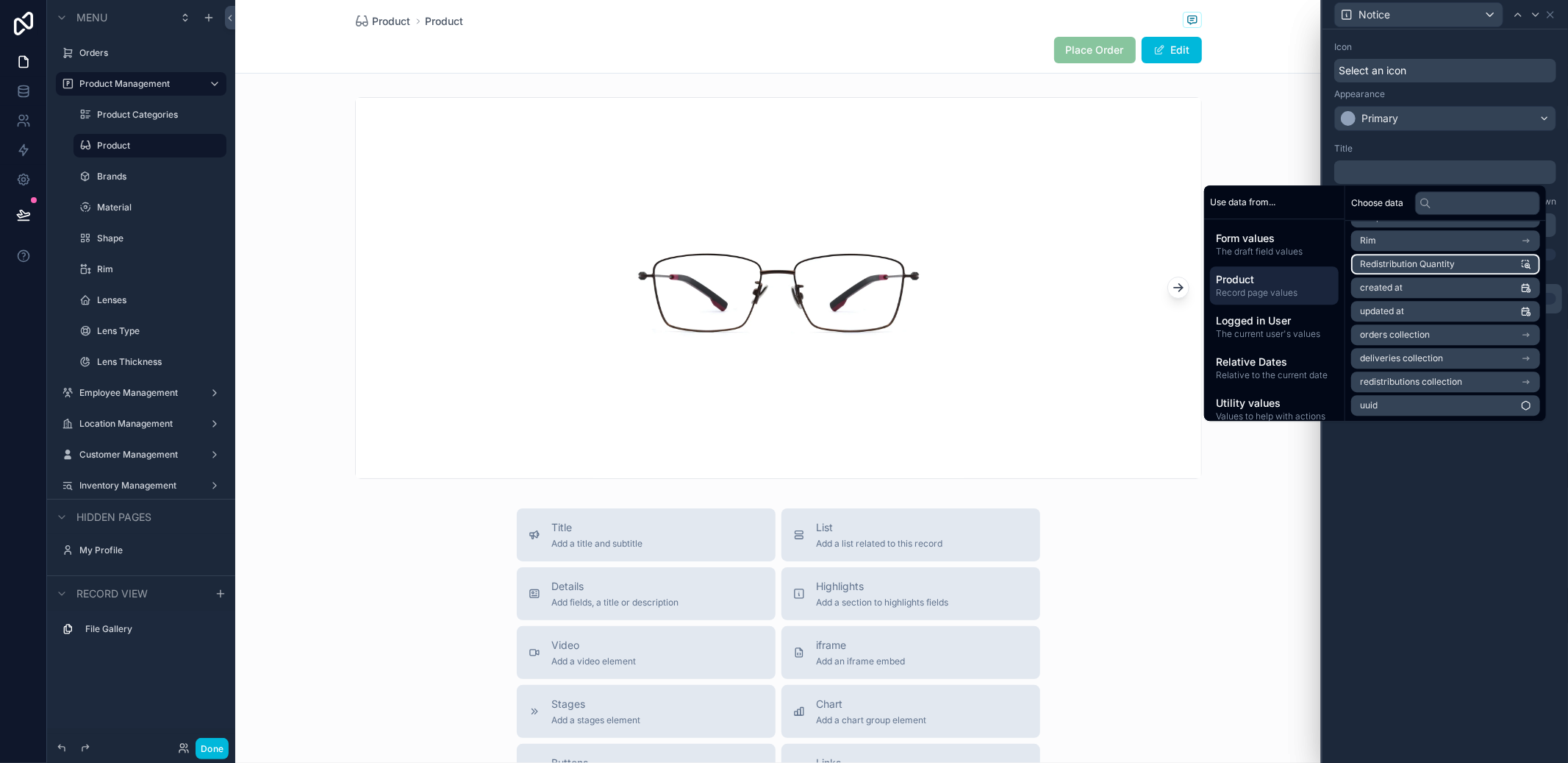
click at [1473, 262] on li "Redistribution Quantity" at bounding box center [1445, 264] width 189 height 21
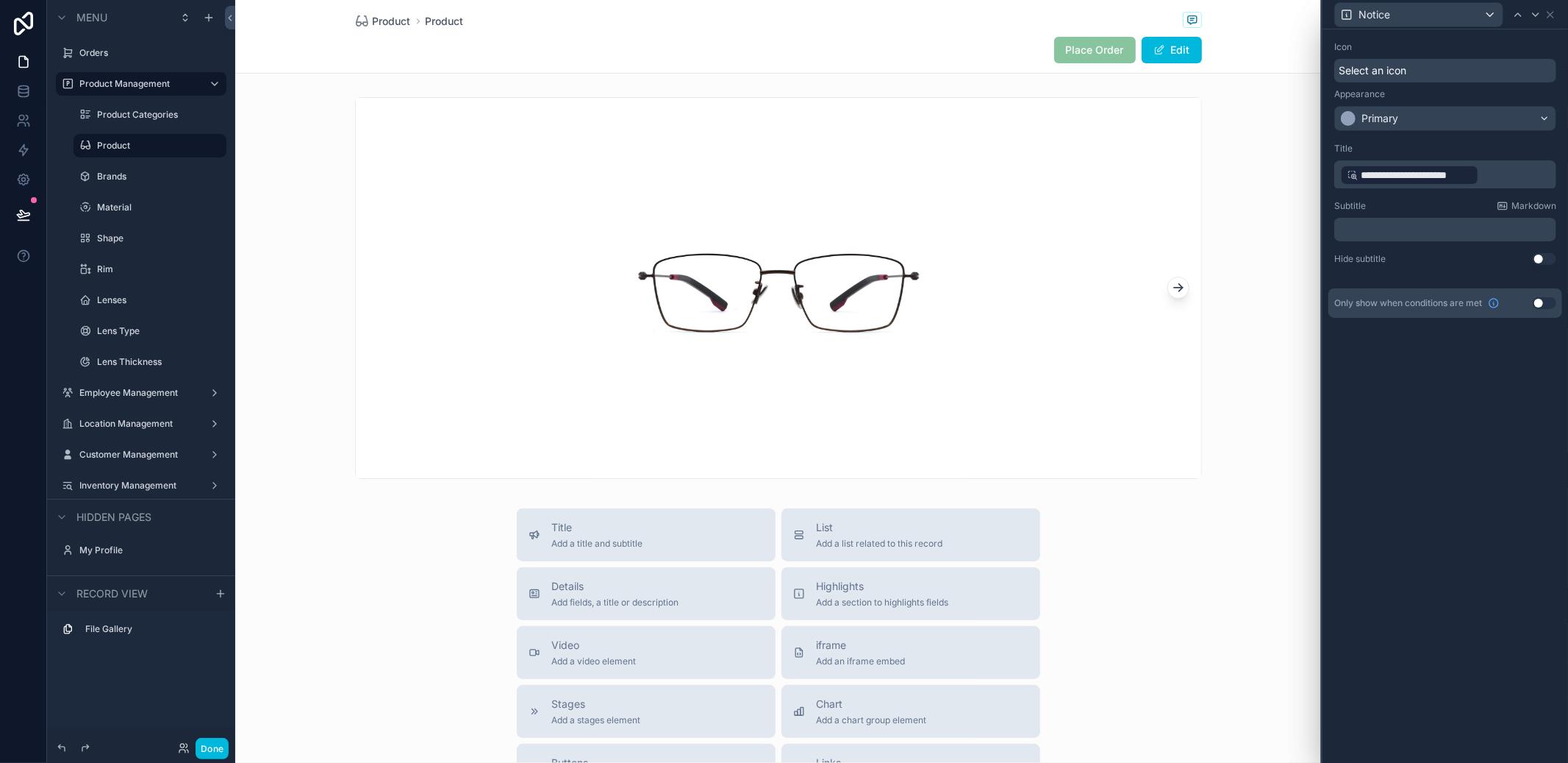
click at [1485, 505] on div "**********" at bounding box center [1445, 396] width 245 height 734
click at [211, 747] on button "Done" at bounding box center [212, 748] width 33 height 21
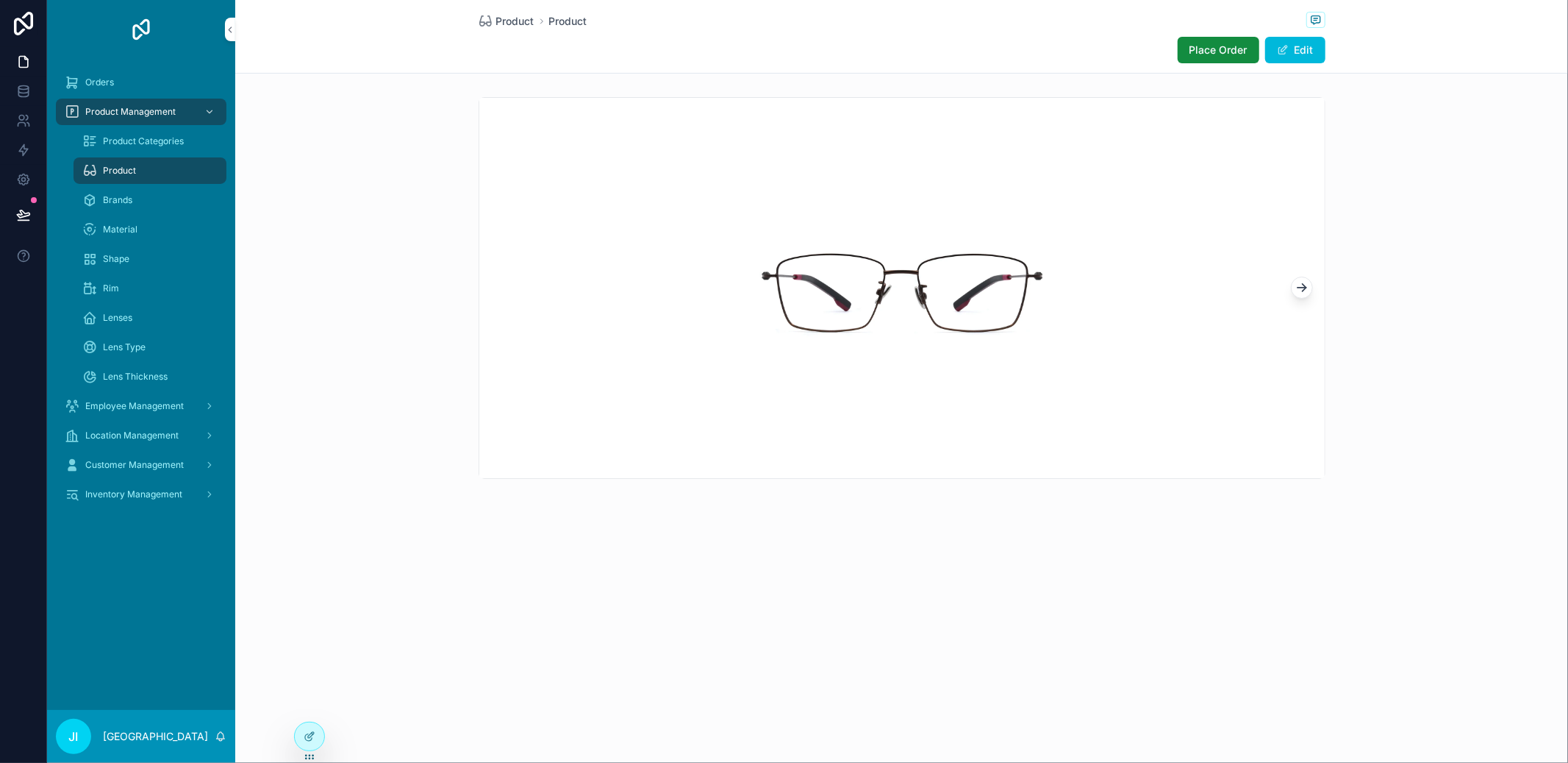
click at [1217, 43] on span "Place Order" at bounding box center [1218, 49] width 58 height 14
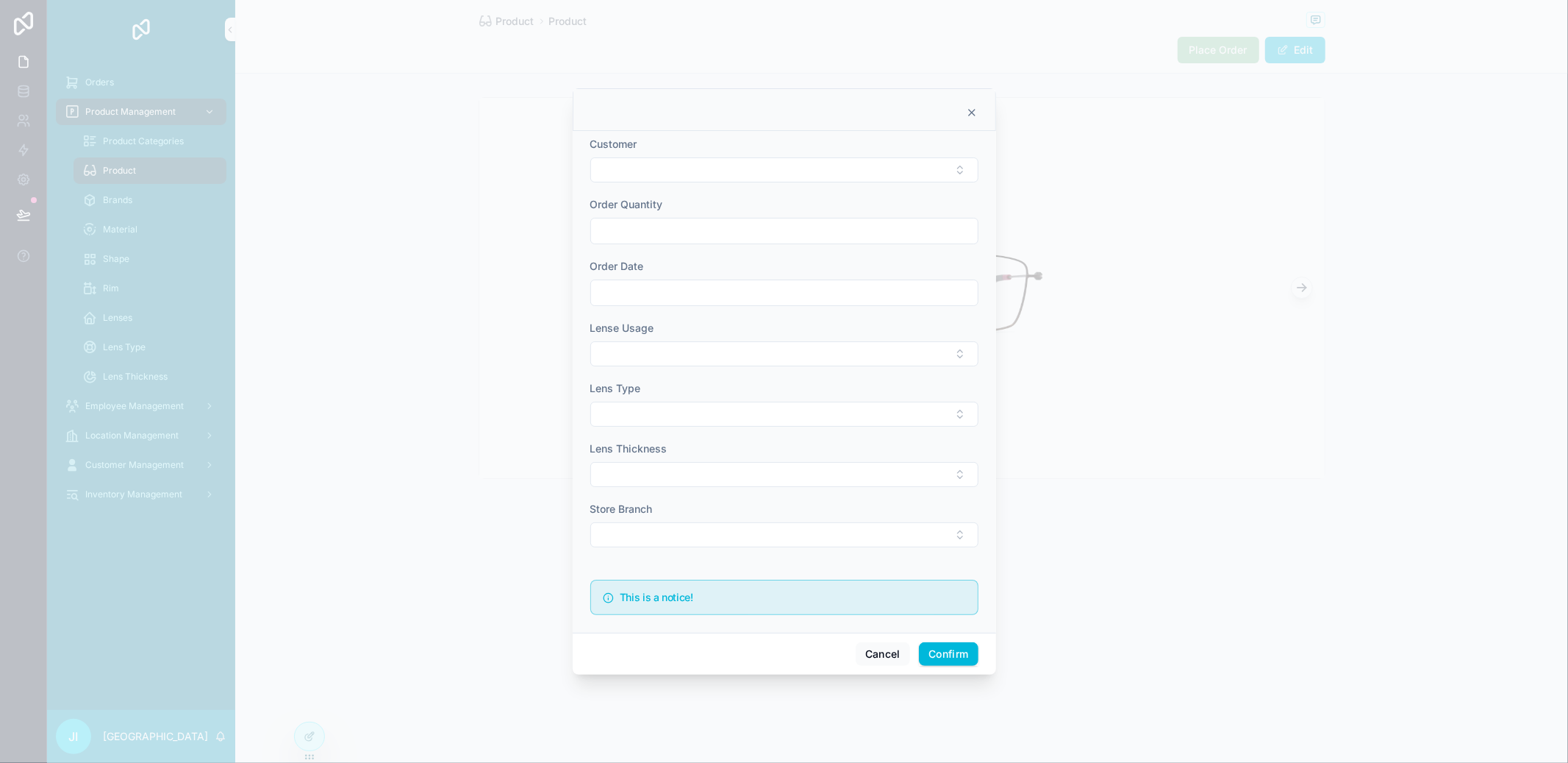
click at [750, 169] on button "Select Button" at bounding box center [784, 169] width 388 height 25
click at [768, 128] on div at bounding box center [784, 109] width 423 height 43
click at [744, 180] on button "Select Button" at bounding box center [784, 169] width 388 height 25
click at [886, 649] on button "Cancel" at bounding box center [882, 654] width 54 height 24
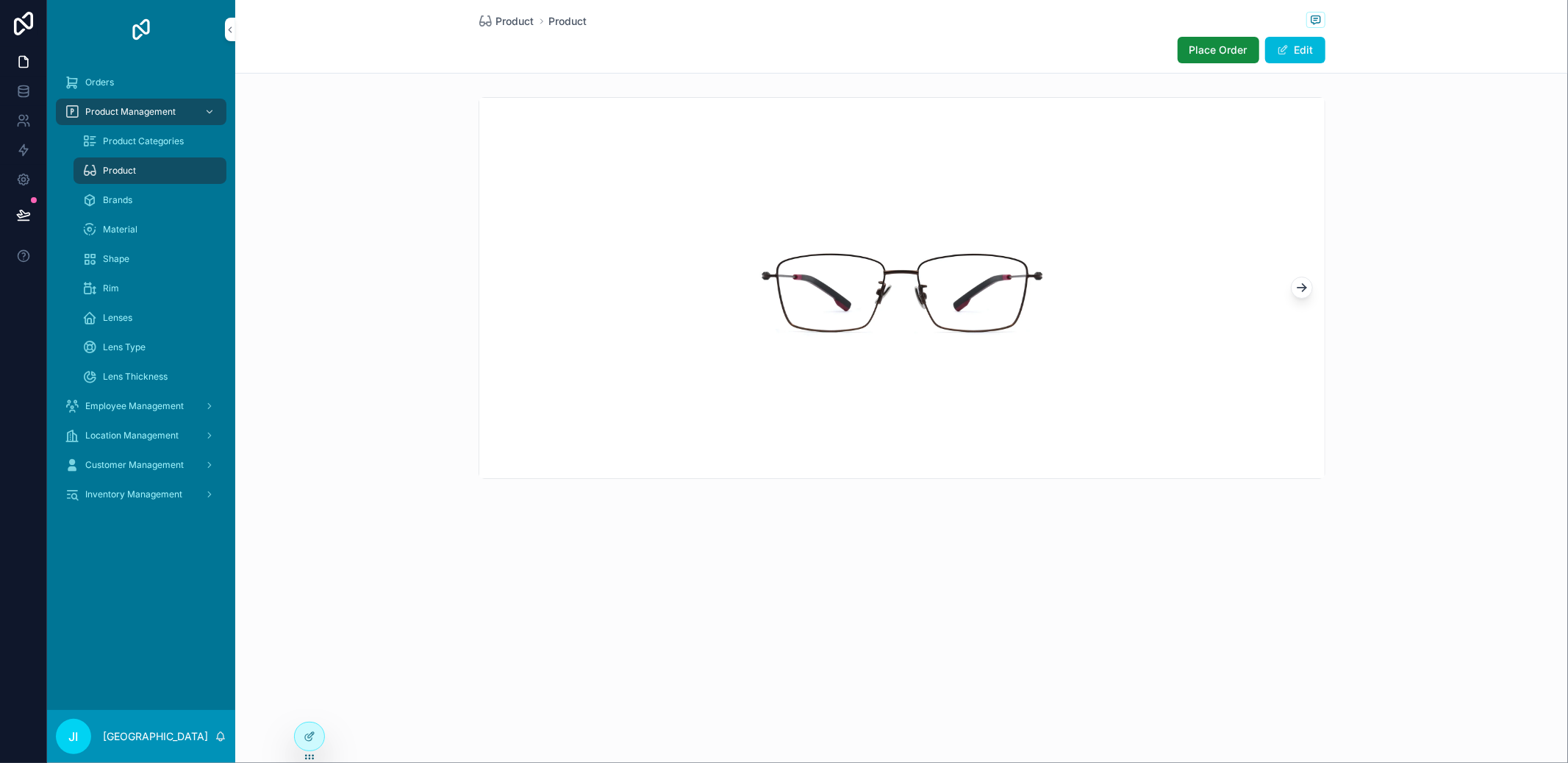
click at [314, 739] on icon at bounding box center [309, 736] width 11 height 11
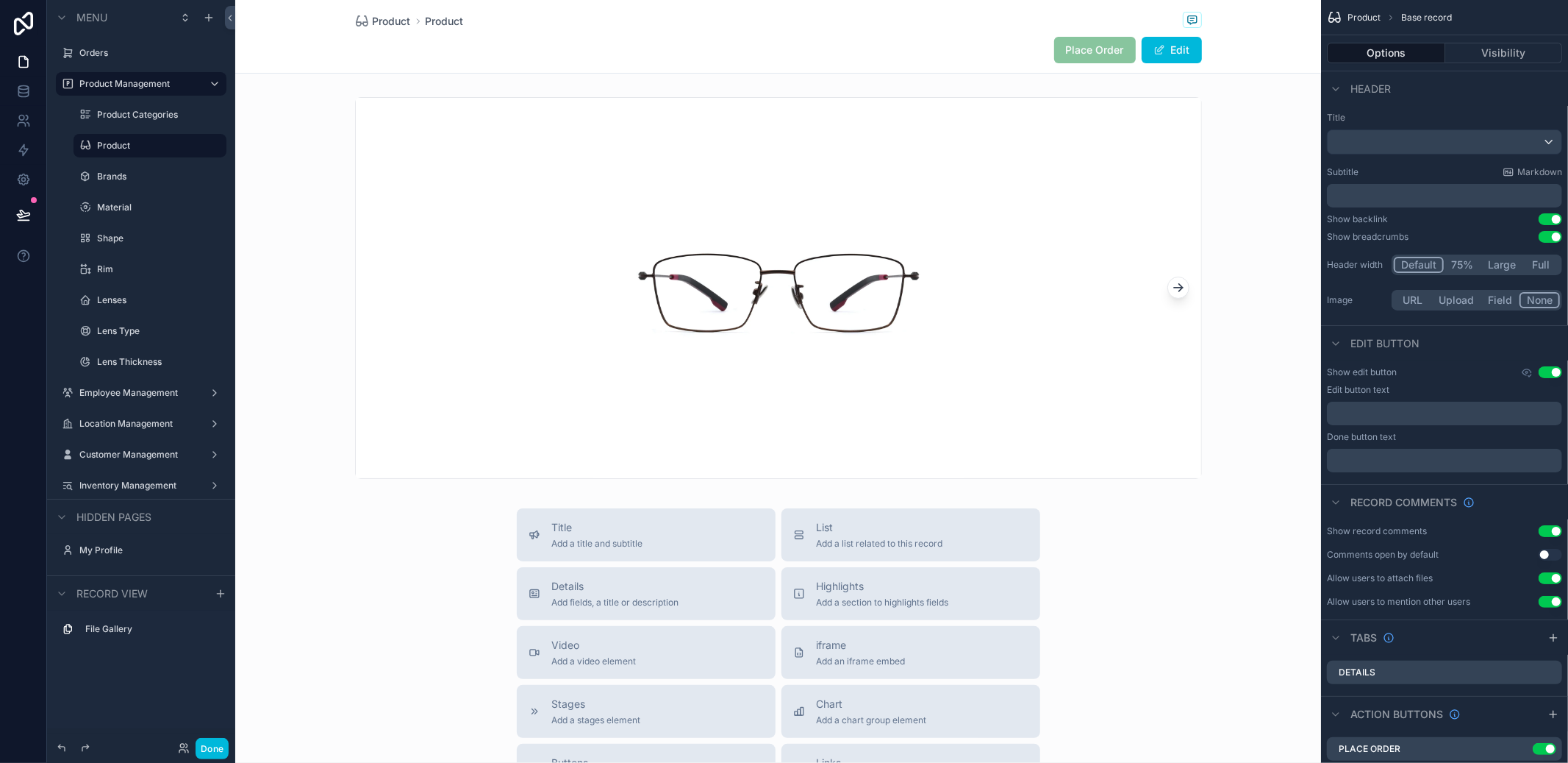
click at [1175, 44] on button "Edit" at bounding box center [1171, 50] width 60 height 27
click at [1142, 59] on button "Done" at bounding box center [1168, 50] width 68 height 27
click at [1287, 269] on div "scrollable content" at bounding box center [778, 288] width 1086 height 394
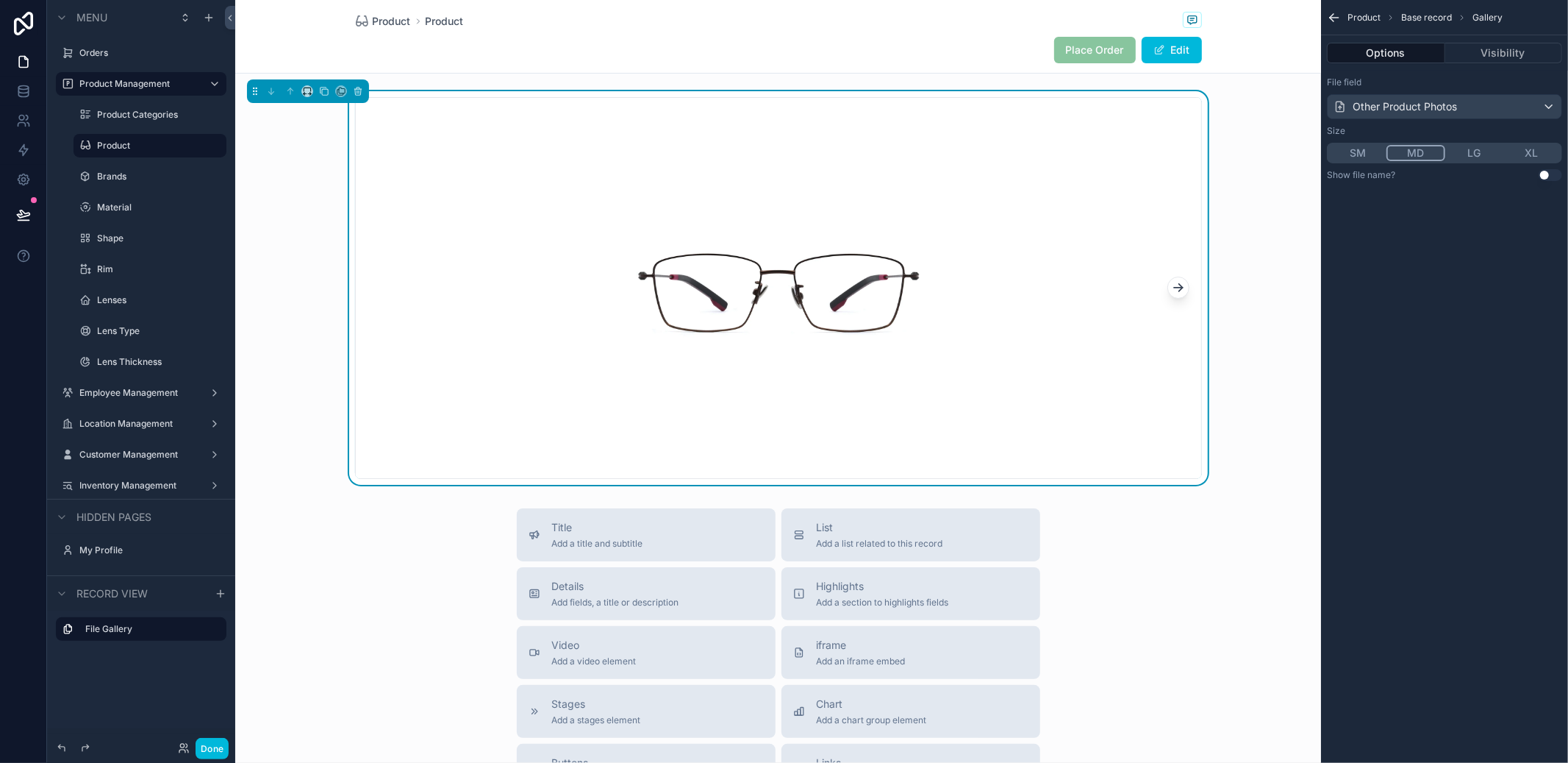
click at [1340, 16] on icon "scrollable content" at bounding box center [1333, 17] width 14 height 14
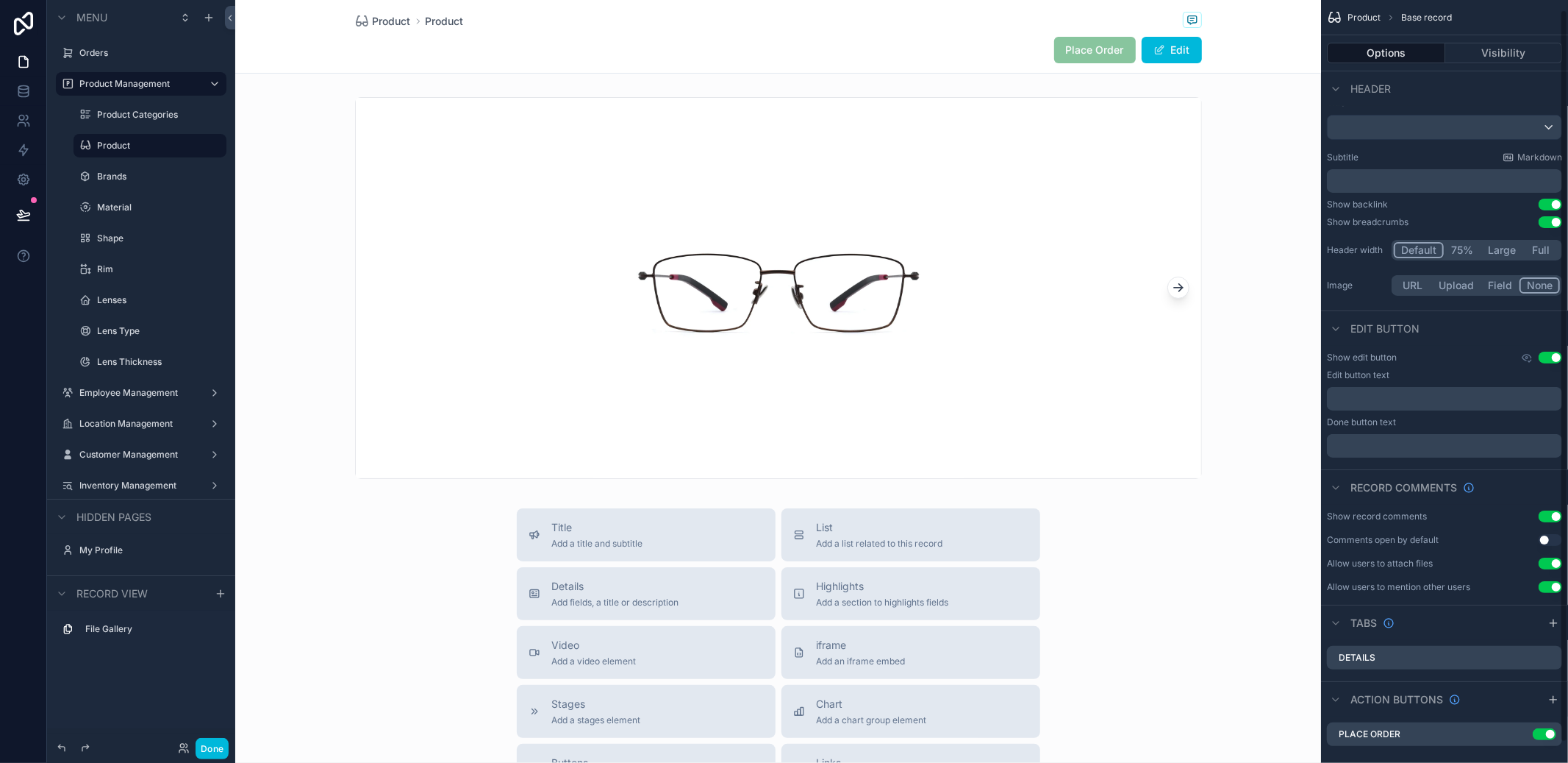
scroll to position [31, 0]
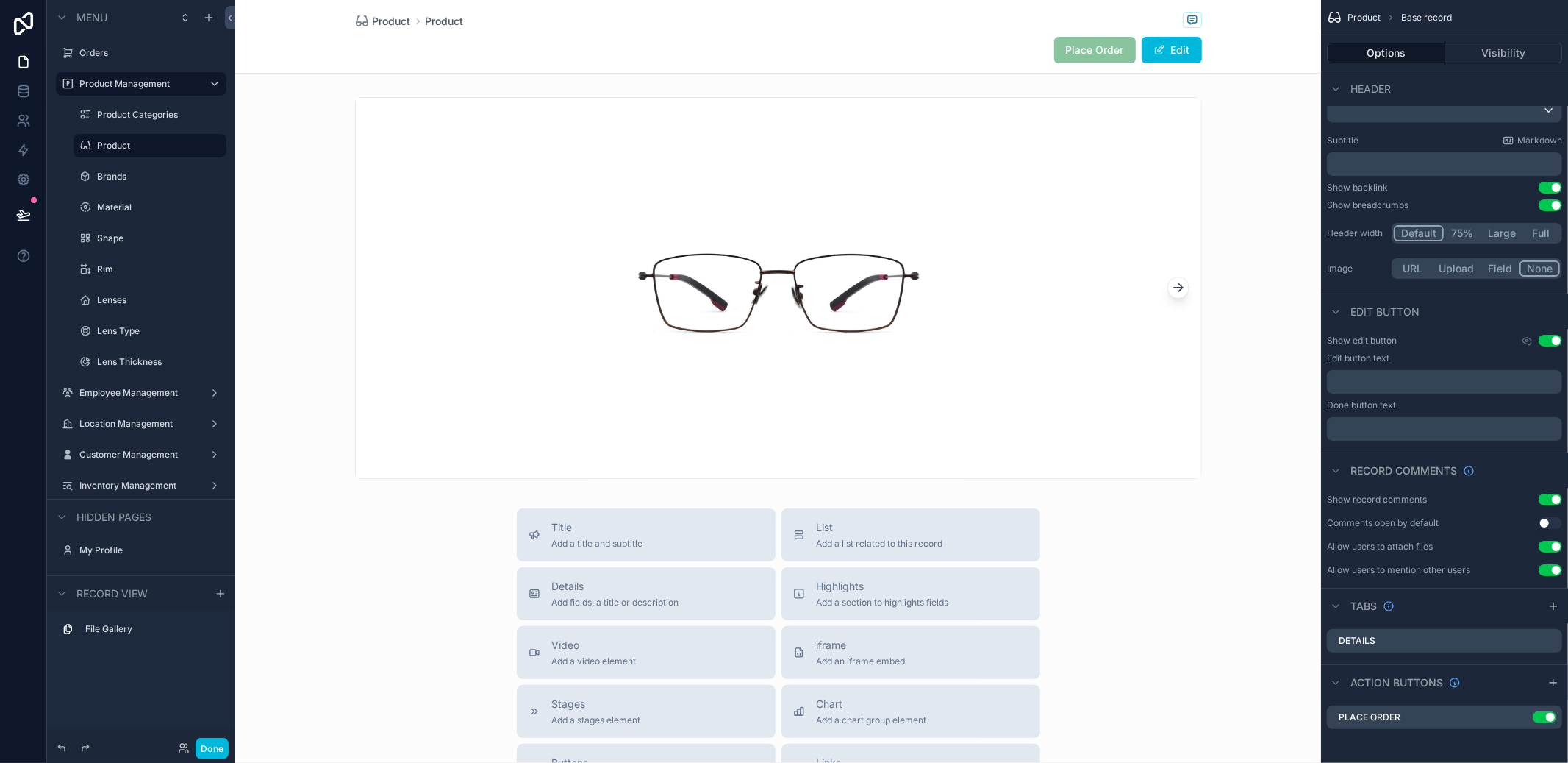
click at [362, 532] on div "Title Add a title and subtitle List Add a list related to this record Details A…" at bounding box center [778, 770] width 1086 height 523
click at [617, 303] on div "scrollable content" at bounding box center [778, 288] width 1086 height 394
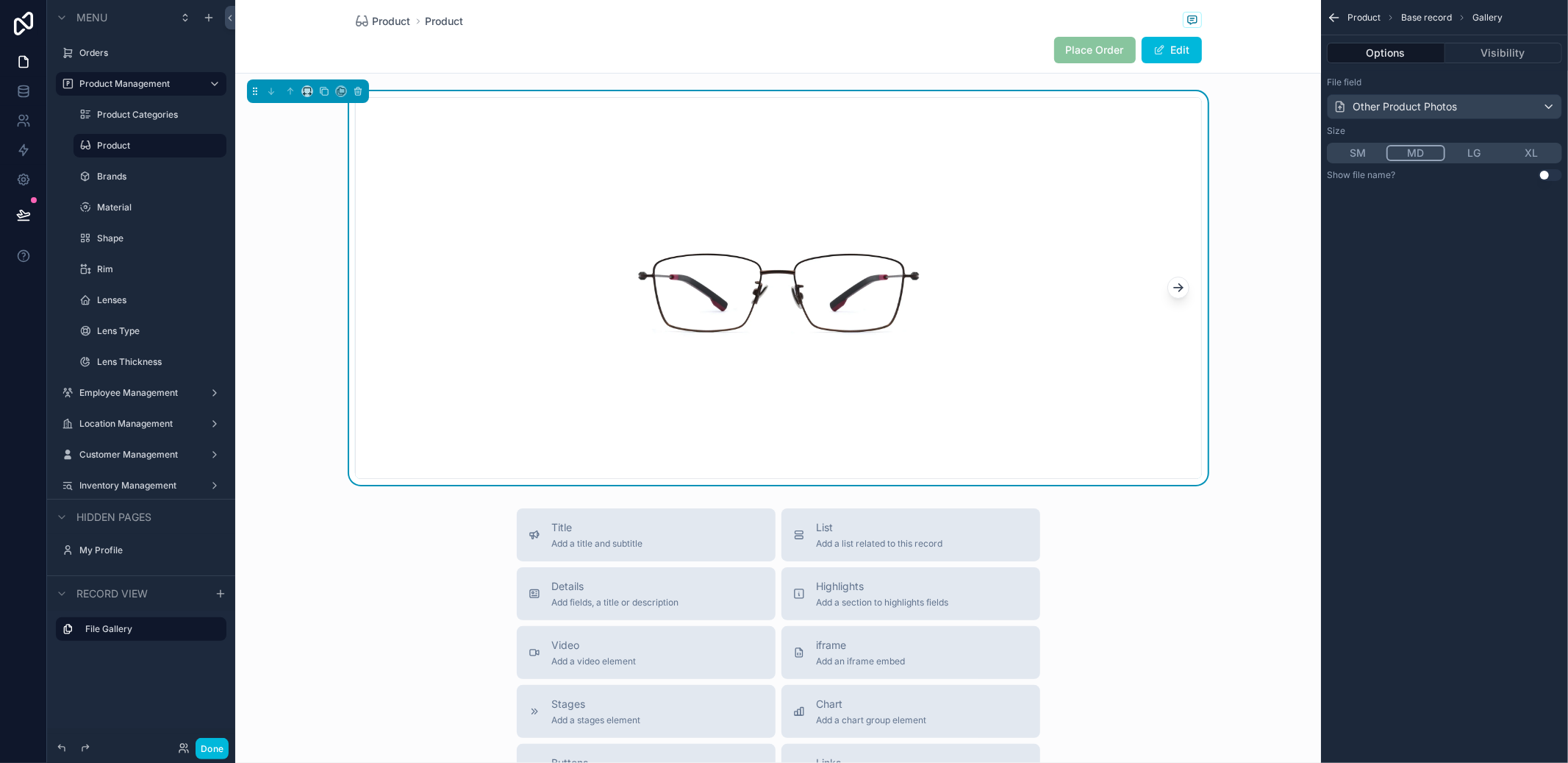
click at [817, 543] on span "Add a list related to this record" at bounding box center [880, 543] width 126 height 11
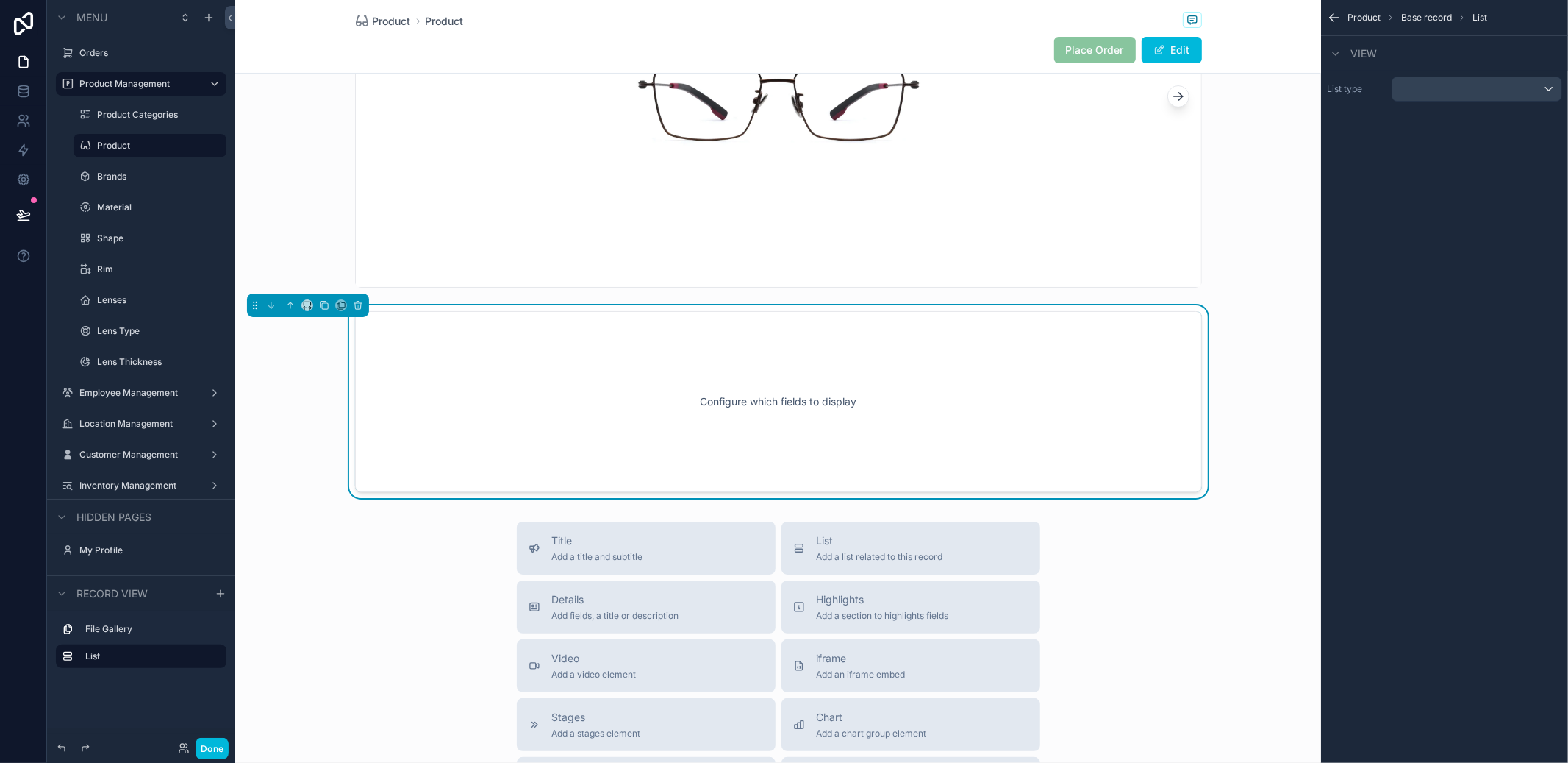
scroll to position [211, 0]
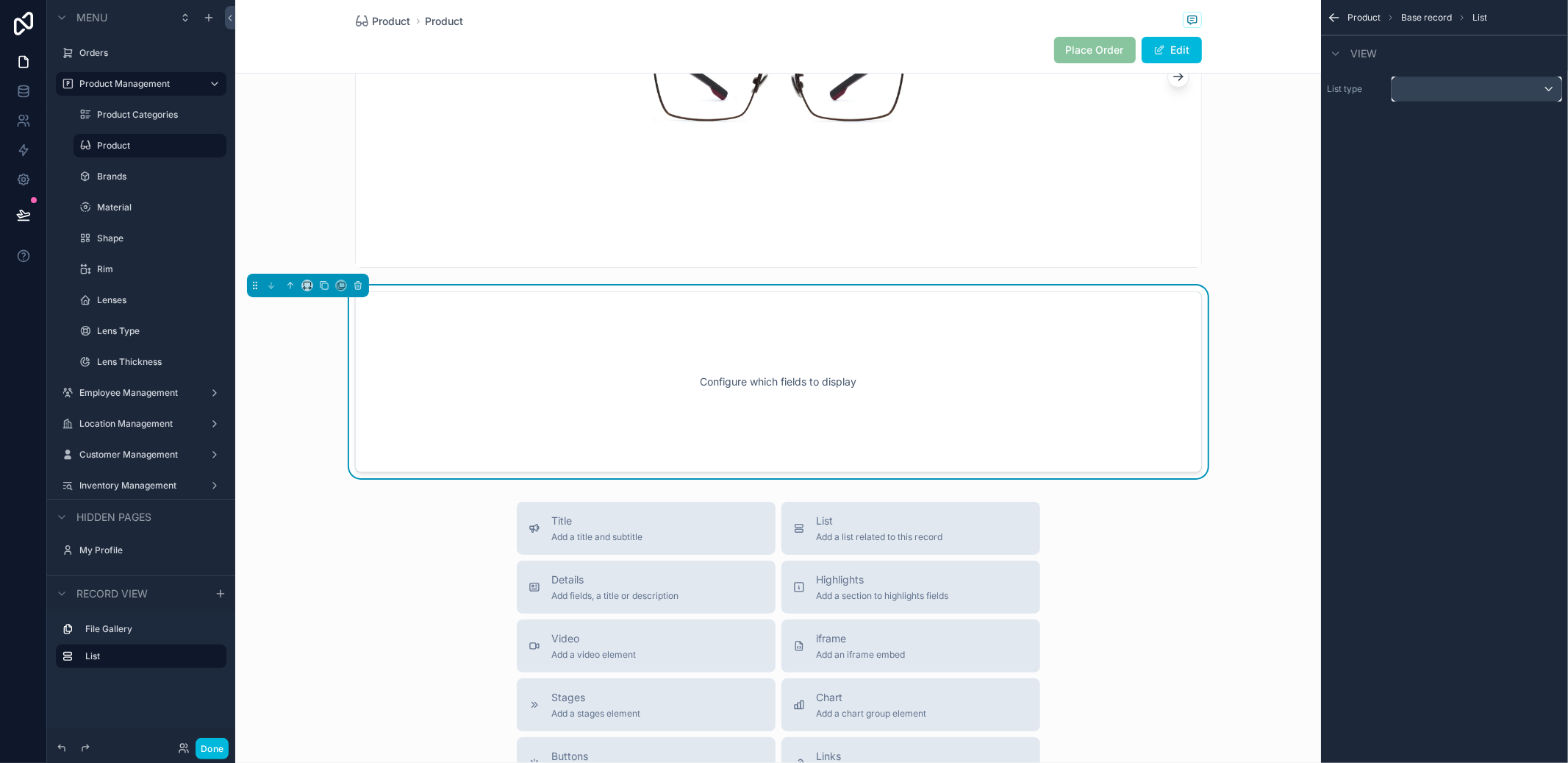
click at [1413, 80] on div "scrollable content" at bounding box center [1477, 88] width 169 height 24
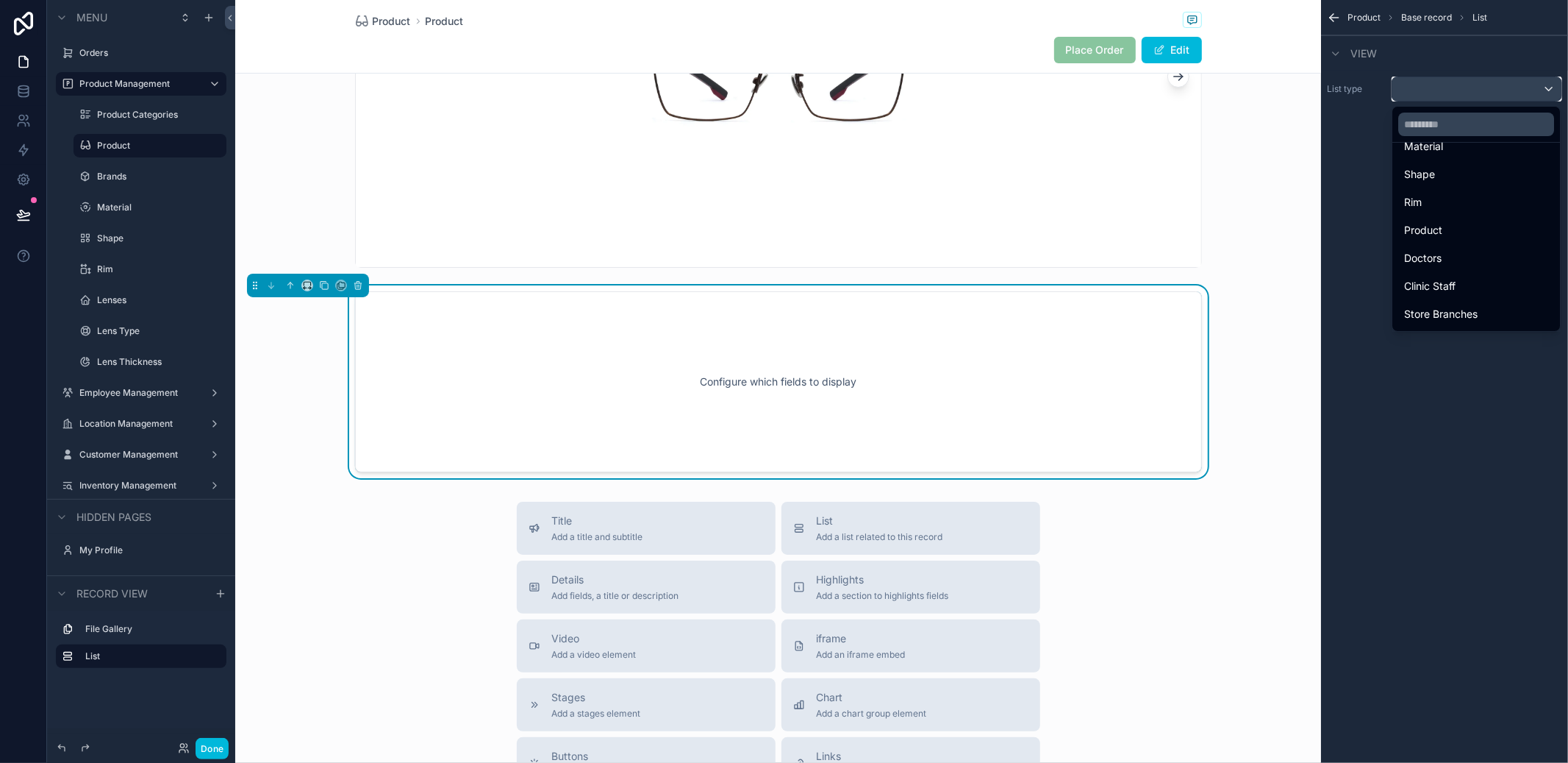
scroll to position [170, 0]
click at [1451, 190] on div "Product" at bounding box center [1477, 186] width 145 height 18
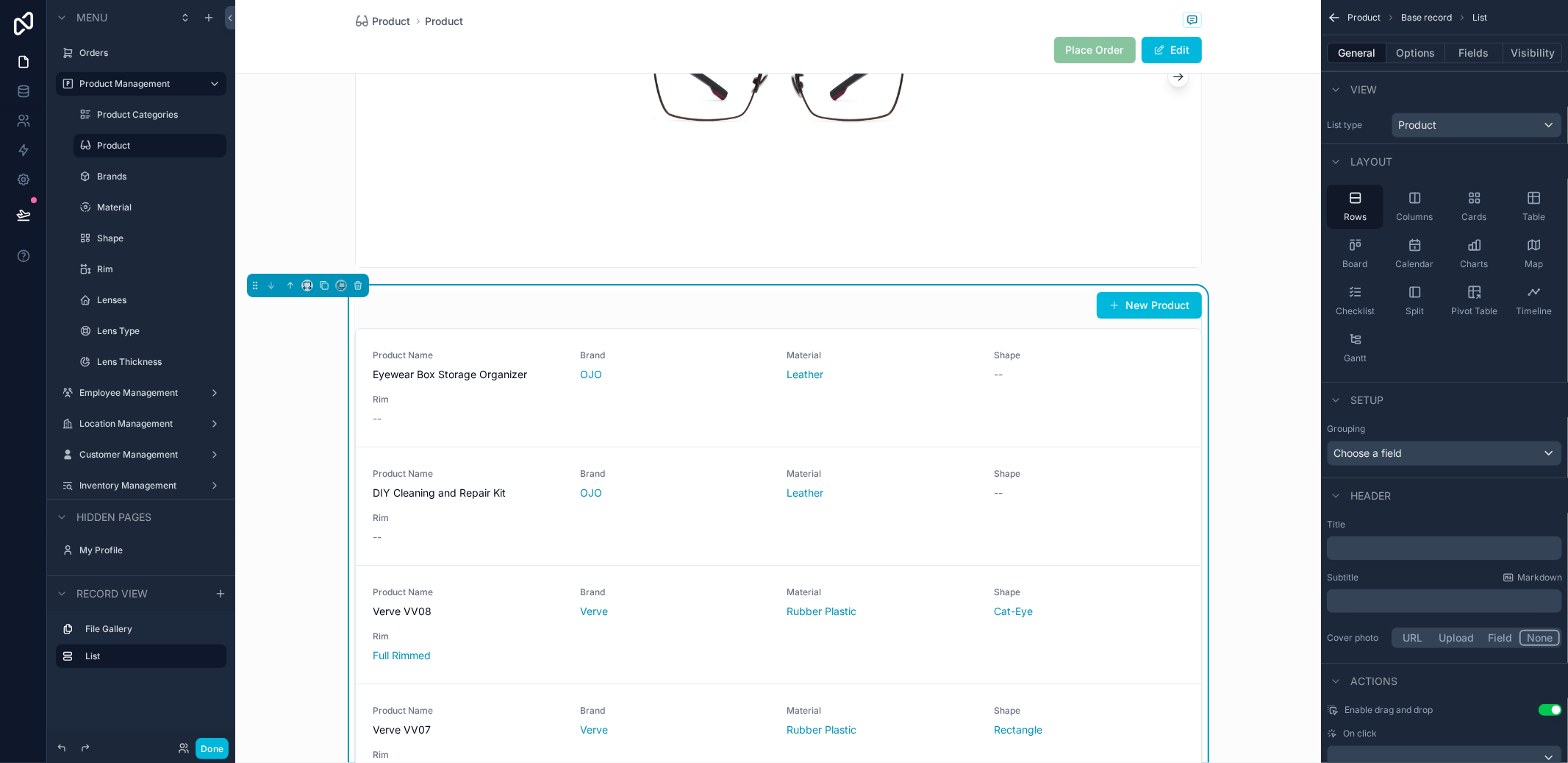
click at [1483, 57] on button "Fields" at bounding box center [1475, 53] width 59 height 21
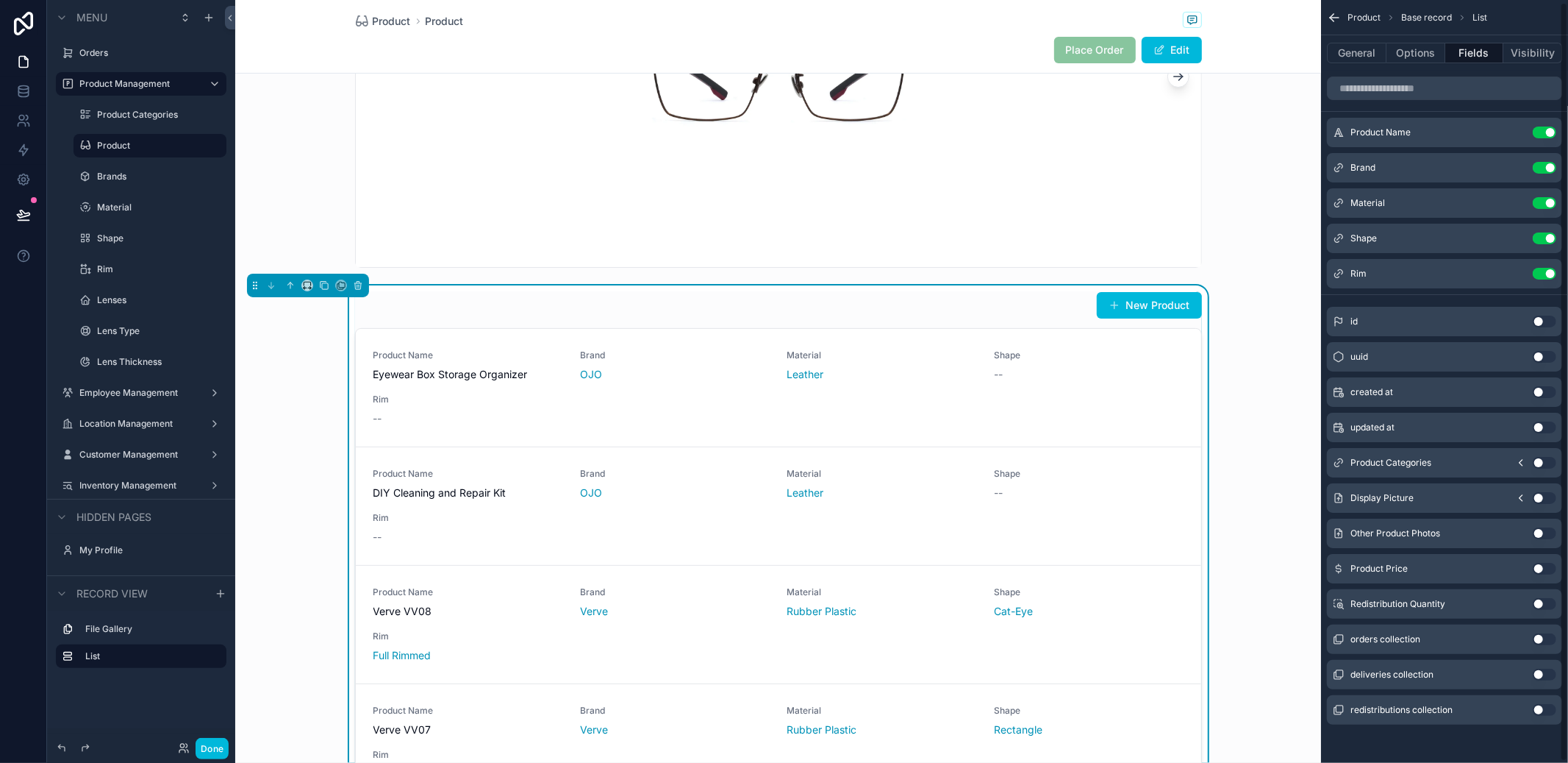
scroll to position [4, 0]
click at [1541, 603] on button "Use setting" at bounding box center [1544, 602] width 24 height 11
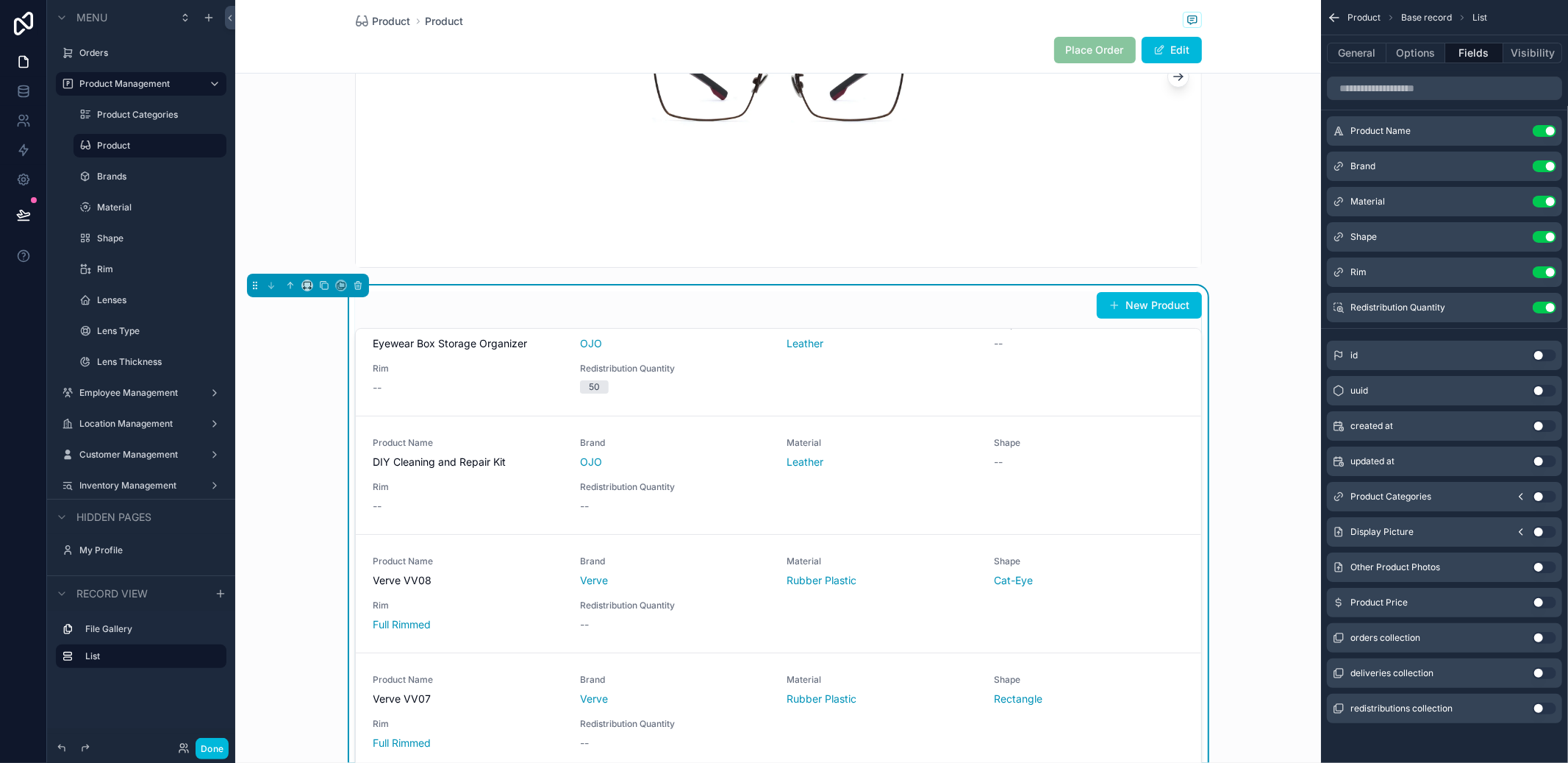
scroll to position [34, 0]
click at [1546, 306] on button "Use setting" at bounding box center [1544, 307] width 24 height 11
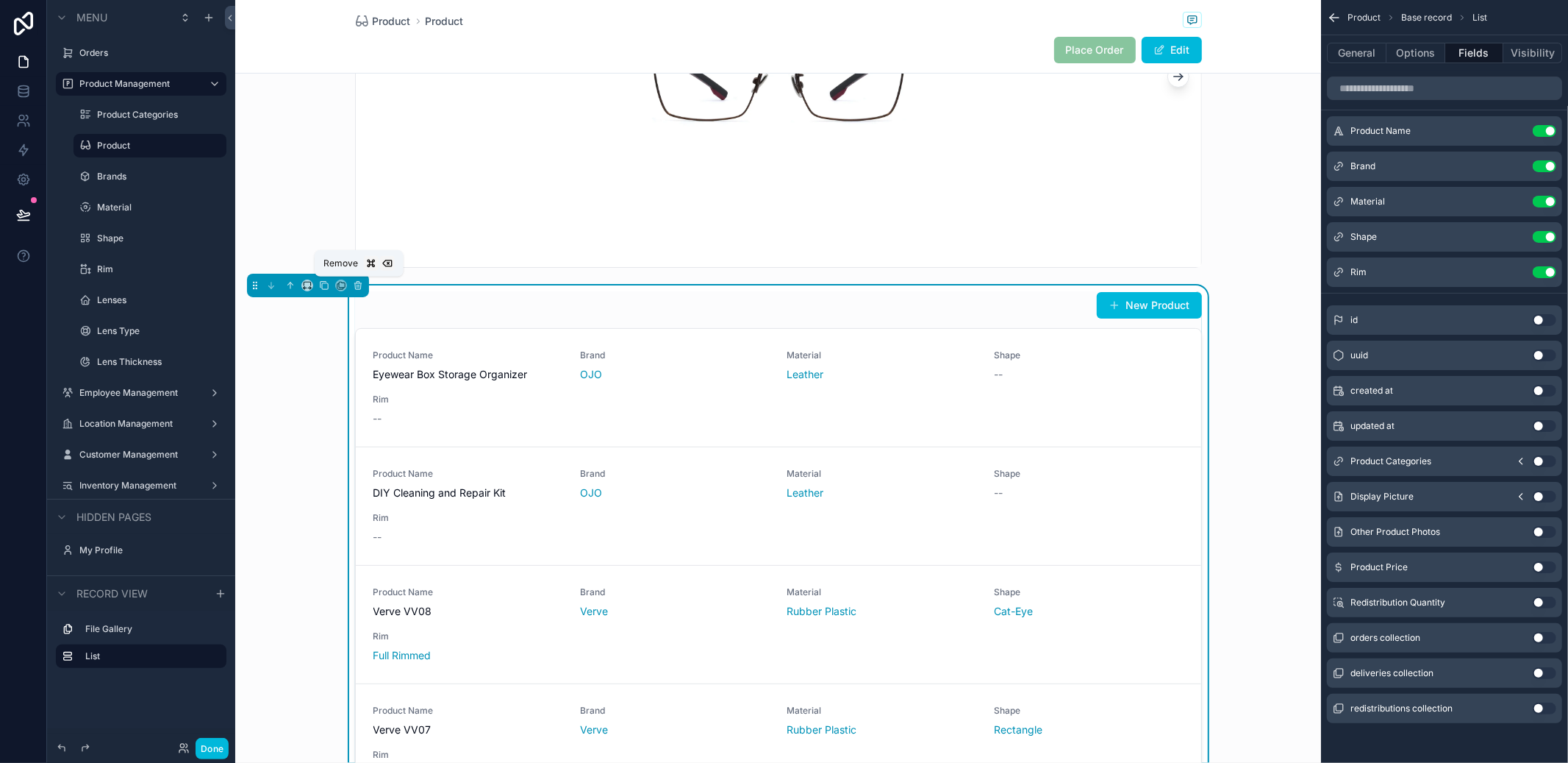
click at [361, 291] on button "scrollable content" at bounding box center [358, 284] width 16 height 16
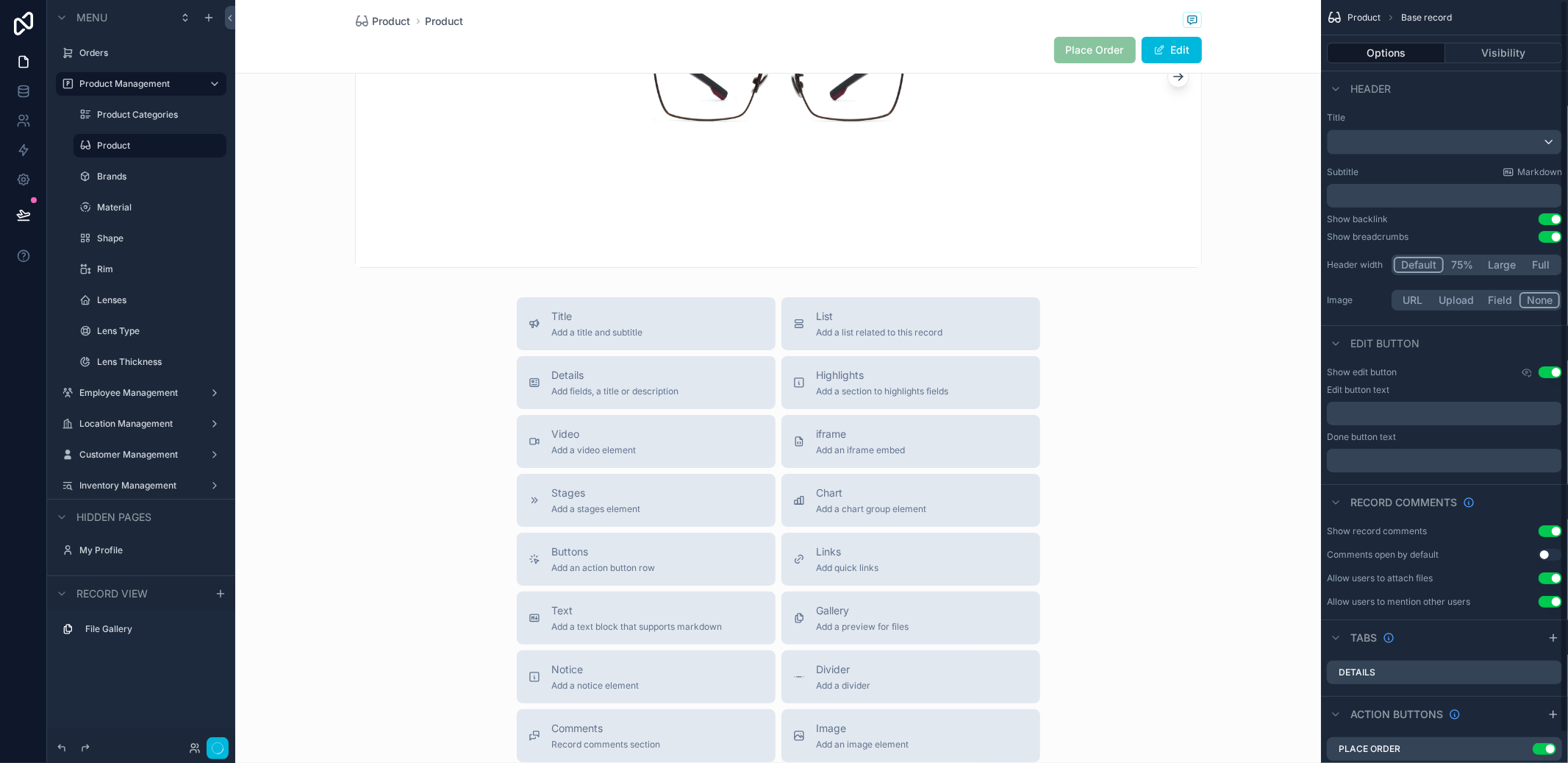
scroll to position [0, 0]
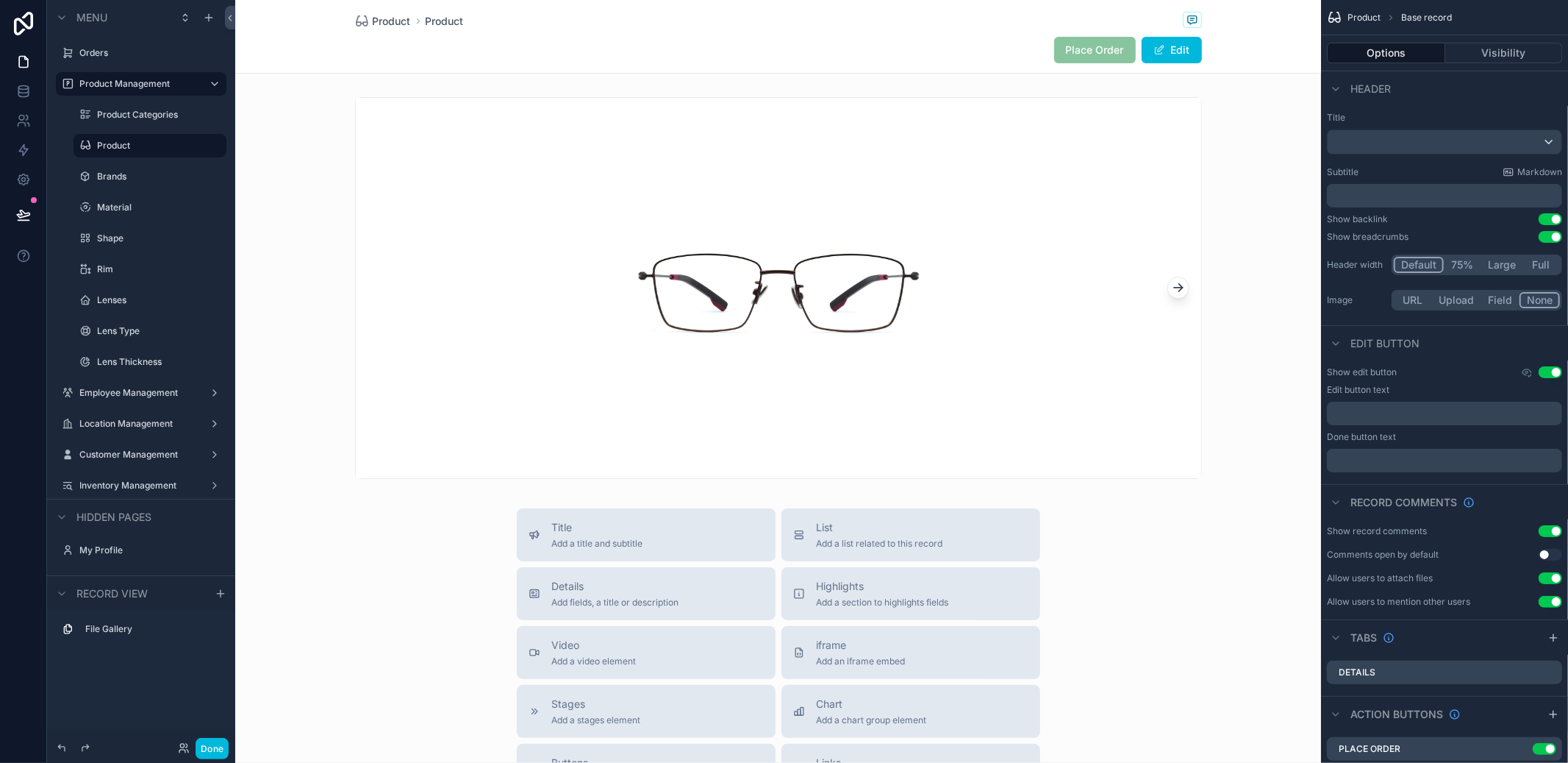
click at [1087, 61] on span "Place Order" at bounding box center [1095, 50] width 82 height 27
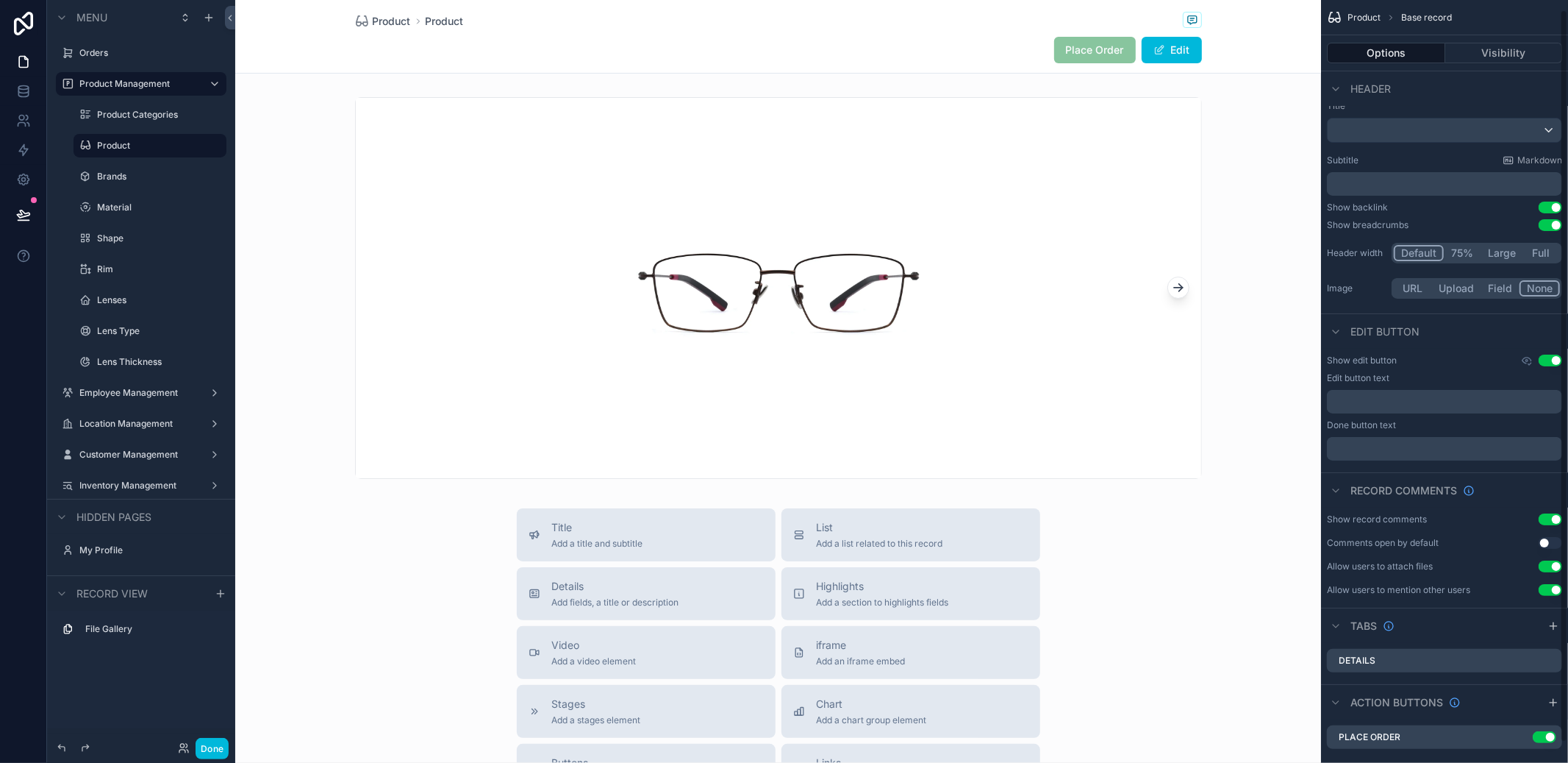
scroll to position [31, 0]
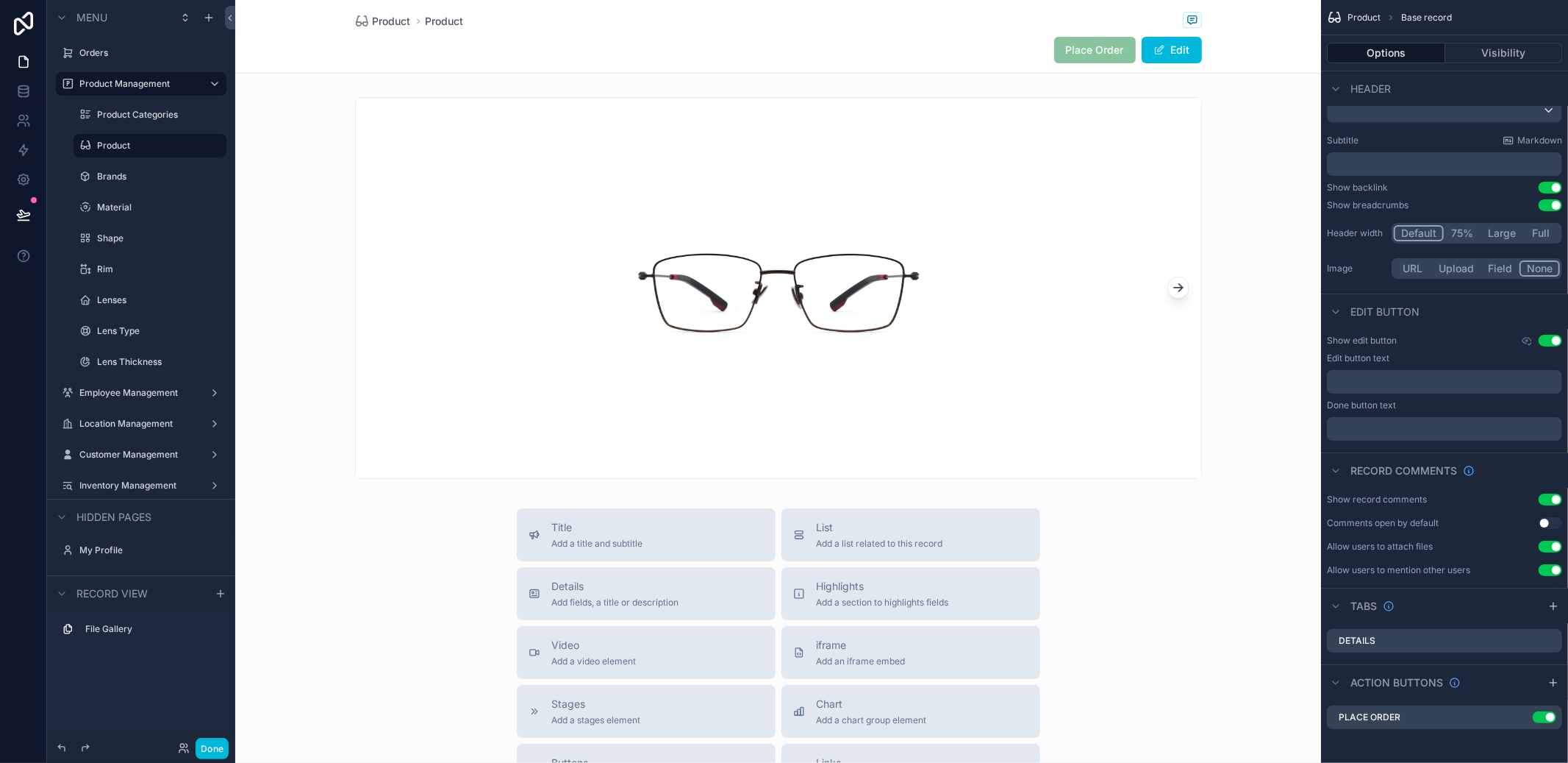
click at [0, 0] on icon "scrollable content" at bounding box center [0, 0] width 0 height 0
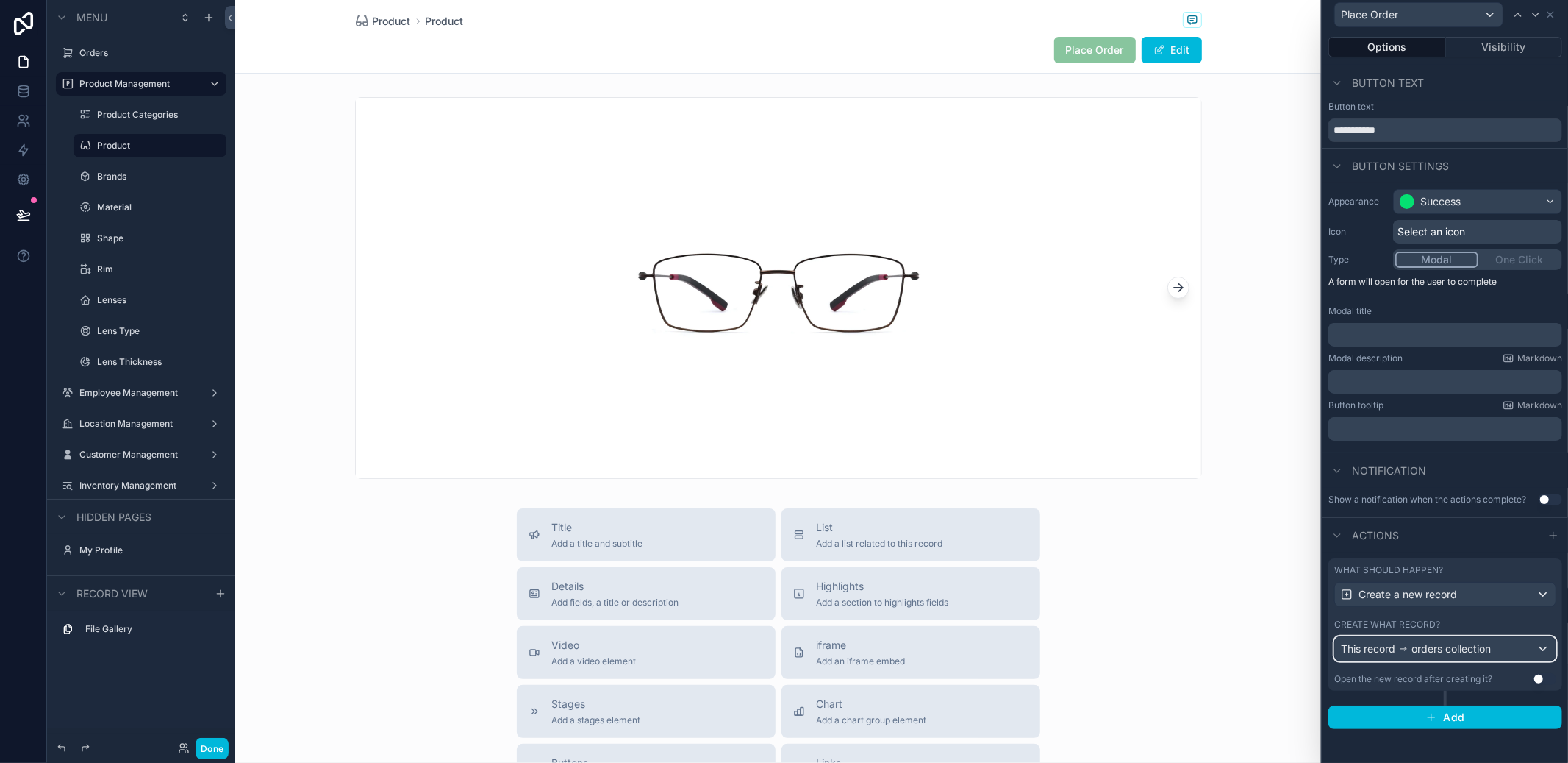
click at [1491, 641] on span "orders collection" at bounding box center [1450, 648] width 79 height 14
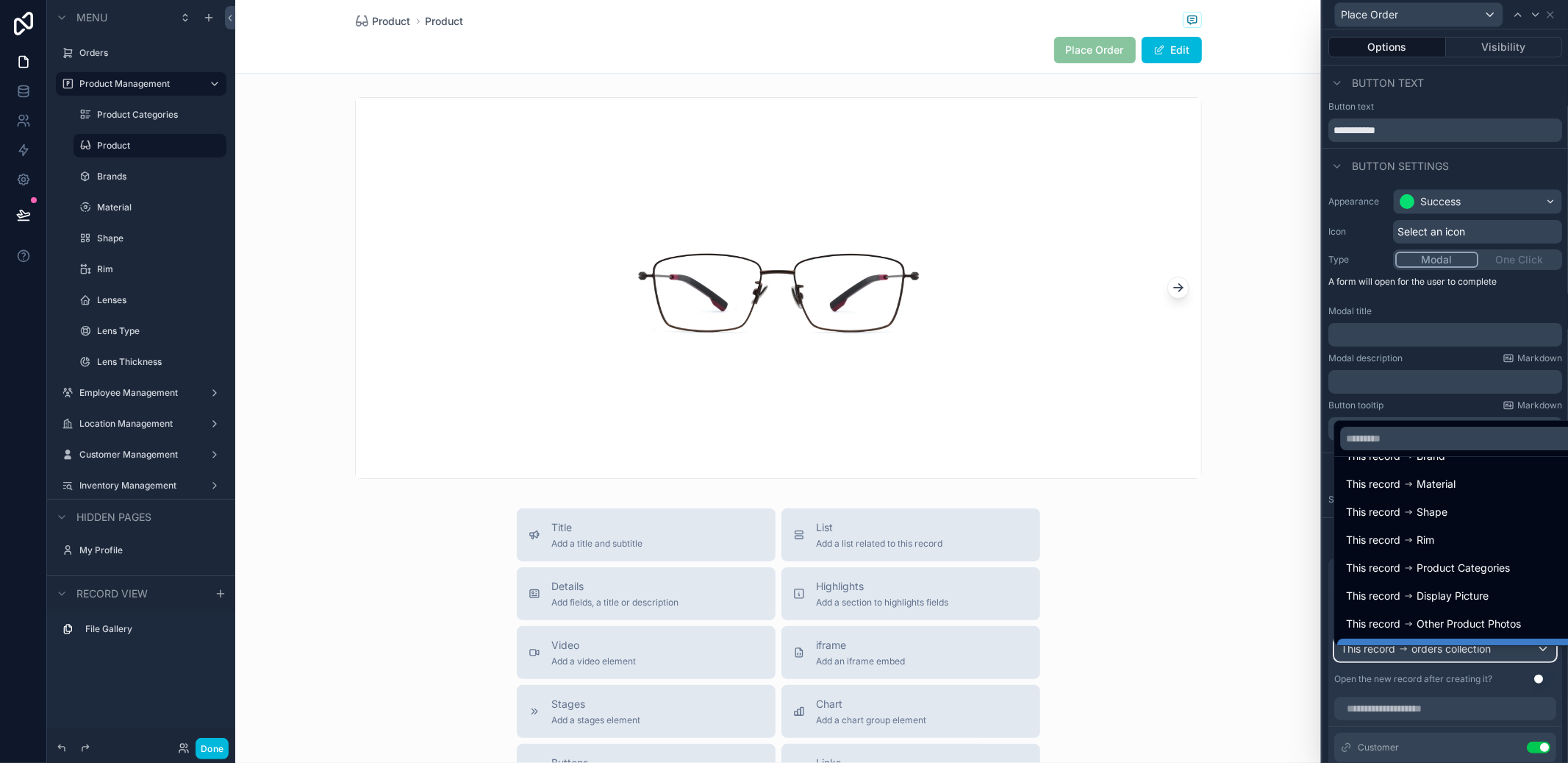
scroll to position [105, 0]
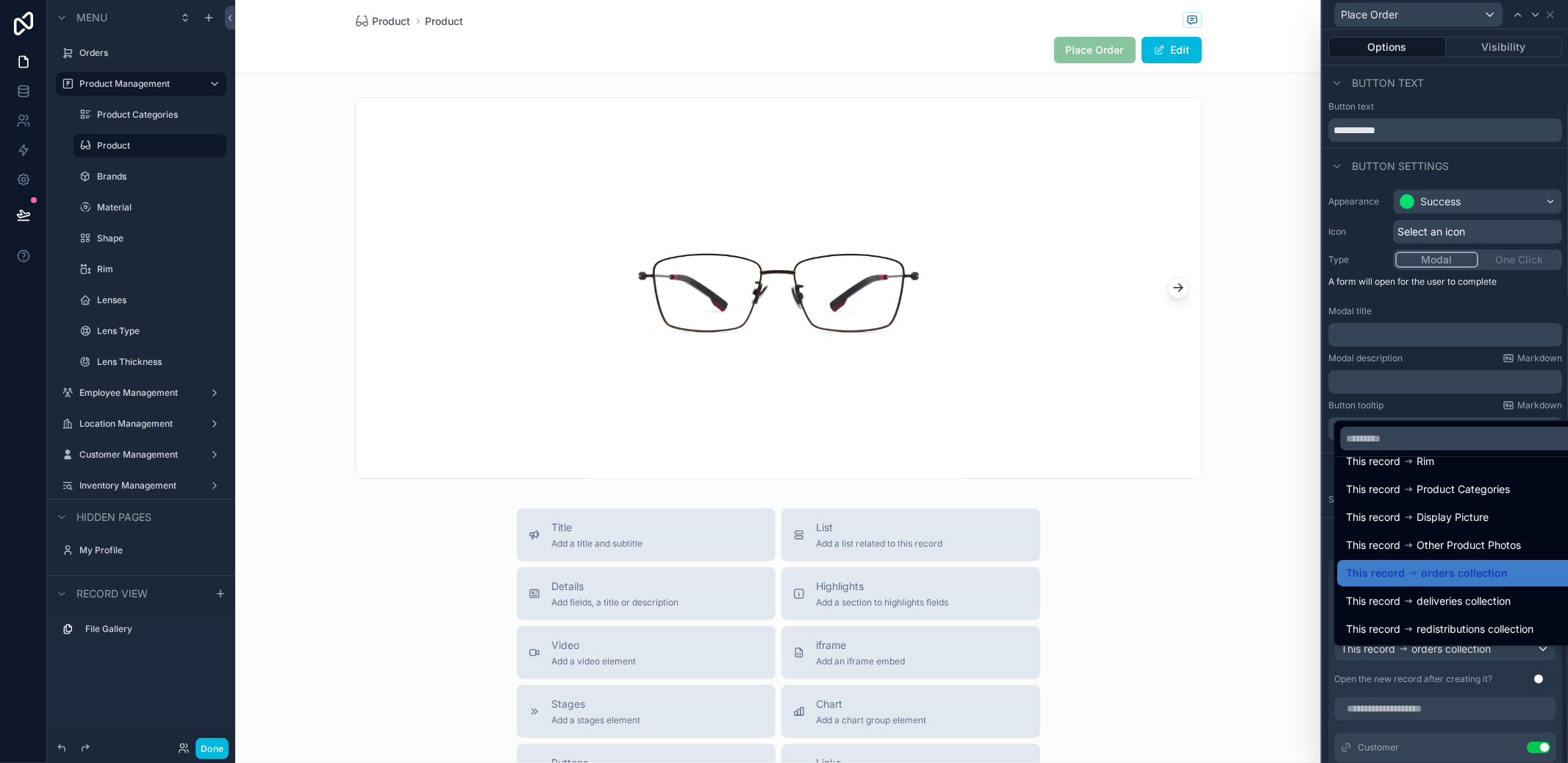
click at [1503, 578] on div "This record orders collection" at bounding box center [1462, 573] width 232 height 18
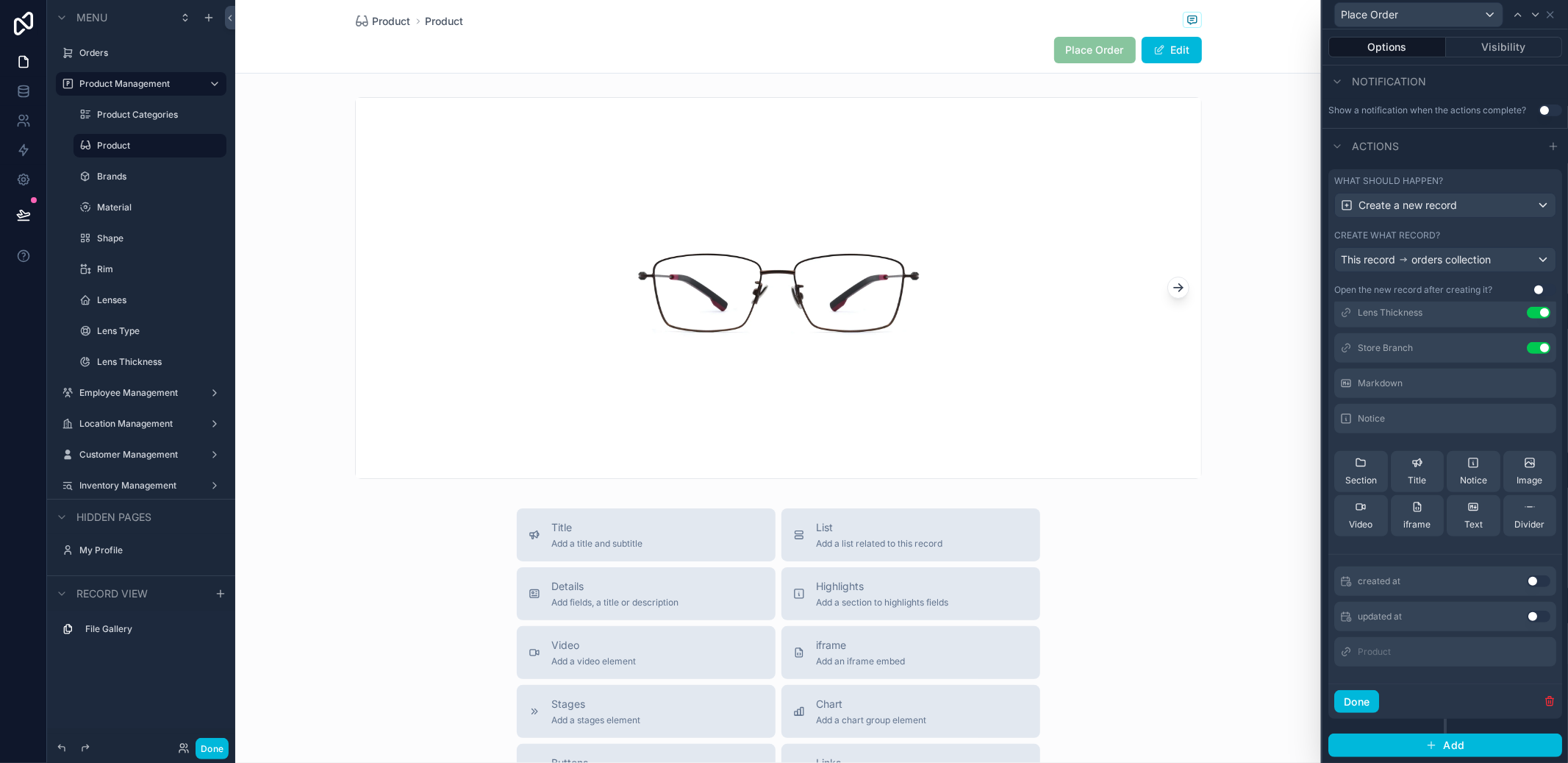
scroll to position [401, 0]
click at [1432, 655] on div "Product" at bounding box center [1444, 652] width 222 height 29
click at [1512, 375] on div "Markdown" at bounding box center [1444, 382] width 222 height 29
click at [0, 0] on icon at bounding box center [0, 0] width 0 height 0
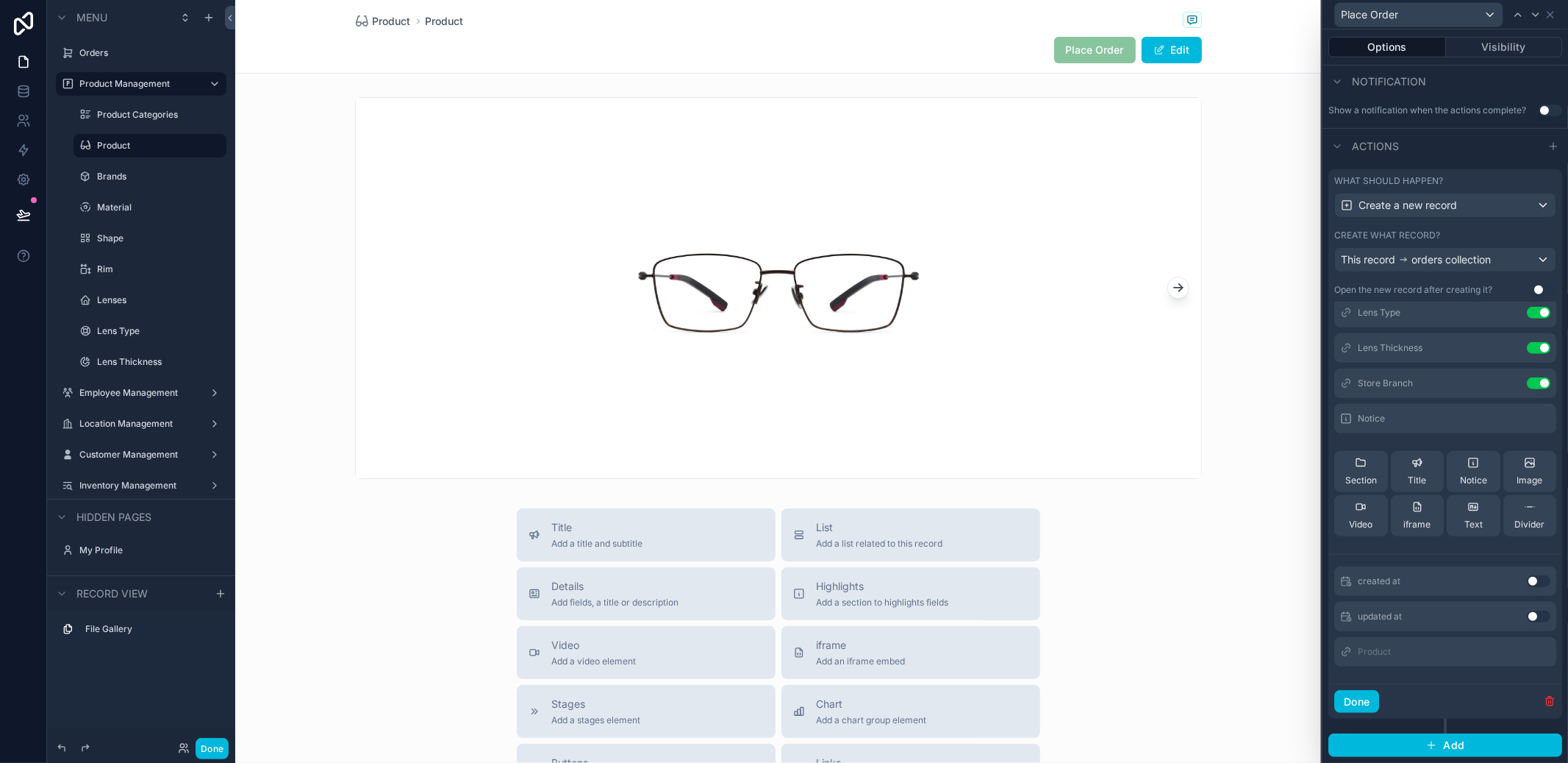
click at [1550, 419] on div at bounding box center [1550, 419] width 0 height 0
click at [0, 0] on icon at bounding box center [0, 0] width 0 height 0
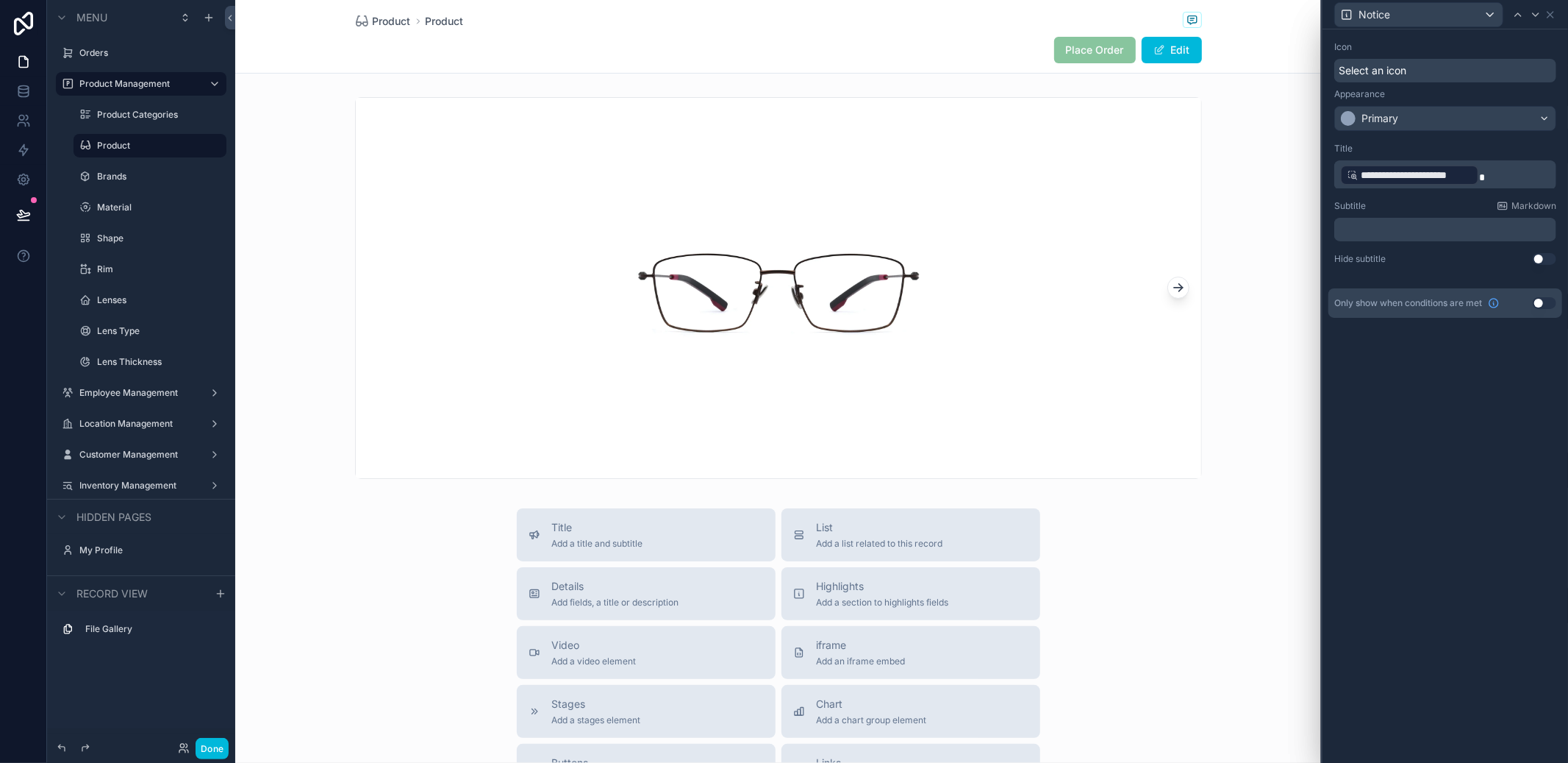
click at [1489, 174] on p "**********" at bounding box center [1446, 175] width 213 height 24
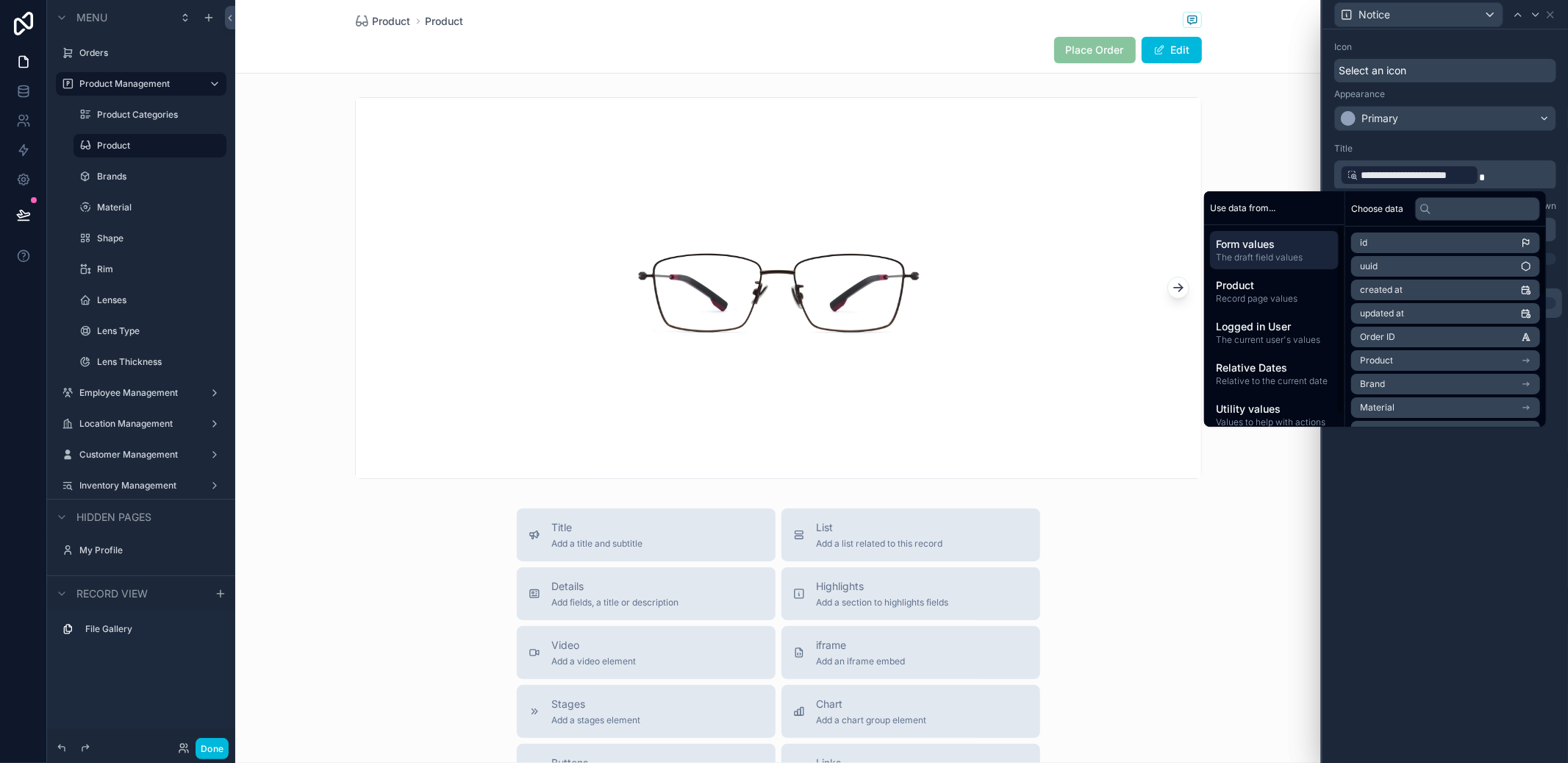
click at [1276, 287] on span "Product" at bounding box center [1274, 284] width 117 height 14
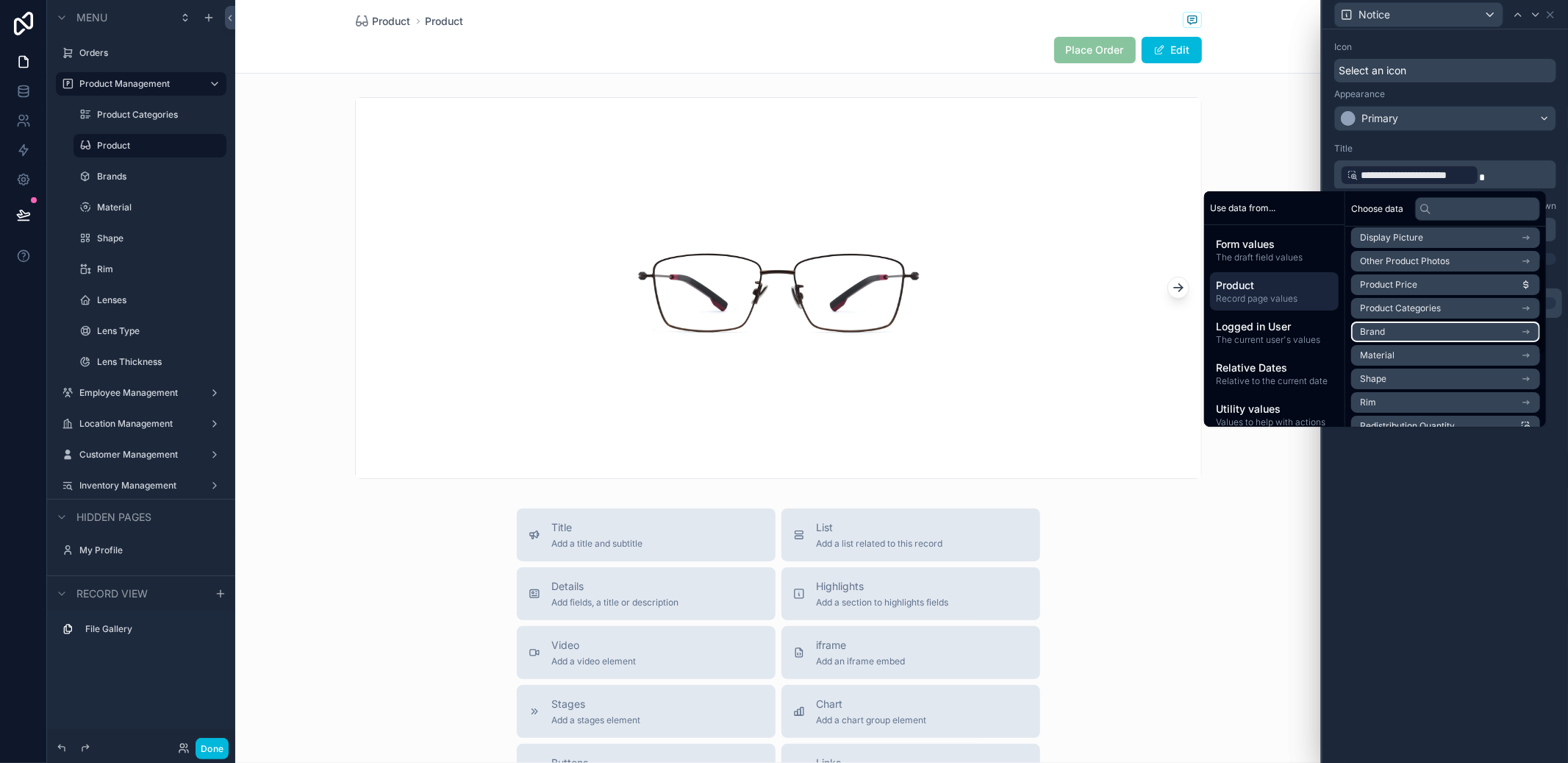
scroll to position [201, 0]
click at [1442, 279] on span "Redistribution Quantity" at bounding box center [1407, 277] width 95 height 11
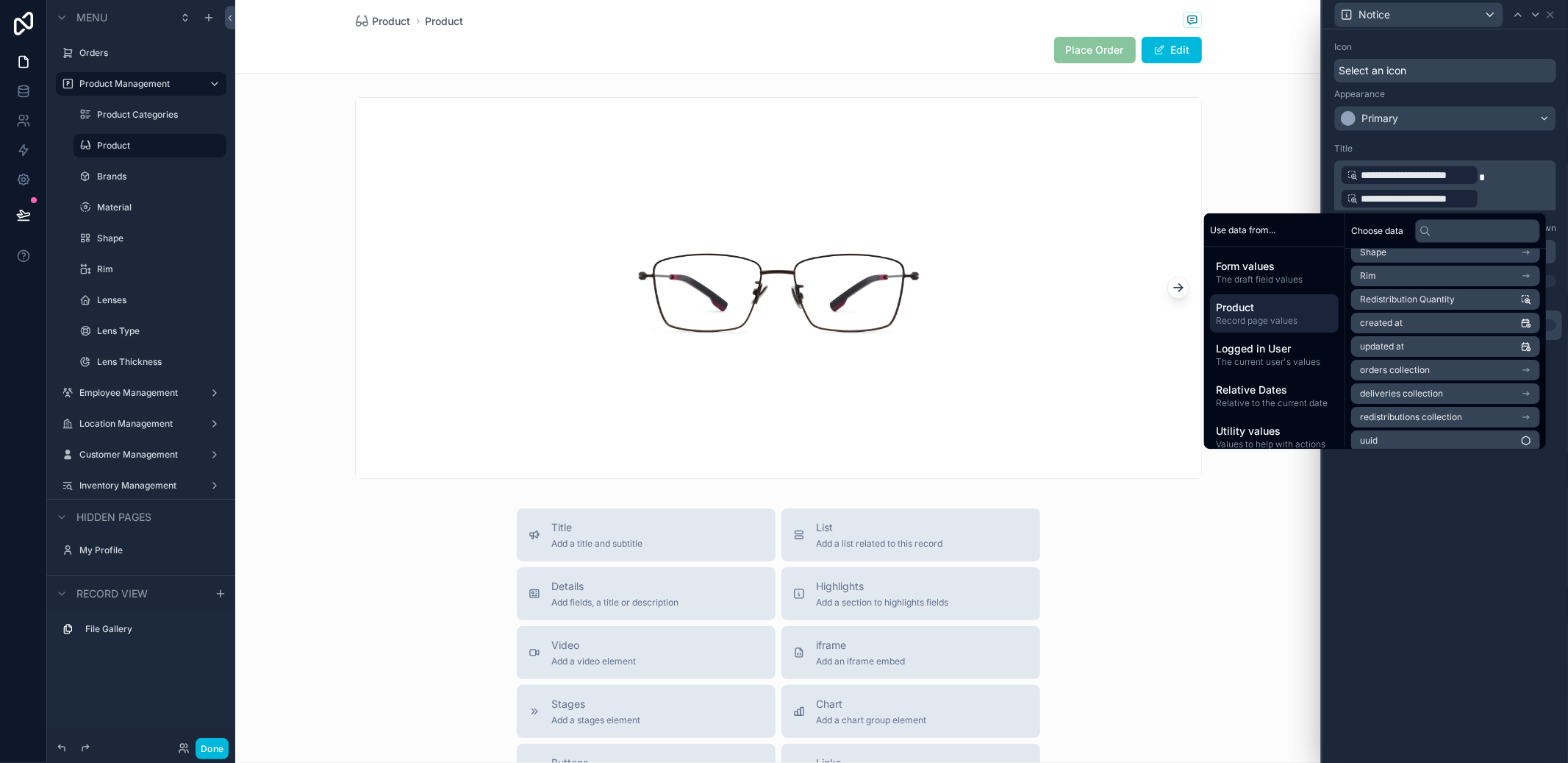
click at [1507, 186] on p "**********" at bounding box center [1446, 186] width 213 height 47
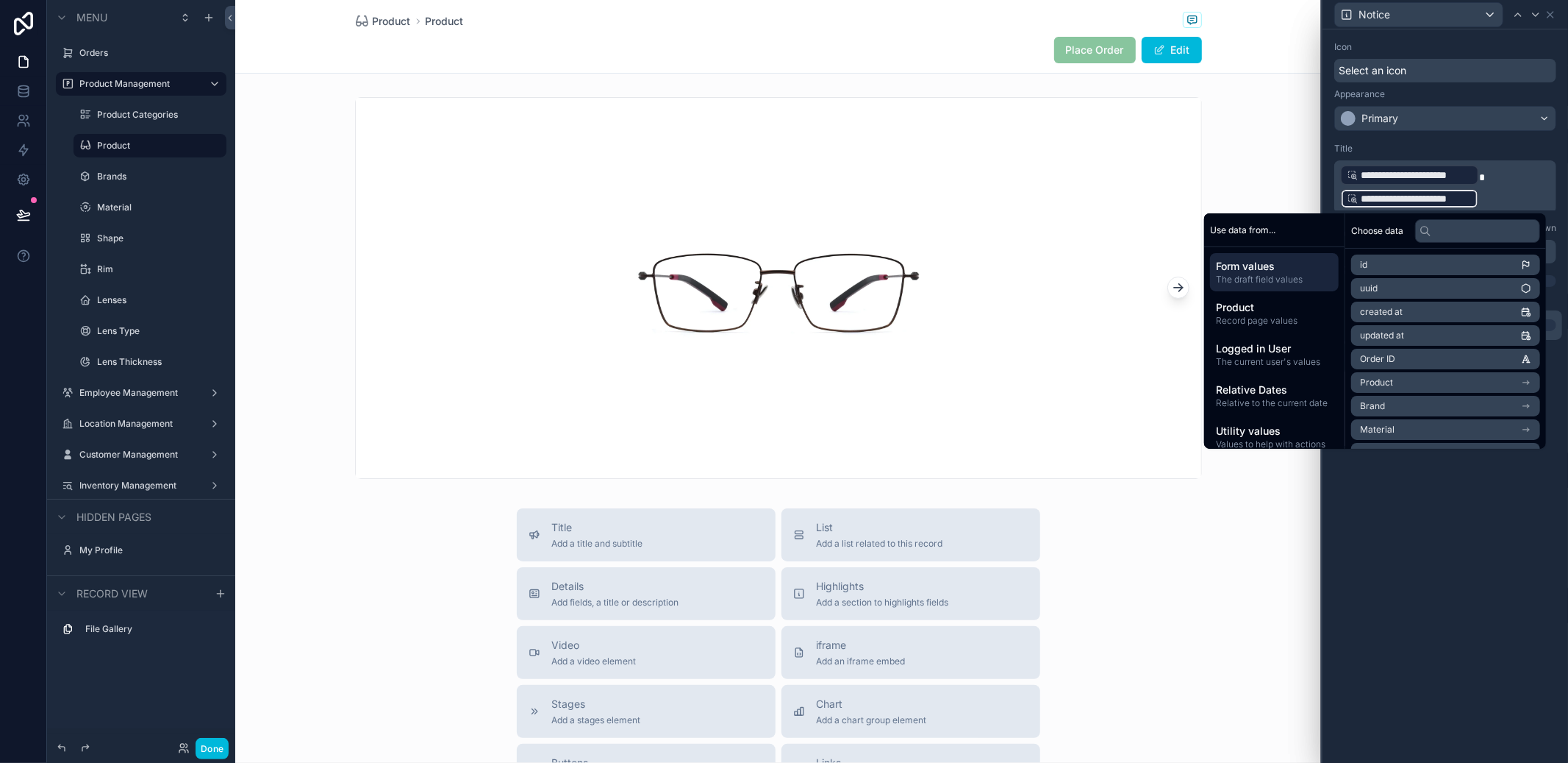
click at [1501, 177] on p "**********" at bounding box center [1446, 186] width 213 height 47
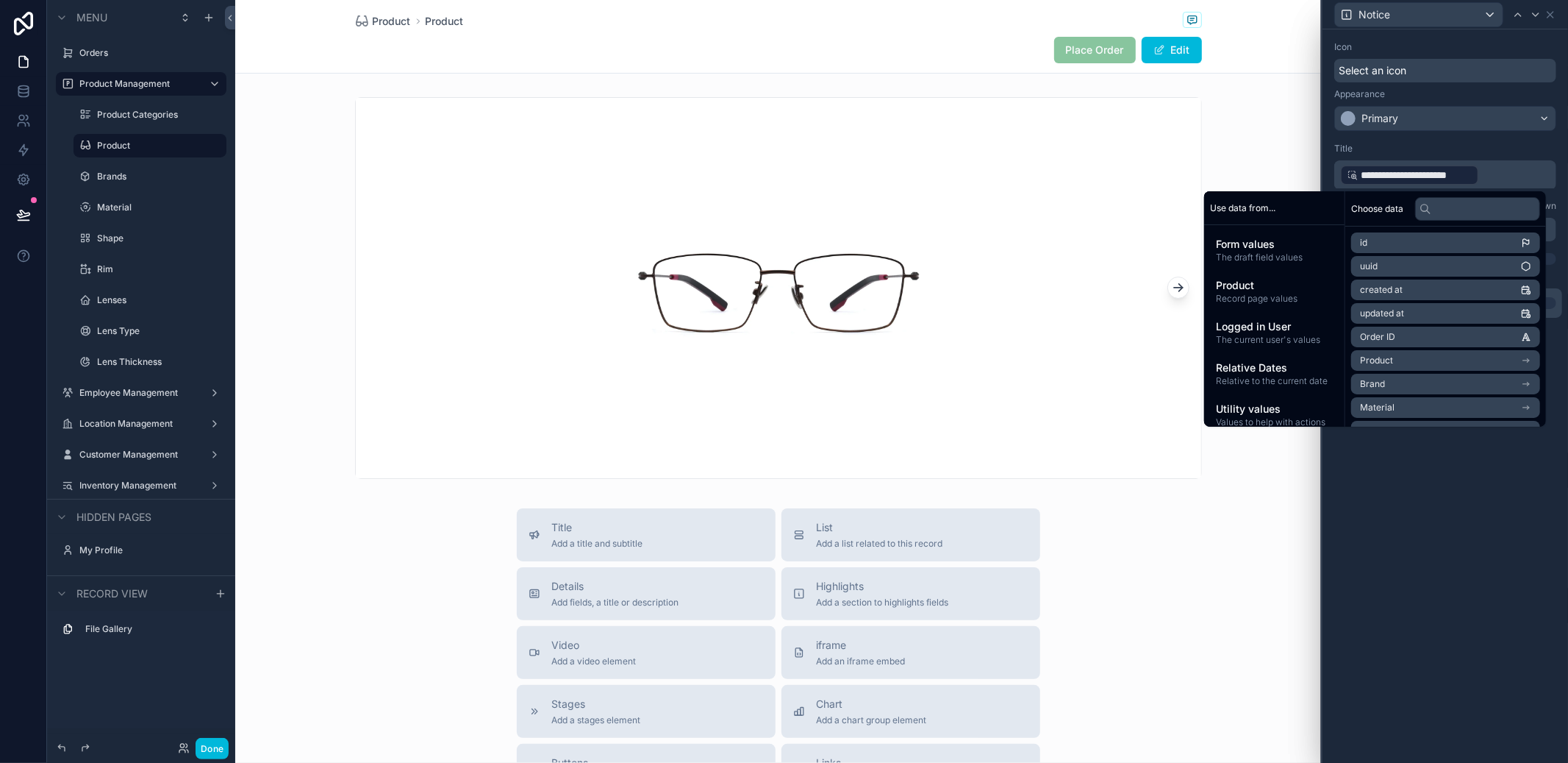
click at [1514, 173] on p "**********" at bounding box center [1446, 175] width 213 height 24
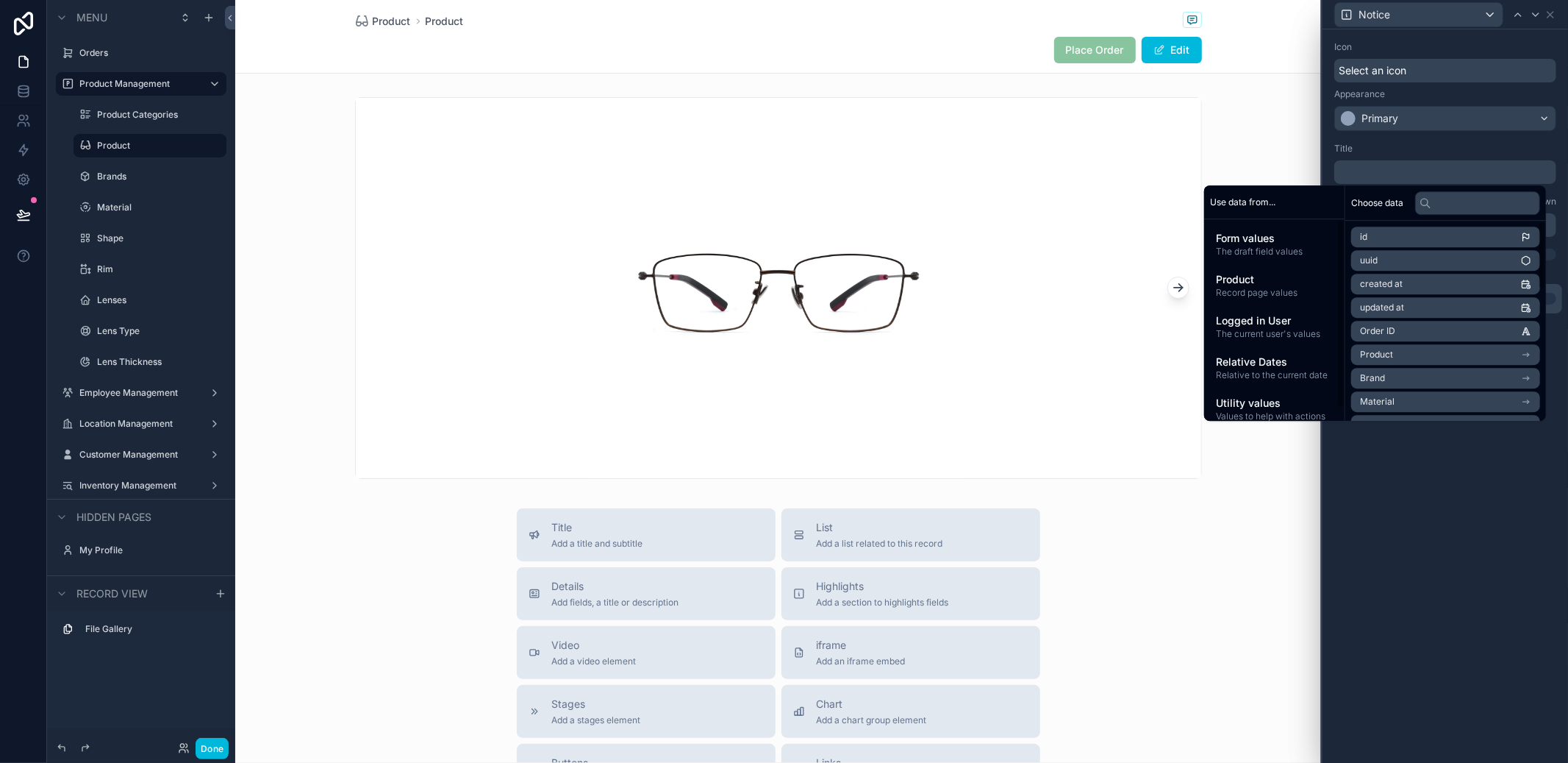
click at [1262, 298] on span "Record page values" at bounding box center [1274, 293] width 117 height 11
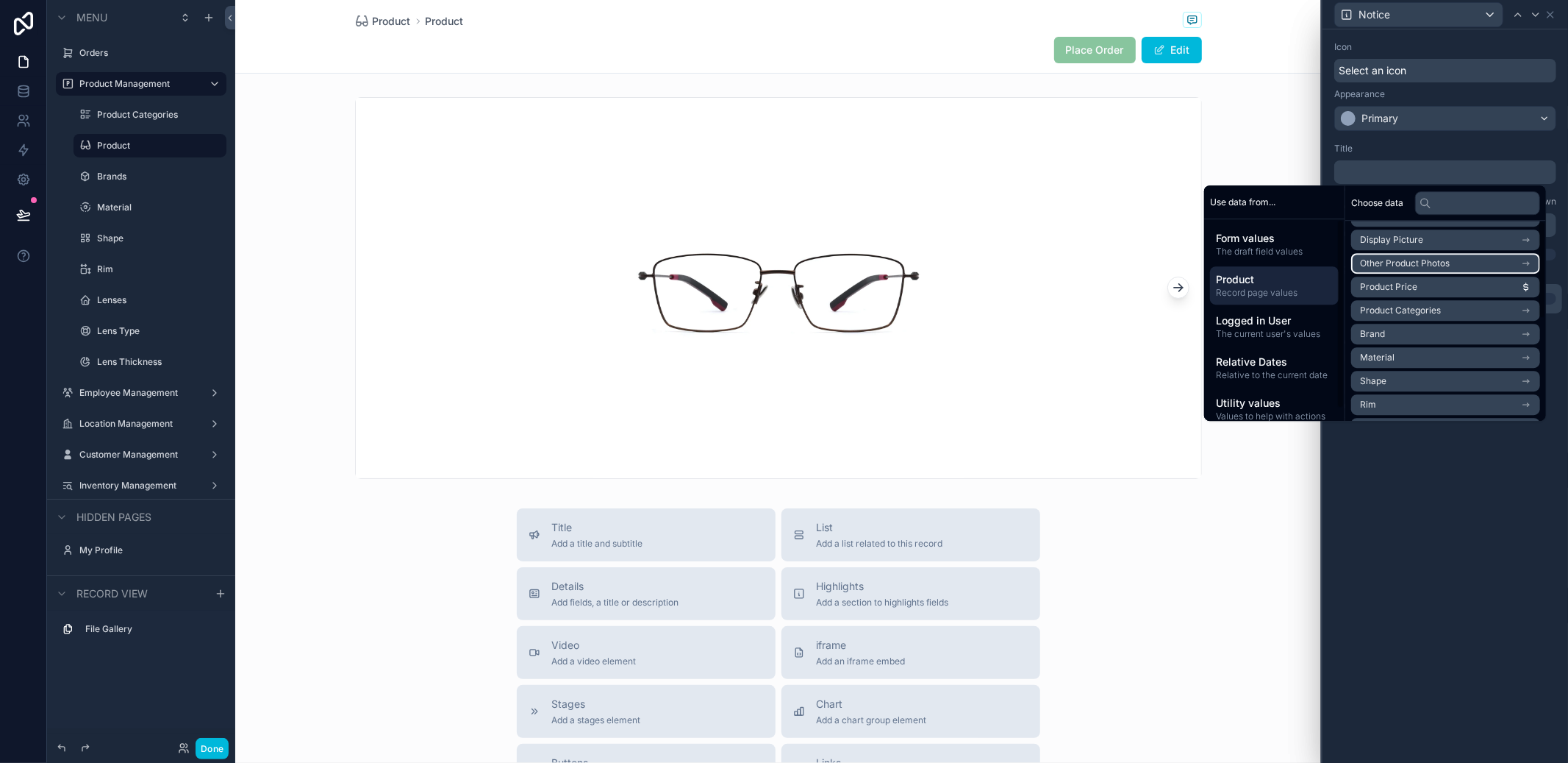
scroll to position [208, 0]
click at [1449, 271] on li "Redistribution Quantity" at bounding box center [1445, 264] width 189 height 21
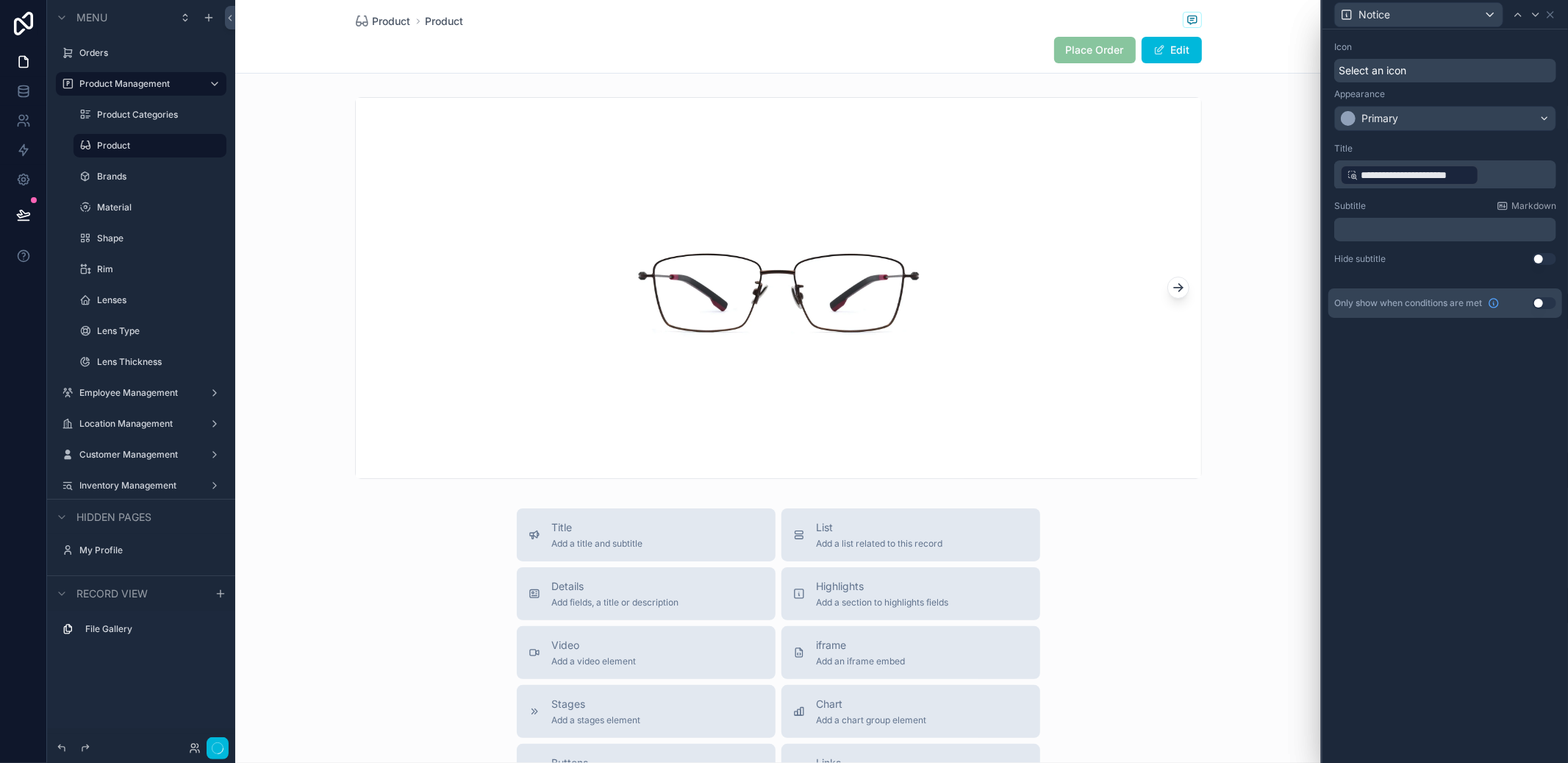
click at [1495, 558] on div "**********" at bounding box center [1445, 396] width 245 height 734
click at [225, 744] on button "Done" at bounding box center [212, 748] width 33 height 21
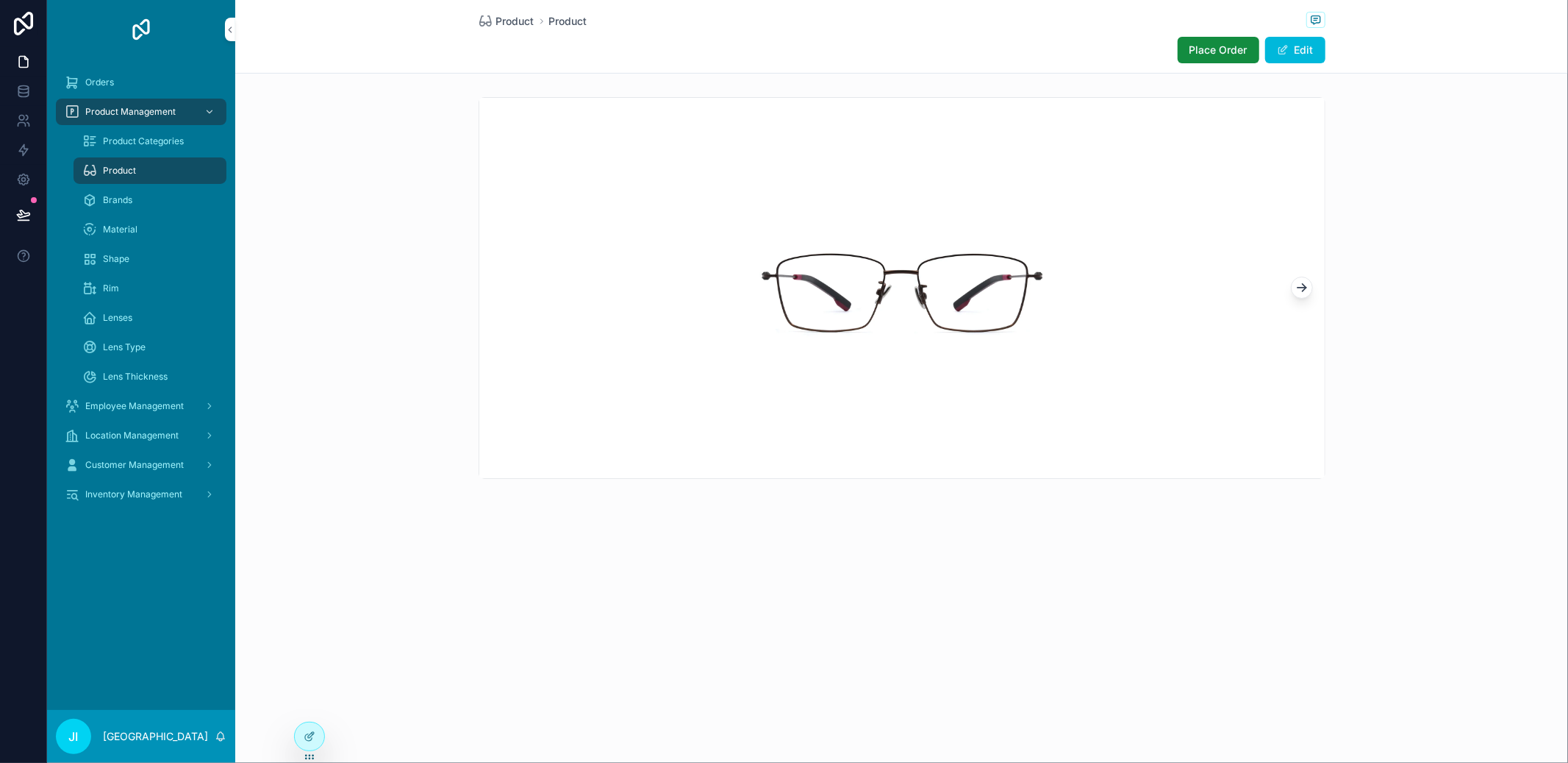
click at [1249, 34] on div "Product Product Place Order Edit" at bounding box center [901, 36] width 847 height 73
click at [1241, 41] on button "Place Order" at bounding box center [1219, 50] width 82 height 27
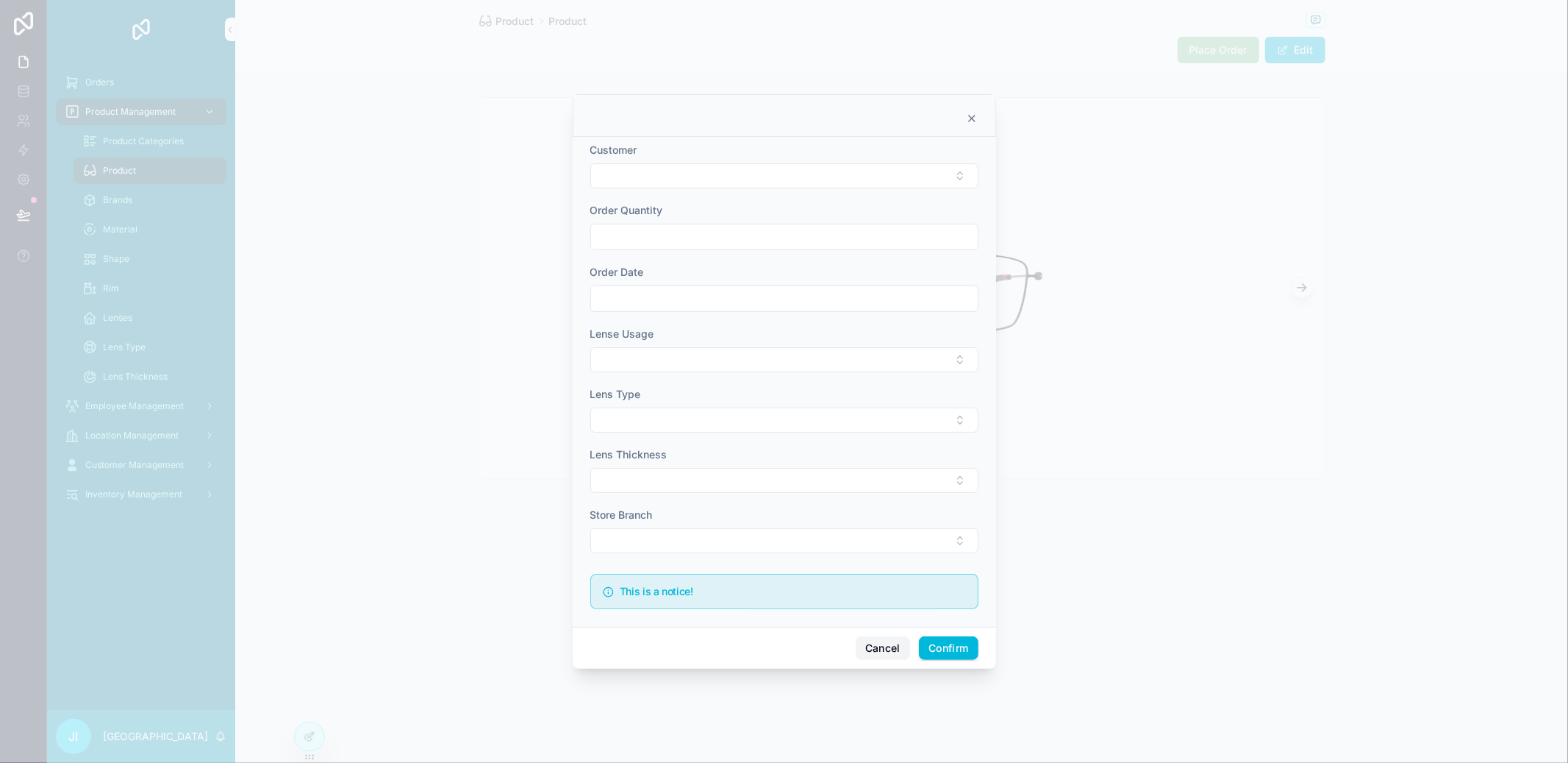
click at [893, 647] on button "Cancel" at bounding box center [882, 648] width 54 height 24
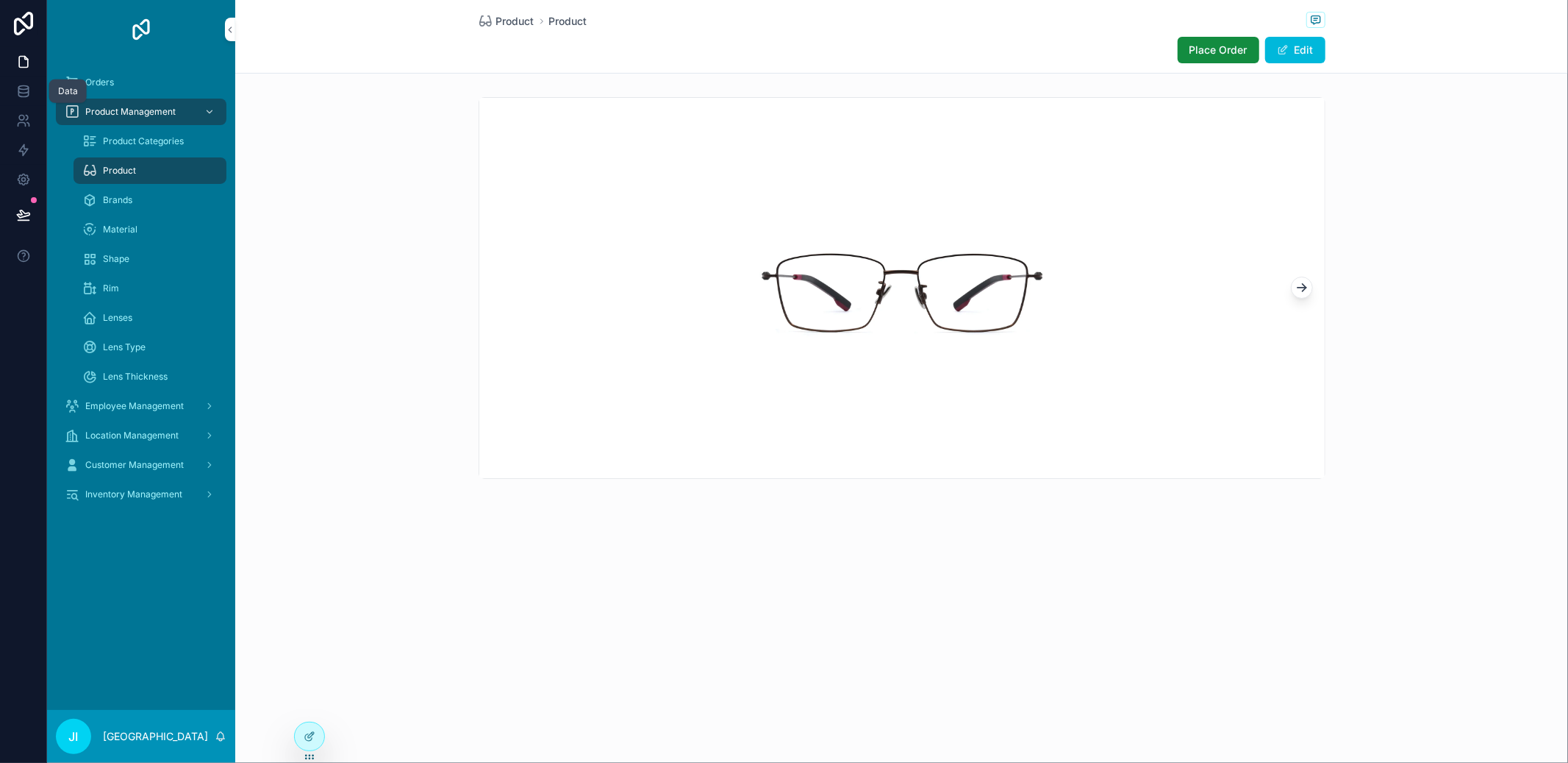
click at [28, 99] on link at bounding box center [23, 90] width 47 height 29
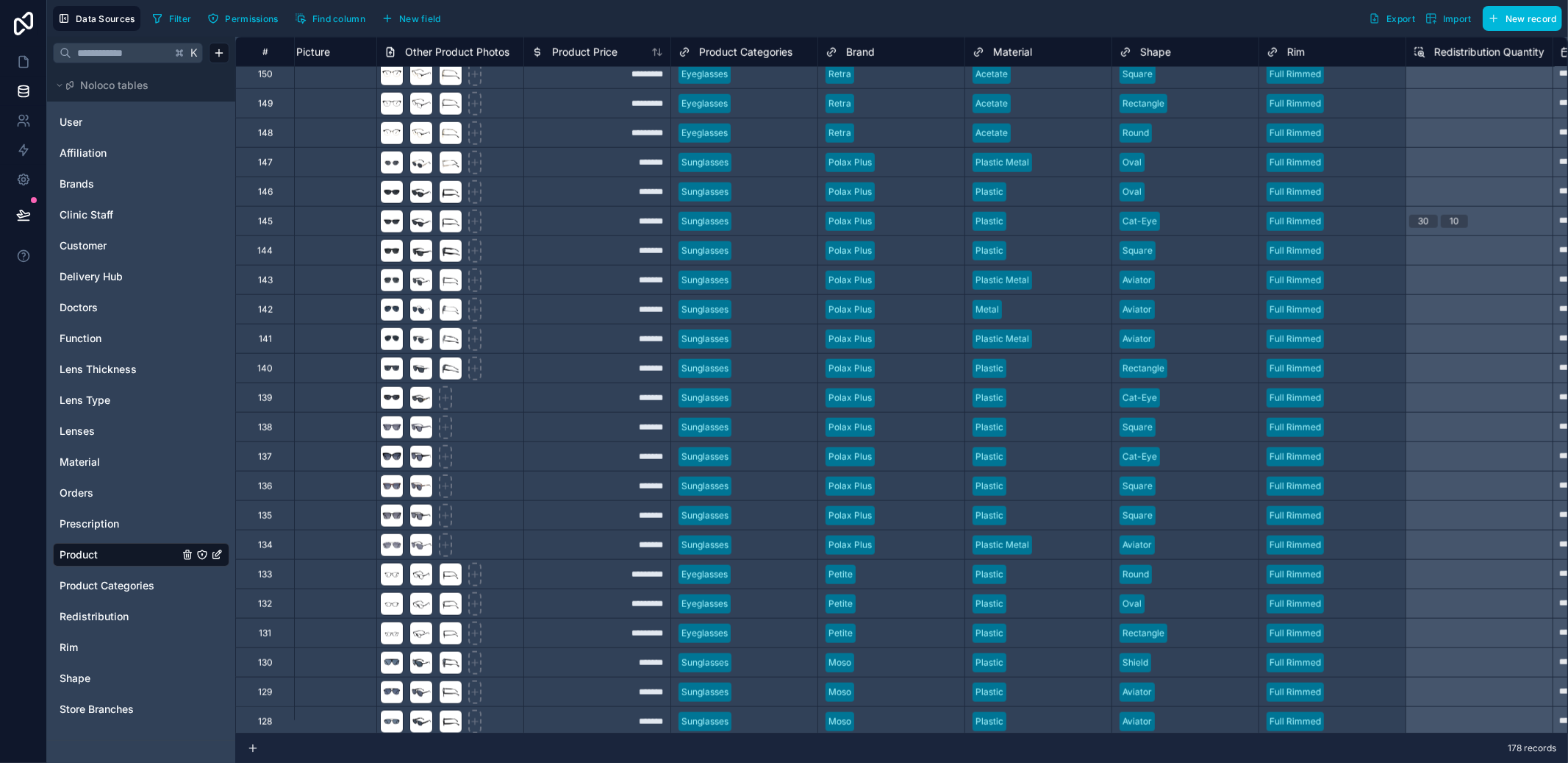
scroll to position [1243, 0]
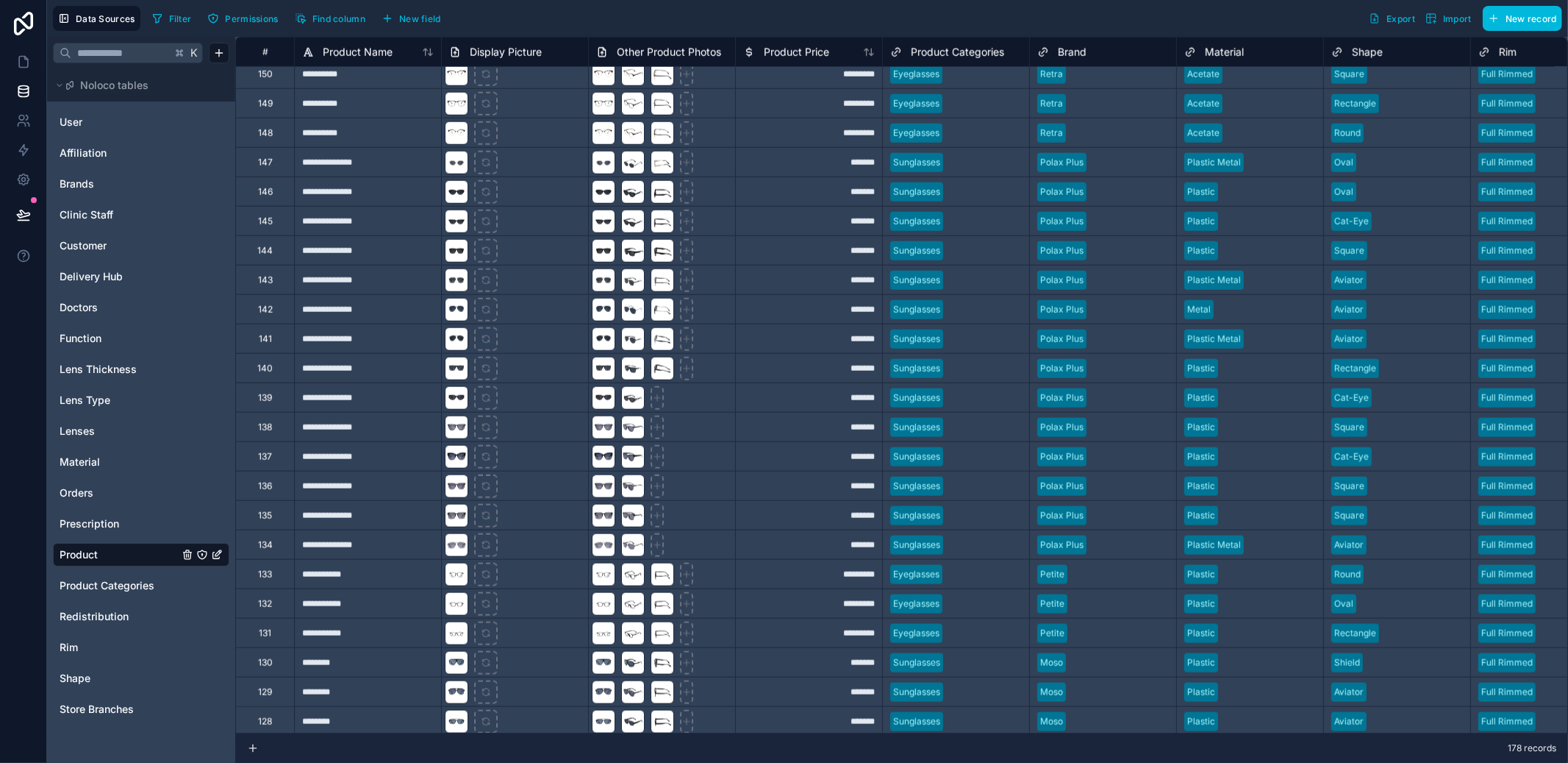
click at [381, 228] on div "**********" at bounding box center [367, 220] width 147 height 29
click at [379, 246] on div "**********" at bounding box center [367, 249] width 147 height 29
click at [419, 260] on div "**********" at bounding box center [367, 249] width 147 height 29
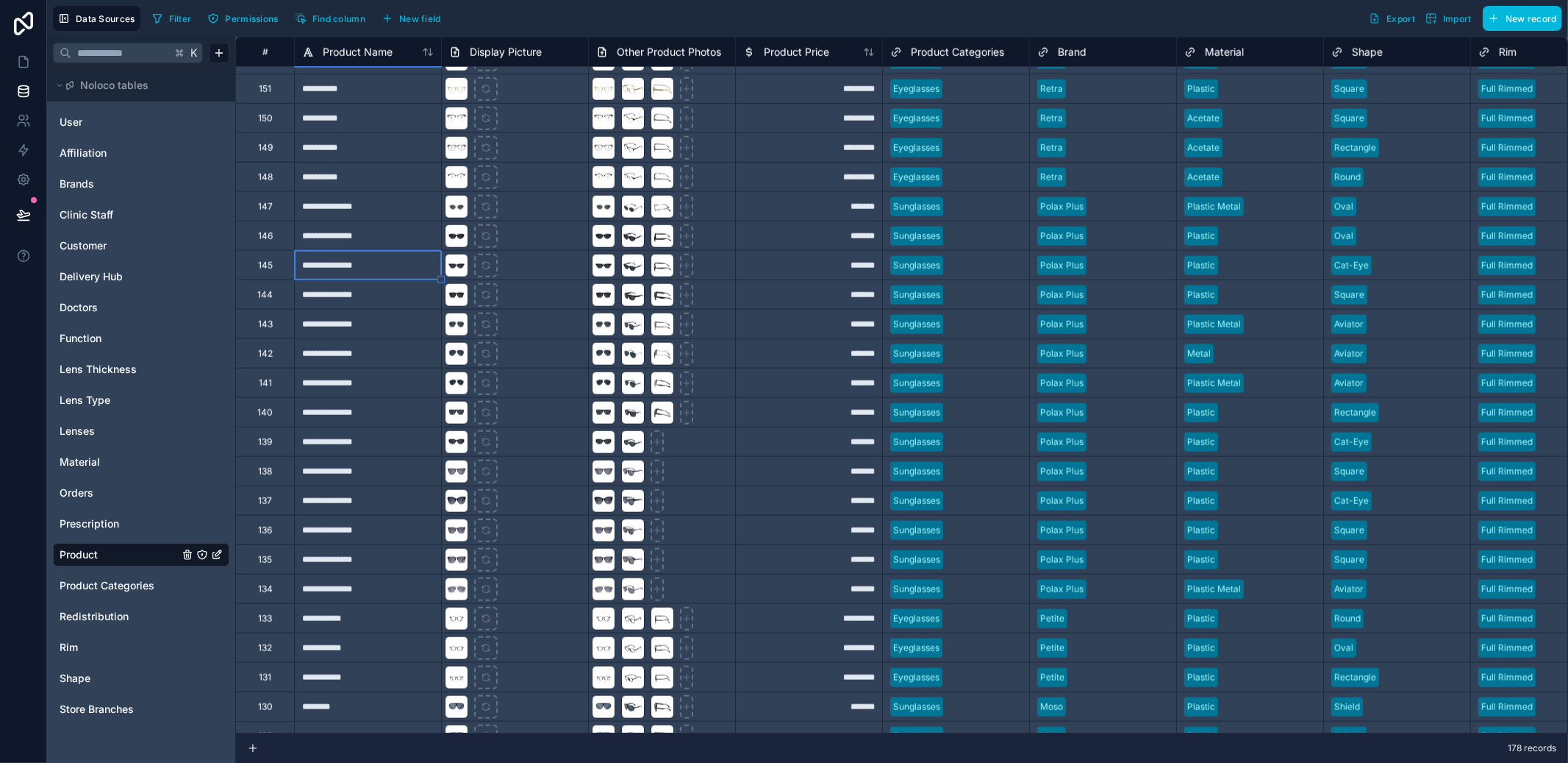
scroll to position [1193, 0]
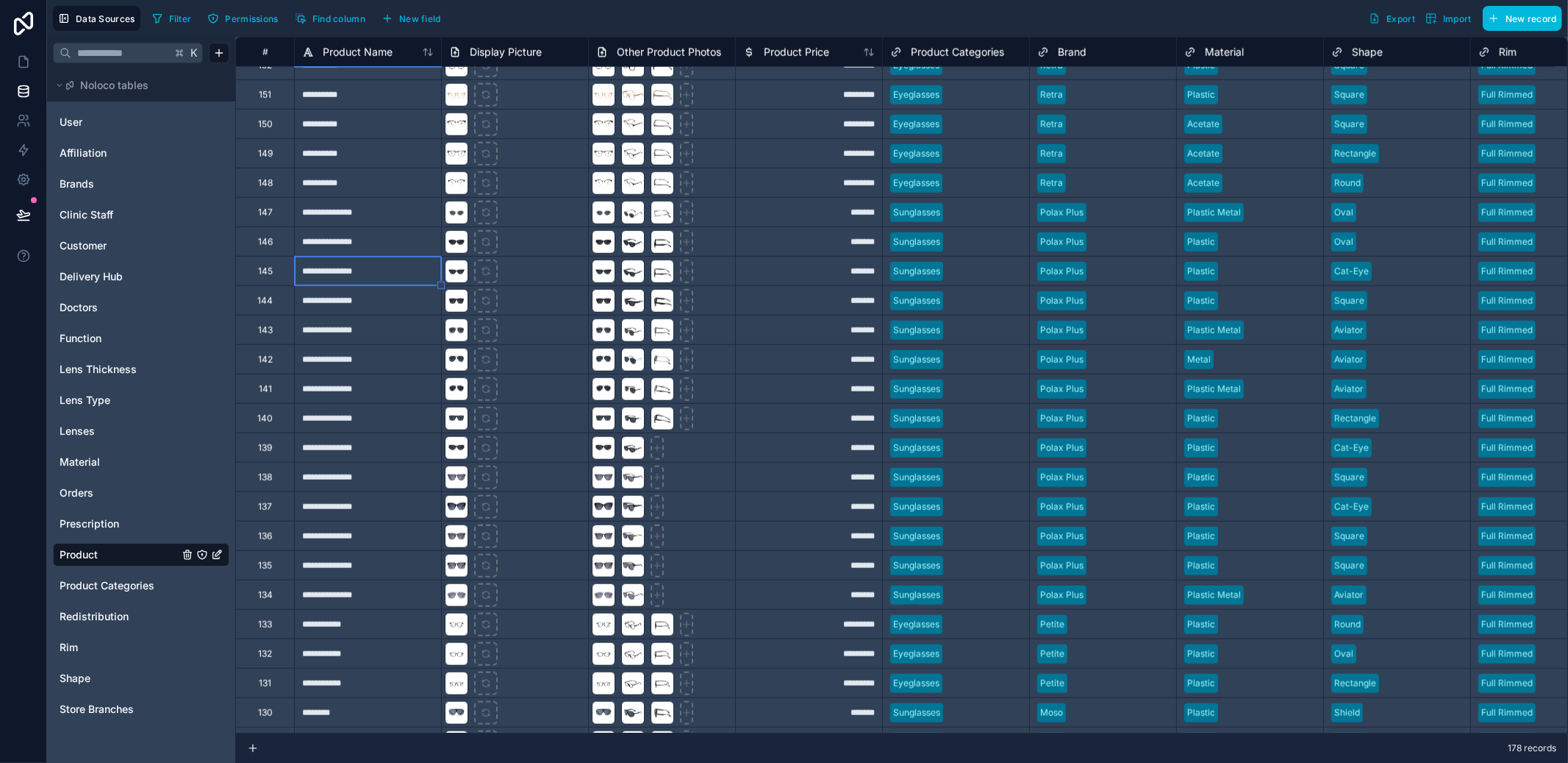
click at [85, 613] on span "Redistribution" at bounding box center [94, 616] width 69 height 14
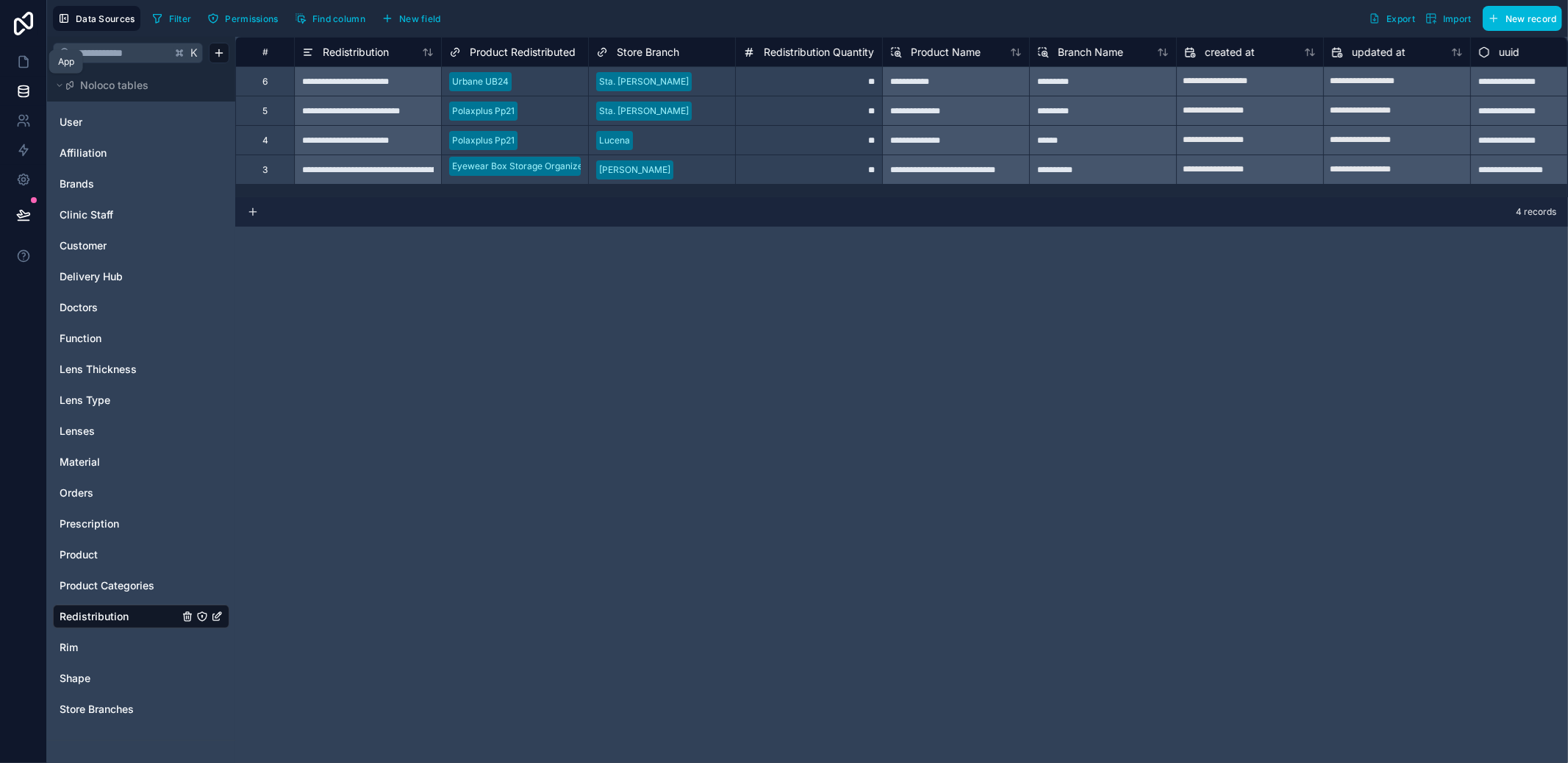
click at [27, 68] on icon at bounding box center [23, 61] width 14 height 14
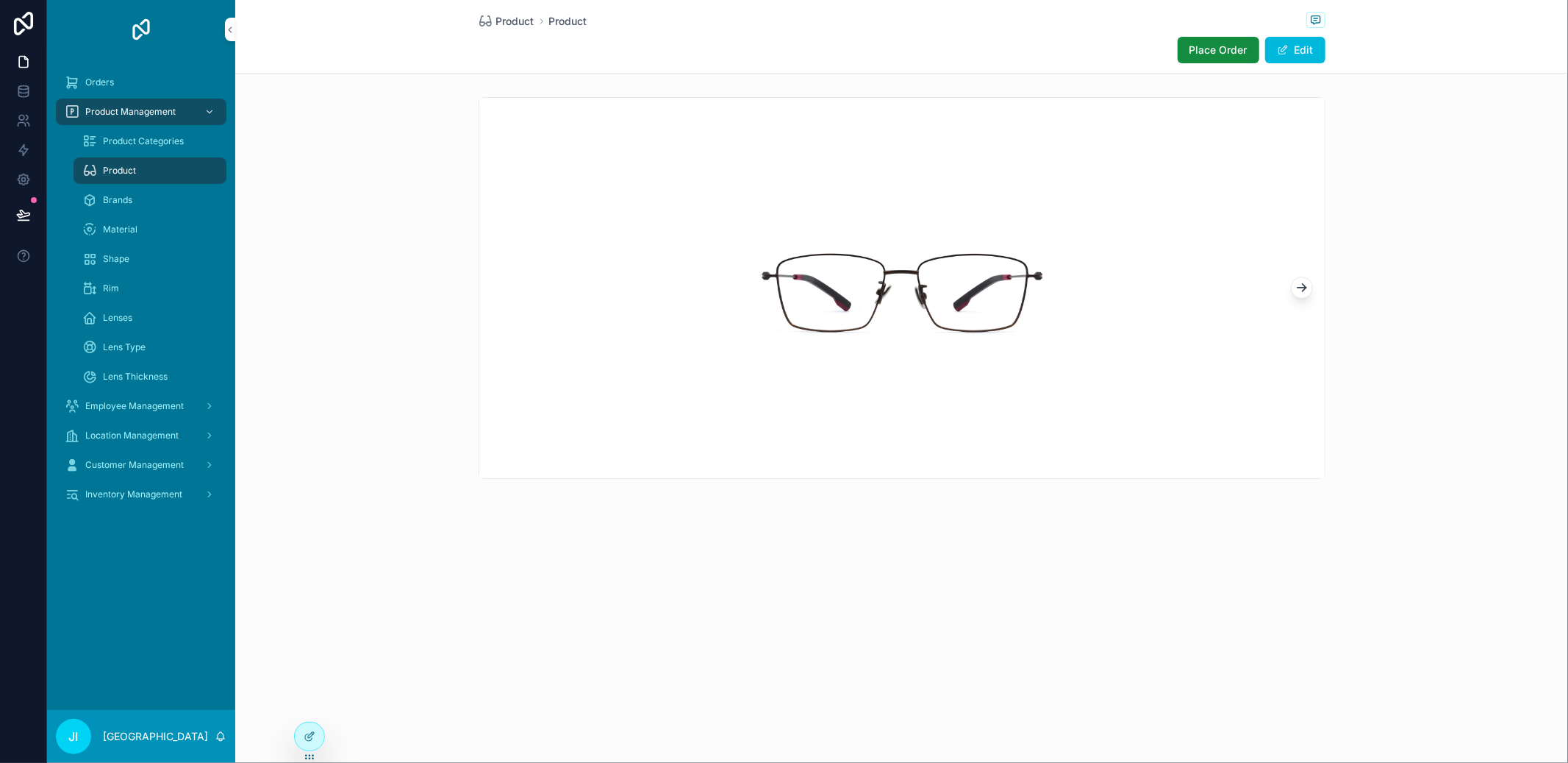
click at [84, 165] on icon "scrollable content" at bounding box center [89, 170] width 14 height 14
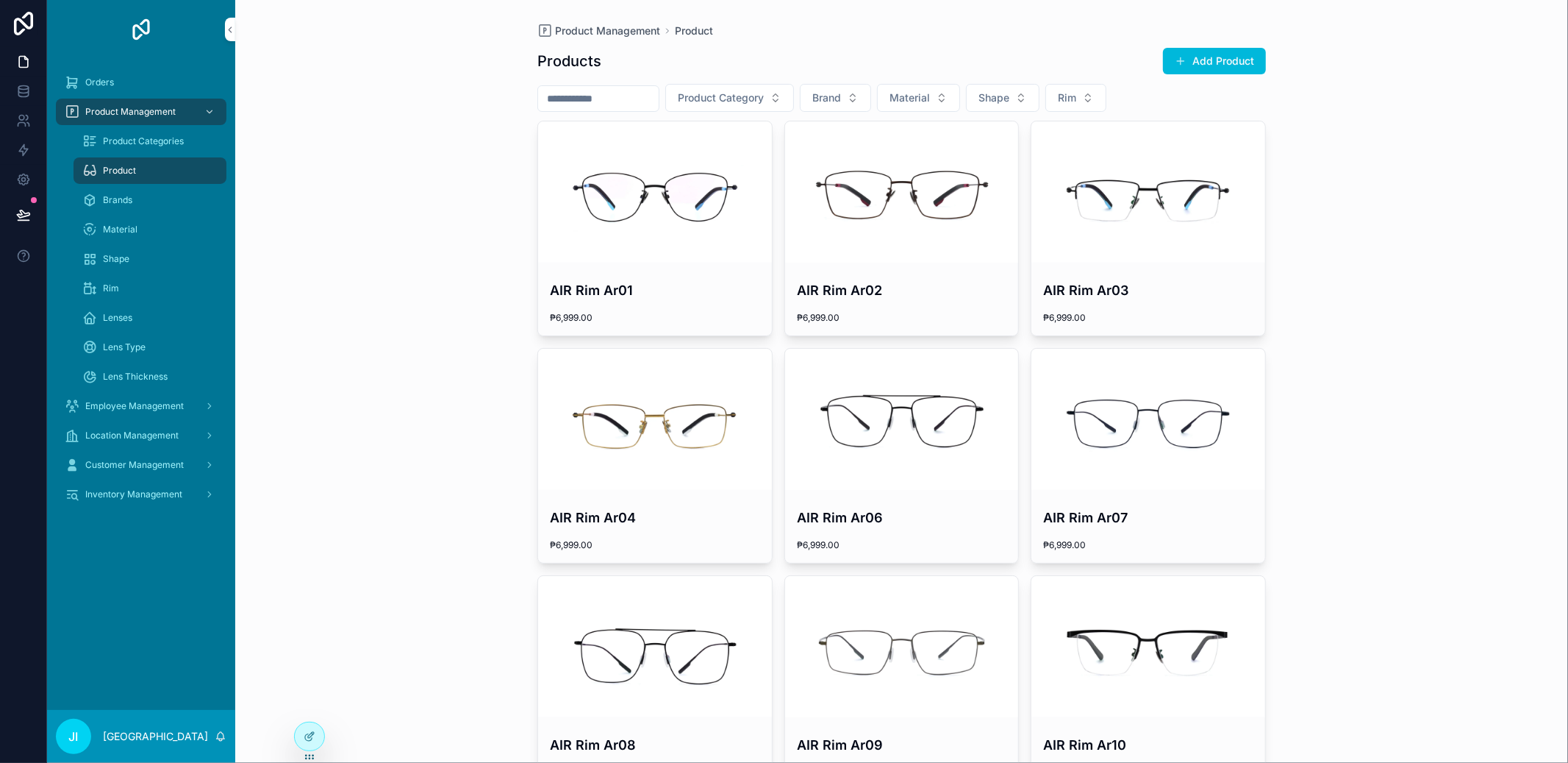
click at [613, 95] on input "scrollable content" at bounding box center [598, 99] width 121 height 21
type input "*****"
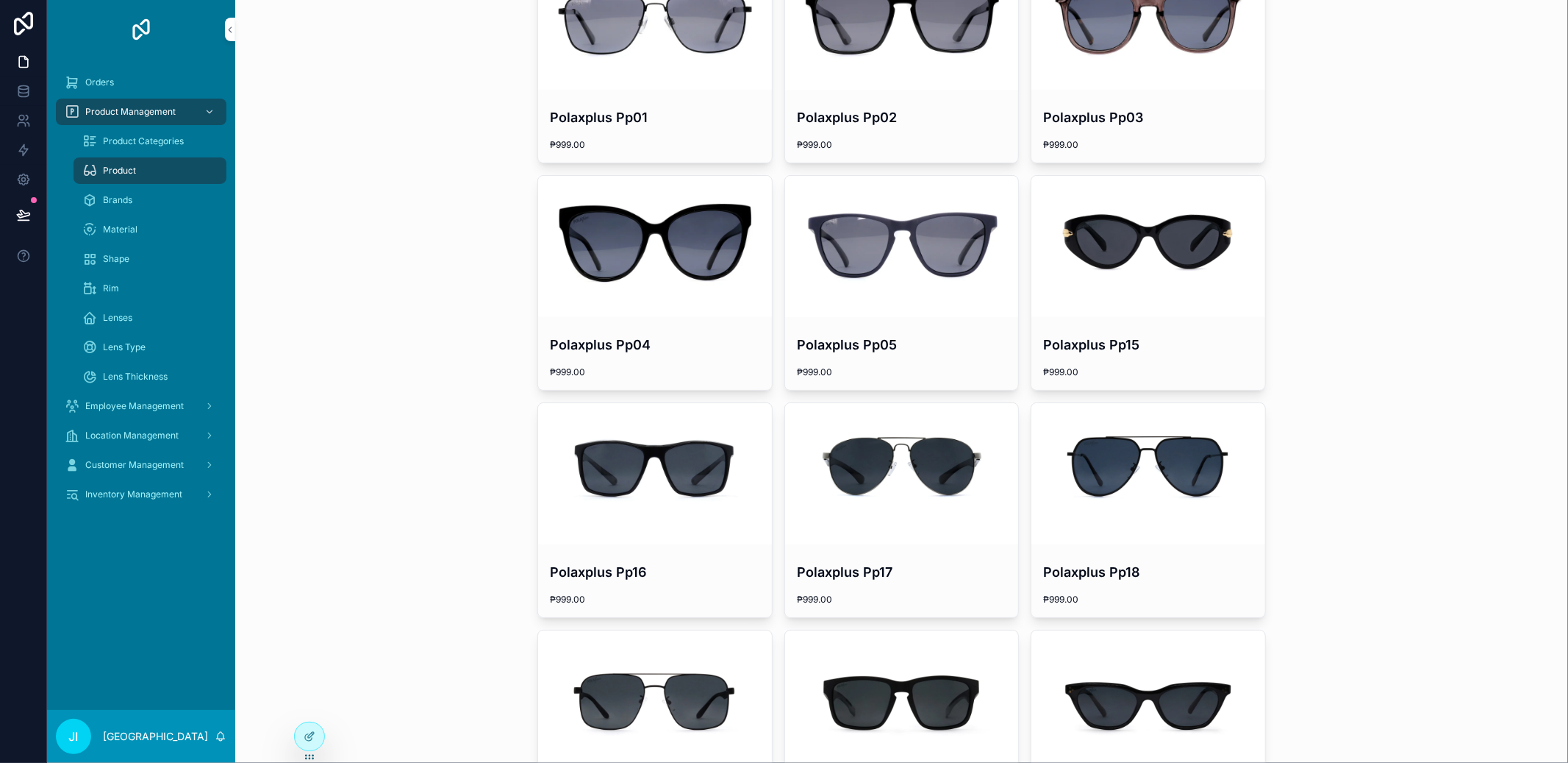
scroll to position [575, 0]
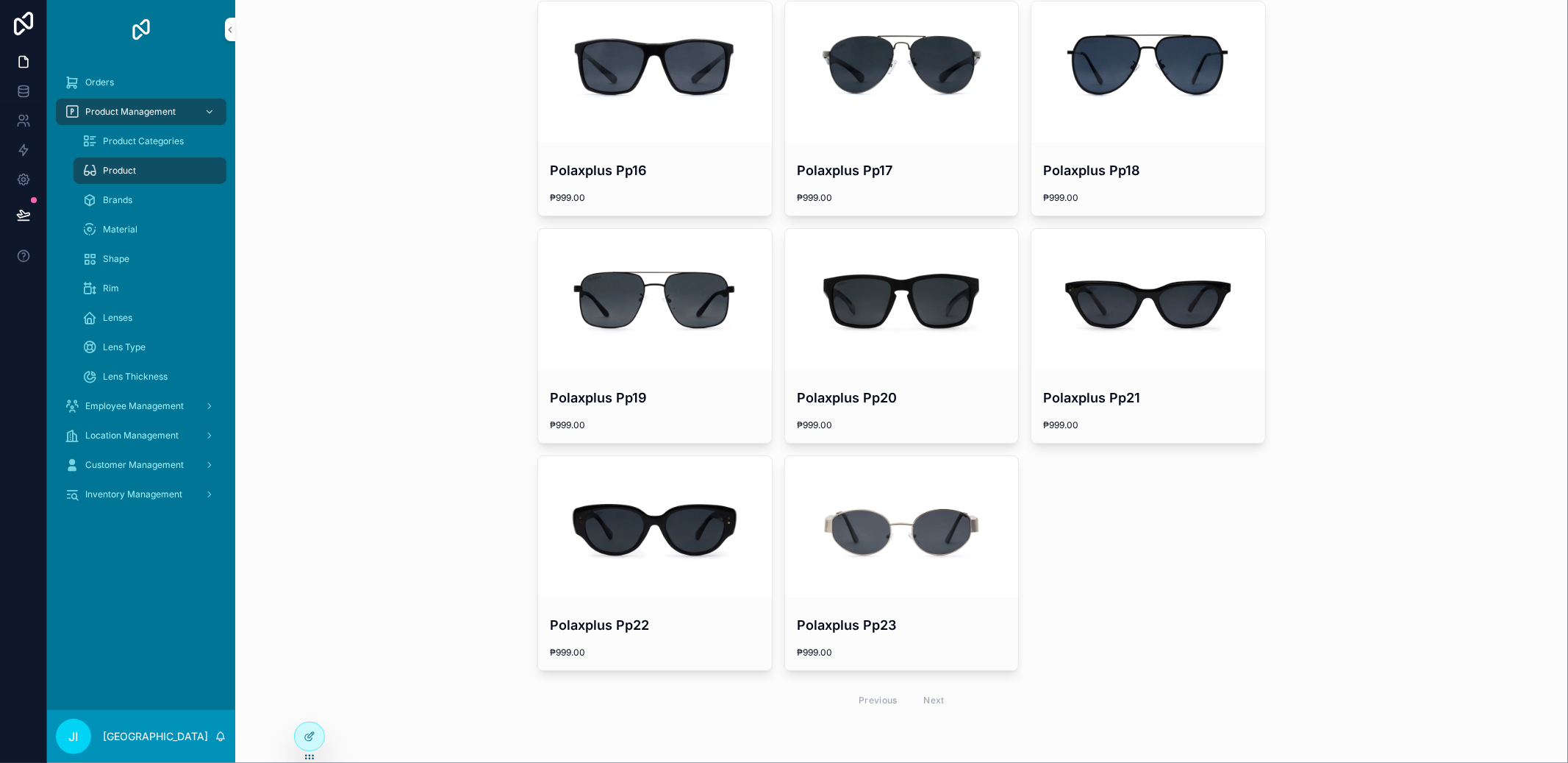
click at [1138, 390] on h4 "Polaxplus Pp21" at bounding box center [1148, 397] width 210 height 20
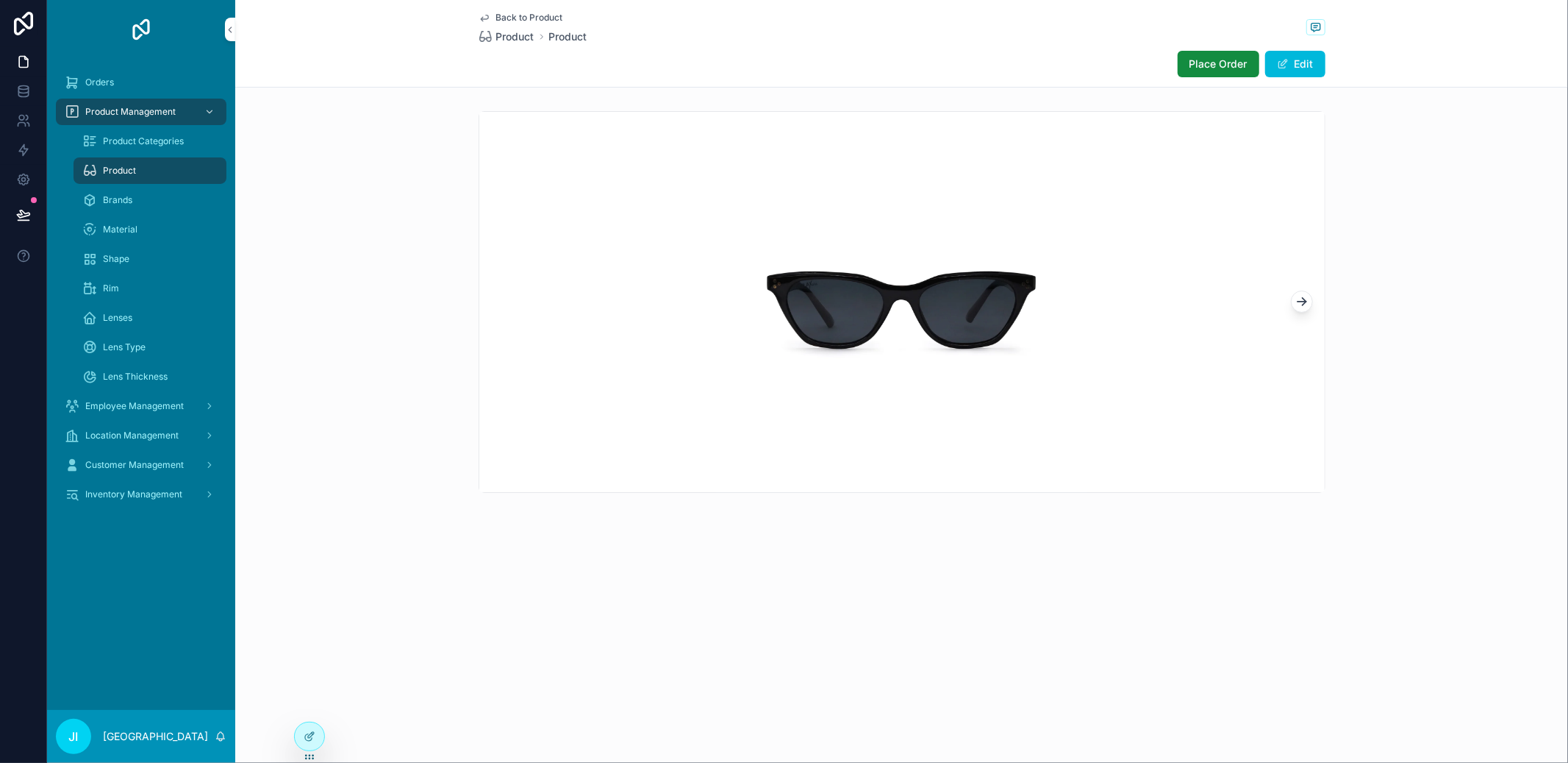
click at [1215, 68] on span "Place Order" at bounding box center [1218, 64] width 58 height 14
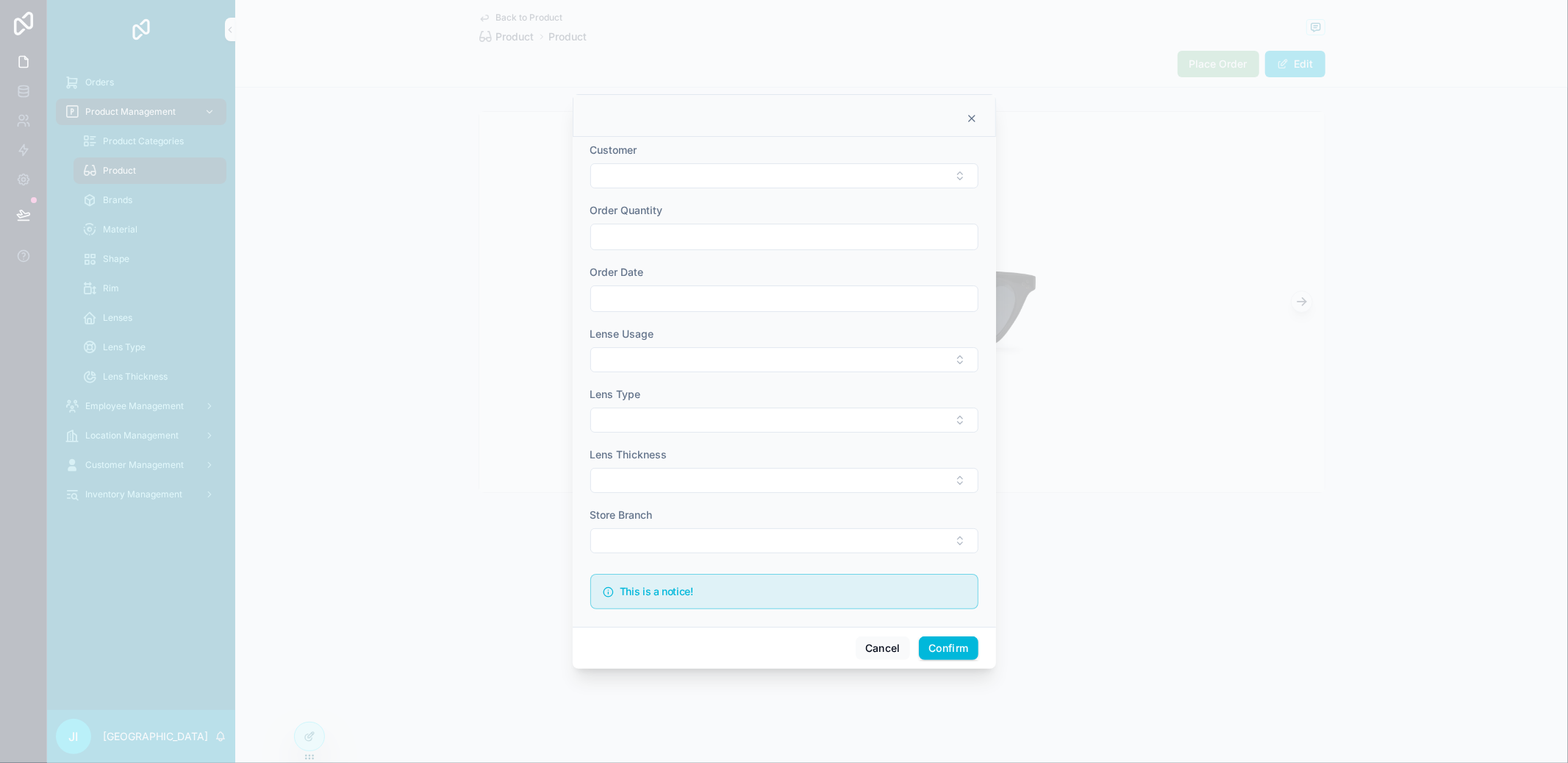
click at [836, 597] on h5 "This is a notice!" at bounding box center [793, 591] width 346 height 10
click at [870, 640] on button "Cancel" at bounding box center [882, 648] width 54 height 24
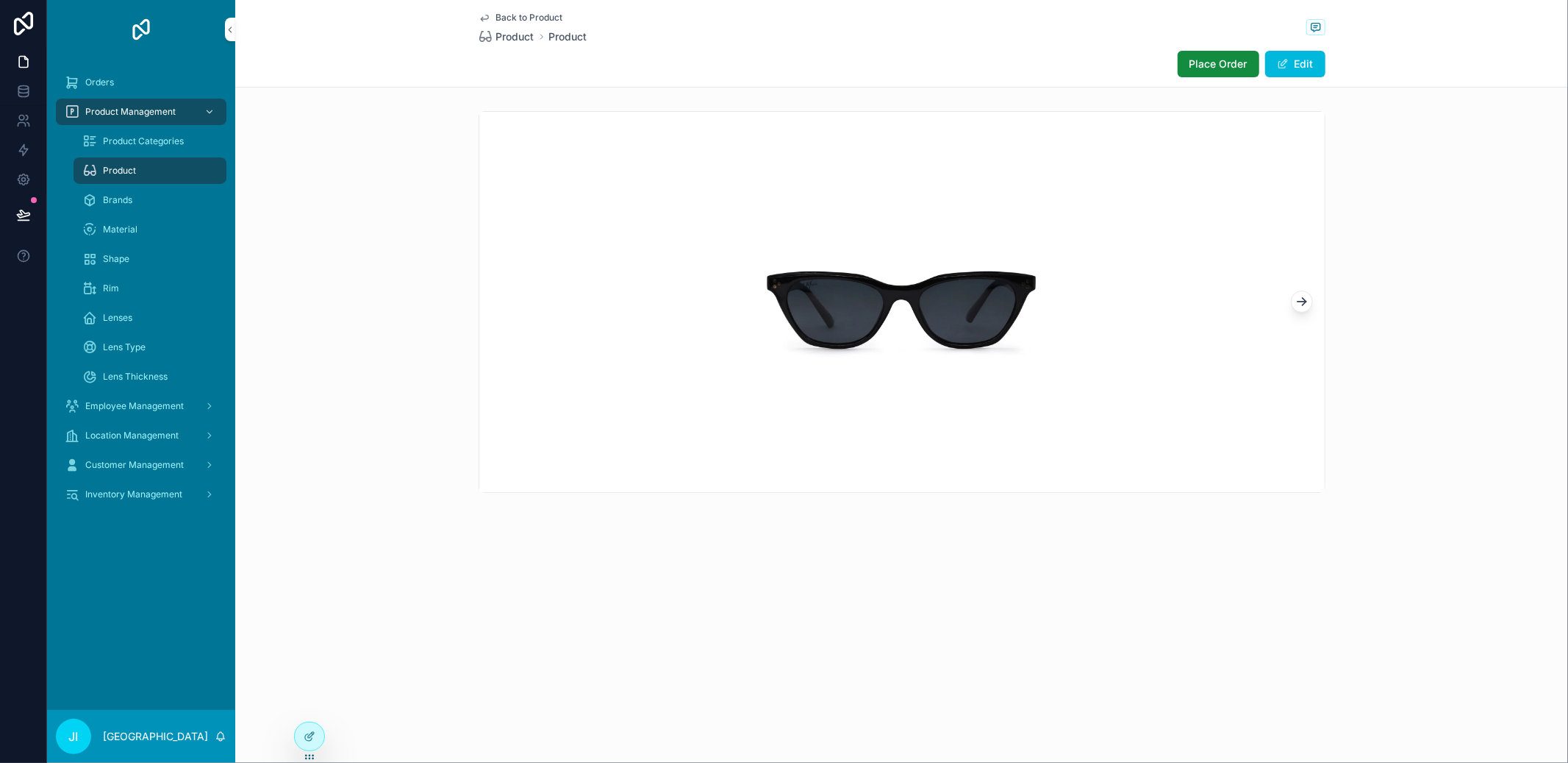
click at [314, 731] on icon at bounding box center [309, 736] width 11 height 11
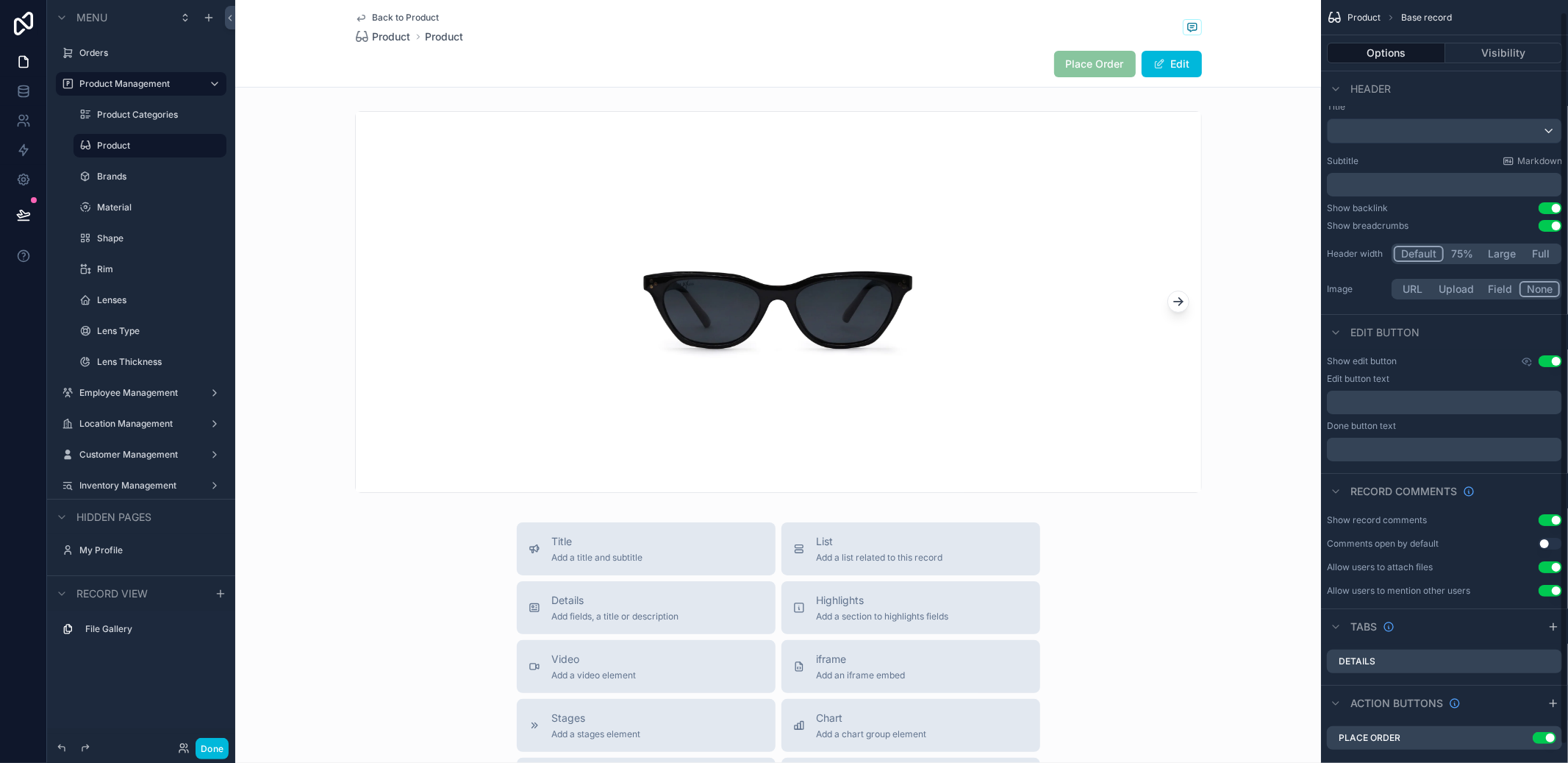
scroll to position [31, 0]
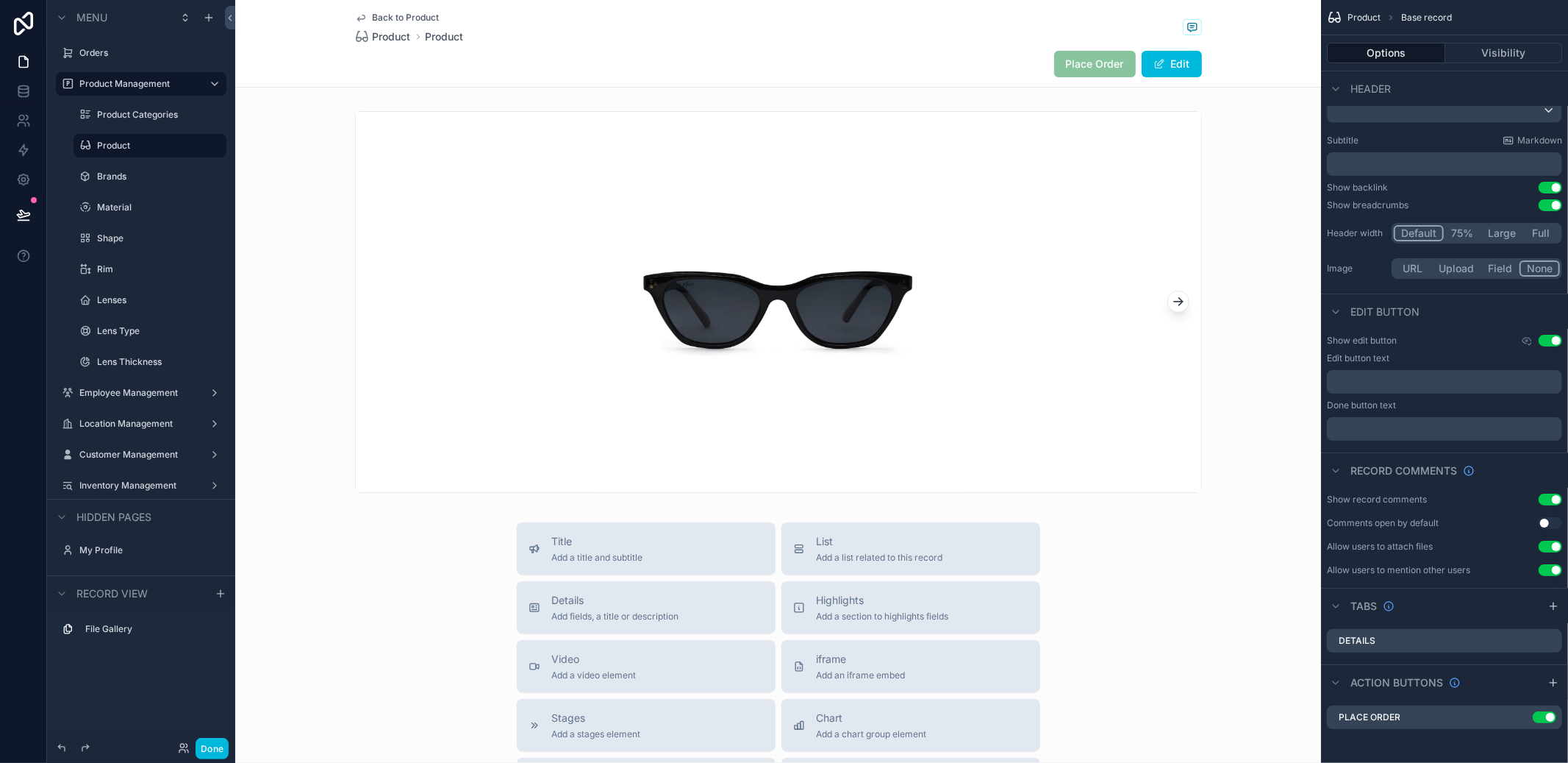
click at [0, 0] on icon "scrollable content" at bounding box center [0, 0] width 0 height 0
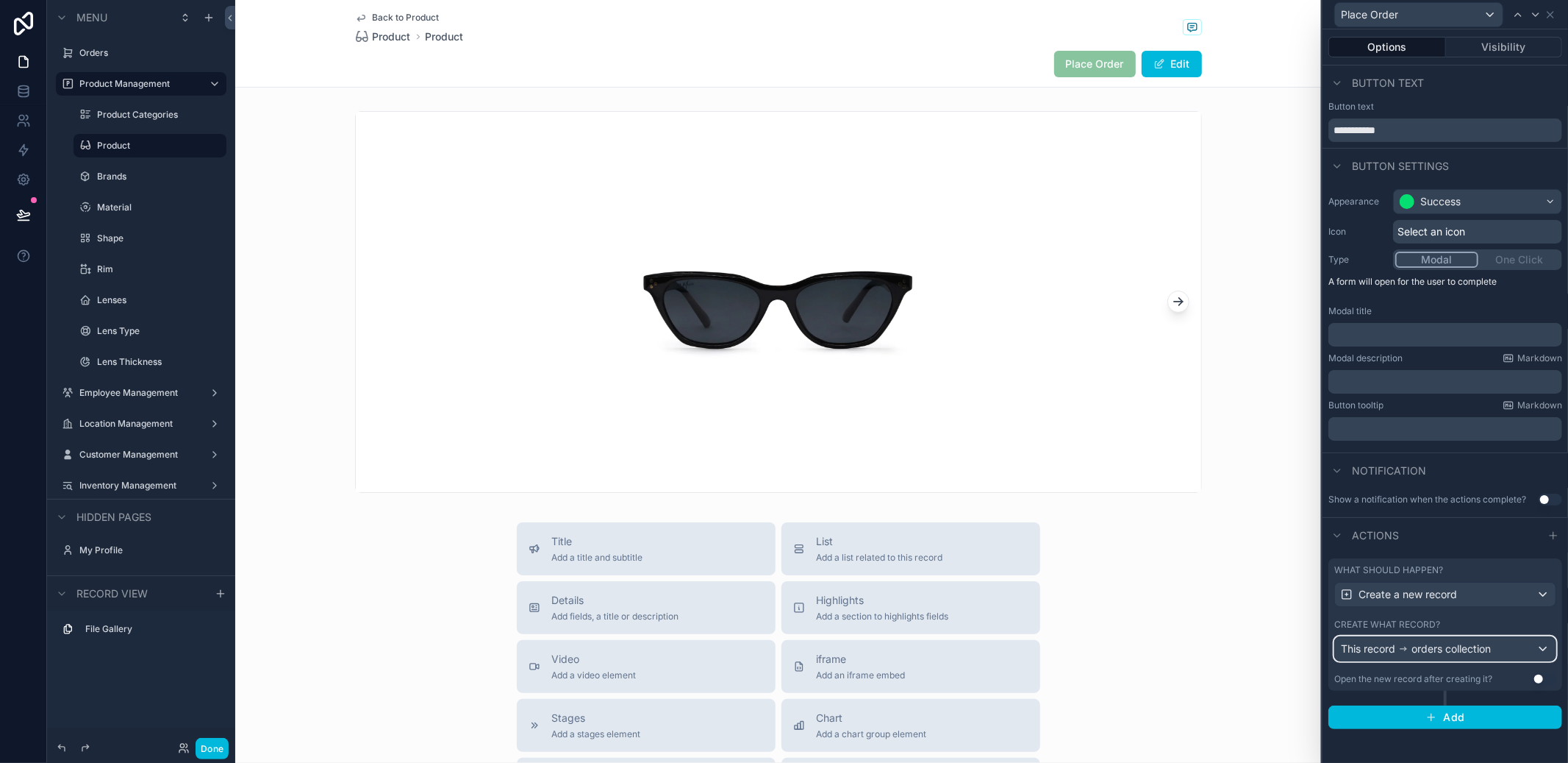
click at [1501, 652] on div "This record orders collection" at bounding box center [1445, 649] width 221 height 24
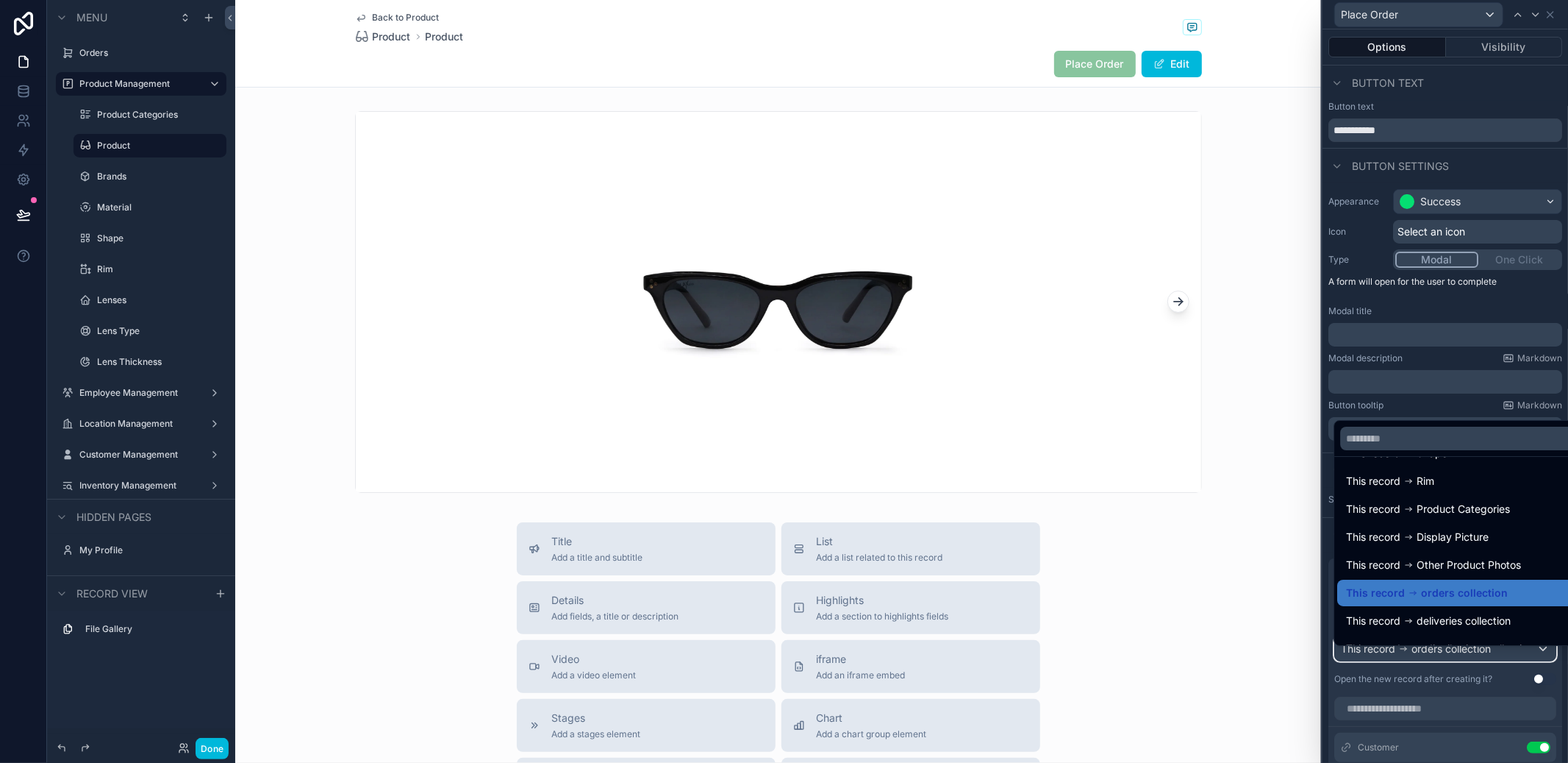
scroll to position [105, 0]
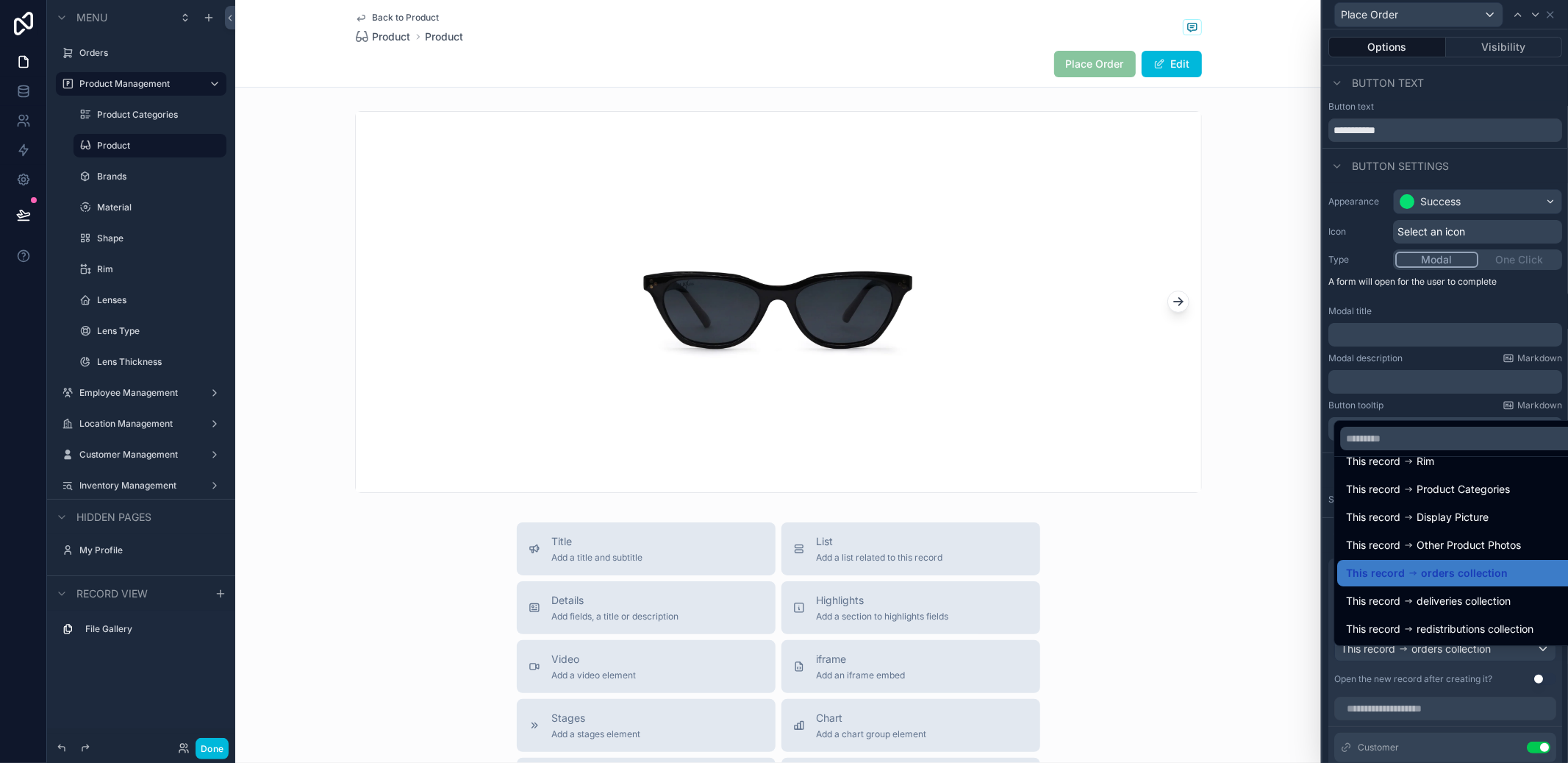
click at [1482, 693] on div at bounding box center [1445, 382] width 245 height 763
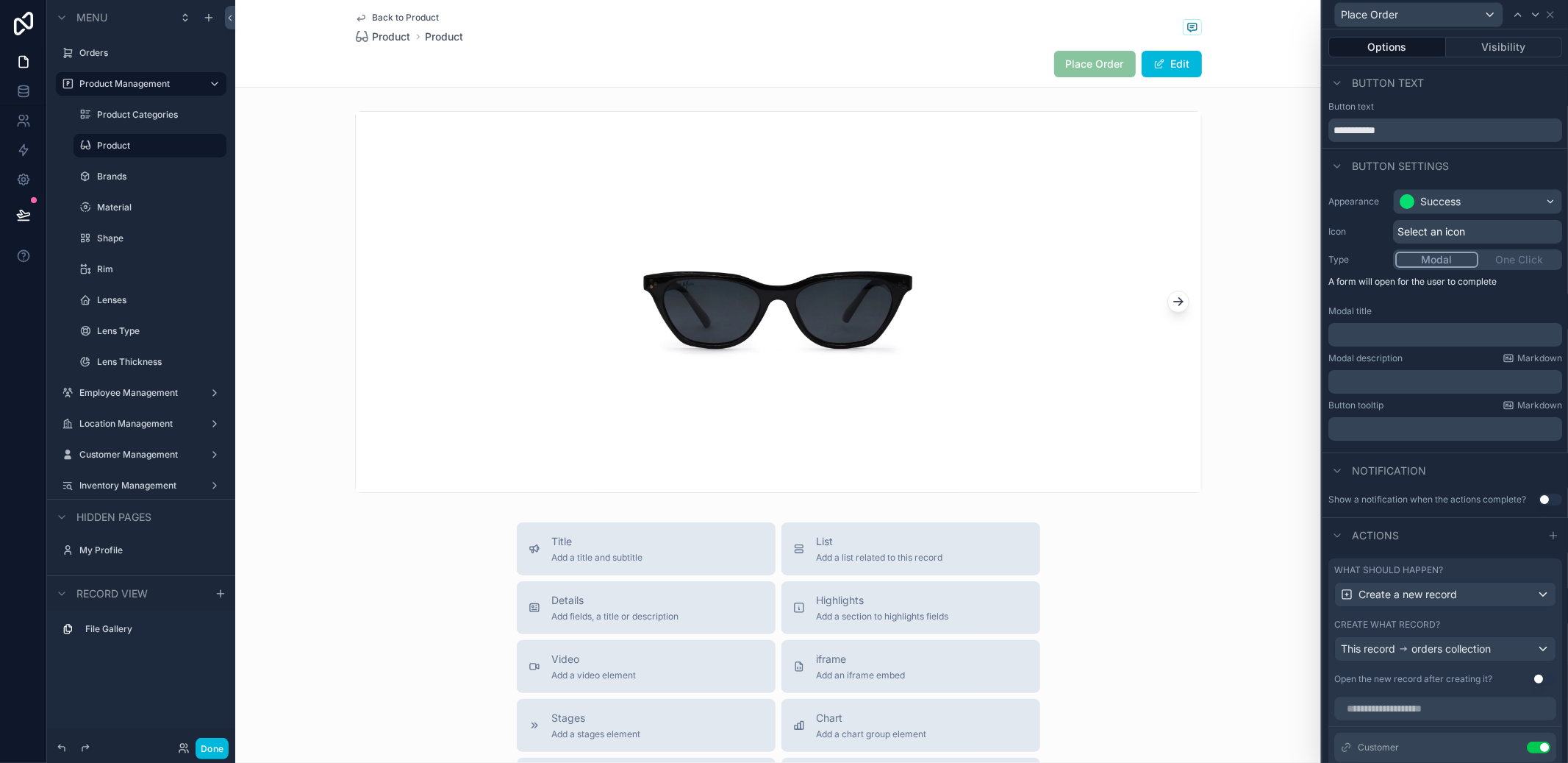
scroll to position [401, 0]
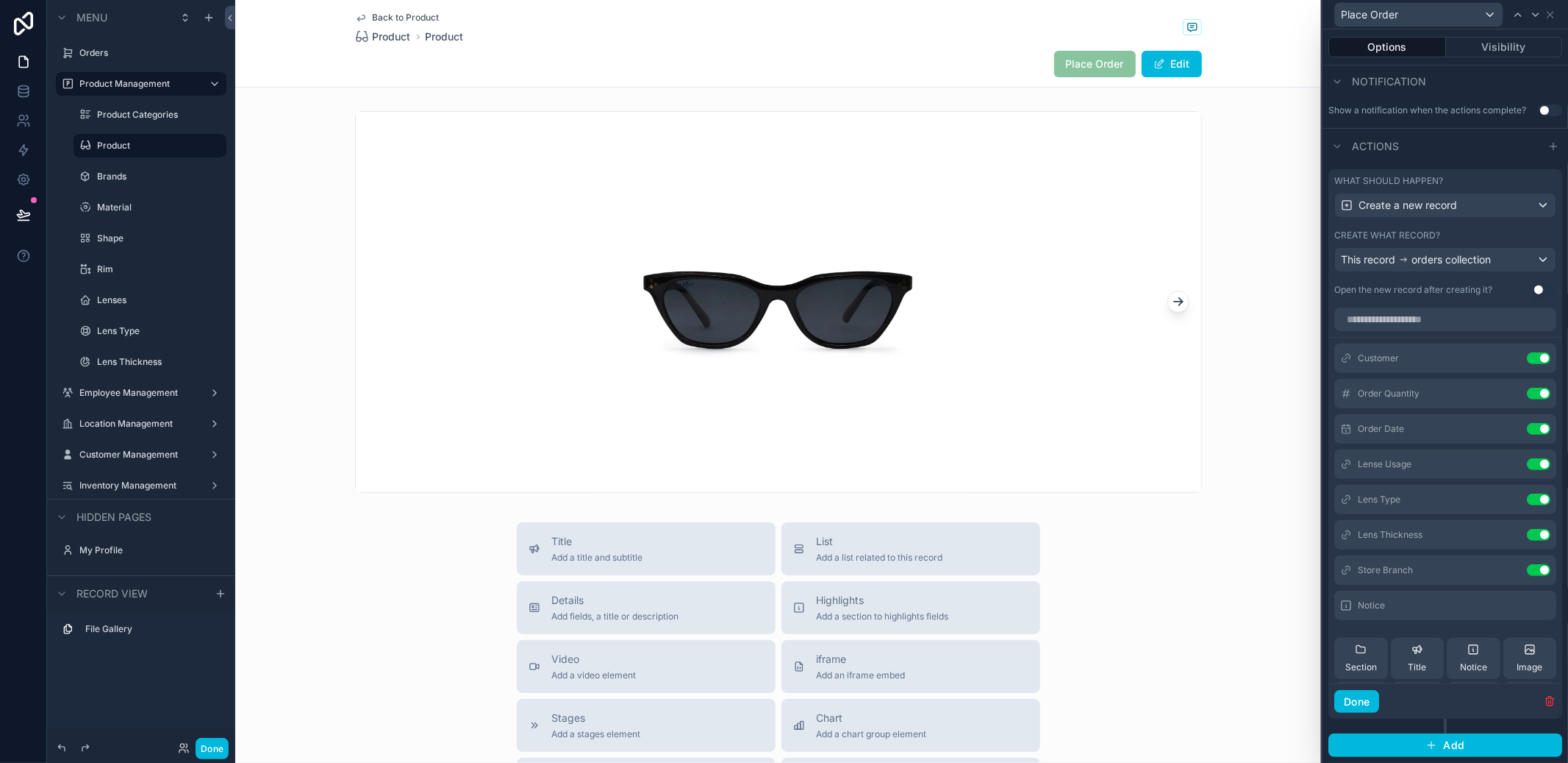
click at [0, 0] on icon at bounding box center [0, 0] width 0 height 0
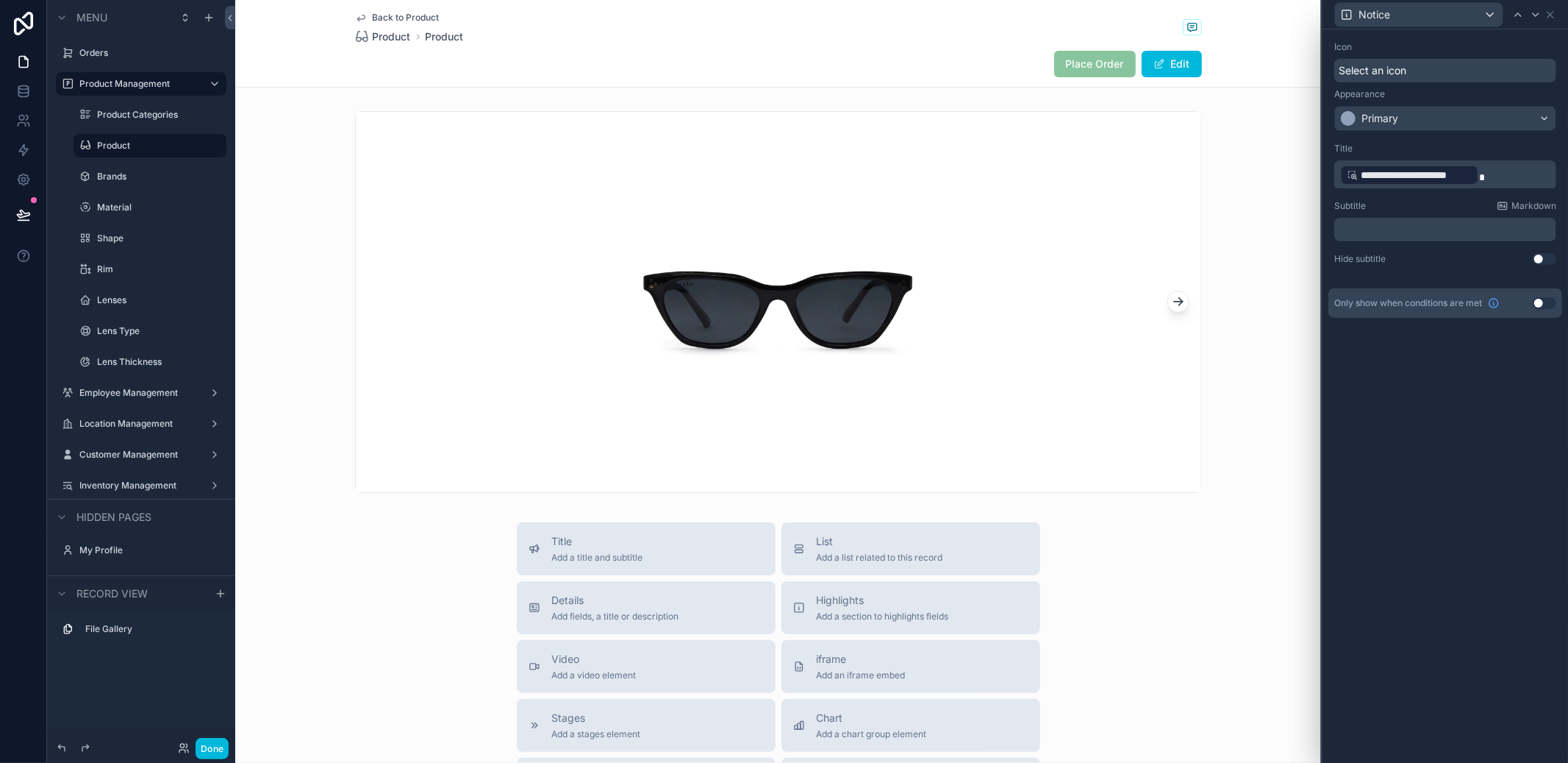
click at [1479, 182] on span "scrollable content" at bounding box center [1481, 177] width 6 height 10
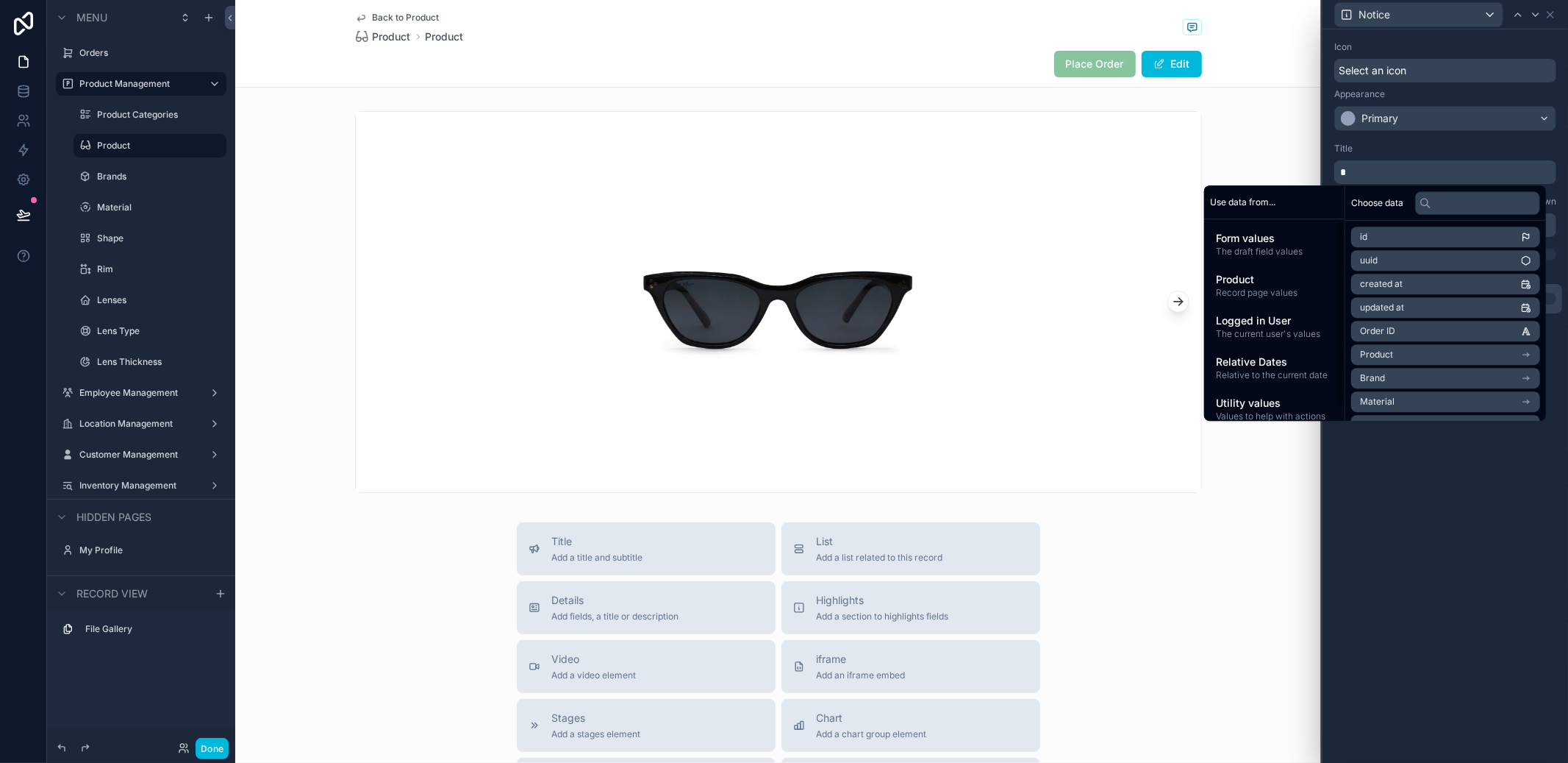
click at [1266, 289] on span "Record page values" at bounding box center [1274, 293] width 117 height 11
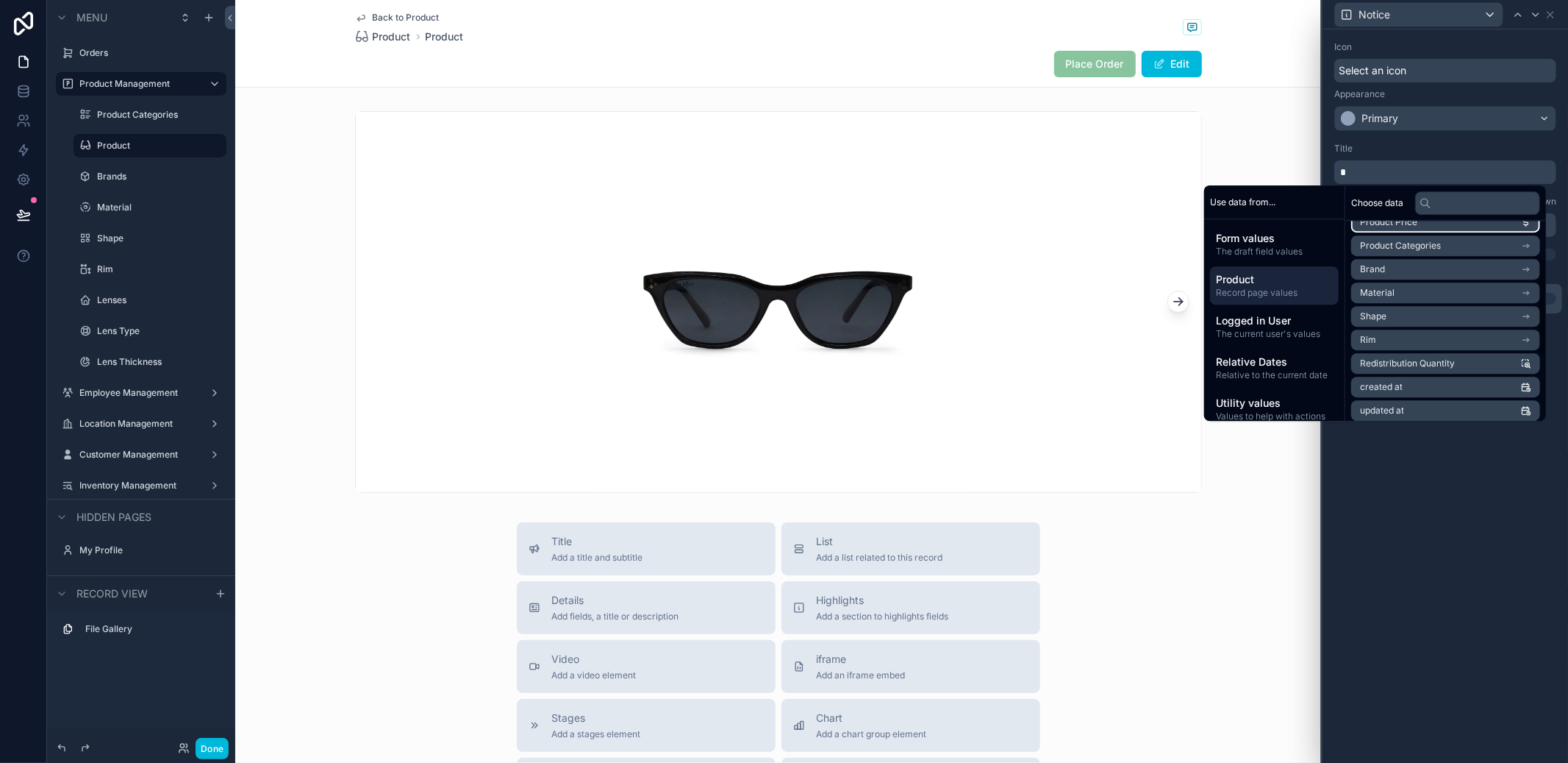
scroll to position [114, 0]
click at [1437, 355] on span "Redistribution Quantity" at bounding box center [1407, 358] width 95 height 11
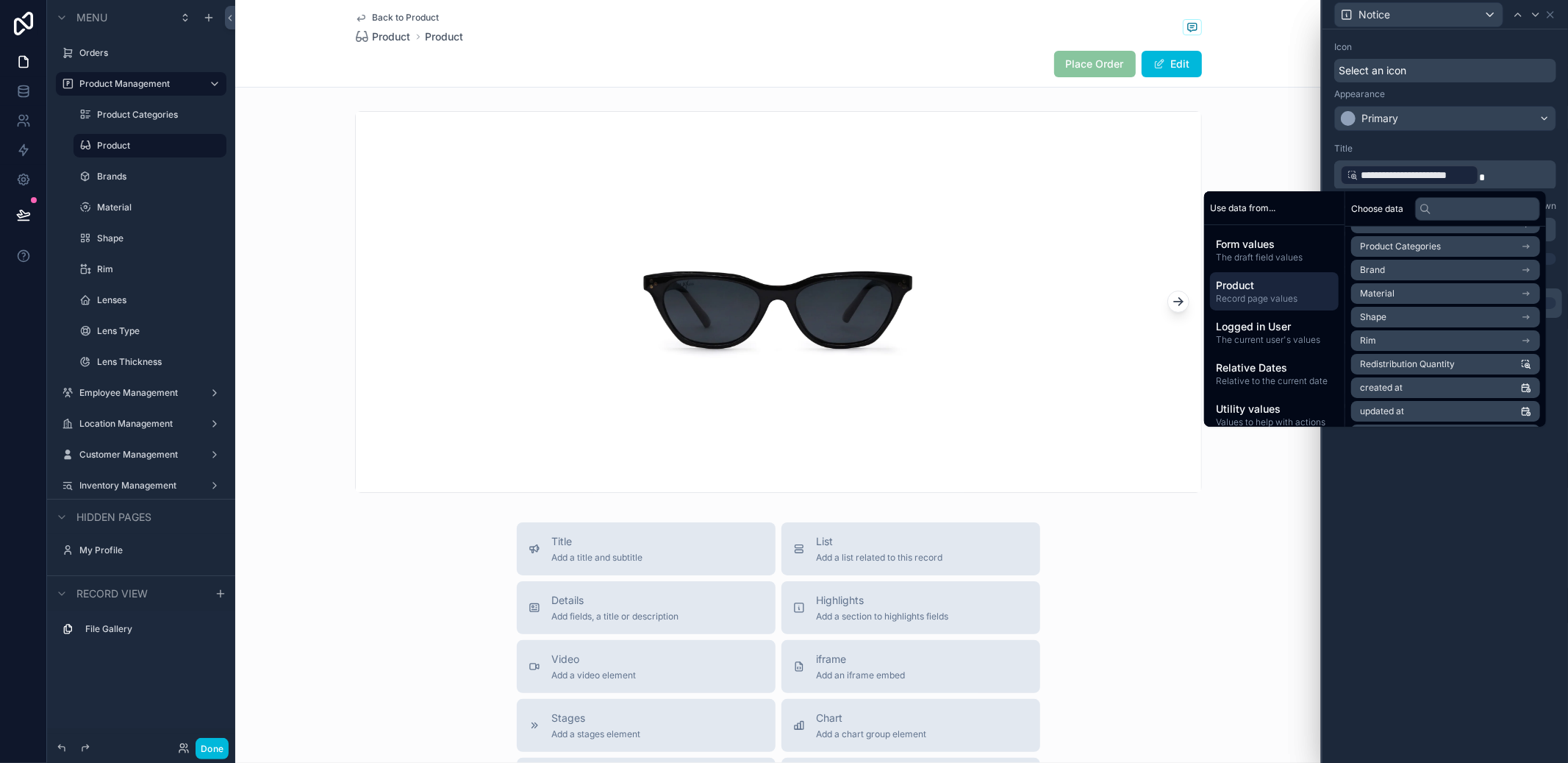
click at [1499, 545] on div "**********" at bounding box center [1445, 396] width 245 height 734
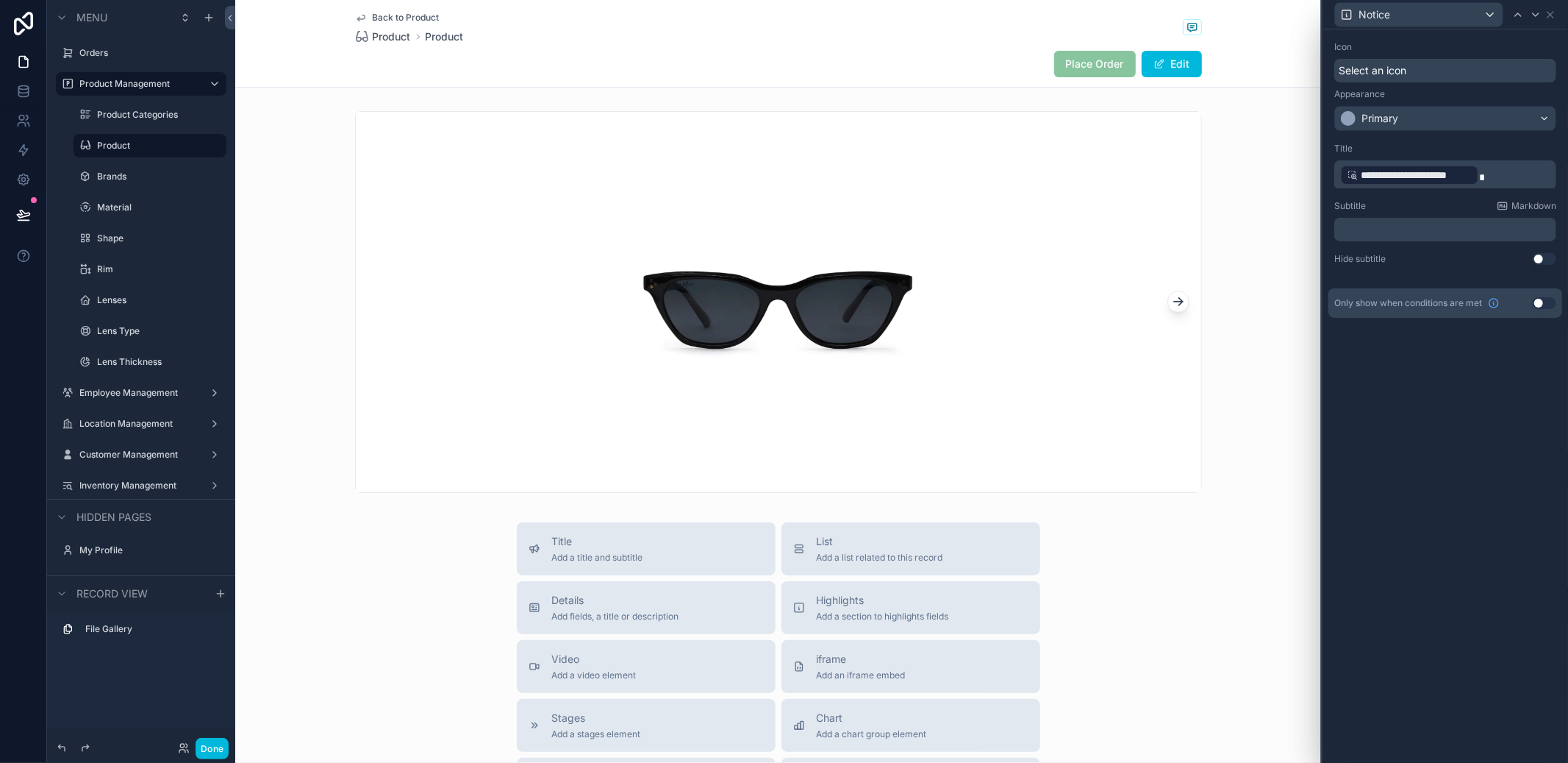
click at [219, 755] on button "Done" at bounding box center [212, 748] width 33 height 21
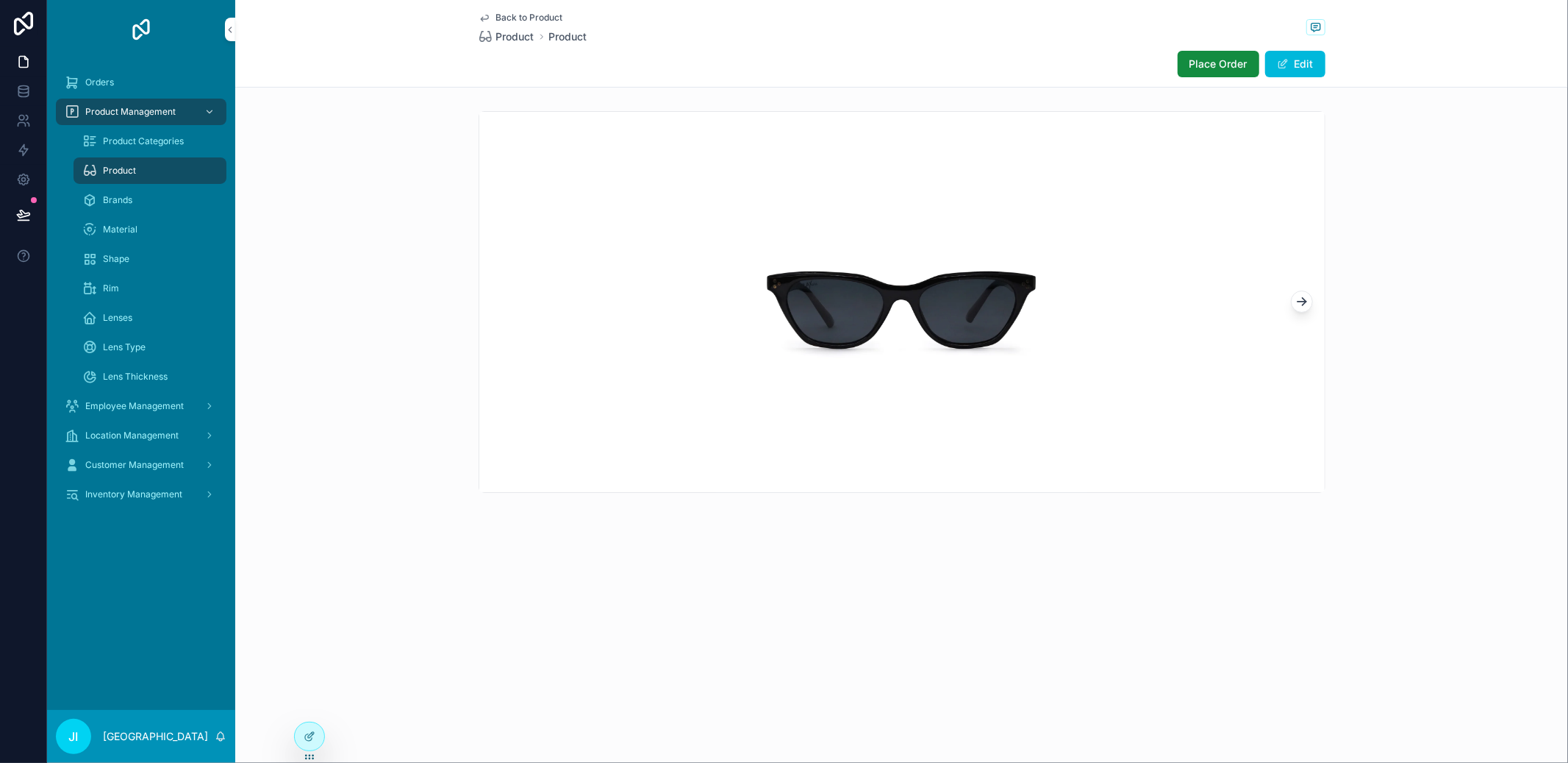
click at [1223, 69] on span "Place Order" at bounding box center [1218, 64] width 58 height 14
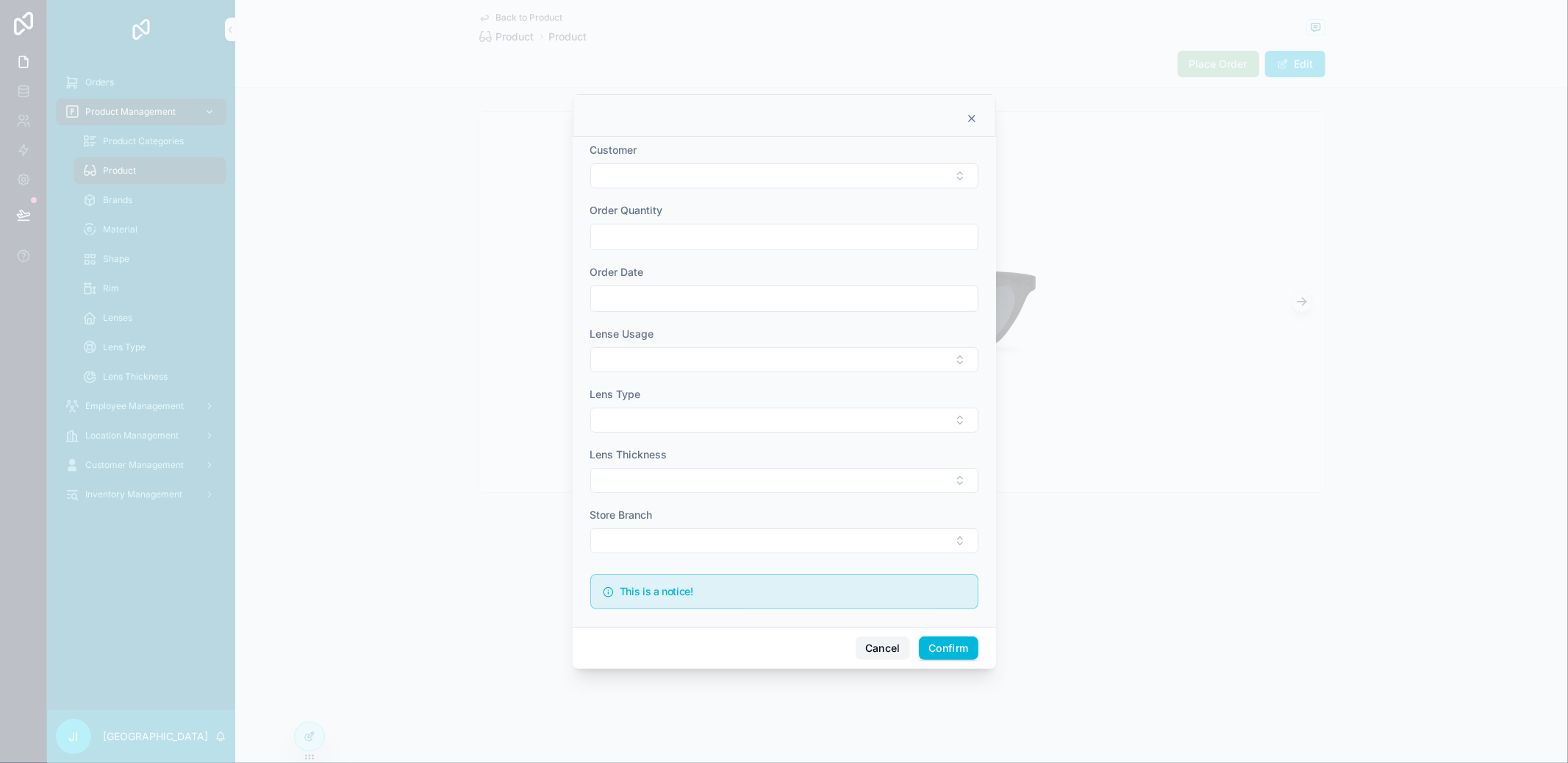
click at [871, 645] on button "Cancel" at bounding box center [882, 648] width 54 height 24
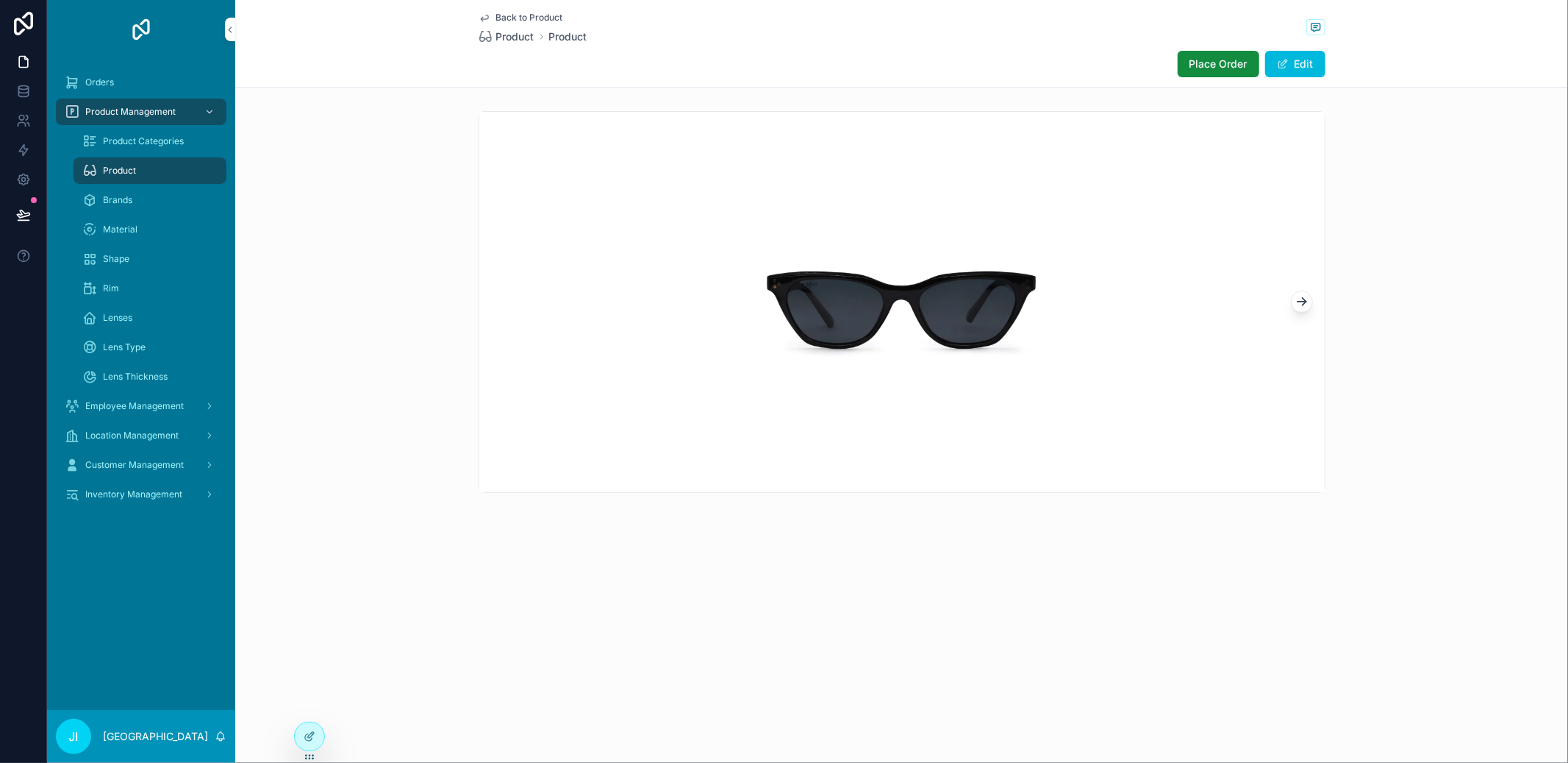
click at [1309, 297] on button "scrollable content" at bounding box center [1302, 301] width 22 height 22
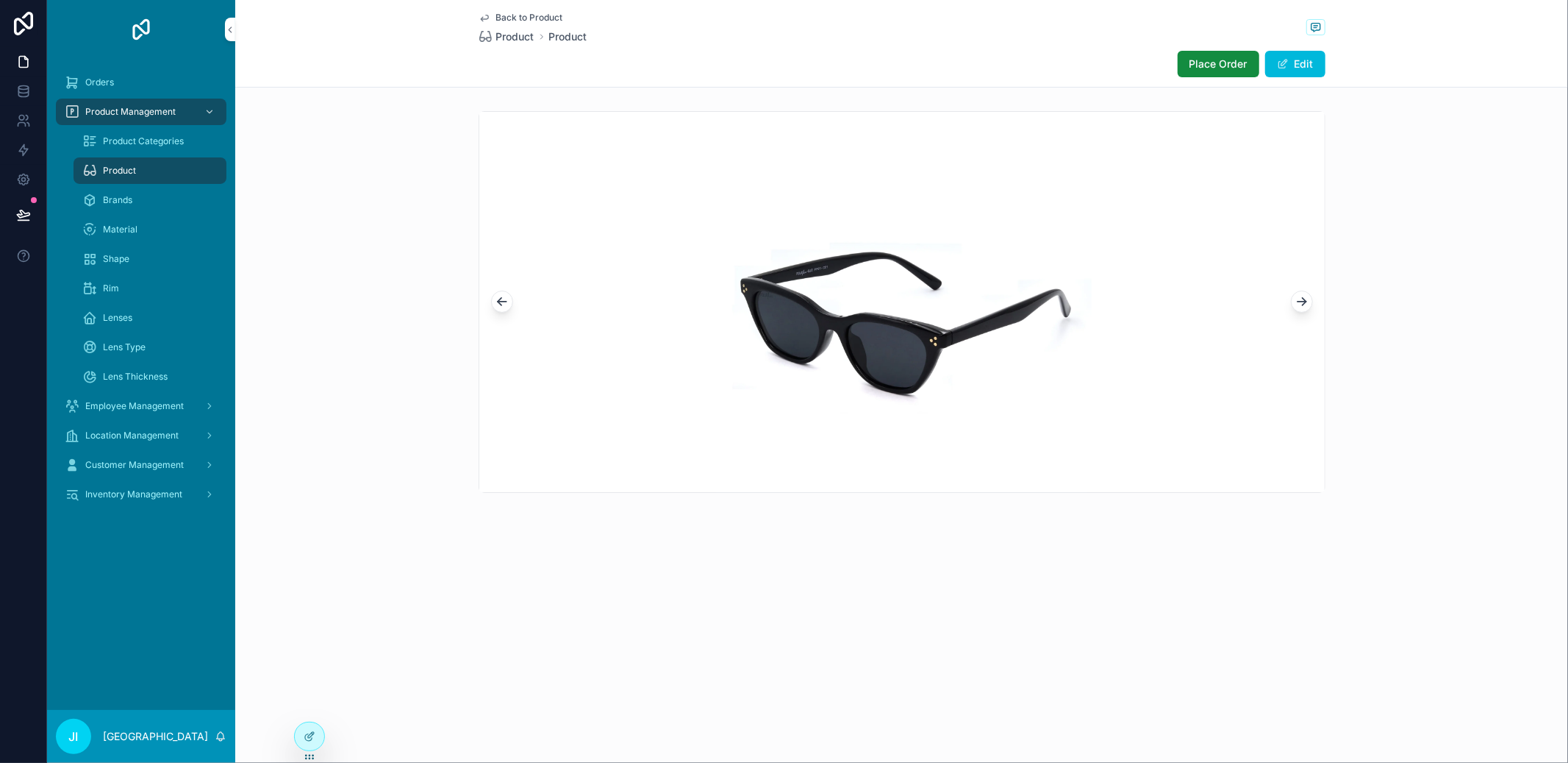
click at [1307, 297] on icon "scrollable content" at bounding box center [1301, 301] width 14 height 14
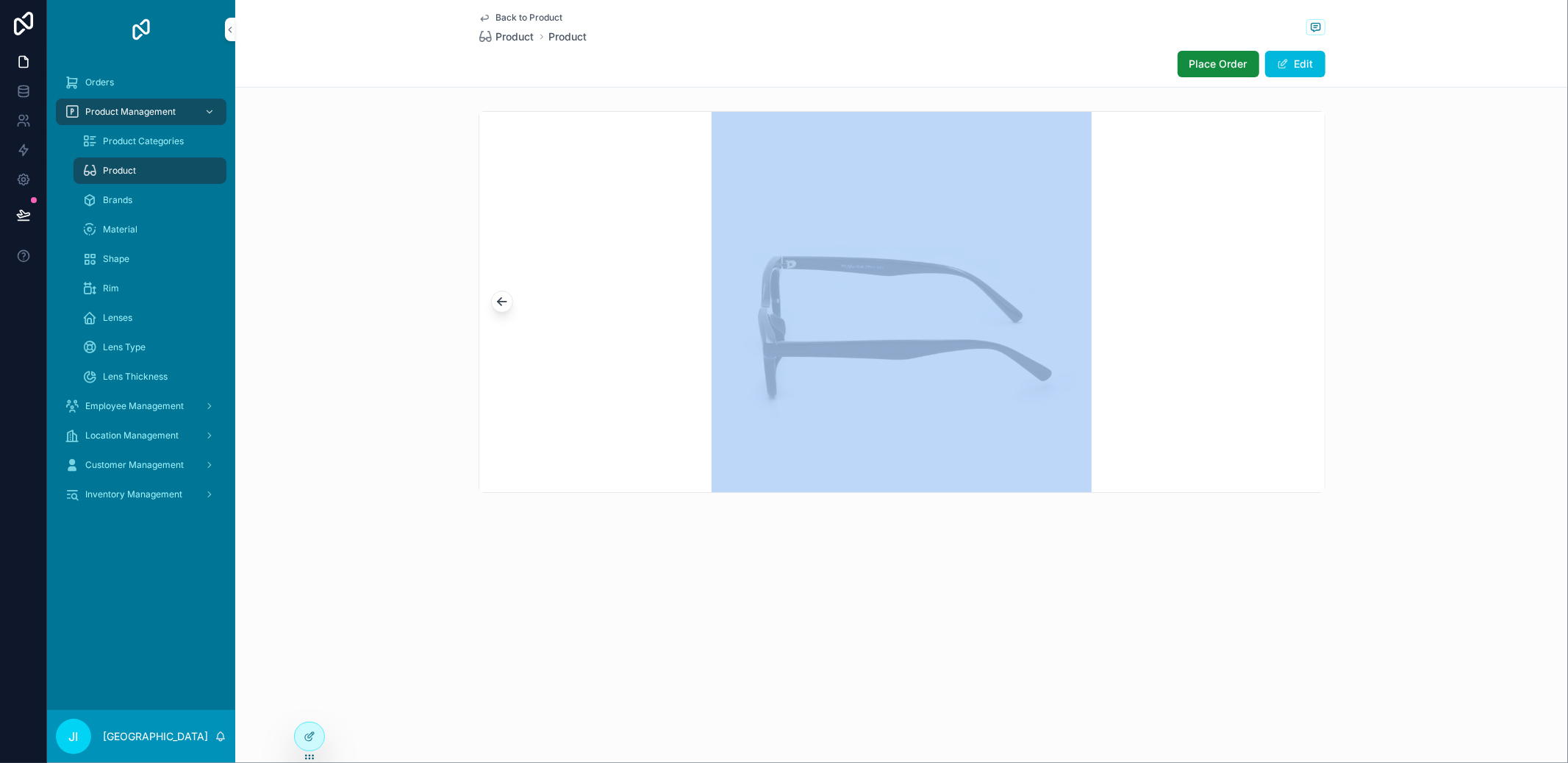
click at [1307, 297] on div "scrollable content" at bounding box center [901, 303] width 845 height 381
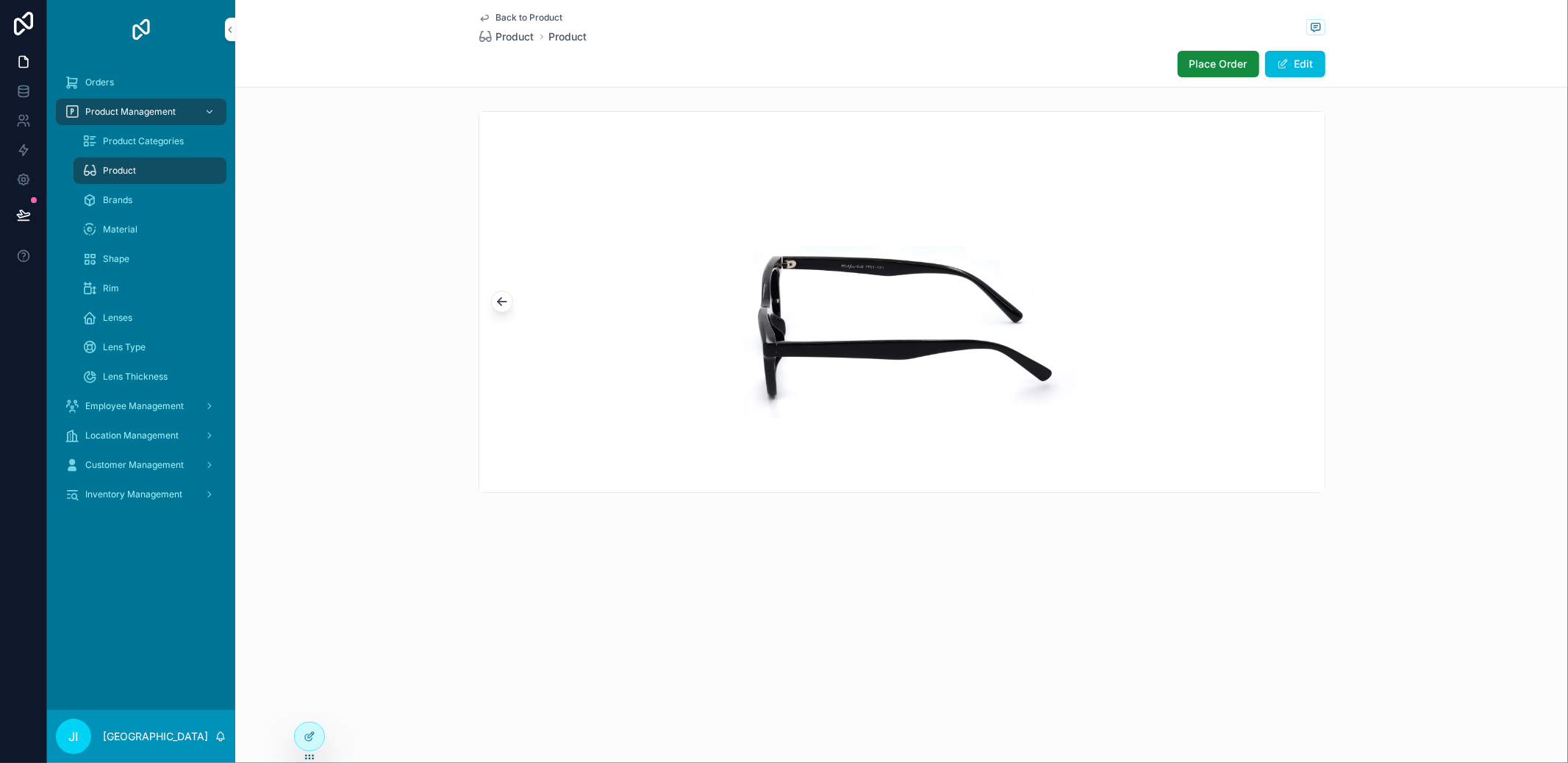
click at [115, 147] on div "Product Categories" at bounding box center [150, 141] width 135 height 24
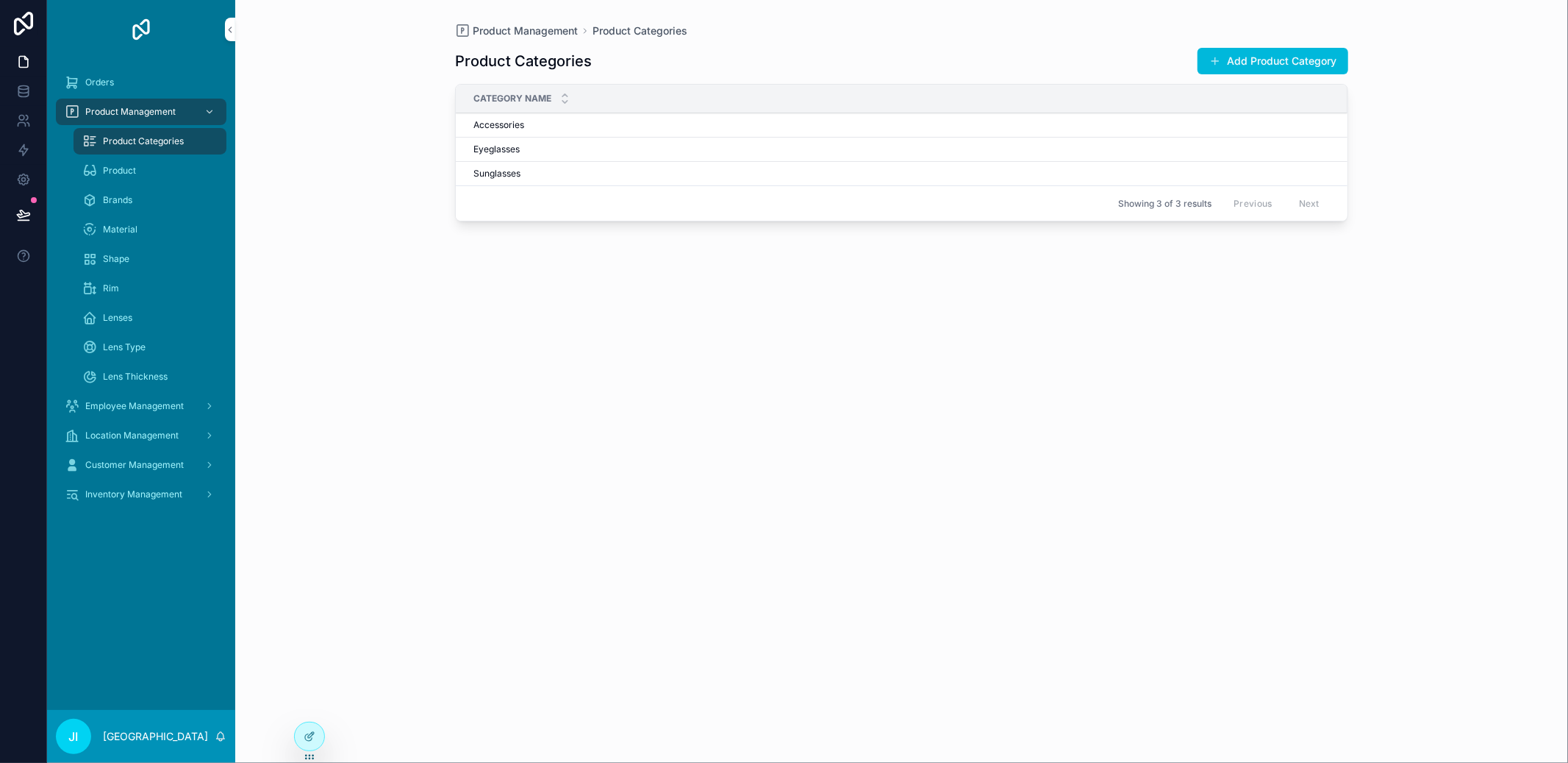
click at [115, 161] on div "Product" at bounding box center [150, 170] width 135 height 24
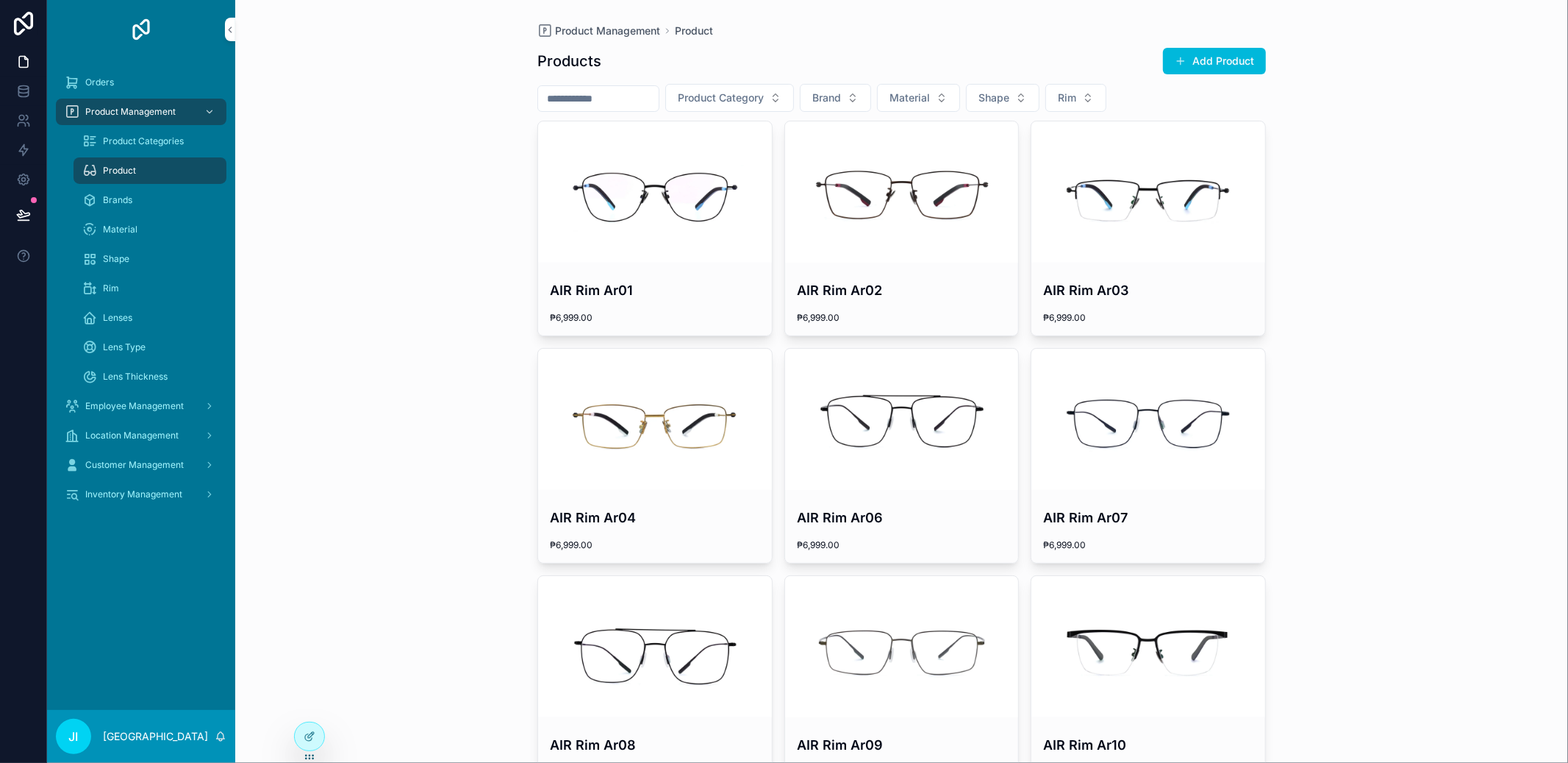
click at [621, 106] on input "scrollable content" at bounding box center [598, 99] width 121 height 21
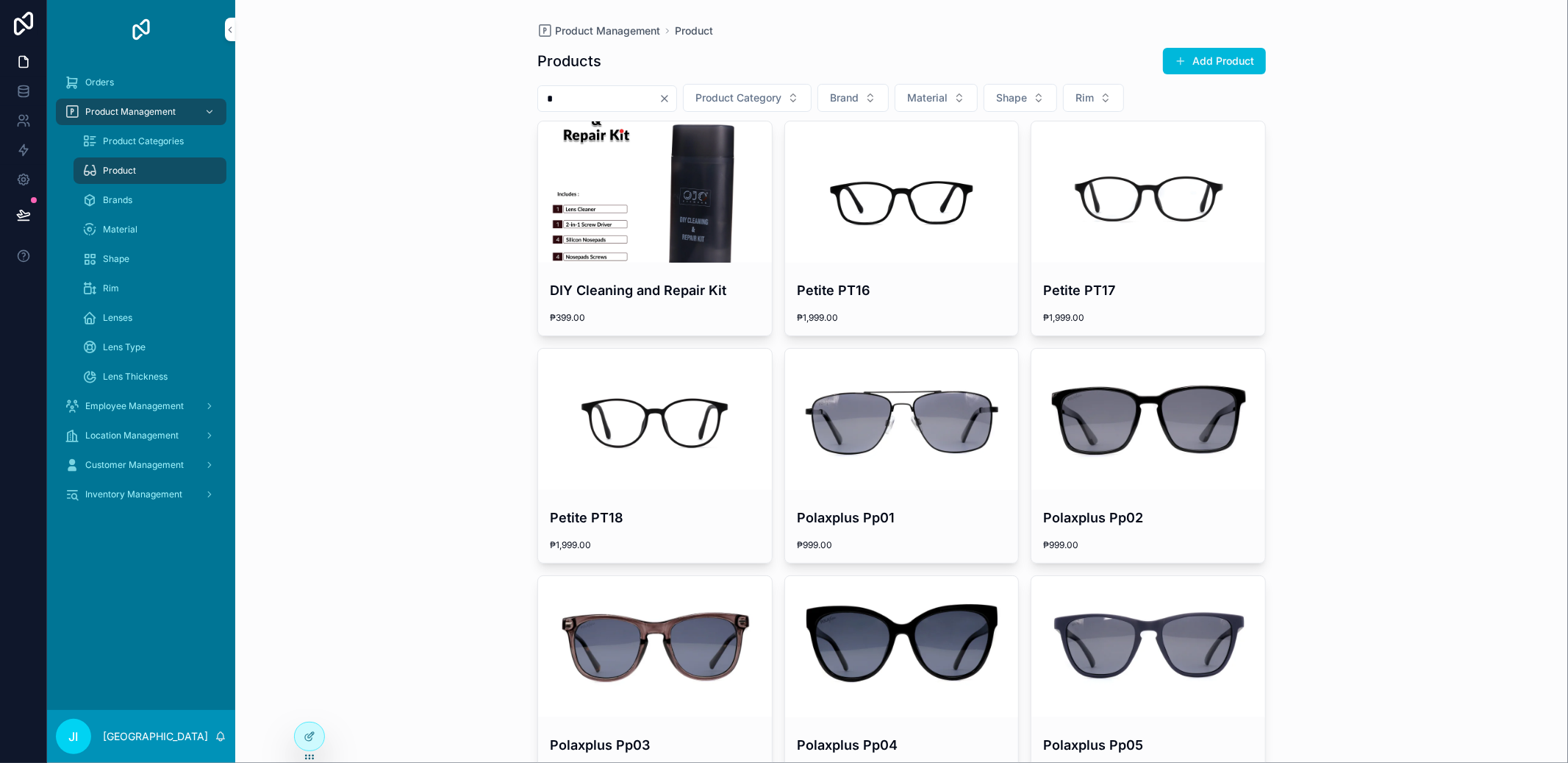
click at [591, 94] on input "*" at bounding box center [598, 99] width 121 height 21
type input "*****"
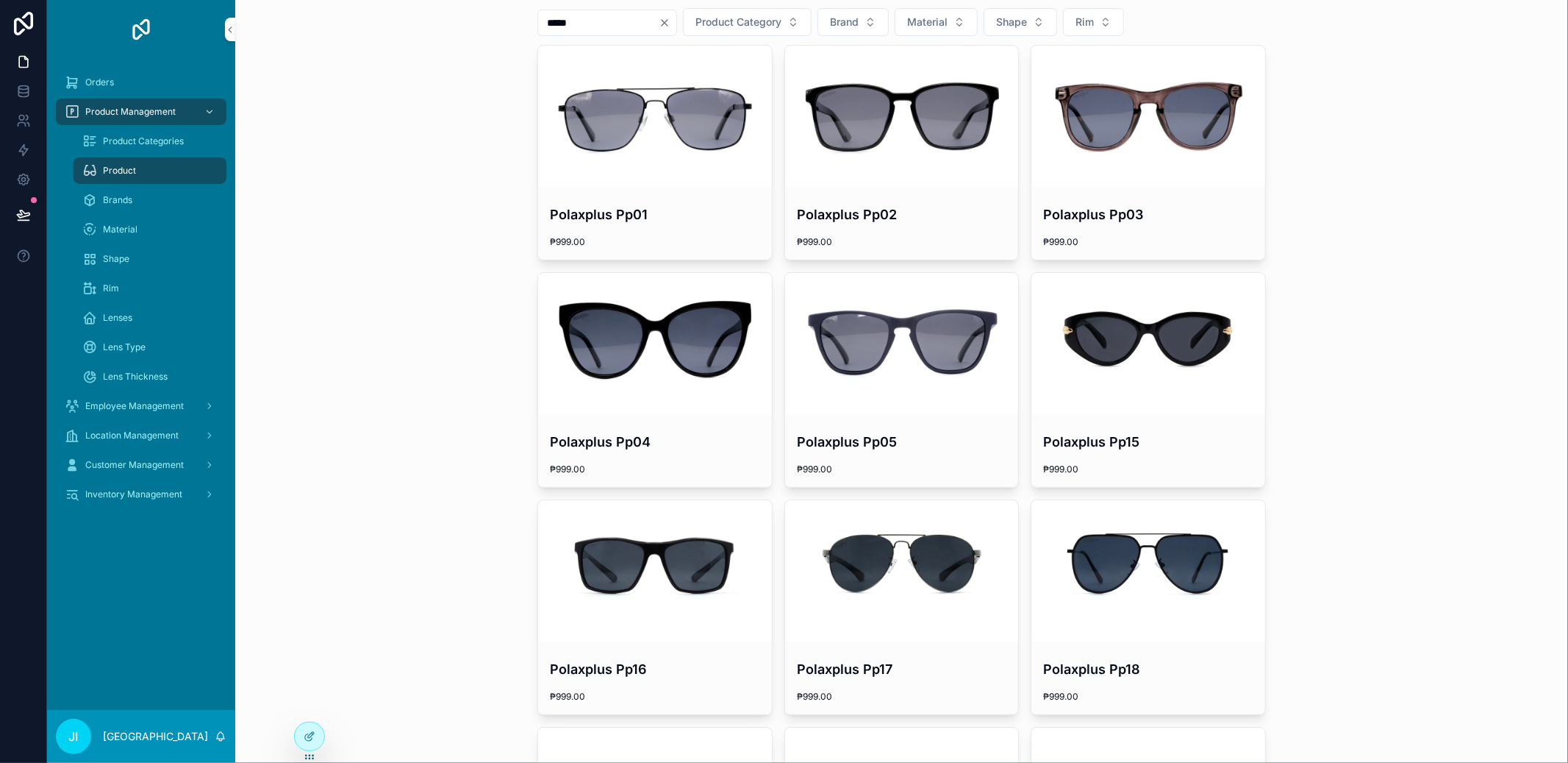
scroll to position [406, 0]
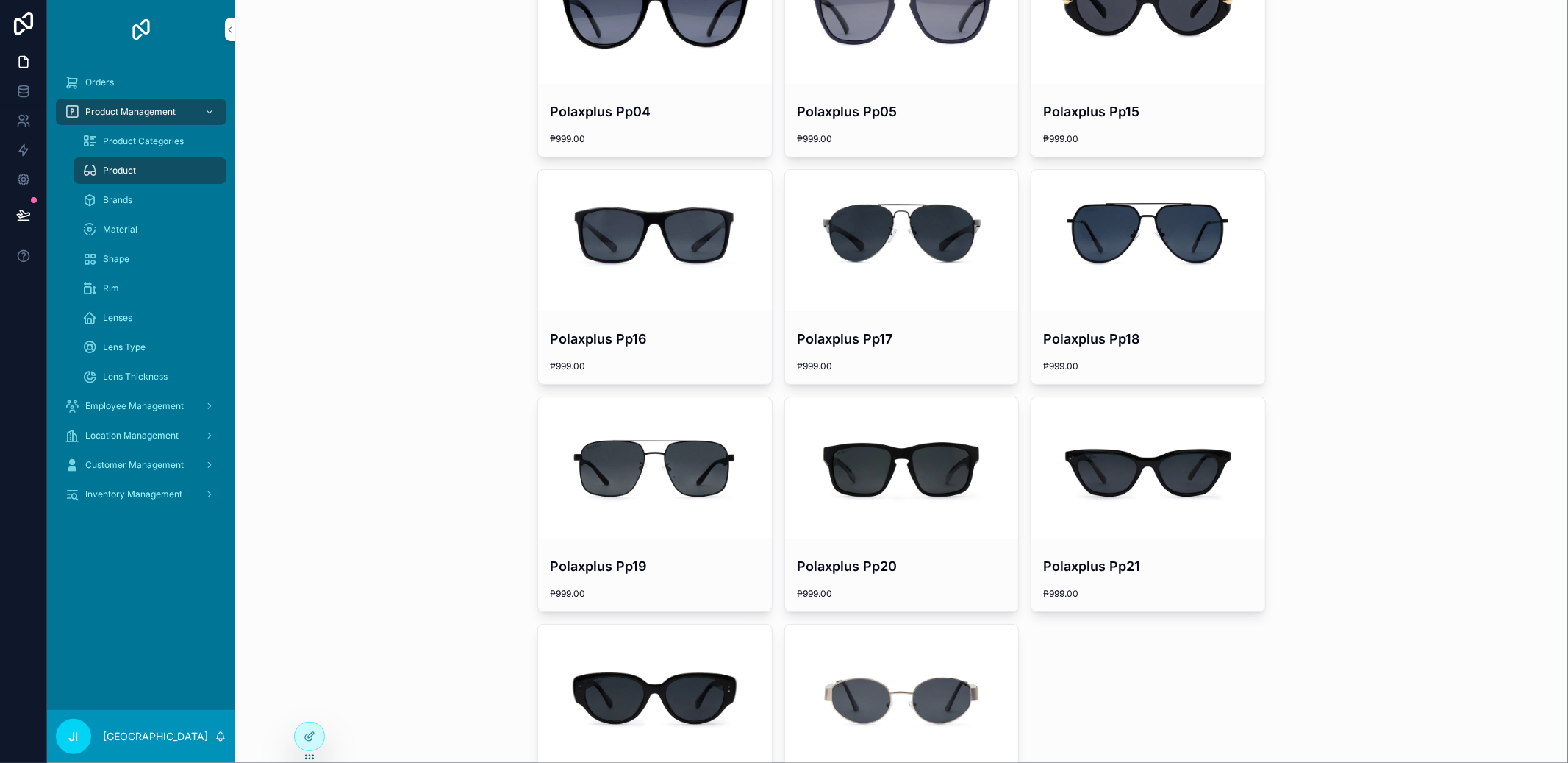
click at [1212, 528] on div "scrollable content" at bounding box center [1149, 467] width 234 height 141
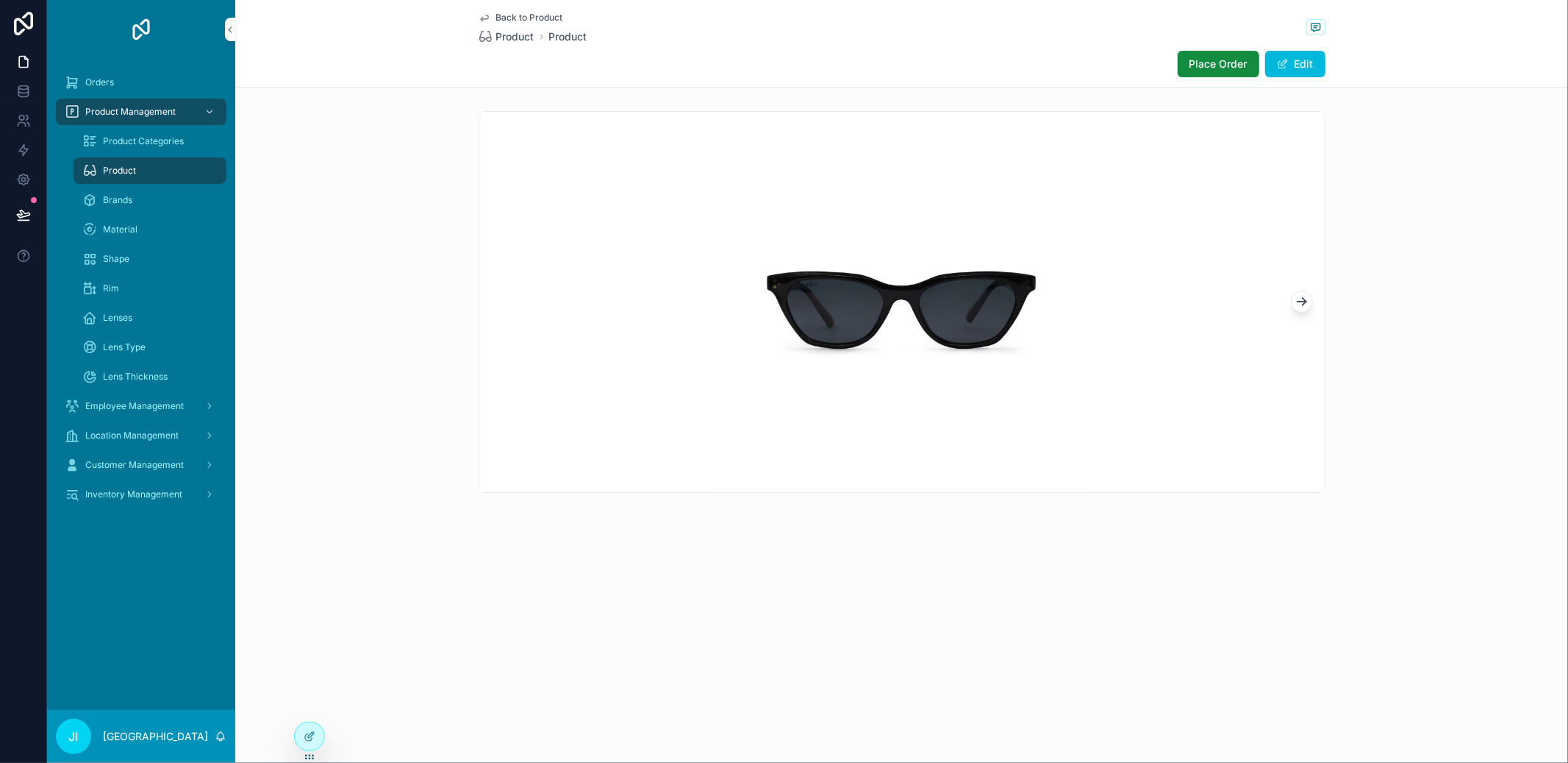
click at [1222, 69] on span "Place Order" at bounding box center [1218, 64] width 58 height 14
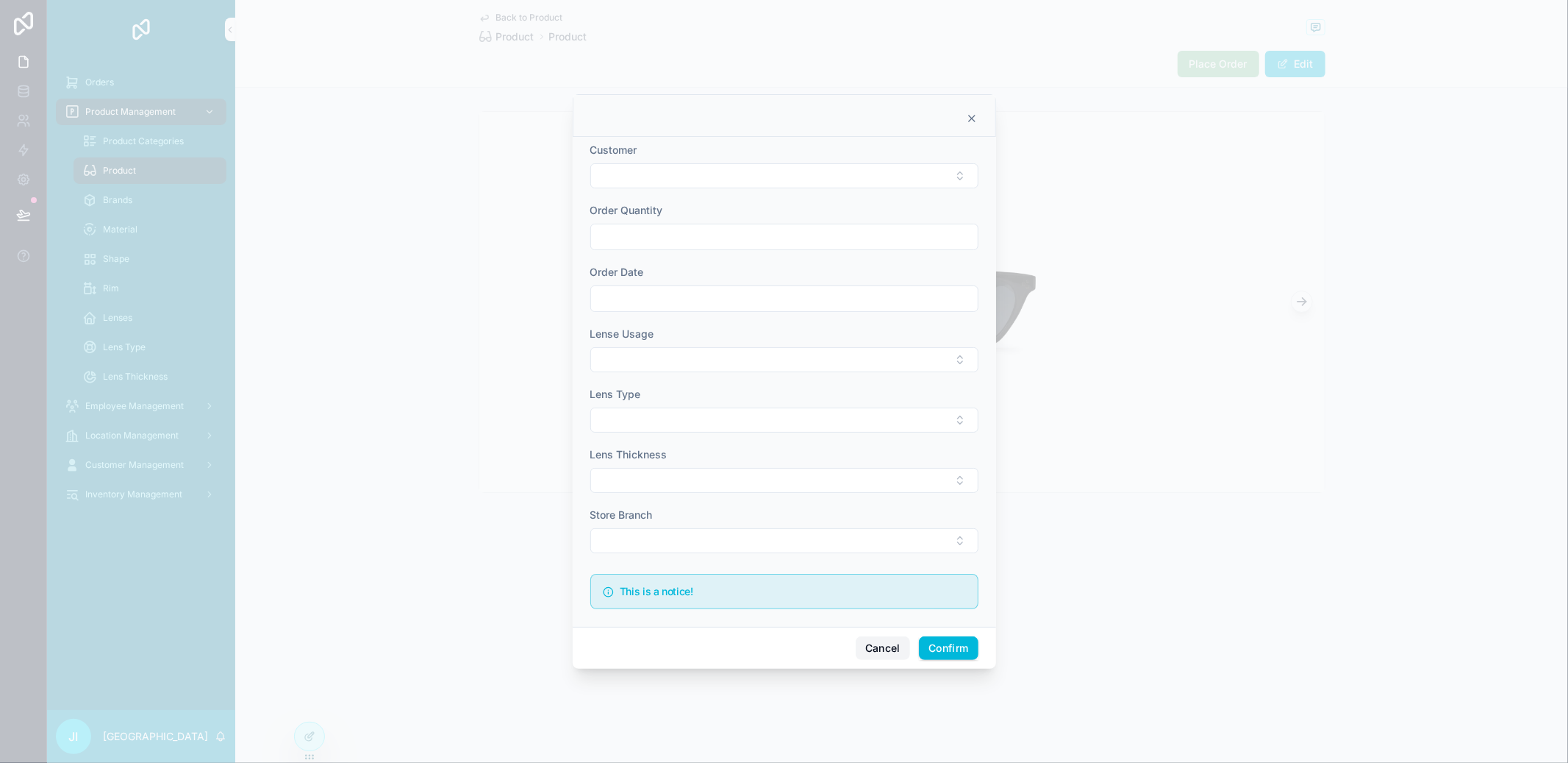
click at [877, 642] on button "Cancel" at bounding box center [882, 648] width 54 height 24
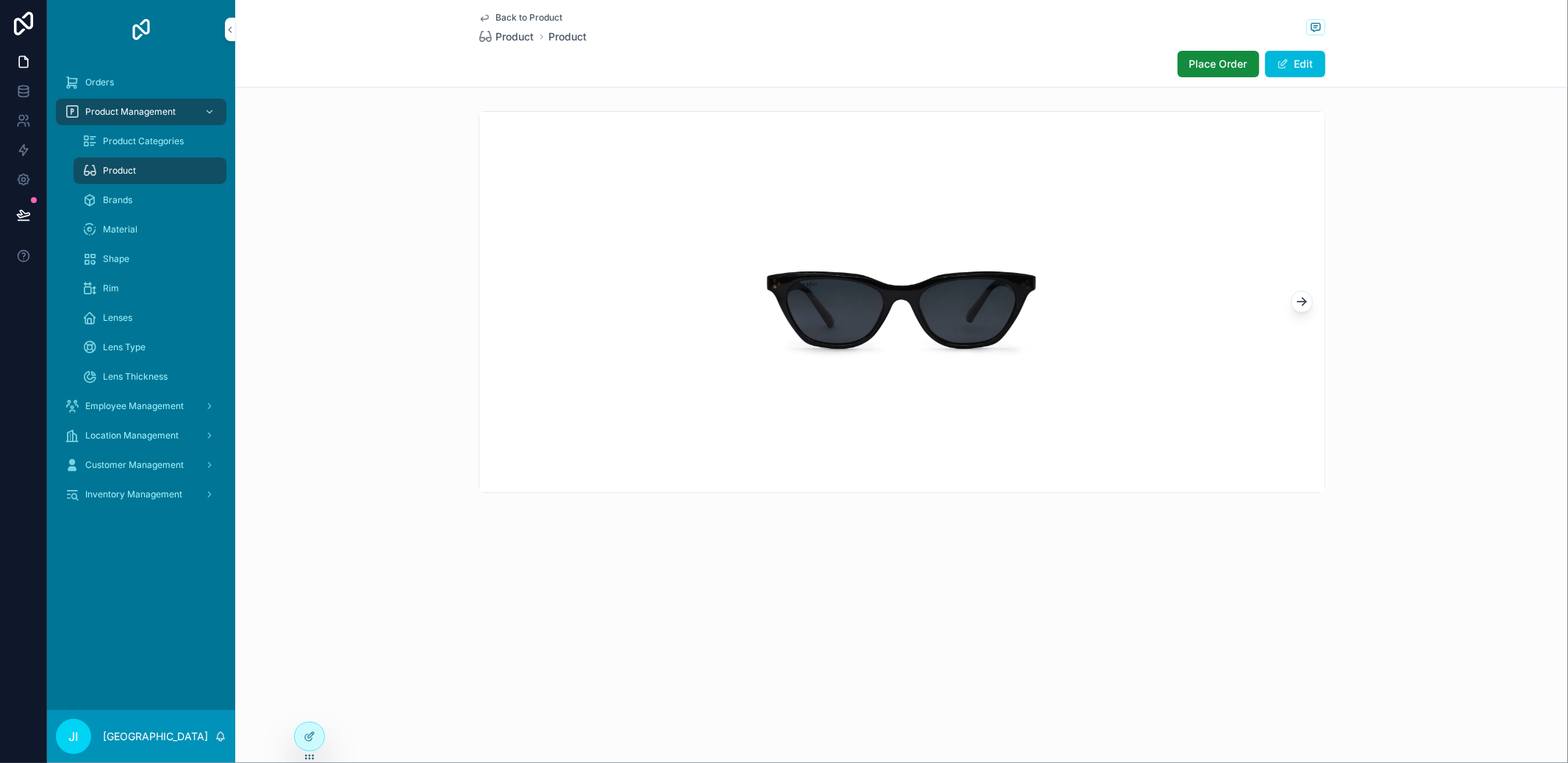
click at [1213, 64] on span "Place Order" at bounding box center [1218, 64] width 58 height 14
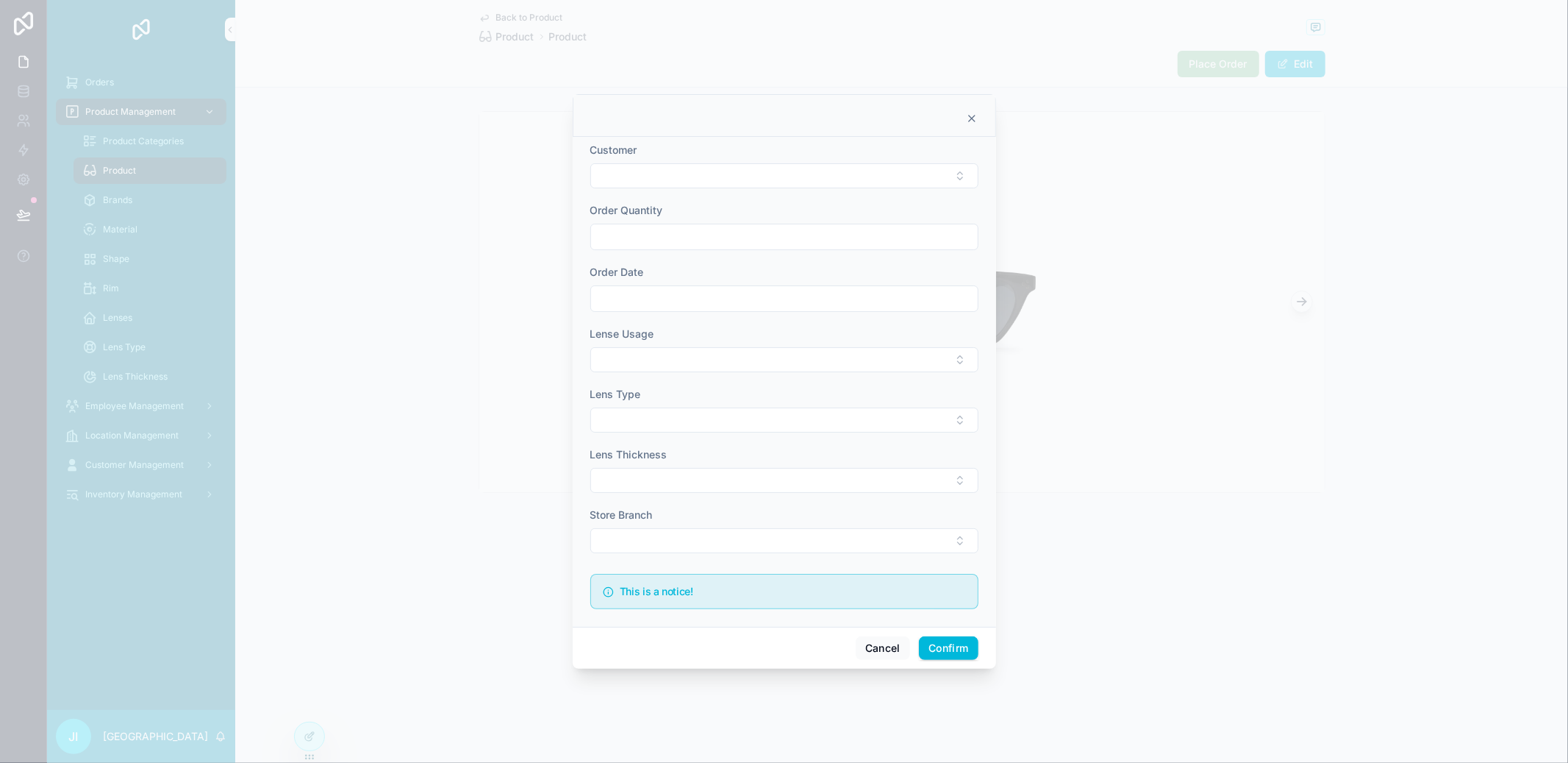
click at [778, 184] on button "Select Button" at bounding box center [784, 176] width 388 height 25
click at [764, 234] on div "Korg" at bounding box center [784, 233] width 204 height 24
click at [753, 238] on input "text" at bounding box center [784, 239] width 387 height 21
type input "*"
click at [716, 287] on div at bounding box center [784, 301] width 388 height 27
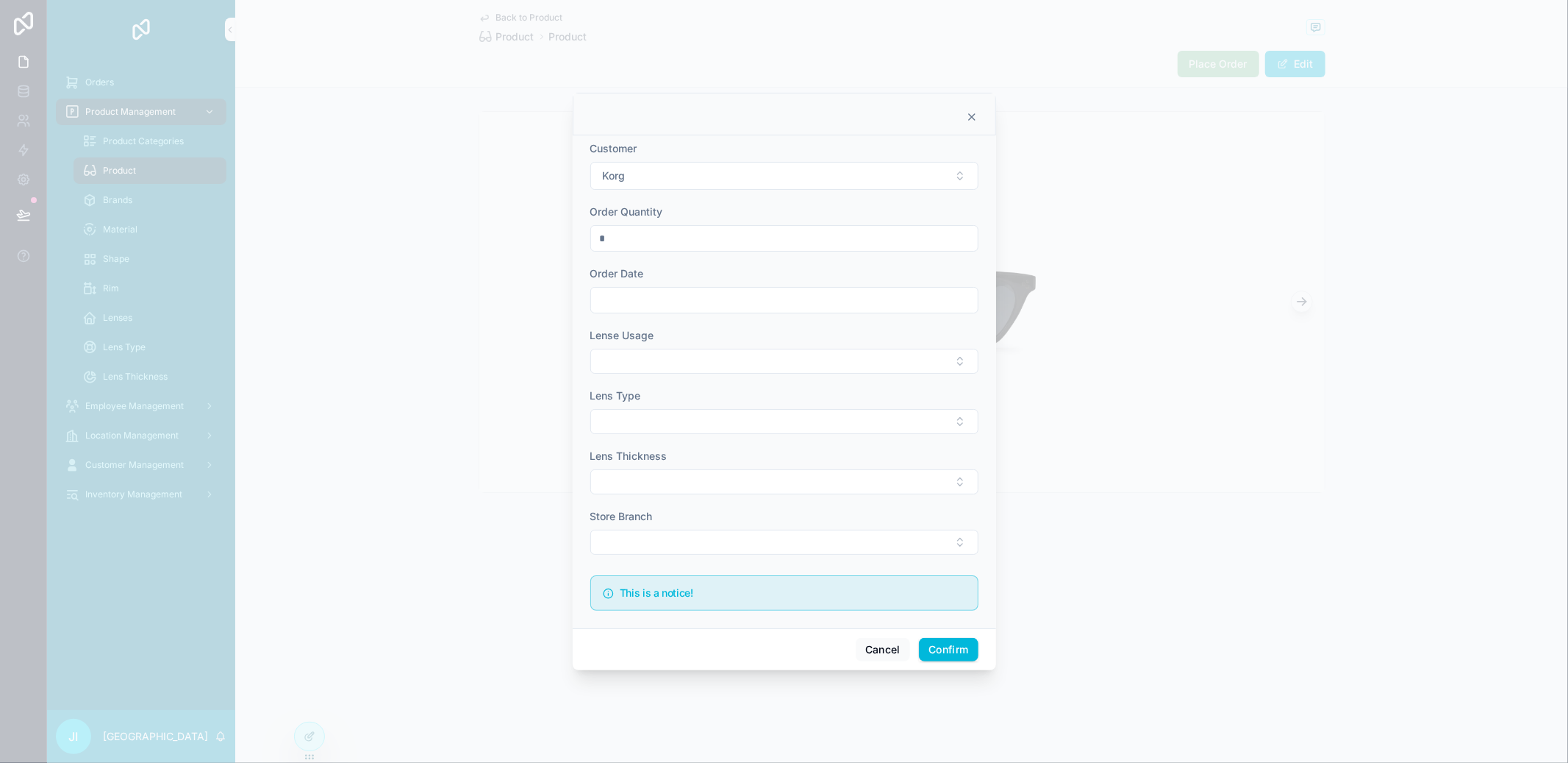
click at [716, 297] on input "text" at bounding box center [784, 301] width 387 height 21
click at [758, 345] on button "Today" at bounding box center [784, 337] width 58 height 27
type input "*********"
click at [724, 366] on html "Orders Product Management Product Categories Product Brands Material Shape Rim …" at bounding box center [784, 382] width 1568 height 763
click at [659, 366] on html "Orders Product Management Product Categories Product Brands Material Shape Rim …" at bounding box center [784, 382] width 1568 height 763
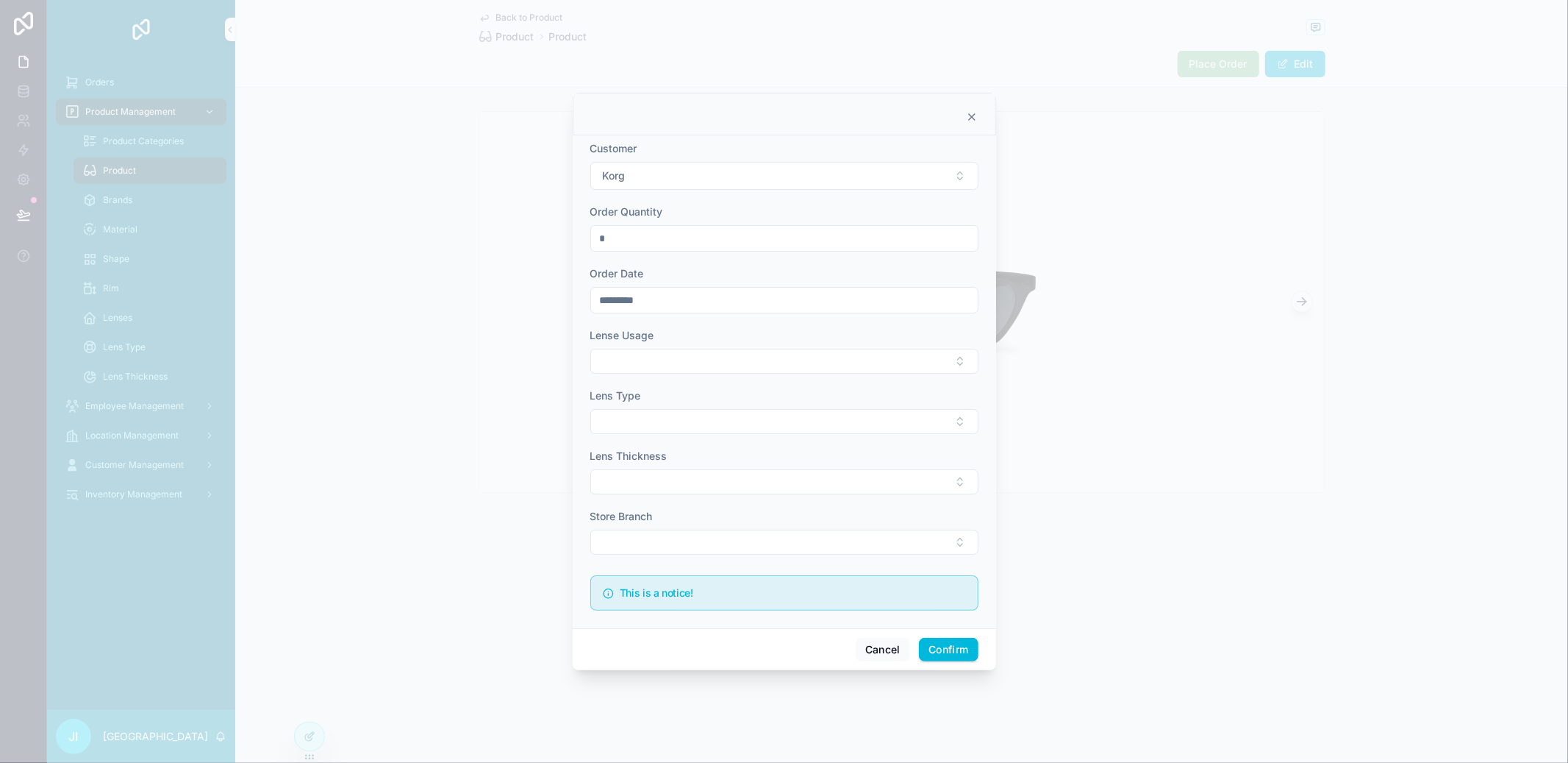
click at [659, 366] on button "Select Button" at bounding box center [784, 361] width 388 height 25
click at [739, 412] on span "Single Vision (Reading)" at bounding box center [743, 419] width 111 height 14
click at [674, 423] on button "Select Button" at bounding box center [784, 422] width 388 height 25
click at [722, 454] on input "text" at bounding box center [792, 453] width 175 height 27
click at [724, 475] on span "Digi + Photo" at bounding box center [717, 481] width 59 height 14
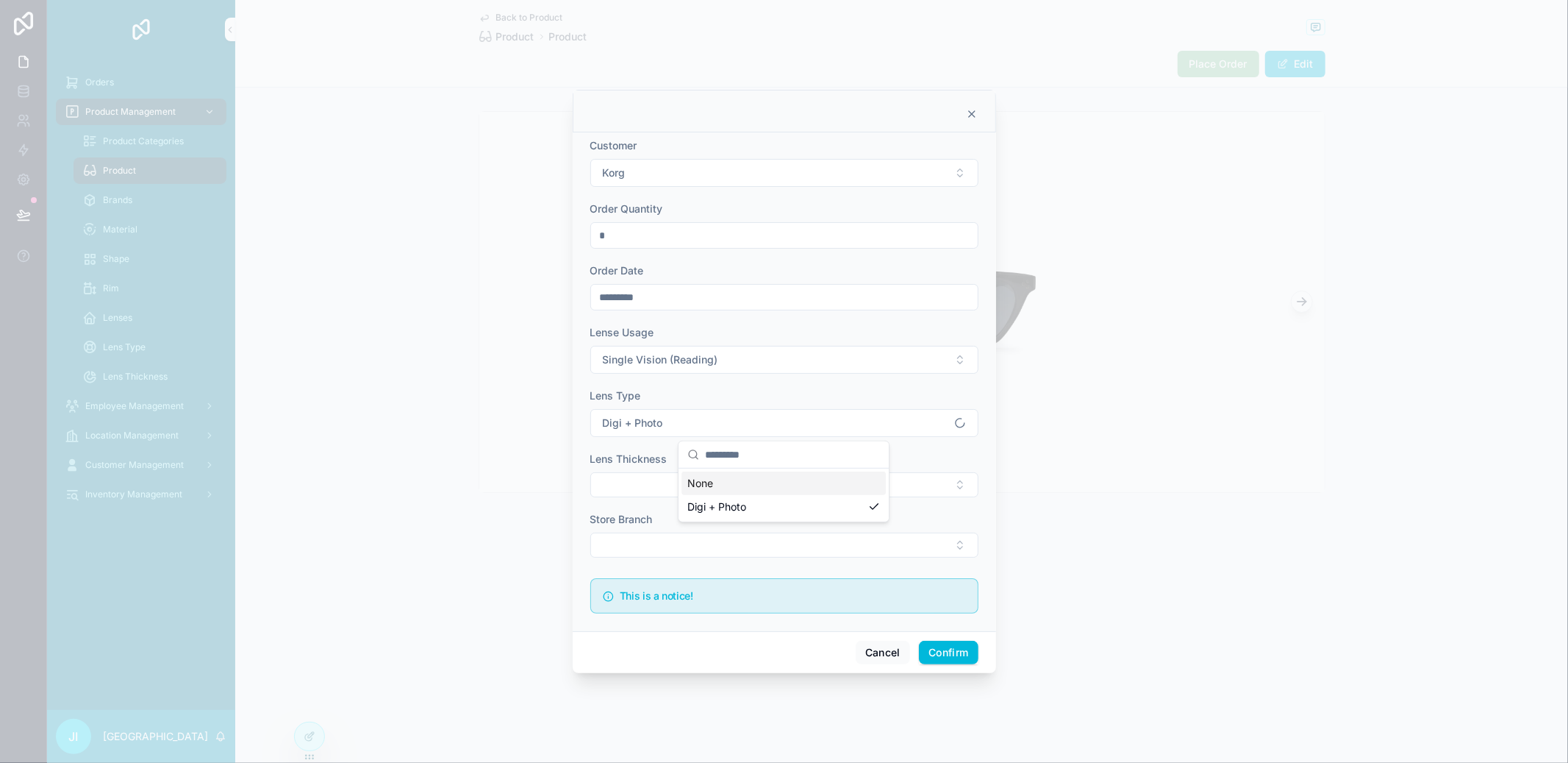
click at [617, 480] on button "Select Button" at bounding box center [784, 484] width 388 height 25
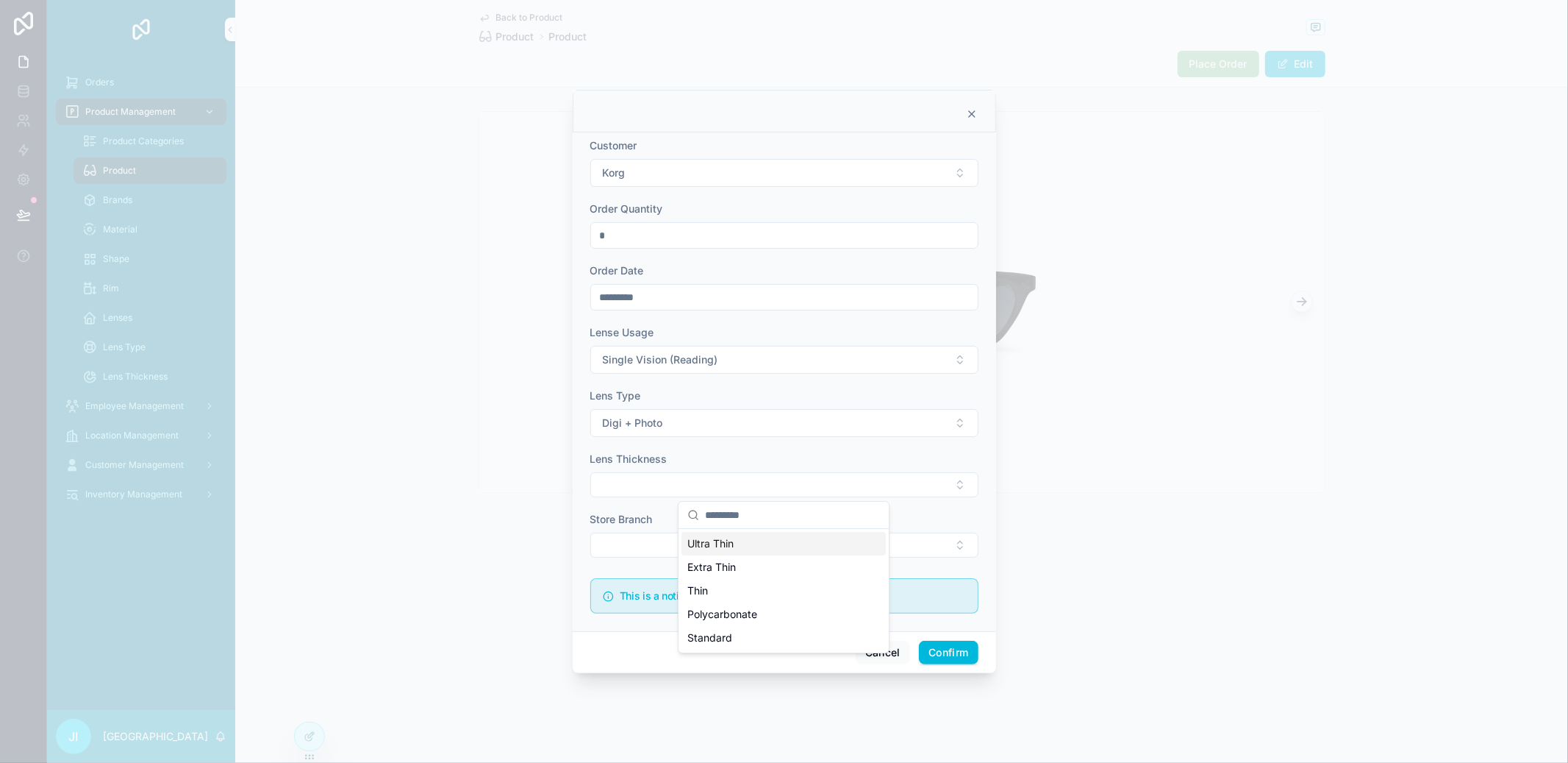
click at [776, 543] on div "Ultra Thin" at bounding box center [784, 543] width 204 height 24
click at [702, 541] on button "Select Button" at bounding box center [784, 546] width 388 height 25
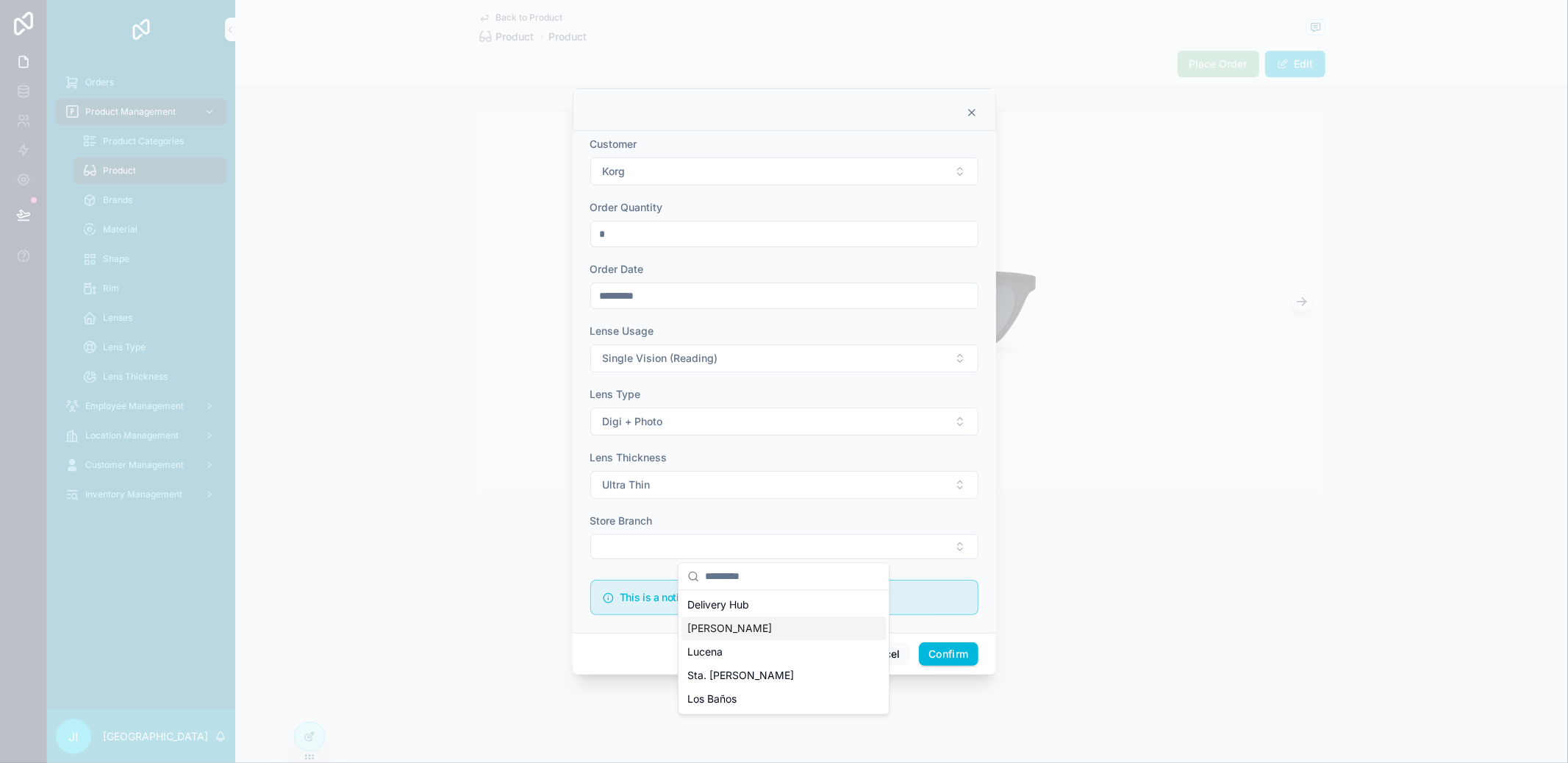
click at [735, 627] on span "Candelaria" at bounding box center [729, 628] width 85 height 14
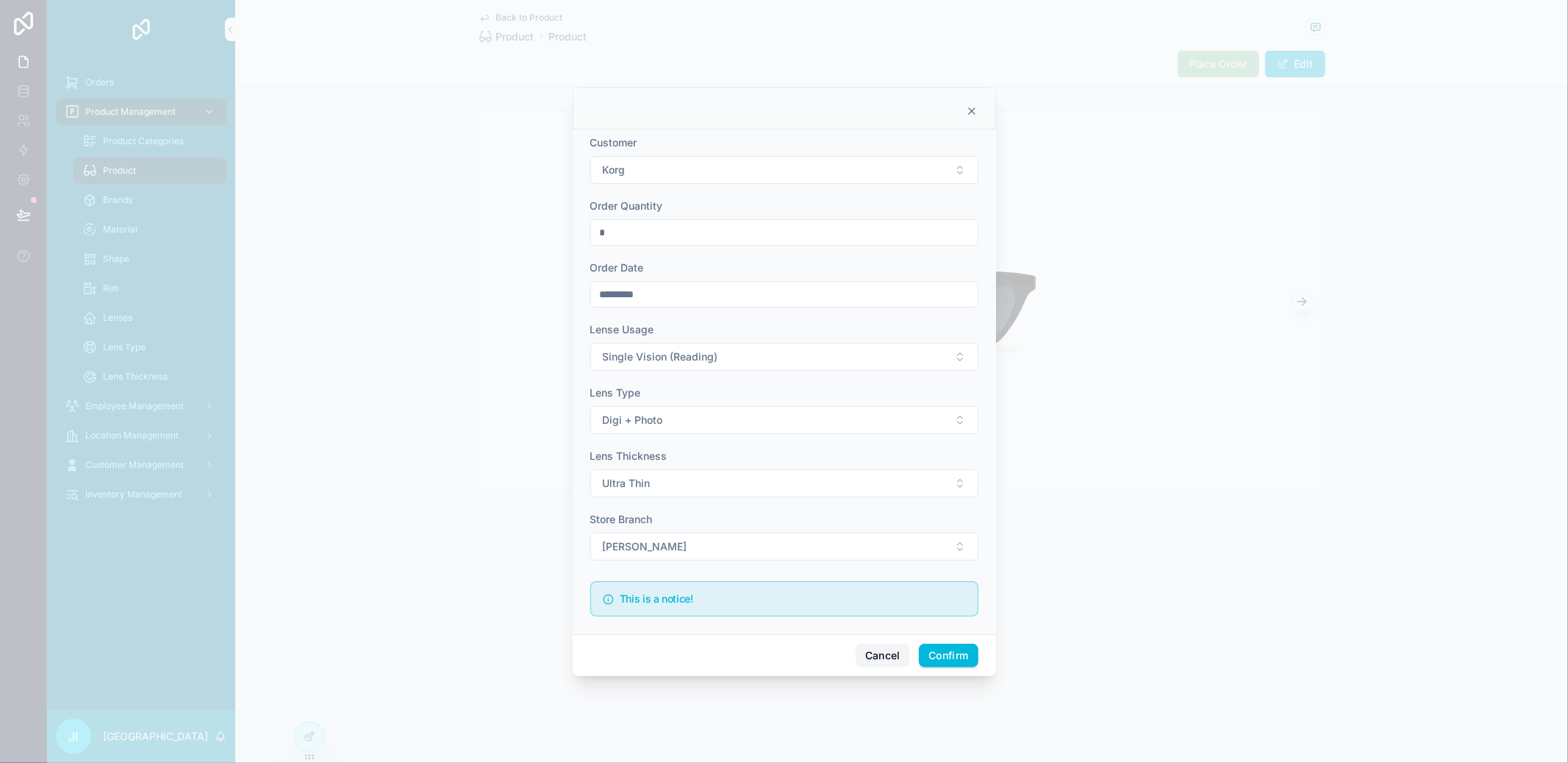
click at [886, 666] on button "Cancel" at bounding box center [882, 655] width 54 height 24
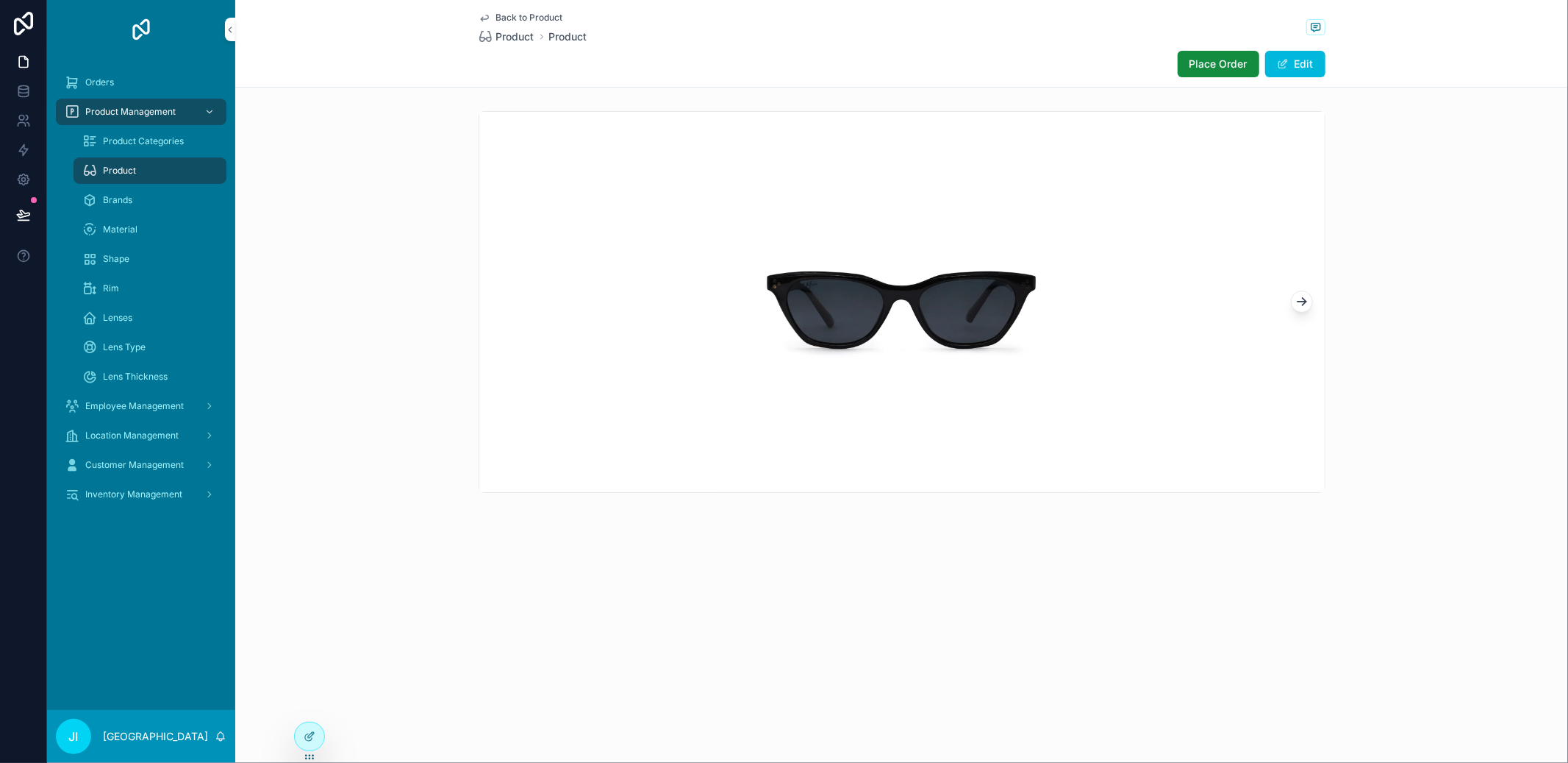
click at [316, 734] on div at bounding box center [309, 735] width 29 height 28
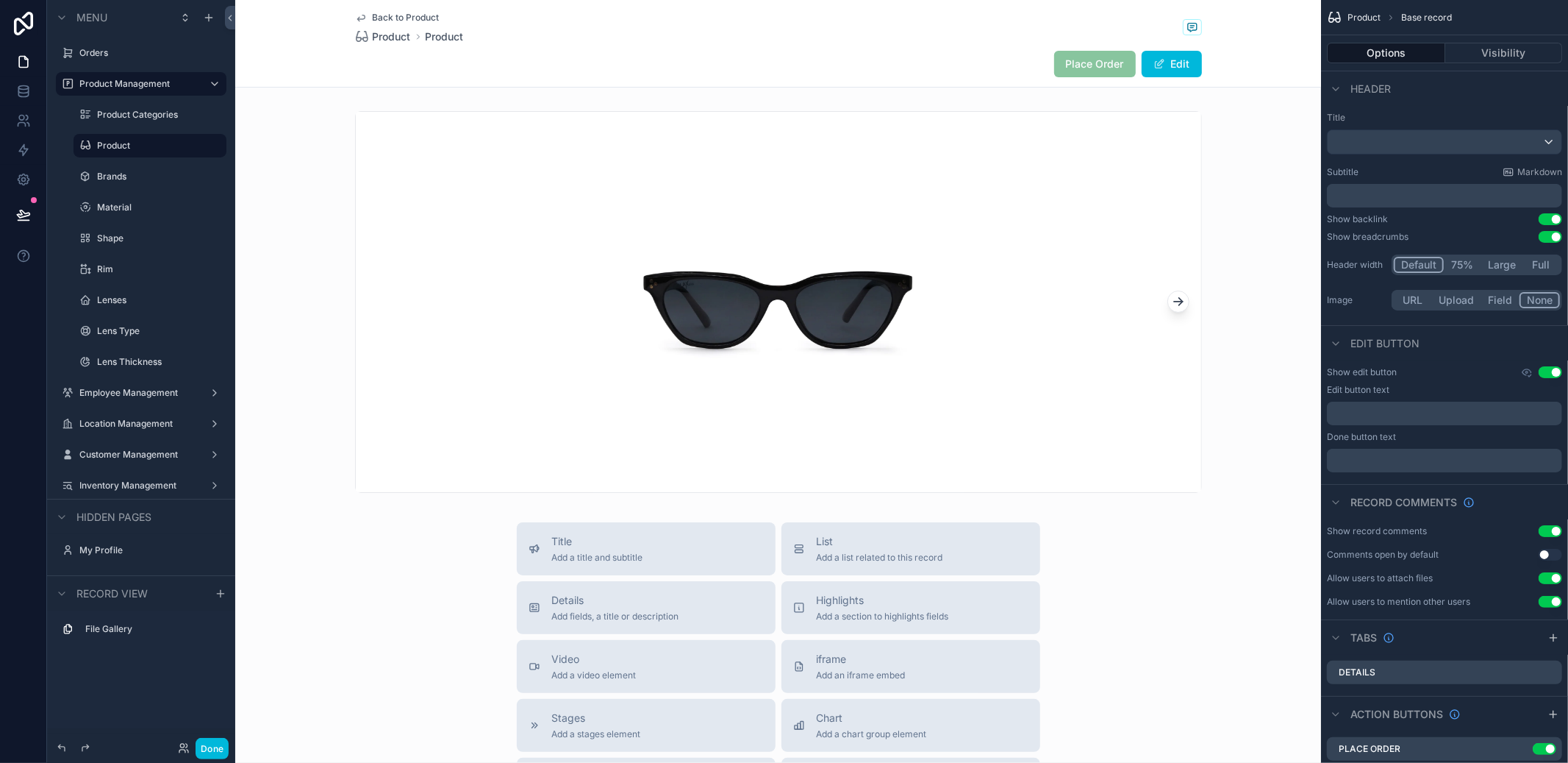
click at [102, 479] on label "Inventory Management" at bounding box center [138, 485] width 118 height 11
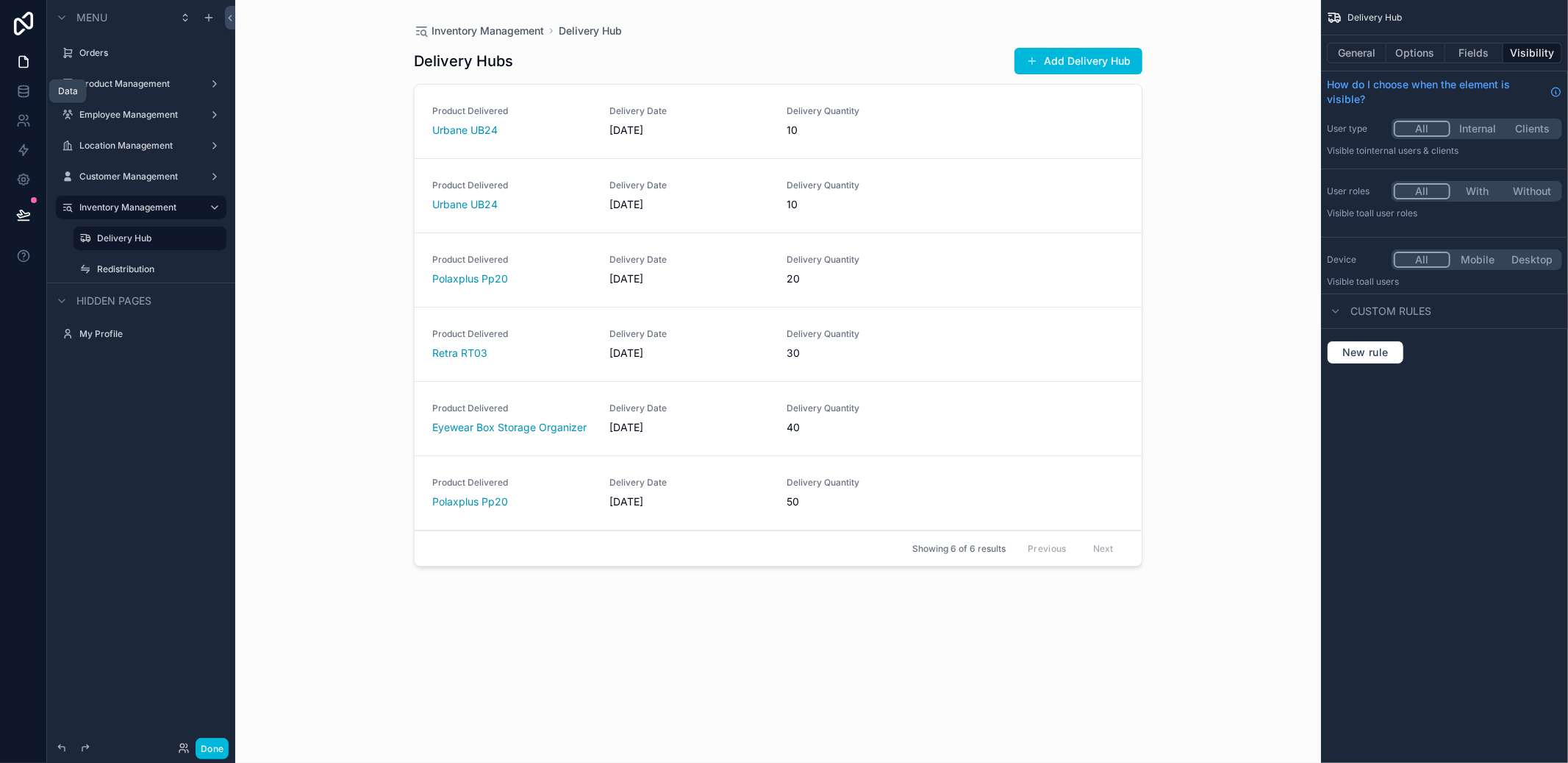
click at [27, 92] on icon at bounding box center [23, 90] width 14 height 14
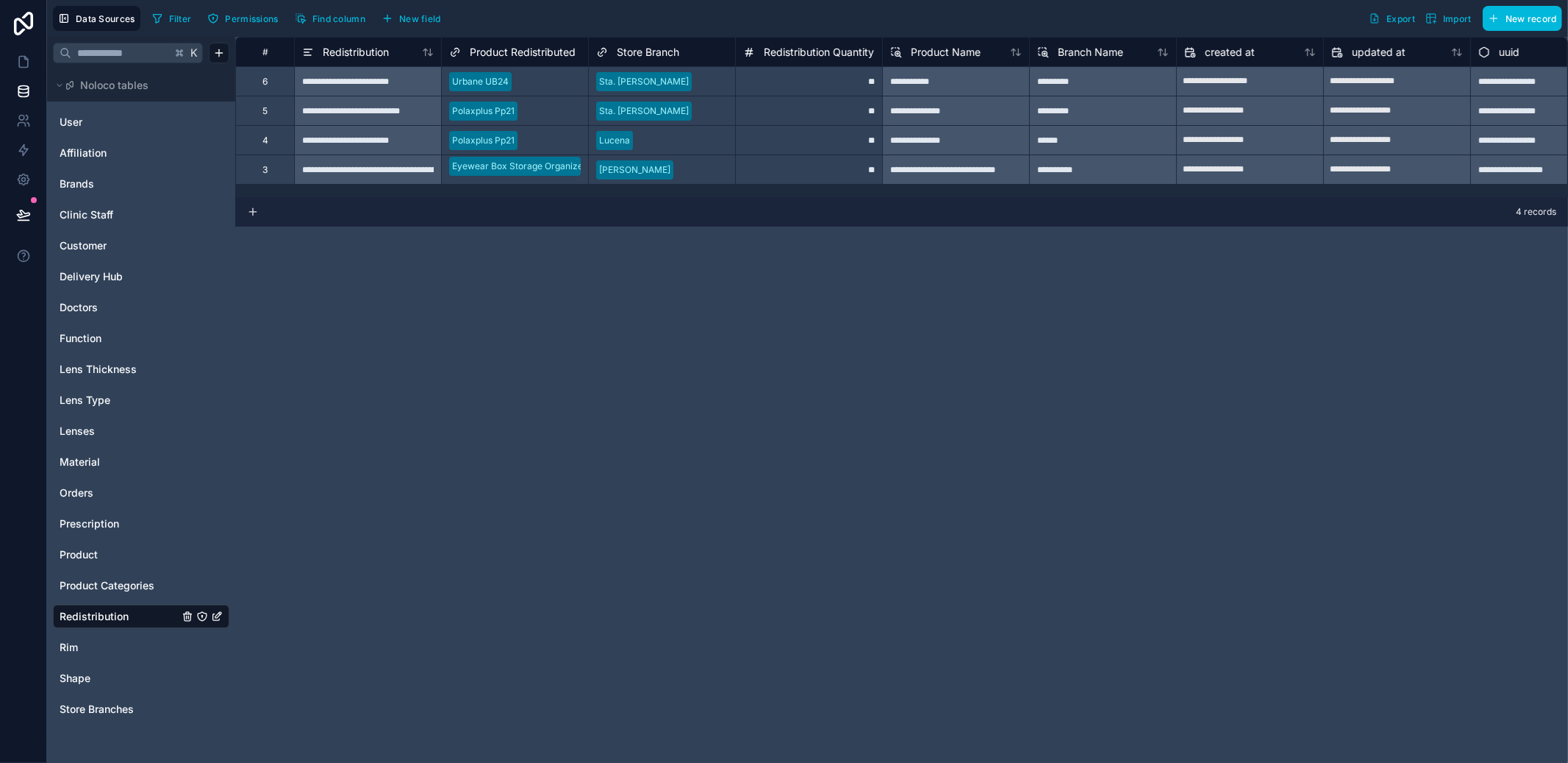
click at [93, 186] on span "Brands" at bounding box center [77, 184] width 34 height 14
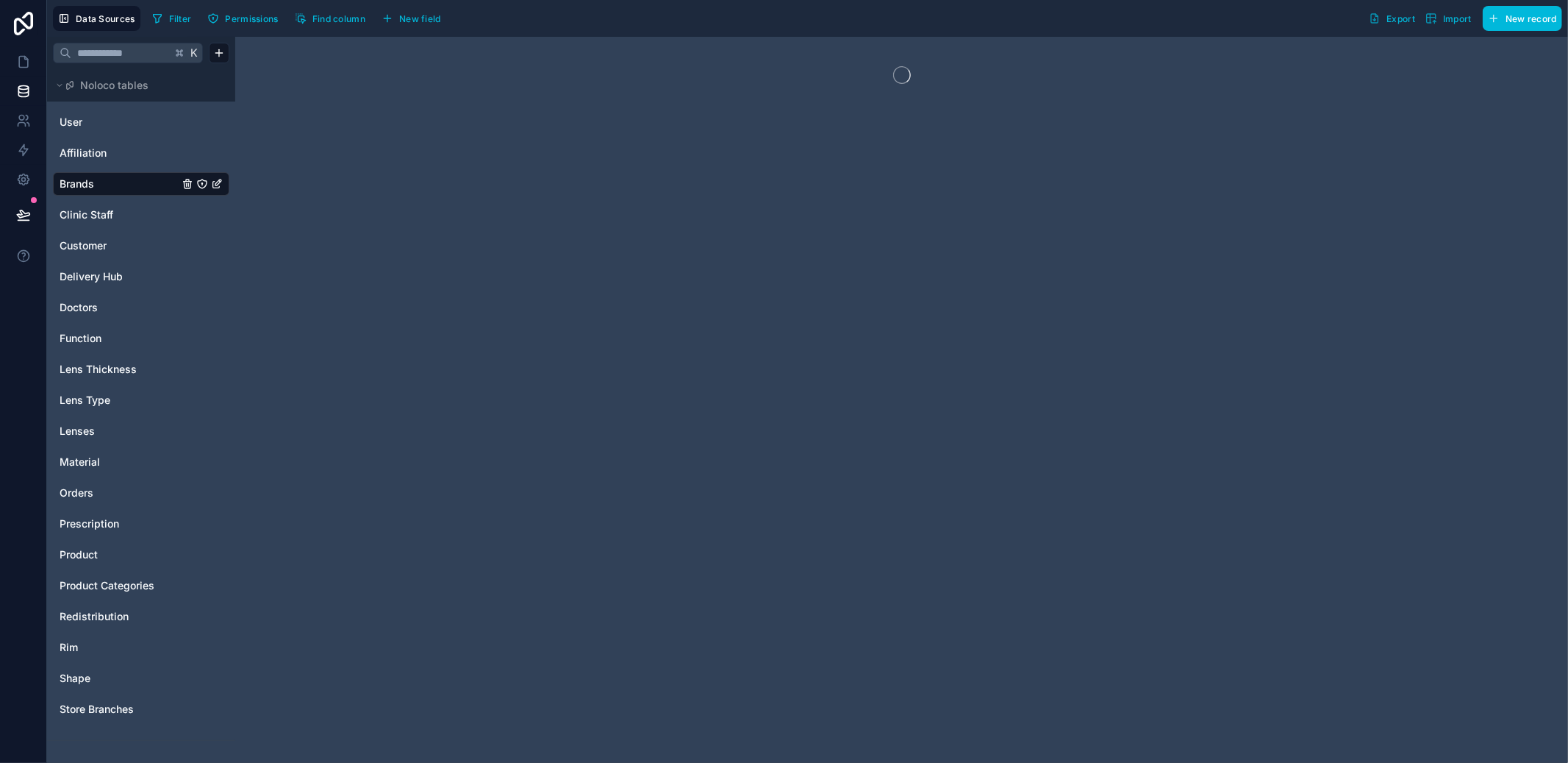
click at [93, 485] on link "Orders" at bounding box center [119, 492] width 119 height 14
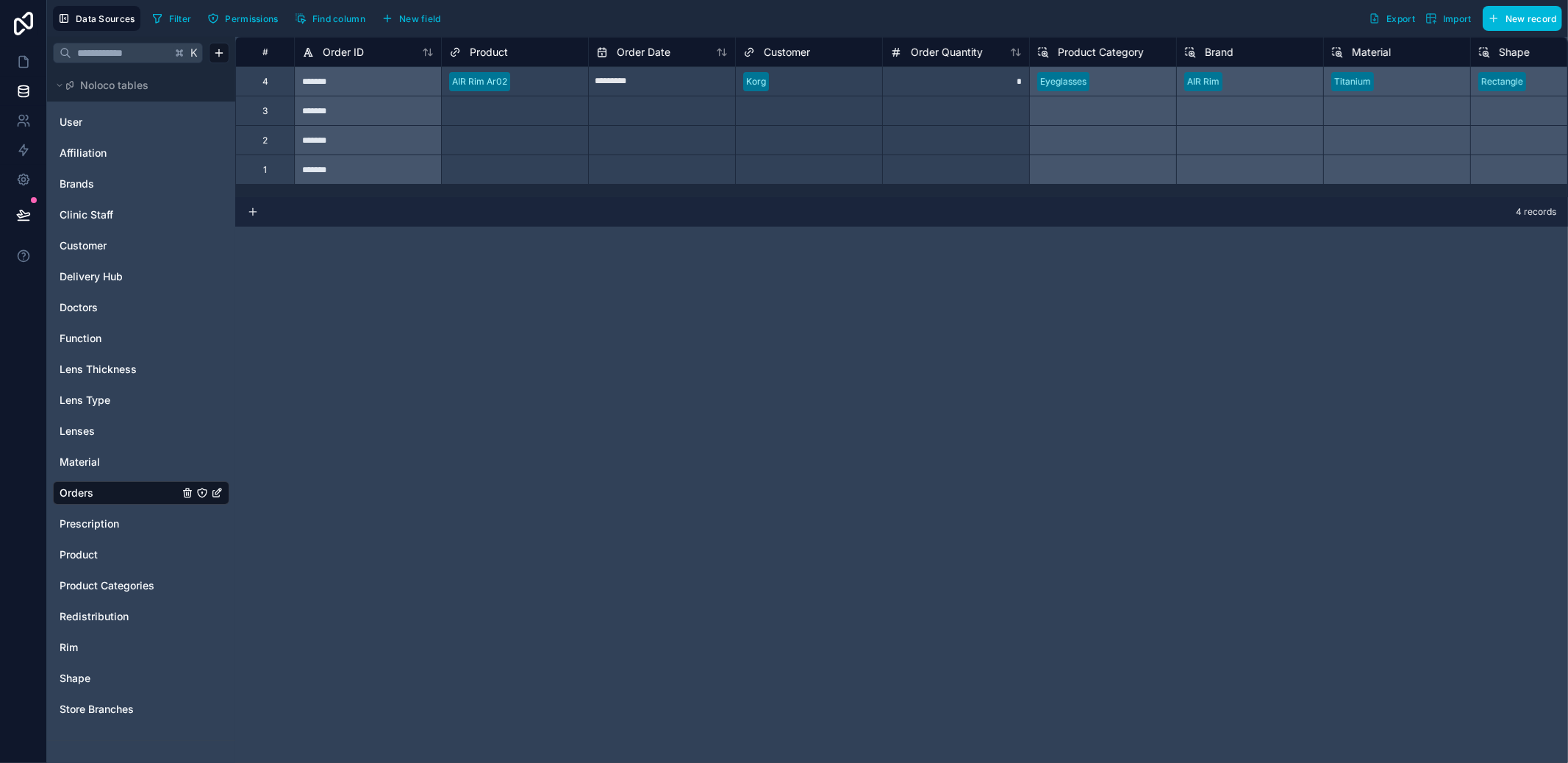
click at [93, 550] on span "Product" at bounding box center [79, 554] width 38 height 14
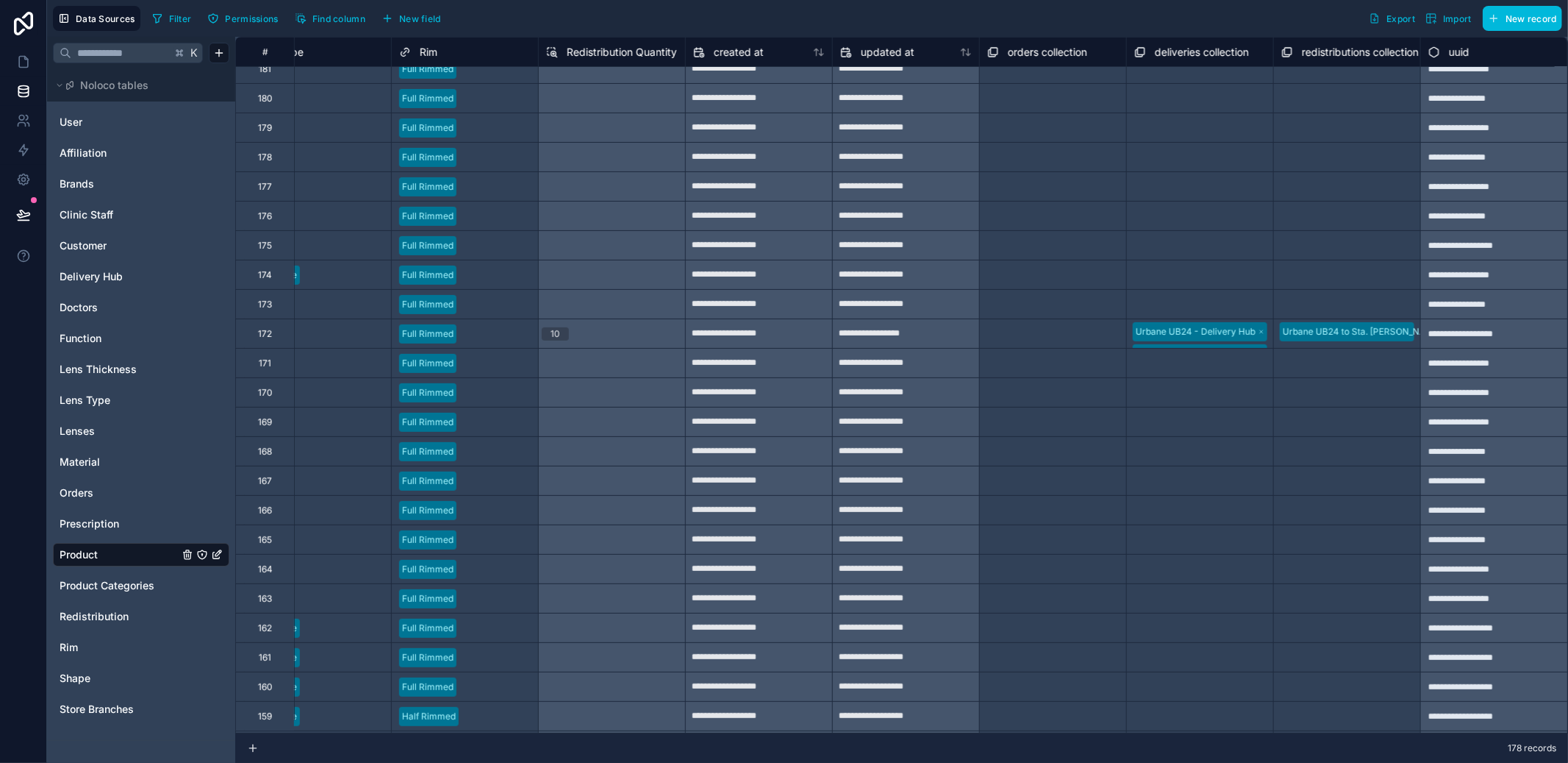
scroll to position [353, 1091]
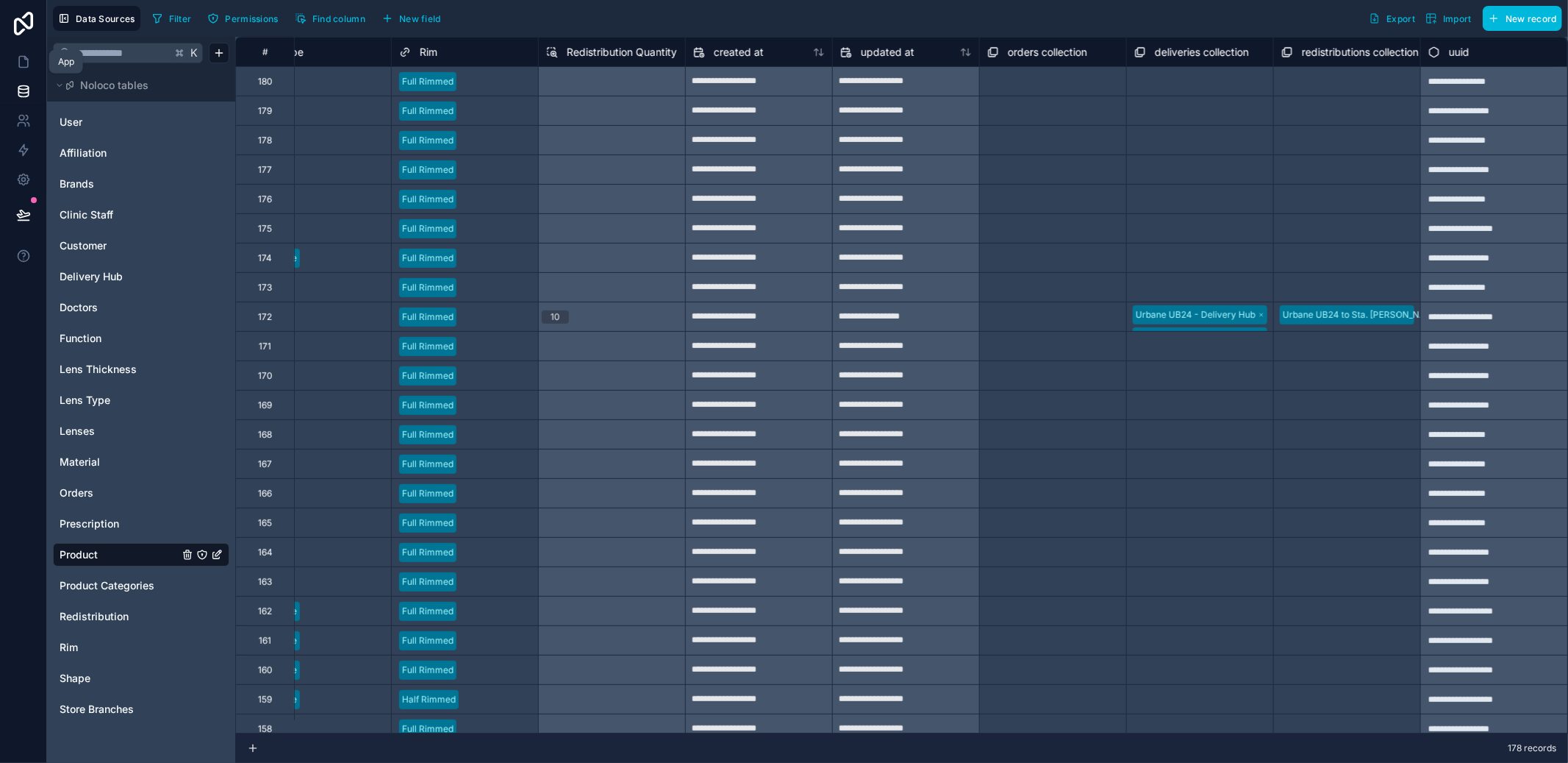
click at [26, 64] on icon at bounding box center [23, 61] width 14 height 14
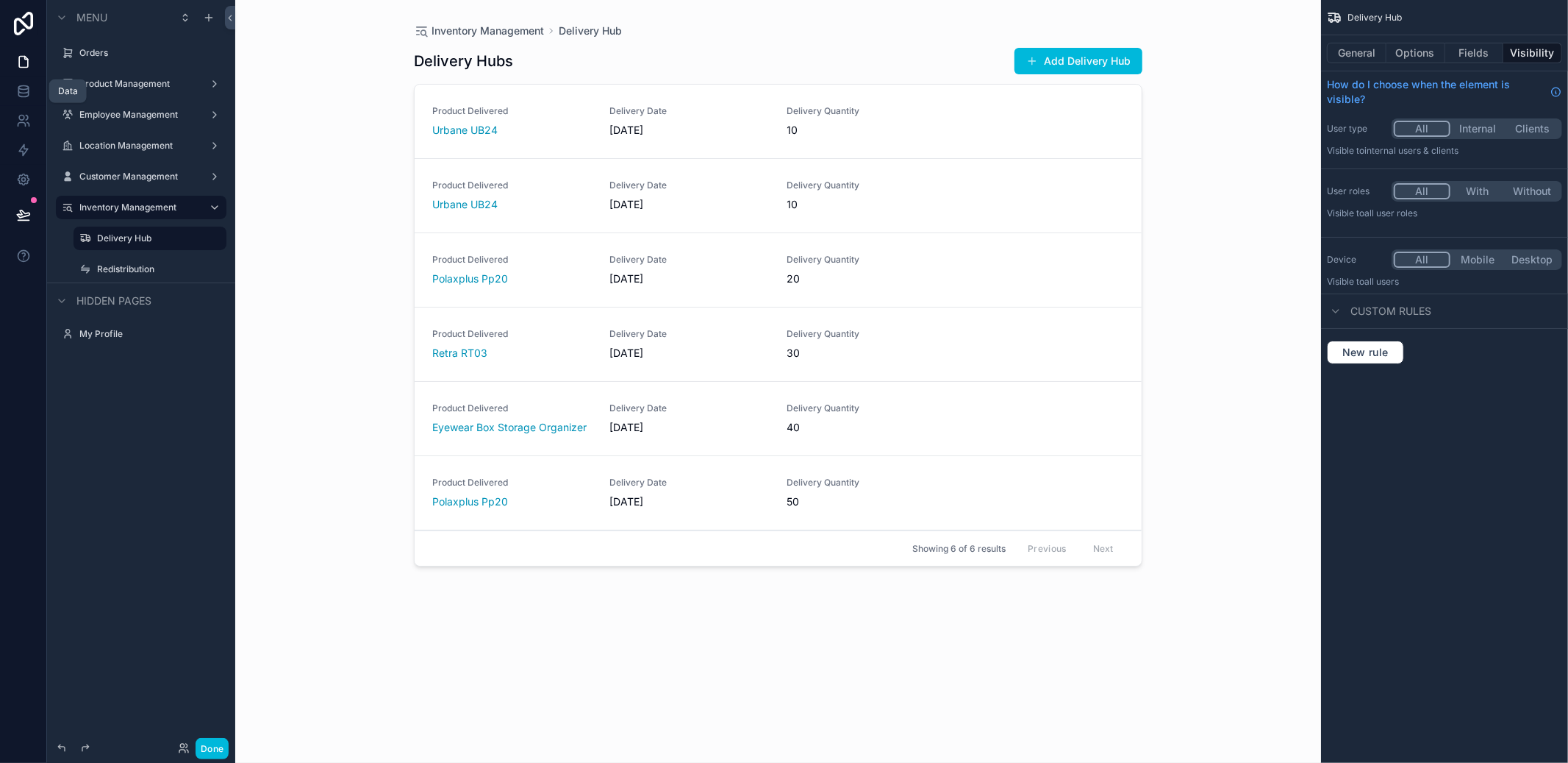
click at [25, 79] on link at bounding box center [23, 90] width 47 height 29
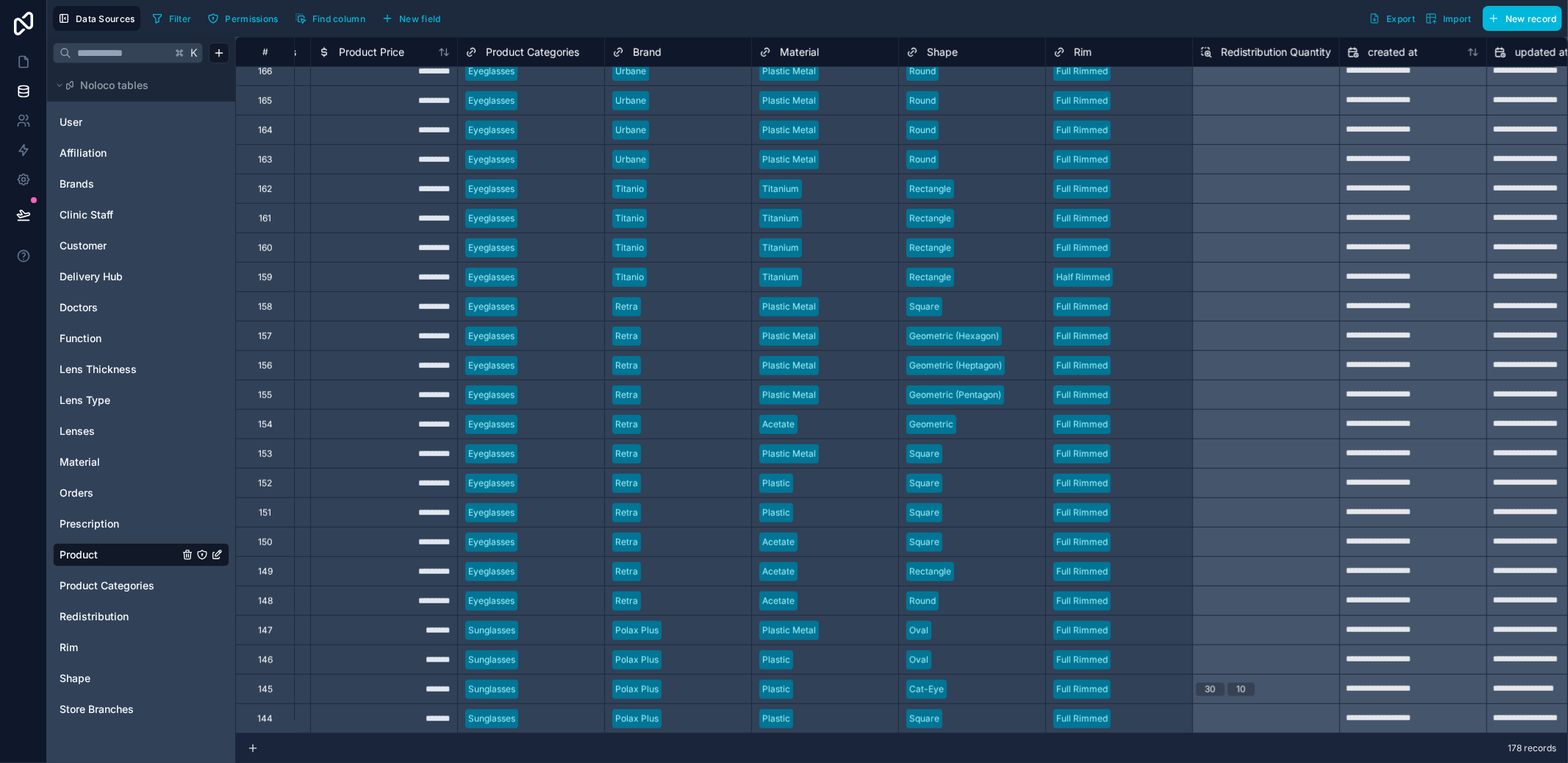
scroll to position [775, 825]
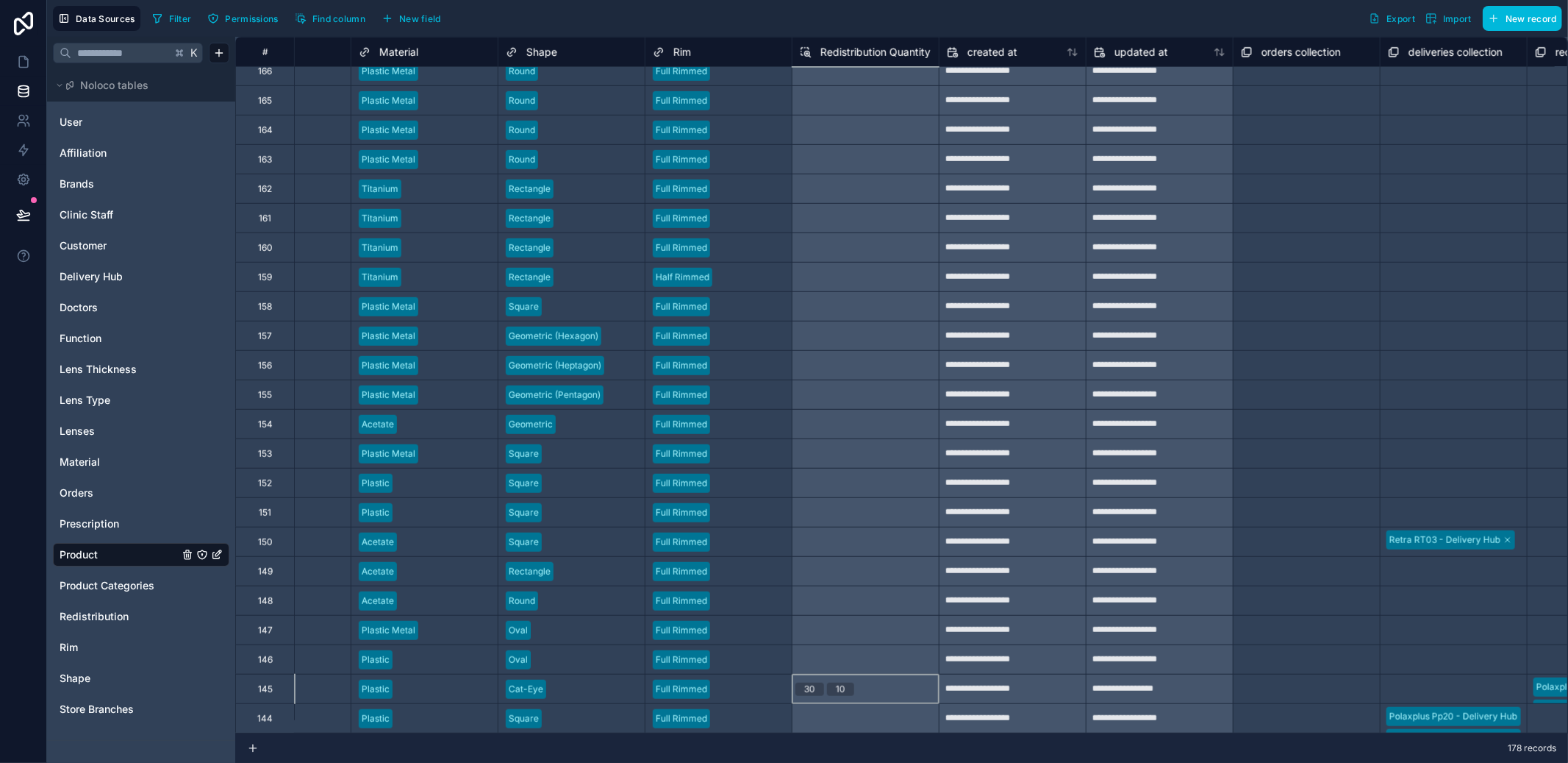
click at [911, 677] on div "30 10" at bounding box center [865, 688] width 147 height 29
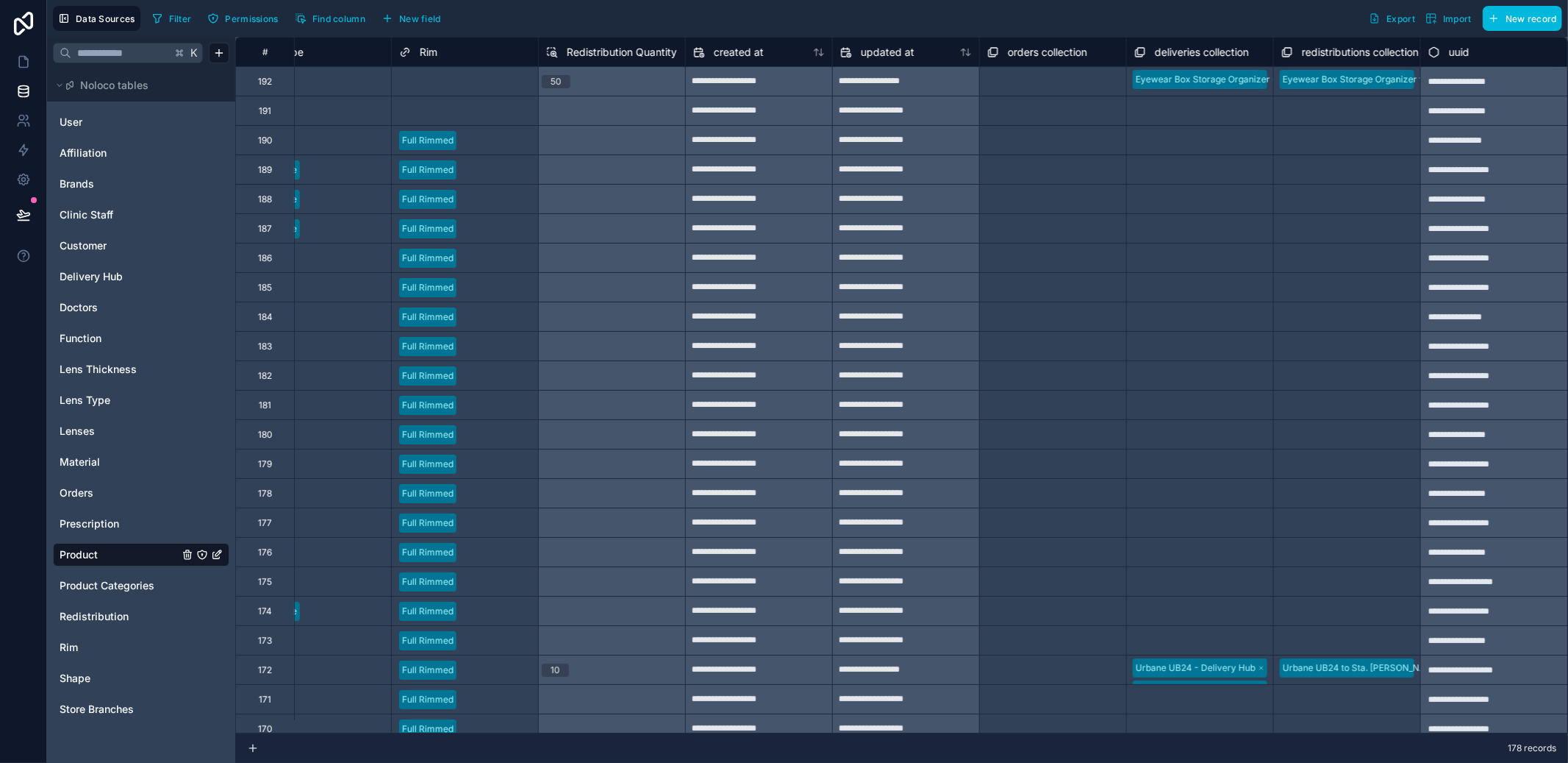
scroll to position [767, 1091]
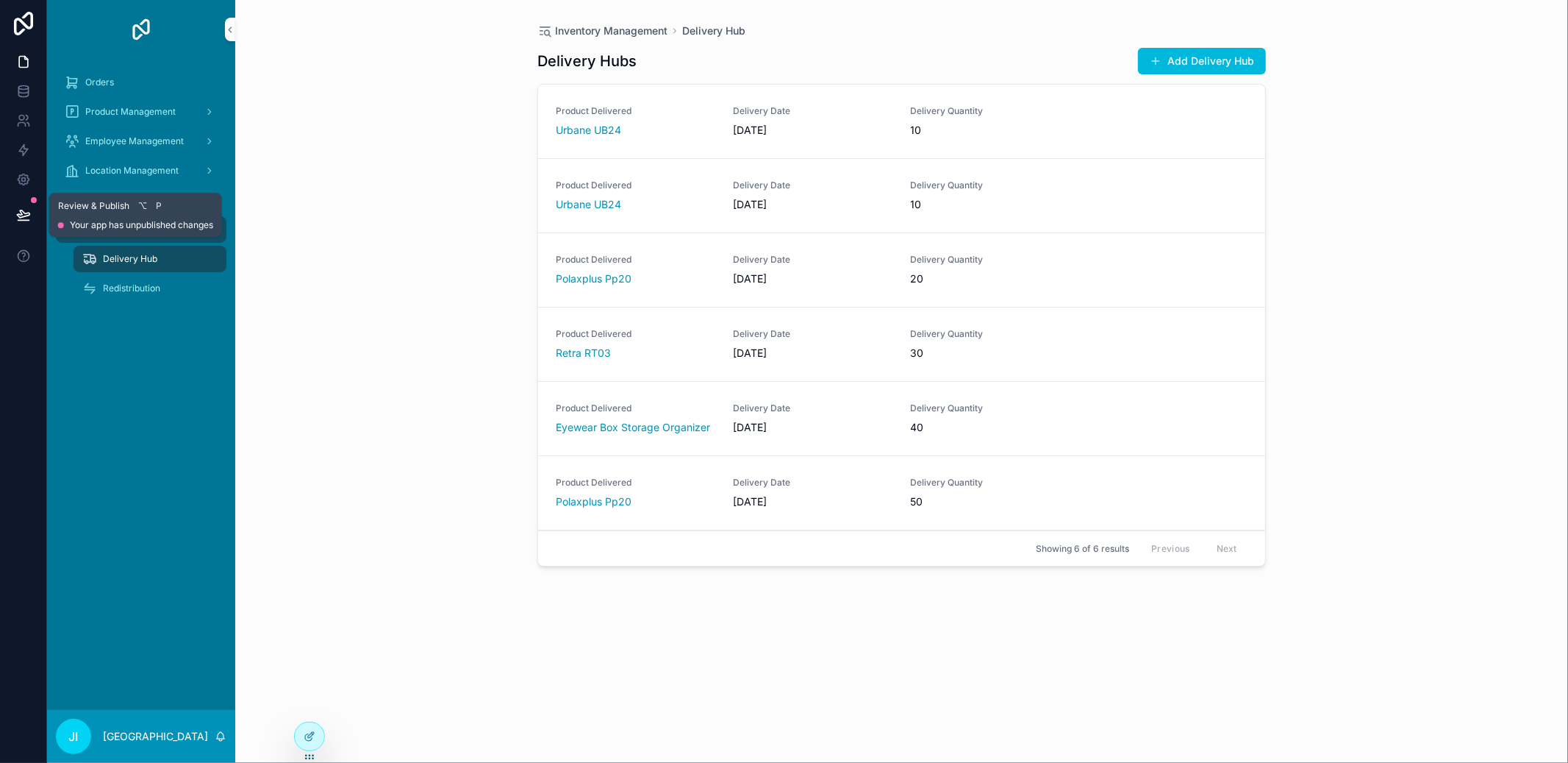
click at [34, 215] on button at bounding box center [24, 214] width 32 height 41
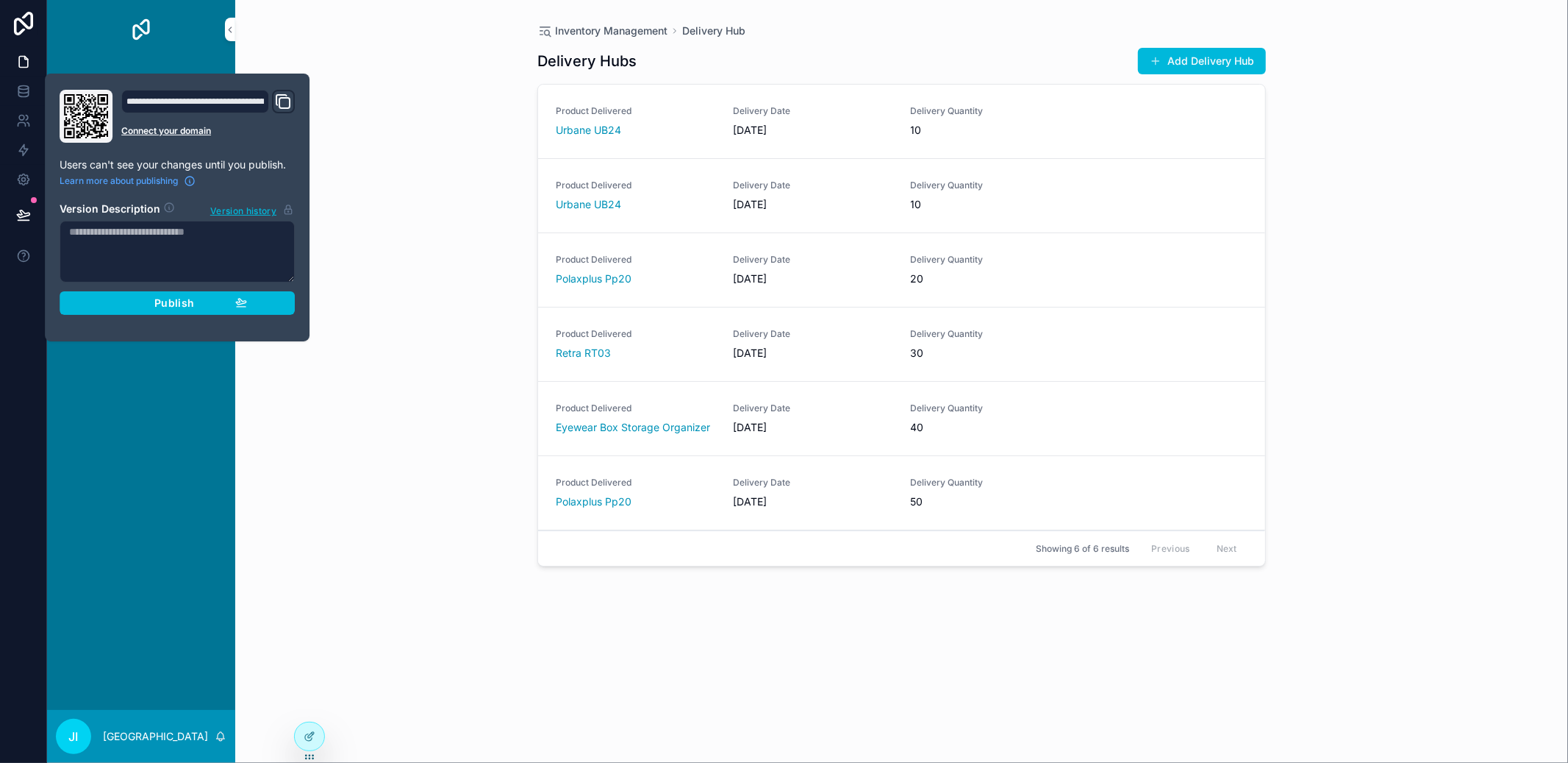
click at [212, 305] on div "Publish" at bounding box center [177, 303] width 140 height 13
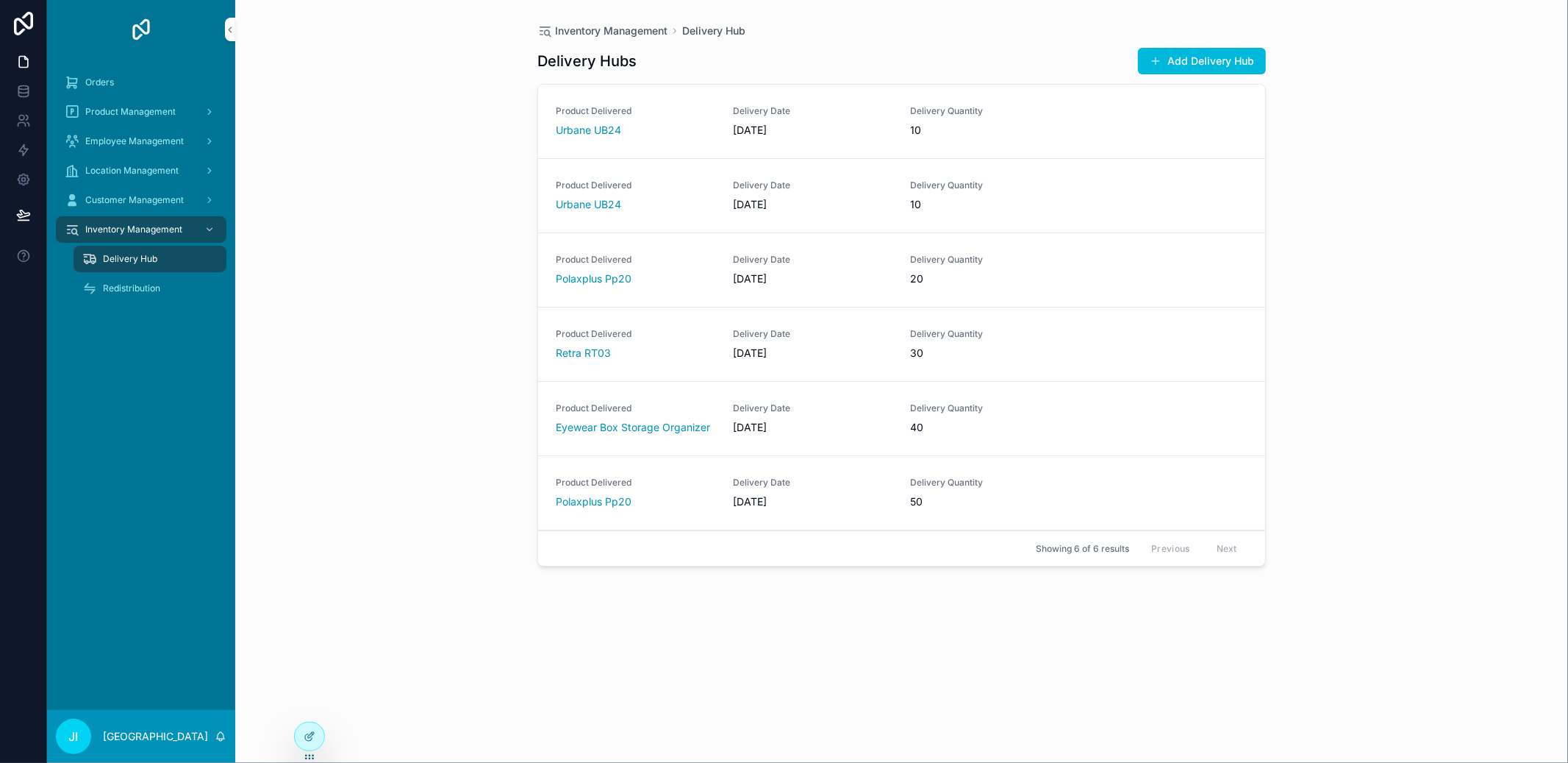
click at [420, 272] on div "Inventory Management Delivery Hub Delivery Hubs Add Delivery Hub Product Delive…" at bounding box center [901, 382] width 1333 height 763
click at [128, 89] on div "Orders" at bounding box center [141, 82] width 153 height 24
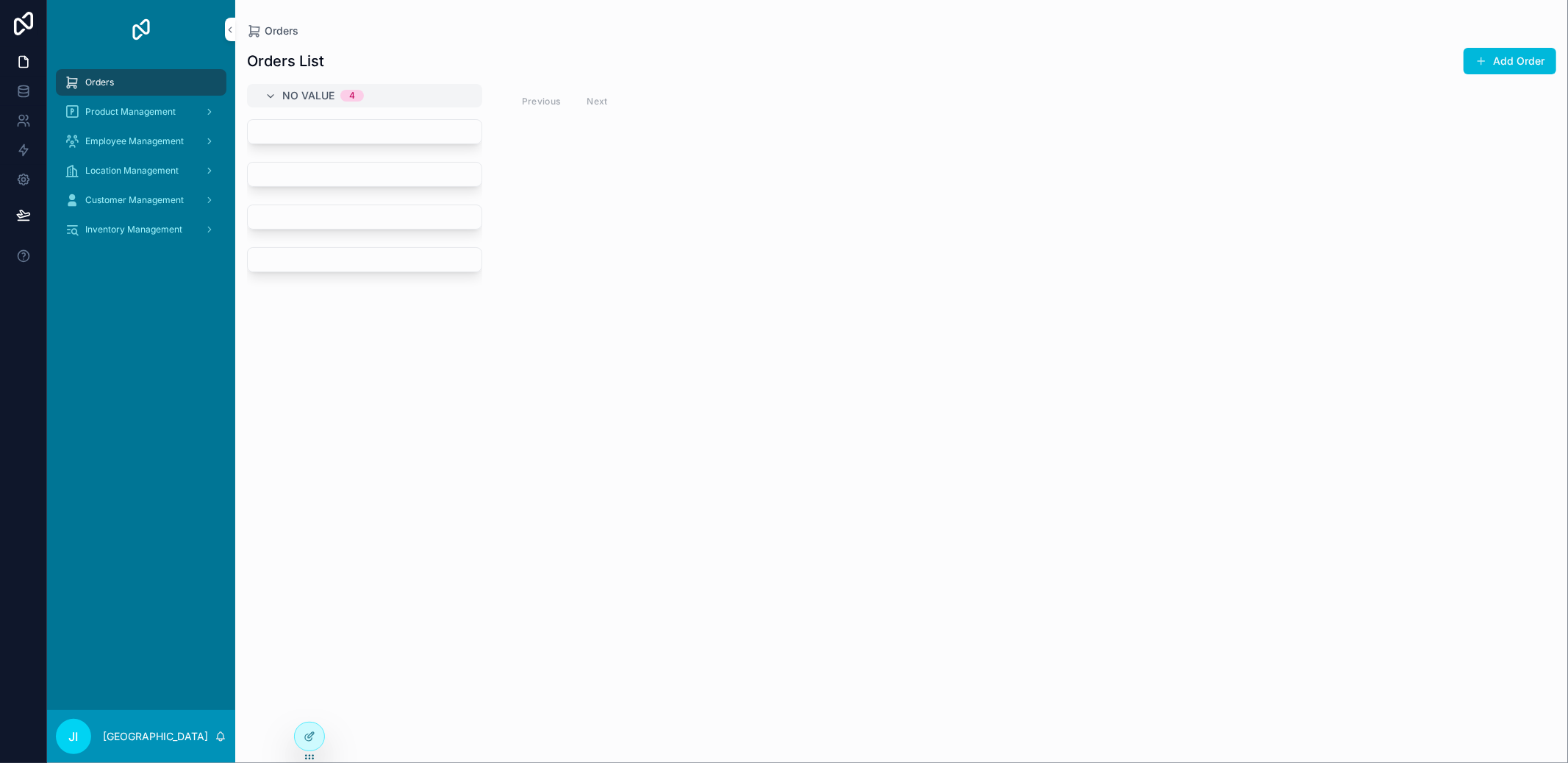
click at [185, 113] on div "Product Management" at bounding box center [141, 111] width 153 height 24
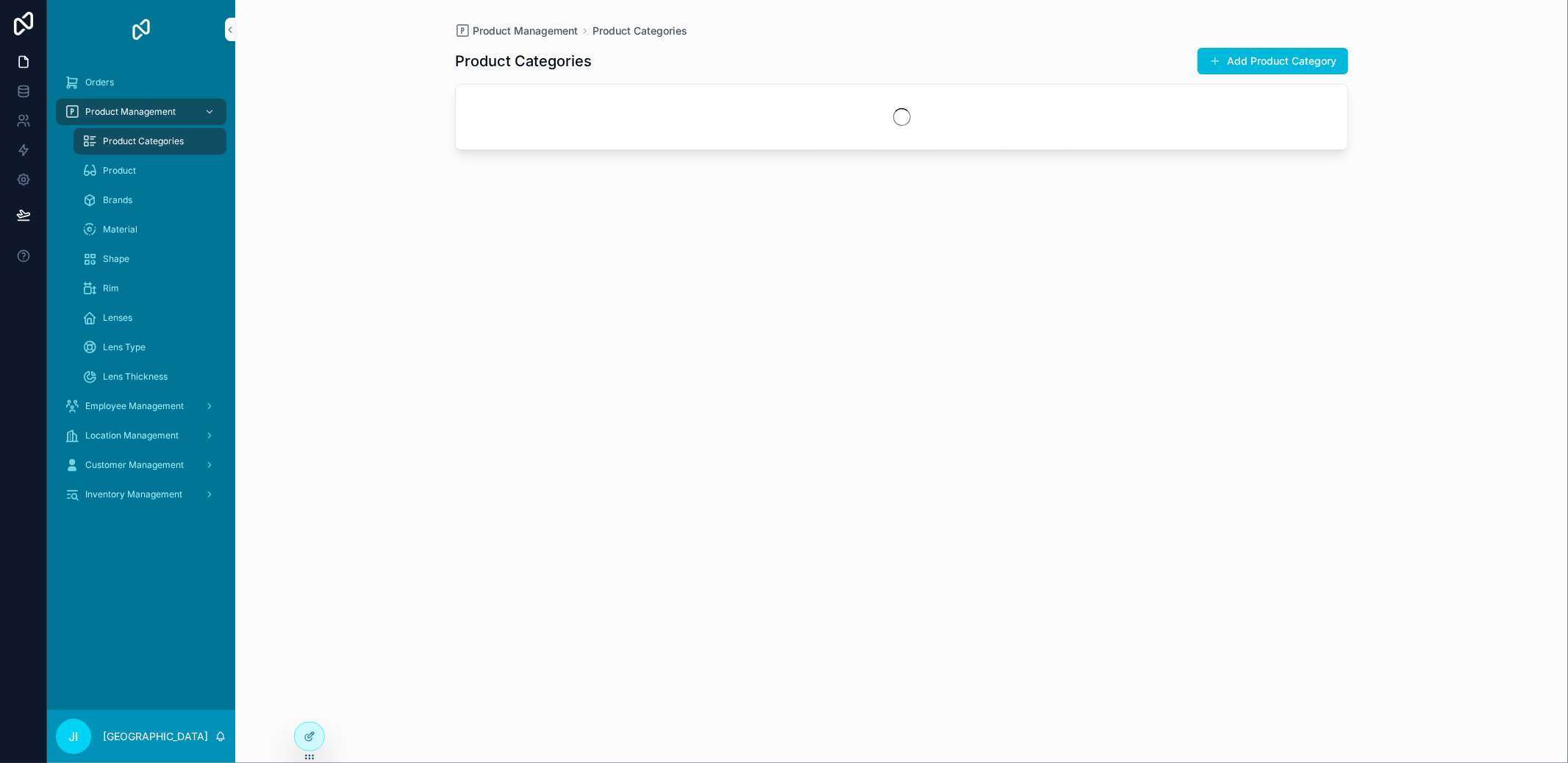
click at [148, 180] on div "Product" at bounding box center [150, 170] width 135 height 24
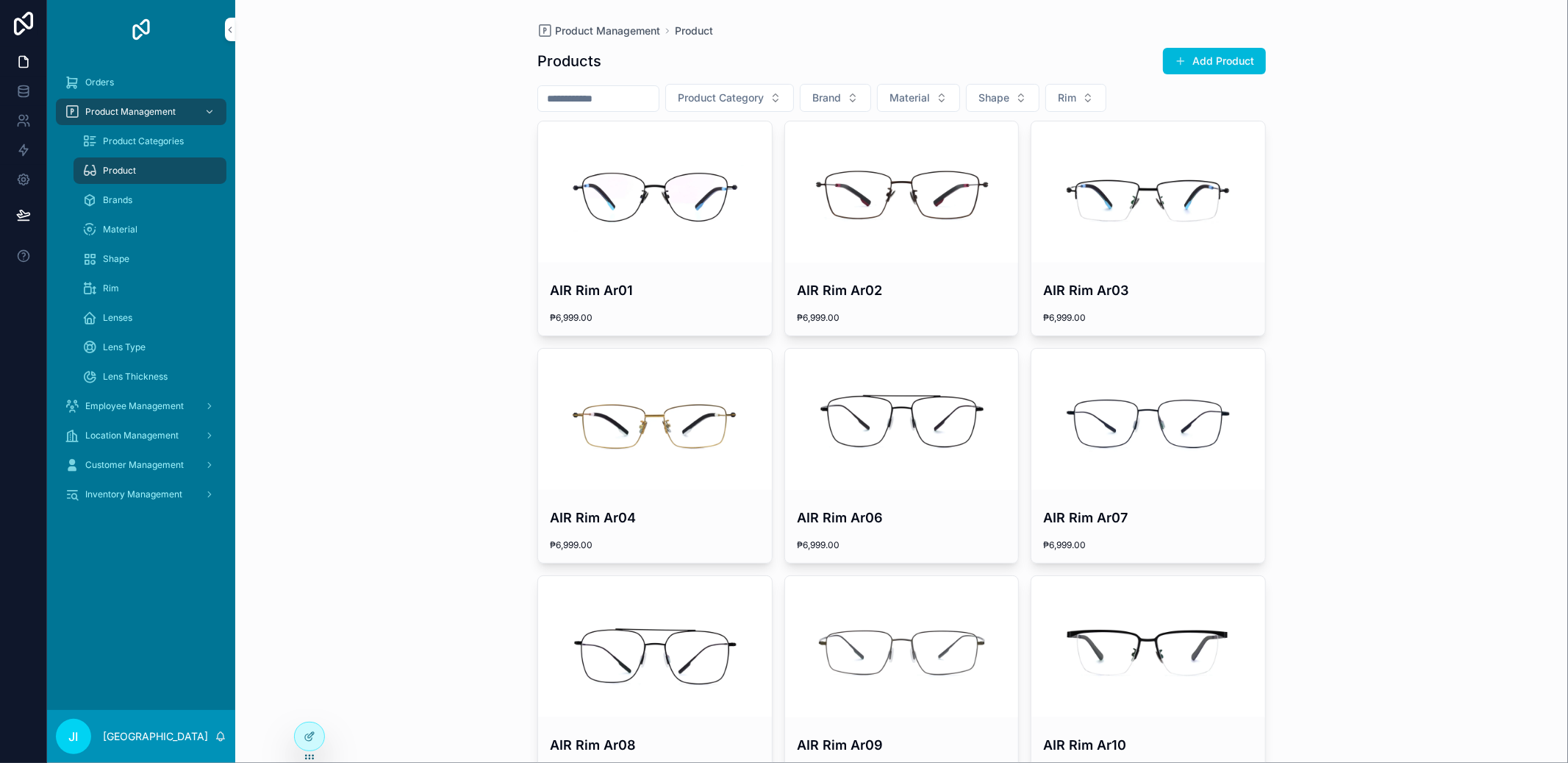
click at [1178, 63] on span "scrollable content" at bounding box center [1180, 61] width 11 height 11
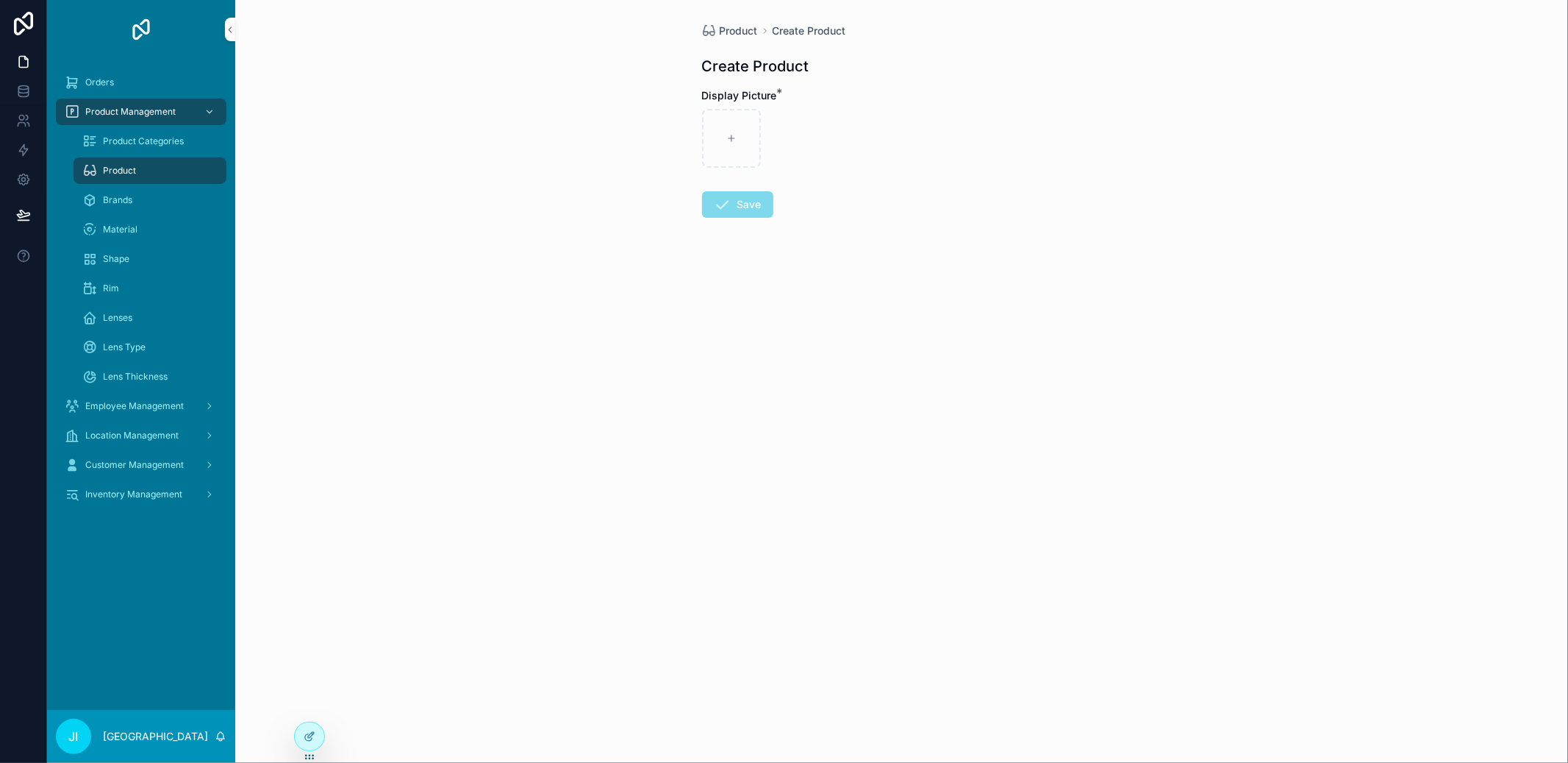
click at [118, 178] on div "Product" at bounding box center [150, 170] width 135 height 24
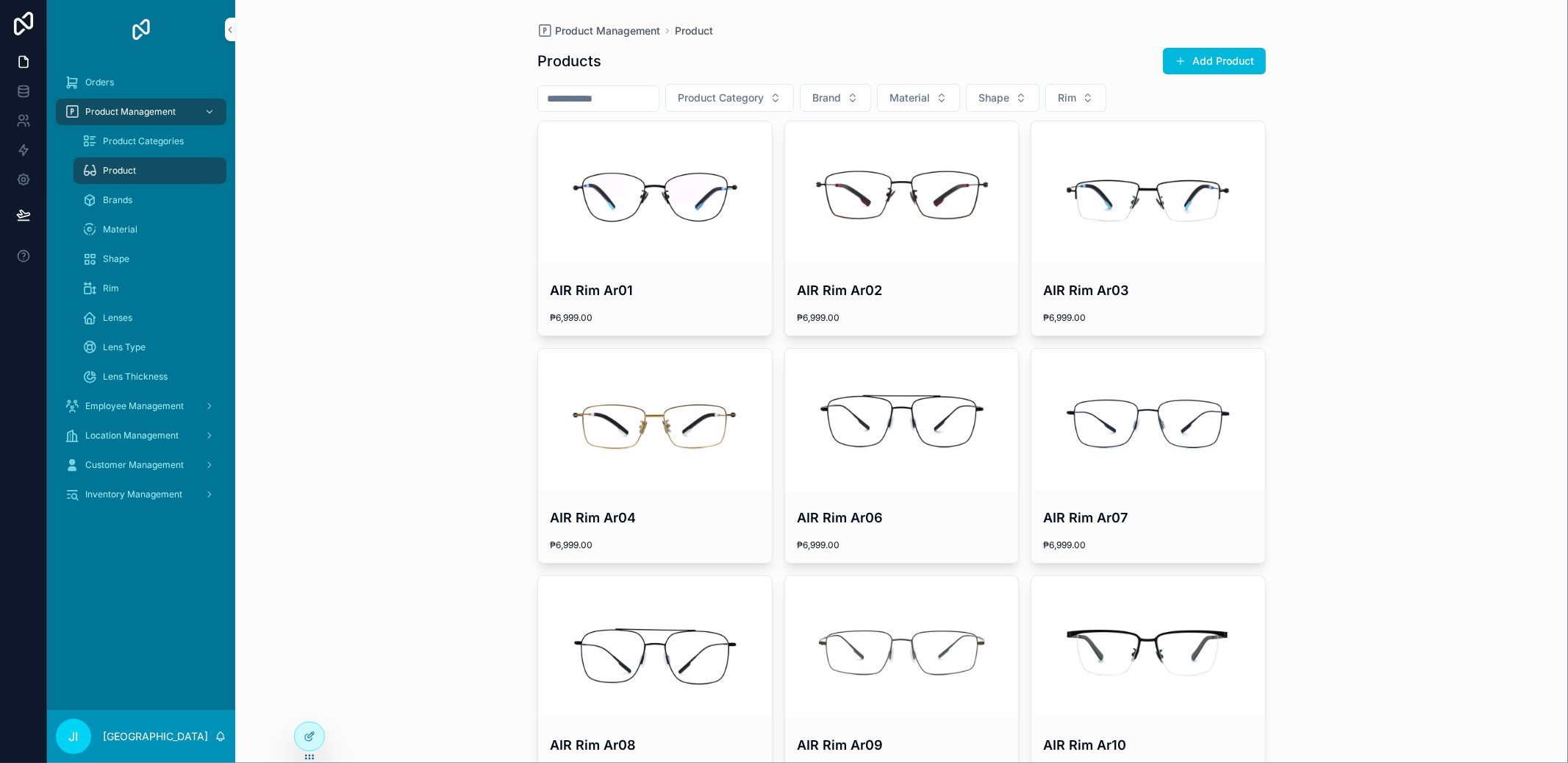
click at [664, 175] on div "scrollable content" at bounding box center [655, 192] width 234 height 141
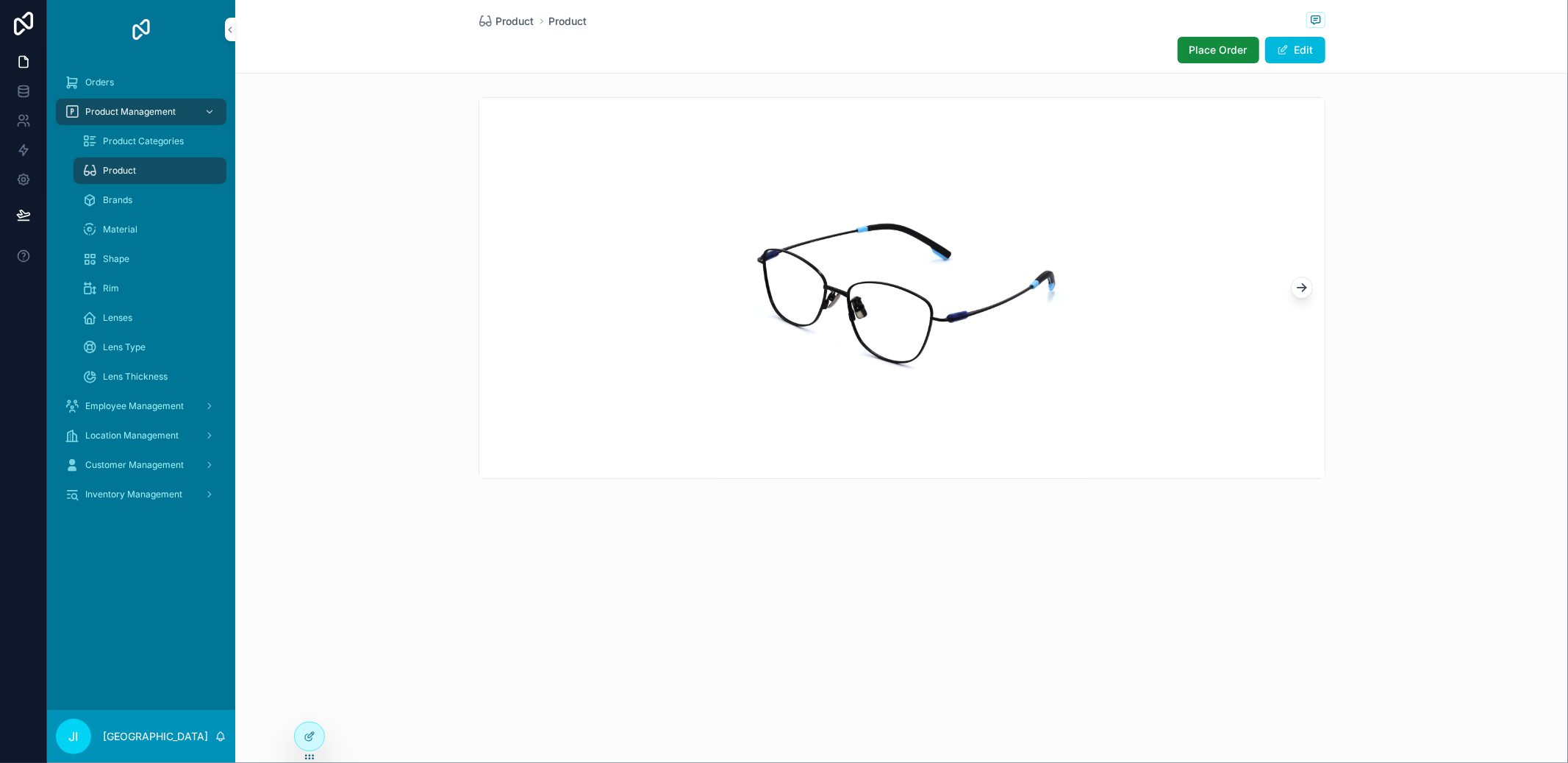
click at [522, 24] on span "Product" at bounding box center [515, 21] width 38 height 14
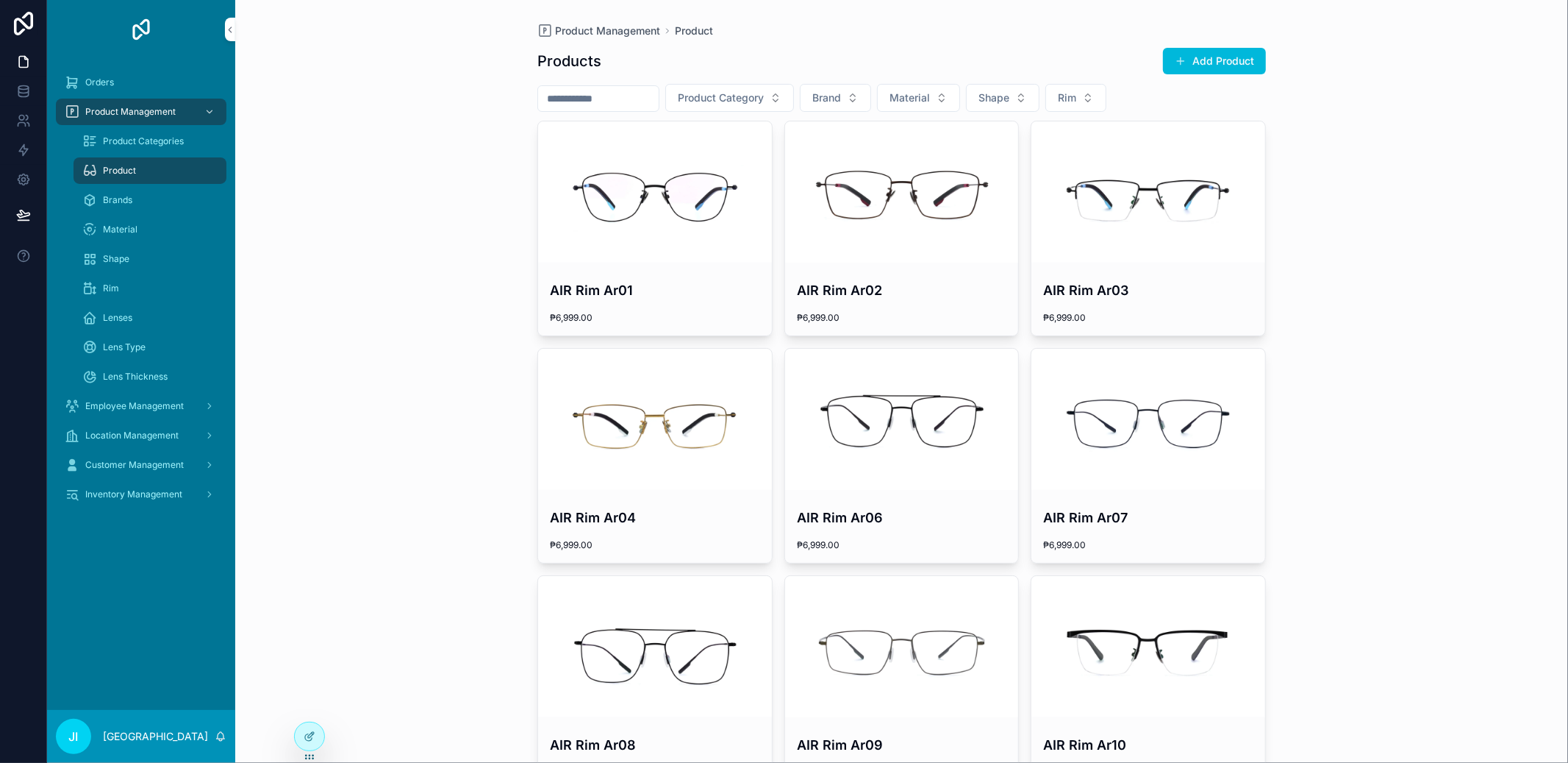
click at [630, 104] on input "scrollable content" at bounding box center [598, 99] width 121 height 21
click at [841, 99] on span "Brand" at bounding box center [826, 97] width 29 height 14
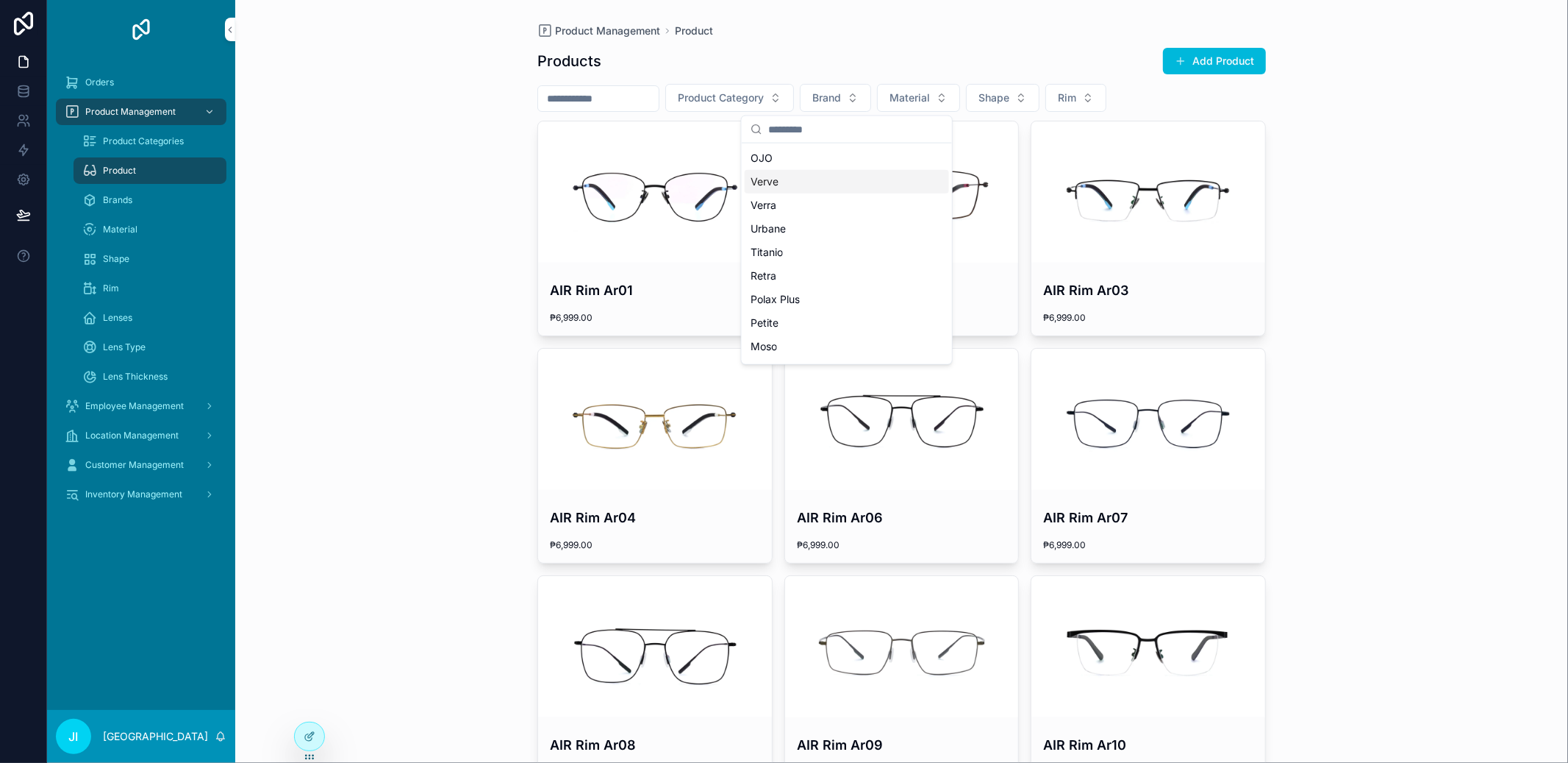
scroll to position [3, 0]
click at [787, 297] on span "Polax Plus" at bounding box center [775, 296] width 49 height 14
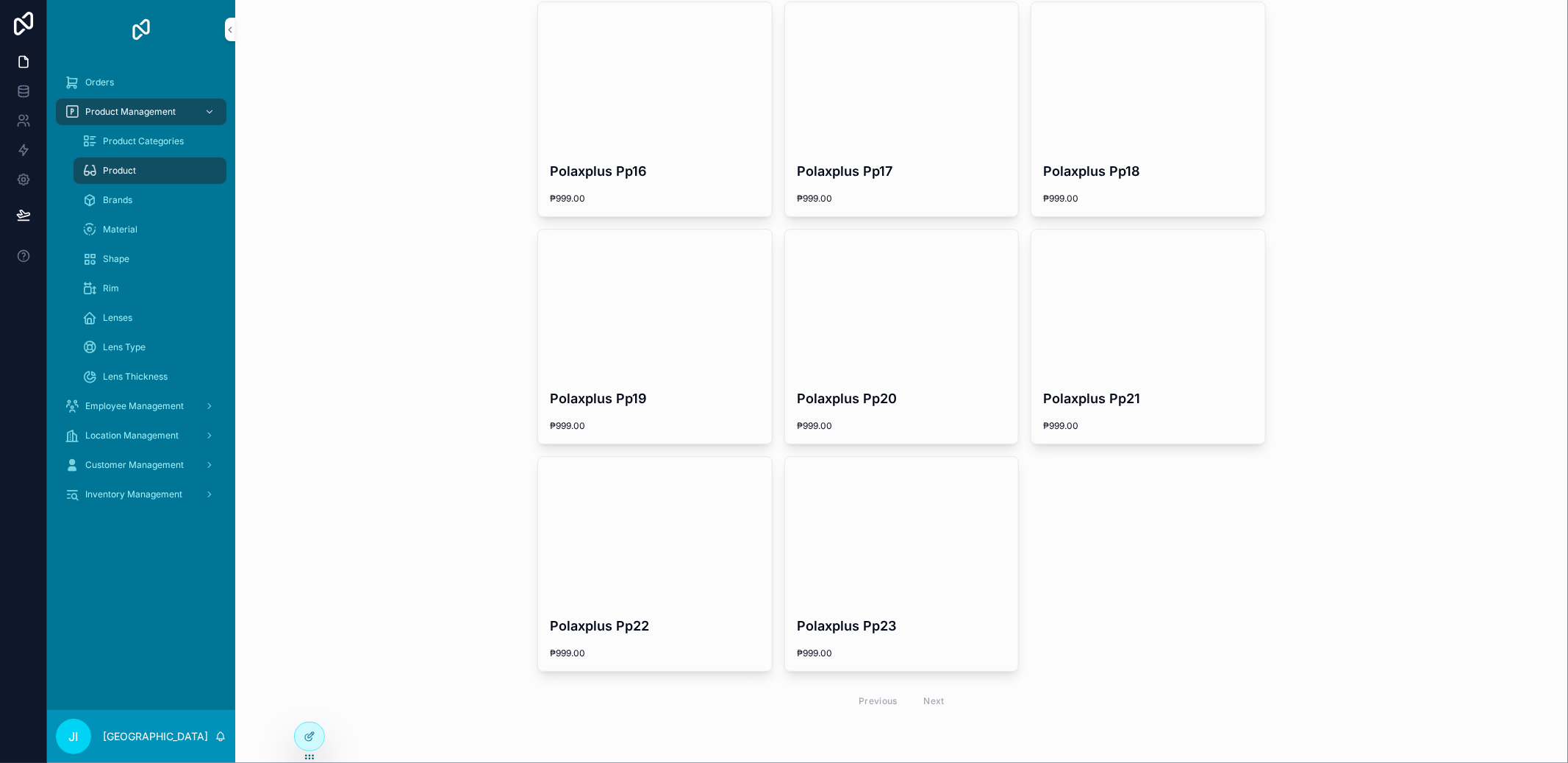
scroll to position [575, 0]
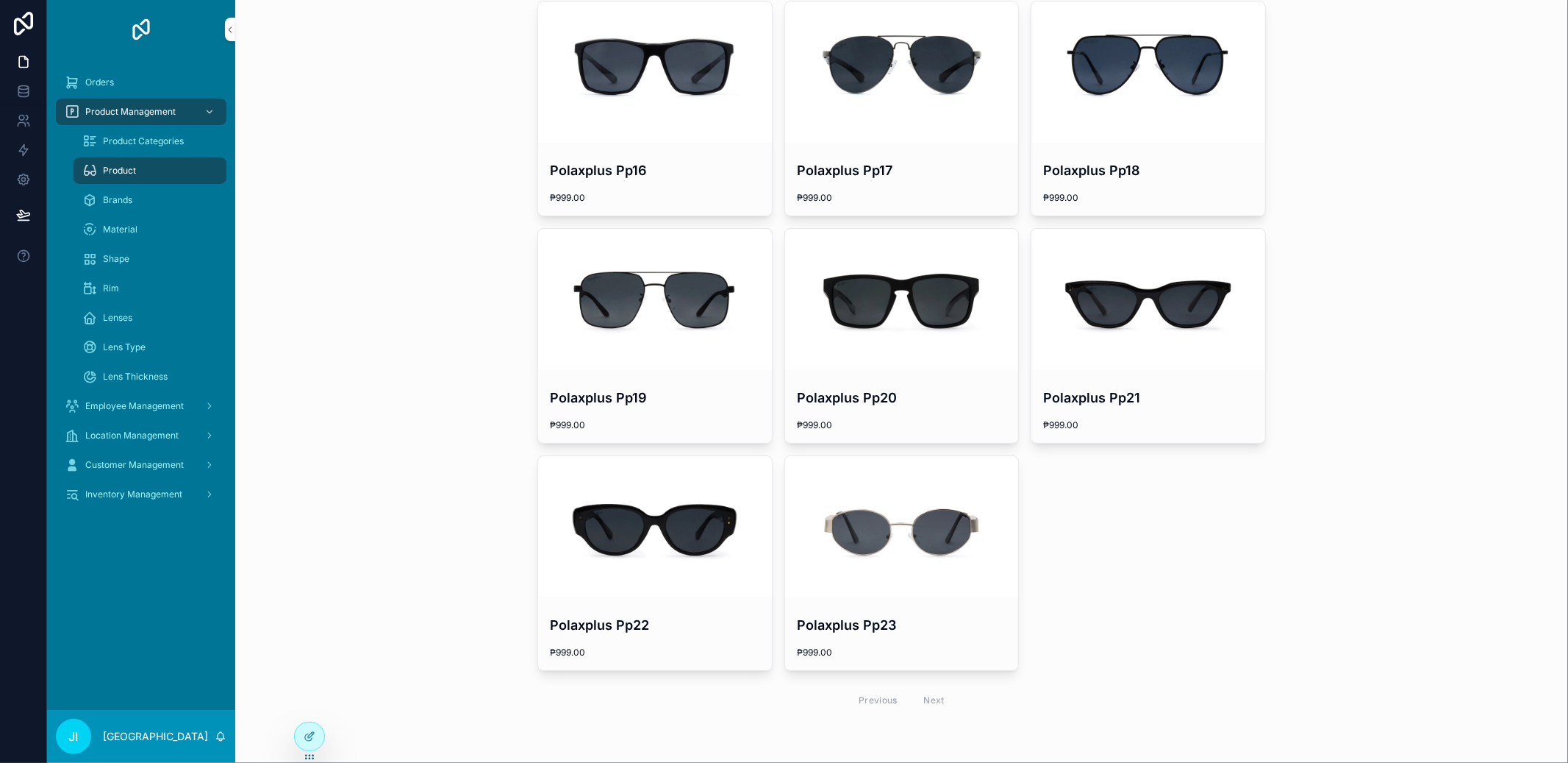
click at [1109, 402] on h4 "Polaxplus Pp21" at bounding box center [1148, 397] width 210 height 20
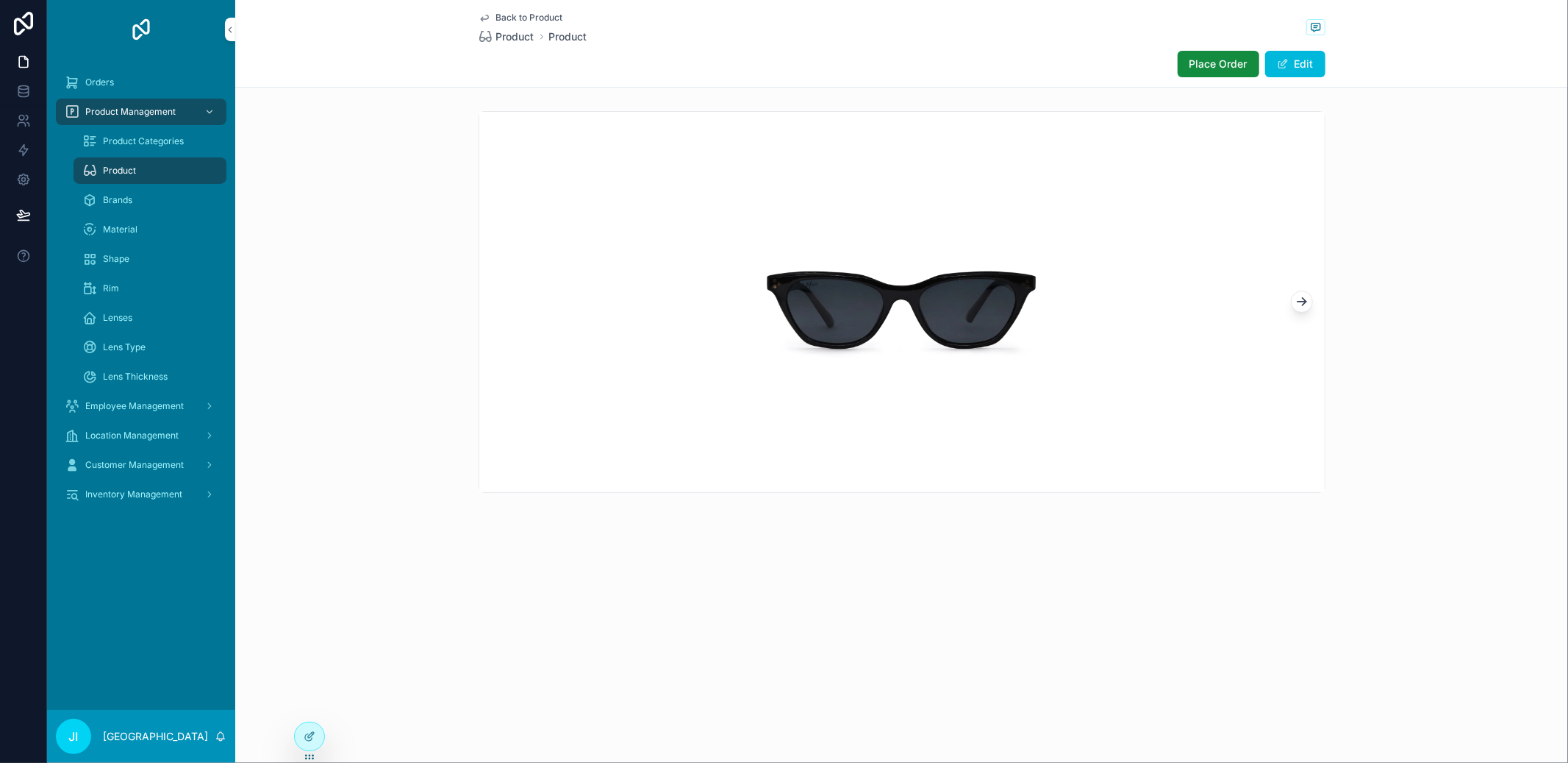
click at [1232, 57] on span "Place Order" at bounding box center [1218, 64] width 58 height 14
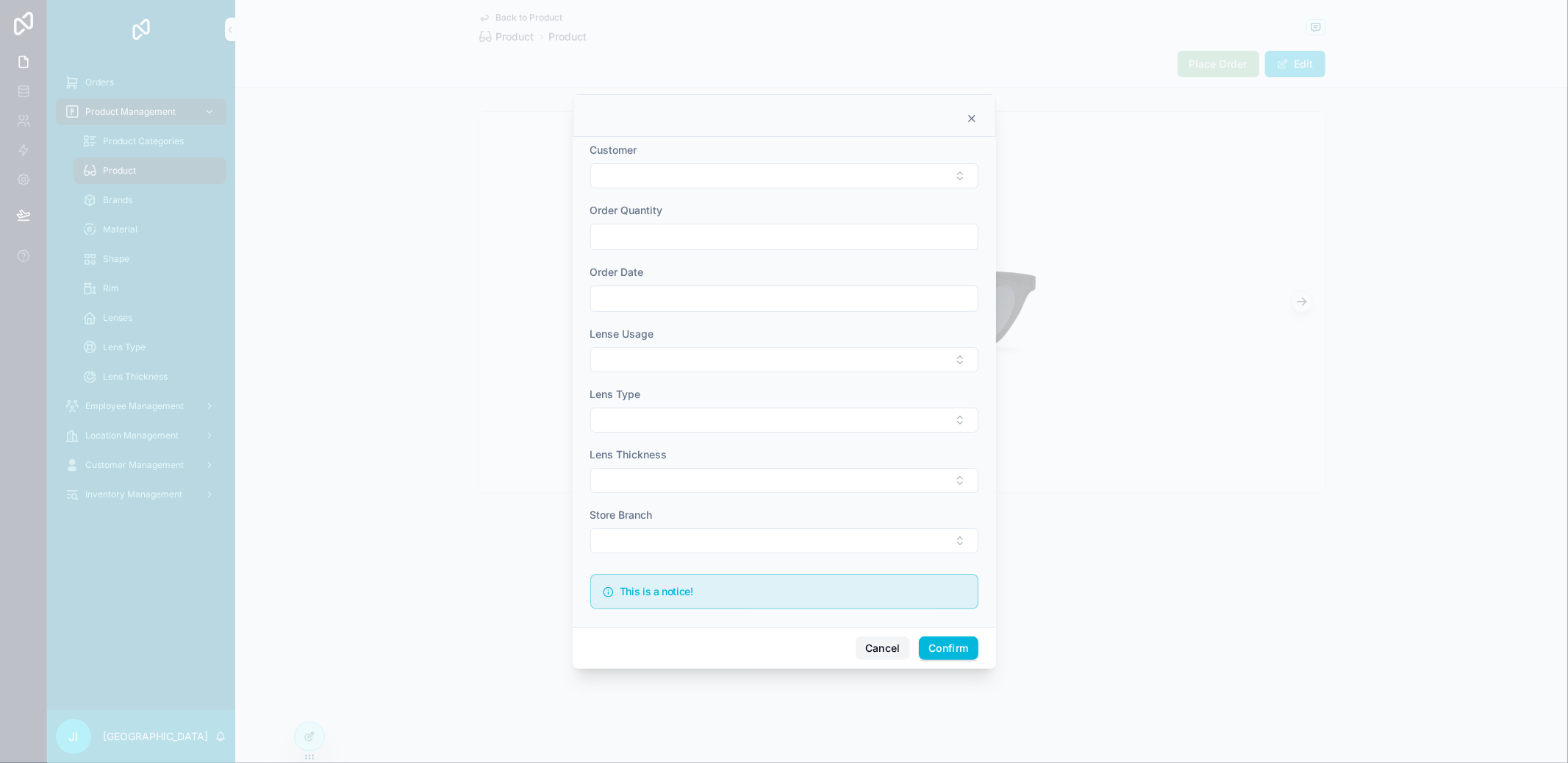
click at [882, 644] on button "Cancel" at bounding box center [882, 648] width 54 height 24
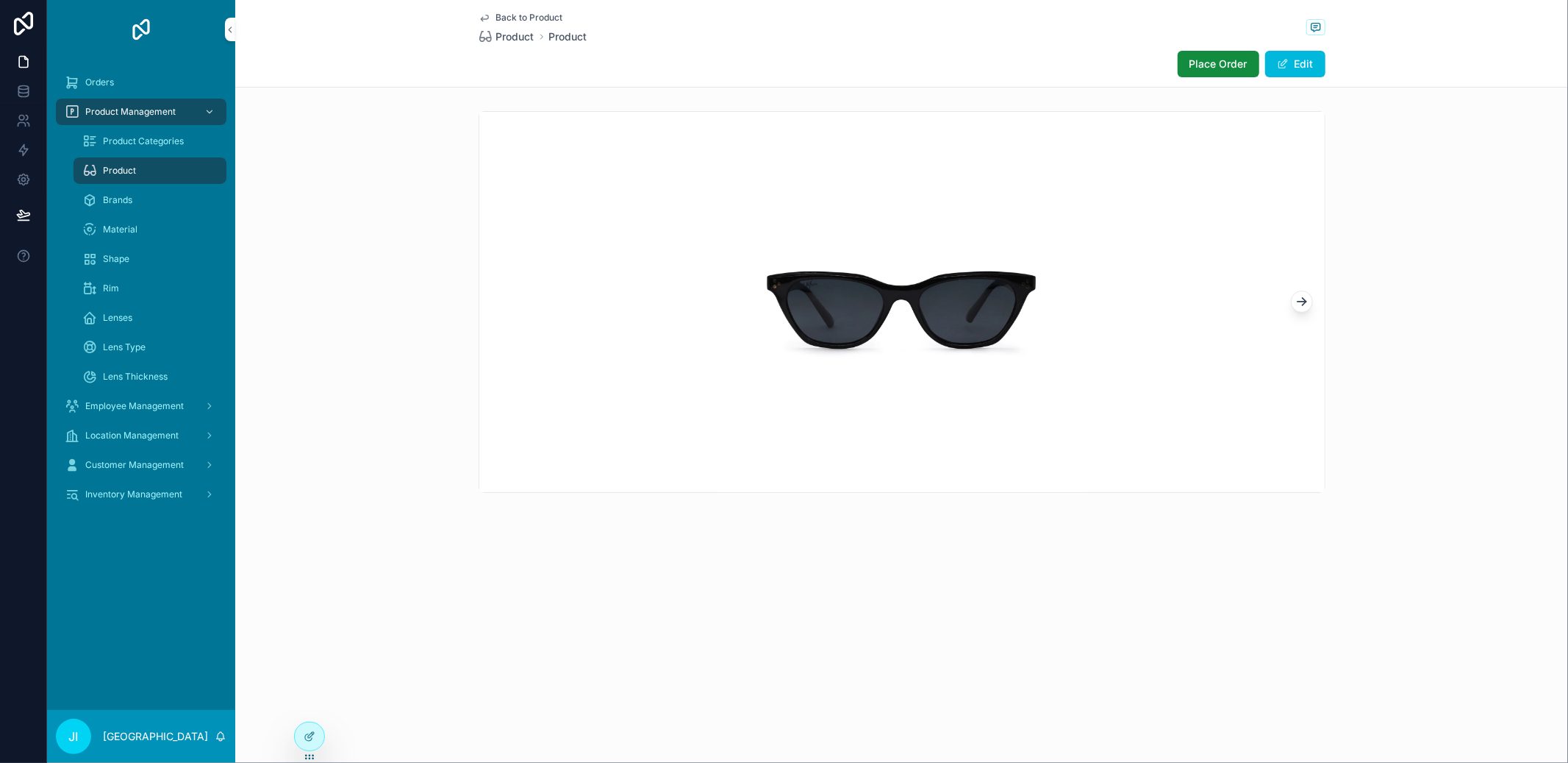
click at [297, 725] on div at bounding box center [309, 741] width 30 height 41
click at [303, 725] on div at bounding box center [309, 735] width 29 height 28
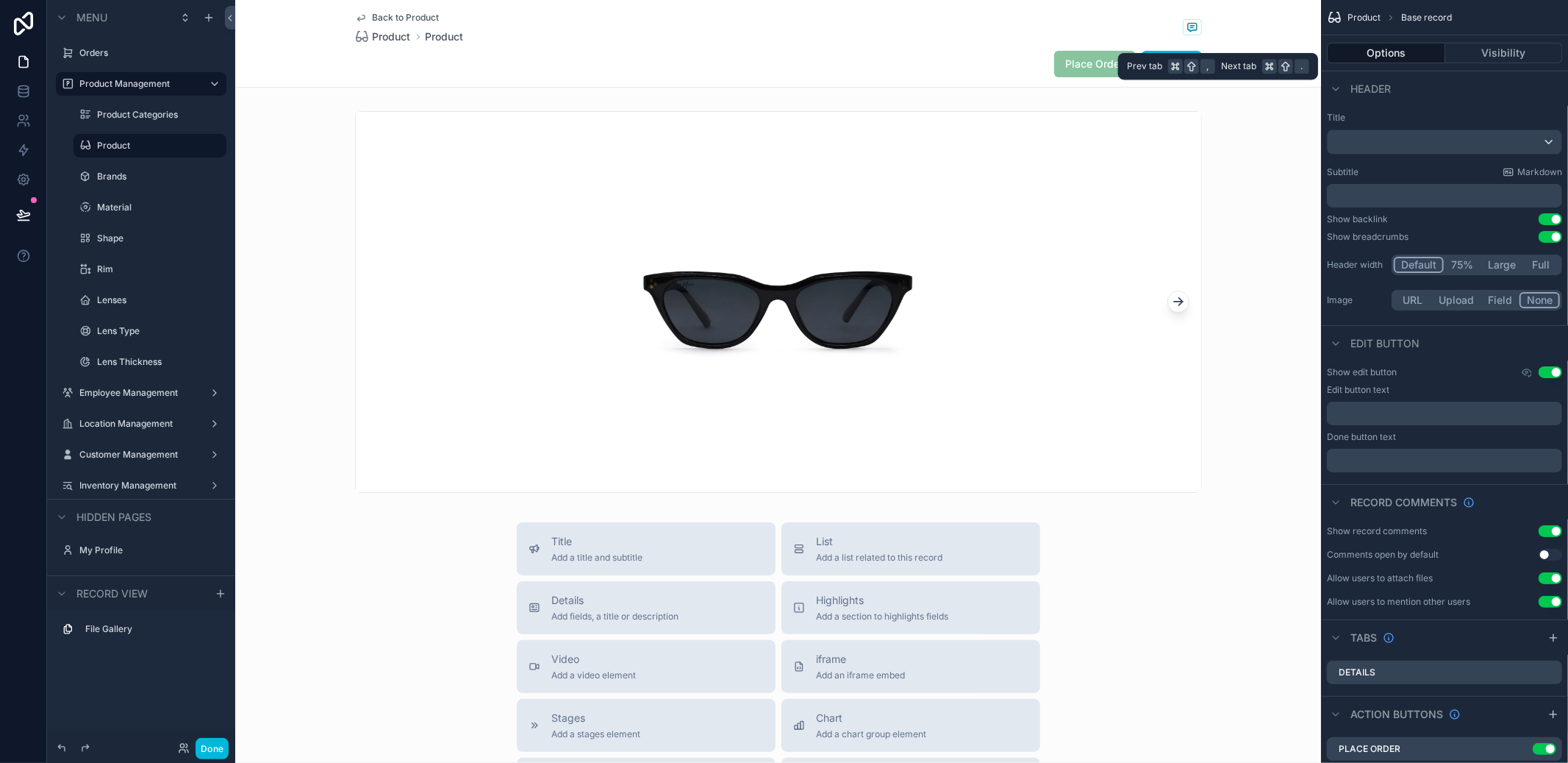
click at [1476, 44] on button "Visibility" at bounding box center [1504, 53] width 118 height 21
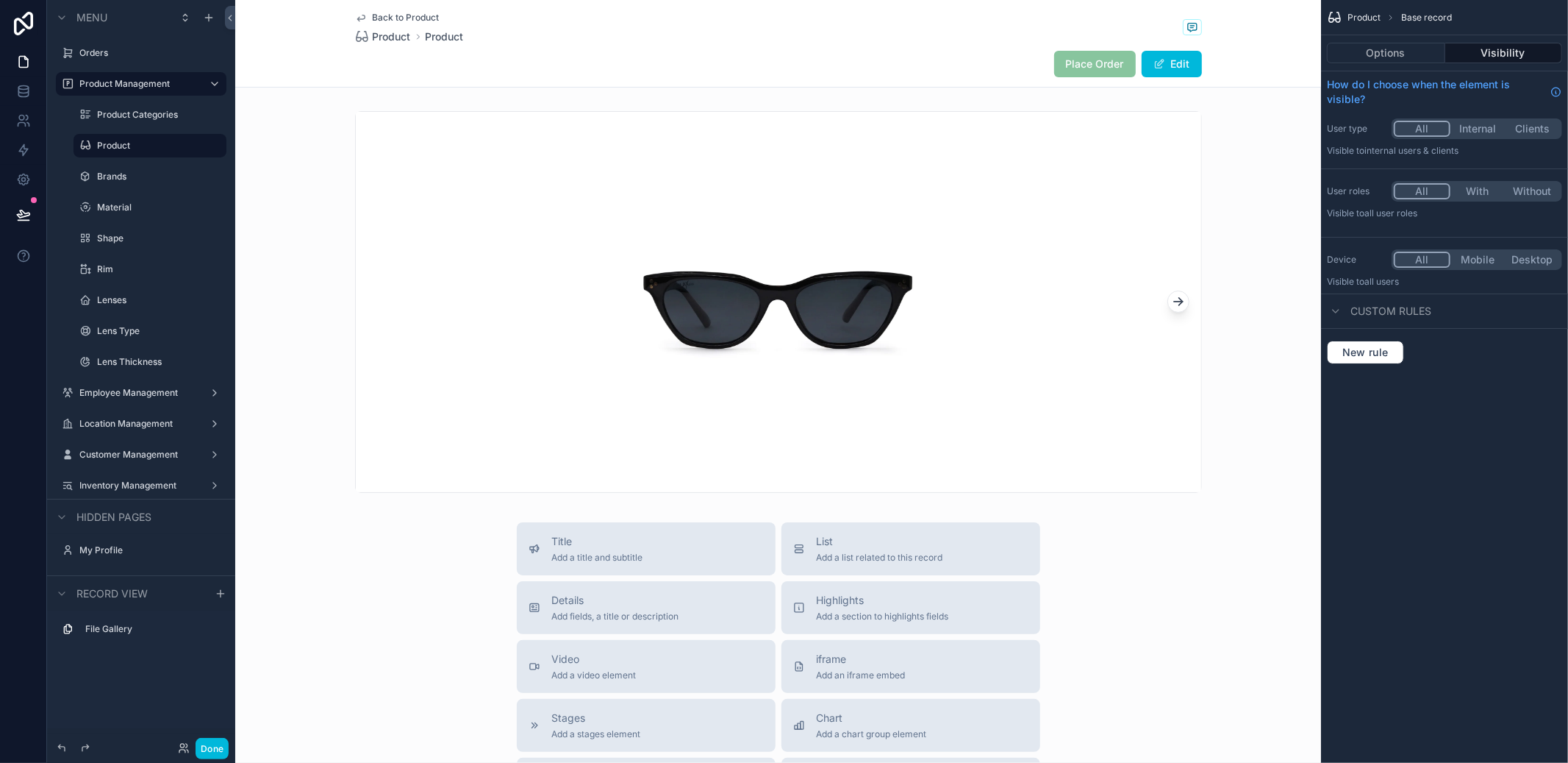
click at [1416, 60] on button "Options" at bounding box center [1385, 53] width 118 height 21
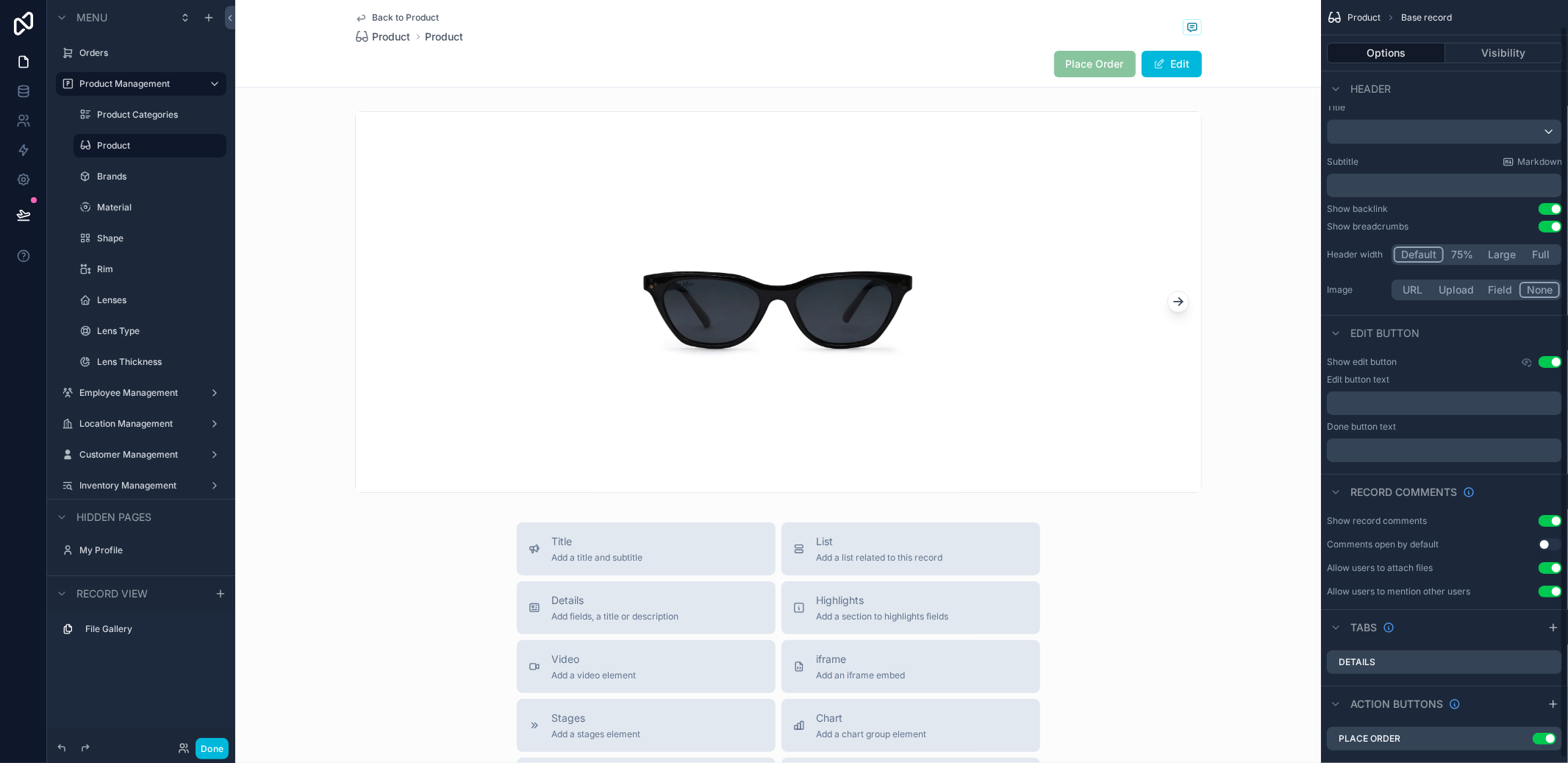
scroll to position [31, 0]
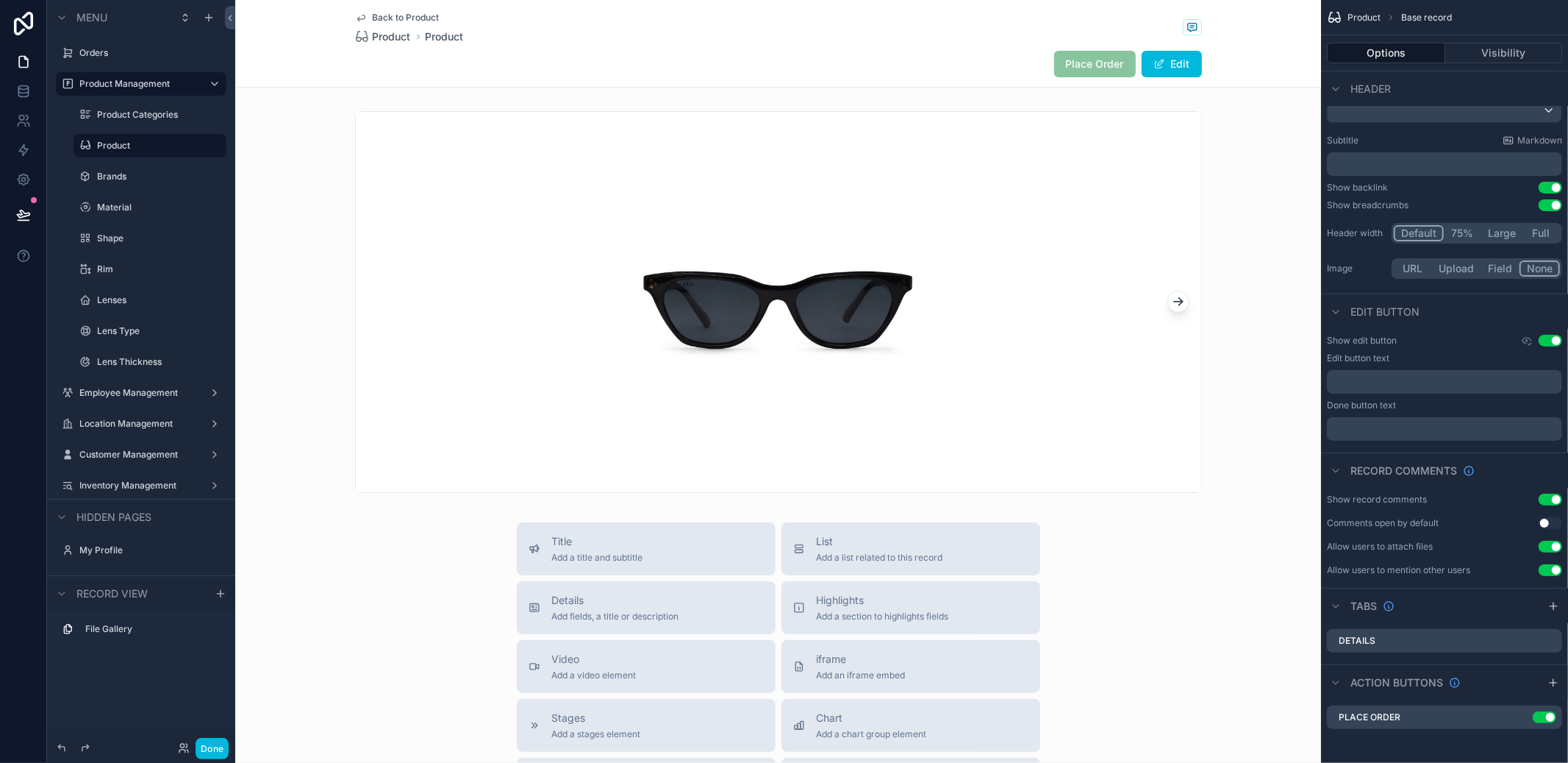
click at [0, 0] on icon "scrollable content" at bounding box center [0, 0] width 0 height 0
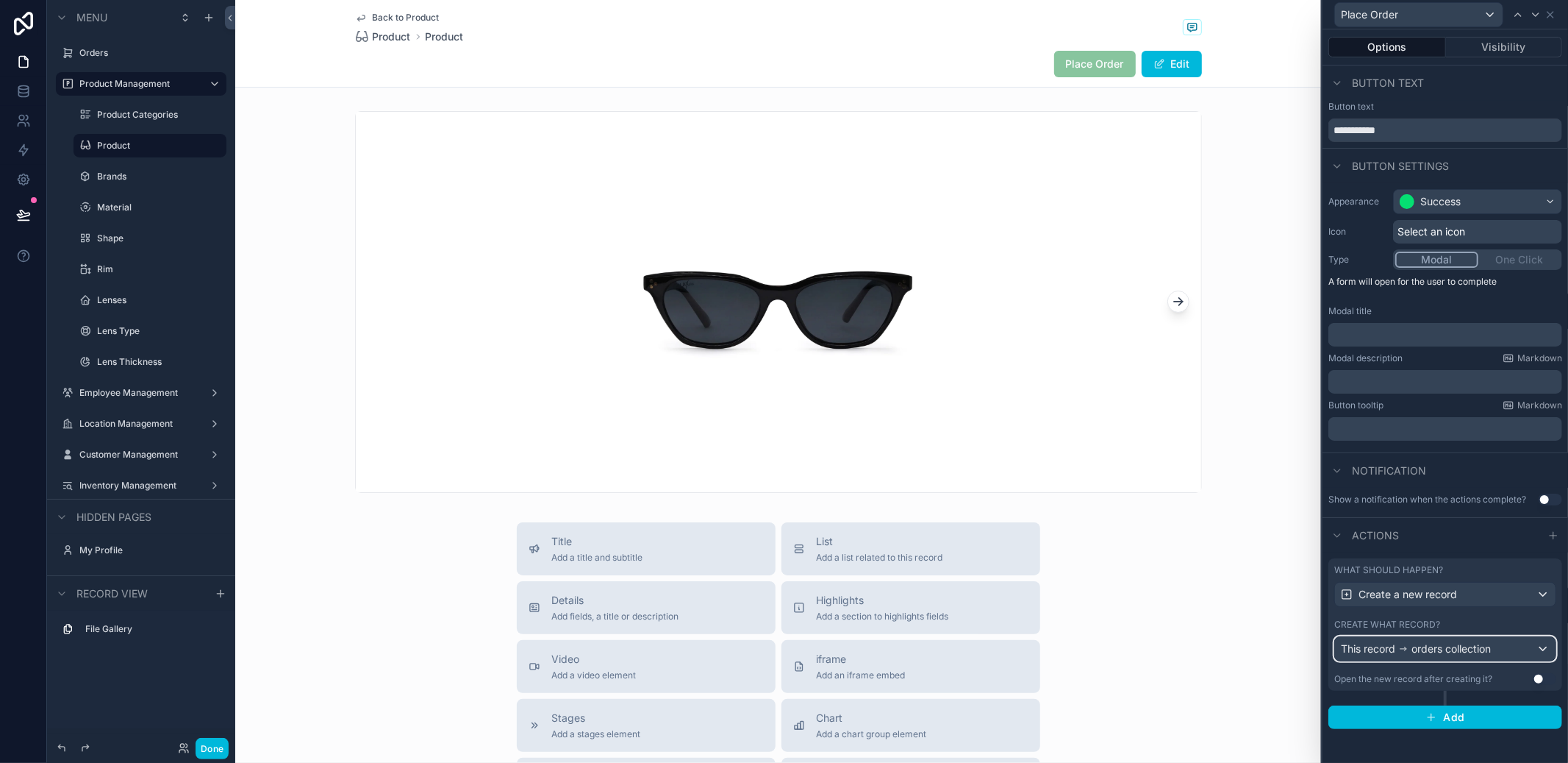
click at [1476, 648] on span "orders collection" at bounding box center [1450, 648] width 79 height 14
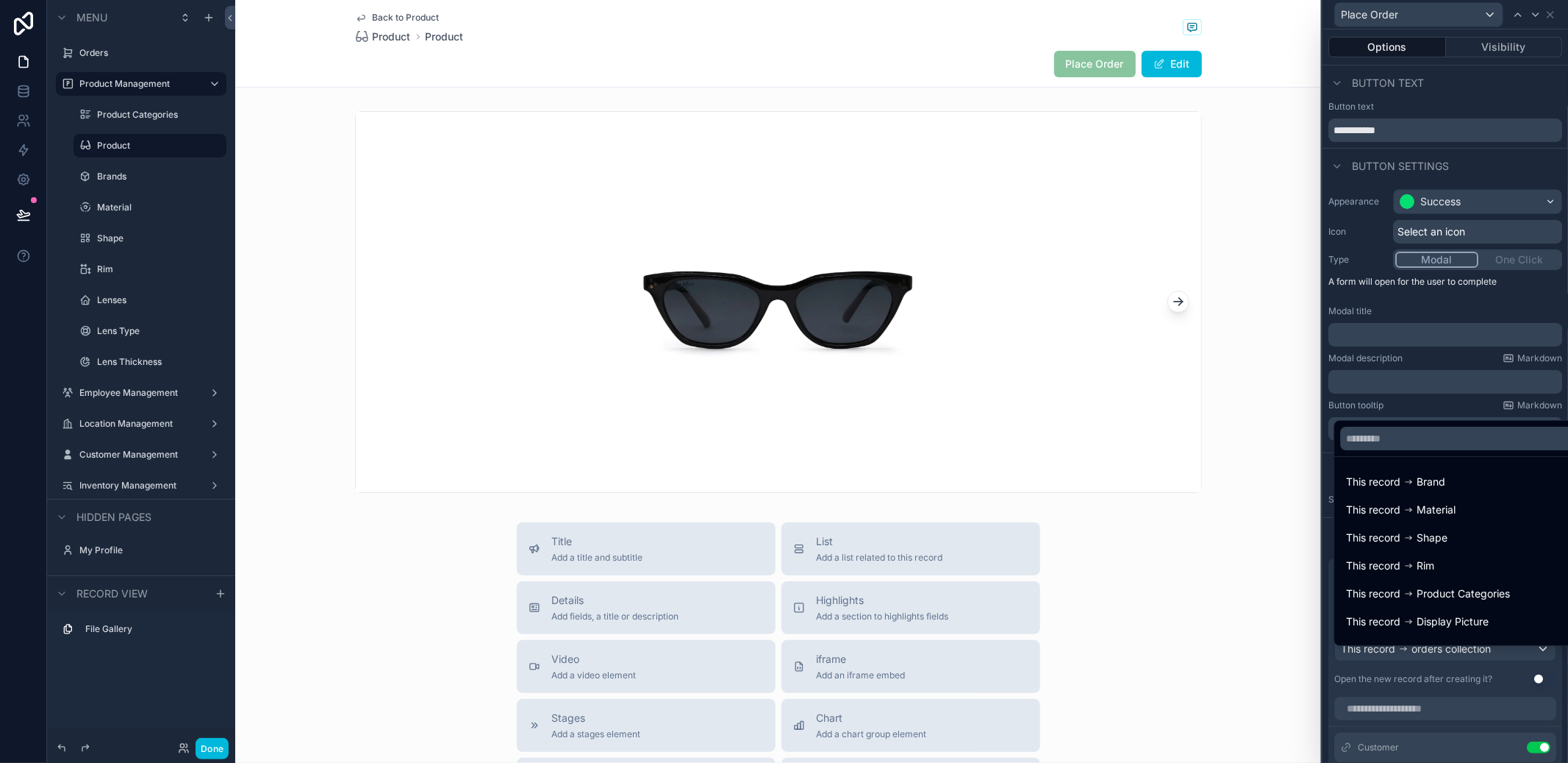
click at [1389, 709] on div at bounding box center [1445, 382] width 245 height 763
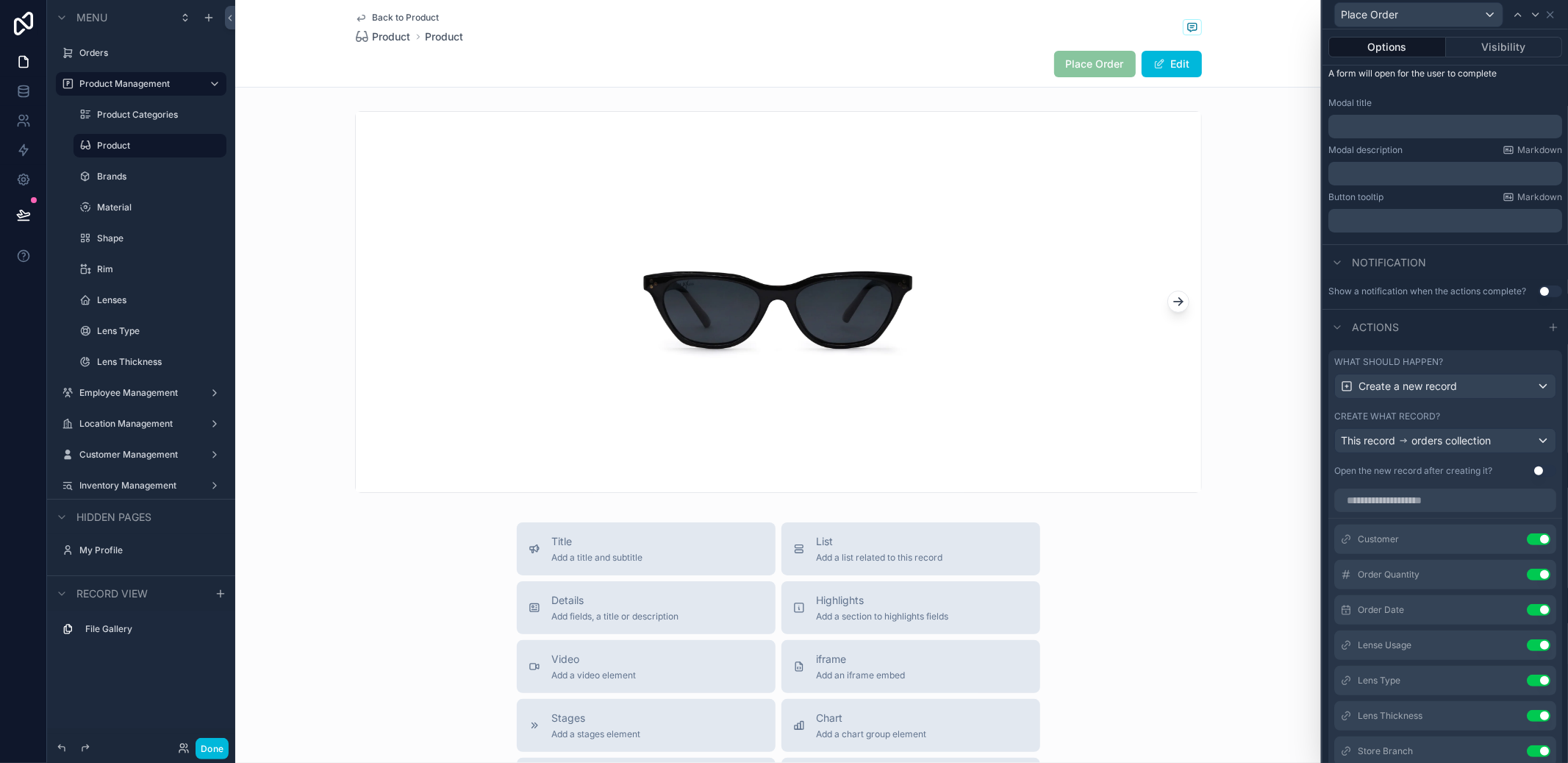
scroll to position [401, 0]
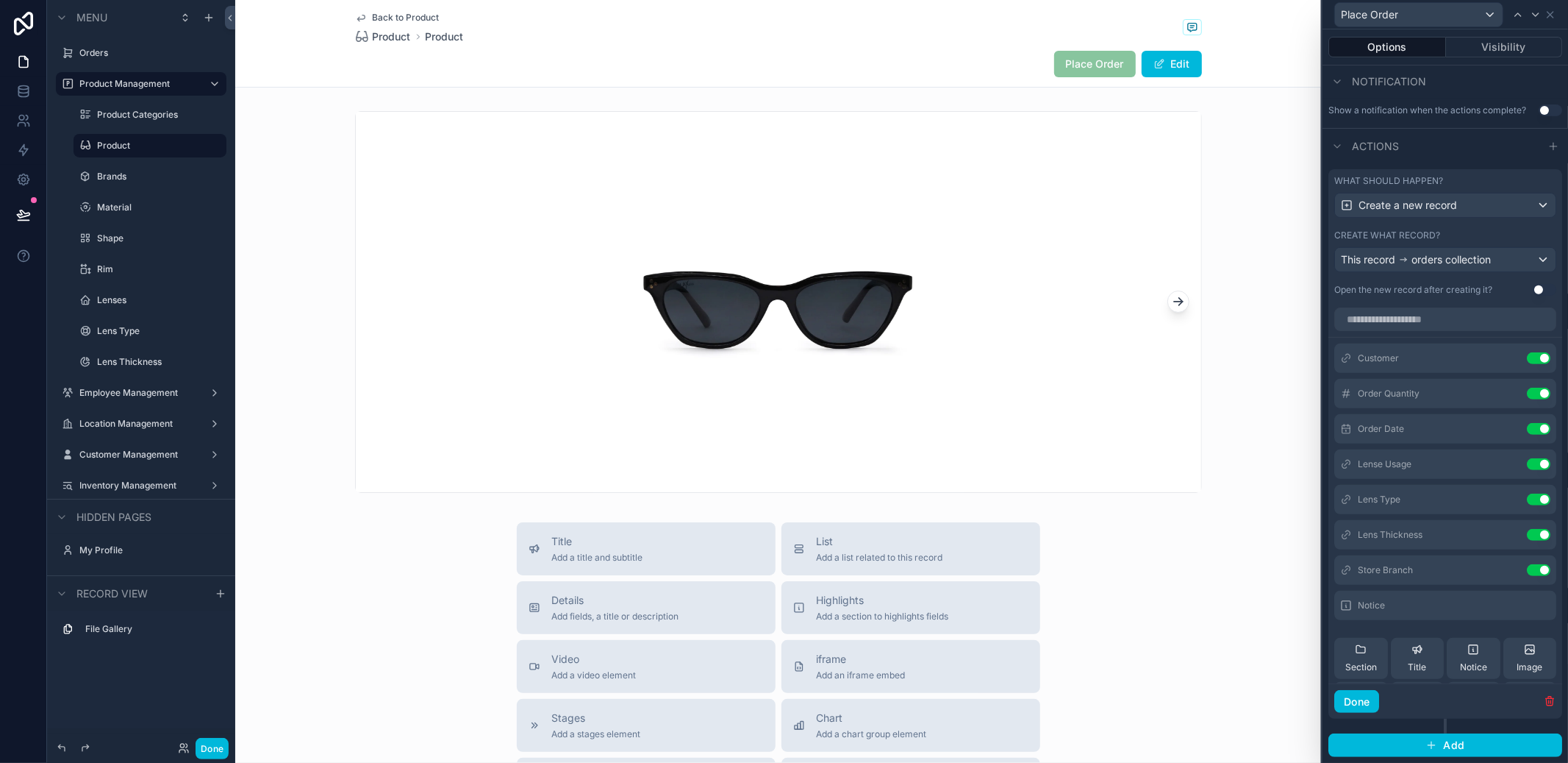
click at [0, 0] on icon at bounding box center [0, 0] width 0 height 0
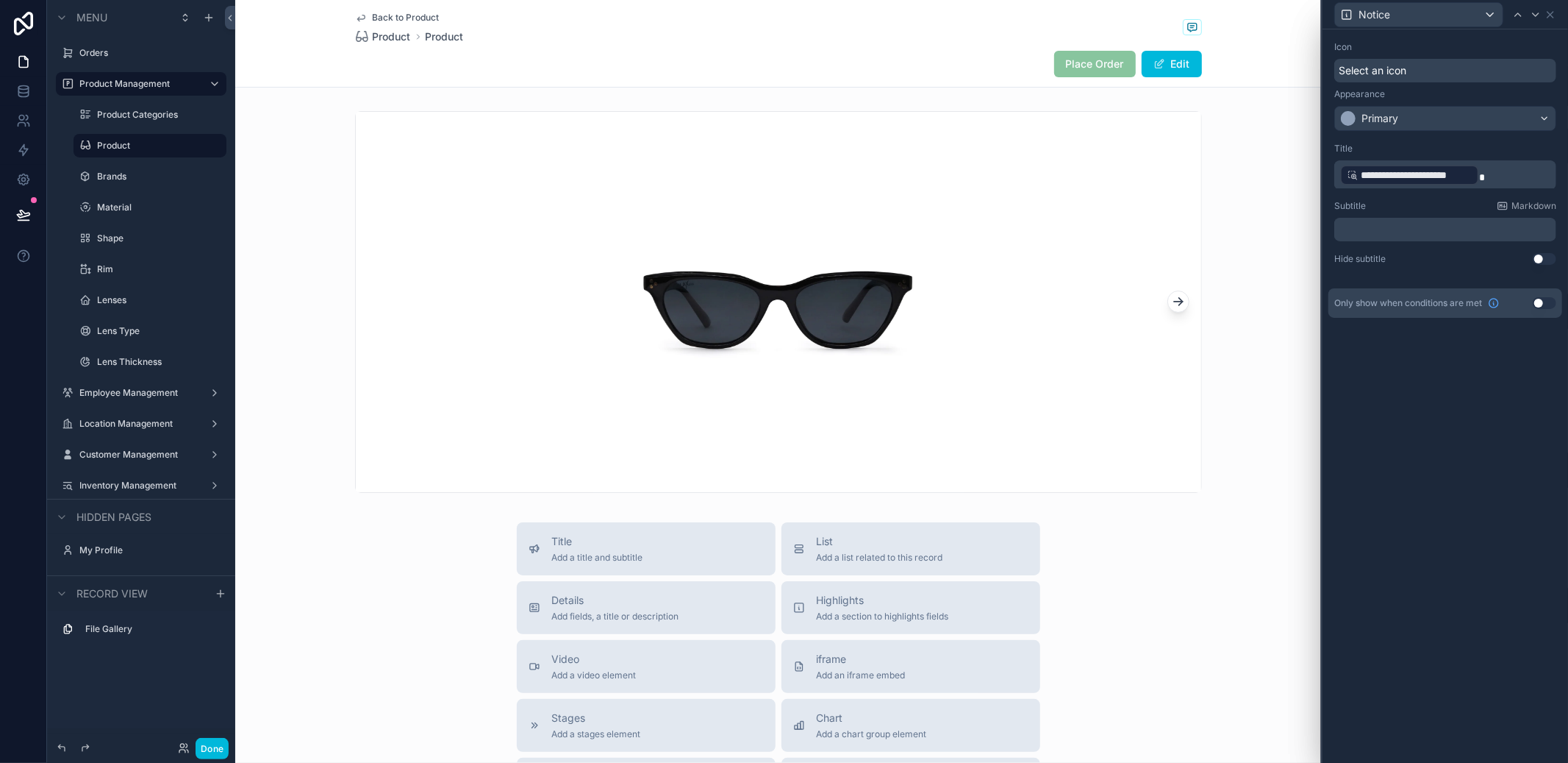
click at [1521, 180] on p "**********" at bounding box center [1446, 175] width 213 height 24
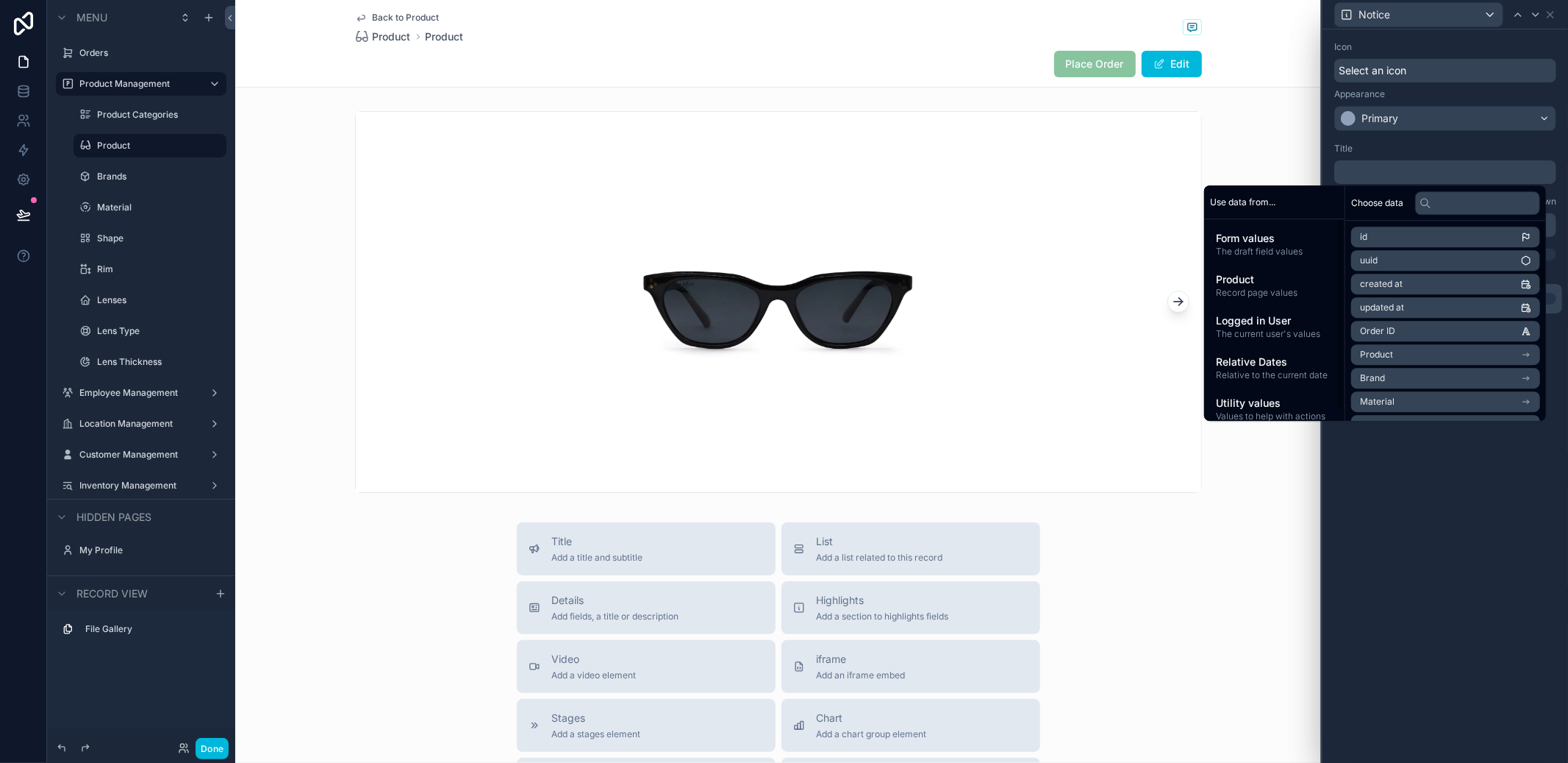
click at [1296, 254] on span "The draft field values" at bounding box center [1274, 251] width 117 height 11
click at [1255, 288] on span "Record page values" at bounding box center [1274, 293] width 117 height 11
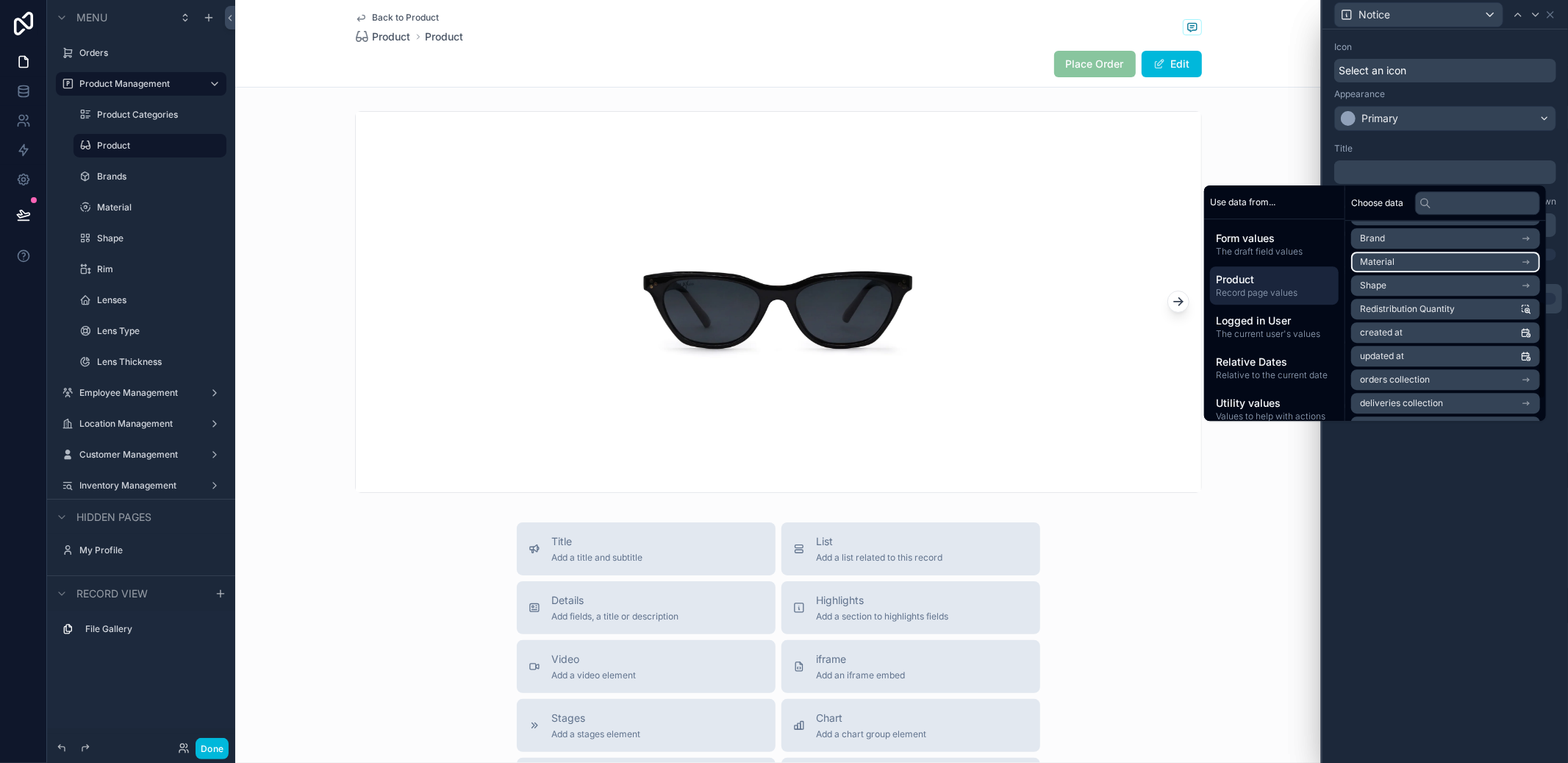
click at [1447, 261] on li "Material" at bounding box center [1445, 262] width 189 height 21
click at [1259, 277] on span "Product" at bounding box center [1274, 279] width 117 height 14
click at [1432, 267] on span "Redistribution Quantity" at bounding box center [1407, 264] width 95 height 11
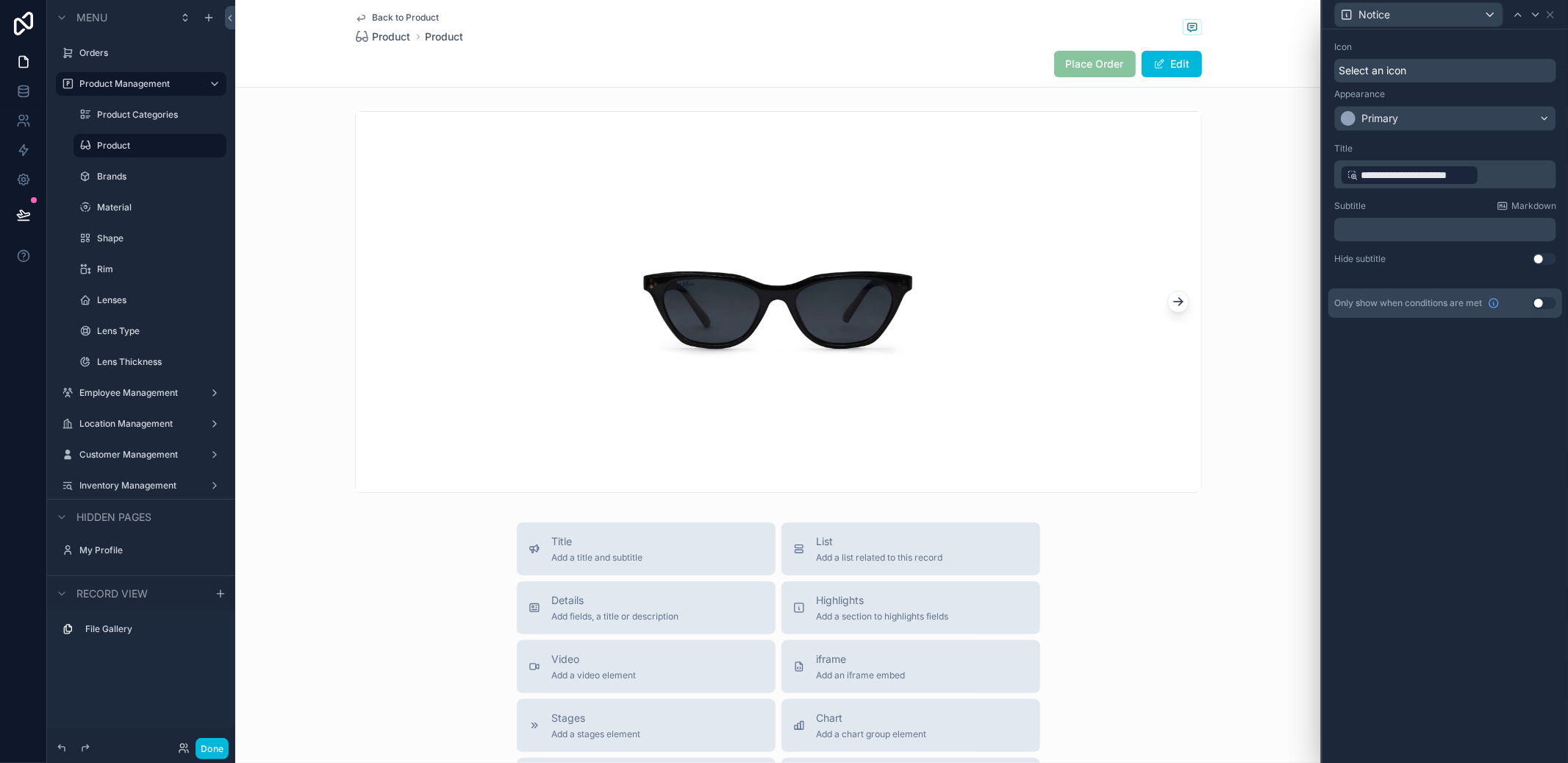
click at [1447, 514] on div "**********" at bounding box center [1445, 396] width 245 height 734
click at [1504, 164] on p "**********" at bounding box center [1446, 175] width 213 height 24
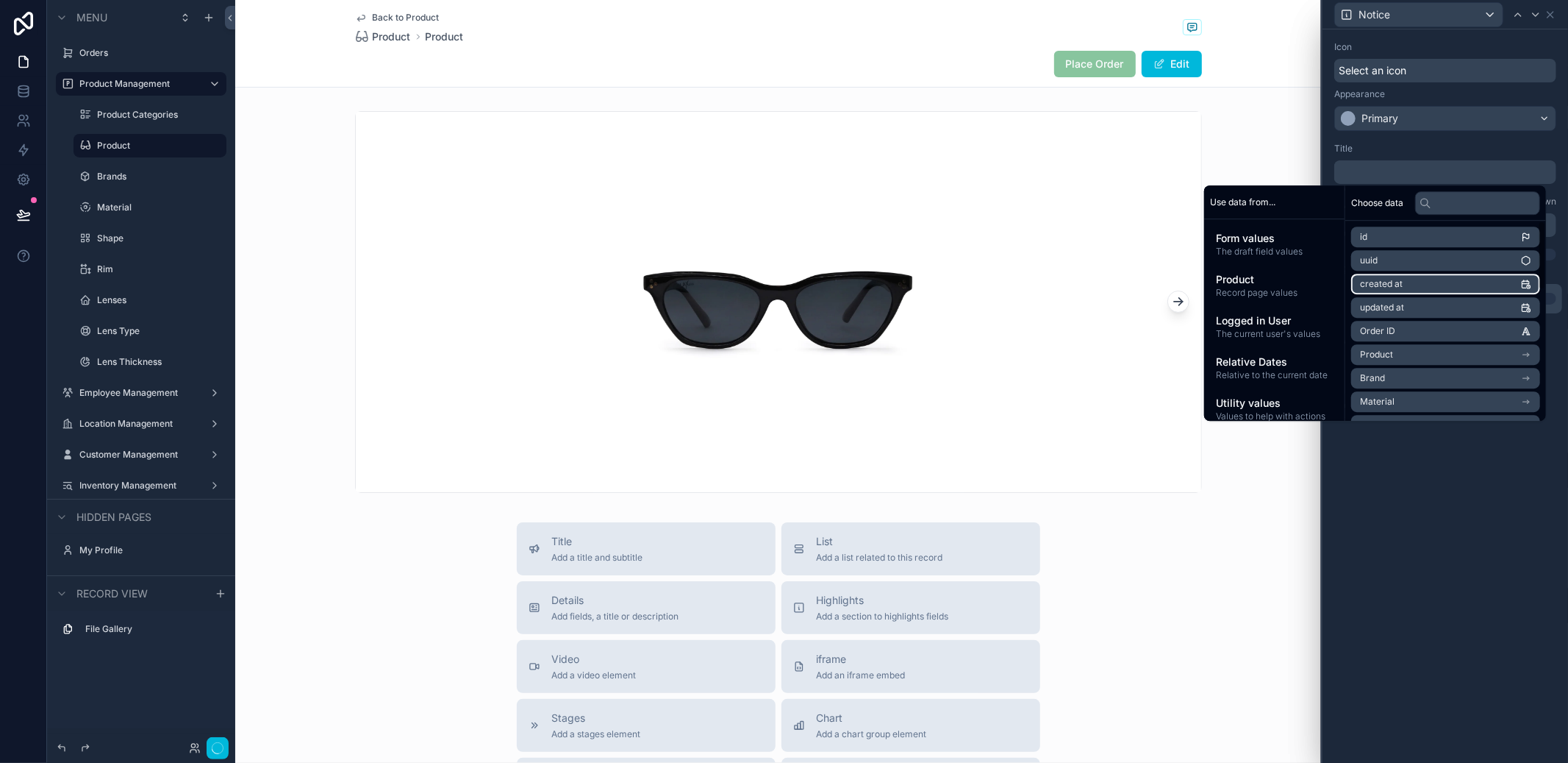
scroll to position [372, 0]
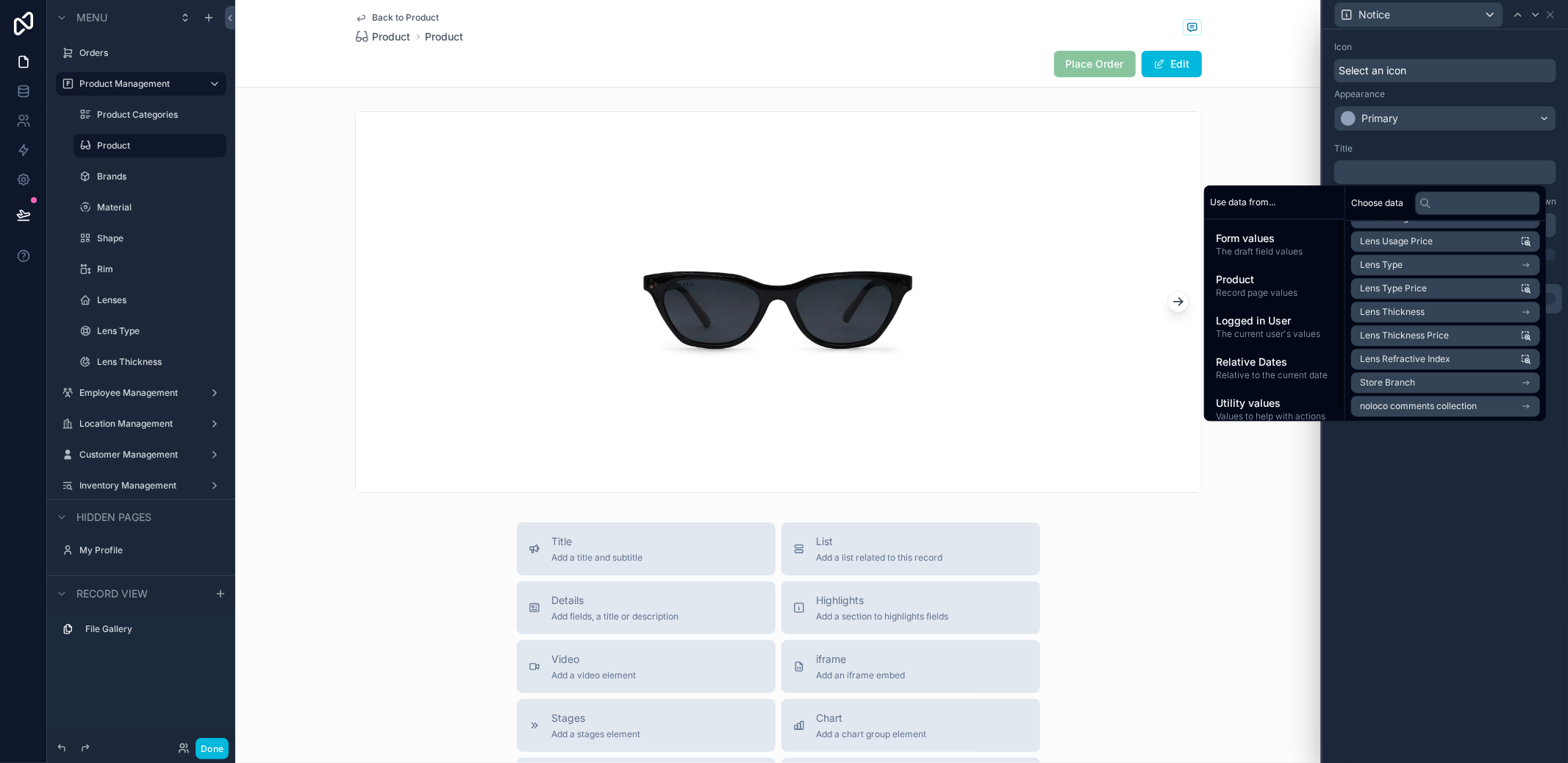
click at [1258, 266] on div "Product Record page values" at bounding box center [1274, 285] width 128 height 38
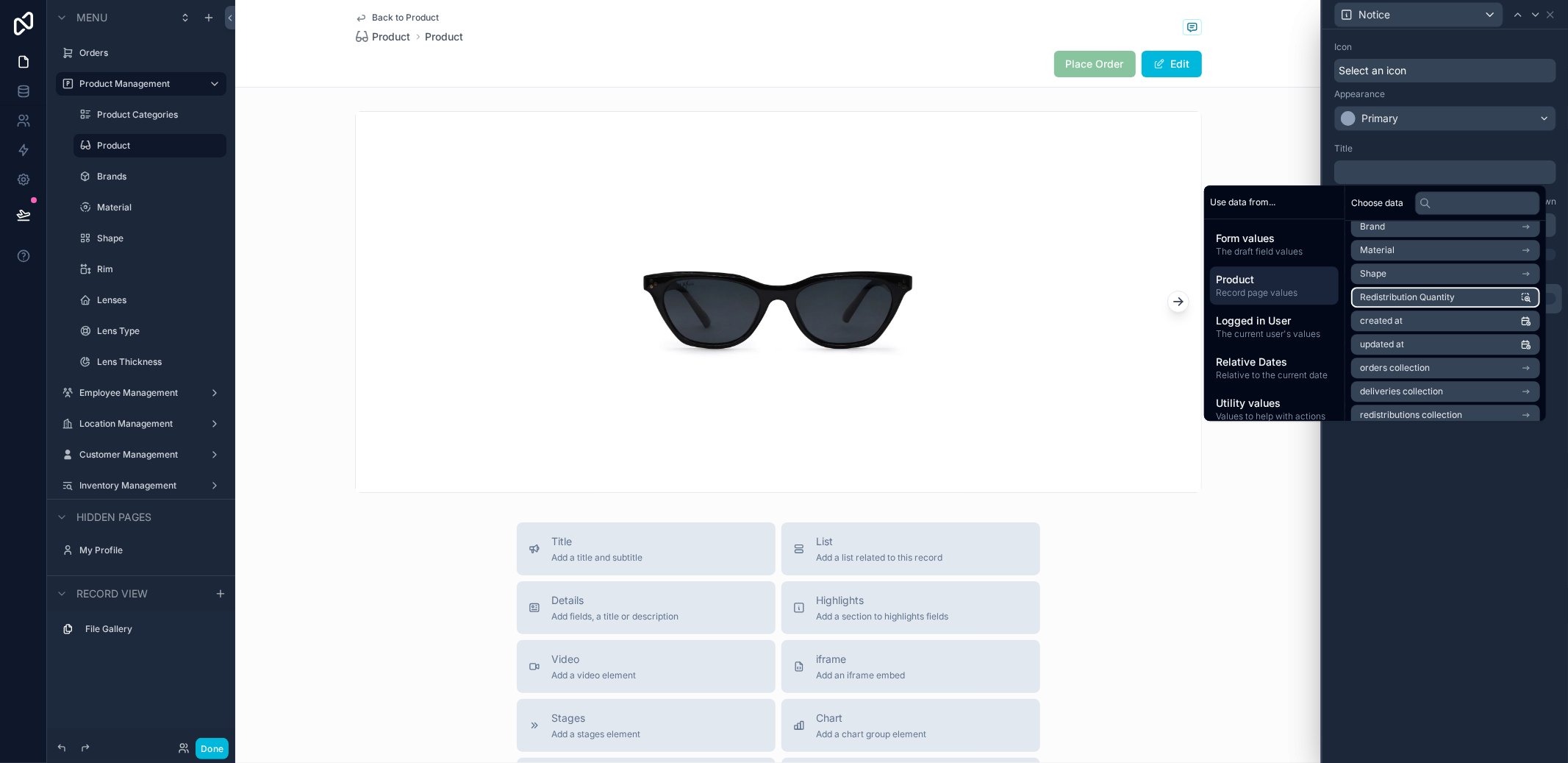
scroll to position [171, 0]
click at [1471, 277] on li "Shape" at bounding box center [1445, 278] width 189 height 21
click at [1462, 265] on li "id" at bounding box center [1445, 264] width 189 height 21
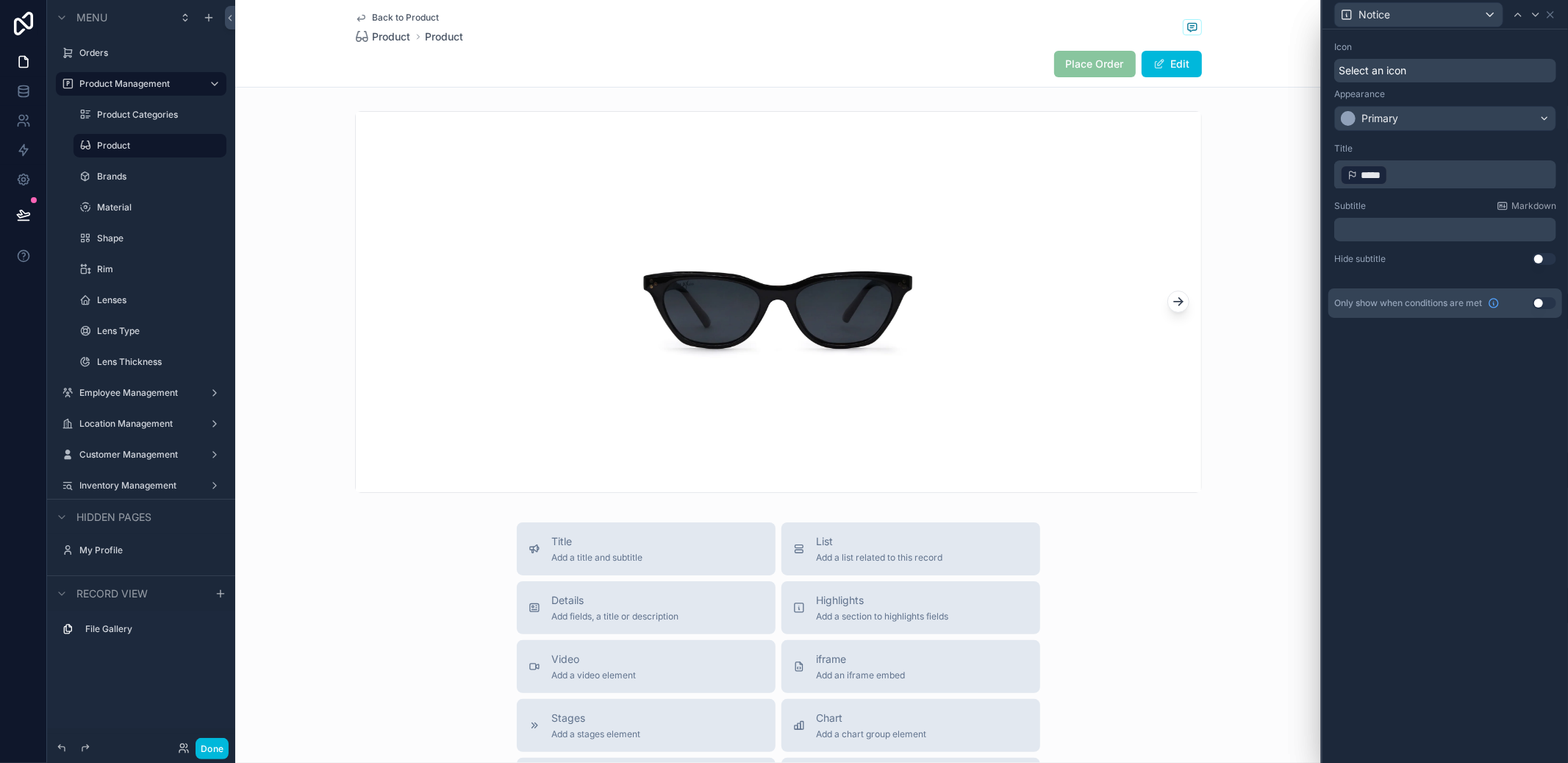
click at [1466, 554] on div "Icon Select an icon Appearance Primary Title ﻿ ***** ﻿ ﻿ Subtitle Markdown ﻿ Hi…" at bounding box center [1445, 396] width 245 height 734
click at [225, 742] on button "Done" at bounding box center [212, 748] width 33 height 21
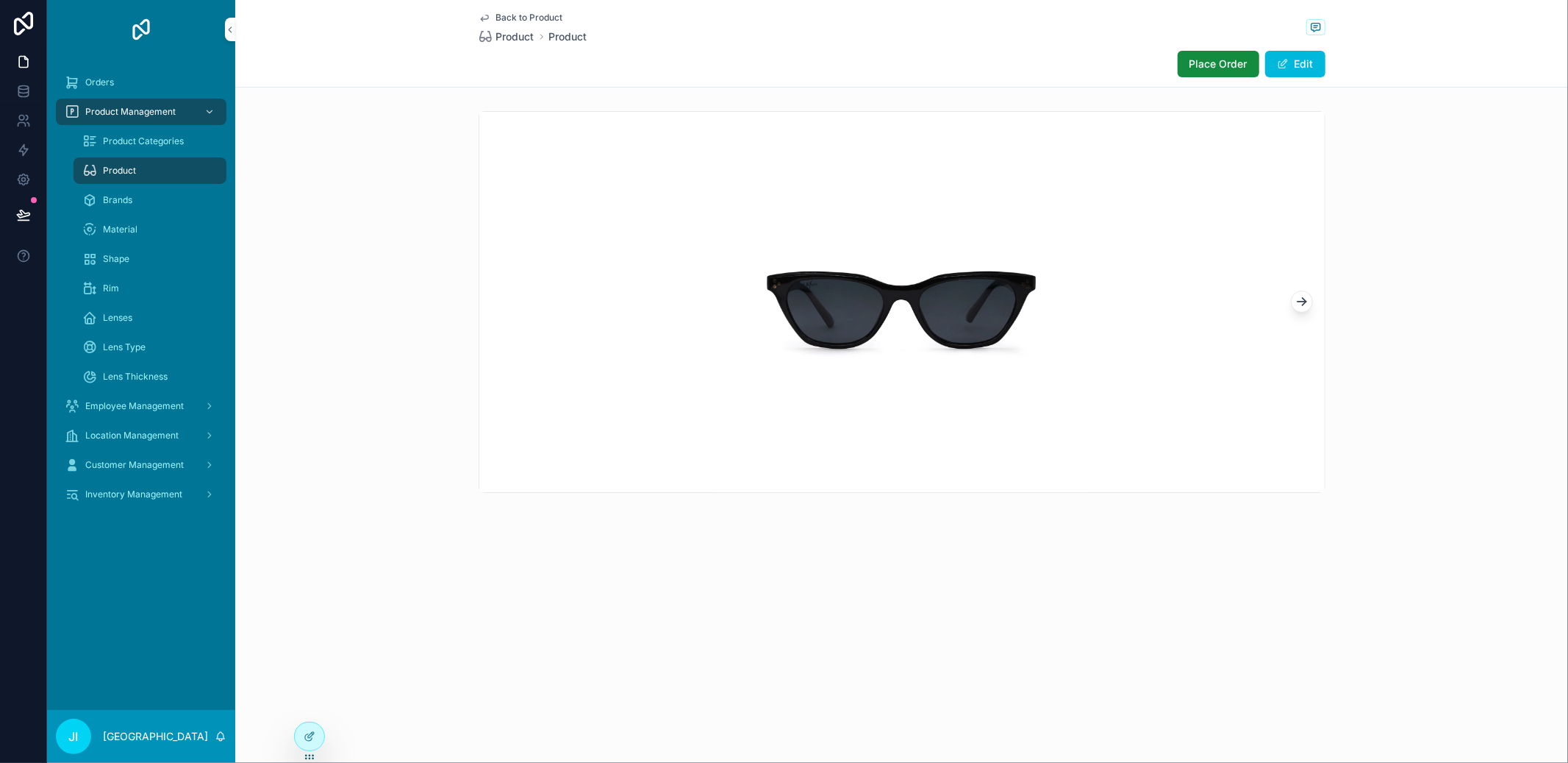
click at [1200, 64] on span "Place Order" at bounding box center [1218, 64] width 58 height 14
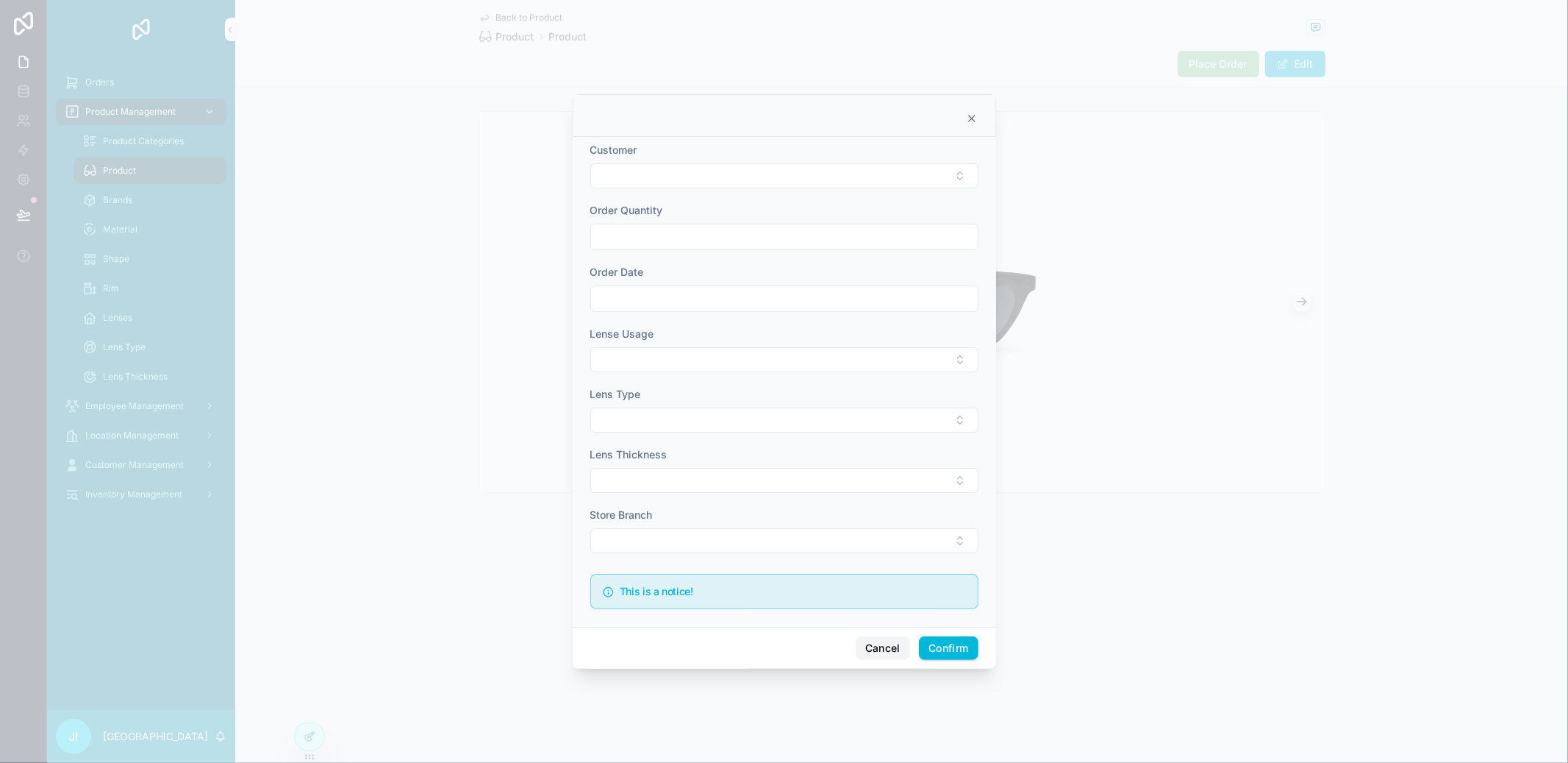
click at [878, 655] on button "Cancel" at bounding box center [882, 648] width 54 height 24
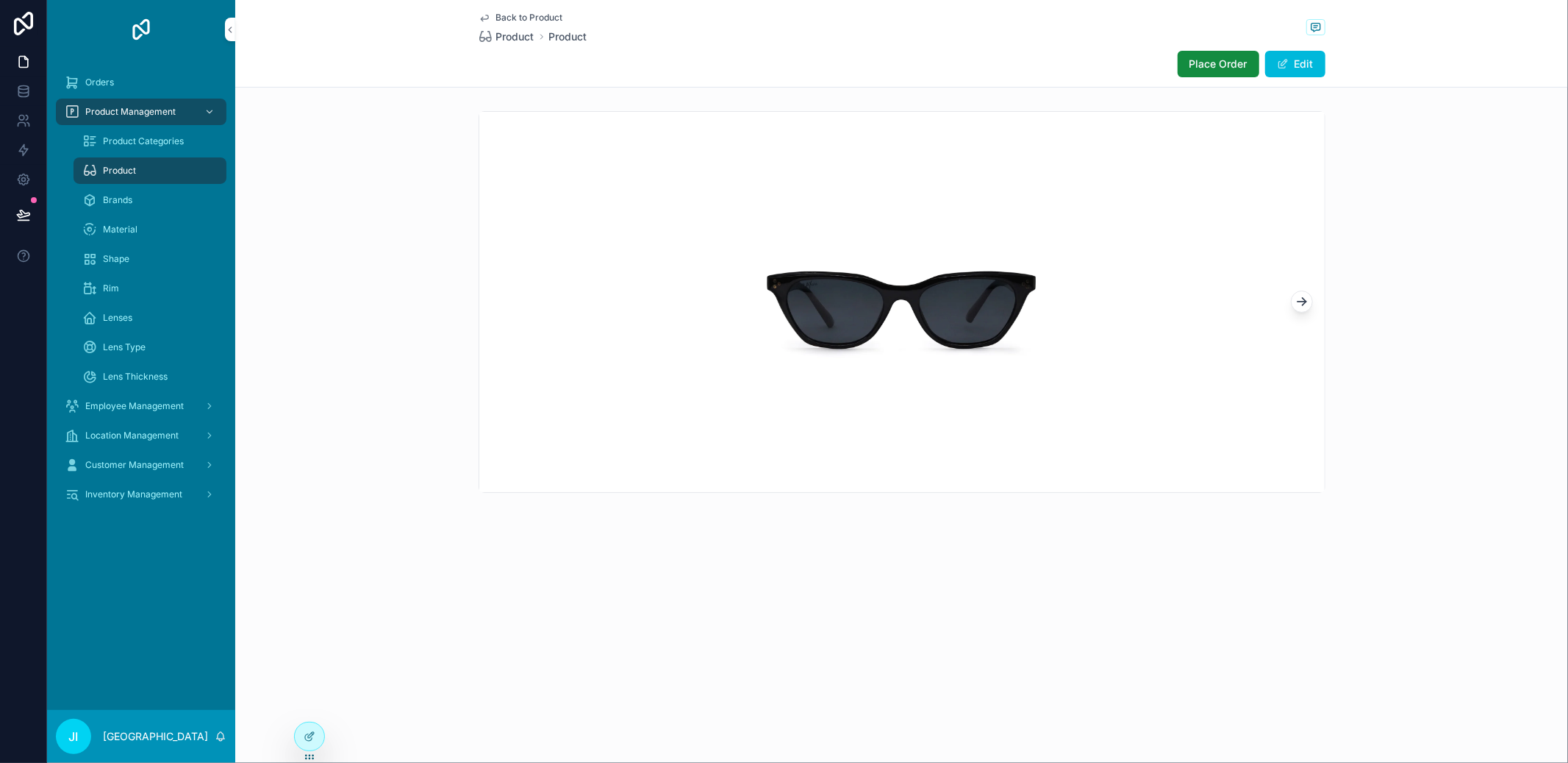
click at [297, 731] on div at bounding box center [309, 735] width 29 height 28
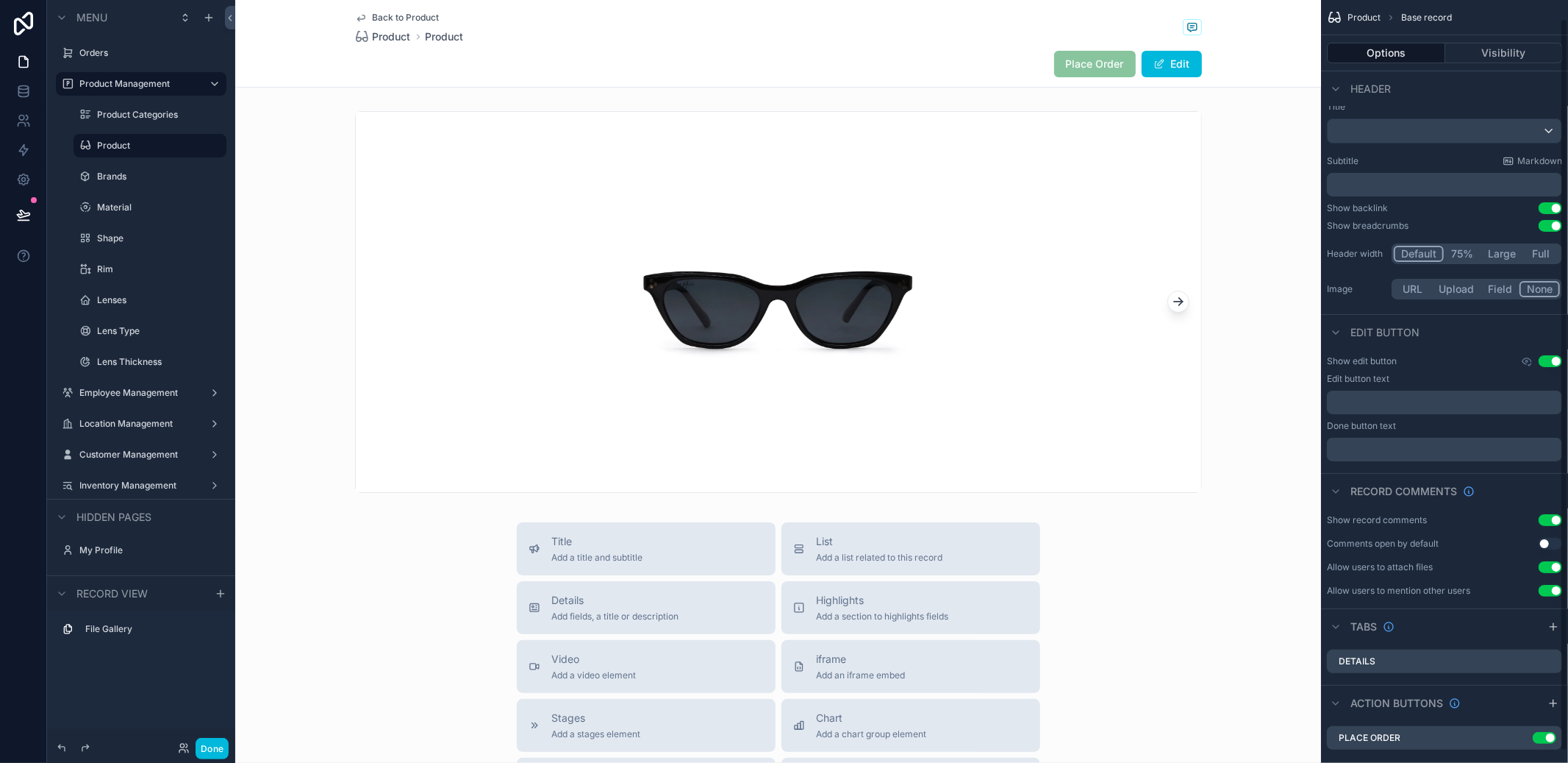
scroll to position [31, 0]
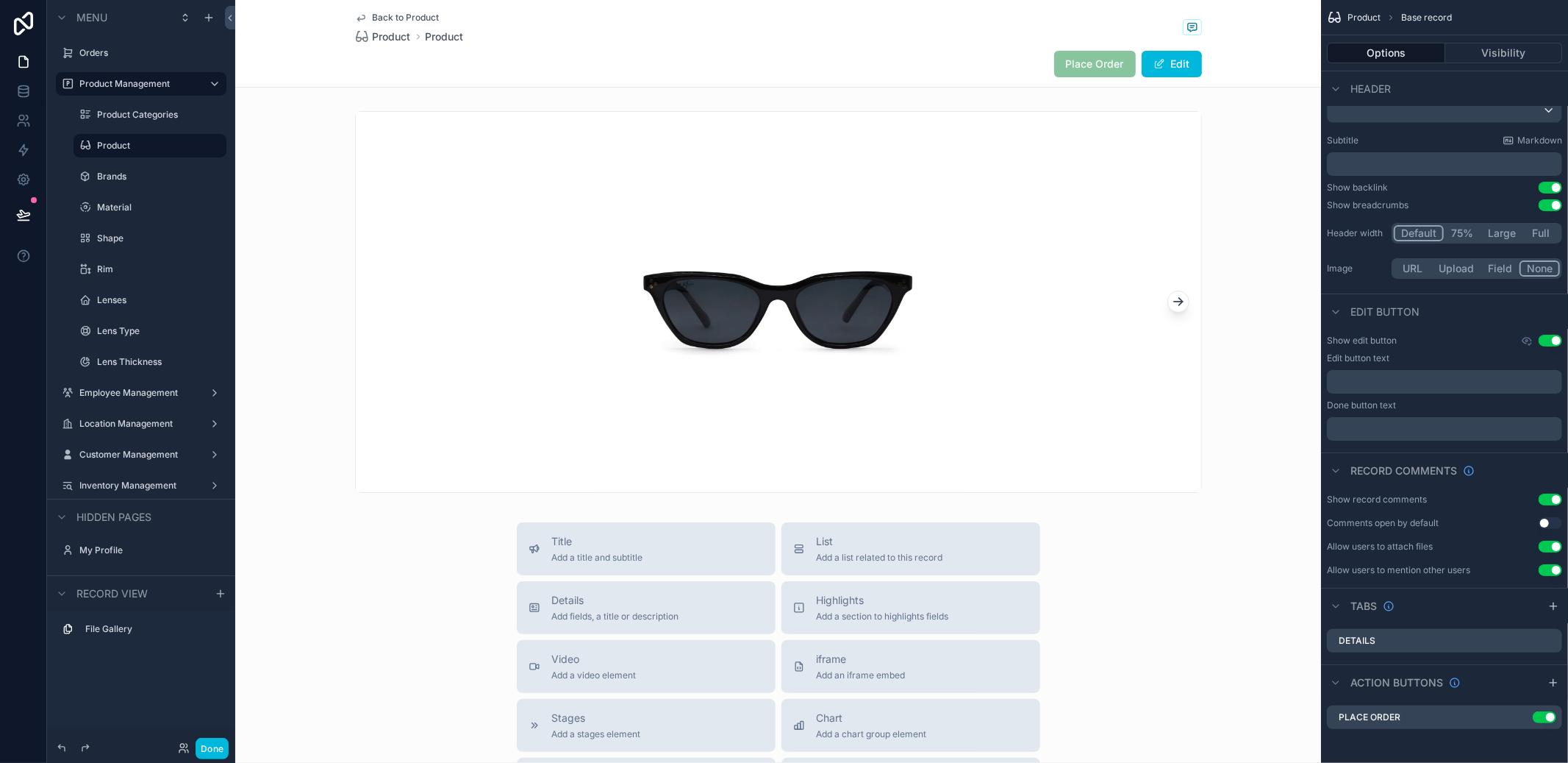
click at [0, 0] on icon "scrollable content" at bounding box center [0, 0] width 0 height 0
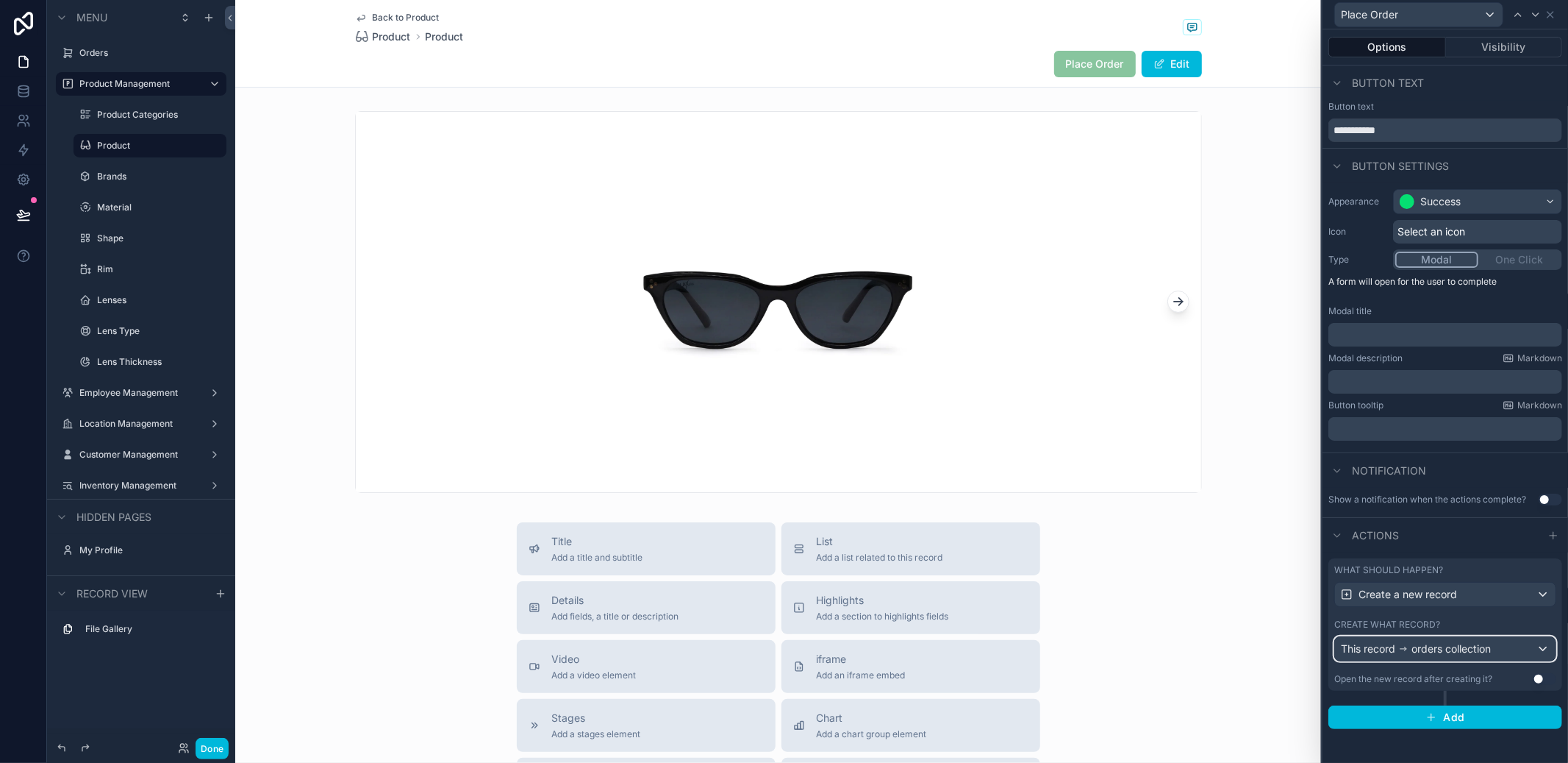
click at [1501, 654] on div "This record orders collection" at bounding box center [1445, 649] width 221 height 24
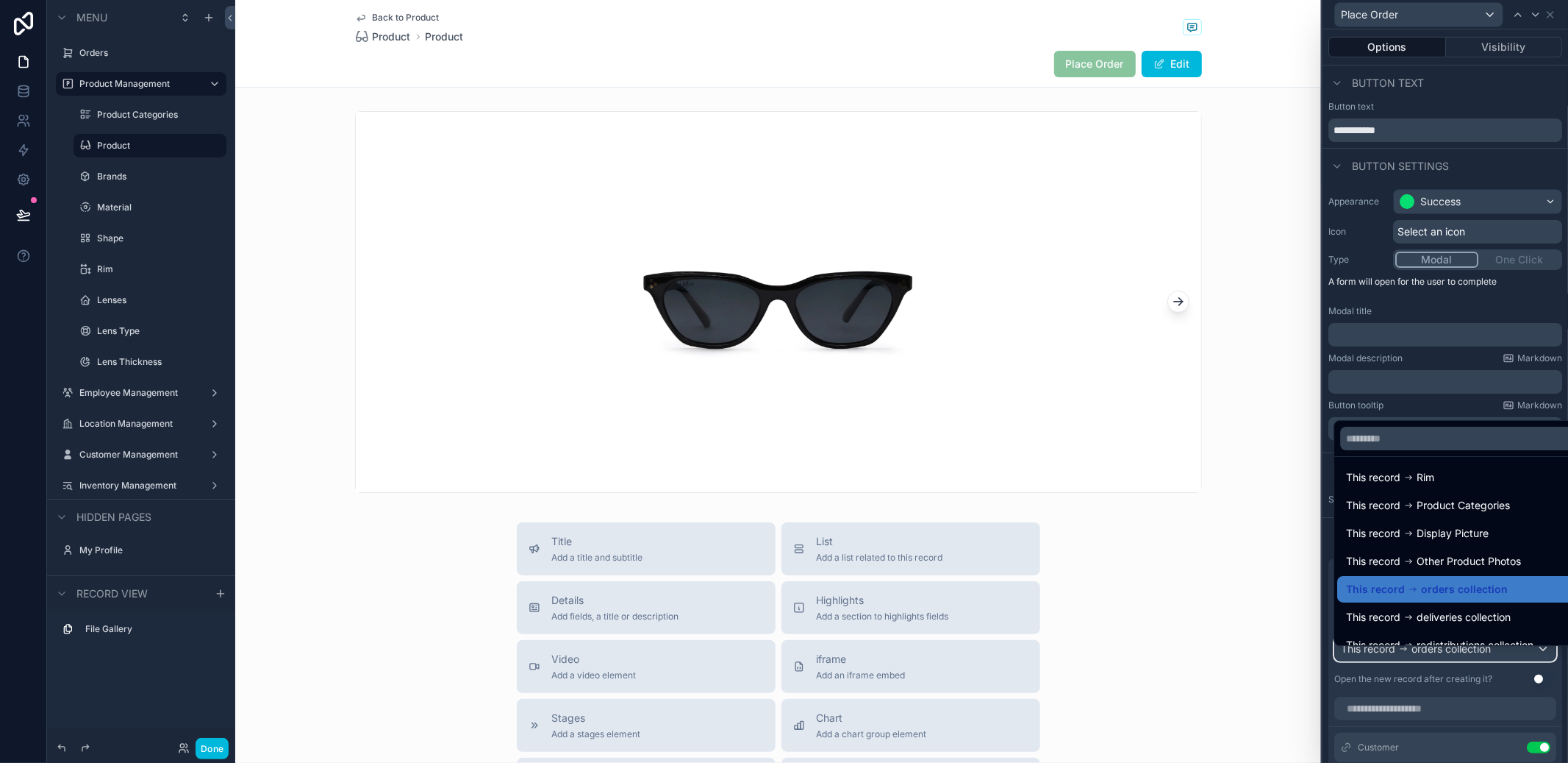
scroll to position [105, 0]
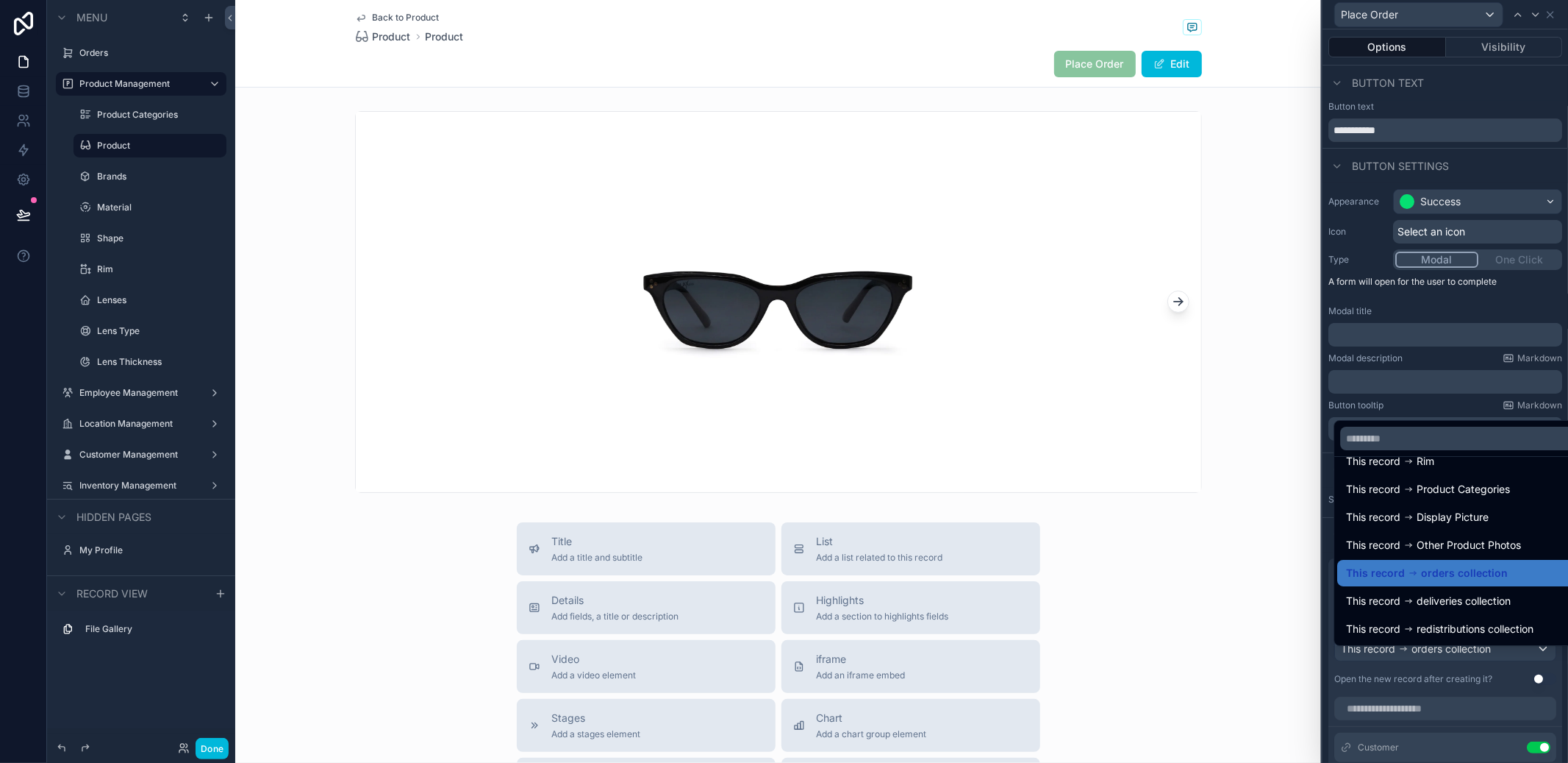
click at [1456, 710] on div at bounding box center [1445, 382] width 245 height 763
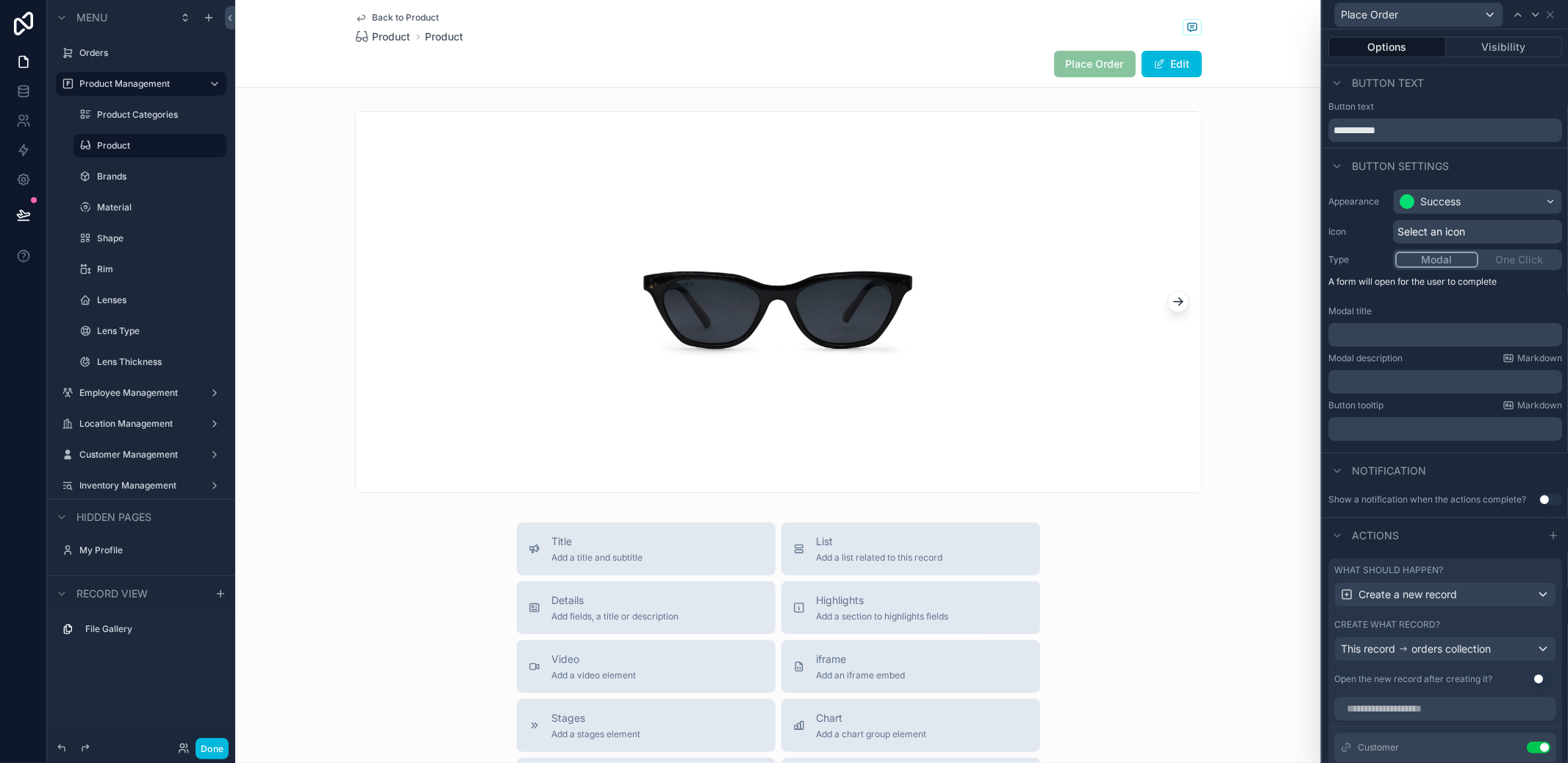
scroll to position [401, 0]
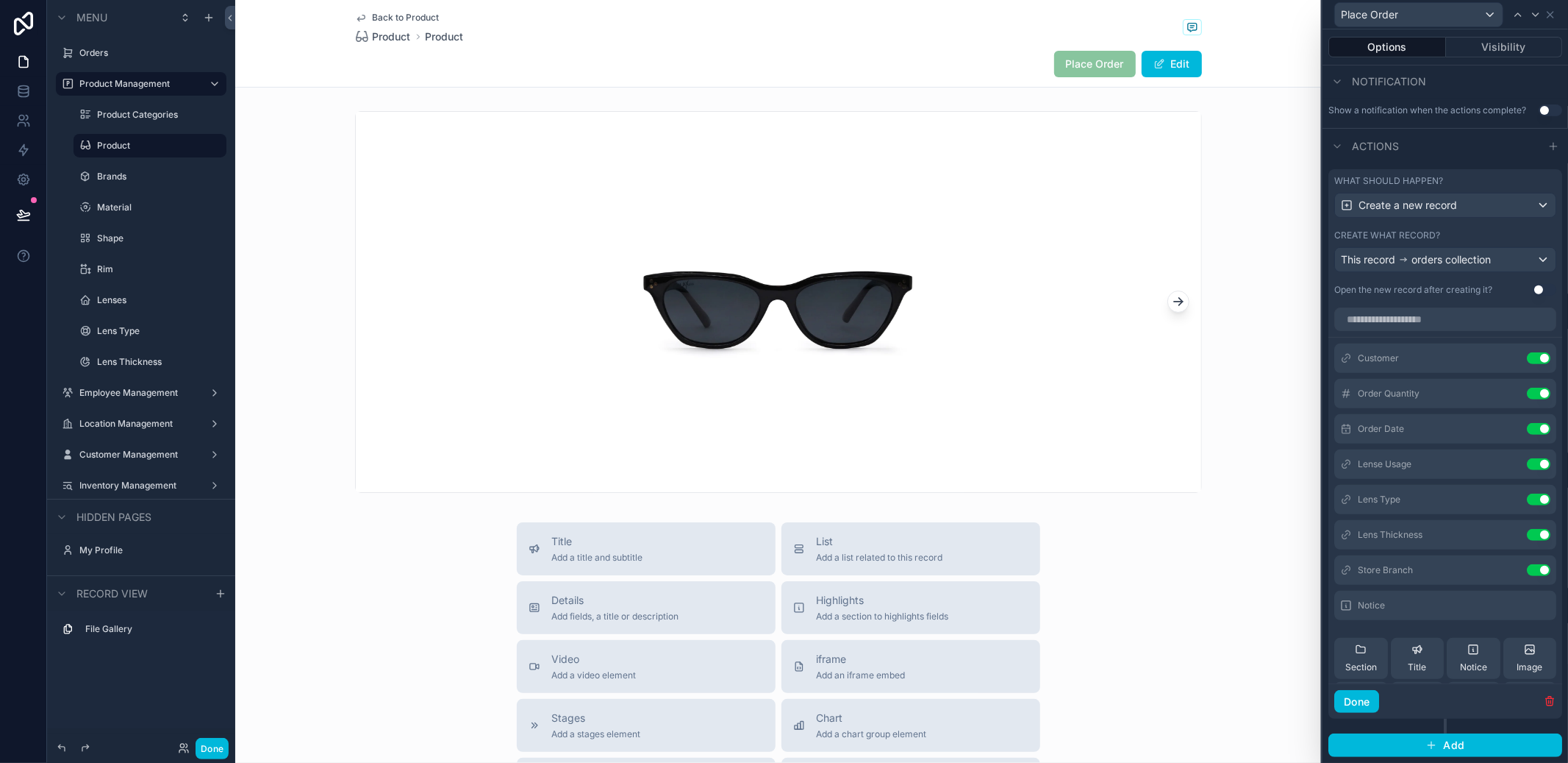
click at [1550, 605] on div at bounding box center [1550, 605] width 0 height 0
click at [0, 0] on icon at bounding box center [0, 0] width 0 height 0
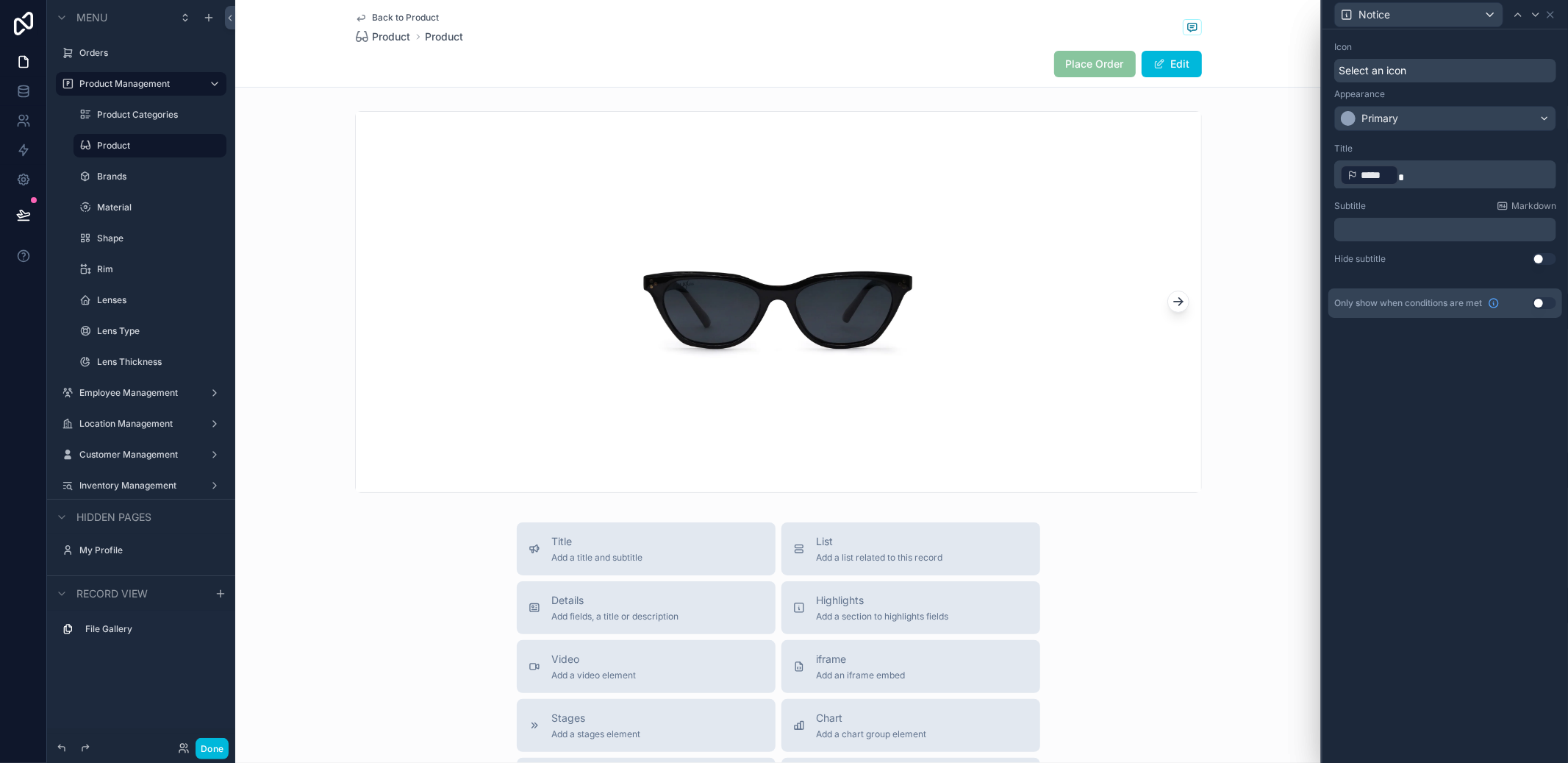
click at [1430, 166] on p "﻿ ***** ﻿" at bounding box center [1446, 175] width 213 height 24
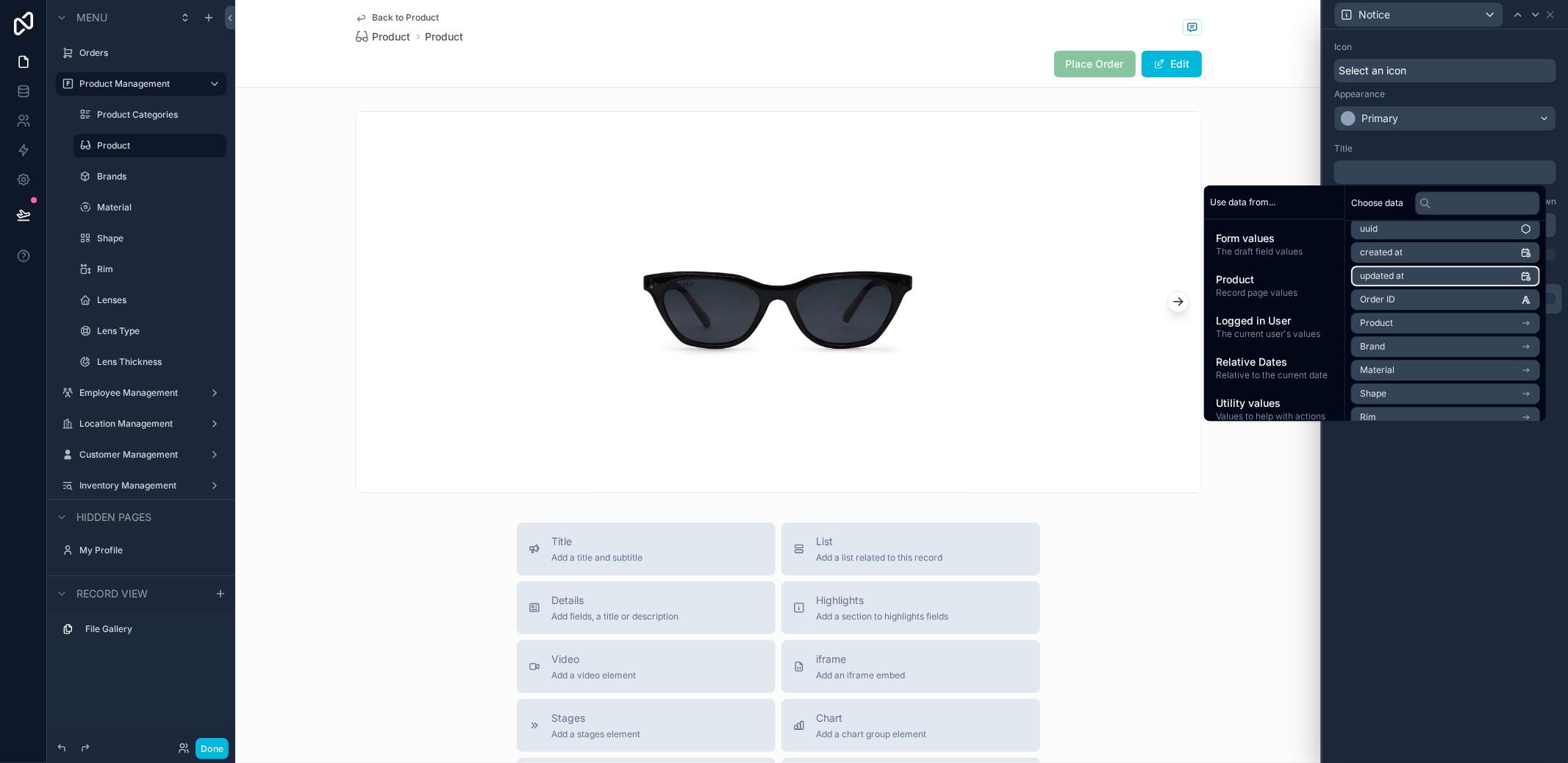
scroll to position [37, 0]
click at [1290, 229] on div "Form values The draft field values" at bounding box center [1274, 245] width 128 height 38
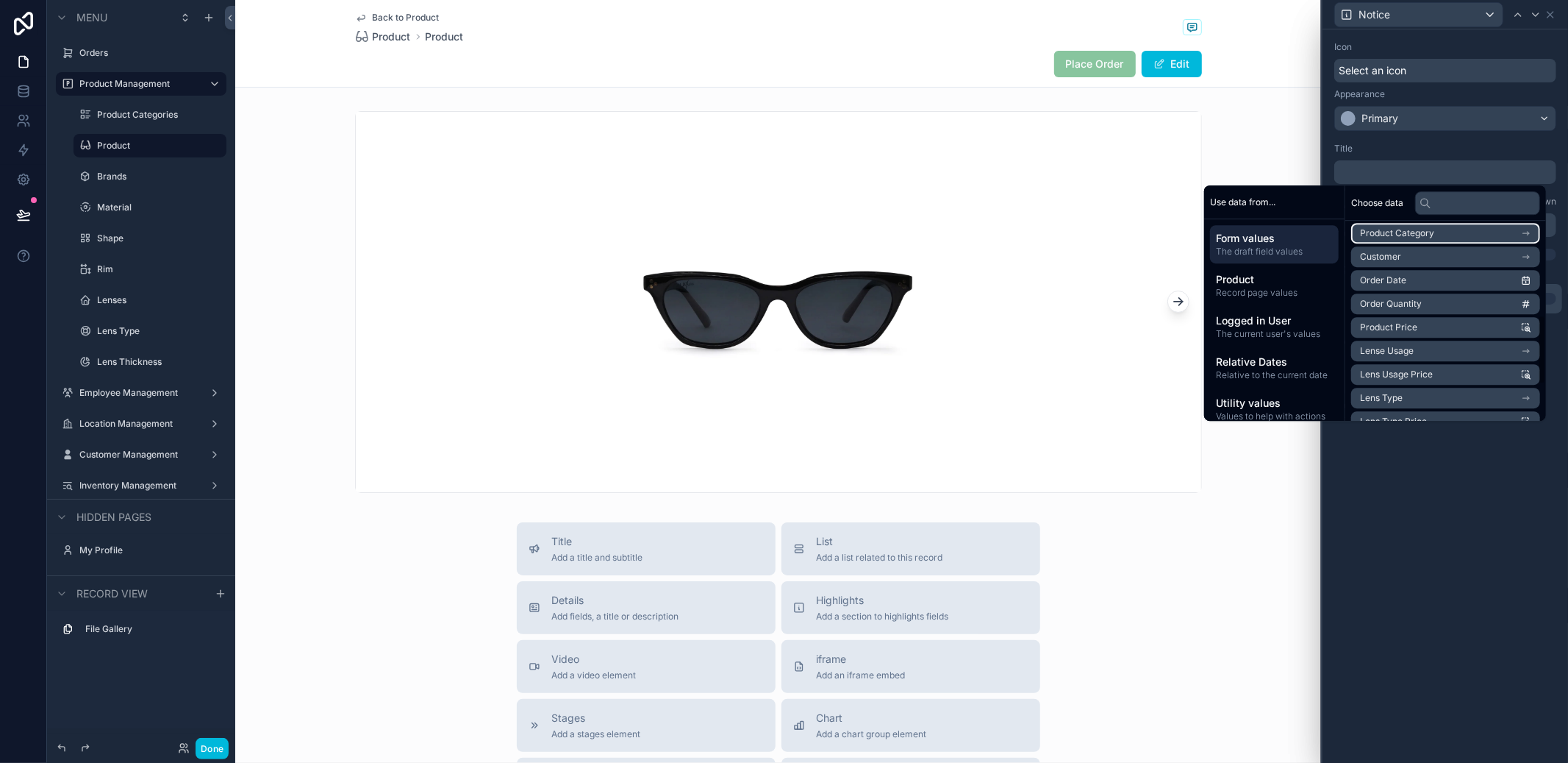
scroll to position [292, 0]
click at [1457, 264] on li "Product Price" at bounding box center [1445, 275] width 189 height 21
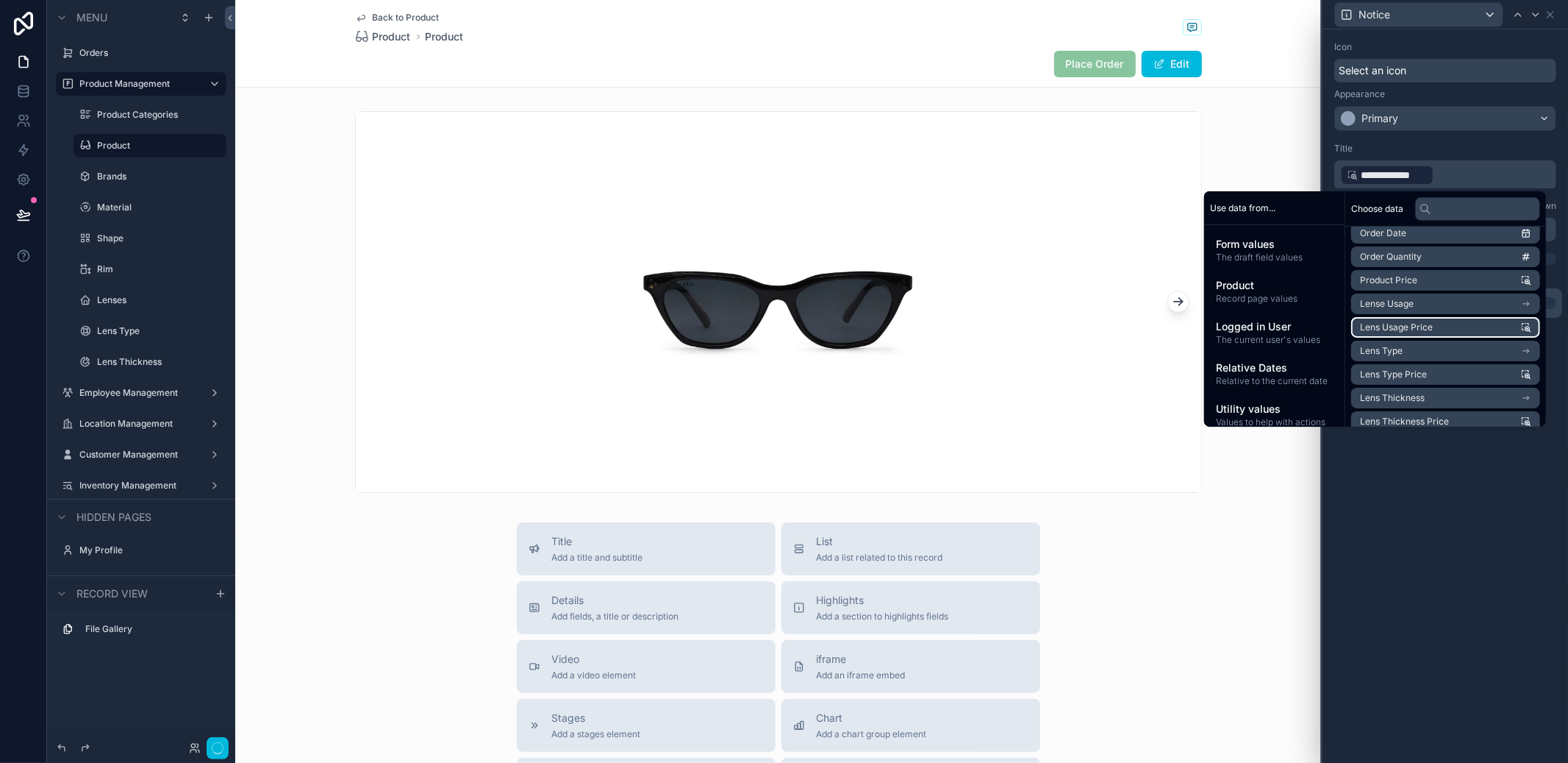
click at [1461, 539] on div "**********" at bounding box center [1445, 396] width 245 height 734
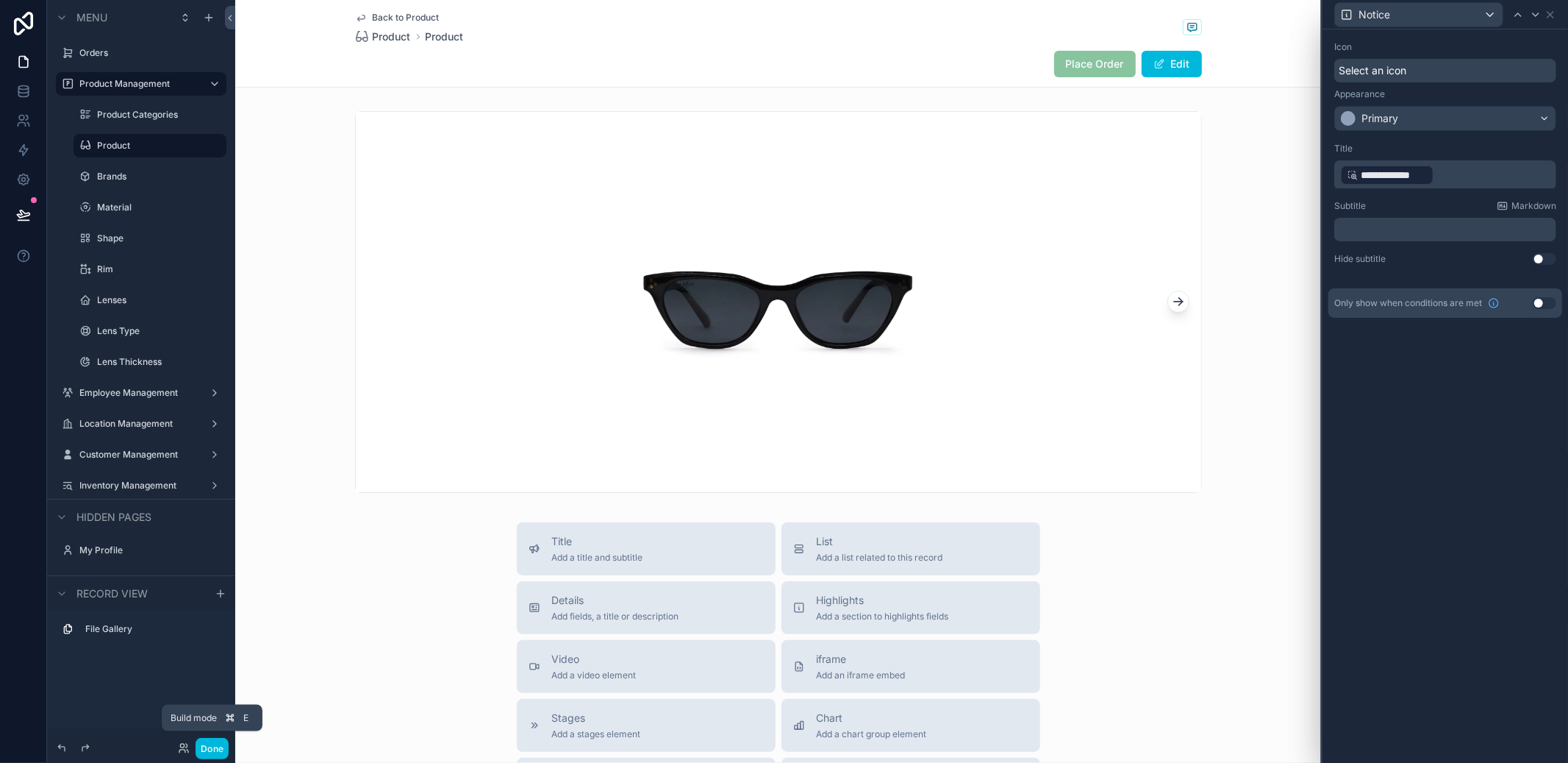
click at [201, 748] on button "Done" at bounding box center [212, 748] width 33 height 21
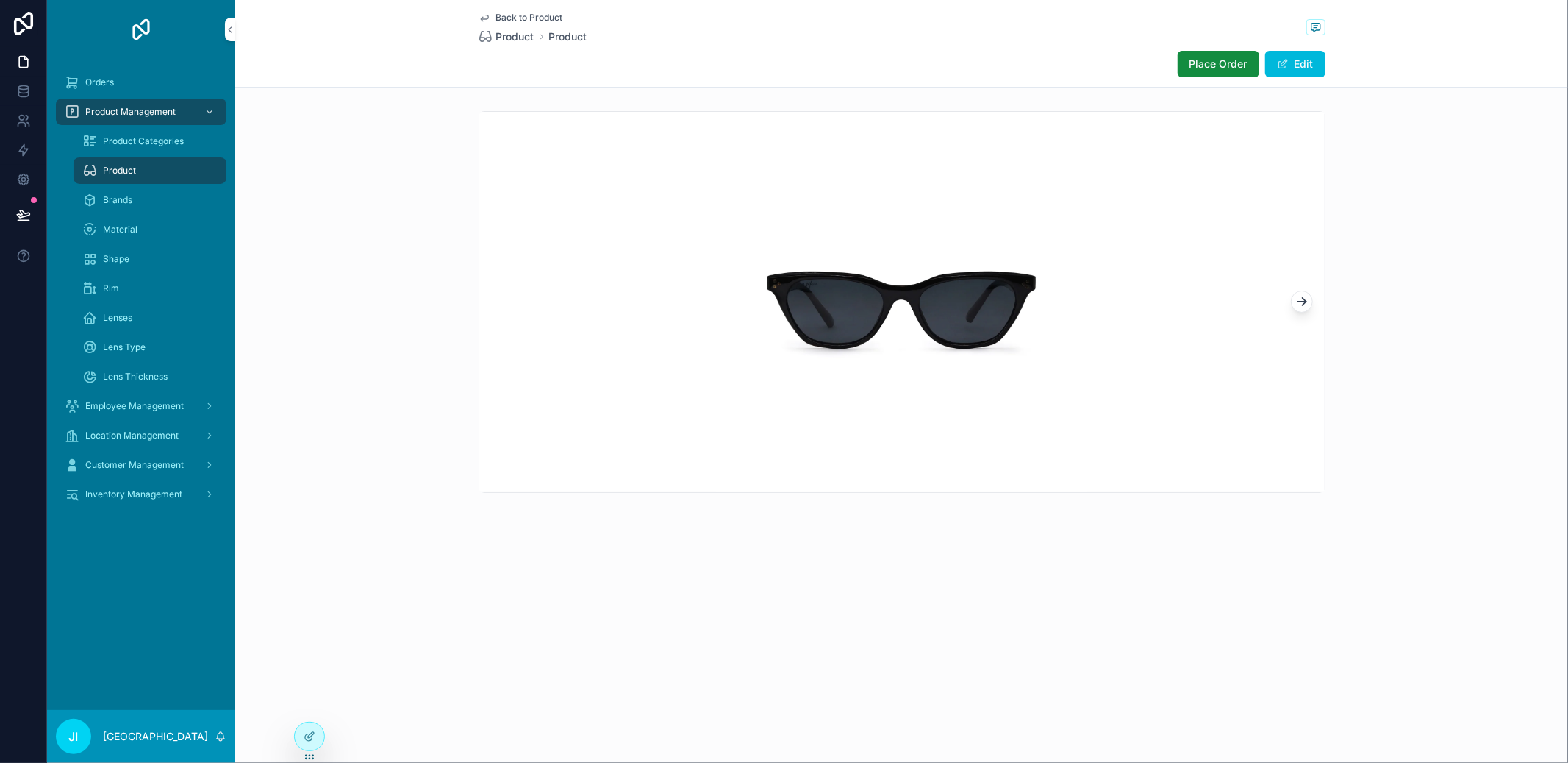
click at [1197, 64] on span "Place Order" at bounding box center [1218, 64] width 58 height 14
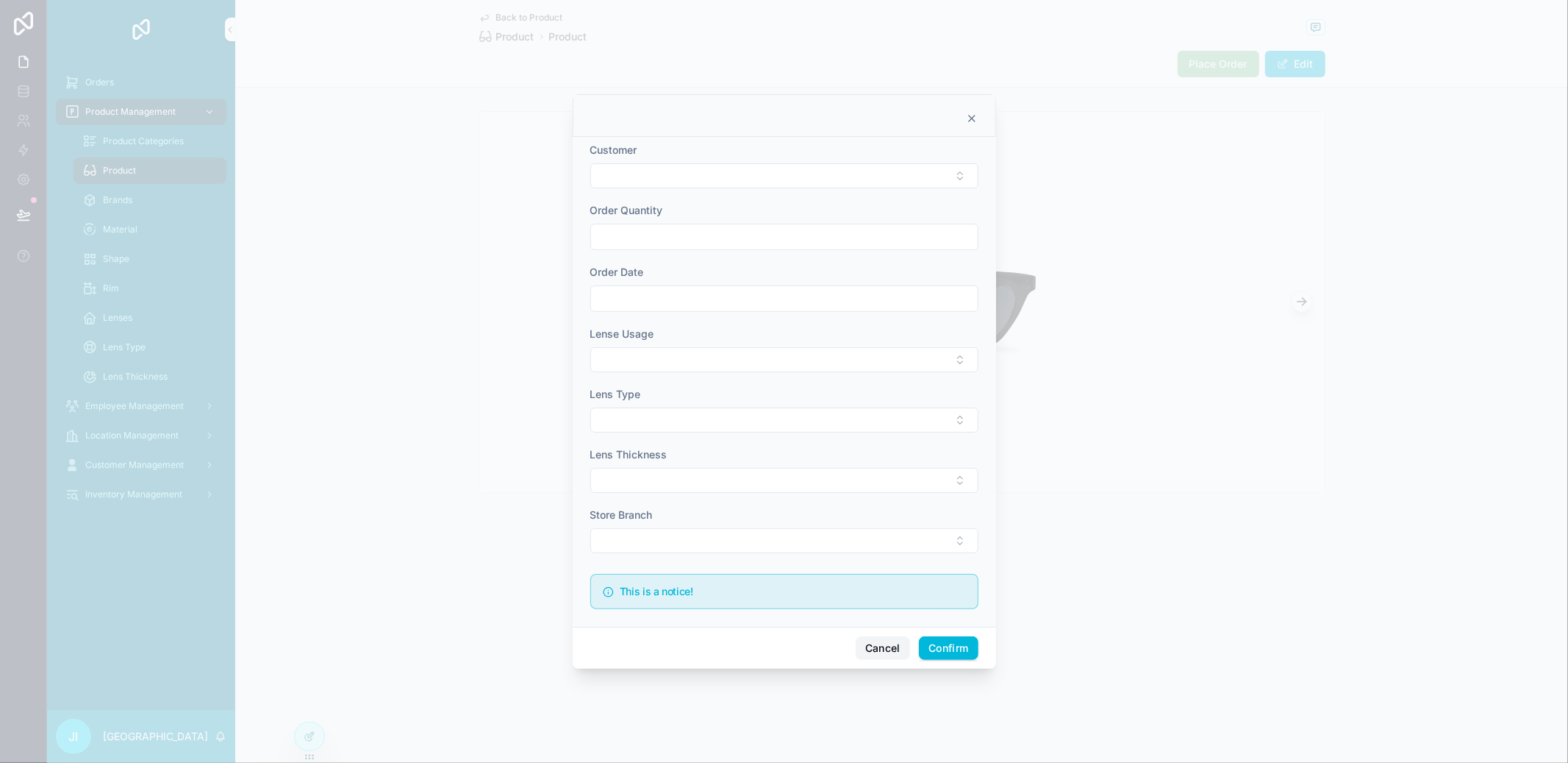
click at [878, 649] on button "Cancel" at bounding box center [882, 648] width 54 height 24
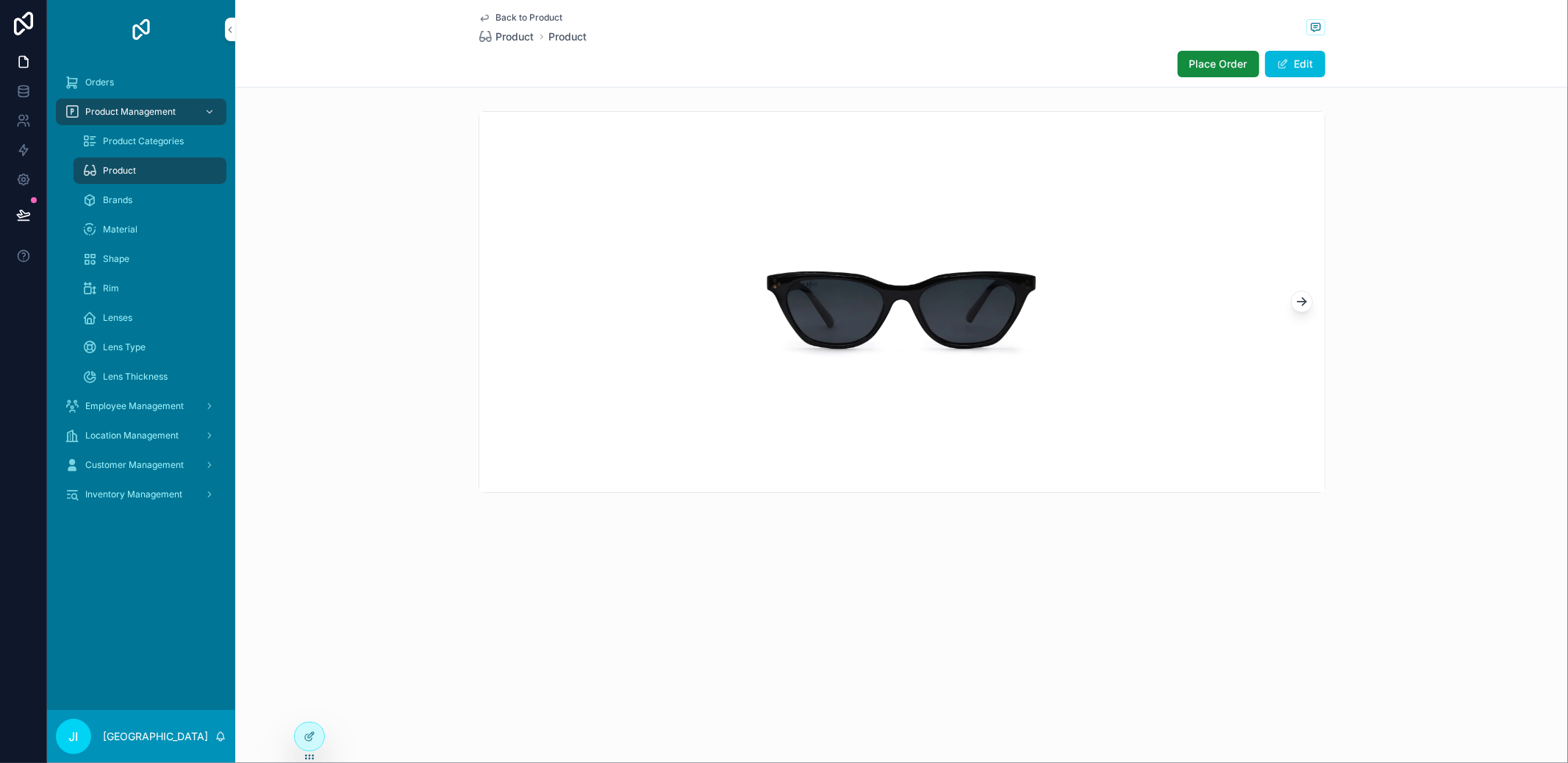
click at [309, 737] on icon at bounding box center [309, 736] width 11 height 11
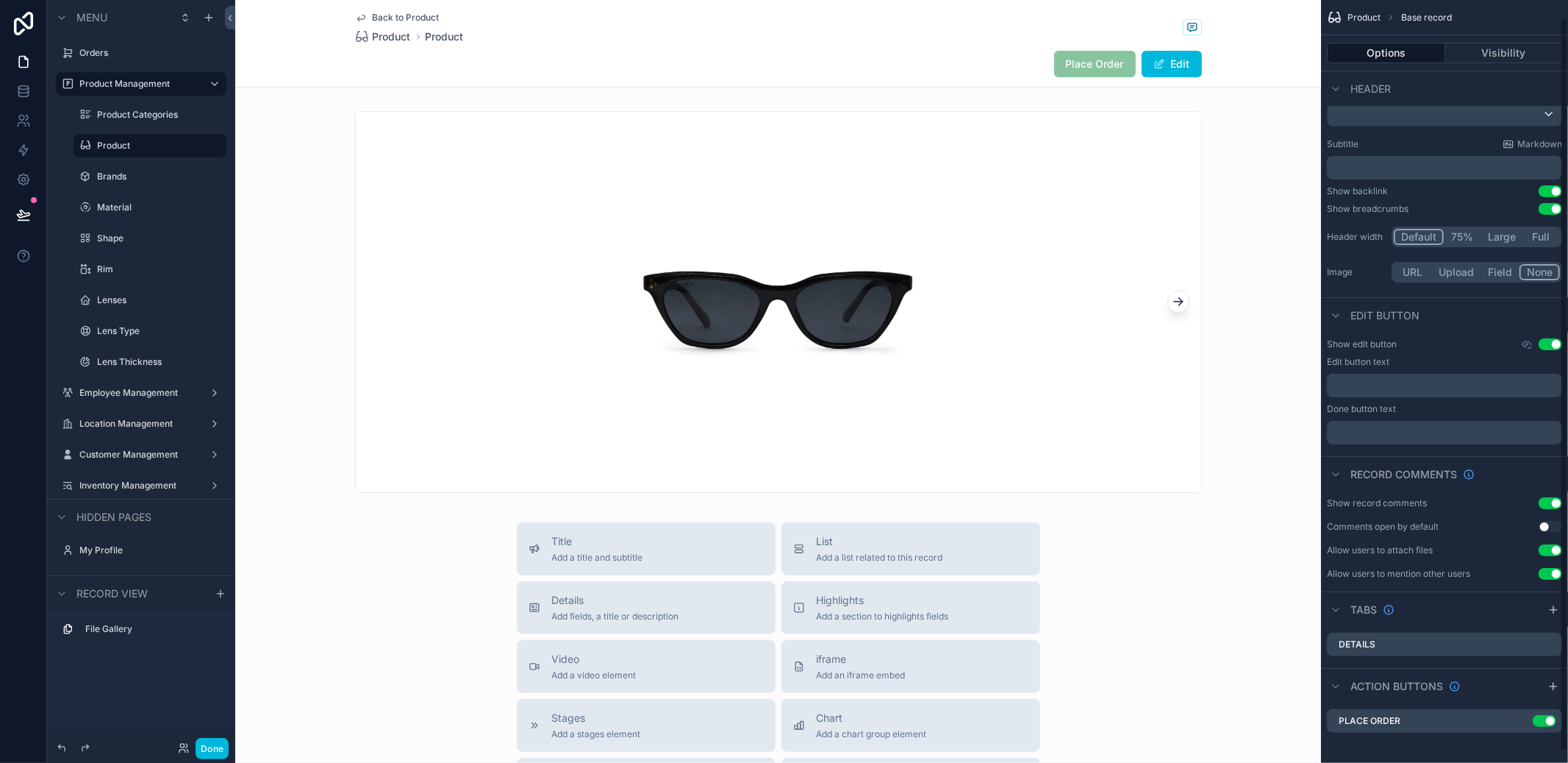
scroll to position [31, 0]
click at [0, 0] on icon "scrollable content" at bounding box center [0, 0] width 0 height 0
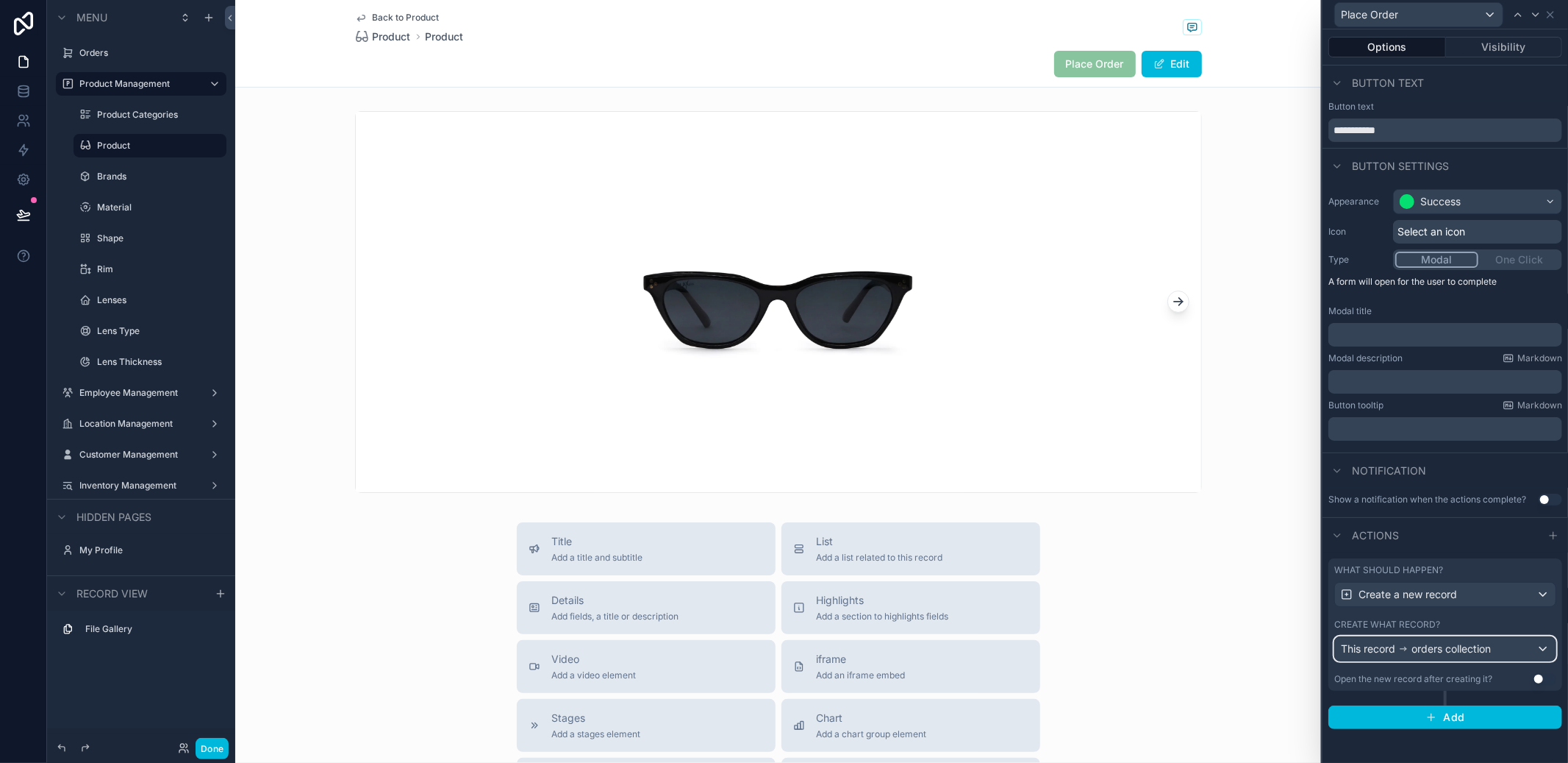
click at [1477, 640] on div "This record orders collection" at bounding box center [1445, 649] width 221 height 24
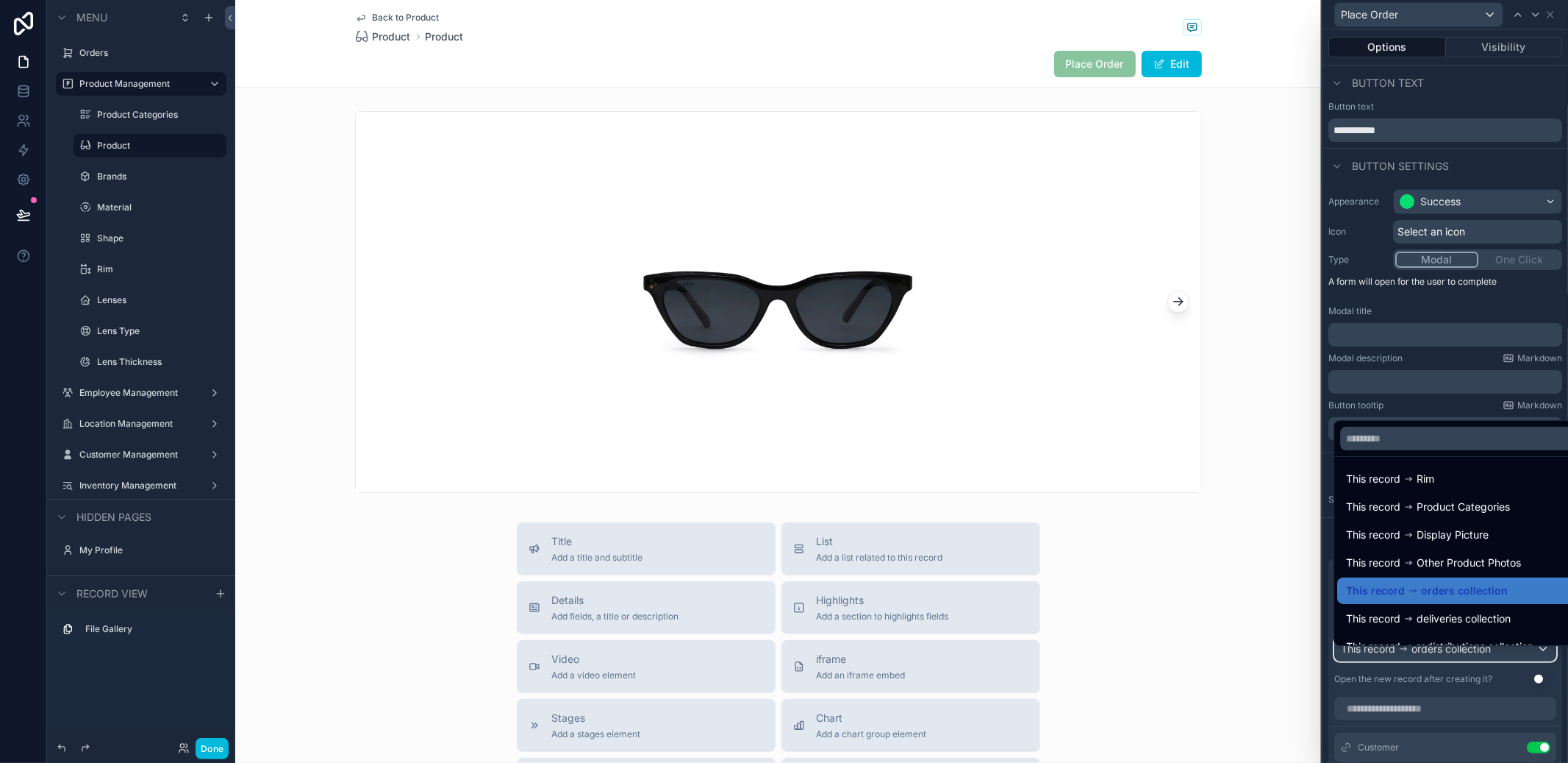
scroll to position [105, 0]
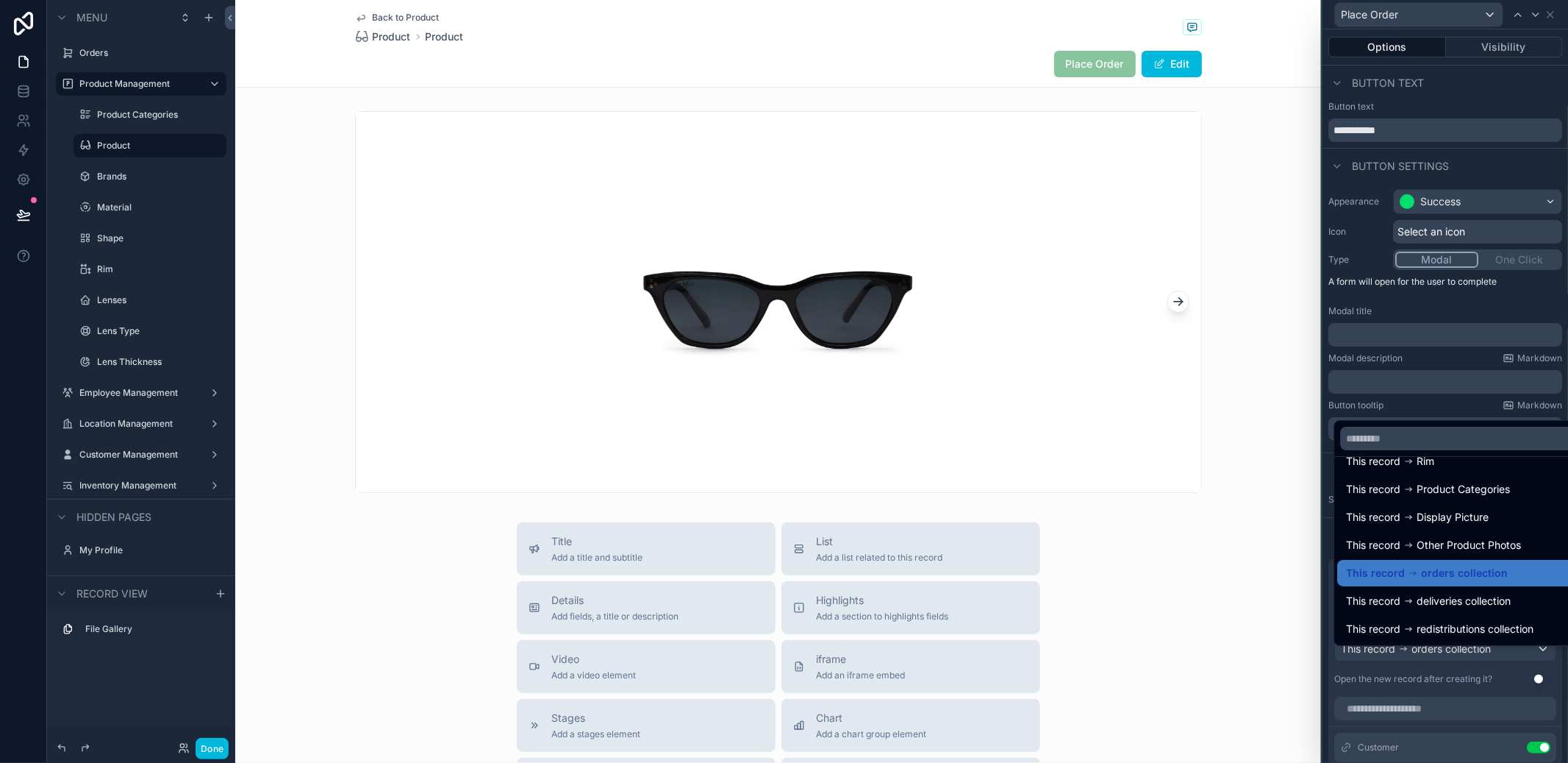
drag, startPoint x: 1431, startPoint y: 700, endPoint x: 1499, endPoint y: 632, distance: 96.2
click at [1431, 699] on div at bounding box center [1445, 382] width 245 height 763
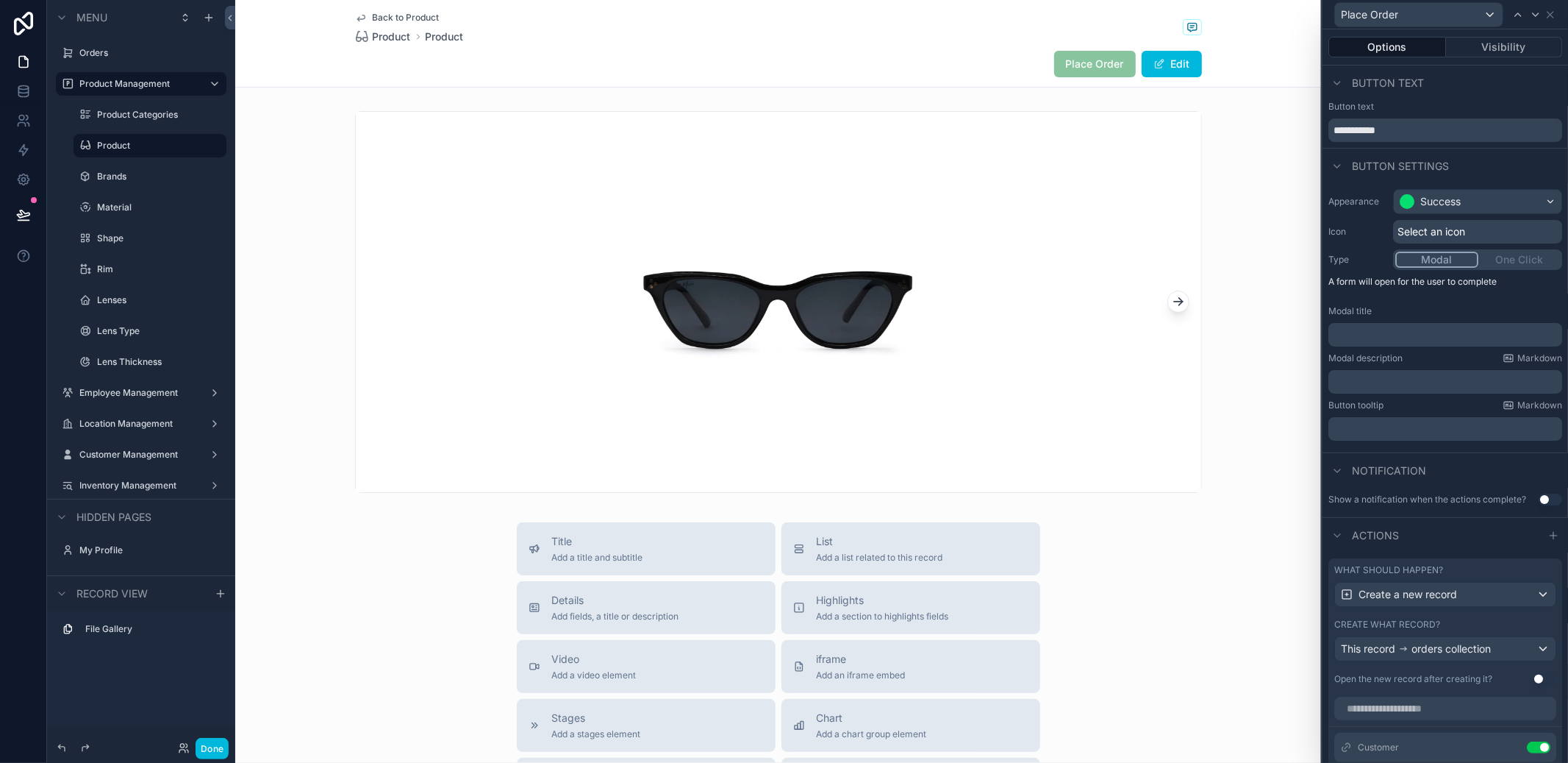
scroll to position [401, 0]
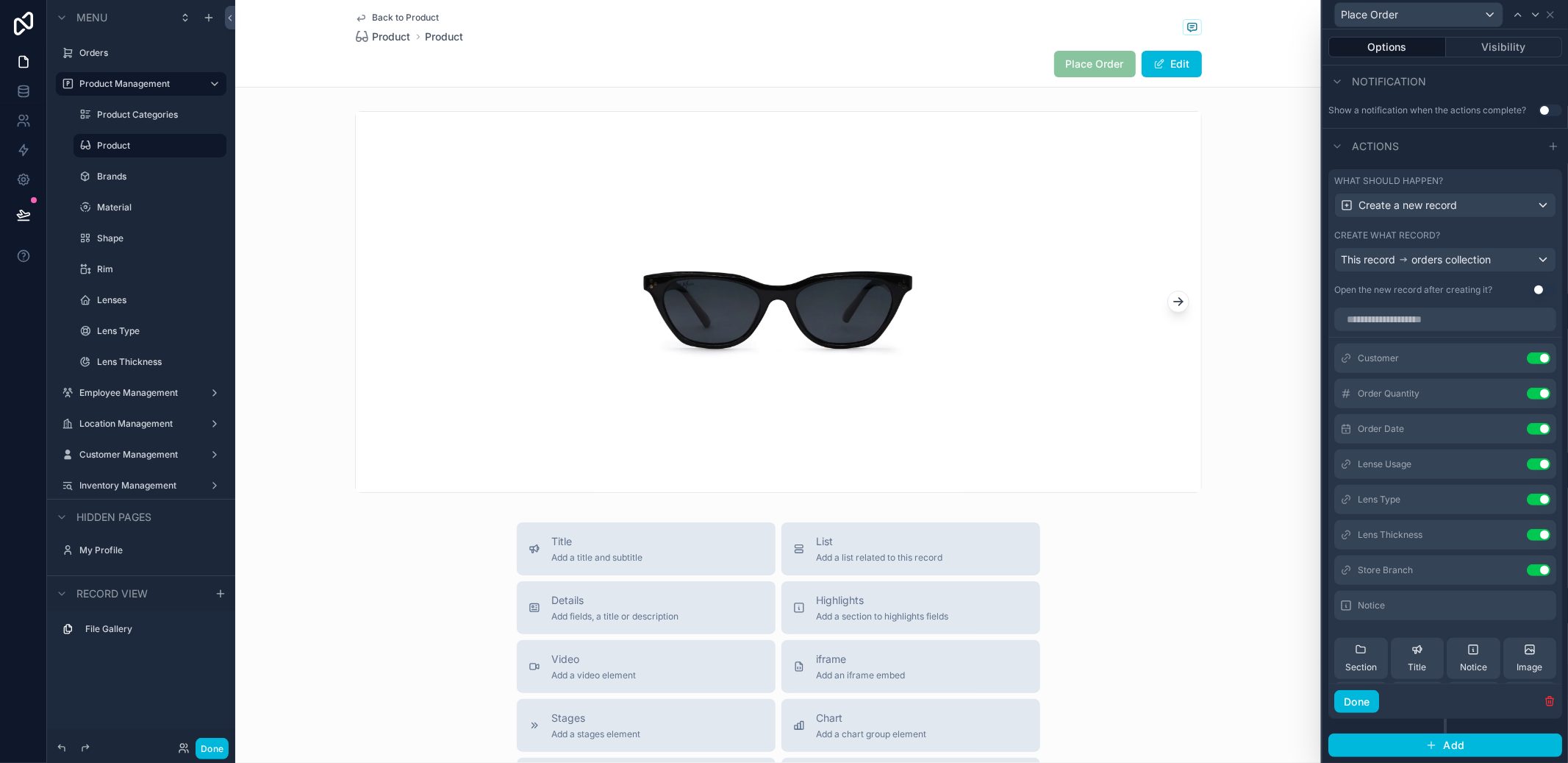
click at [1550, 605] on div at bounding box center [1550, 605] width 0 height 0
click at [0, 0] on icon at bounding box center [0, 0] width 0 height 0
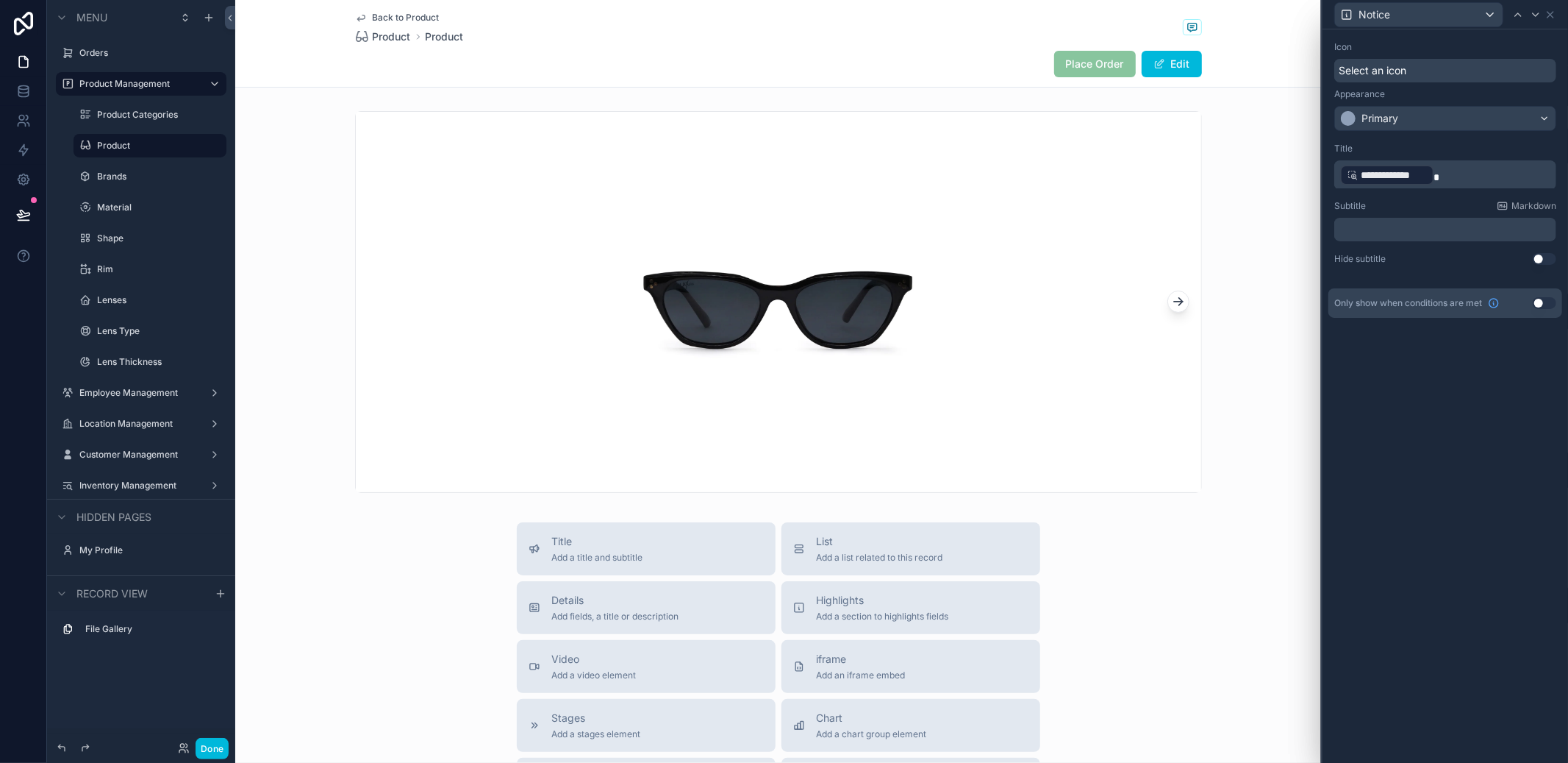
click at [1457, 184] on p "**********" at bounding box center [1446, 175] width 213 height 24
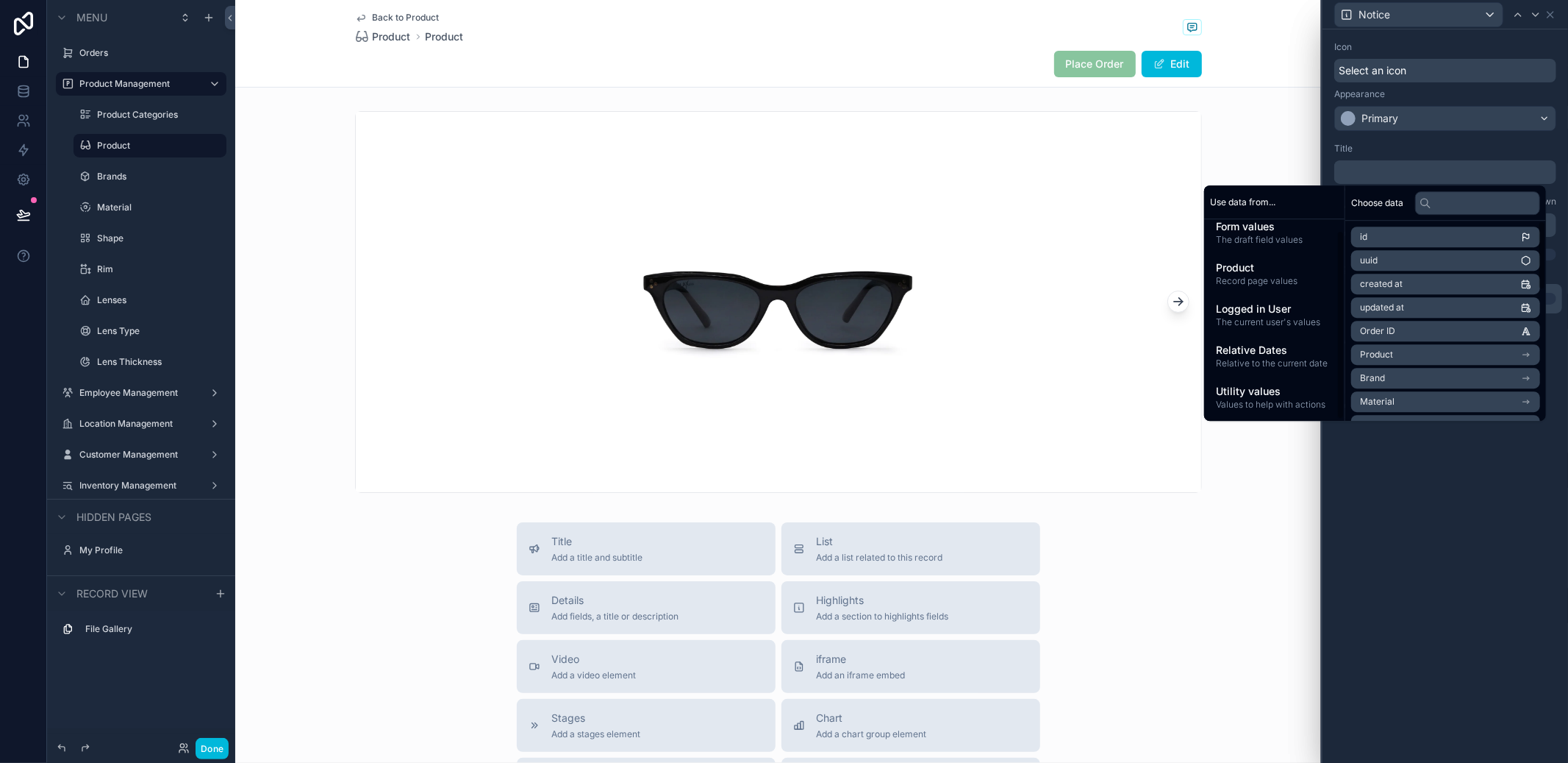
scroll to position [12, 0]
click at [1277, 407] on span "Values to help with actions" at bounding box center [1274, 403] width 117 height 11
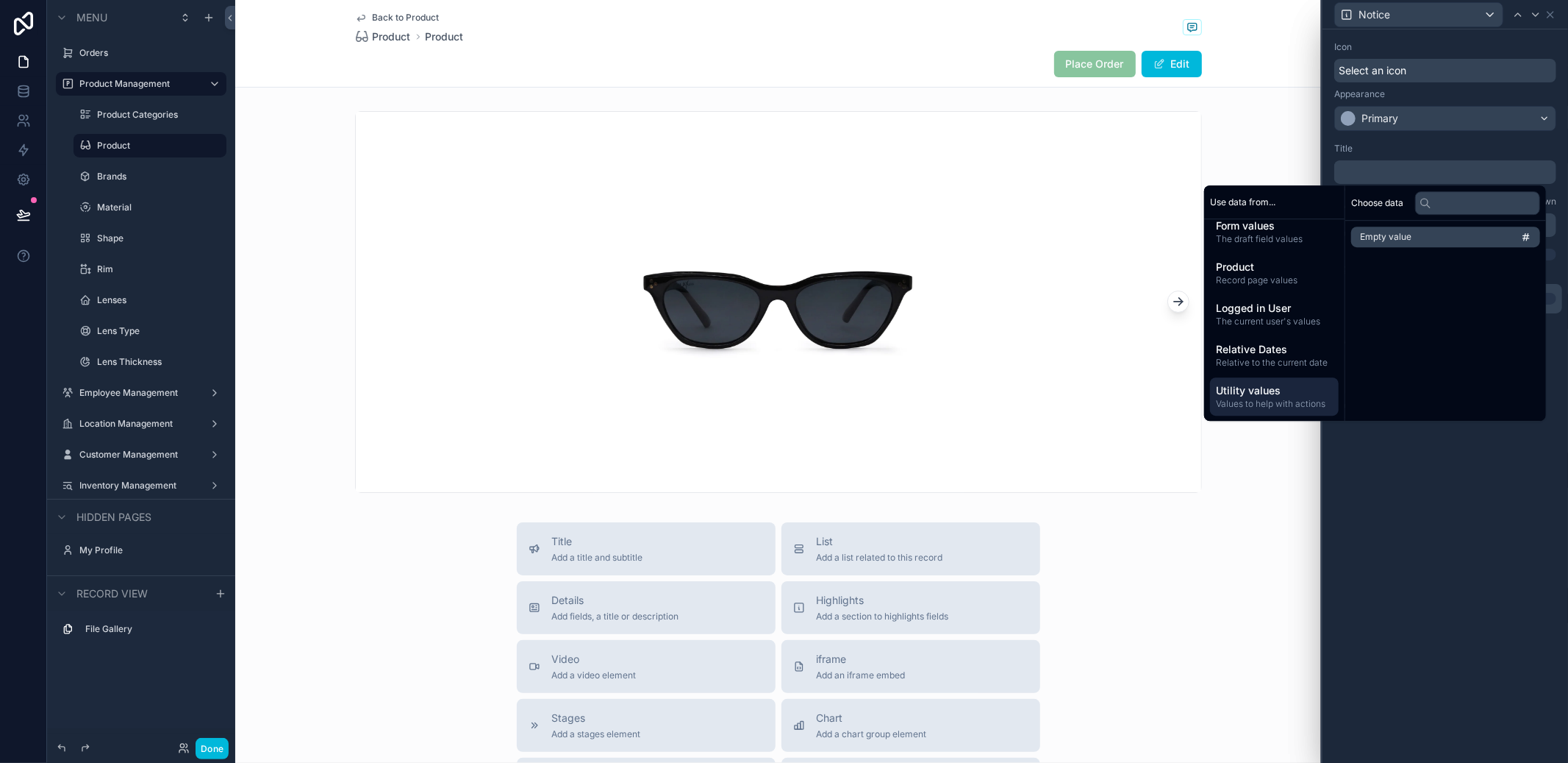
click at [1284, 337] on div "Relative Dates Relative to the current date" at bounding box center [1274, 355] width 128 height 38
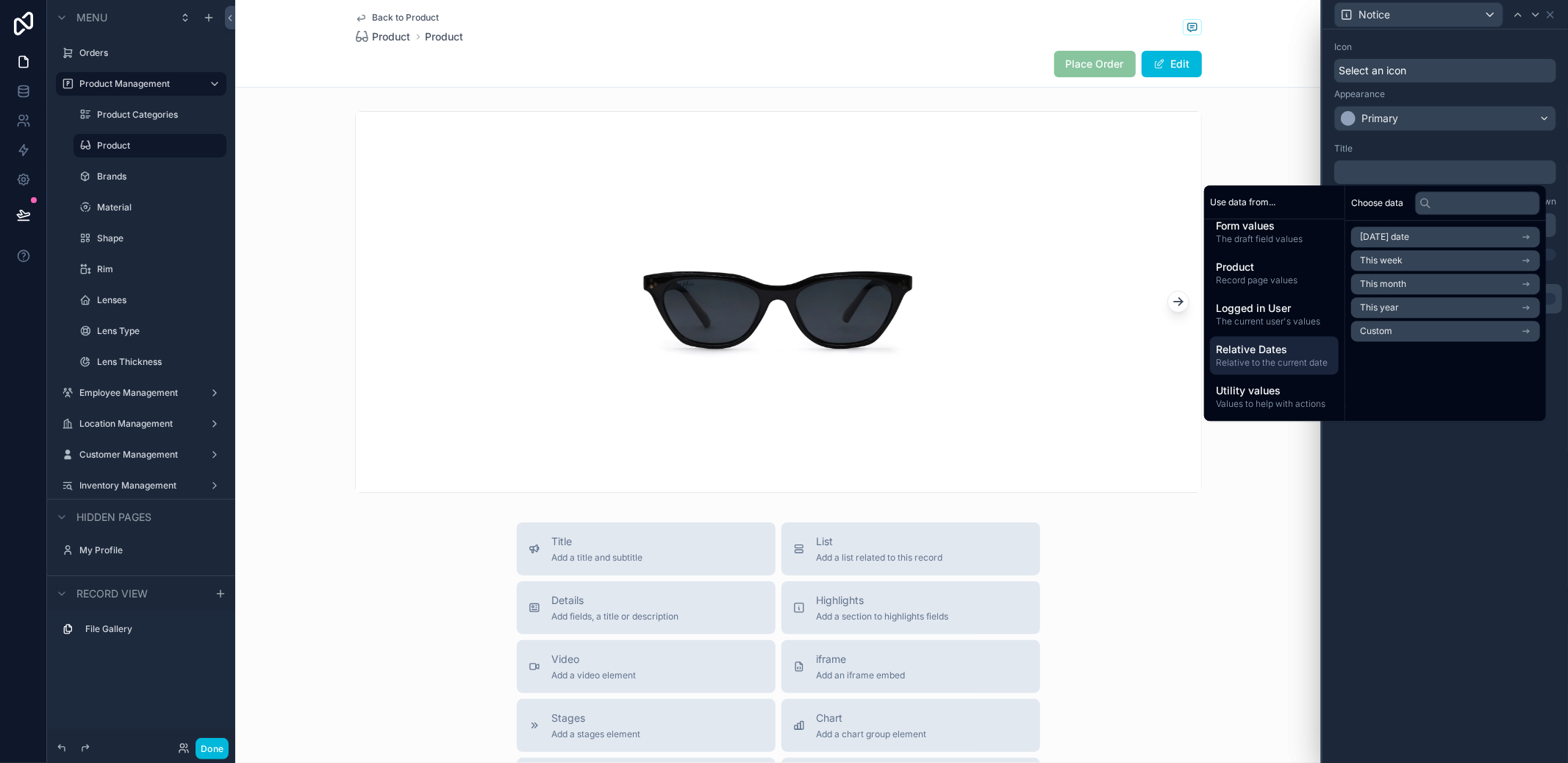
click at [1280, 316] on span "The current user's values" at bounding box center [1274, 322] width 117 height 11
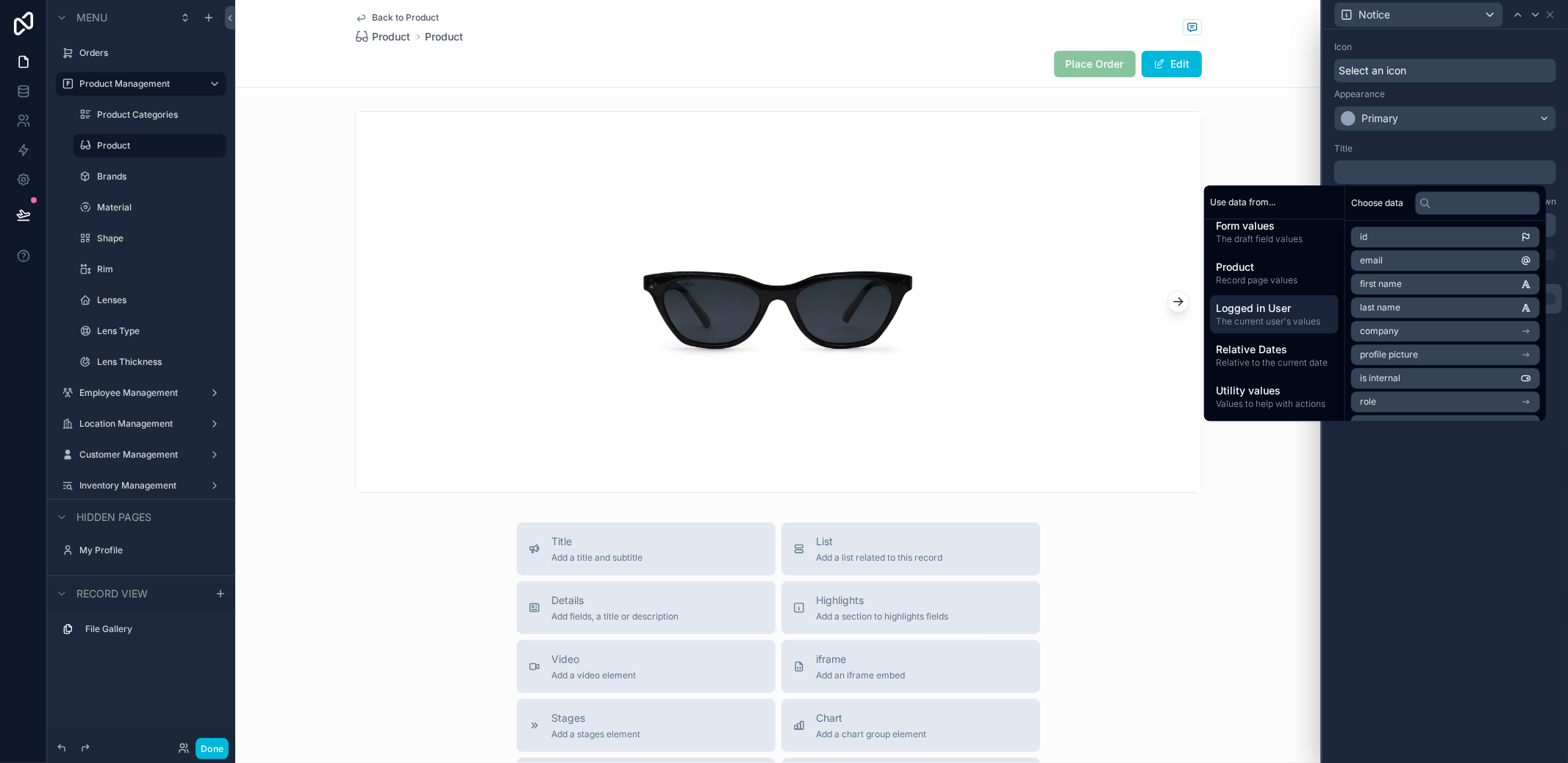
click at [1259, 288] on div "Product Record page values" at bounding box center [1274, 273] width 128 height 38
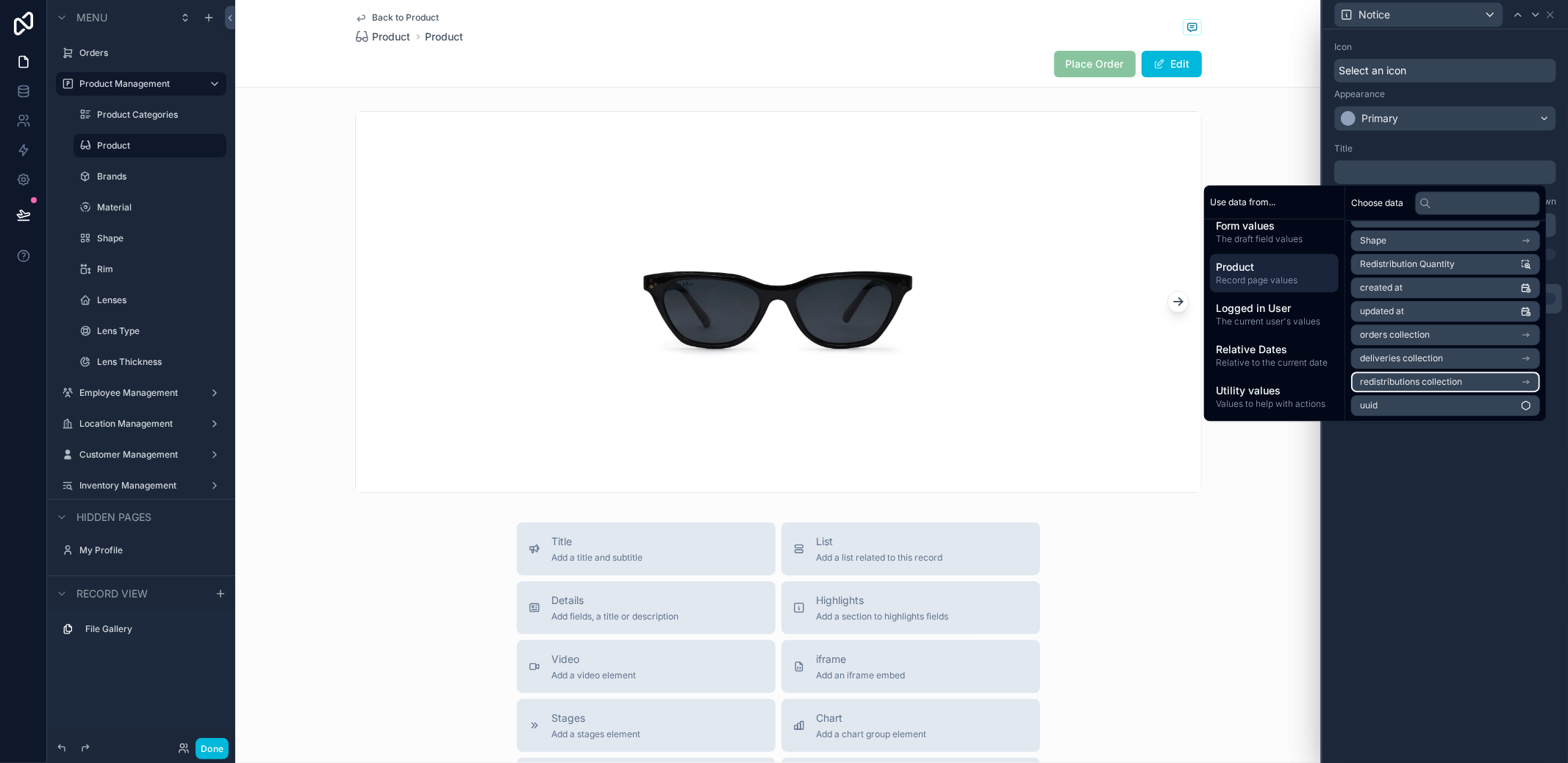
click at [1467, 379] on li "redistributions collection" at bounding box center [1445, 382] width 189 height 21
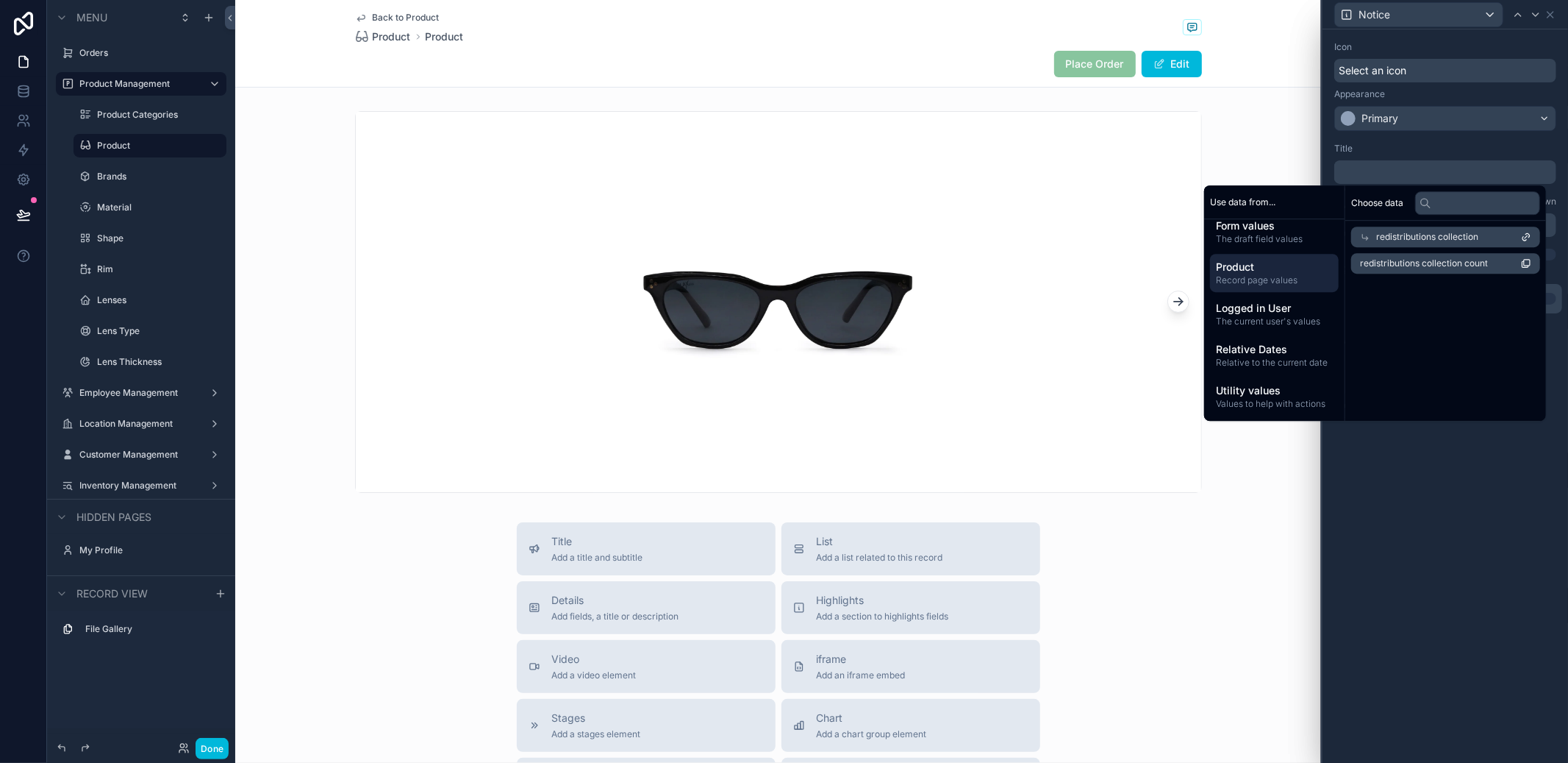
click at [1411, 240] on span "redistributions collection" at bounding box center [1426, 237] width 102 height 11
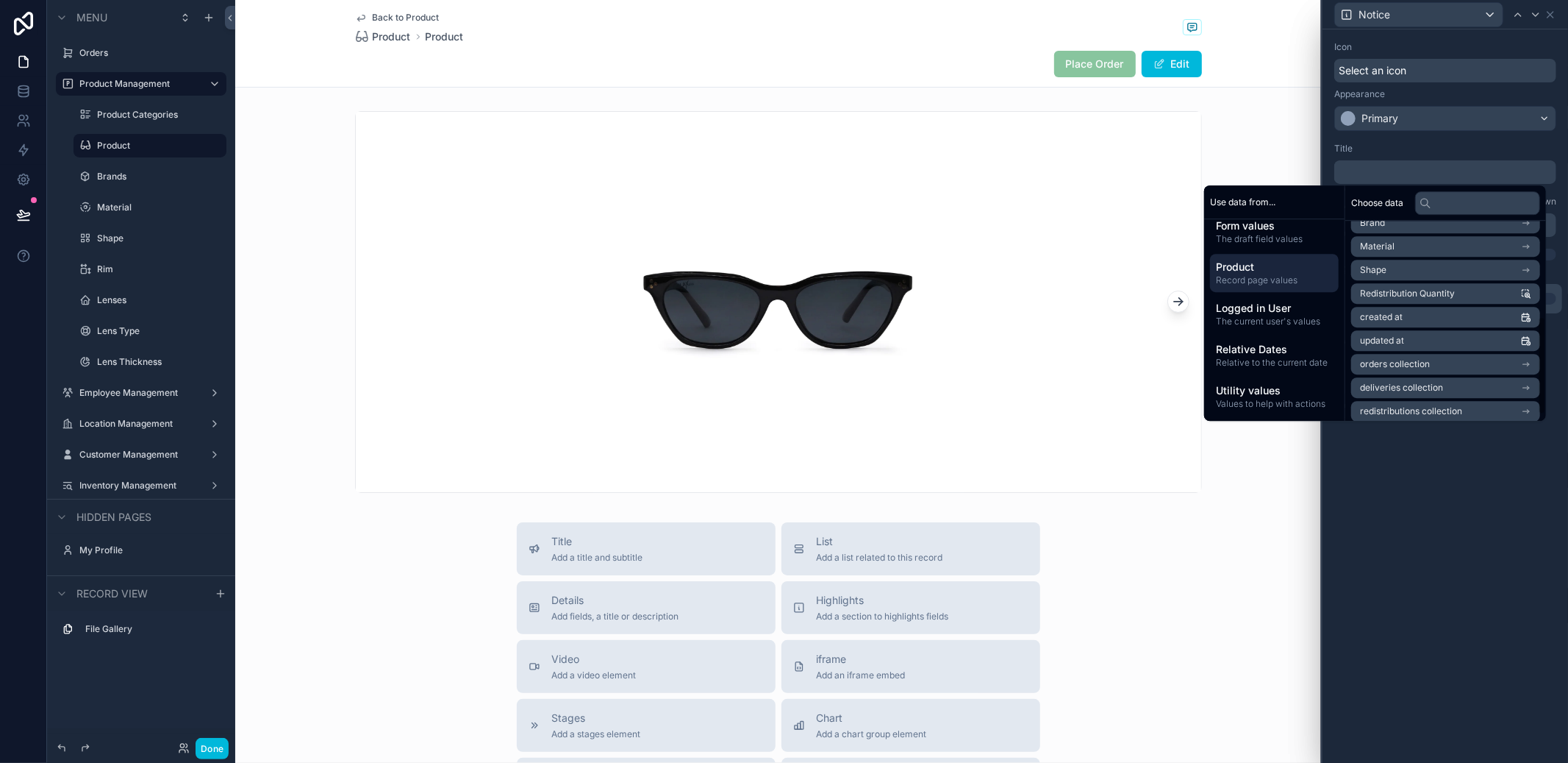
scroll to position [173, 0]
click at [1262, 239] on span "The draft field values" at bounding box center [1274, 239] width 117 height 11
click at [1432, 307] on li "Order Quantity" at bounding box center [1445, 303] width 189 height 21
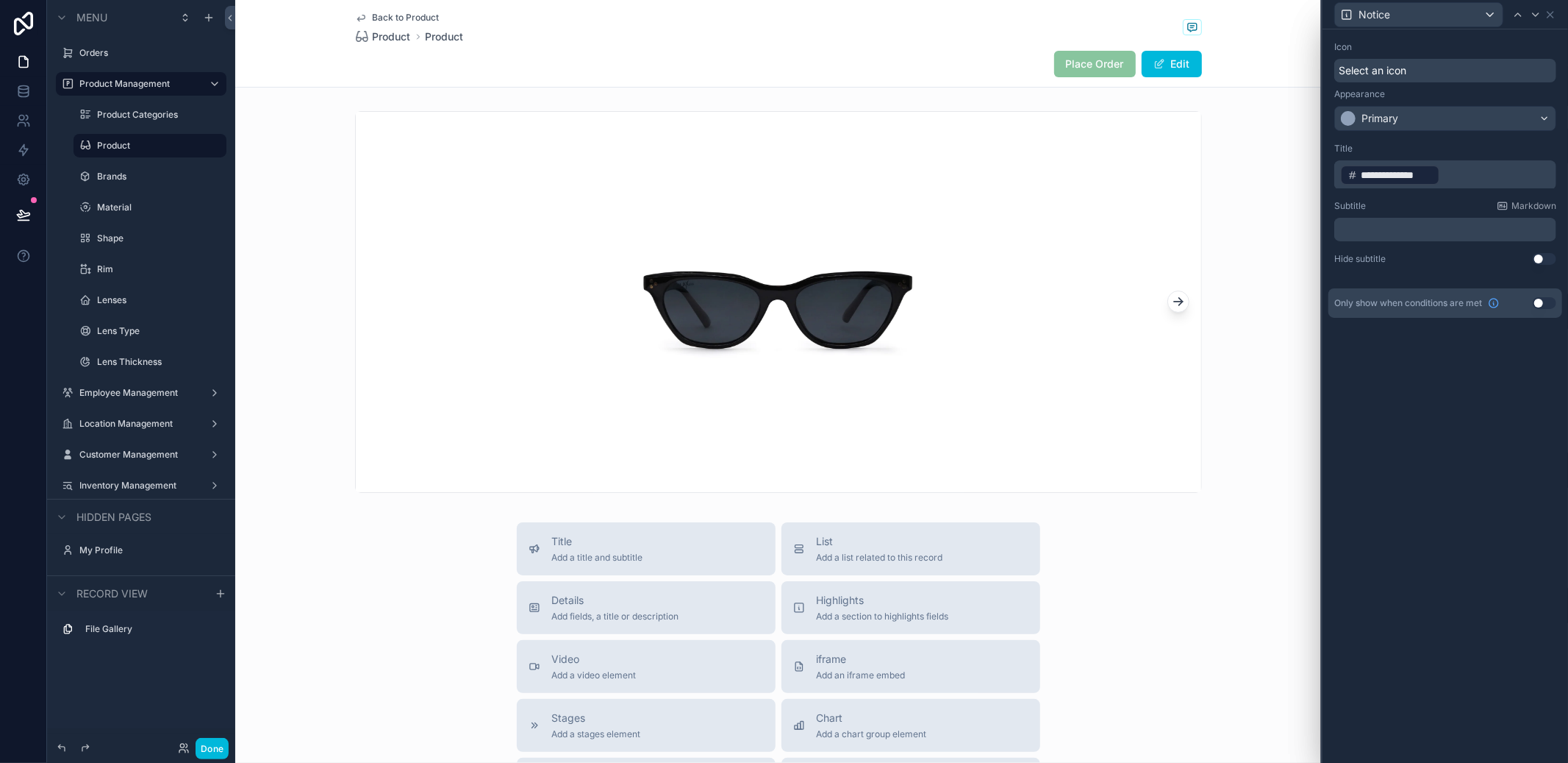
click at [1453, 188] on div "**********" at bounding box center [1445, 204] width 234 height 134
click at [1454, 184] on p "**********" at bounding box center [1446, 175] width 213 height 24
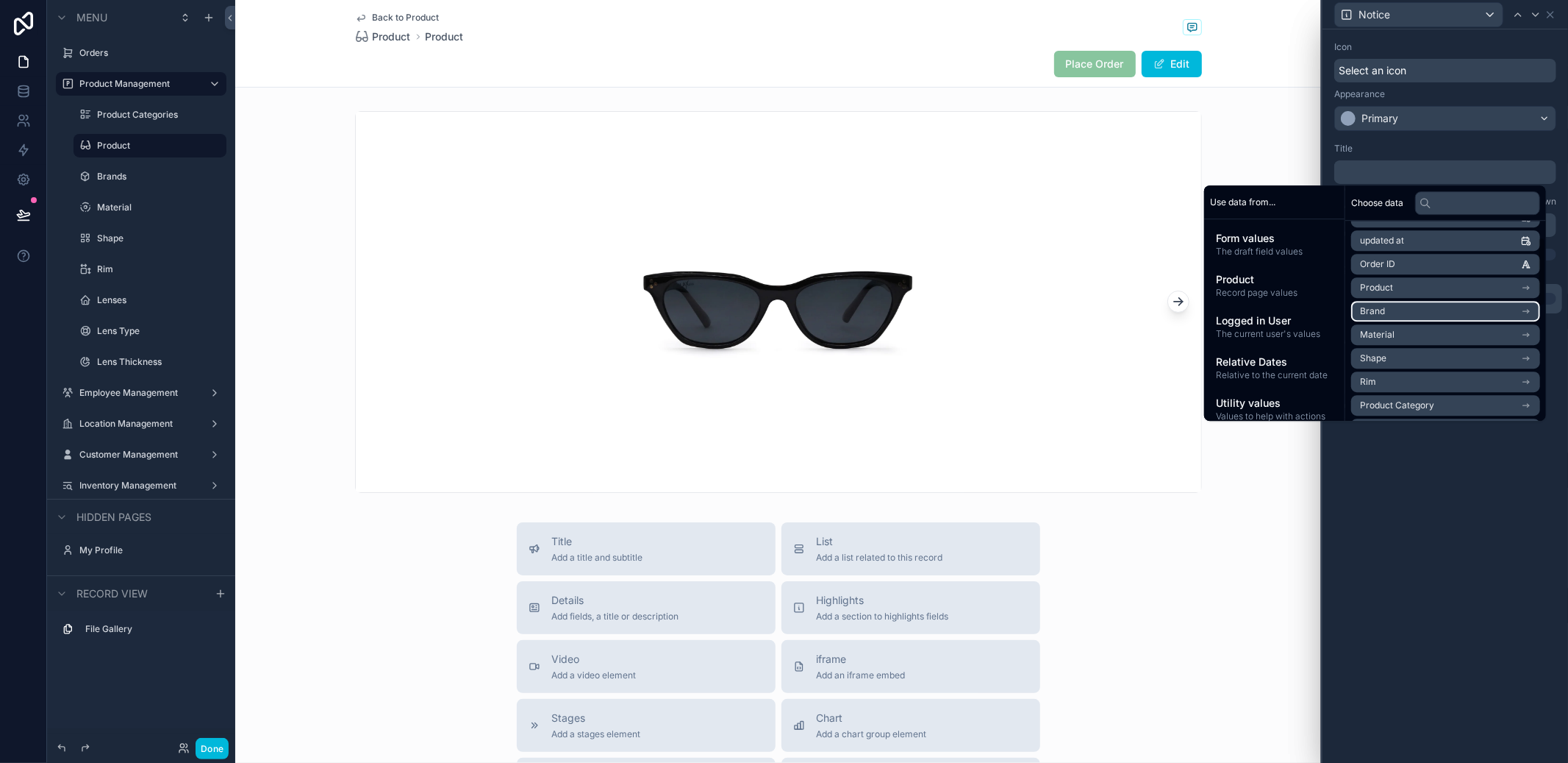
scroll to position [71, 0]
click at [1299, 244] on span "Form values" at bounding box center [1274, 238] width 117 height 14
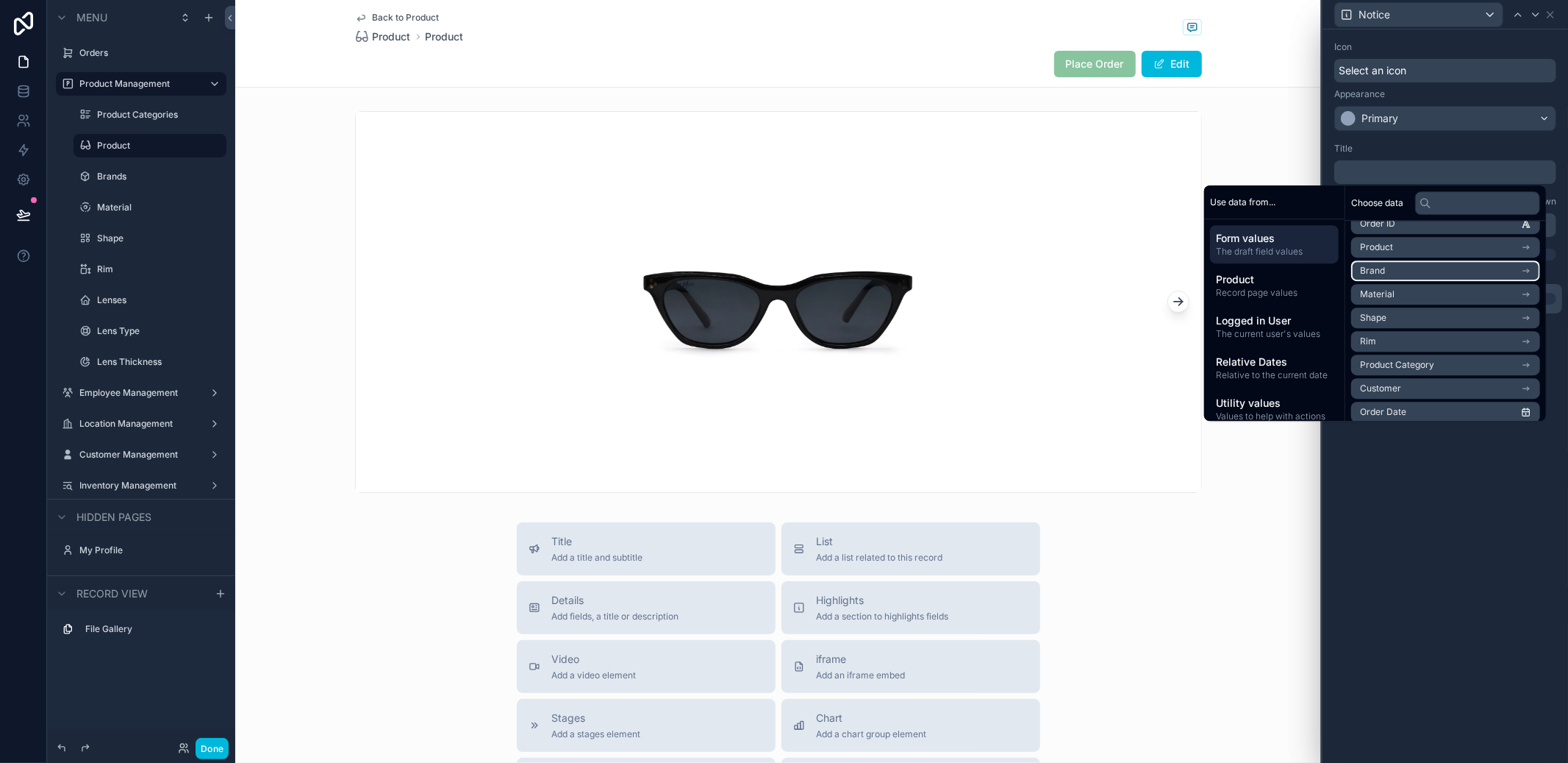
scroll to position [108, 0]
click at [149, 479] on label "Inventory Management" at bounding box center [138, 485] width 118 height 11
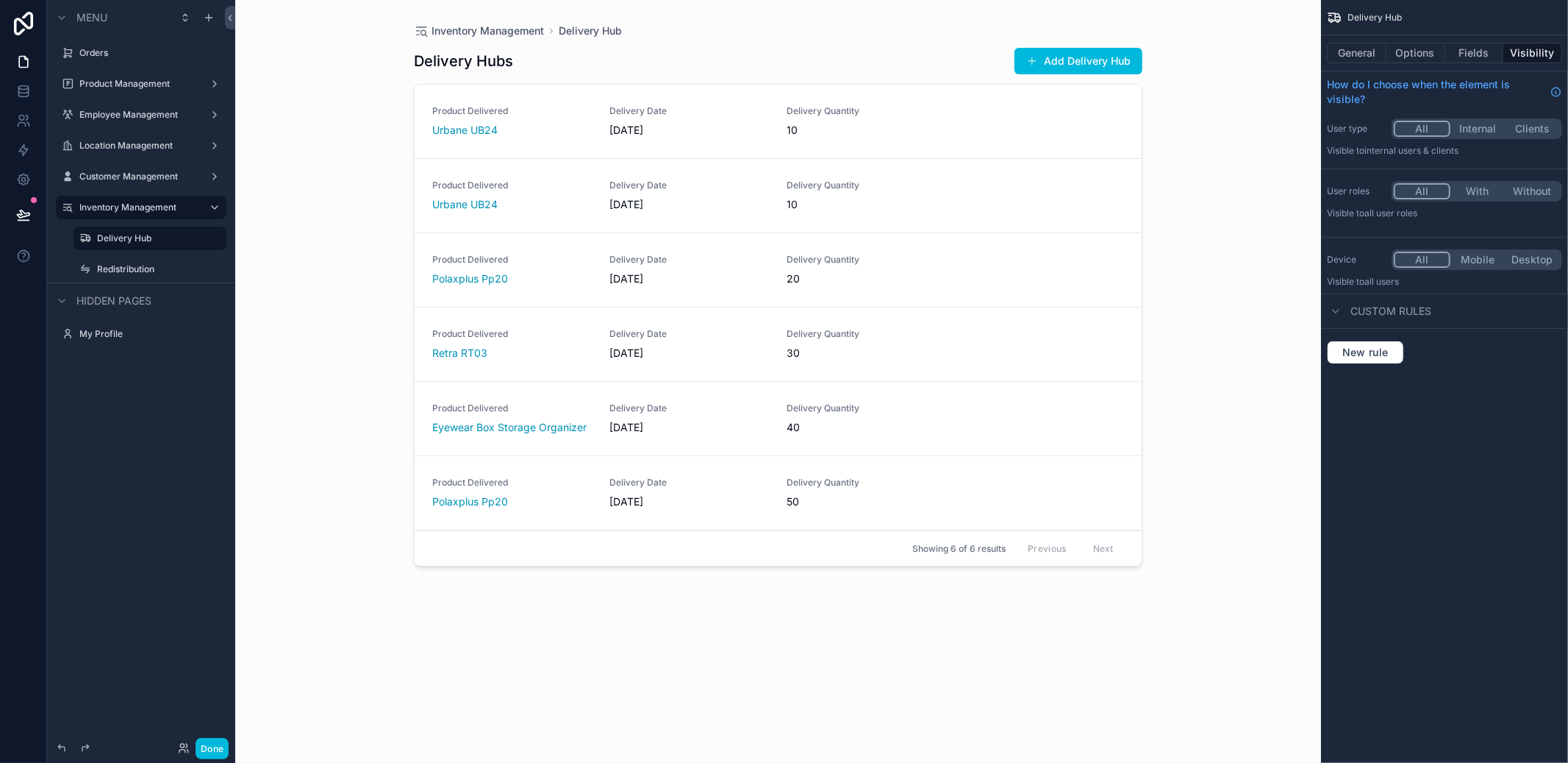
click at [1076, 67] on div "scrollable content" at bounding box center [778, 372] width 752 height 745
click at [1080, 62] on button "Add Delivery Hub" at bounding box center [1078, 61] width 128 height 27
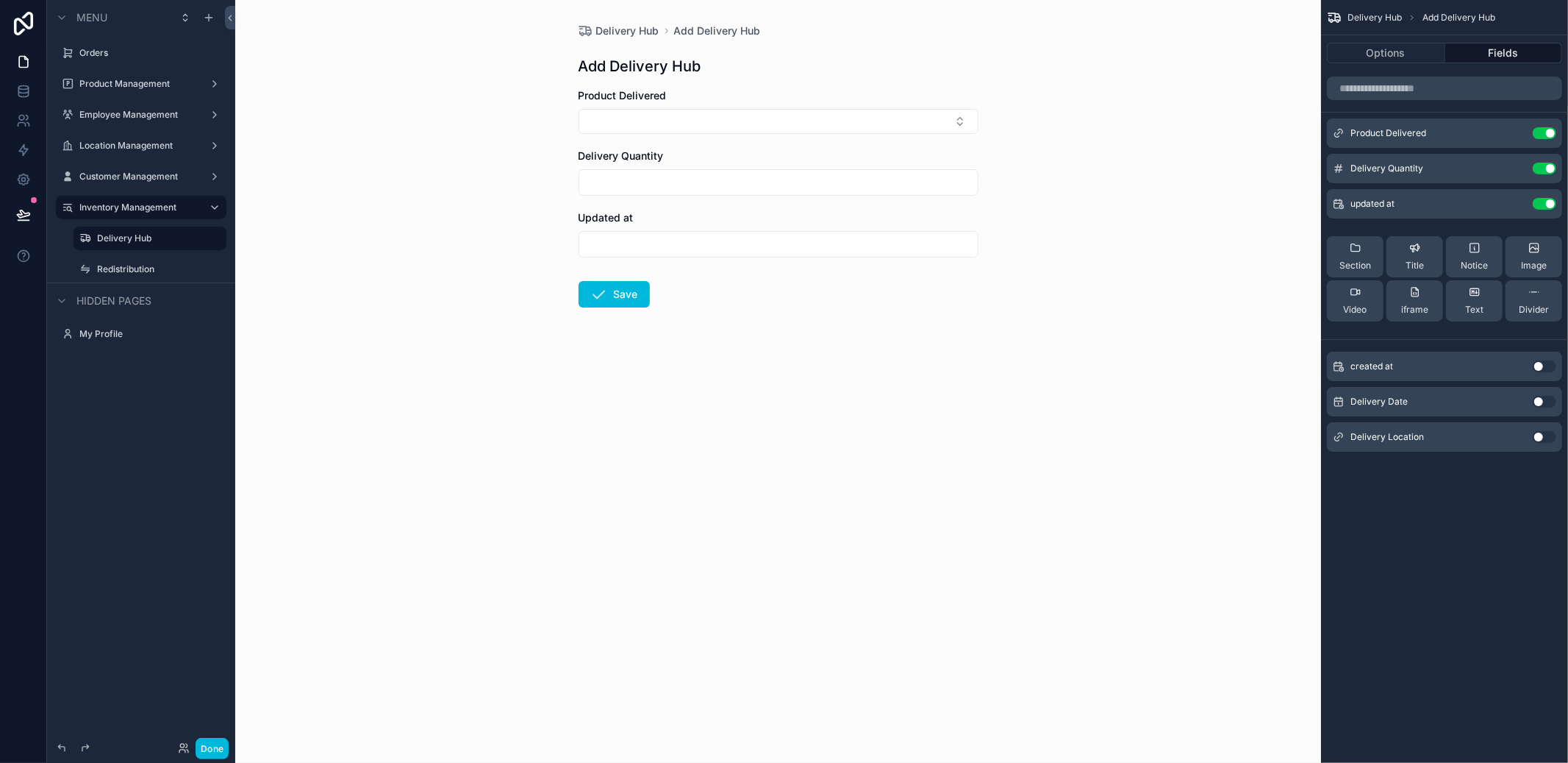
click at [164, 273] on label "Redistribution" at bounding box center [157, 269] width 121 height 11
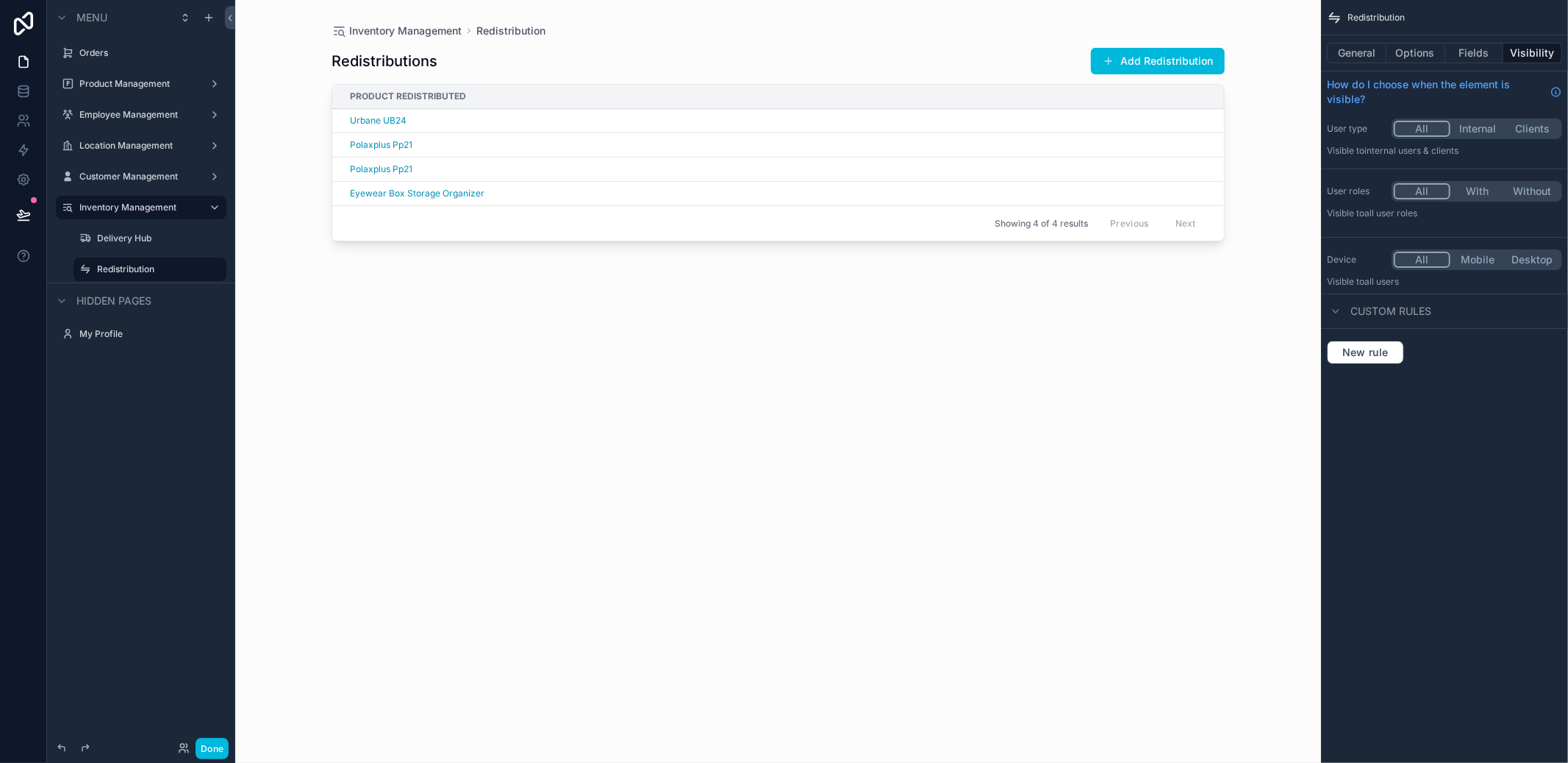
click at [1190, 65] on div "scrollable content" at bounding box center [778, 372] width 940 height 745
click at [1152, 60] on button "Add Redistribution" at bounding box center [1157, 61] width 134 height 27
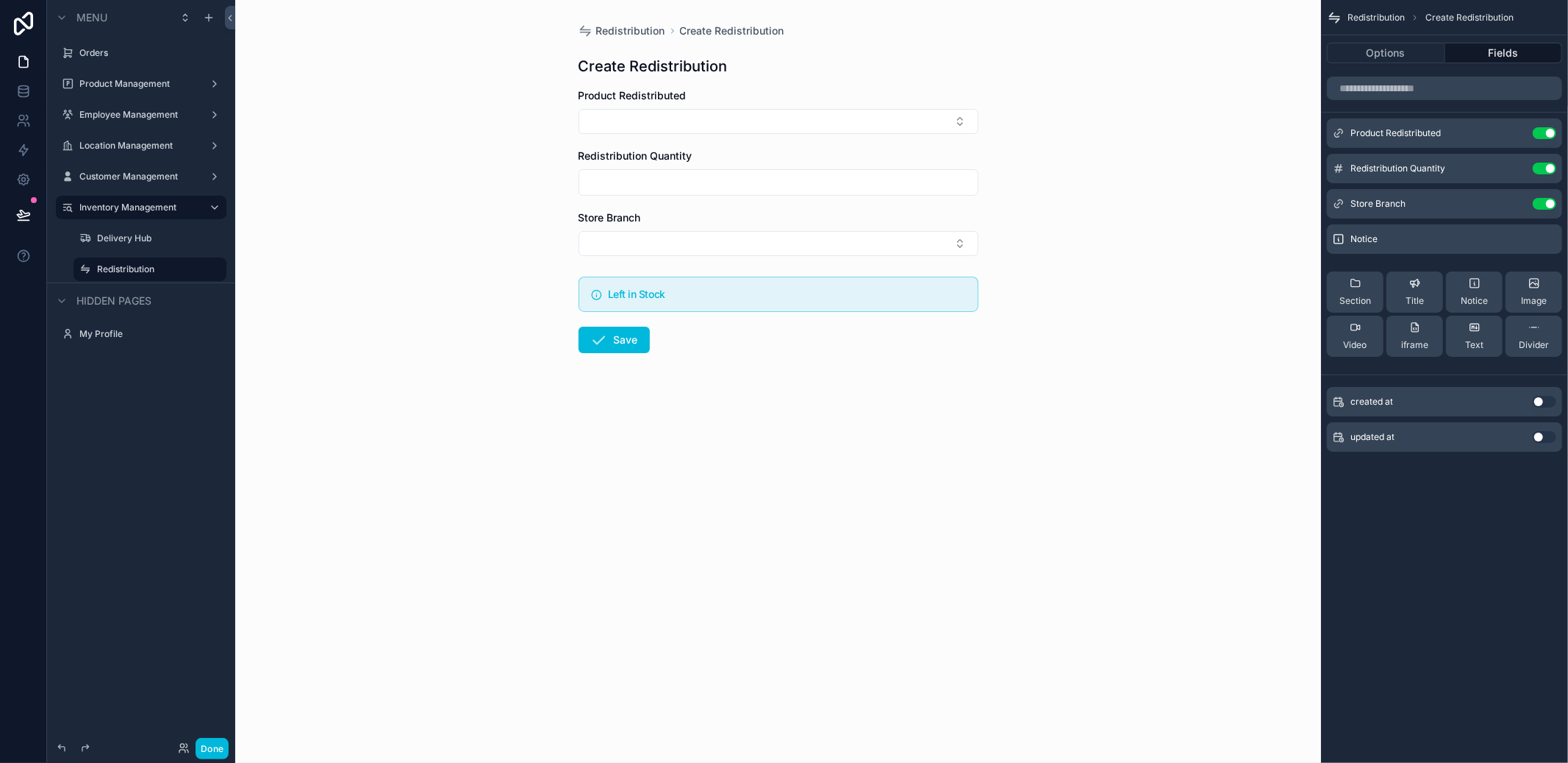
click at [0, 0] on icon "scrollable content" at bounding box center [0, 0] width 0 height 0
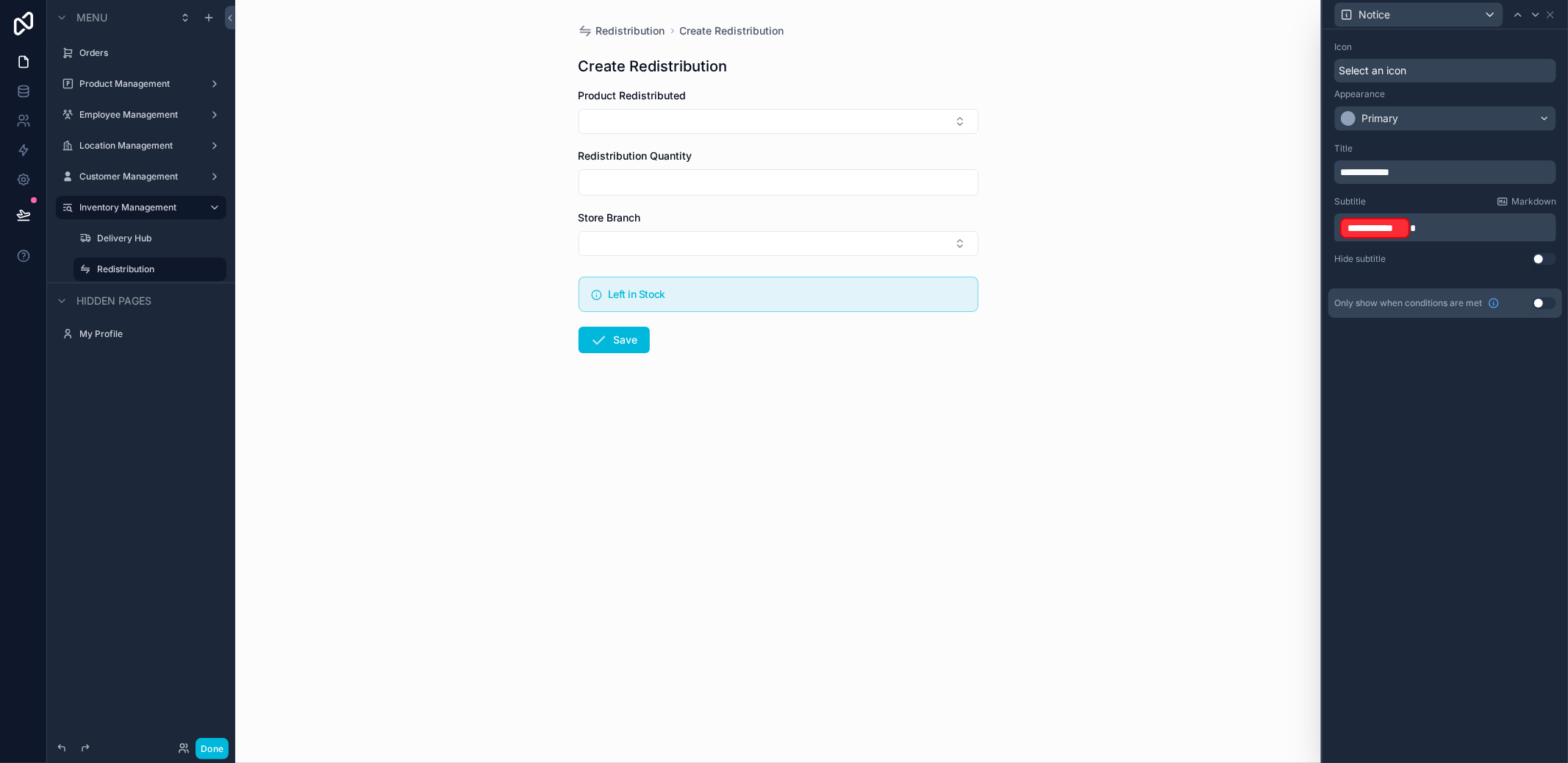
click at [1494, 231] on p "**********" at bounding box center [1446, 227] width 213 height 24
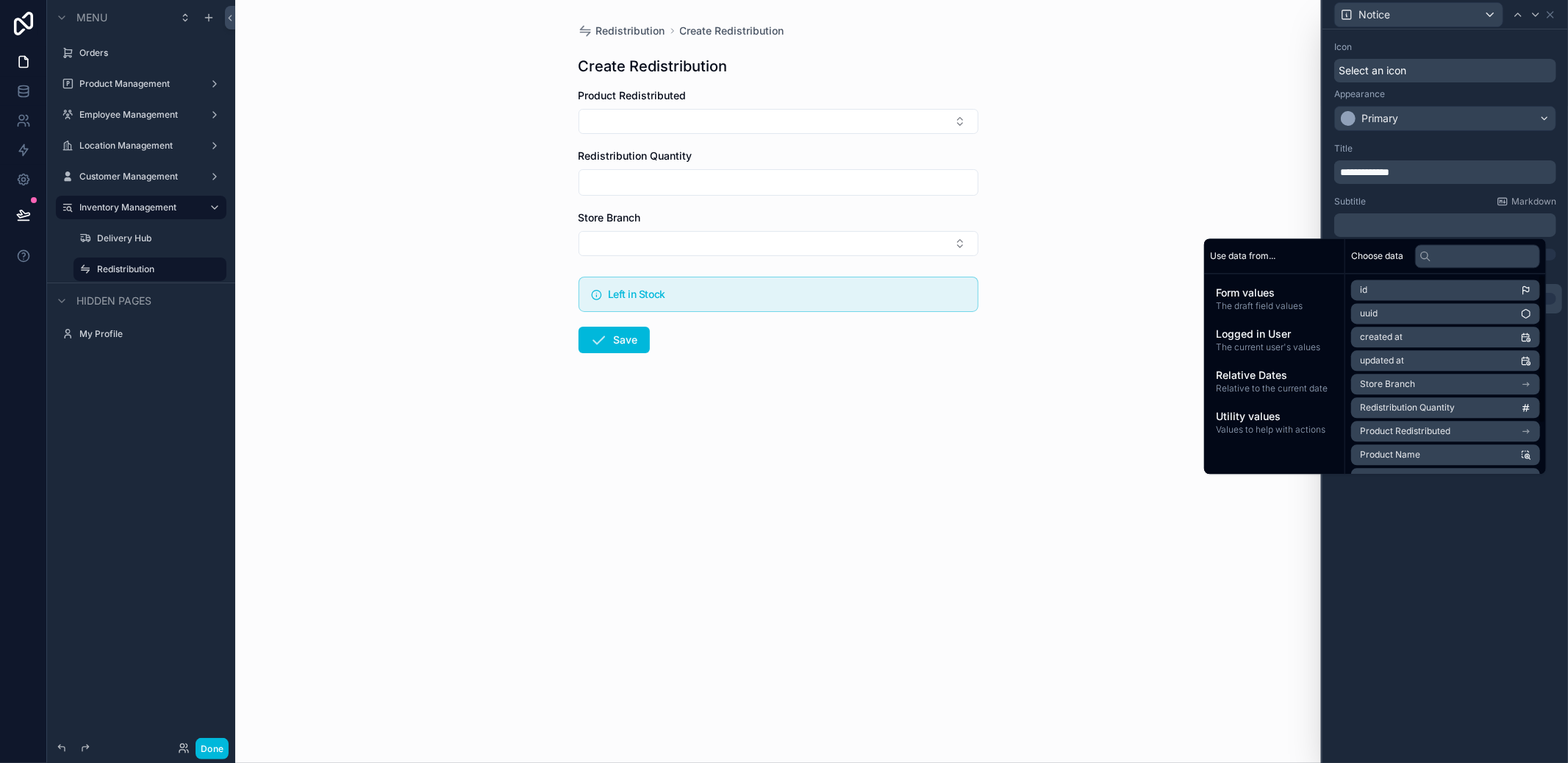
click at [1462, 517] on div "**********" at bounding box center [1445, 396] width 245 height 734
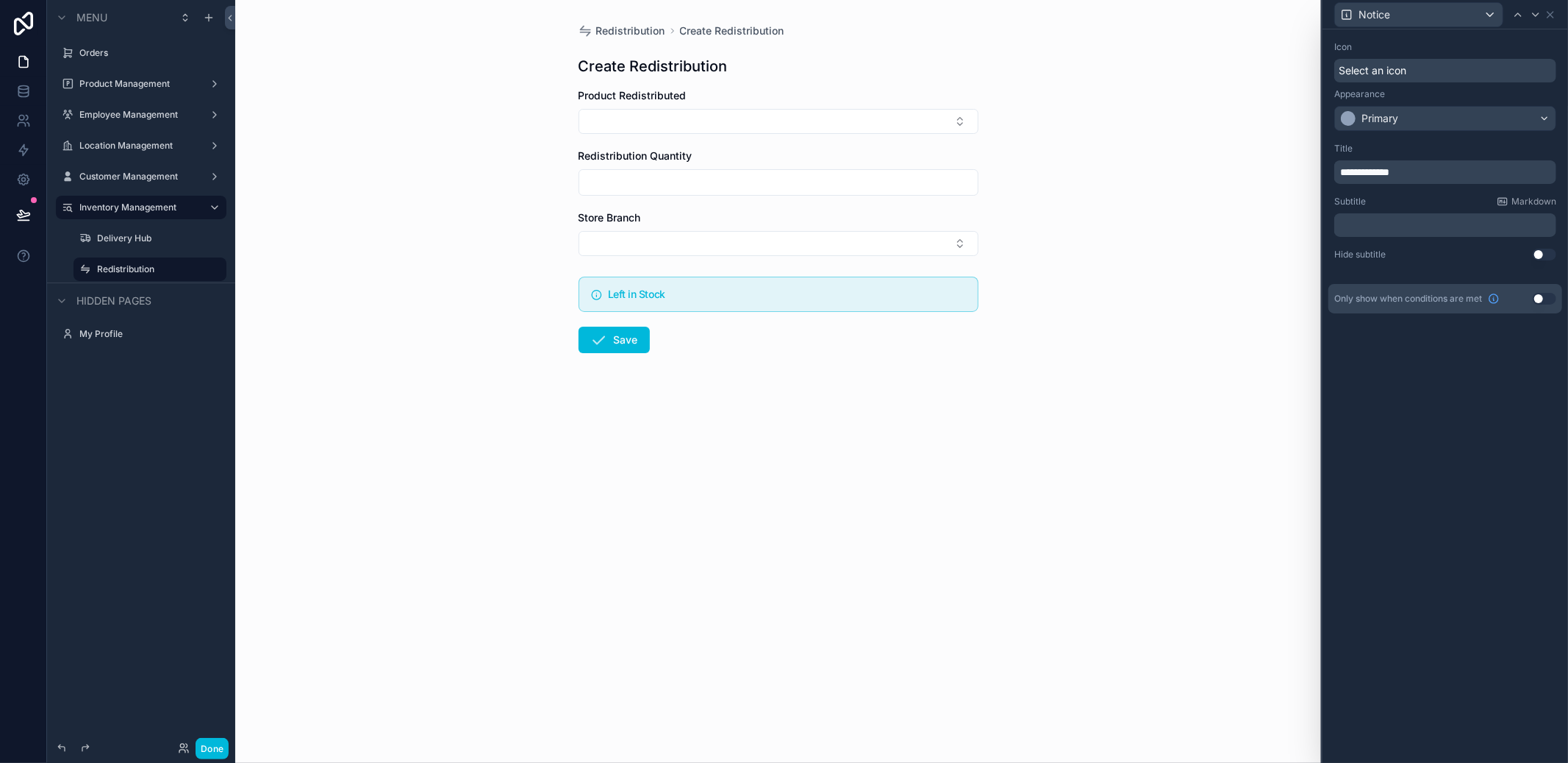
click at [1426, 225] on p "﻿" at bounding box center [1446, 225] width 213 height 14
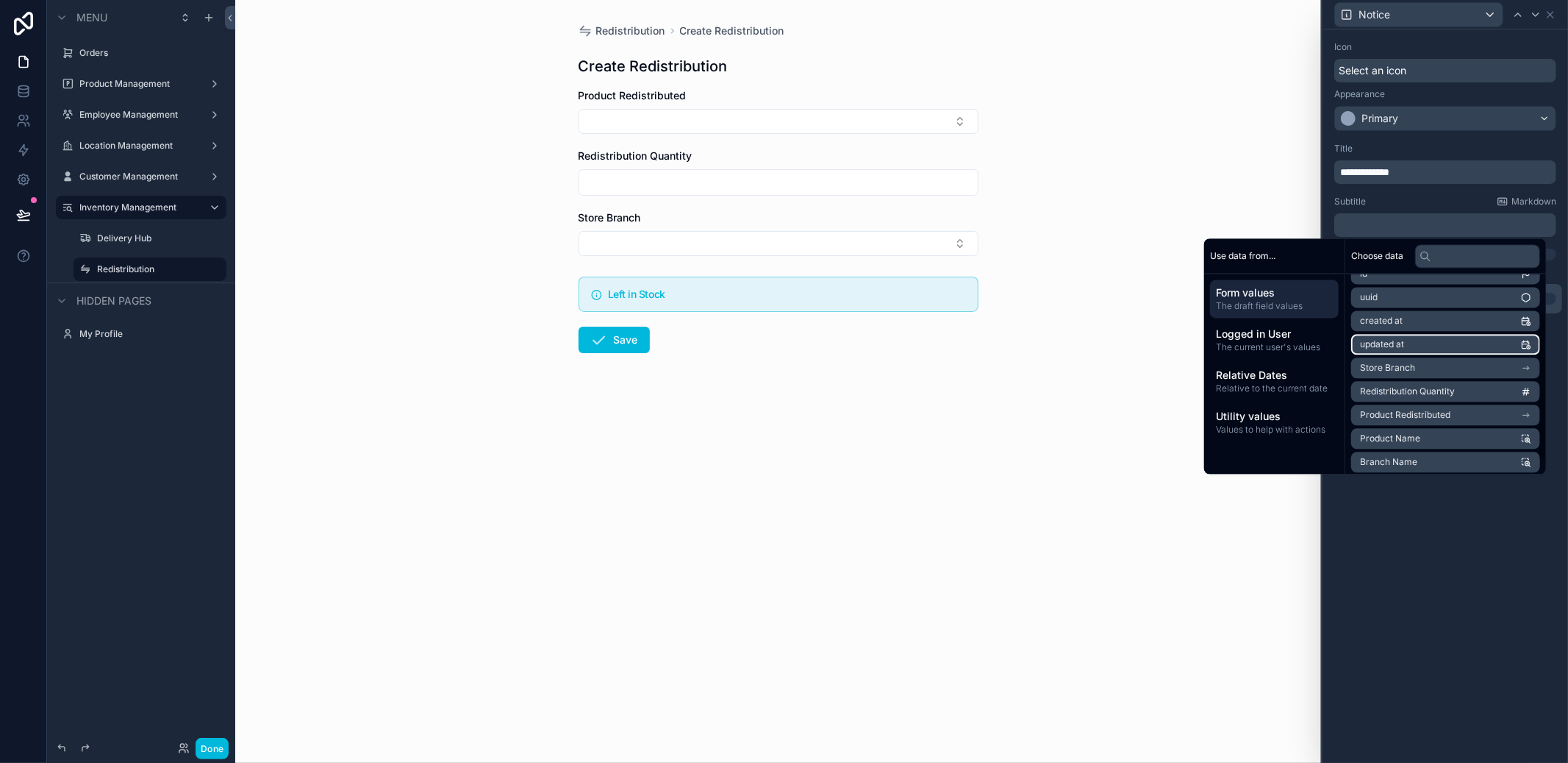
scroll to position [67, 0]
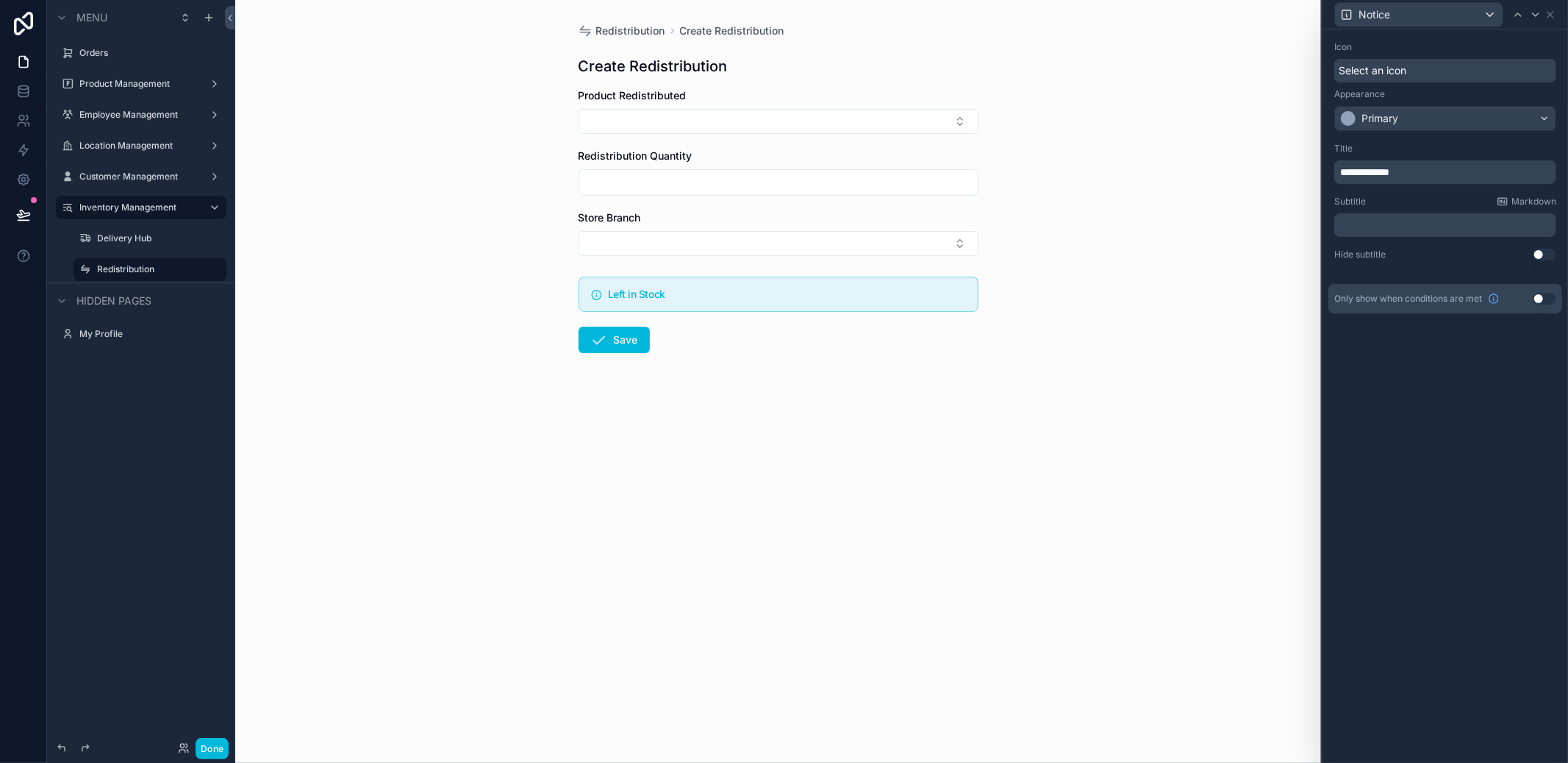
click at [1439, 518] on div "**********" at bounding box center [1445, 396] width 245 height 734
click at [139, 233] on label "Delivery Hub" at bounding box center [157, 238] width 121 height 11
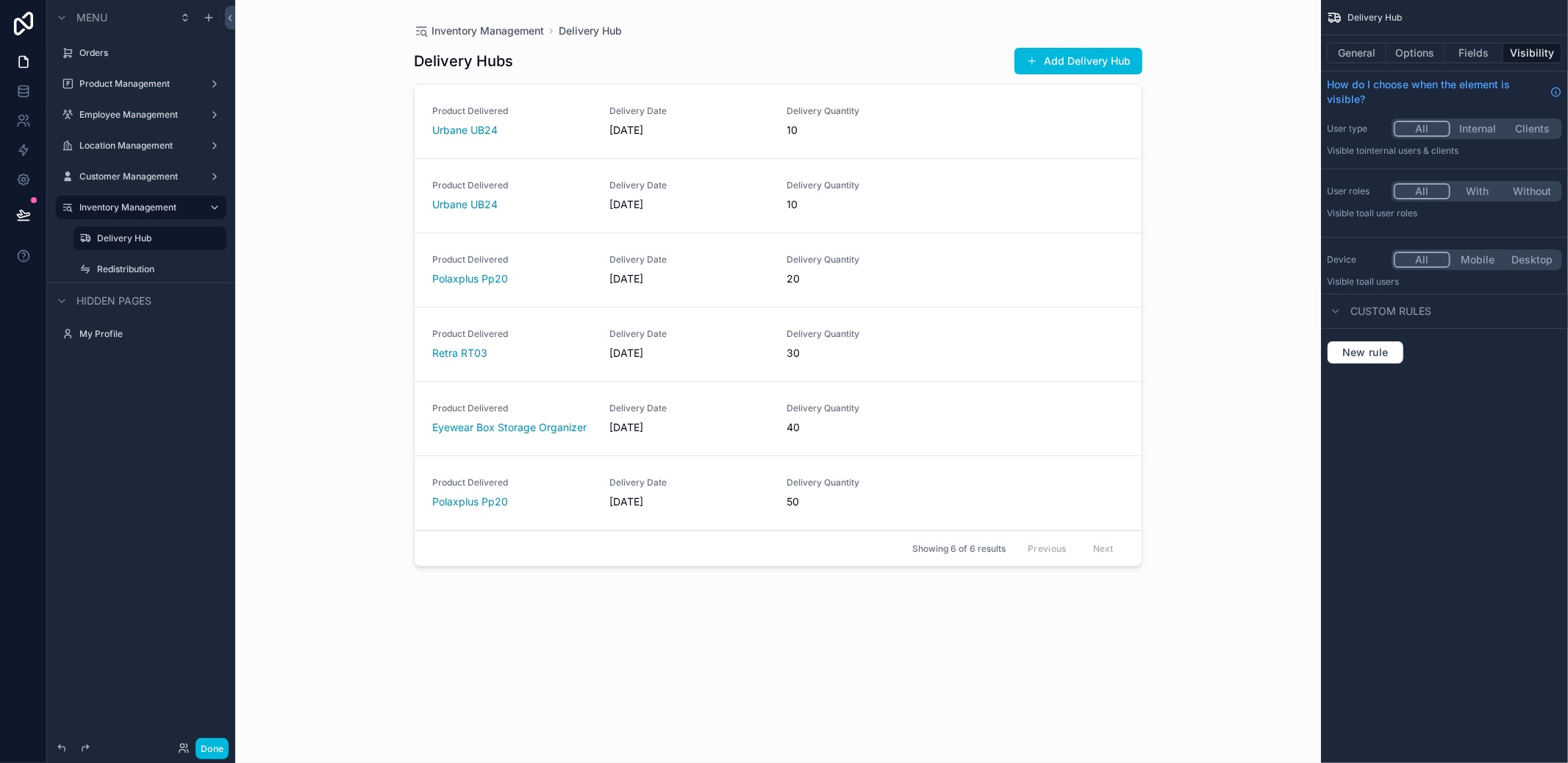
click at [0, 0] on div "scrollable content" at bounding box center [0, 0] width 0 height 0
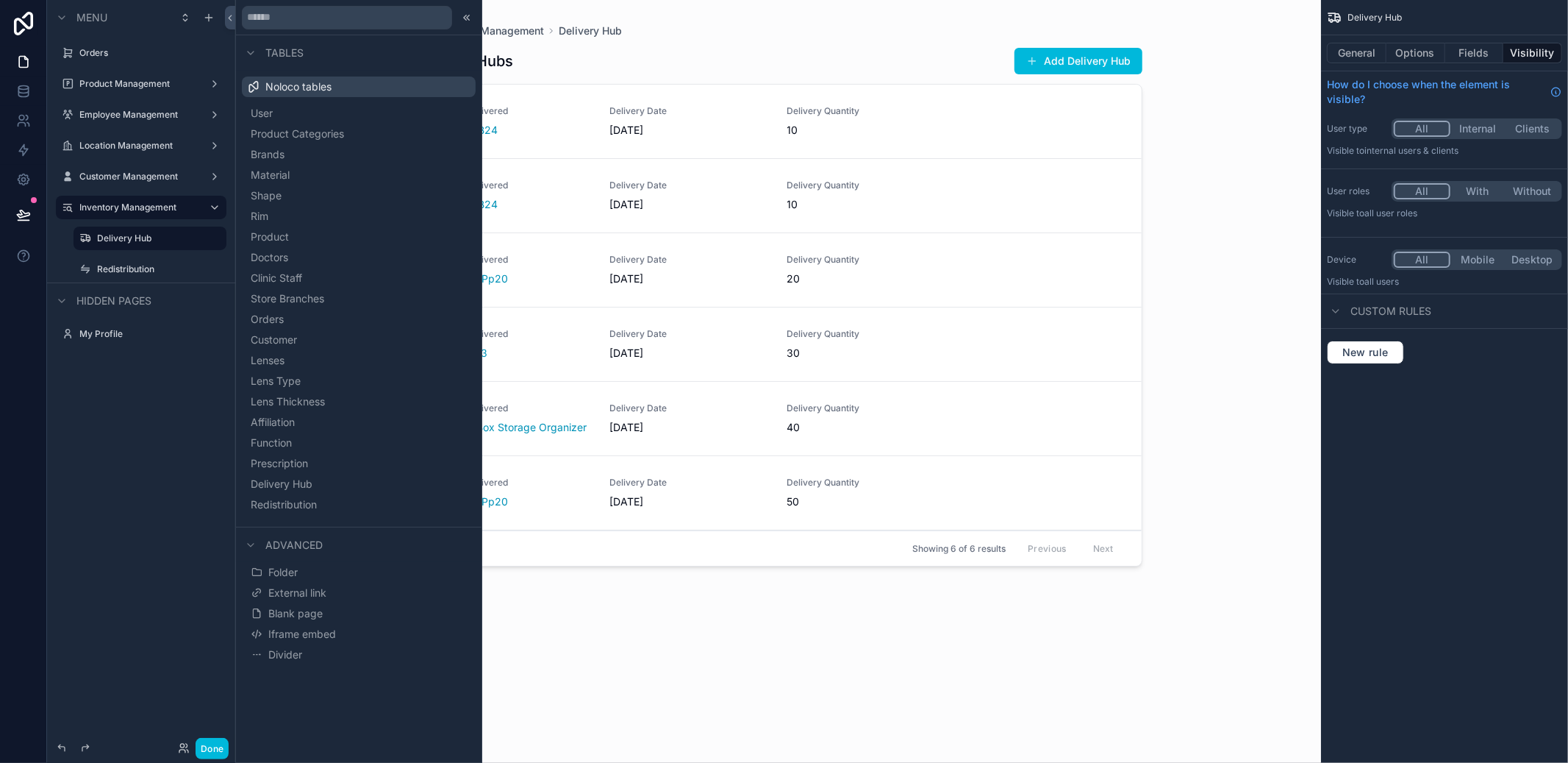
click at [108, 209] on label "Inventory Management" at bounding box center [138, 207] width 118 height 11
click at [472, 12] on icon at bounding box center [467, 17] width 11 height 11
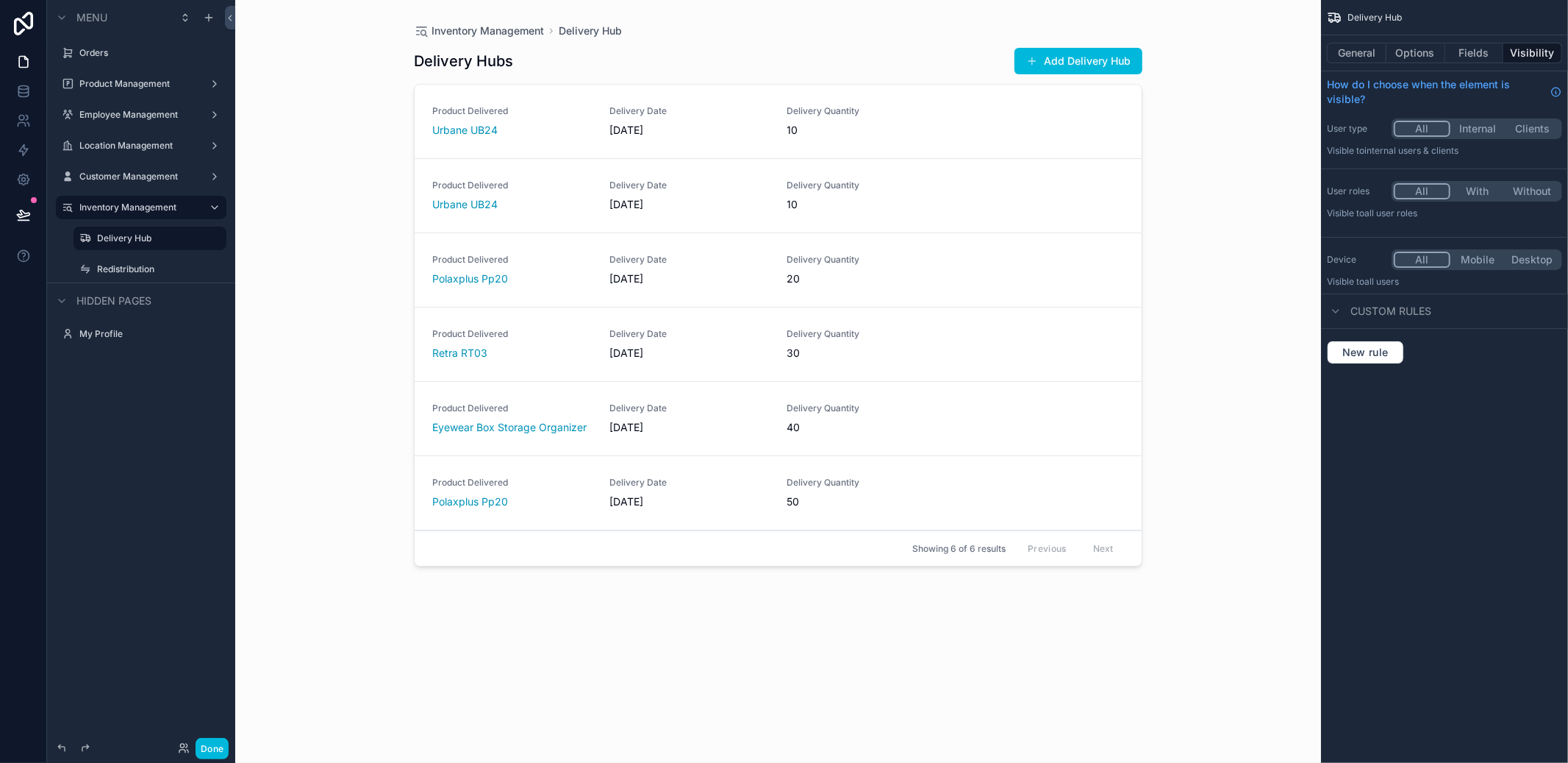
click at [1382, 54] on button "General" at bounding box center [1356, 53] width 60 height 21
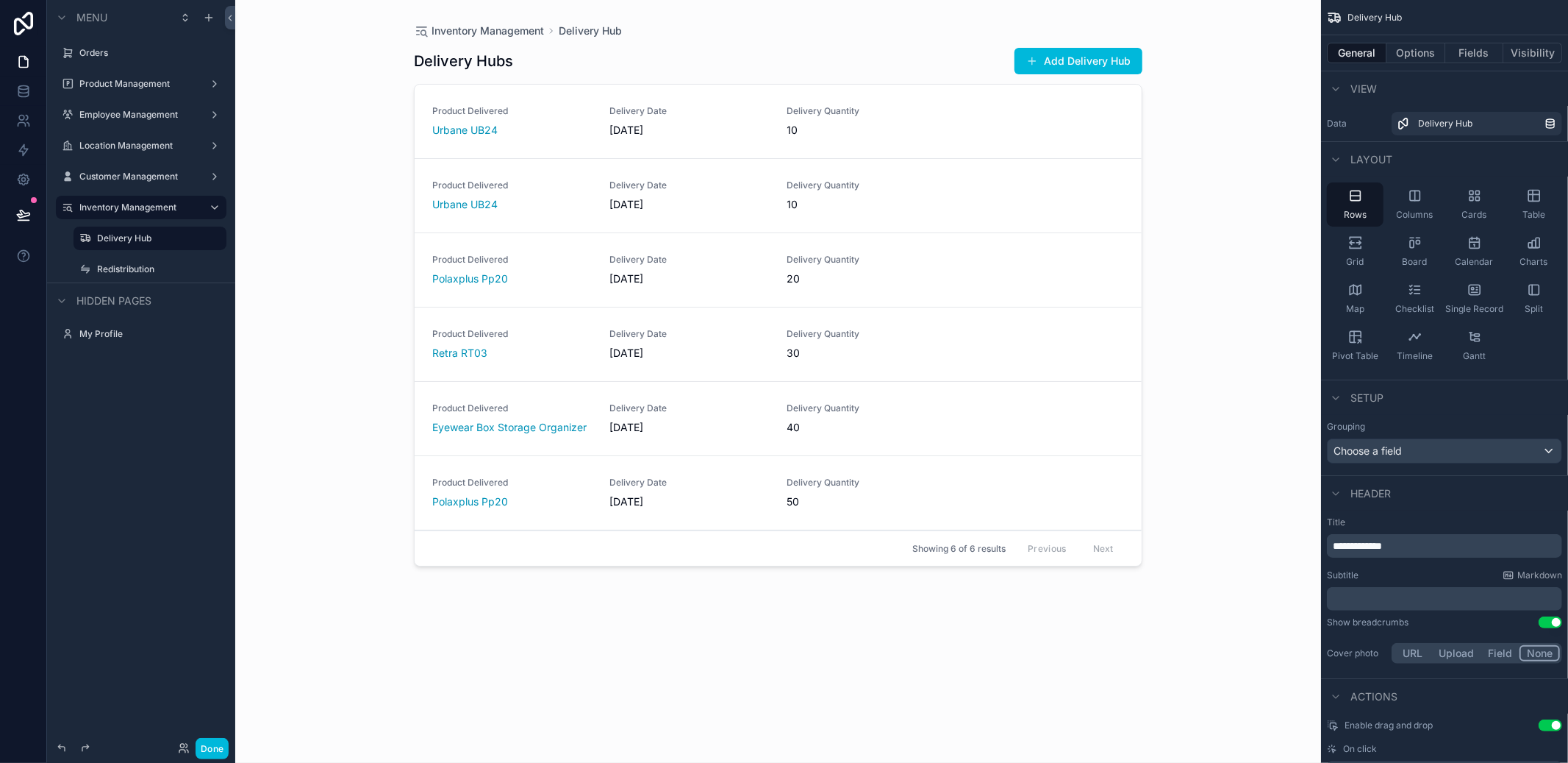
click at [1400, 51] on button "Options" at bounding box center [1416, 53] width 59 height 21
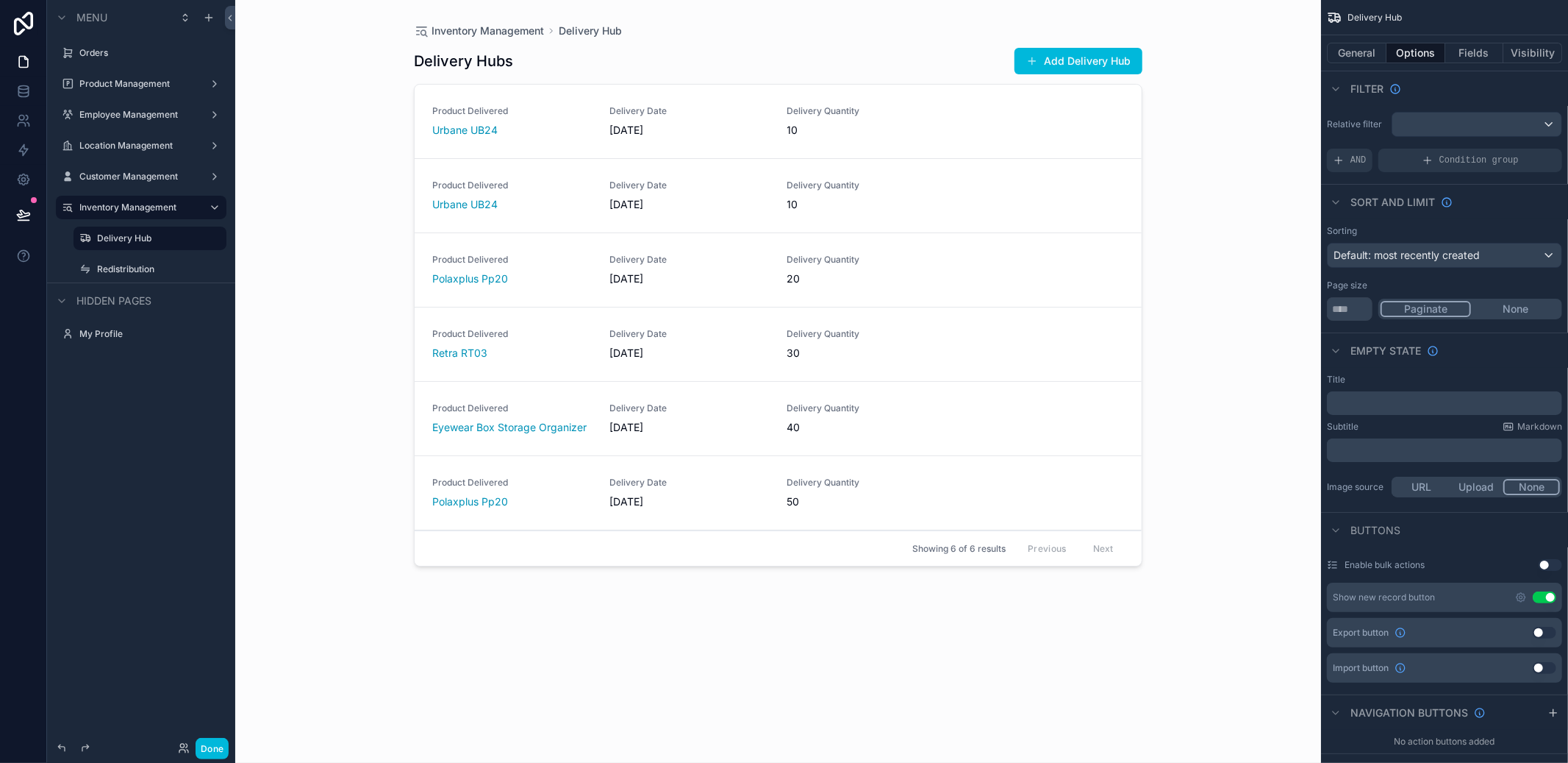
click at [1469, 50] on button "Fields" at bounding box center [1475, 53] width 59 height 21
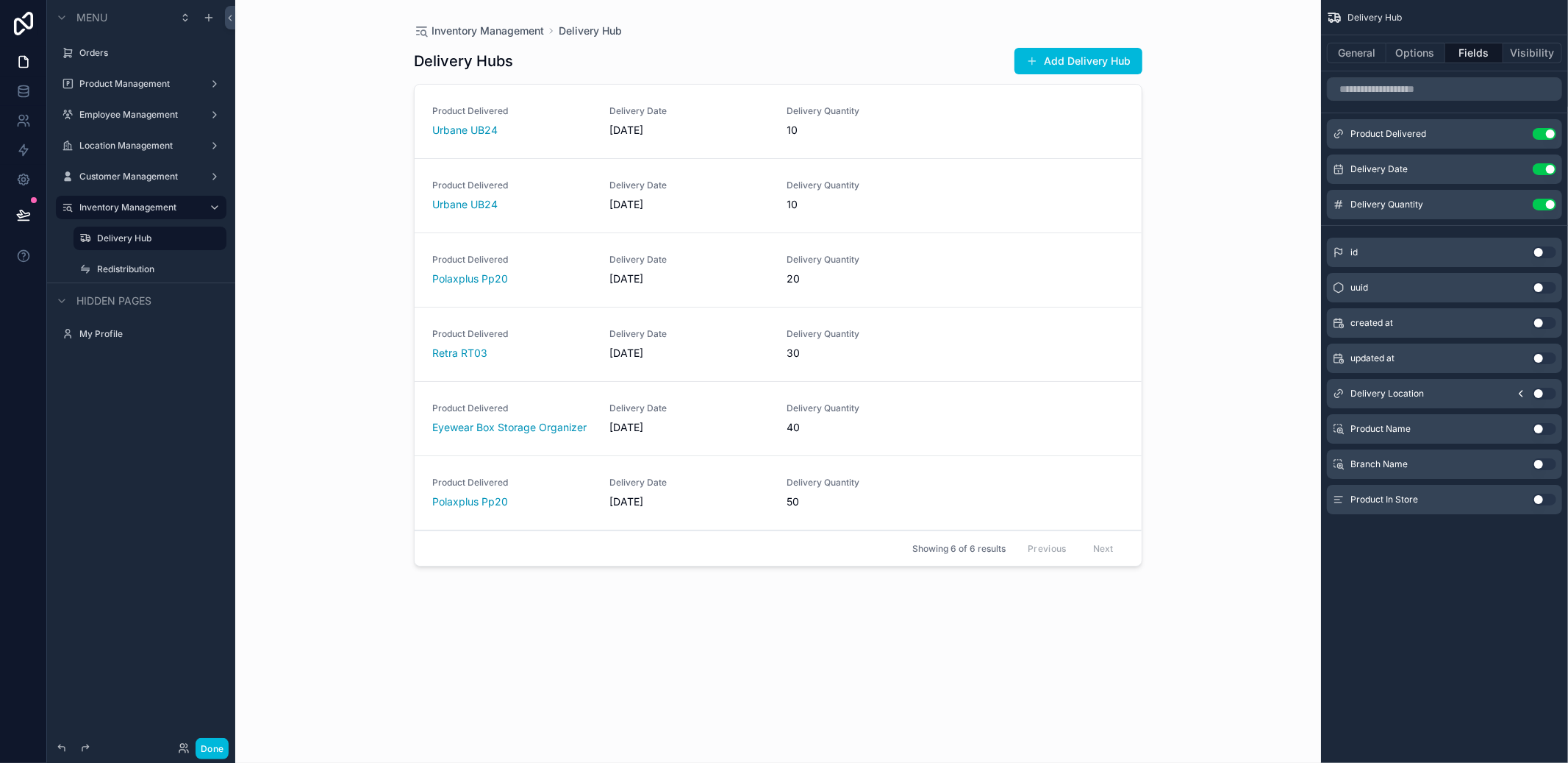
click at [127, 78] on div "Product Management" at bounding box center [141, 84] width 124 height 11
click at [112, 89] on div "Product Management" at bounding box center [141, 84] width 124 height 11
click at [120, 84] on label "Product Management" at bounding box center [138, 84] width 118 height 11
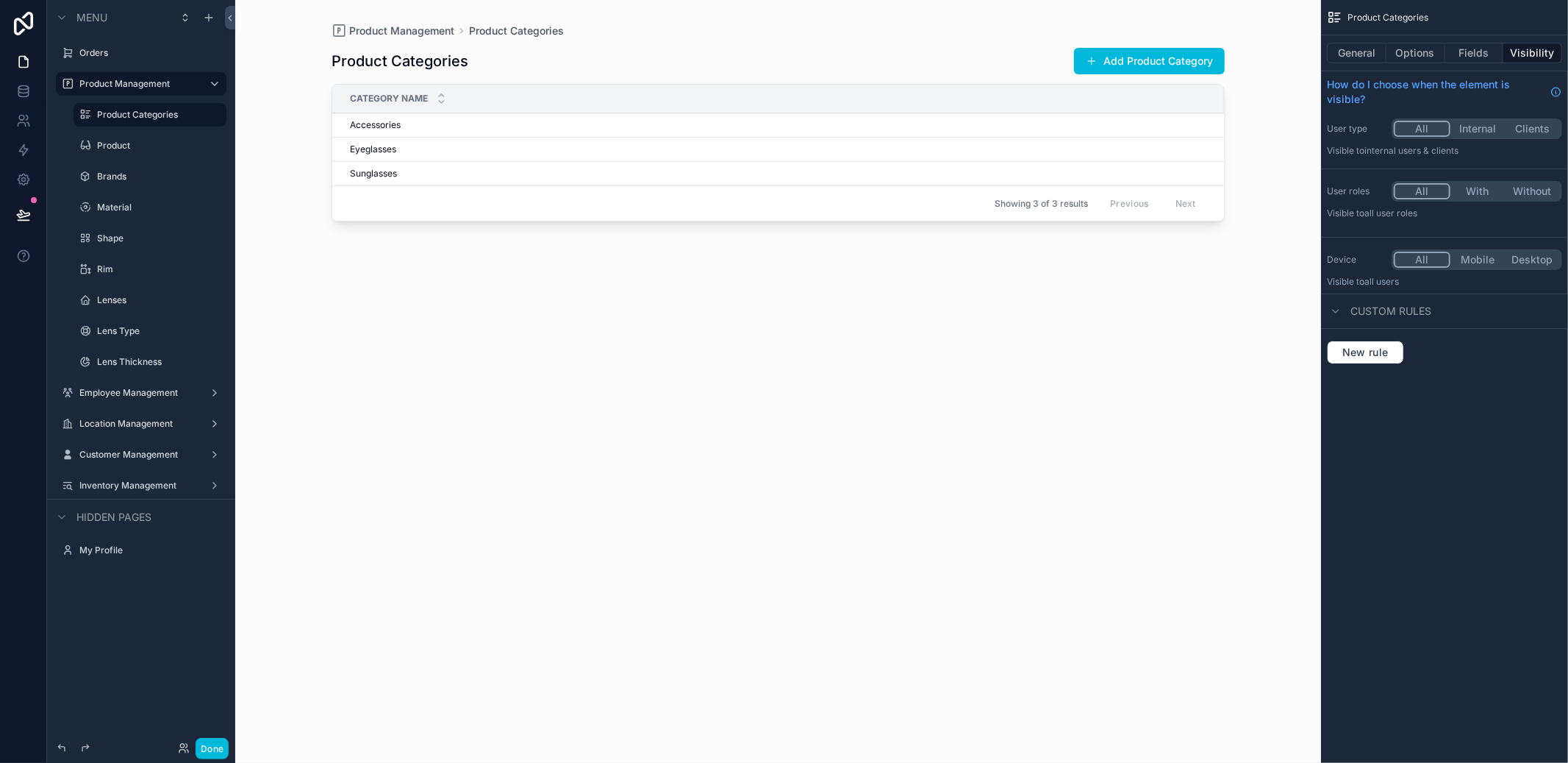
click at [125, 143] on label "Product" at bounding box center [157, 146] width 121 height 11
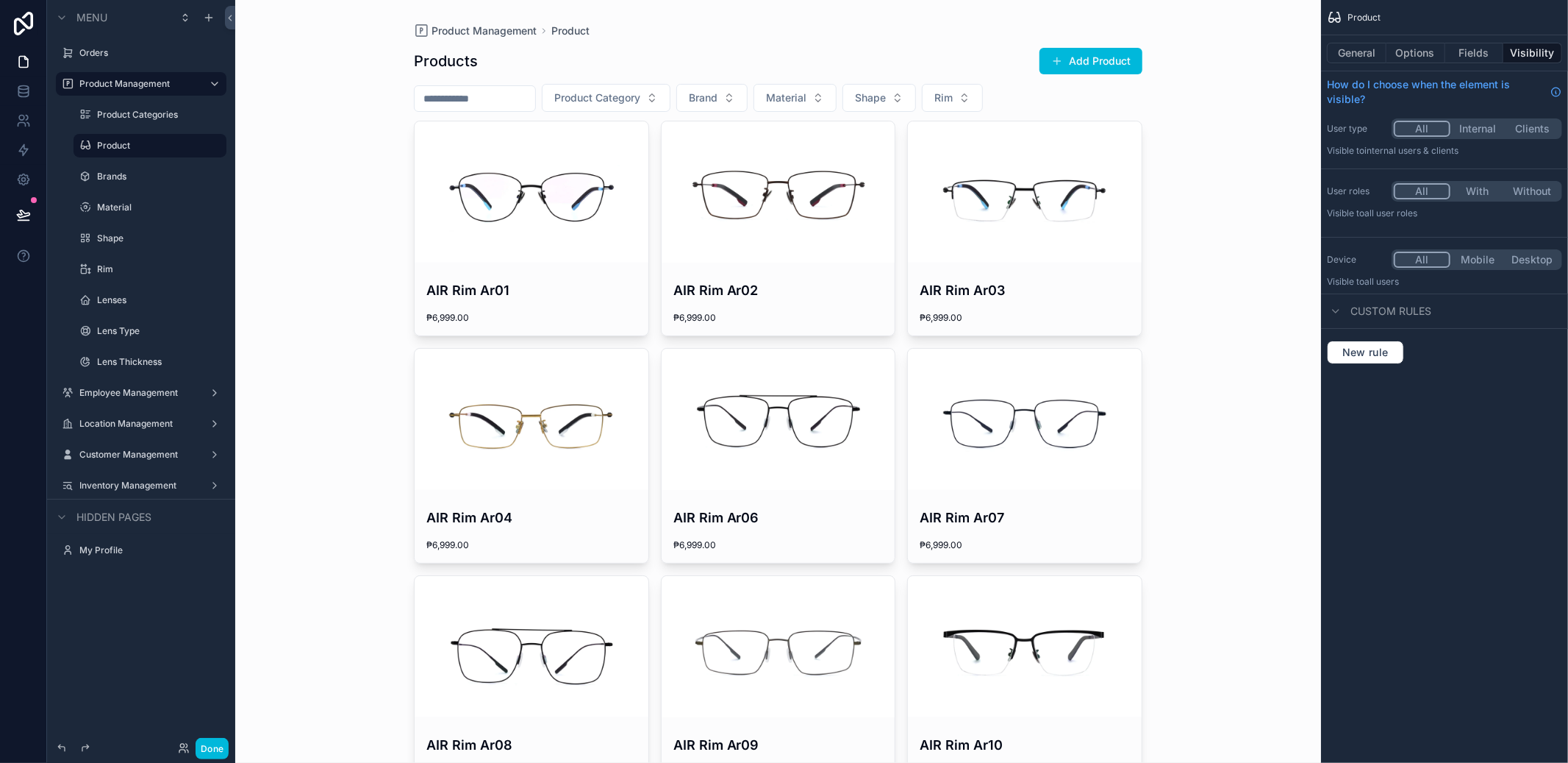
click at [0, 0] on div "scrollable content" at bounding box center [0, 0] width 0 height 0
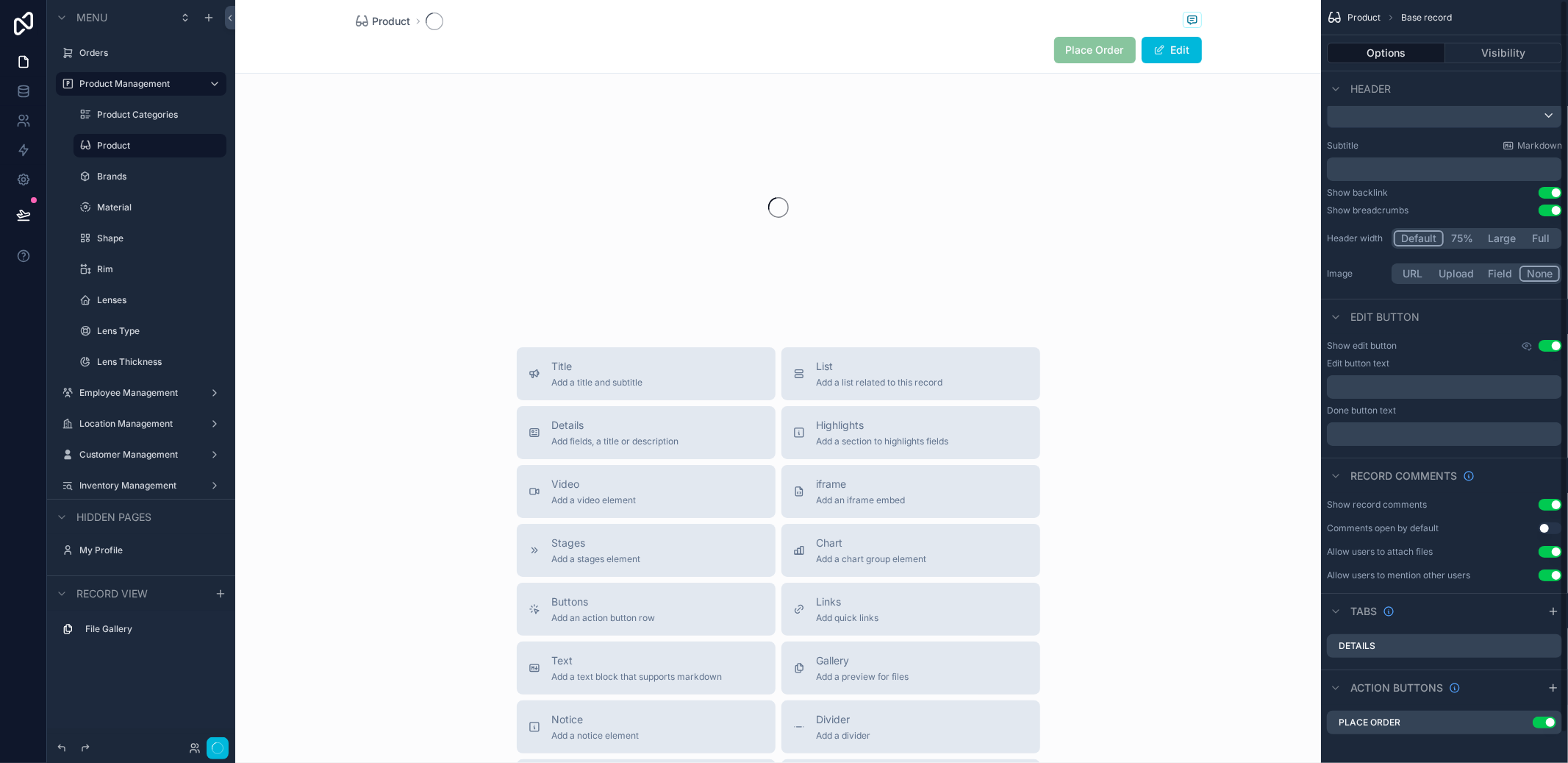
scroll to position [31, 0]
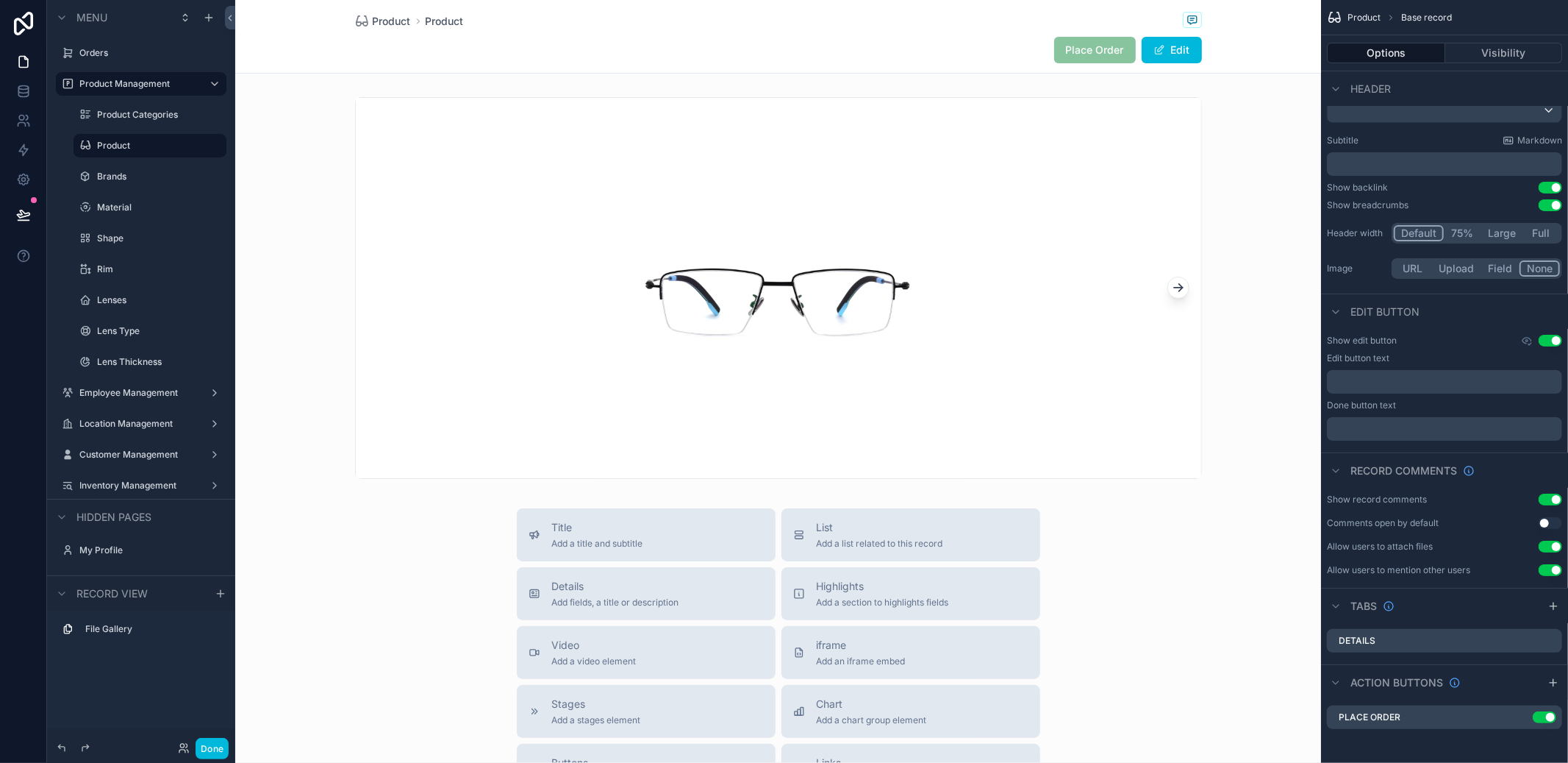
click at [0, 0] on icon "scrollable content" at bounding box center [0, 0] width 0 height 0
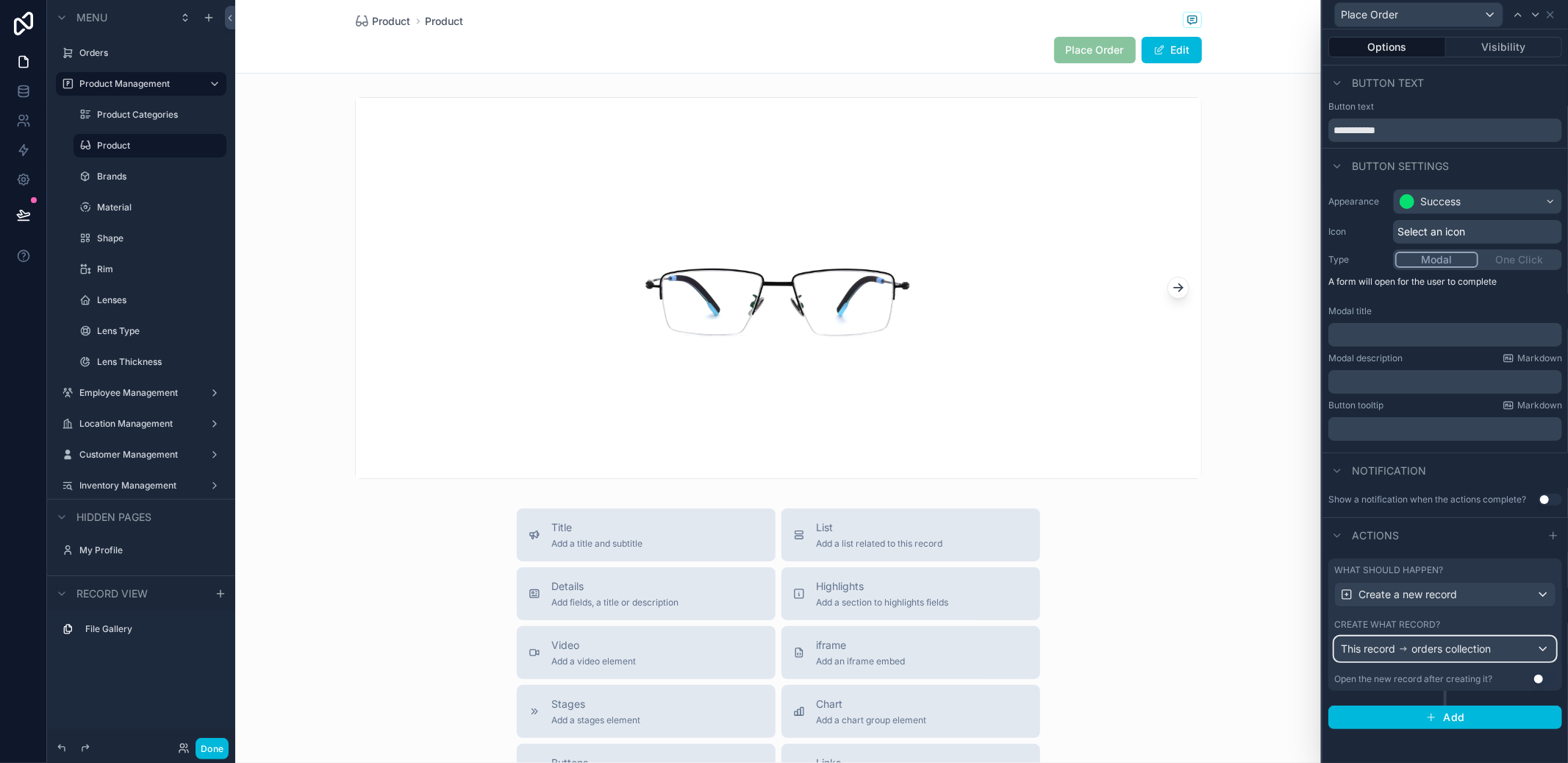
click at [1514, 659] on div "This record orders collection" at bounding box center [1445, 649] width 221 height 24
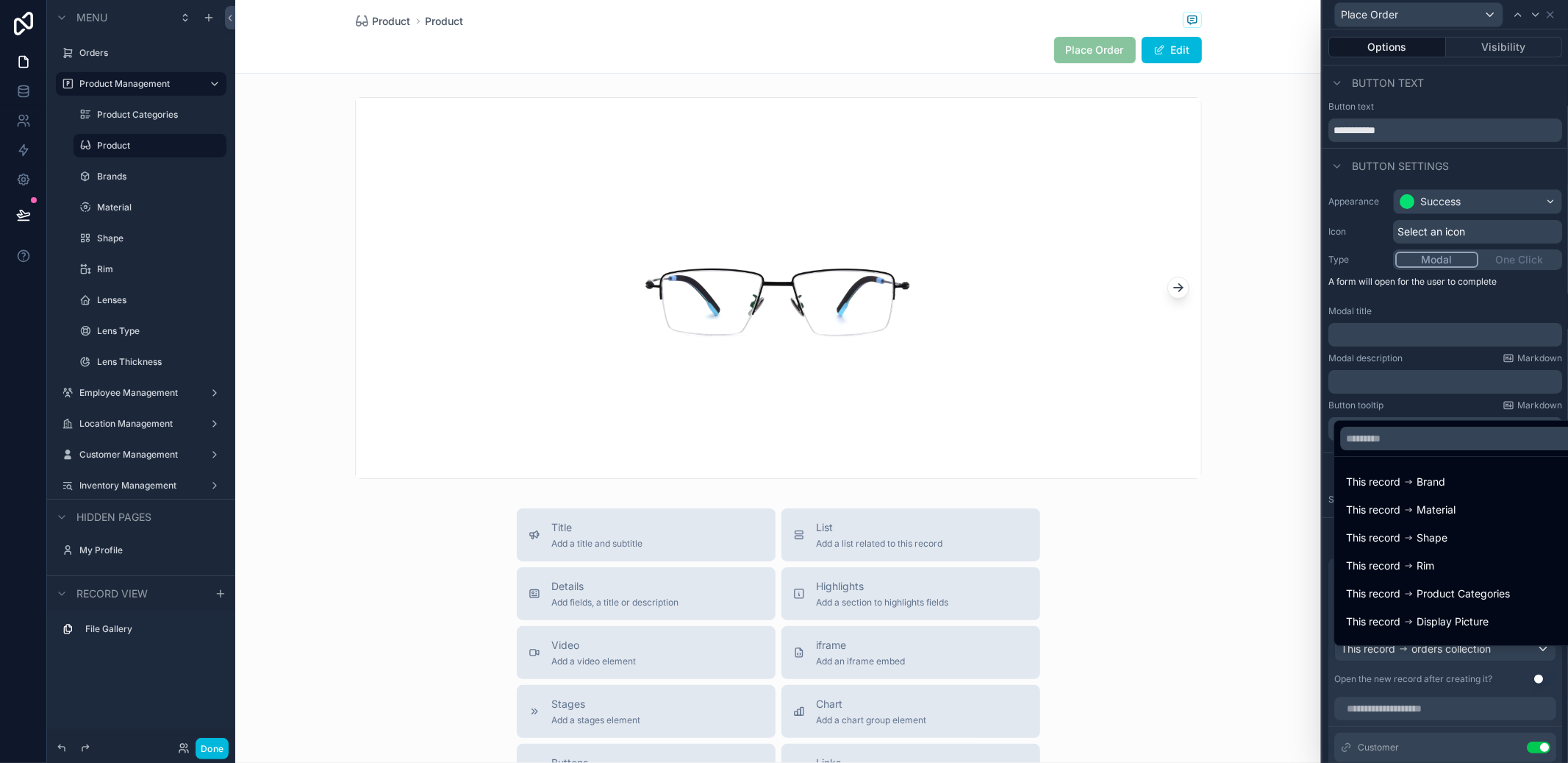
click at [1473, 672] on div at bounding box center [1445, 382] width 245 height 763
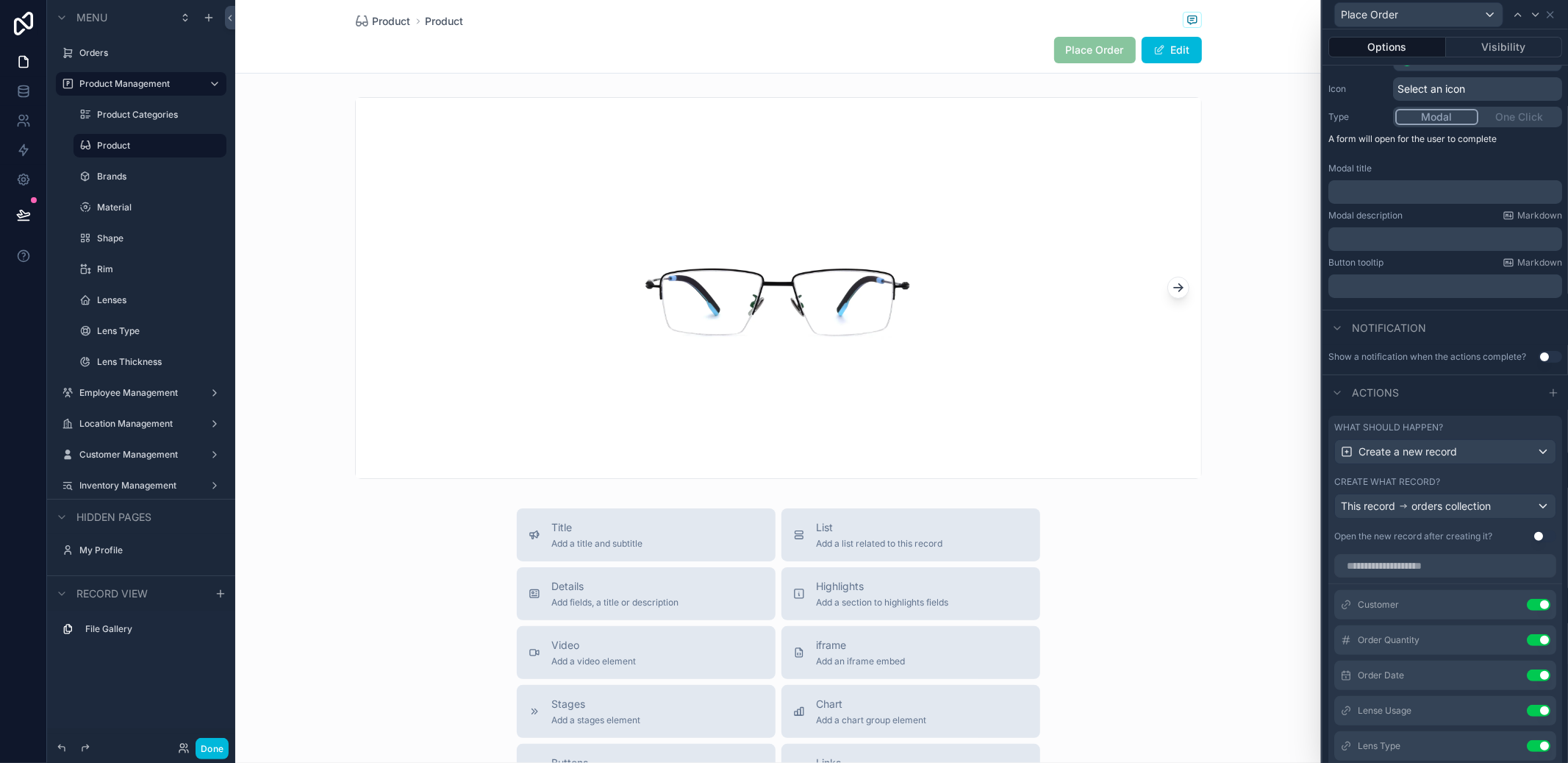
scroll to position [0, 0]
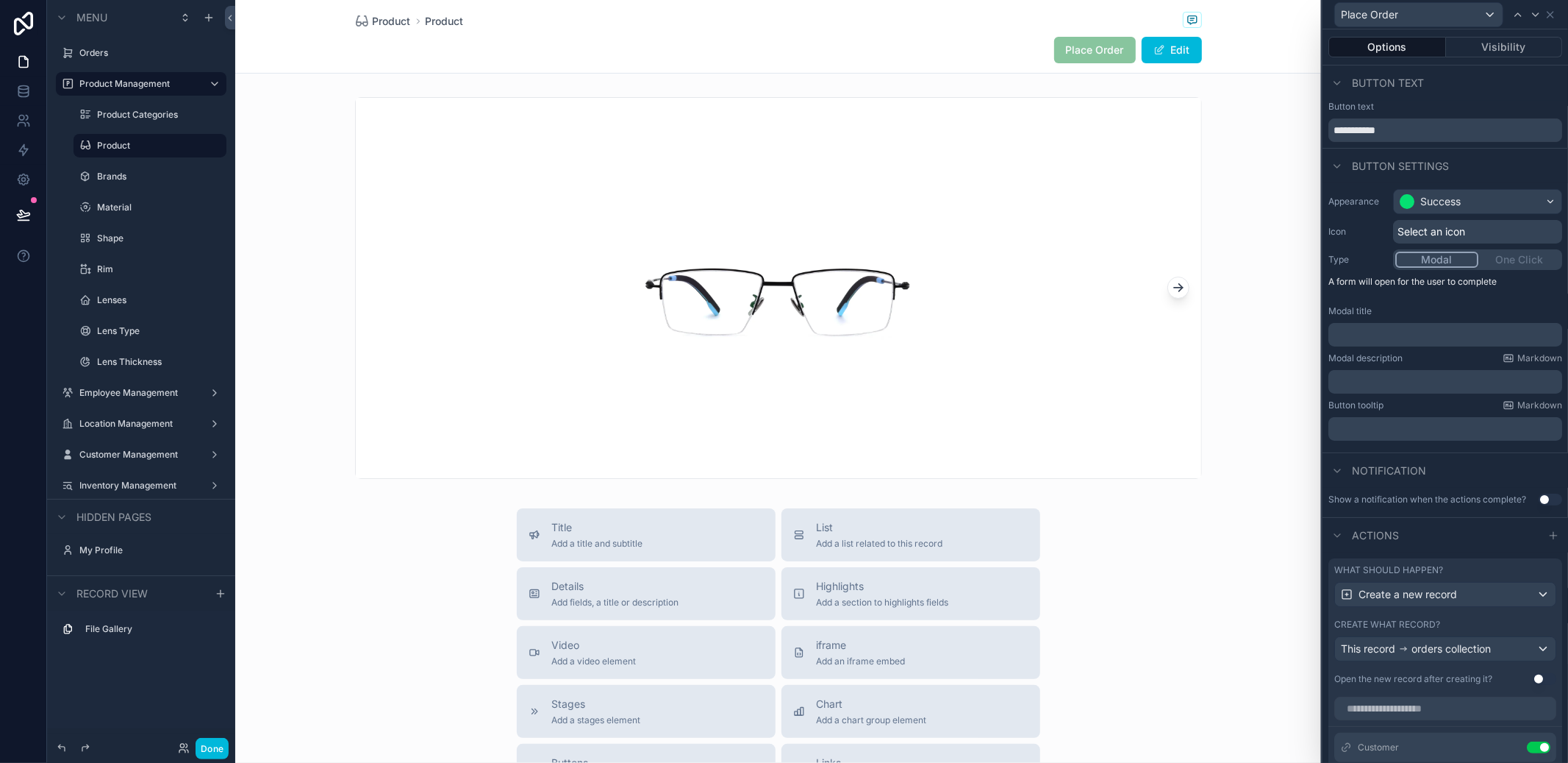
click at [1474, 341] on p "﻿" at bounding box center [1446, 334] width 225 height 14
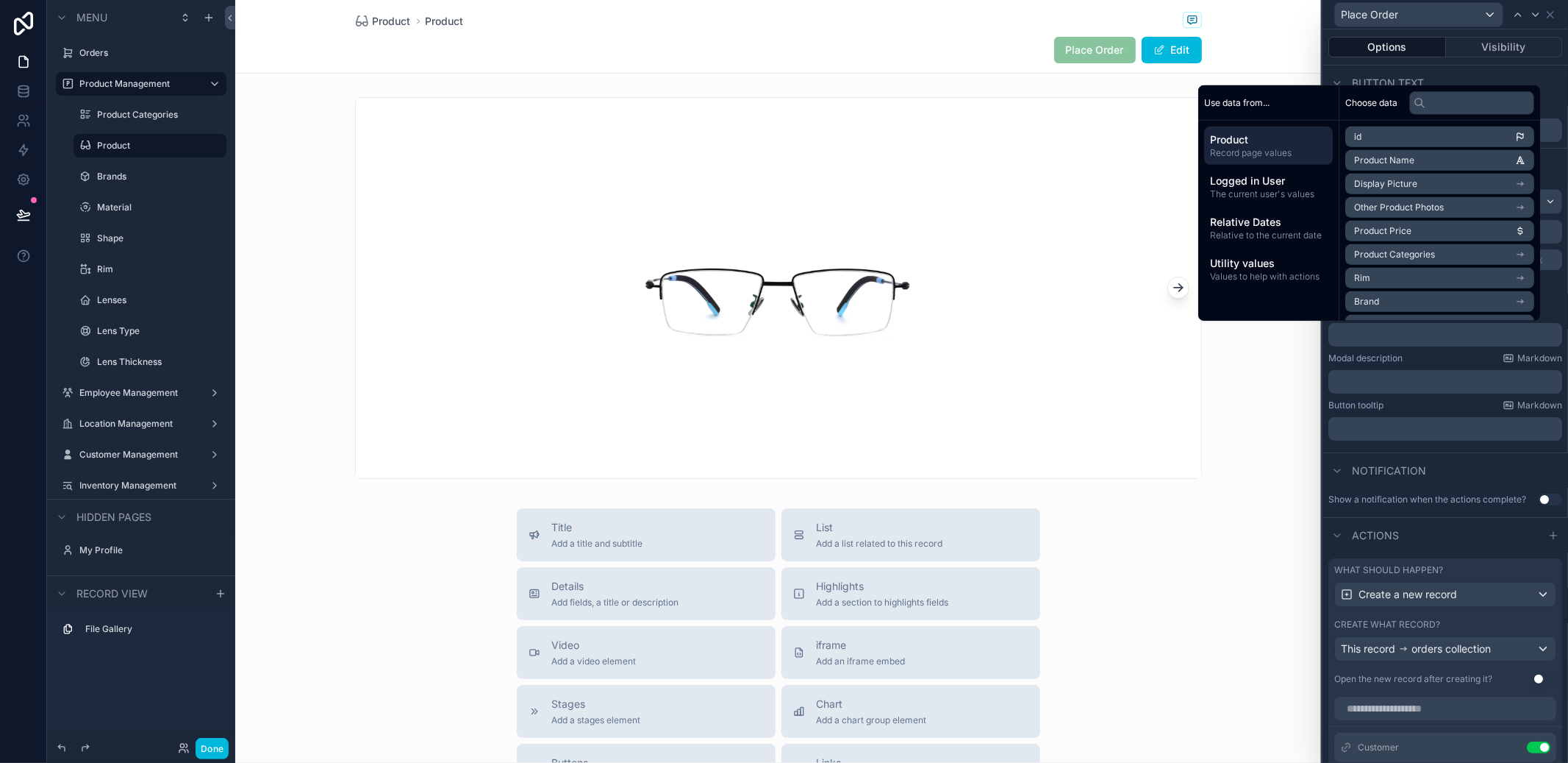
click at [1474, 341] on p "﻿" at bounding box center [1446, 334] width 225 height 14
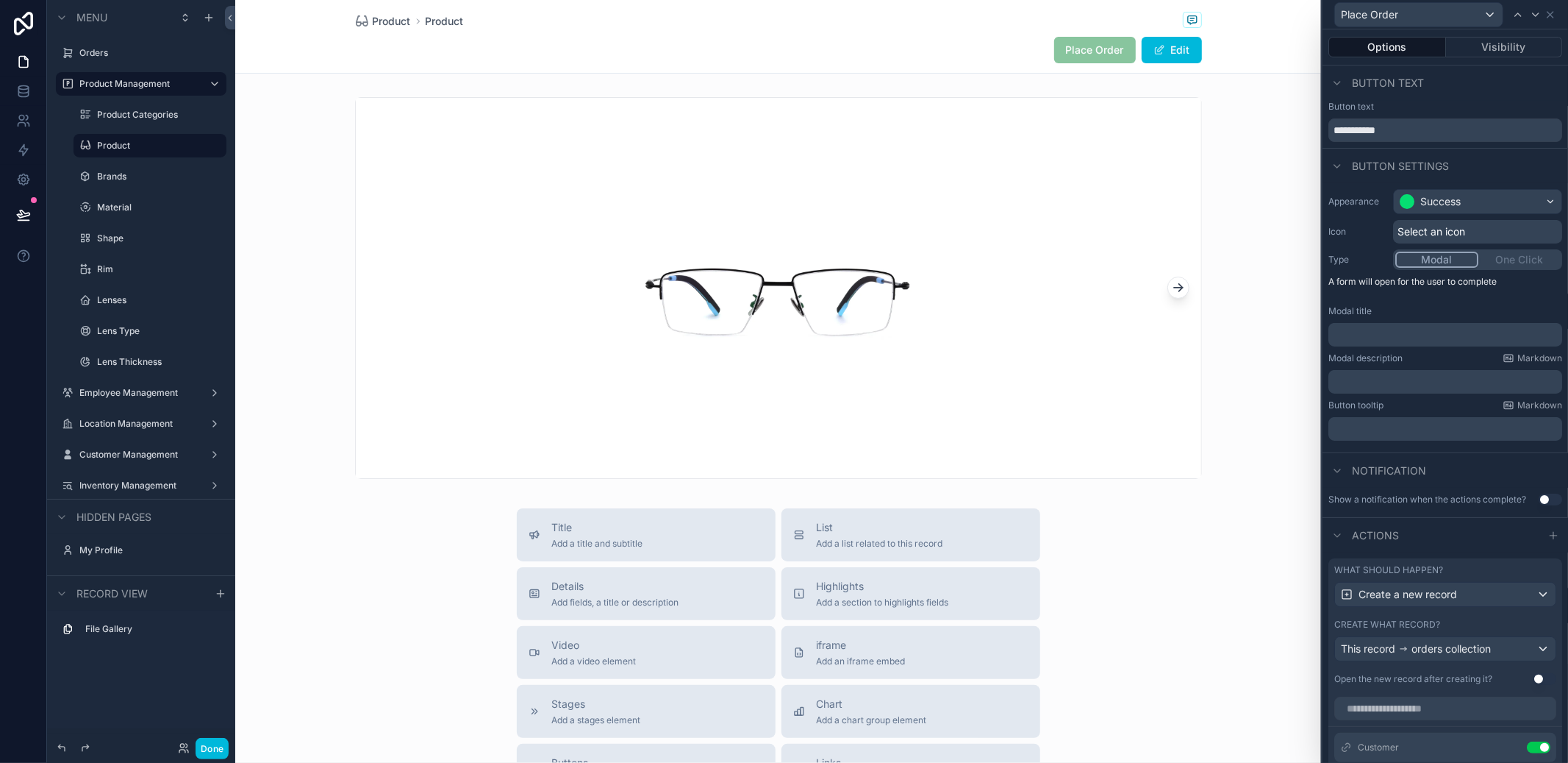
click at [1436, 479] on div "Notification" at bounding box center [1445, 469] width 245 height 35
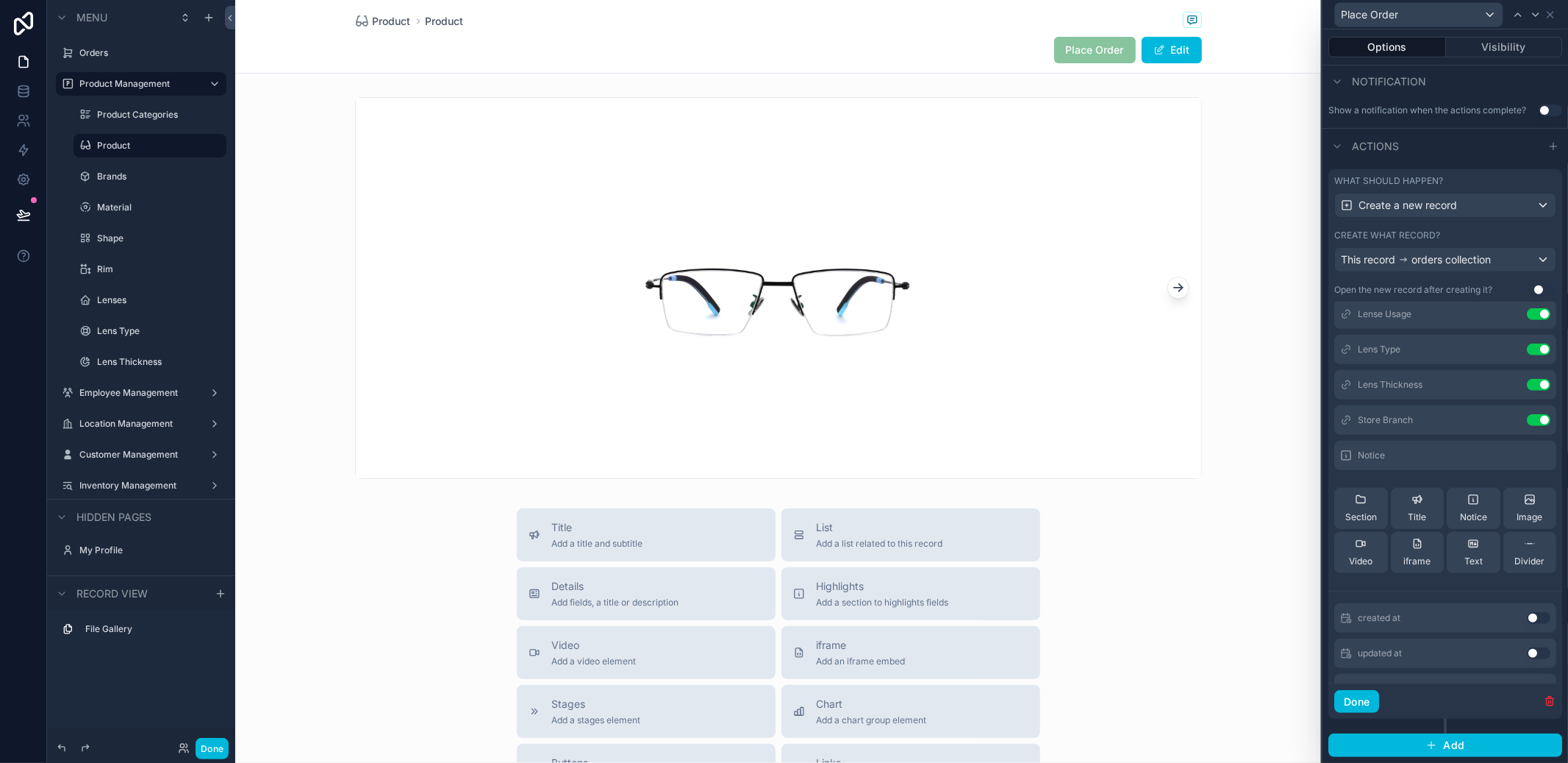
scroll to position [186, 0]
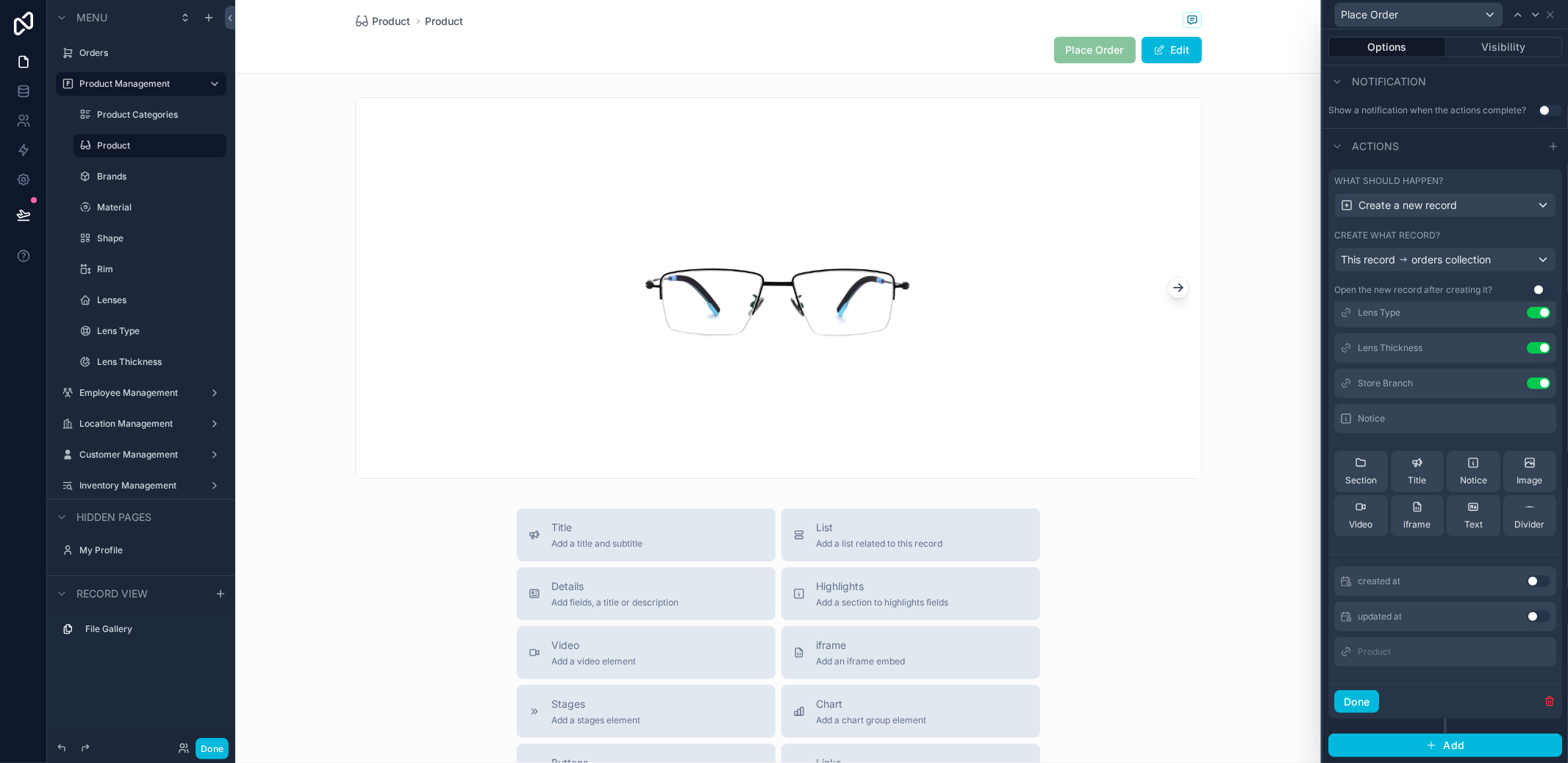
click at [0, 0] on icon at bounding box center [0, 0] width 0 height 0
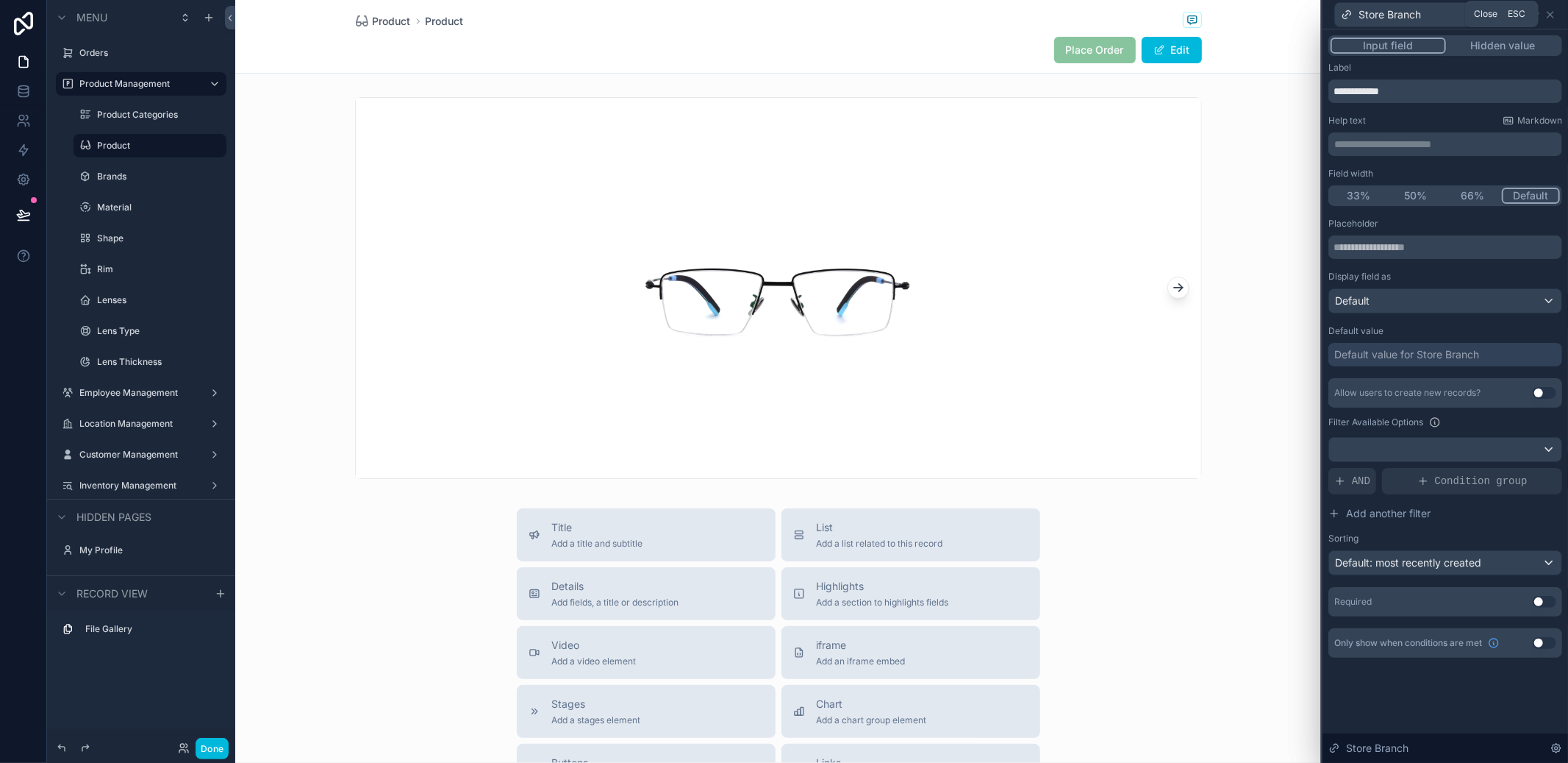
click at [1549, 18] on icon at bounding box center [1550, 14] width 11 height 11
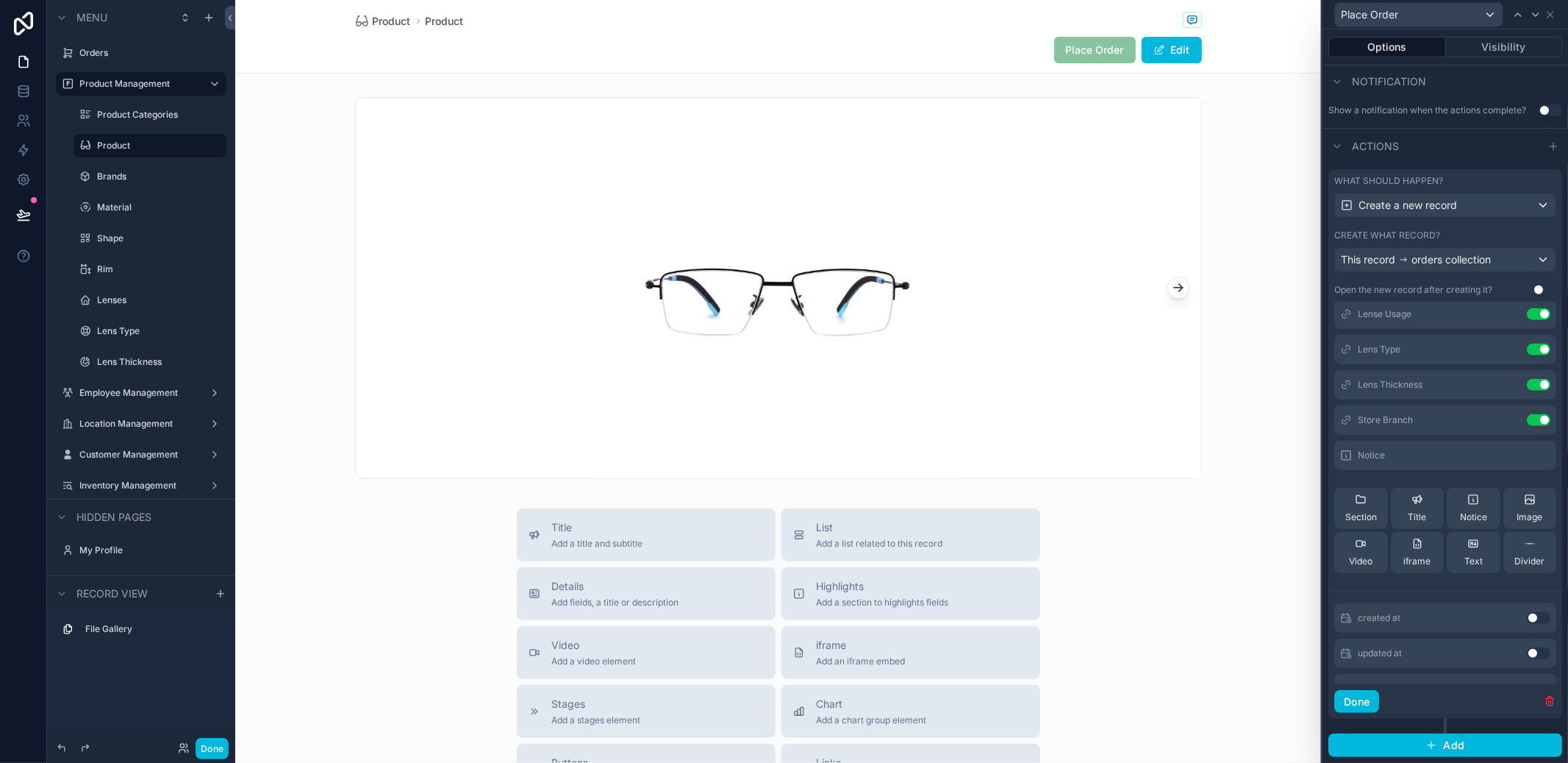
scroll to position [146, 0]
click at [1464, 566] on span "Text" at bounding box center [1473, 565] width 18 height 11
click at [1487, 465] on div "Notice" at bounding box center [1444, 460] width 222 height 29
click at [0, 0] on icon at bounding box center [0, 0] width 0 height 0
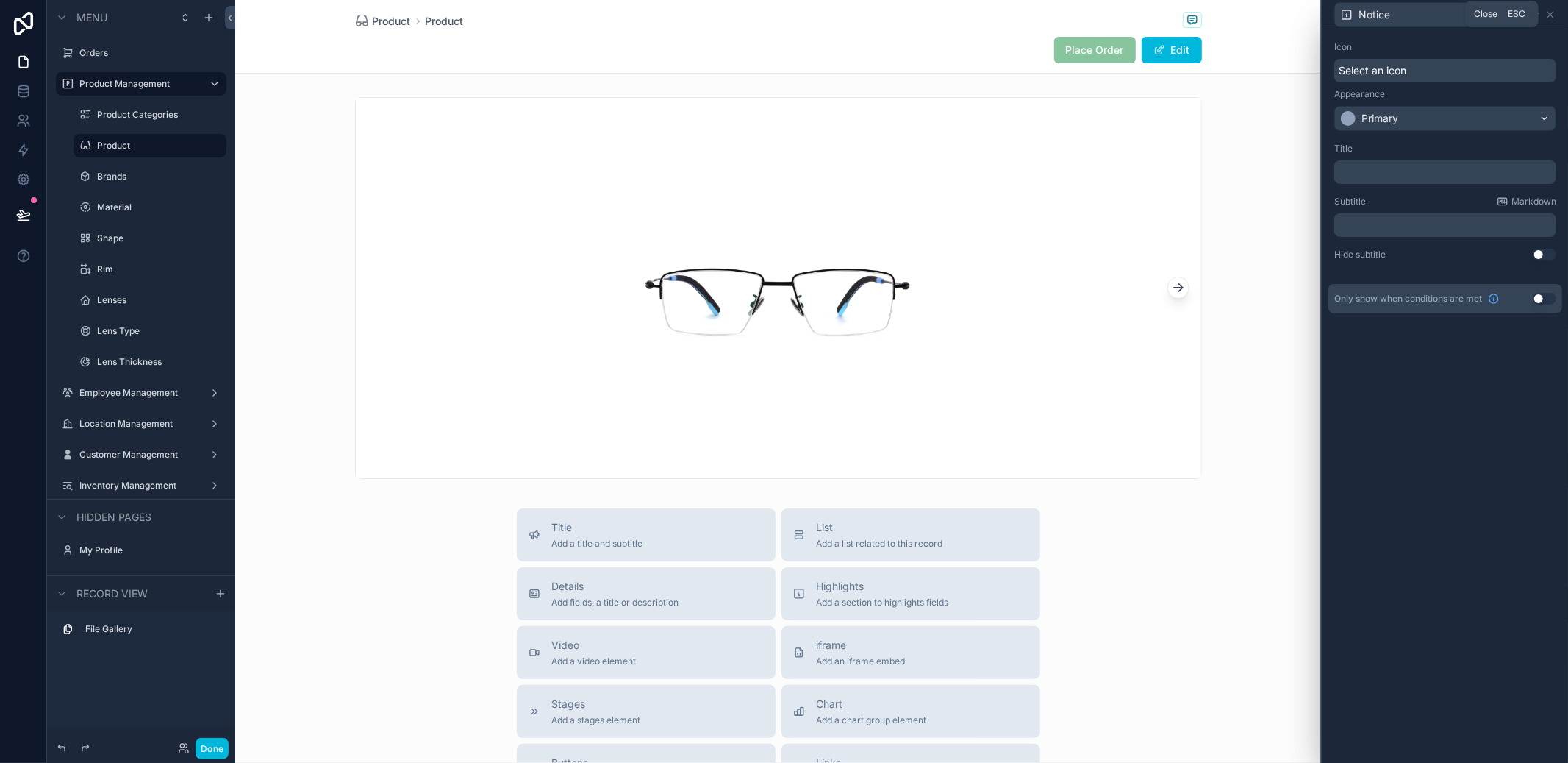
click at [1548, 15] on icon at bounding box center [1550, 14] width 6 height 6
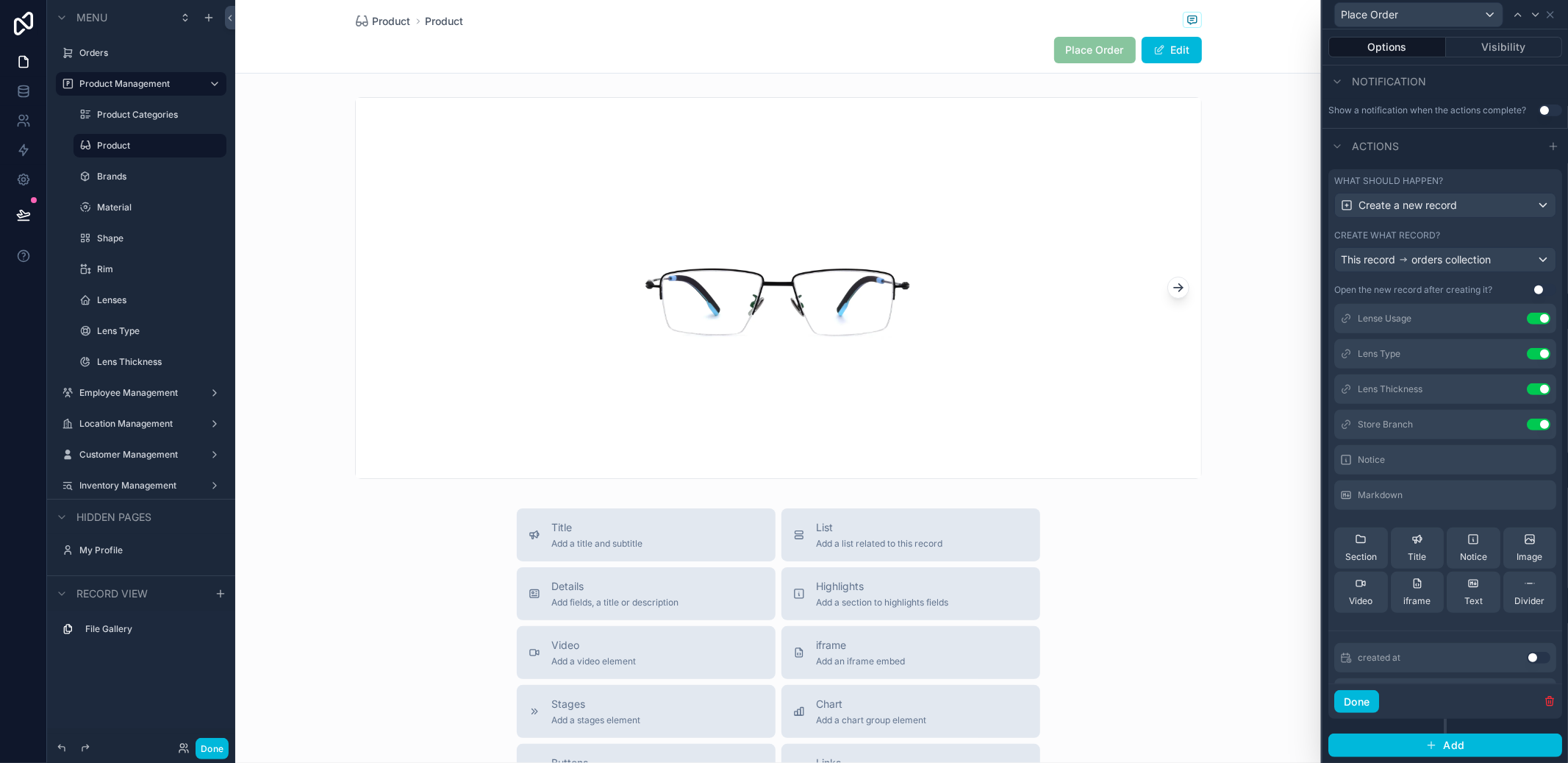
click at [1550, 460] on div at bounding box center [1550, 460] width 0 height 0
click at [0, 0] on icon at bounding box center [0, 0] width 0 height 0
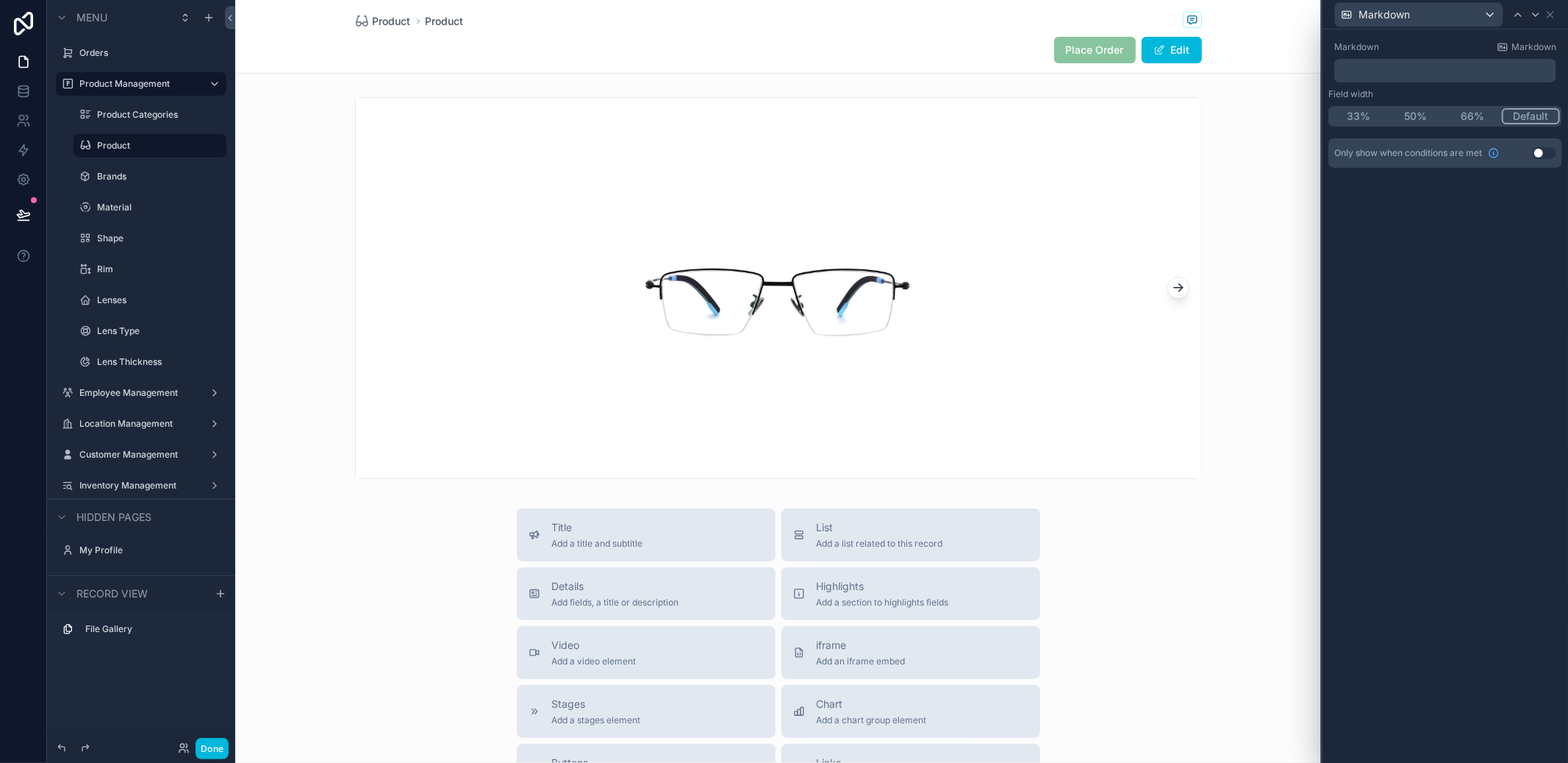
click at [1421, 63] on p "﻿" at bounding box center [1446, 69] width 213 height 14
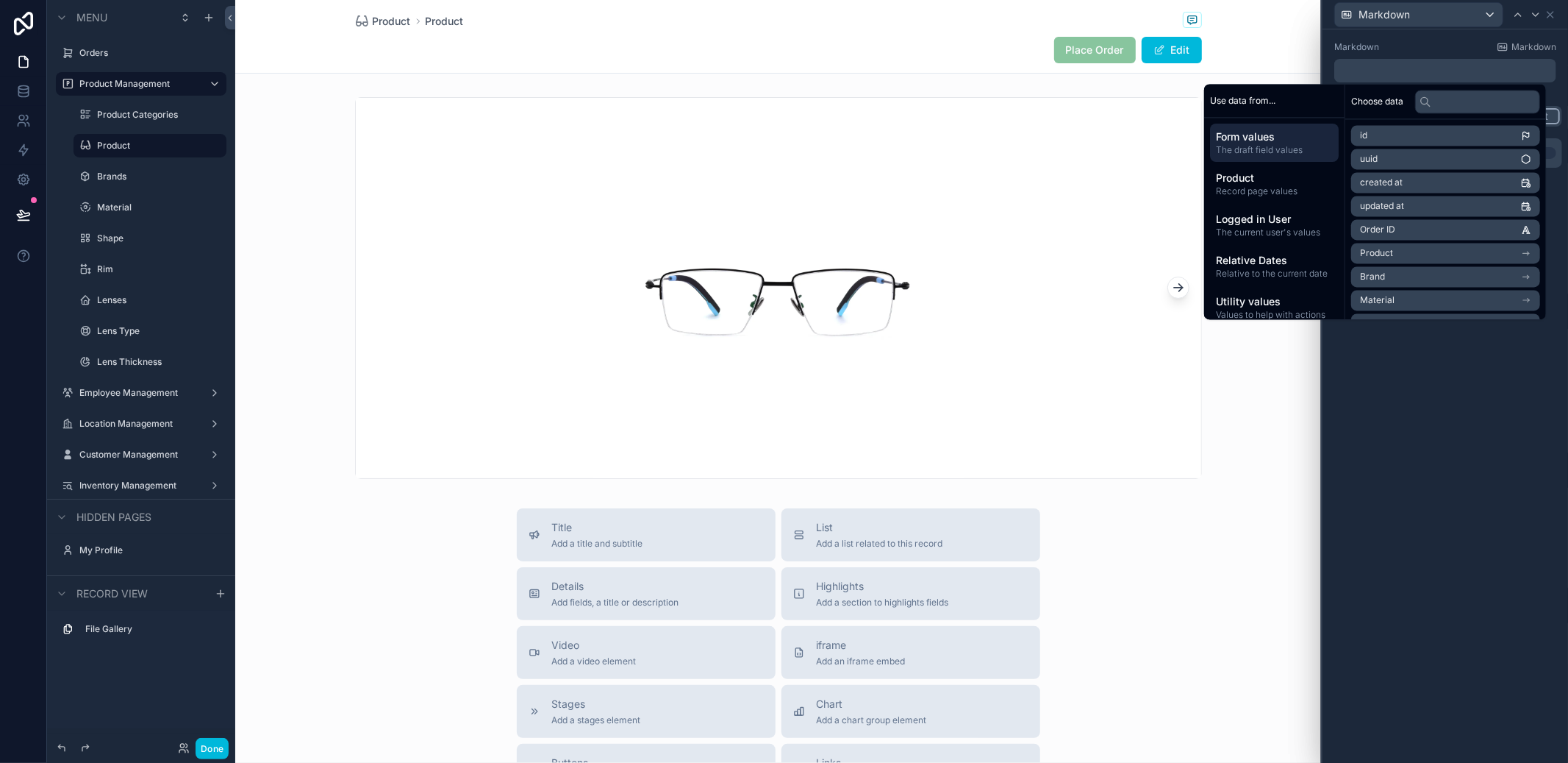
click at [1517, 47] on span "Markdown" at bounding box center [1534, 47] width 45 height 11
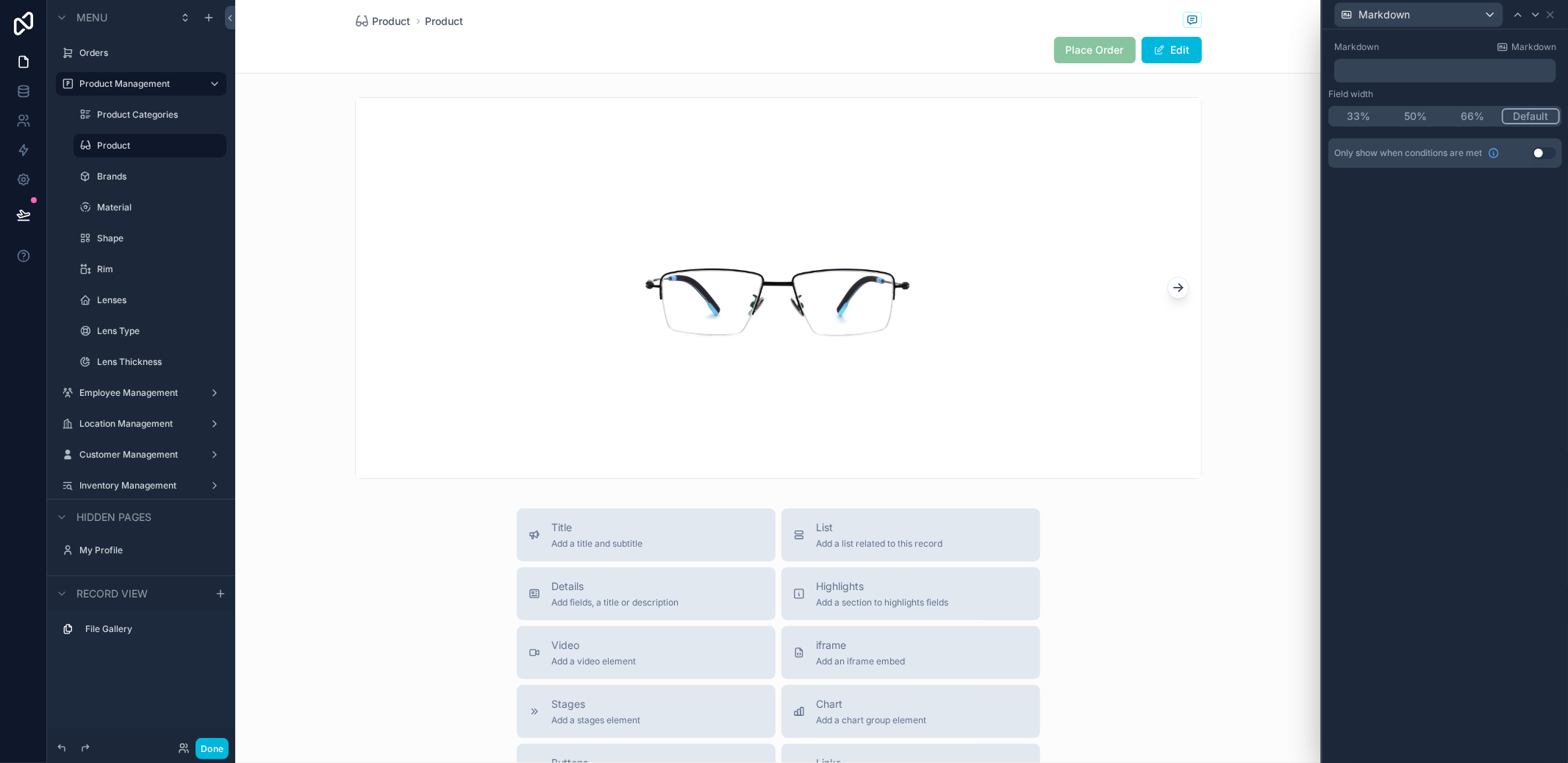
click at [1402, 69] on p "﻿" at bounding box center [1446, 69] width 213 height 14
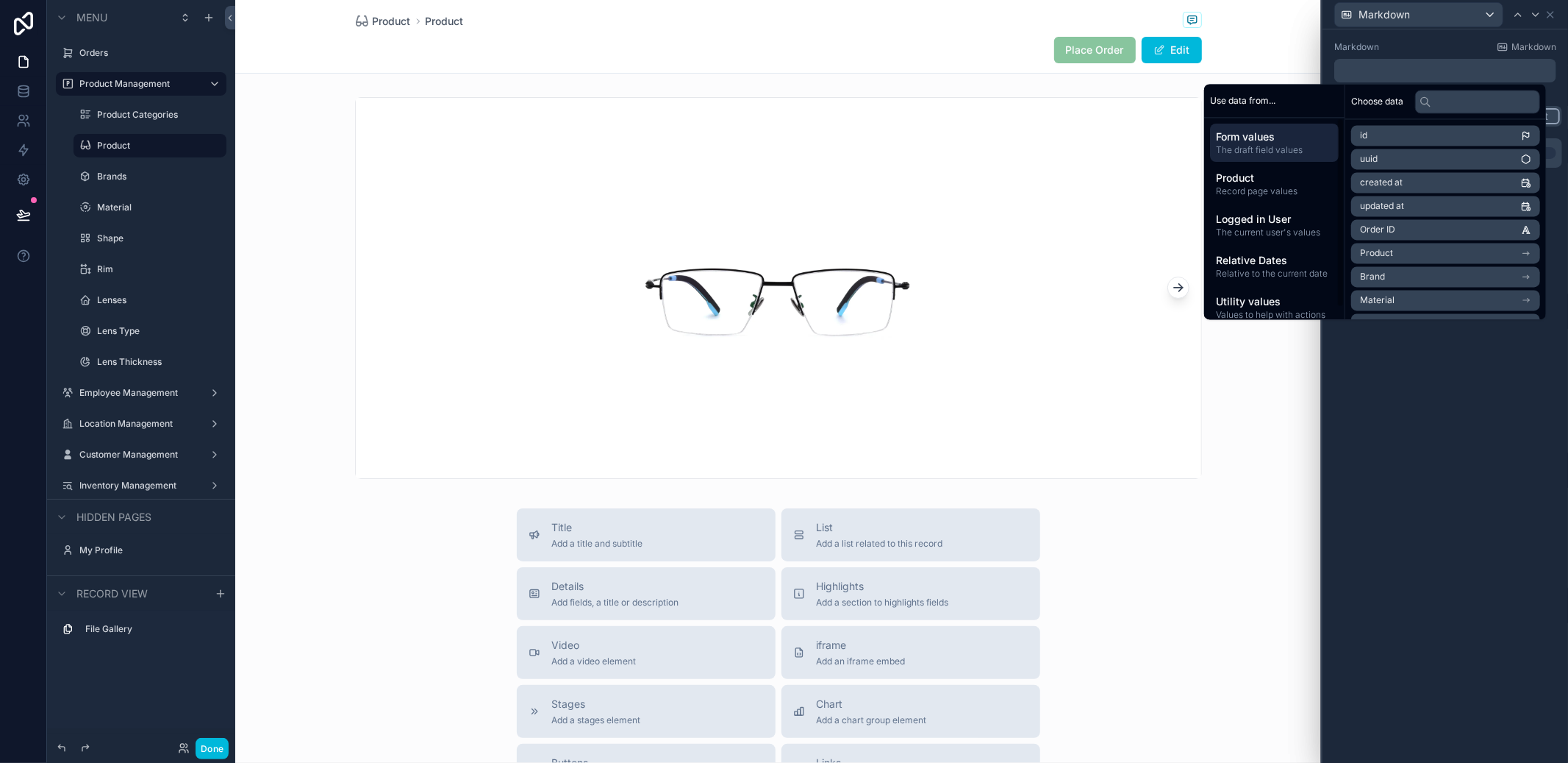
click at [1302, 193] on span "Record page values" at bounding box center [1274, 192] width 117 height 11
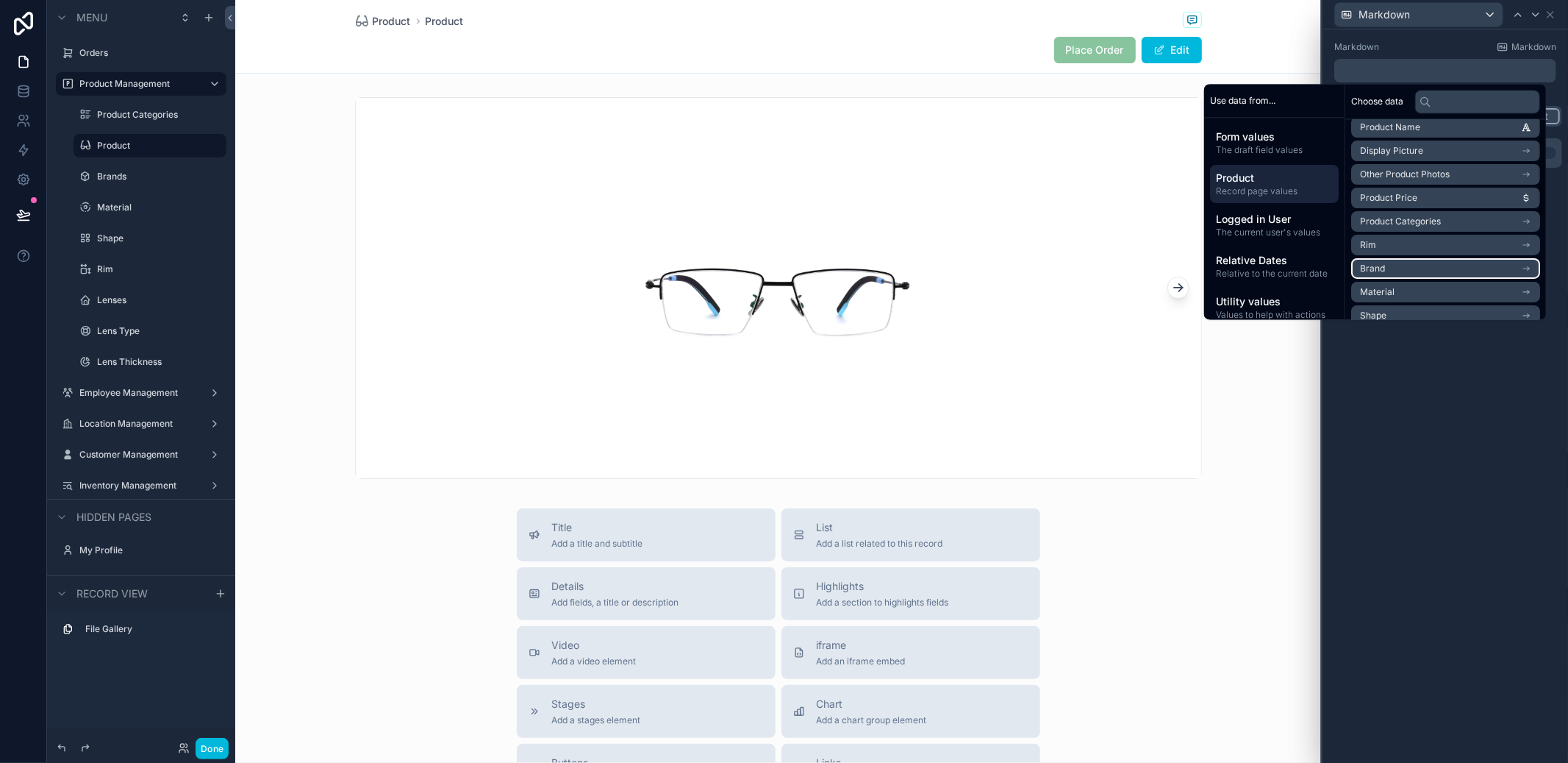
scroll to position [0, 0]
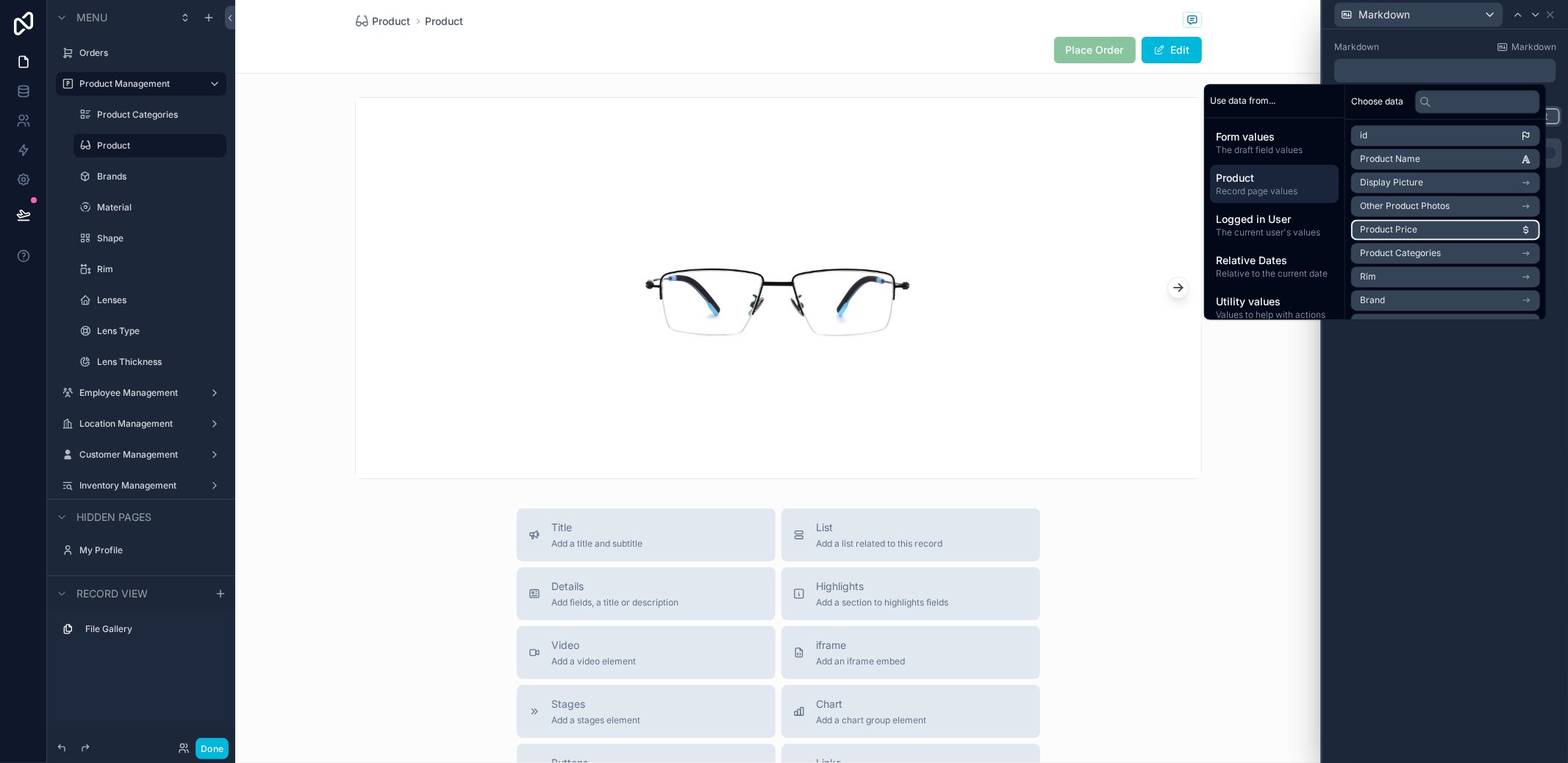
click at [1452, 233] on li "Product Price" at bounding box center [1445, 229] width 189 height 21
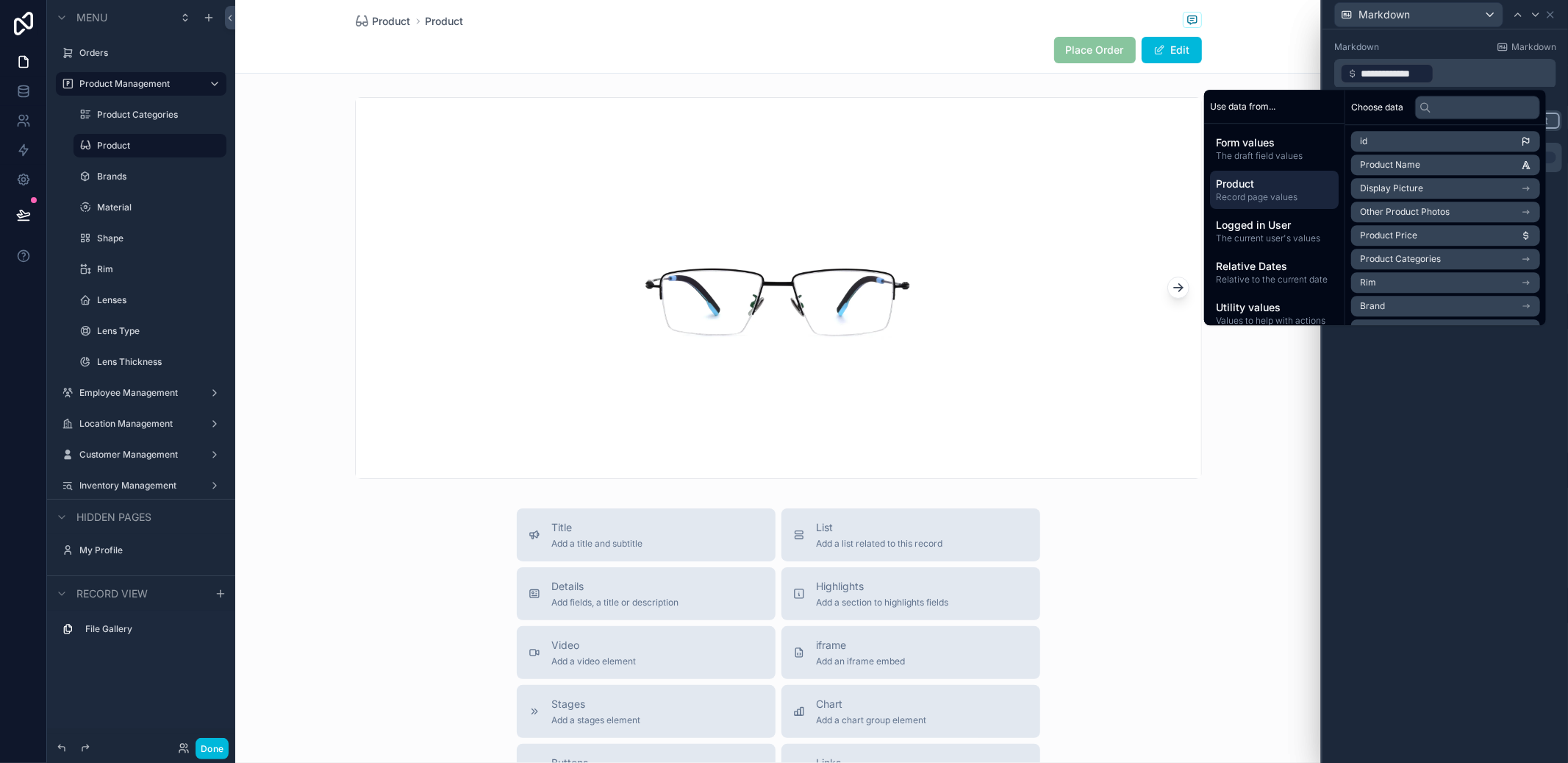
drag, startPoint x: 1482, startPoint y: 423, endPoint x: 1479, endPoint y: 414, distance: 9.5
click at [1482, 424] on div "**********" at bounding box center [1445, 396] width 245 height 734
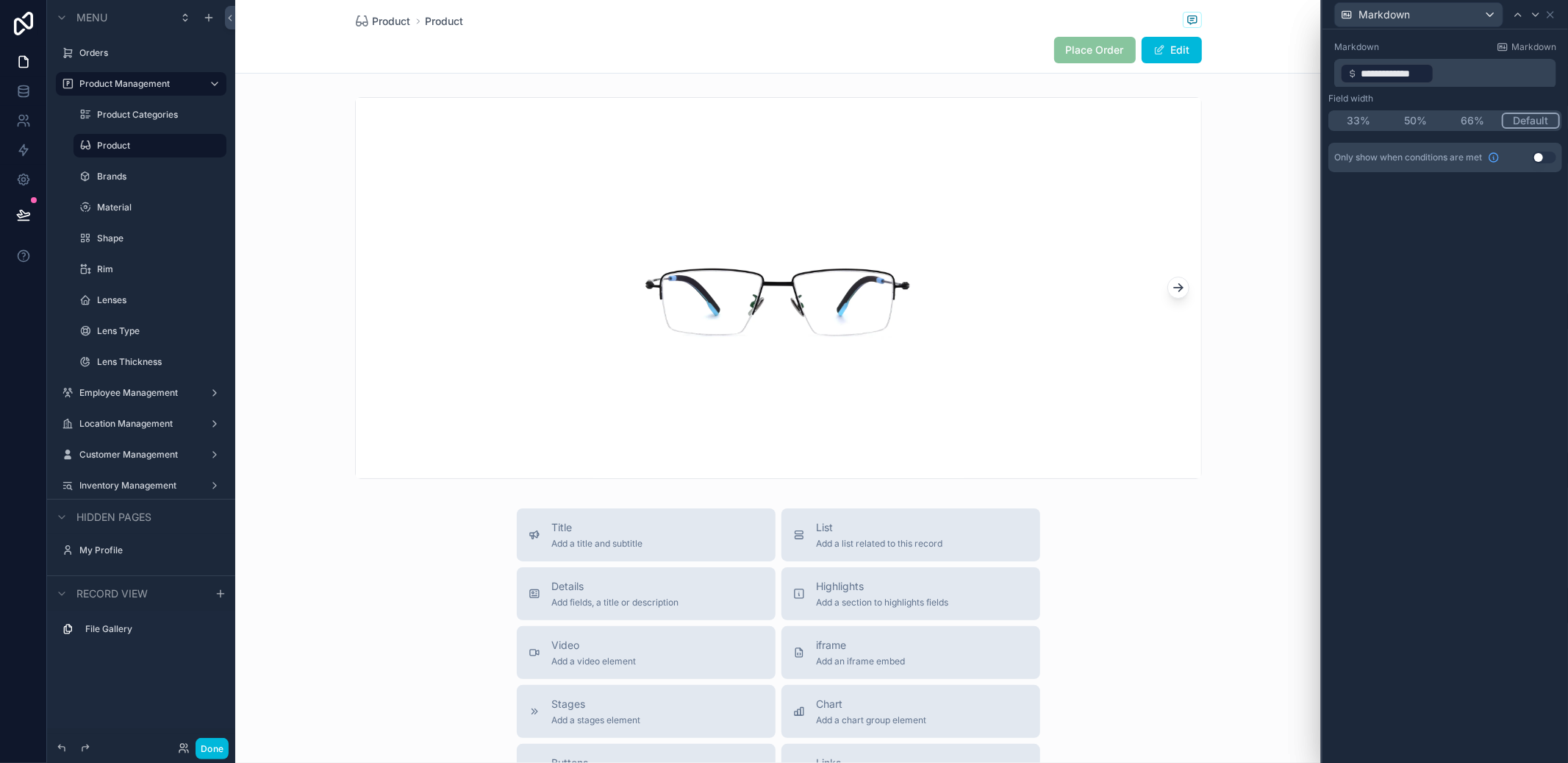
click at [229, 737] on div "Done" at bounding box center [141, 748] width 188 height 29
click at [223, 740] on button "Done" at bounding box center [212, 748] width 33 height 21
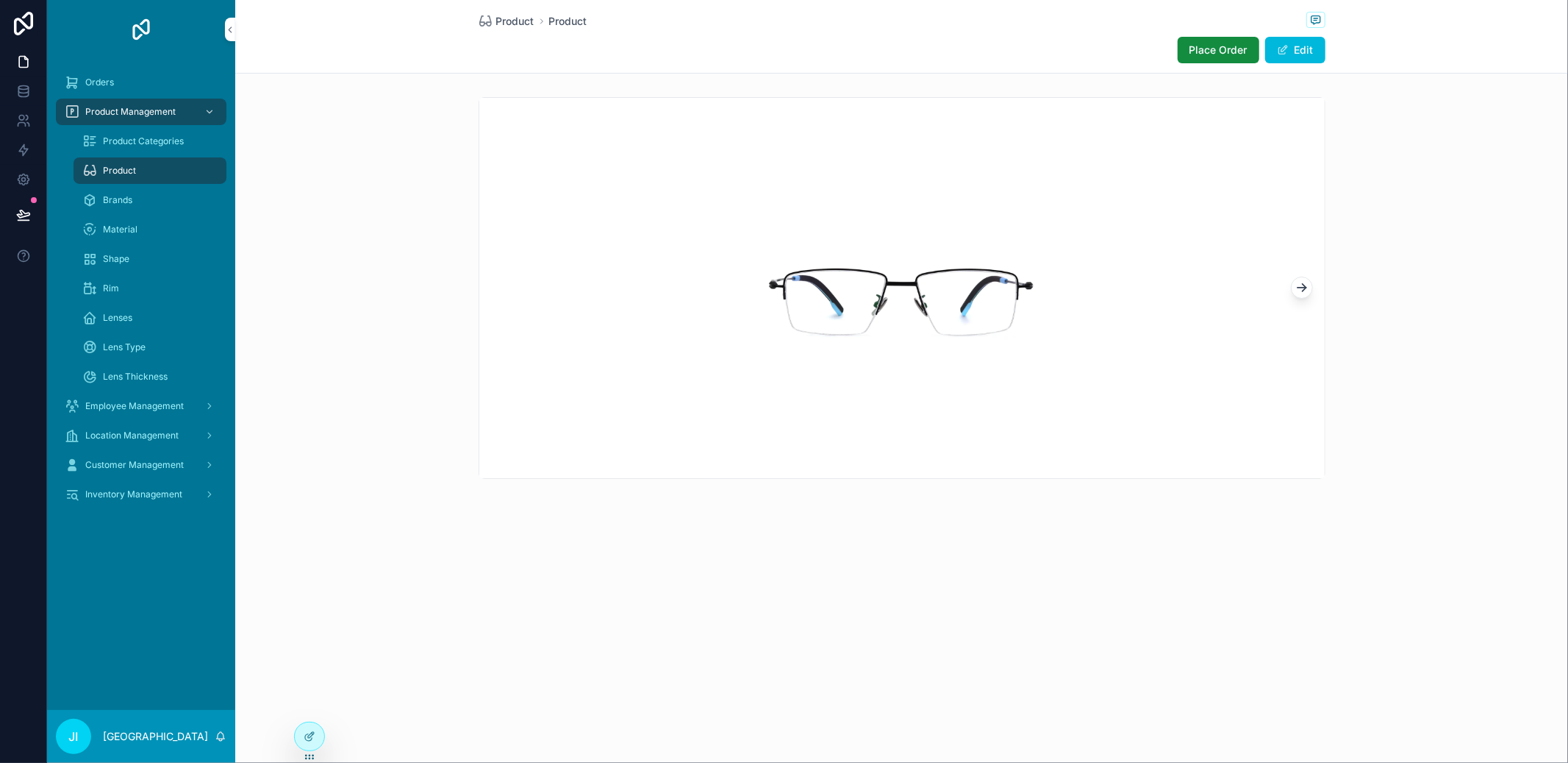
click at [1215, 55] on span "Place Order" at bounding box center [1218, 49] width 58 height 14
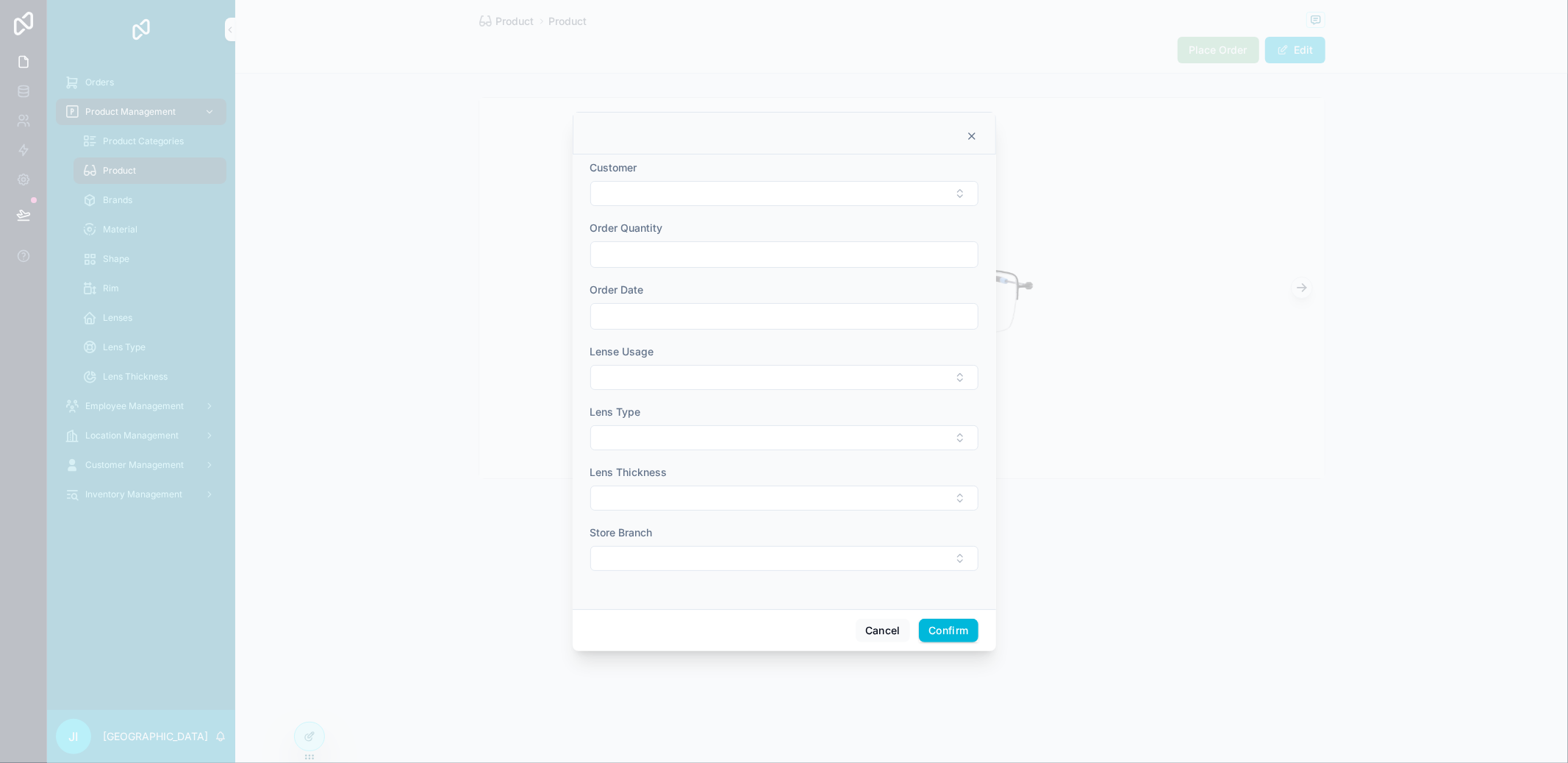
click at [792, 565] on button "Select Button" at bounding box center [784, 558] width 388 height 25
click at [894, 641] on button "Cancel" at bounding box center [882, 630] width 54 height 24
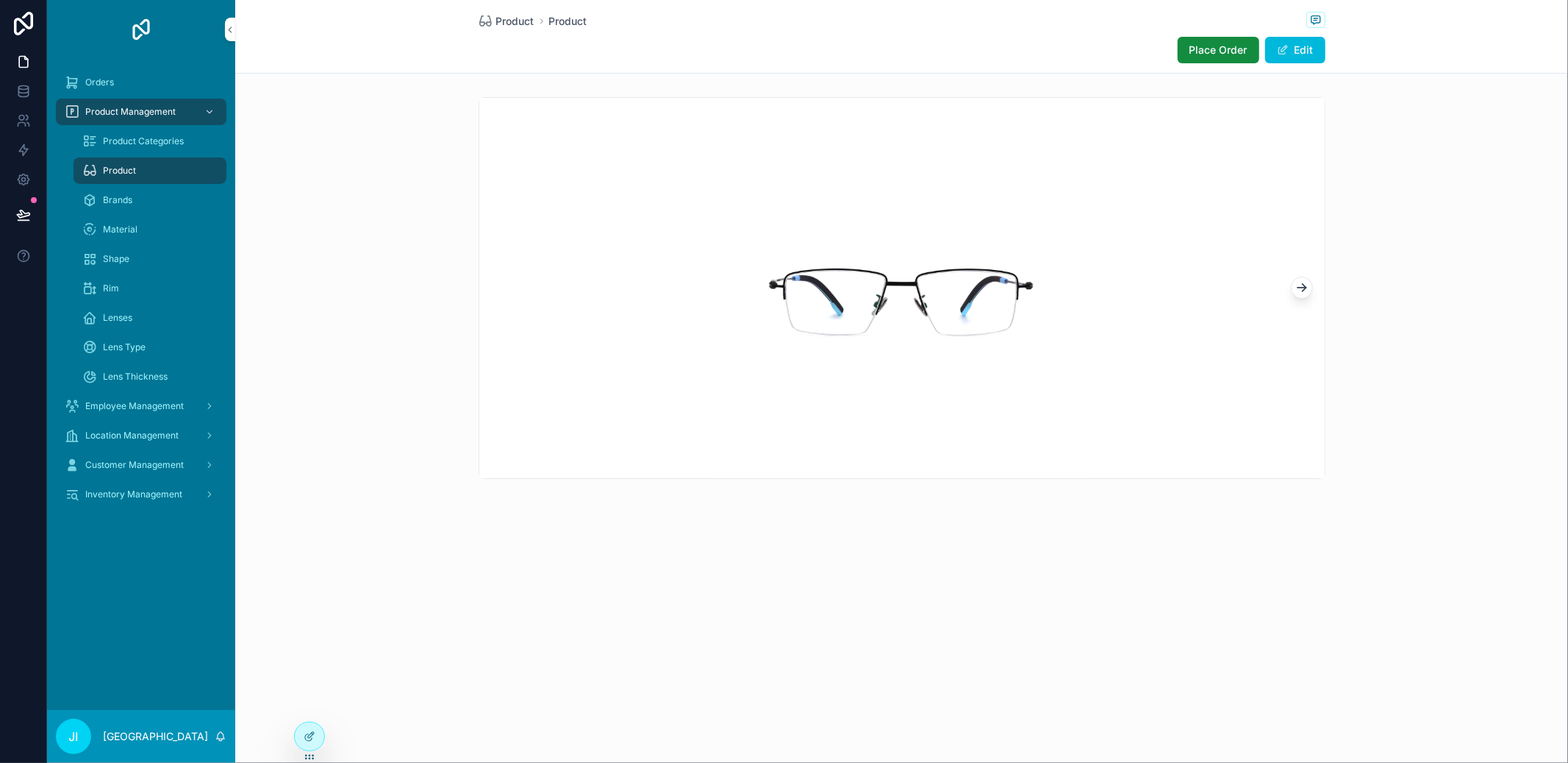
click at [314, 726] on div at bounding box center [309, 735] width 29 height 28
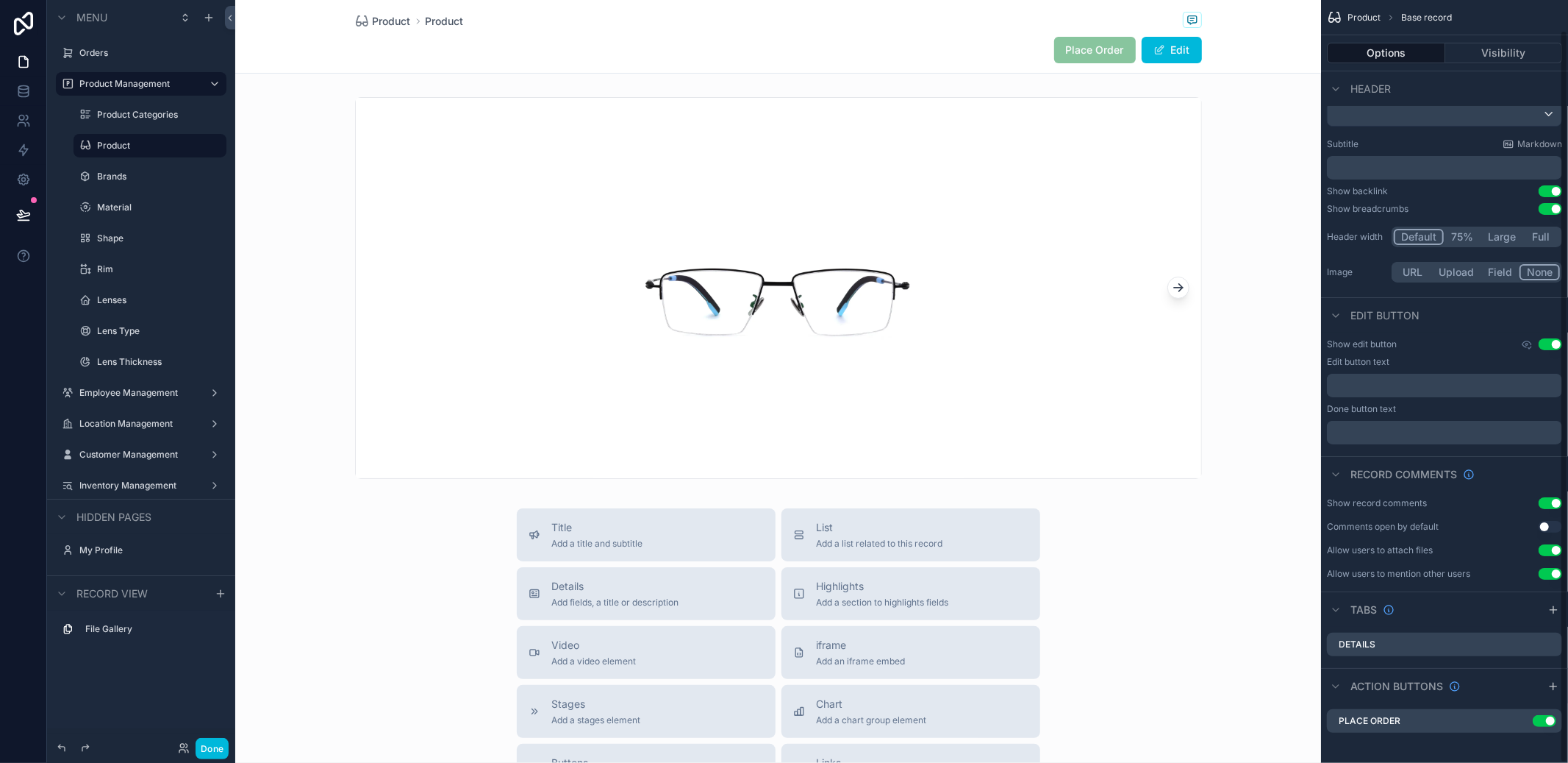
scroll to position [31, 0]
click at [0, 0] on icon "scrollable content" at bounding box center [0, 0] width 0 height 0
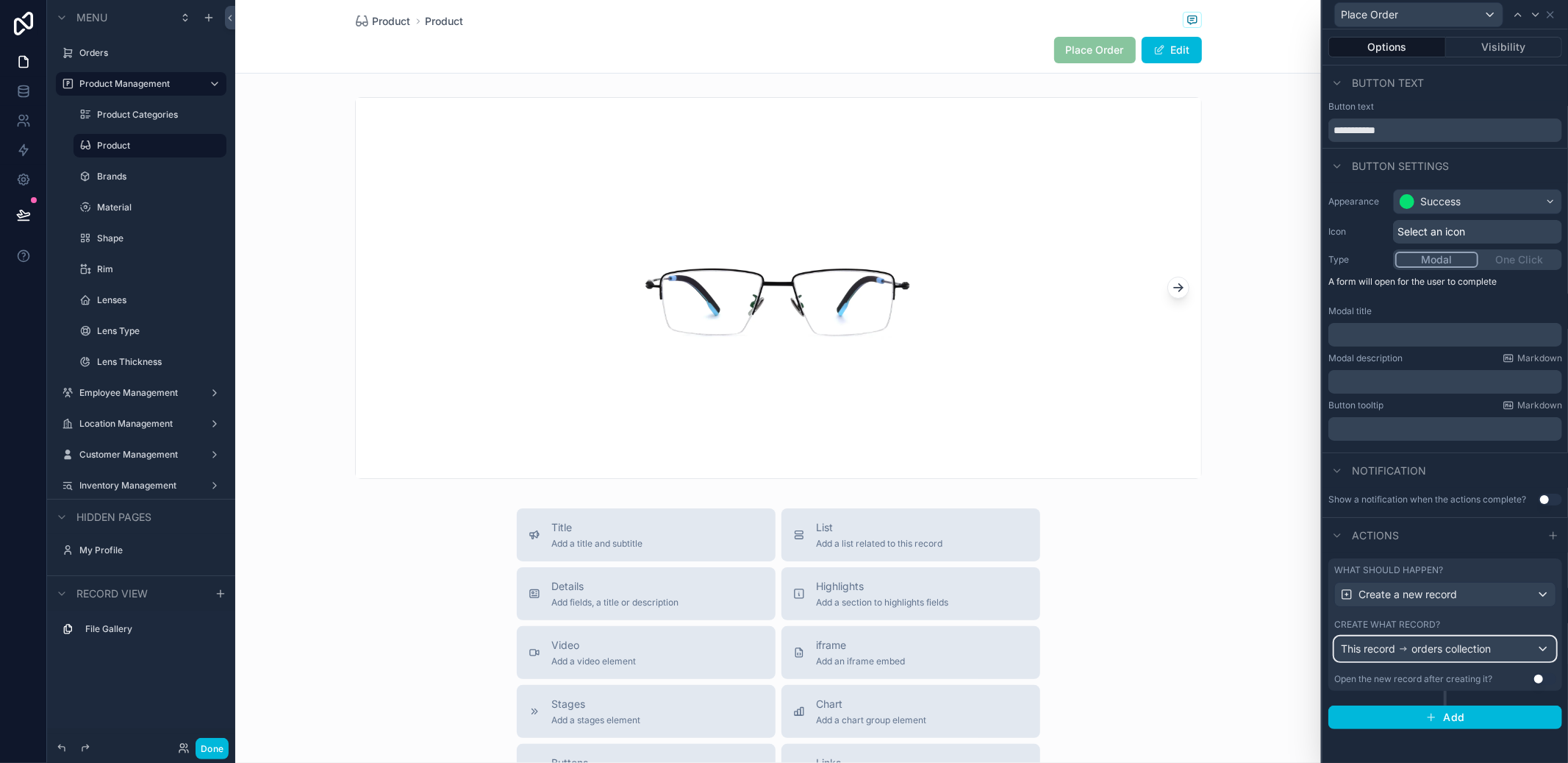
click at [1457, 643] on span "orders collection" at bounding box center [1450, 648] width 79 height 14
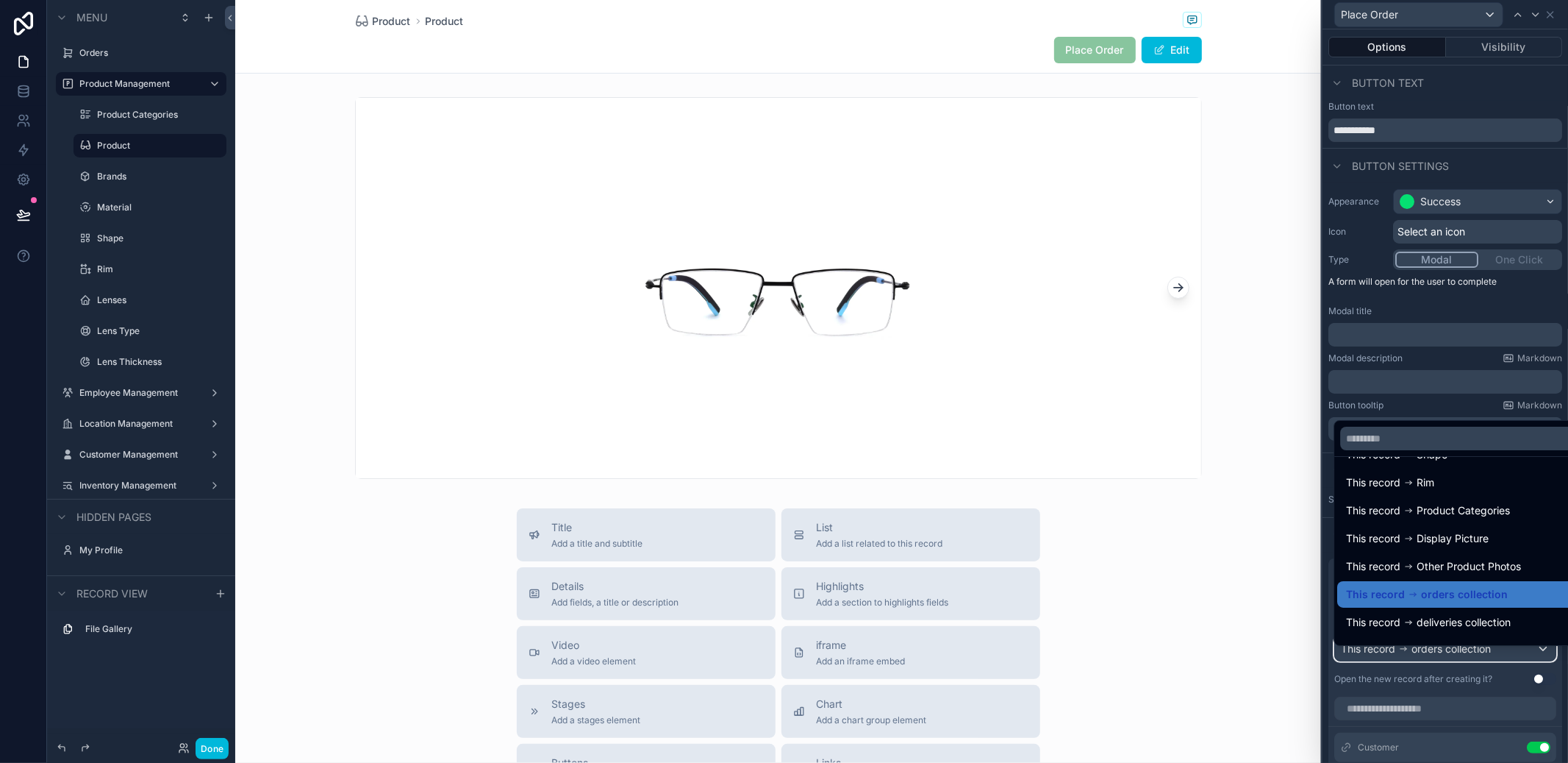
scroll to position [105, 0]
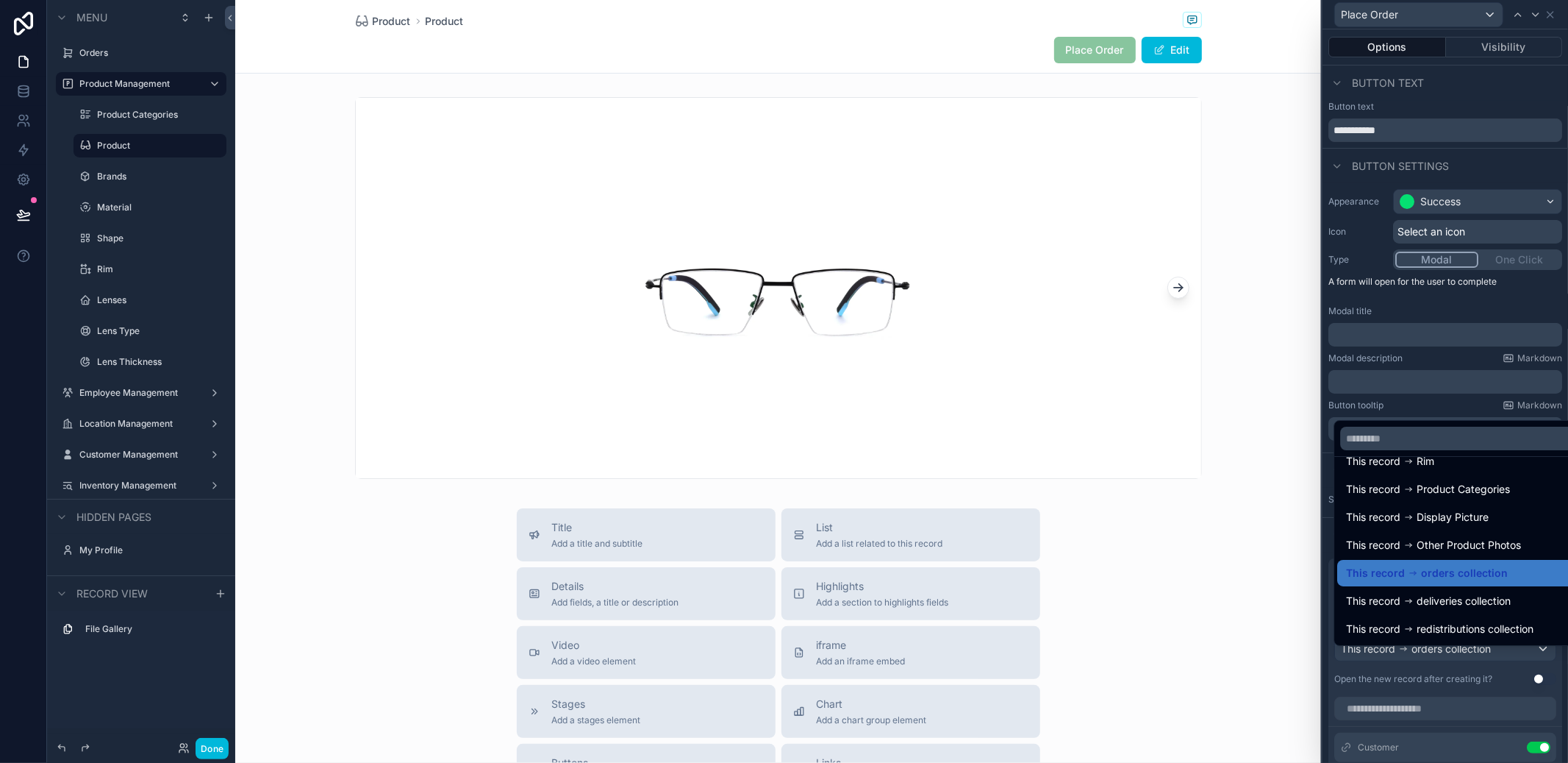
click at [1476, 577] on span "orders collection" at bounding box center [1463, 573] width 87 height 18
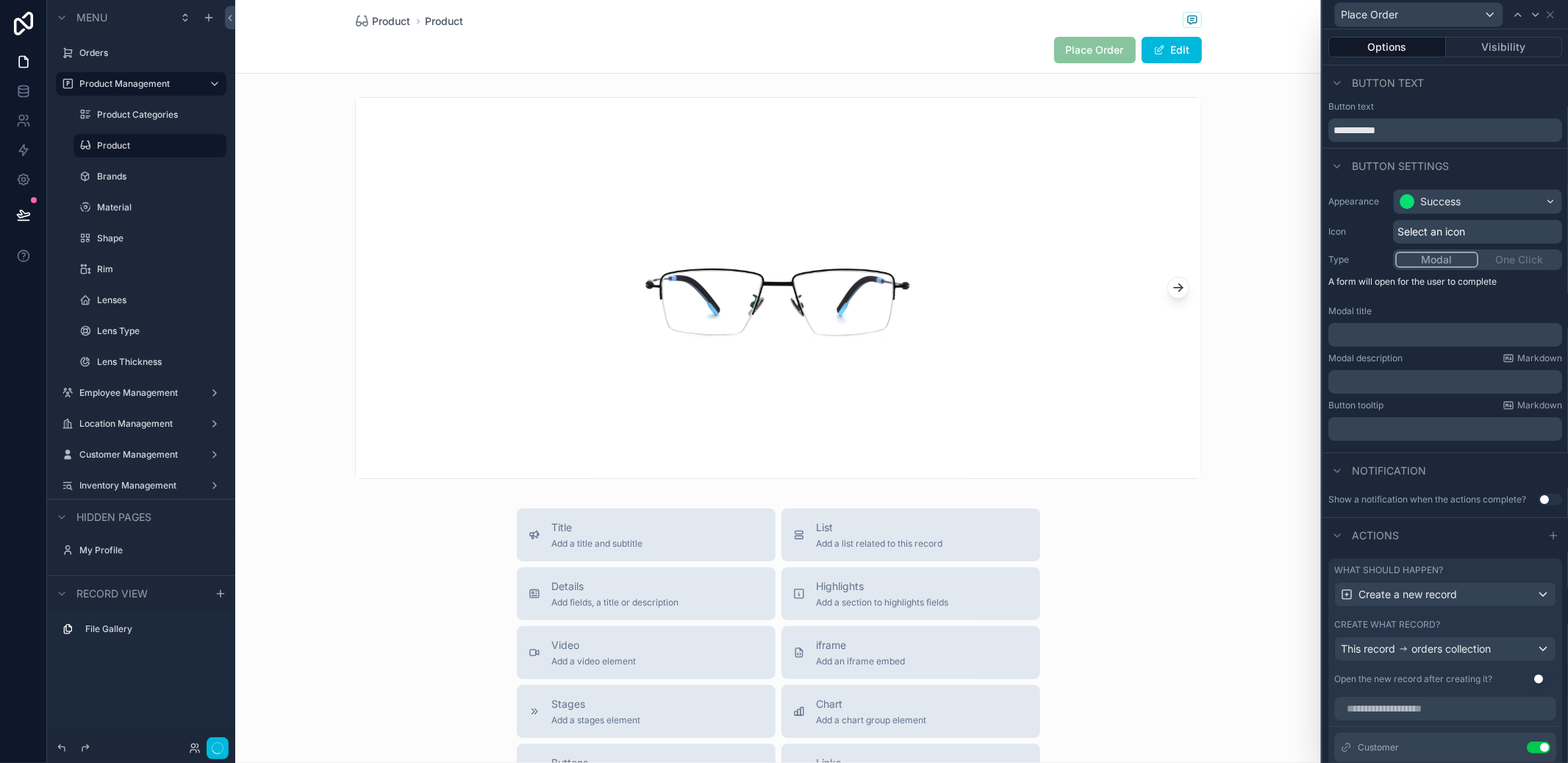
scroll to position [401, 0]
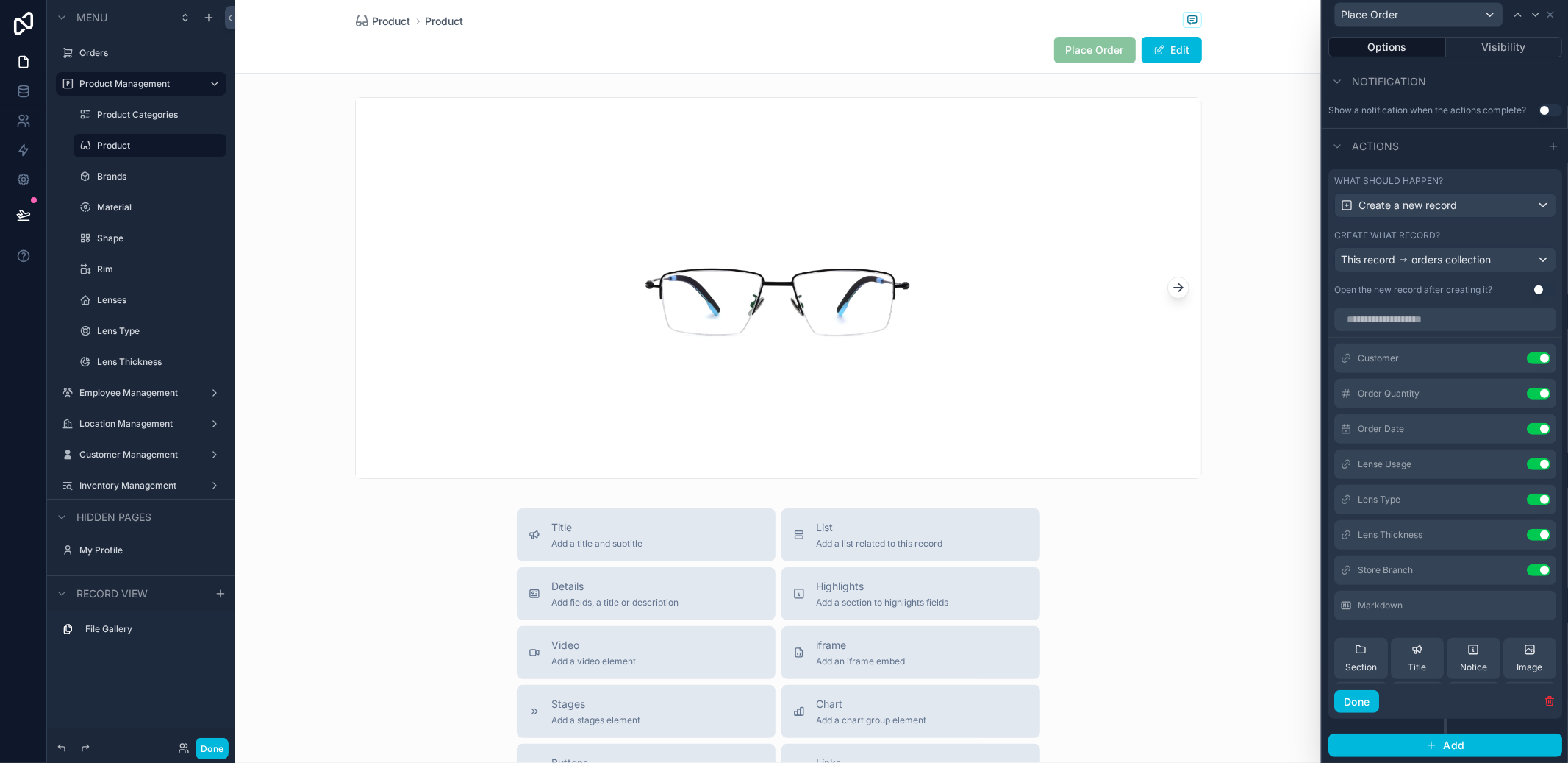
click at [0, 0] on icon at bounding box center [0, 0] width 0 height 0
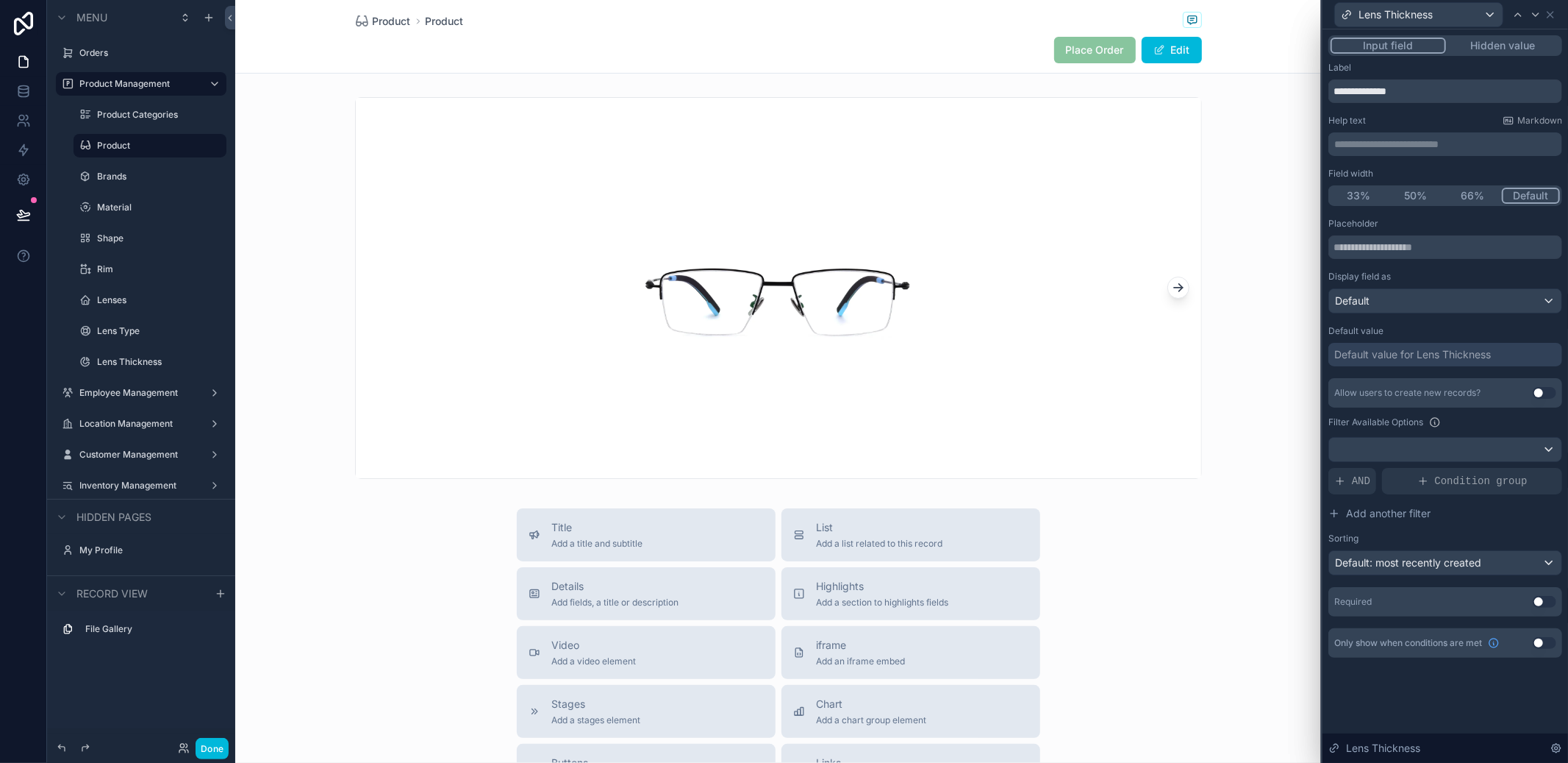
click at [1557, 13] on div "Lens Thickness" at bounding box center [1445, 14] width 234 height 29
click at [1557, 13] on icon at bounding box center [1550, 14] width 11 height 11
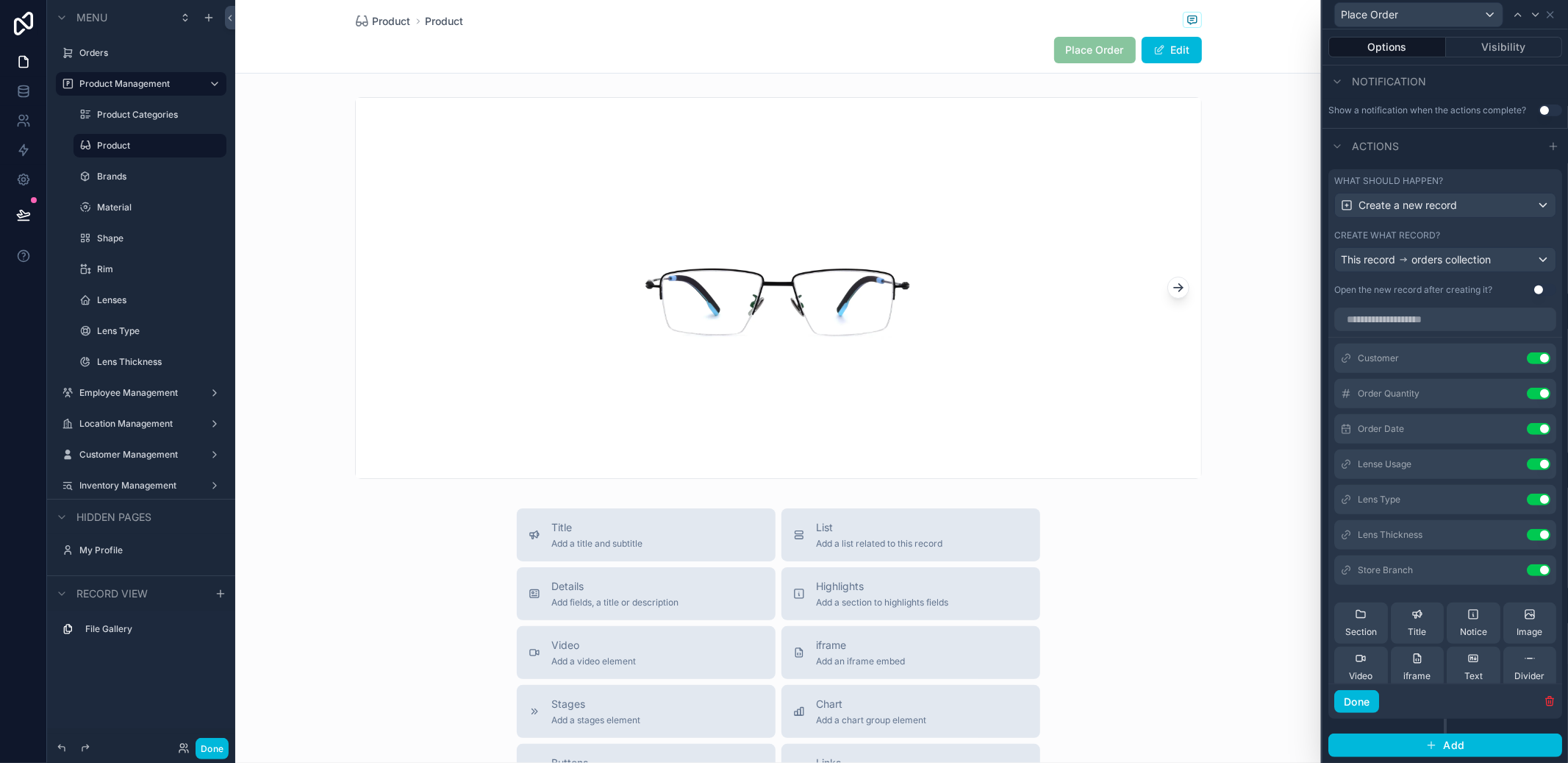
click at [1478, 659] on button "Text" at bounding box center [1473, 667] width 53 height 41
click at [0, 0] on icon at bounding box center [0, 0] width 0 height 0
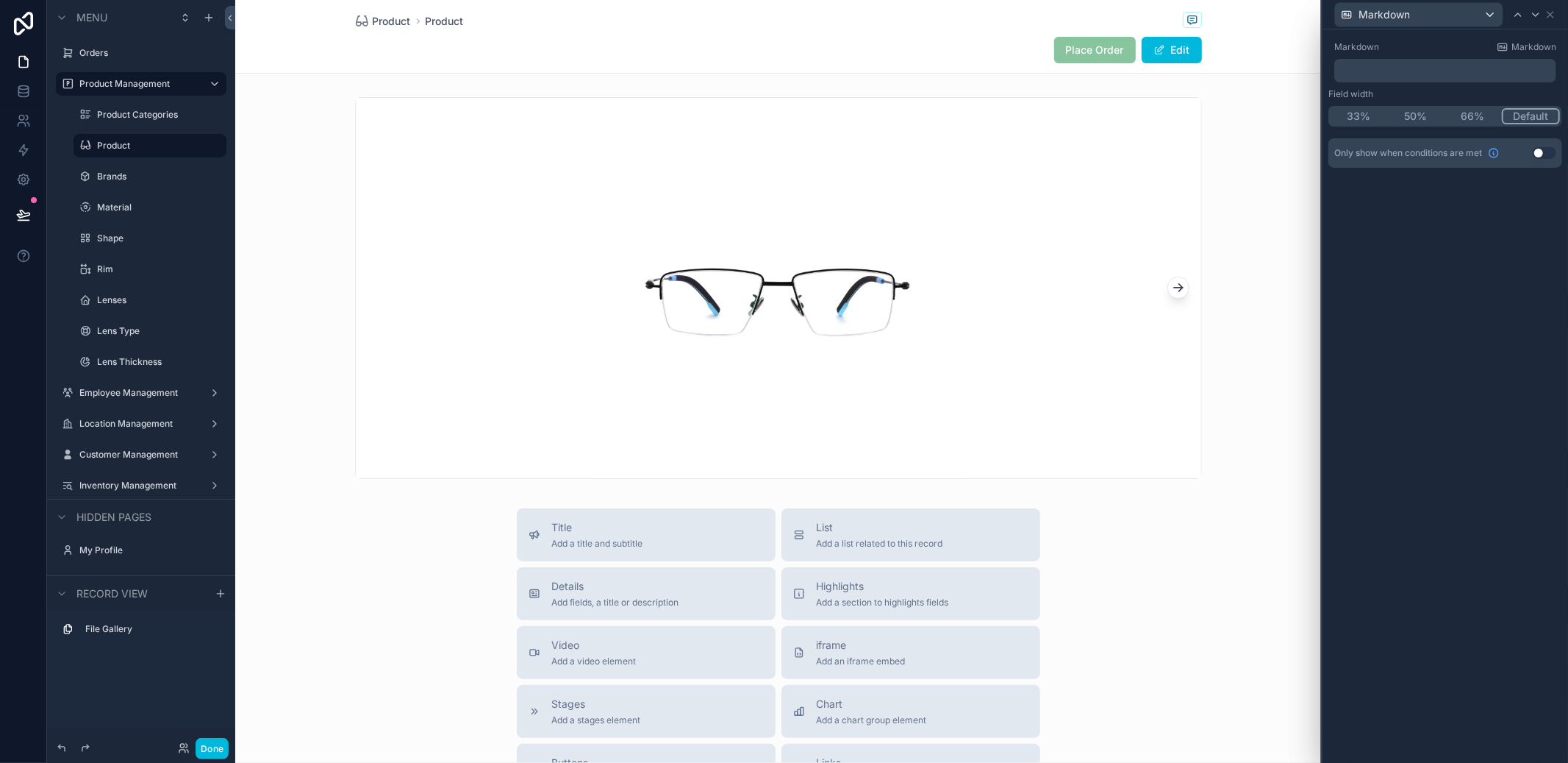
click at [1418, 71] on p "﻿" at bounding box center [1446, 69] width 213 height 14
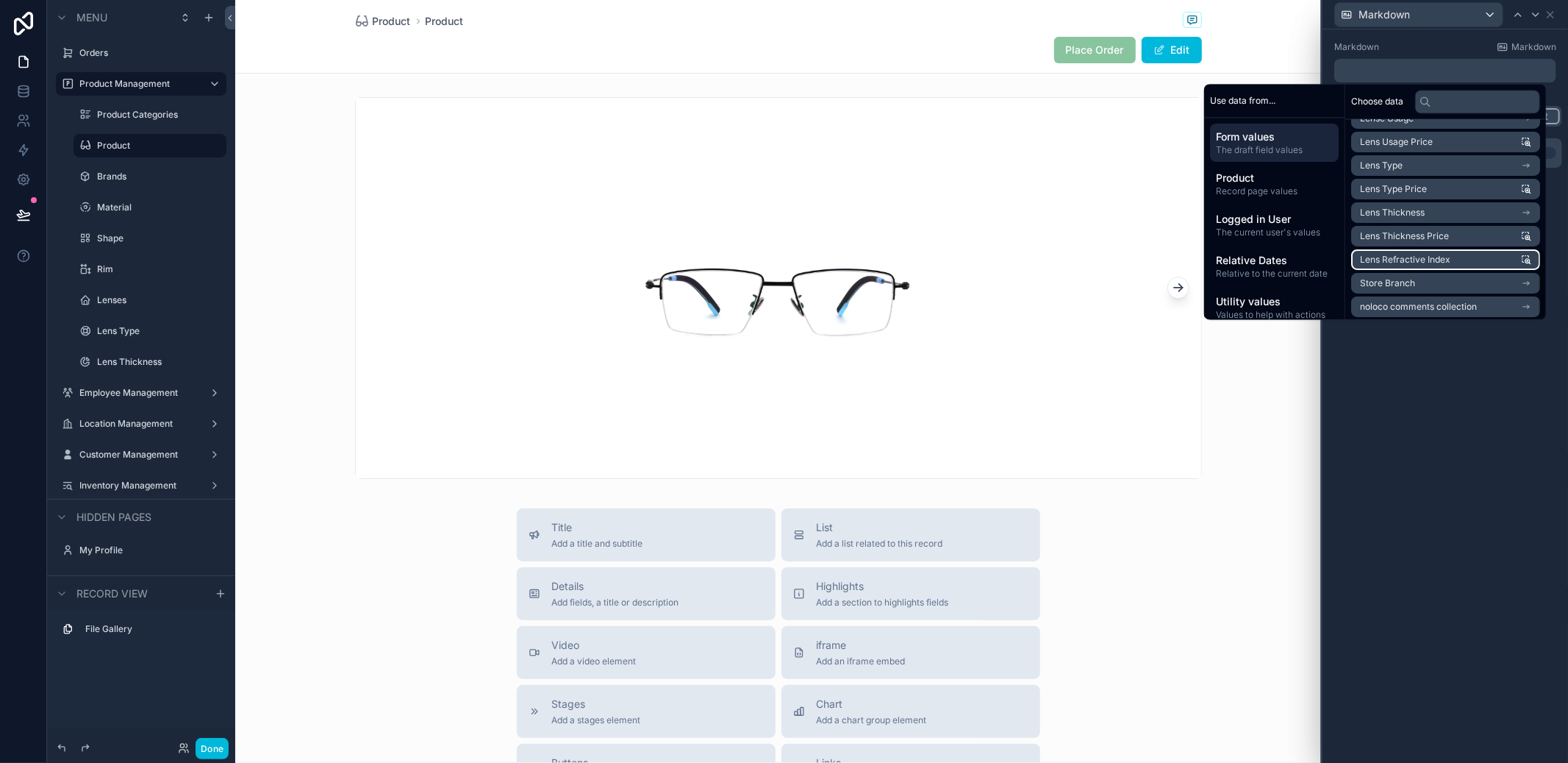
scroll to position [369, 0]
click at [1445, 222] on li "Lens Thickness" at bounding box center [1445, 213] width 189 height 21
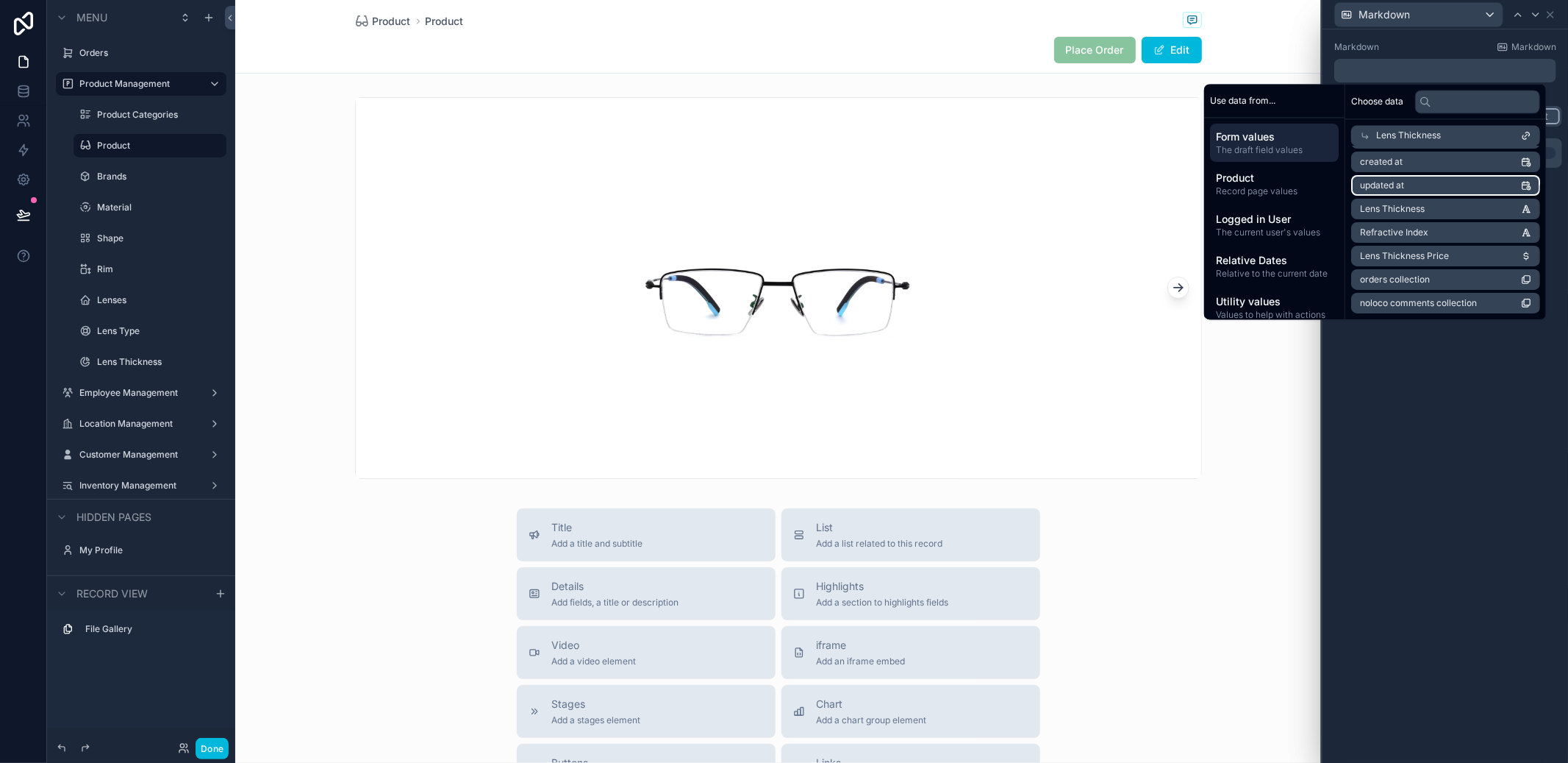
scroll to position [47, 0]
click at [1437, 214] on li "Lens Thickness" at bounding box center [1445, 210] width 189 height 21
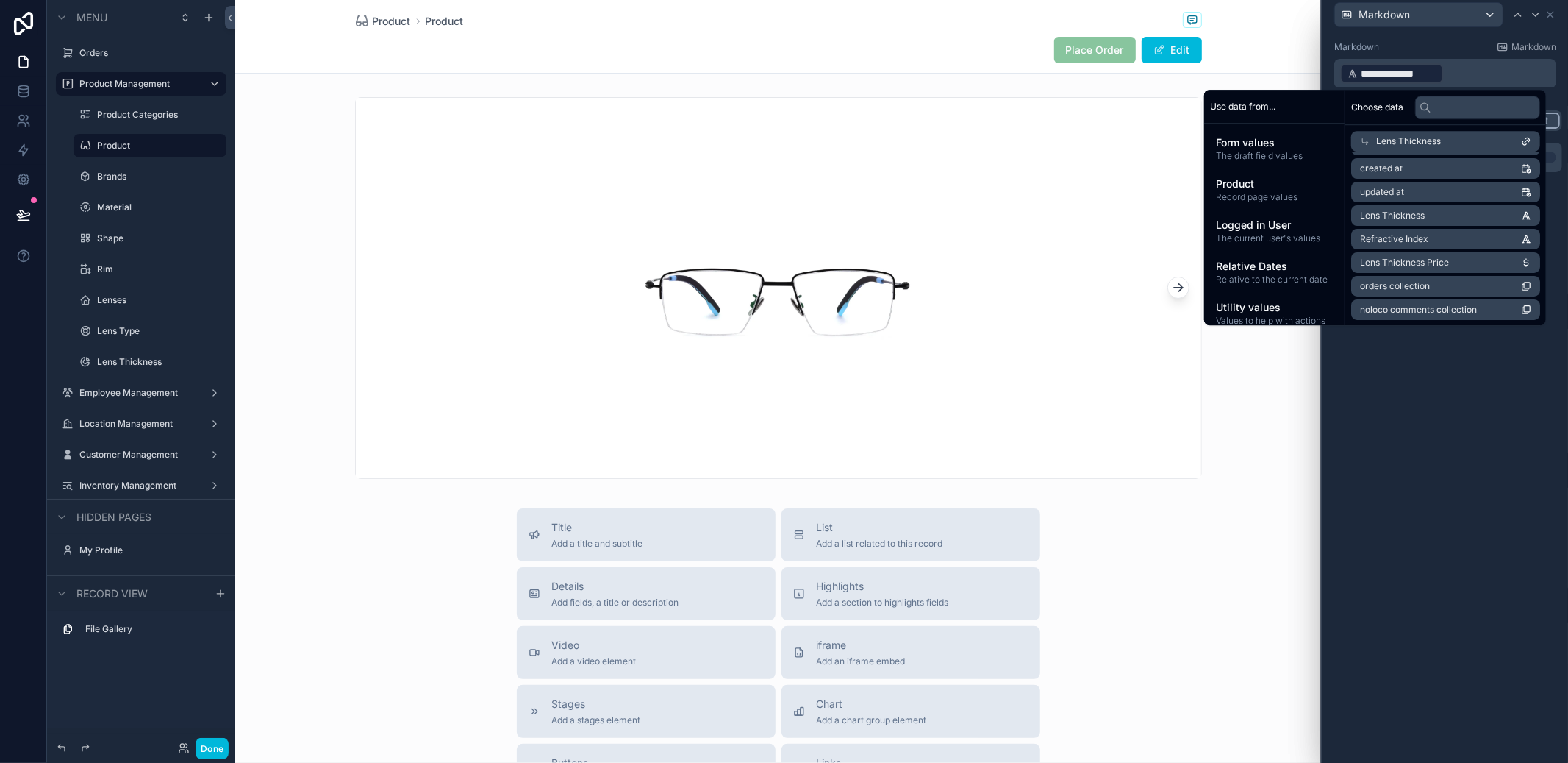
click at [1418, 401] on div "**********" at bounding box center [1445, 396] width 245 height 734
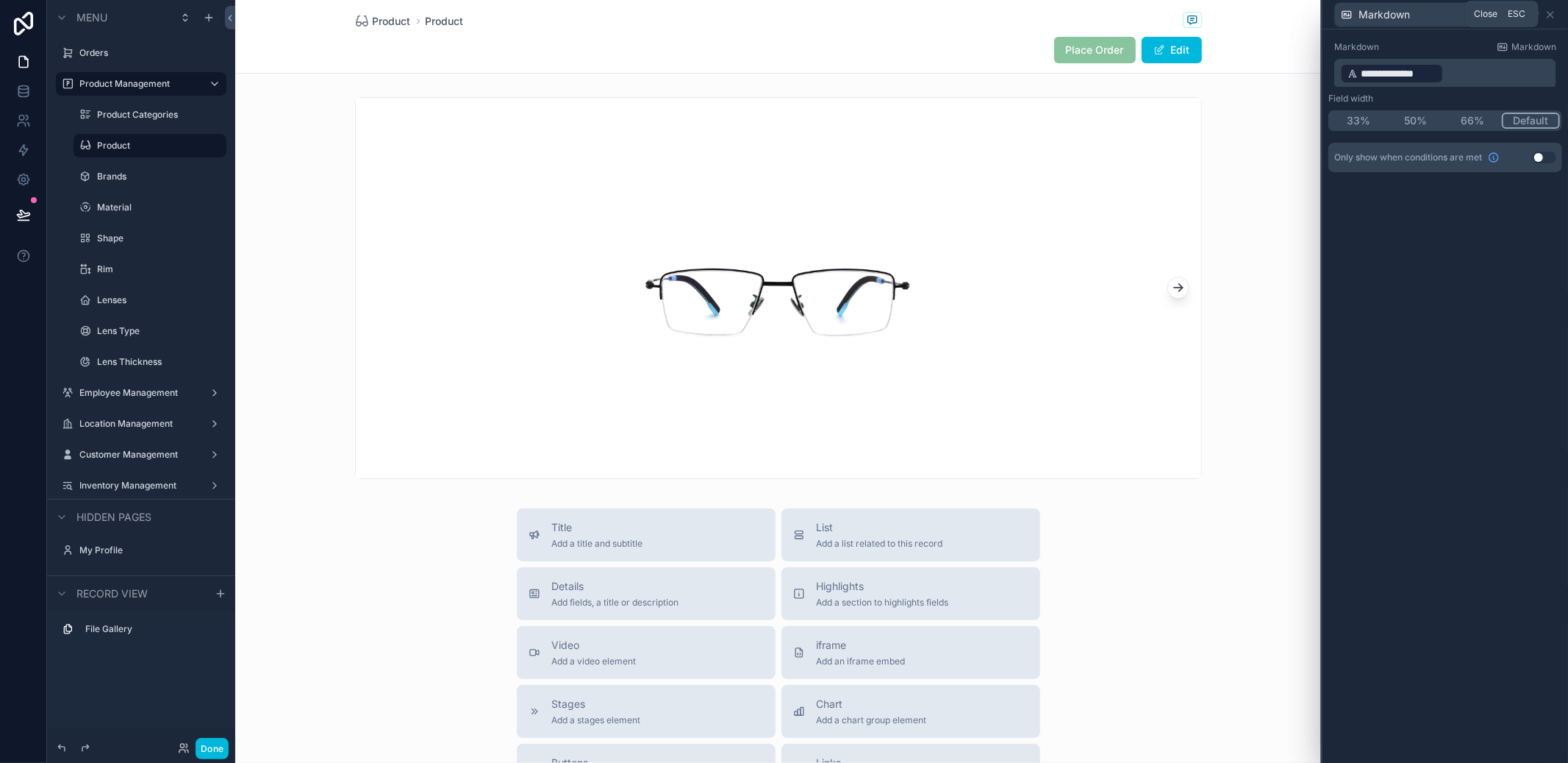
click at [1549, 14] on icon at bounding box center [1550, 14] width 11 height 11
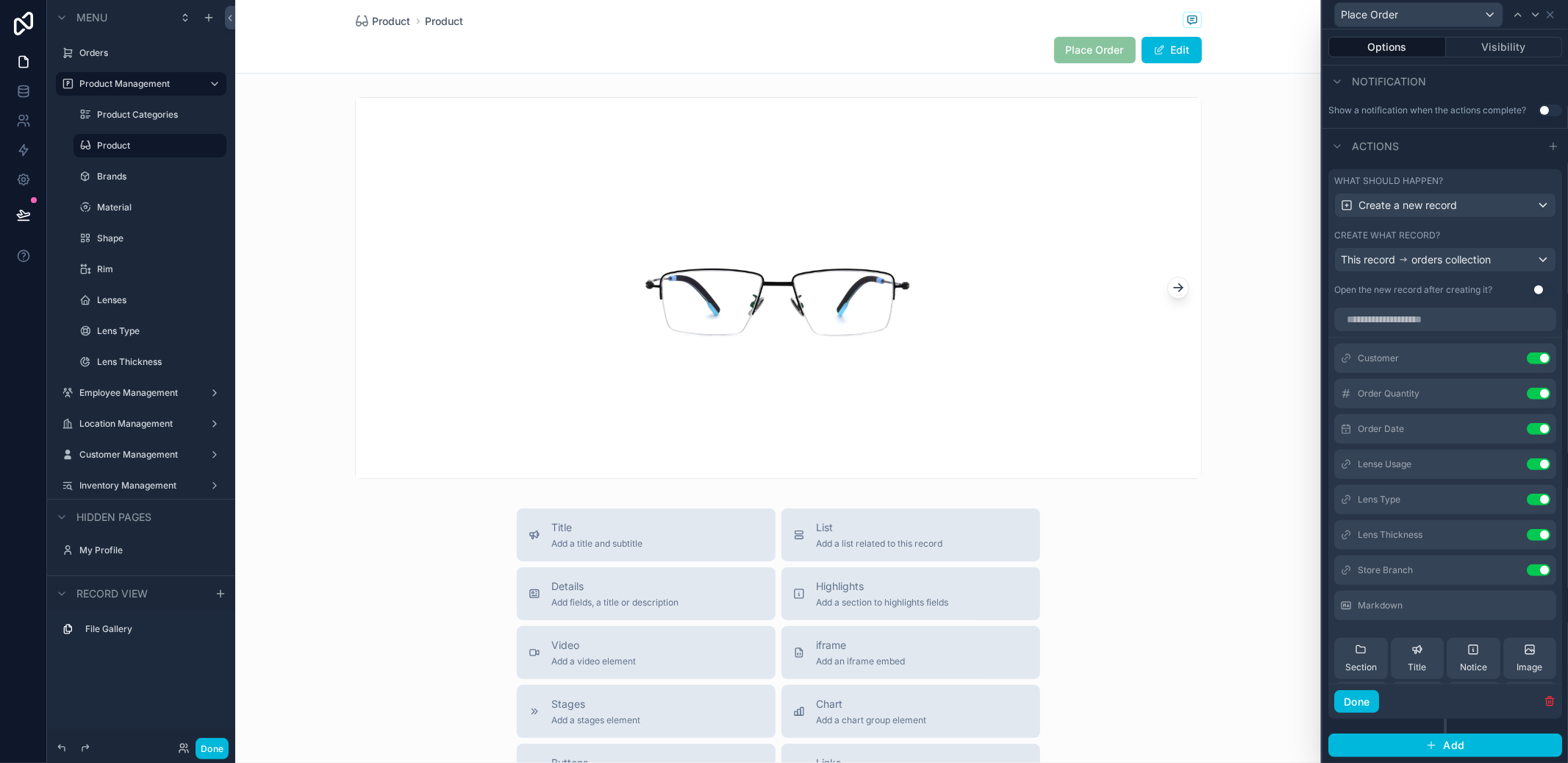
click at [205, 754] on button "Done" at bounding box center [212, 748] width 33 height 21
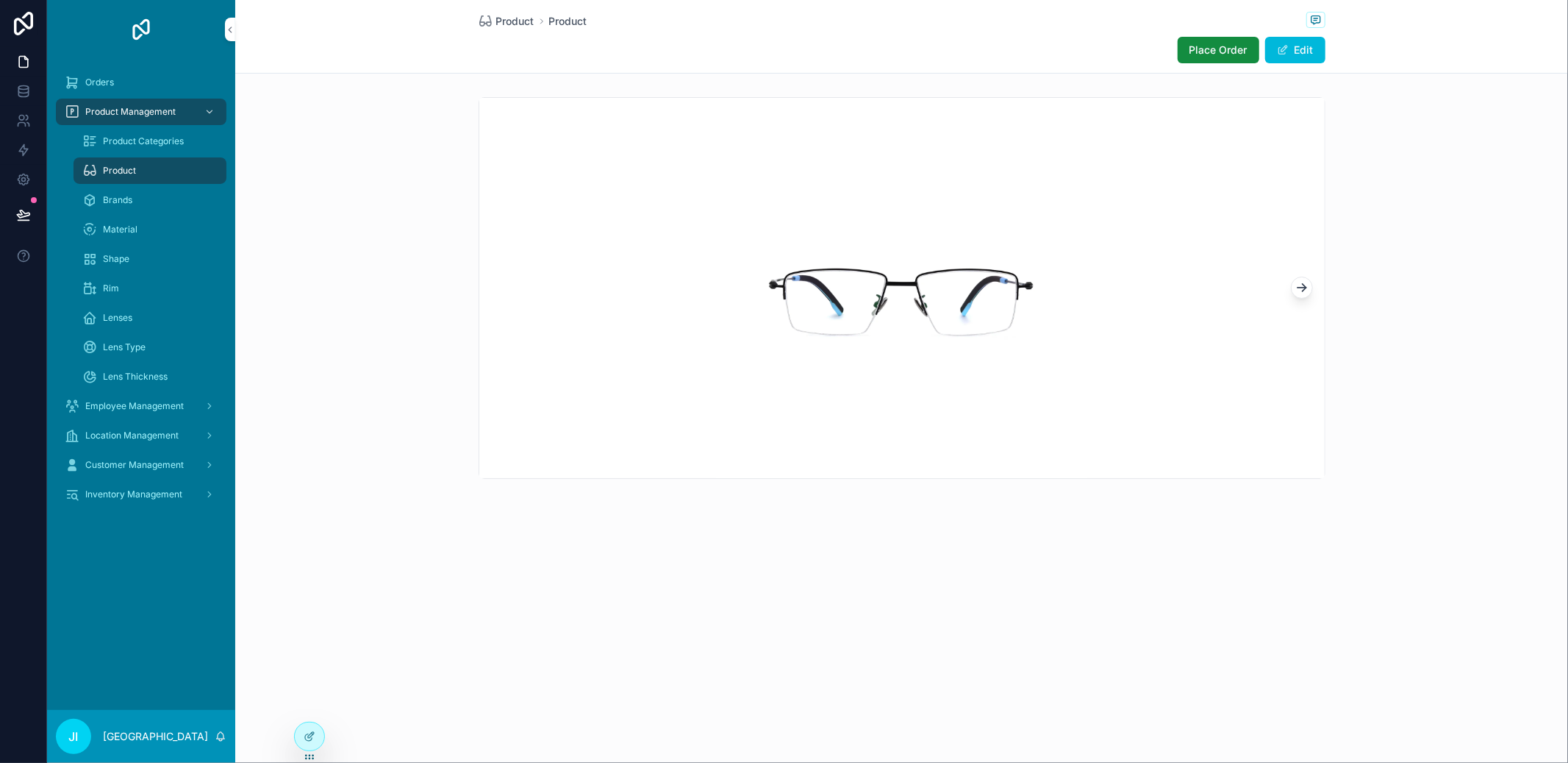
click at [1191, 63] on button "Place Order" at bounding box center [1219, 50] width 82 height 27
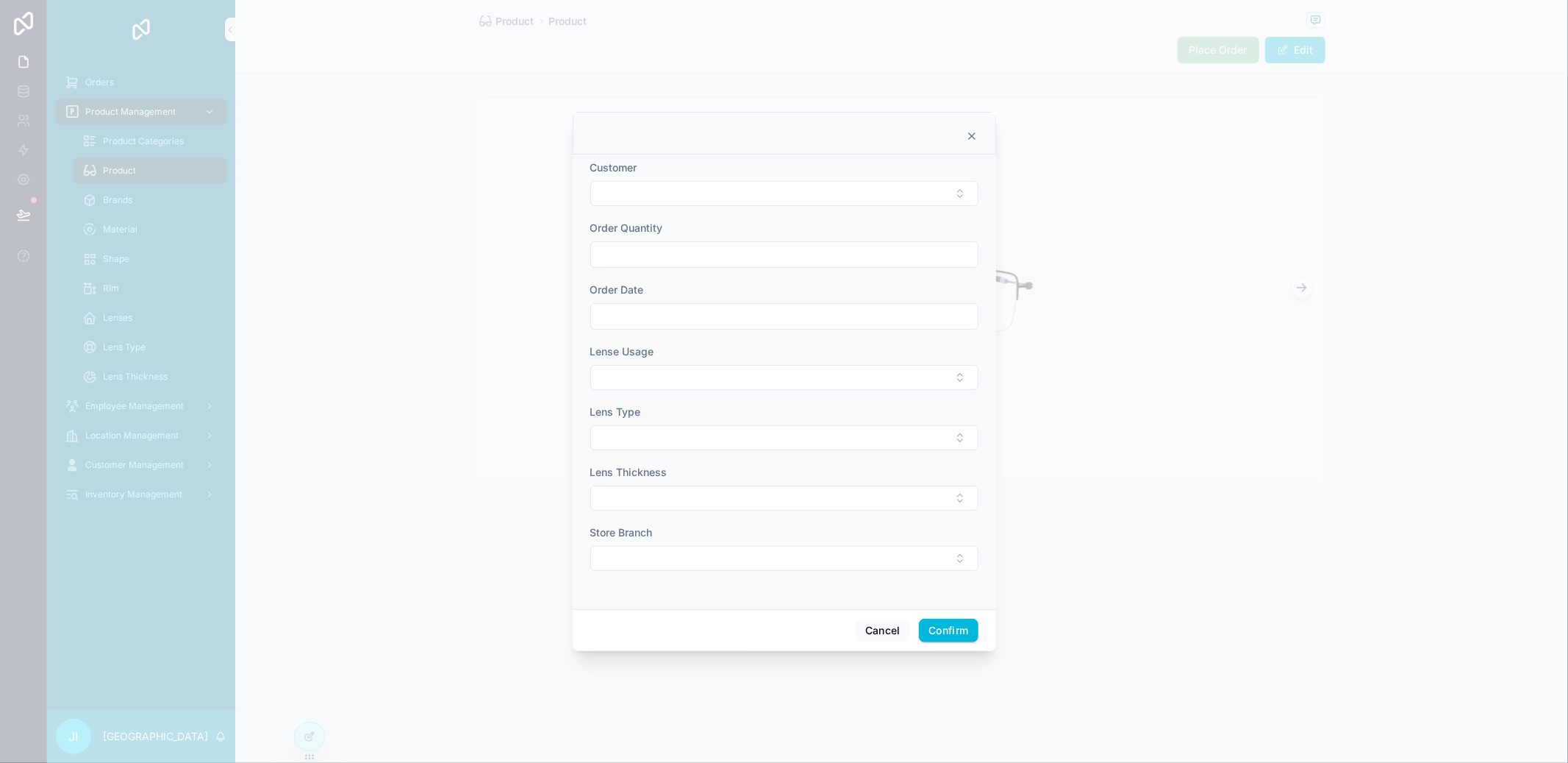
click at [877, 617] on div "Cancel Confirm" at bounding box center [784, 630] width 423 height 42
click at [877, 623] on button "Cancel" at bounding box center [882, 630] width 54 height 24
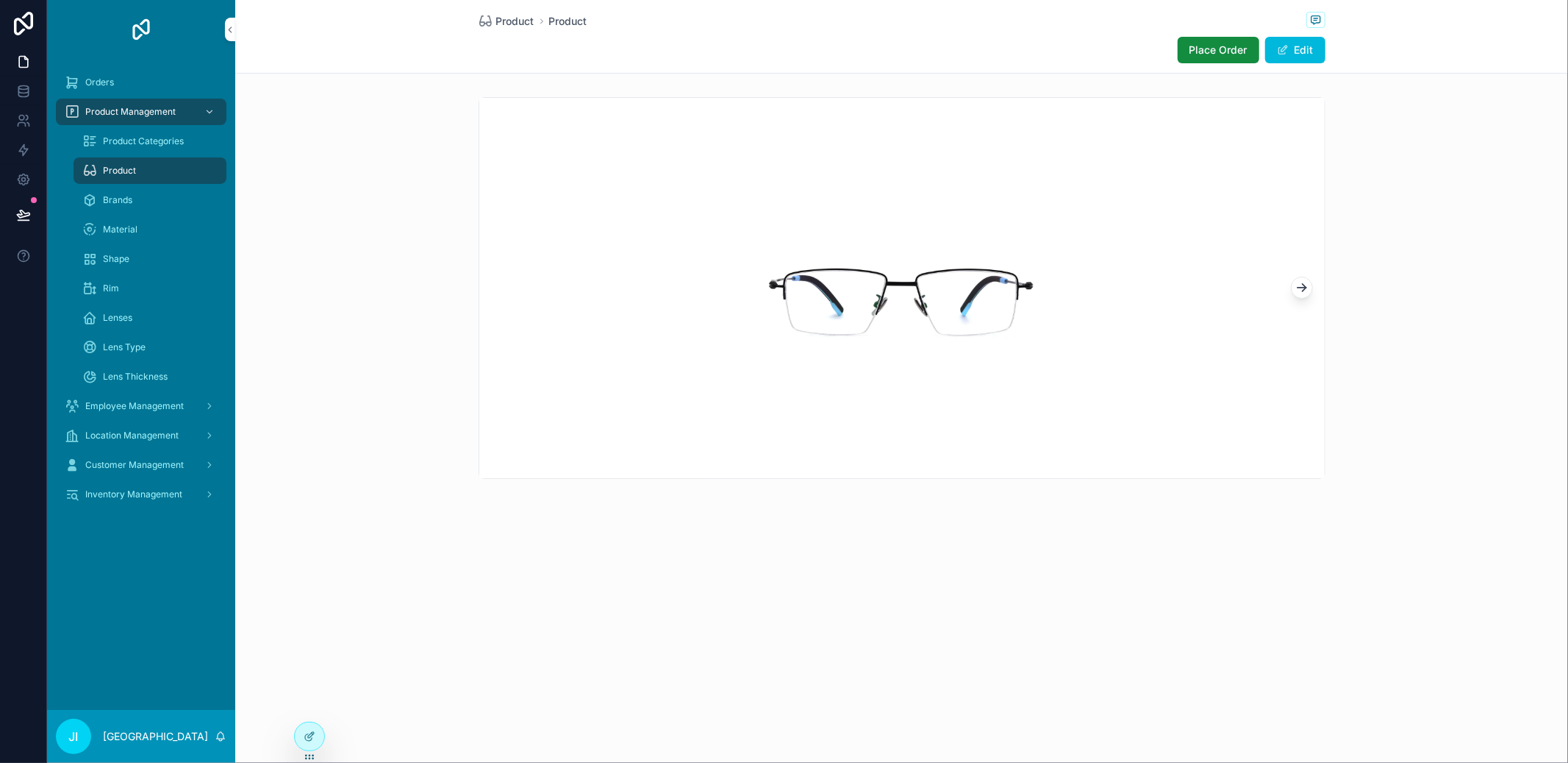
click at [314, 745] on div at bounding box center [309, 735] width 29 height 28
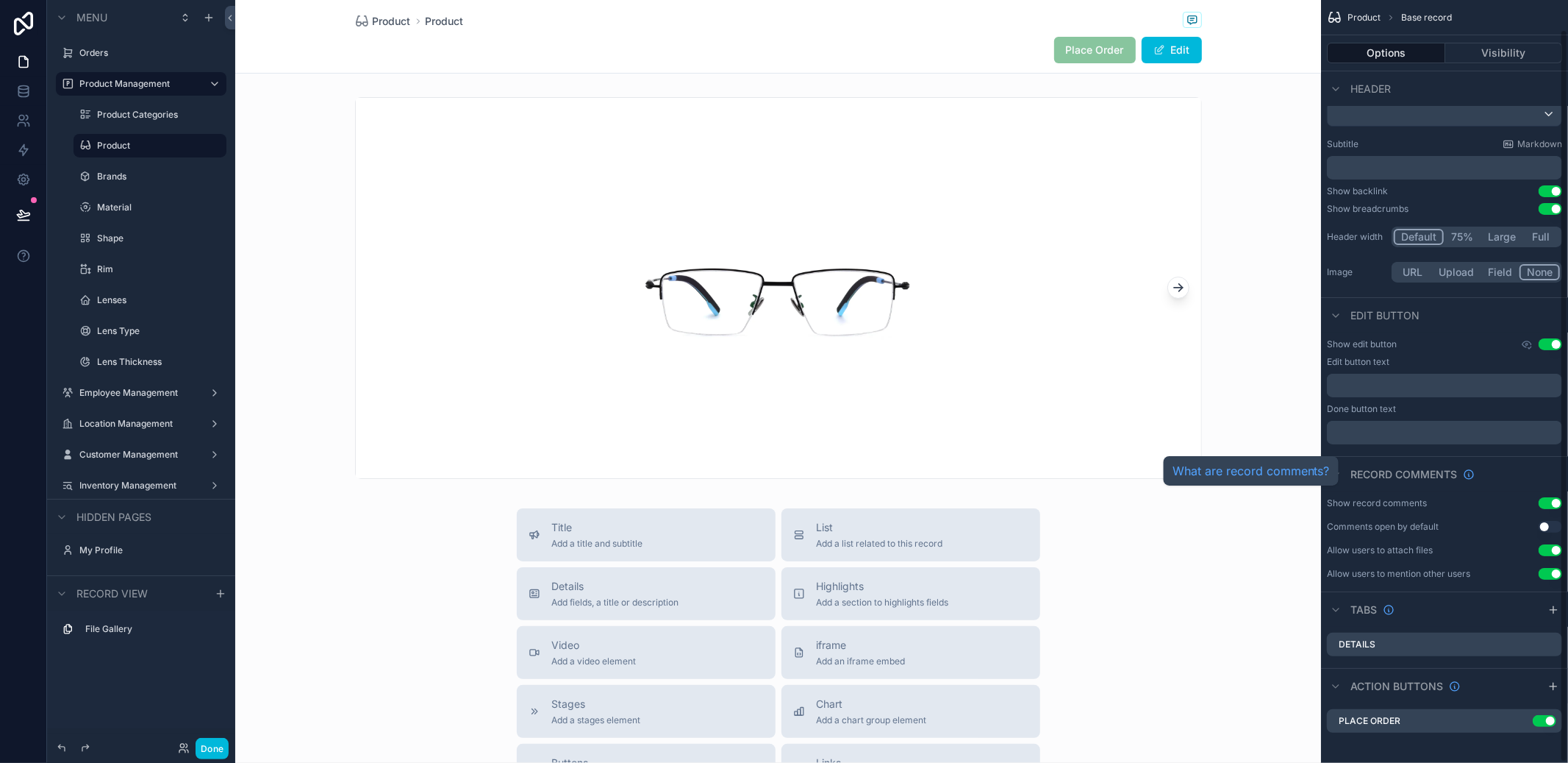
scroll to position [31, 0]
click at [0, 0] on icon "scrollable content" at bounding box center [0, 0] width 0 height 0
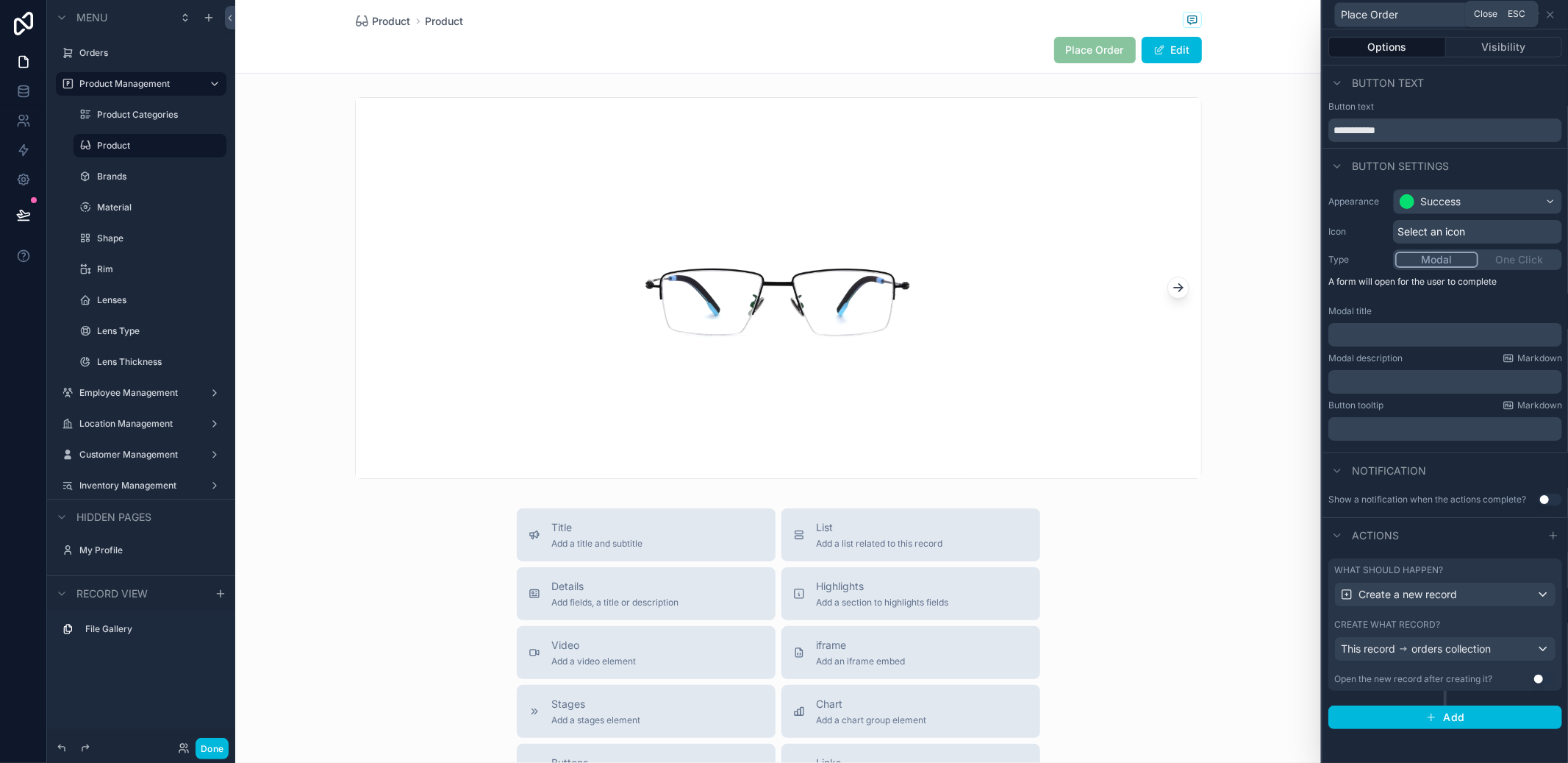
click at [1555, 11] on icon at bounding box center [1550, 14] width 11 height 11
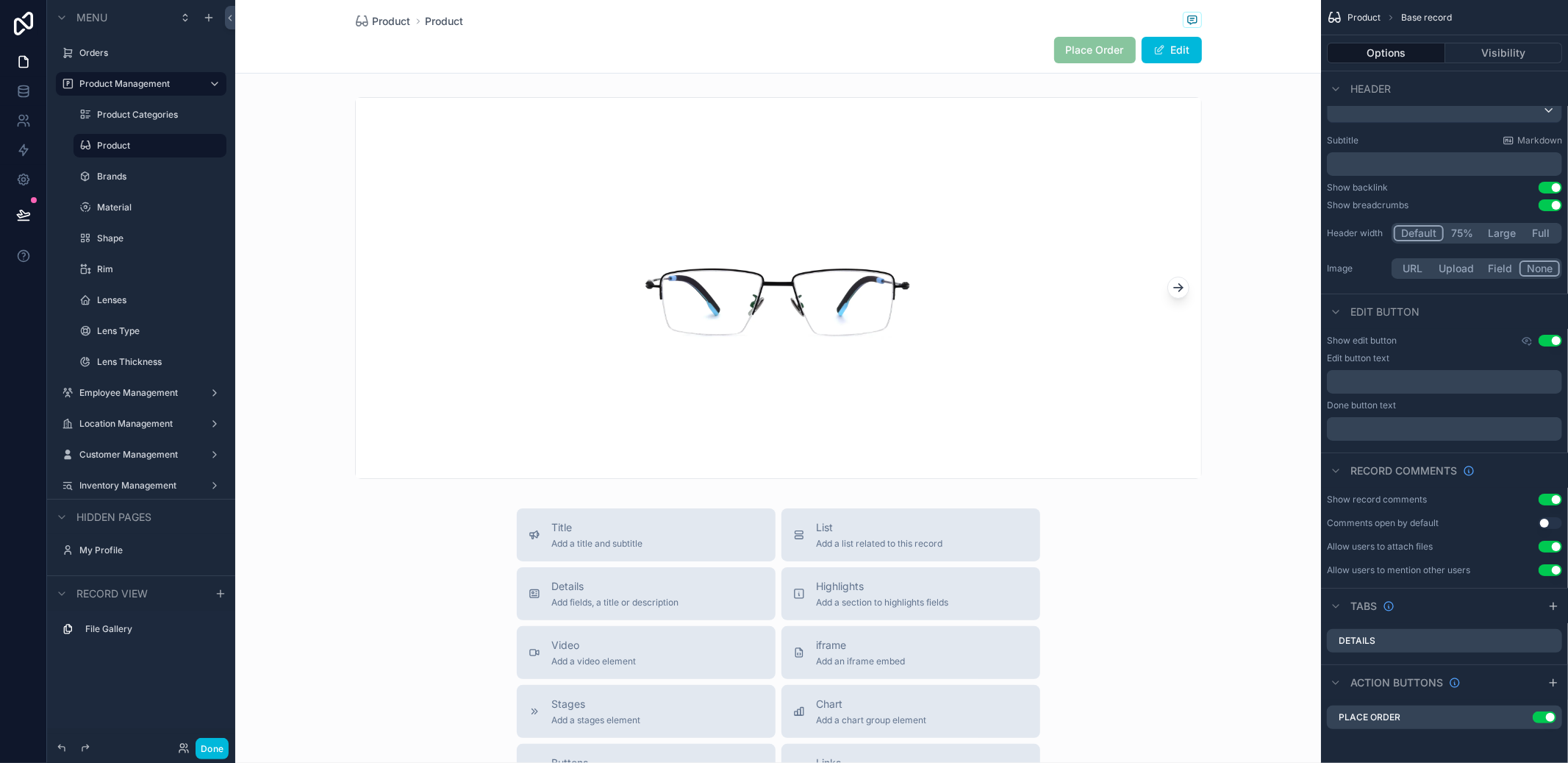
click at [1207, 513] on div "Title Add a title and subtitle List Add a list related to this record Details A…" at bounding box center [778, 770] width 1086 height 523
click at [0, 0] on icon "scrollable content" at bounding box center [0, 0] width 0 height 0
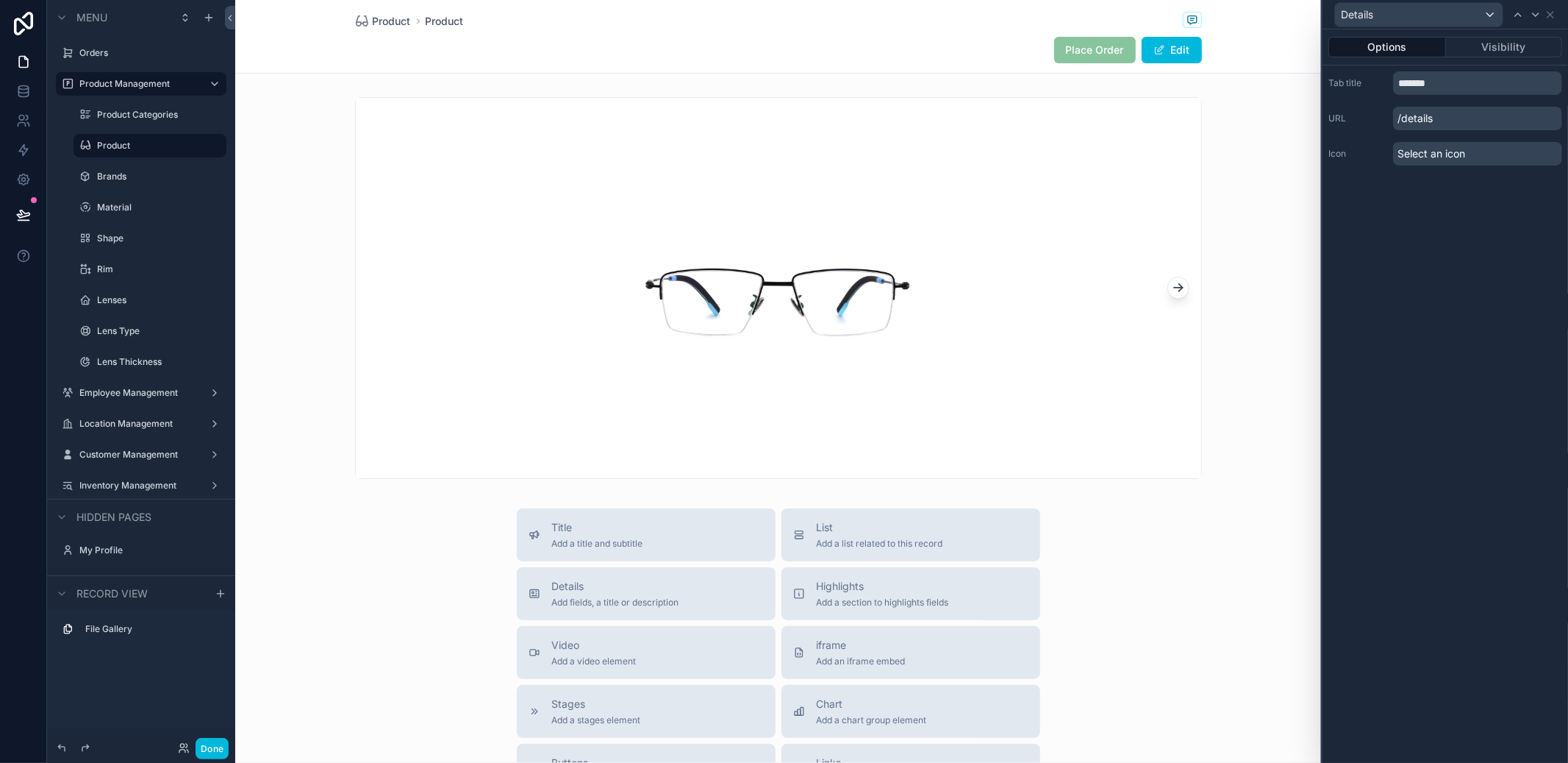
click at [1500, 51] on button "Visibility" at bounding box center [1504, 48] width 117 height 21
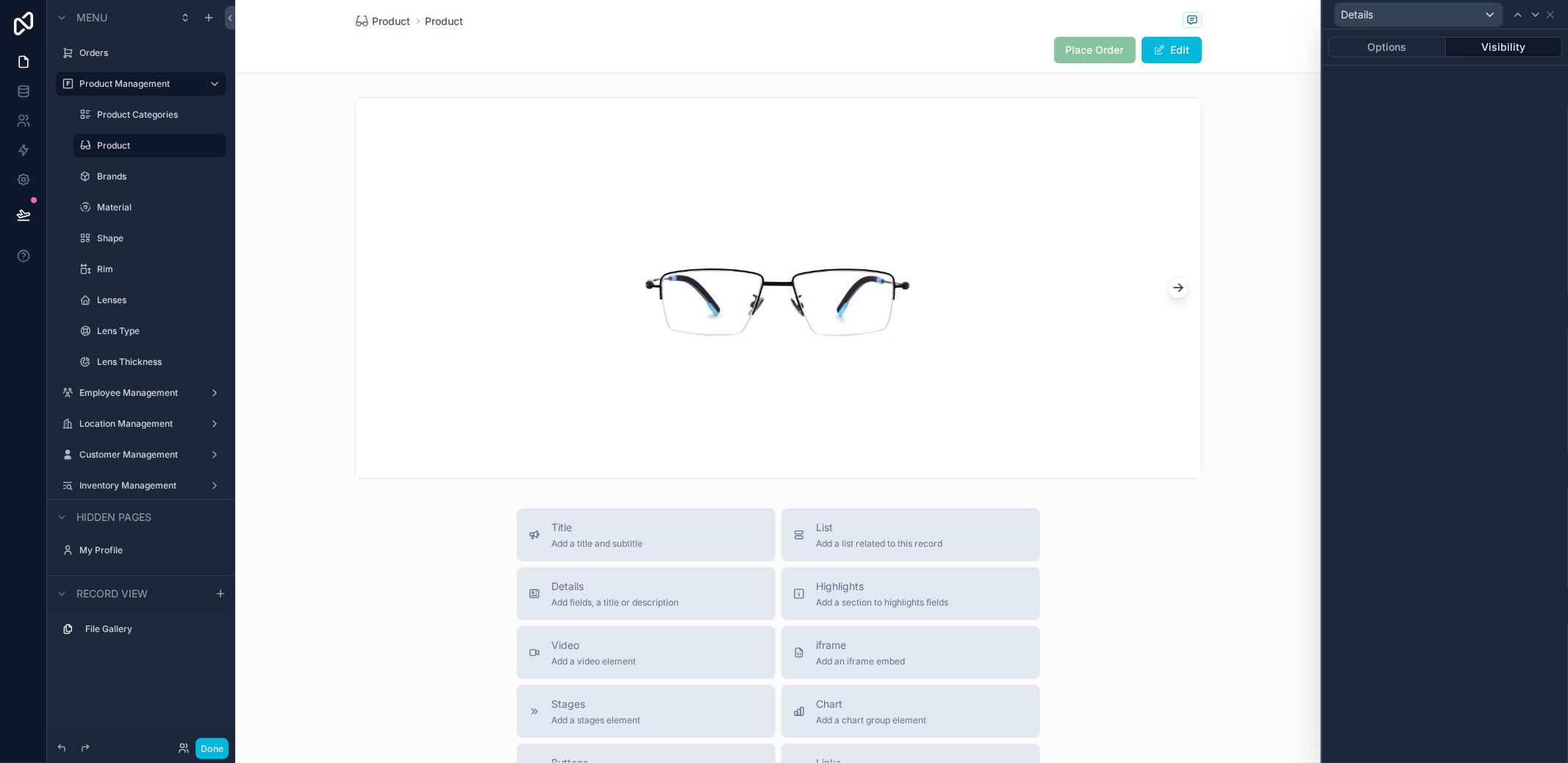
click at [1405, 47] on button "Options" at bounding box center [1387, 48] width 118 height 21
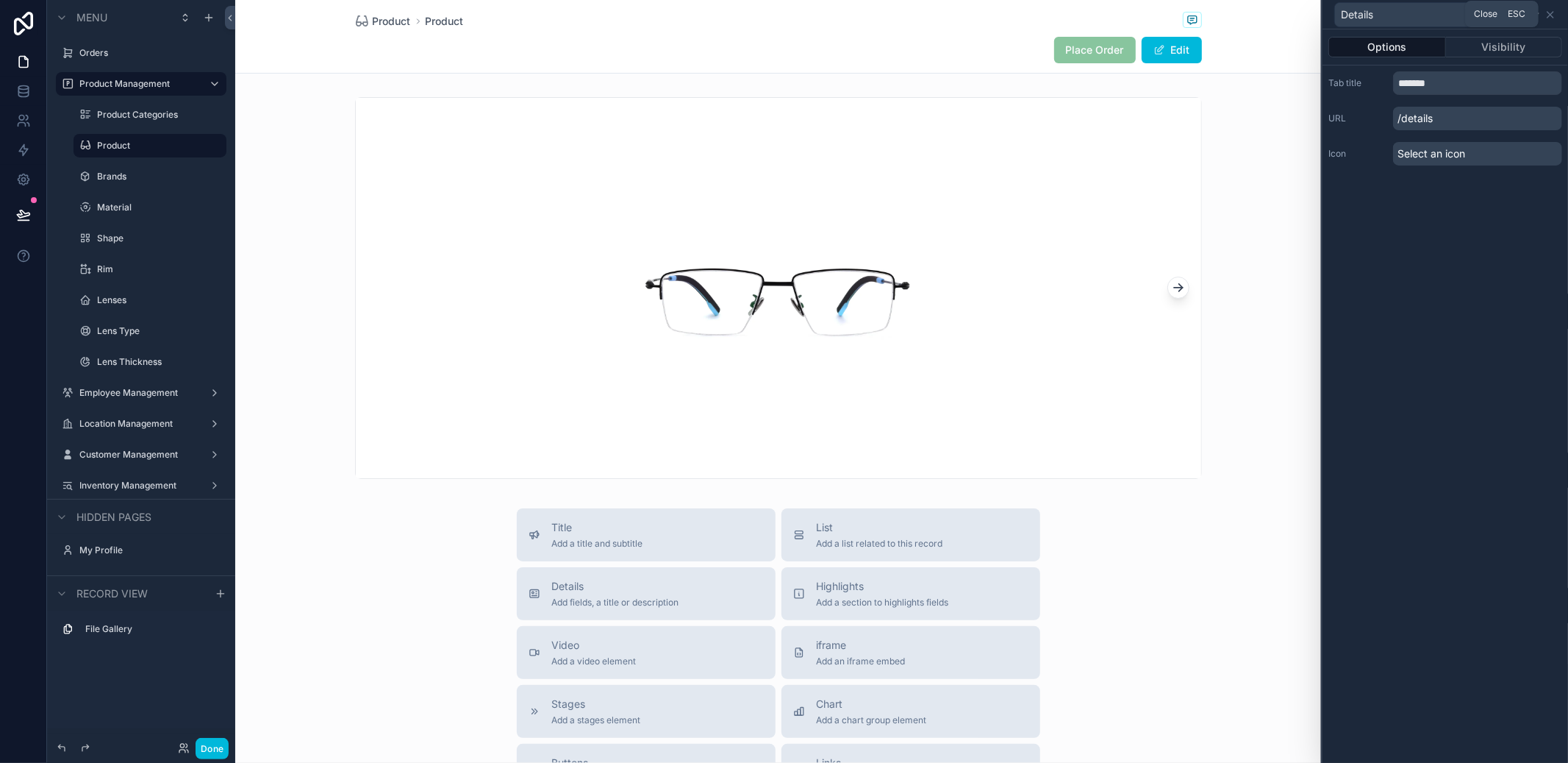
click at [1556, 11] on icon at bounding box center [1550, 14] width 11 height 11
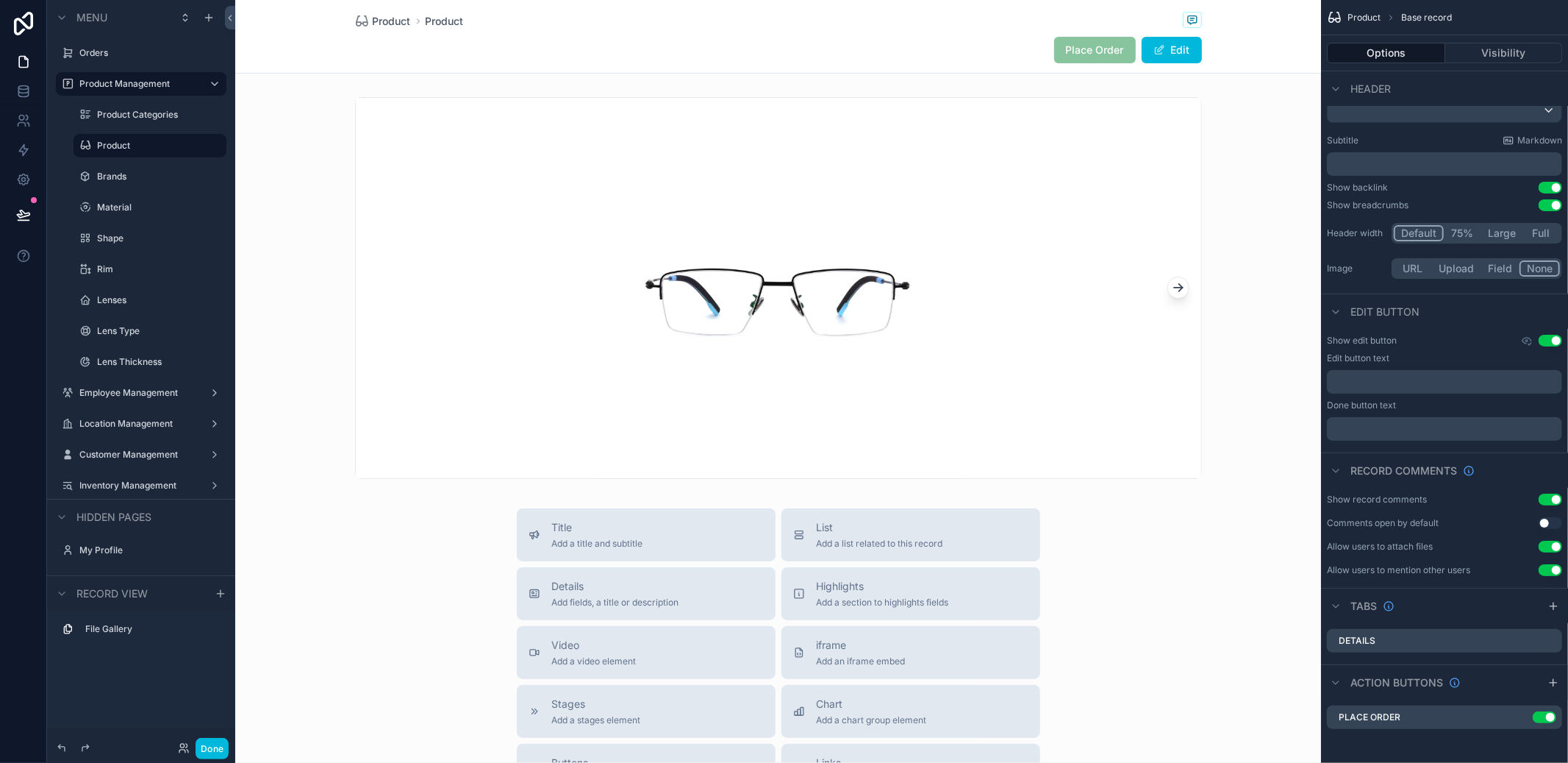
click at [0, 0] on icon "scrollable content" at bounding box center [0, 0] width 0 height 0
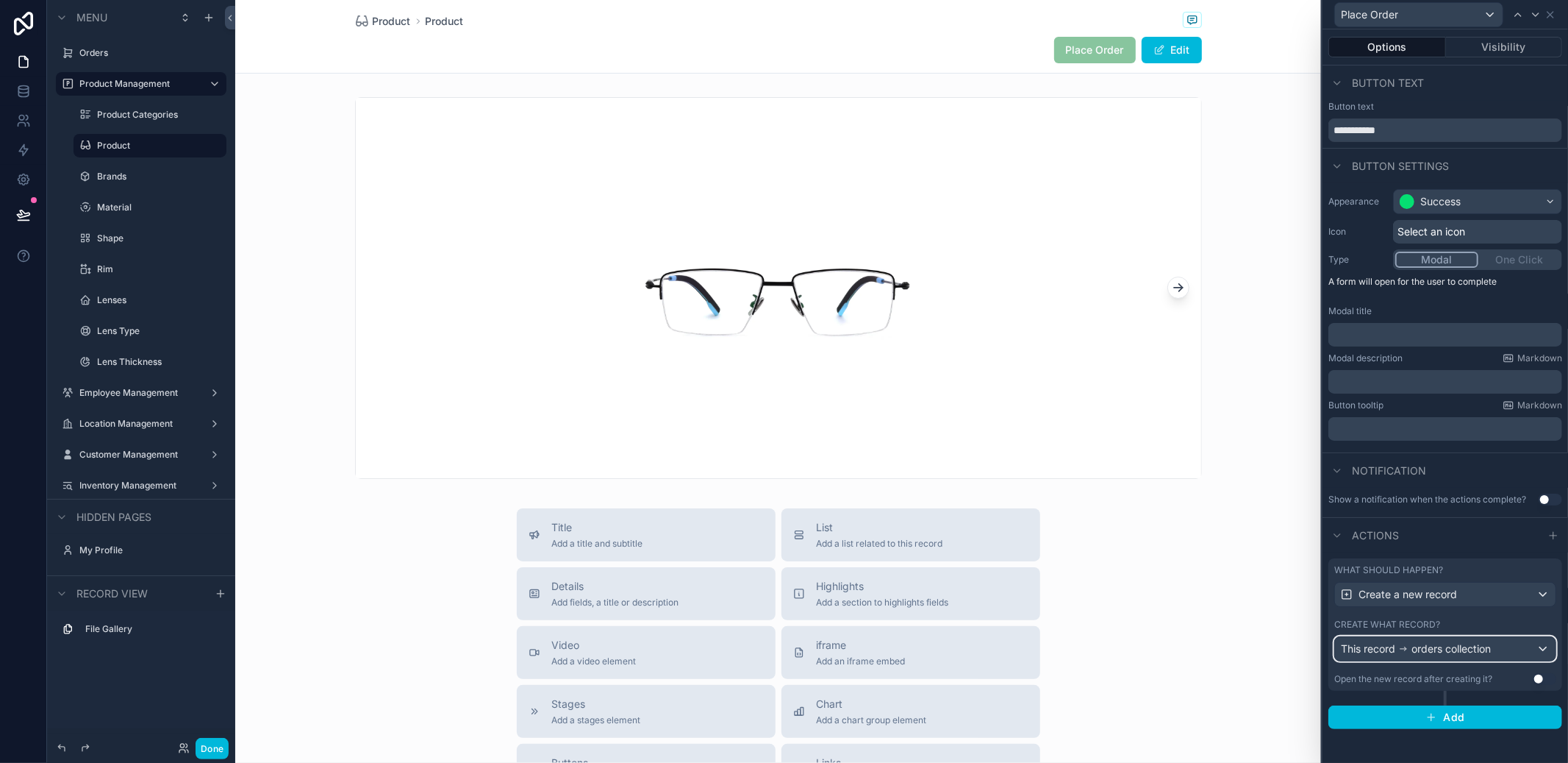
click at [1496, 656] on div "This record orders collection" at bounding box center [1445, 649] width 221 height 24
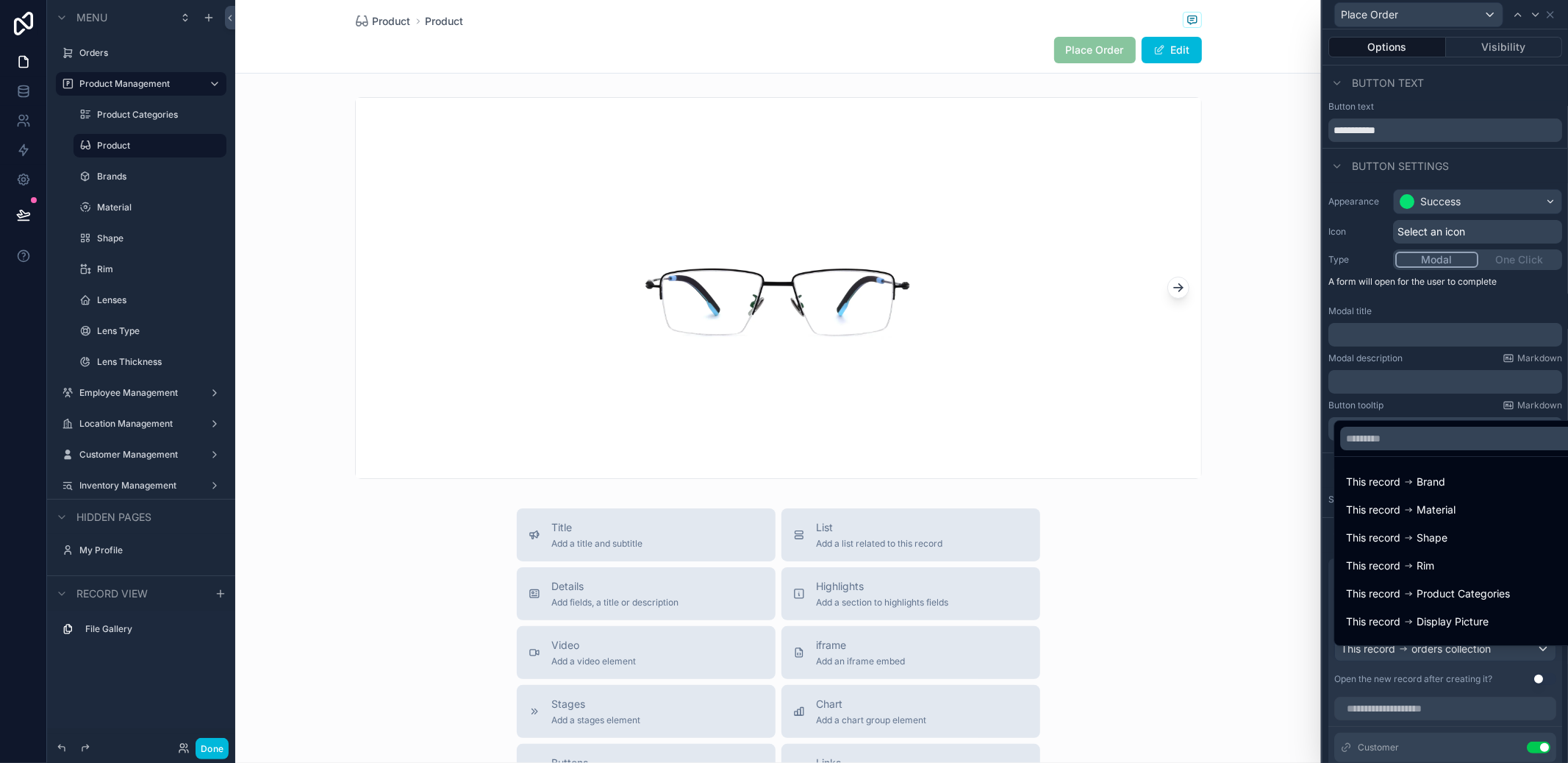
click at [1496, 656] on div at bounding box center [1445, 382] width 245 height 763
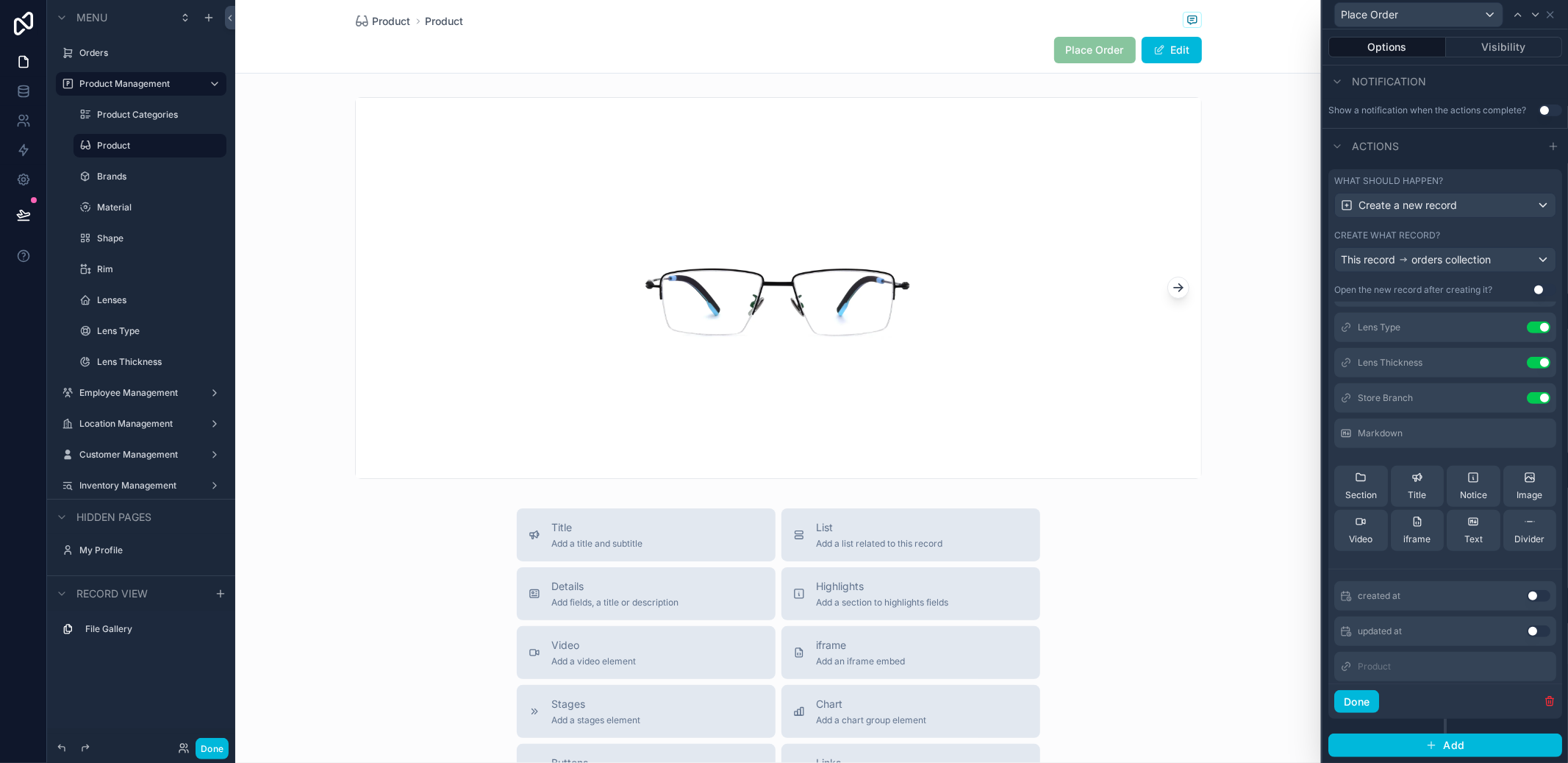
scroll to position [186, 0]
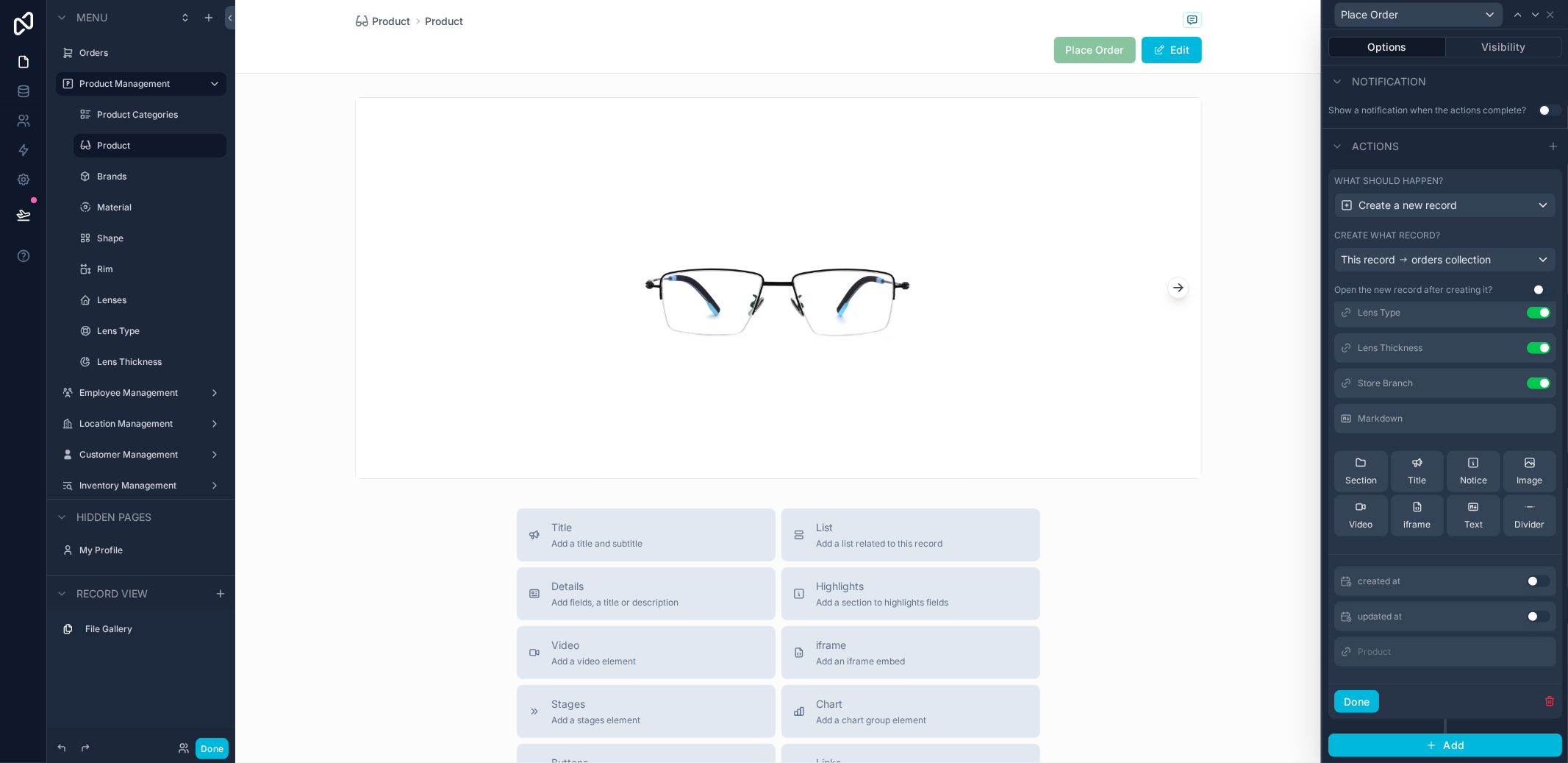
click at [0, 0] on icon at bounding box center [0, 0] width 0 height 0
click at [1472, 478] on button "Notice" at bounding box center [1473, 471] width 53 height 41
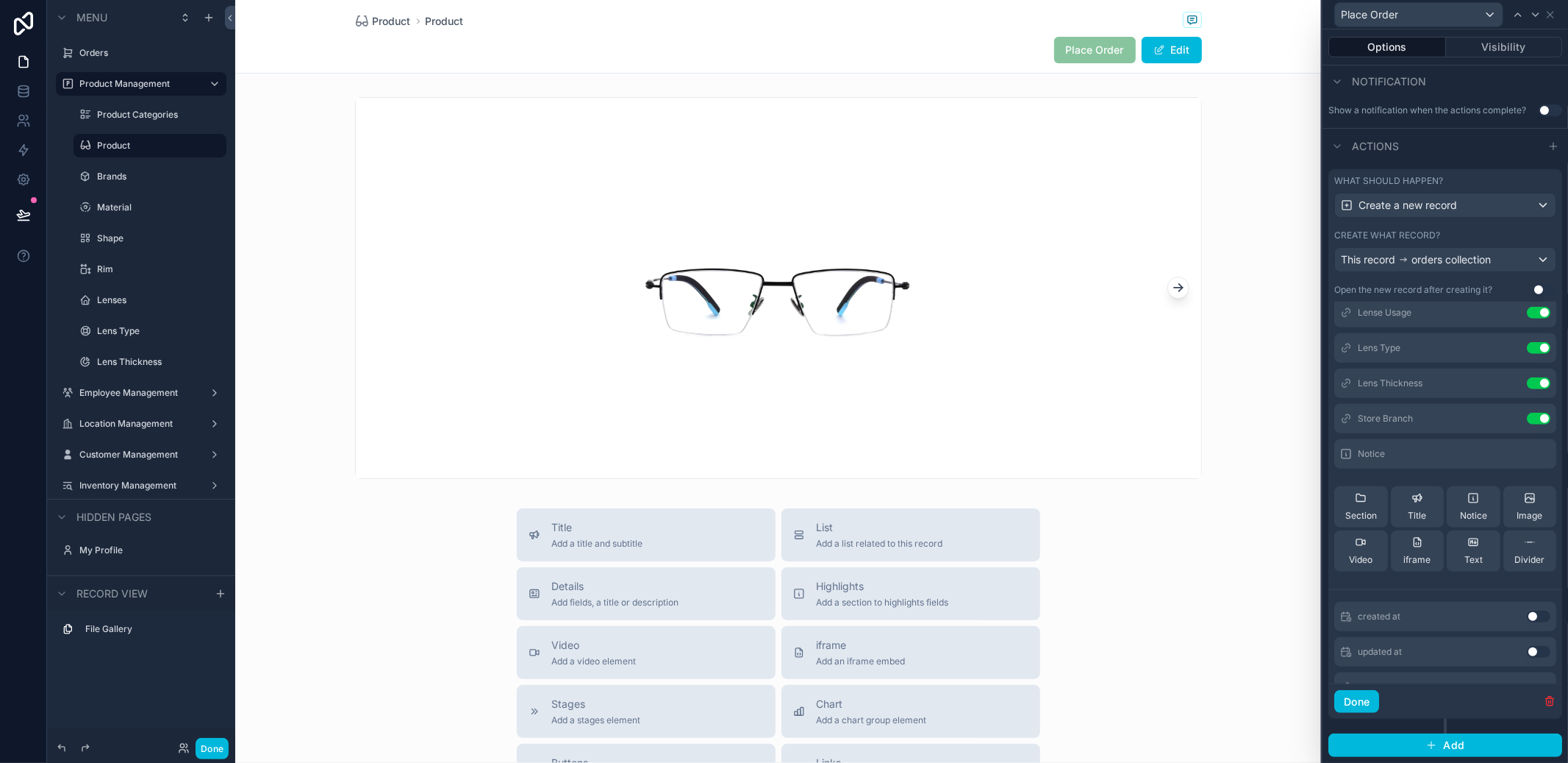
click at [0, 0] on icon at bounding box center [0, 0] width 0 height 0
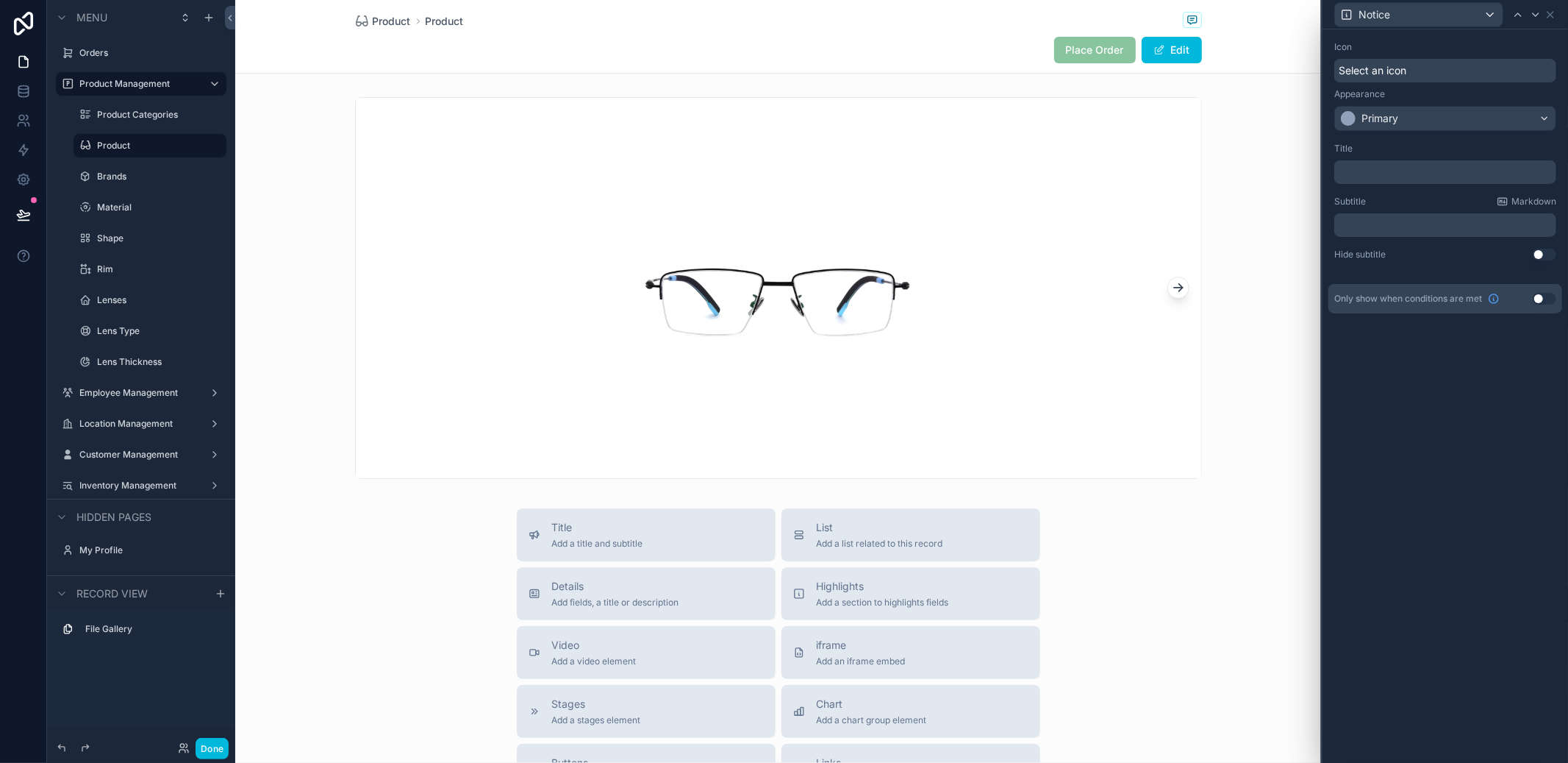
click at [1452, 161] on div "﻿" at bounding box center [1444, 172] width 222 height 24
click at [1449, 166] on p "﻿" at bounding box center [1446, 171] width 213 height 14
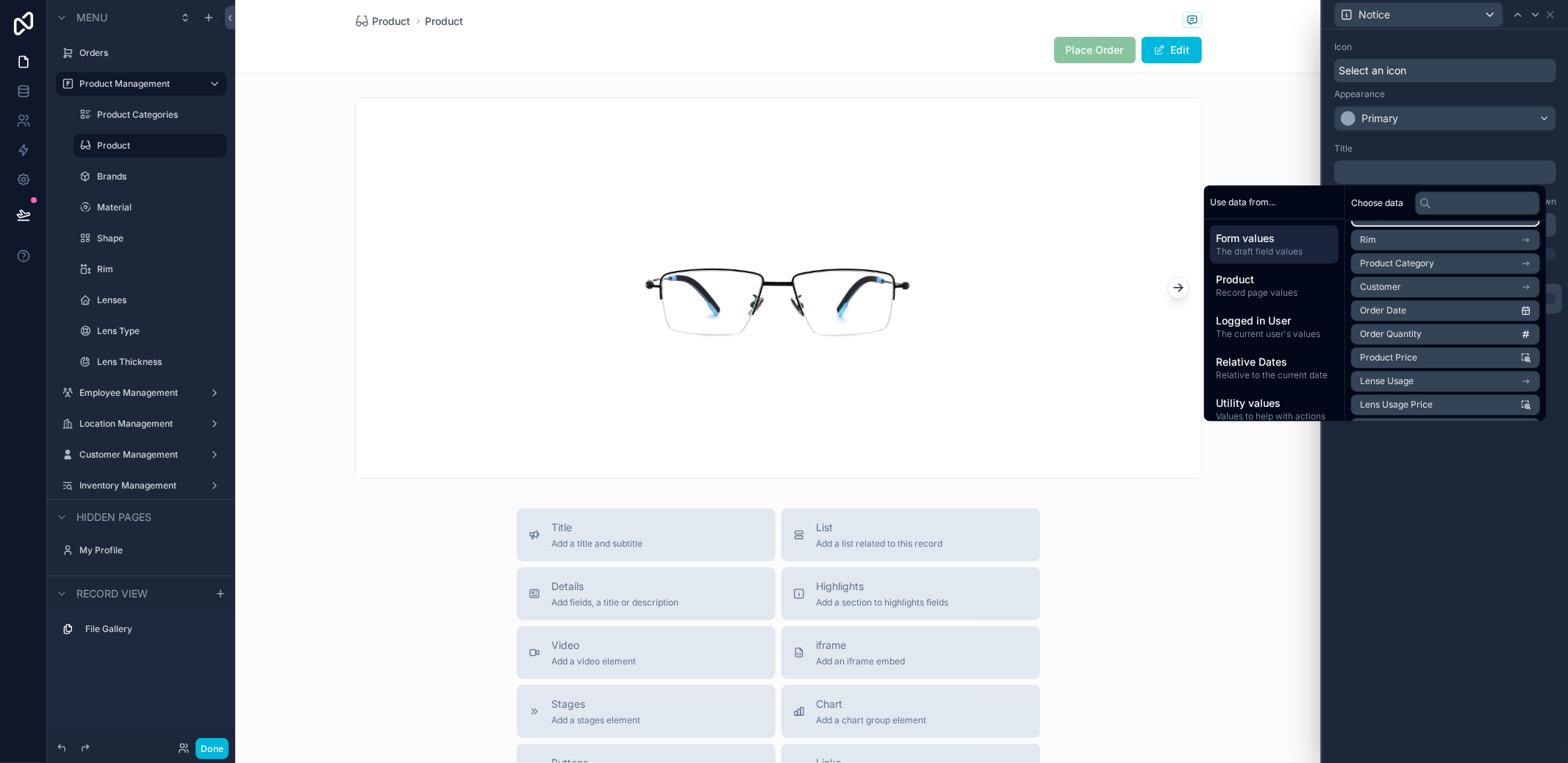
scroll to position [342, 0]
click at [1457, 299] on li "Lens Type" at bounding box center [1445, 296] width 189 height 21
click at [1445, 484] on div "Icon Select an icon Appearance Primary Title ﻿ Subtitle Markdown ﻿ Hide subtitl…" at bounding box center [1445, 396] width 245 height 734
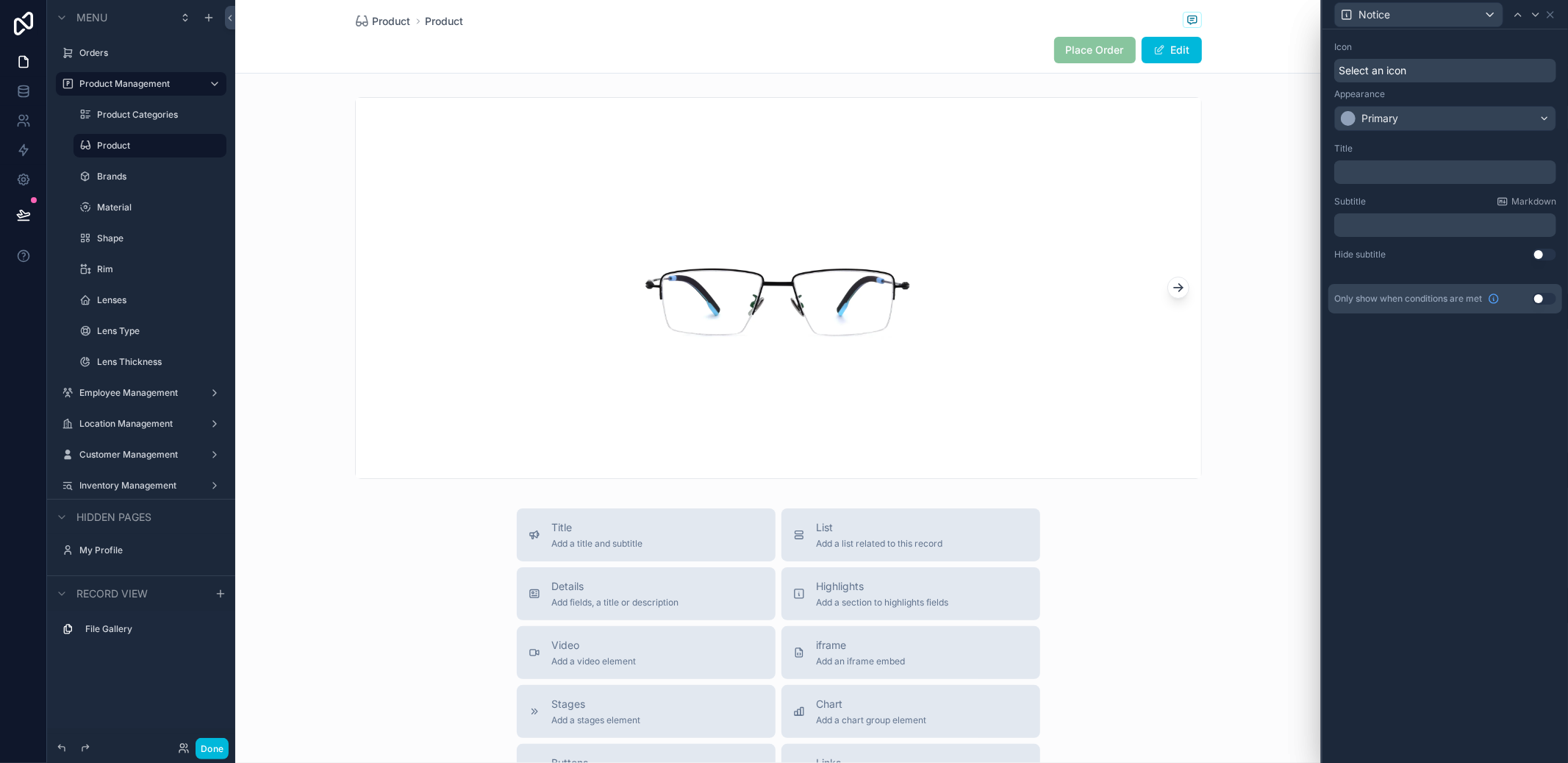
click at [1397, 178] on p "﻿" at bounding box center [1446, 171] width 213 height 14
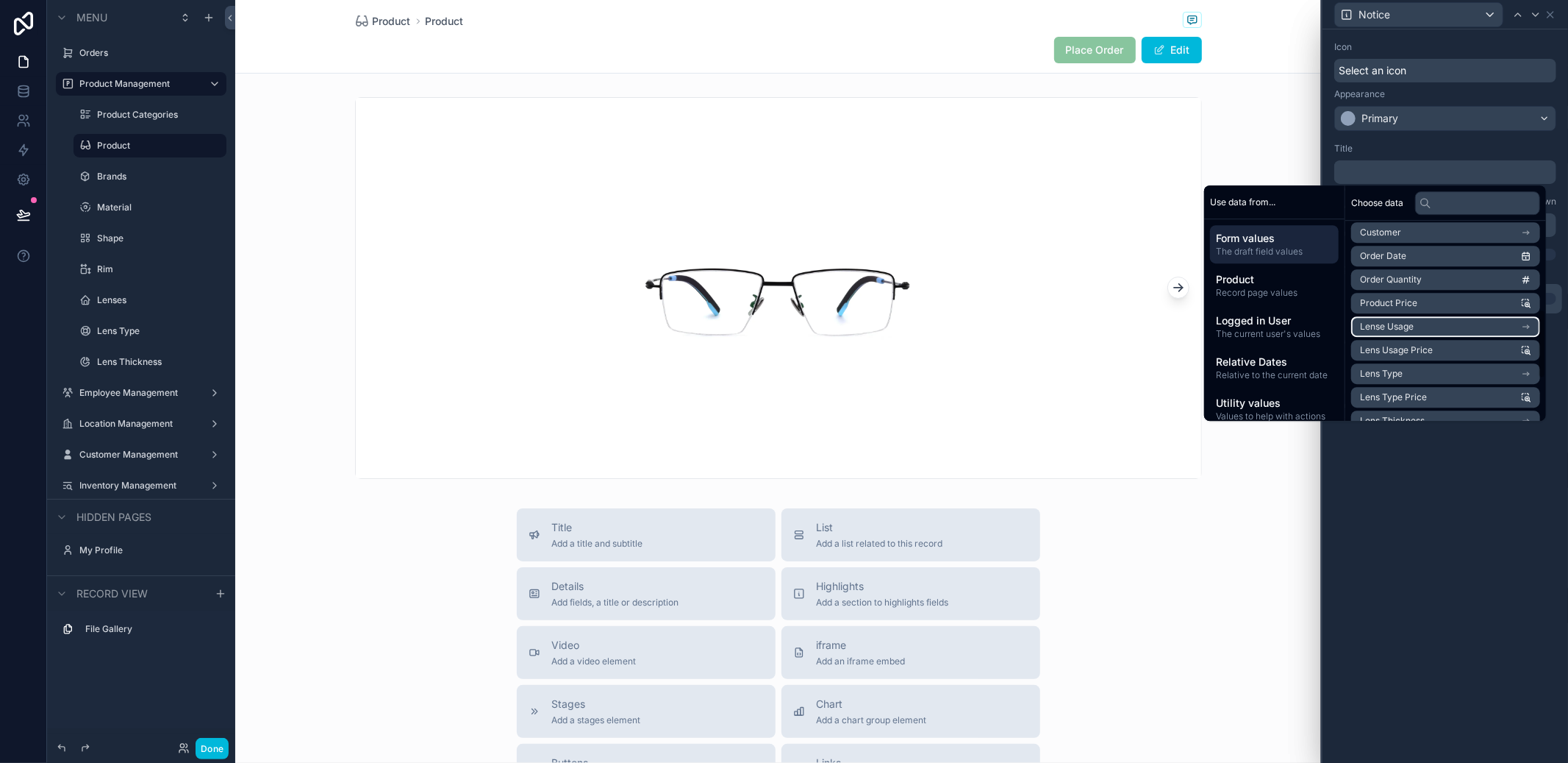
scroll to position [269, 0]
click at [1441, 360] on li "Lens Type" at bounding box center [1445, 368] width 189 height 21
click at [1441, 342] on li "Lens Type" at bounding box center [1445, 335] width 189 height 21
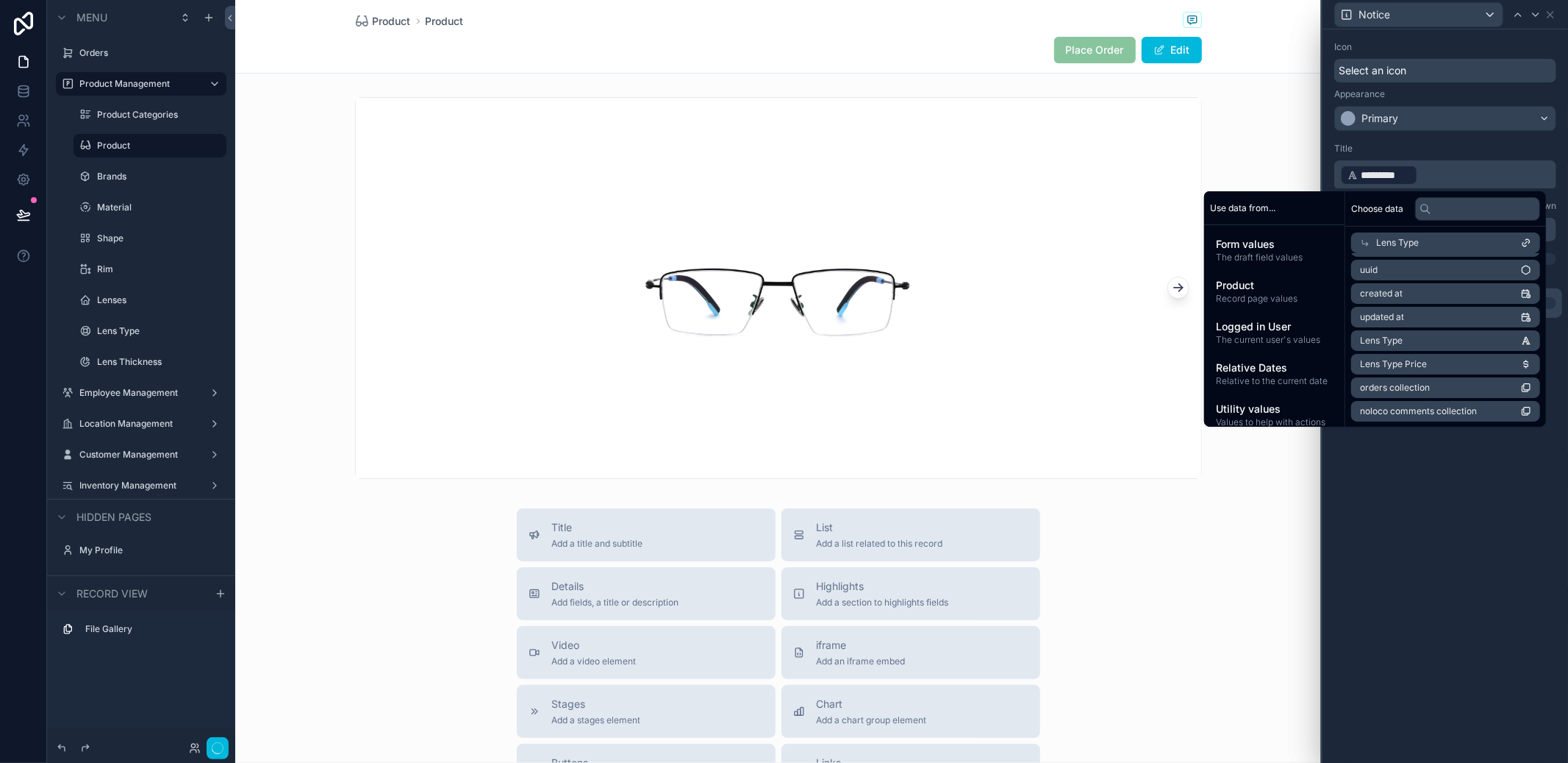
click at [1490, 531] on div "Icon Select an icon Appearance Primary Title ﻿ ********* ﻿ ﻿ Subtitle Markdown …" at bounding box center [1445, 396] width 245 height 734
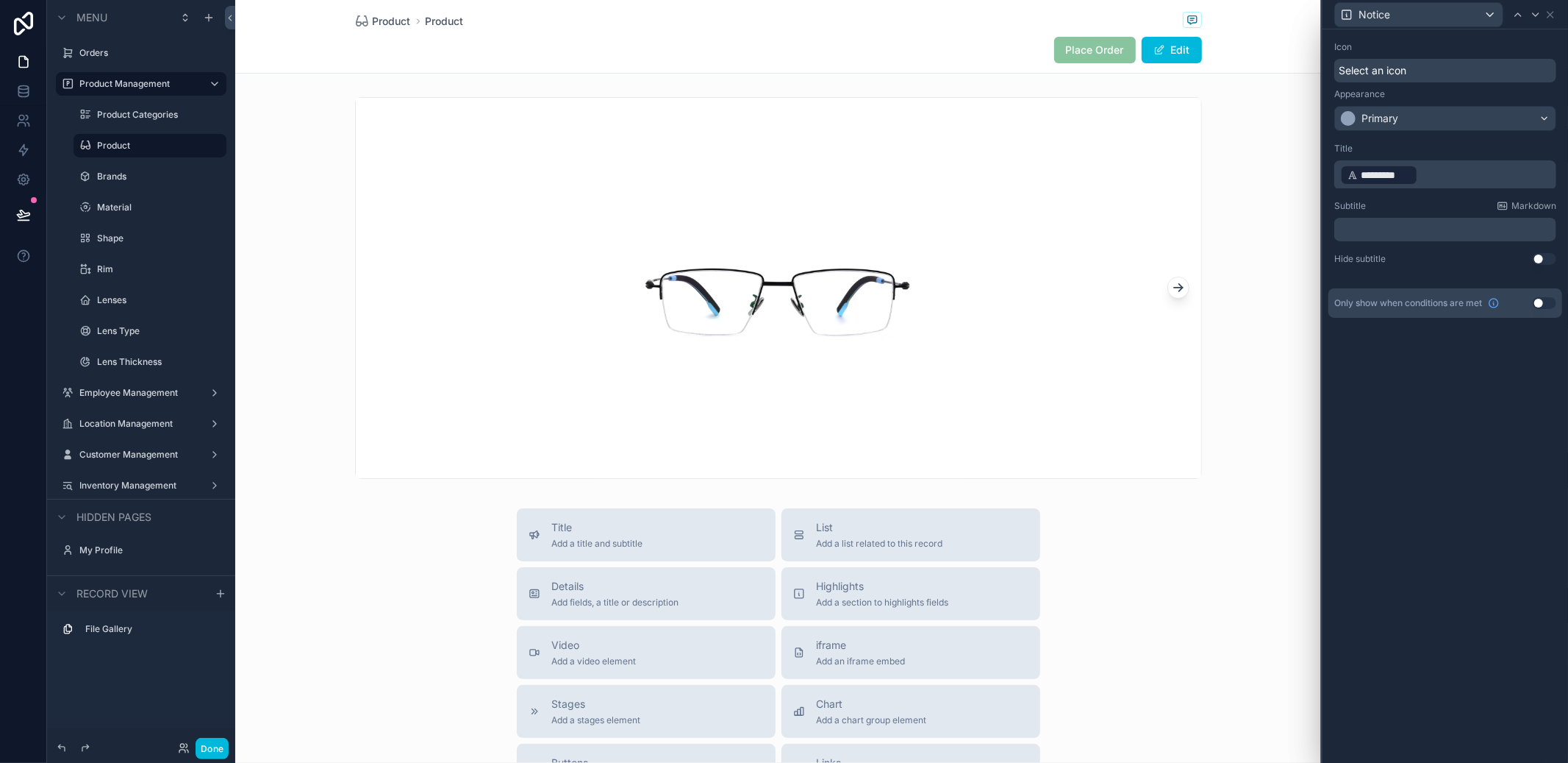
click at [208, 741] on button "Done" at bounding box center [212, 748] width 33 height 21
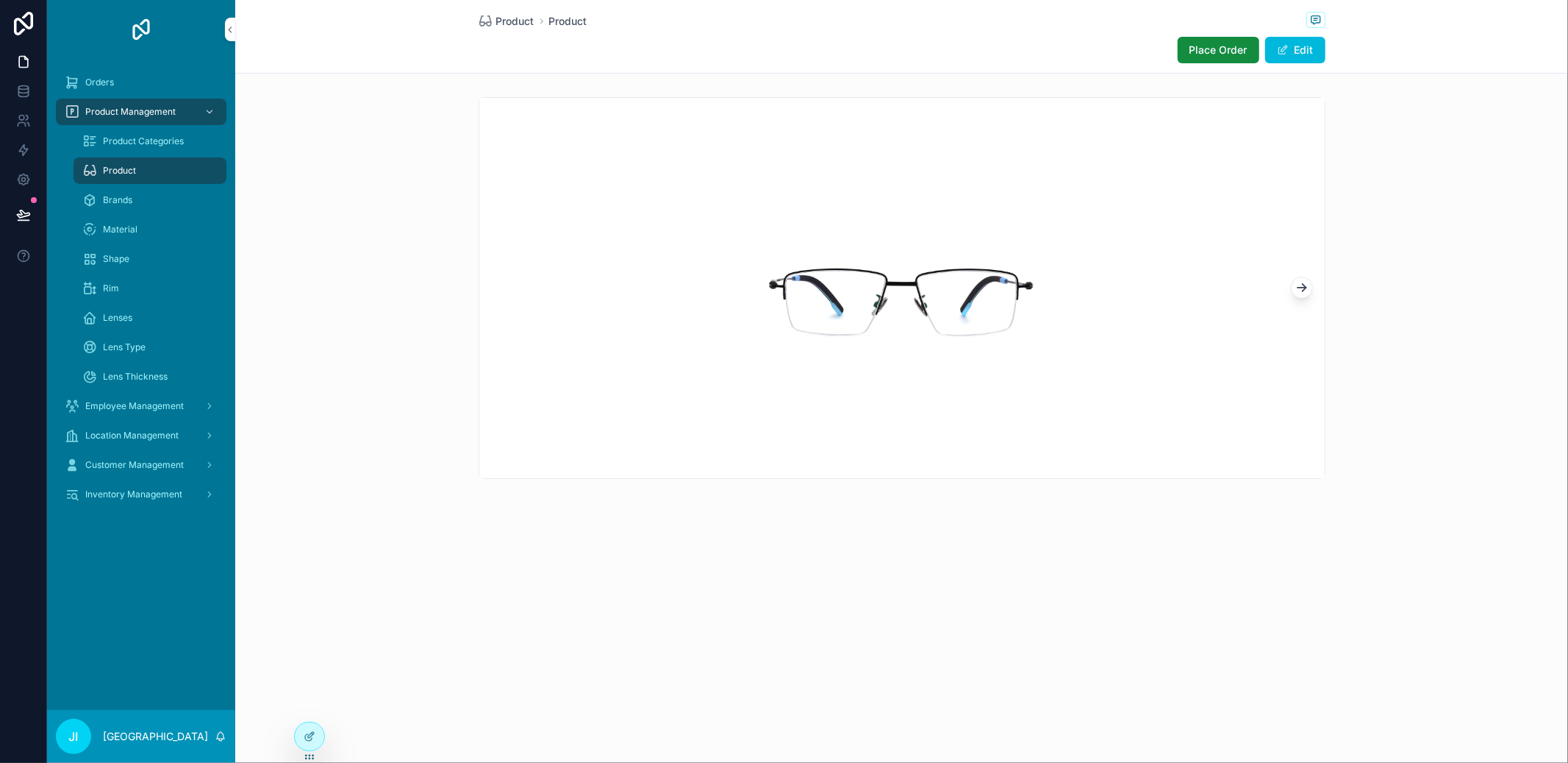
click at [1229, 57] on button "Place Order" at bounding box center [1219, 50] width 82 height 27
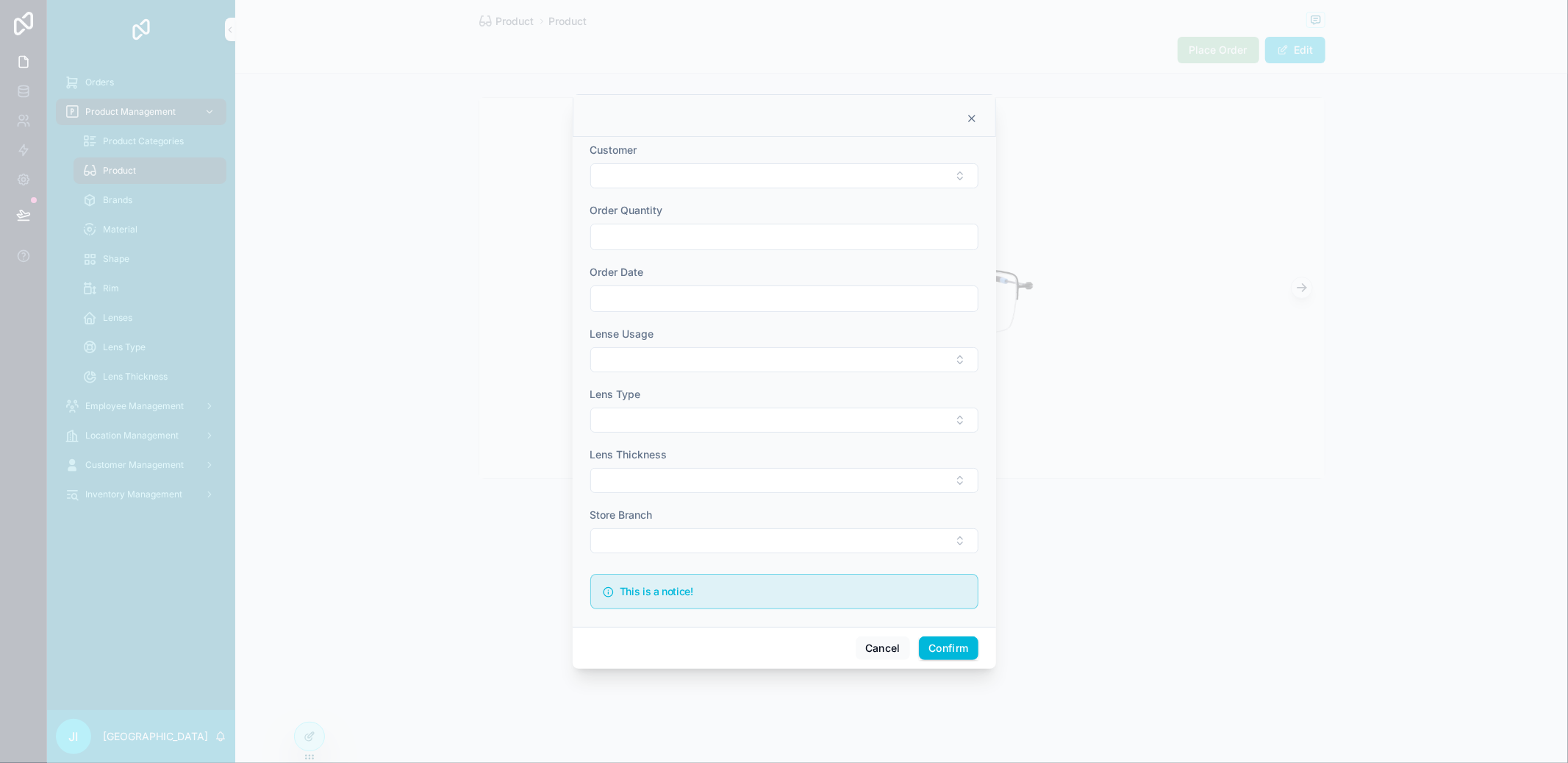
click at [797, 420] on button "Select Button" at bounding box center [784, 420] width 388 height 25
click at [749, 475] on div "Digi + Photo" at bounding box center [784, 478] width 204 height 24
click at [877, 643] on button "Cancel" at bounding box center [882, 649] width 54 height 24
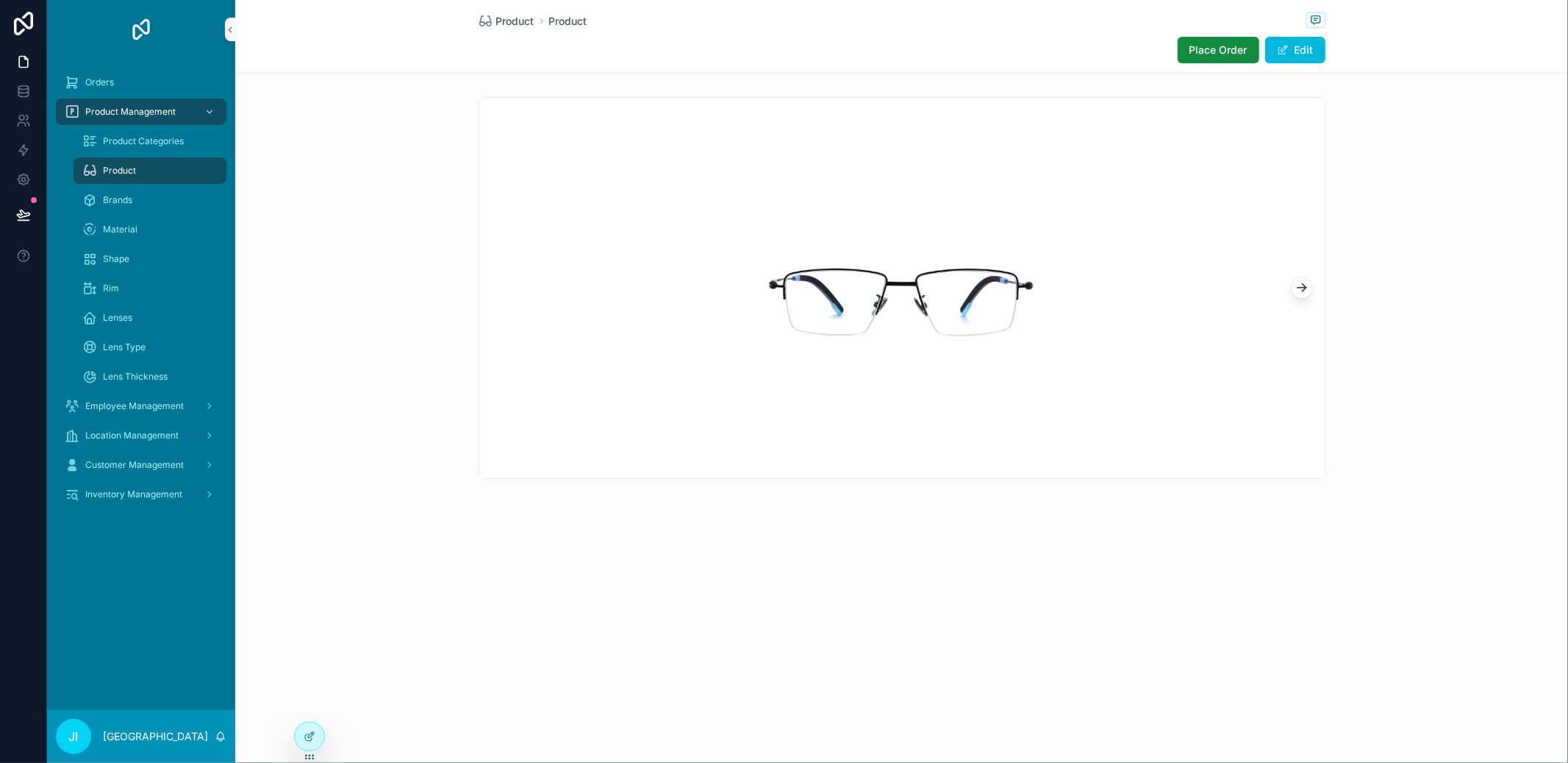
click at [309, 724] on div at bounding box center [309, 735] width 29 height 28
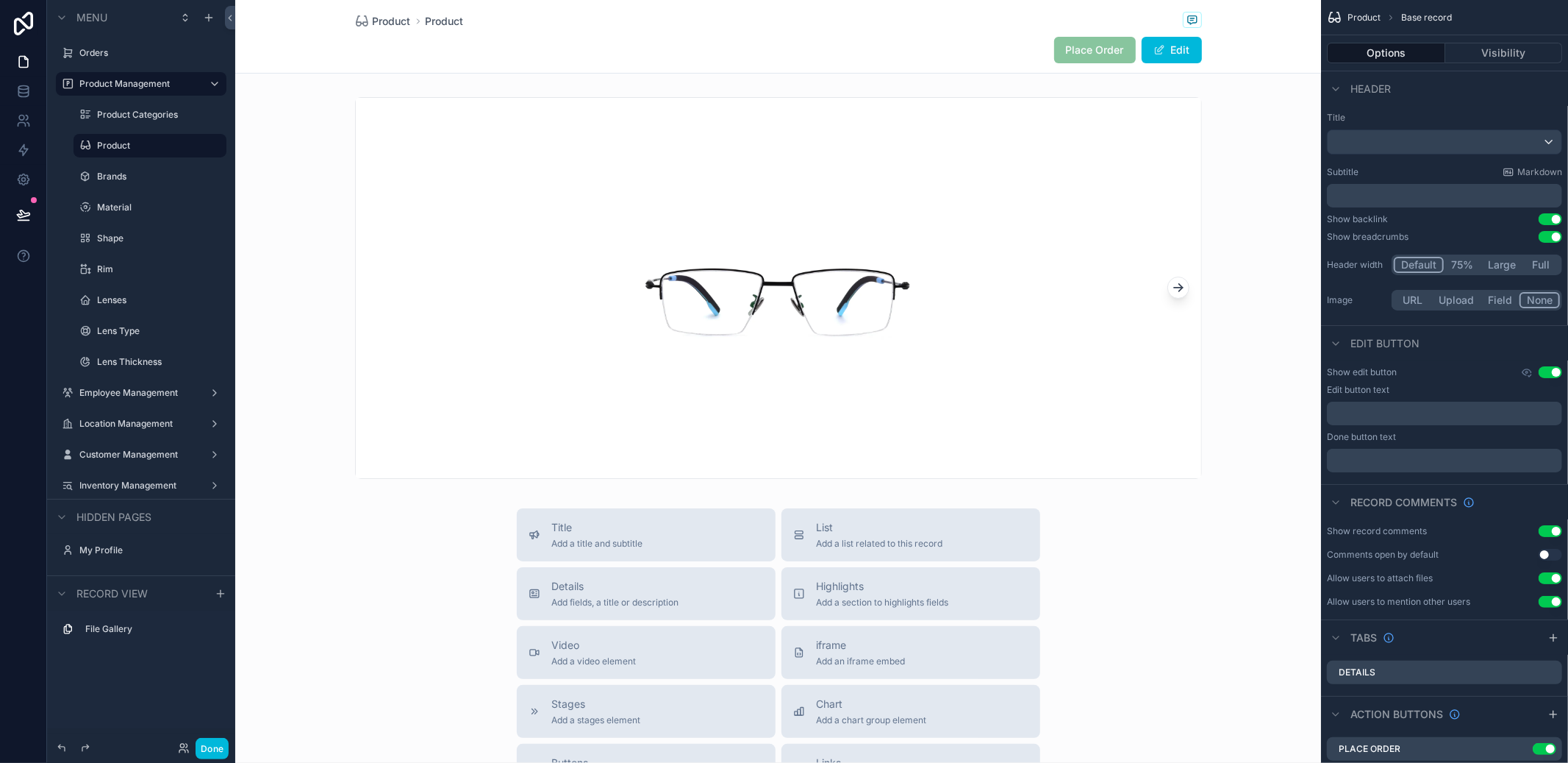
scroll to position [31, 0]
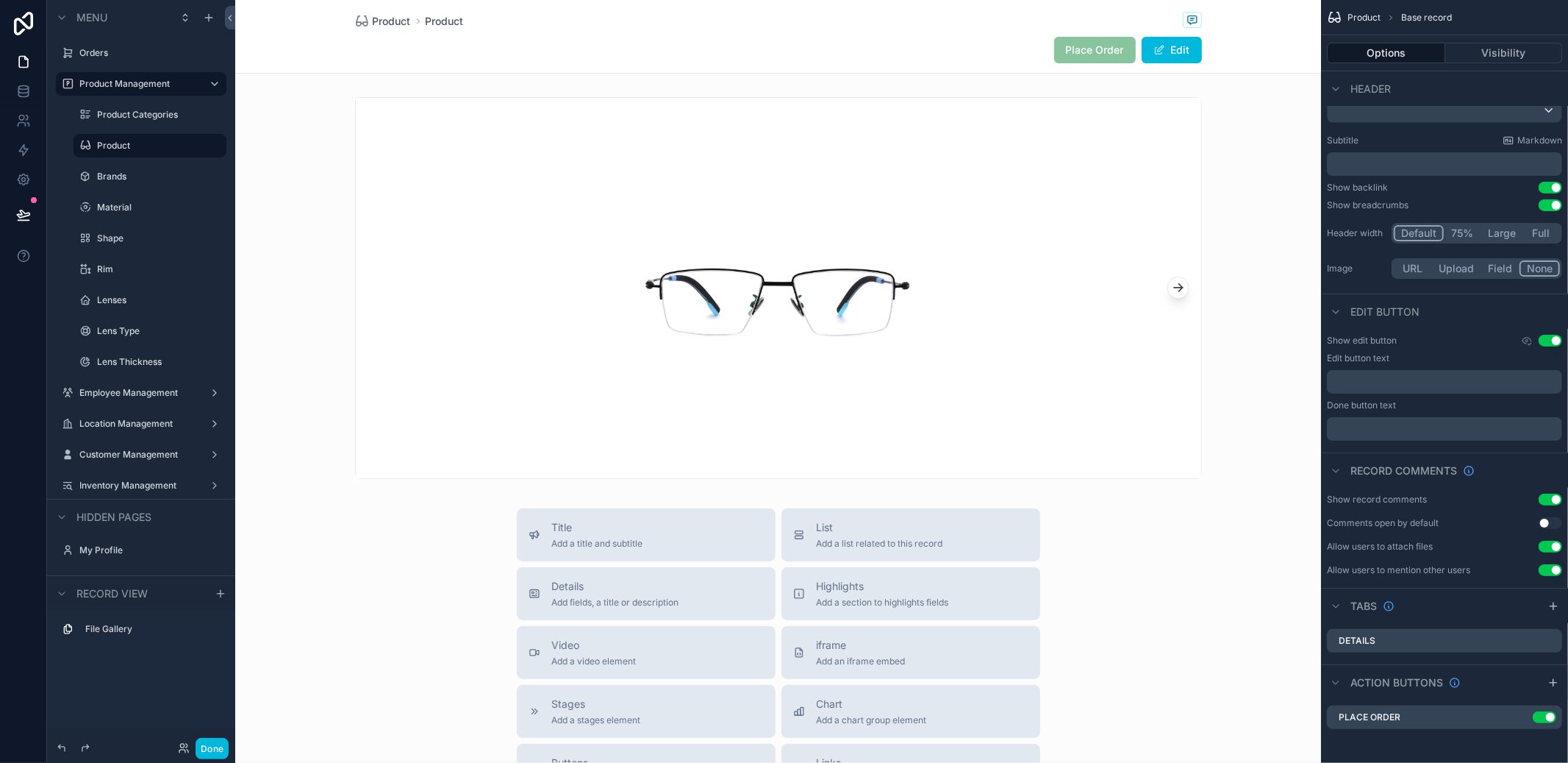
click at [0, 0] on icon "scrollable content" at bounding box center [0, 0] width 0 height 0
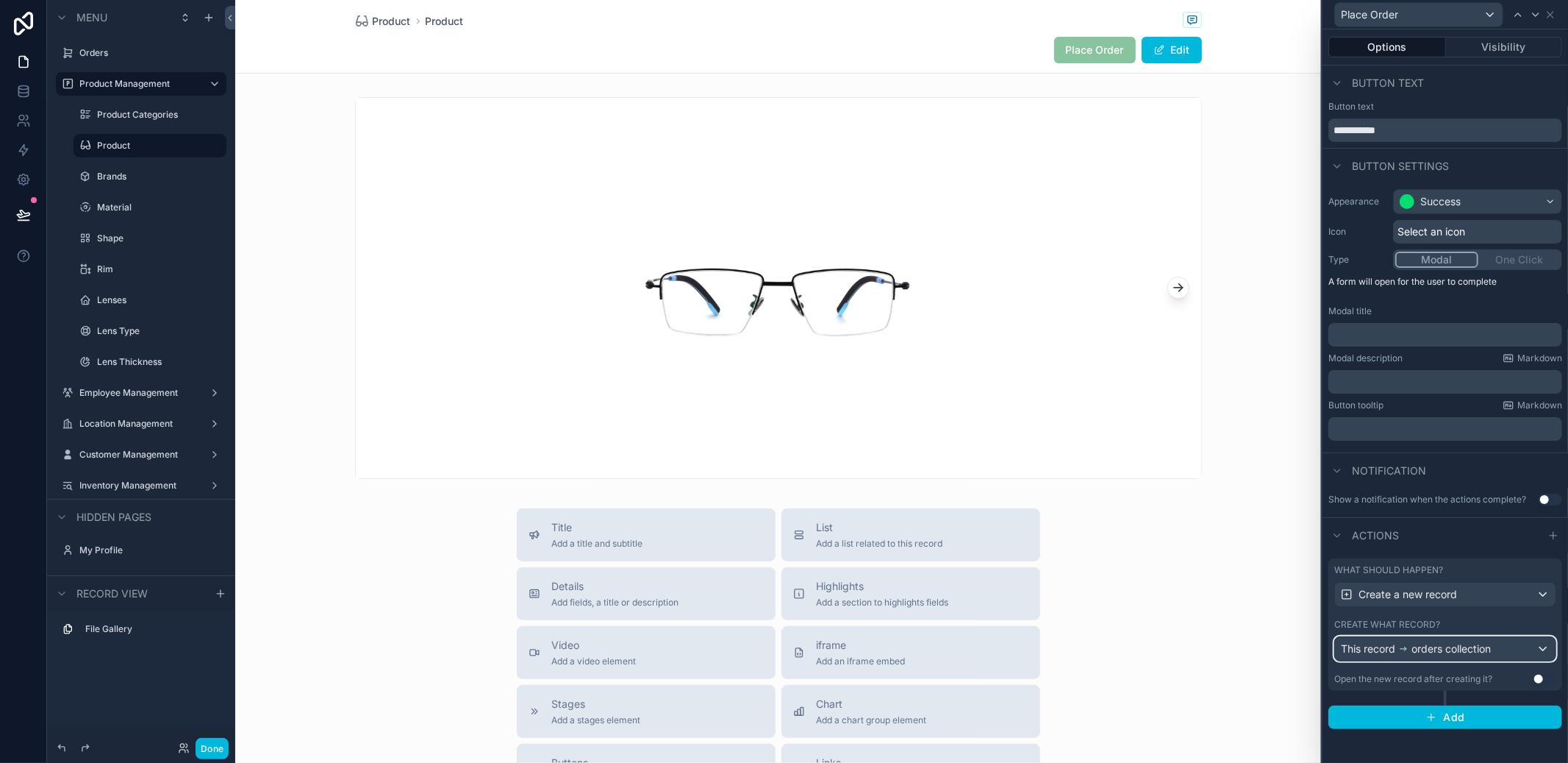
click at [1479, 645] on span "orders collection" at bounding box center [1450, 648] width 79 height 14
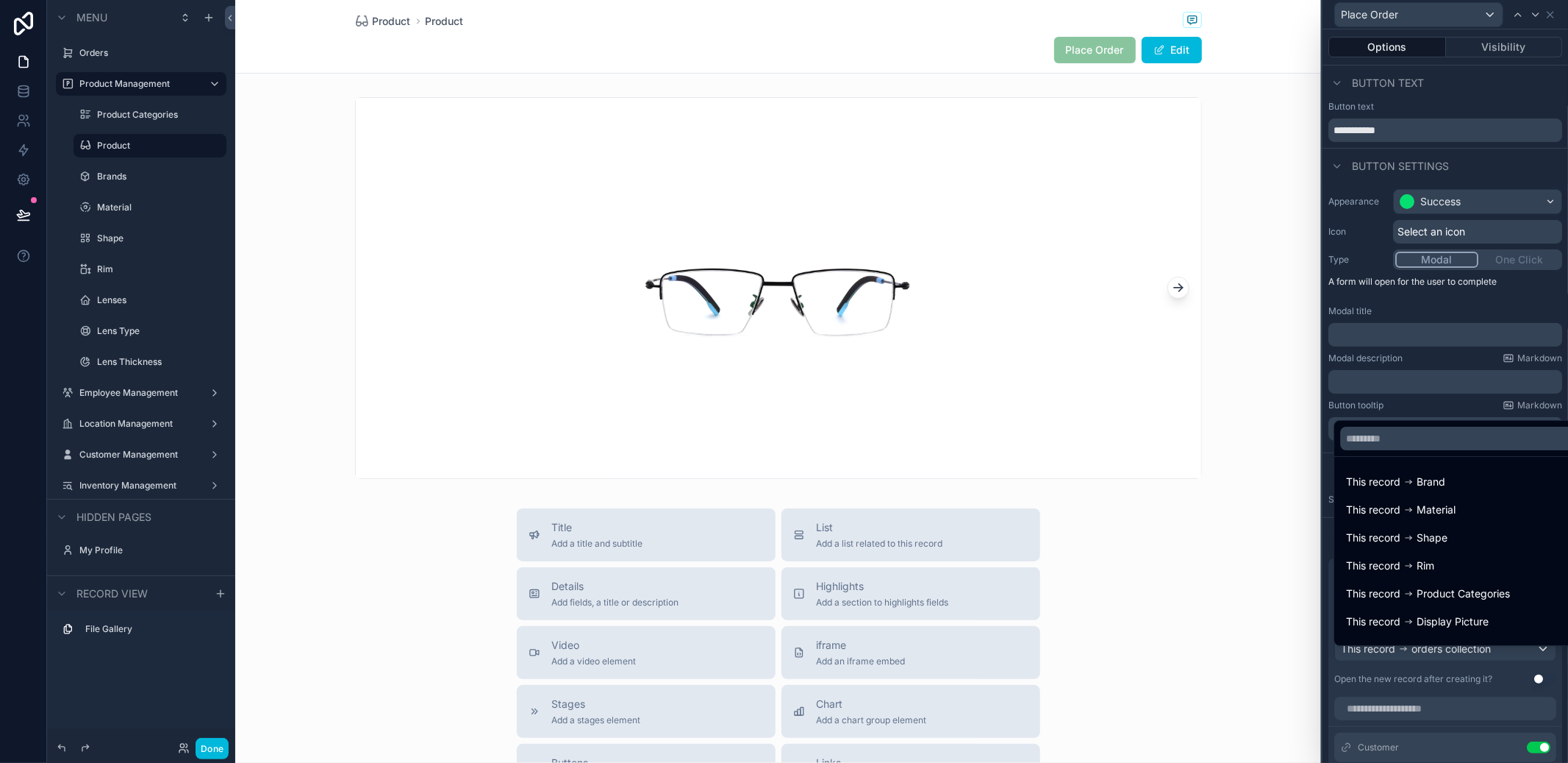
click at [1479, 650] on div at bounding box center [1445, 382] width 245 height 763
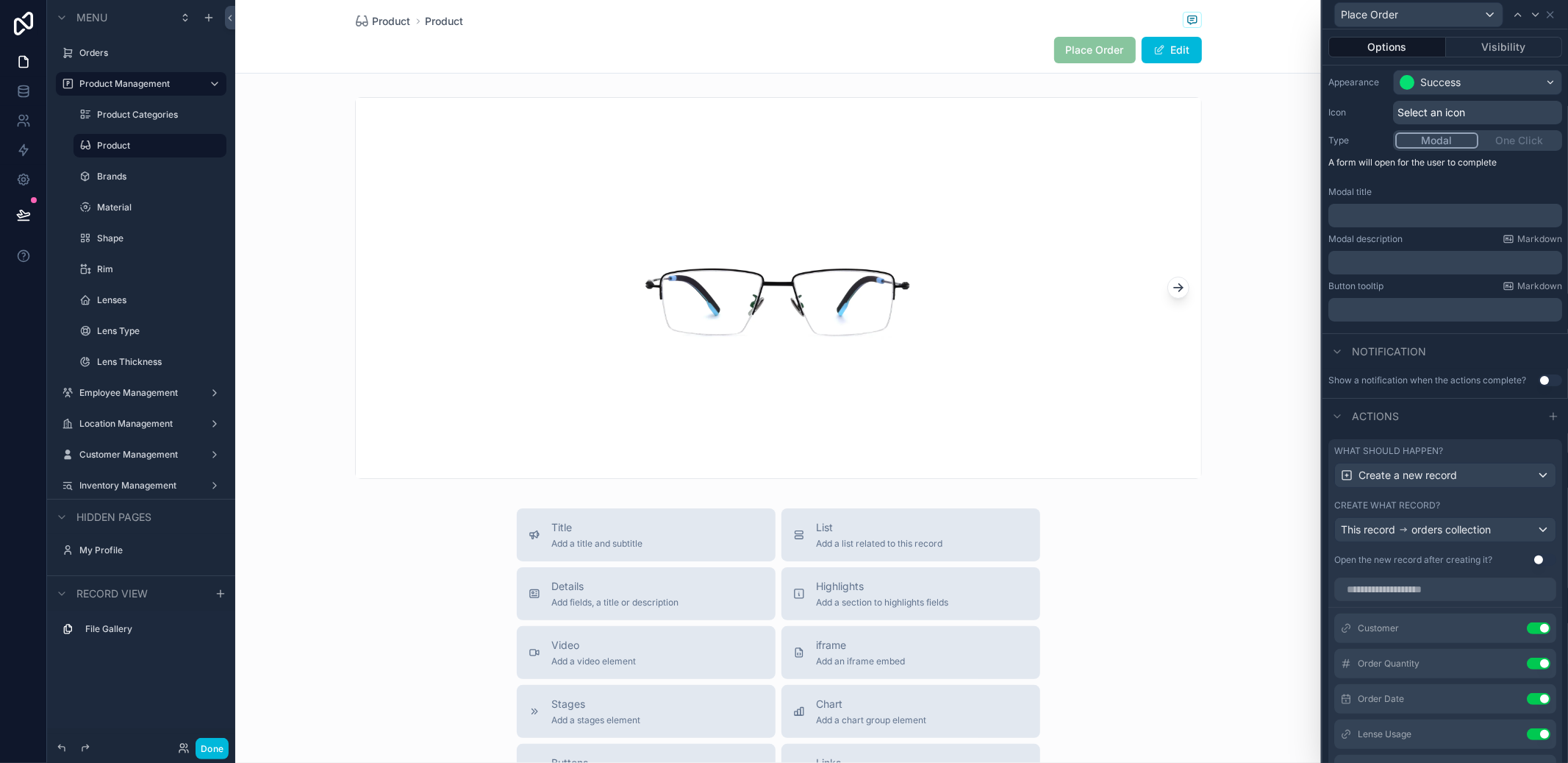
scroll to position [0, 0]
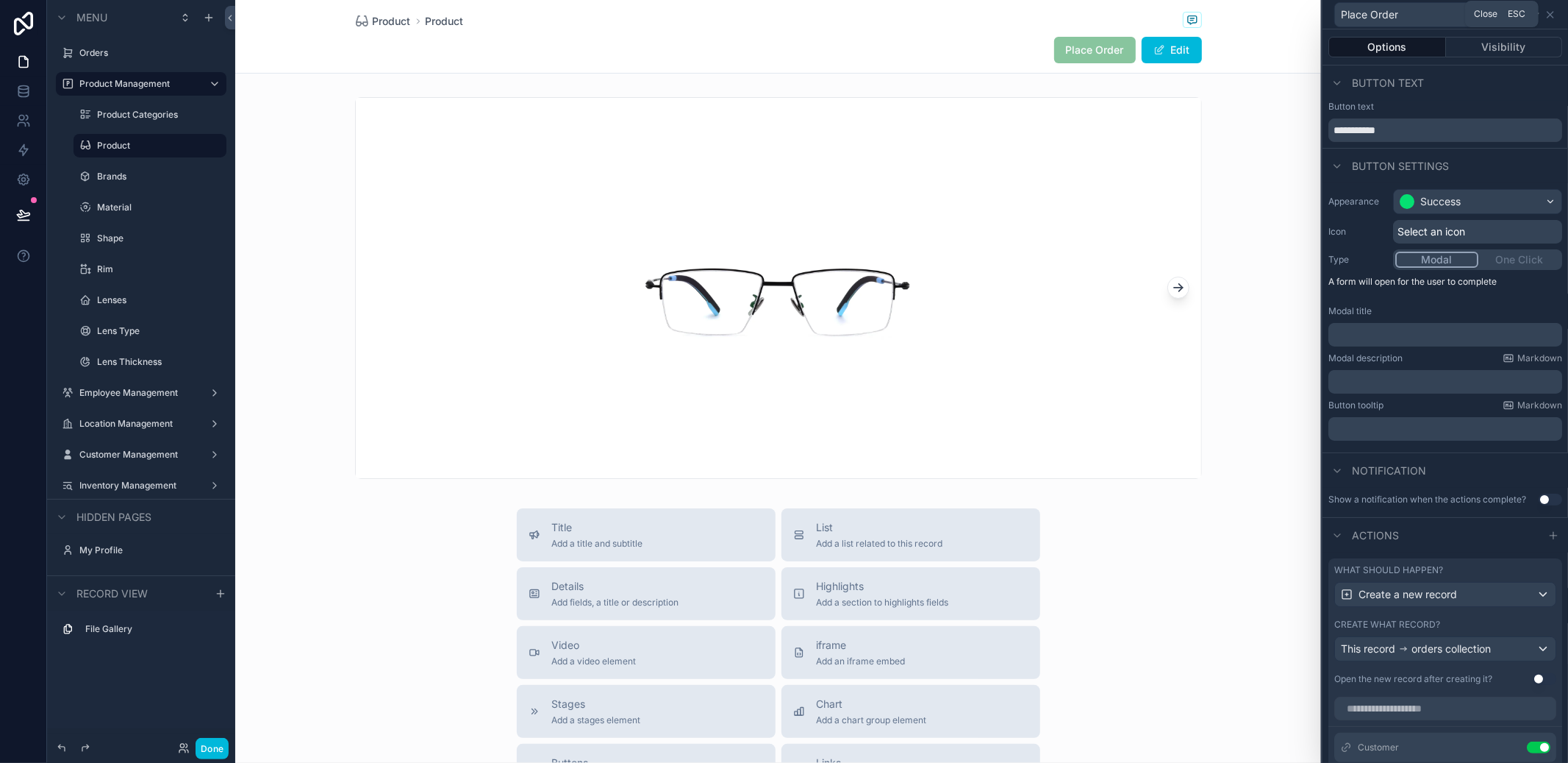
click at [1547, 10] on icon at bounding box center [1550, 14] width 11 height 11
